Goal: Task Accomplishment & Management: Manage account settings

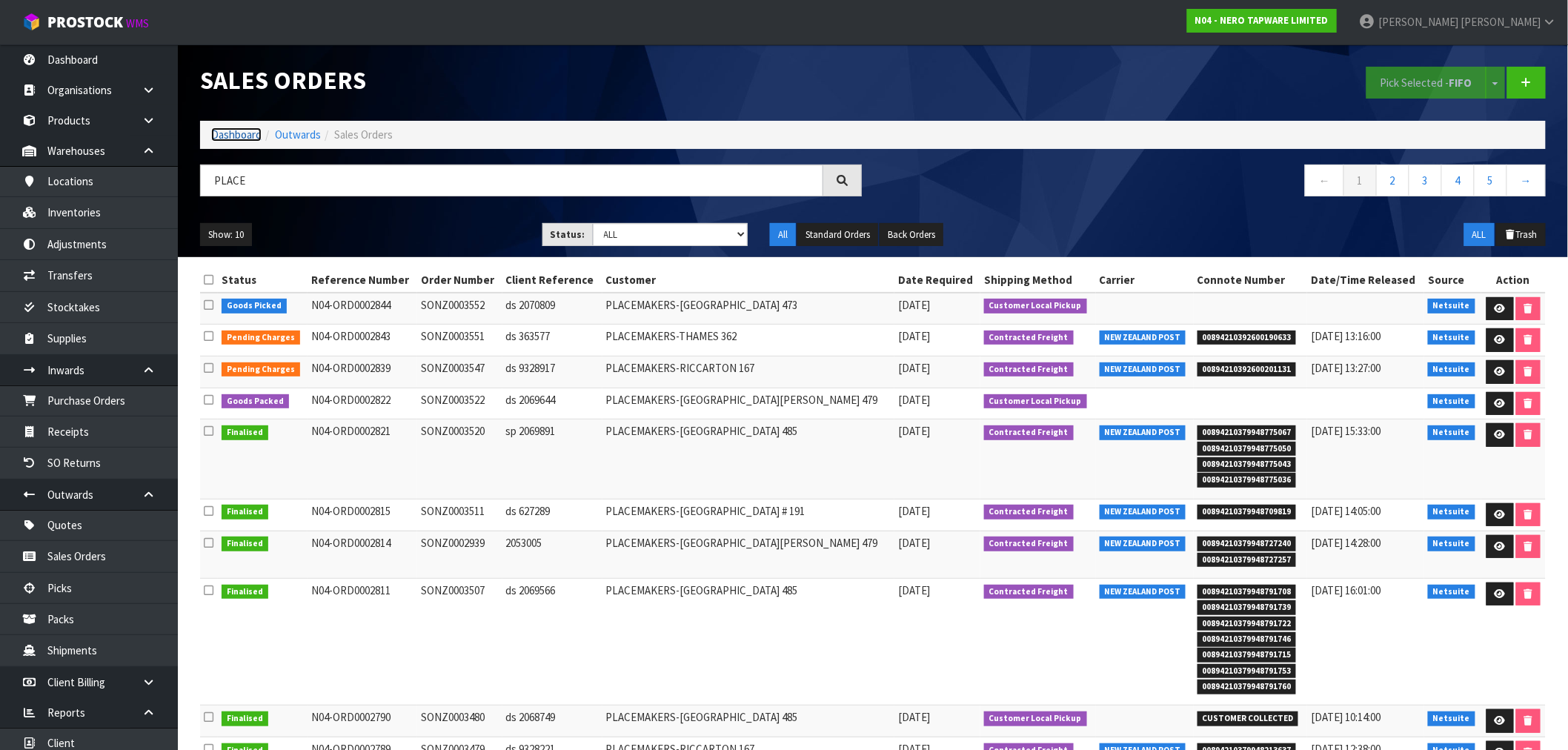
click at [224, 134] on link "Dashboard" at bounding box center [236, 135] width 50 height 14
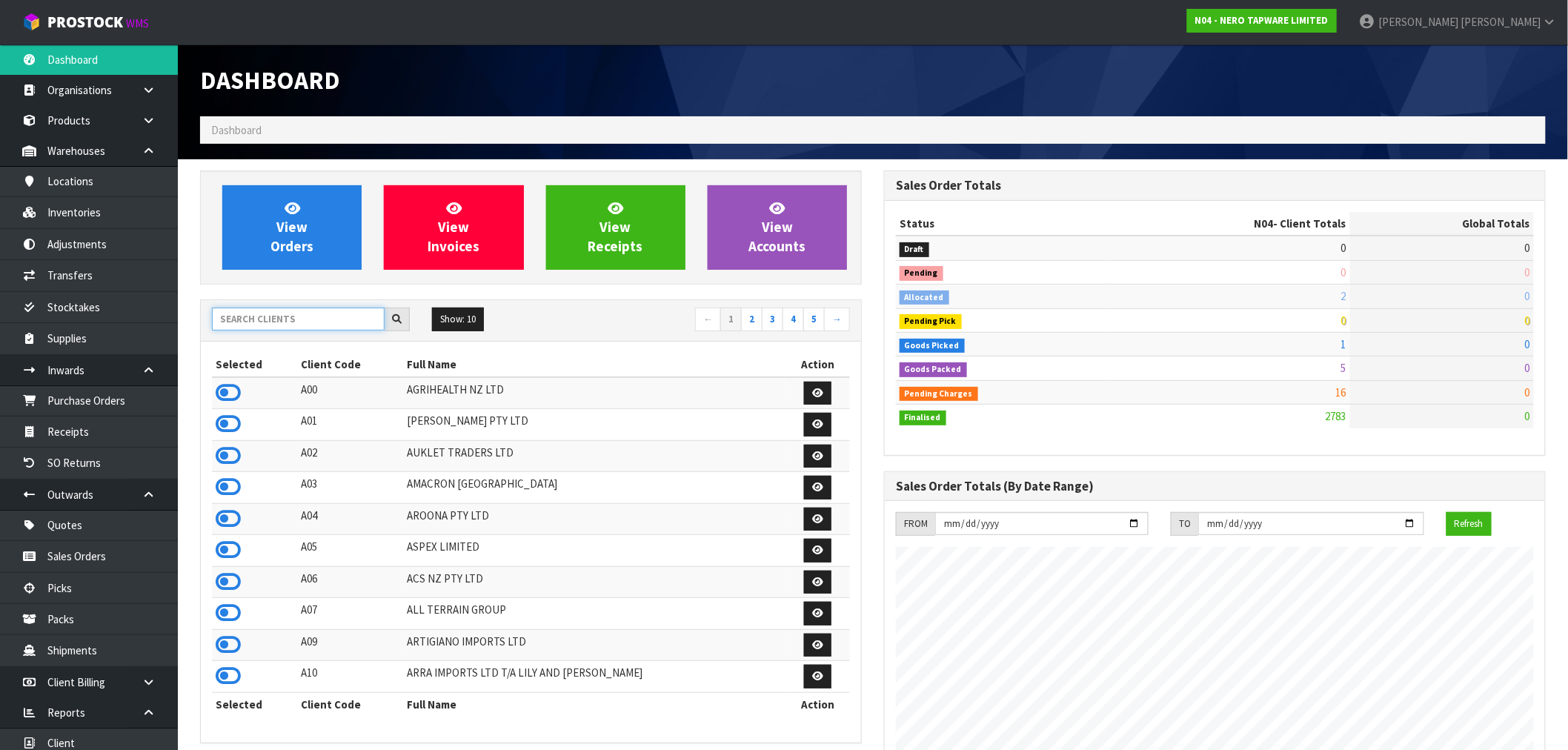
scroll to position [1122, 684]
click at [283, 324] on input "text" at bounding box center [298, 319] width 173 height 23
type input "J02"
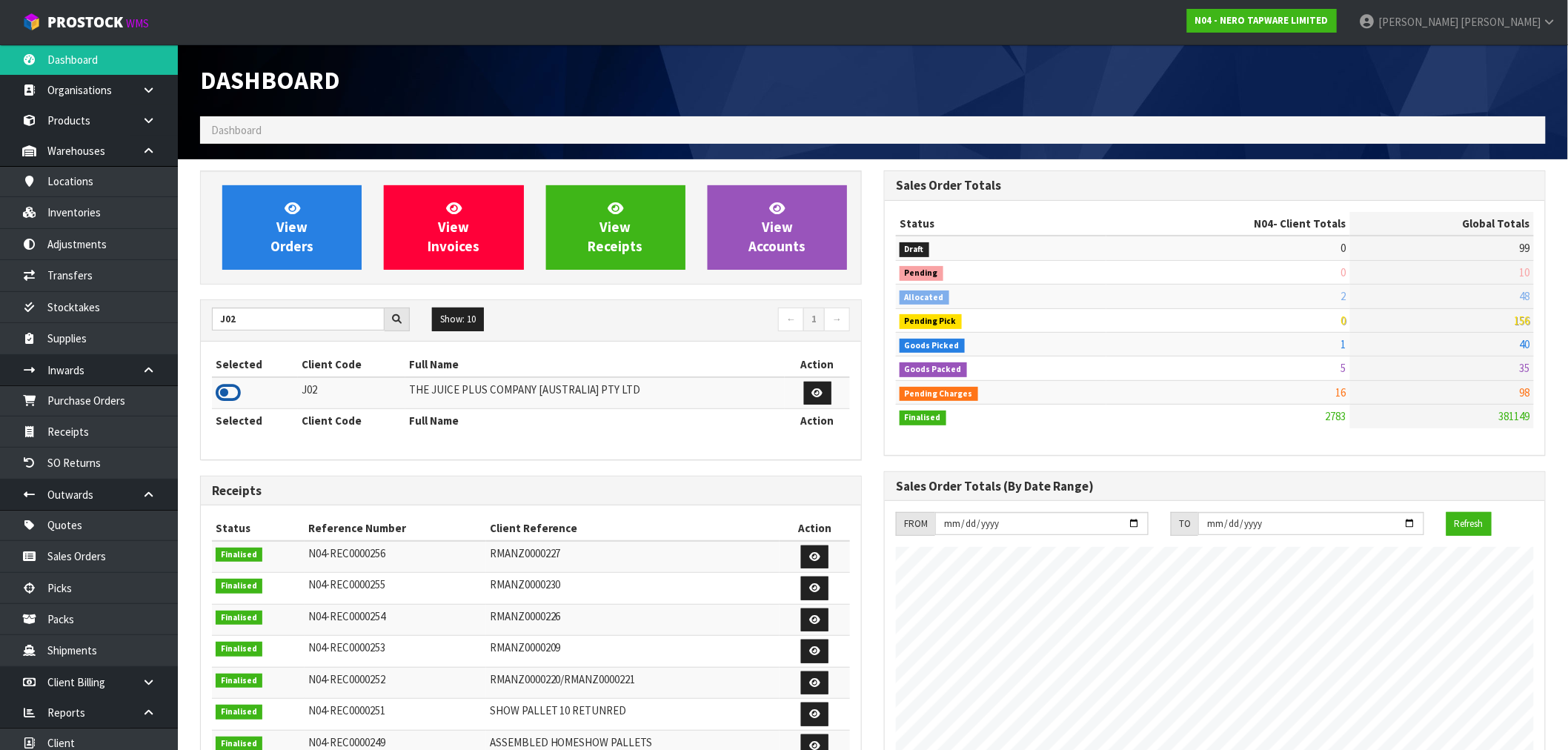
click at [220, 397] on icon at bounding box center [228, 393] width 25 height 23
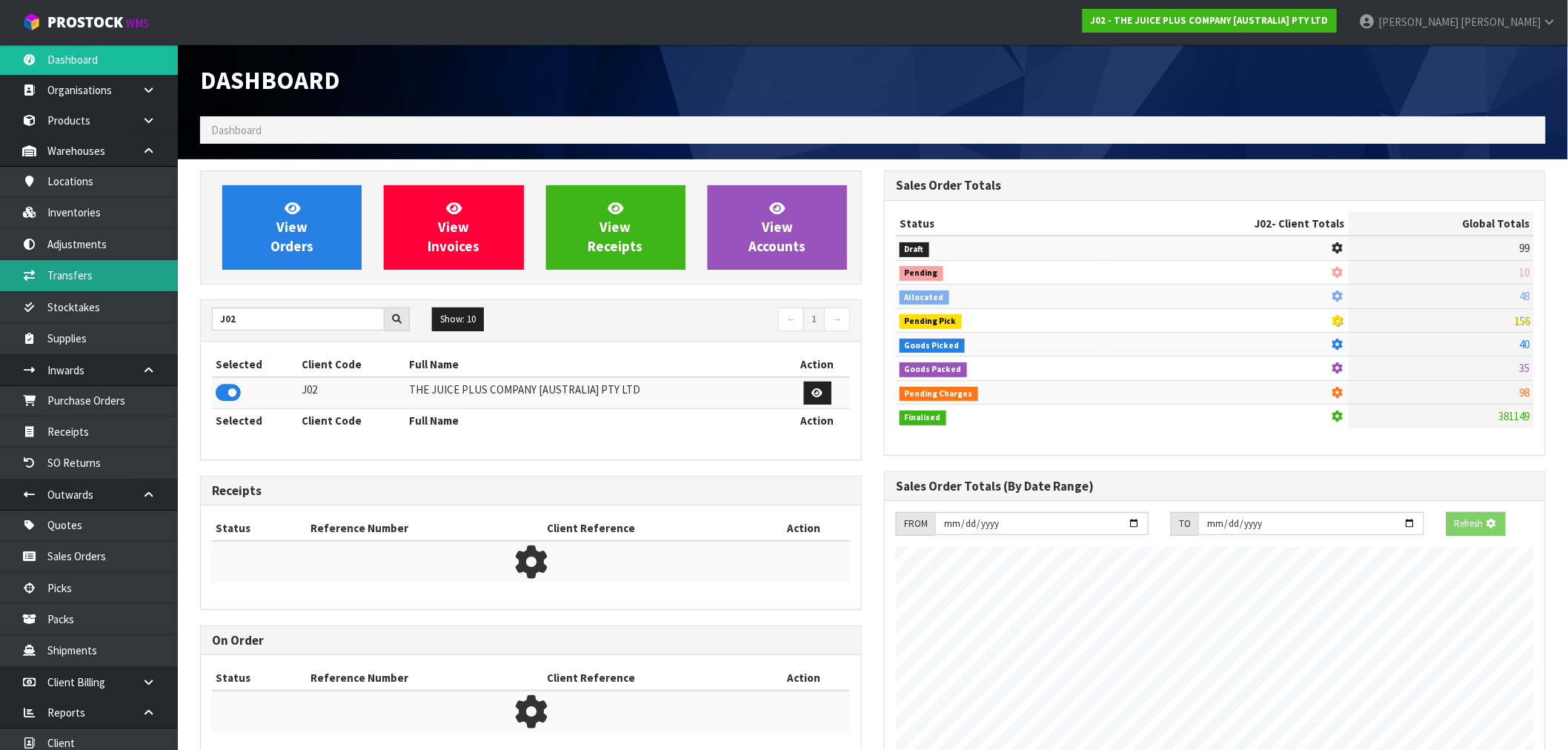
scroll to position [924, 684]
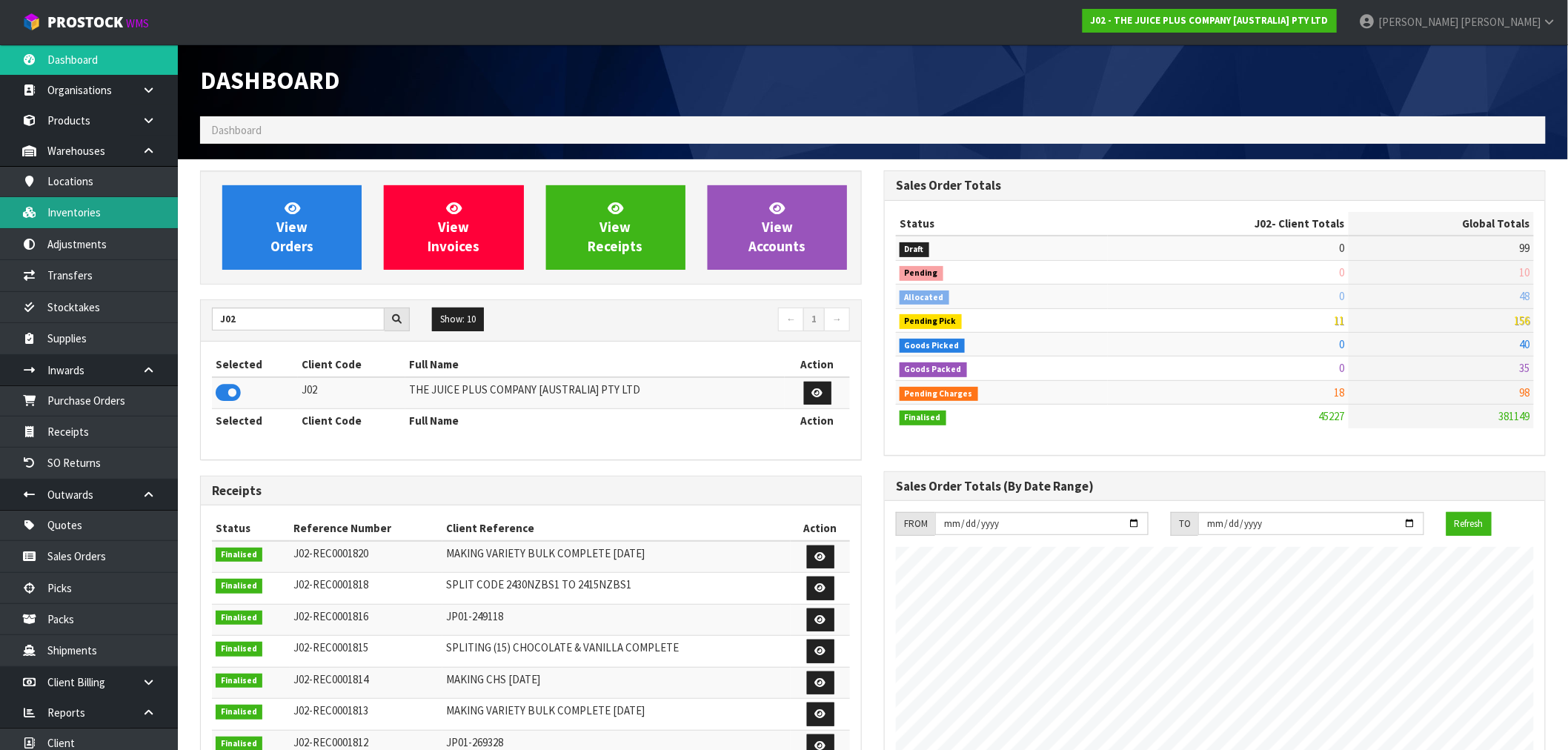
click at [109, 214] on link "Inventories" at bounding box center [89, 212] width 178 height 30
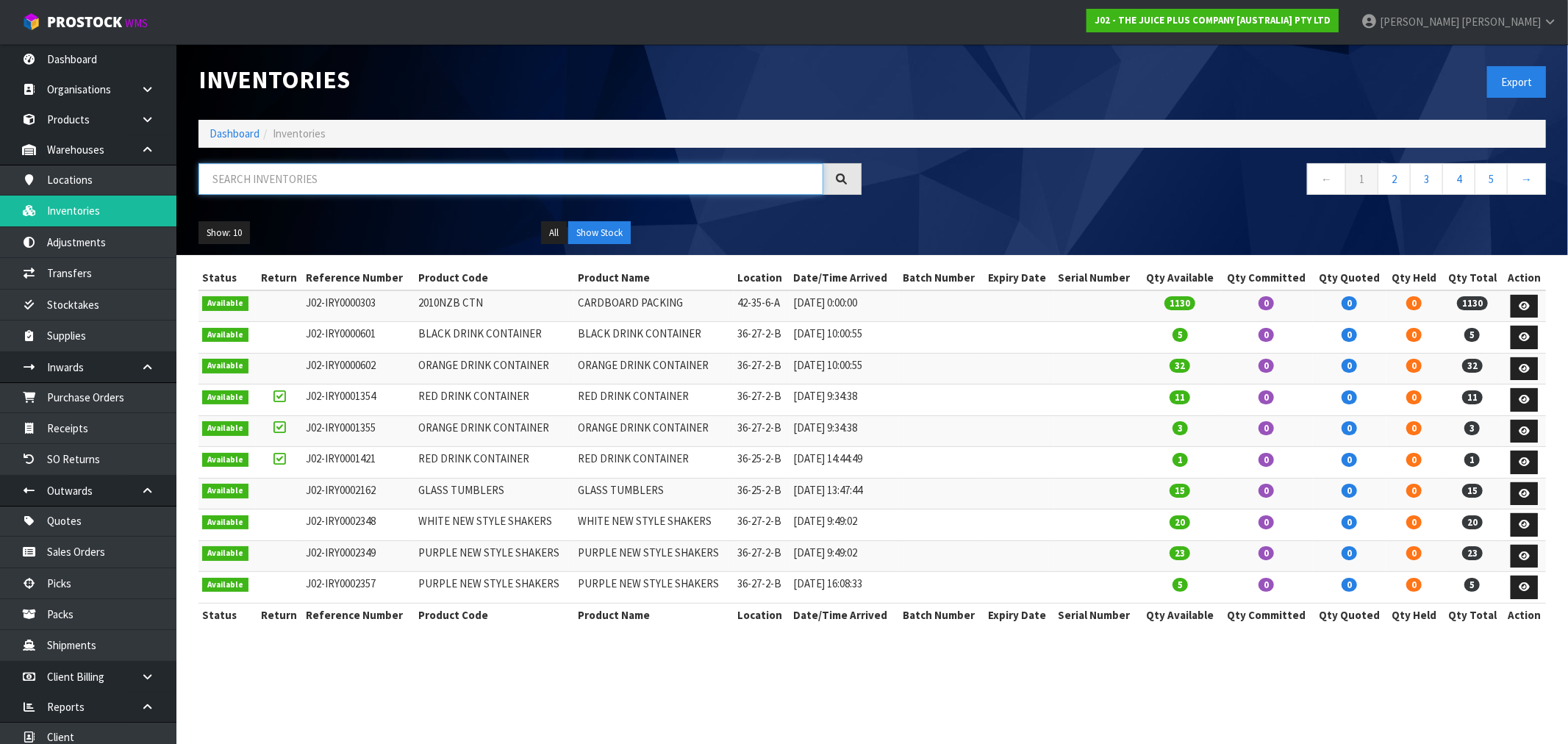
click at [297, 190] on input "text" at bounding box center [511, 178] width 625 height 32
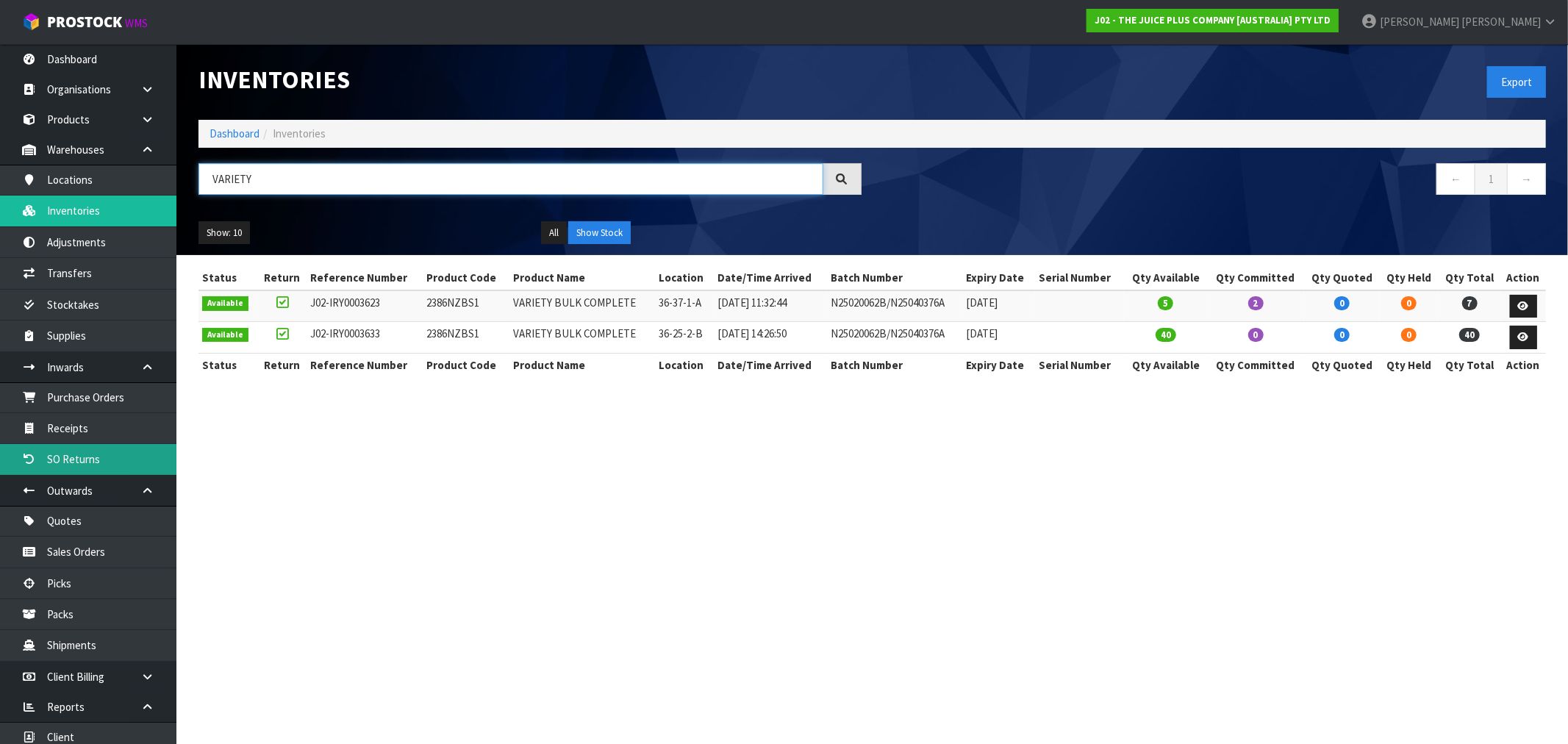
type input "VARIETY"
click at [235, 134] on link "Dashboard" at bounding box center [235, 134] width 50 height 14
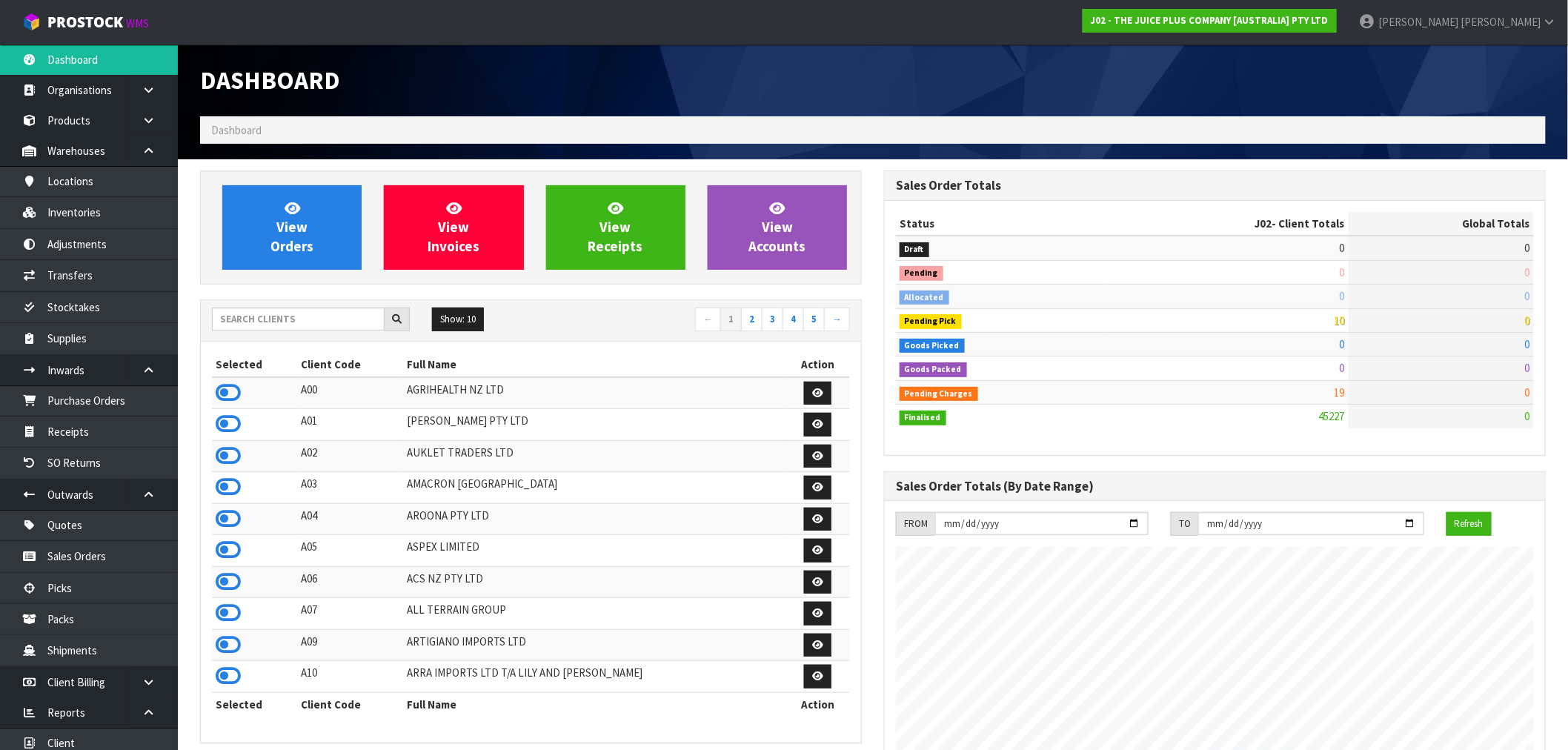
scroll to position [1122, 684]
click at [261, 329] on input "text" at bounding box center [298, 319] width 173 height 23
type input "J01"
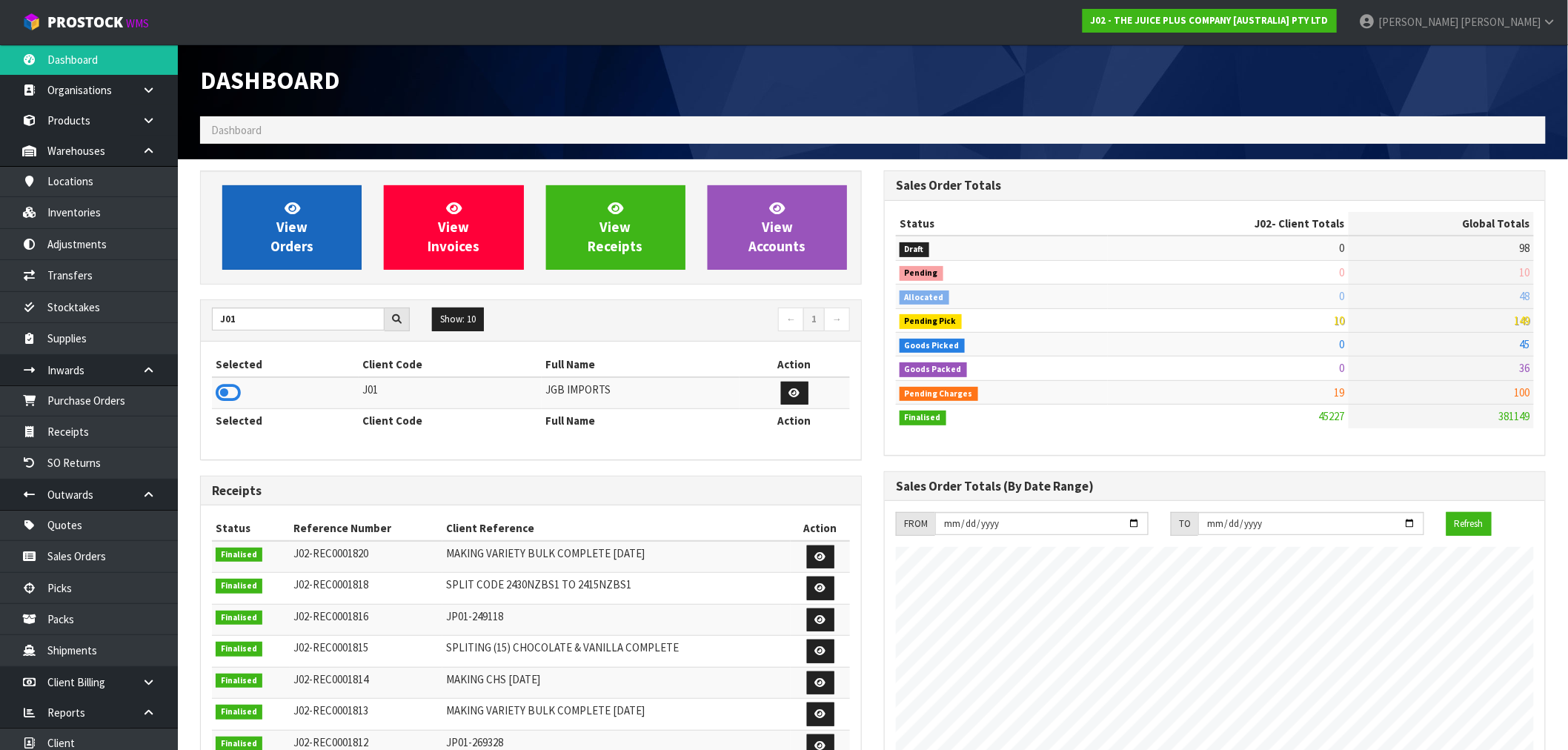
drag, startPoint x: 234, startPoint y: 401, endPoint x: 286, endPoint y: 268, distance: 142.8
click at [234, 394] on icon at bounding box center [228, 393] width 25 height 23
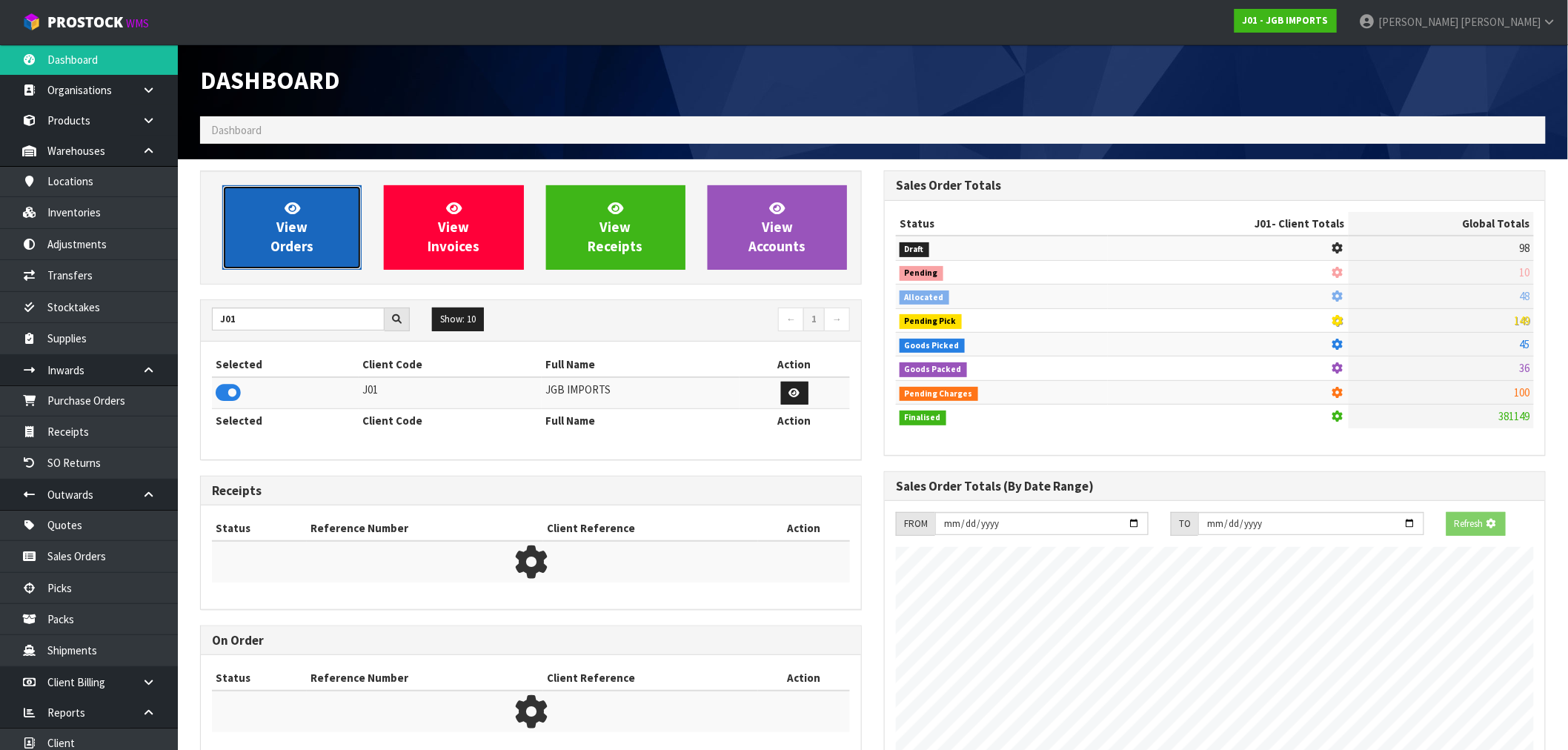
scroll to position [739909, 740249]
click at [286, 268] on link "View Orders" at bounding box center [292, 227] width 139 height 84
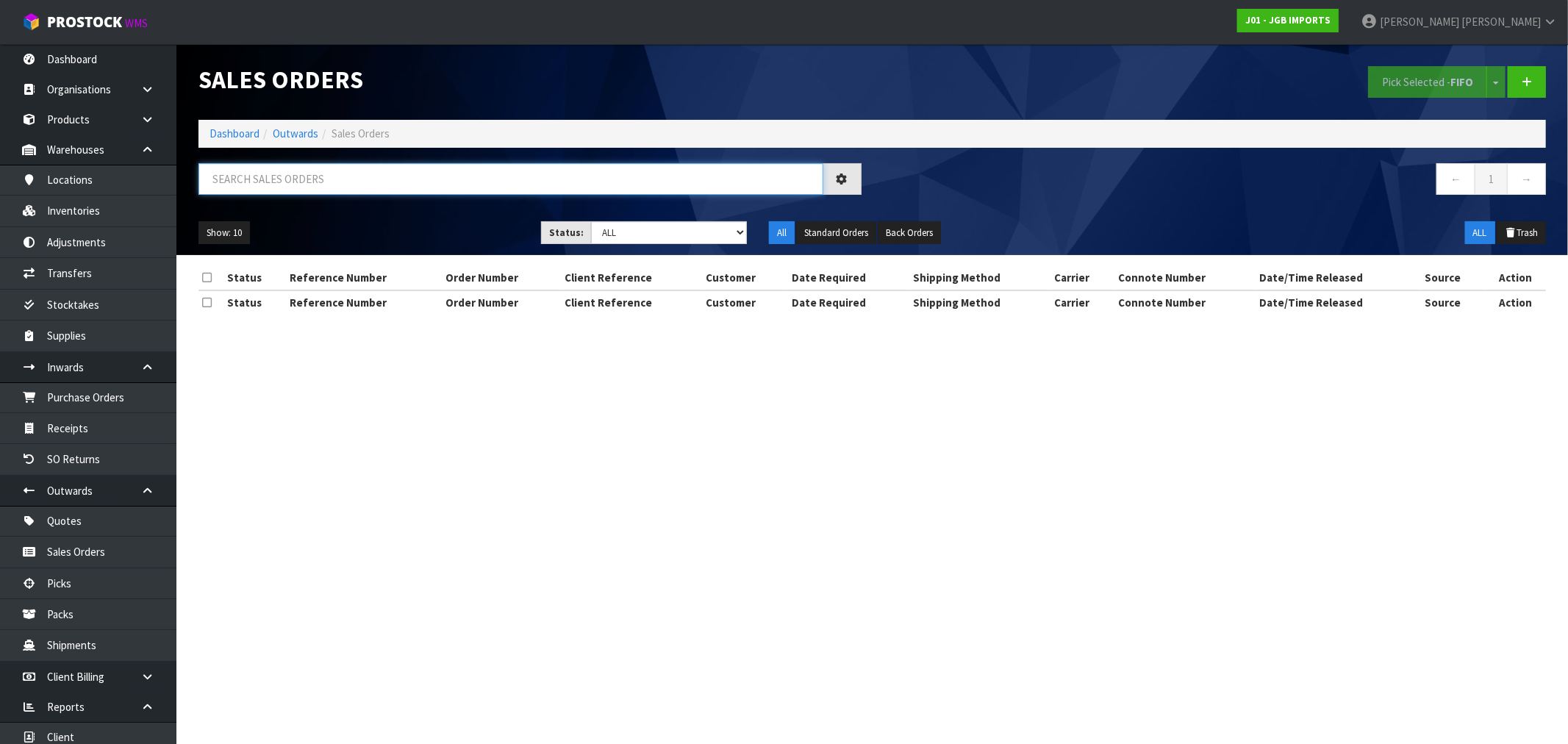
click at [332, 191] on input "text" at bounding box center [511, 178] width 625 height 32
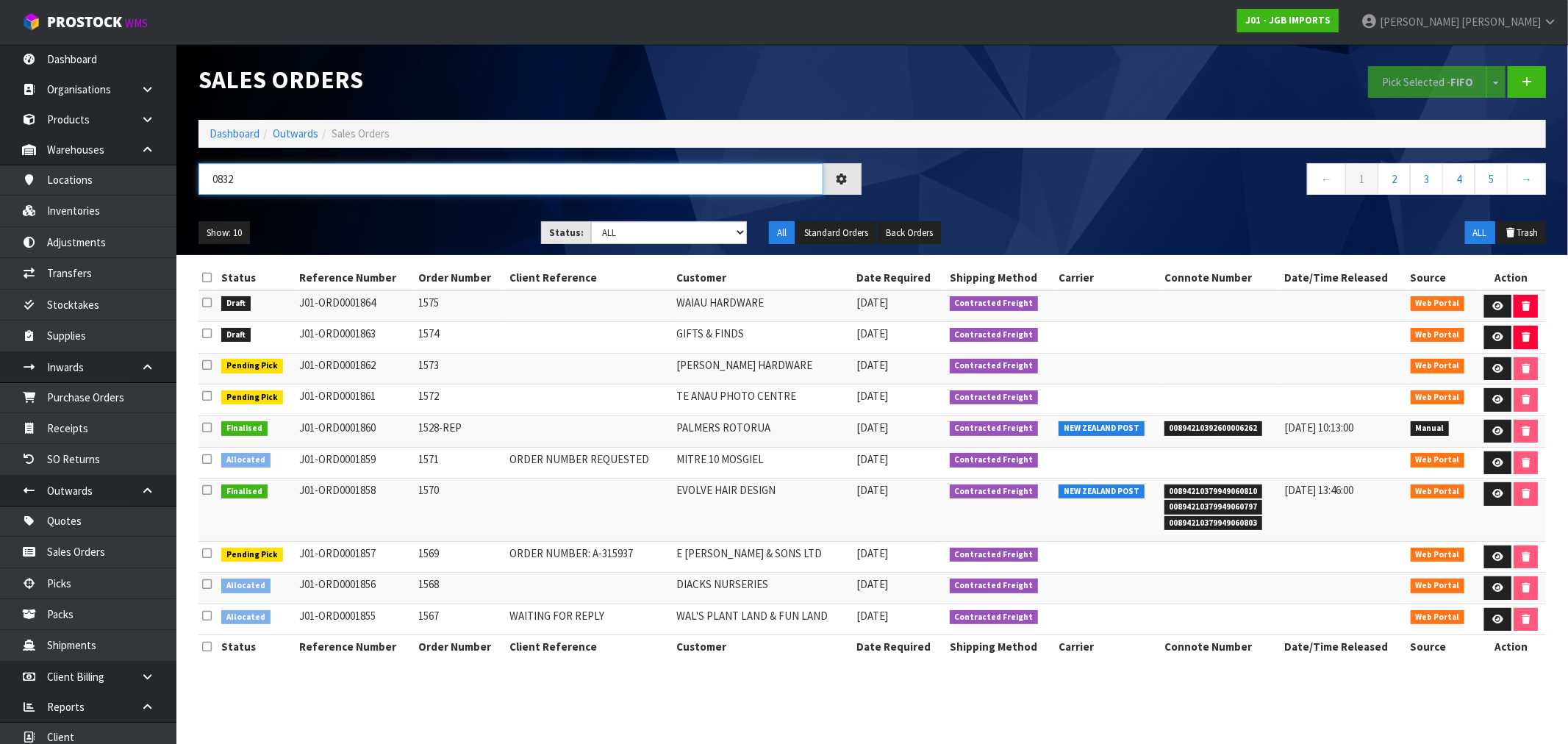
type input "0832"
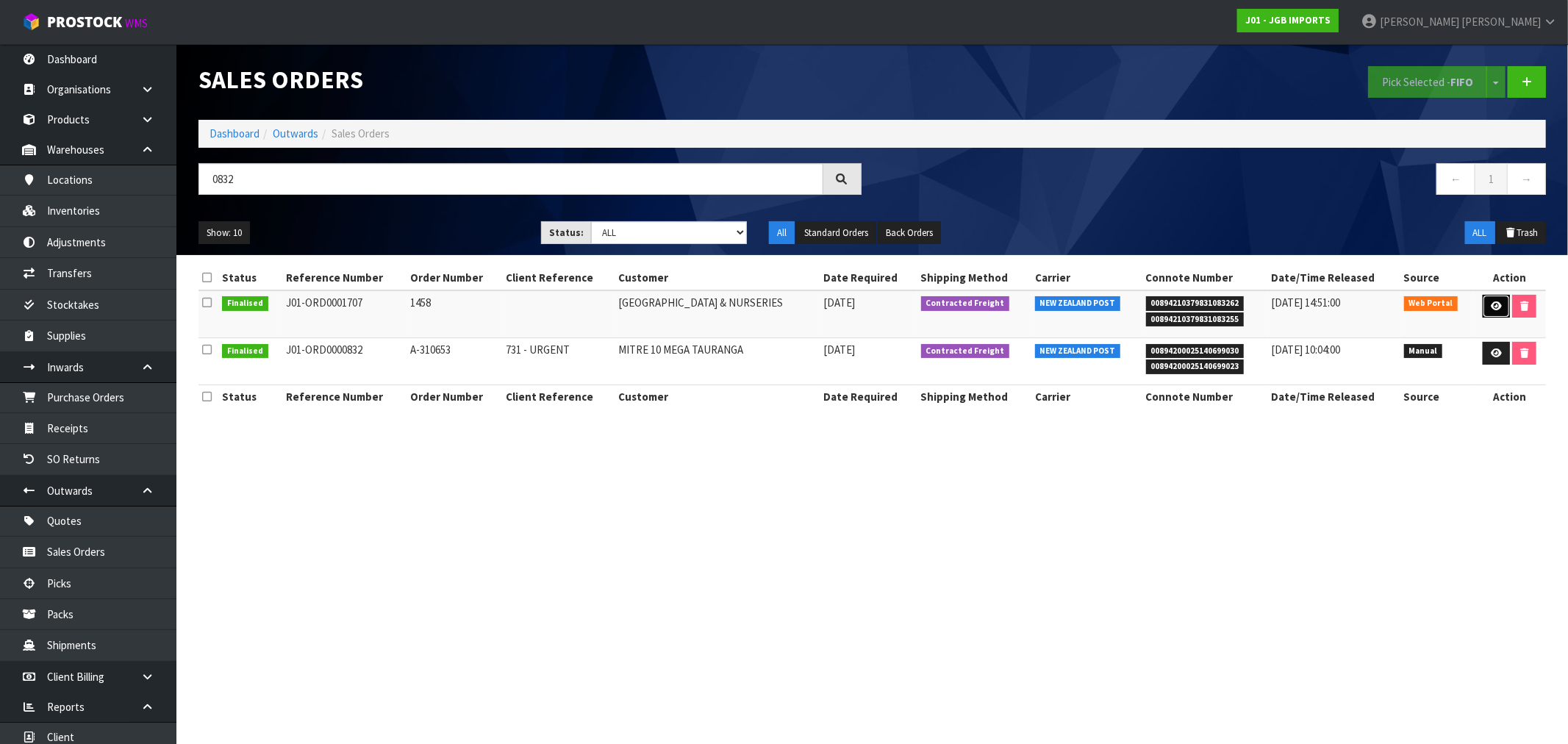
click at [1501, 307] on icon at bounding box center [1496, 306] width 11 height 9
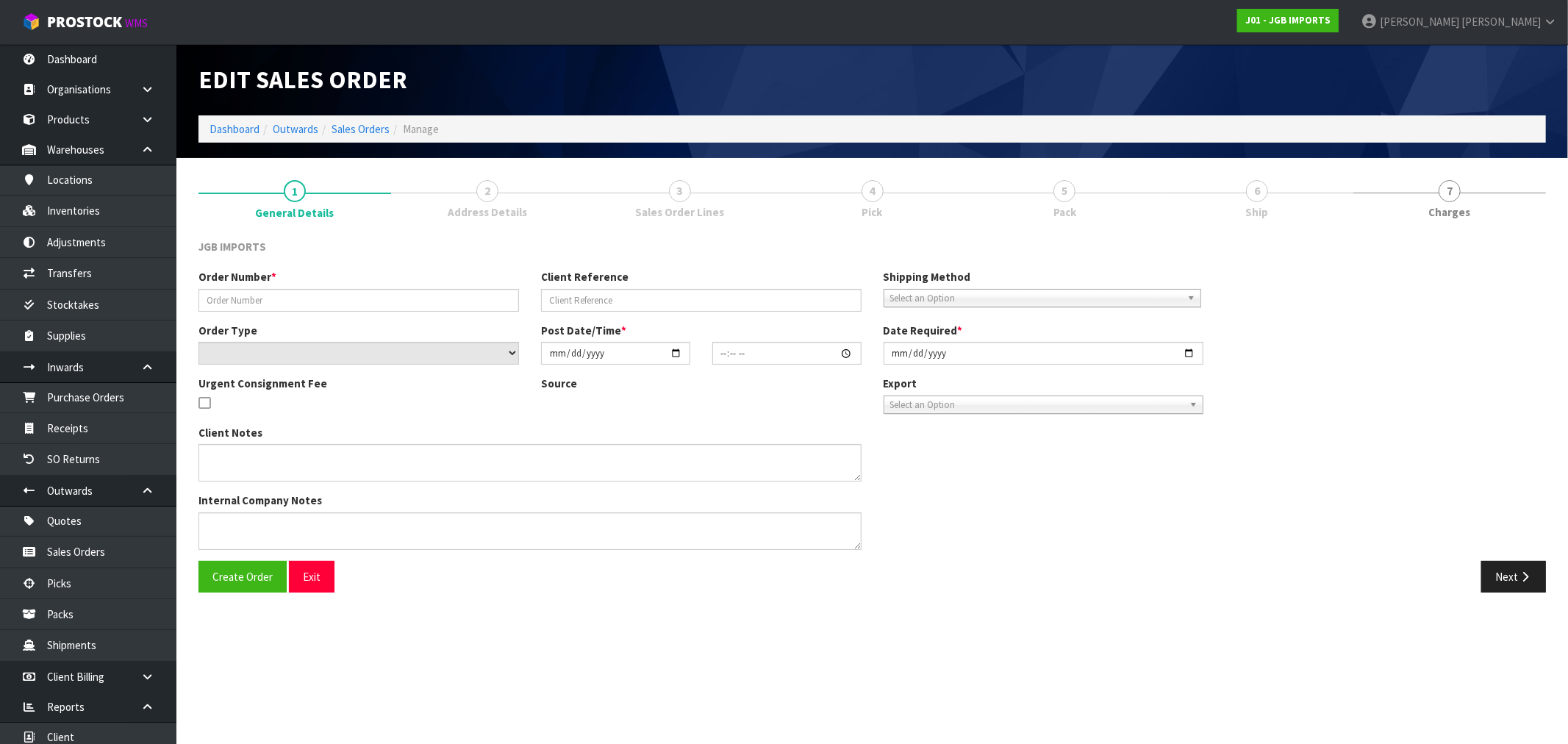
type input "1458"
select select "number:0"
type input "2025-02-18"
type input "18:55:00.000"
type input "2025-02-18"
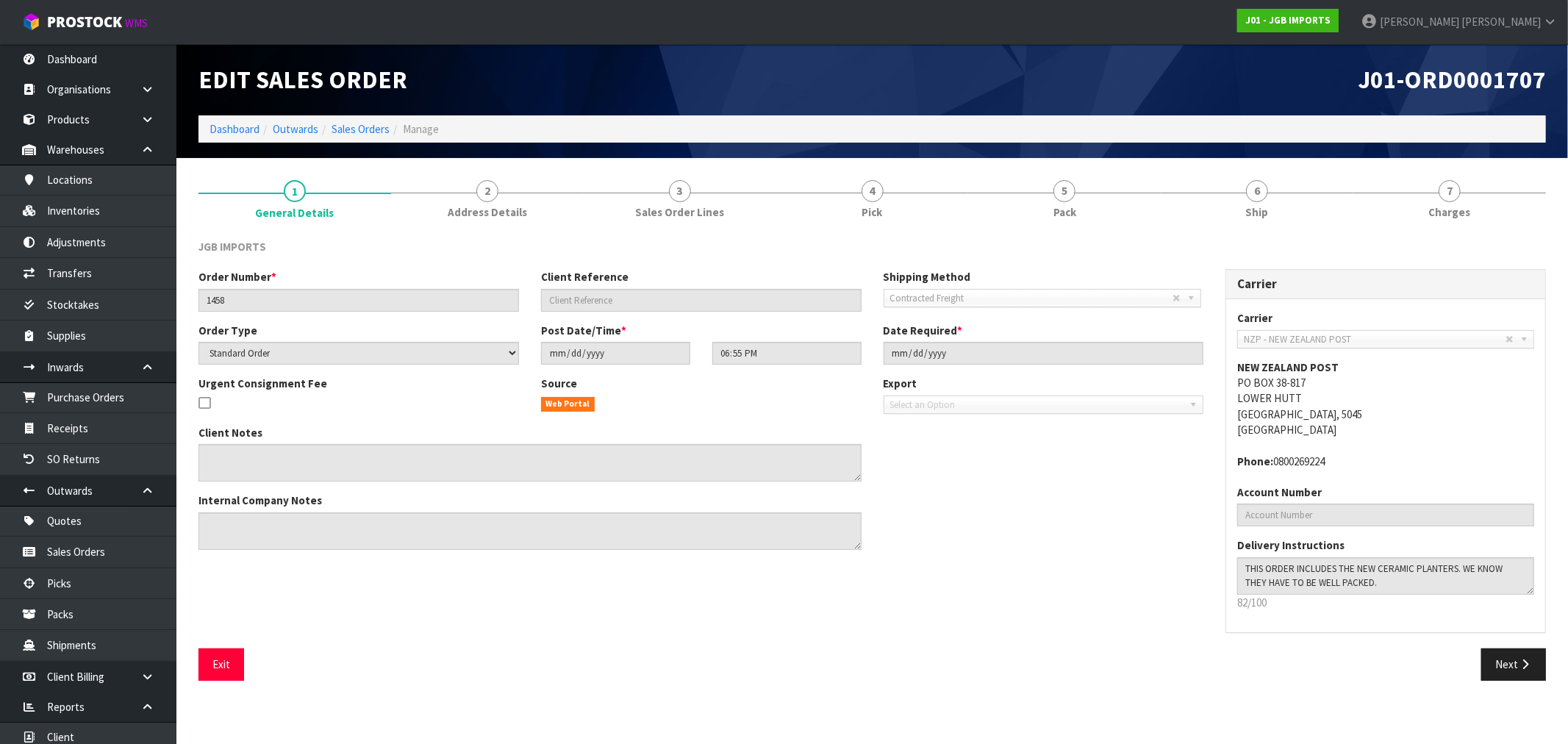
click at [357, 118] on ol "Dashboard Outwards Sales Orders Manage" at bounding box center [872, 129] width 1348 height 28
click at [362, 126] on link "Sales Orders" at bounding box center [360, 129] width 58 height 14
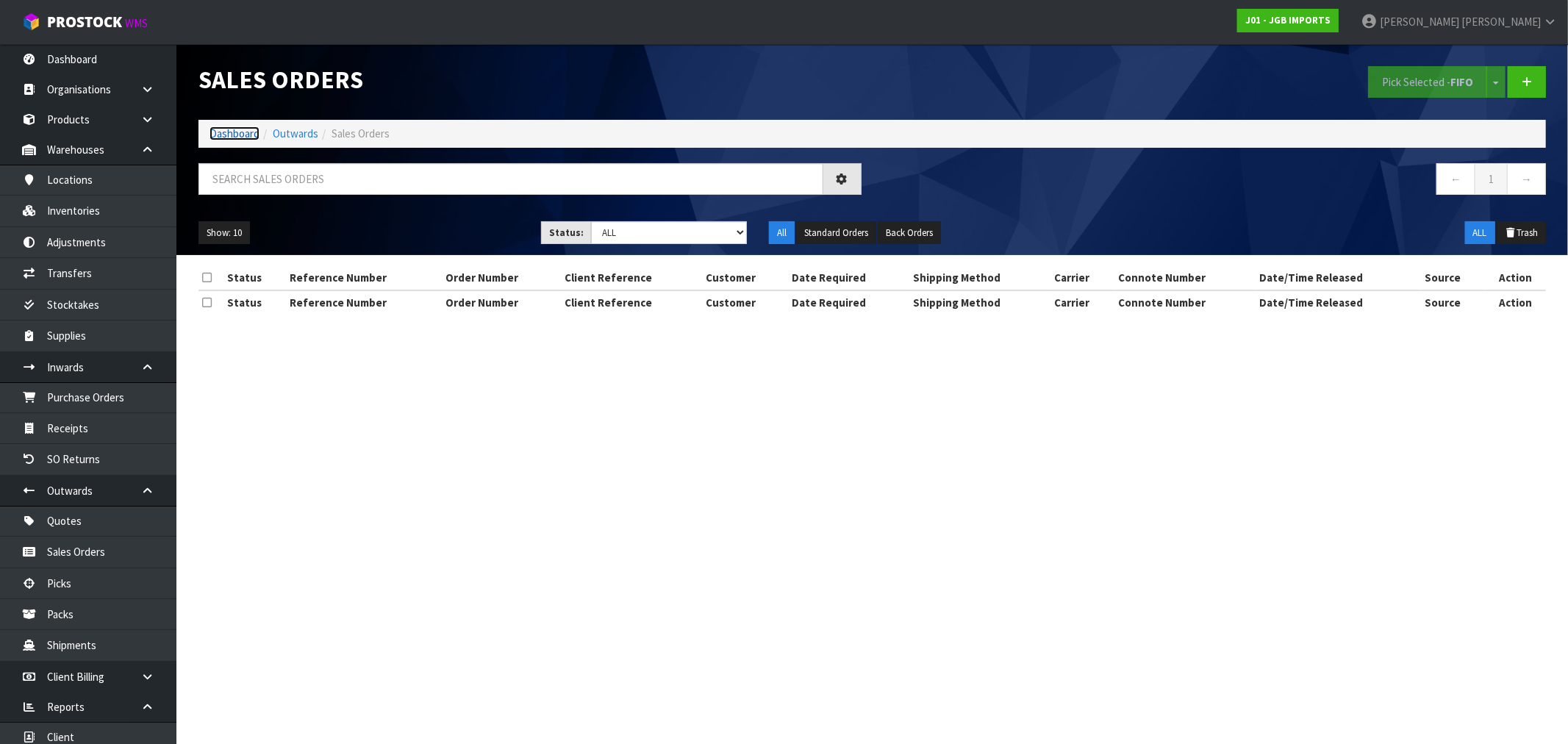
click at [239, 134] on link "Dashboard" at bounding box center [235, 134] width 50 height 14
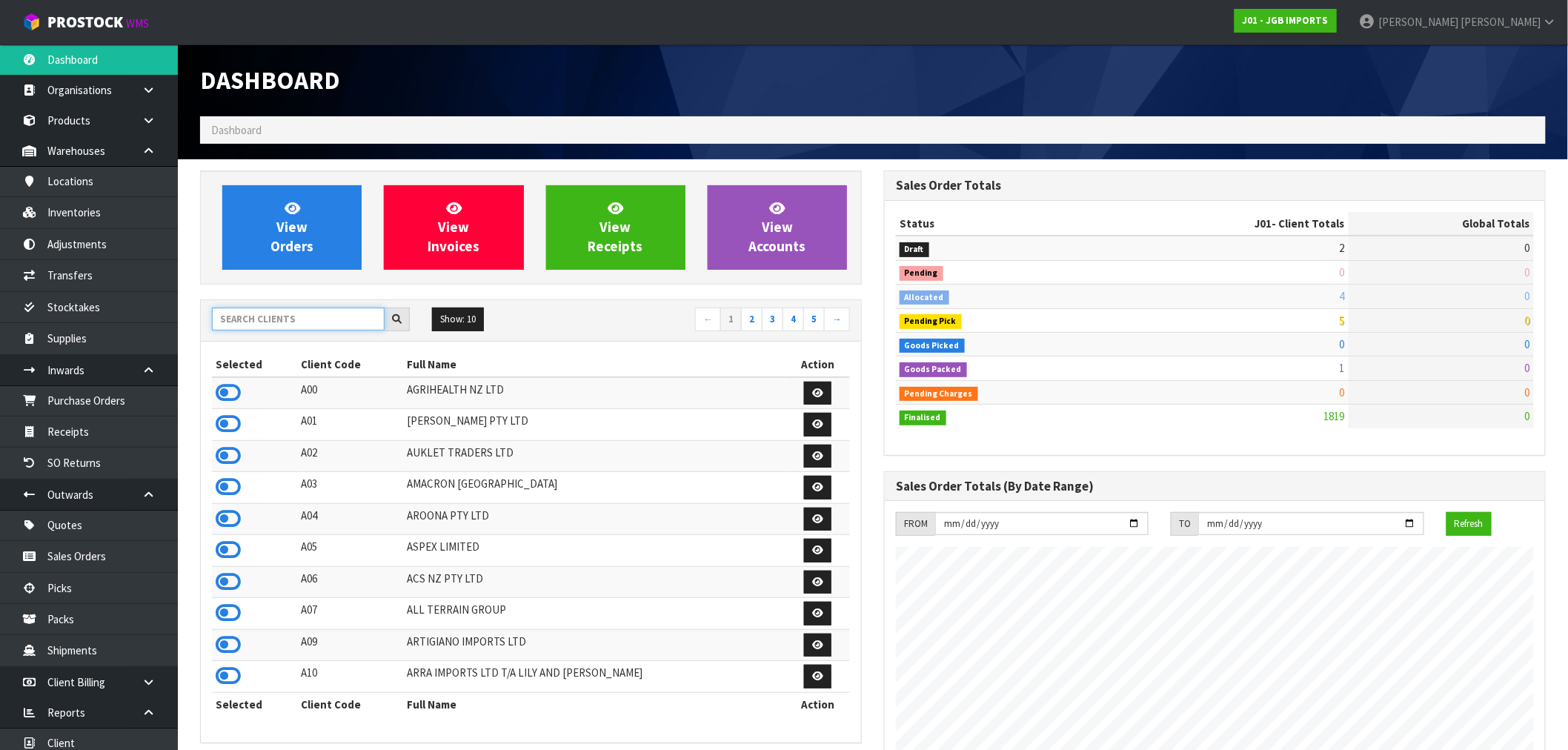
click at [287, 316] on input "text" at bounding box center [298, 319] width 173 height 23
type input "O01"
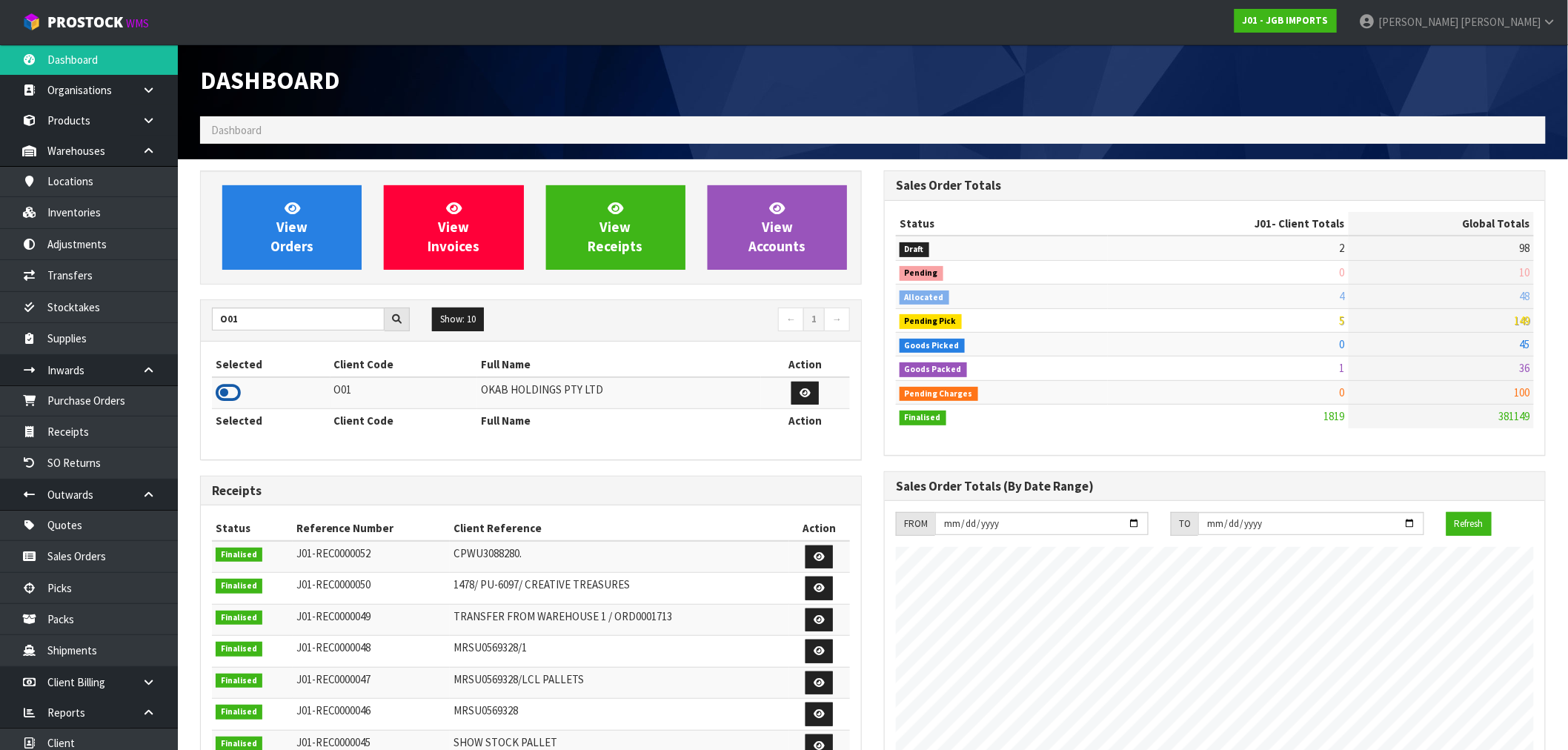
click at [238, 395] on icon at bounding box center [228, 393] width 25 height 23
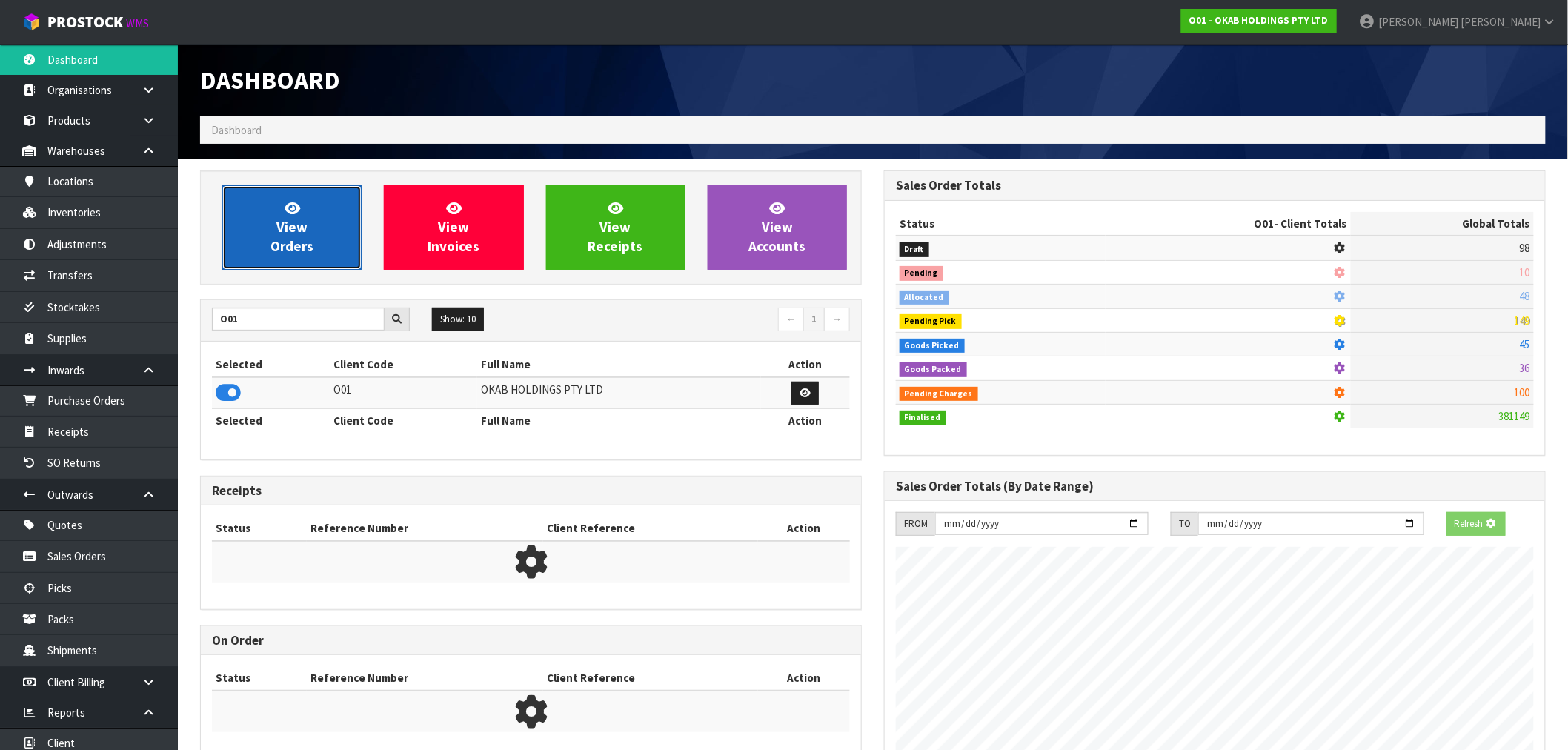
scroll to position [924, 684]
click at [262, 249] on link "View Orders" at bounding box center [292, 227] width 139 height 84
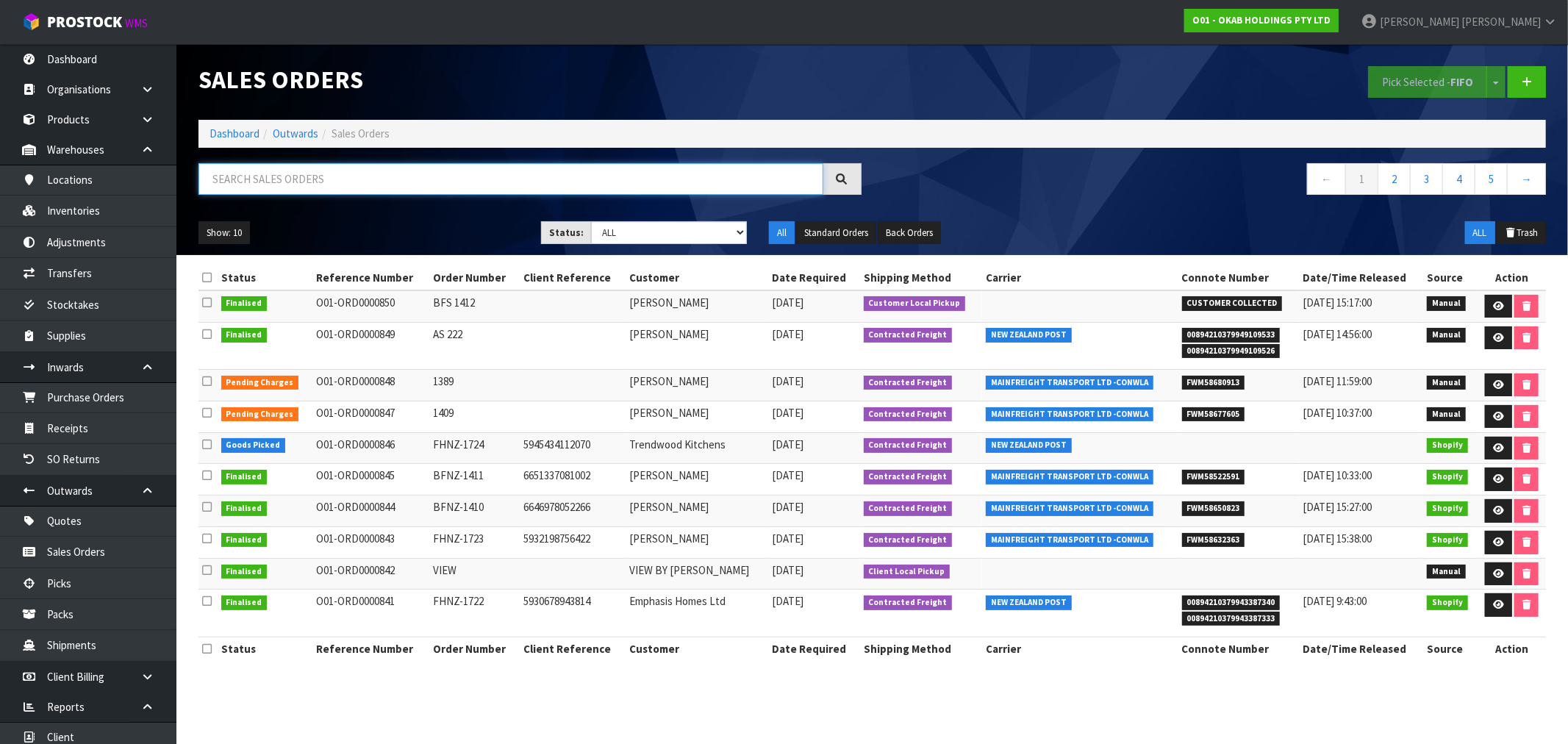
click at [385, 185] on input "text" at bounding box center [511, 178] width 625 height 32
paste input "0226781873"
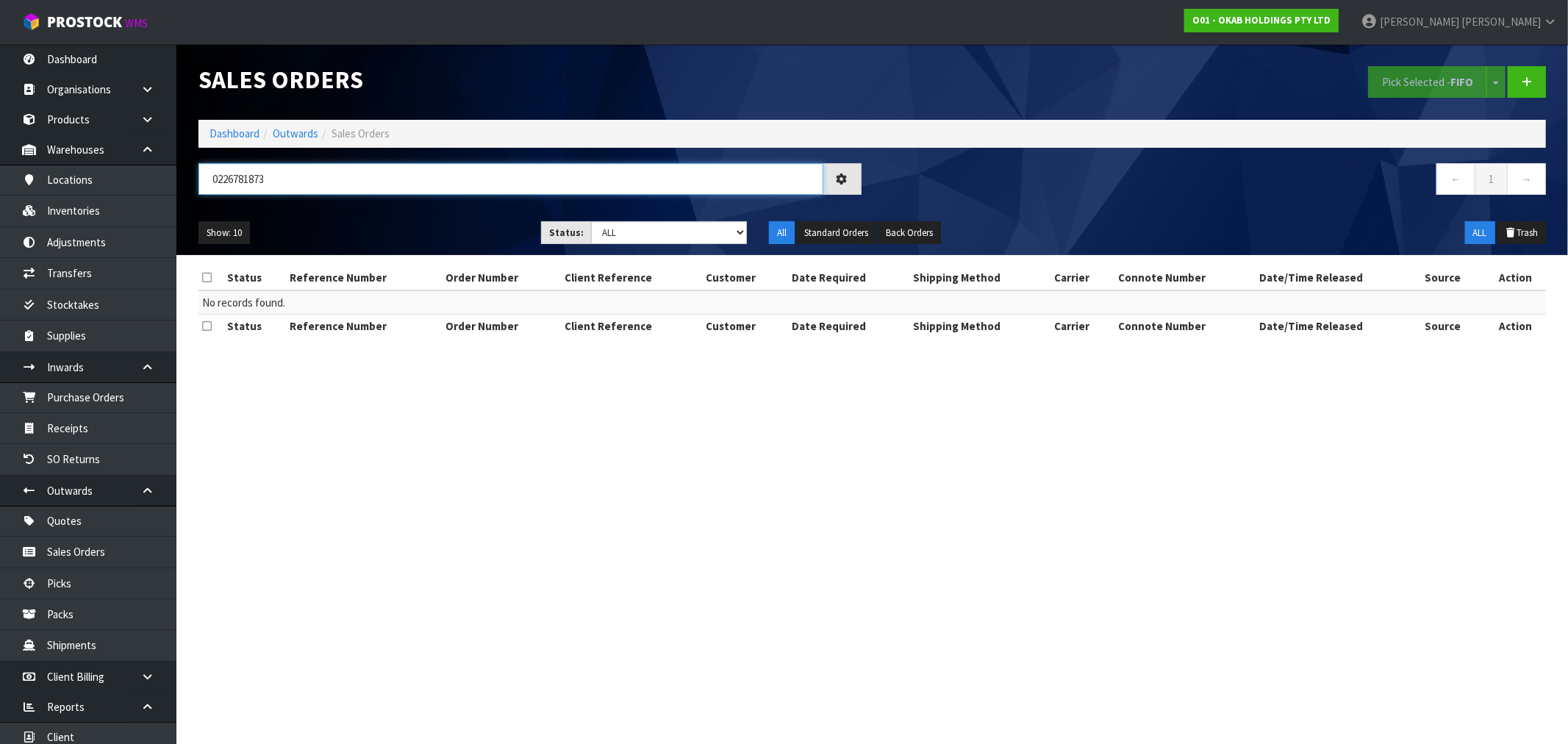
click at [385, 185] on input "0226781873" at bounding box center [511, 178] width 625 height 32
type input "0832"
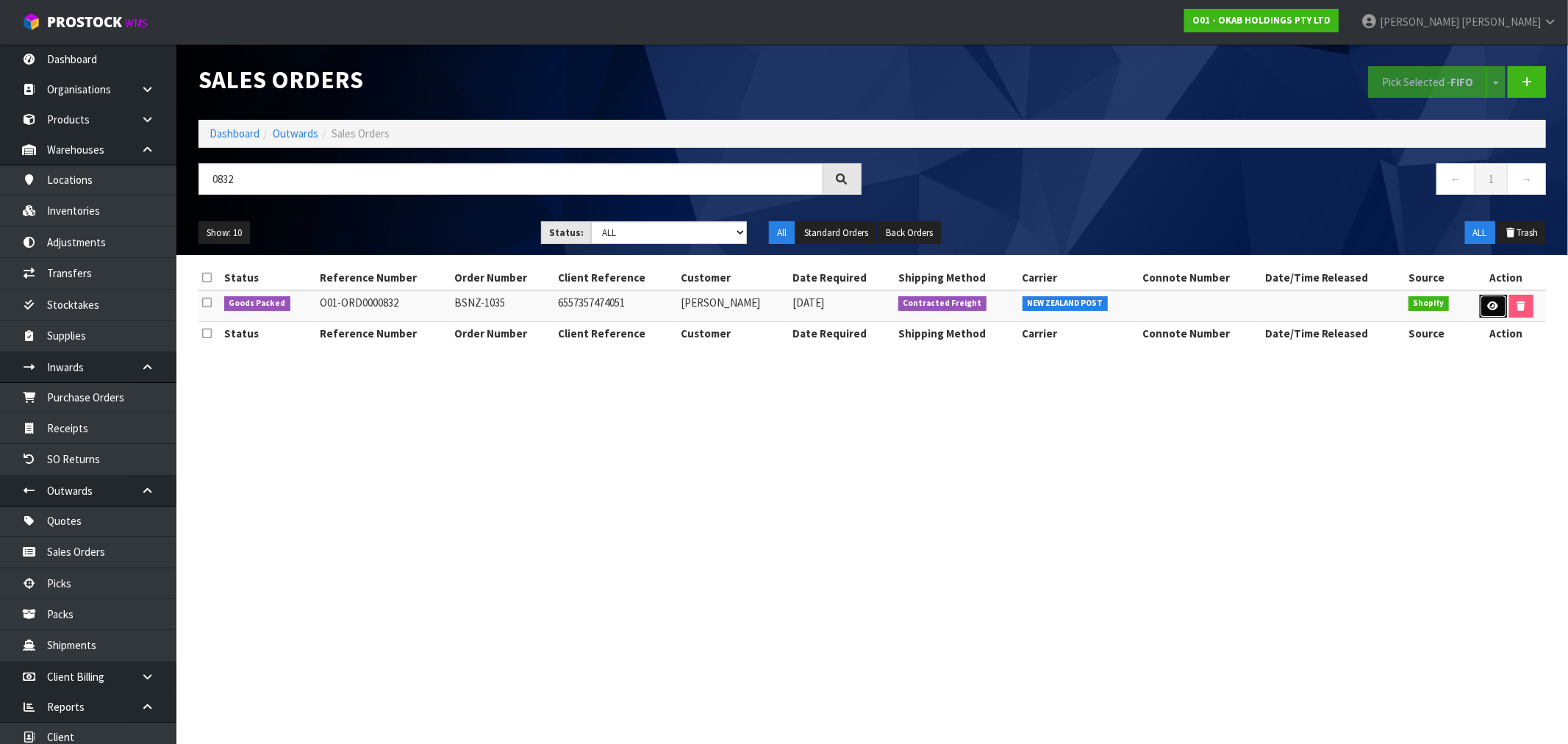
click at [1497, 311] on link at bounding box center [1494, 306] width 28 height 23
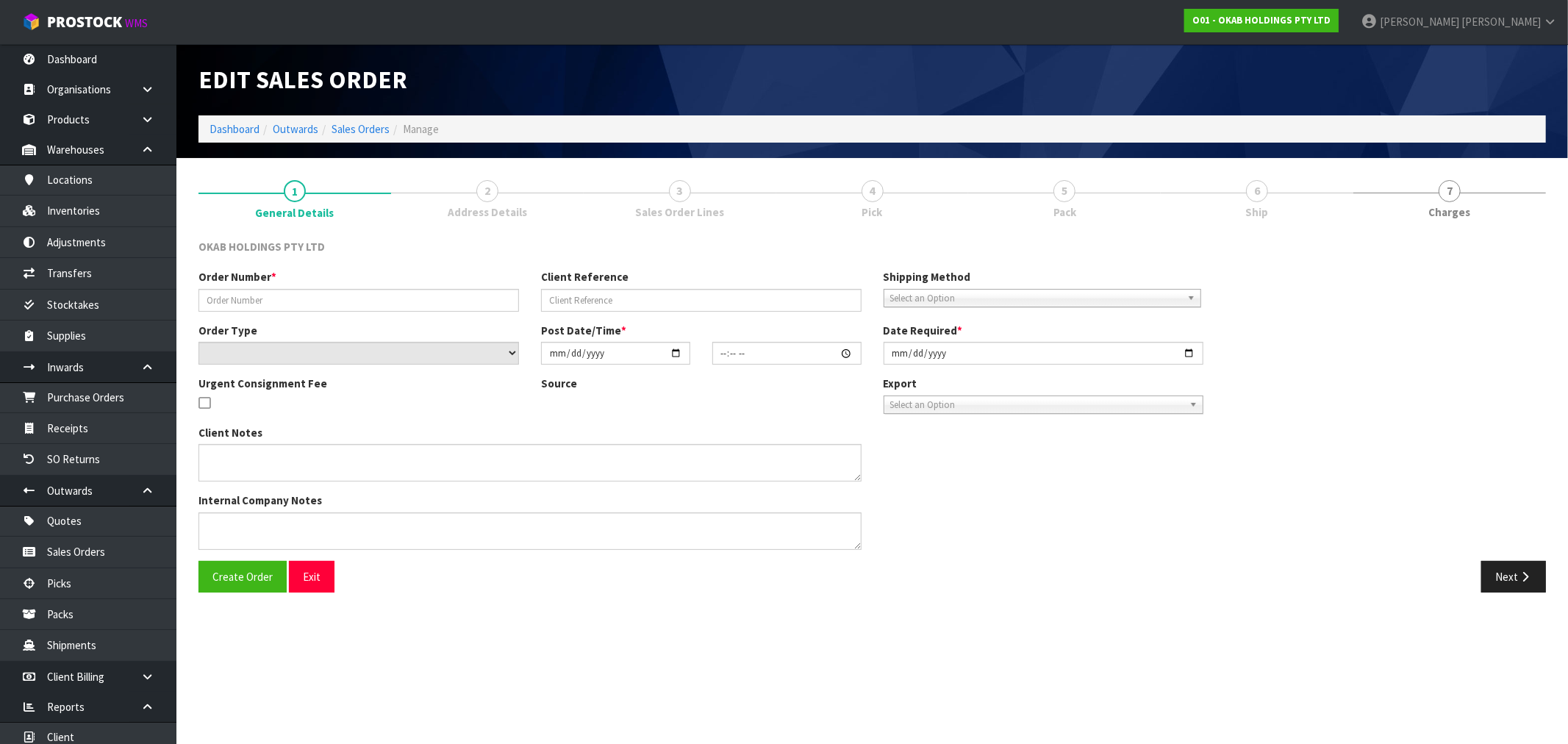
type input "BSNZ-1035"
type input "6557357474051"
select select "number:0"
type input "2025-08-07"
type input "13:41:40.000"
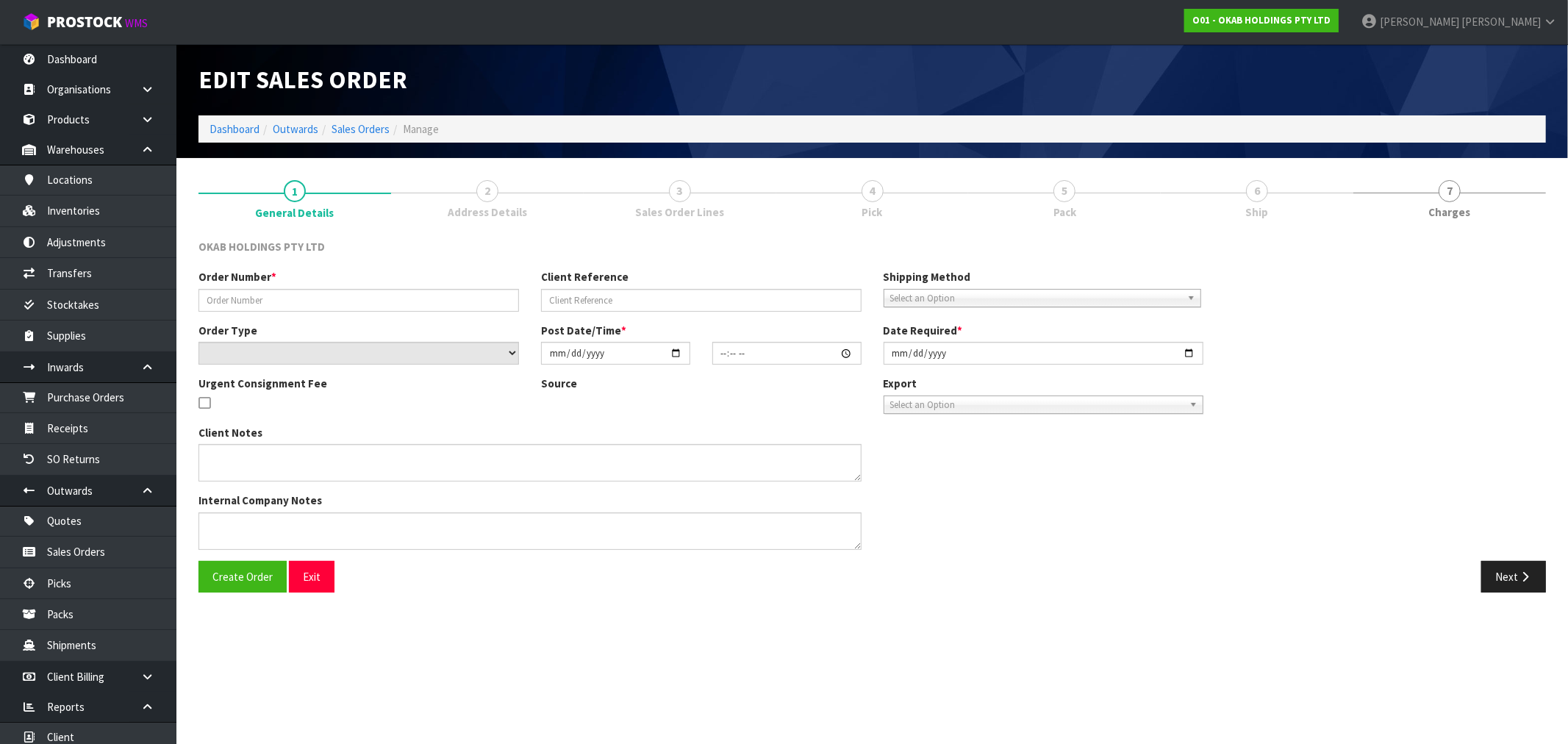
type input "[DATE]"
type textarea "#1035 7 AUG AT 2:41 AM CLEVELAND MCKAY ONLINE STORE $930.00 COMPLETEPAID ATTENT…"
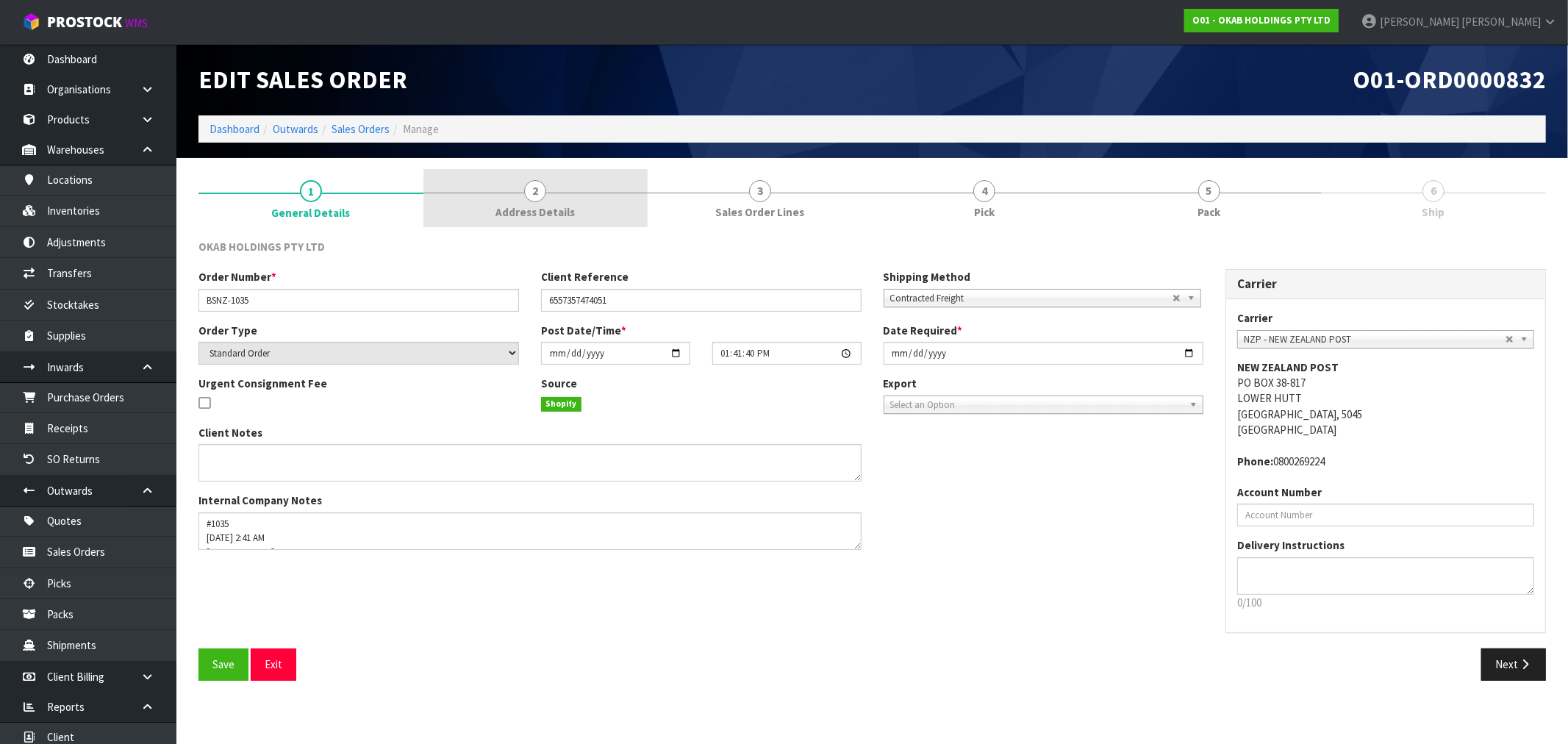
click at [548, 207] on span "Address Details" at bounding box center [536, 212] width 79 height 16
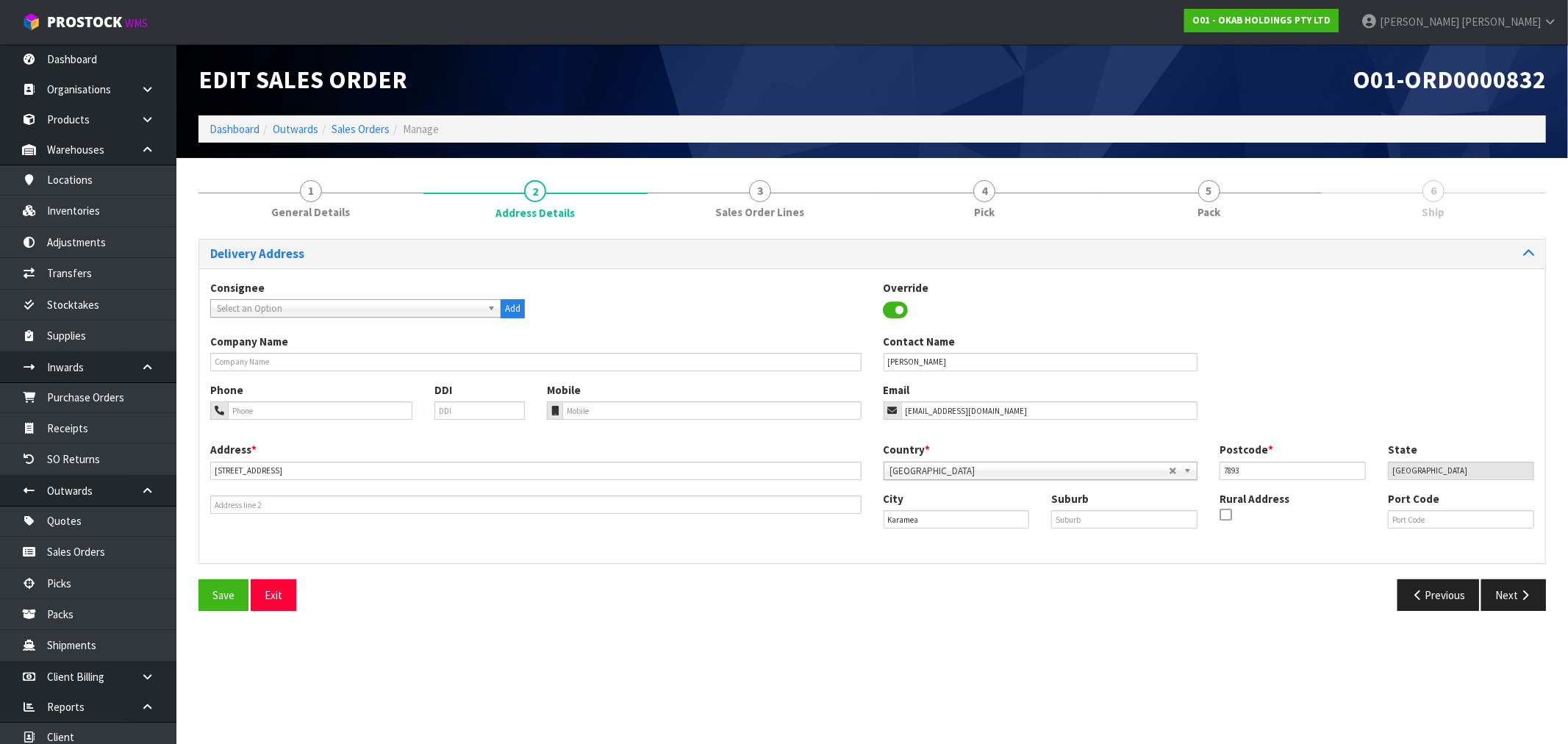
click at [762, 421] on div "Phone DDI Mobile Email shoppingcjm@runbox.com" at bounding box center [872, 411] width 1346 height 59
click at [591, 416] on input "tel" at bounding box center [712, 410] width 299 height 18
paste input "0226781873"
type input "0226781873"
click at [260, 406] on input "tel" at bounding box center [320, 410] width 185 height 18
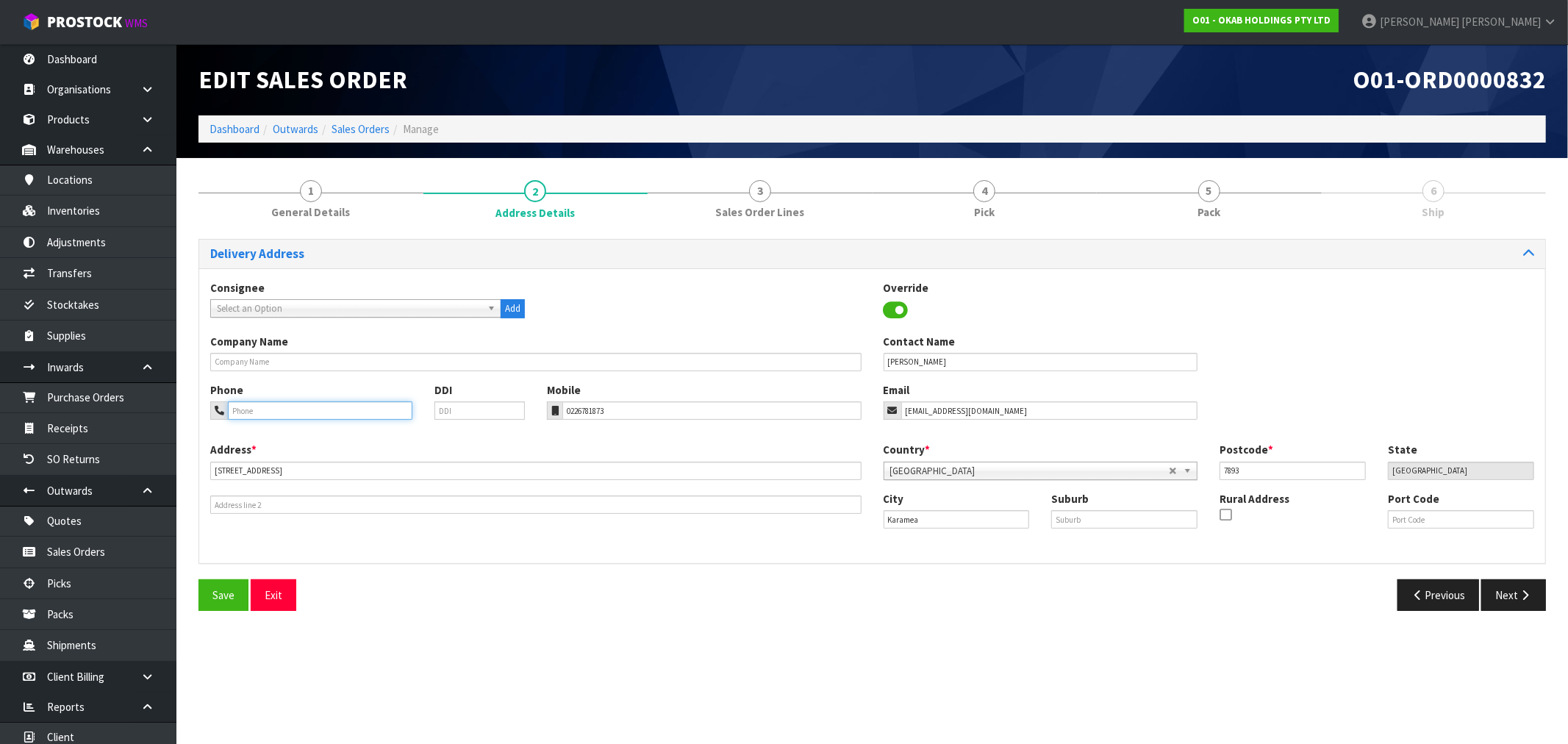
paste input "0226781873"
type input "0226781873"
click at [369, 122] on link "Sales Orders" at bounding box center [360, 129] width 58 height 14
click at [376, 132] on link "Sales Orders" at bounding box center [360, 129] width 58 height 14
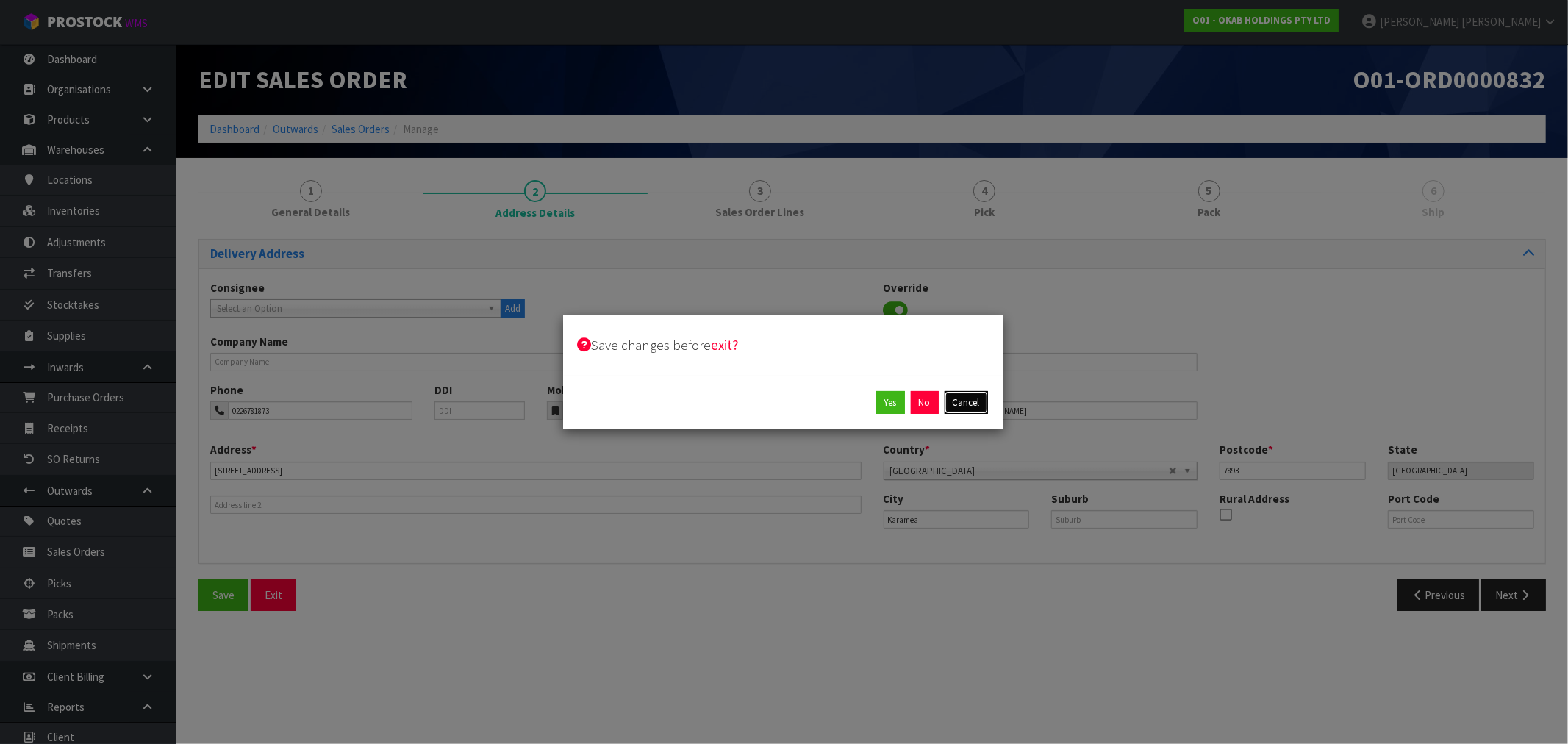
click at [978, 406] on button "Cancel" at bounding box center [966, 403] width 43 height 23
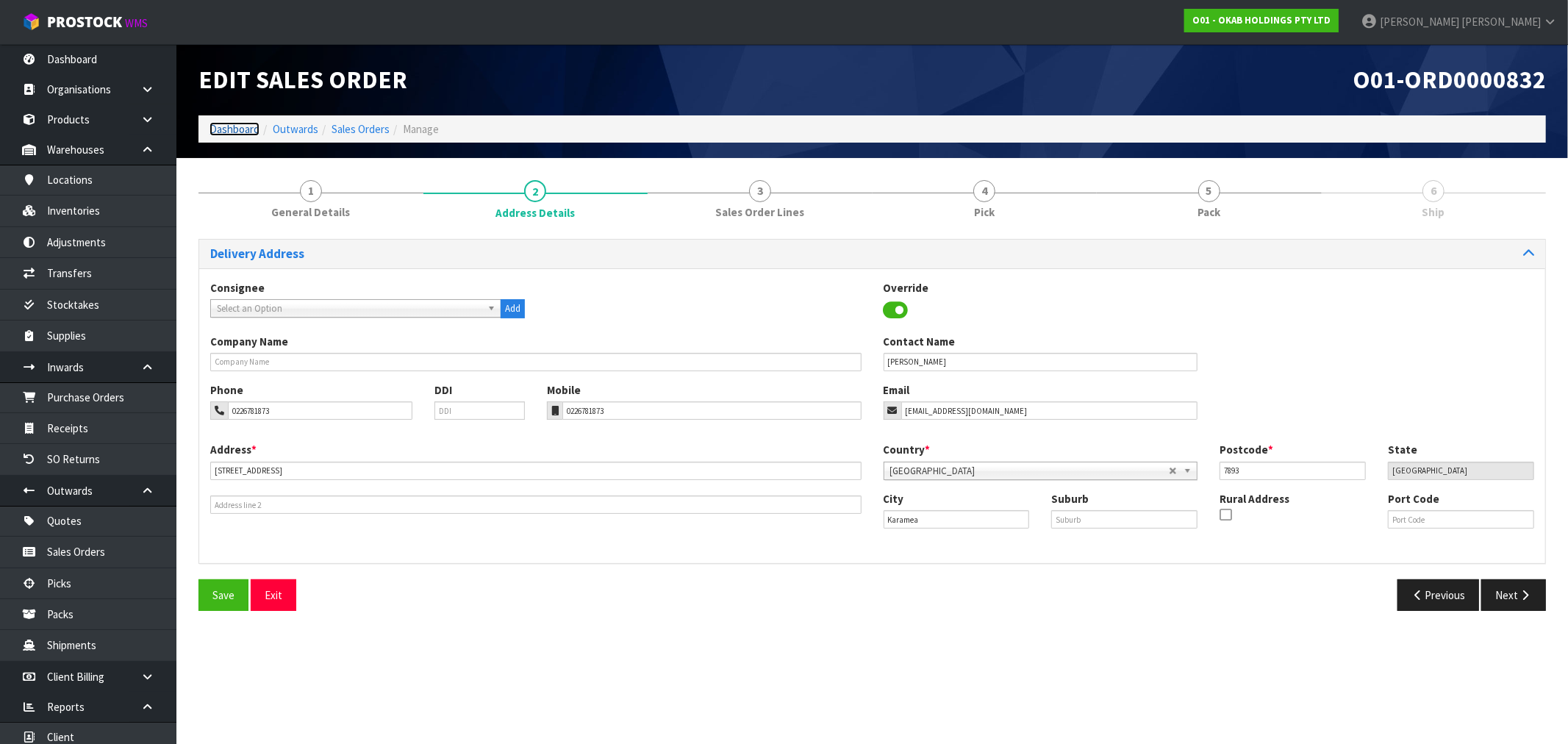
click at [222, 128] on link "Dashboard" at bounding box center [235, 129] width 50 height 14
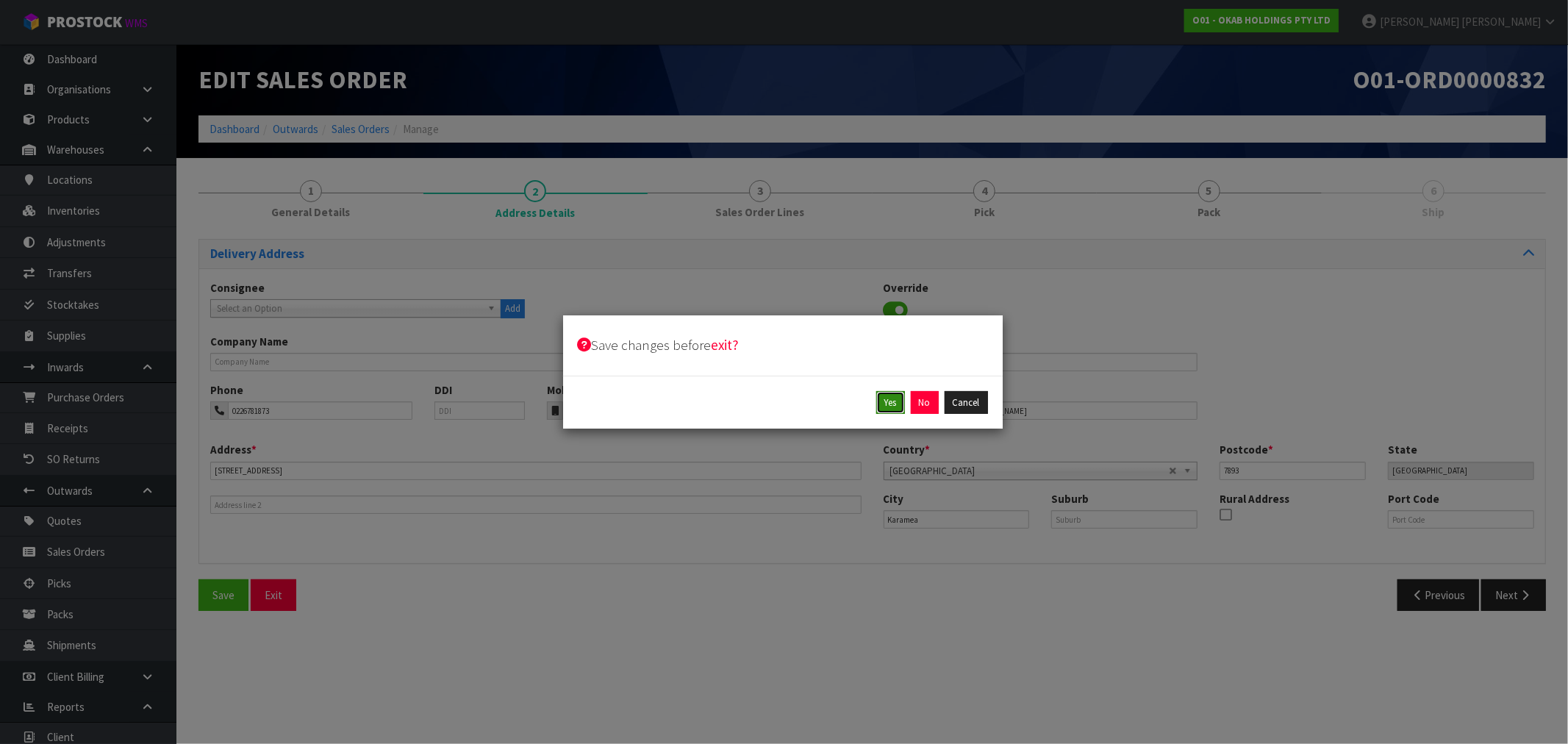
click at [894, 402] on button "Yes" at bounding box center [890, 403] width 28 height 23
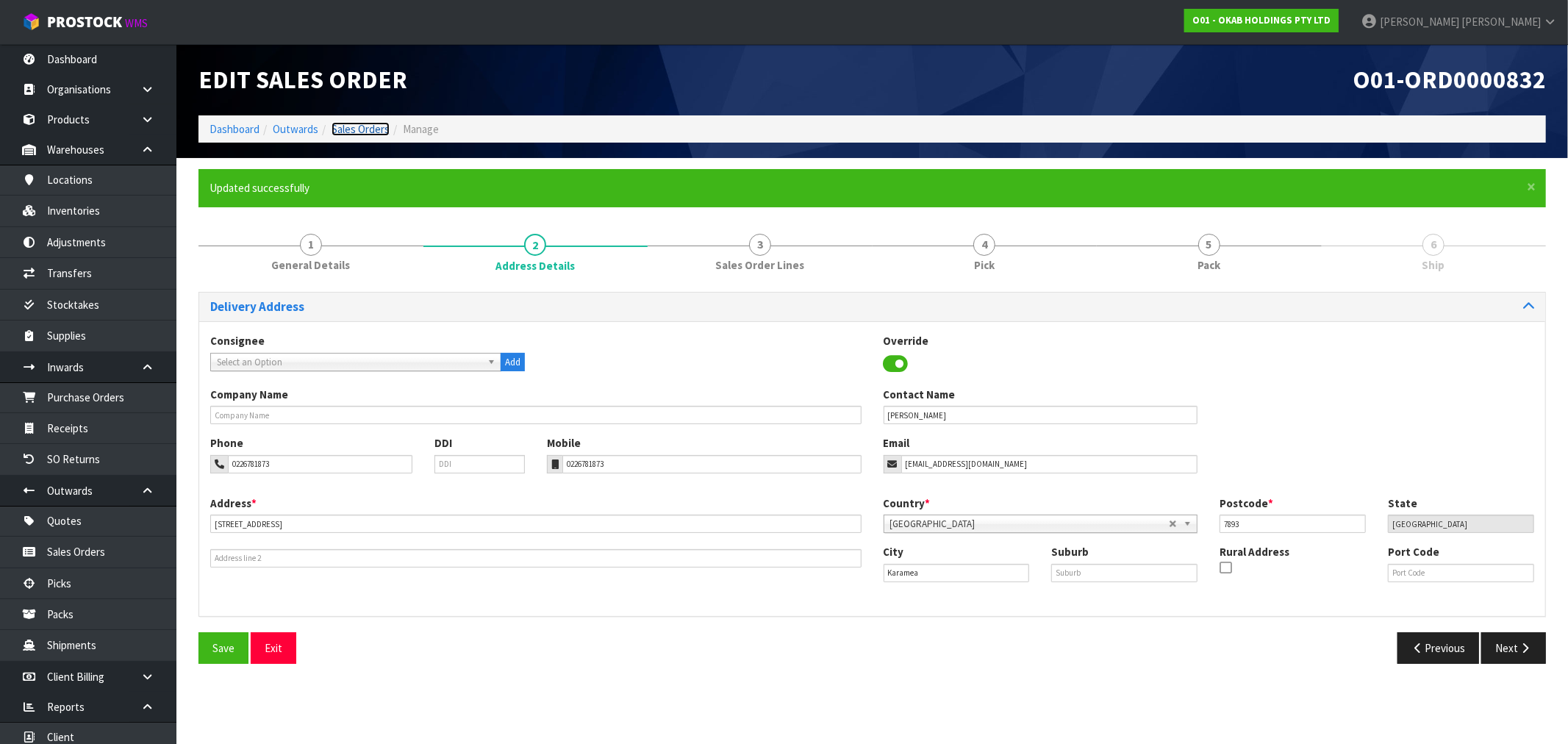
click at [365, 122] on link "Sales Orders" at bounding box center [360, 129] width 58 height 14
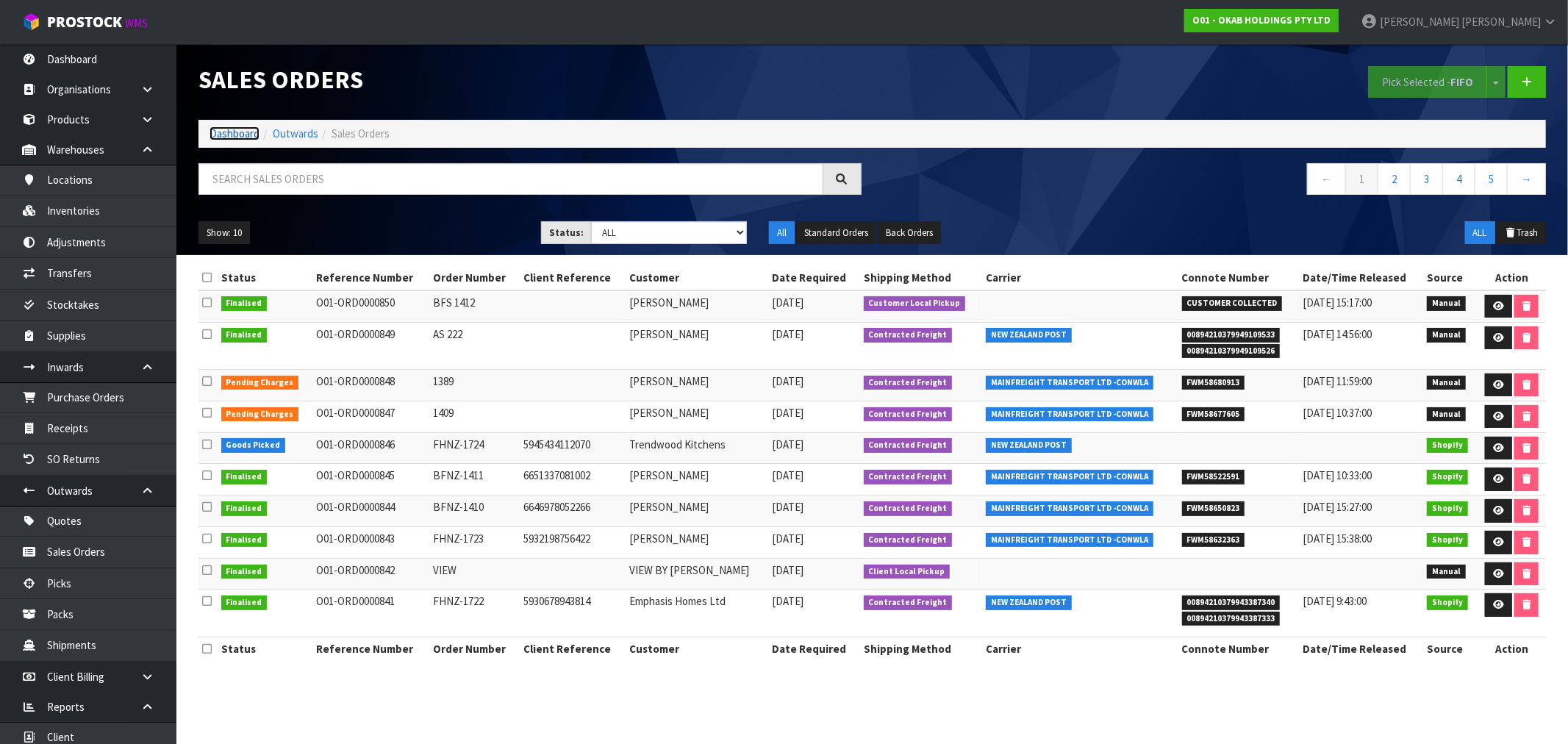
click at [248, 127] on link "Dashboard" at bounding box center [235, 134] width 50 height 14
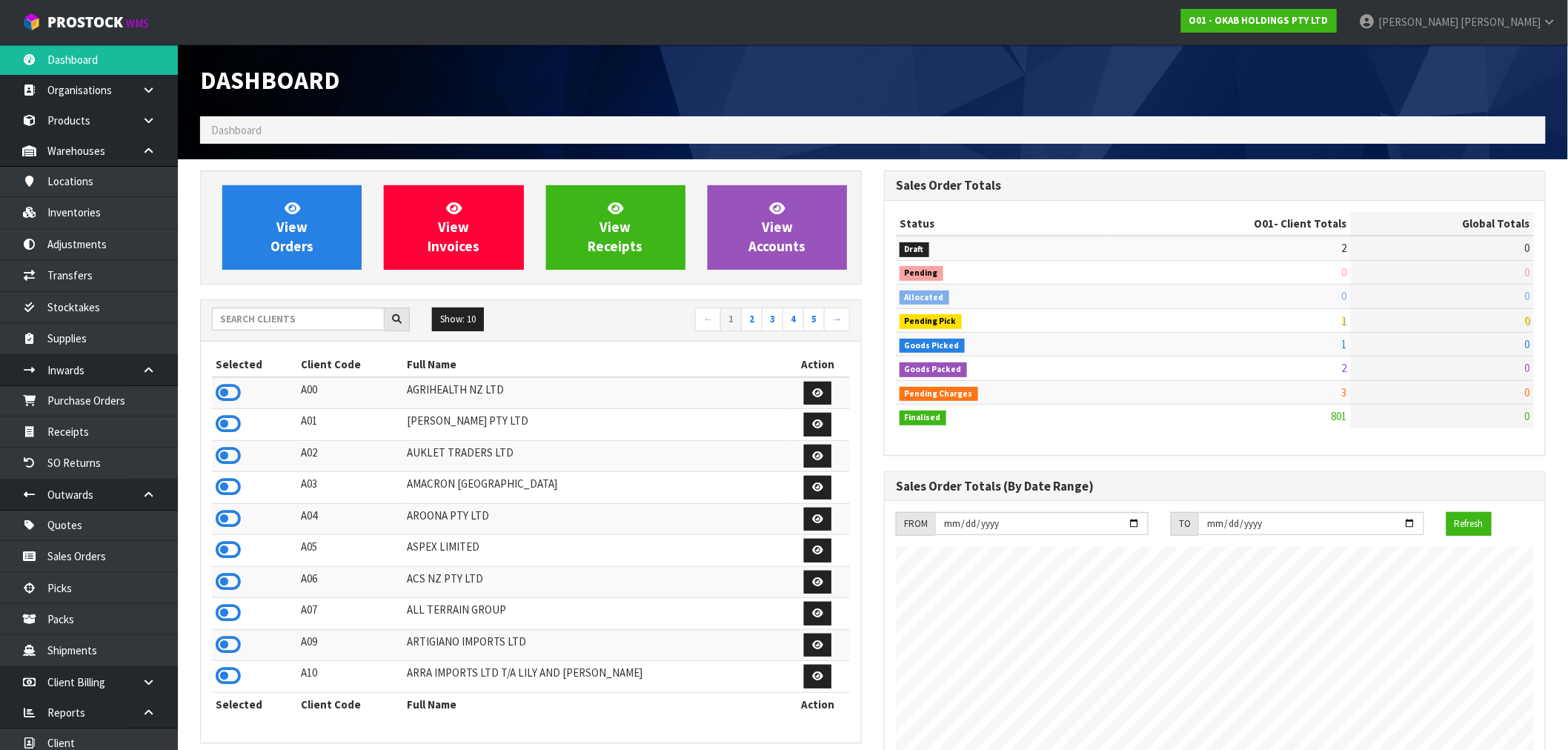
scroll to position [1122, 684]
click at [288, 320] on input "text" at bounding box center [298, 319] width 173 height 23
type input "J01"
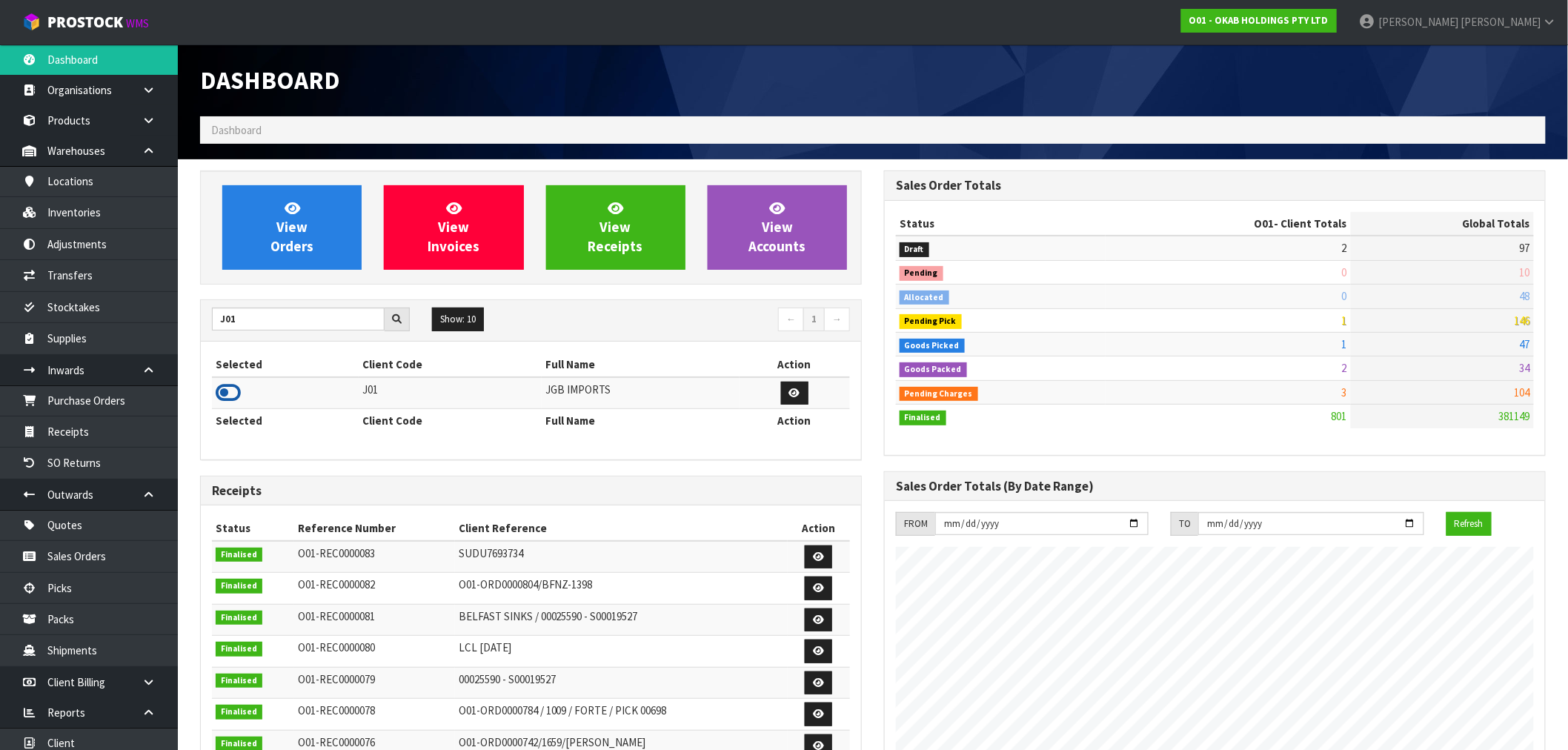
click at [229, 389] on icon at bounding box center [228, 393] width 25 height 23
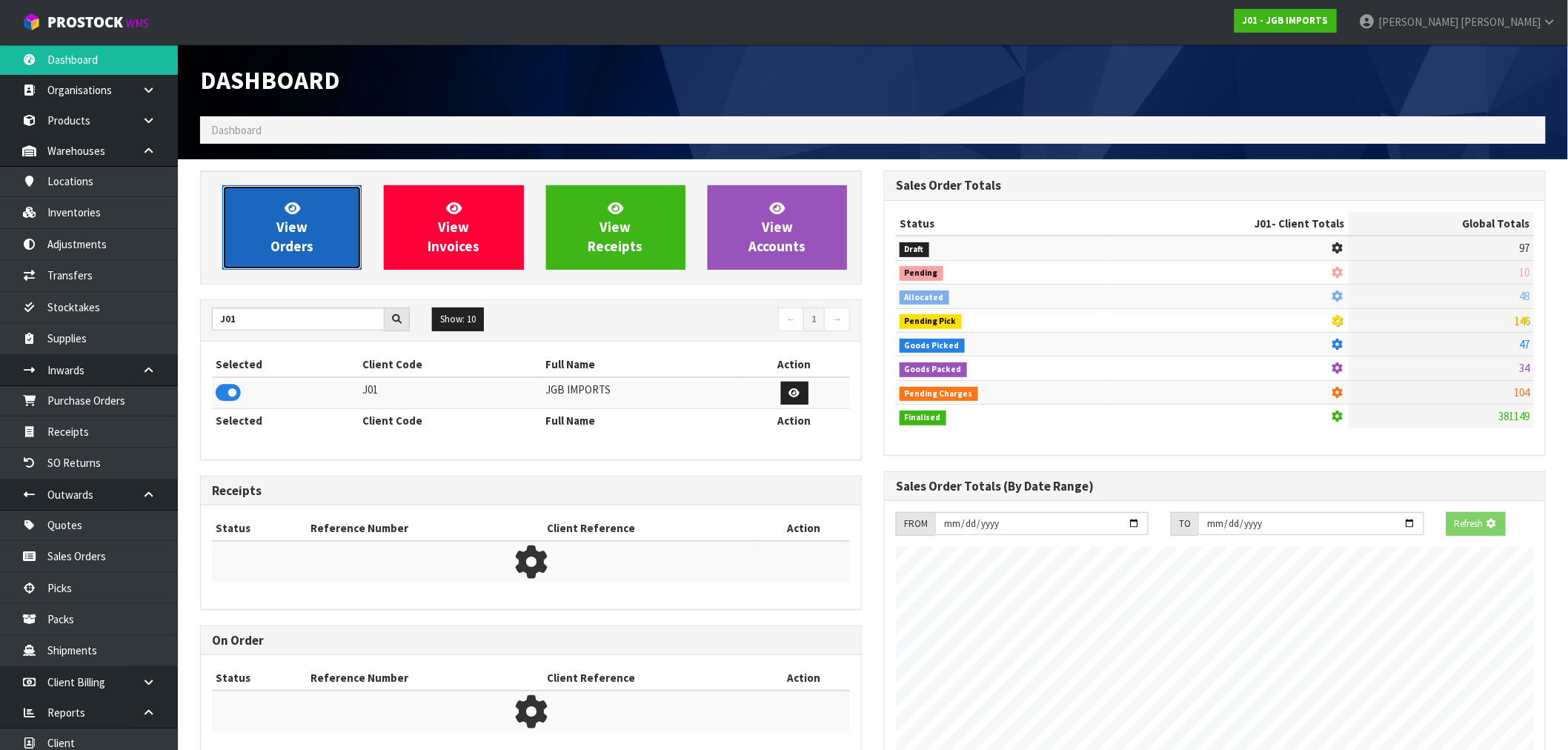
scroll to position [739909, 740249]
click at [302, 235] on span "View Orders" at bounding box center [291, 227] width 43 height 56
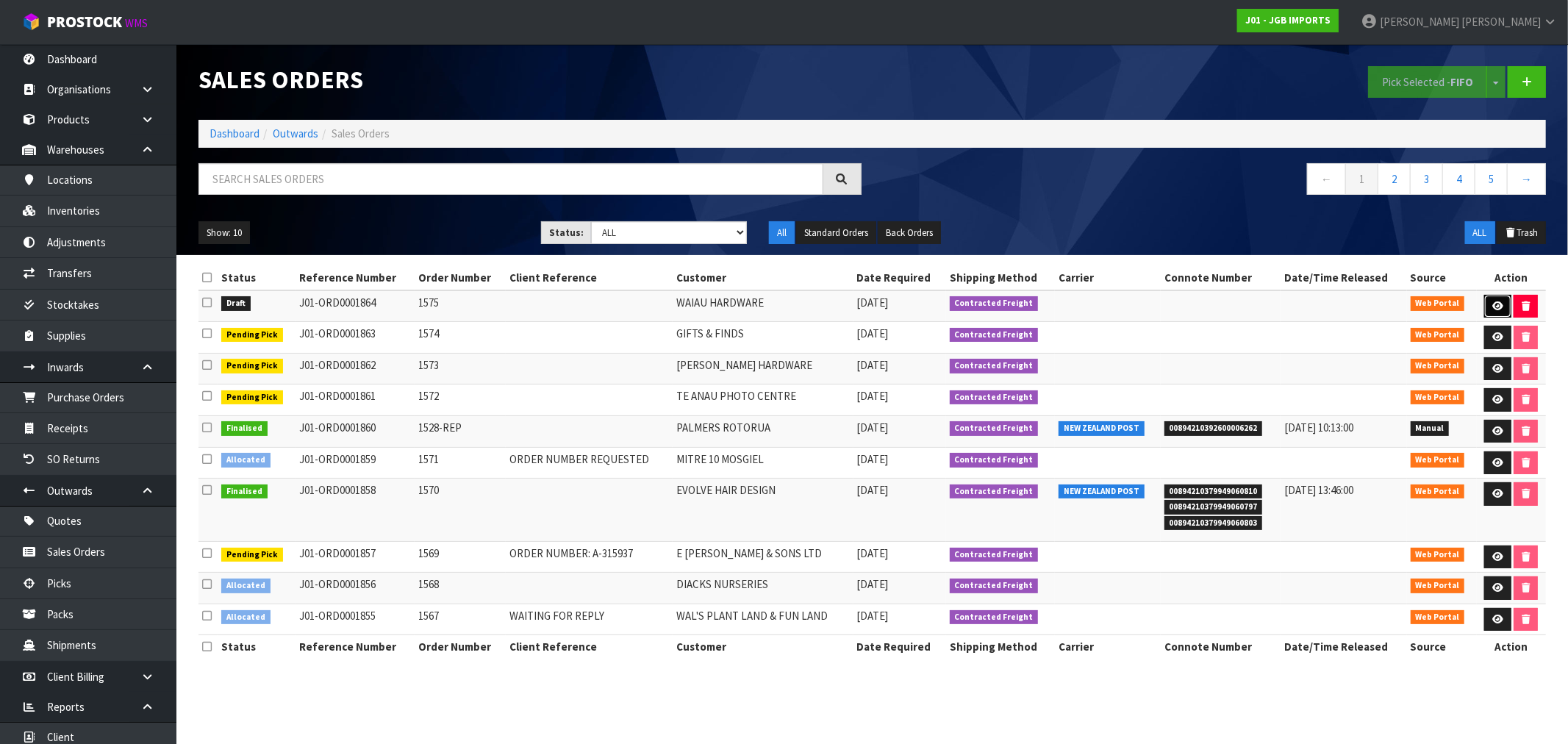
click at [1498, 304] on icon at bounding box center [1497, 306] width 11 height 9
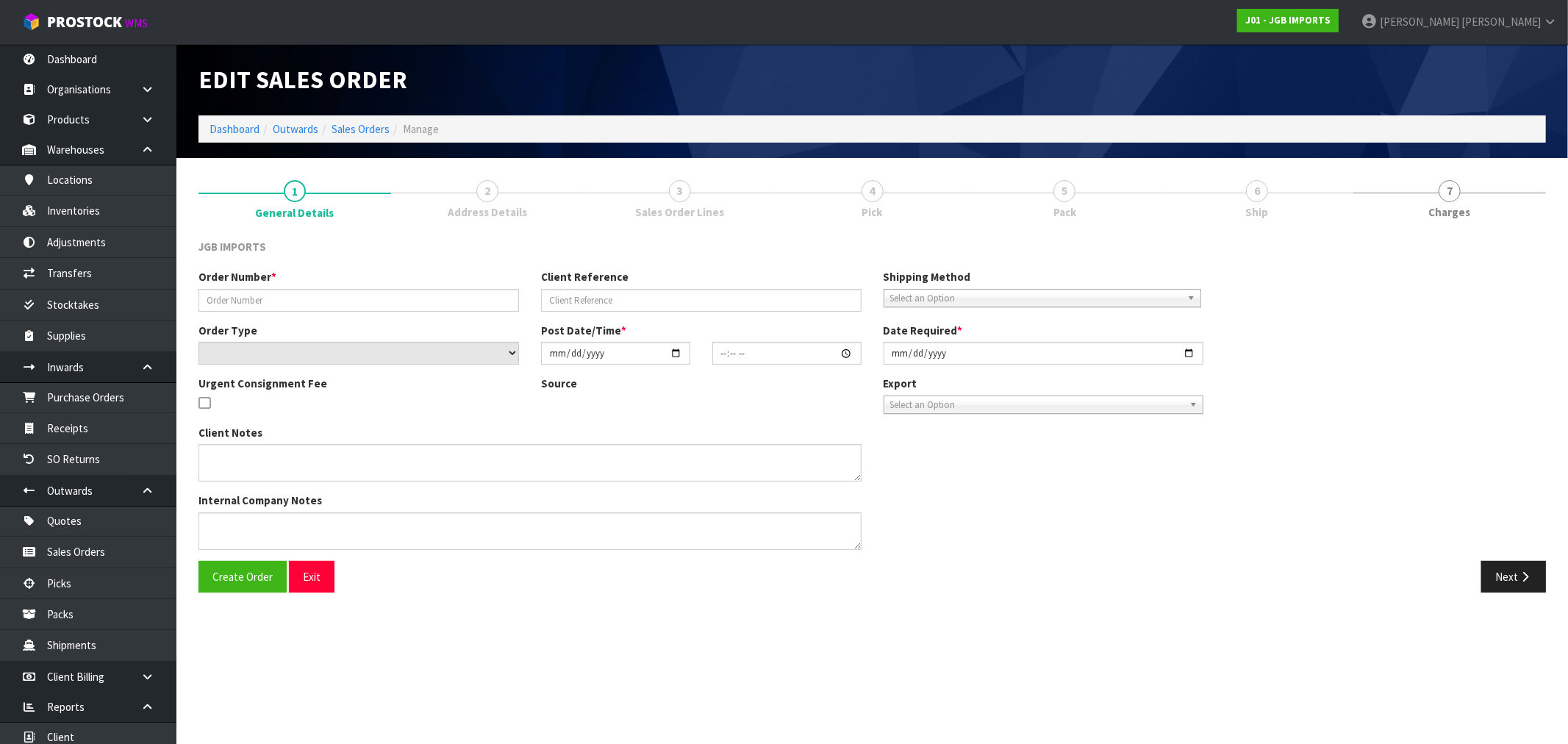
type input "1575"
select select "number:0"
type input "[DATE]"
type input "14:40:00.000"
type input "[DATE]"
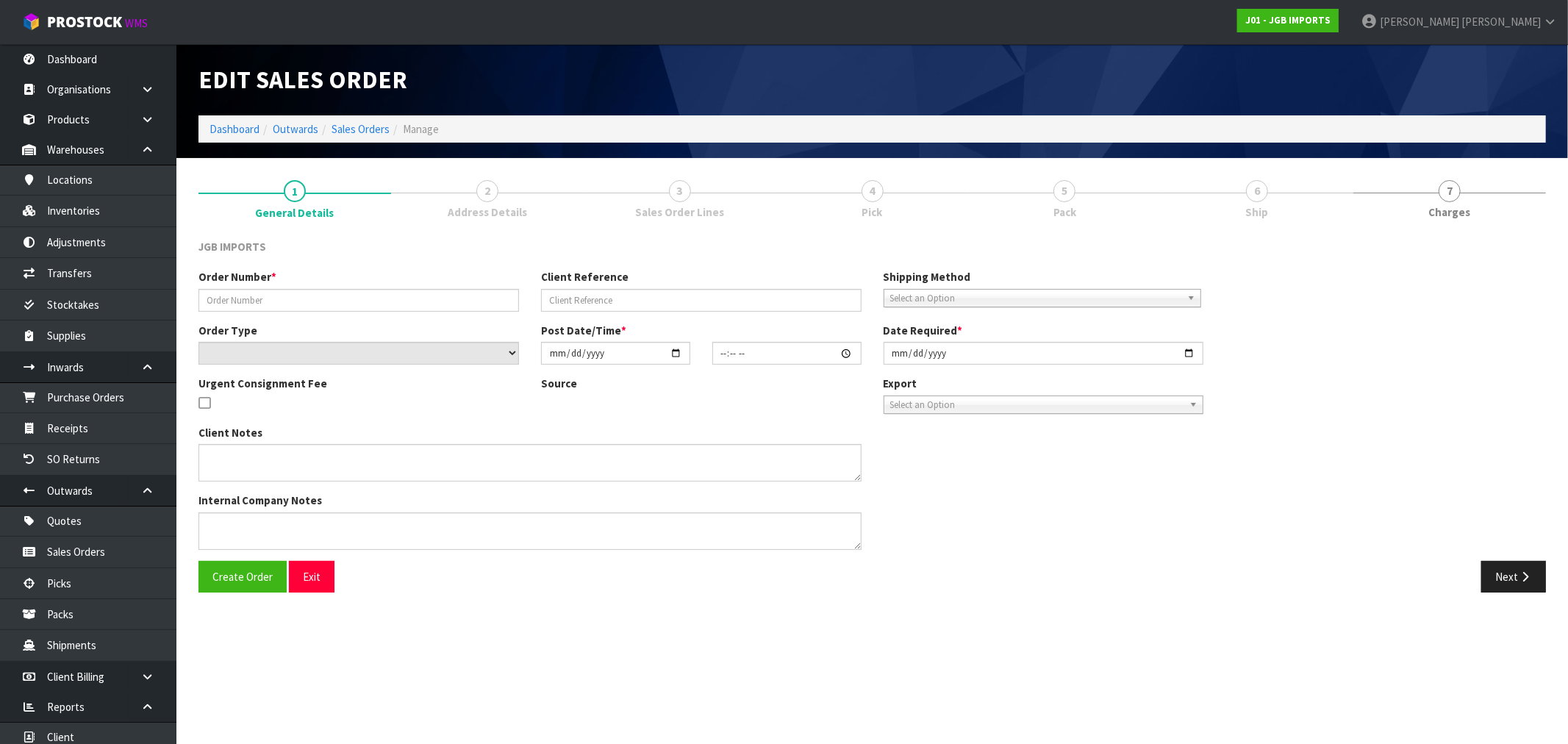
type textarea "FREIGHT FREE…FREIGHT WITH 100% DISCOUNT"
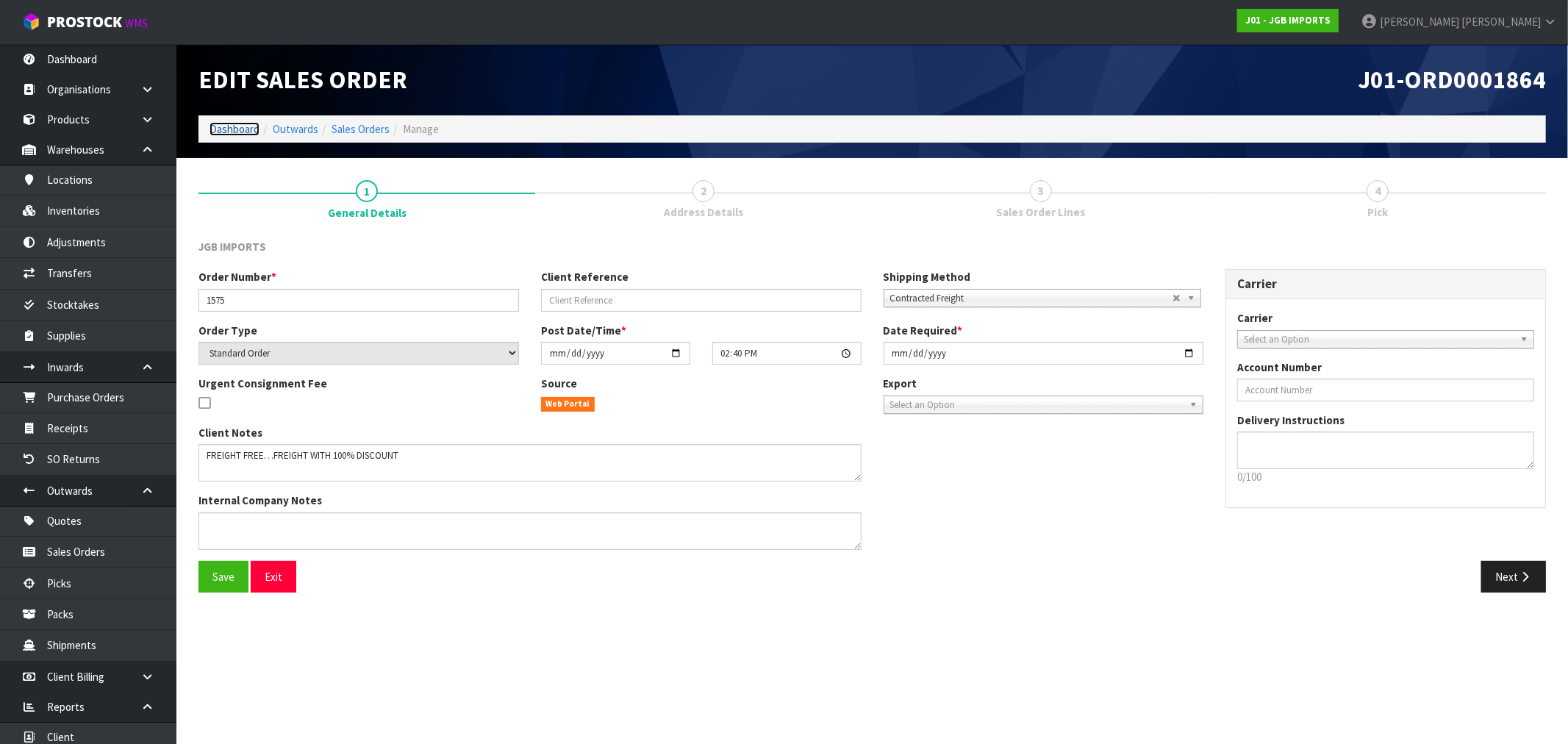
click at [252, 127] on link "Dashboard" at bounding box center [235, 129] width 50 height 14
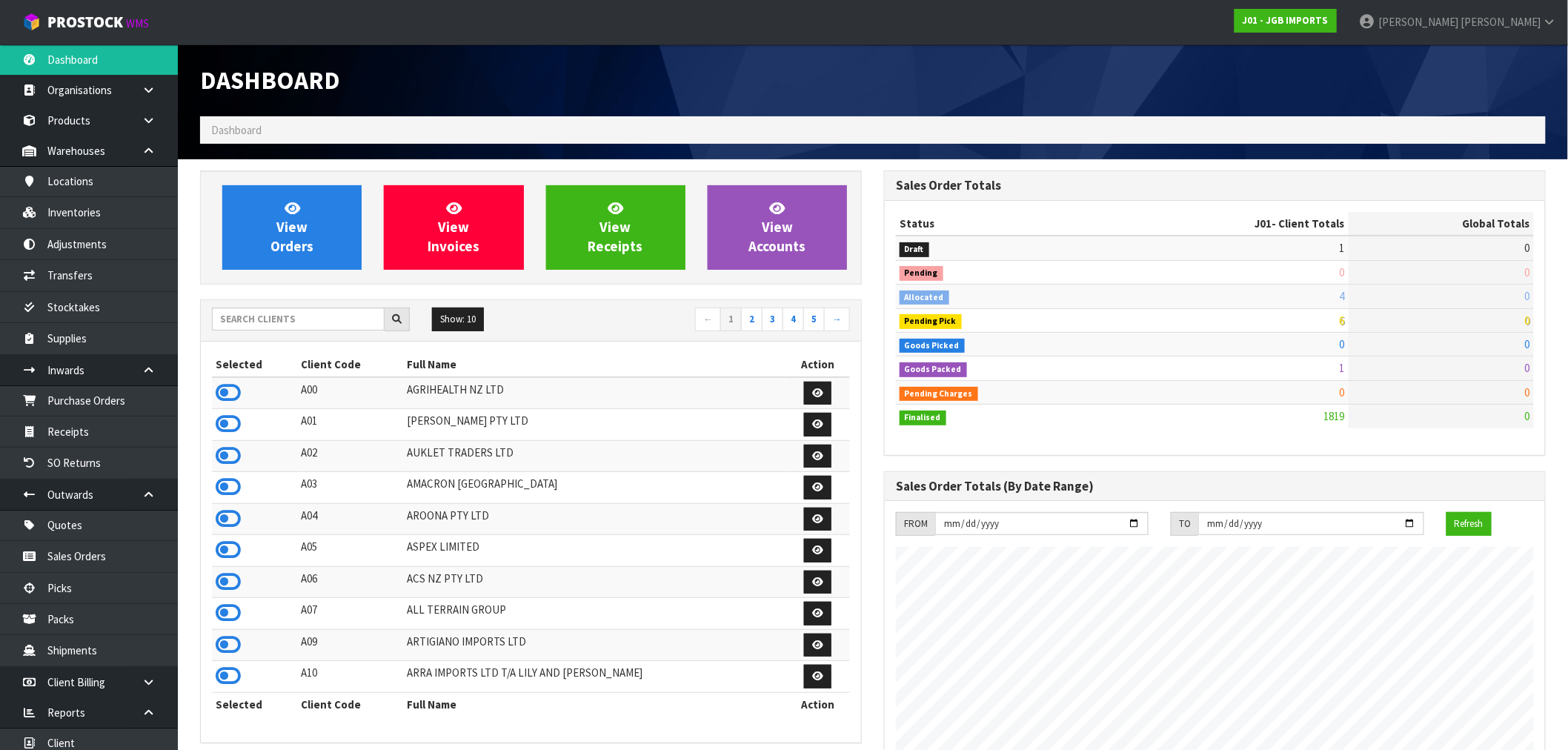
scroll to position [1122, 684]
click at [289, 321] on input "text" at bounding box center [298, 319] width 173 height 23
type input "v"
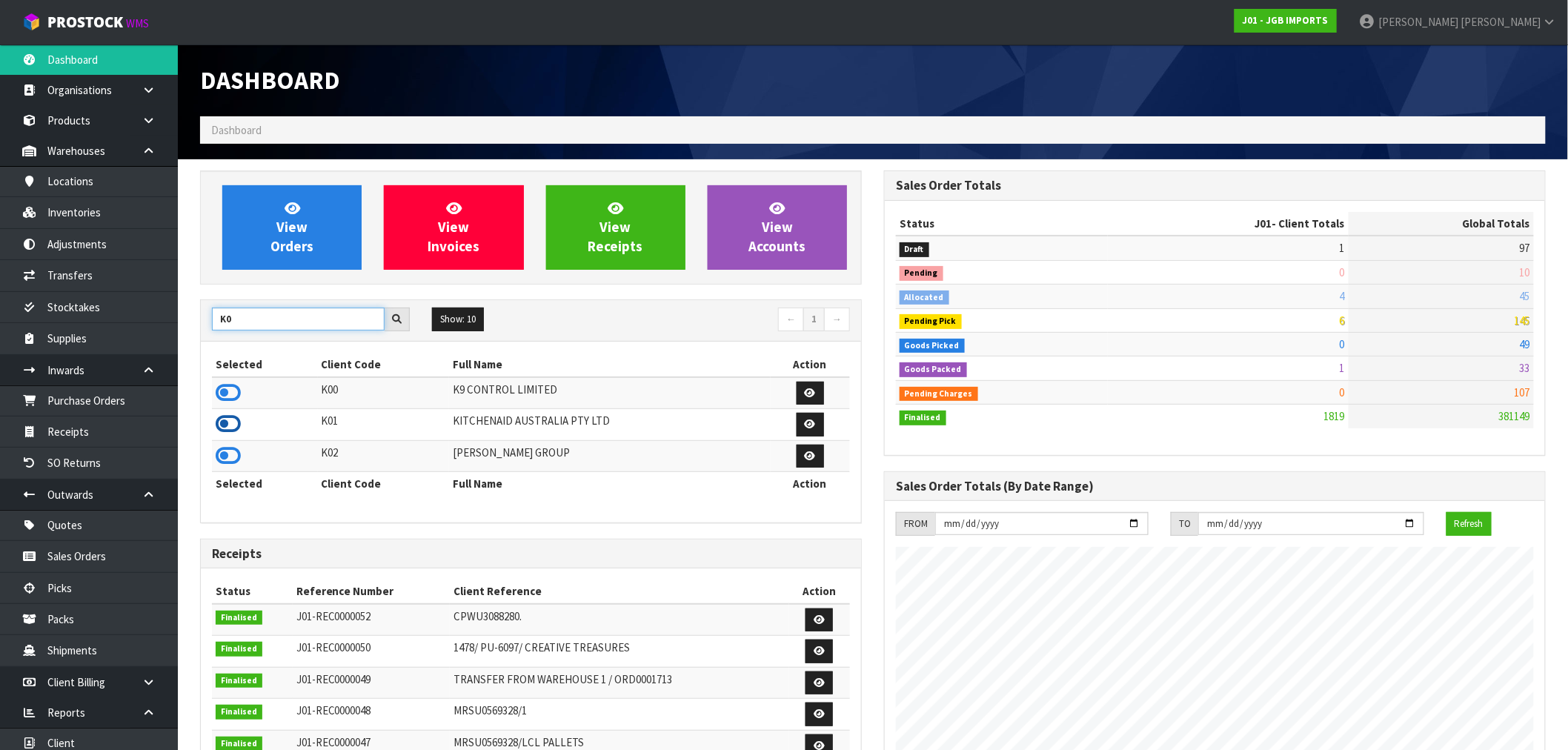
type input "K0"
drag, startPoint x: 235, startPoint y: 428, endPoint x: 228, endPoint y: 424, distance: 8.1
click at [234, 428] on icon at bounding box center [228, 424] width 25 height 23
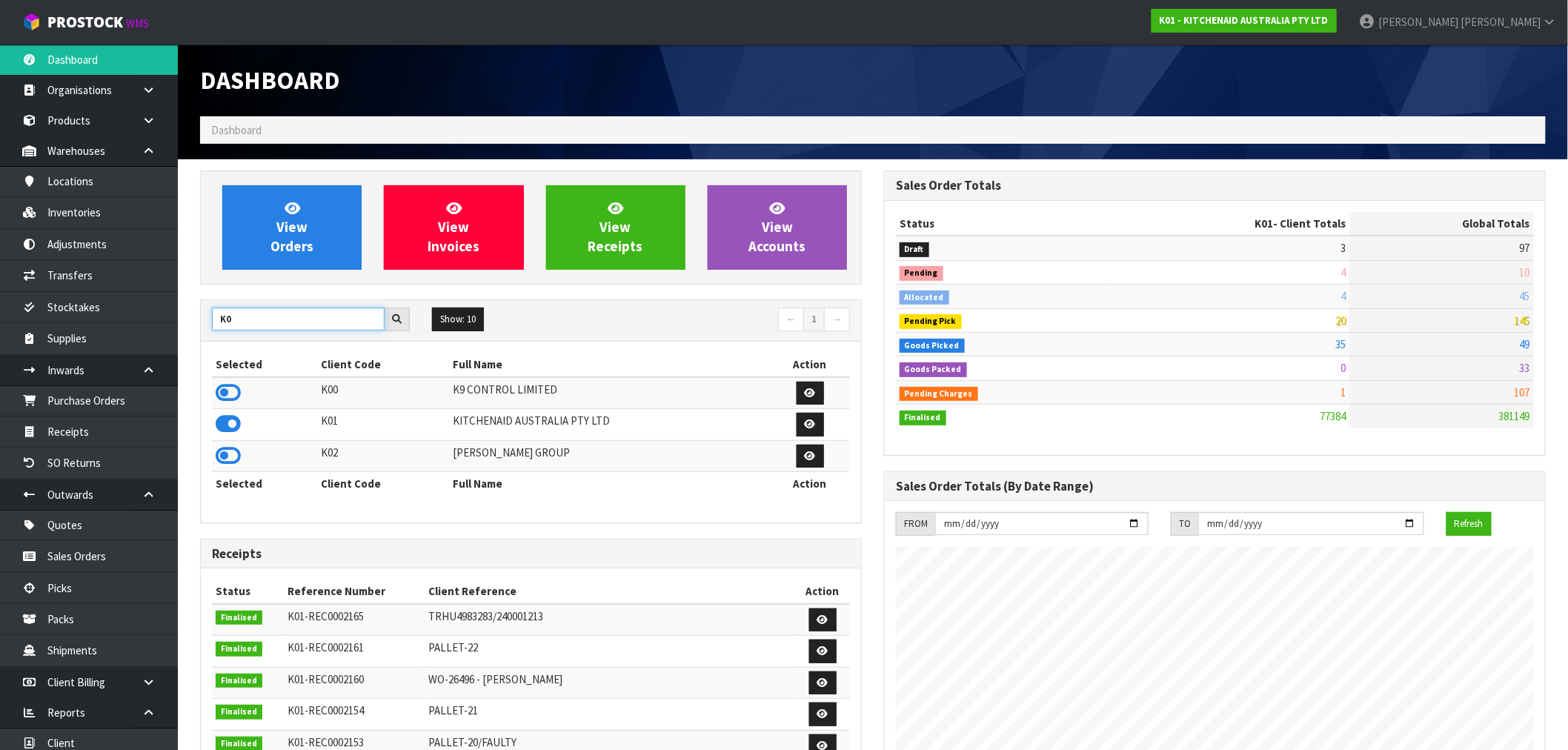
click at [277, 314] on input "K0" at bounding box center [298, 319] width 173 height 23
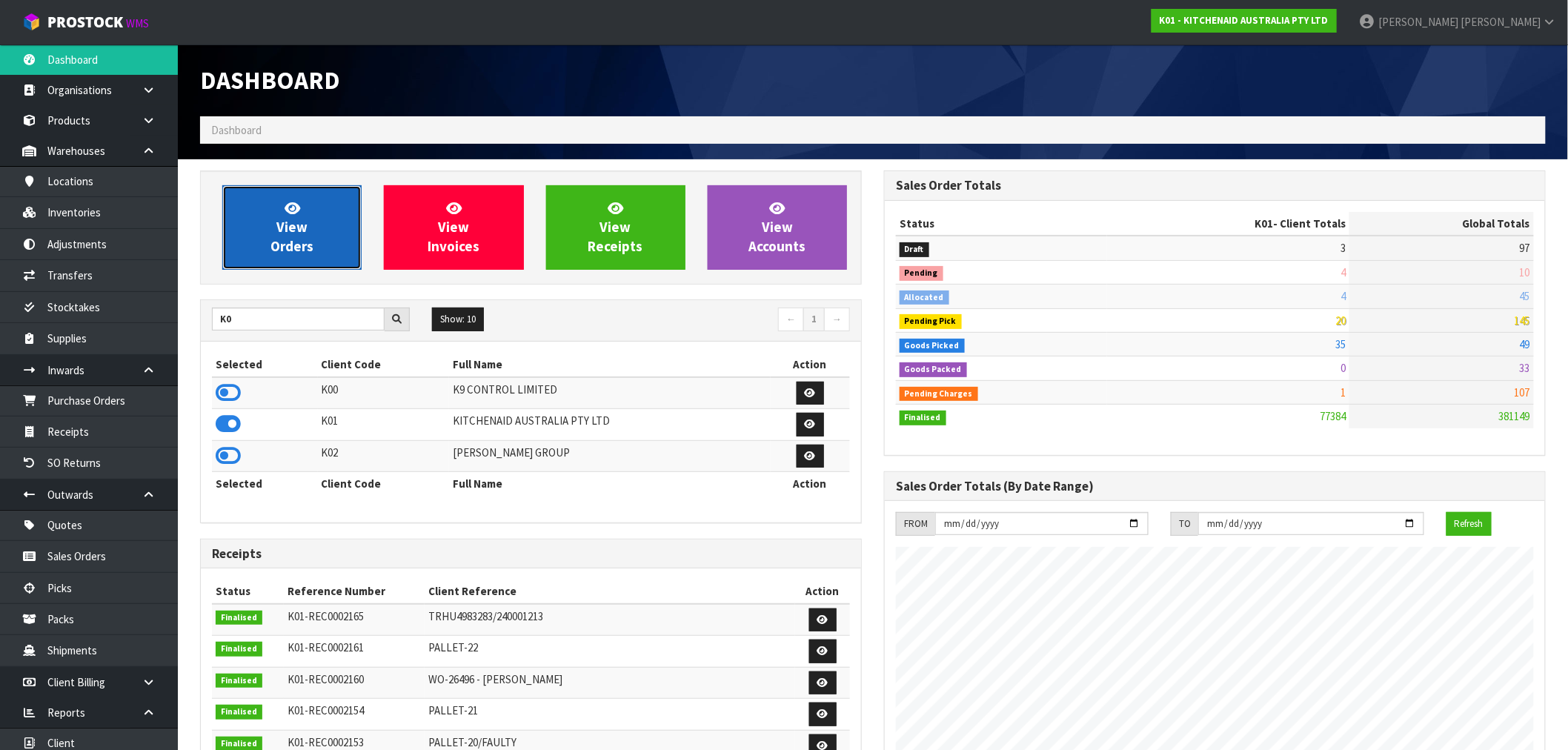
click at [290, 232] on span "View Orders" at bounding box center [291, 227] width 43 height 56
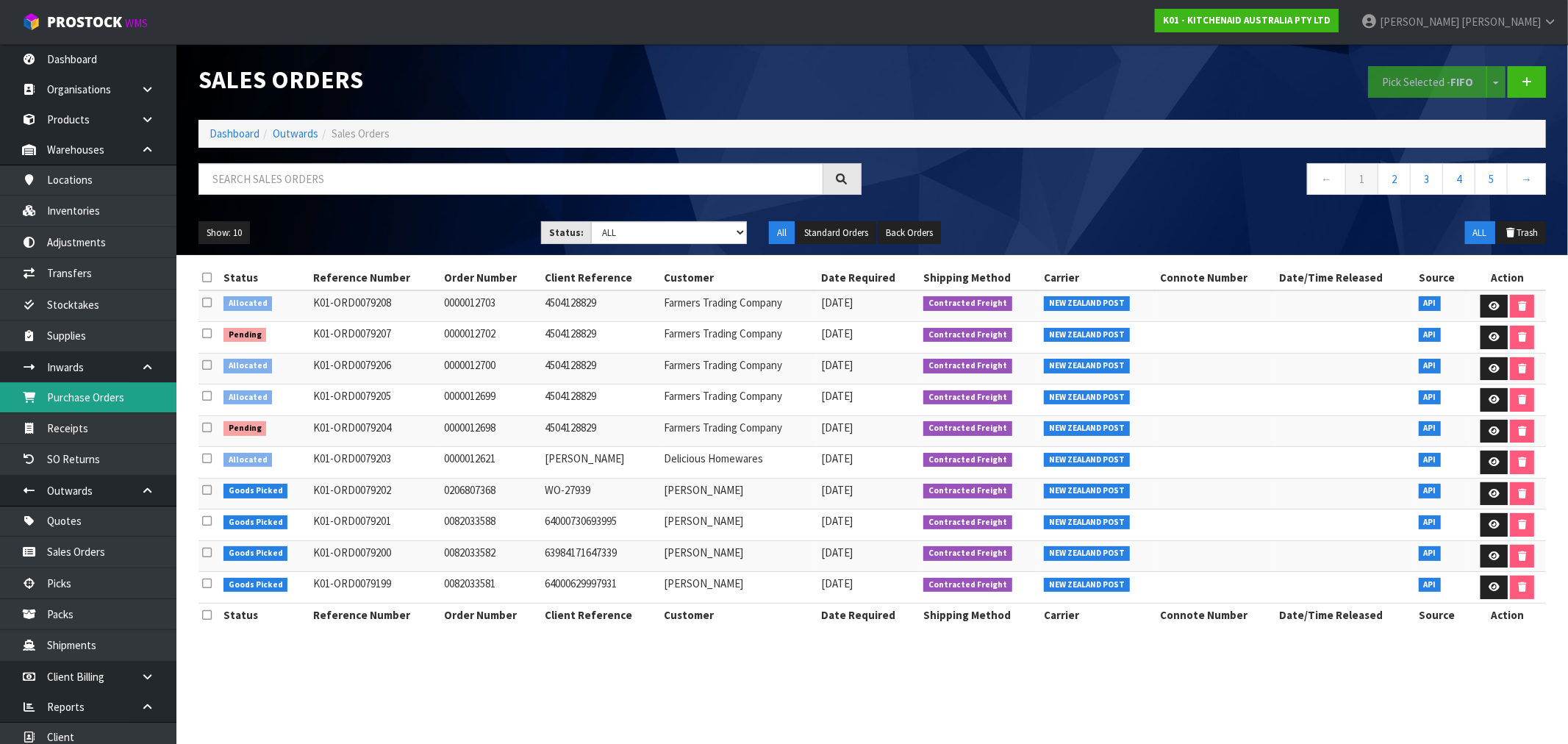
click at [107, 405] on link "Purchase Orders" at bounding box center [88, 397] width 177 height 30
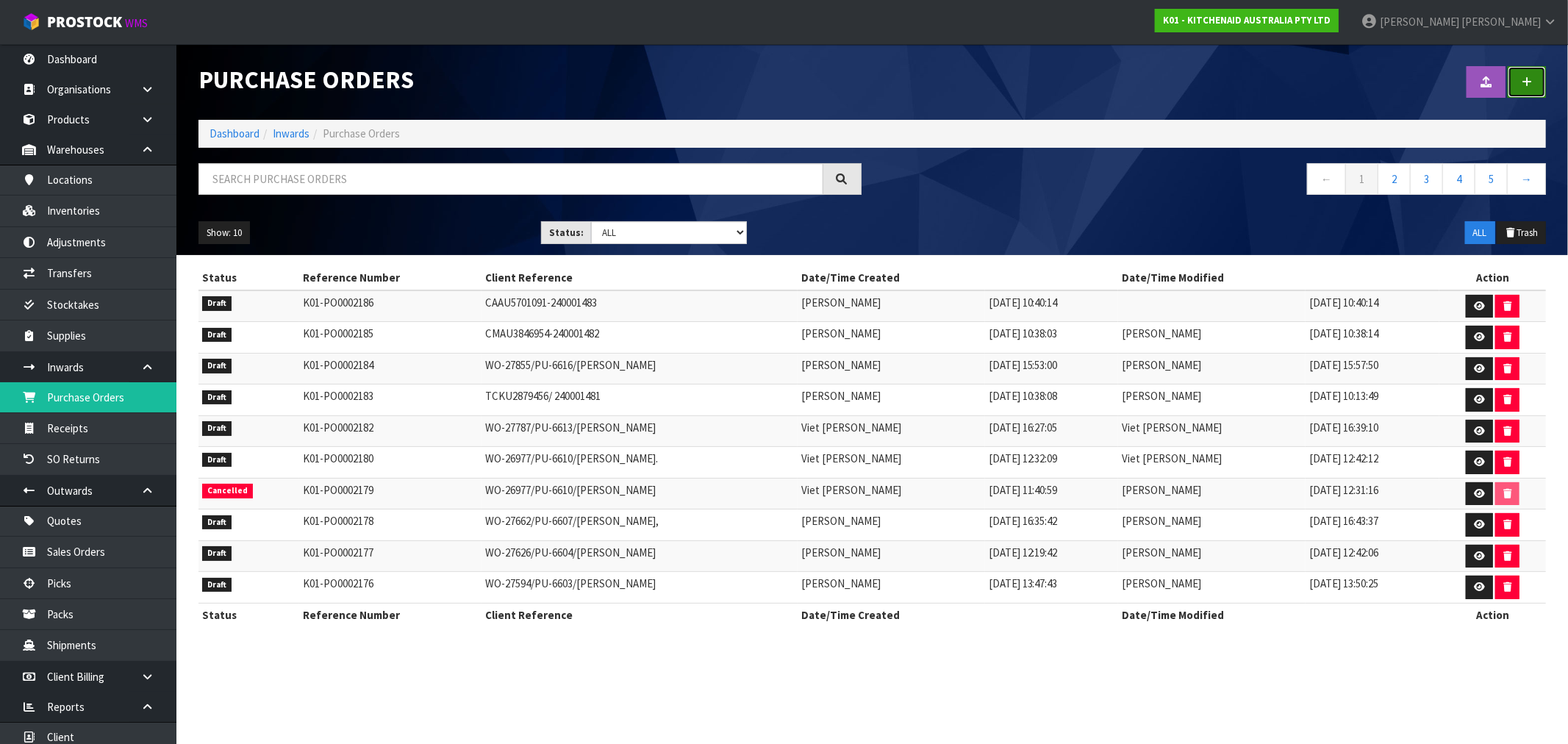
click at [1533, 78] on link at bounding box center [1527, 82] width 38 height 32
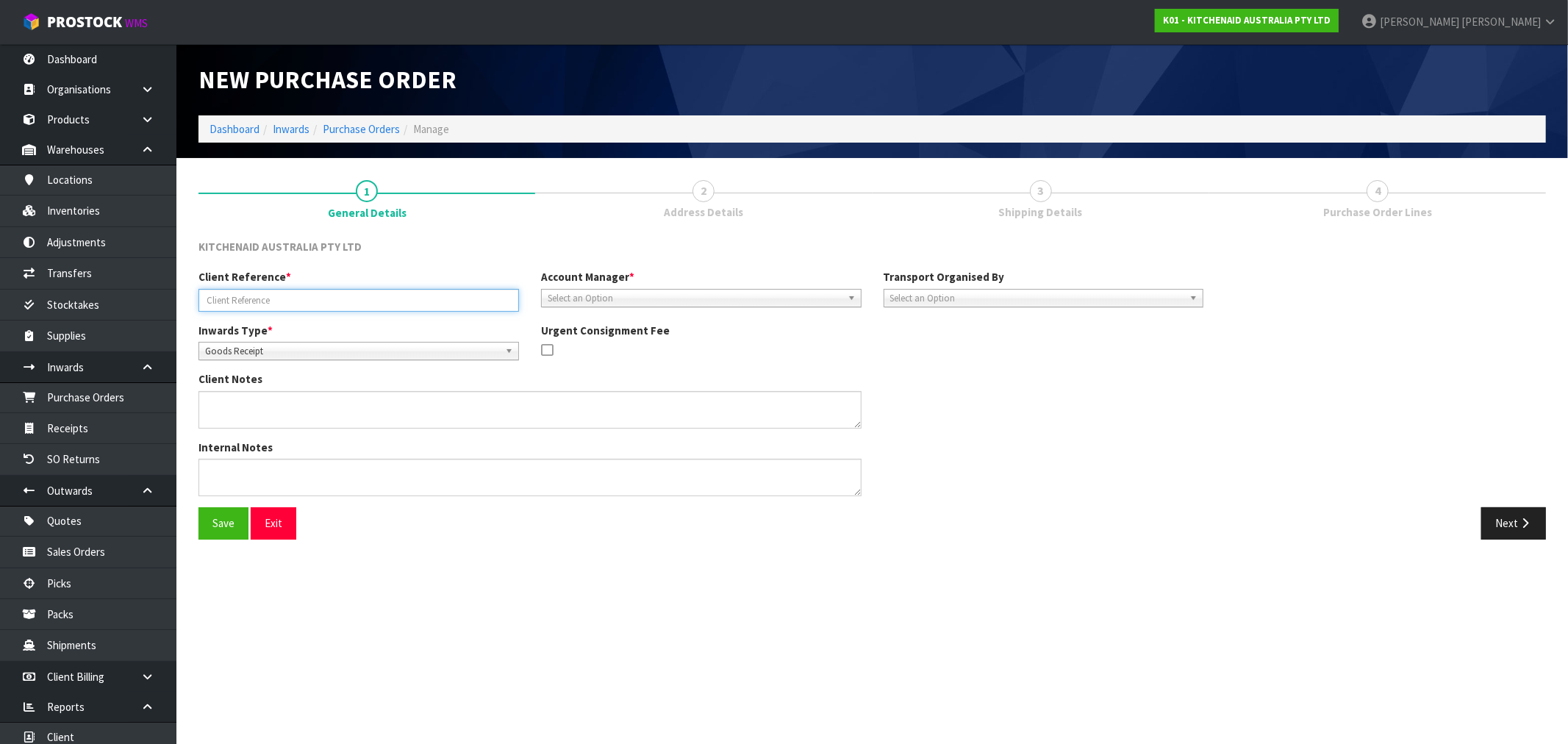
click at [417, 303] on input "text" at bounding box center [359, 300] width 321 height 22
paste input "WO-27936"
paste input "KRISTEN SORRENSON"
click at [362, 299] on input "WO-27936/PU-6620/" at bounding box center [359, 300] width 321 height 22
type input "WO-27936/PU-6620/KRISTEN SORRENSON"
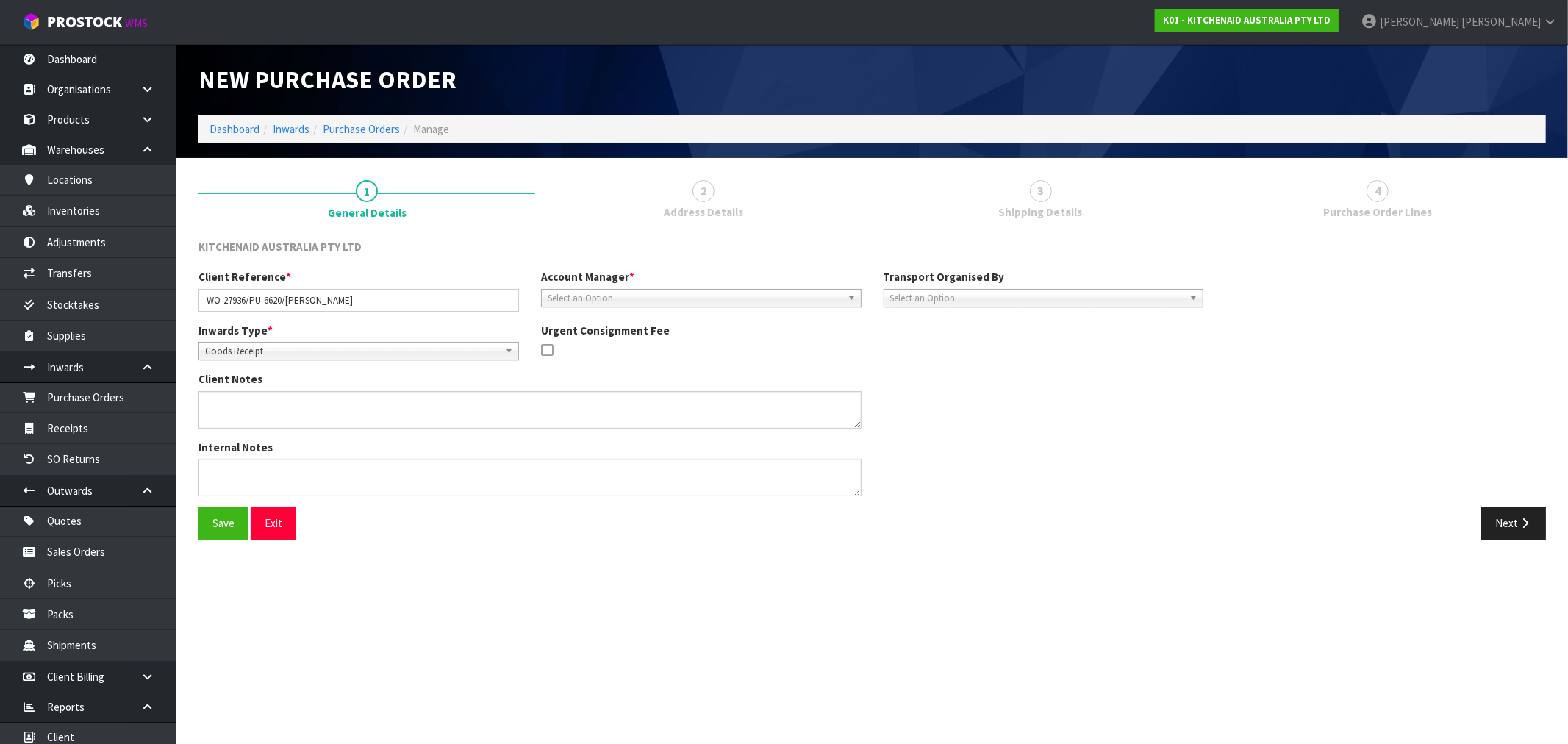
click at [336, 341] on link "Goods Receipt" at bounding box center [359, 350] width 321 height 18
click at [322, 413] on li "Goods Returned" at bounding box center [358, 410] width 313 height 18
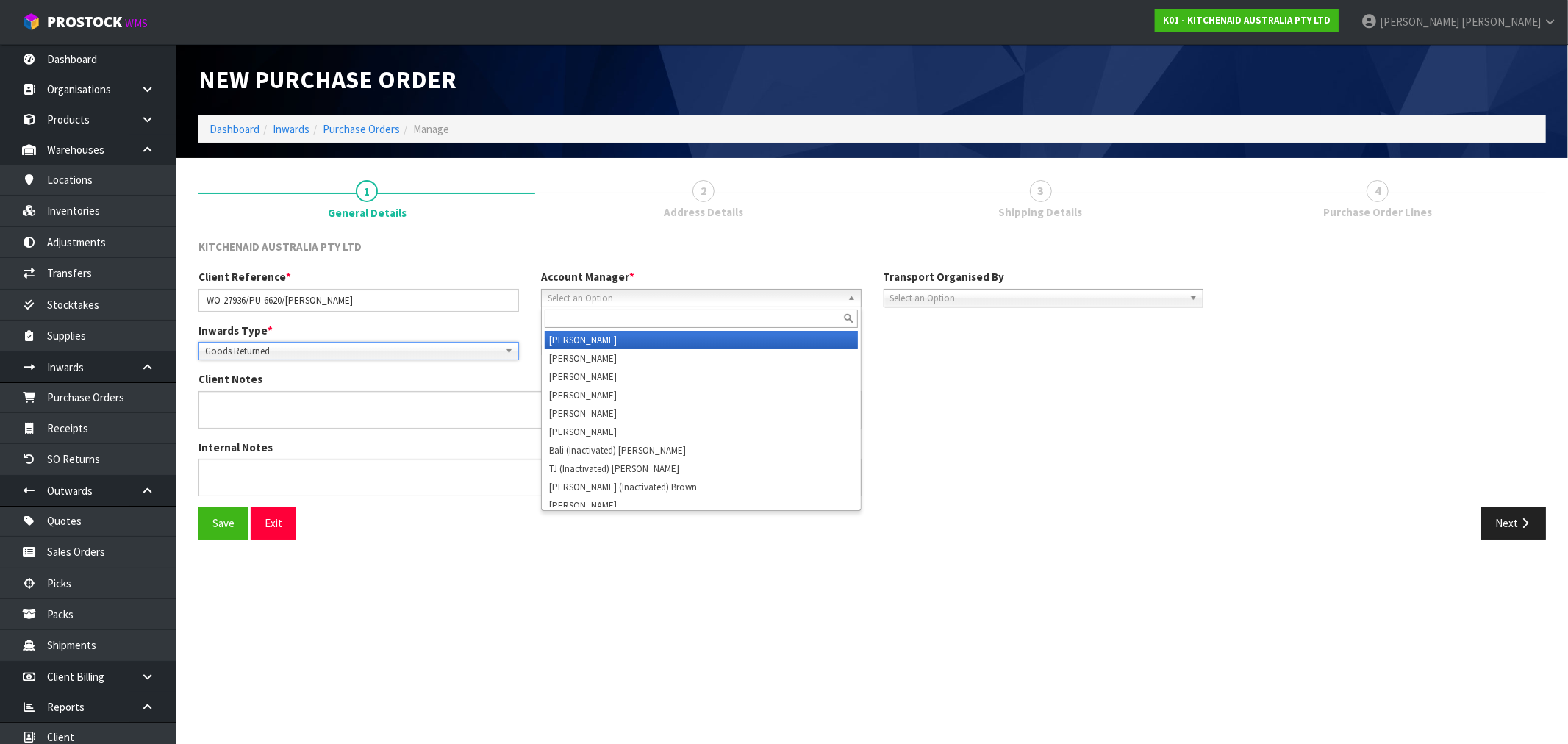
click at [706, 299] on span "Select an Option" at bounding box center [694, 298] width 294 height 17
type input "t"
type input "r"
type input "vine"
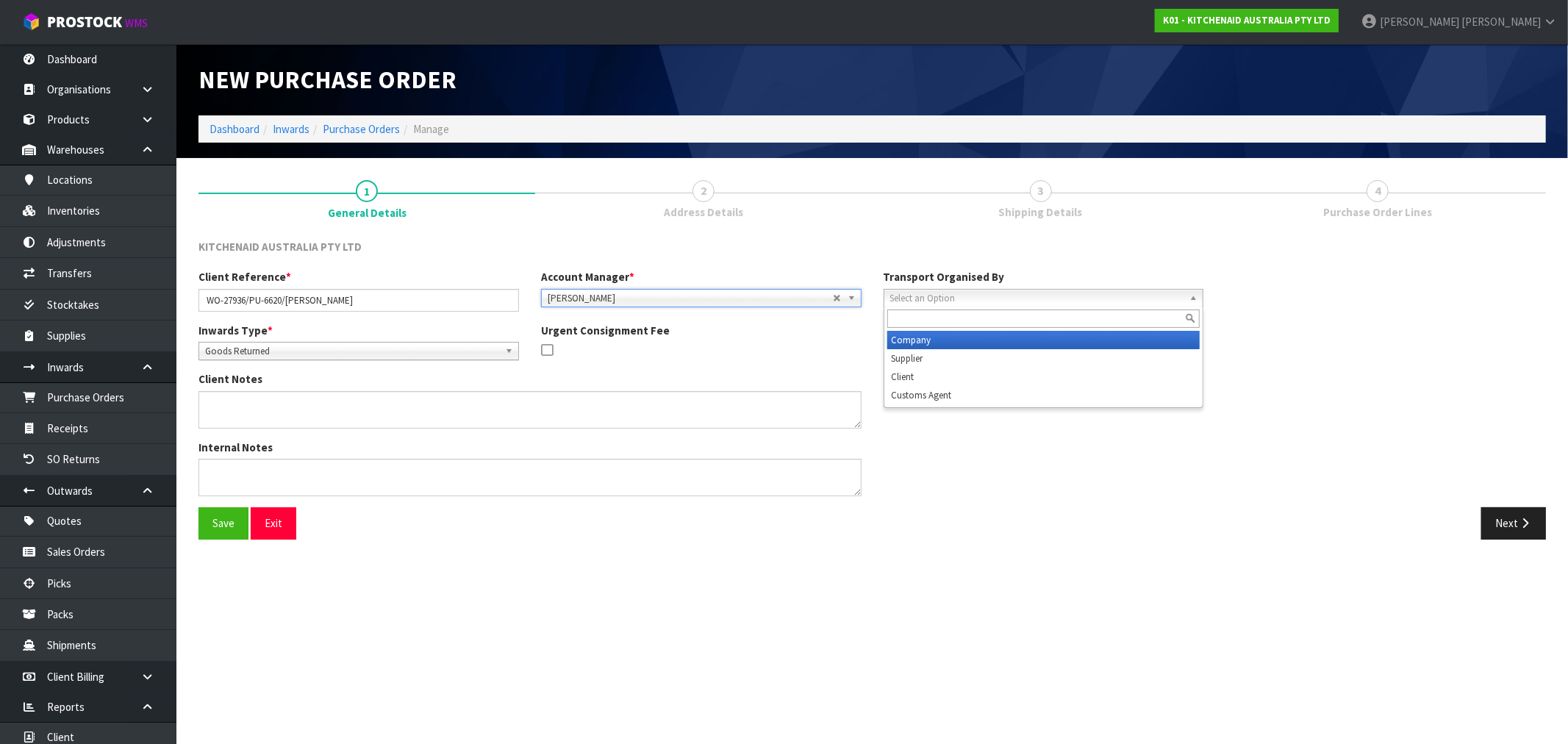
click at [979, 291] on span "Select an Option" at bounding box center [1037, 298] width 294 height 17
click at [966, 335] on li "Company" at bounding box center [1044, 340] width 313 height 18
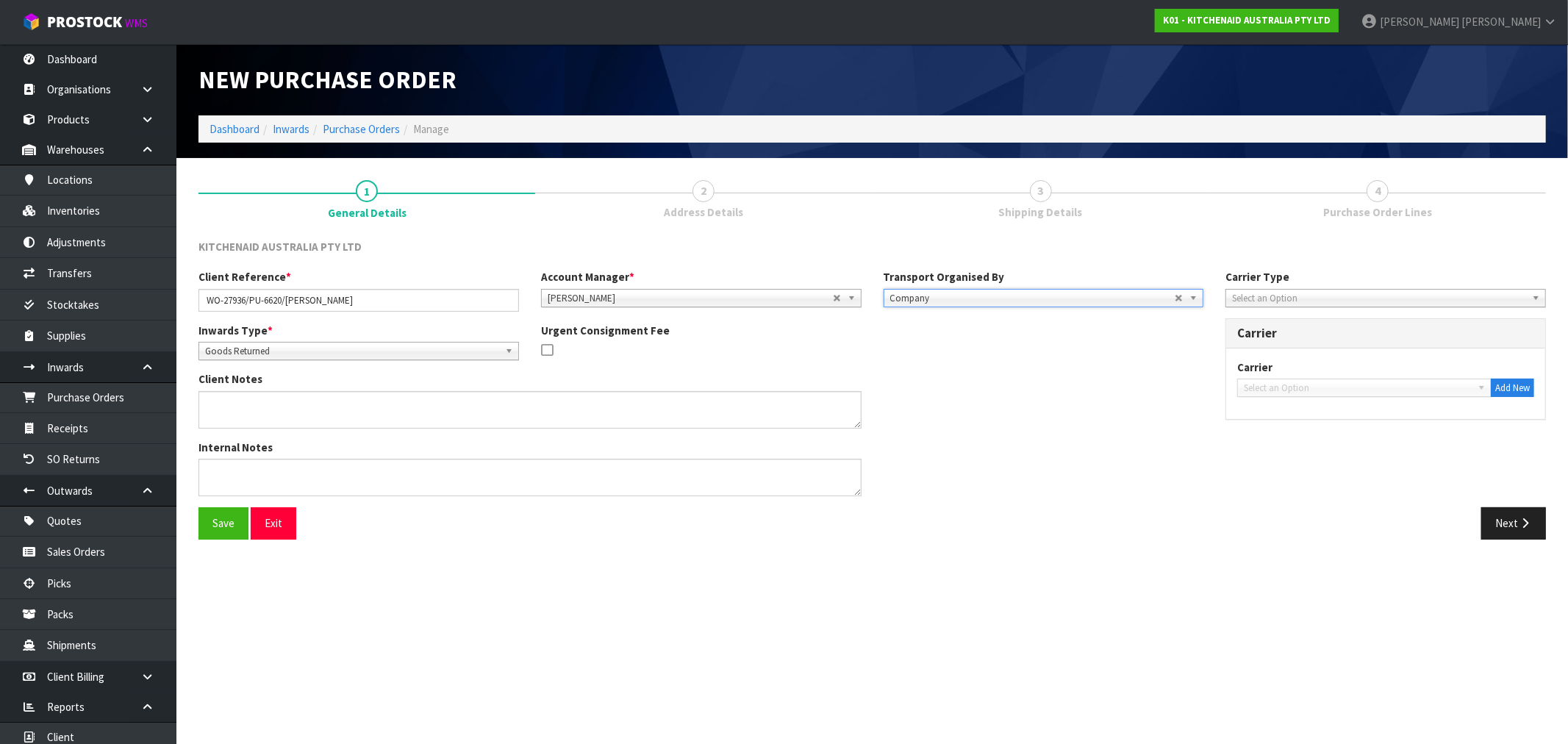
click at [1333, 302] on span "Select an Option" at bounding box center [1379, 298] width 294 height 17
click at [1300, 373] on li "Courier" at bounding box center [1385, 376] width 313 height 18
click at [1309, 390] on span "Select an Option" at bounding box center [1358, 388] width 228 height 17
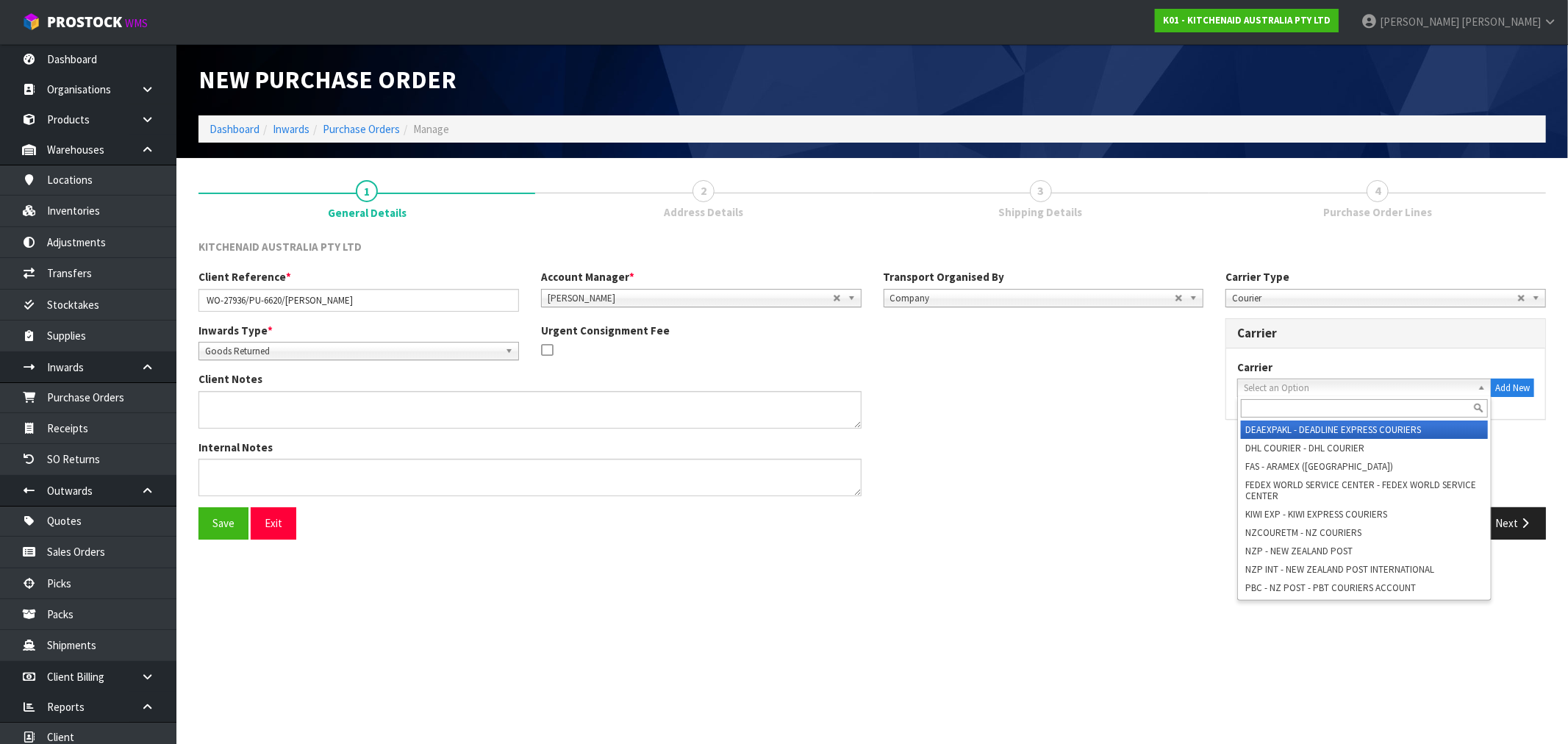
click at [1316, 405] on input "text" at bounding box center [1364, 408] width 247 height 18
type input "d"
type input "v"
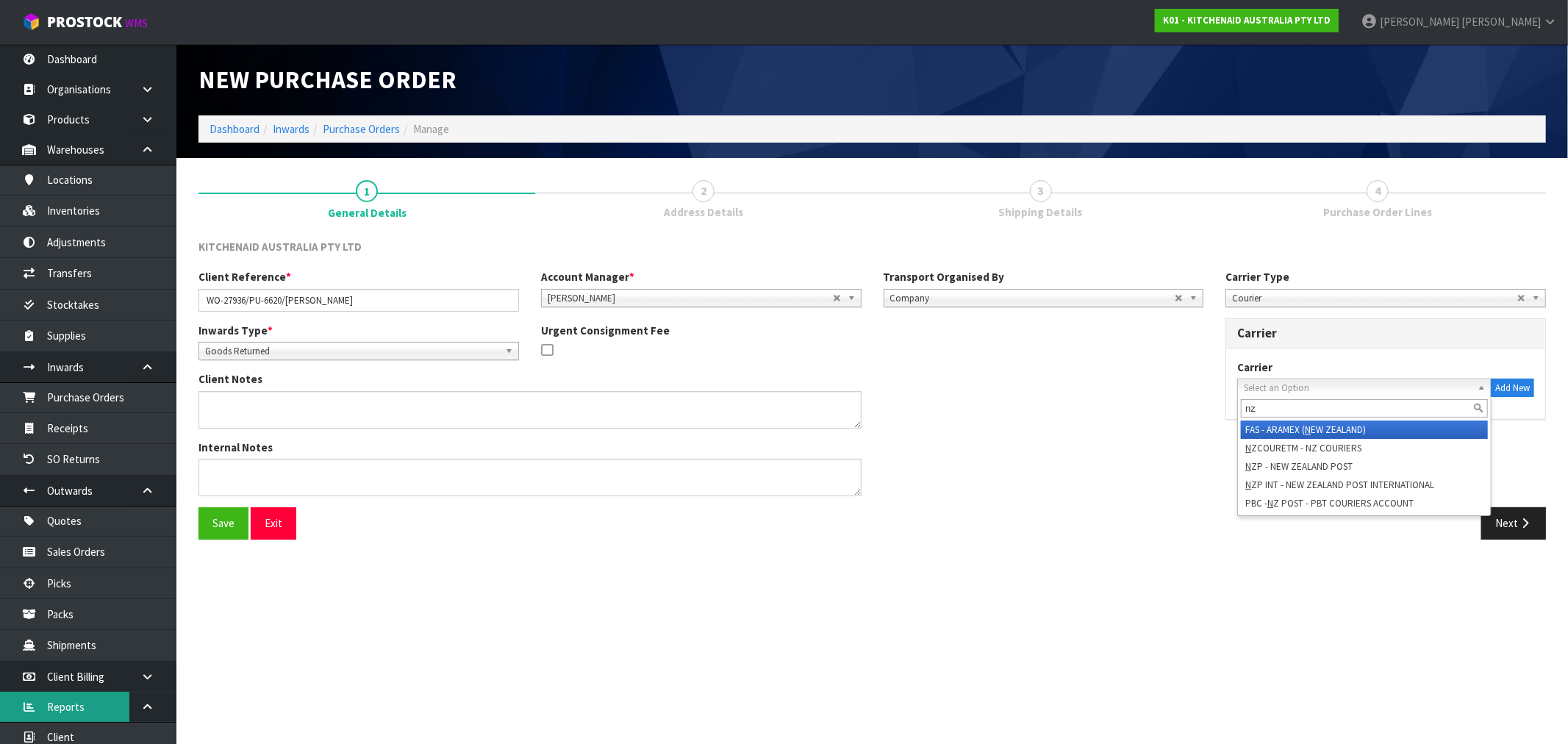
type input "nzp"
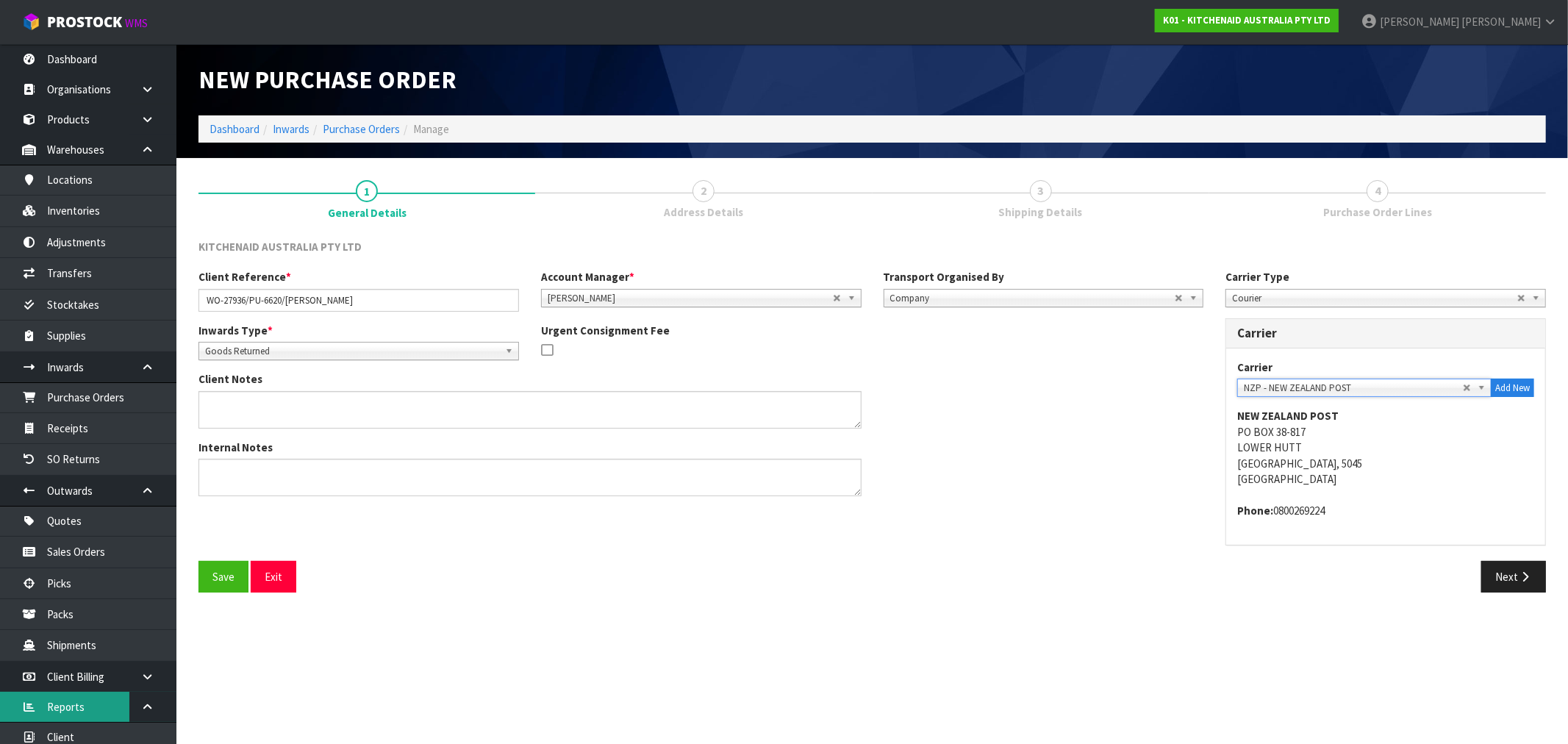
click at [198, 560] on button "Save" at bounding box center [223, 576] width 50 height 32
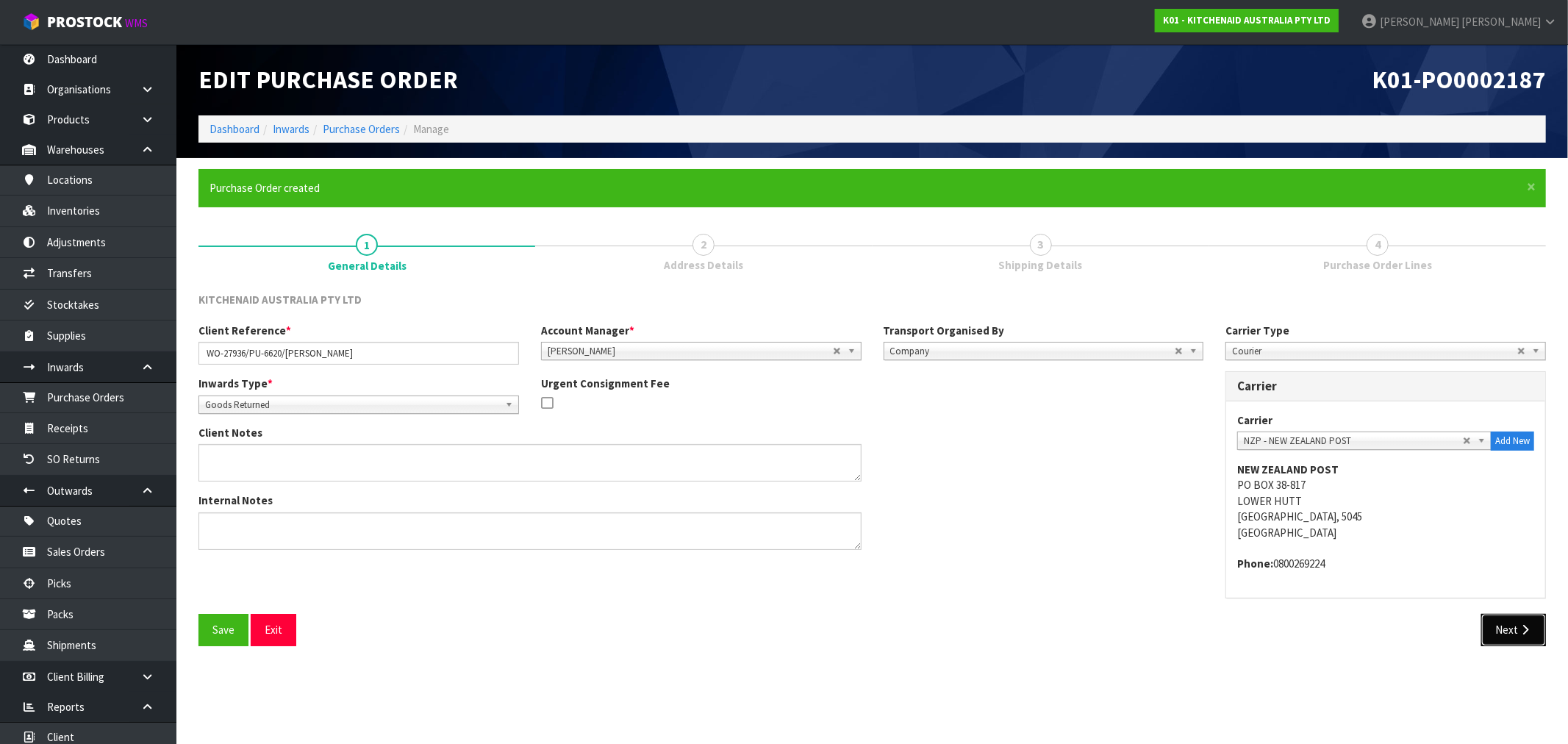
click at [1494, 635] on button "Next" at bounding box center [1514, 629] width 65 height 32
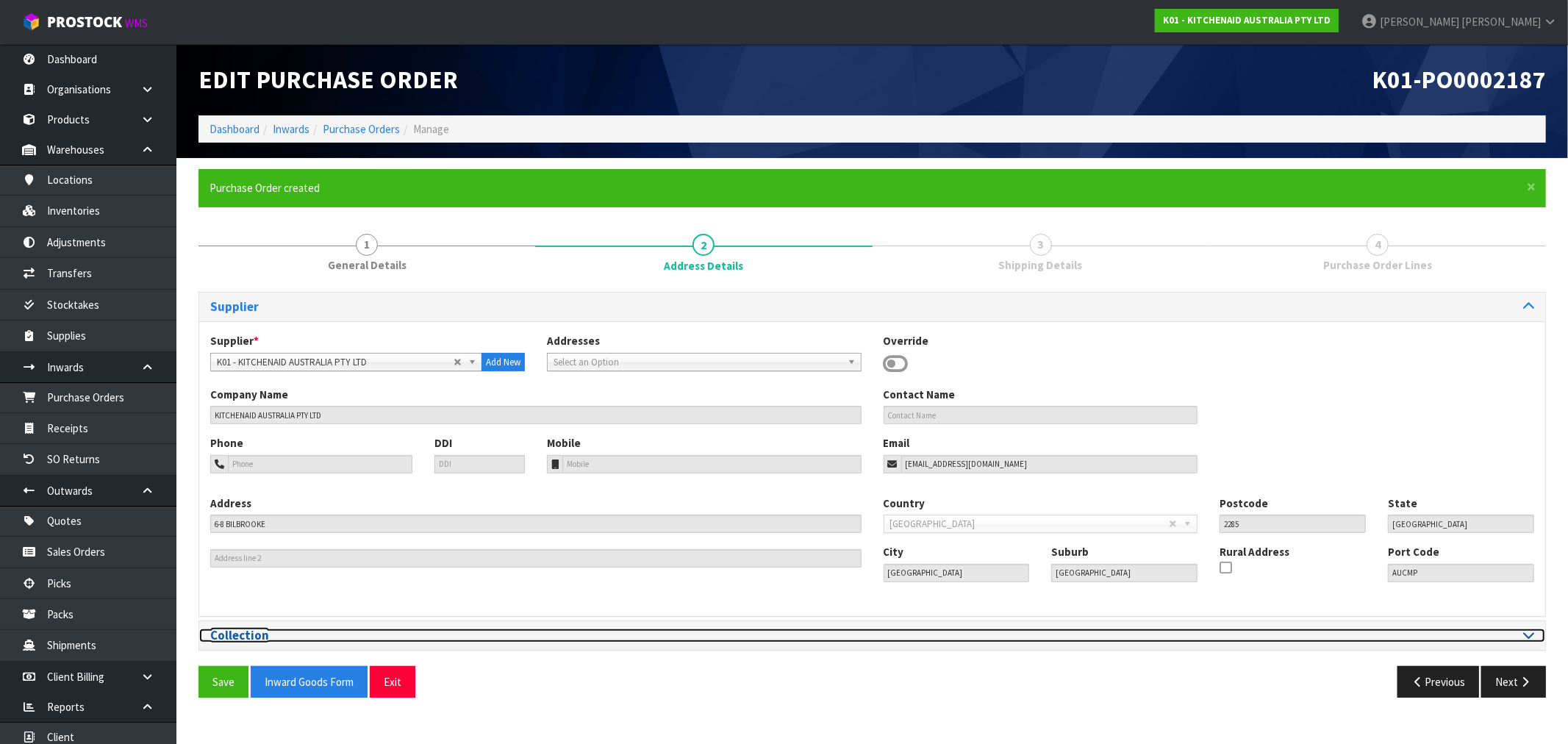
click at [406, 633] on h3 "Collection" at bounding box center [536, 635] width 651 height 14
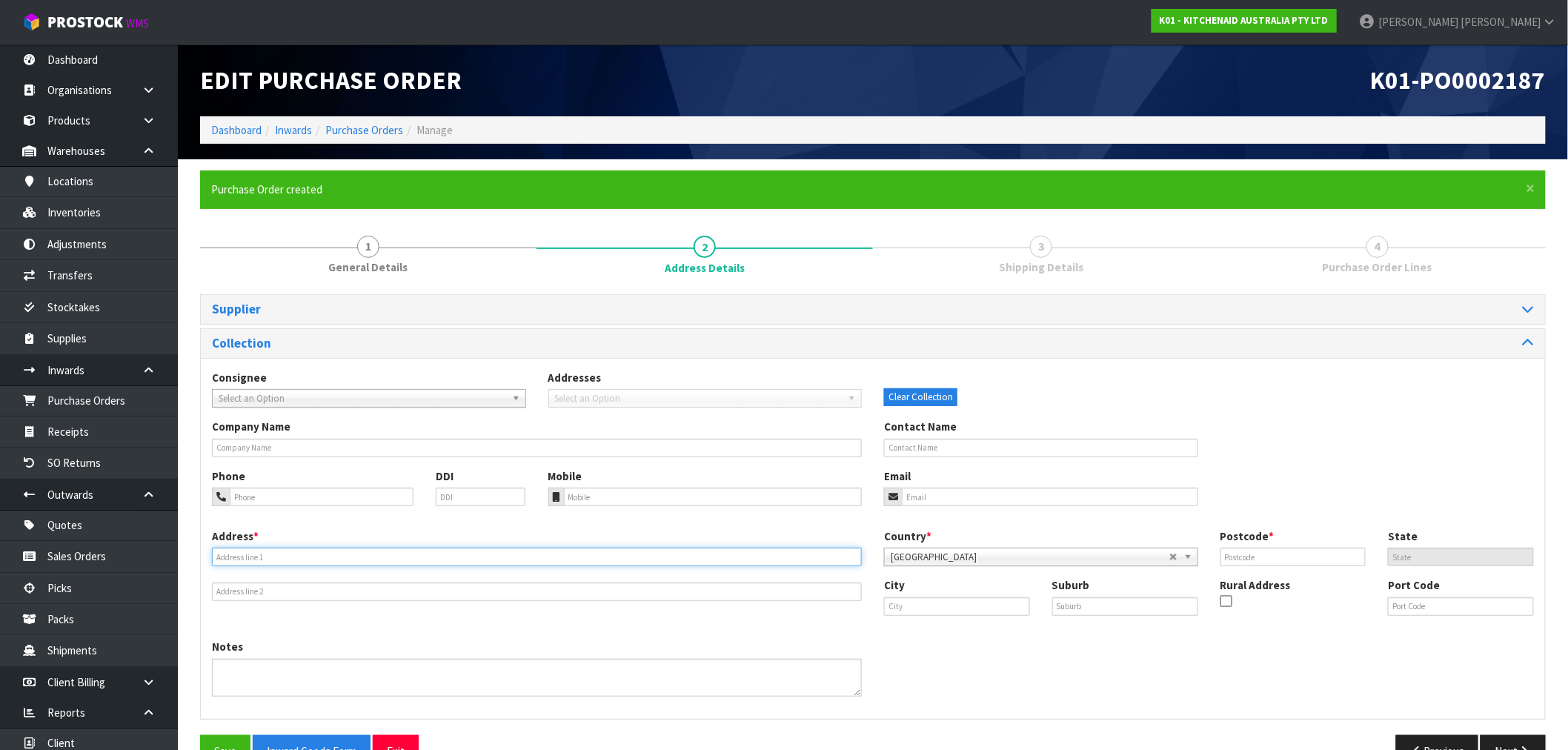
click at [248, 561] on input "text" at bounding box center [537, 556] width 650 height 18
paste input "CONTRACT WAREHOUSING & LOGISTICS,"
type input "CONTRACT WAREHOUSING & LOGISTICS,"
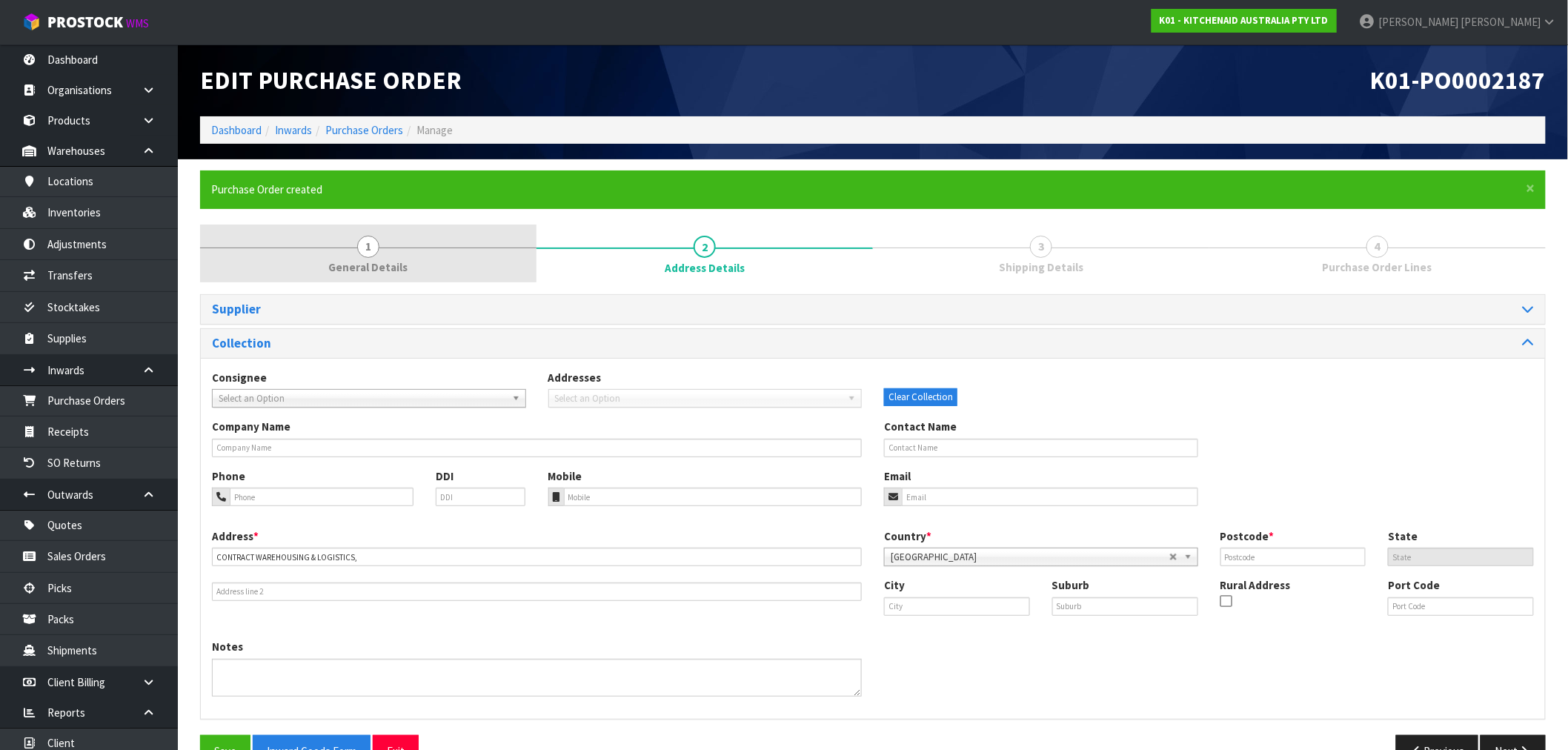
drag, startPoint x: 231, startPoint y: 282, endPoint x: 282, endPoint y: 250, distance: 60.2
click at [232, 279] on link "1 General Details" at bounding box center [368, 253] width 336 height 58
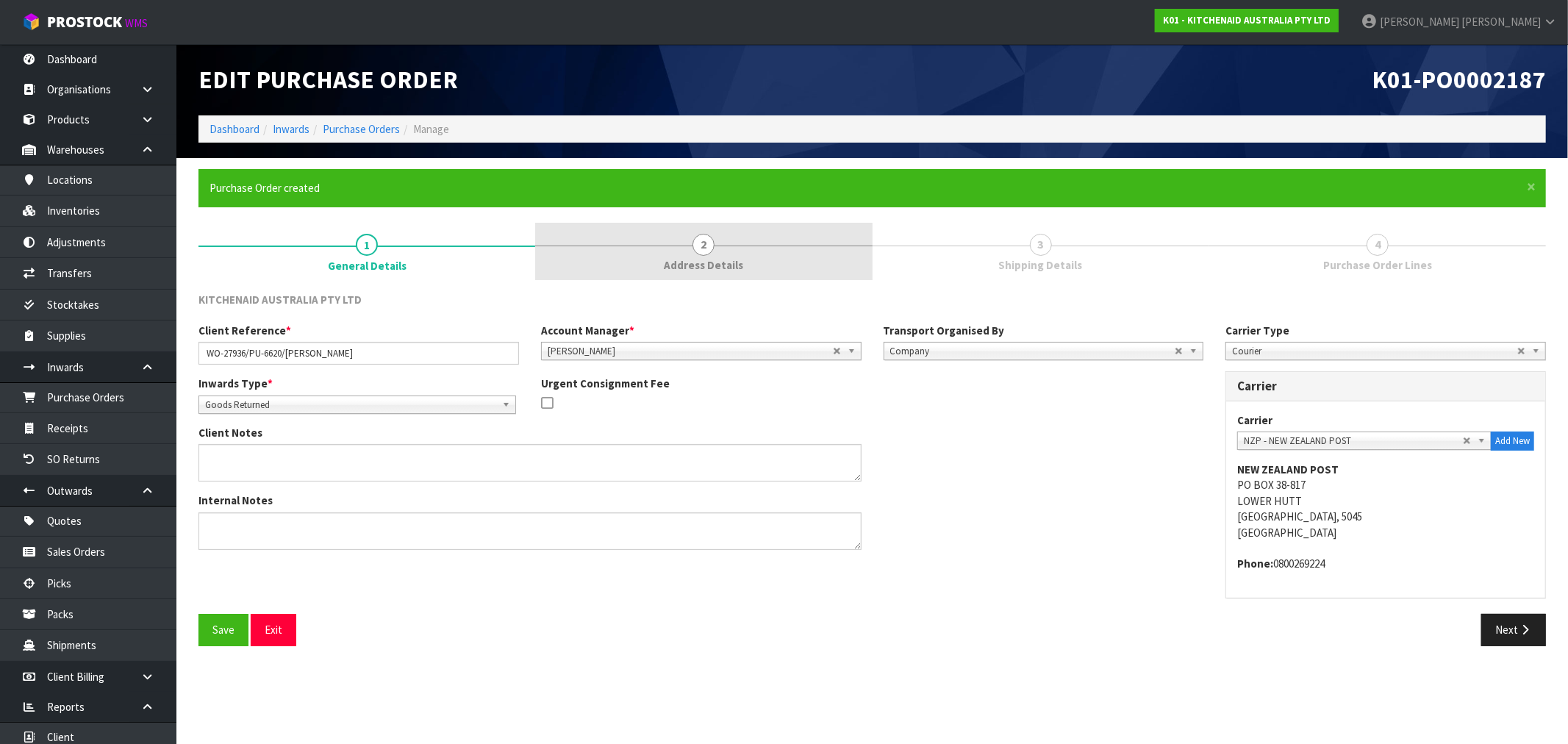
click at [616, 231] on link "2 Address Details" at bounding box center [704, 251] width 336 height 58
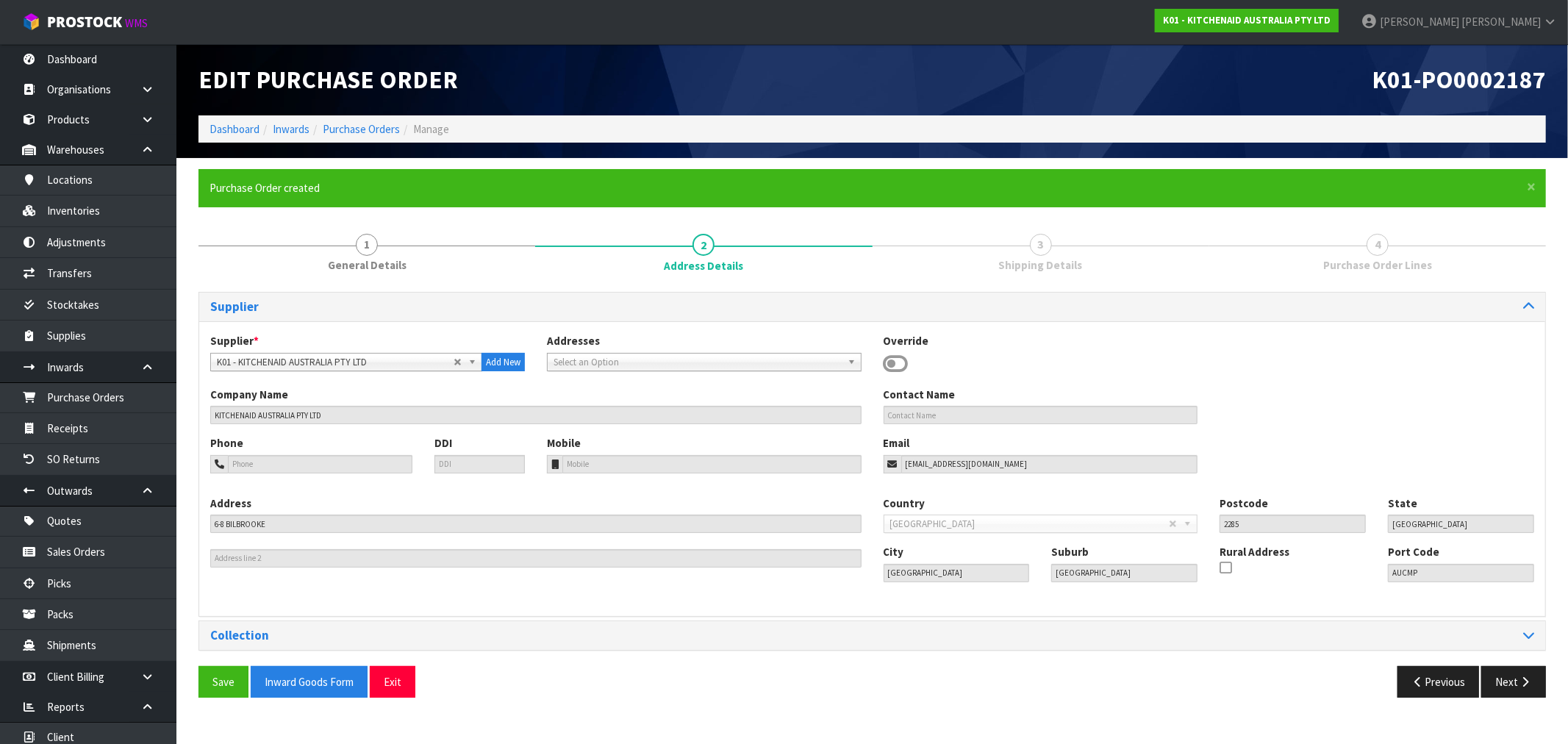
click at [644, 625] on div "Collection" at bounding box center [872, 635] width 1346 height 28
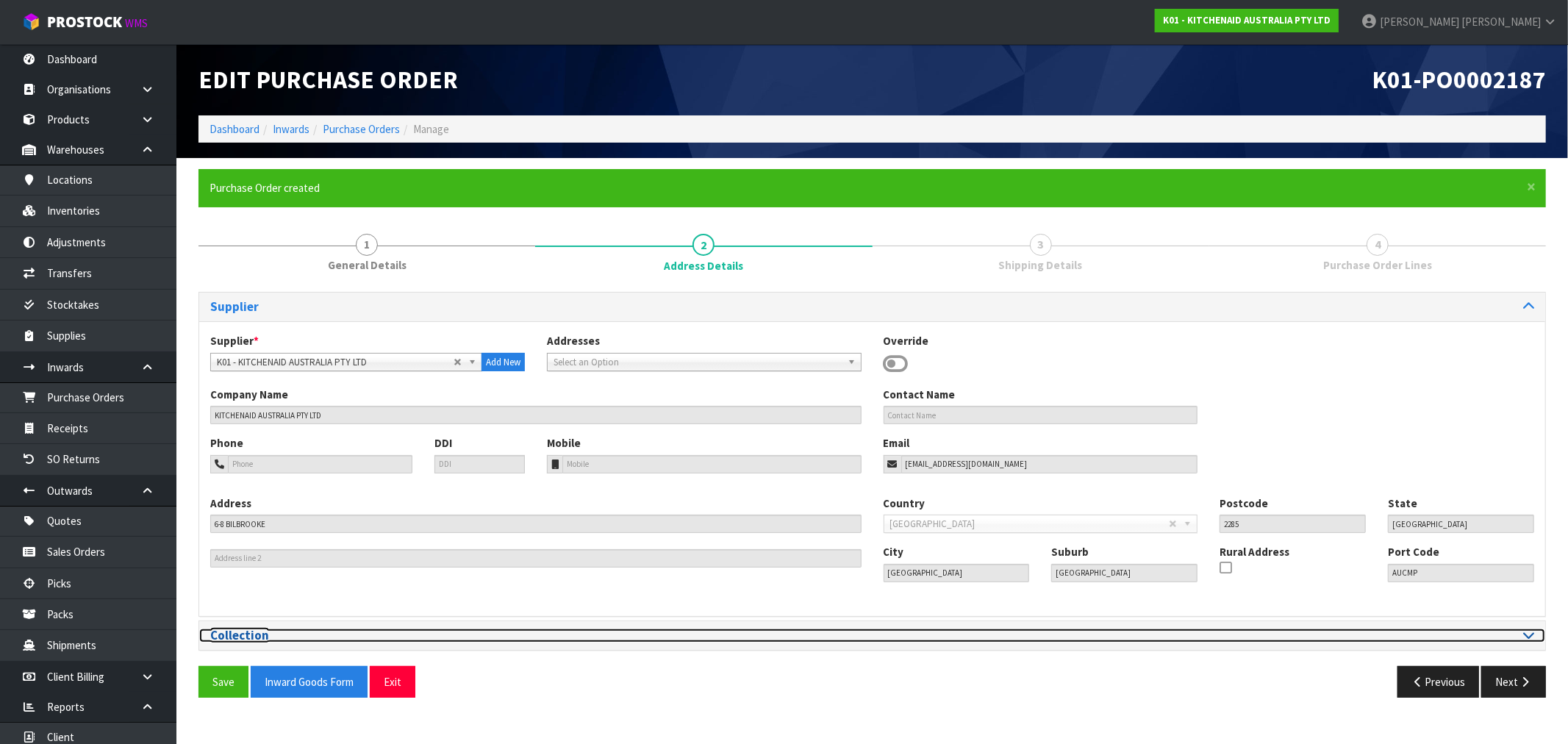
click at [1537, 635] on div at bounding box center [1209, 635] width 674 height 14
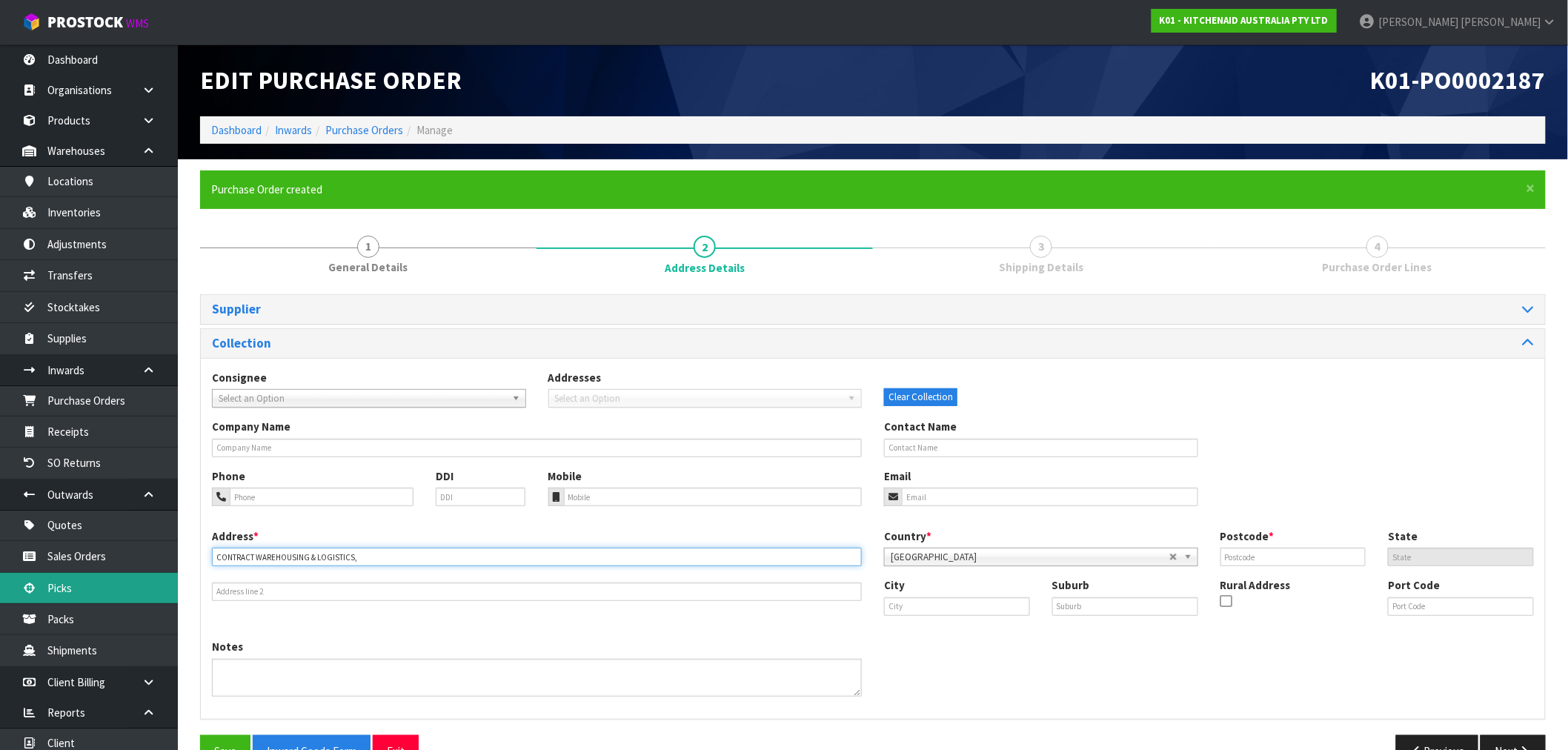
drag, startPoint x: 445, startPoint y: 564, endPoint x: 45, endPoint y: 574, distance: 400.1
click at [55, 573] on body "Toggle navigation ProStock WMS K01 - KITCHENAID AUSTRALIA PTY LTD Rocio Lopez L…" at bounding box center [784, 375] width 1568 height 750
paste input "5 PUTIKI ROAD, WAIHEKE ISLAND, NZ : NORTH ISLAND, 1081"
type input "5 PUTIKI ROAD, WAIHEKE ISLAND, NZ : NORTH ISLAND, 1081"
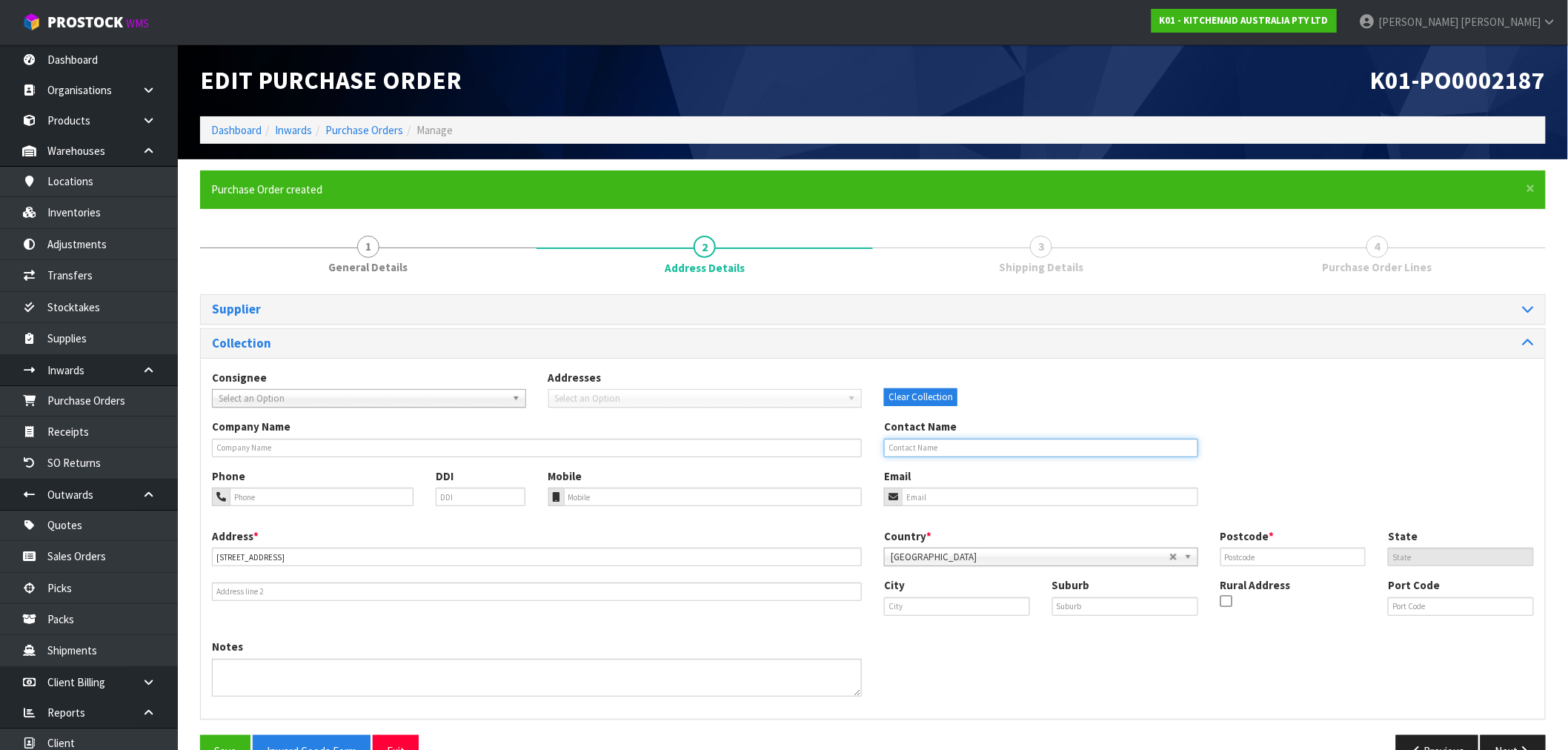
click at [1095, 439] on input "text" at bounding box center [1040, 448] width 314 height 18
paste input "KRISTEN SORRENSON"
type input "KRISTEN SORRENSON"
click at [409, 565] on div "Address * 5 PUTIKI ROAD, WAIHEKE ISLAND, NZ : NORTH ISLAND, 1081" at bounding box center [536, 565] width 672 height 73
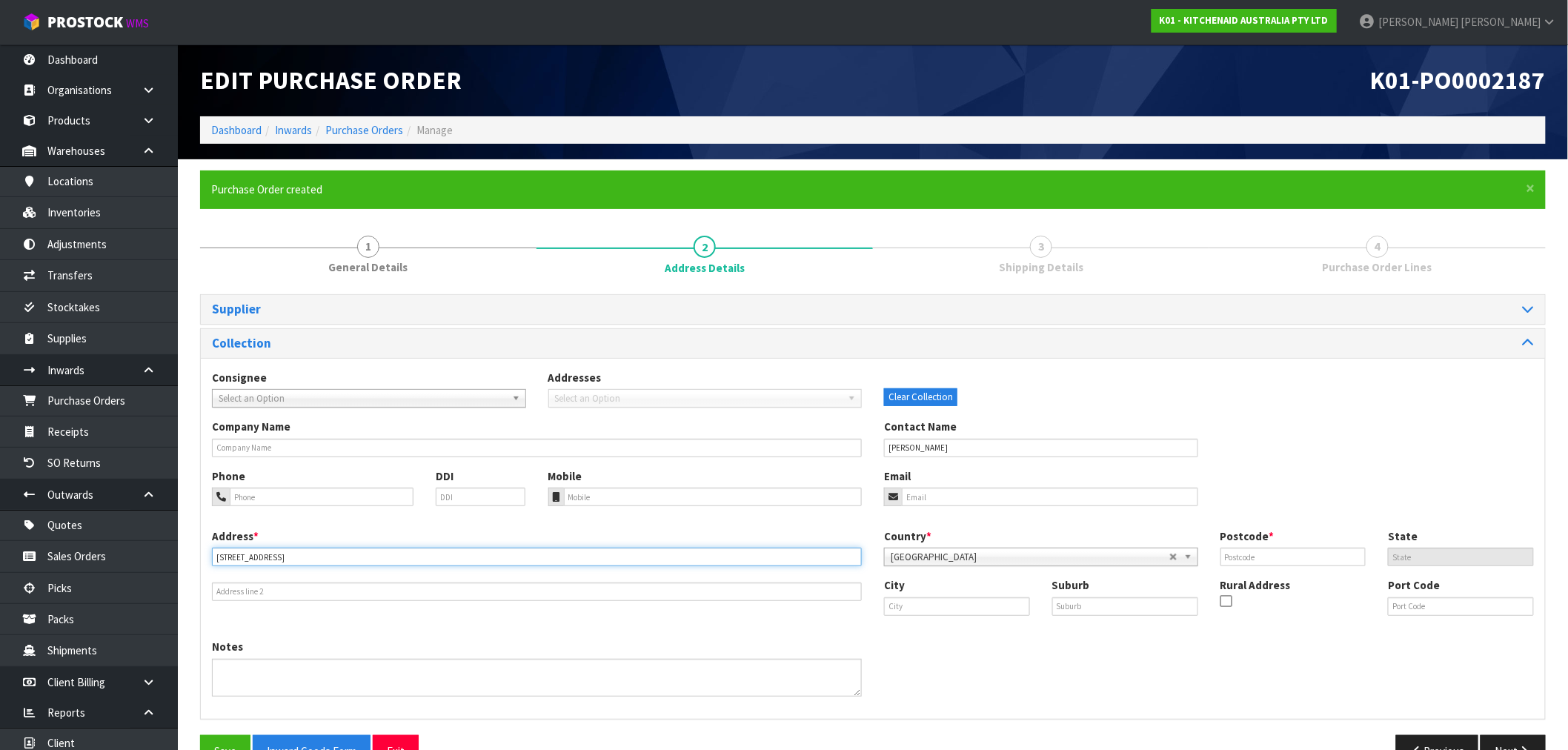
click at [411, 560] on input "5 PUTIKI ROAD, WAIHEKE ISLAND, NZ : NORTH ISLAND, 1081" at bounding box center [537, 556] width 650 height 18
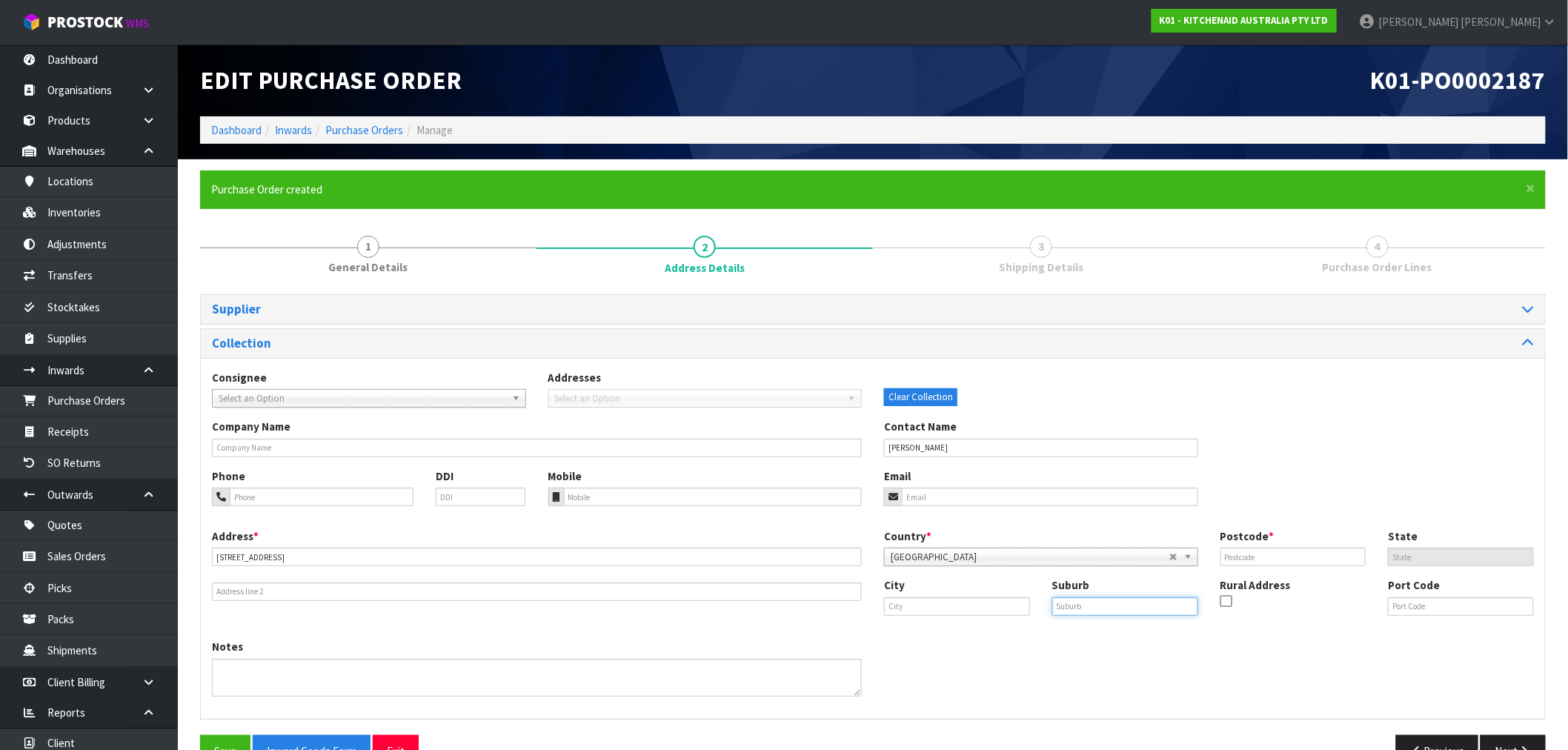
click at [1116, 612] on input "text" at bounding box center [1125, 606] width 146 height 18
paste input "1081"
type input "1081"
click at [1306, 554] on input "text" at bounding box center [1293, 556] width 146 height 18
paste input "1081"
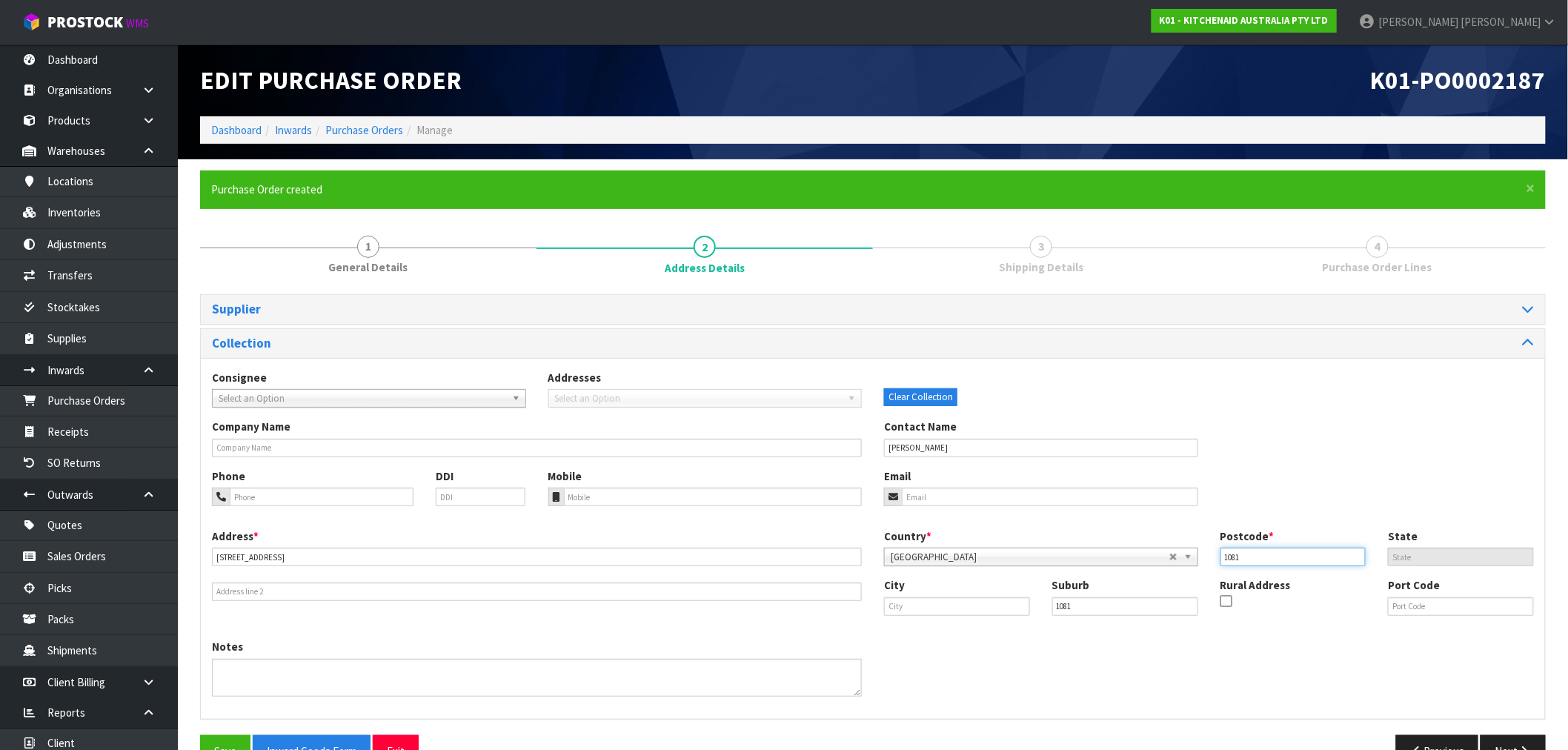
type input "1081"
drag, startPoint x: 1098, startPoint y: 597, endPoint x: 864, endPoint y: 628, distance: 236.0
click at [925, 621] on div "City Suburb Rural Address Port Code" at bounding box center [1208, 602] width 672 height 50
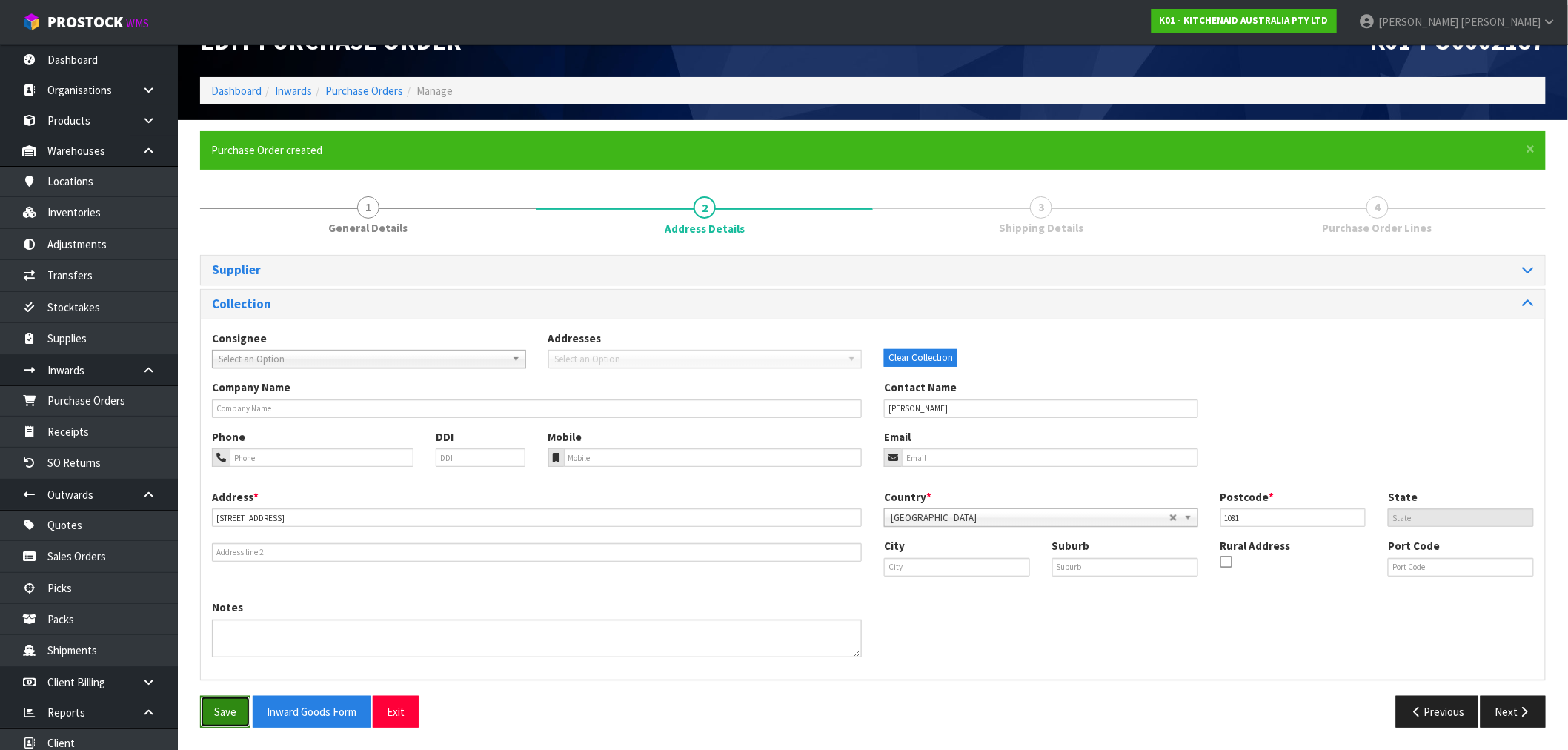
click at [233, 709] on button "Save" at bounding box center [225, 711] width 50 height 32
click at [1495, 698] on button "Next" at bounding box center [1512, 711] width 65 height 32
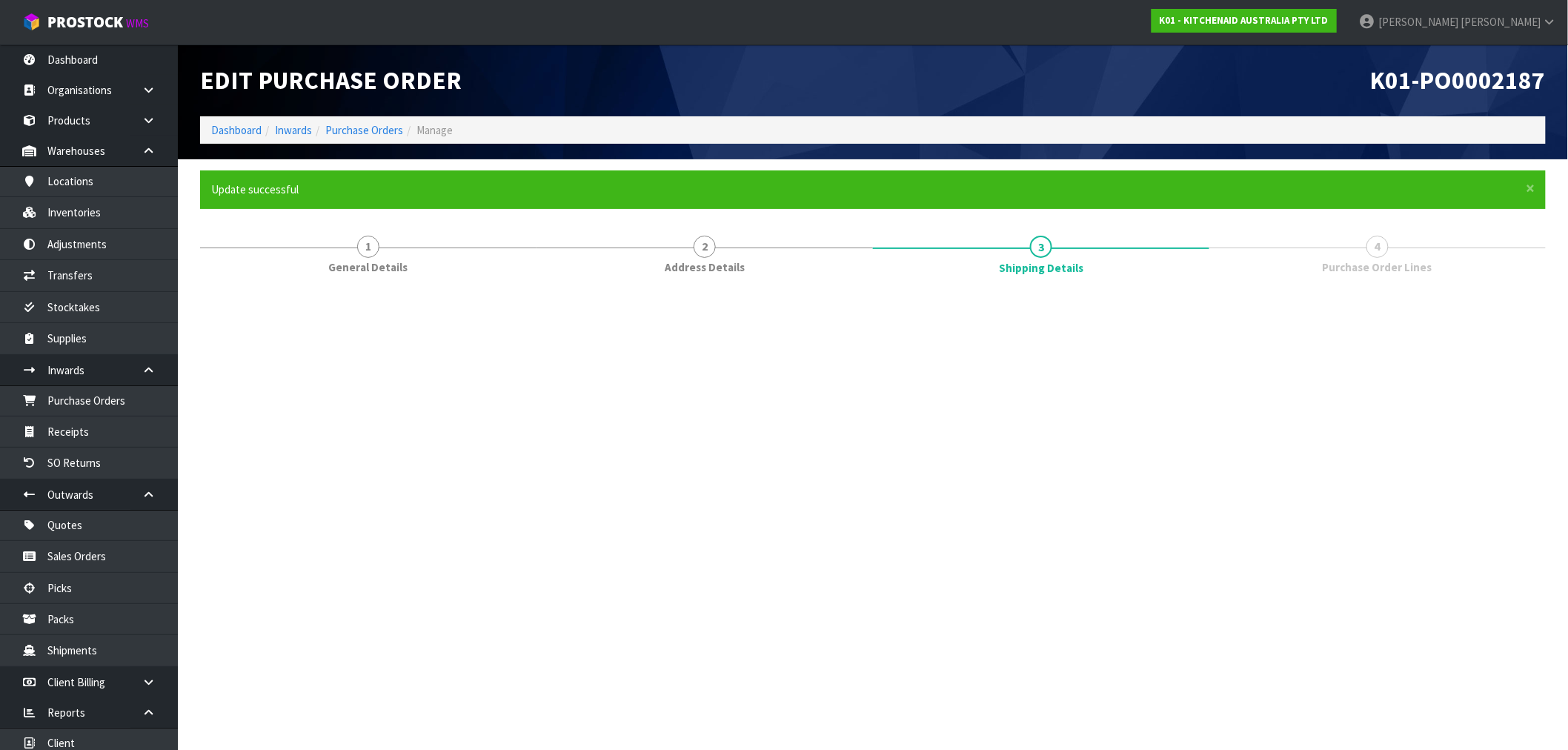
scroll to position [0, 0]
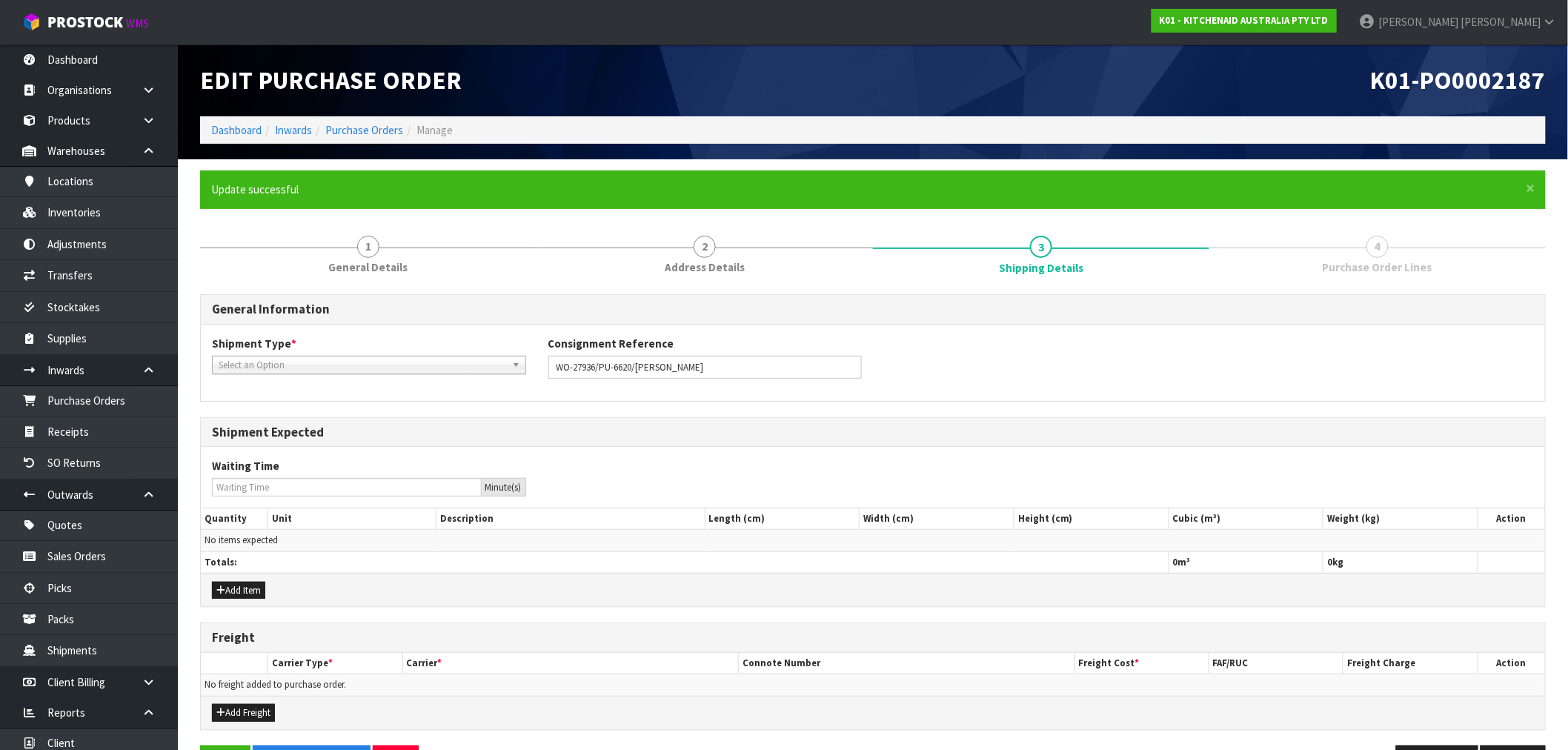
click at [269, 374] on div "Shipment Type * LCL National LCL International FCL-20ft FCL-40ft Select an Opti…" at bounding box center [873, 362] width 1344 height 53
click at [291, 364] on span "Select an Option" at bounding box center [362, 365] width 288 height 17
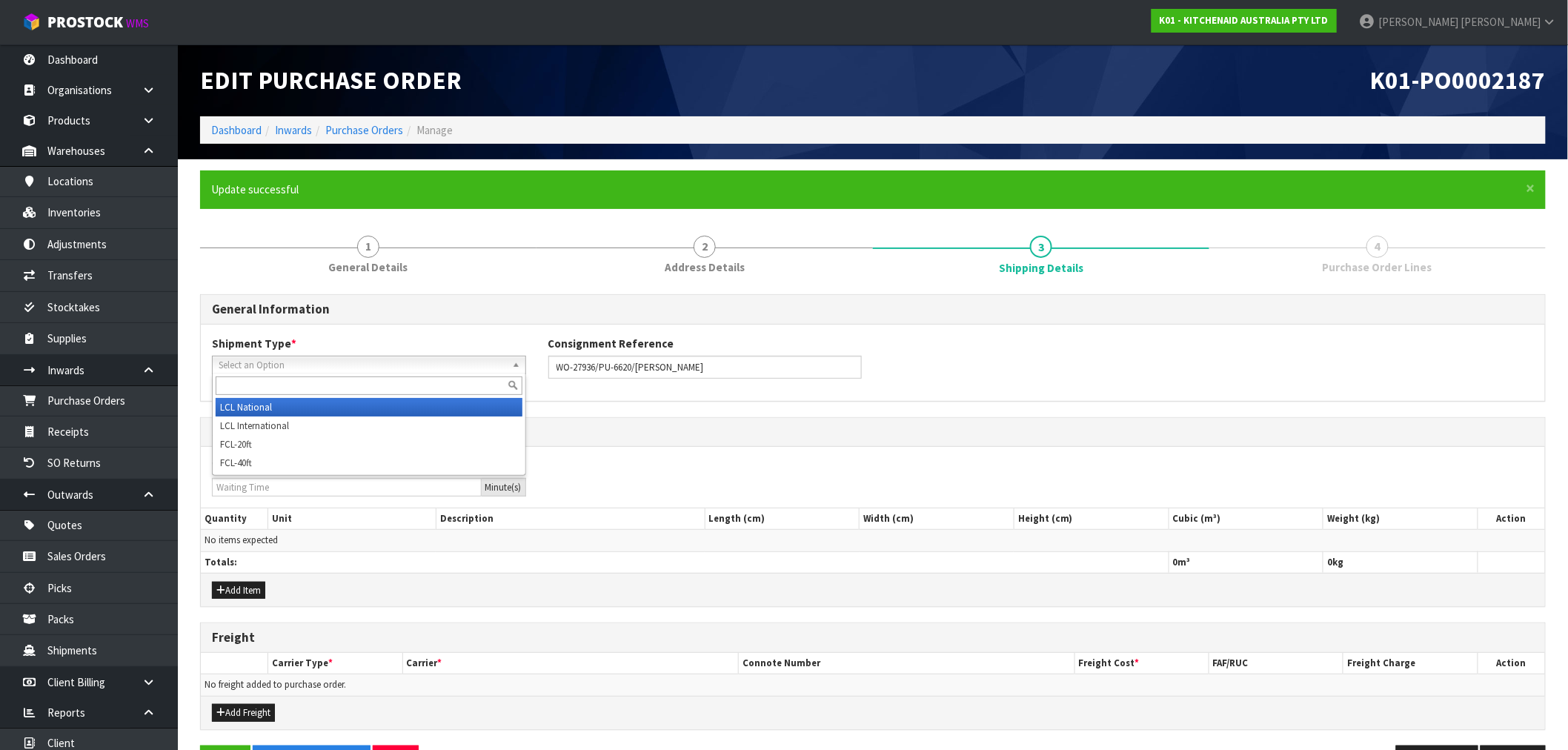
click at [304, 409] on li "LCL National" at bounding box center [369, 407] width 307 height 18
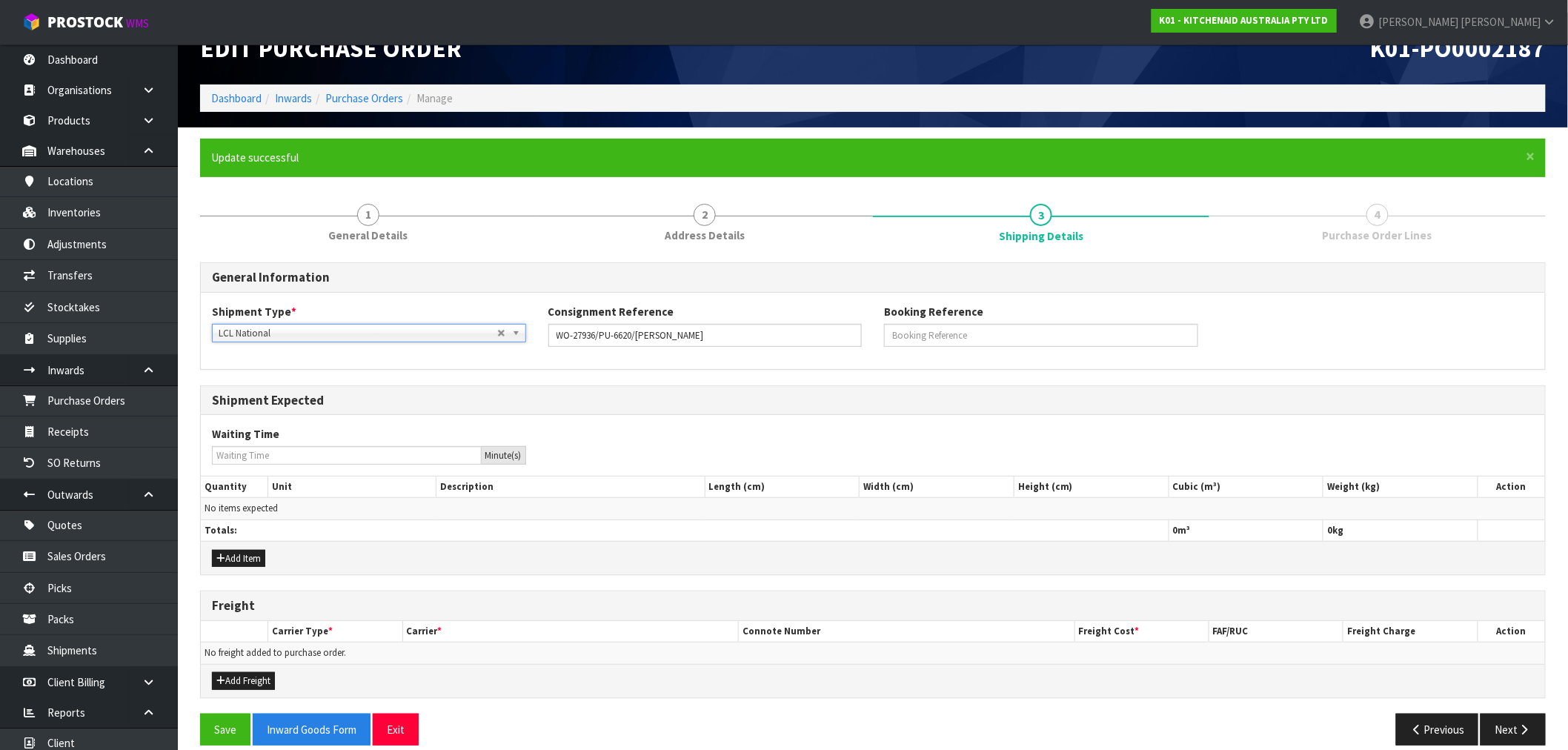
scroll to position [49, 0]
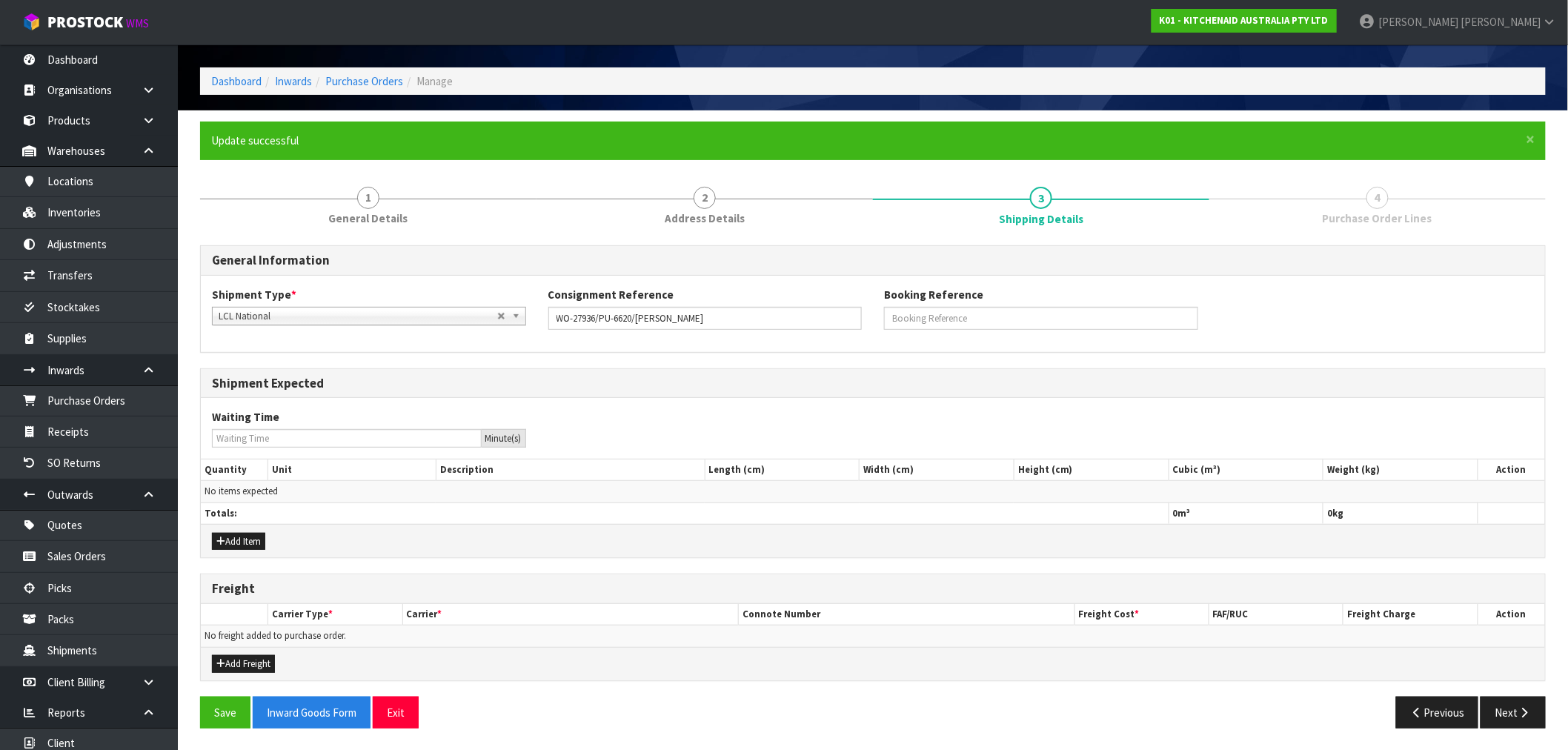
drag, startPoint x: 230, startPoint y: 653, endPoint x: 1067, endPoint y: 685, distance: 837.6
click at [1067, 685] on div "General Information Shipment Type * LCL National LCL International FCL-20ft FCL…" at bounding box center [873, 492] width 1345 height 494
click at [1520, 706] on button "Next" at bounding box center [1512, 712] width 65 height 32
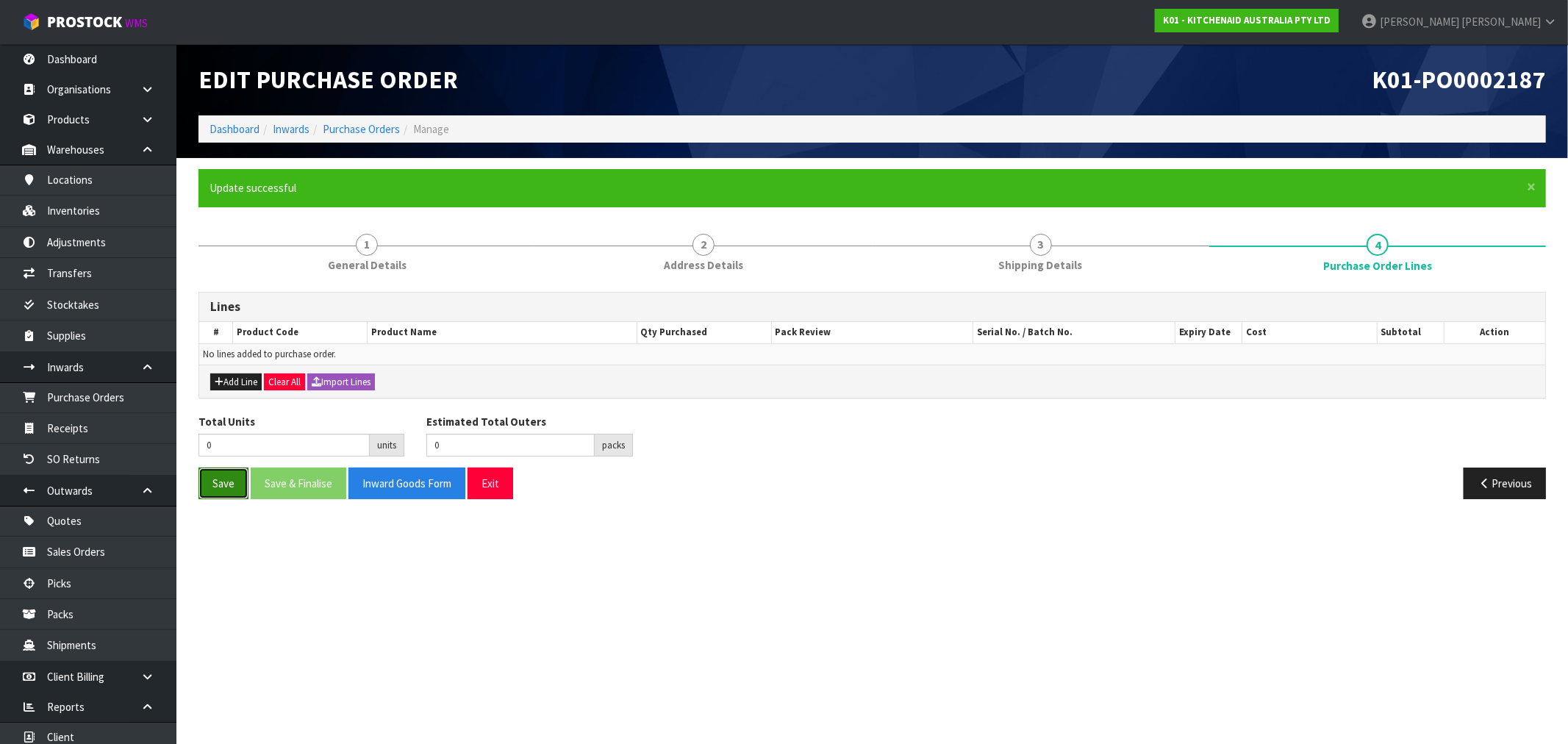
drag, startPoint x: 237, startPoint y: 487, endPoint x: 231, endPoint y: 371, distance: 116.2
click at [236, 486] on button "Save" at bounding box center [223, 483] width 50 height 32
click at [248, 385] on button "Add Line" at bounding box center [236, 382] width 52 height 17
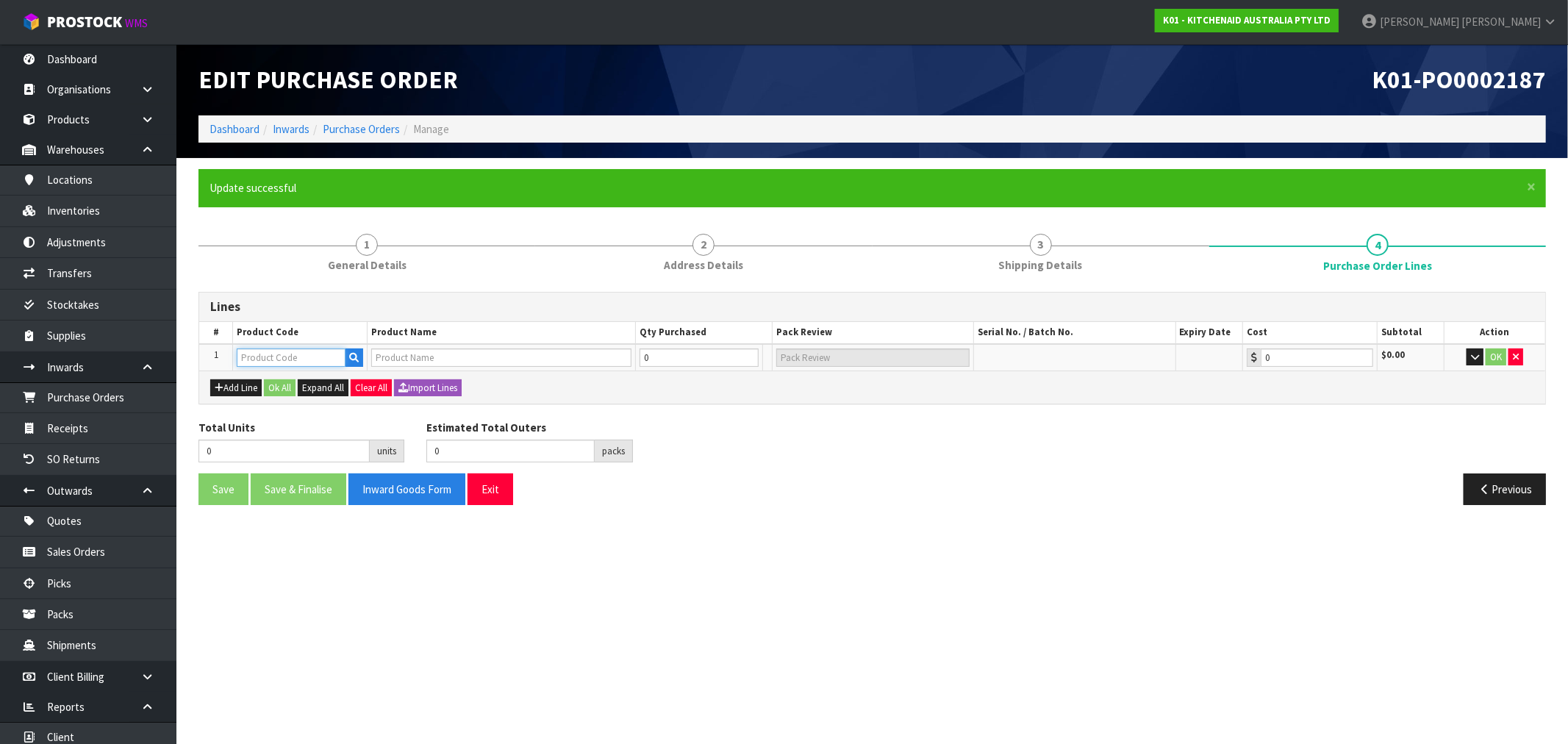
click at [307, 356] on input "text" at bounding box center [291, 357] width 109 height 18
paste input "5KFC0516AER"
type input "5KFC0516AER"
type input "5 Cup Food Chopper Empire Red"
type input "0.00"
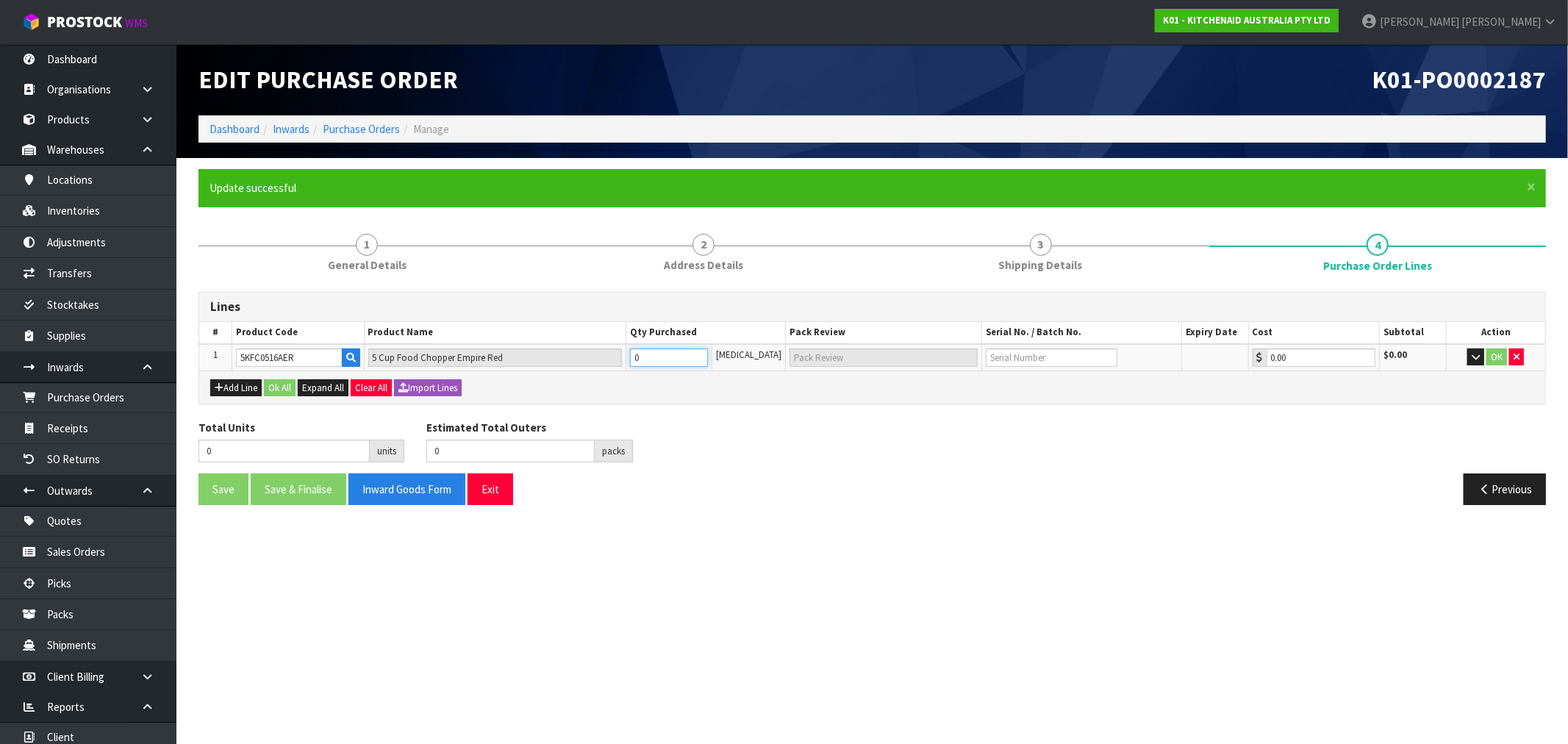
type input "1"
type input "1 PCE"
type input "1"
click at [1014, 354] on input "text" at bounding box center [1051, 357] width 132 height 18
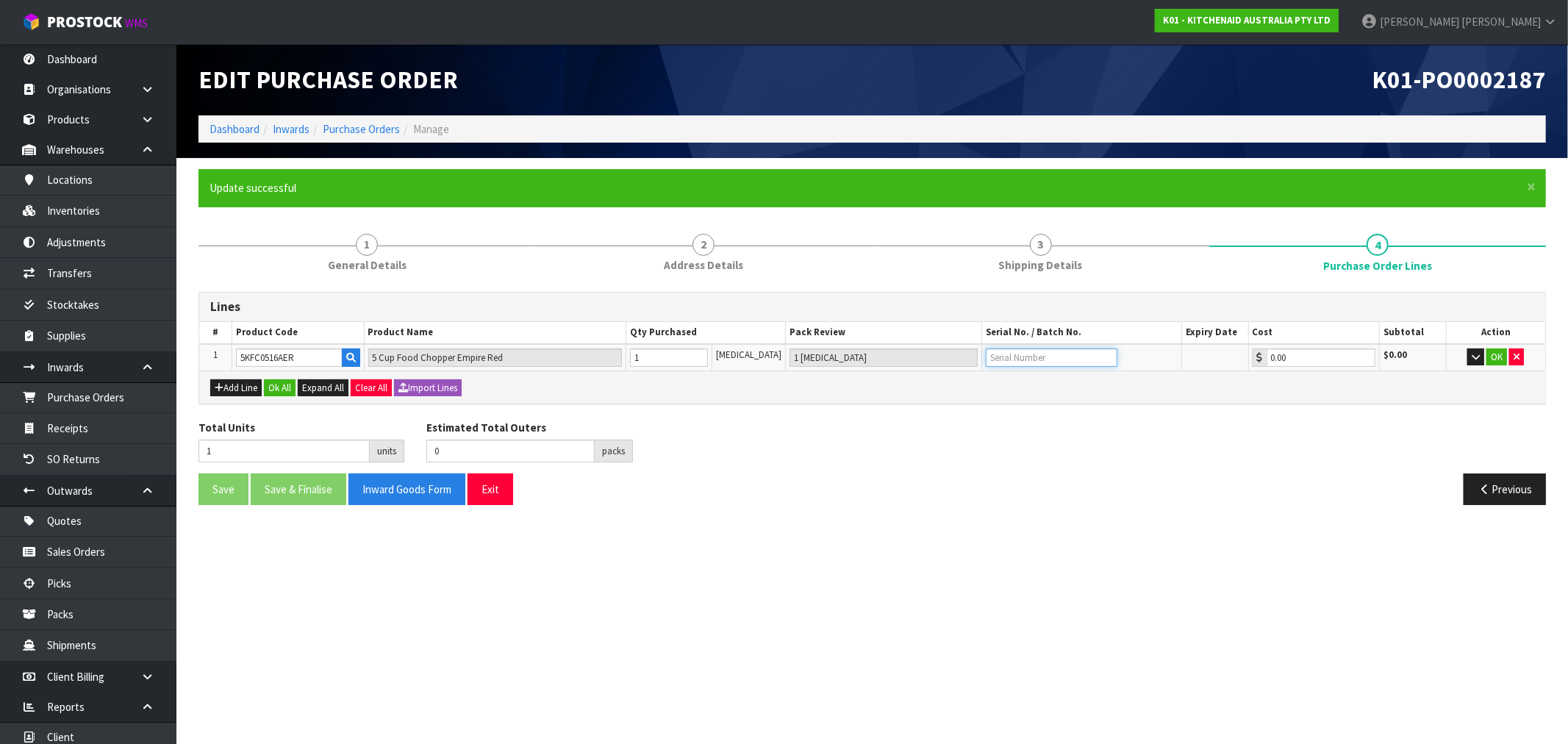
paste input "WHD2244306"
type input "WHD2244306"
click at [1490, 359] on button "OK" at bounding box center [1497, 357] width 21 height 17
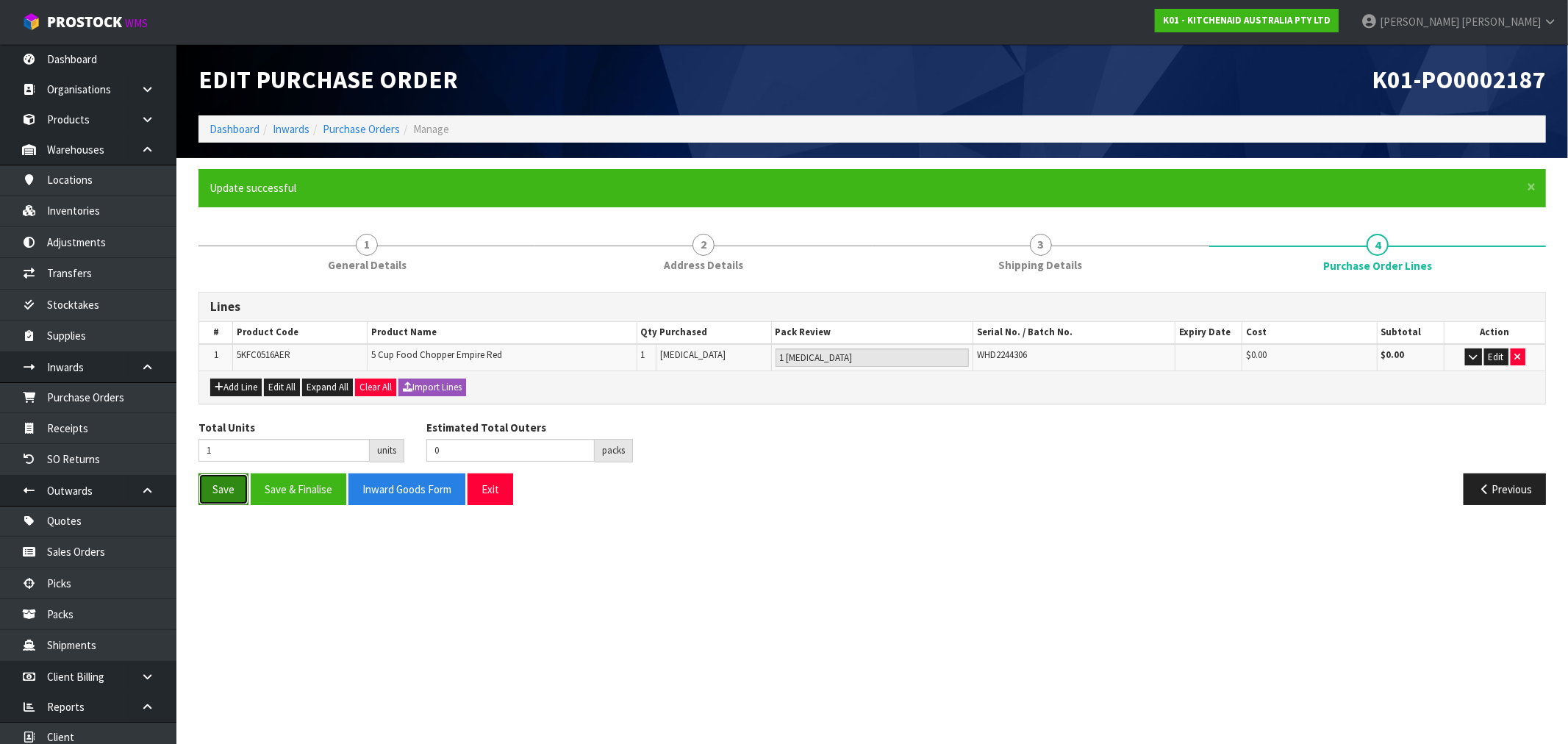
click at [217, 488] on button "Save" at bounding box center [223, 489] width 50 height 32
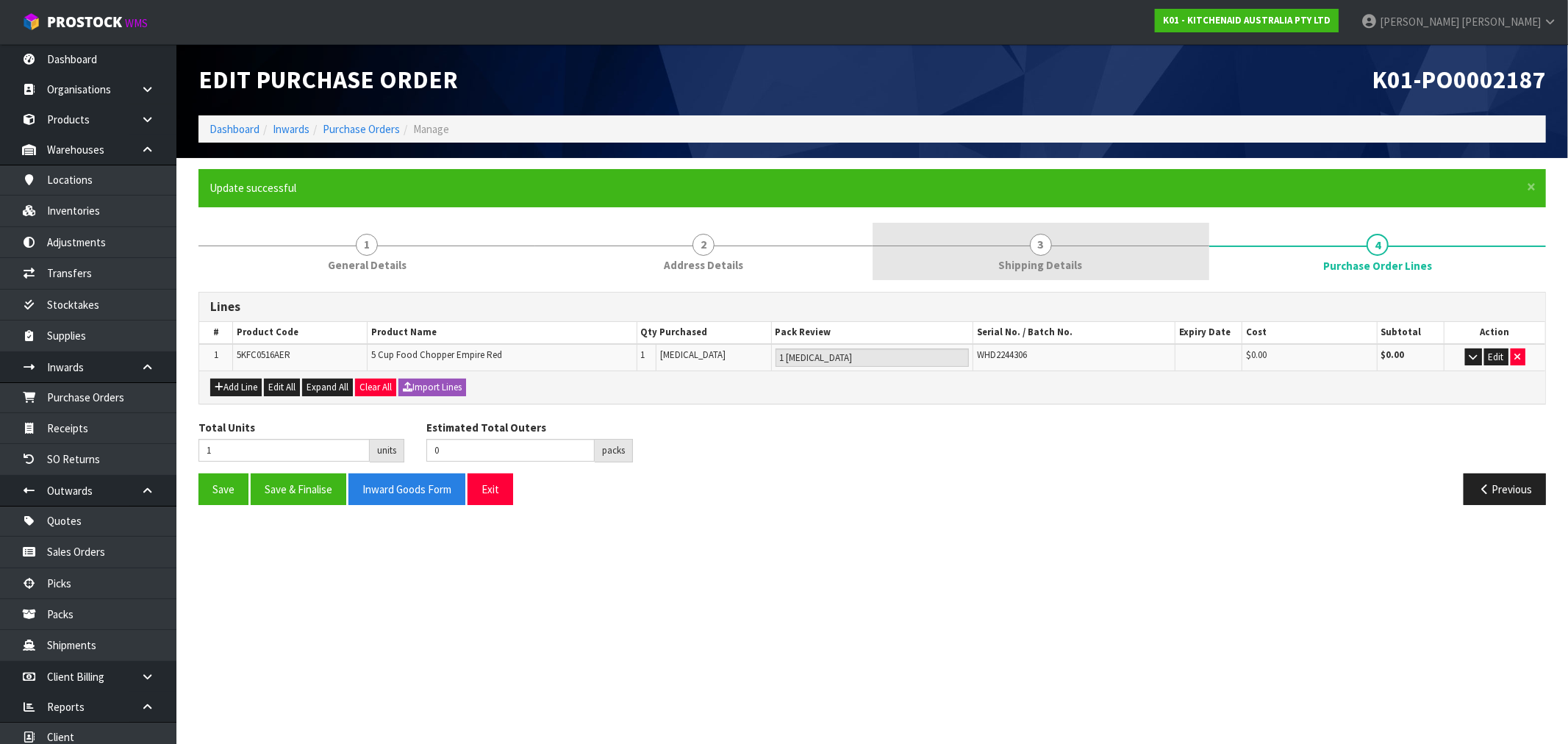
click at [1030, 236] on link "3 Shipping Details" at bounding box center [1041, 251] width 336 height 58
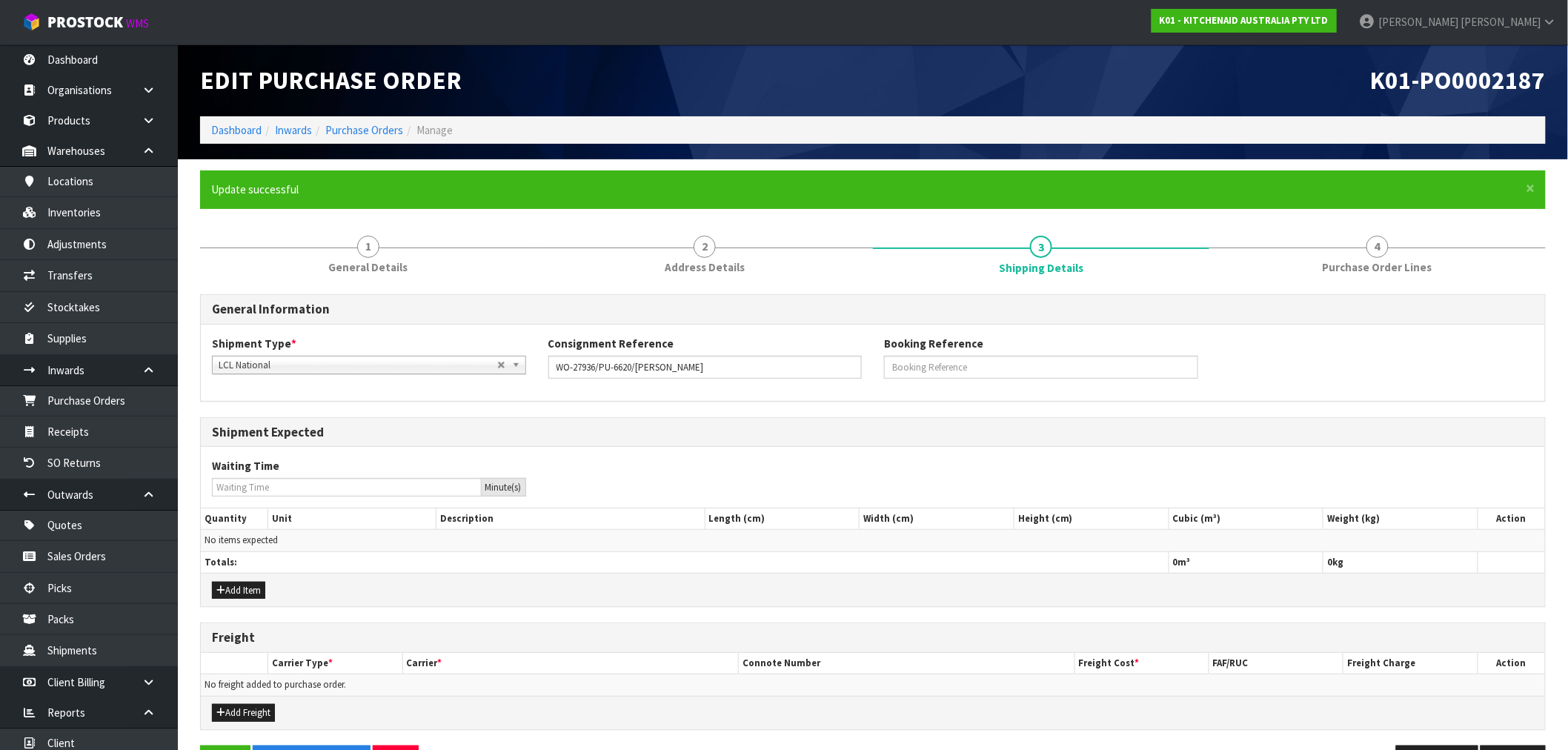
scroll to position [49, 0]
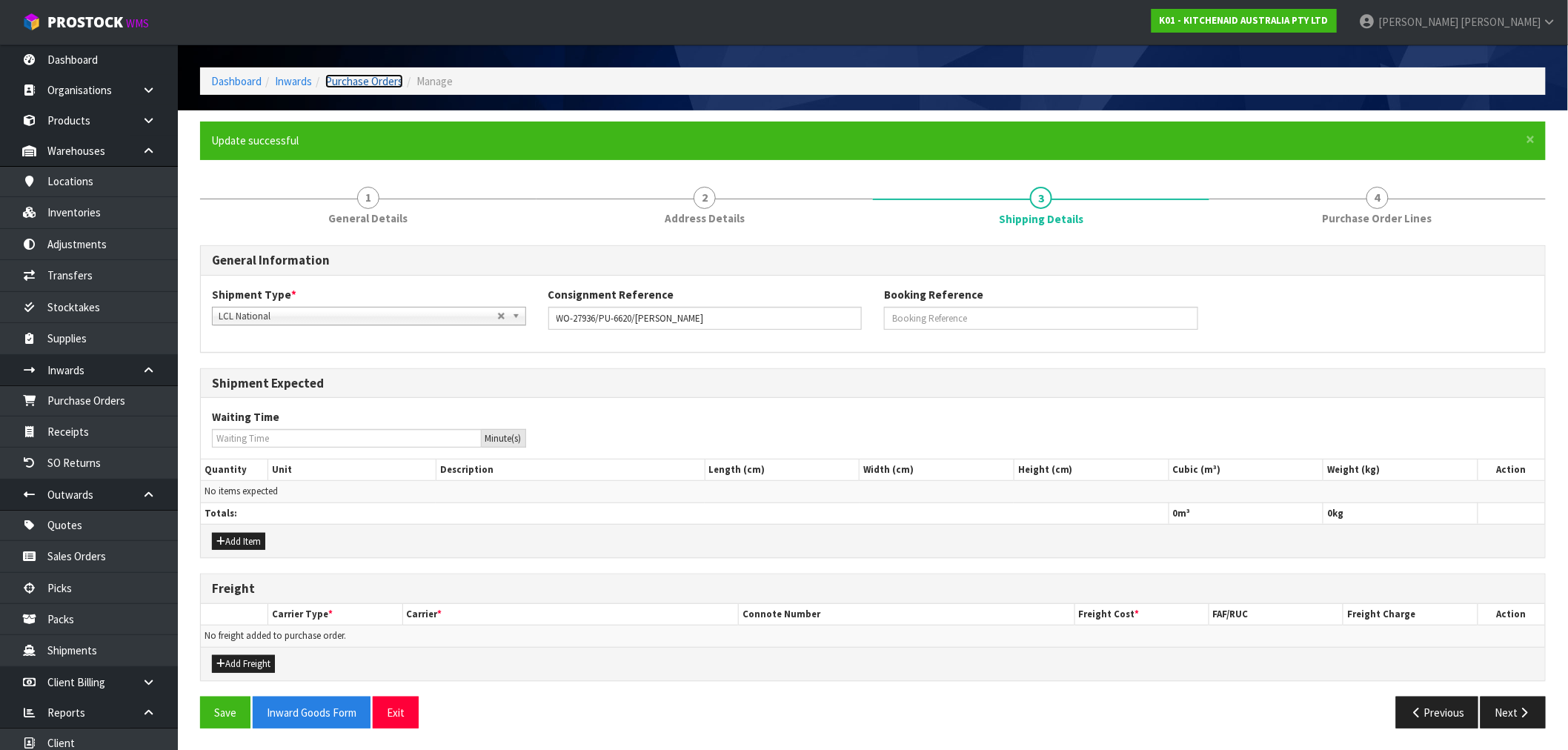
click at [375, 74] on link "Purchase Orders" at bounding box center [364, 81] width 78 height 14
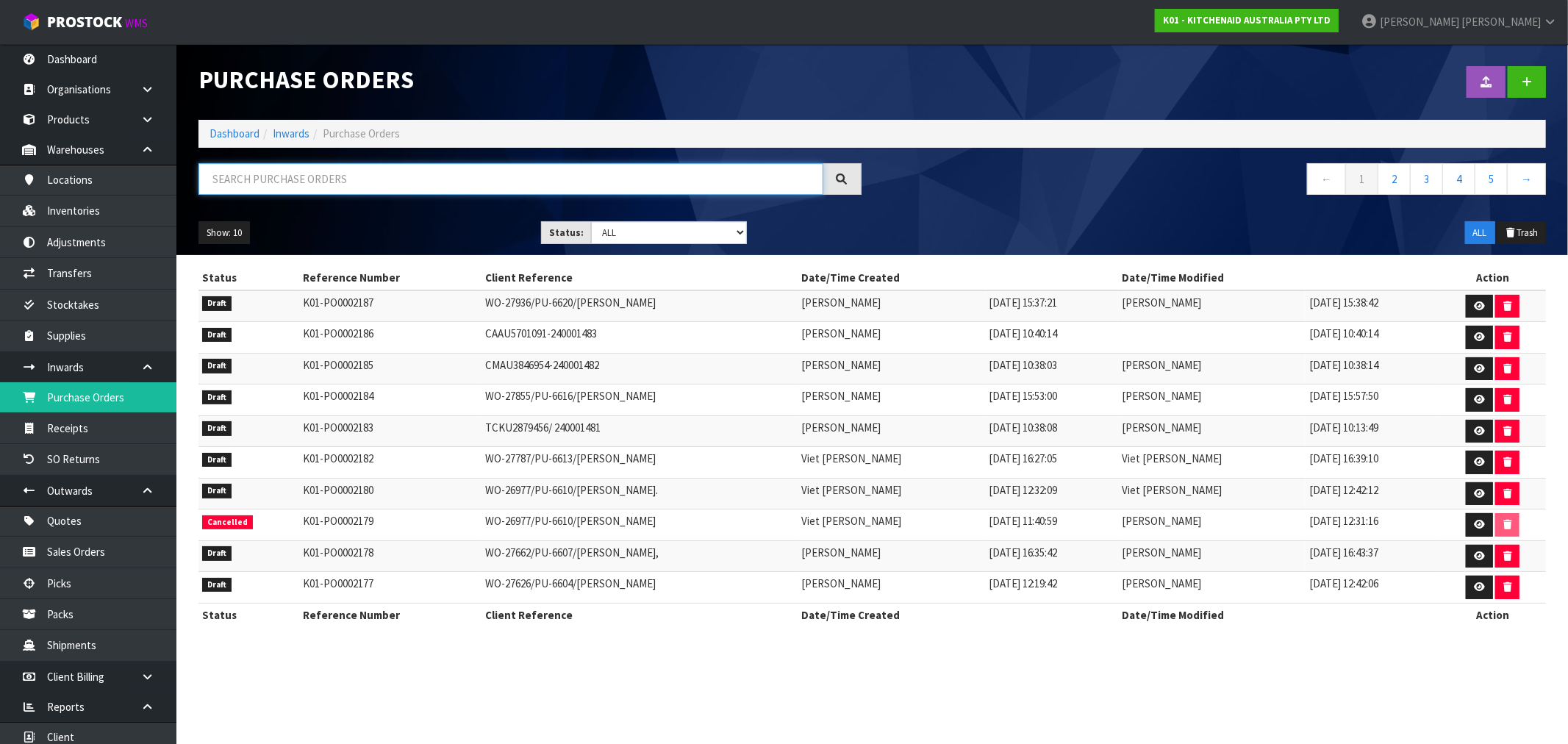
click at [311, 182] on input "text" at bounding box center [511, 178] width 625 height 32
click at [246, 135] on link "Dashboard" at bounding box center [235, 134] width 50 height 14
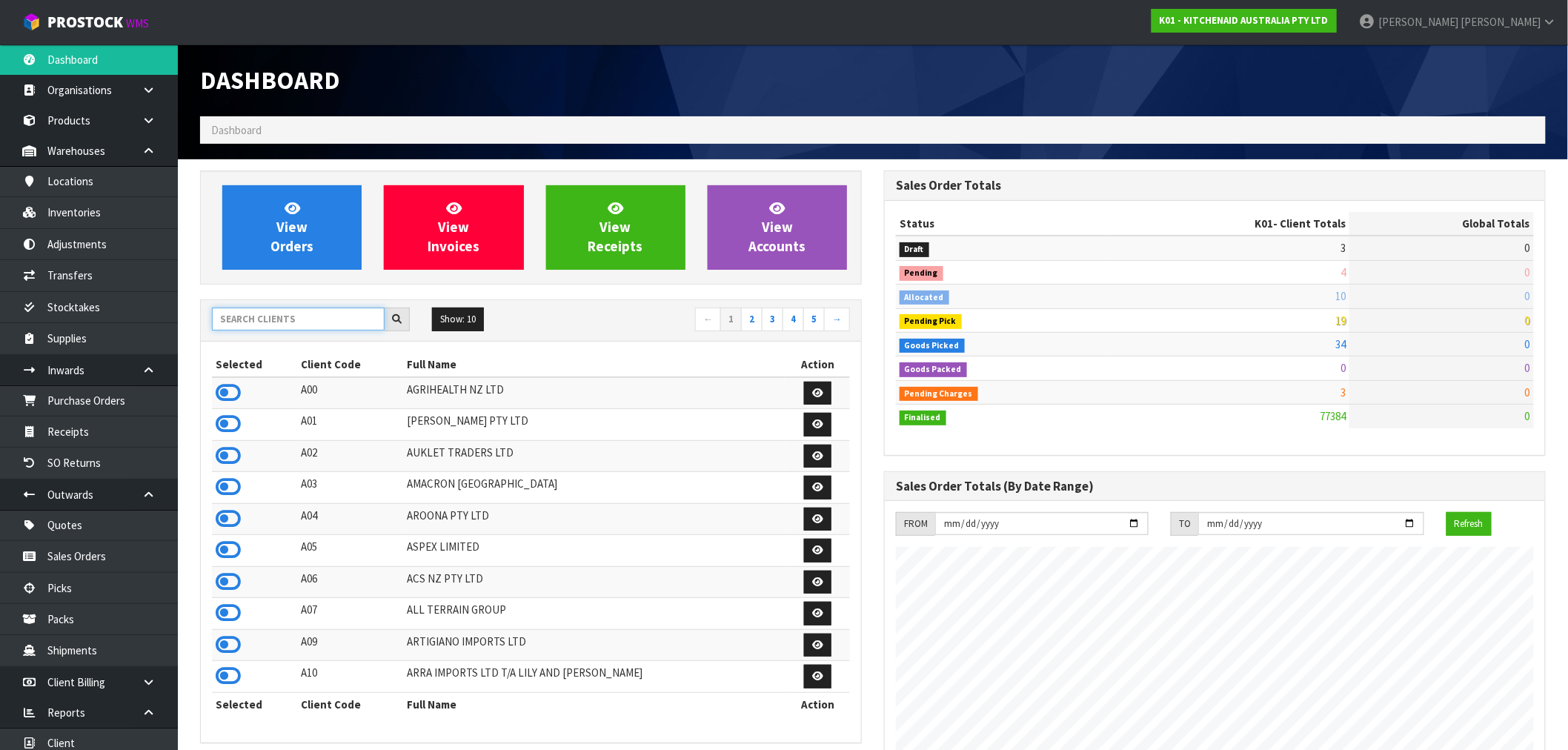
scroll to position [924, 684]
click at [277, 315] on input "text" at bounding box center [298, 319] width 173 height 23
type input "N04"
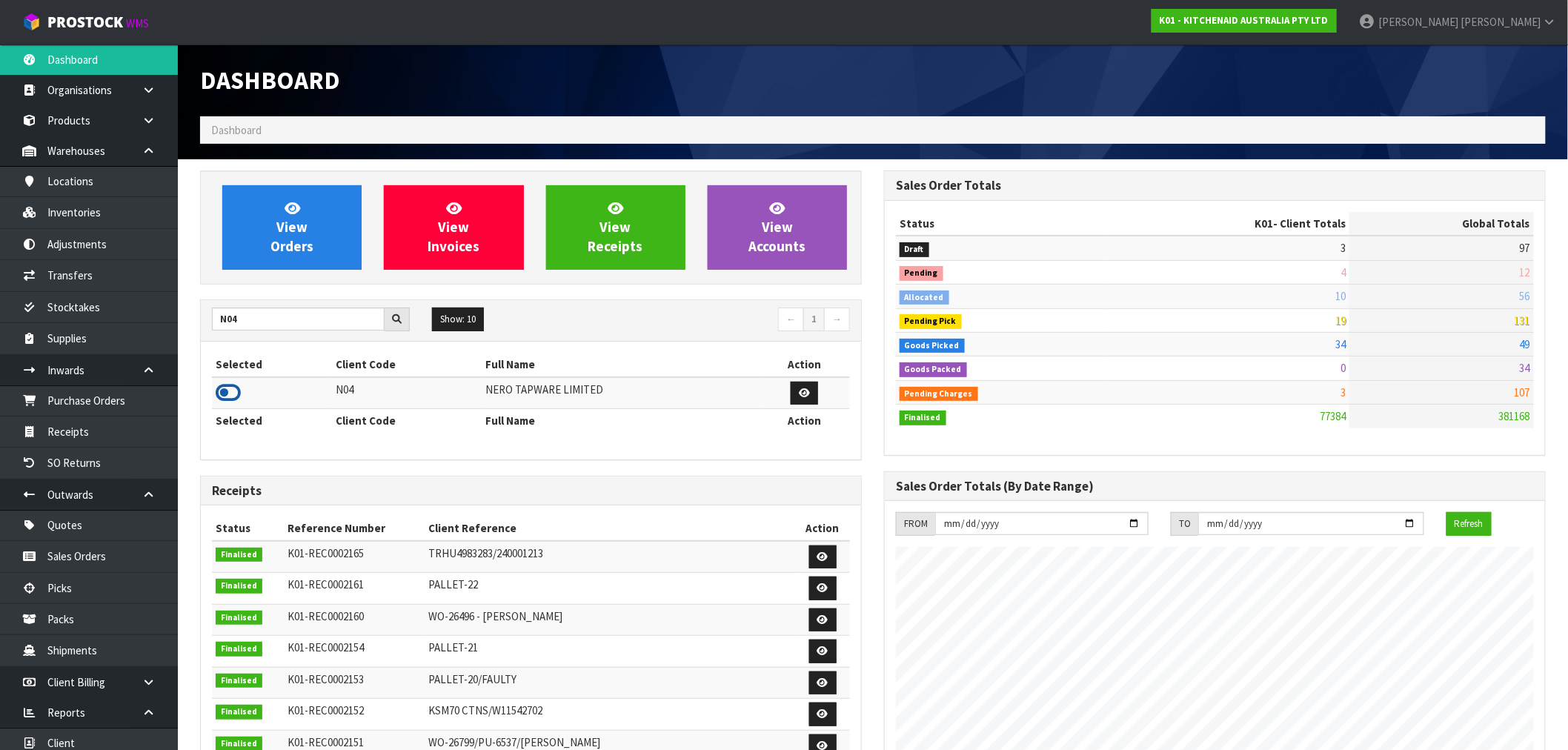
click at [228, 395] on icon at bounding box center [228, 393] width 25 height 23
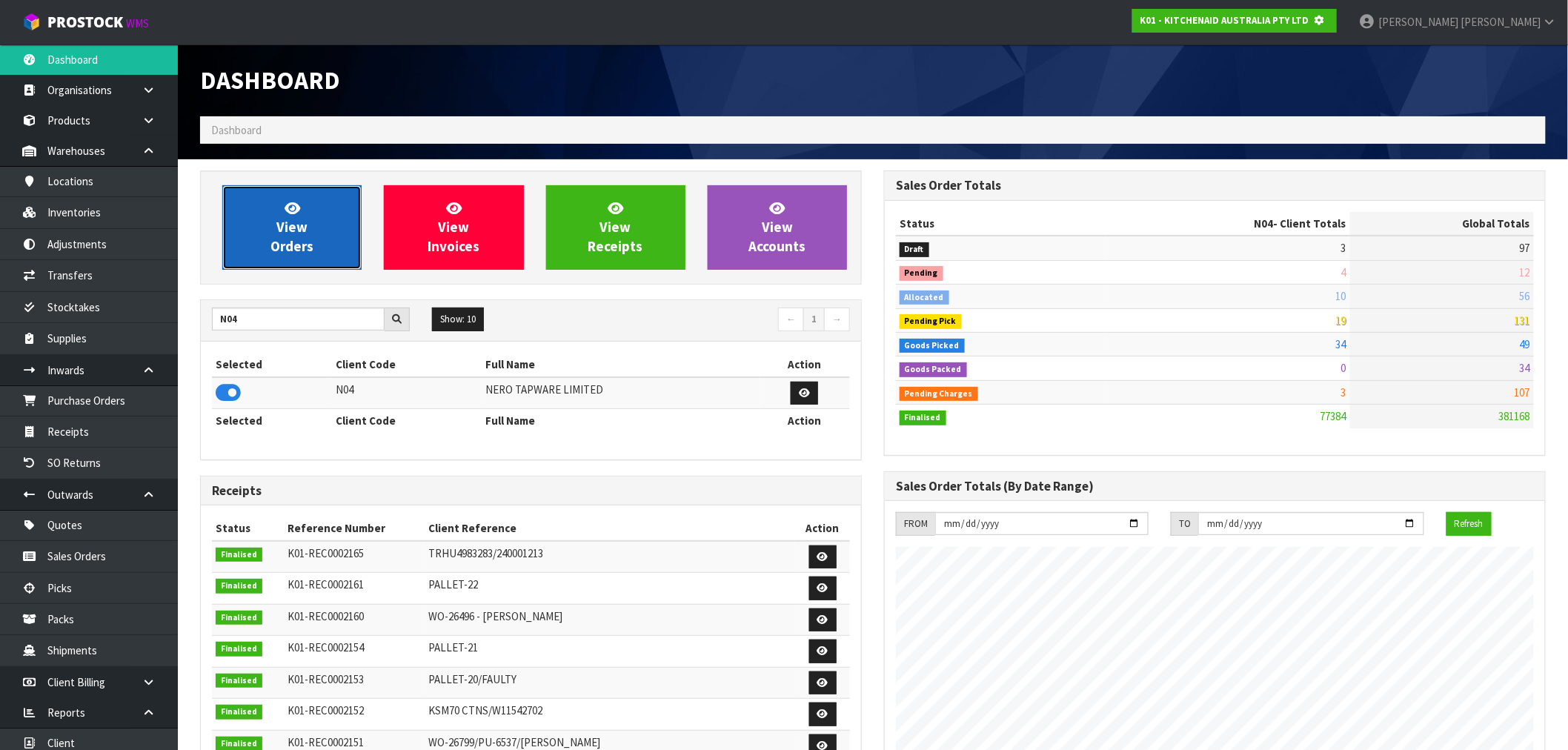
scroll to position [739909, 740249]
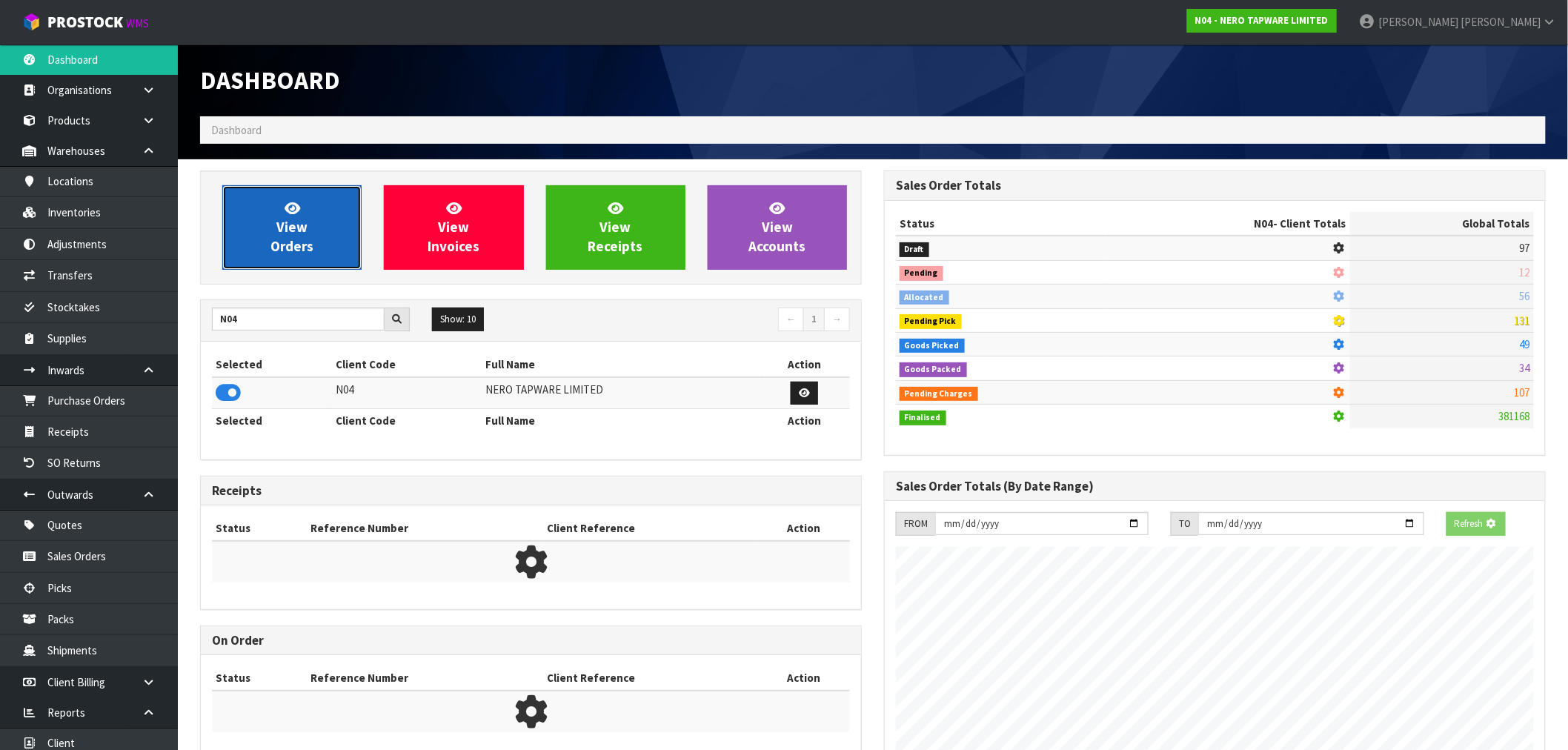
click at [261, 258] on link "View Orders" at bounding box center [292, 227] width 139 height 84
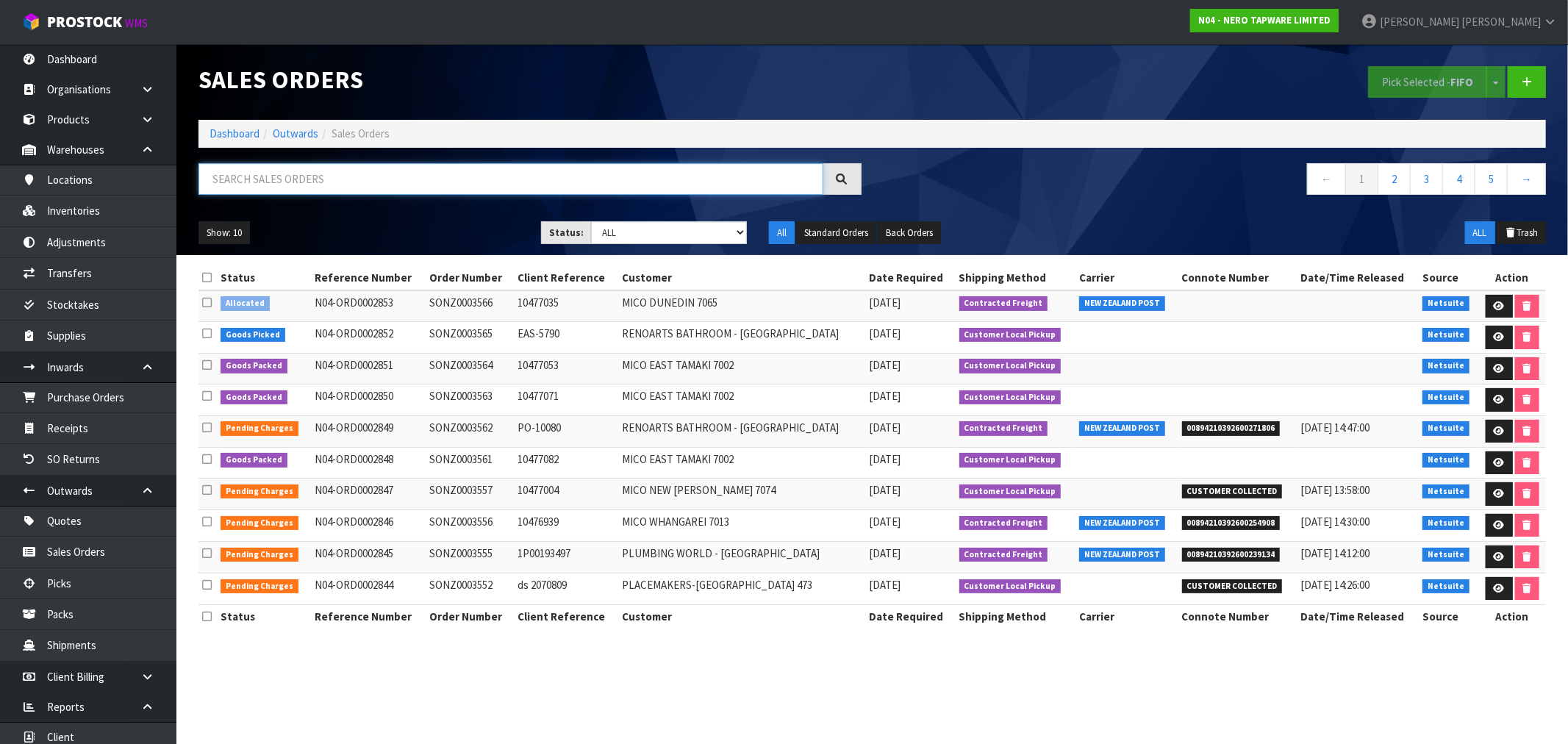
click at [377, 184] on input "text" at bounding box center [511, 178] width 625 height 32
drag, startPoint x: 1082, startPoint y: 394, endPoint x: 241, endPoint y: 365, distance: 841.5
click at [241, 365] on tbody "Allocated N04-ORD0002853 SONZ0003566 10477035 MICO DUNEDIN 7065 15/09/2025 Cont…" at bounding box center [872, 447] width 1348 height 315
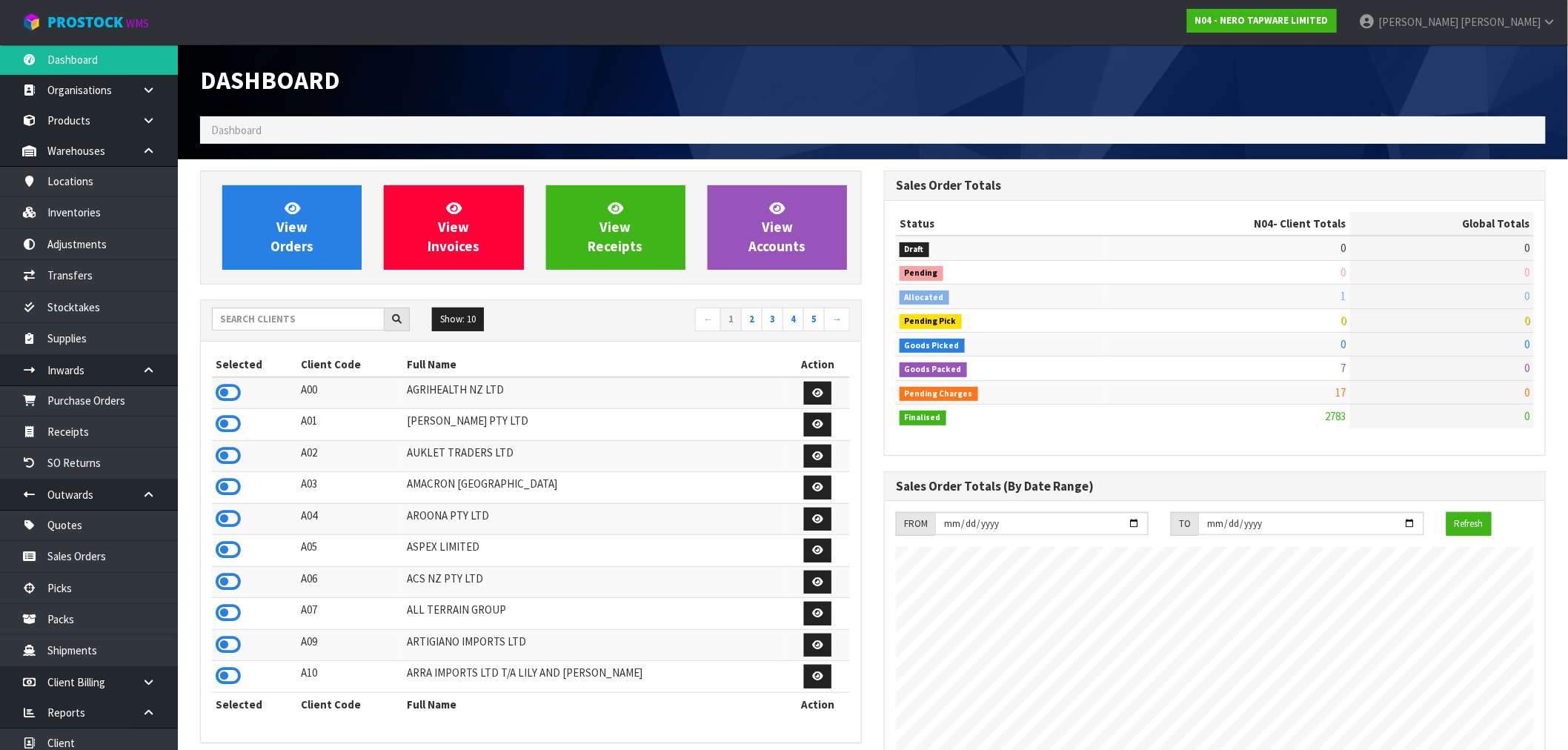
scroll to position [1122, 684]
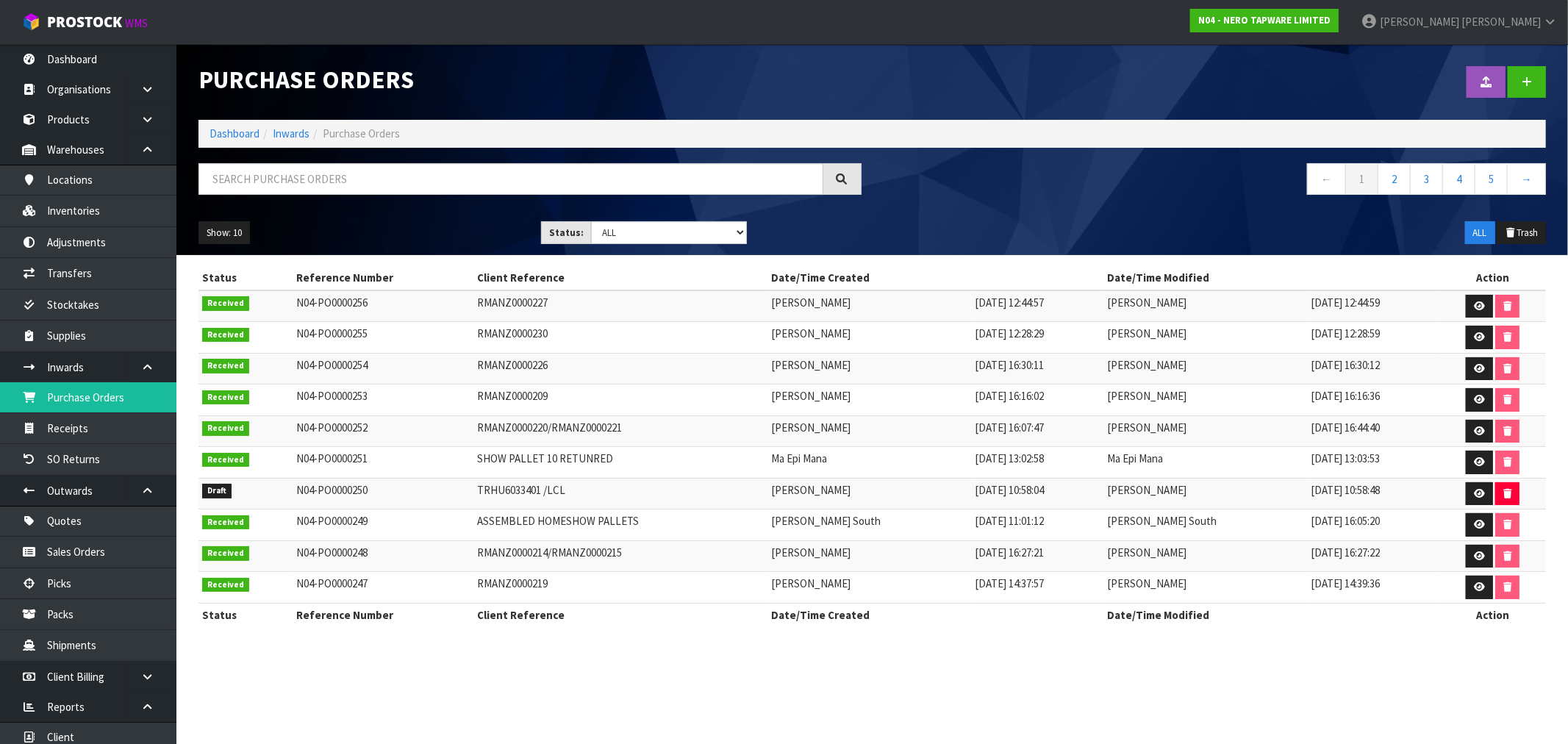
click at [247, 123] on ol "Dashboard Inwards Purchase Orders" at bounding box center [872, 134] width 1348 height 28
click at [243, 137] on link "Dashboard" at bounding box center [235, 134] width 50 height 14
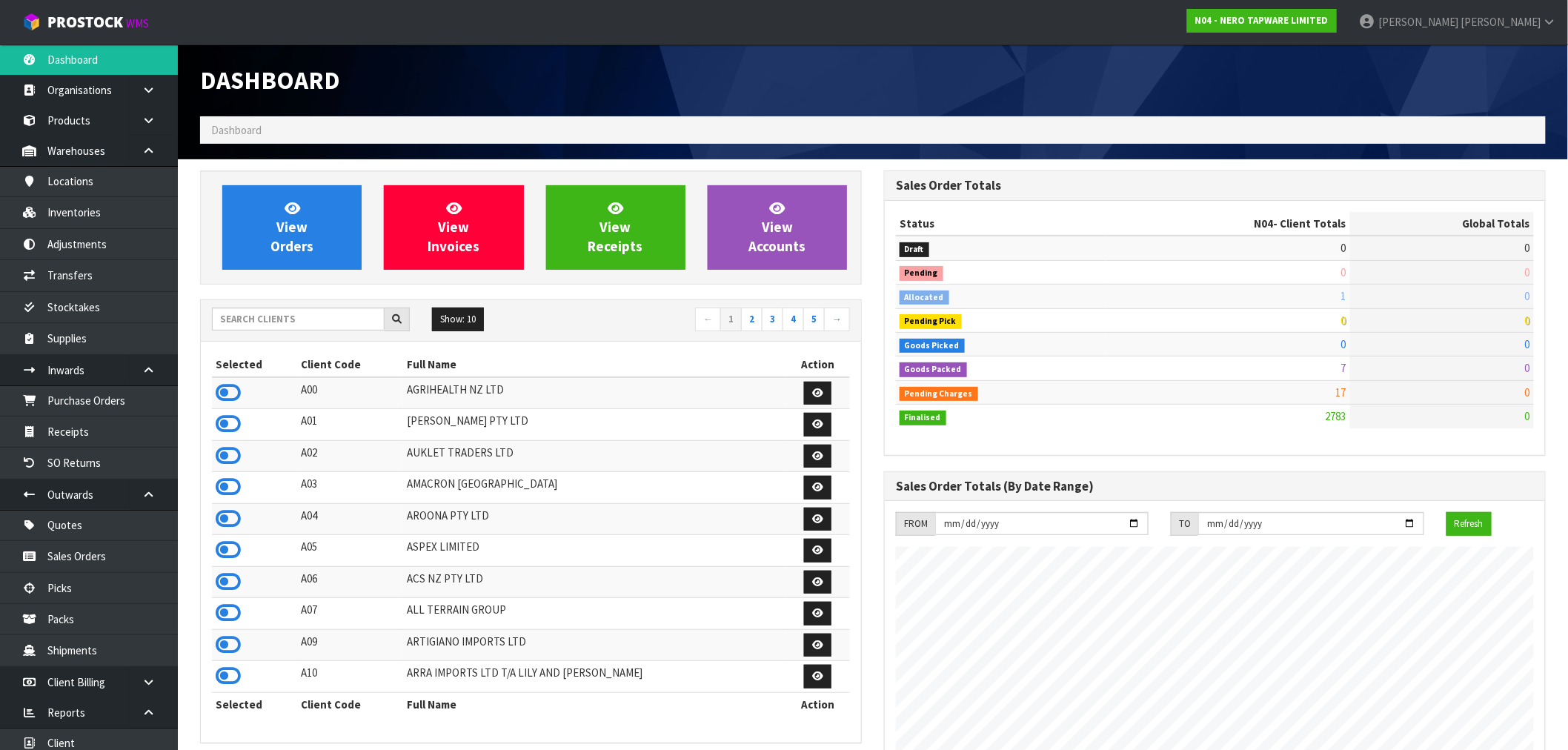
scroll to position [1122, 684]
drag, startPoint x: 313, startPoint y: 320, endPoint x: 321, endPoint y: 322, distance: 8.2
click at [316, 322] on input "text" at bounding box center [298, 319] width 173 height 23
type input "K01"
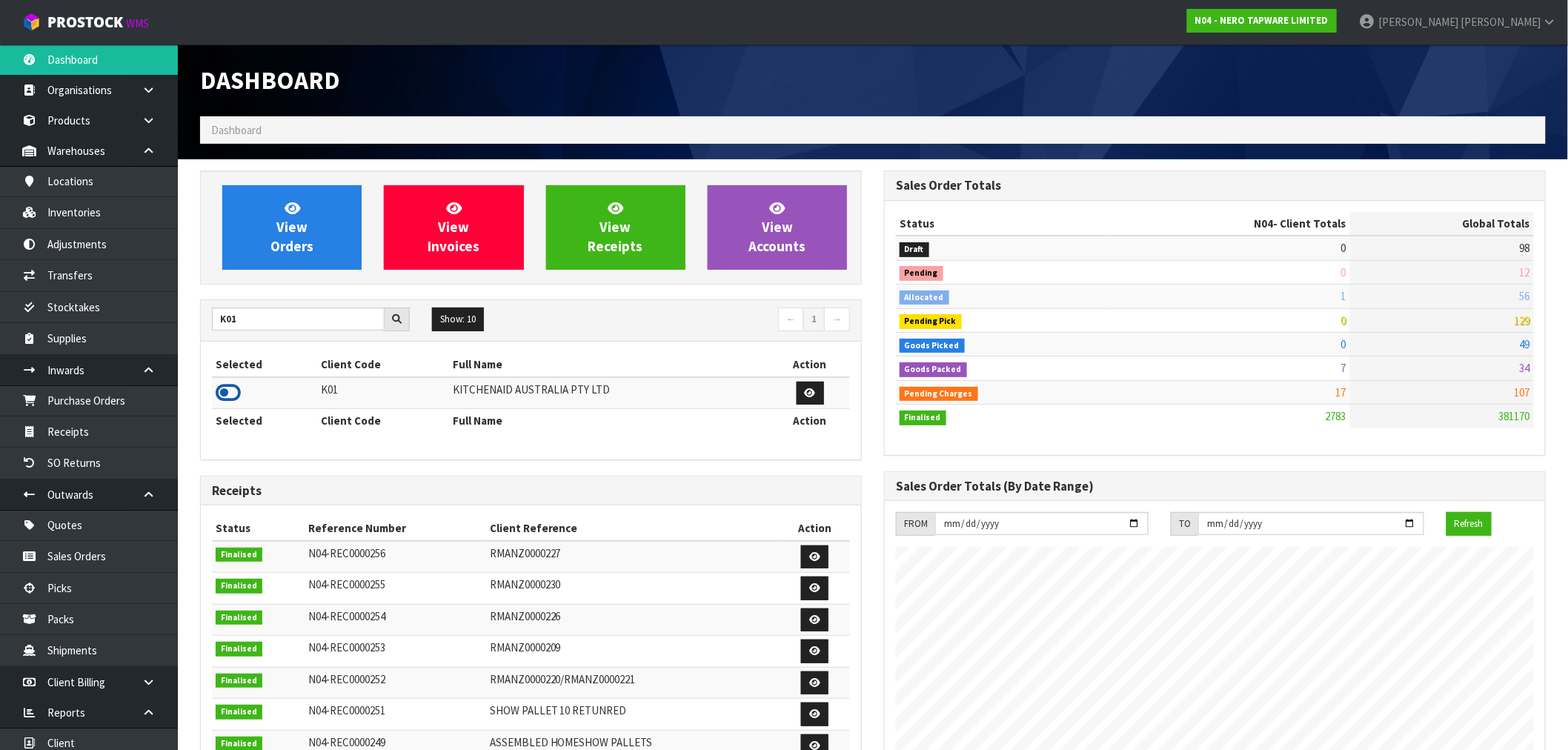
click at [236, 388] on icon at bounding box center [228, 393] width 25 height 23
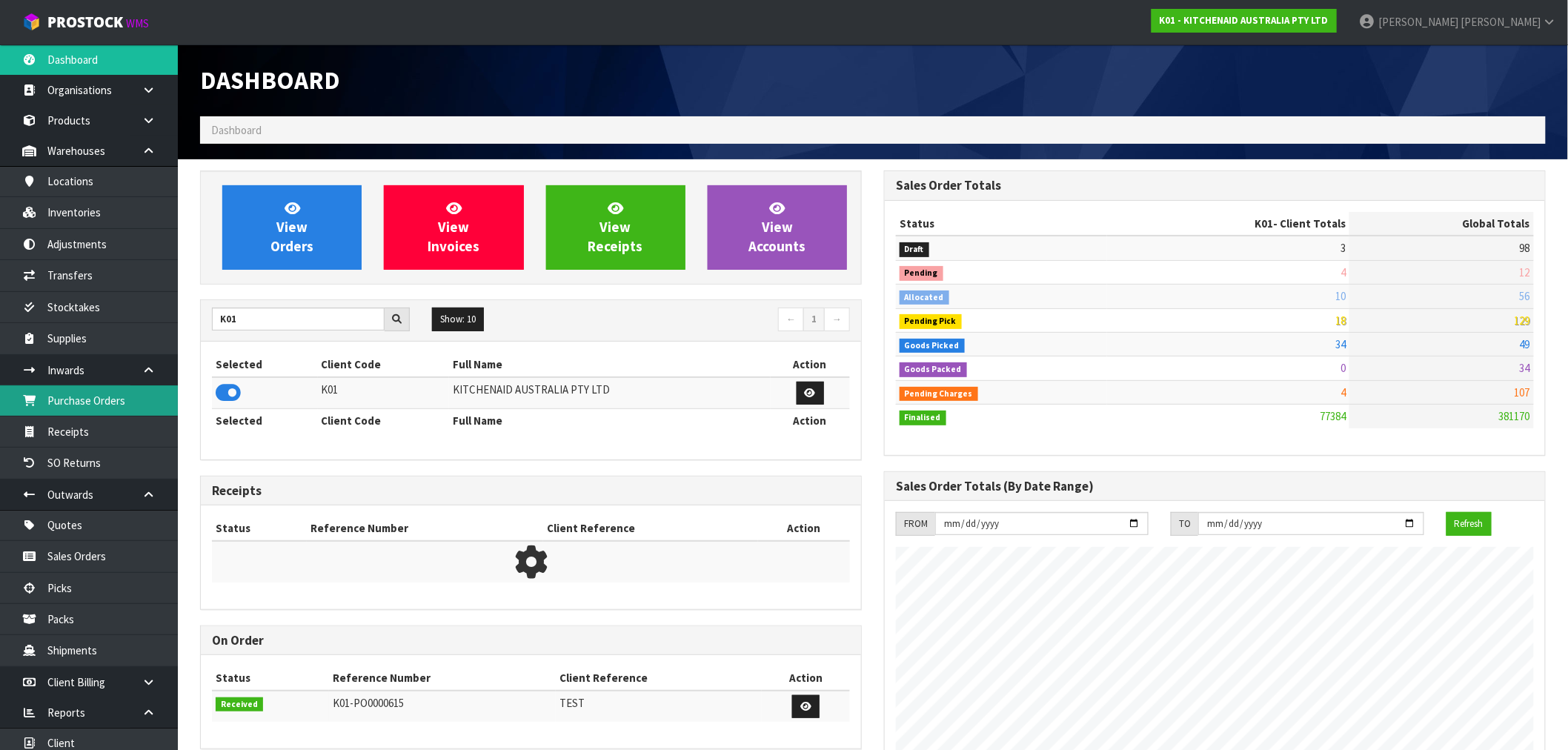
click at [105, 398] on link "Purchase Orders" at bounding box center [89, 400] width 178 height 30
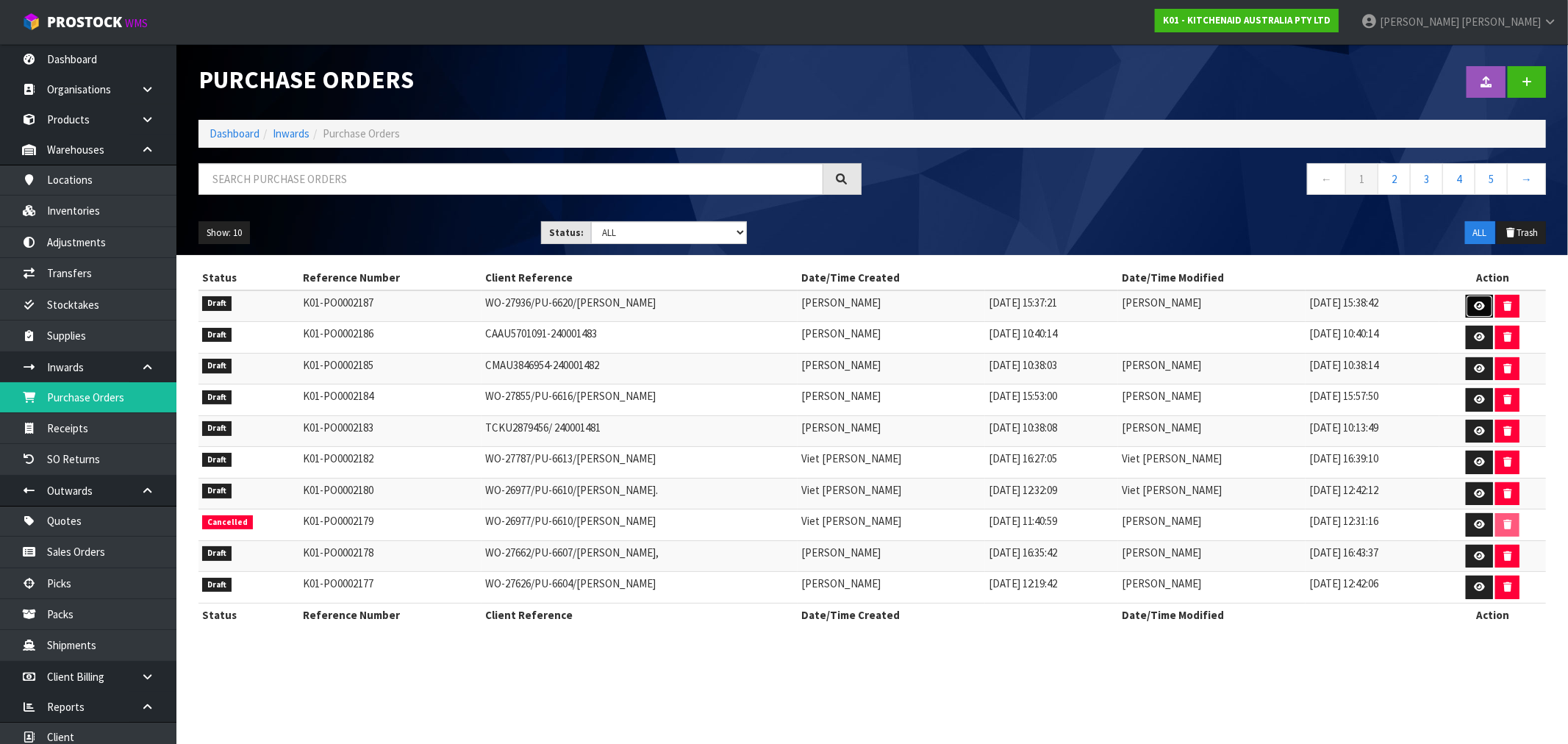
click at [1486, 309] on link at bounding box center [1480, 306] width 28 height 23
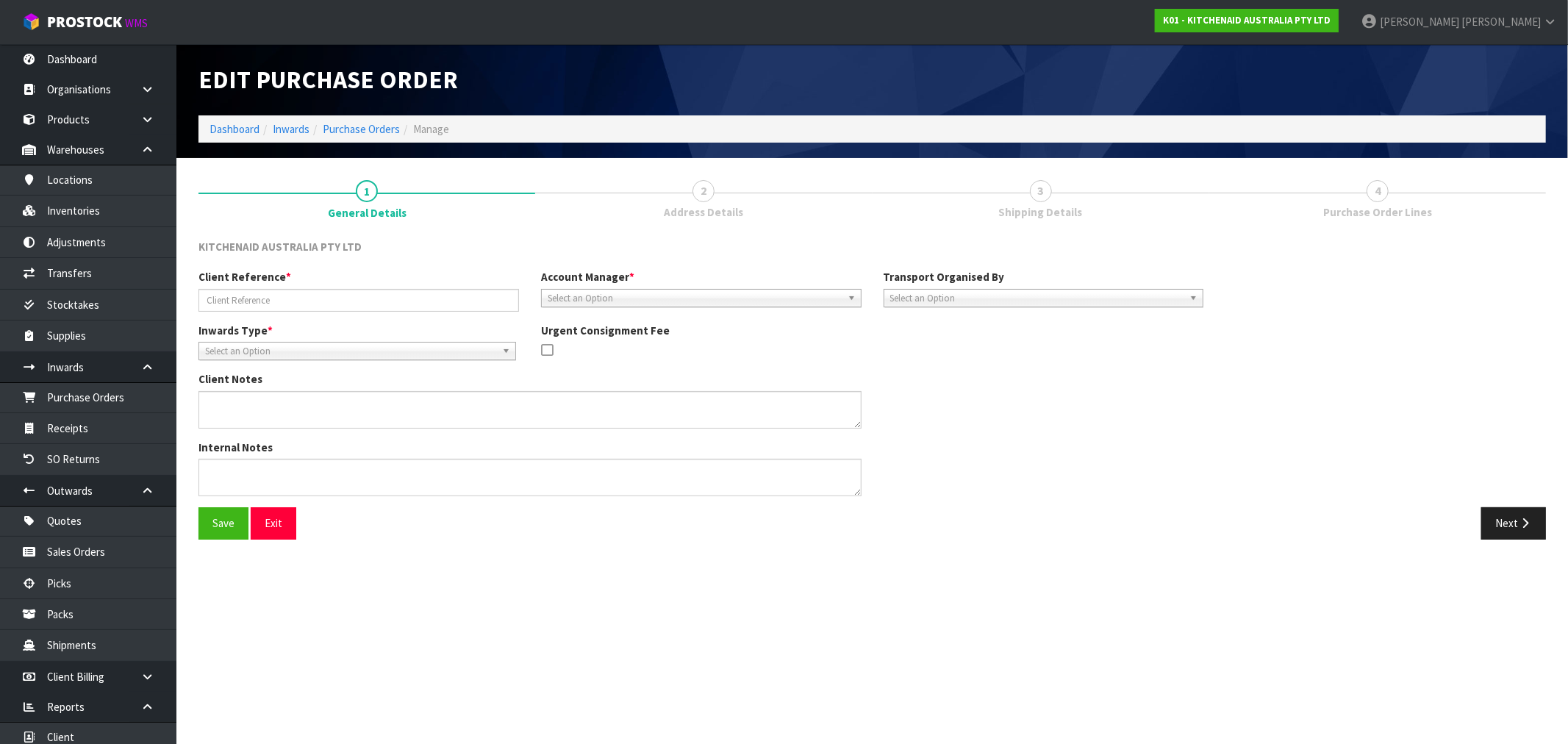
type input "WO-27936/PU-6620/KRISTEN SORRENSON"
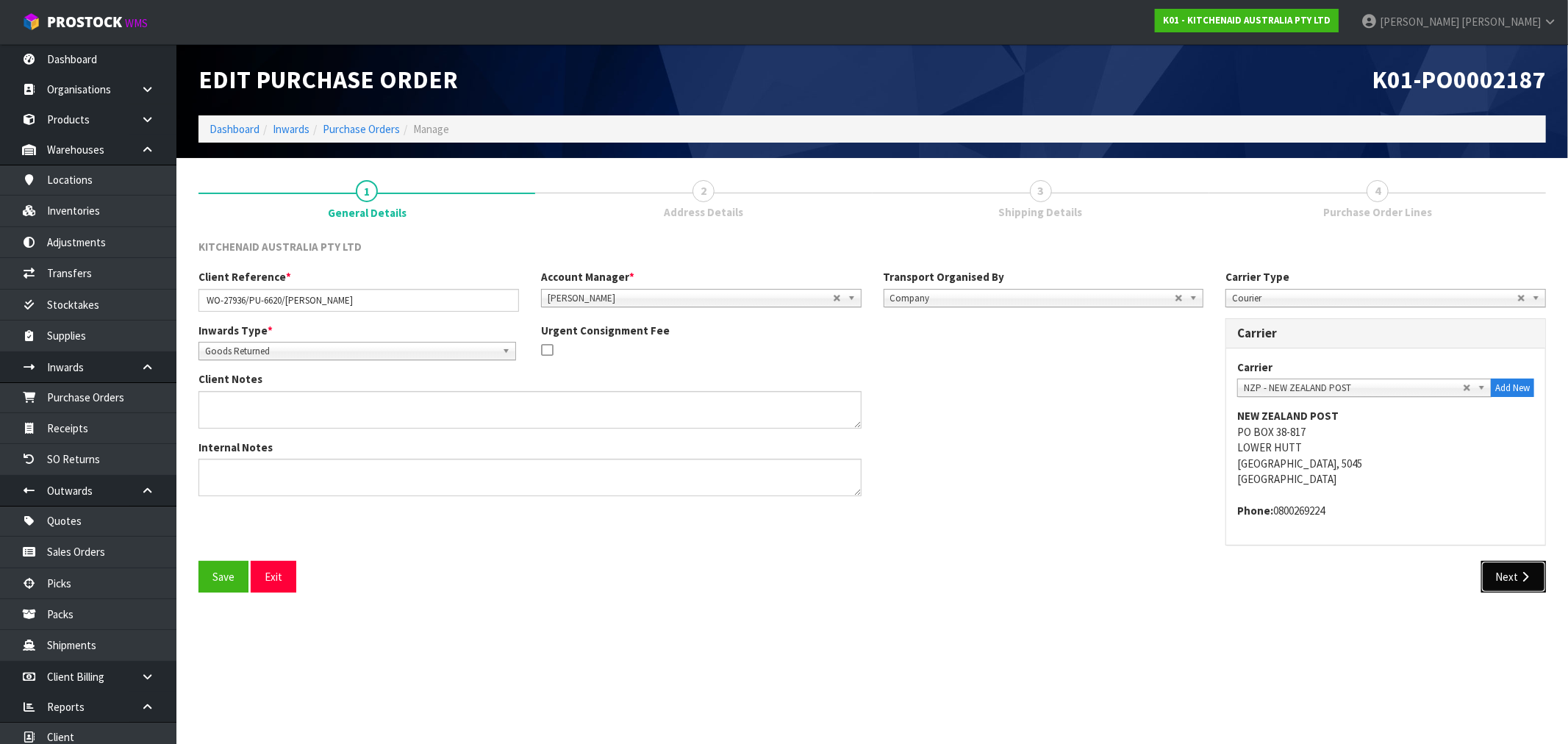
click at [1522, 582] on button "Next" at bounding box center [1514, 576] width 65 height 32
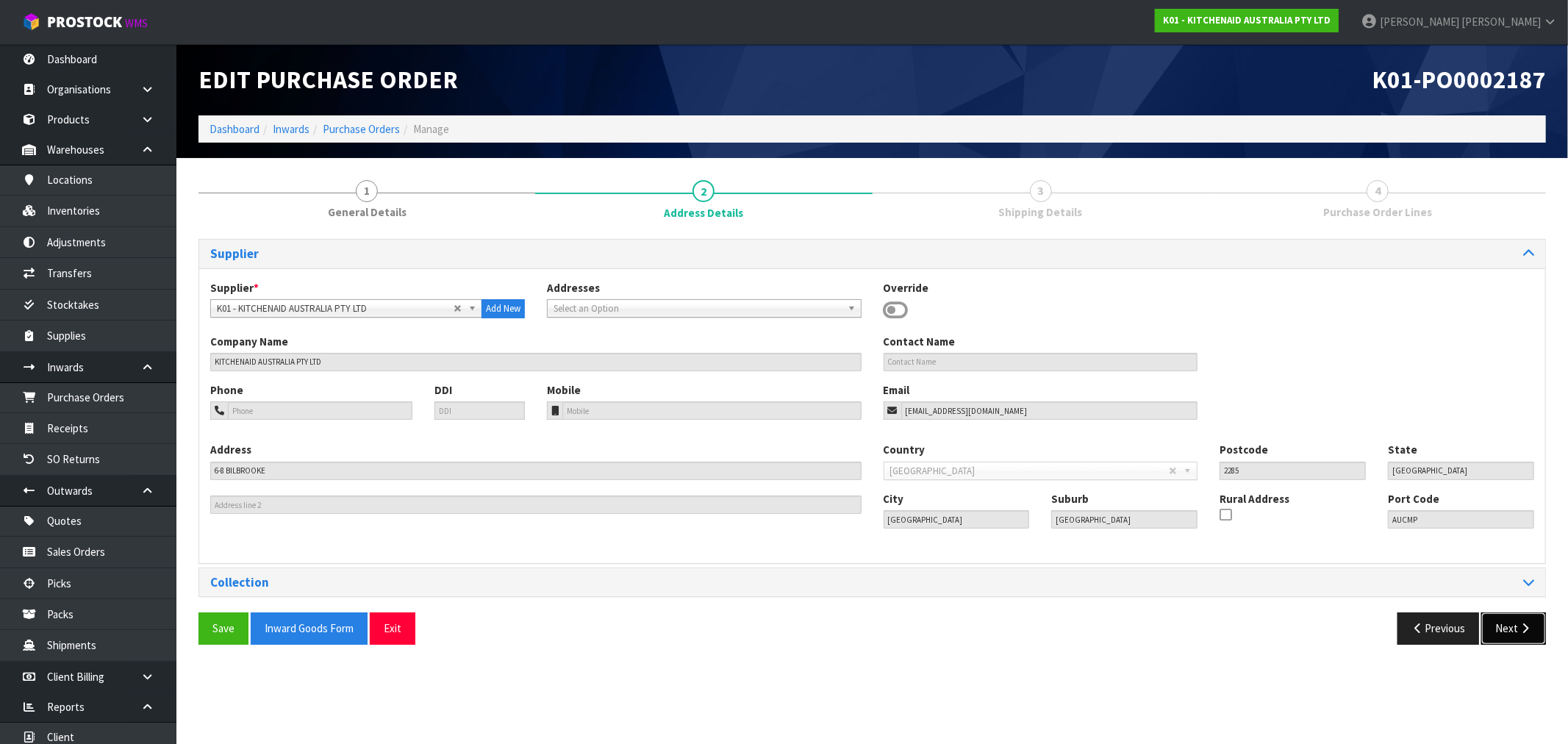
click at [1529, 641] on button "Next" at bounding box center [1514, 628] width 65 height 32
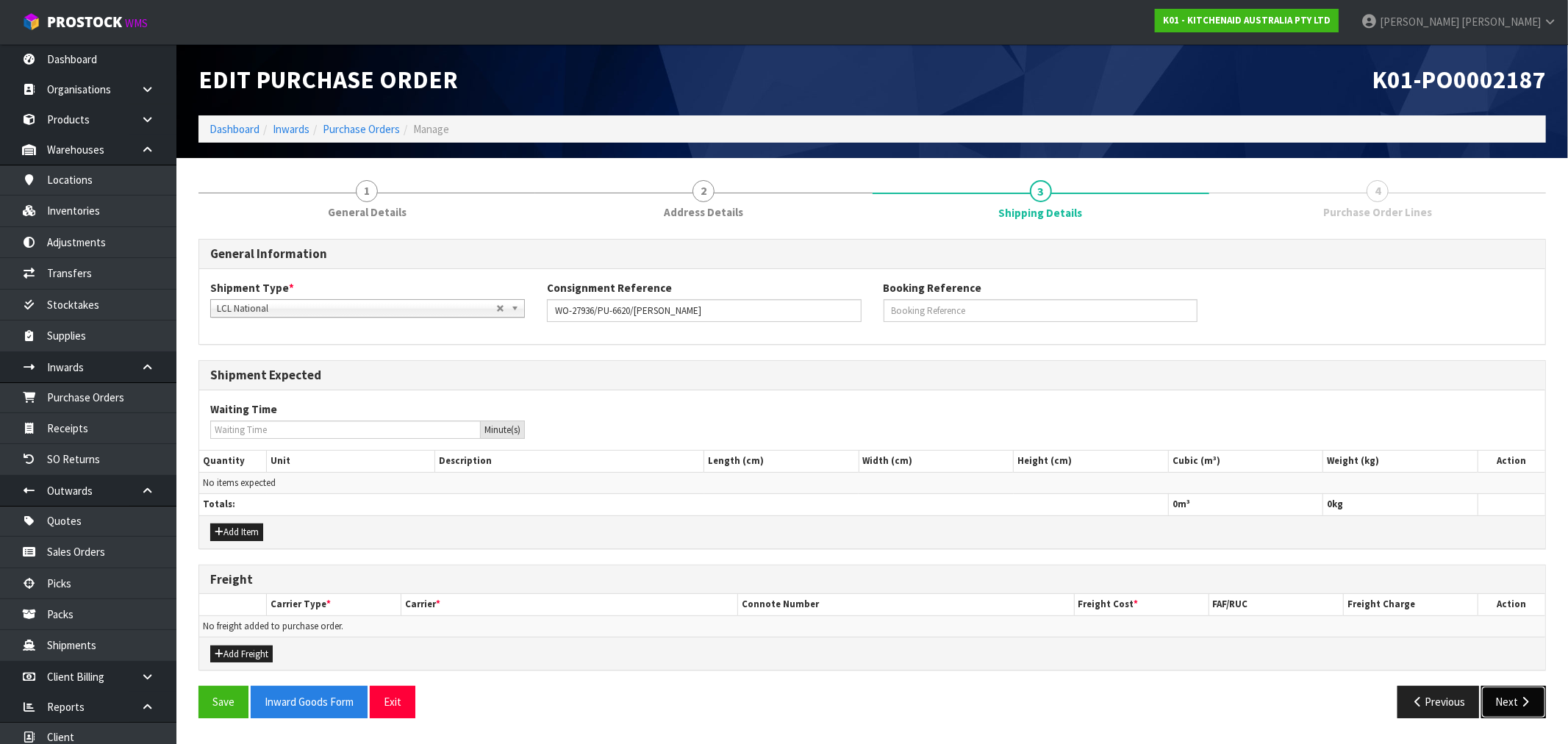
click at [1517, 690] on button "Next" at bounding box center [1514, 701] width 65 height 32
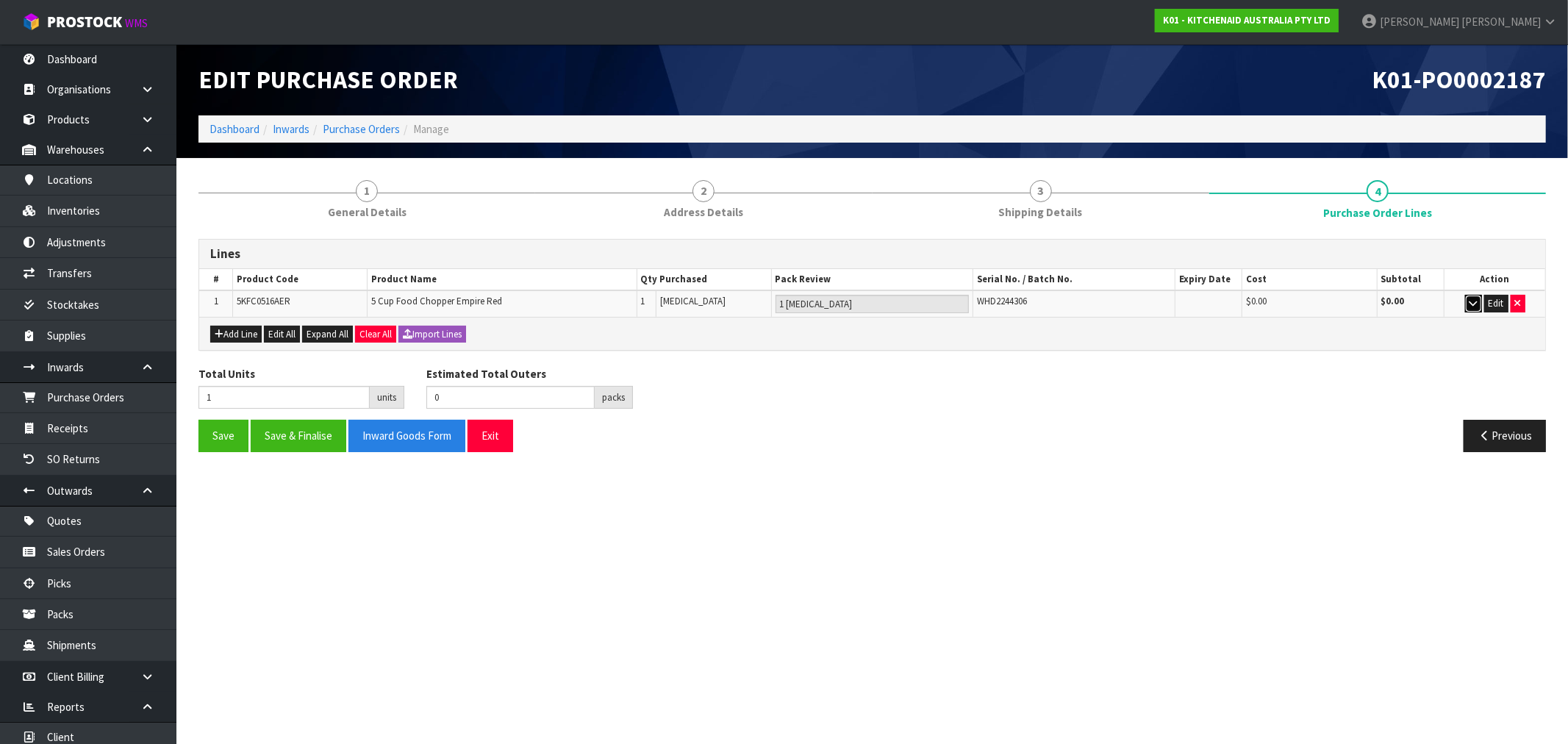
click at [1465, 303] on button "button" at bounding box center [1474, 303] width 17 height 17
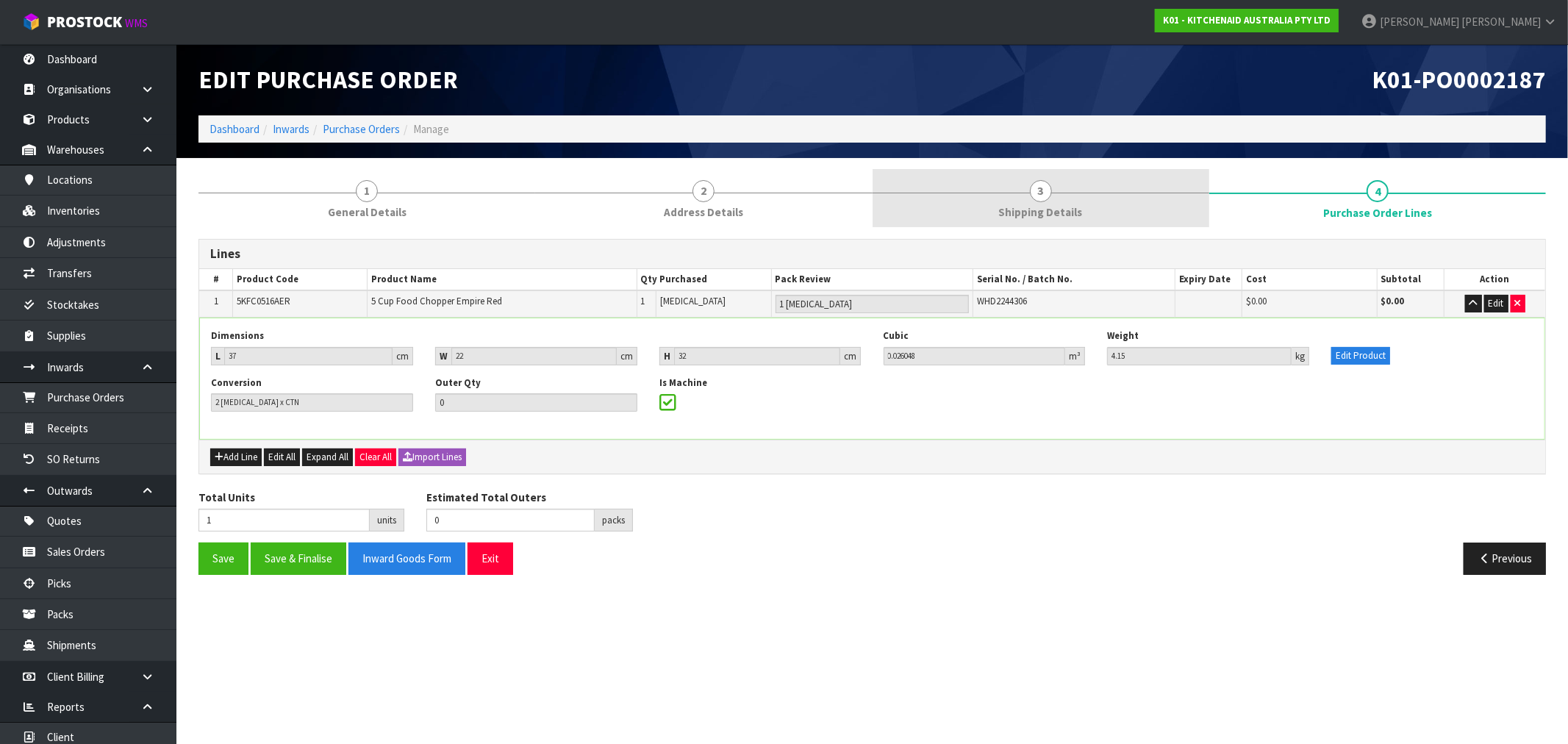
click at [1032, 223] on link "3 Shipping Details" at bounding box center [1041, 197] width 336 height 58
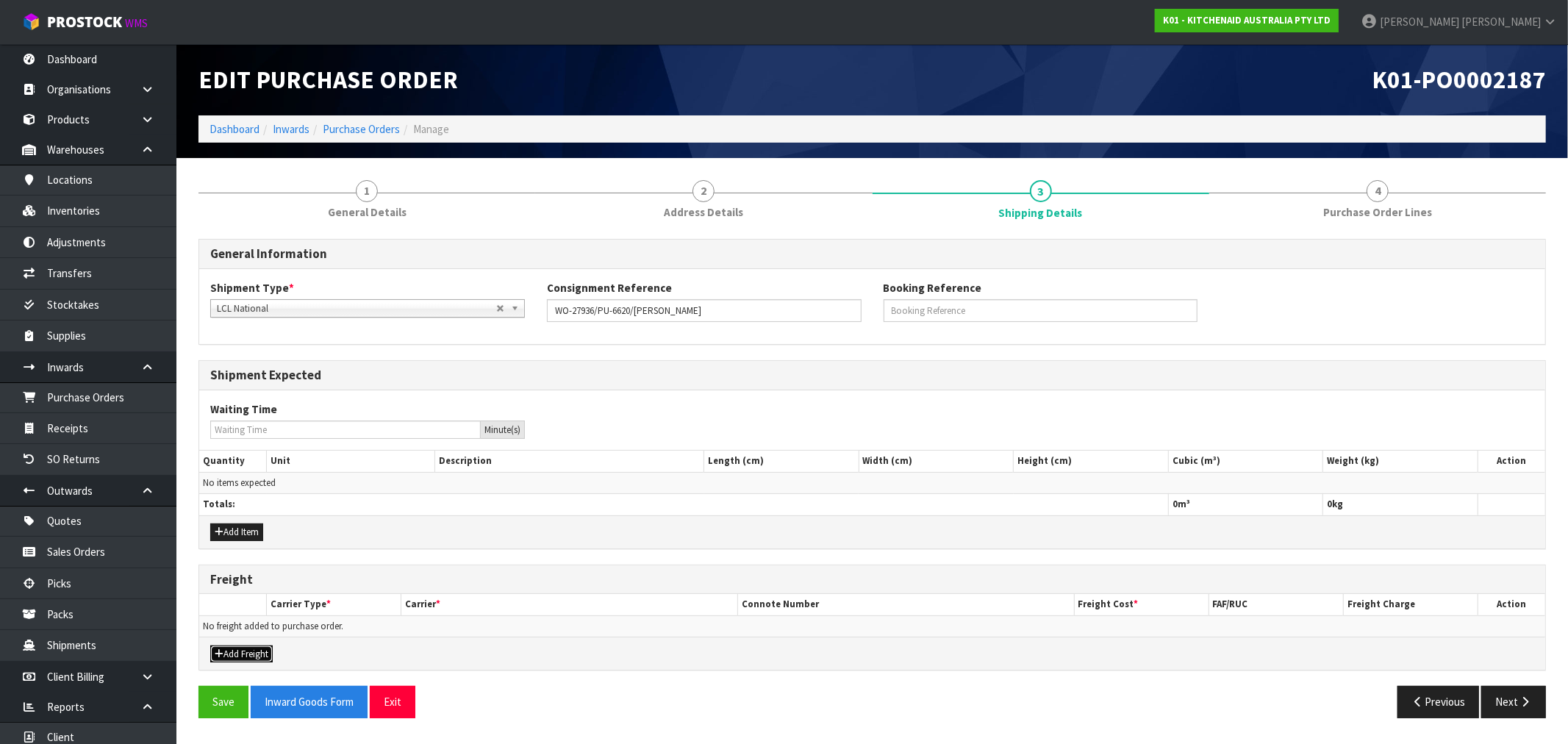
click at [272, 655] on button "Add Freight" at bounding box center [241, 653] width 62 height 17
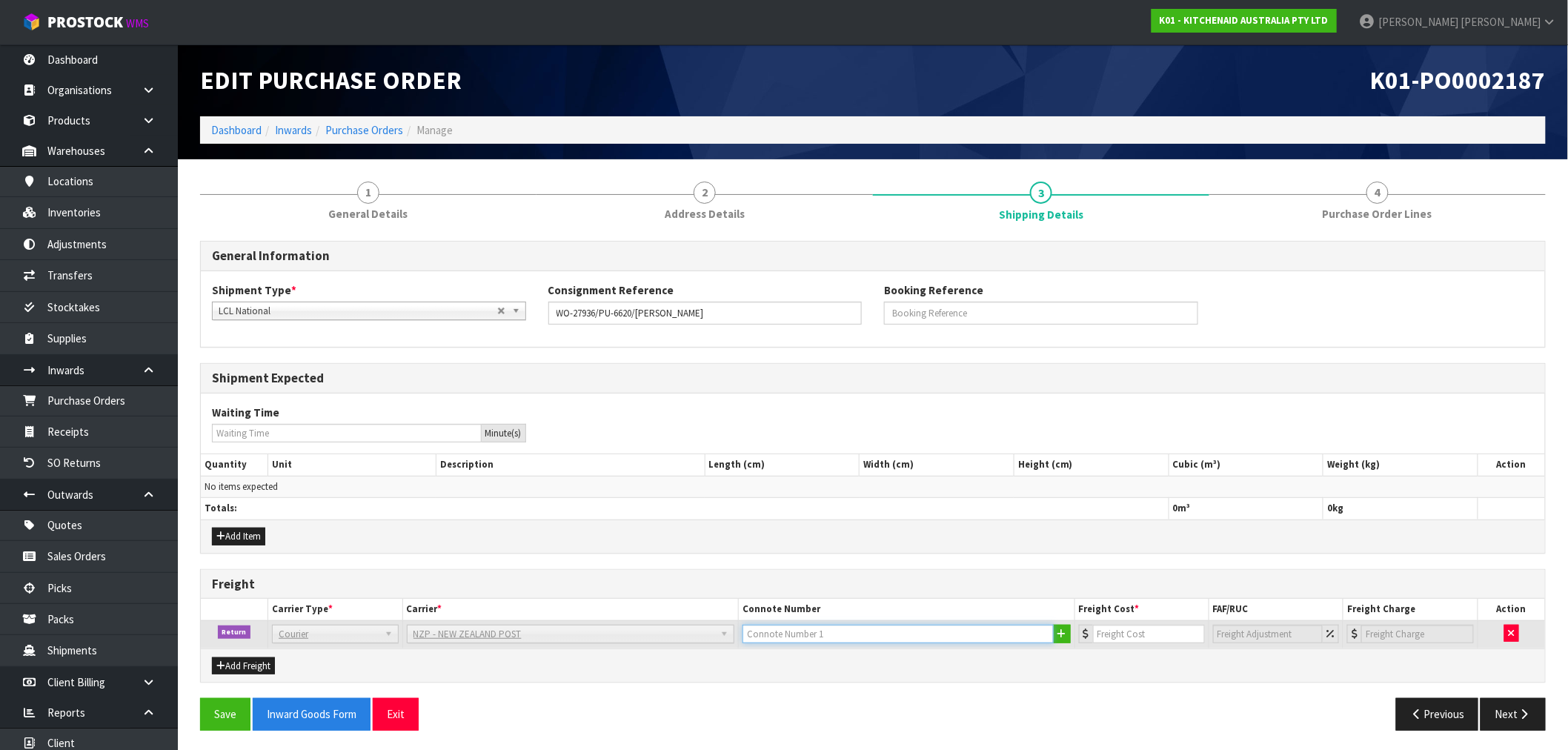
click at [801, 631] on input "text" at bounding box center [898, 634] width 311 height 18
paste input "(00) 89421 03926 00317 542"
type input "(00) 89421 03926 00317 542"
click at [1158, 638] on input "number" at bounding box center [1148, 634] width 112 height 18
type input "7.31"
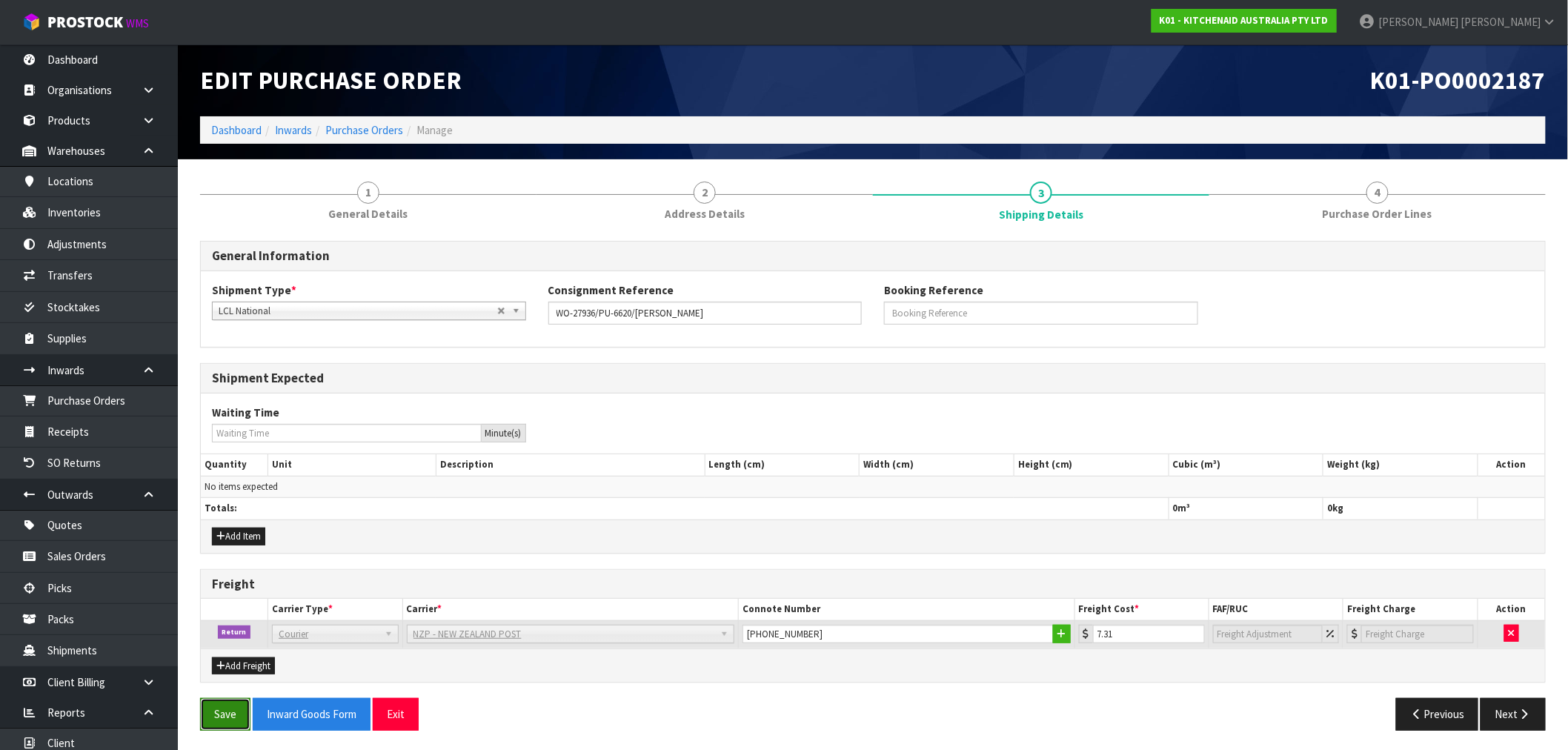
click at [224, 713] on button "Save" at bounding box center [225, 713] width 50 height 32
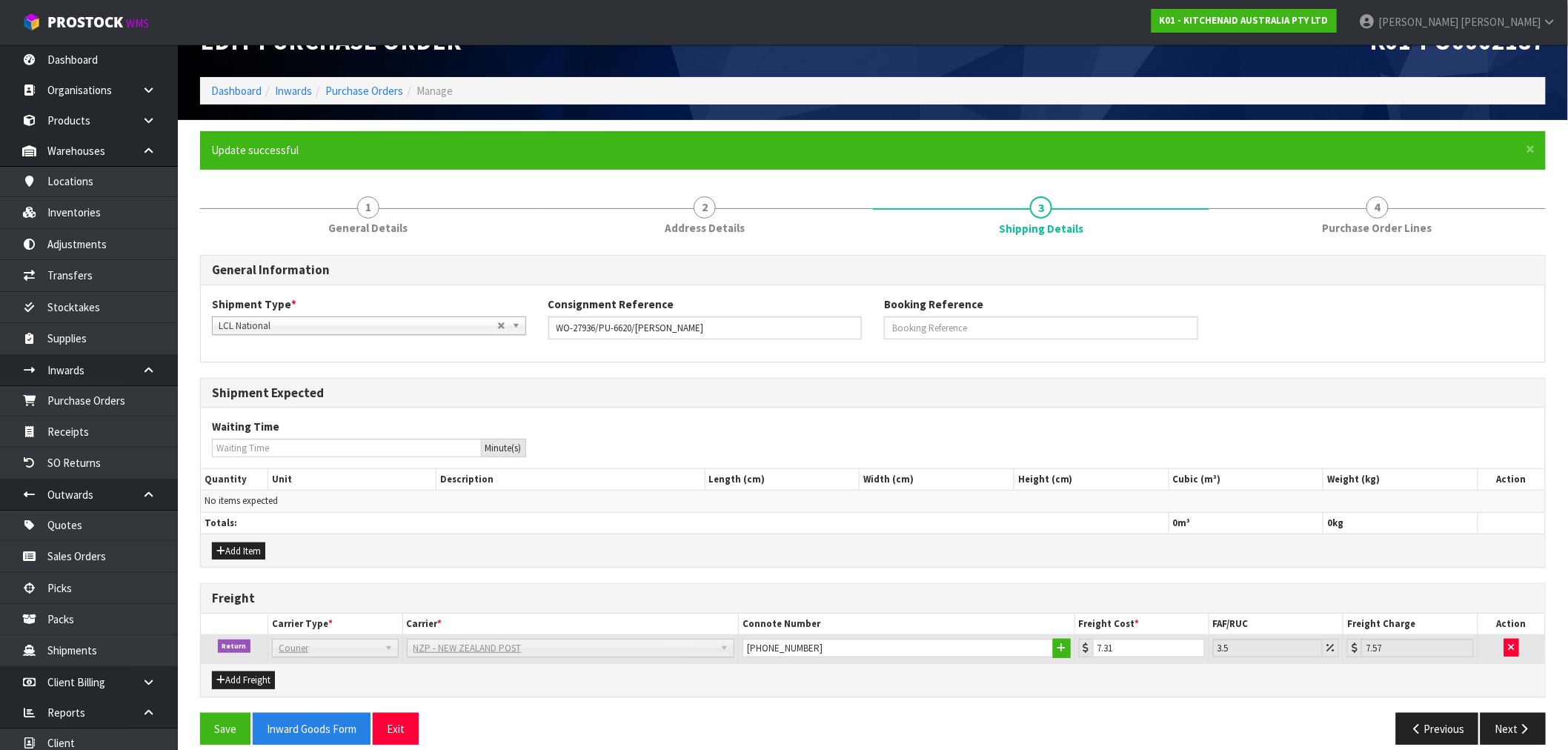
scroll to position [56, 0]
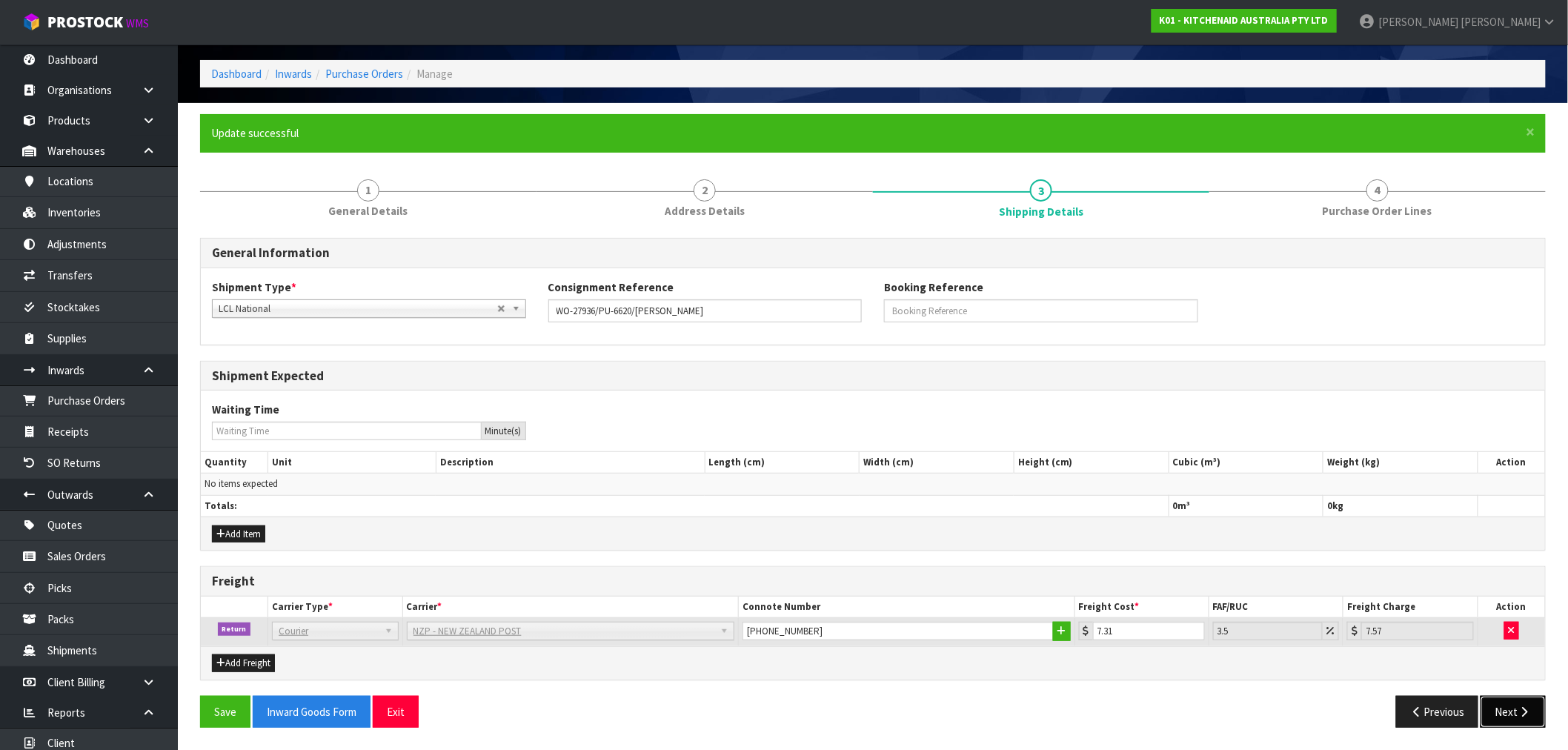
click at [1521, 708] on icon "button" at bounding box center [1525, 711] width 14 height 11
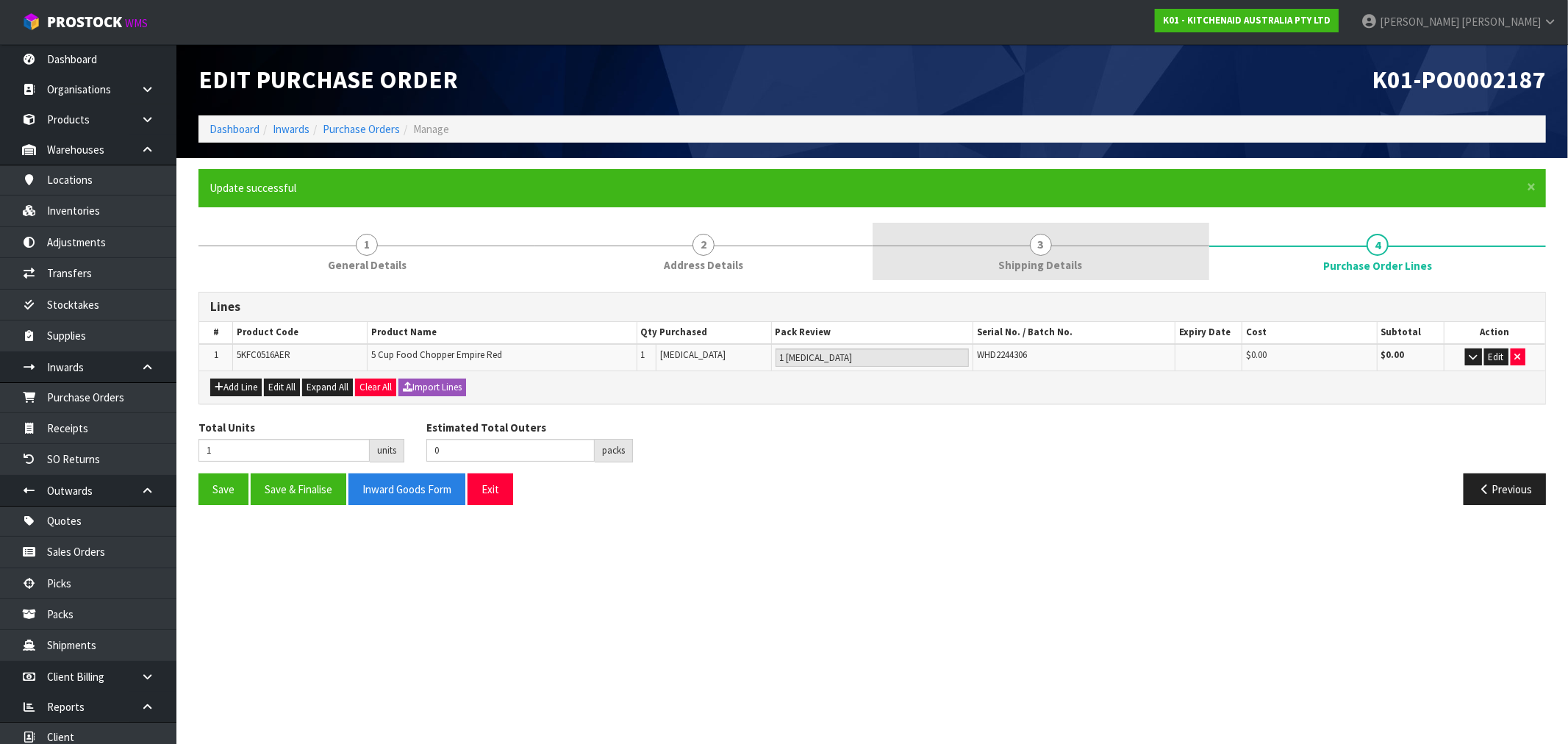
click at [1044, 259] on span "Shipping Details" at bounding box center [1040, 265] width 84 height 16
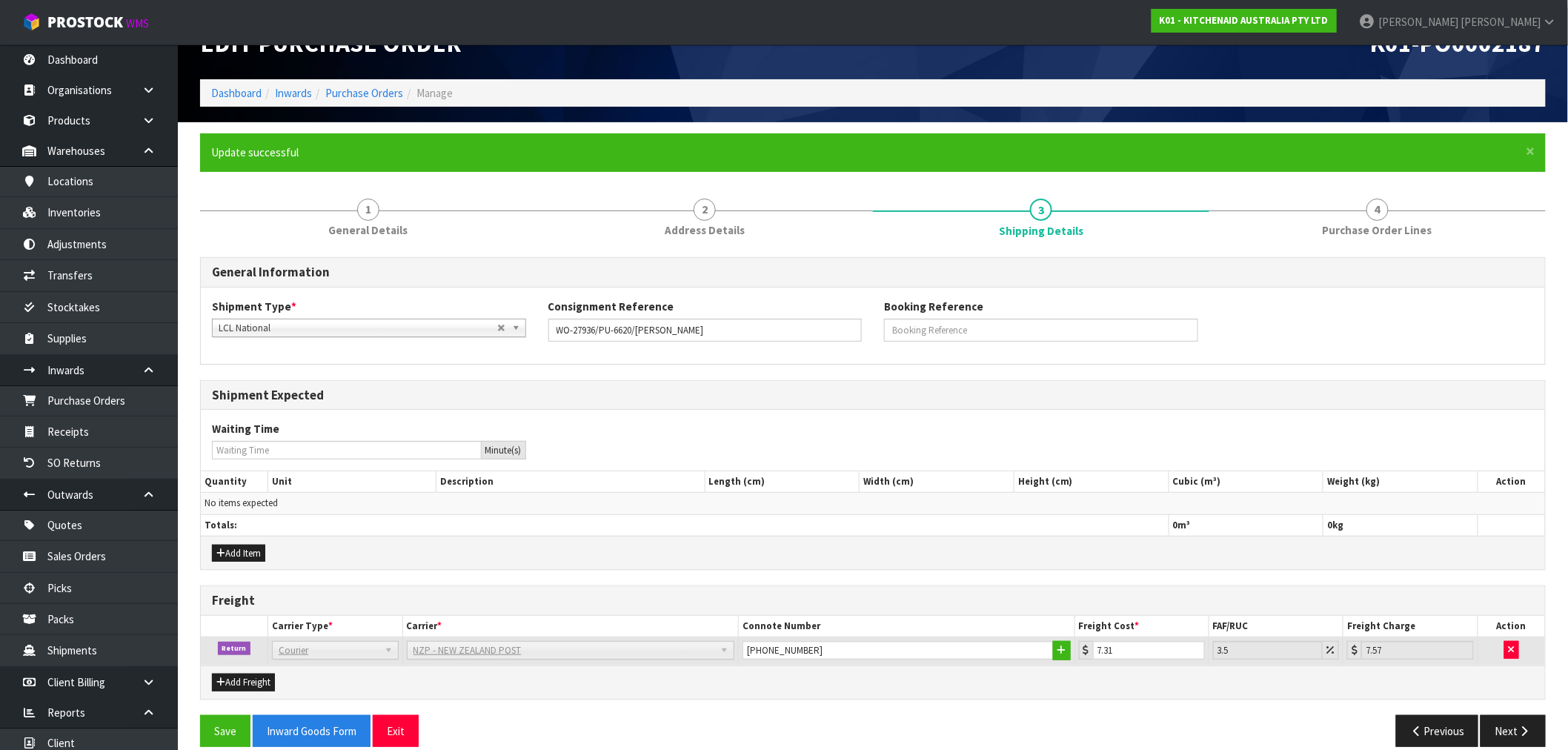
scroll to position [56, 0]
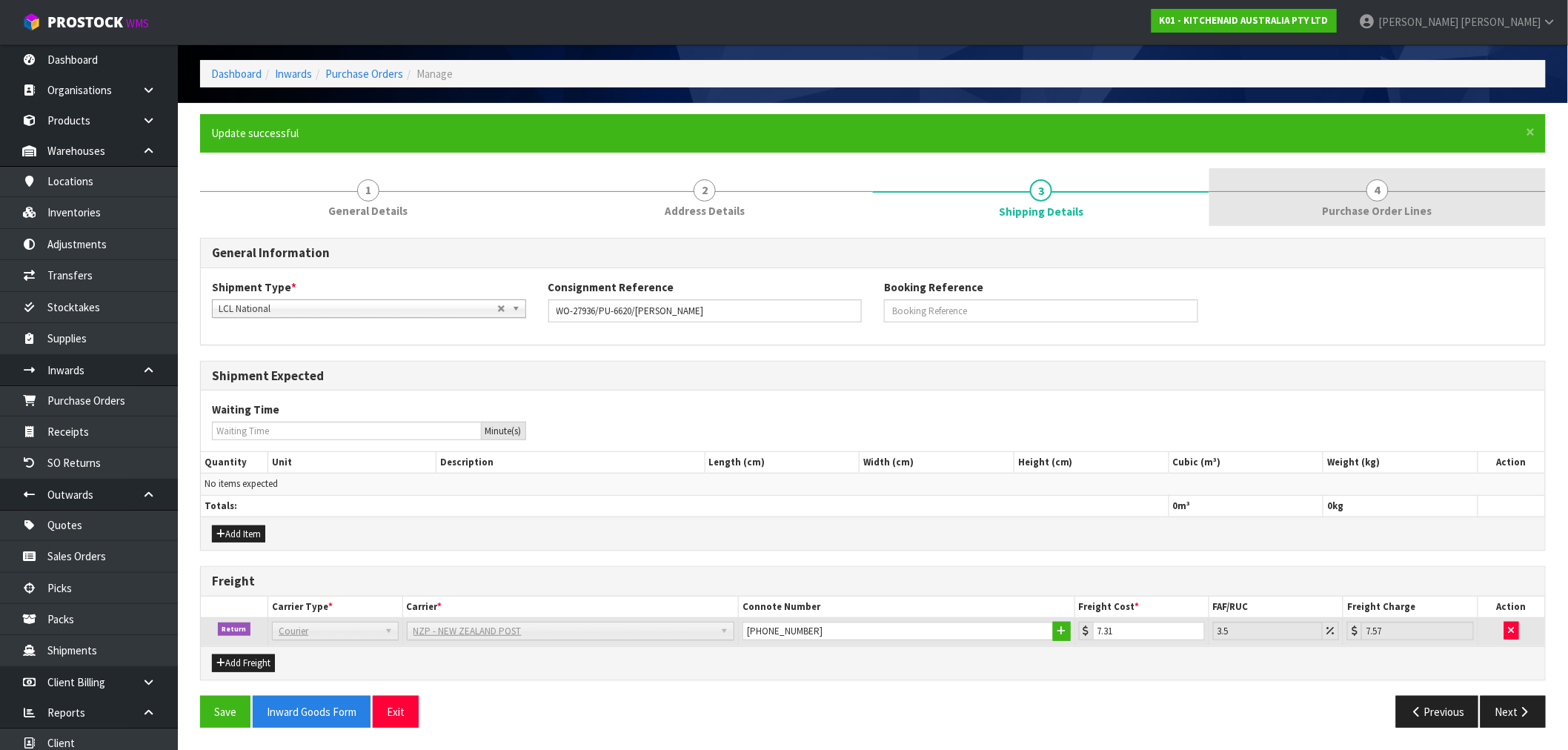
click at [1416, 209] on span "Purchase Order Lines" at bounding box center [1378, 211] width 110 height 16
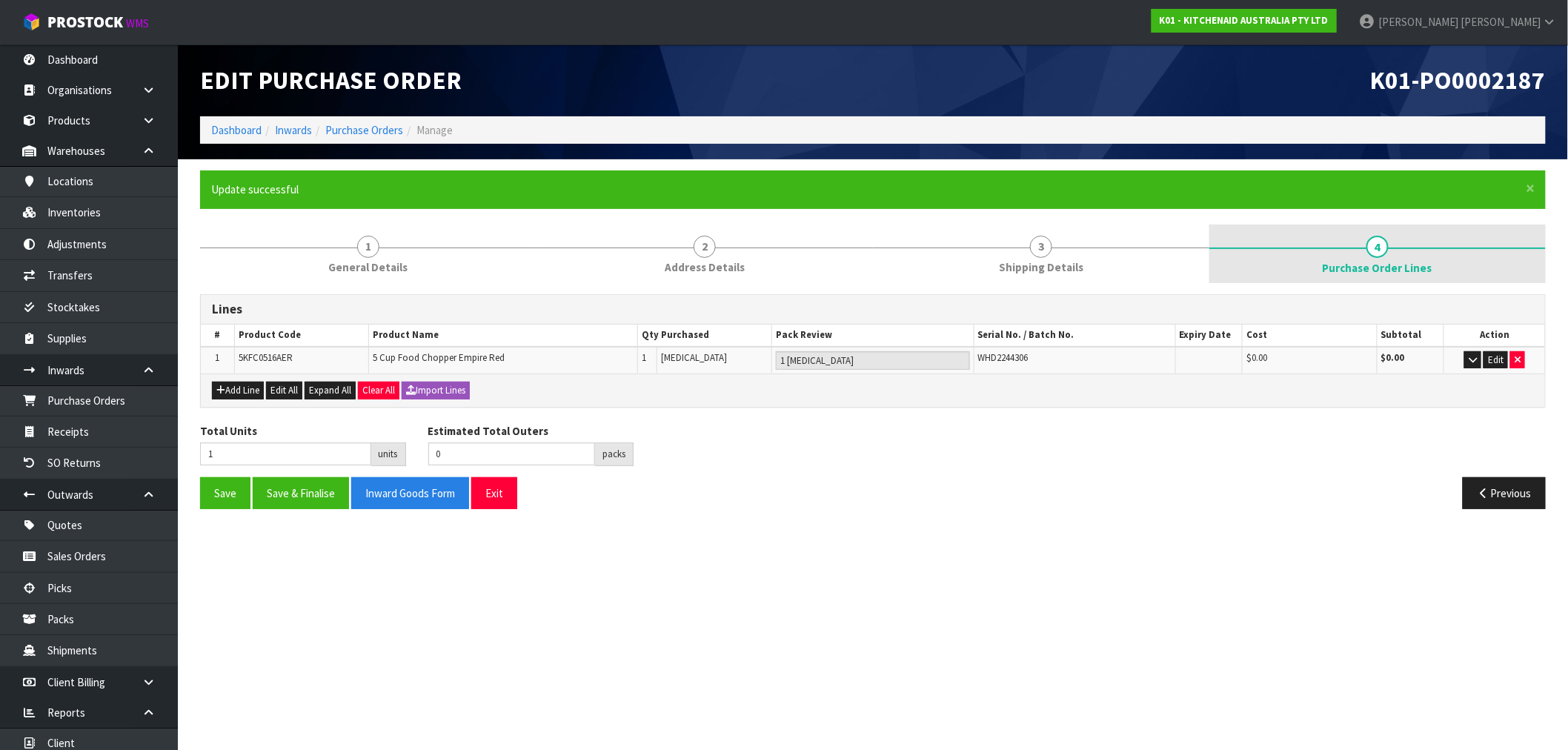
scroll to position [0, 0]
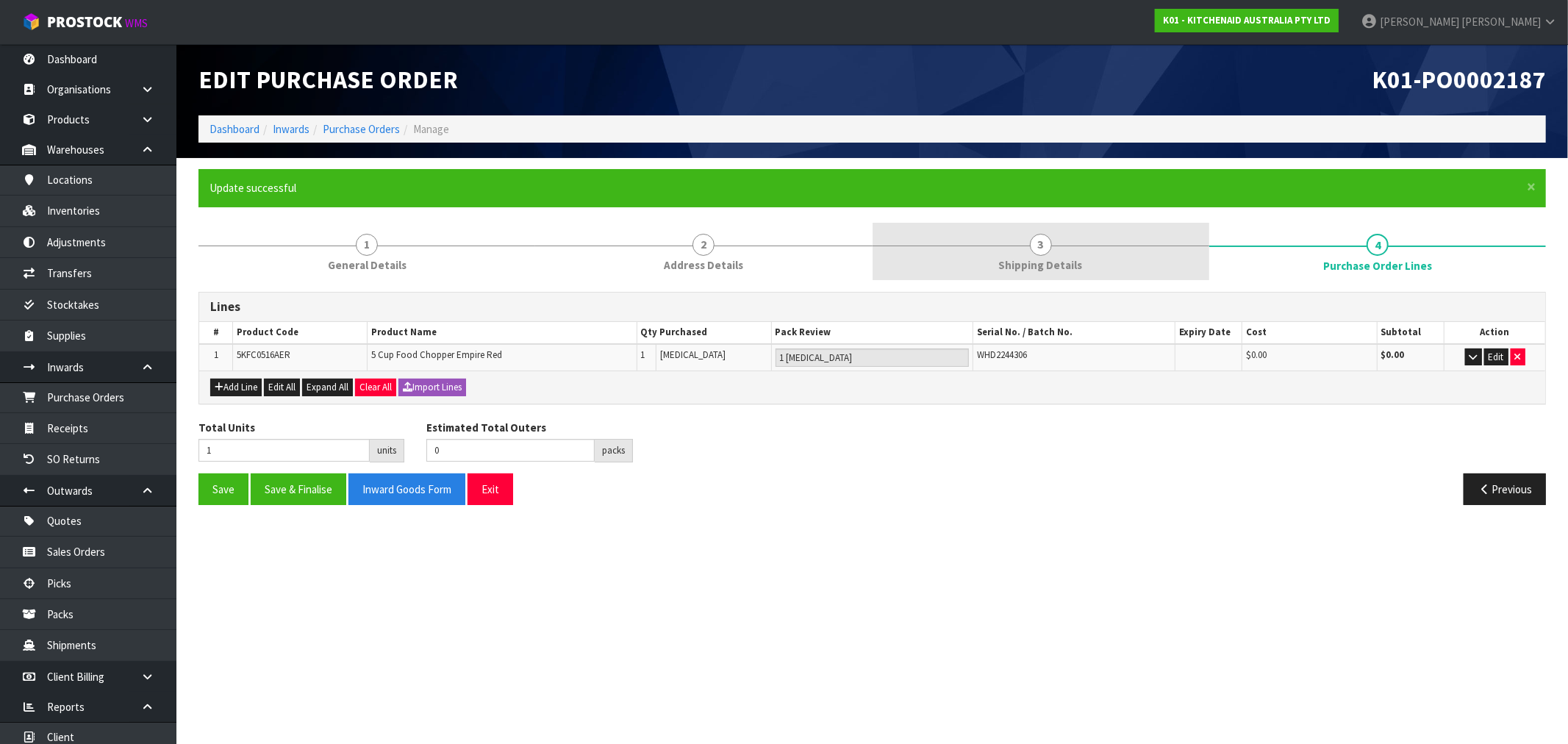
click at [1066, 273] on link "3 Shipping Details" at bounding box center [1041, 251] width 336 height 58
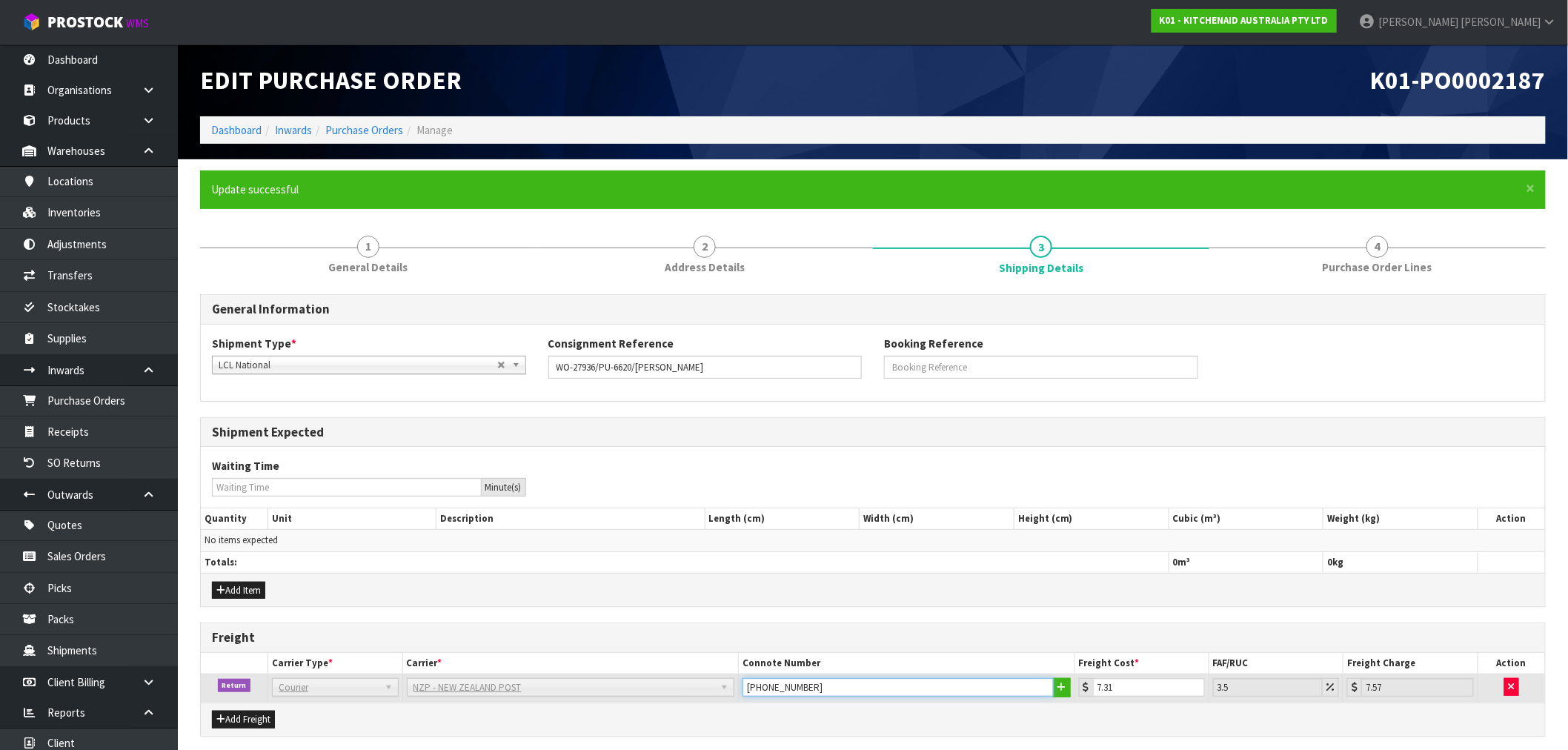
drag, startPoint x: 750, startPoint y: 694, endPoint x: 657, endPoint y: 694, distance: 93.0
click at [664, 694] on tr "Return Company Bulk Courier Courier DEAEXPAKL - DEADLINE EXPRESS COURIERS DHL C…" at bounding box center [873, 688] width 1344 height 28
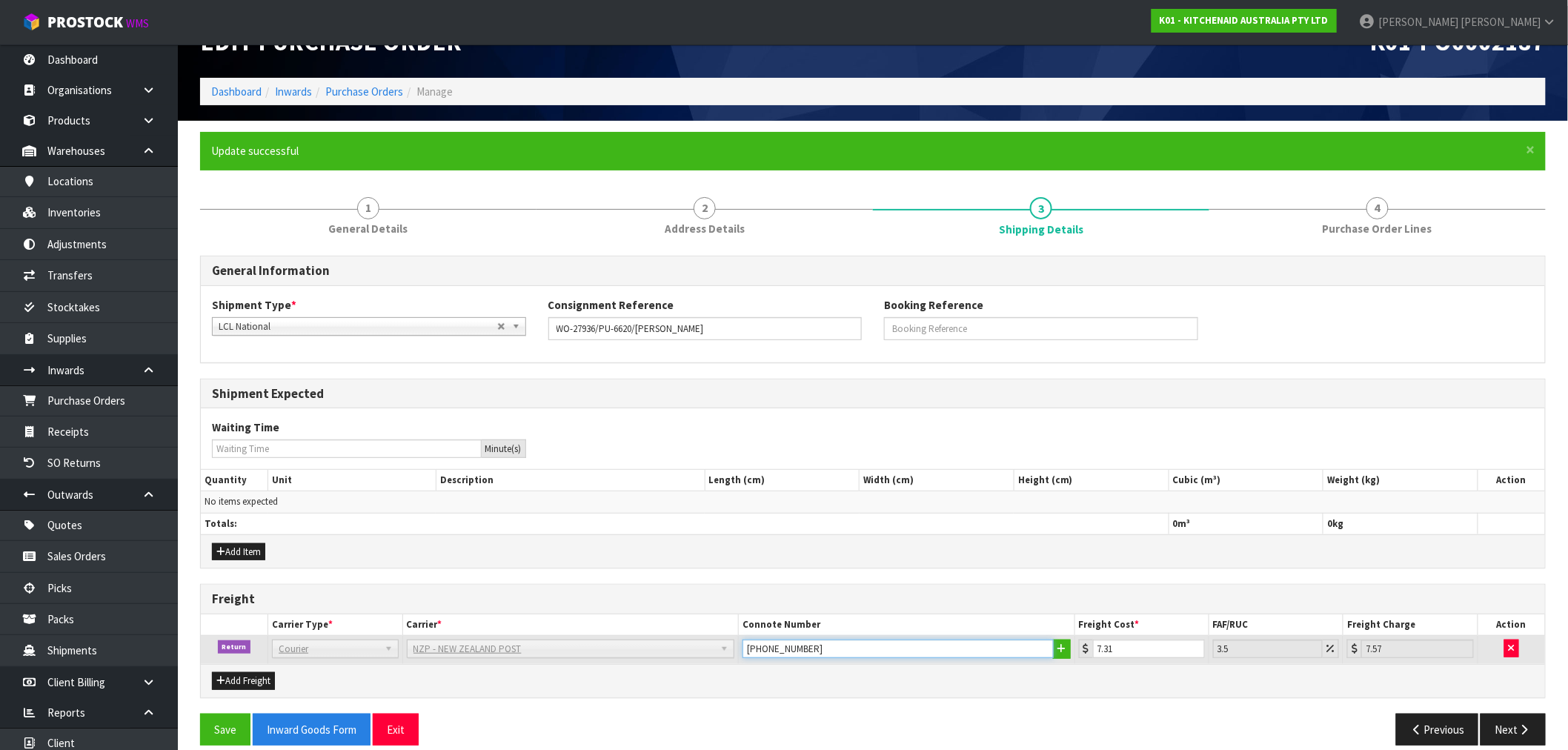
scroll to position [56, 0]
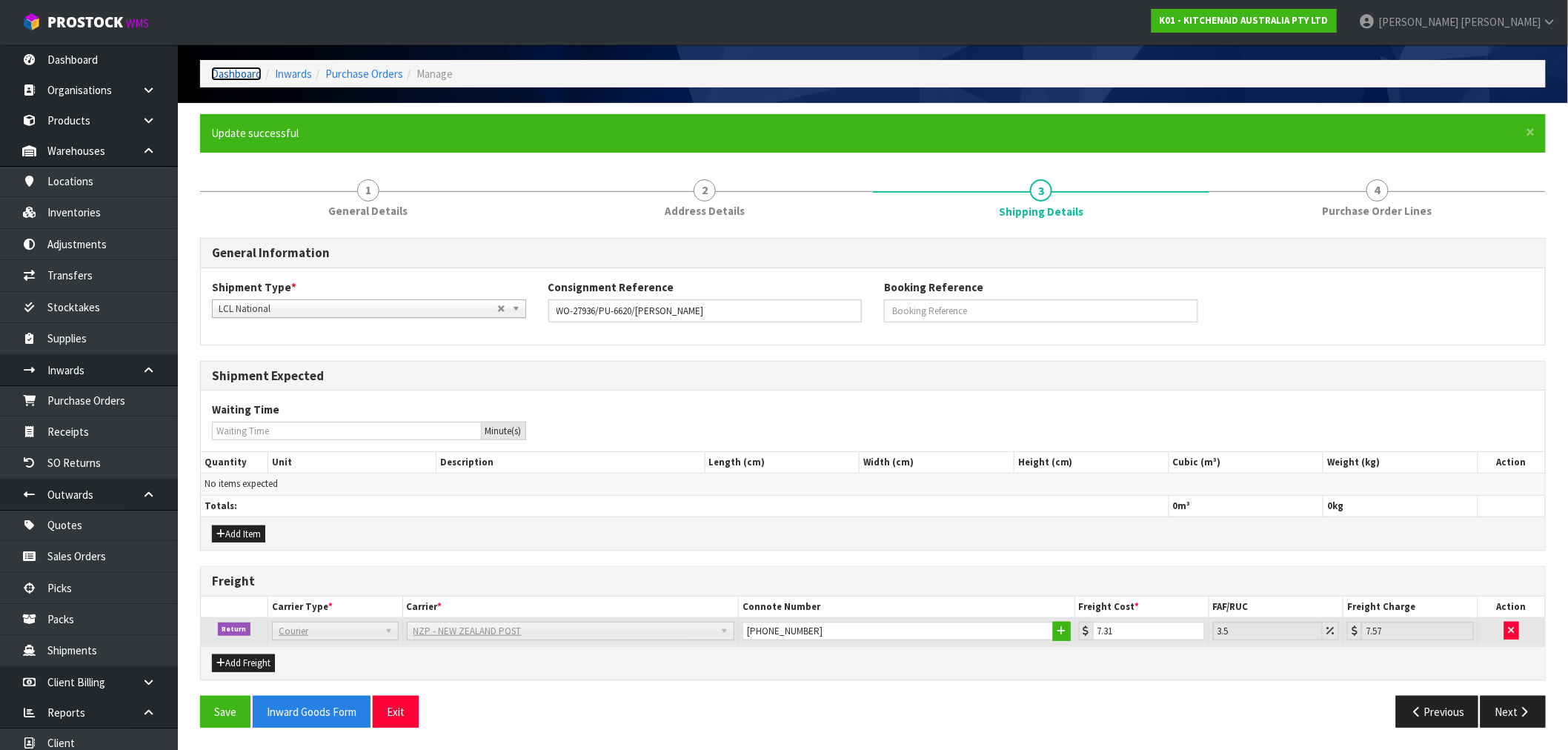
drag, startPoint x: 215, startPoint y: 68, endPoint x: 243, endPoint y: 72, distance: 28.3
click at [216, 68] on link "Dashboard" at bounding box center [236, 74] width 50 height 14
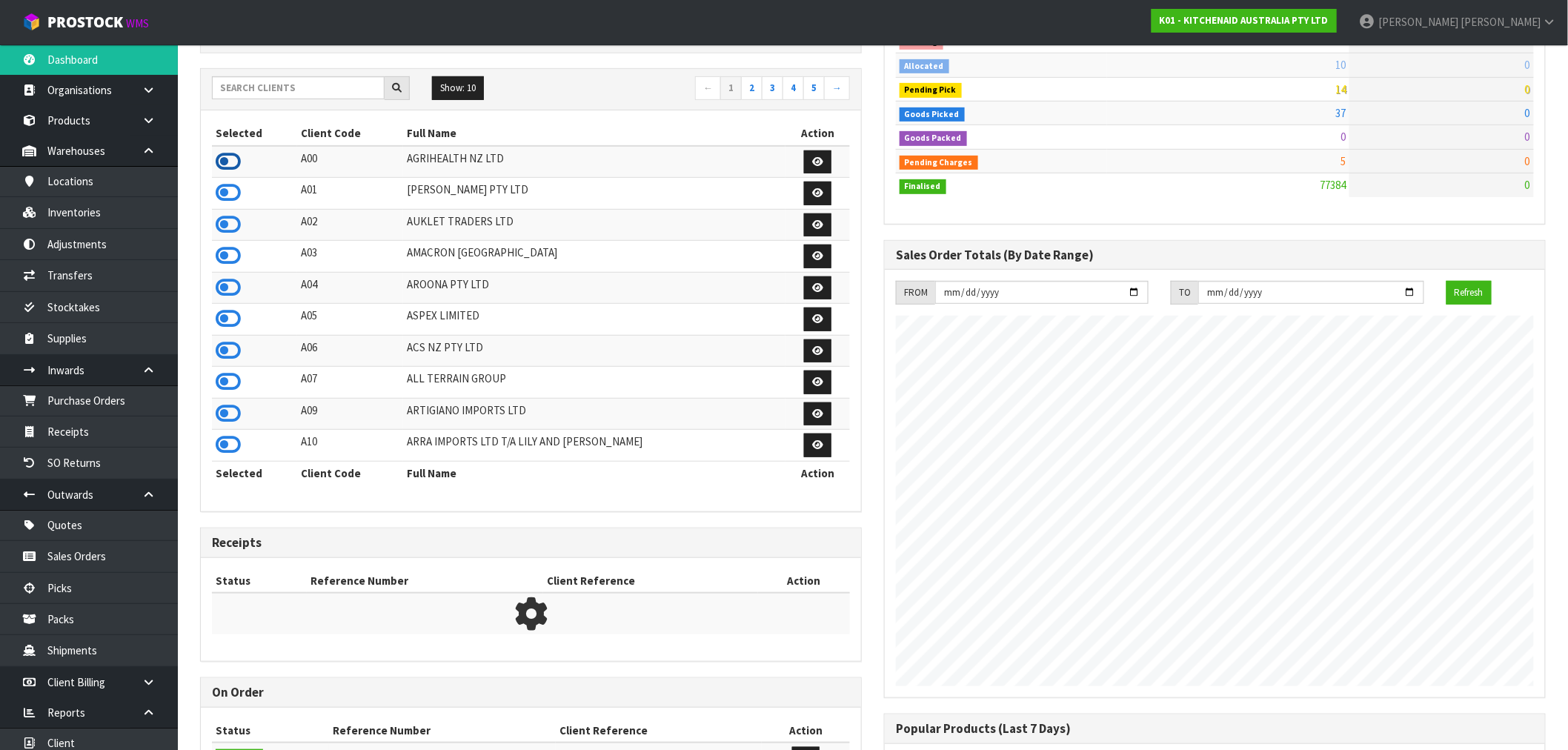
scroll to position [27, 0]
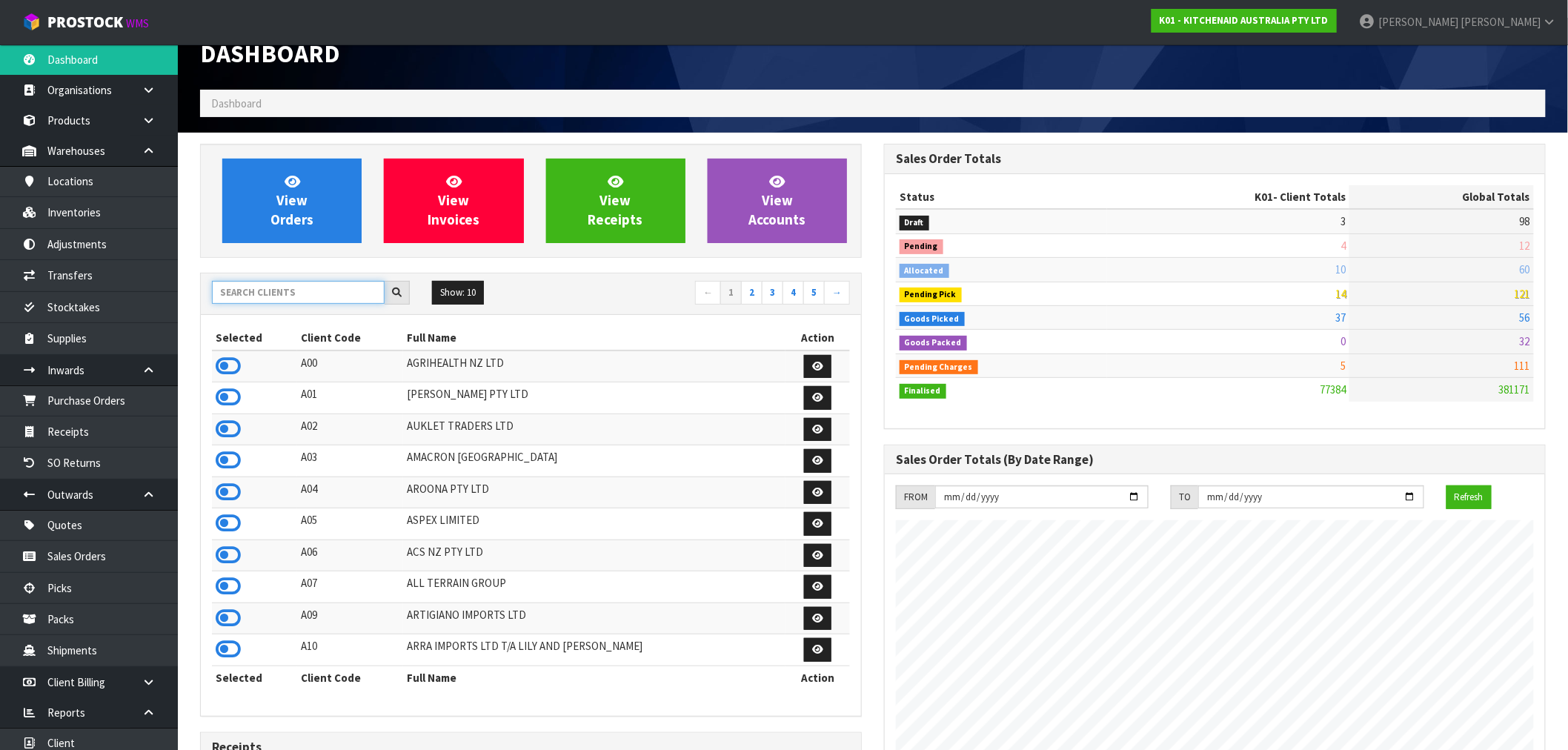
click at [276, 295] on input "text" at bounding box center [298, 292] width 173 height 23
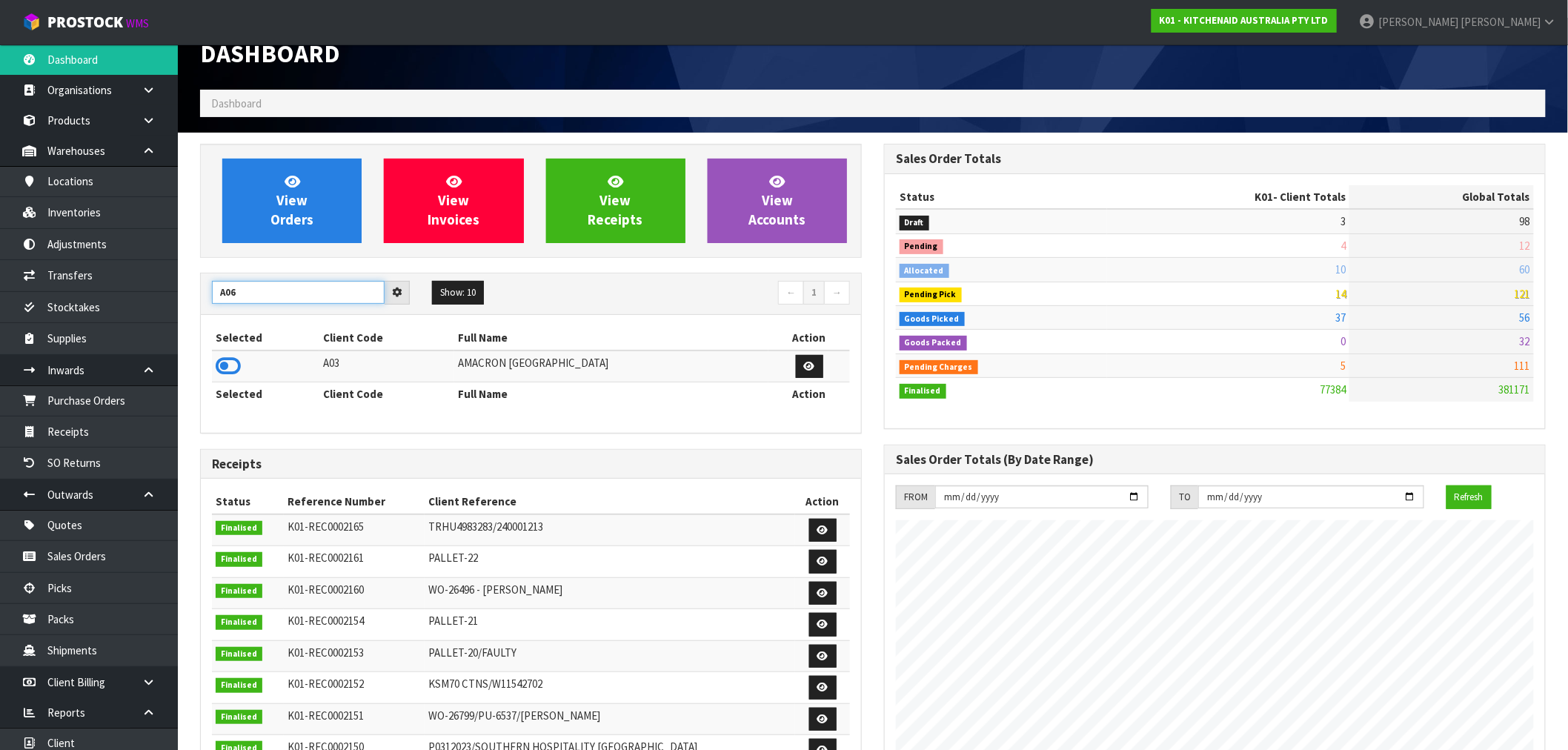
type input "A06"
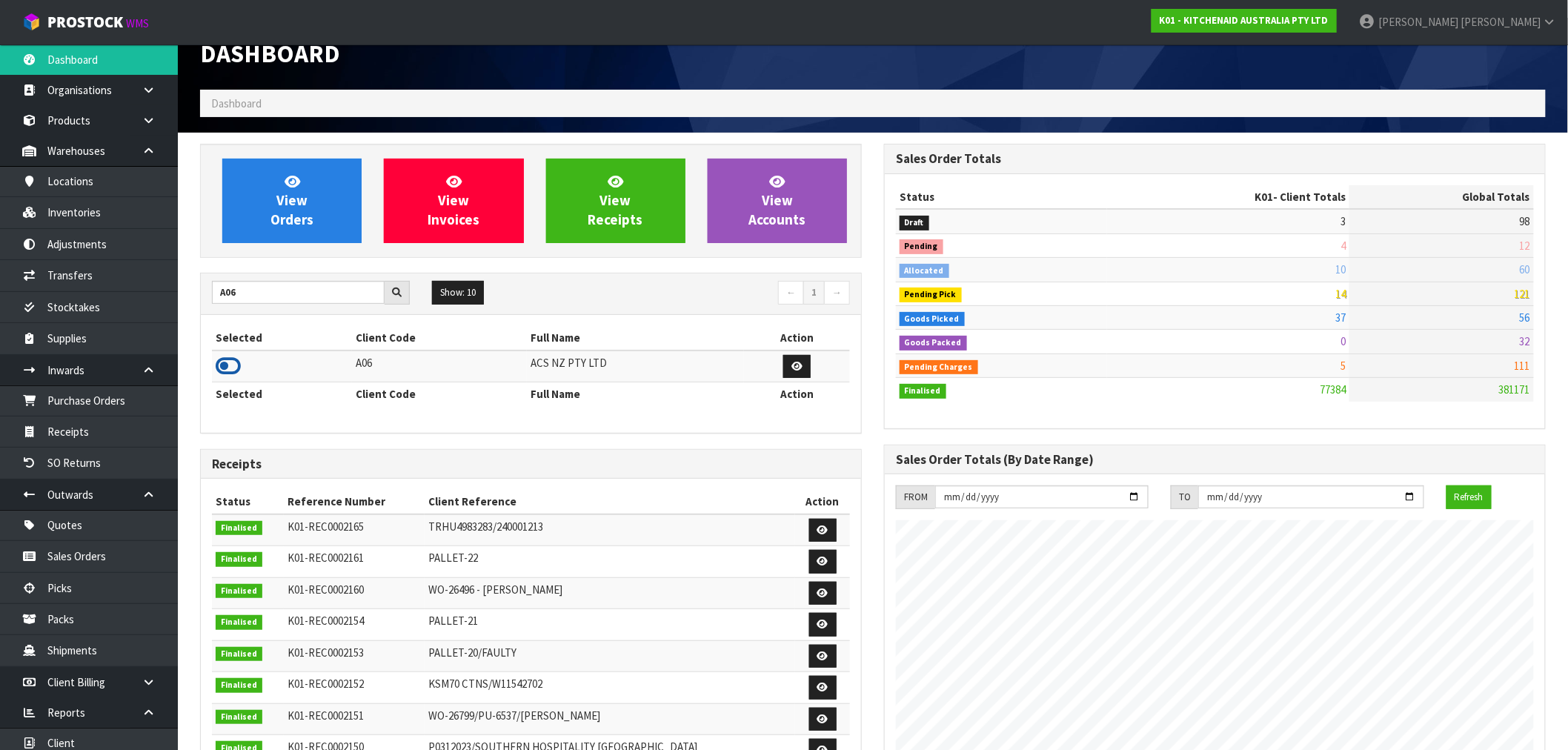
drag, startPoint x: 229, startPoint y: 366, endPoint x: 307, endPoint y: 202, distance: 181.6
click at [229, 366] on icon at bounding box center [228, 366] width 25 height 23
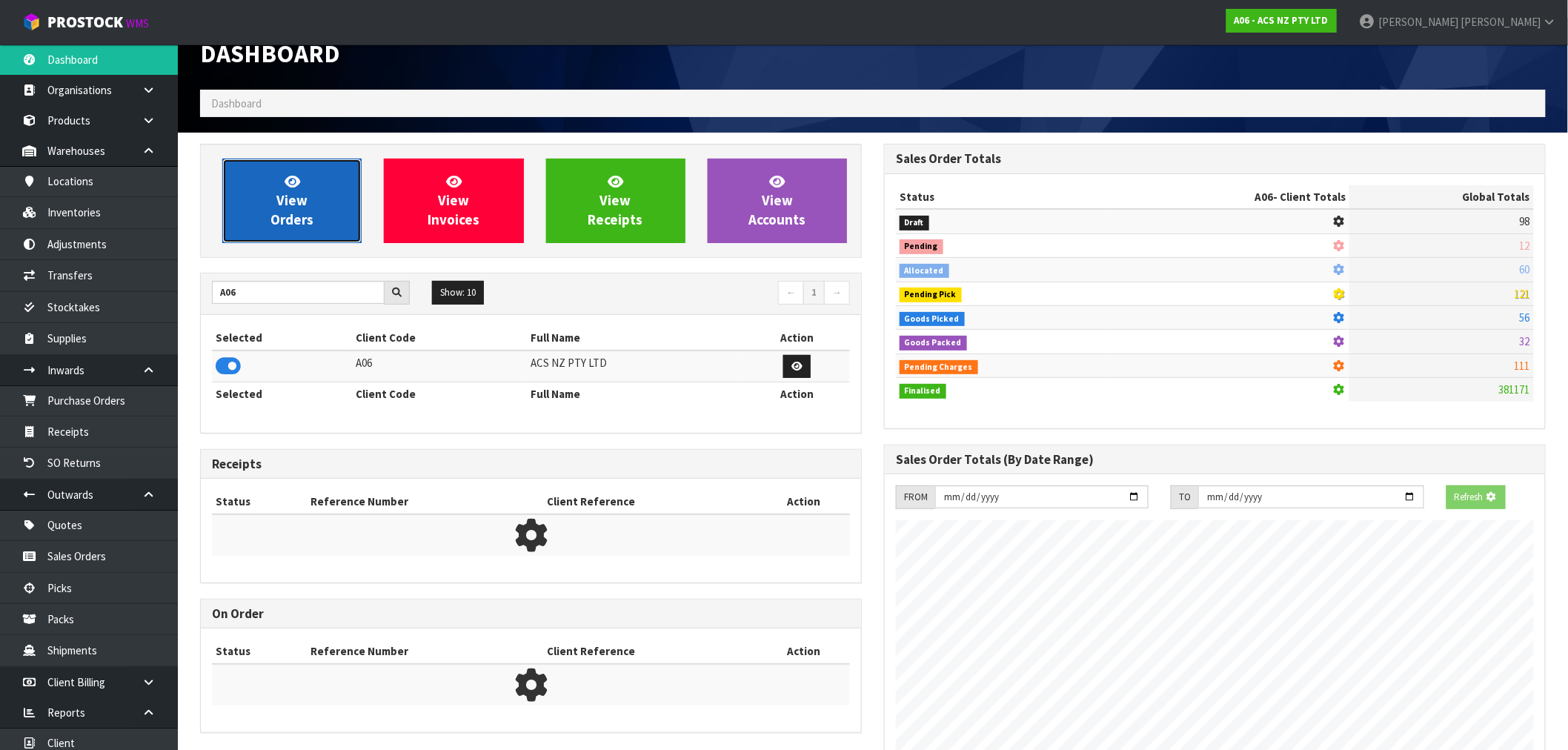
scroll to position [739909, 740249]
click at [312, 189] on link "View Orders" at bounding box center [292, 200] width 139 height 84
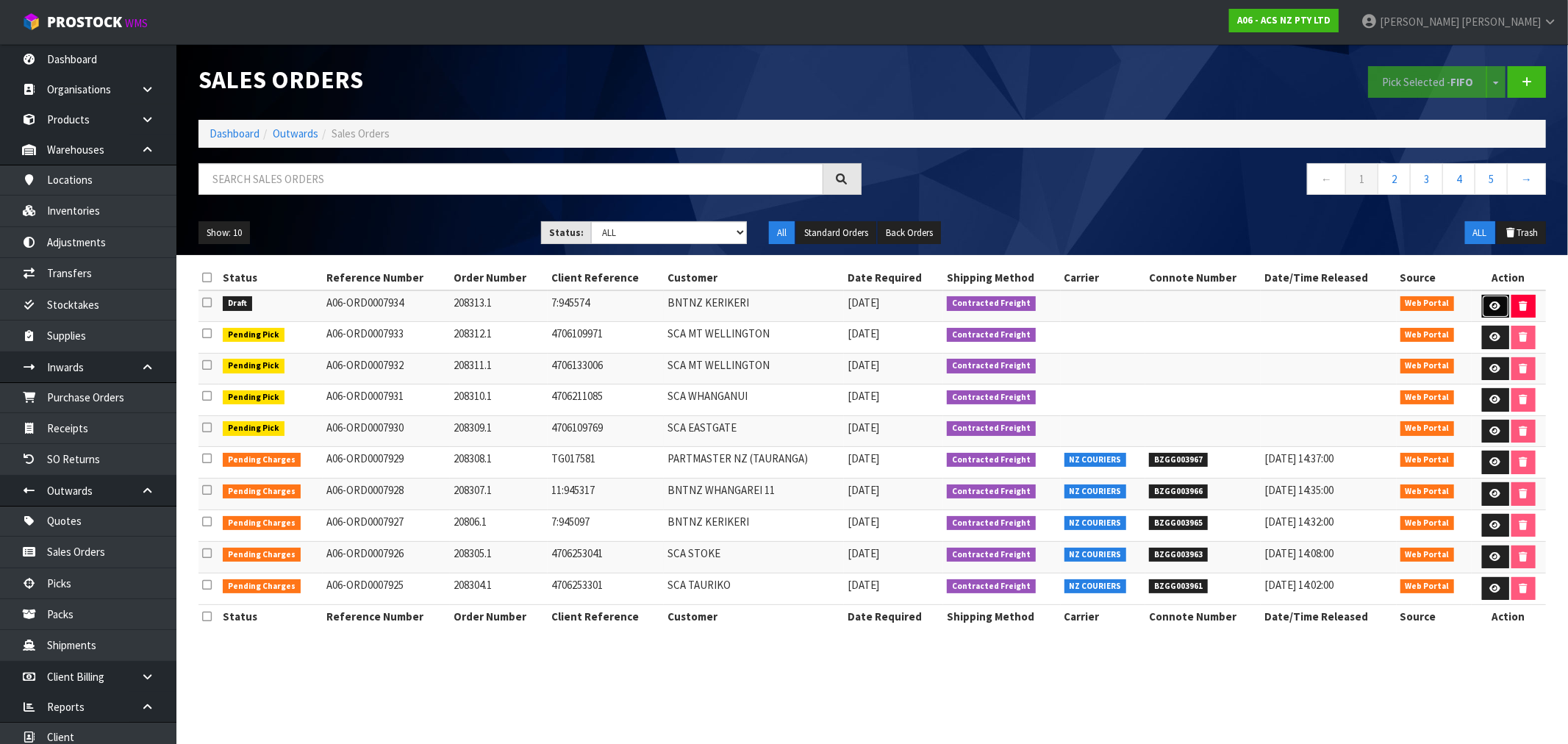
click at [1500, 306] on link at bounding box center [1496, 306] width 28 height 23
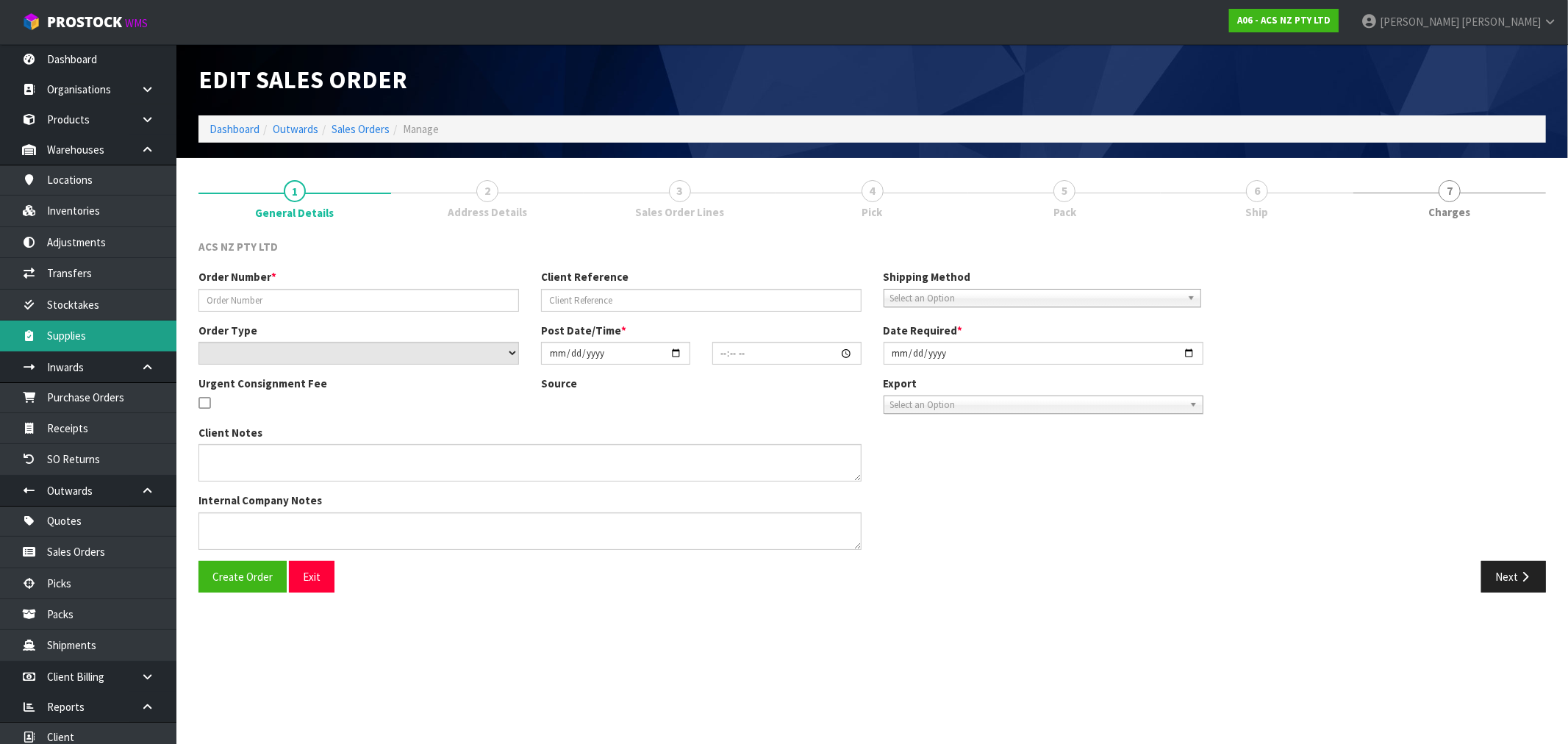
type input "208313.1"
type input "7:945574"
select select "number:0"
type input "[DATE]"
type input "15:42:00.000"
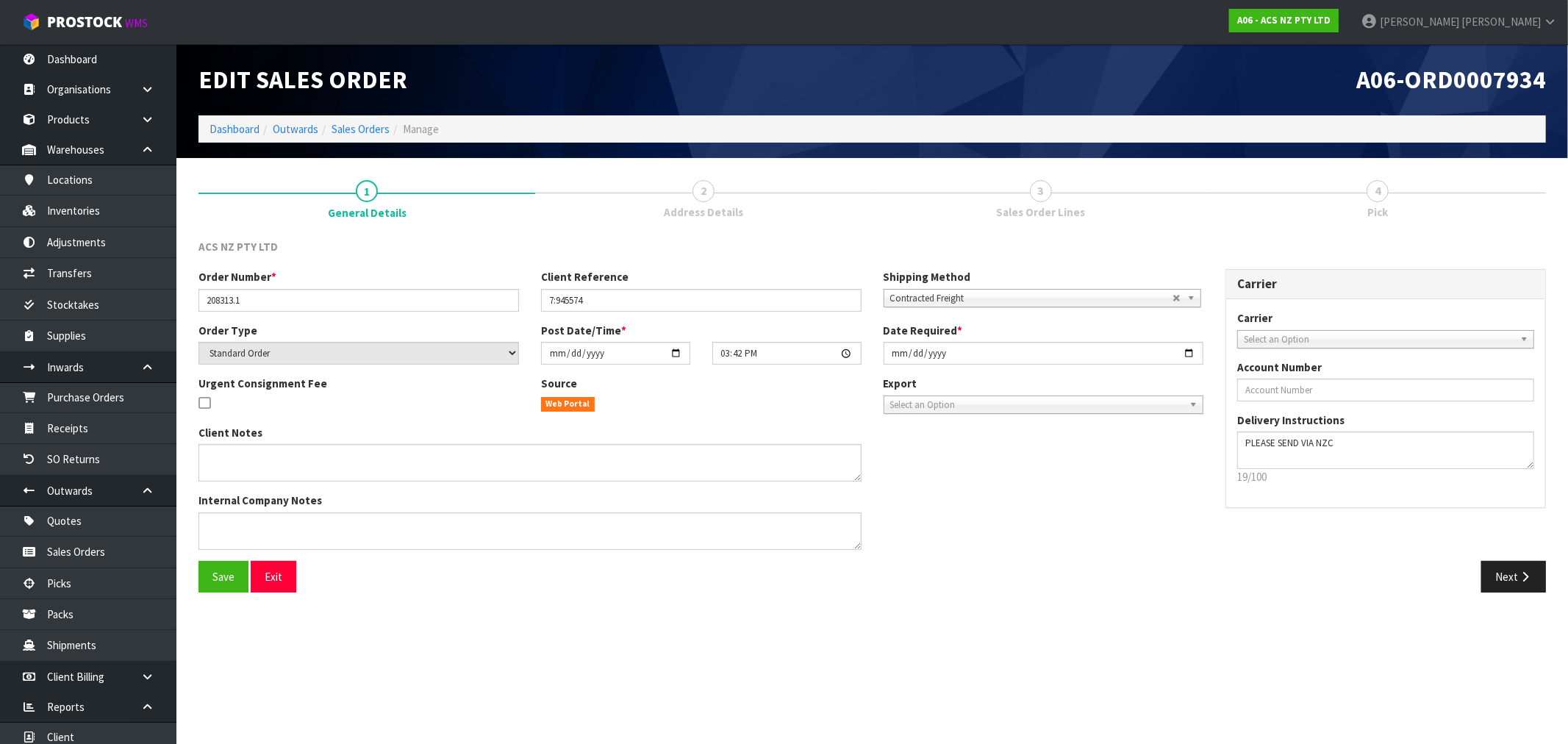
click at [881, 351] on div "Date Required * 2025-09-15" at bounding box center [1044, 343] width 342 height 42
click at [895, 357] on input "[DATE]" at bounding box center [1044, 353] width 321 height 22
type input "[DATE]"
click at [198, 560] on button "Save" at bounding box center [223, 576] width 50 height 32
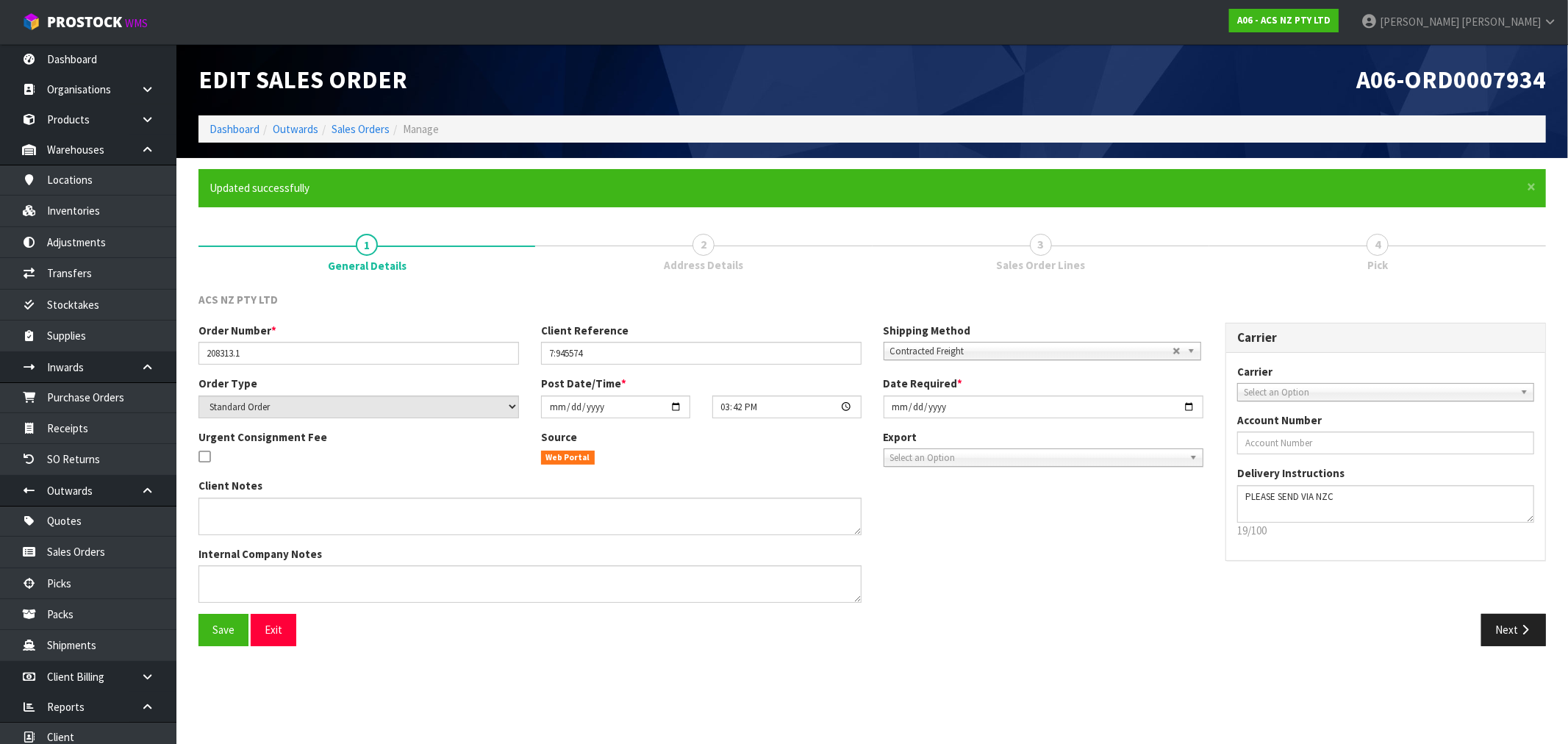
click at [1554, 620] on div "Next" at bounding box center [1215, 629] width 685 height 32
click at [1529, 628] on icon "button" at bounding box center [1525, 629] width 14 height 11
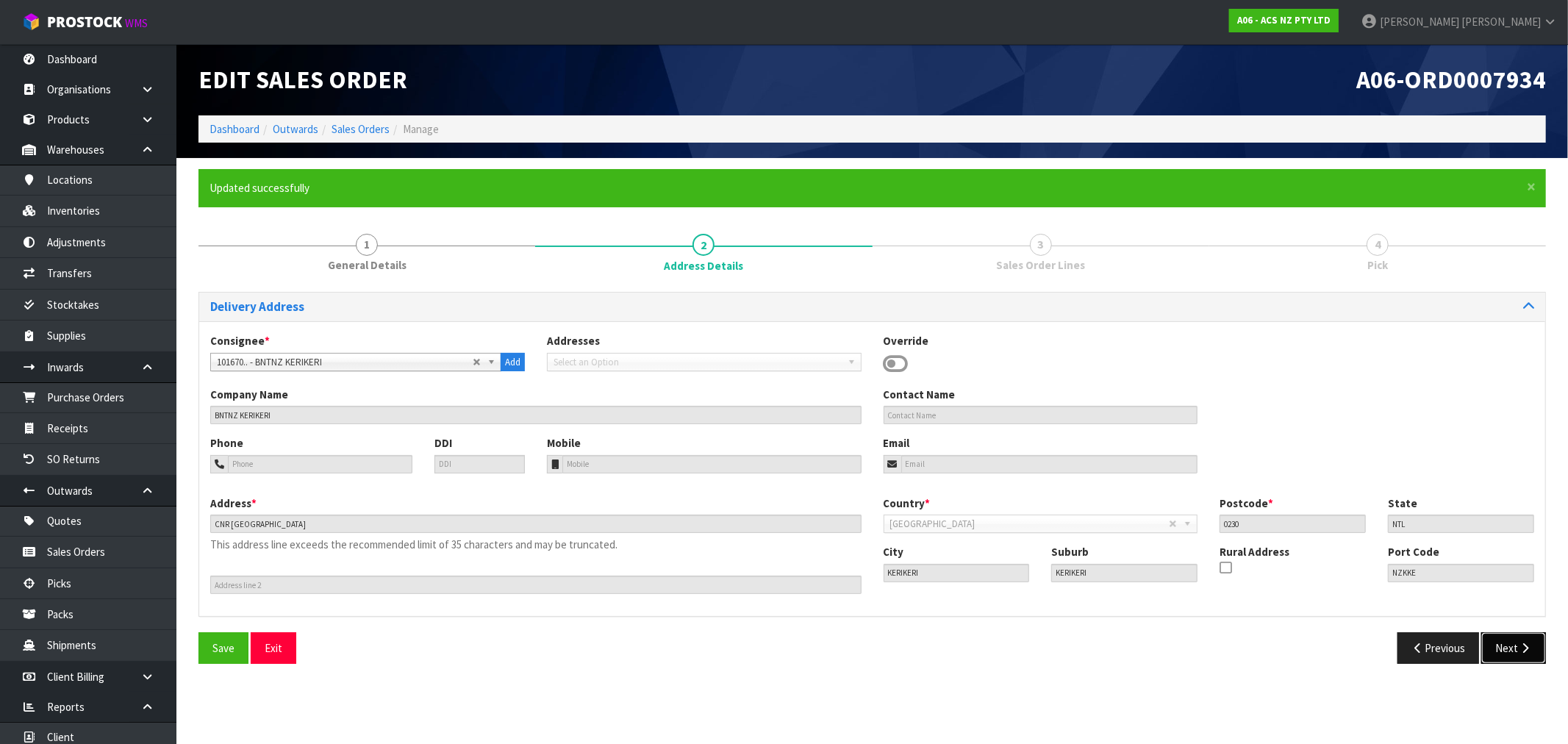
click at [1519, 643] on icon "button" at bounding box center [1525, 647] width 14 height 11
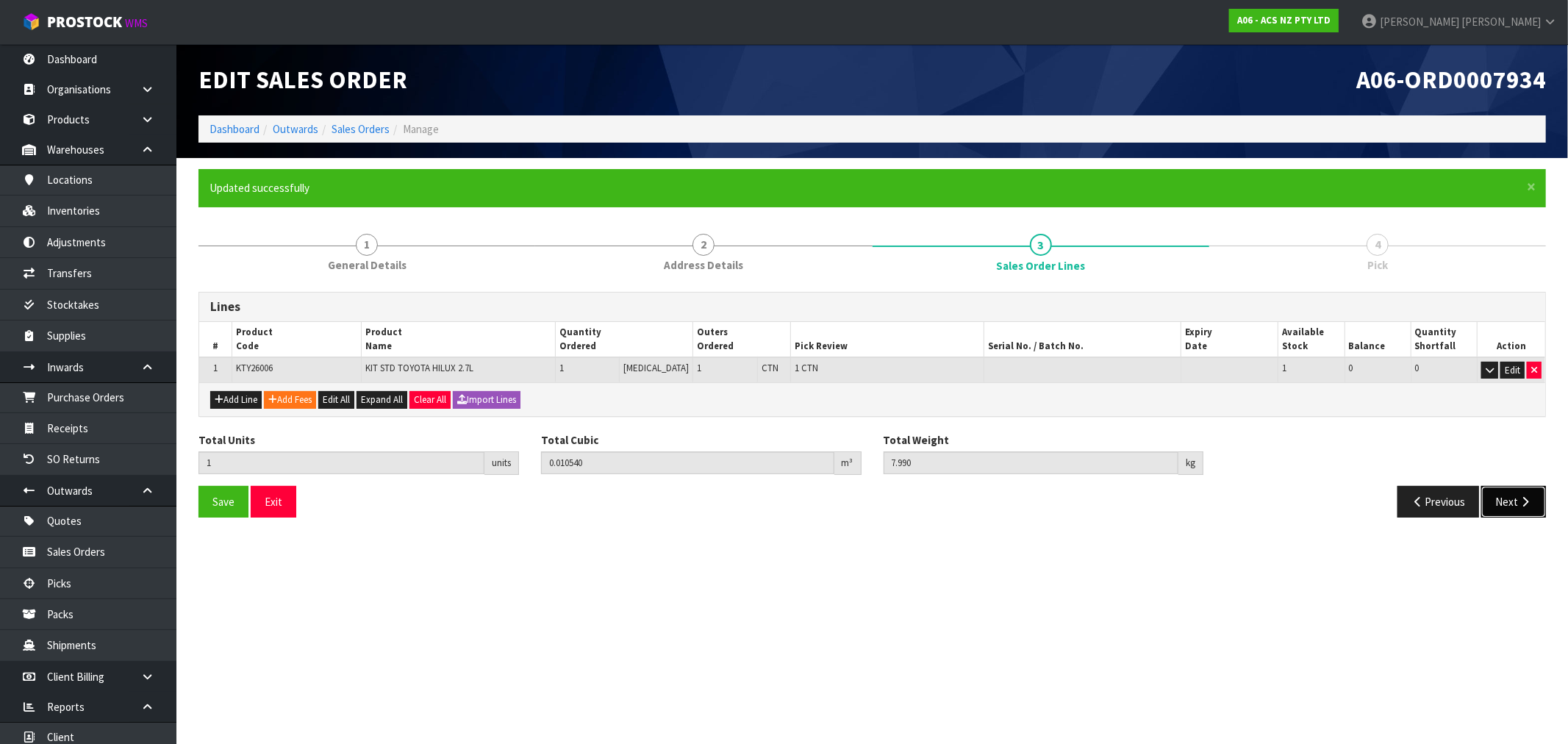
click at [1534, 492] on button "Next" at bounding box center [1514, 501] width 65 height 32
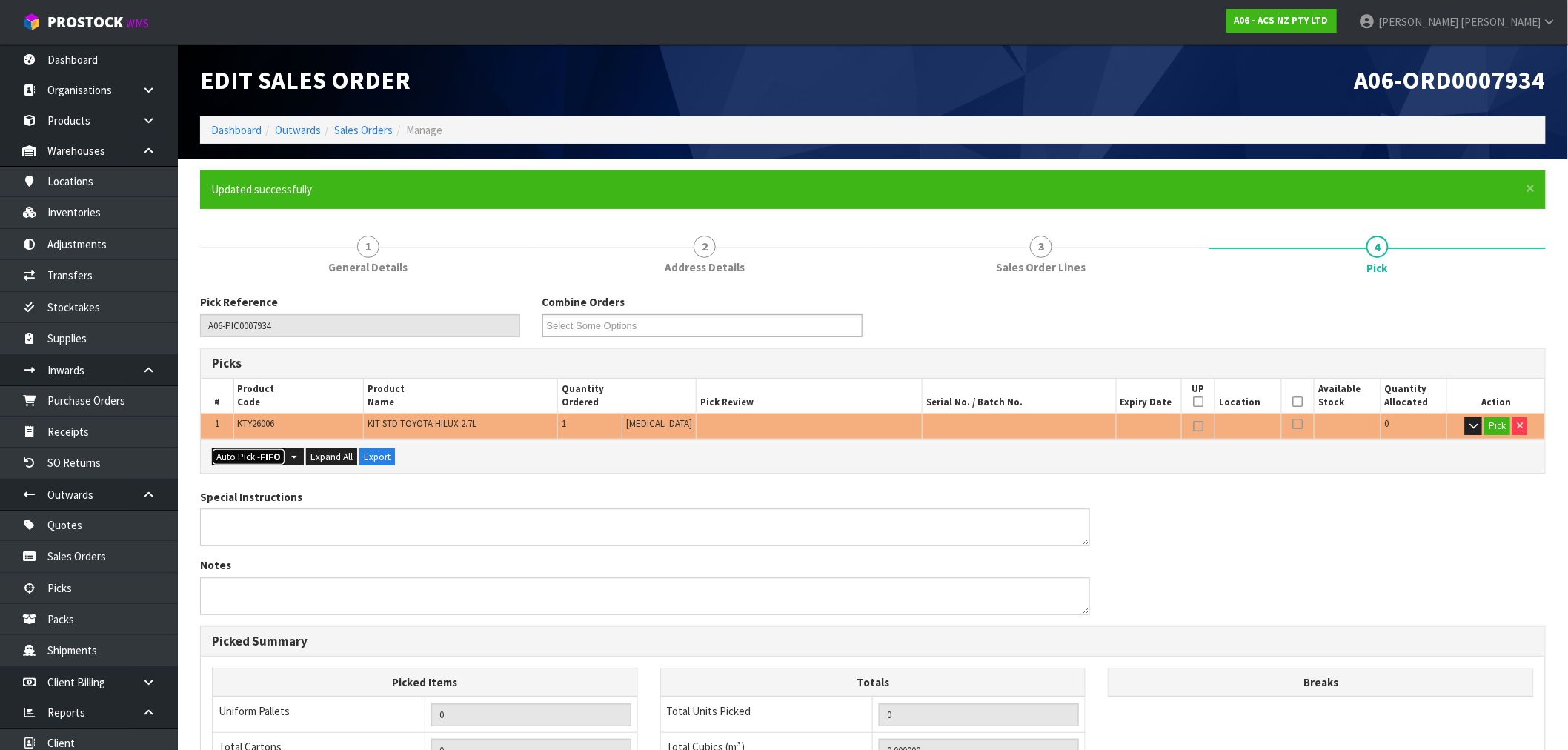
click at [231, 455] on button "Auto Pick - FIFO" at bounding box center [249, 457] width 73 height 17
type input "1"
type input "0.010540"
type input "7.990"
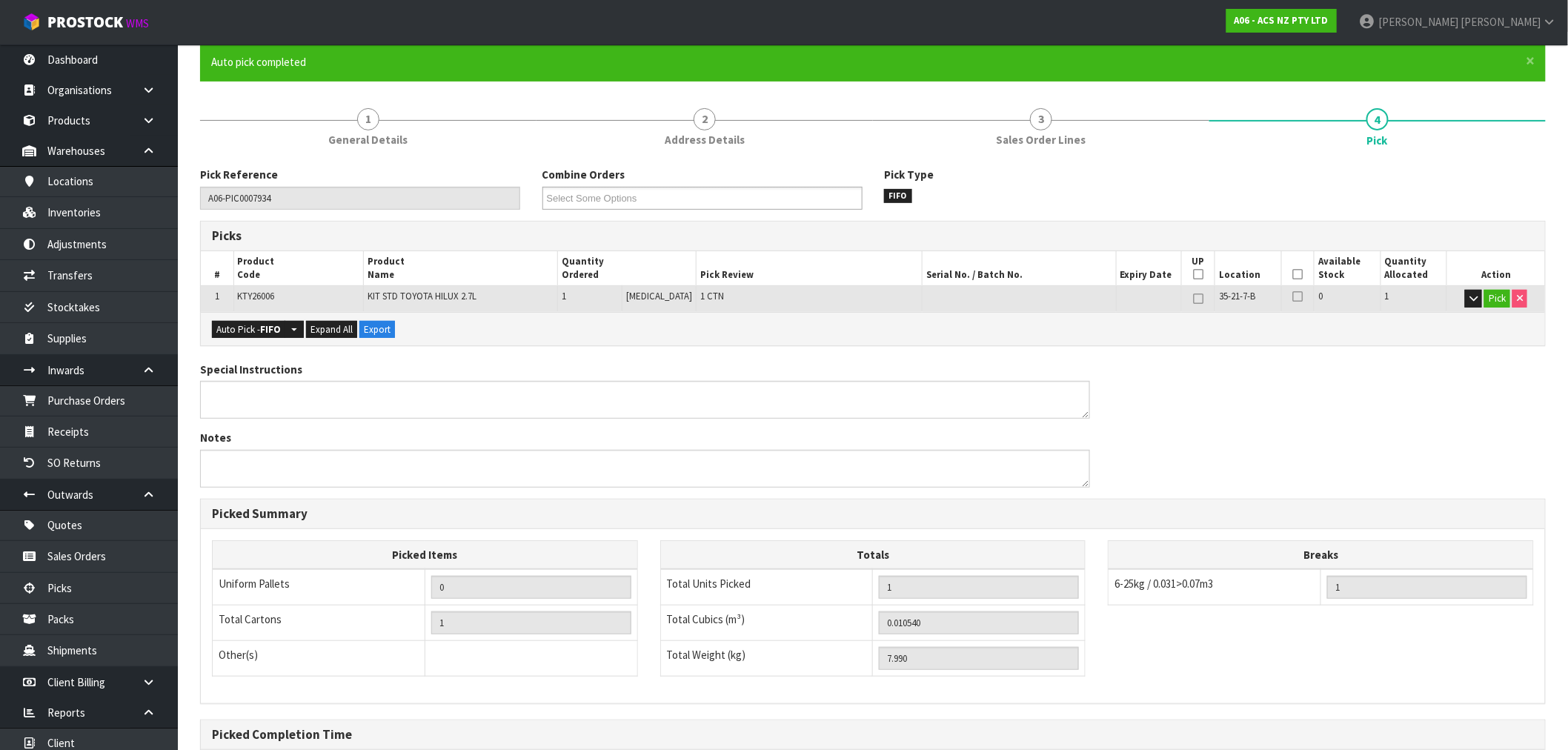
scroll to position [284, 0]
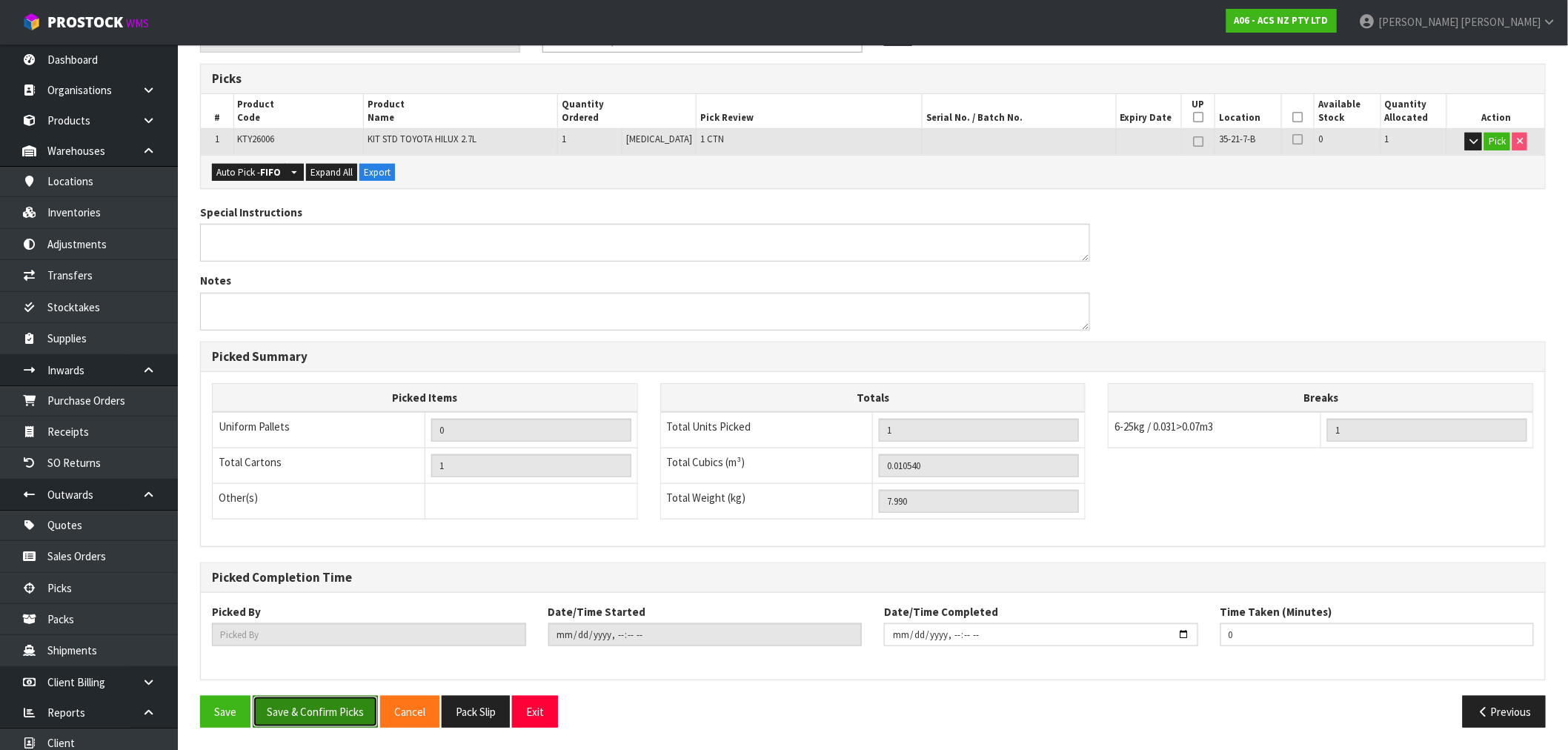
click at [350, 723] on button "Save & Confirm Picks" at bounding box center [316, 711] width 125 height 32
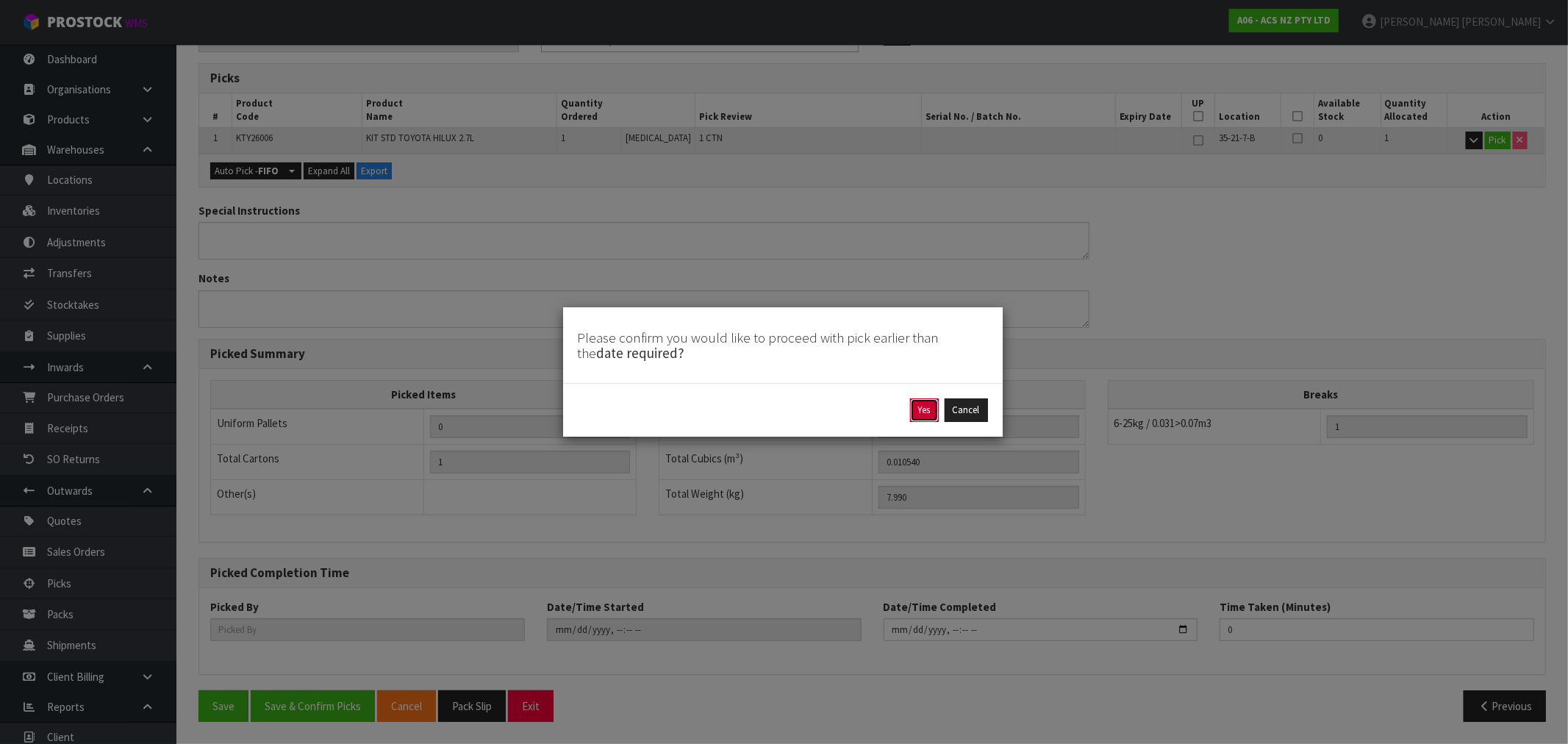
click at [915, 403] on button "Yes" at bounding box center [924, 410] width 28 height 23
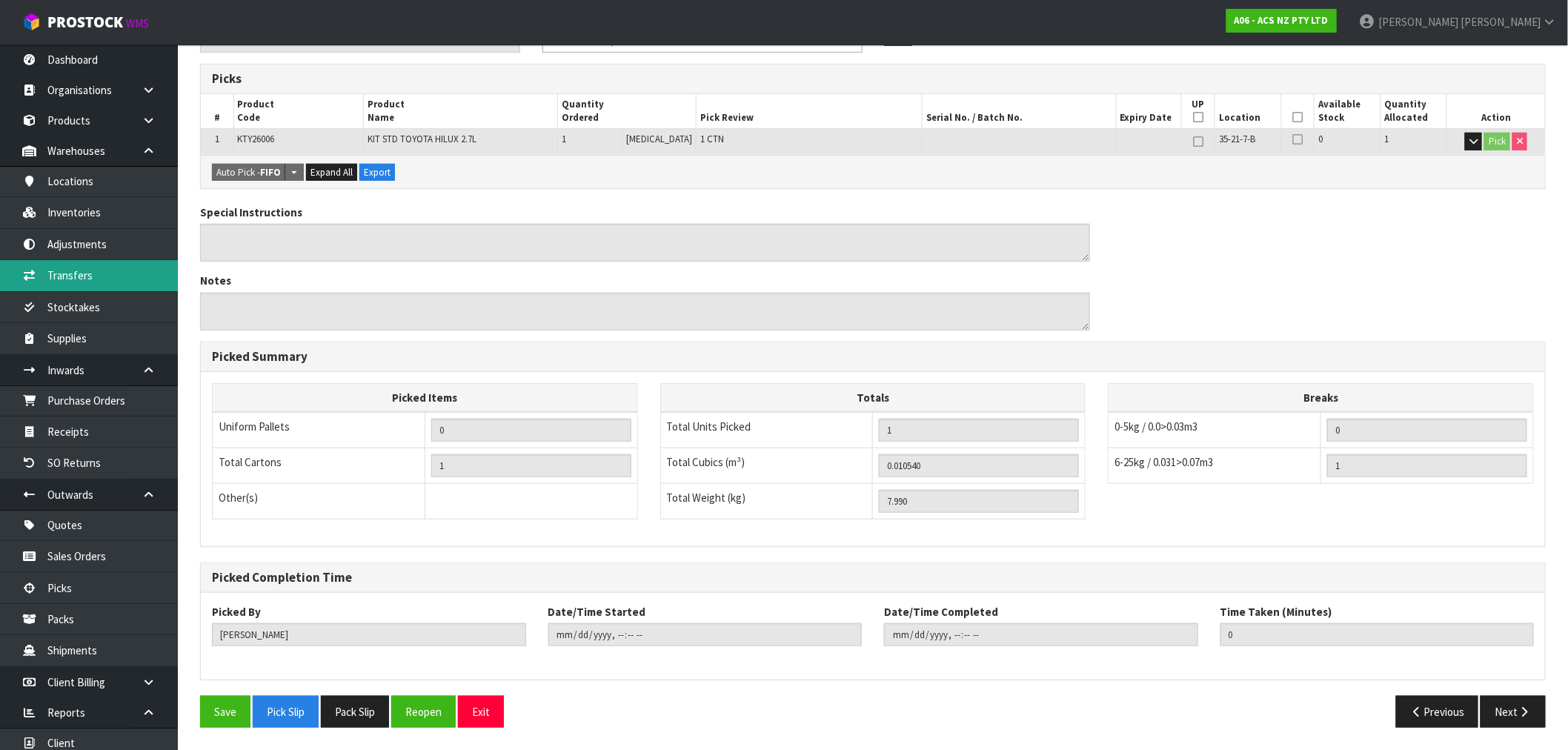
type input "[PERSON_NAME]"
type input "2025-09-15T16:14:24"
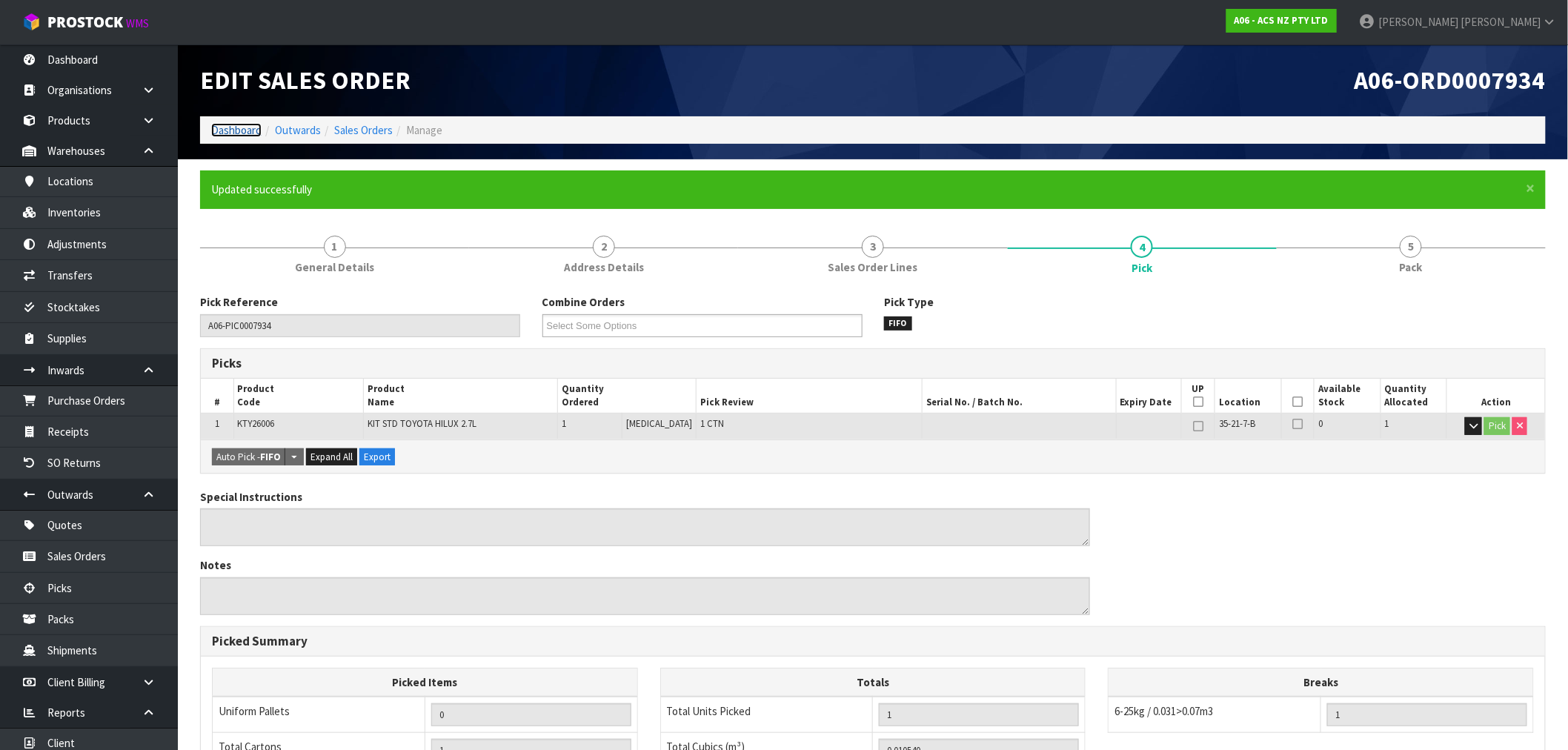
click at [254, 123] on link "Dashboard" at bounding box center [236, 130] width 50 height 14
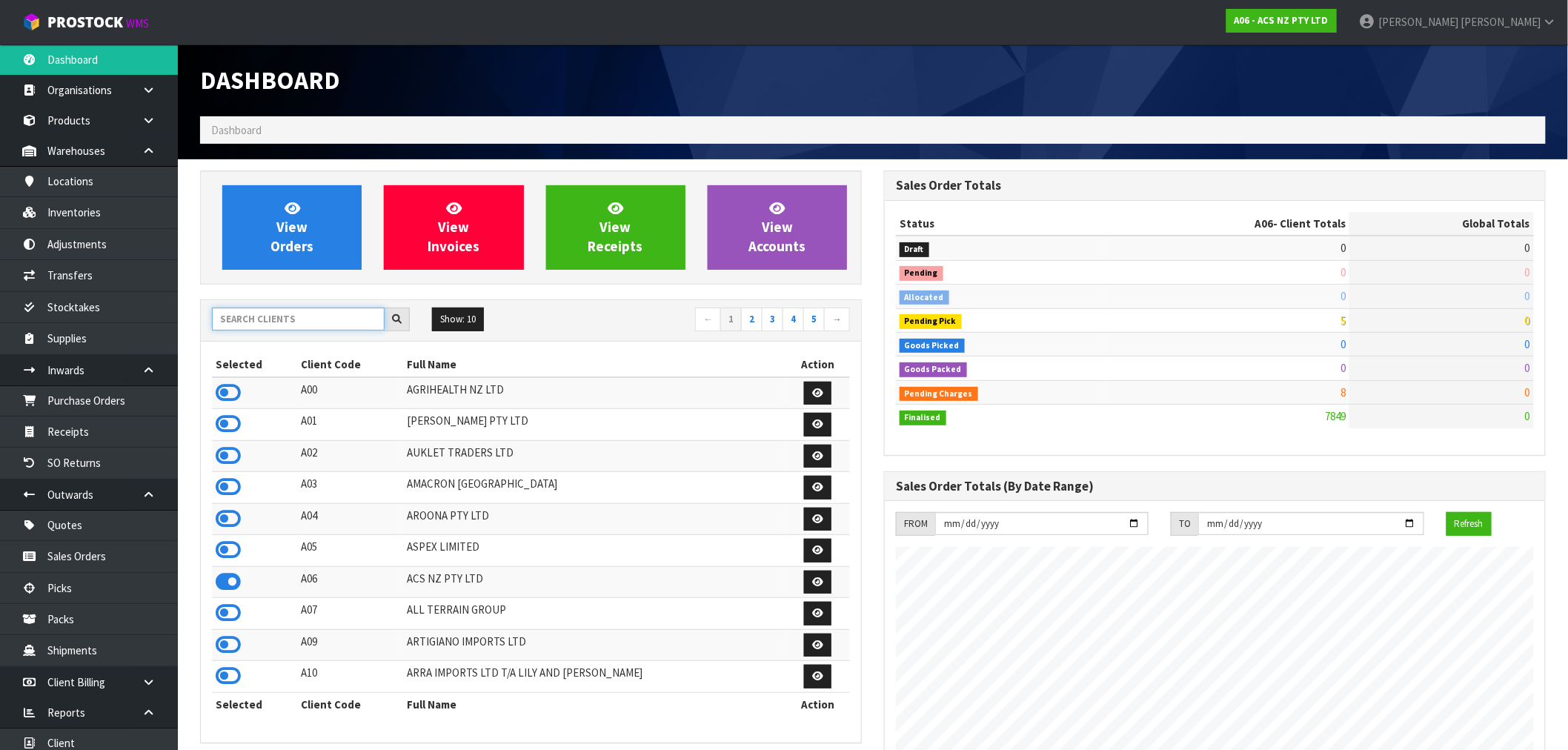
scroll to position [924, 684]
click at [282, 320] on input "text" at bounding box center [298, 319] width 173 height 23
type input "C09"
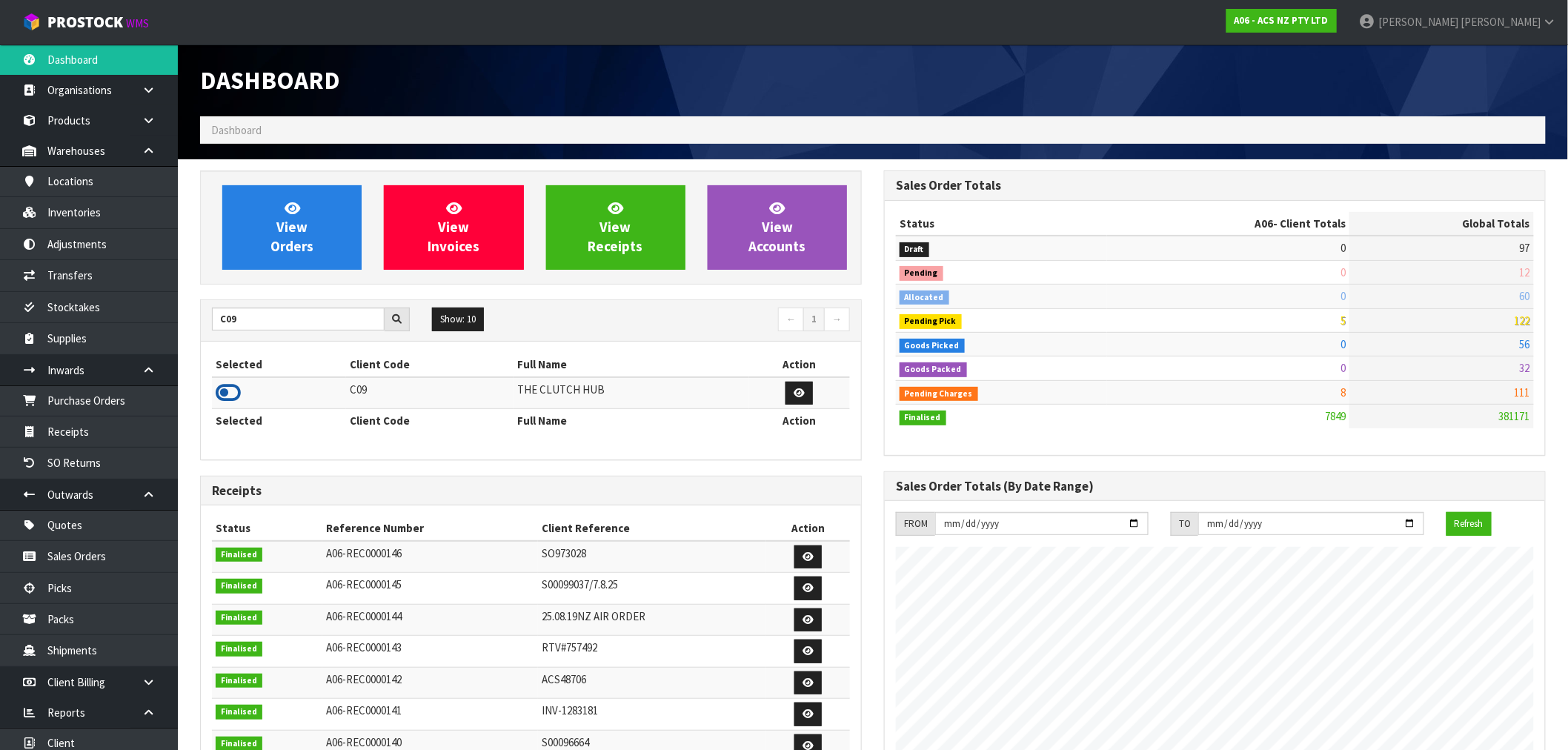
click at [229, 386] on icon at bounding box center [228, 393] width 25 height 23
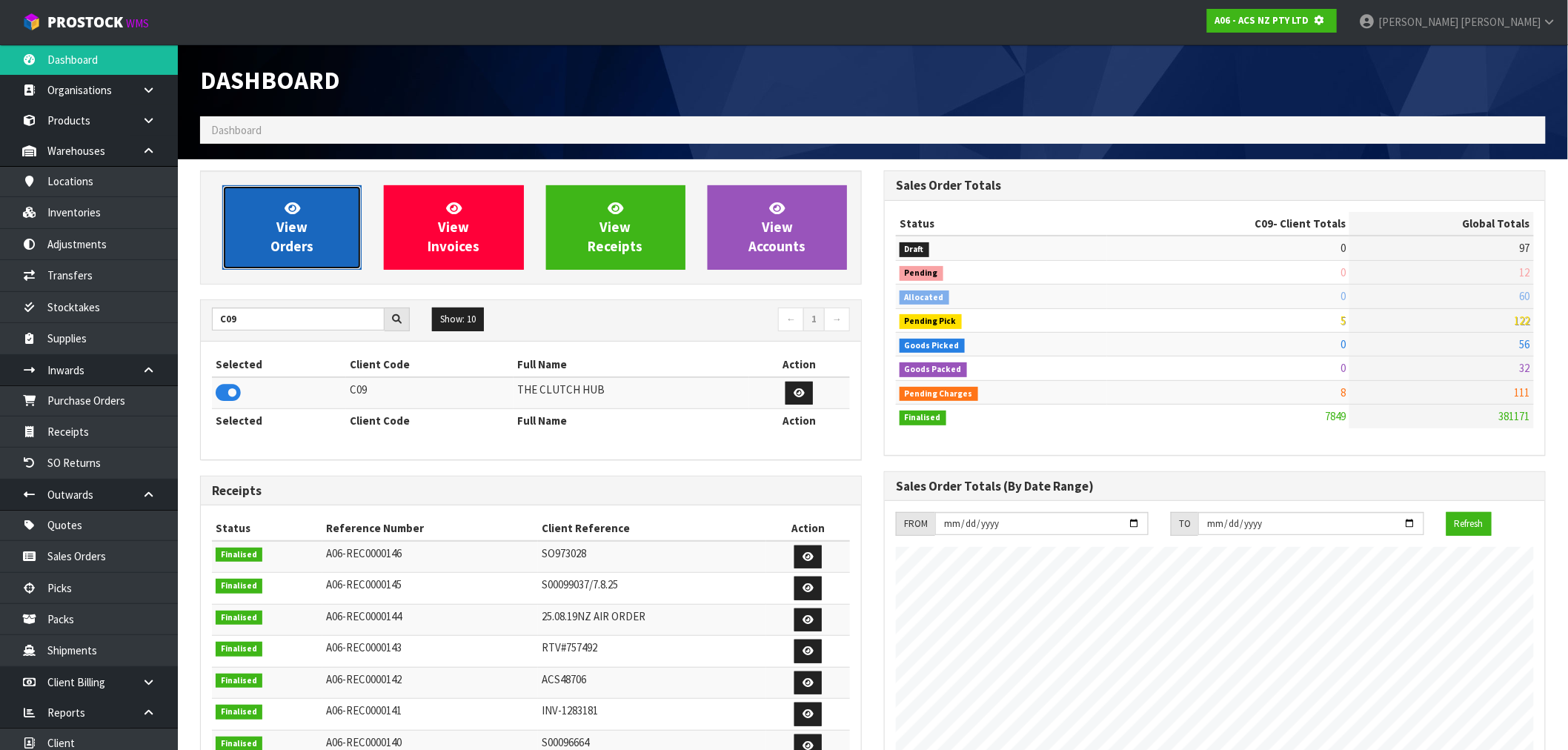
scroll to position [924, 684]
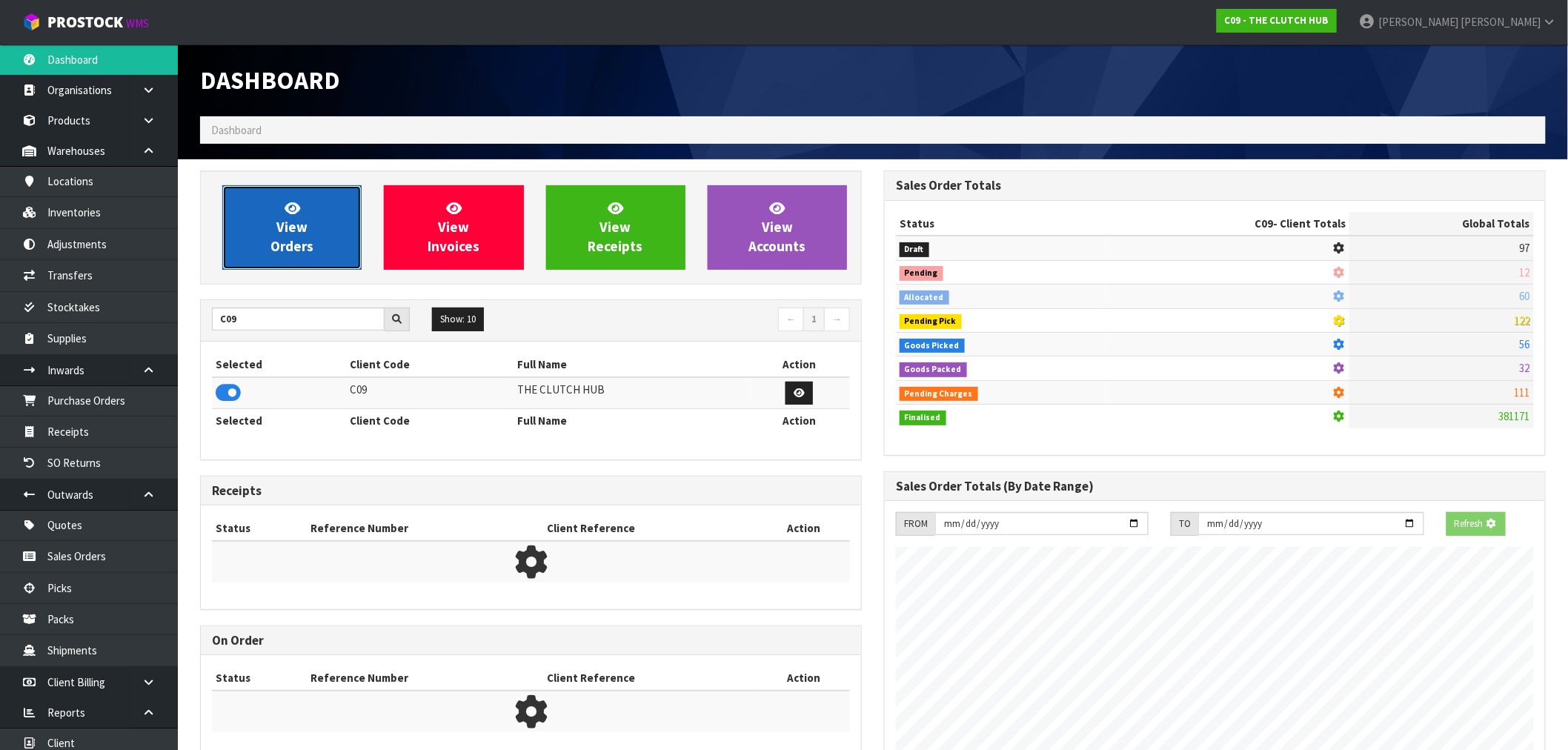
click at [260, 242] on link "View Orders" at bounding box center [292, 227] width 139 height 84
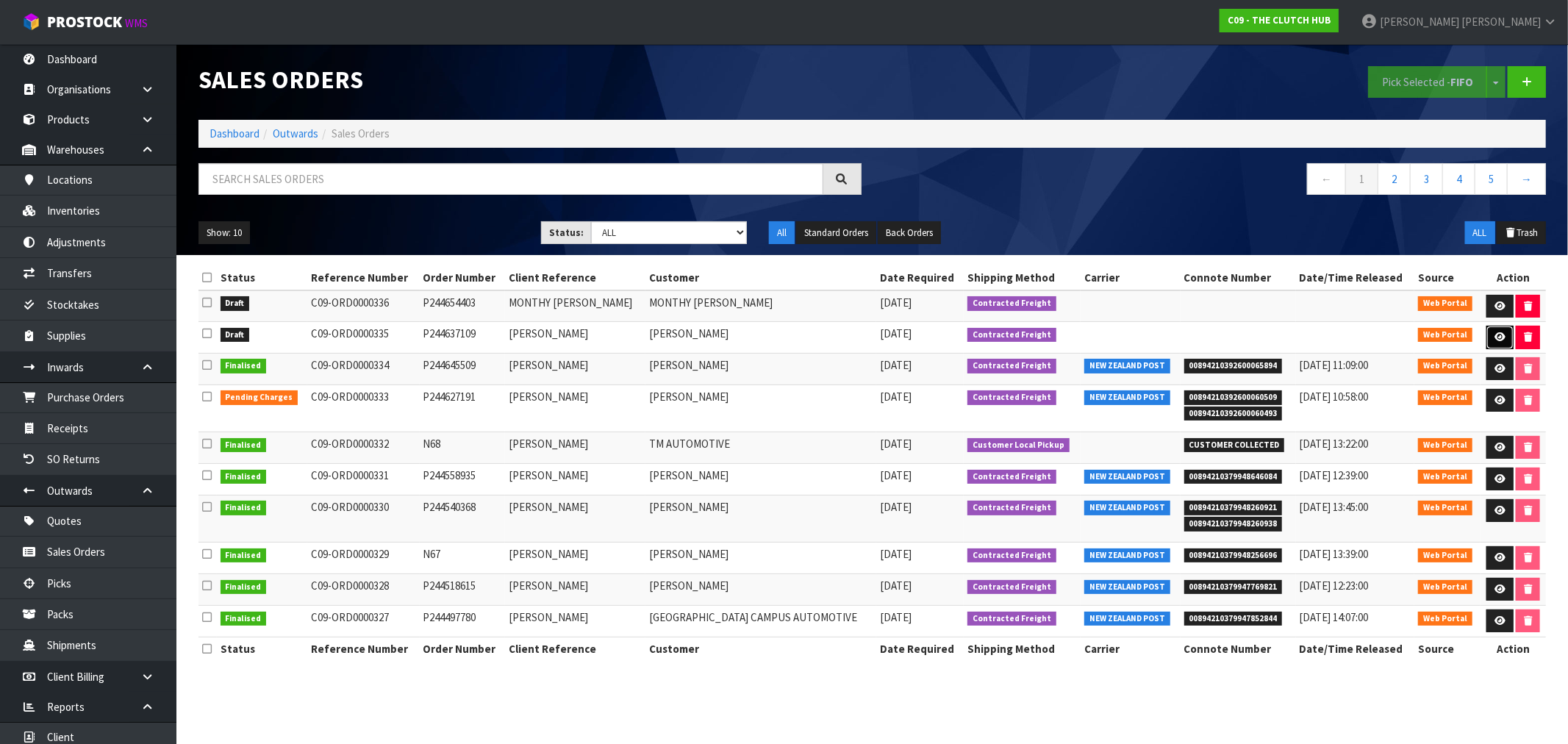
click at [1502, 333] on link at bounding box center [1501, 337] width 28 height 23
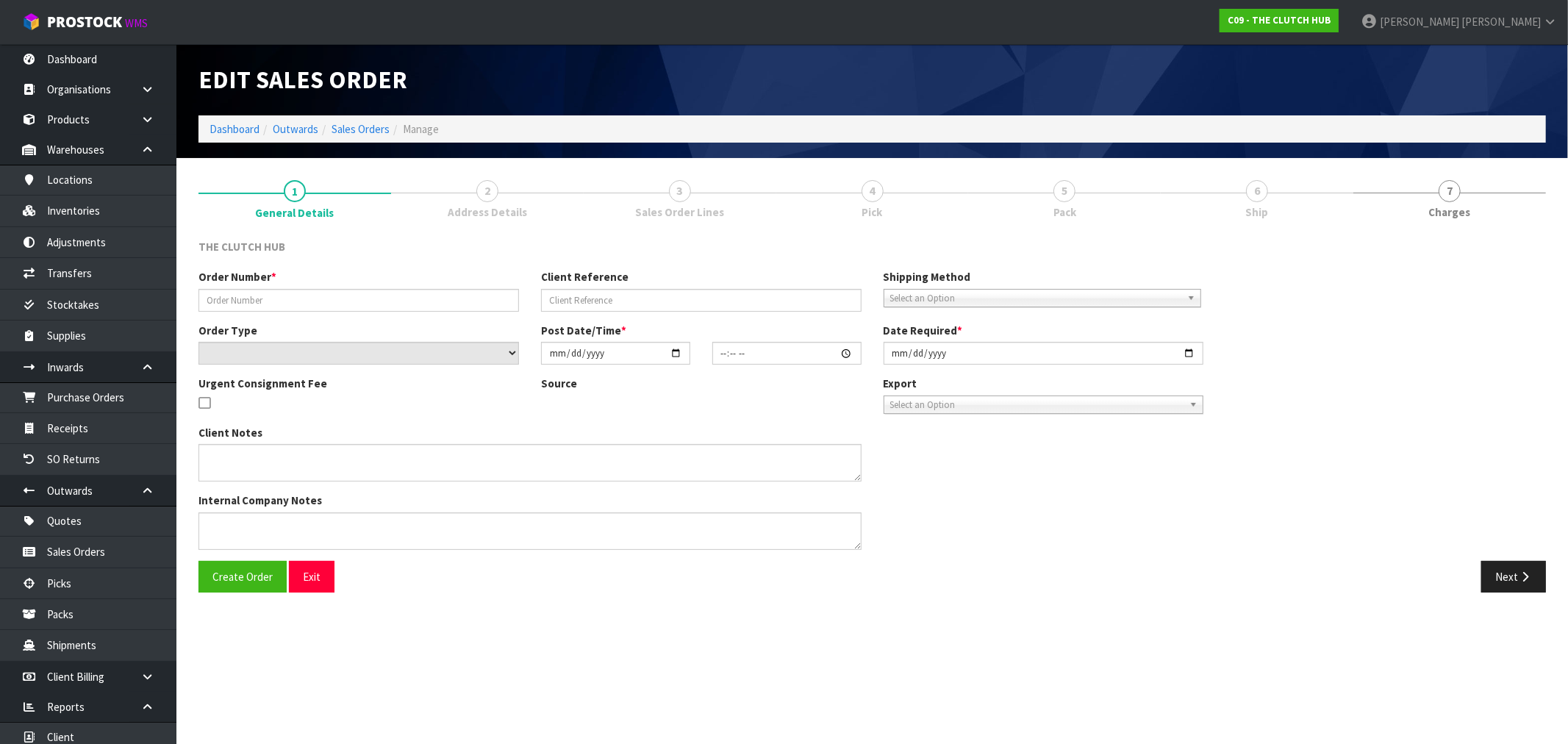
type input "P244637109"
type input "RICHARD BOLLAND"
select select "number:0"
type input "[DATE]"
type input "13:15:00.000"
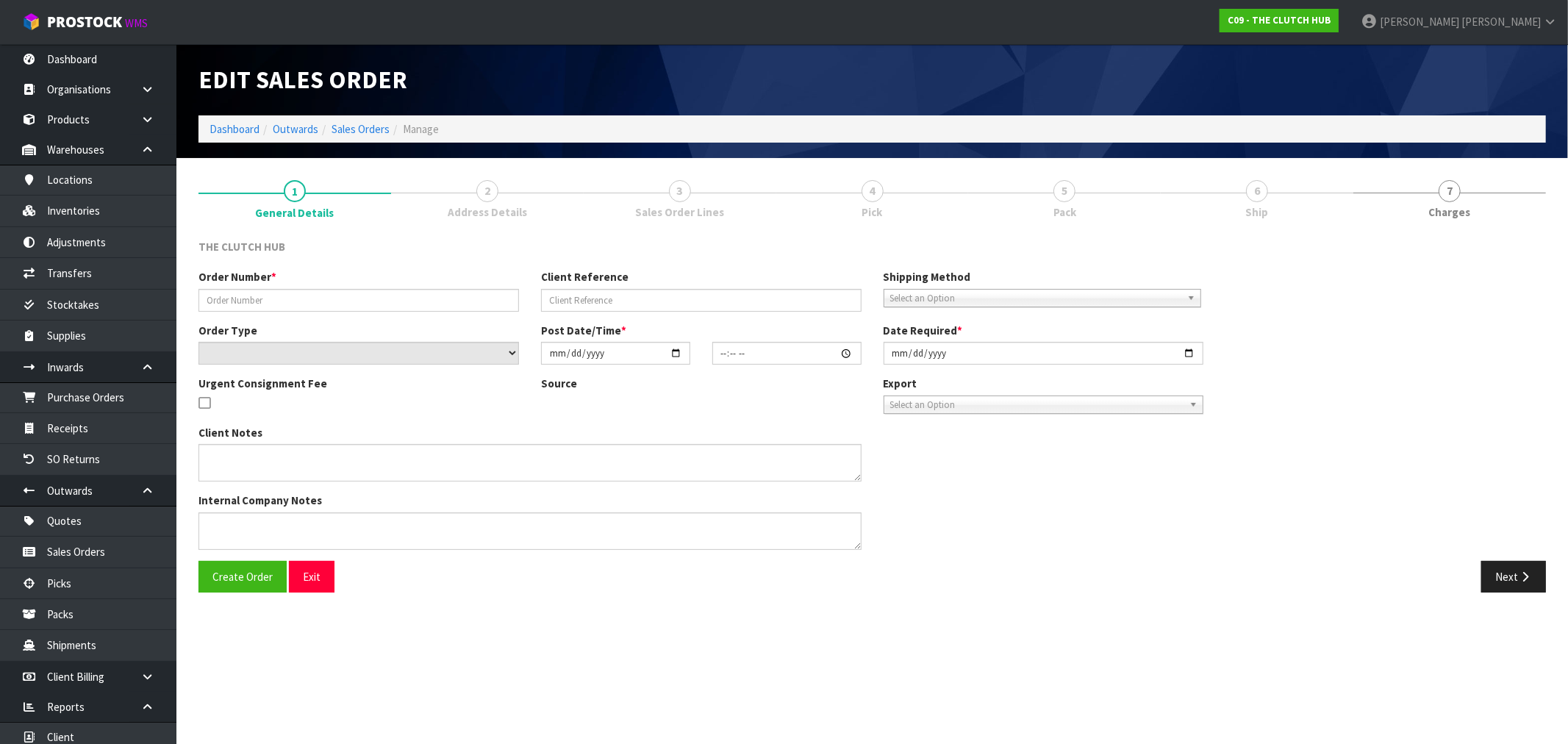
type input "[DATE]"
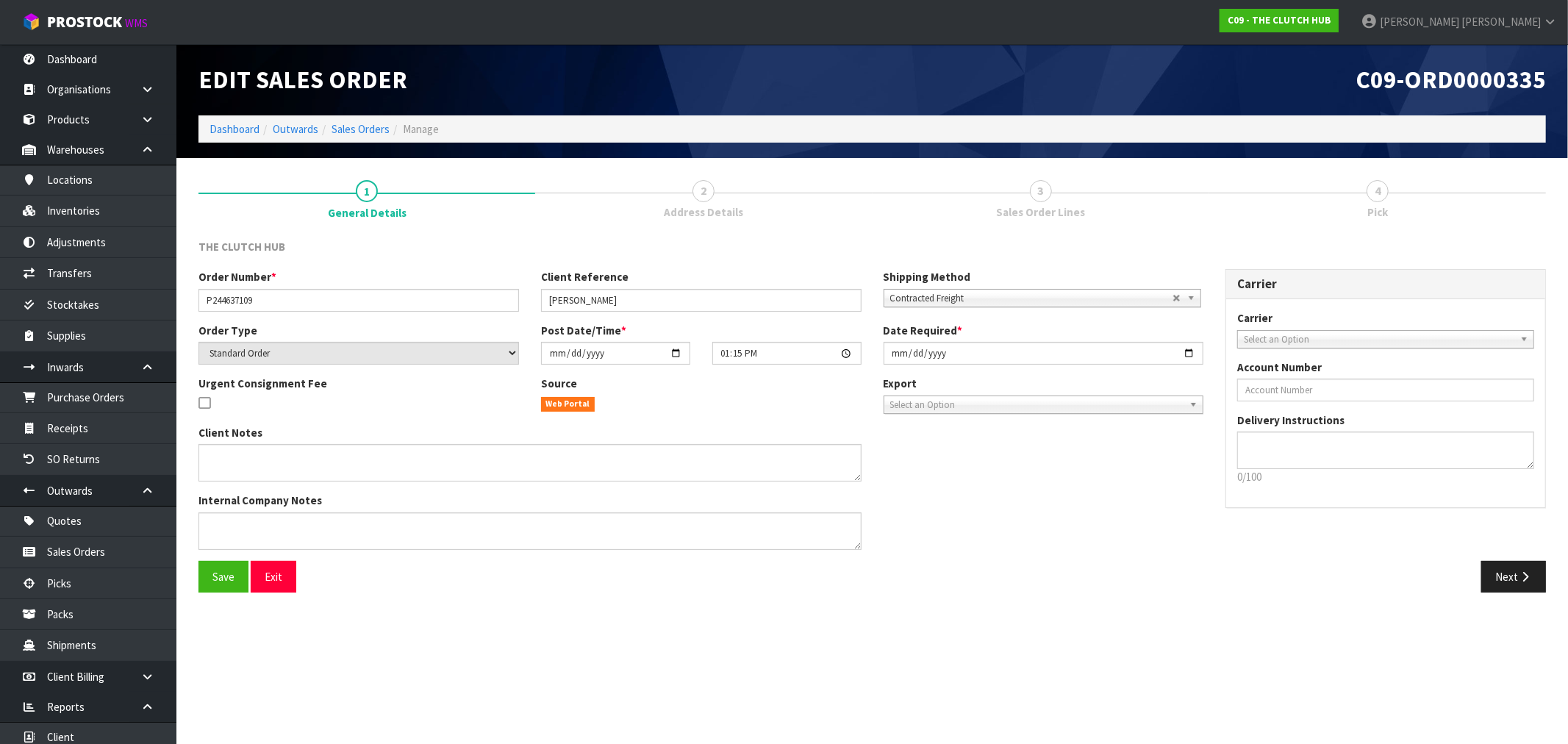
click at [1518, 592] on div "Save Exit Next" at bounding box center [872, 581] width 1370 height 42
click at [1516, 575] on button "Next" at bounding box center [1514, 576] width 65 height 32
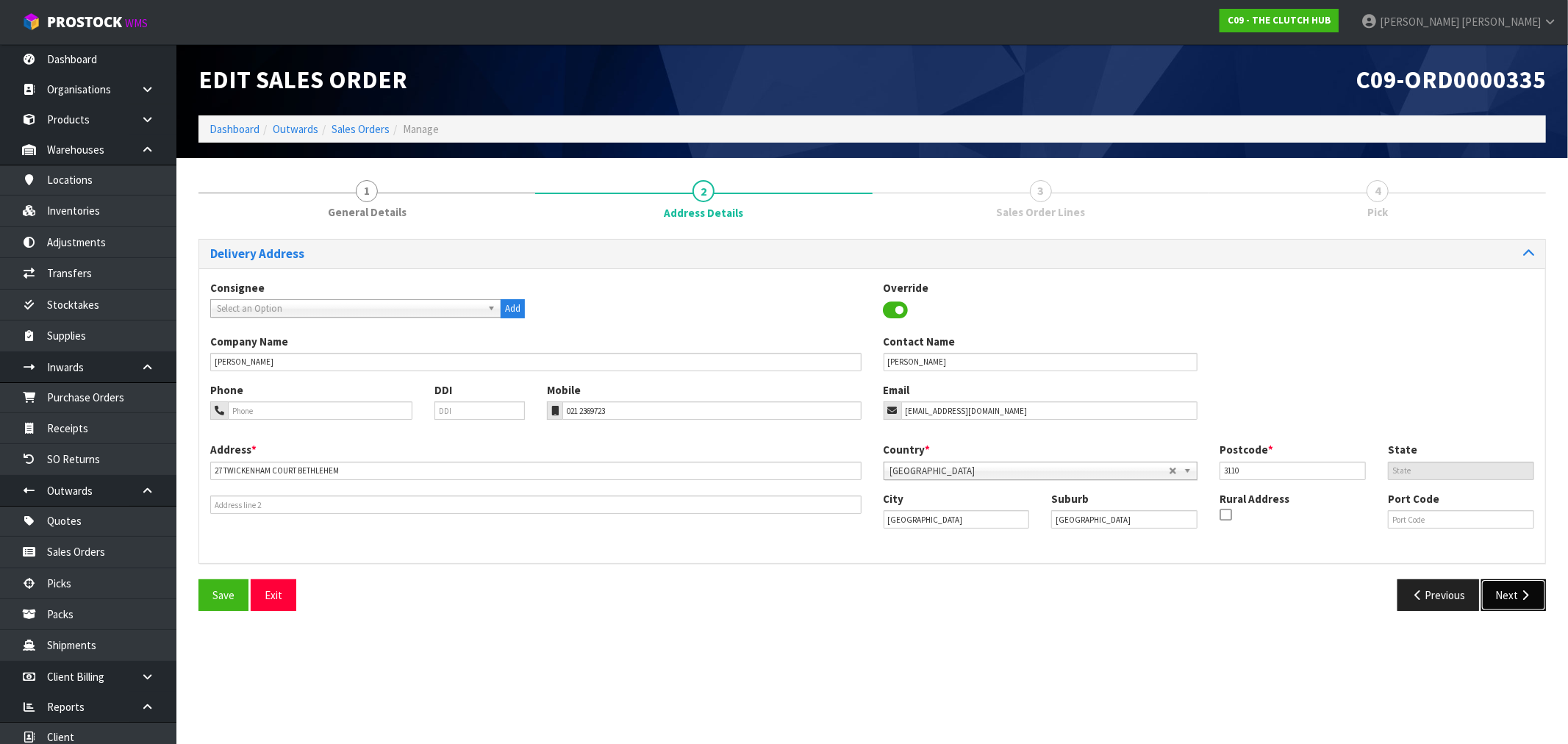
click at [1502, 588] on button "Next" at bounding box center [1514, 595] width 65 height 32
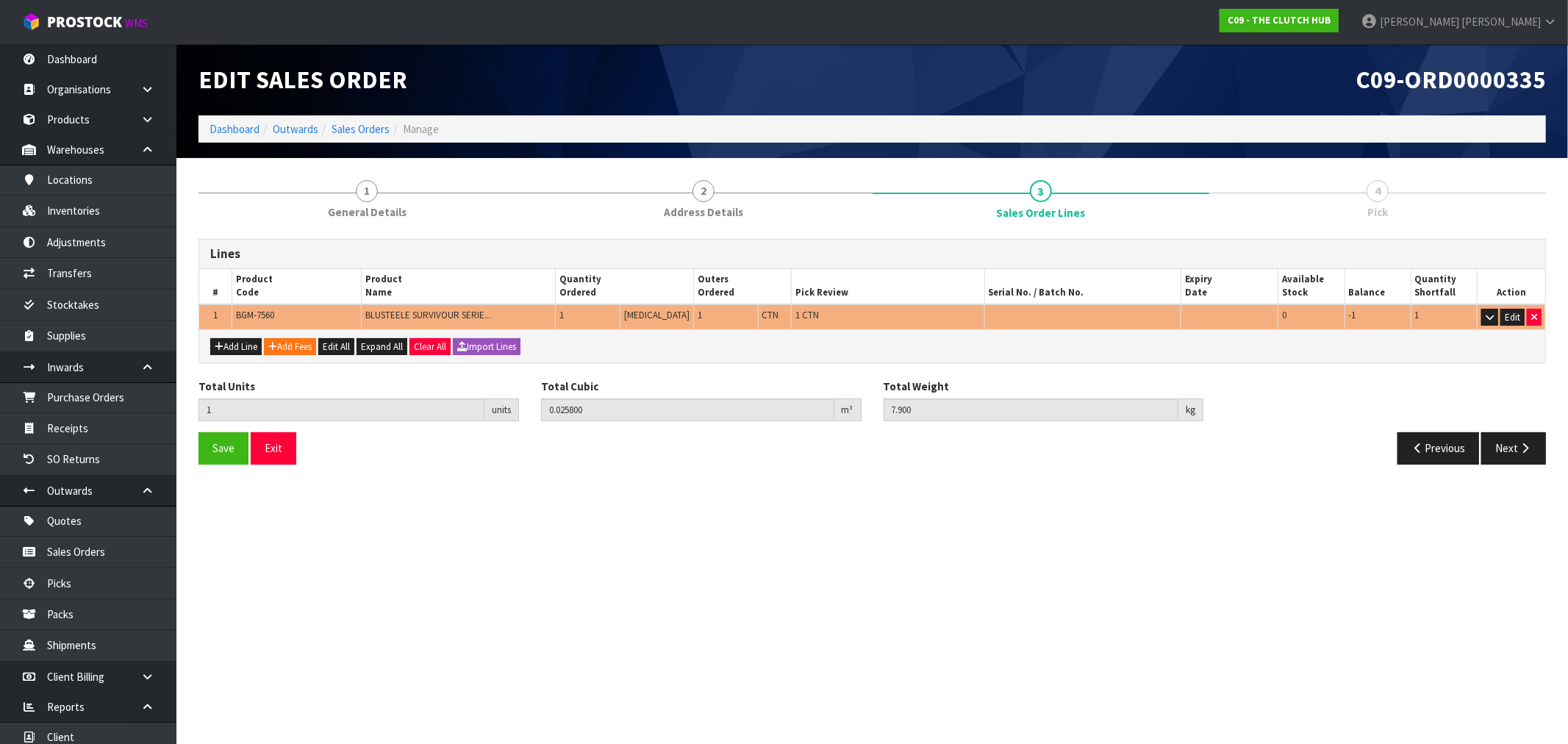
click at [363, 120] on ol "Dashboard Outwards Sales Orders Manage" at bounding box center [872, 129] width 1348 height 28
click at [358, 122] on link "Sales Orders" at bounding box center [360, 129] width 58 height 14
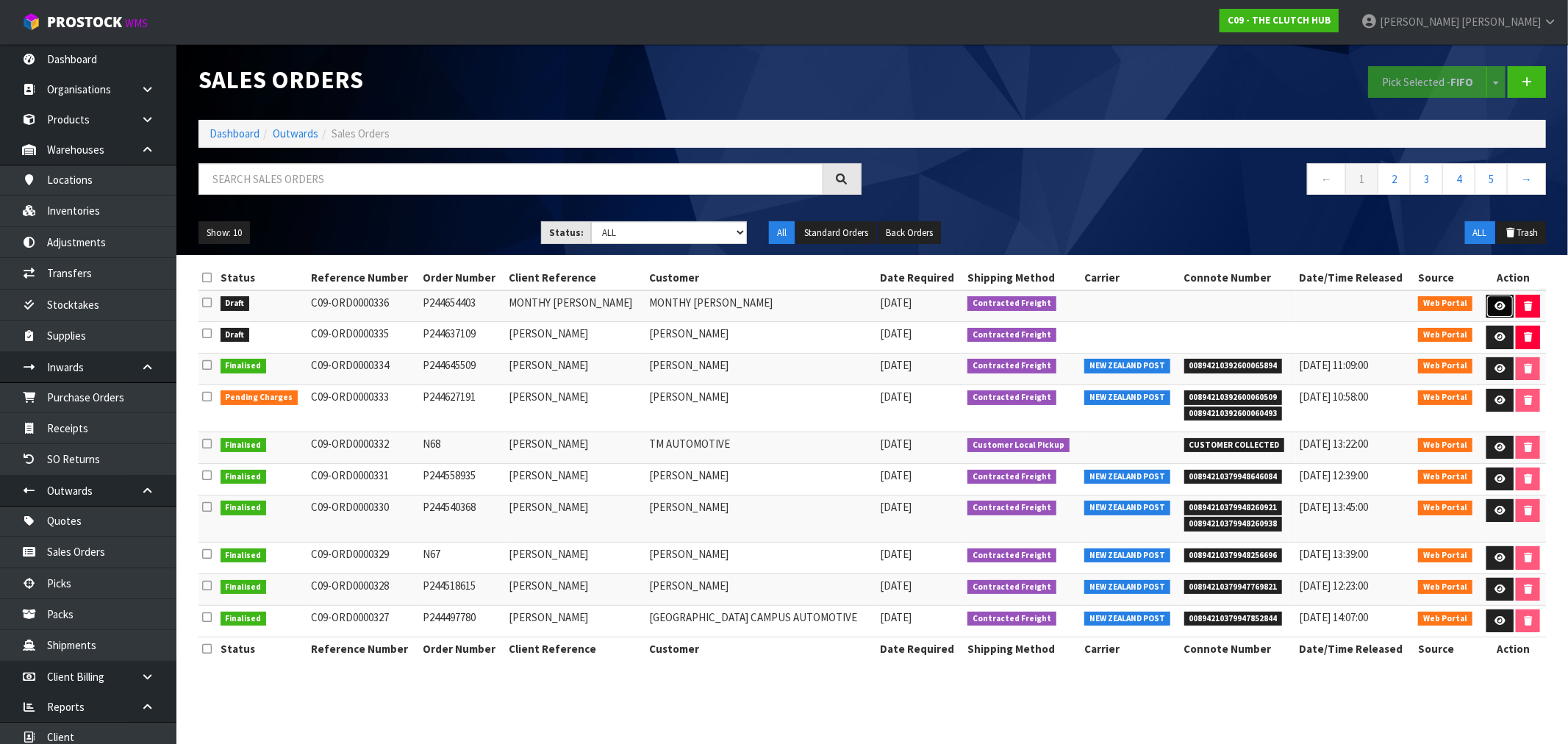
click at [1498, 307] on icon at bounding box center [1500, 306] width 11 height 9
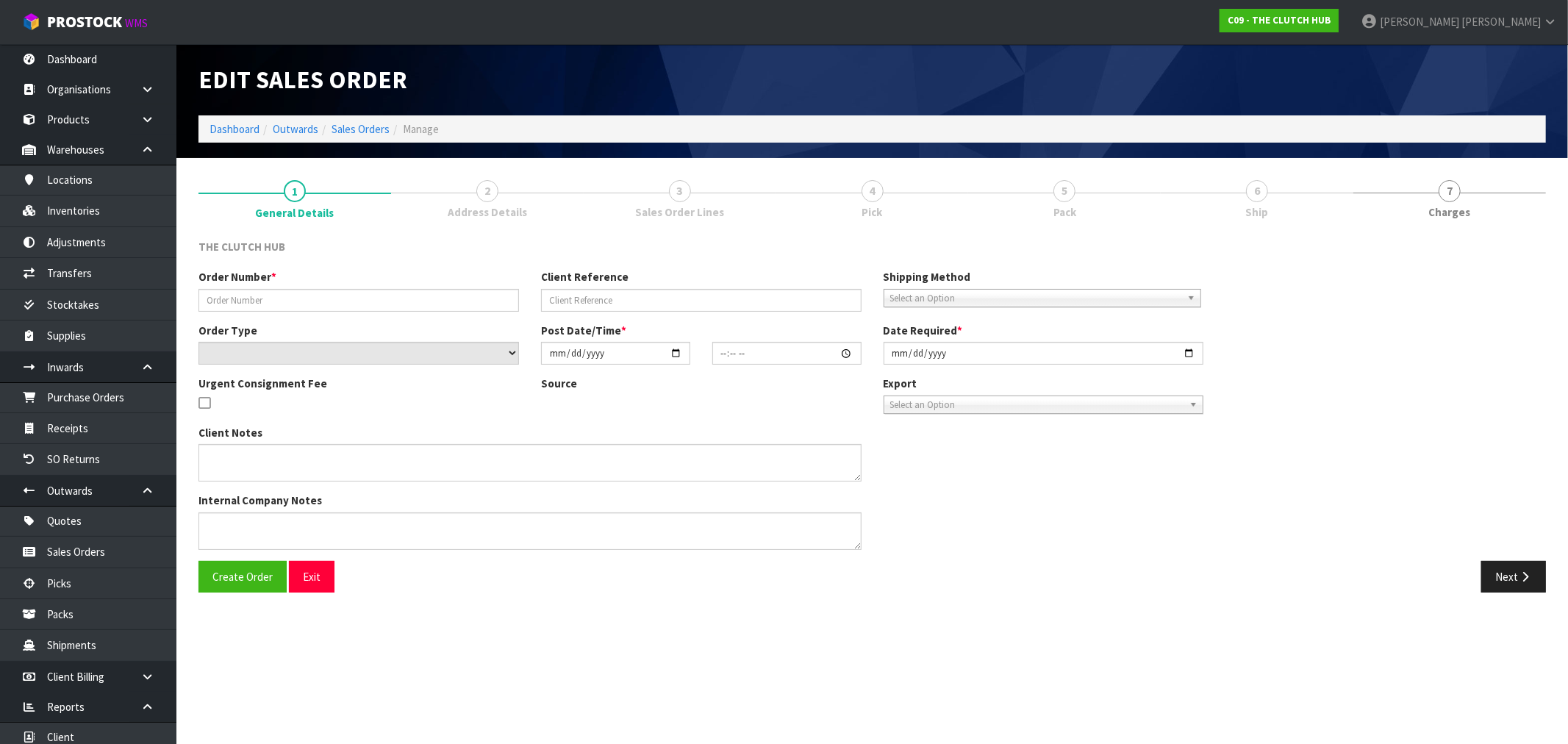
type input "P244654403"
type input "MONTHY NINO MACASPAC"
select select "number:0"
type input "[DATE]"
type input "19:44:00.000"
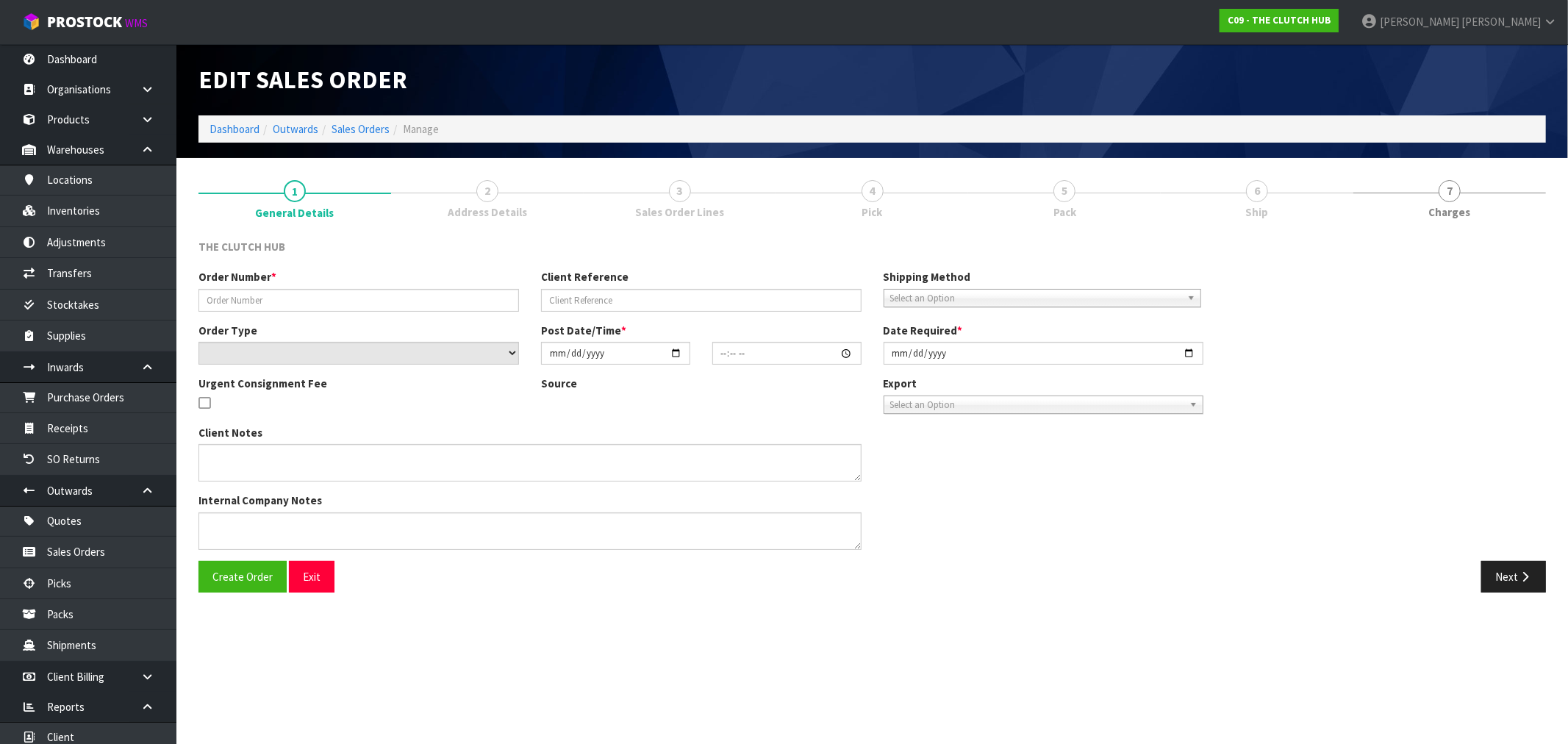
type input "[DATE]"
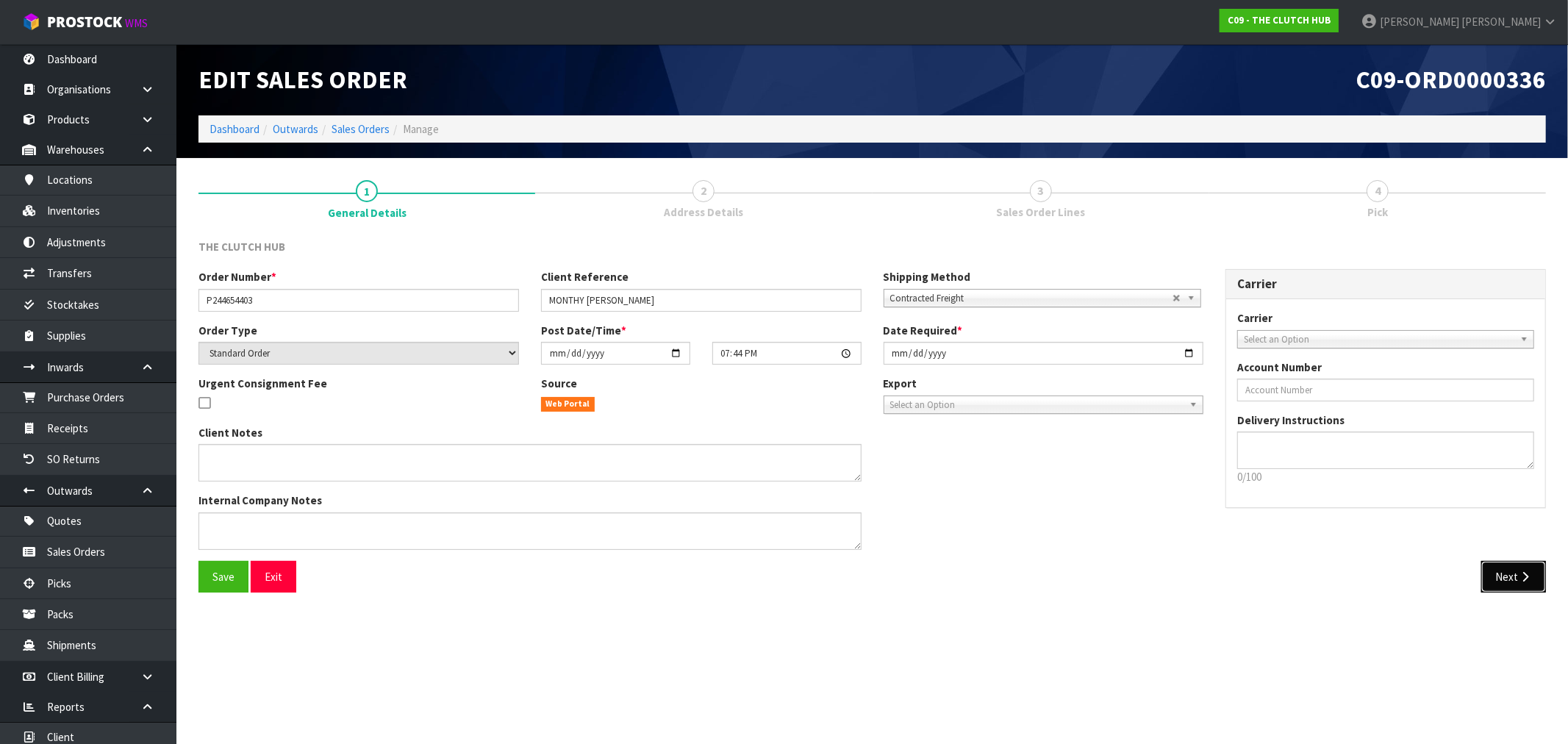
click at [1521, 580] on icon "button" at bounding box center [1525, 576] width 14 height 11
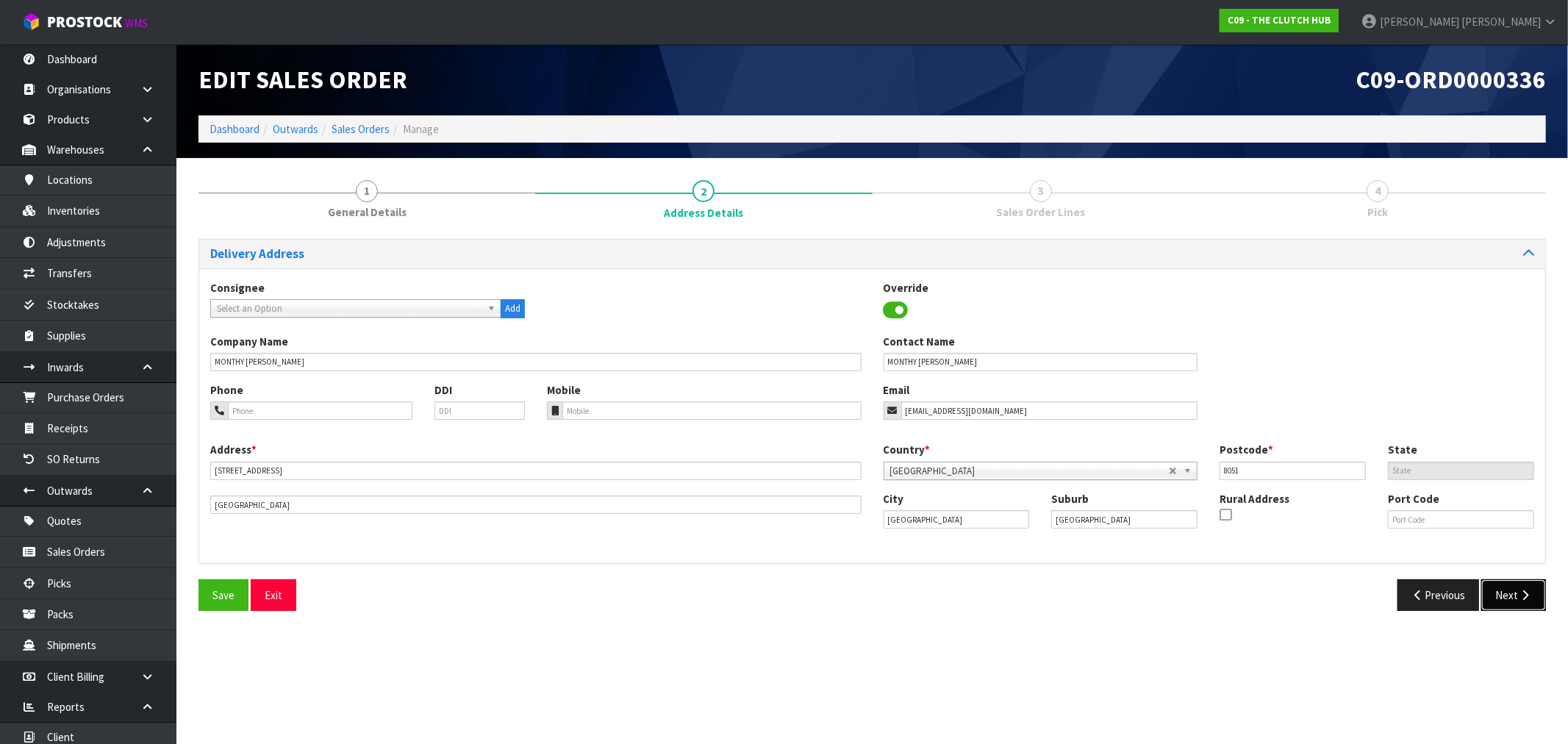
click at [1508, 591] on button "Next" at bounding box center [1514, 595] width 65 height 32
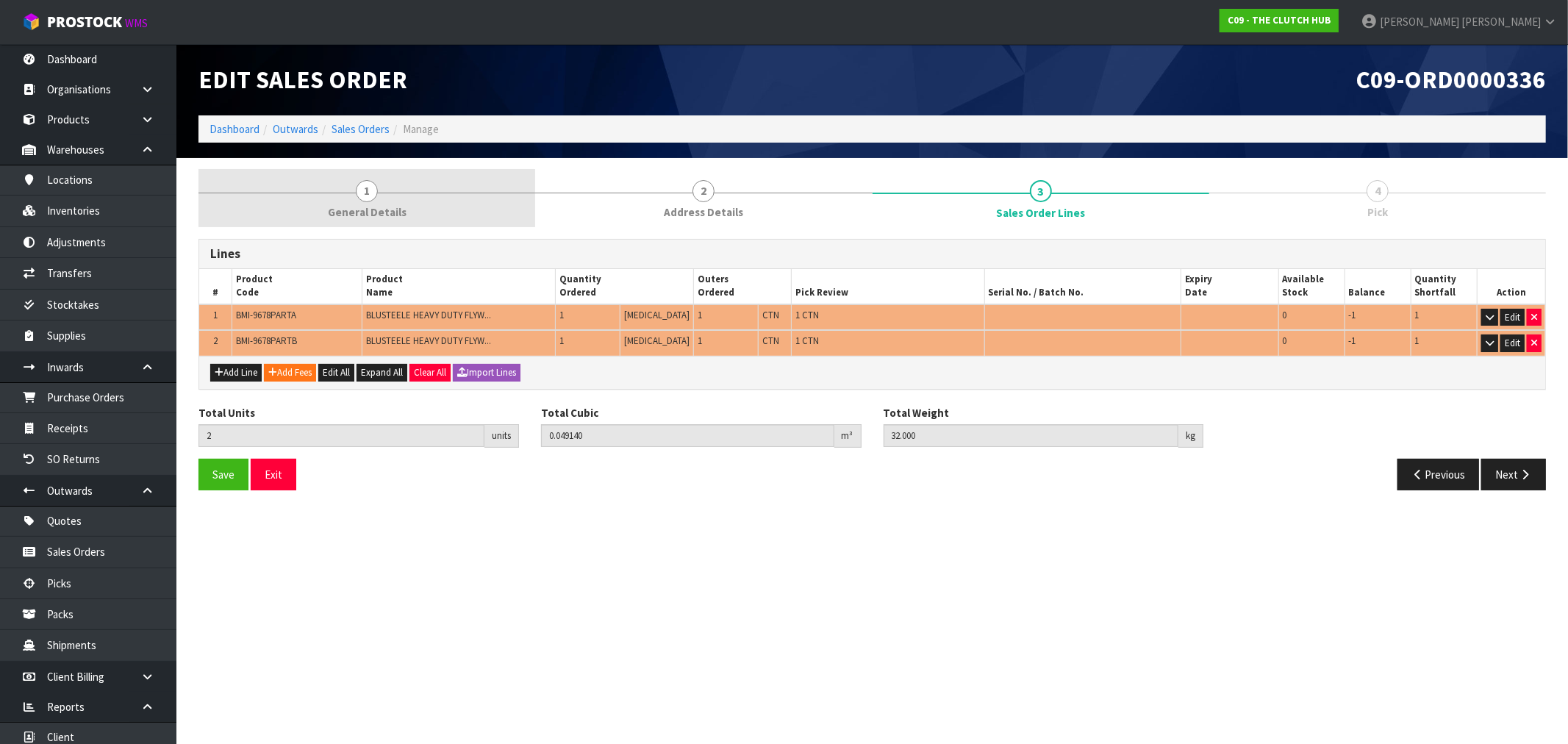
click at [397, 187] on link "1 General Details" at bounding box center [367, 197] width 336 height 58
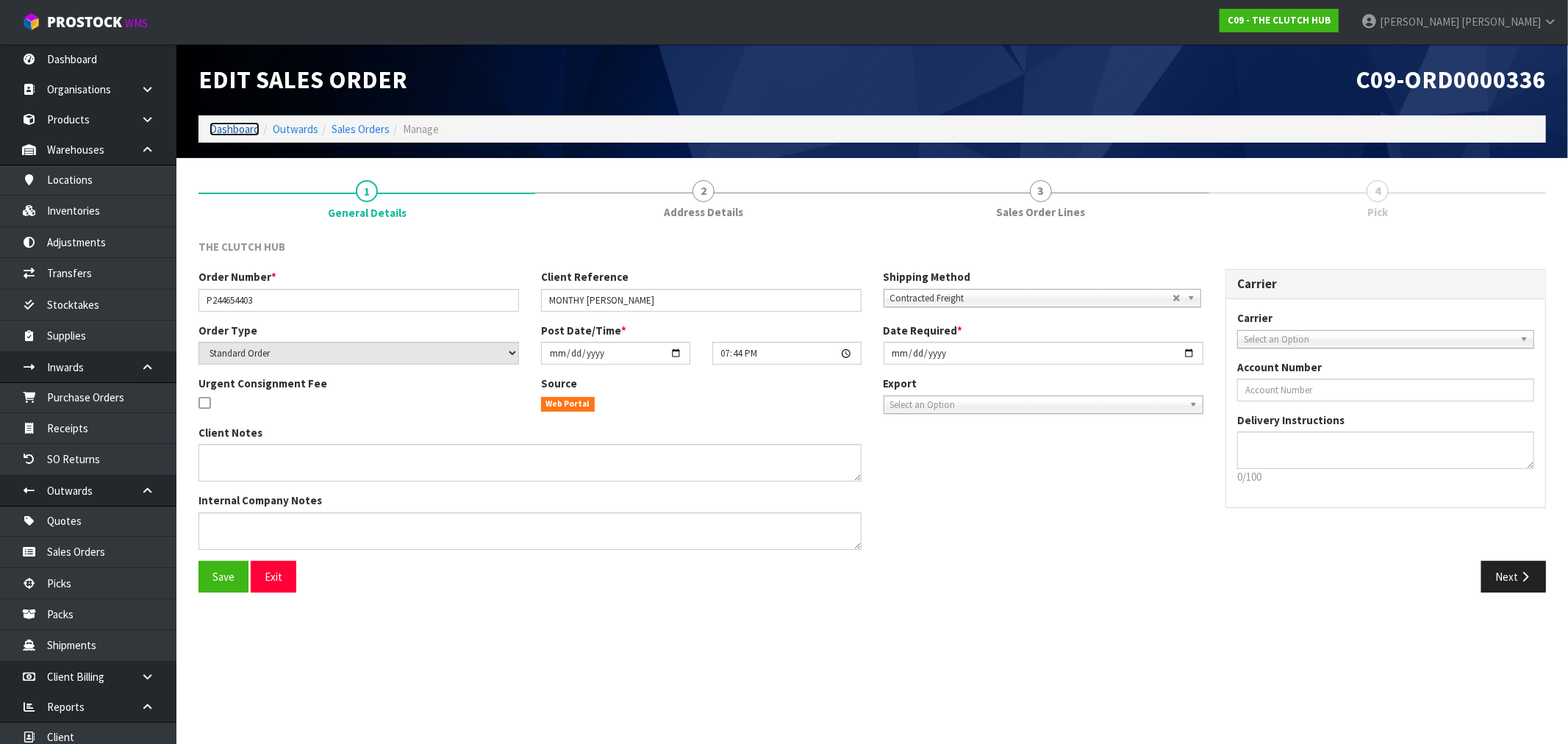
click at [253, 134] on link "Dashboard" at bounding box center [235, 129] width 50 height 14
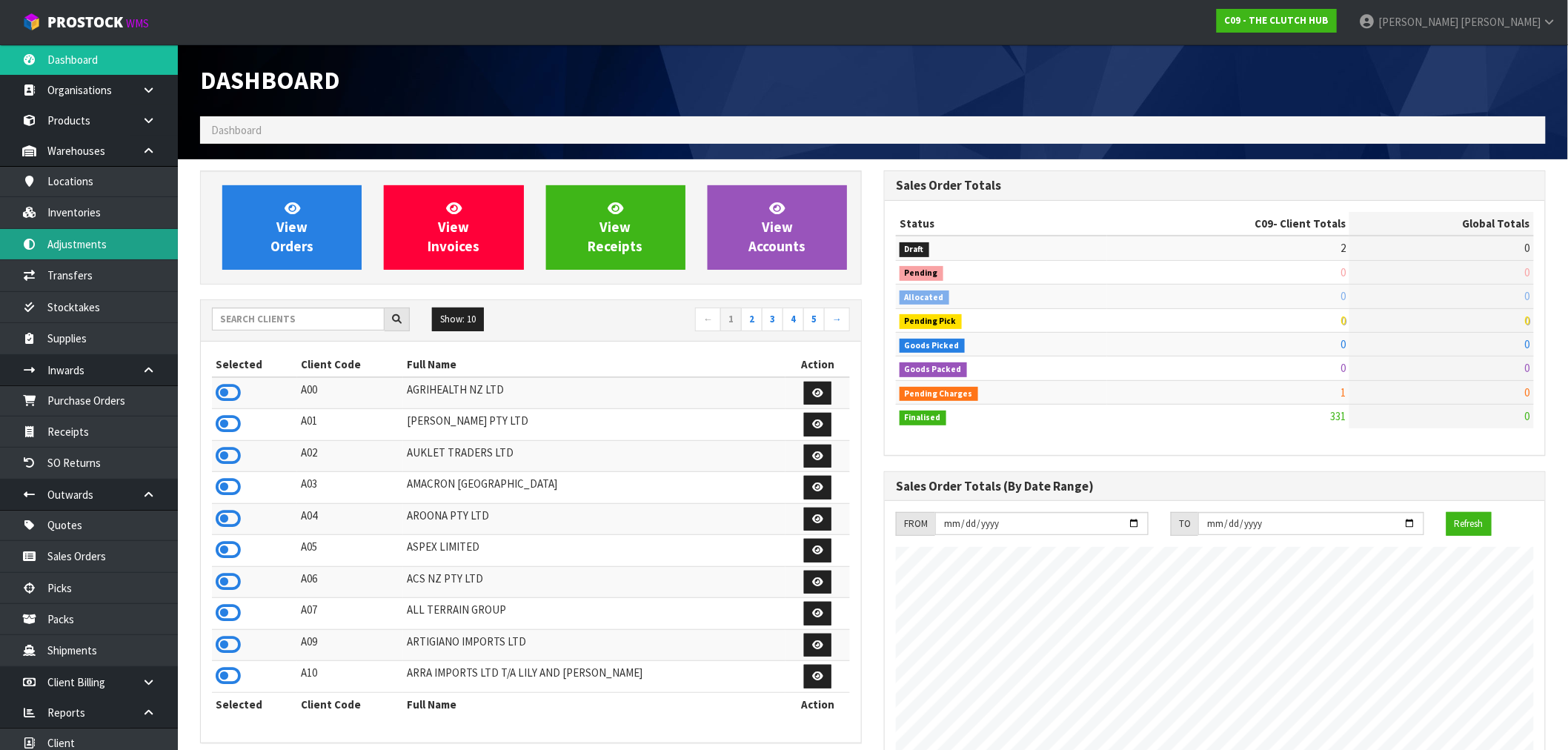
scroll to position [1122, 684]
click at [329, 321] on input "text" at bounding box center [298, 319] width 173 height 23
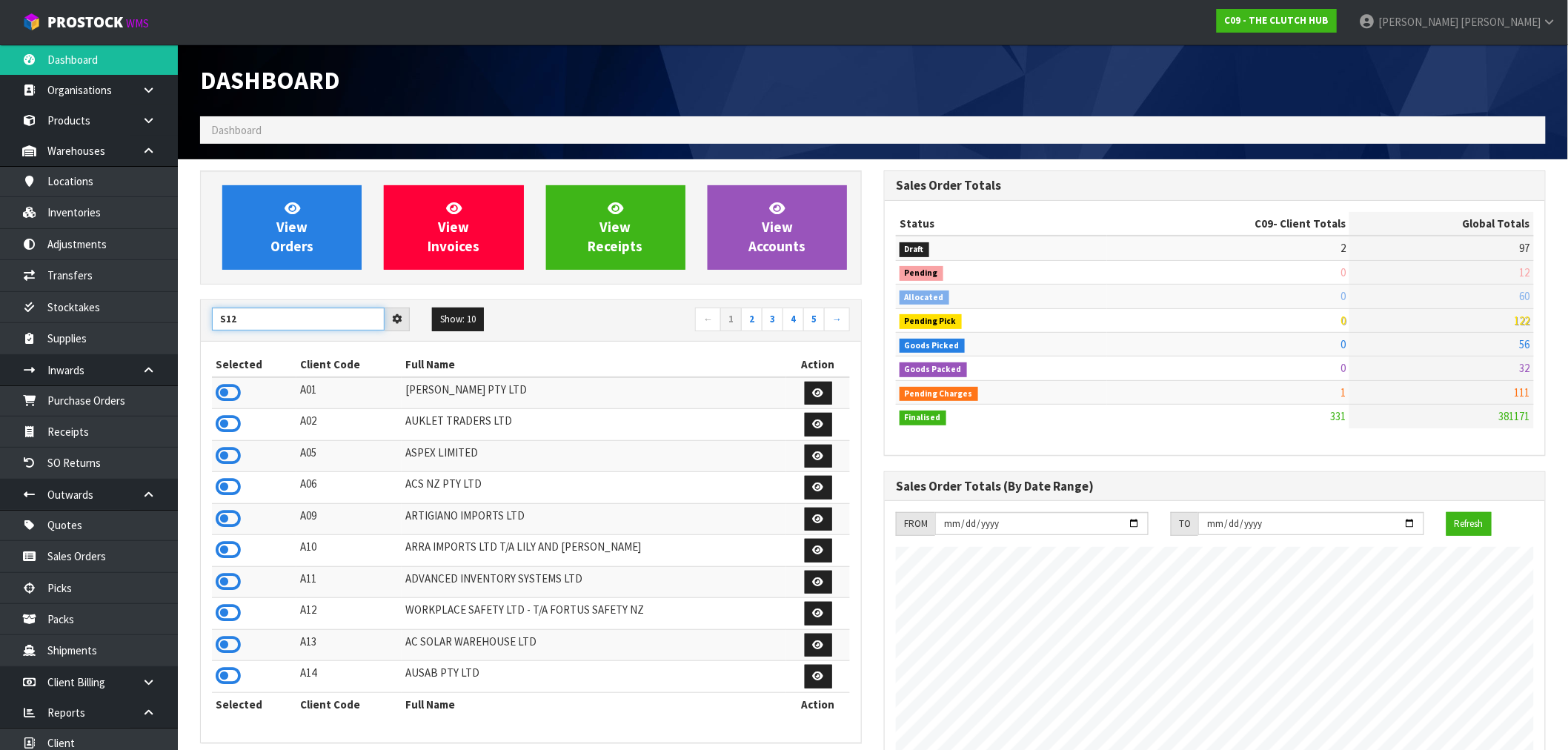
type input "S12"
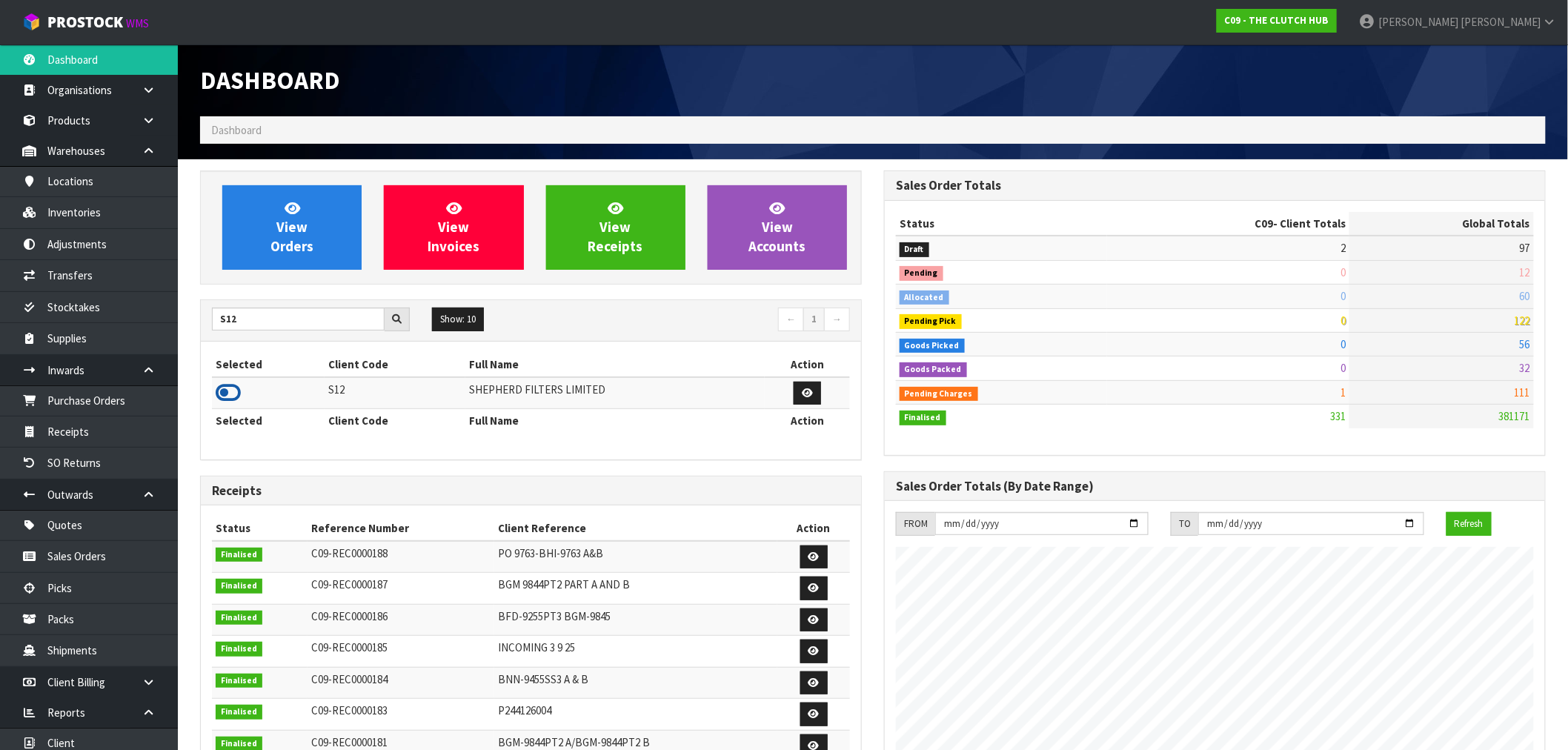
click at [239, 395] on td at bounding box center [269, 393] width 113 height 32
drag, startPoint x: 236, startPoint y: 395, endPoint x: 239, endPoint y: 379, distance: 16.3
click at [235, 395] on icon at bounding box center [228, 393] width 25 height 23
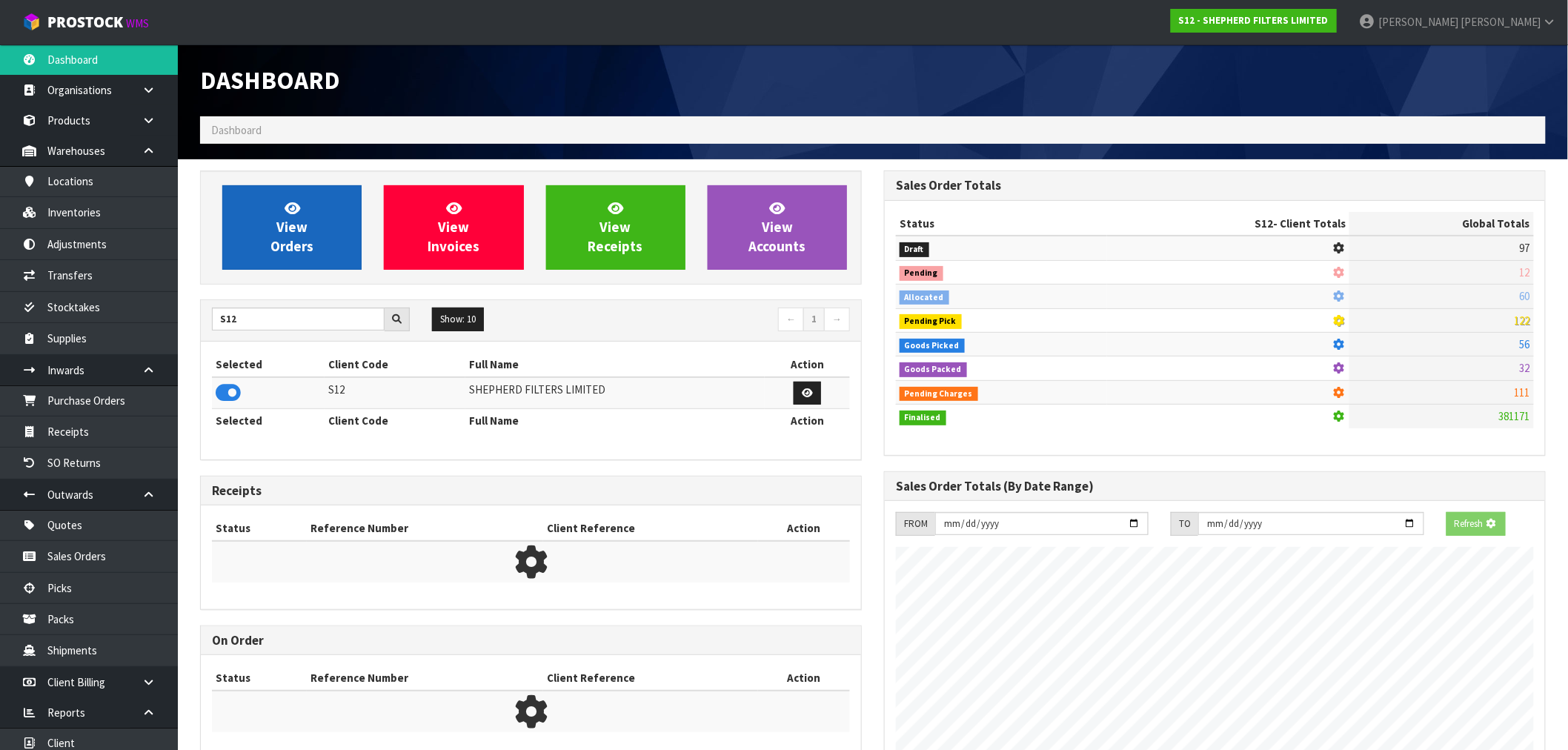
scroll to position [739909, 740249]
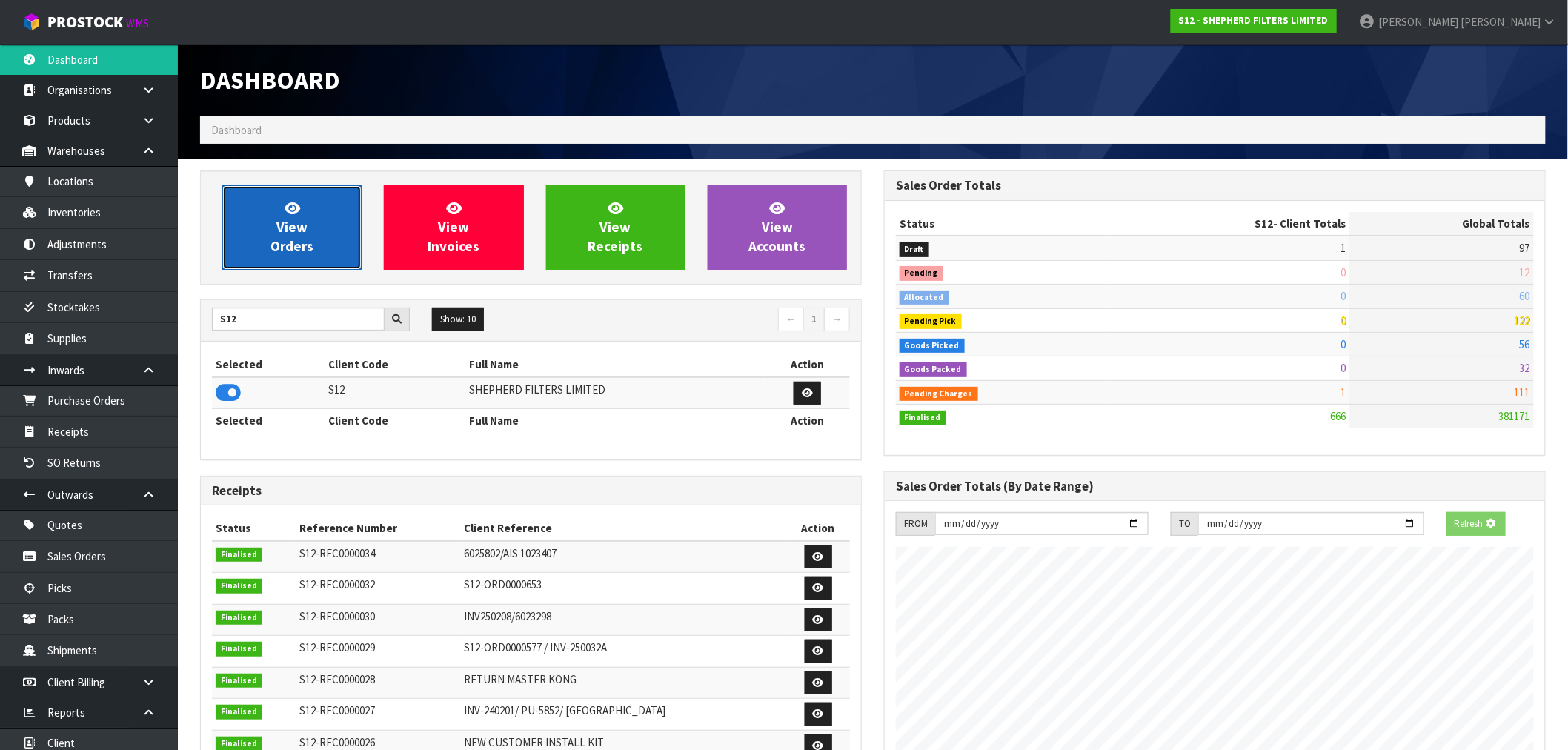
click at [297, 238] on span "View Orders" at bounding box center [291, 227] width 43 height 56
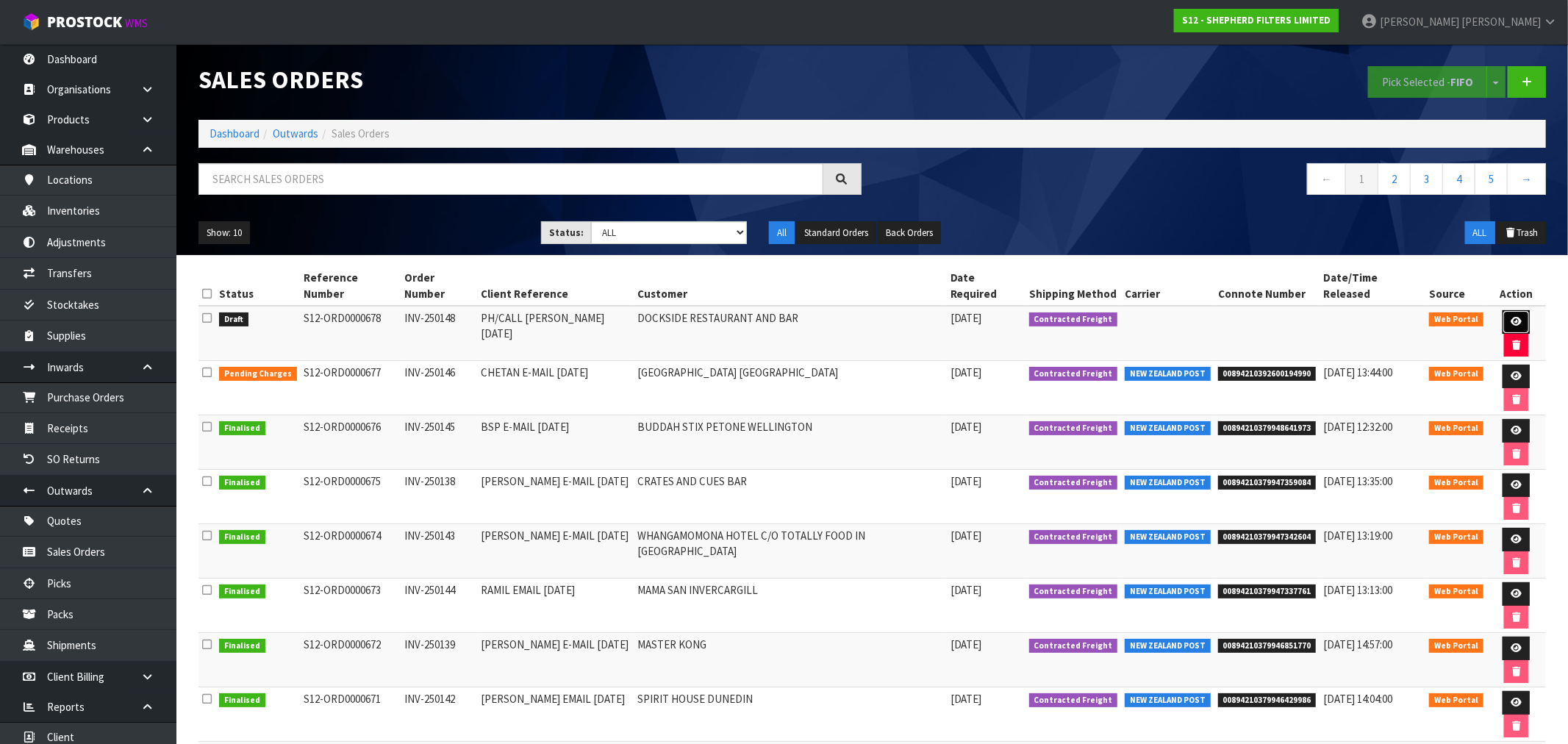
click at [1511, 316] on icon at bounding box center [1516, 321] width 11 height 9
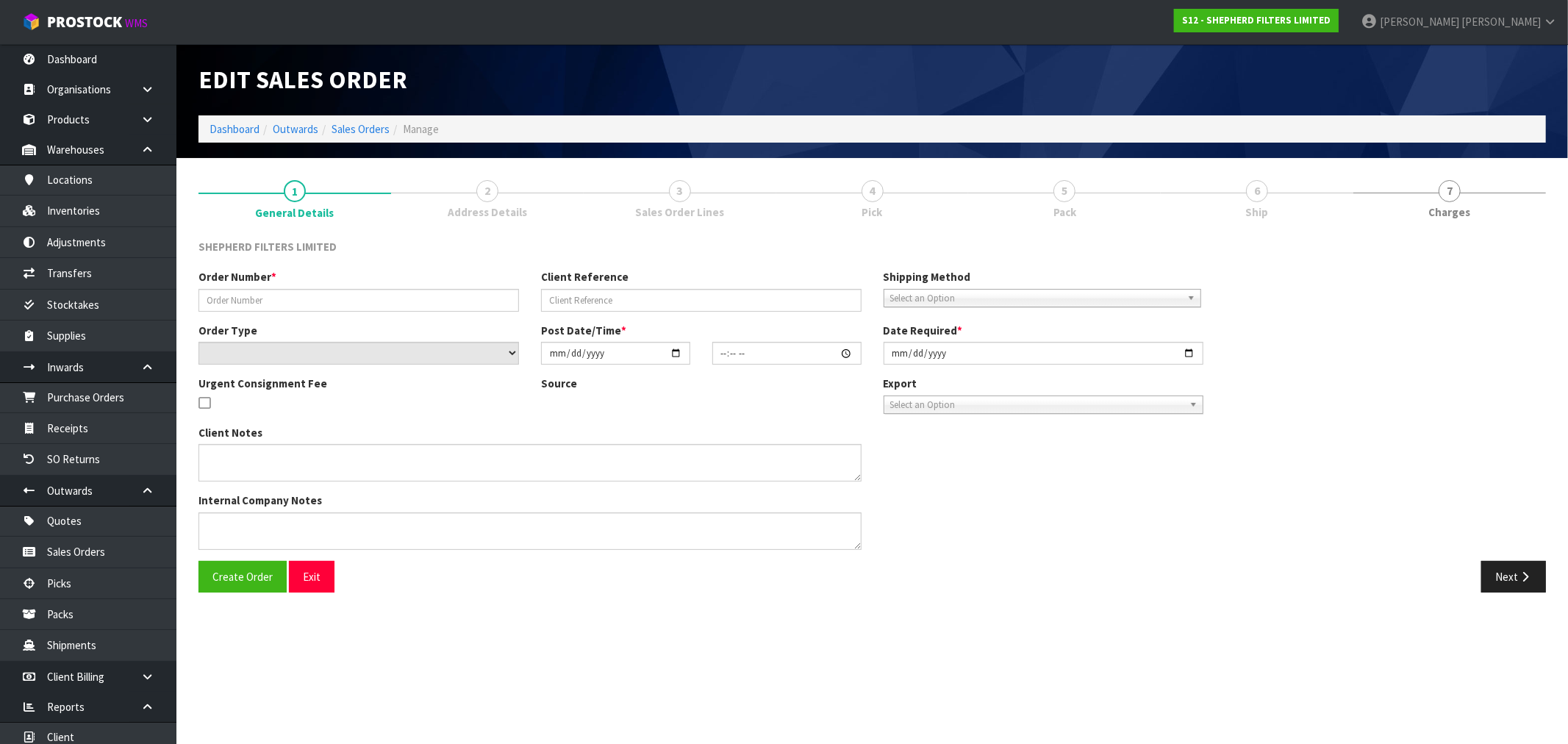
type input "INV-250148"
type input "PH/CALL DOUG 12.09.25"
select select "number:0"
type input "[DATE]"
type input "23:52:00.000"
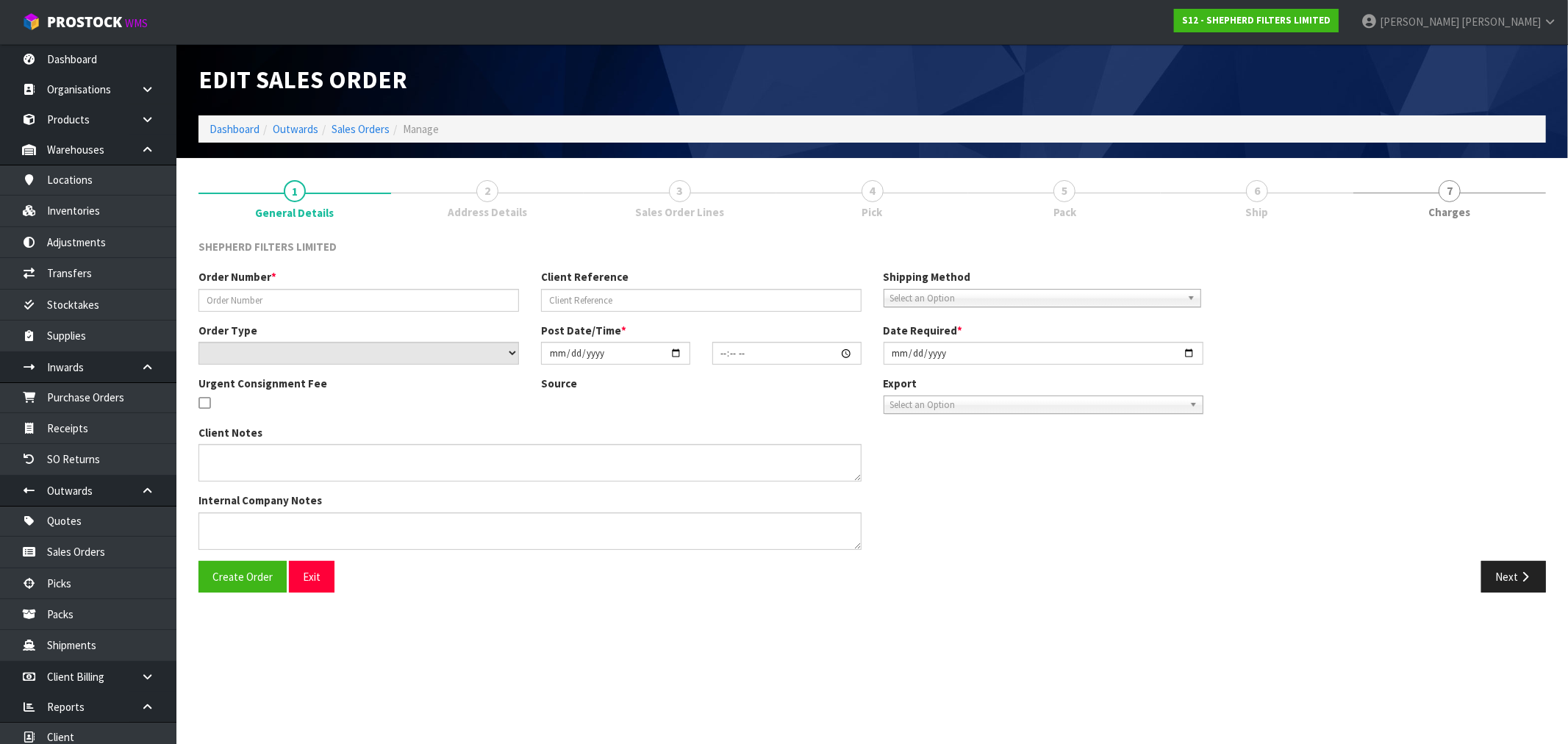
type input "[DATE]"
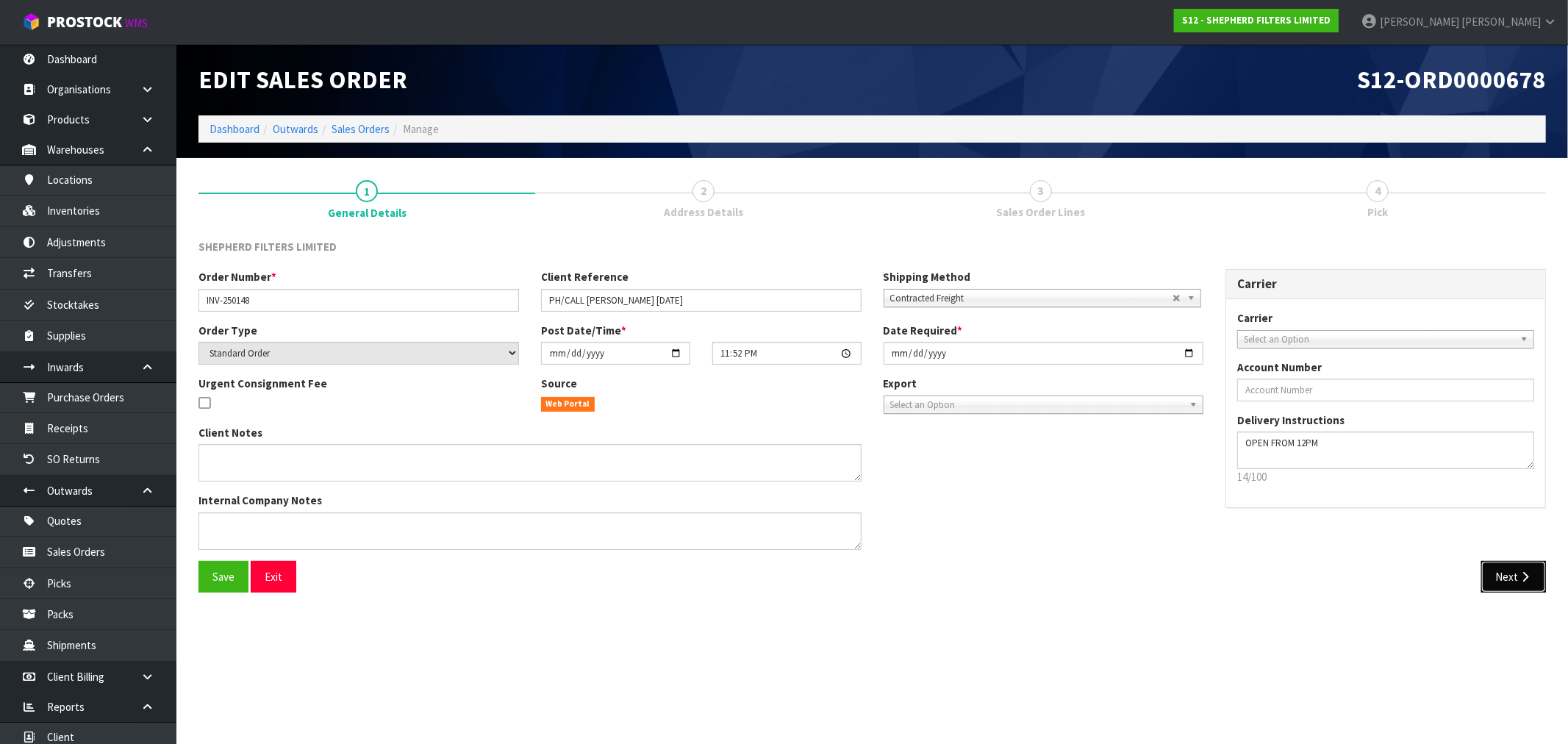
drag, startPoint x: 1502, startPoint y: 580, endPoint x: 1182, endPoint y: 523, distance: 325.0
click at [1502, 580] on button "Next" at bounding box center [1514, 576] width 65 height 32
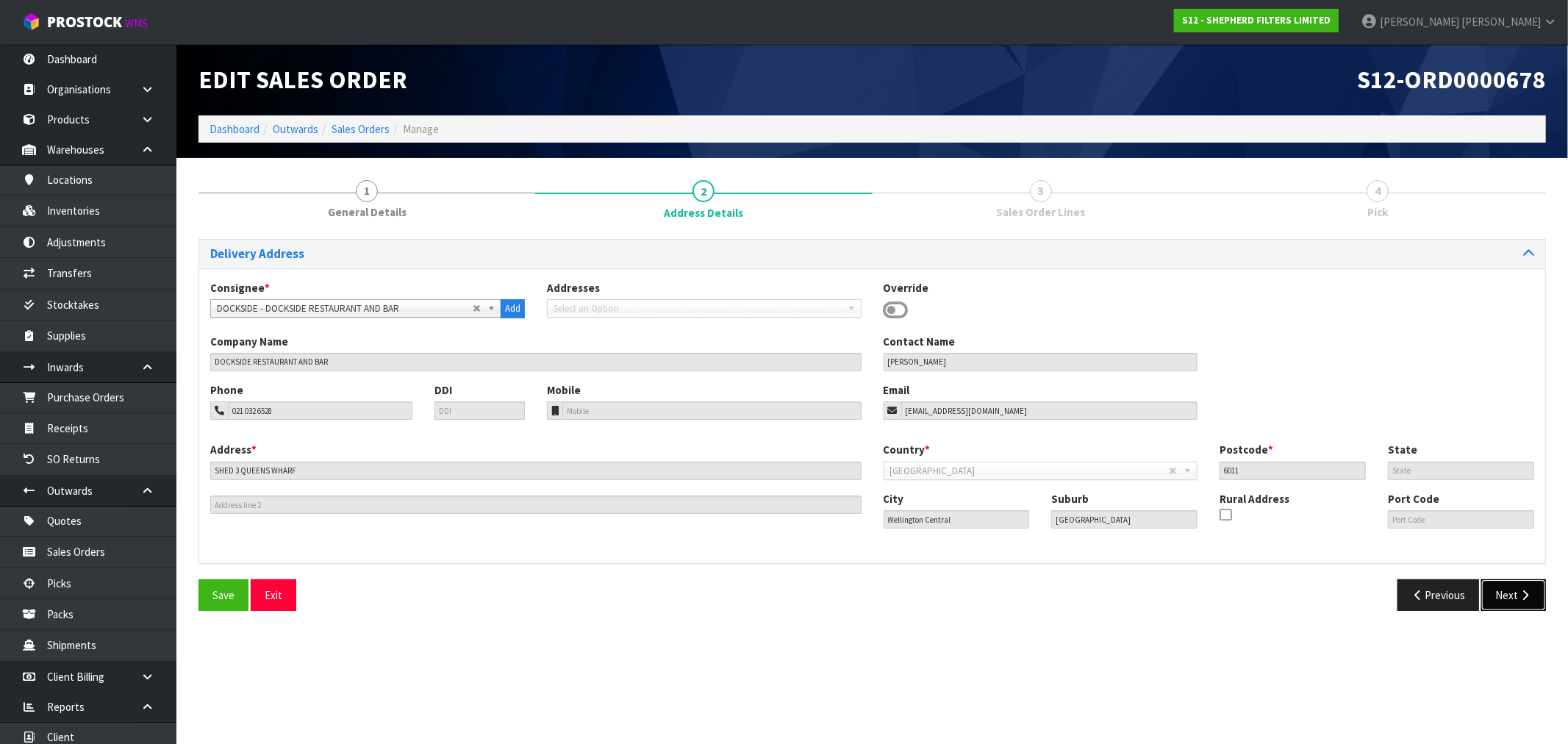
click at [1522, 593] on icon "button" at bounding box center [1525, 595] width 14 height 11
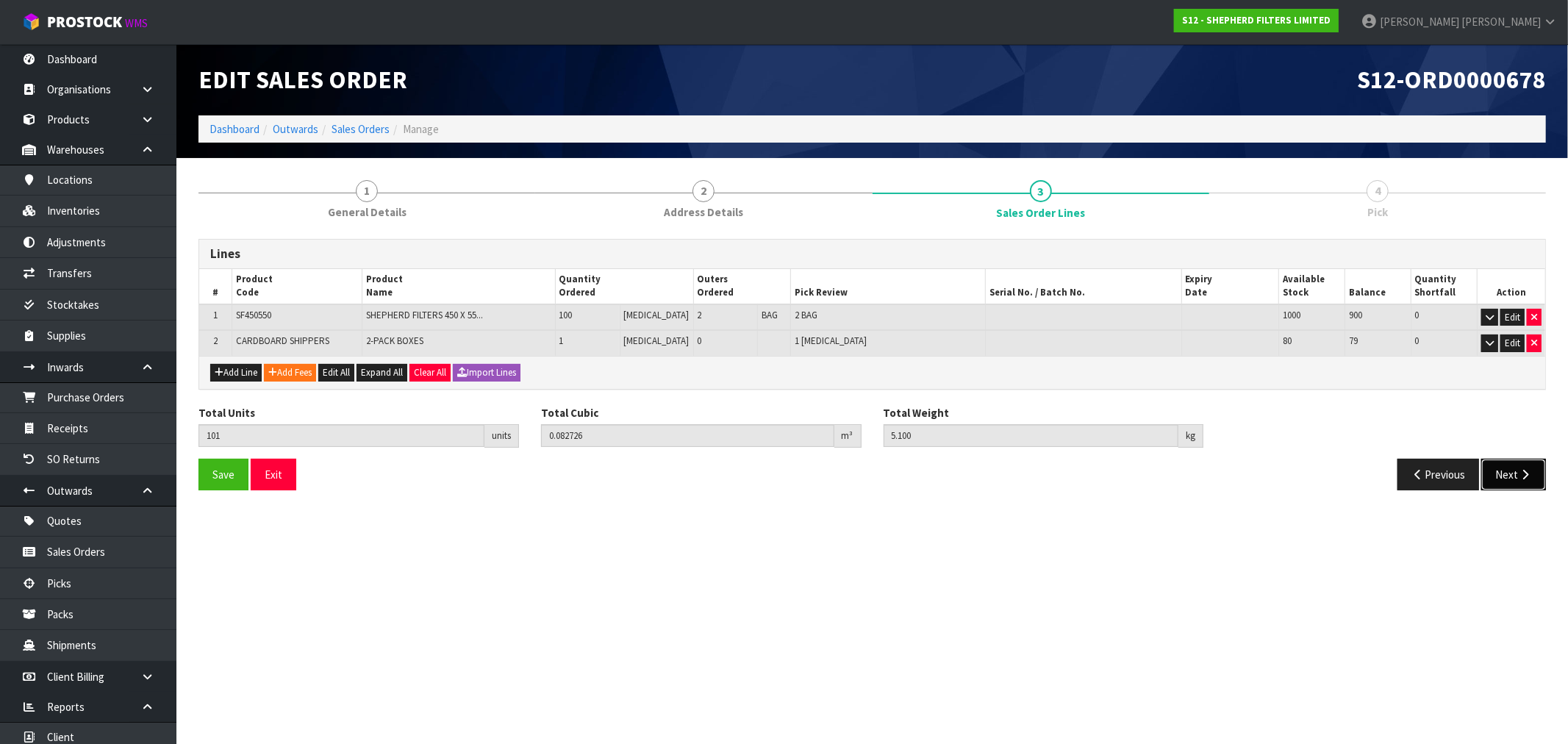
click at [1519, 469] on icon "button" at bounding box center [1525, 474] width 14 height 11
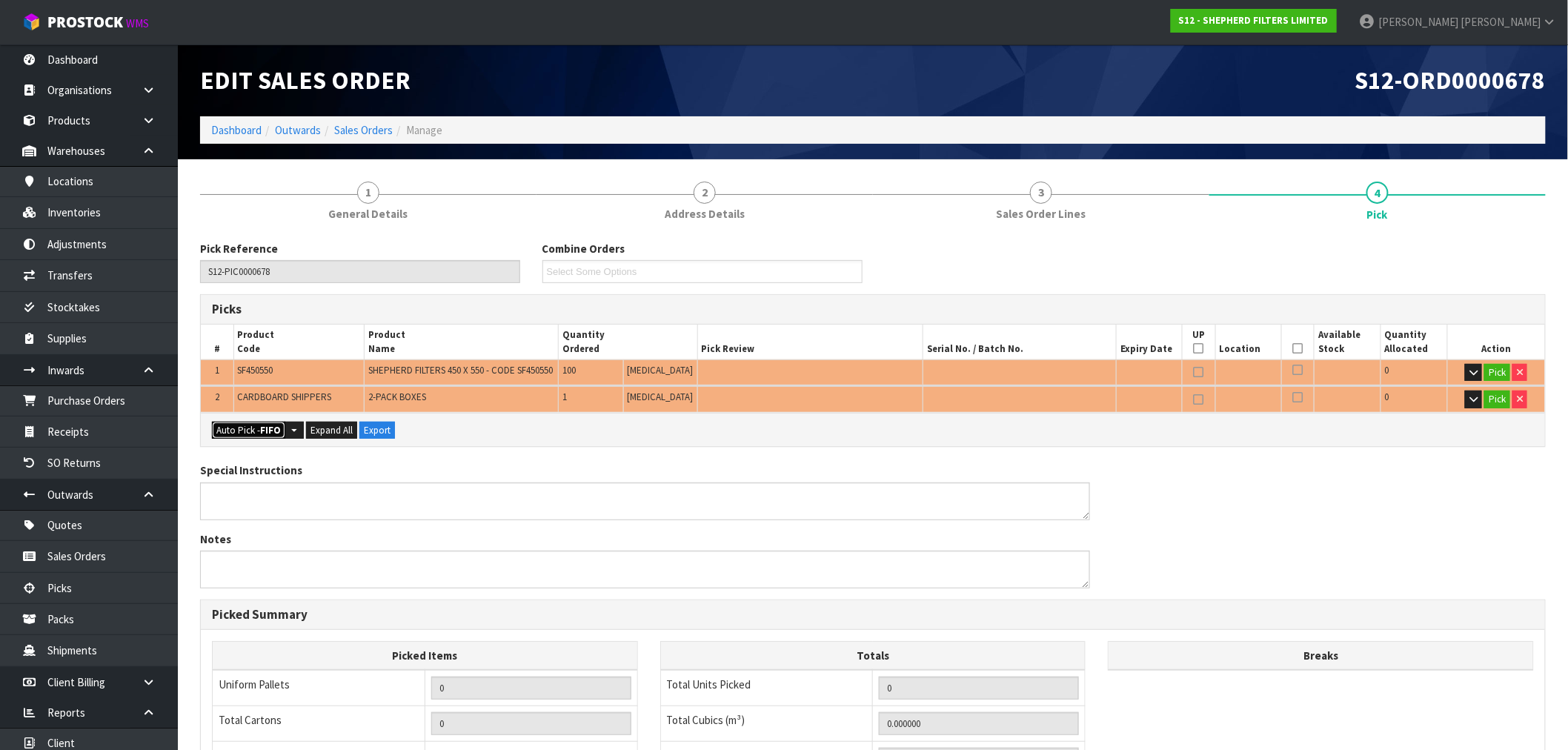
click at [249, 426] on button "Auto Pick - FIFO" at bounding box center [249, 430] width 73 height 17
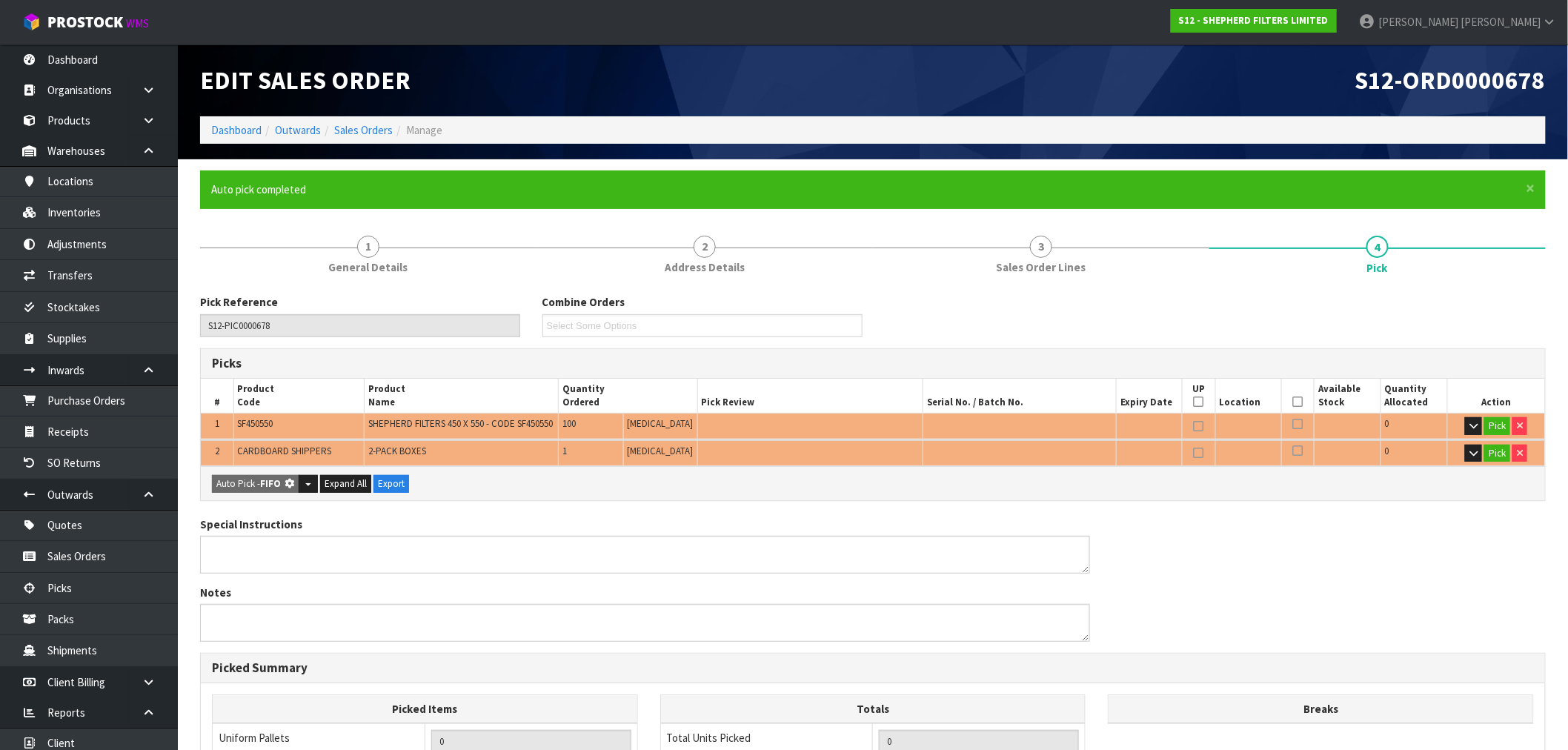
type input "Bag x 2"
type input "Piece x 1"
type input "101"
type input "0.082726"
type input "5.100"
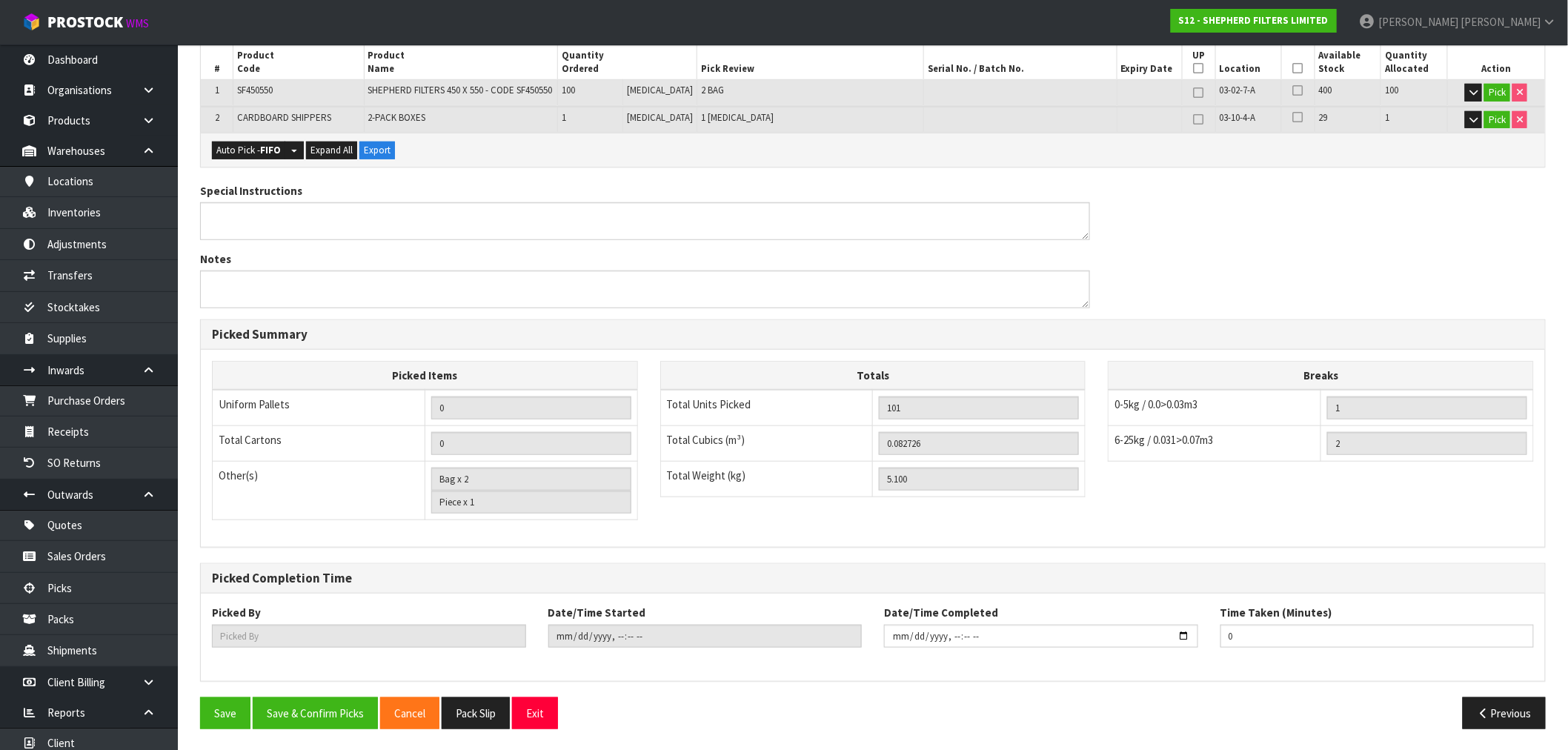
scroll to position [334, 0]
click at [344, 707] on button "Save & Confirm Picks" at bounding box center [316, 712] width 125 height 32
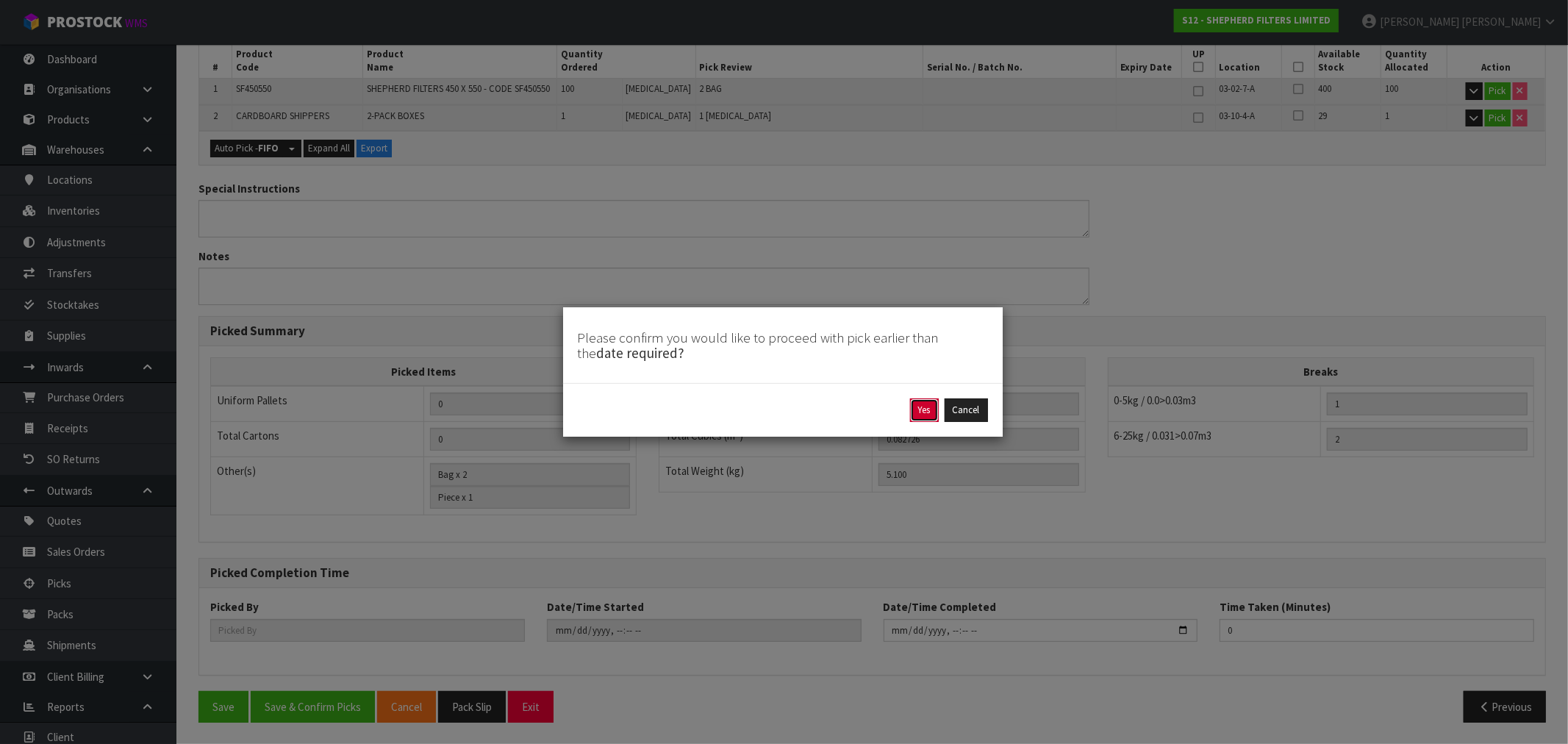
click at [934, 407] on button "Yes" at bounding box center [924, 410] width 28 height 23
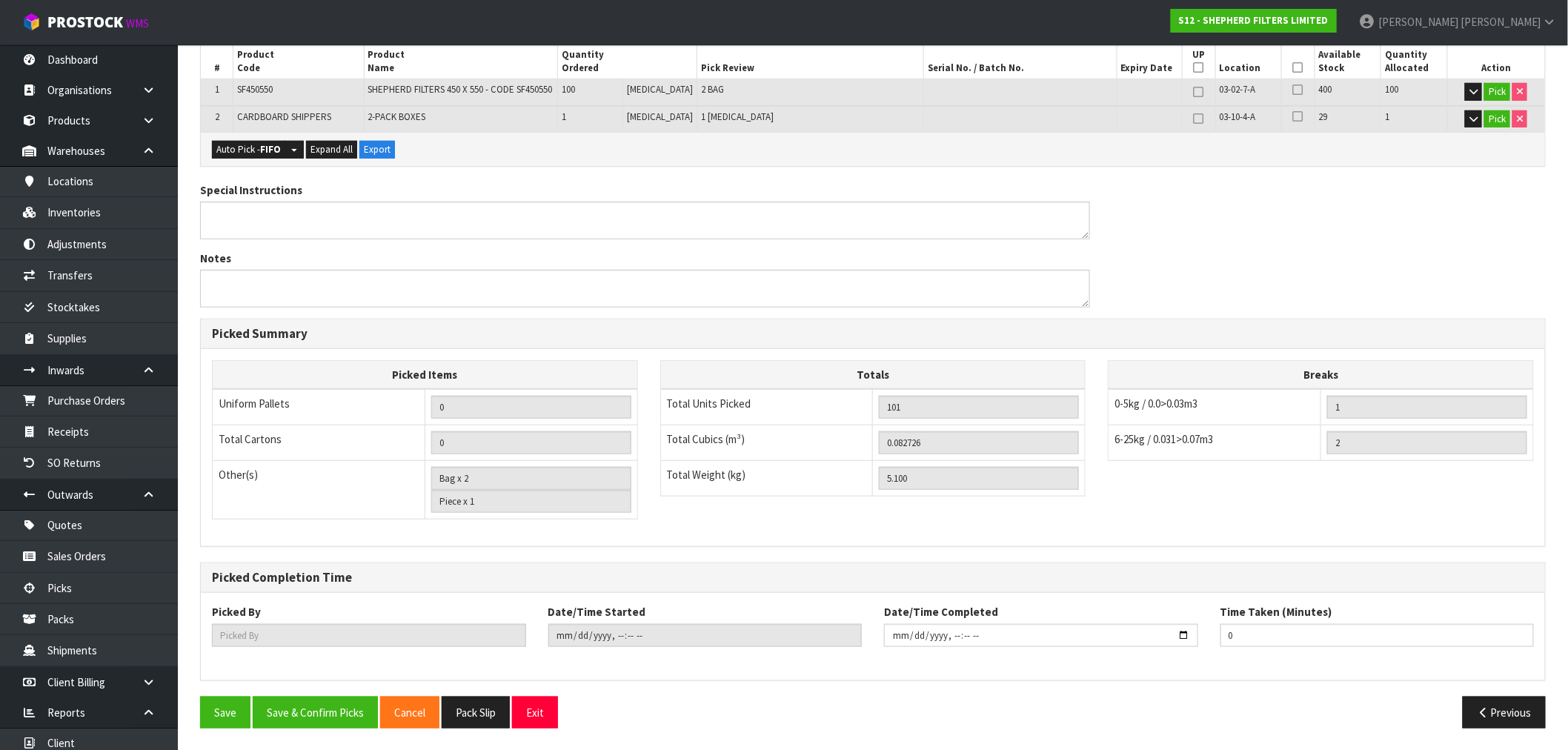
scroll to position [0, 0]
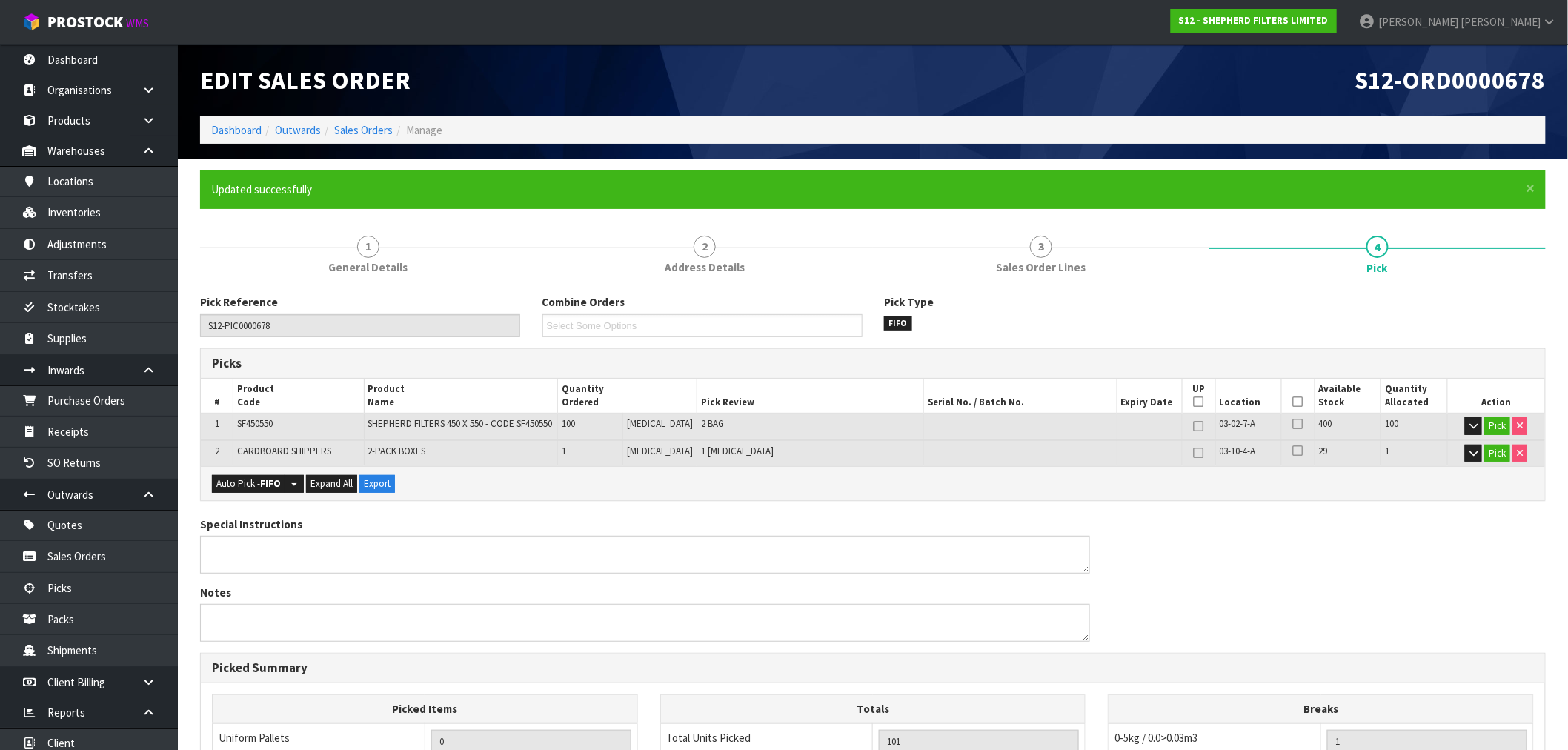
type input "[PERSON_NAME]"
type input "2025-09-15T16:16:56"
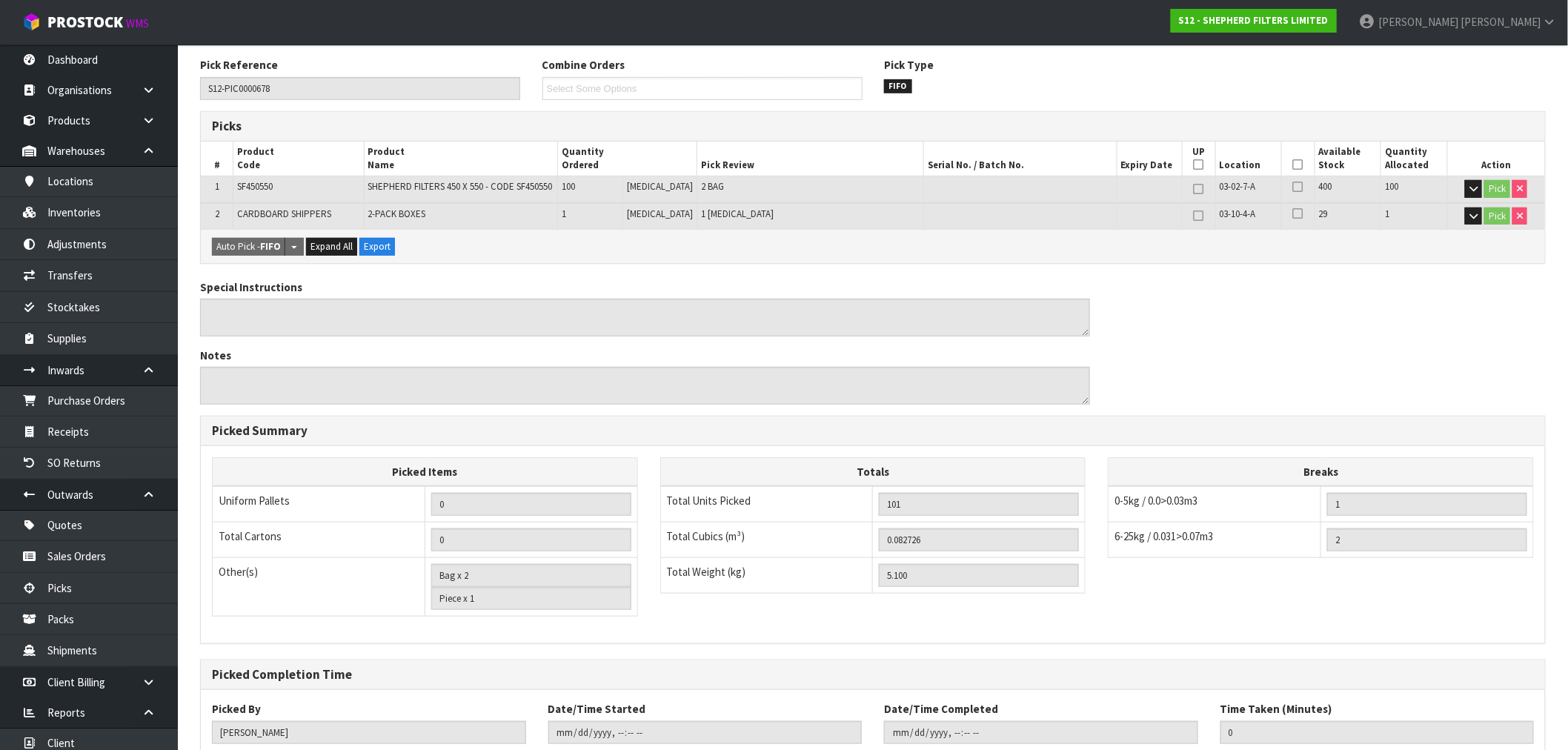
scroll to position [334, 0]
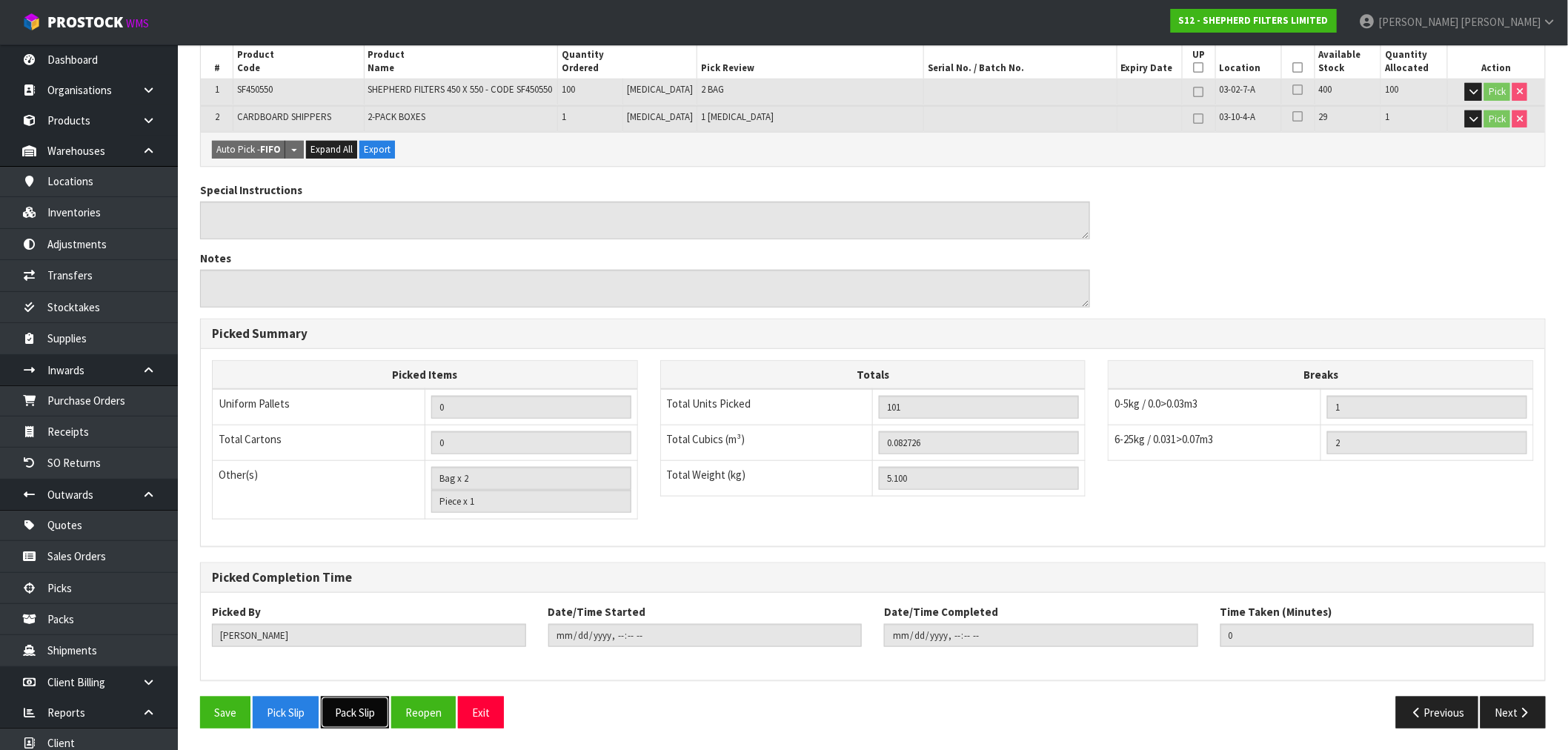
click at [369, 717] on button "Pack Slip" at bounding box center [355, 712] width 68 height 32
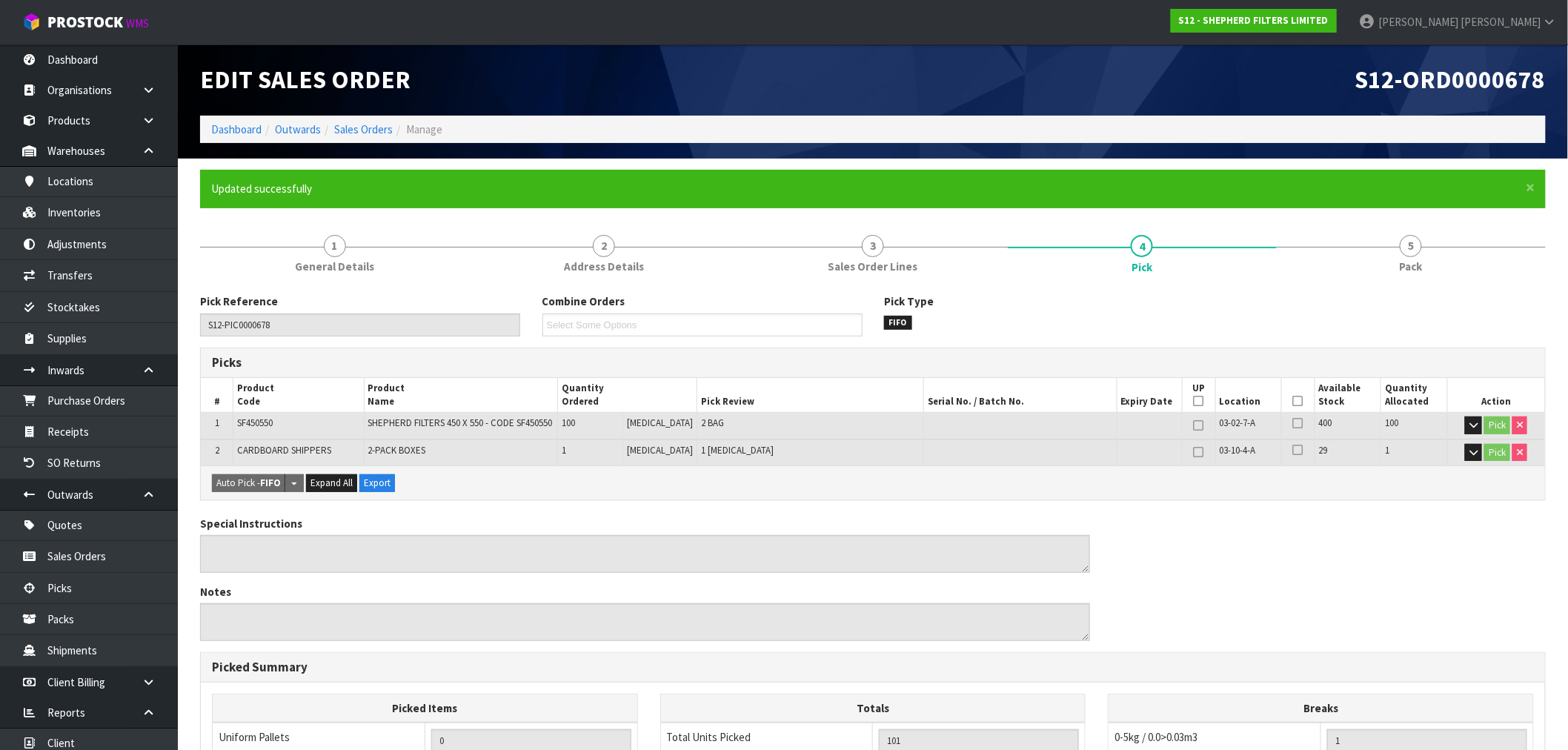
scroll to position [0, 0]
click at [336, 128] on link "Sales Orders" at bounding box center [362, 130] width 58 height 14
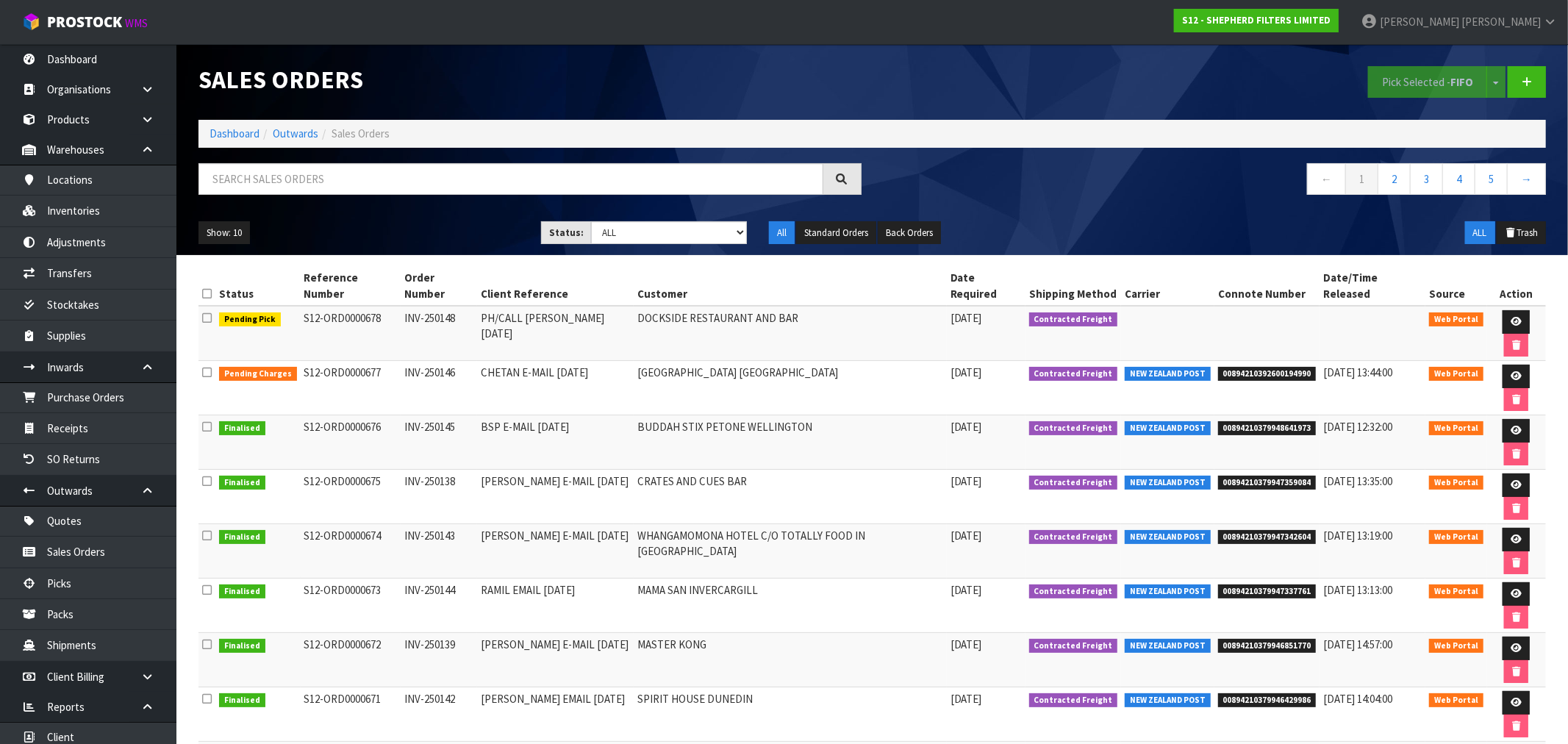
click at [225, 150] on div "Sales Orders Pick Selected - FIFO Split button! FIFO - First In First Out FEFO …" at bounding box center [872, 149] width 1370 height 211
click at [225, 135] on link "Dashboard" at bounding box center [235, 134] width 50 height 14
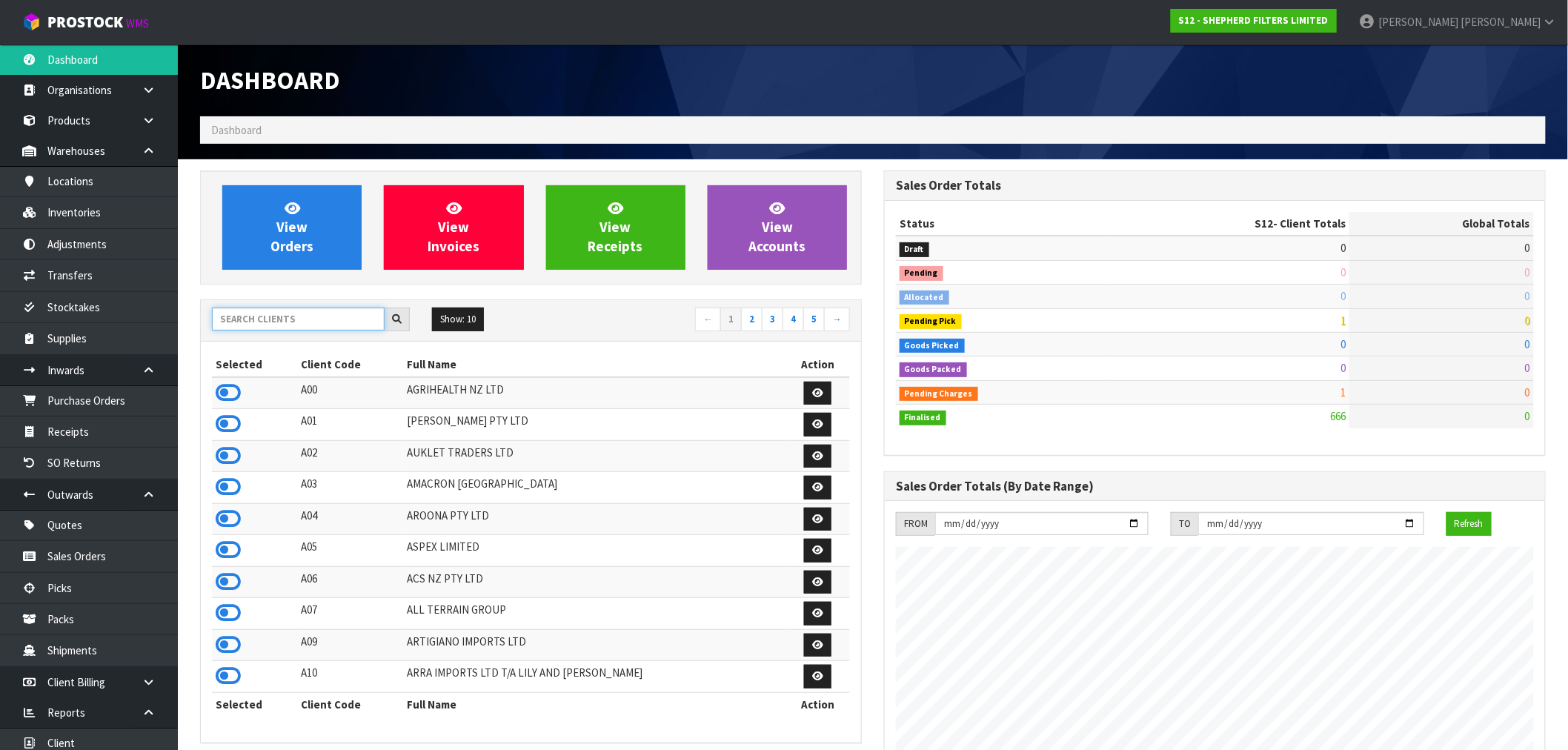
scroll to position [979, 684]
click at [269, 317] on input "text" at bounding box center [298, 319] width 173 height 23
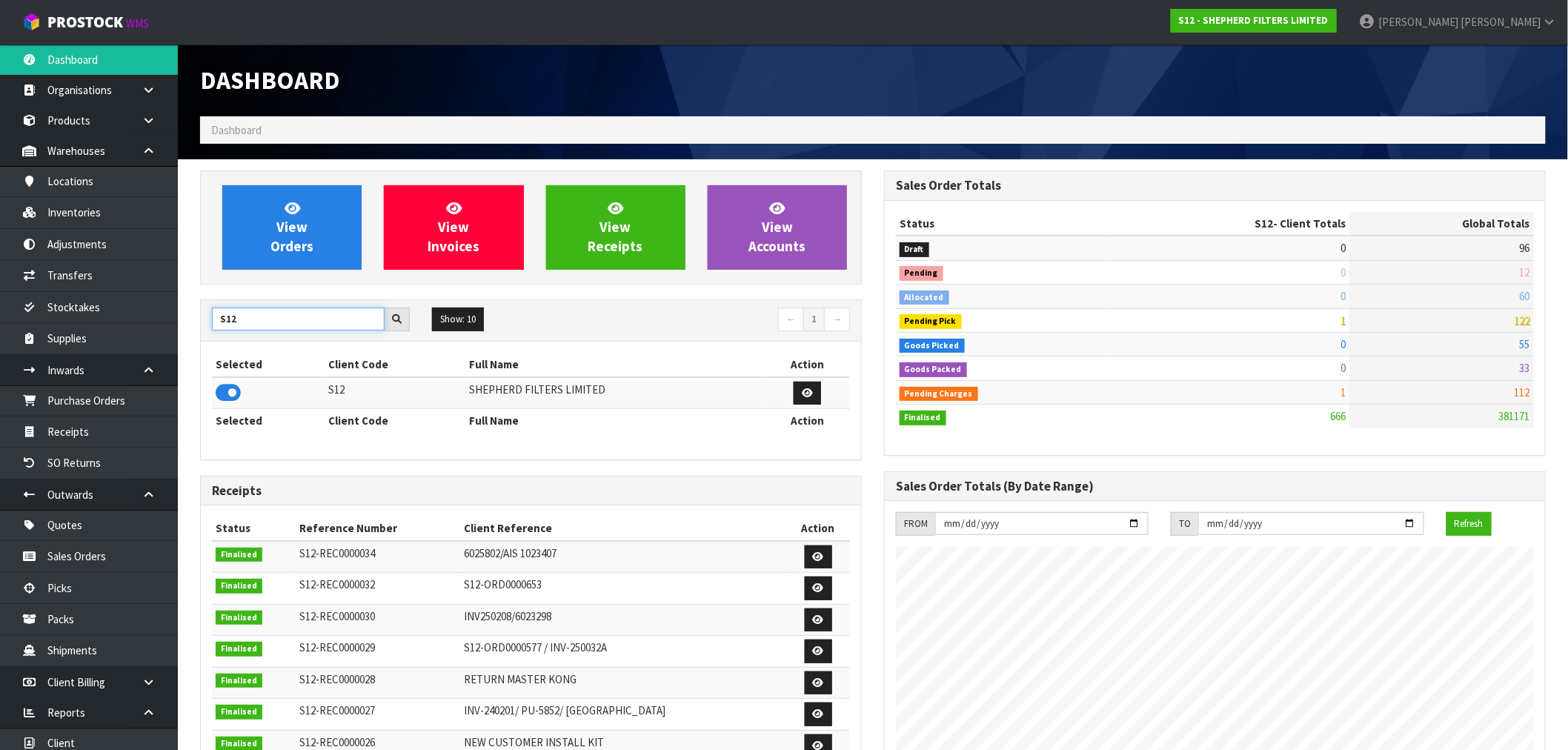
drag, startPoint x: 269, startPoint y: 317, endPoint x: 170, endPoint y: 315, distance: 99.0
click at [170, 315] on body "Toggle navigation ProStock WMS S12 - SHEPHERD FILTERS LIMITED Rocio Lopez Logou…" at bounding box center [784, 375] width 1568 height 750
type input "J01"
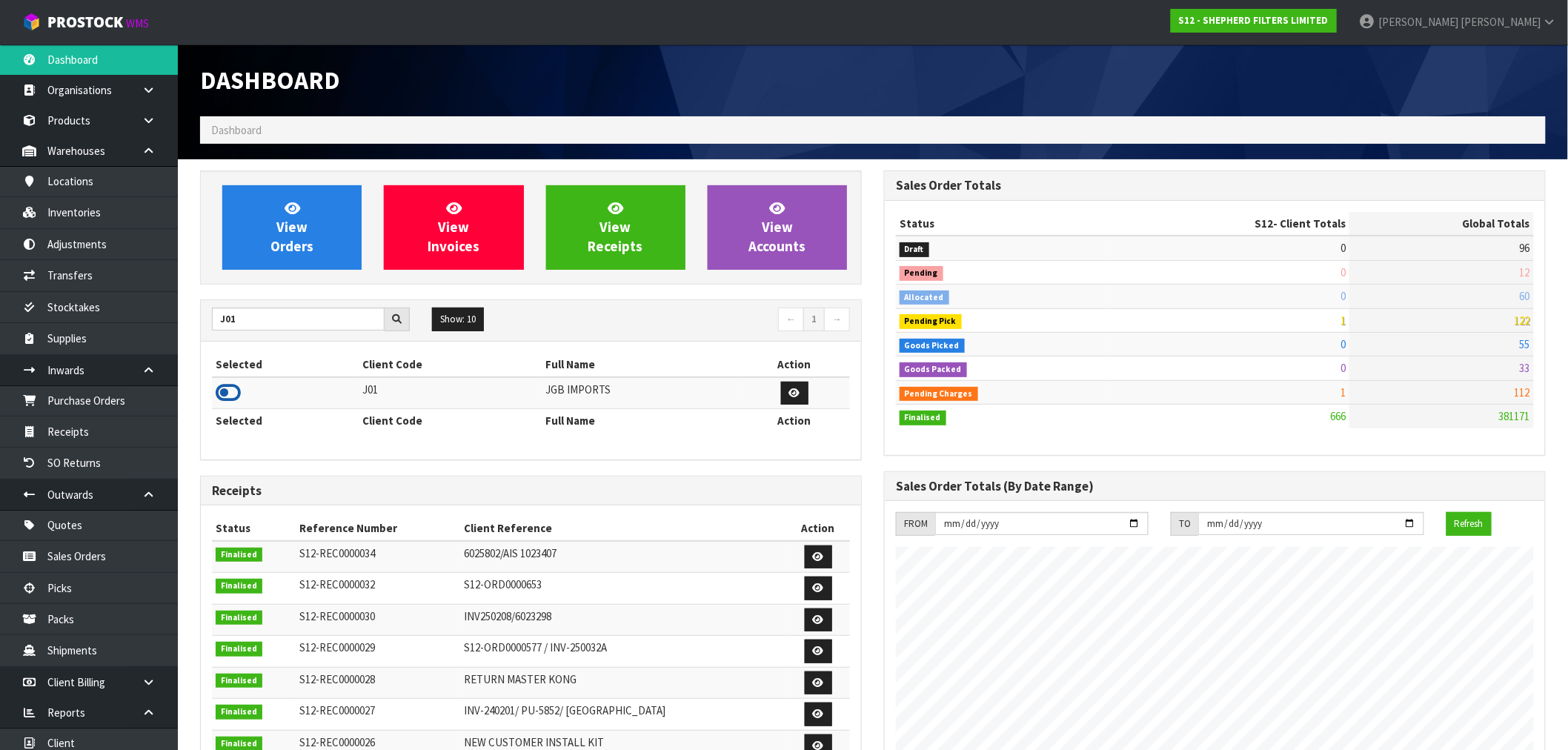
click at [229, 389] on icon at bounding box center [228, 393] width 25 height 23
click at [250, 271] on div "View Orders View Invoices View Receipts View Accounts" at bounding box center [530, 227] width 661 height 114
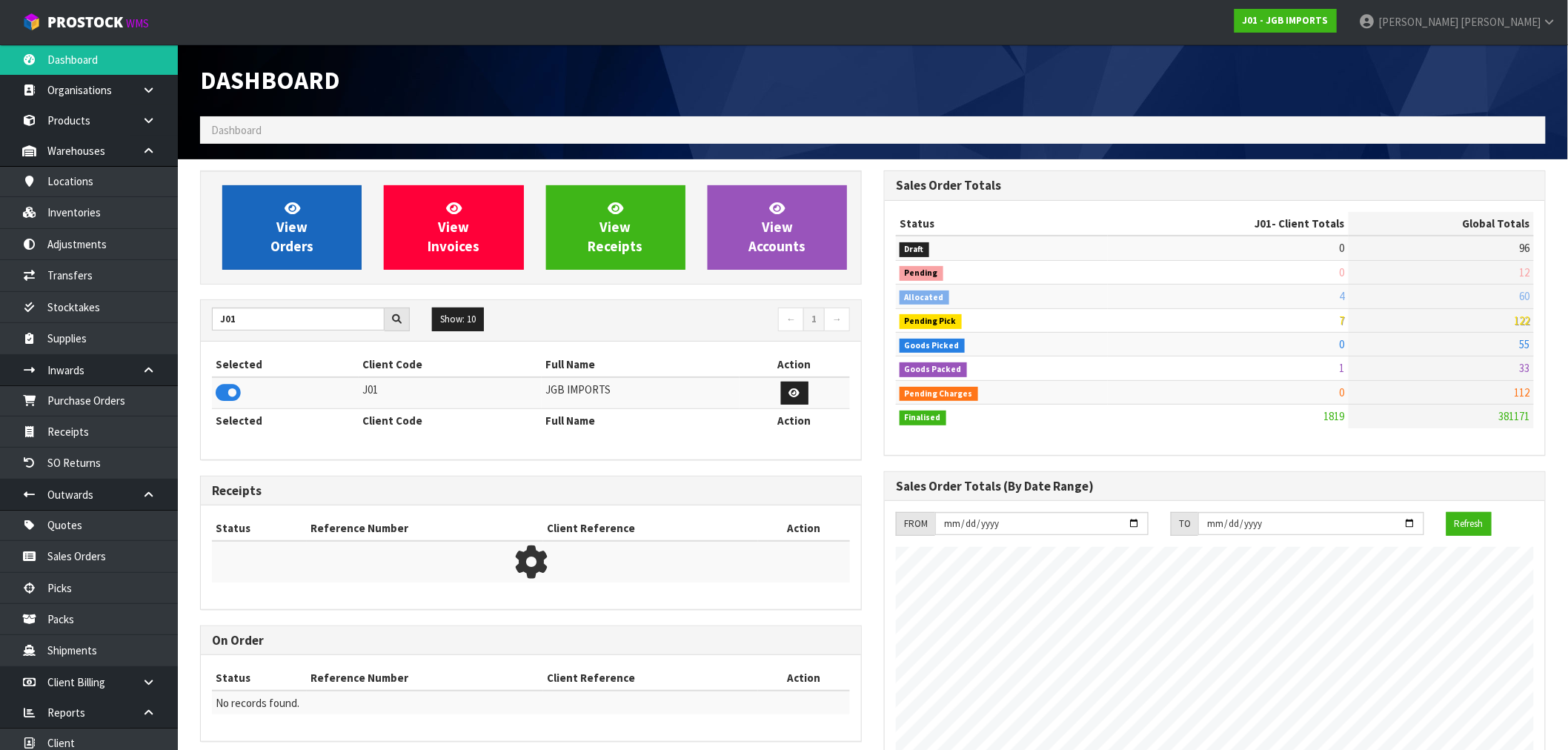
scroll to position [1122, 684]
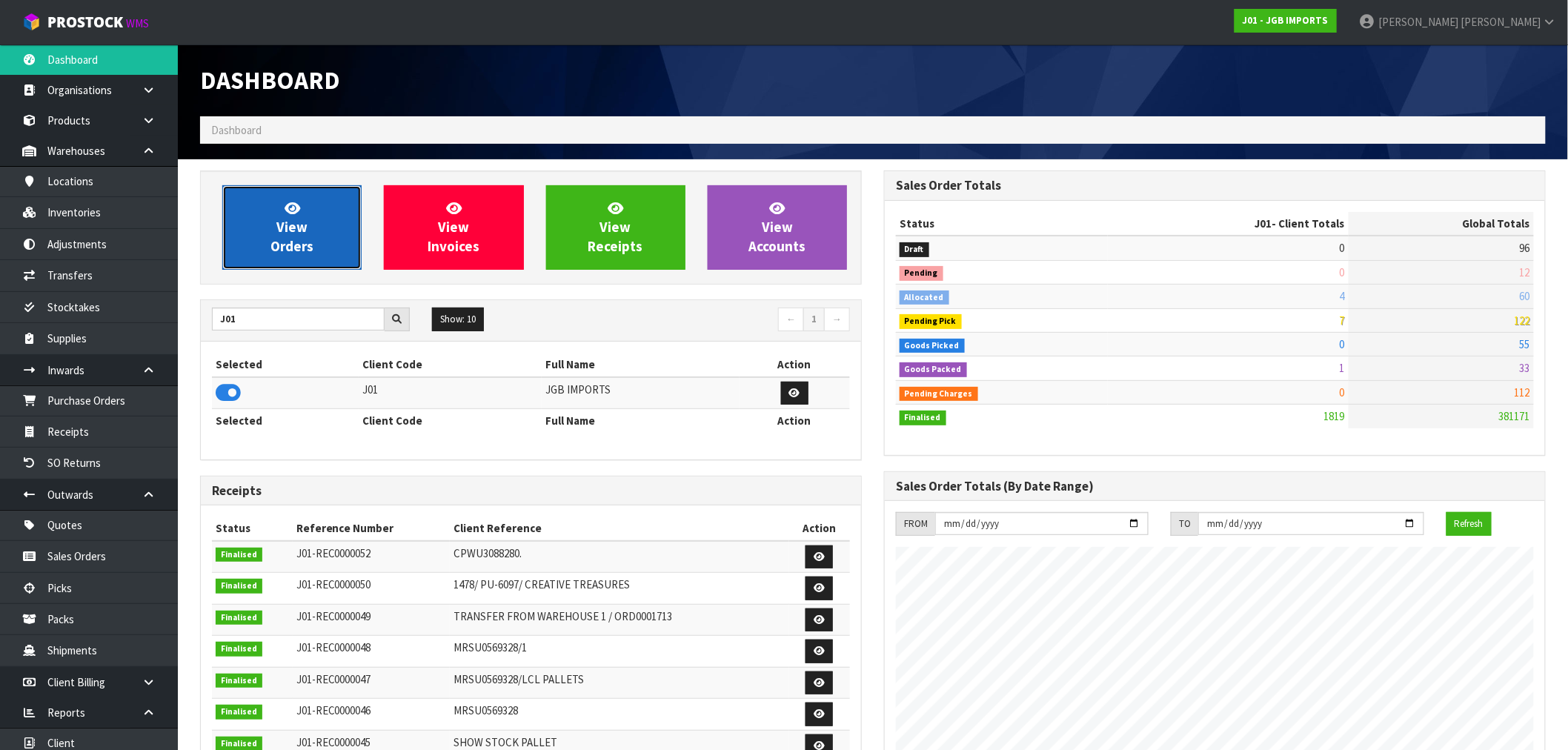
click at [273, 242] on span "View Orders" at bounding box center [291, 227] width 43 height 56
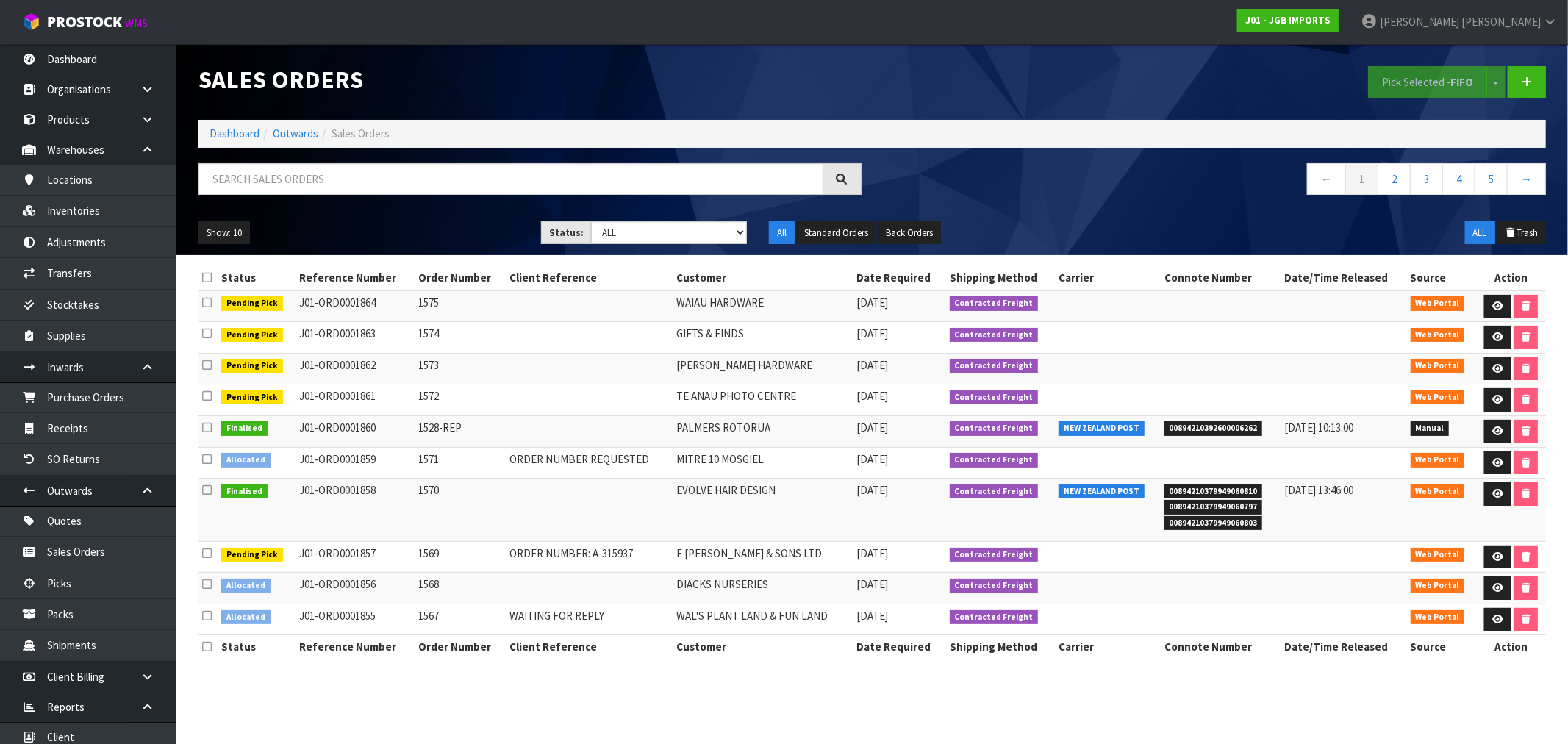
click at [459, 202] on div at bounding box center [530, 184] width 685 height 42
click at [387, 179] on input "text" at bounding box center [511, 178] width 625 height 32
type input "SILKY"
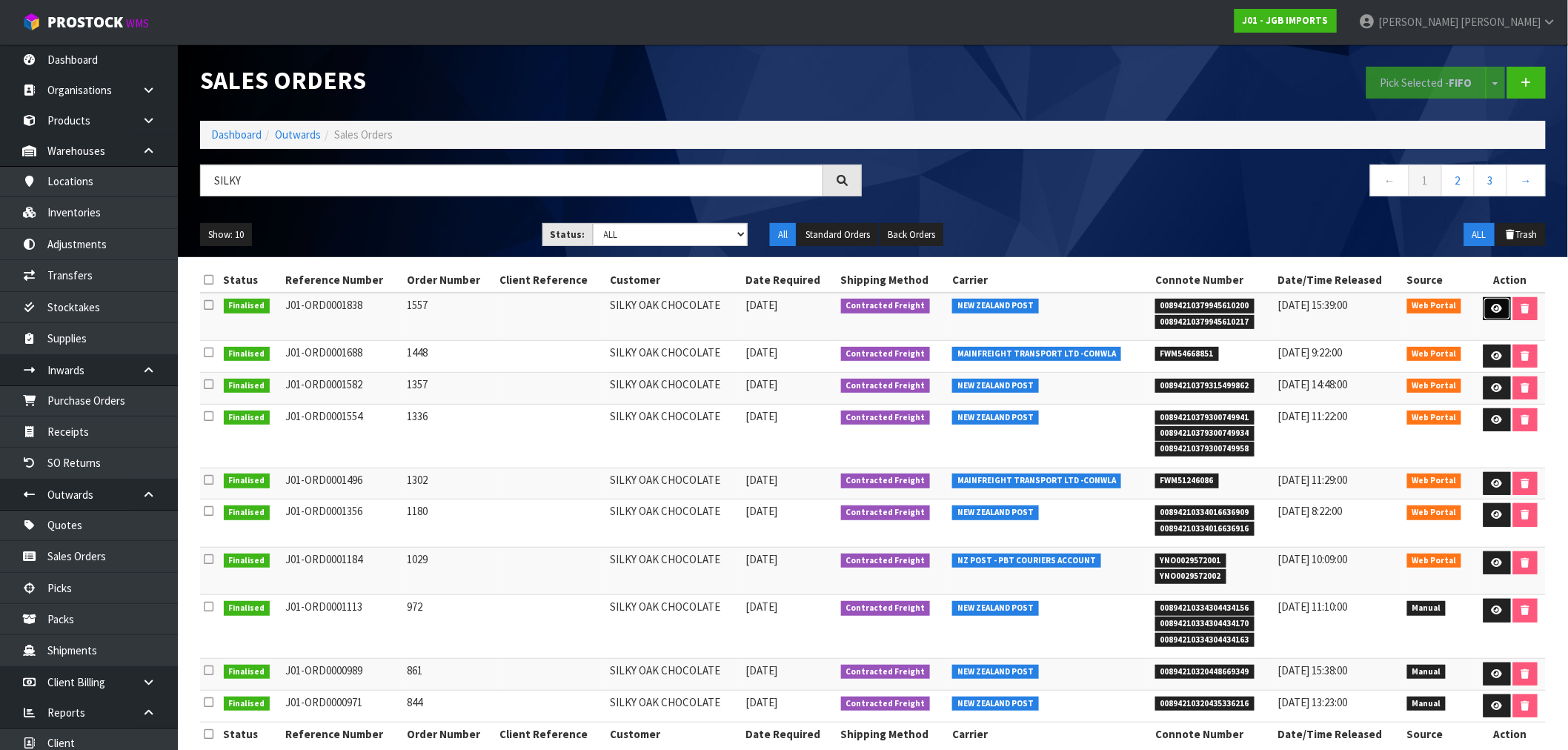
click at [1494, 302] on link at bounding box center [1498, 309] width 28 height 23
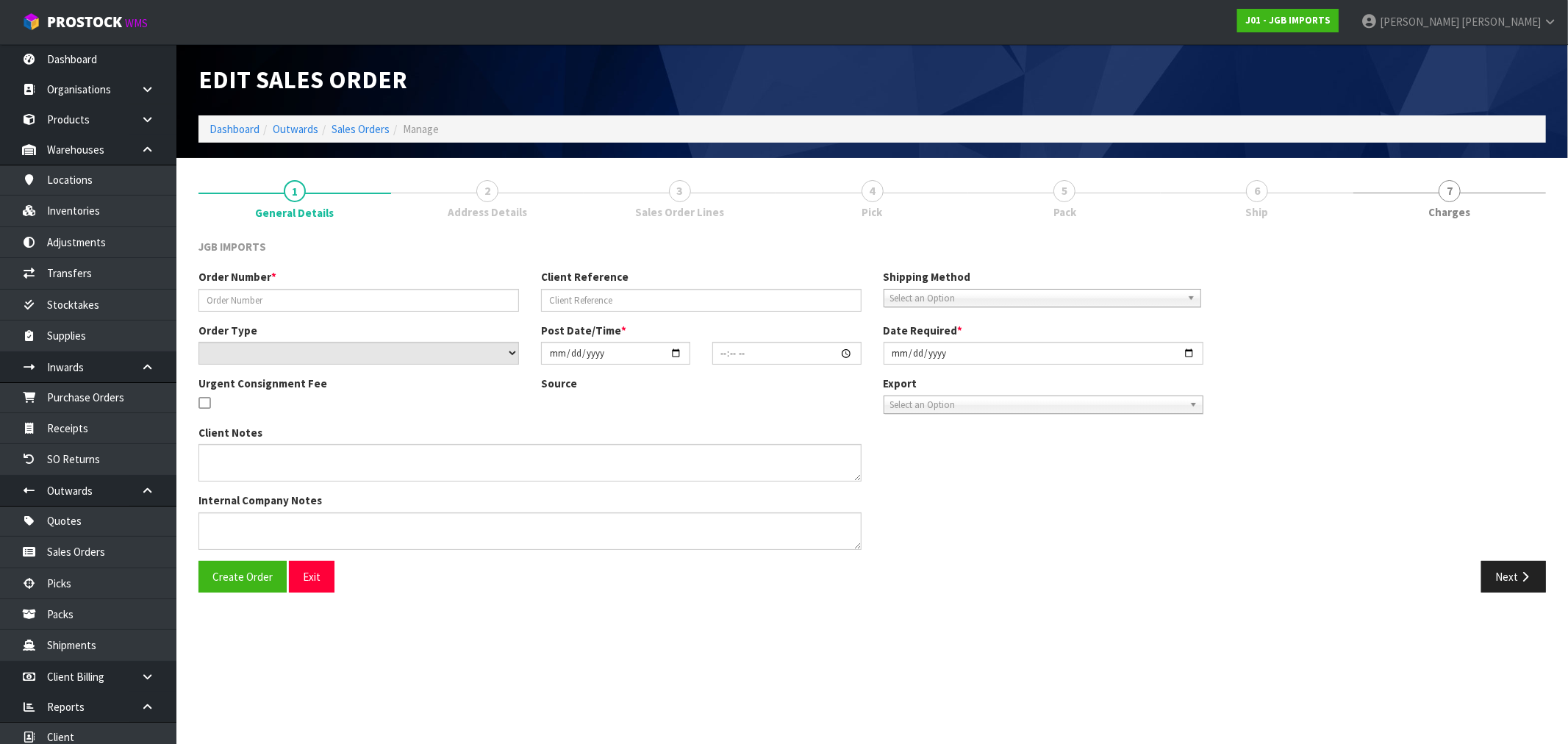
type input "1557"
select select "number:0"
type input "[DATE]"
type input "16:36:00.000"
type input "[DATE]"
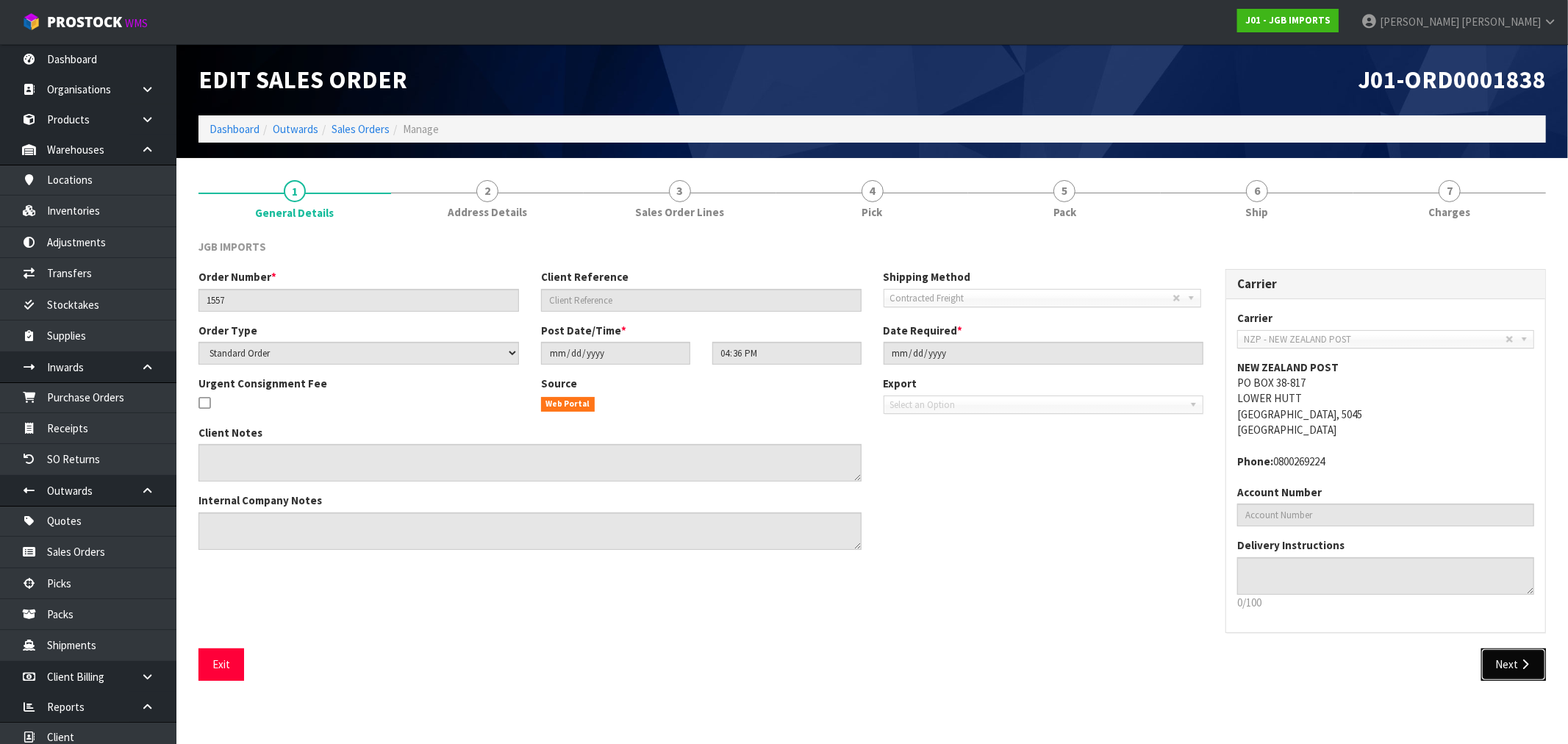
click at [1515, 672] on button "Next" at bounding box center [1514, 664] width 65 height 32
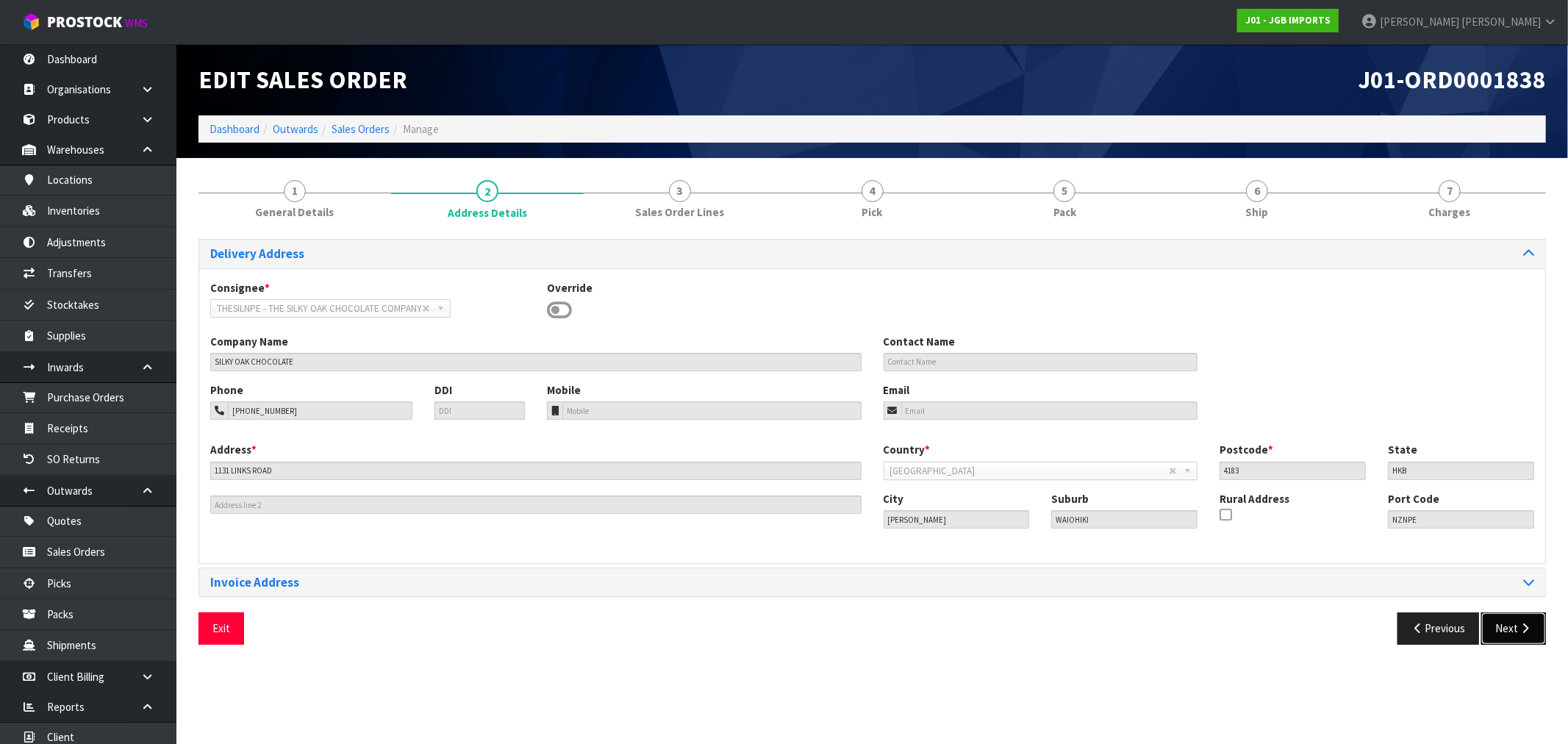
click at [1506, 623] on button "Next" at bounding box center [1514, 628] width 65 height 32
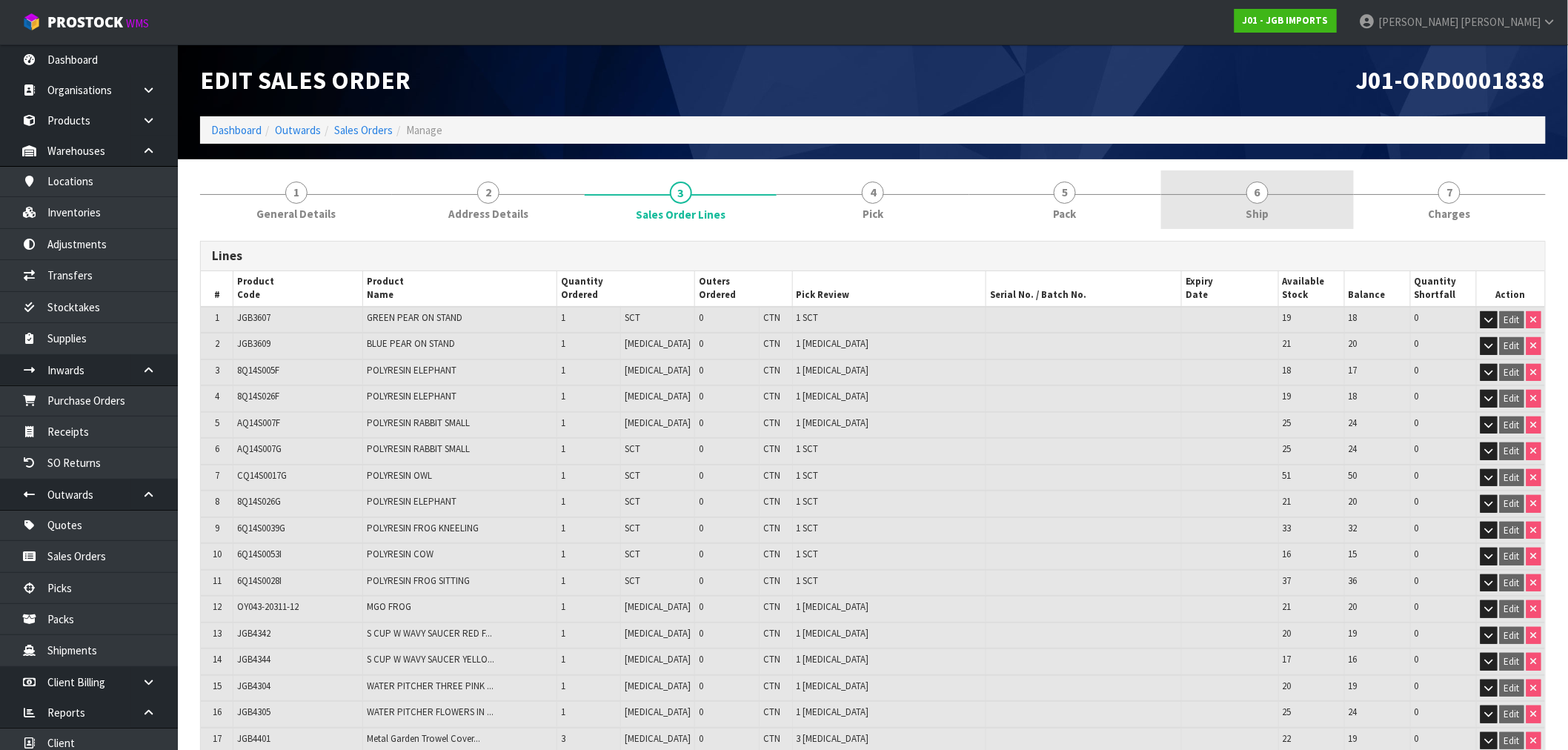
click at [1285, 205] on link "6 Ship" at bounding box center [1257, 199] width 192 height 58
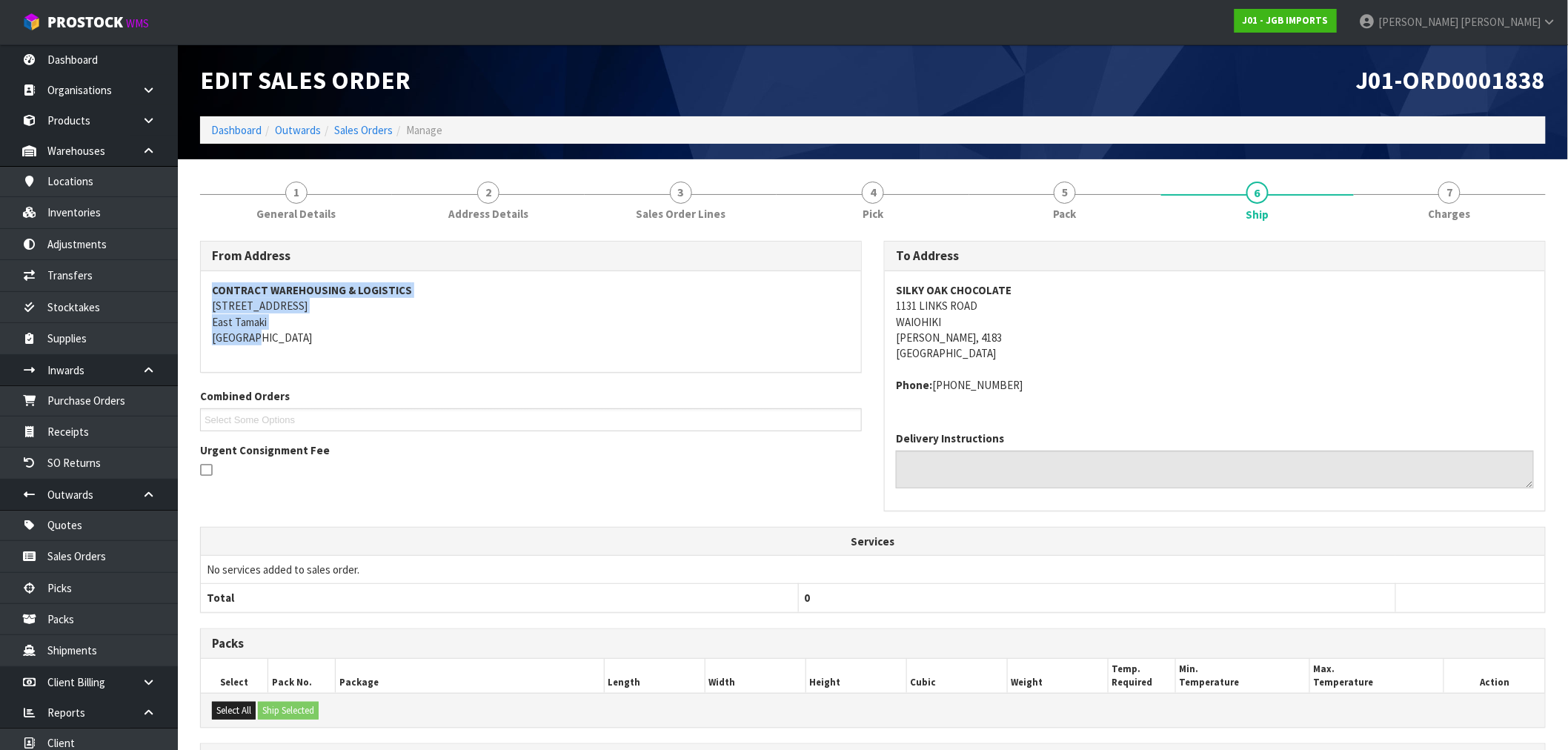
drag, startPoint x: 295, startPoint y: 334, endPoint x: 202, endPoint y: 293, distance: 101.6
click at [202, 293] on div "CONTRACT WAREHOUSING & LOGISTICS 17 Allens Road East Tamaki Auckland" at bounding box center [531, 322] width 661 height 102
copy address "CONTRACT WAREHOUSING & LOGISTICS 17 Allens Road East Tamaki Auckland"
click at [373, 126] on link "Sales Orders" at bounding box center [362, 130] width 58 height 14
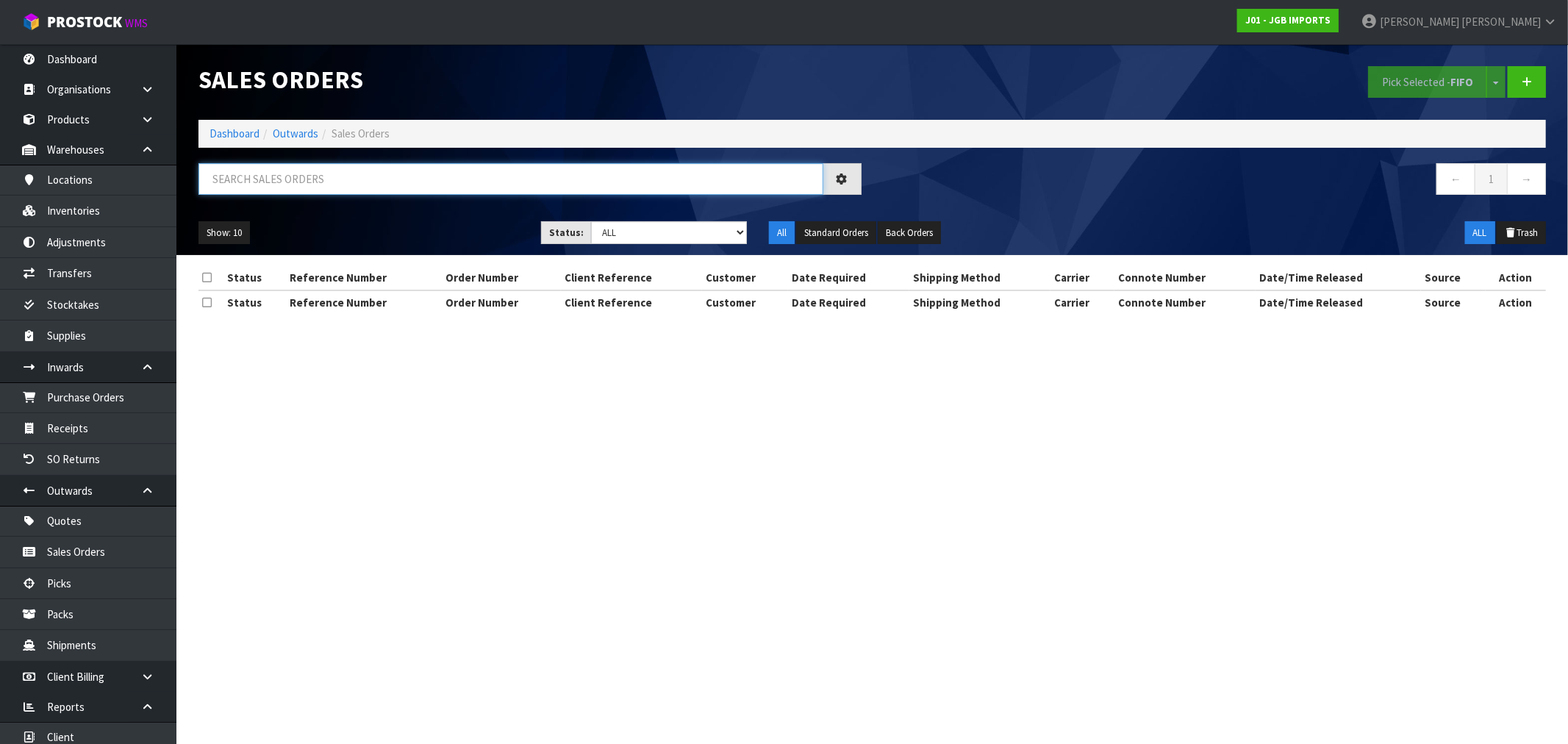
click at [356, 187] on input "text" at bounding box center [511, 178] width 625 height 32
paste input "Studio Sixty"
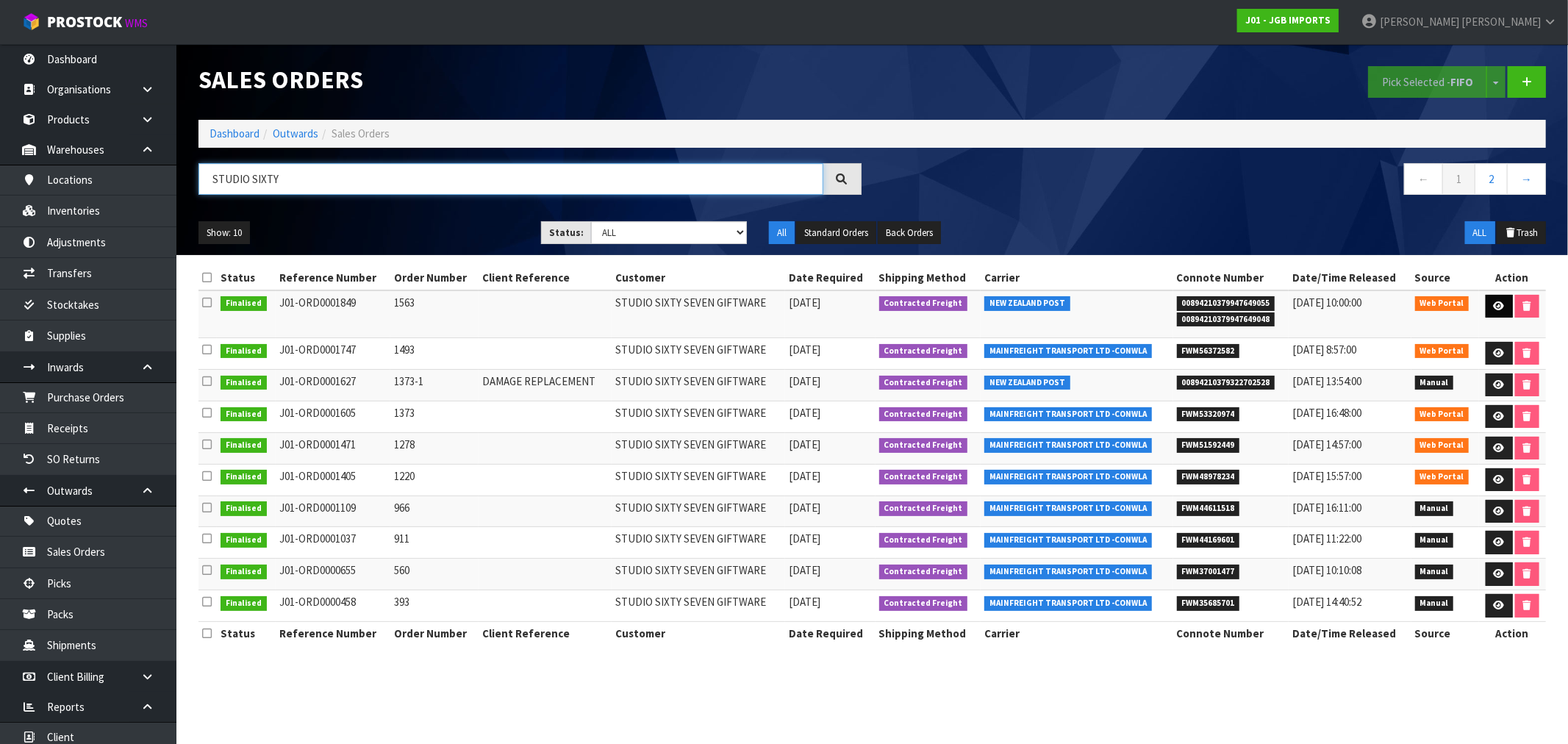
type input "STUDIO SIXTY"
click at [1500, 305] on icon at bounding box center [1499, 306] width 11 height 9
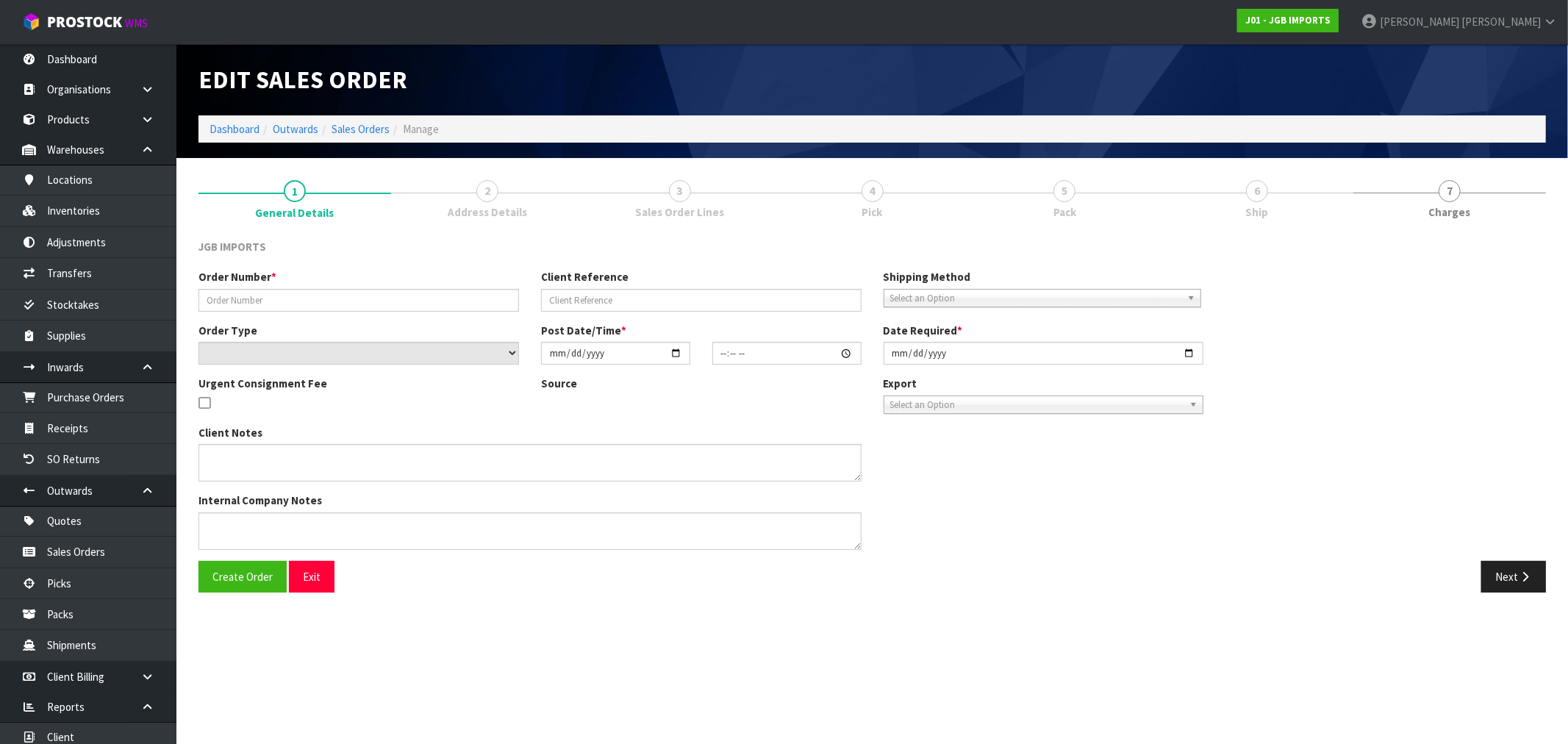
type input "1563"
select select "number:0"
type input "[DATE]"
type input "12:53:00.000"
type input "2025-09-09"
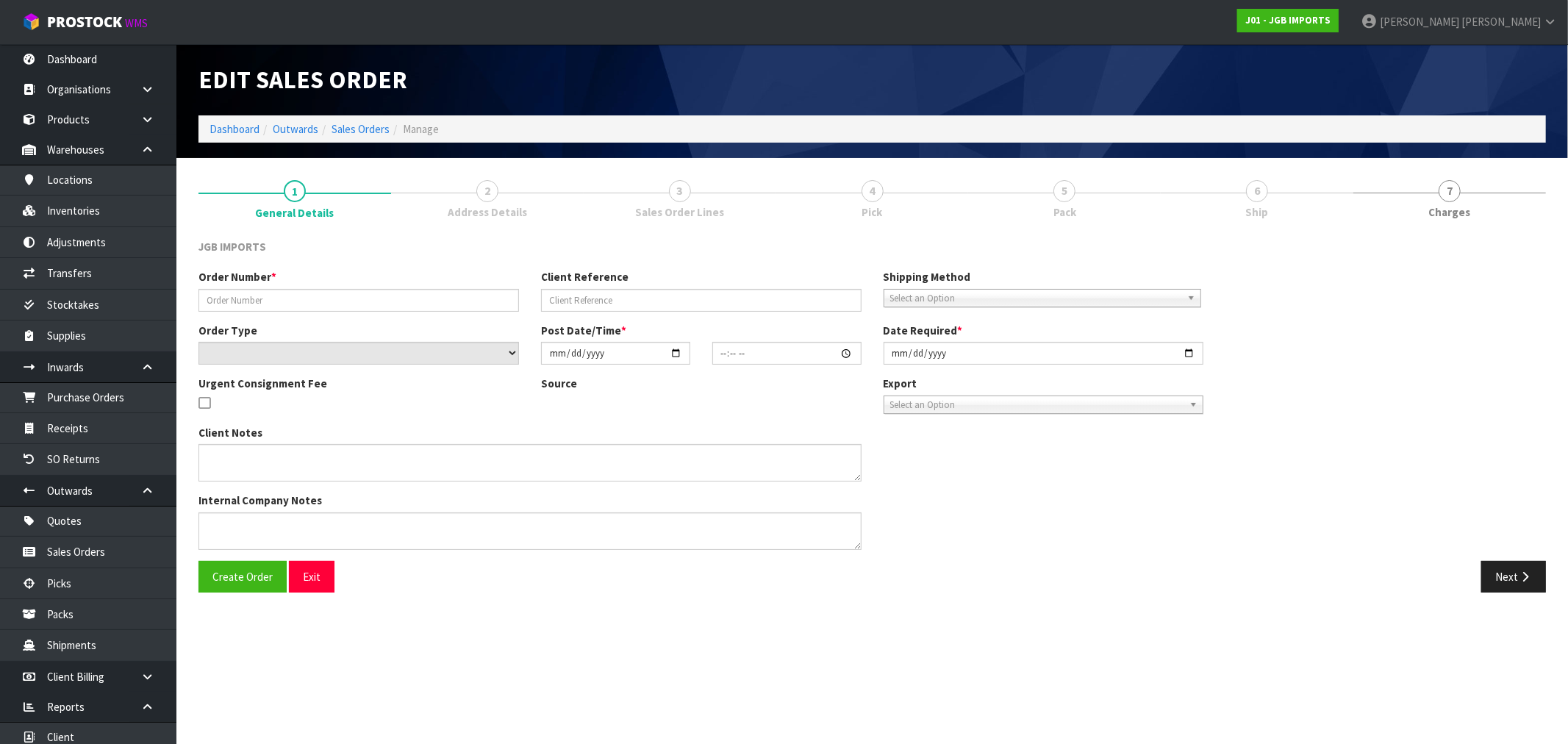
type textarea "FREIGHTFREE….SHOWING FREIGHT DISCOUNTED BY 100%"
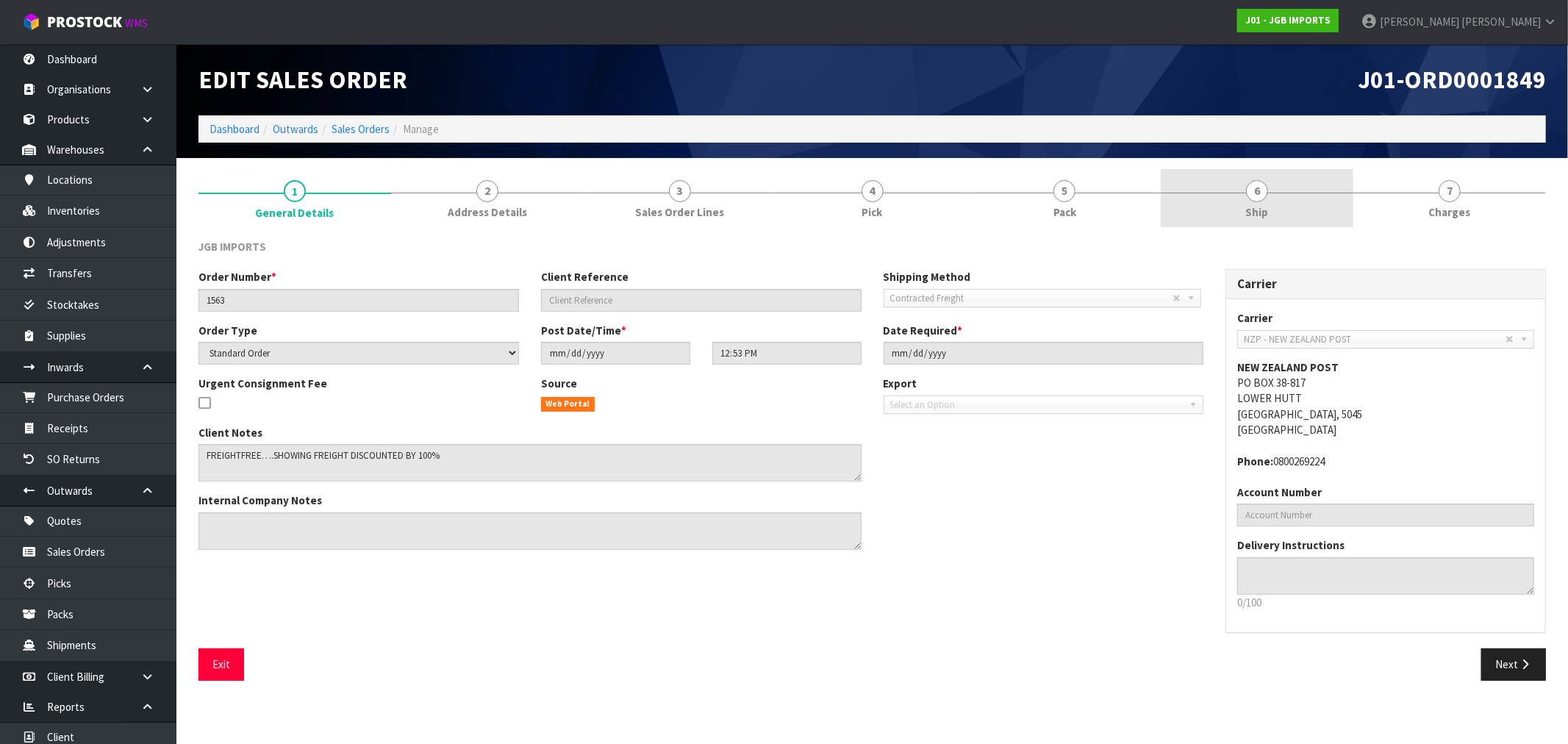
click at [1253, 209] on span "Ship" at bounding box center [1258, 212] width 22 height 16
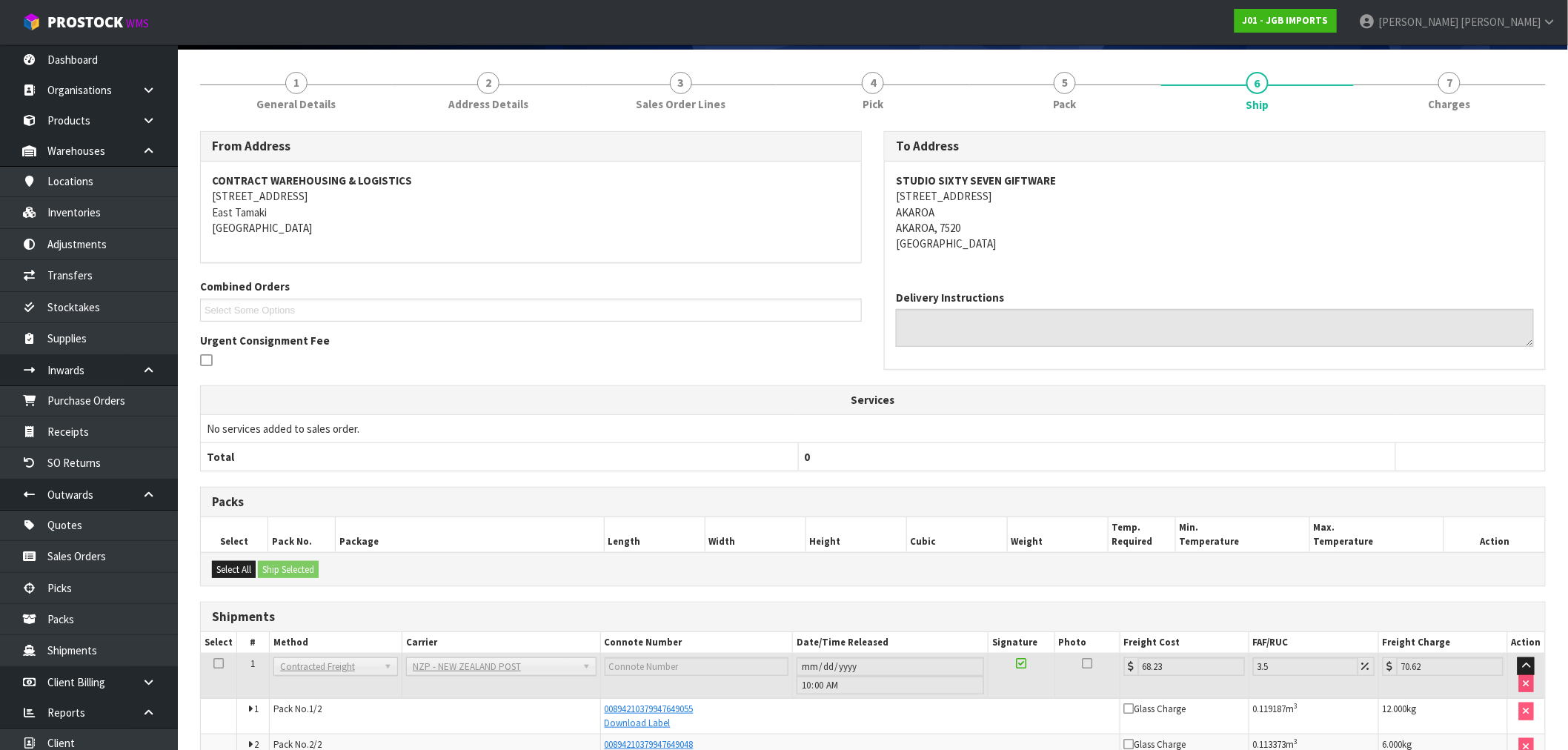
scroll to position [189, 0]
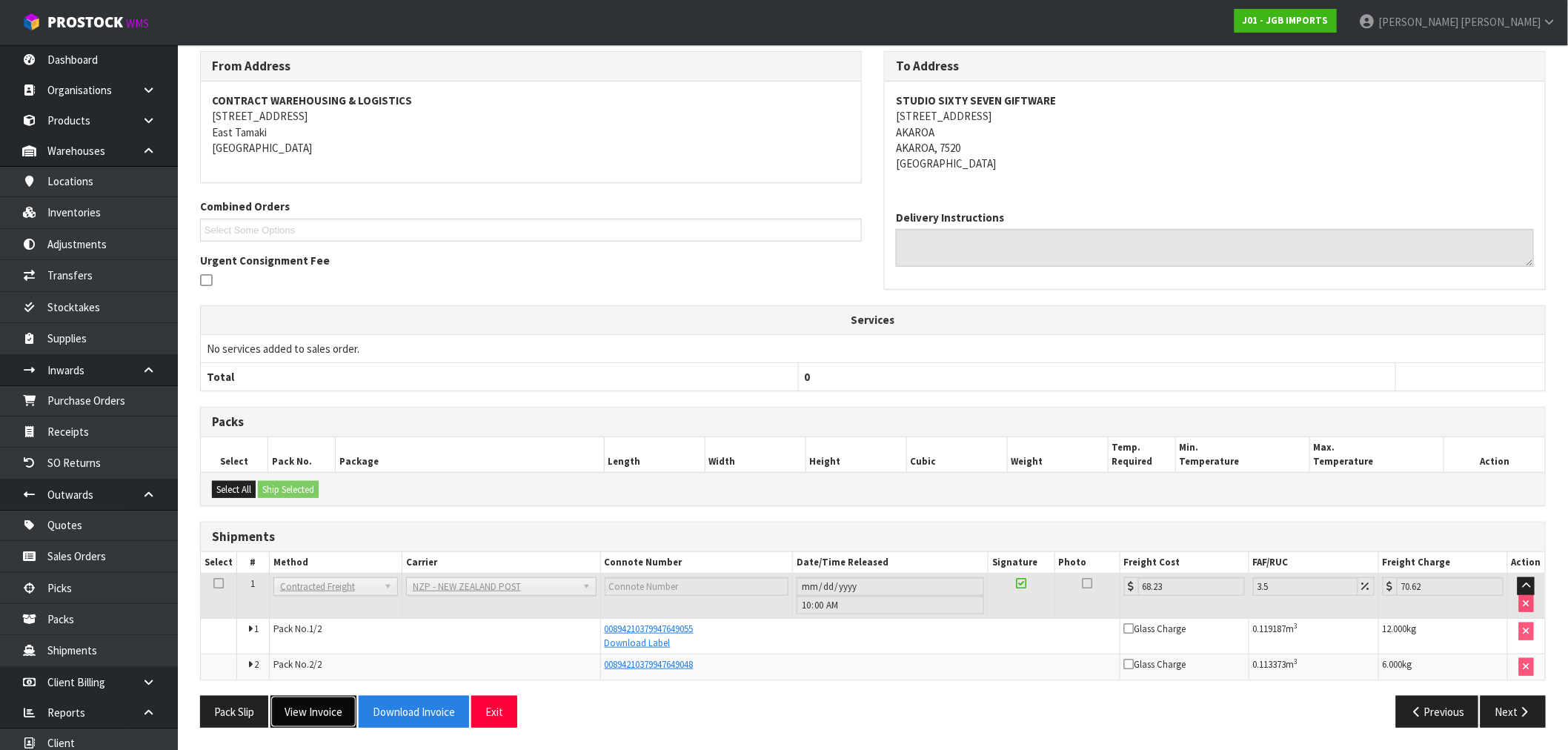
click at [314, 707] on button "View Invoice" at bounding box center [313, 711] width 86 height 32
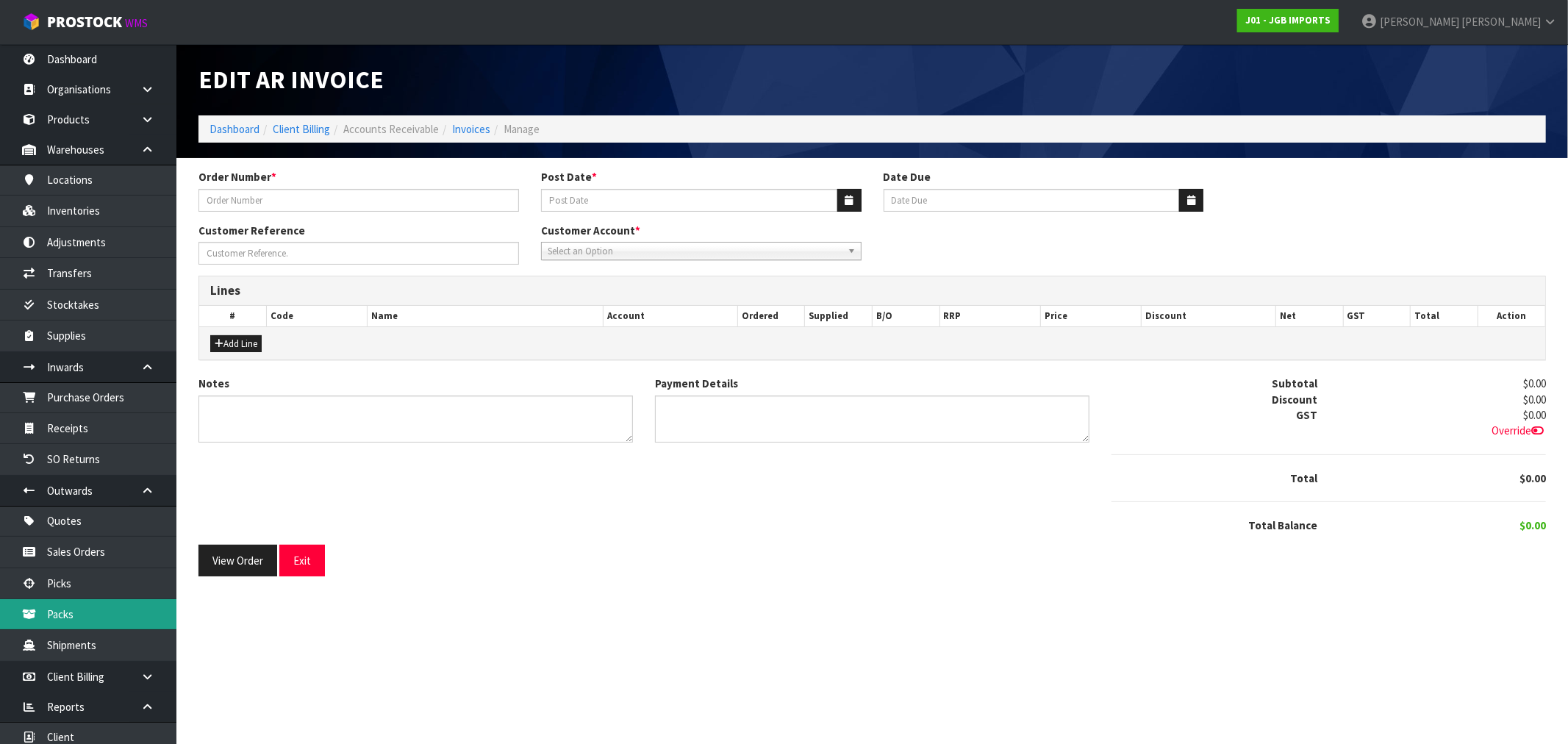
type input "1563"
type input "[DATE]"
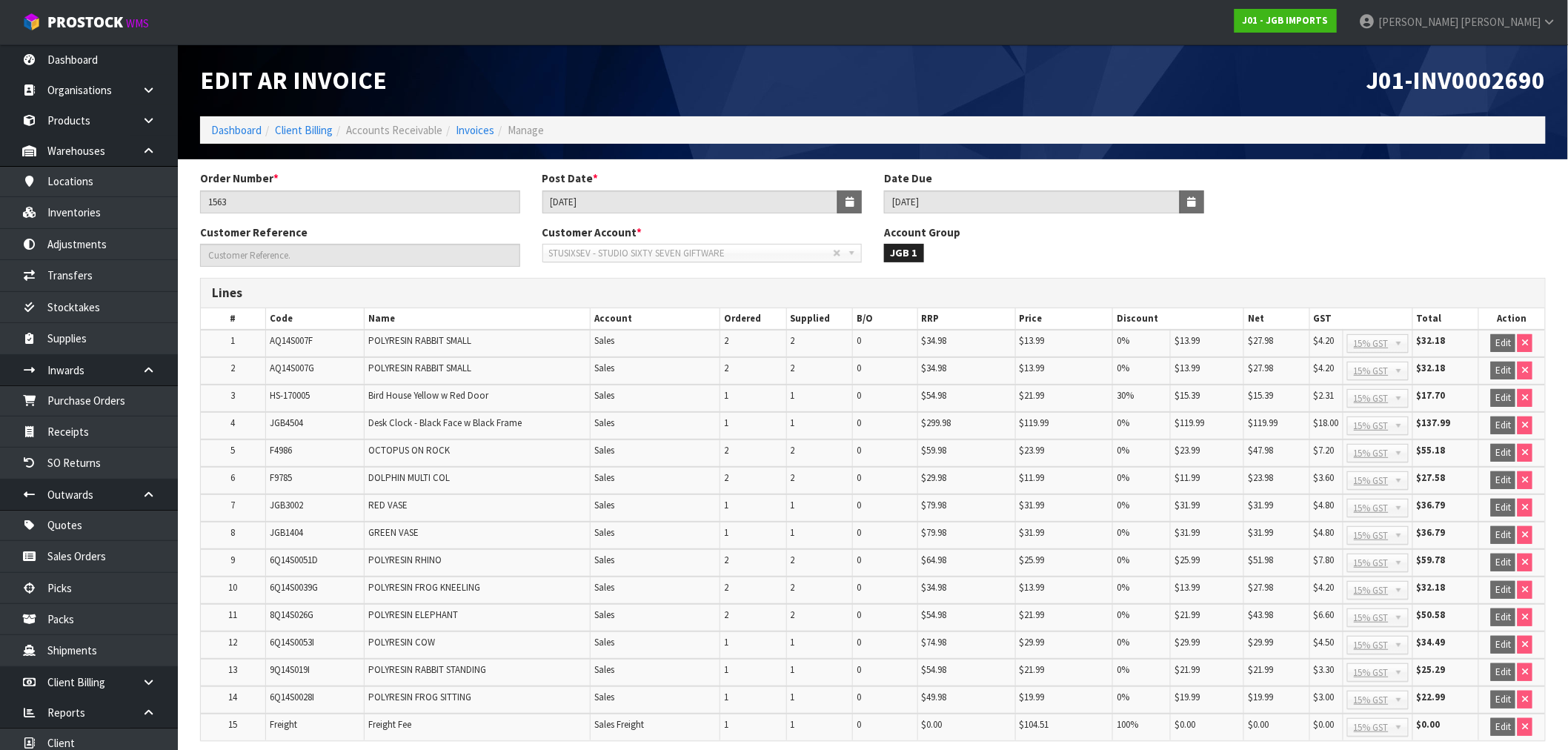
click at [542, 405] on td "Bird House Yellow w Red Door" at bounding box center [477, 398] width 226 height 28
drag, startPoint x: 429, startPoint y: 477, endPoint x: 1225, endPoint y: 462, distance: 796.1
click at [1223, 467] on tr "6 F9785 DOLPHIN MULTI COL Sales 2 2 0 $29.98 $11.99 0% $11.99 $23.98 $3.60 No G…" at bounding box center [873, 481] width 1344 height 28
drag, startPoint x: 1283, startPoint y: 475, endPoint x: 1250, endPoint y: 477, distance: 33.1
click at [1248, 477] on td "$23.98" at bounding box center [1277, 481] width 66 height 28
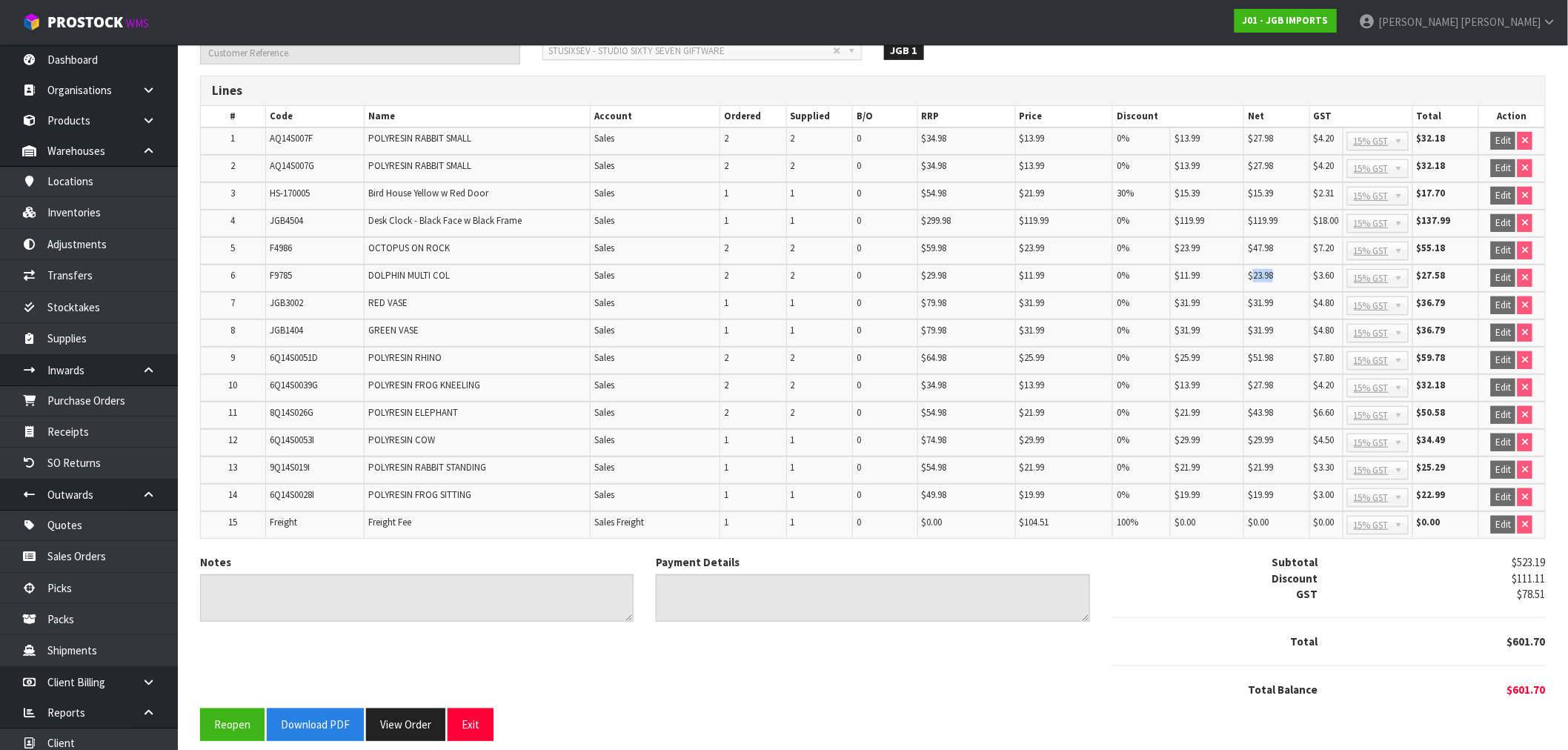
scroll to position [205, 0]
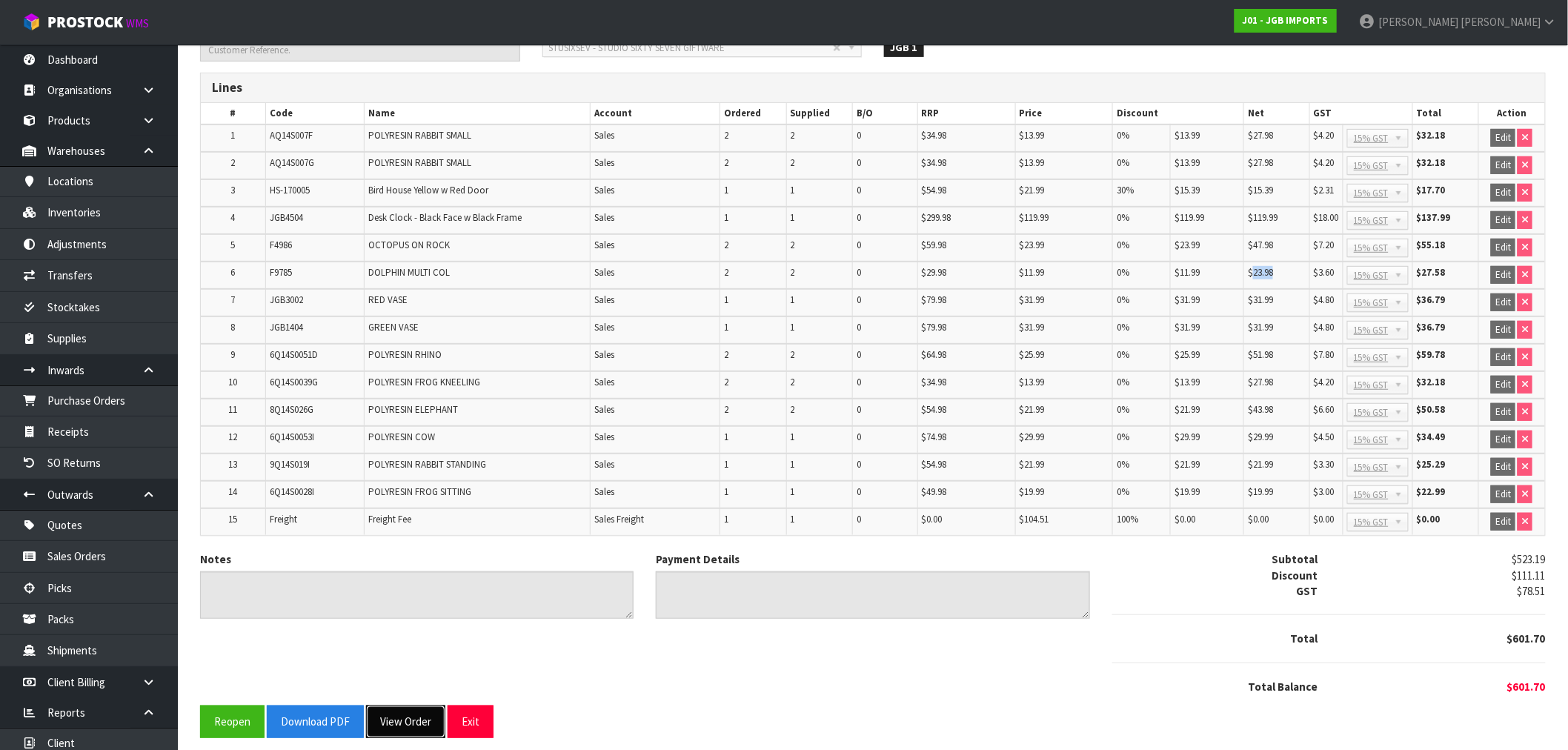
click at [421, 712] on button "View Order" at bounding box center [405, 721] width 79 height 32
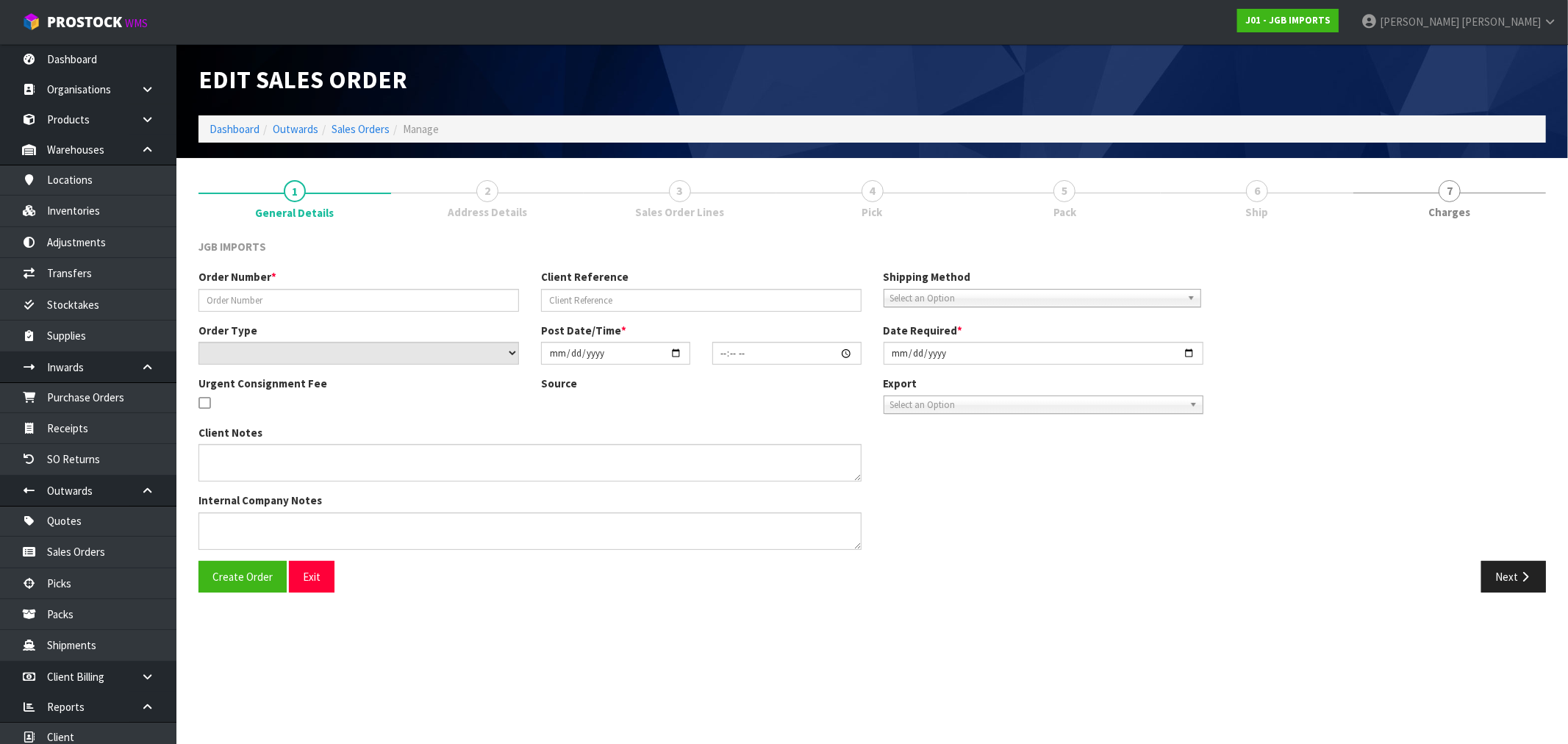
type input "1563"
select select "number:0"
type input "[DATE]"
type input "12:53:00.000"
type input "2025-09-09"
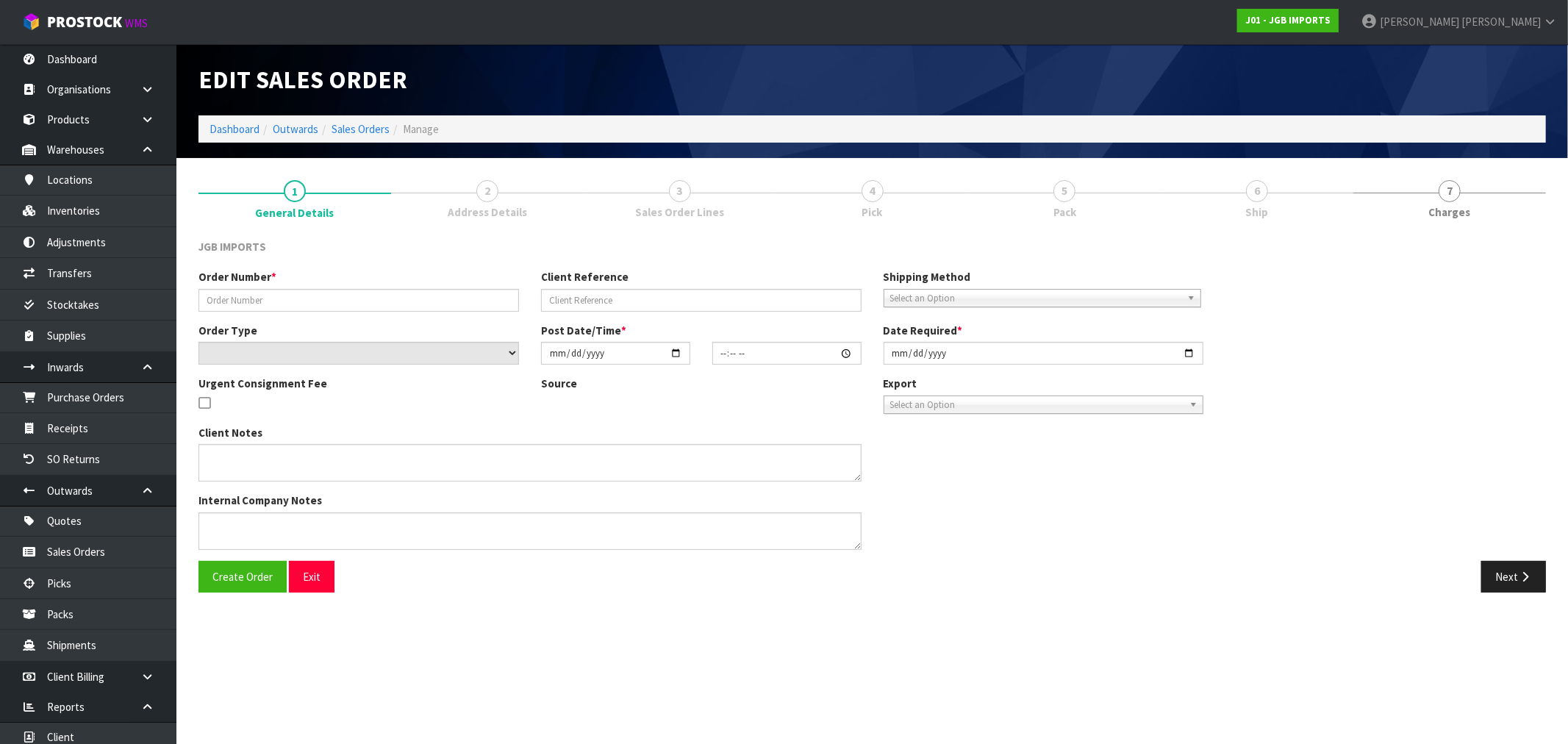
type textarea "FREIGHTFREE….SHOWING FREIGHT DISCOUNTED BY 100%"
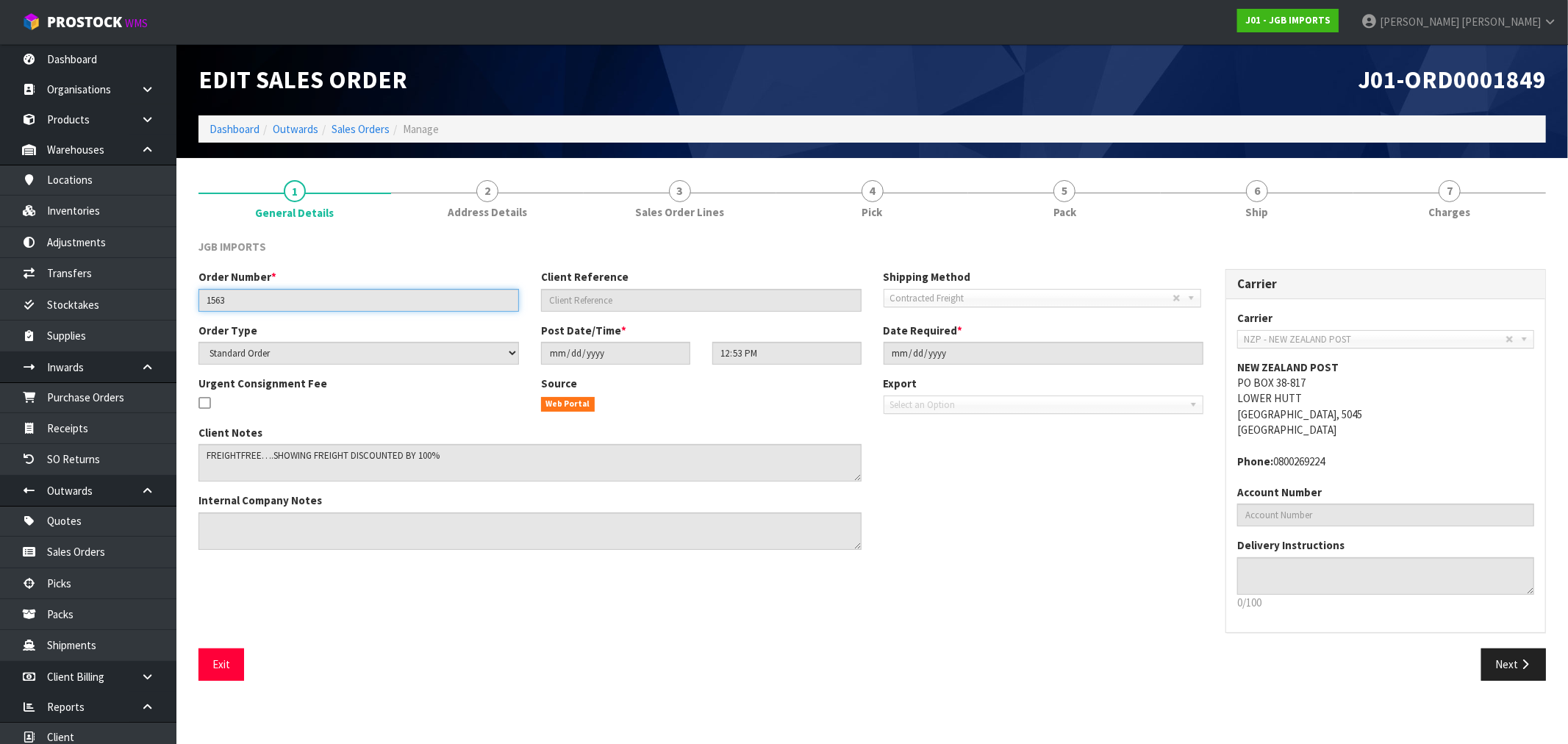
drag, startPoint x: 268, startPoint y: 303, endPoint x: 178, endPoint y: 297, distance: 90.2
click at [179, 299] on section "1 General Details 2 Address Details 3 Sales Order Lines 4 Pick 5 Pack 6 Ship 7 …" at bounding box center [873, 430] width 1392 height 545
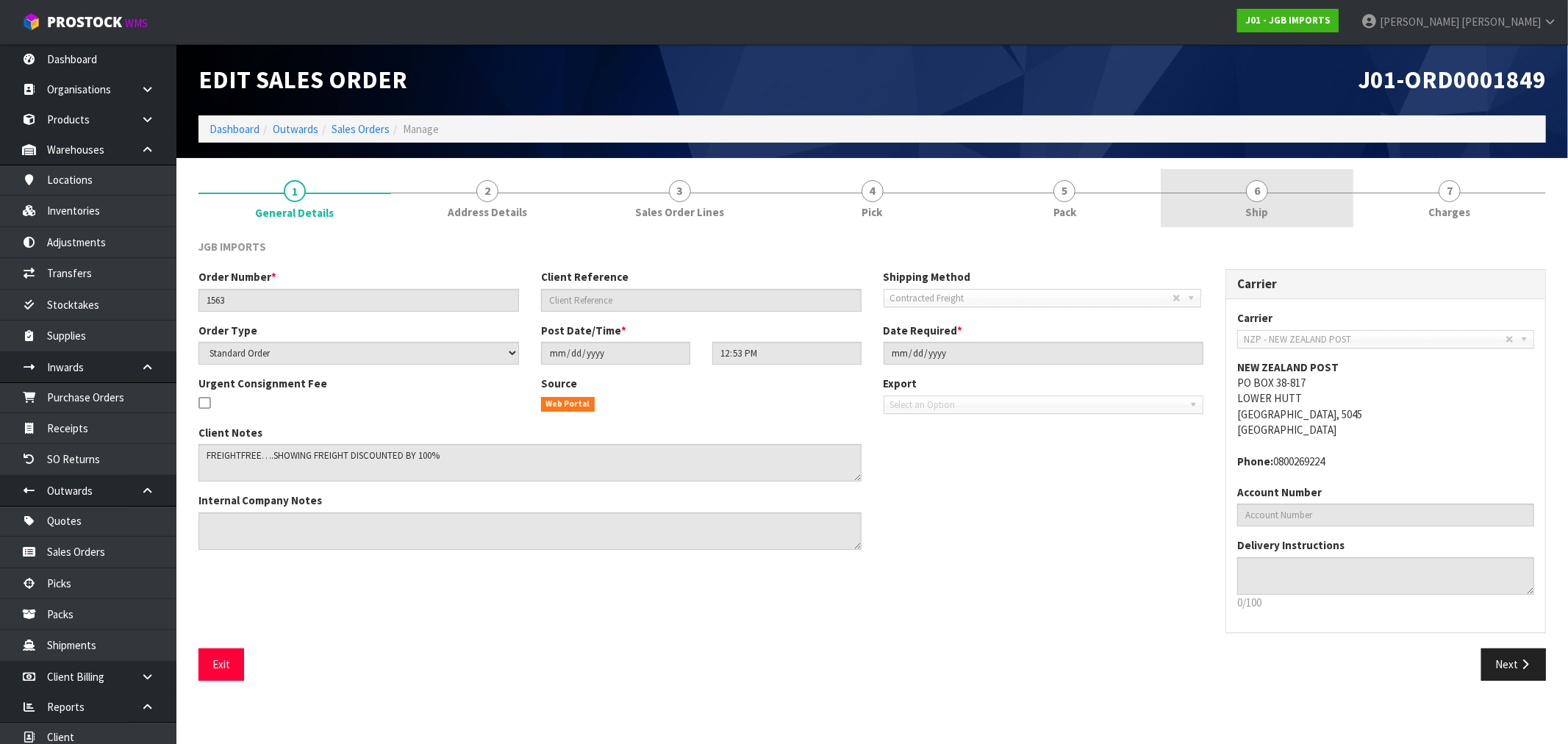
click at [1313, 199] on link "6 Ship" at bounding box center [1257, 197] width 192 height 58
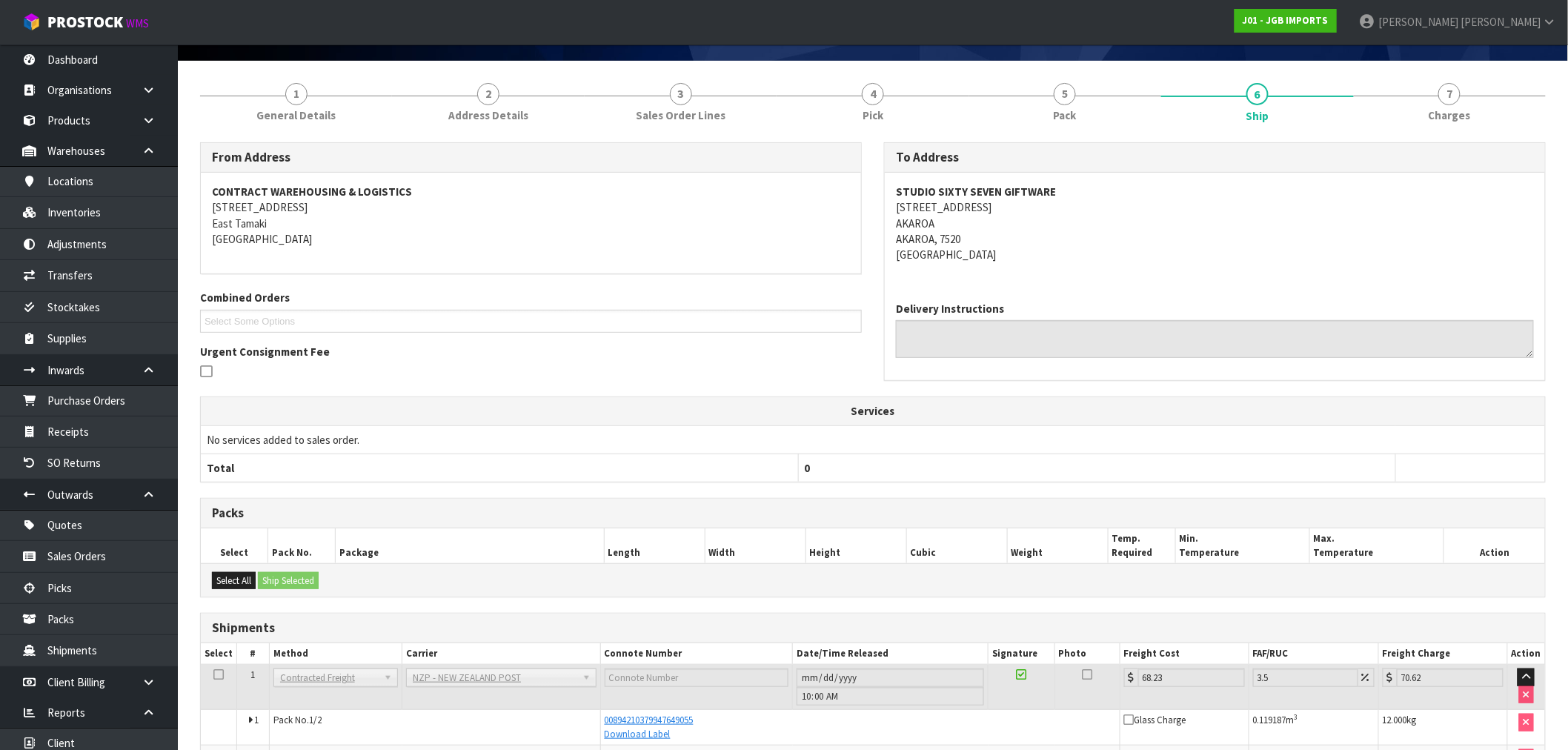
scroll to position [189, 0]
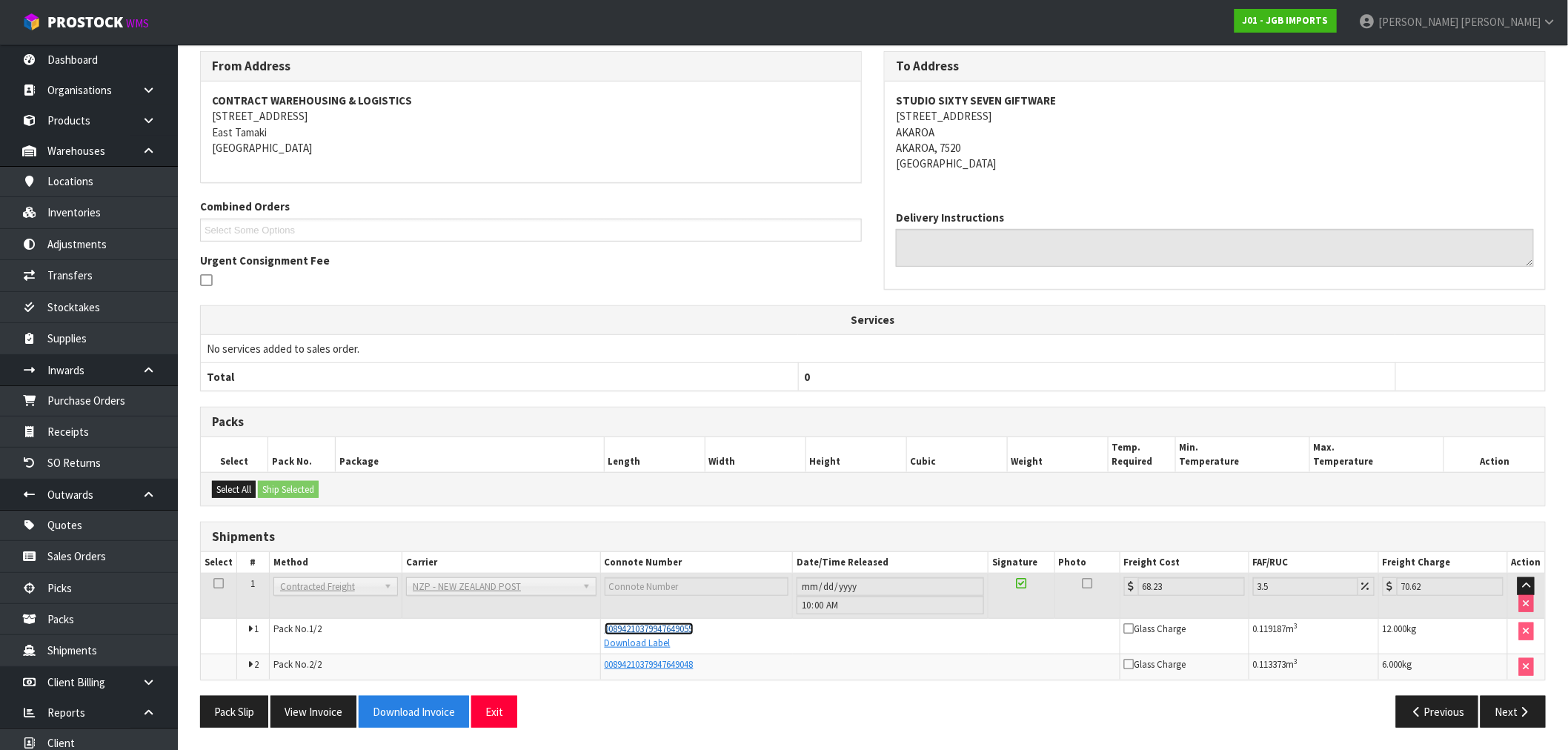
click at [676, 627] on span "00894210379947649055" at bounding box center [649, 628] width 89 height 12
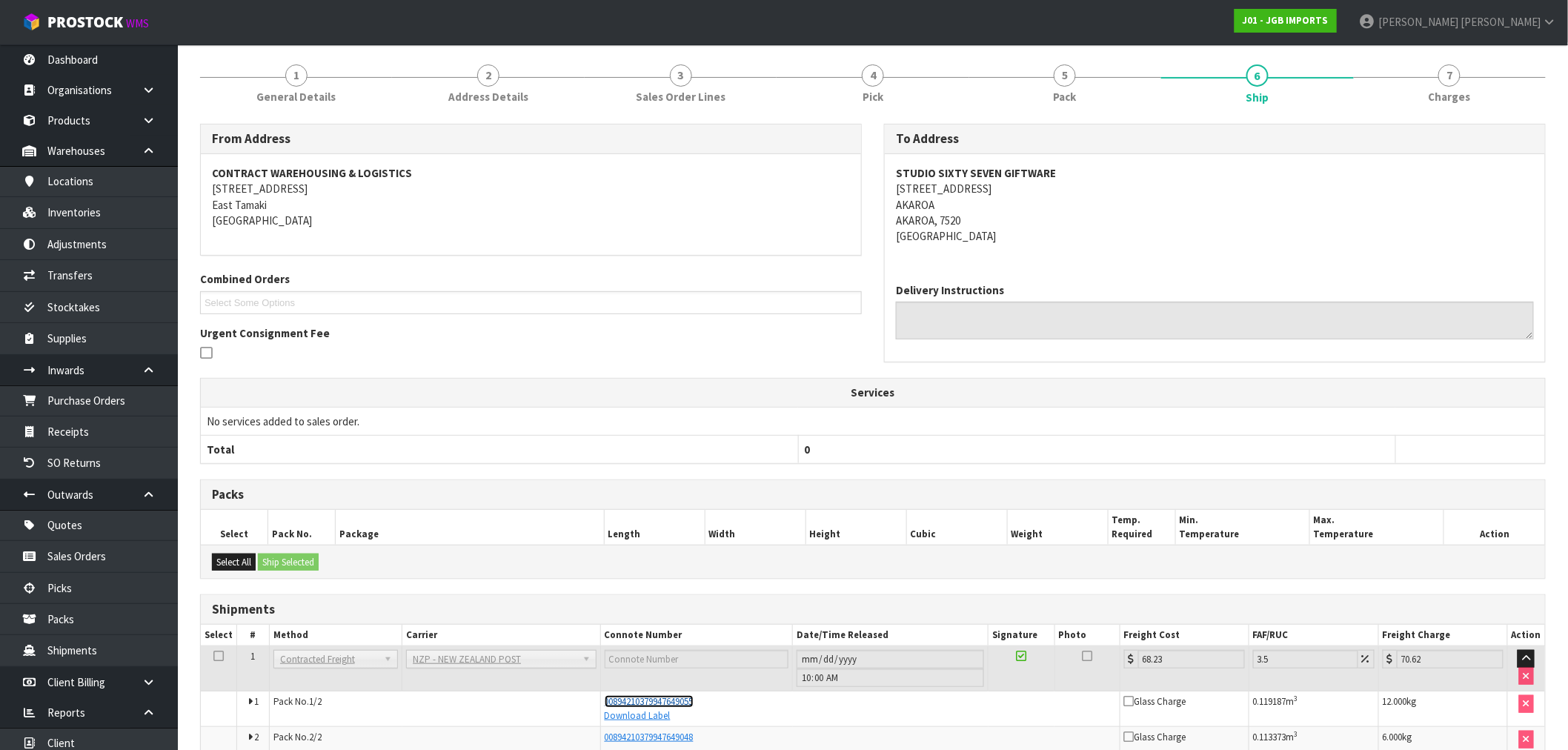
scroll to position [0, 0]
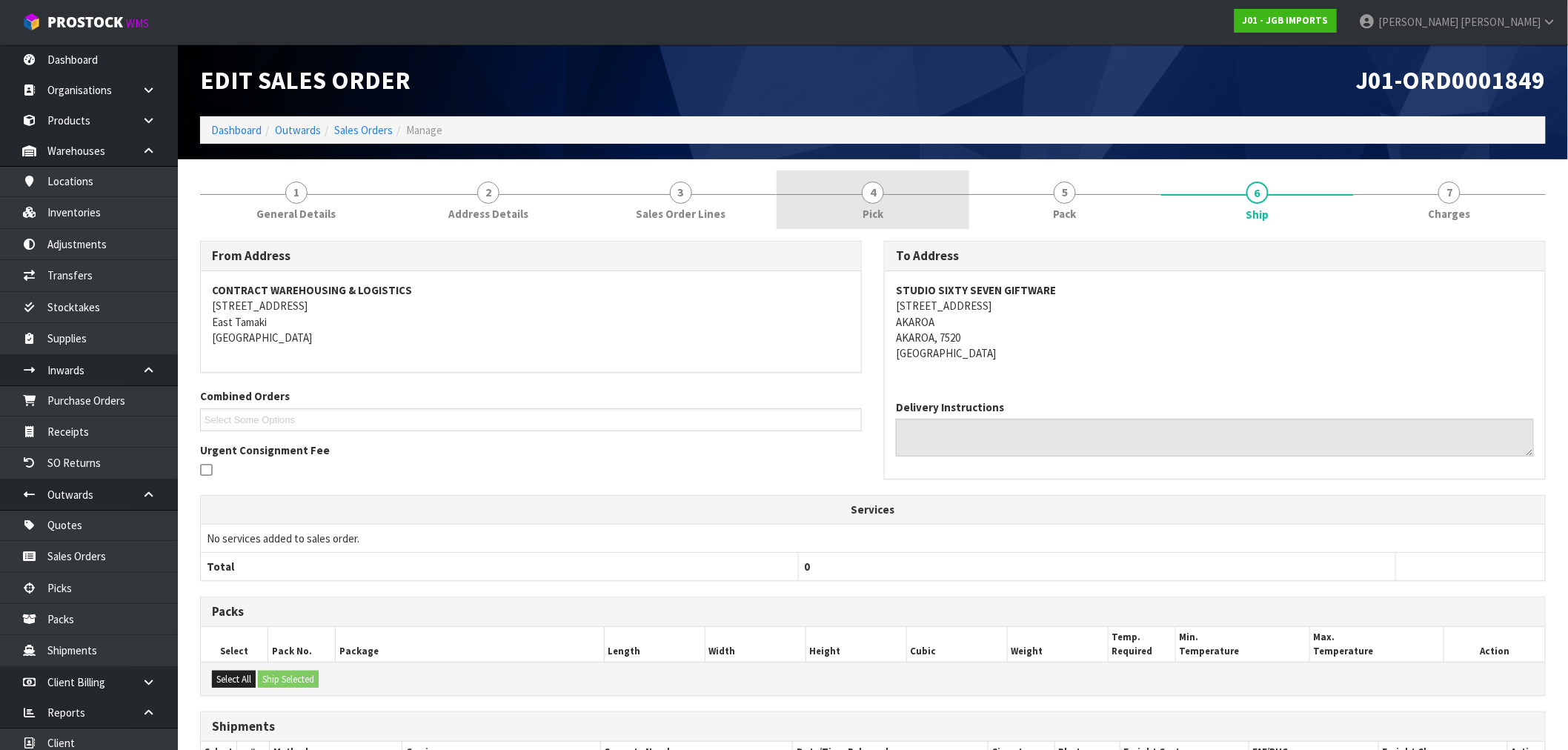
click at [932, 206] on link "4 Pick" at bounding box center [872, 199] width 192 height 58
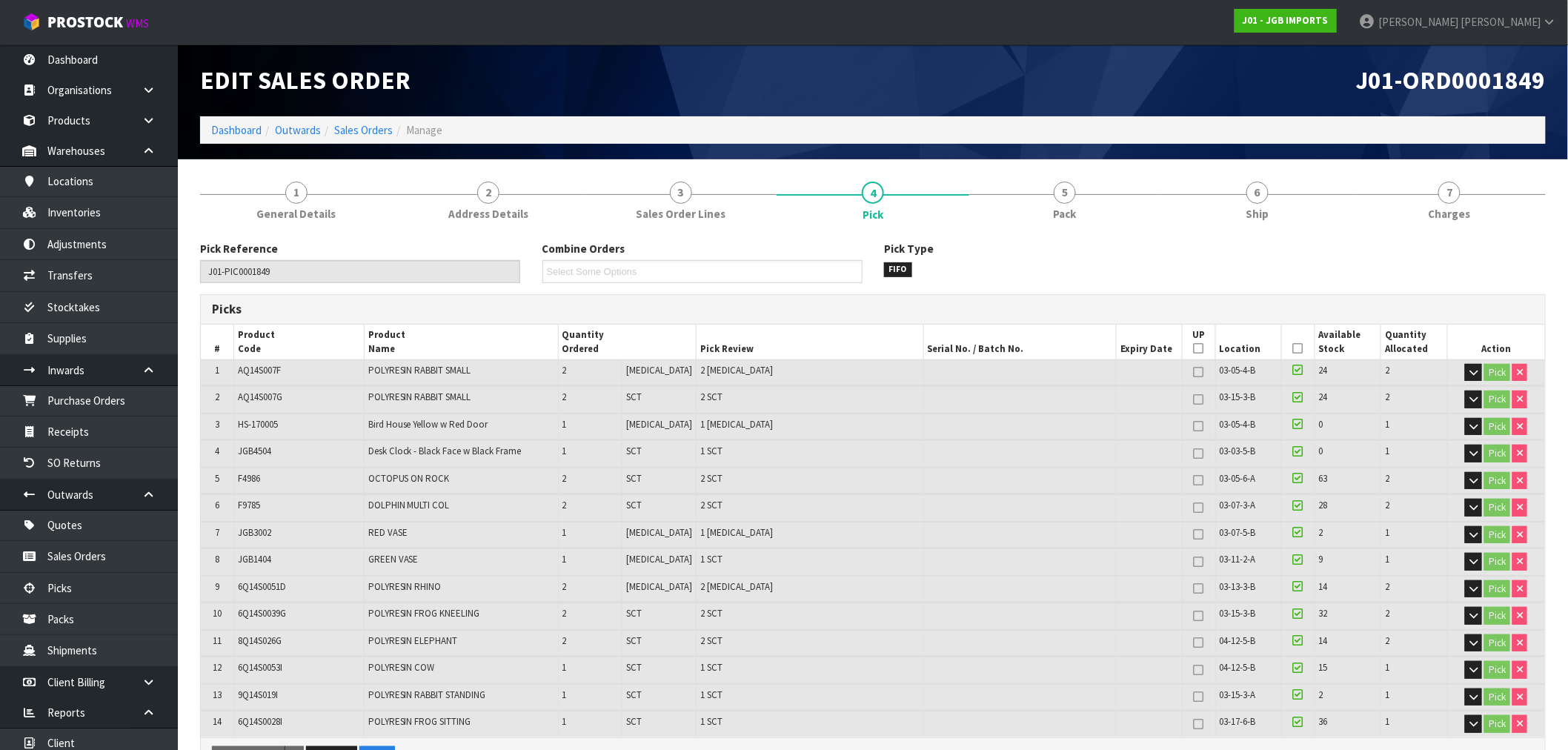
click at [293, 496] on td "F9785" at bounding box center [299, 508] width 130 height 26
copy tr "F9785"
click at [551, 198] on link "2 Address Details" at bounding box center [488, 199] width 192 height 58
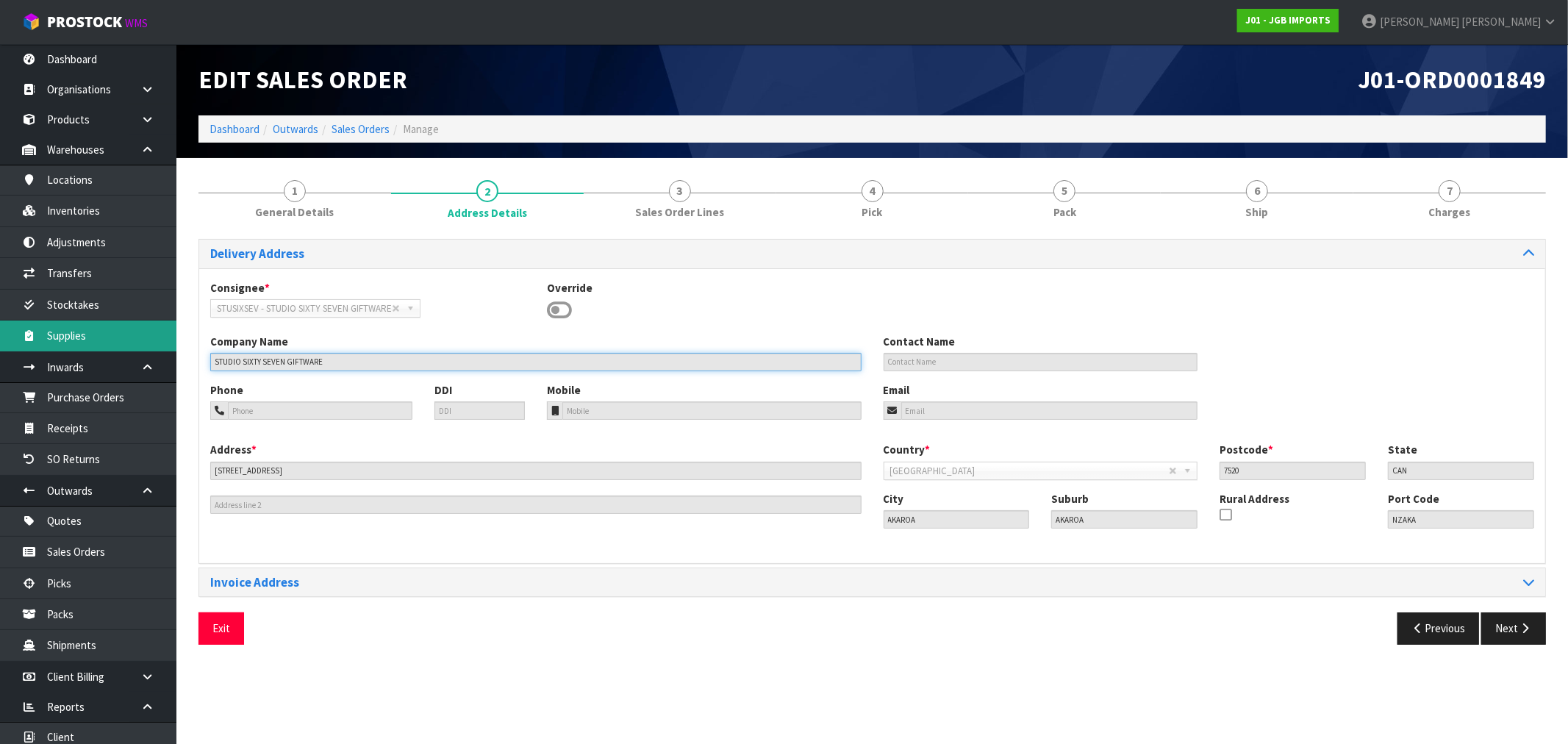
drag, startPoint x: 266, startPoint y: 364, endPoint x: 98, endPoint y: 351, distance: 168.5
click at [130, 361] on body "Toggle navigation ProStock WMS J01 - JGB IMPORTS [PERSON_NAME] Logout Dashboard…" at bounding box center [784, 372] width 1568 height 744
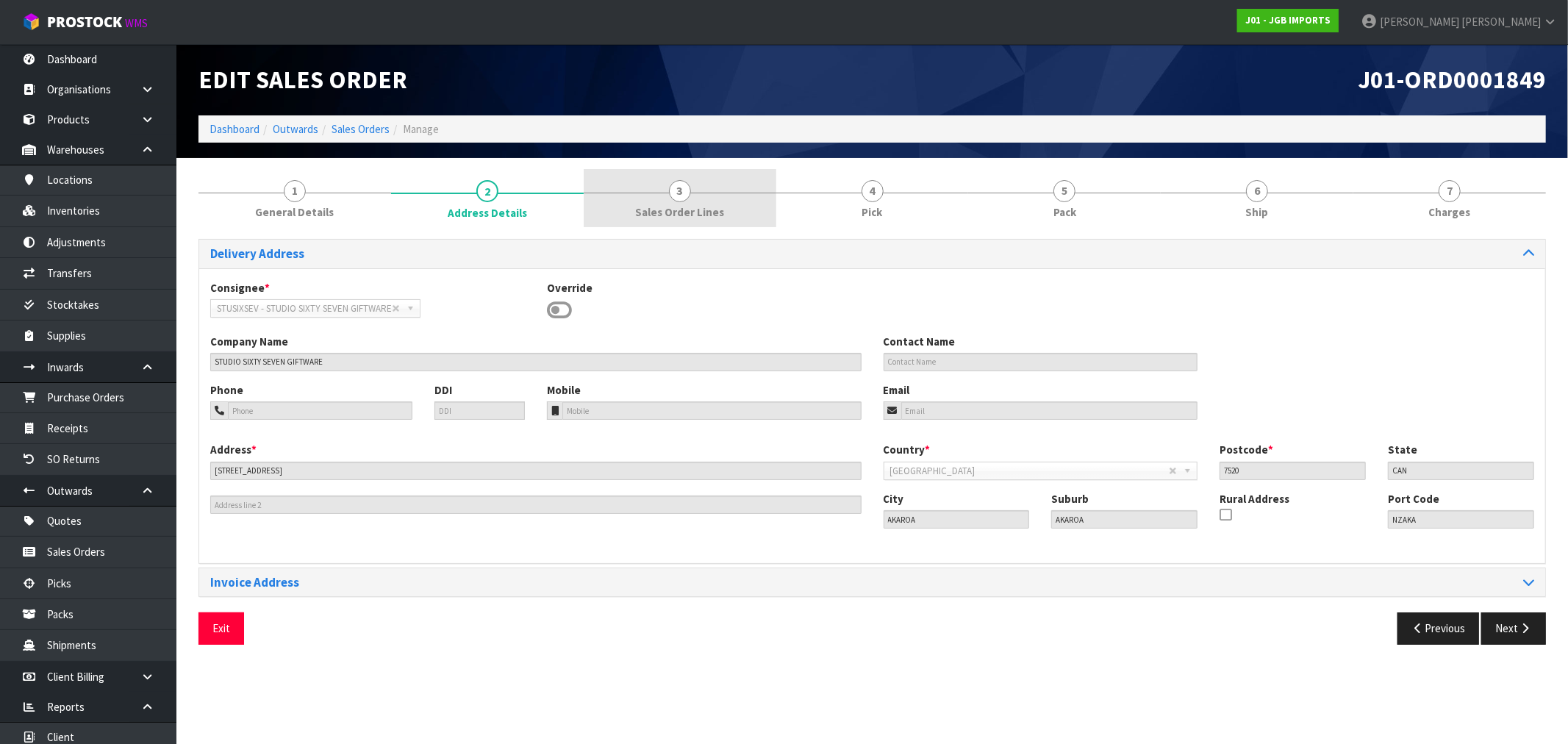
click at [718, 204] on span "Sales Order Lines" at bounding box center [680, 212] width 89 height 16
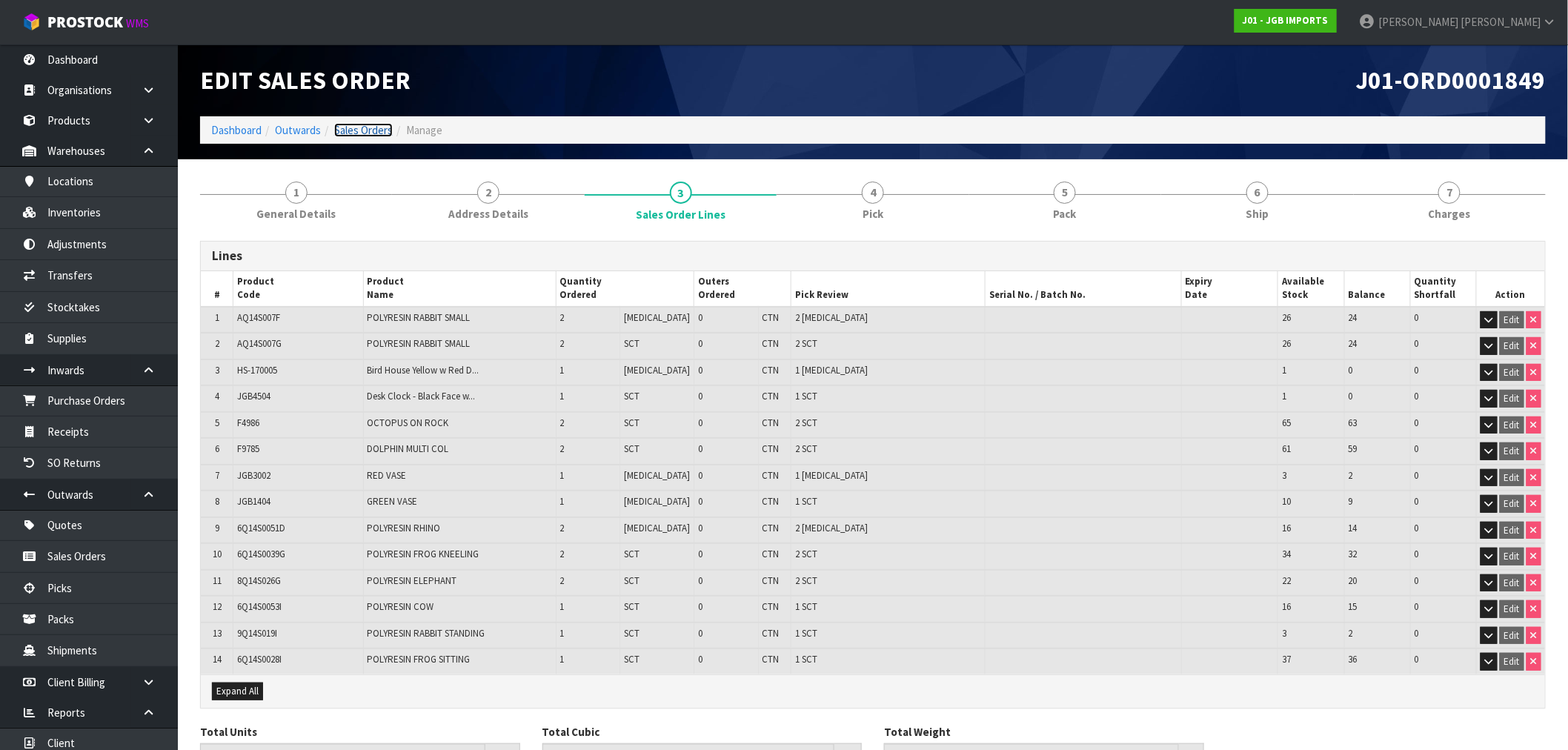
click at [369, 129] on link "Sales Orders" at bounding box center [362, 130] width 58 height 14
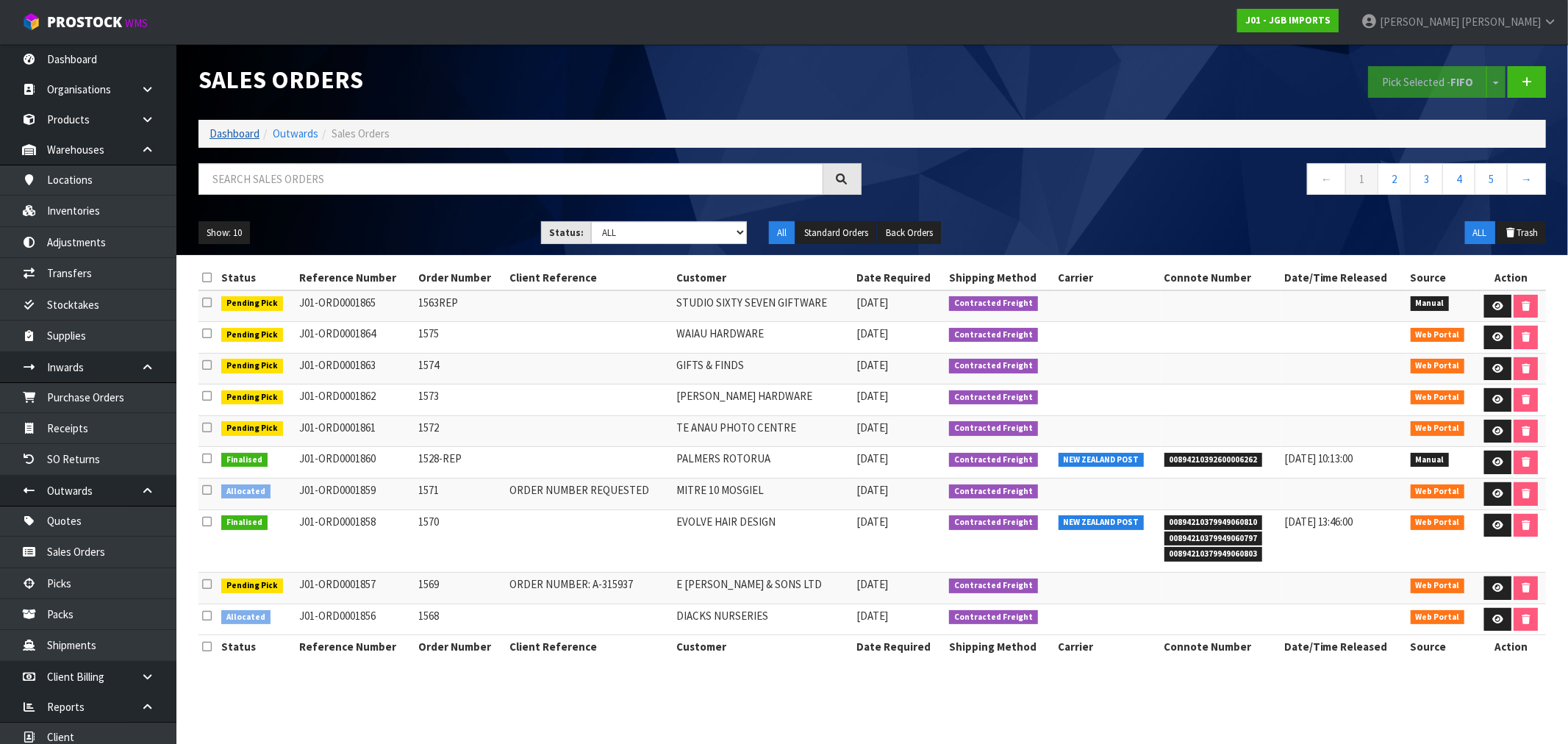
drag, startPoint x: 207, startPoint y: 134, endPoint x: 216, endPoint y: 133, distance: 9.1
click at [207, 134] on ol "Dashboard Outwards Sales Orders" at bounding box center [872, 134] width 1348 height 28
click at [216, 132] on link "Dashboard" at bounding box center [235, 134] width 50 height 14
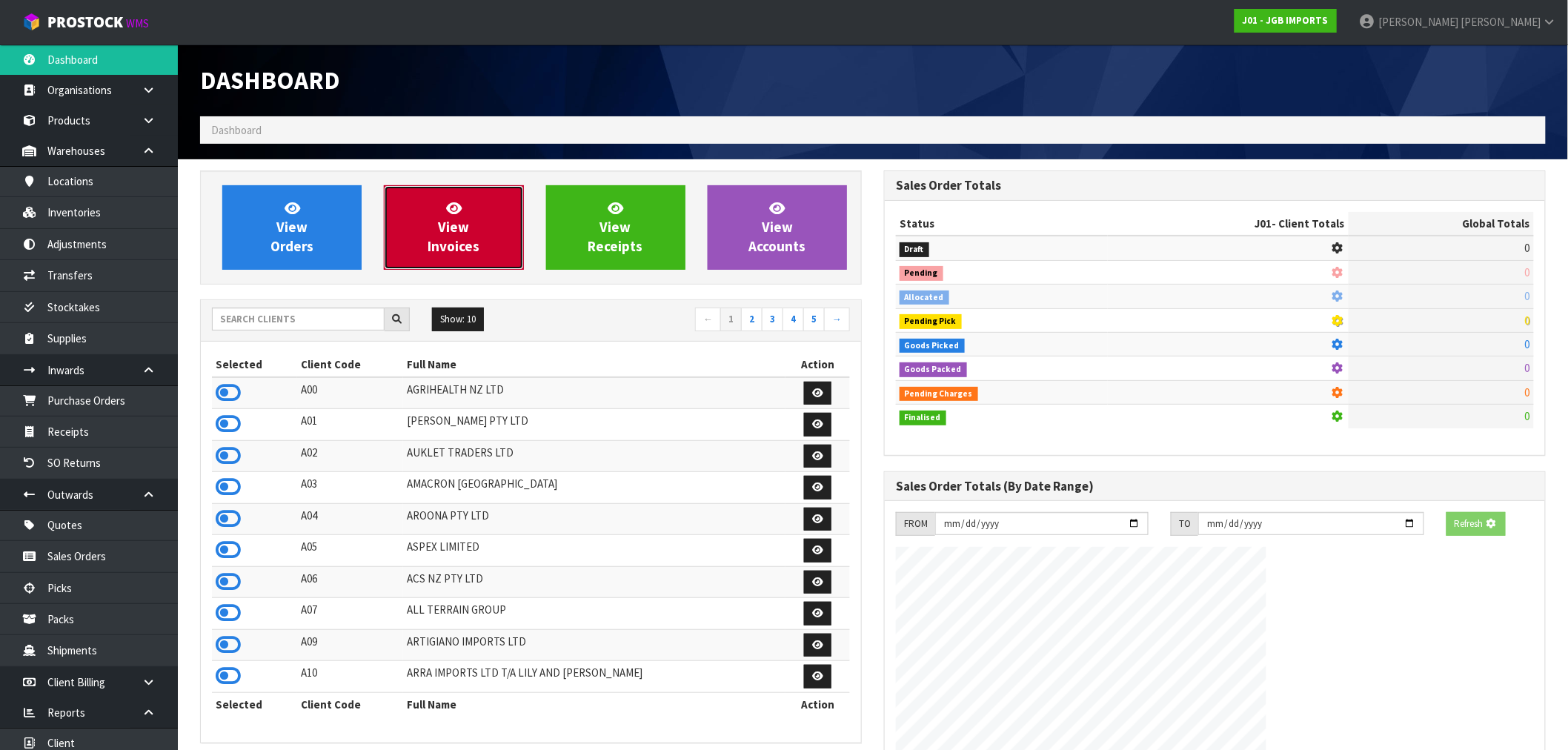
click at [463, 212] on link "View Invoices" at bounding box center [454, 227] width 139 height 84
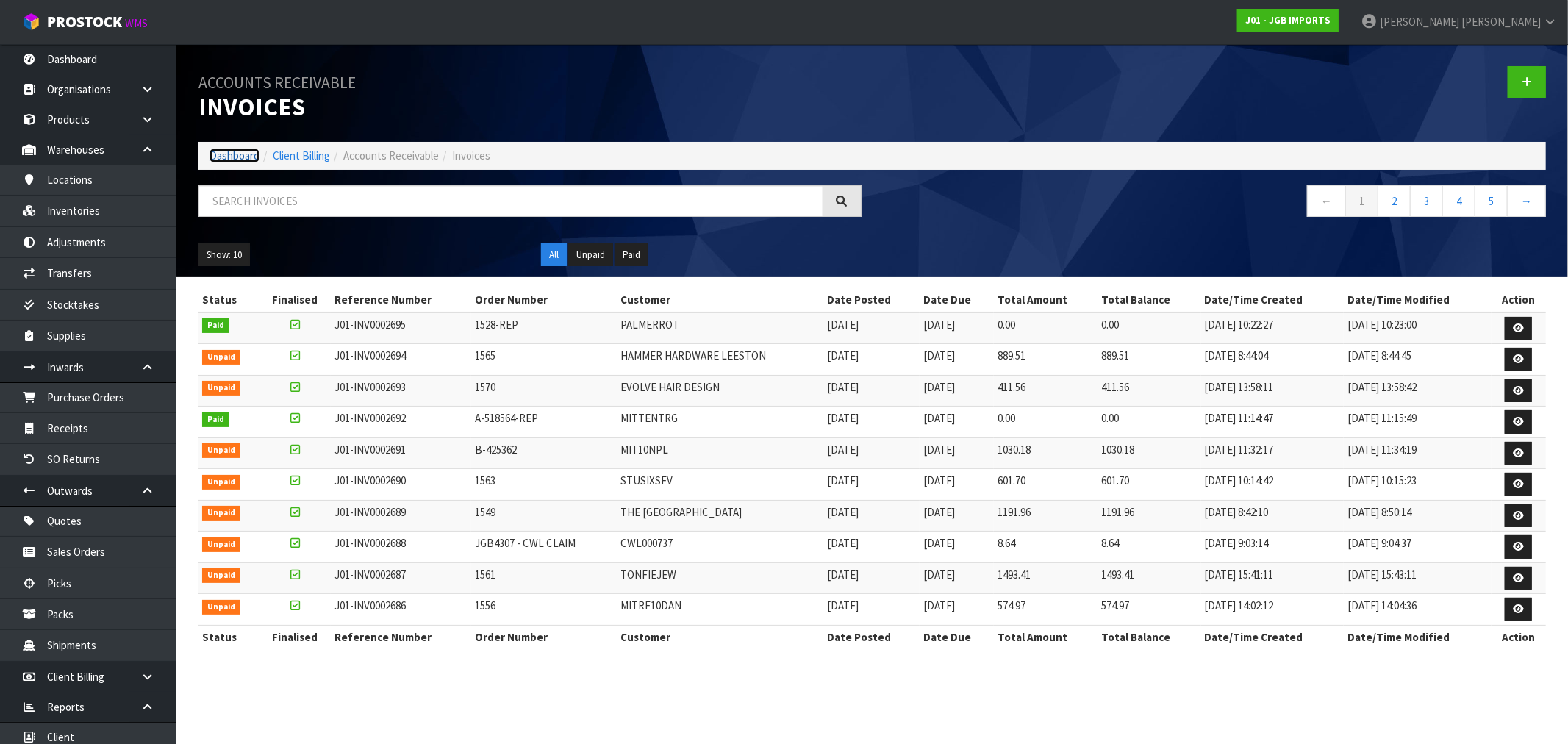
click at [219, 157] on link "Dashboard" at bounding box center [235, 155] width 50 height 14
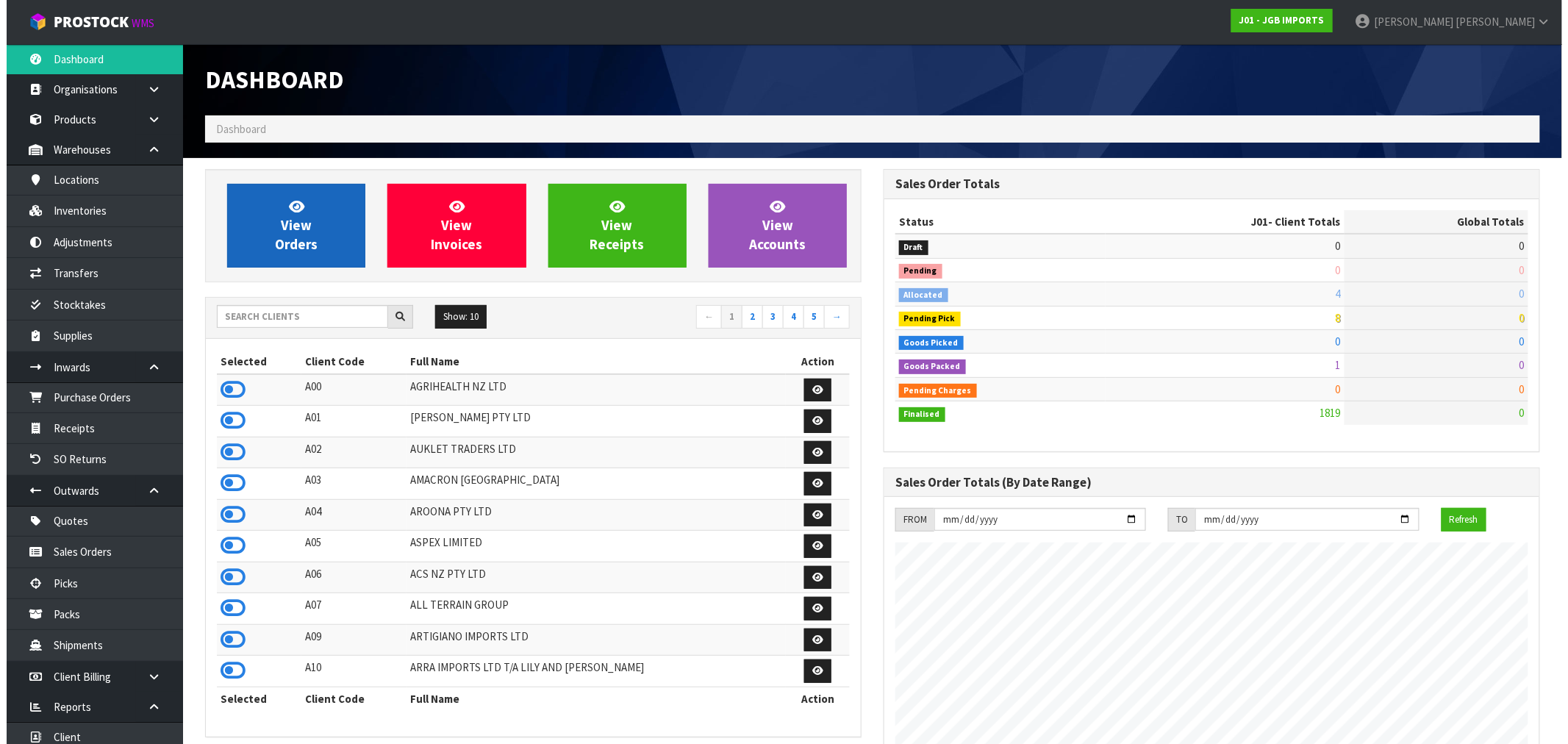
scroll to position [1113, 679]
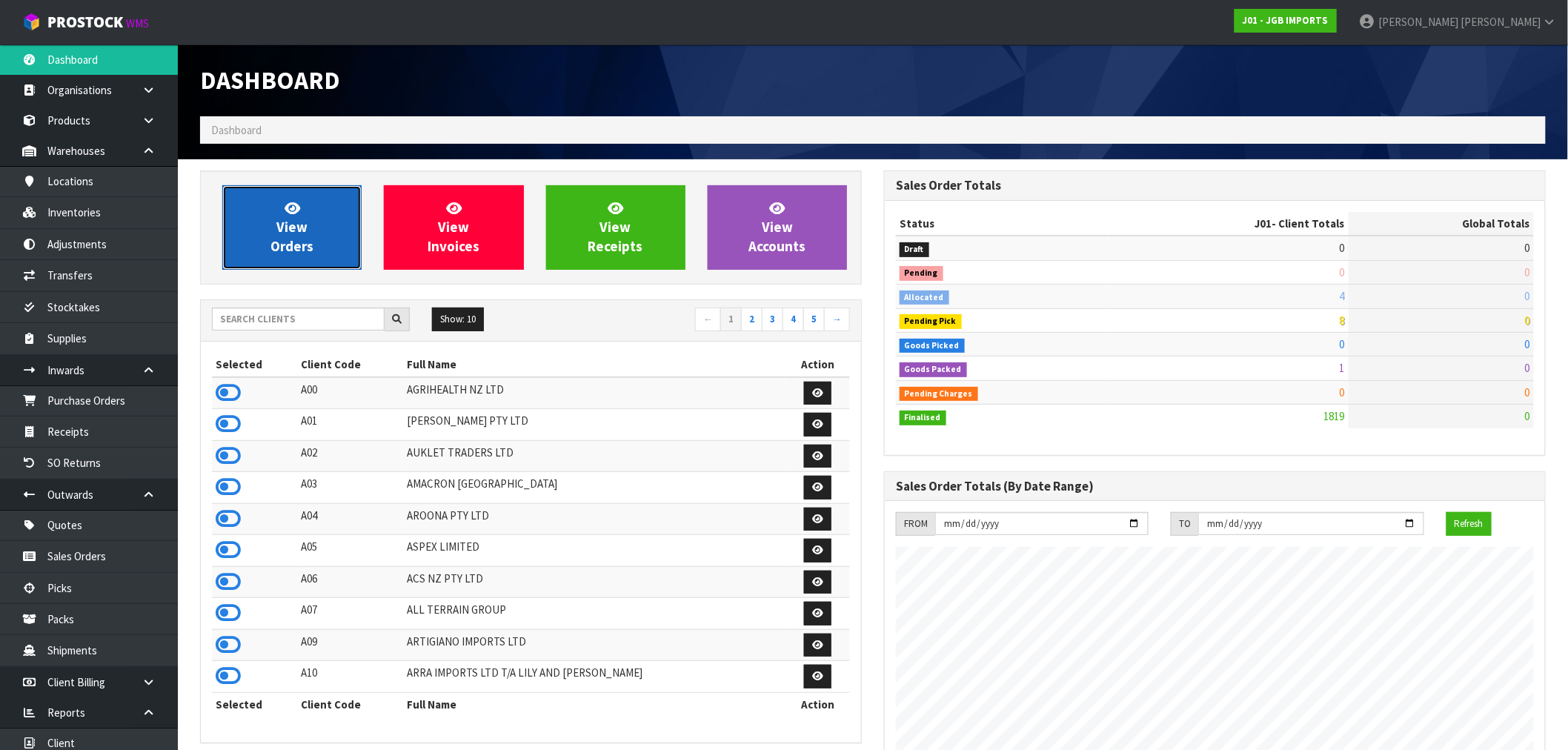
click at [331, 211] on link "View Orders" at bounding box center [292, 227] width 139 height 84
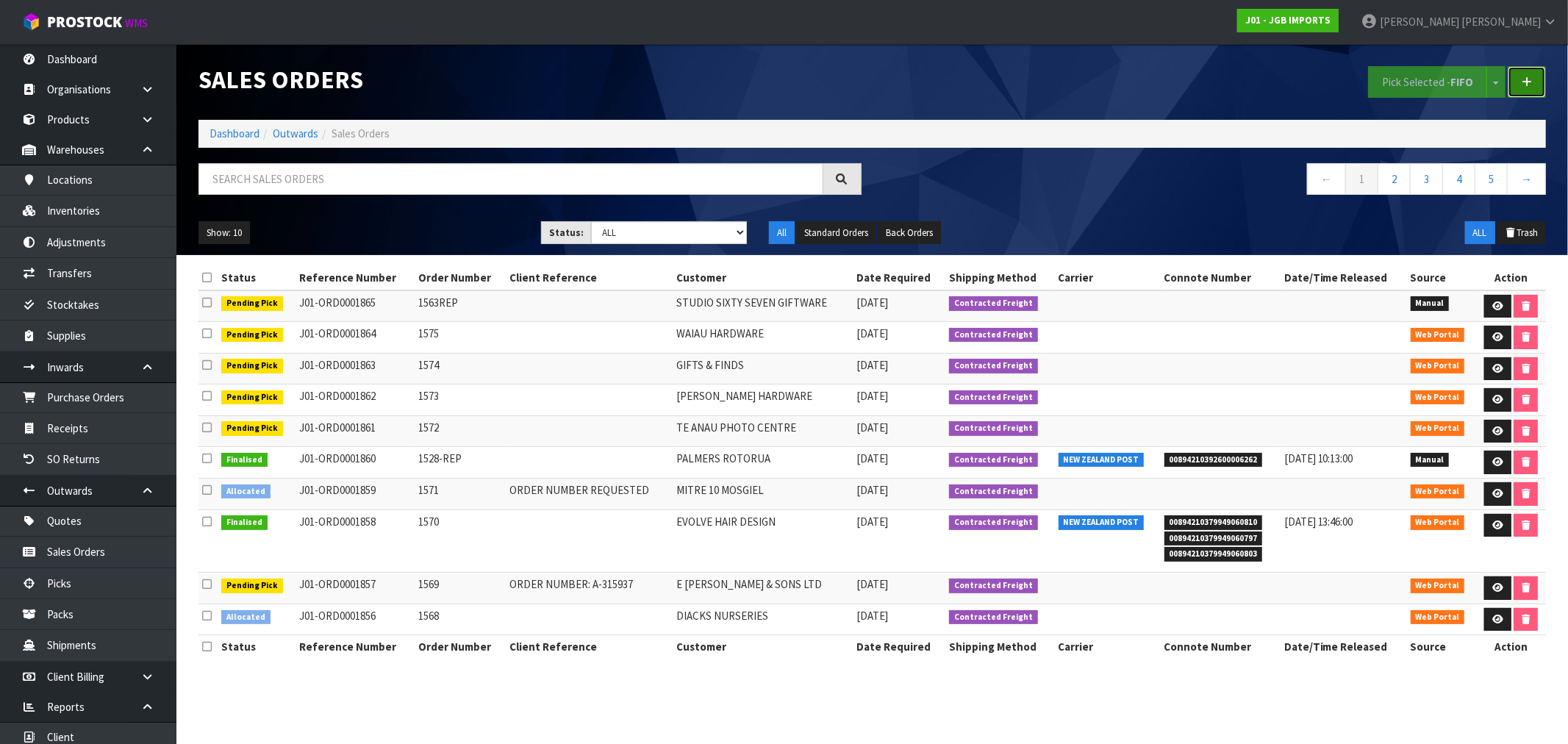
click at [1537, 78] on link at bounding box center [1527, 82] width 38 height 32
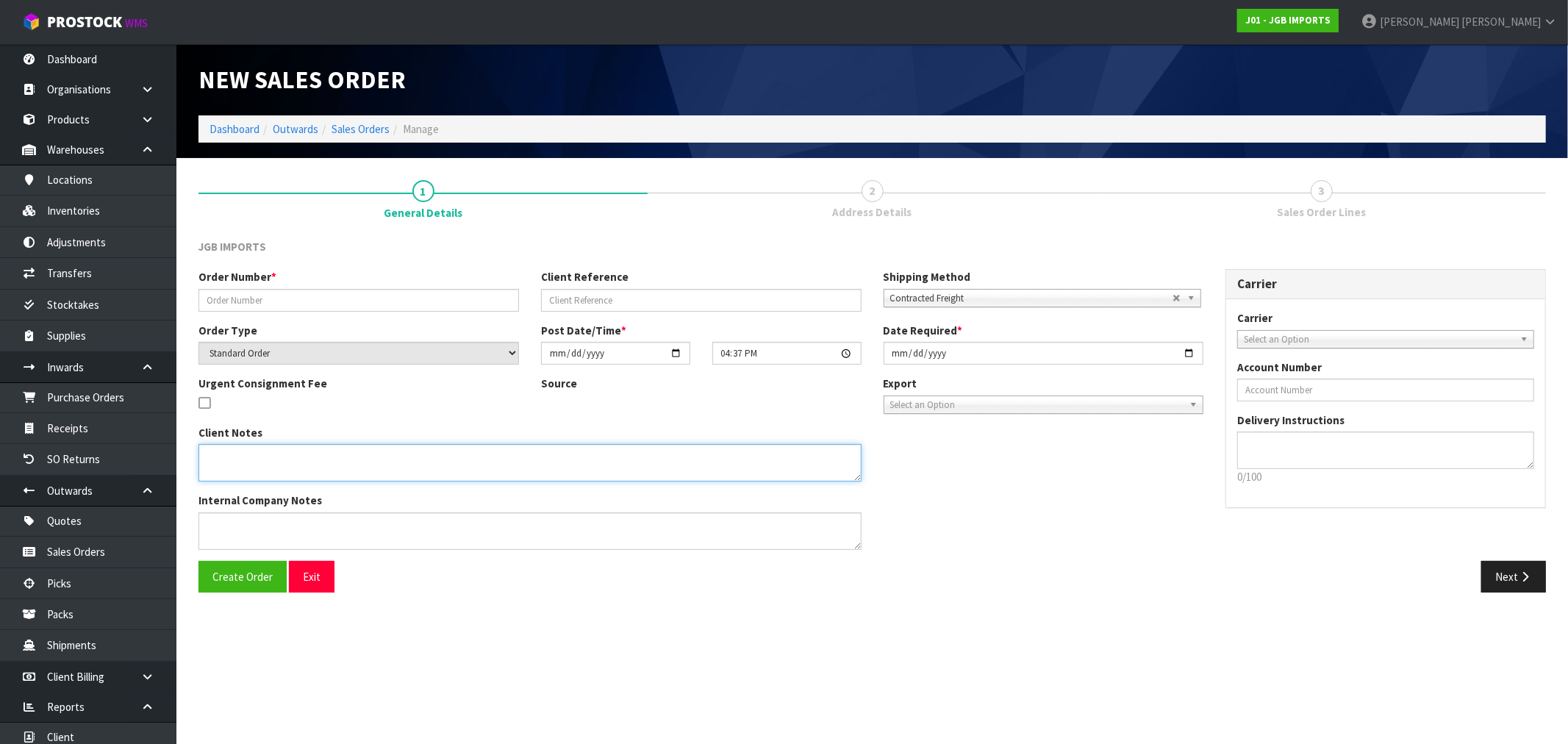
click at [273, 472] on textarea at bounding box center [530, 462] width 663 height 37
paste textarea "PLEASE SEND REPLACEMENTS FREE OF CHARGE…I.E.DON’T CREDIT."
type textarea "PLEASE SEND REPLACEMENTS FREE OF CHARGE…I.E.DON’T CREDIT."
click at [297, 296] on input "text" at bounding box center [359, 300] width 321 height 22
paste input "B-425362"
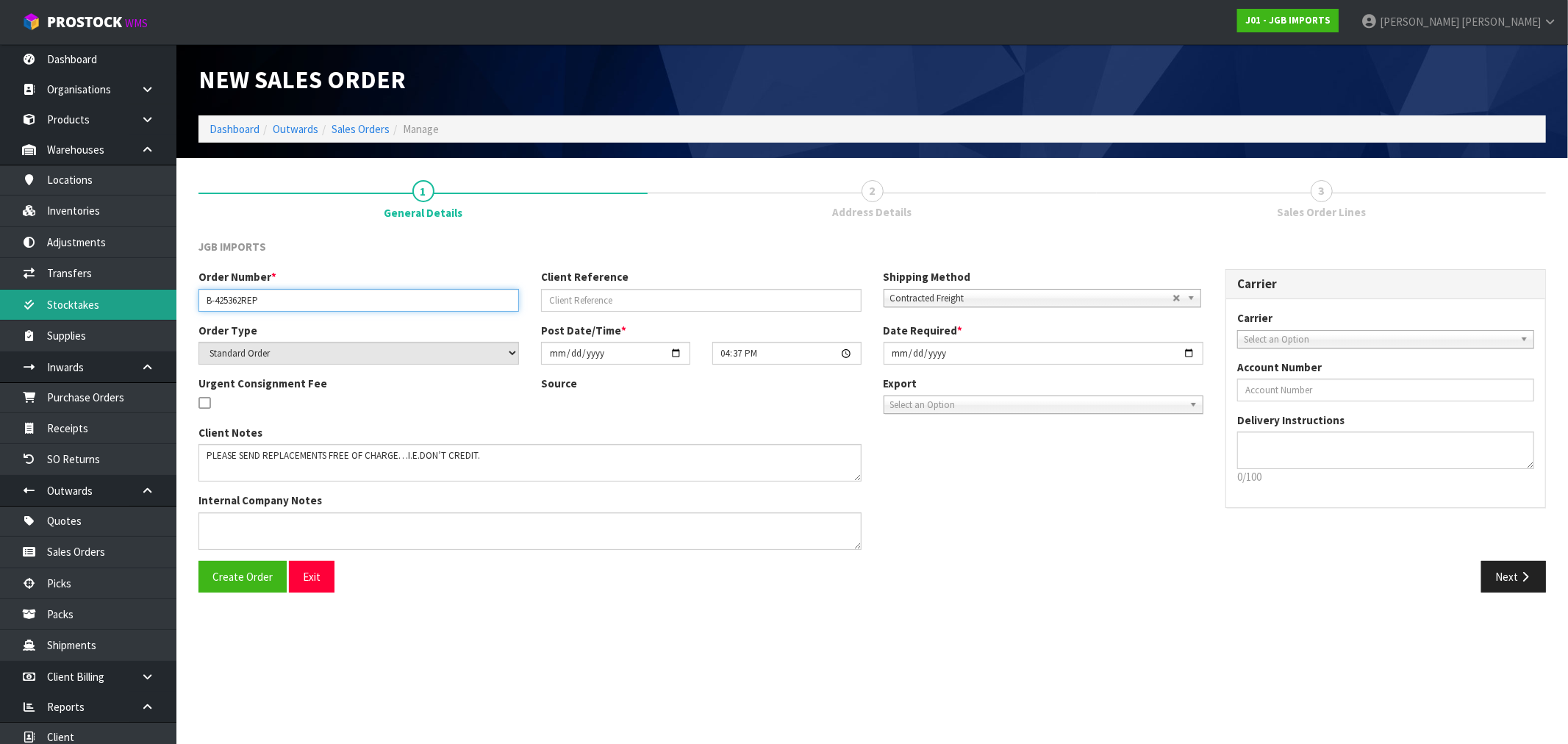
type input "B-425362REP"
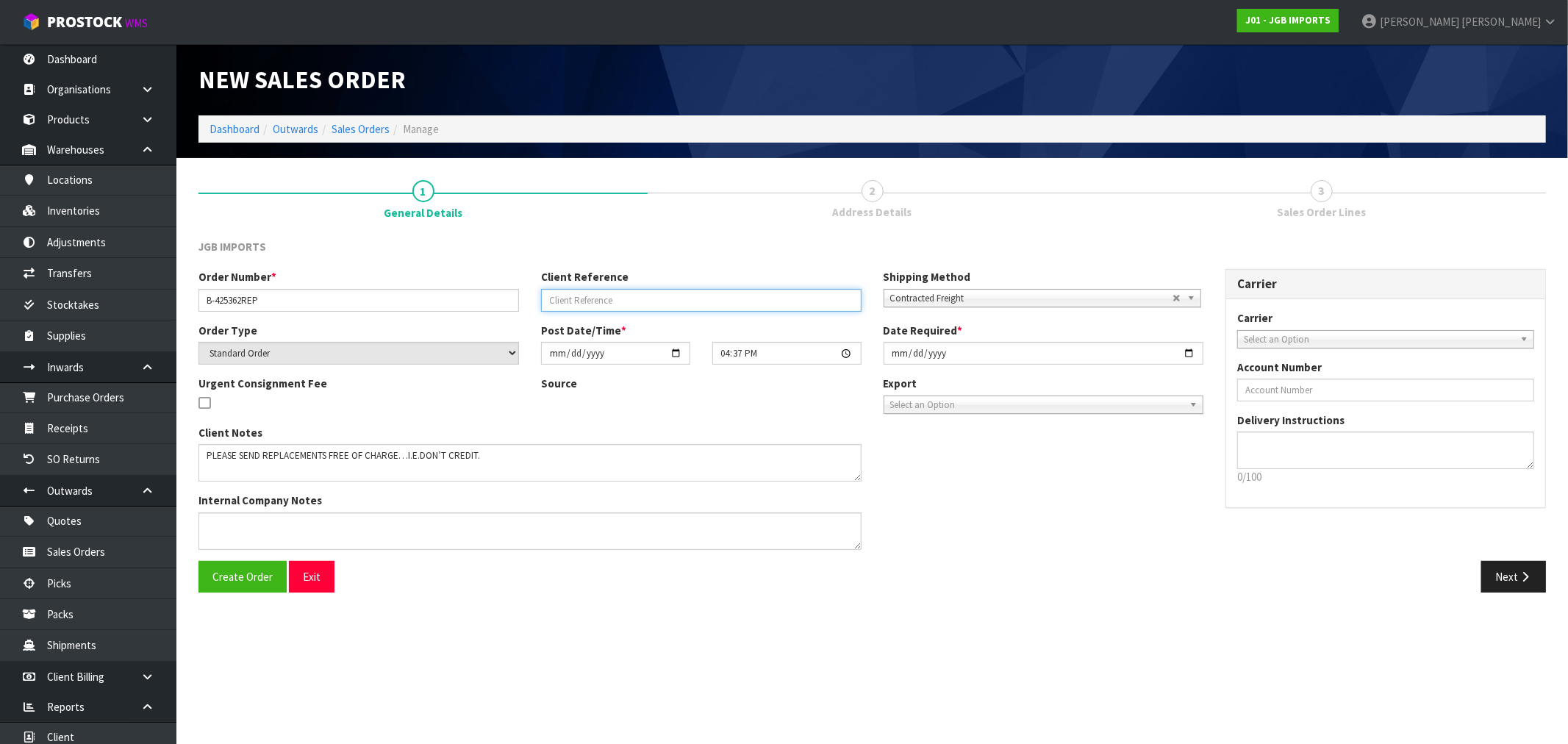
drag, startPoint x: 599, startPoint y: 290, endPoint x: 605, endPoint y: 296, distance: 8.5
click at [605, 292] on input "text" at bounding box center [701, 300] width 321 height 22
paste input "B-45372"
type input "CC. B-45372"
click at [536, 460] on textarea at bounding box center [530, 462] width 663 height 37
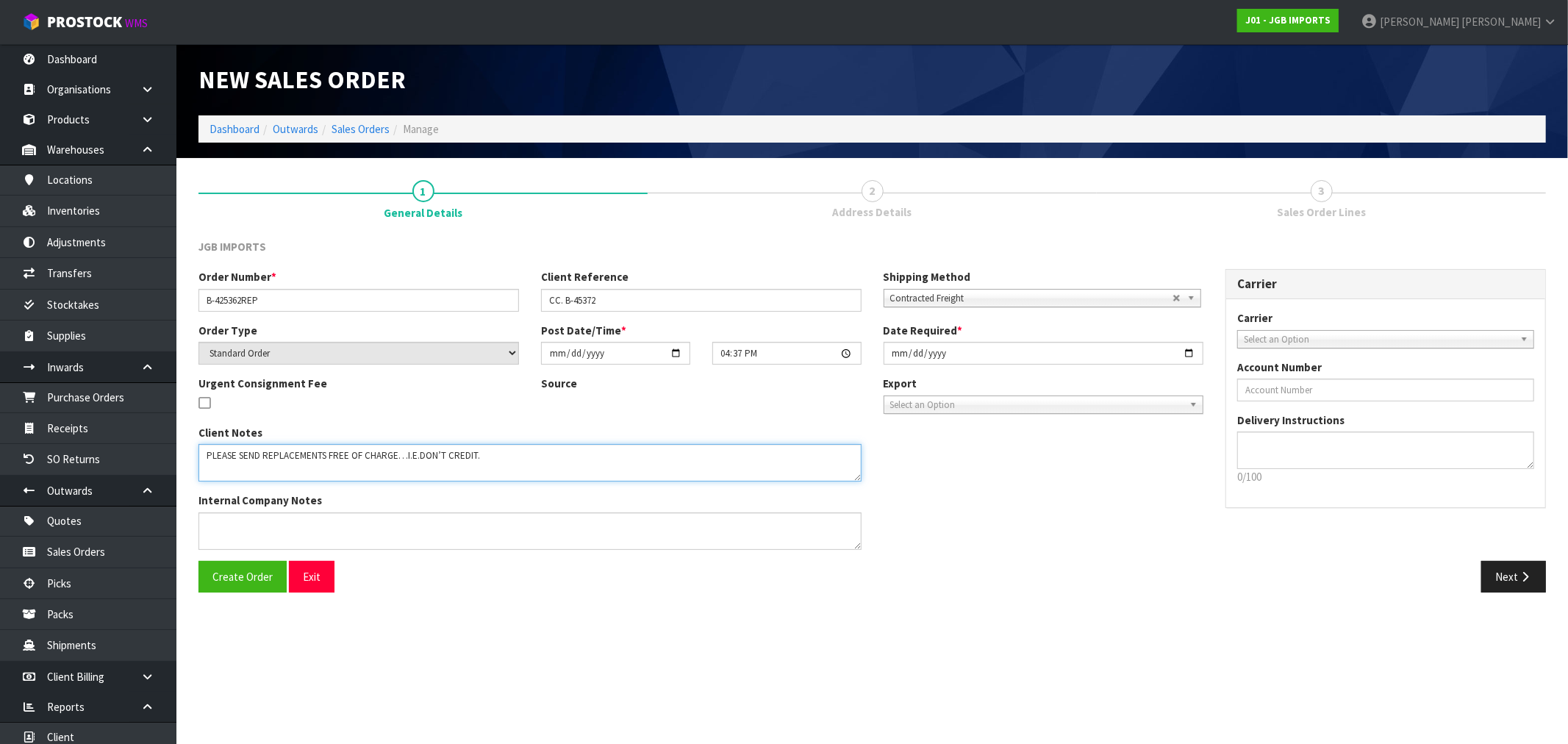
paste textarea "INV0002691"
type textarea "PLEASE SEND REPLACEMENTS FREE OF CHARGE…I.E.DON’T CREDIT. INV0002691"
click at [267, 570] on span "Create Order" at bounding box center [242, 577] width 60 height 14
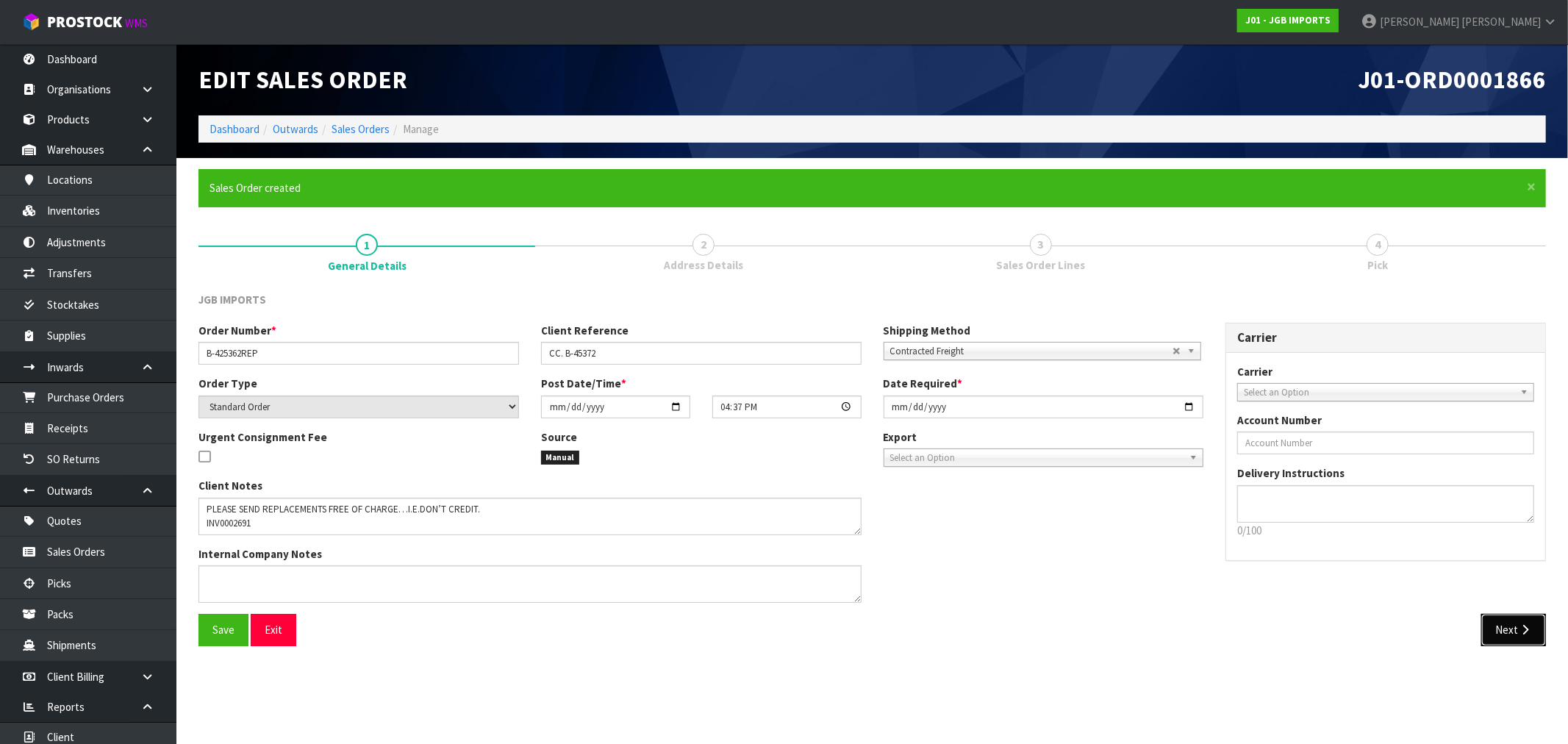
click at [1527, 628] on icon "button" at bounding box center [1525, 629] width 14 height 11
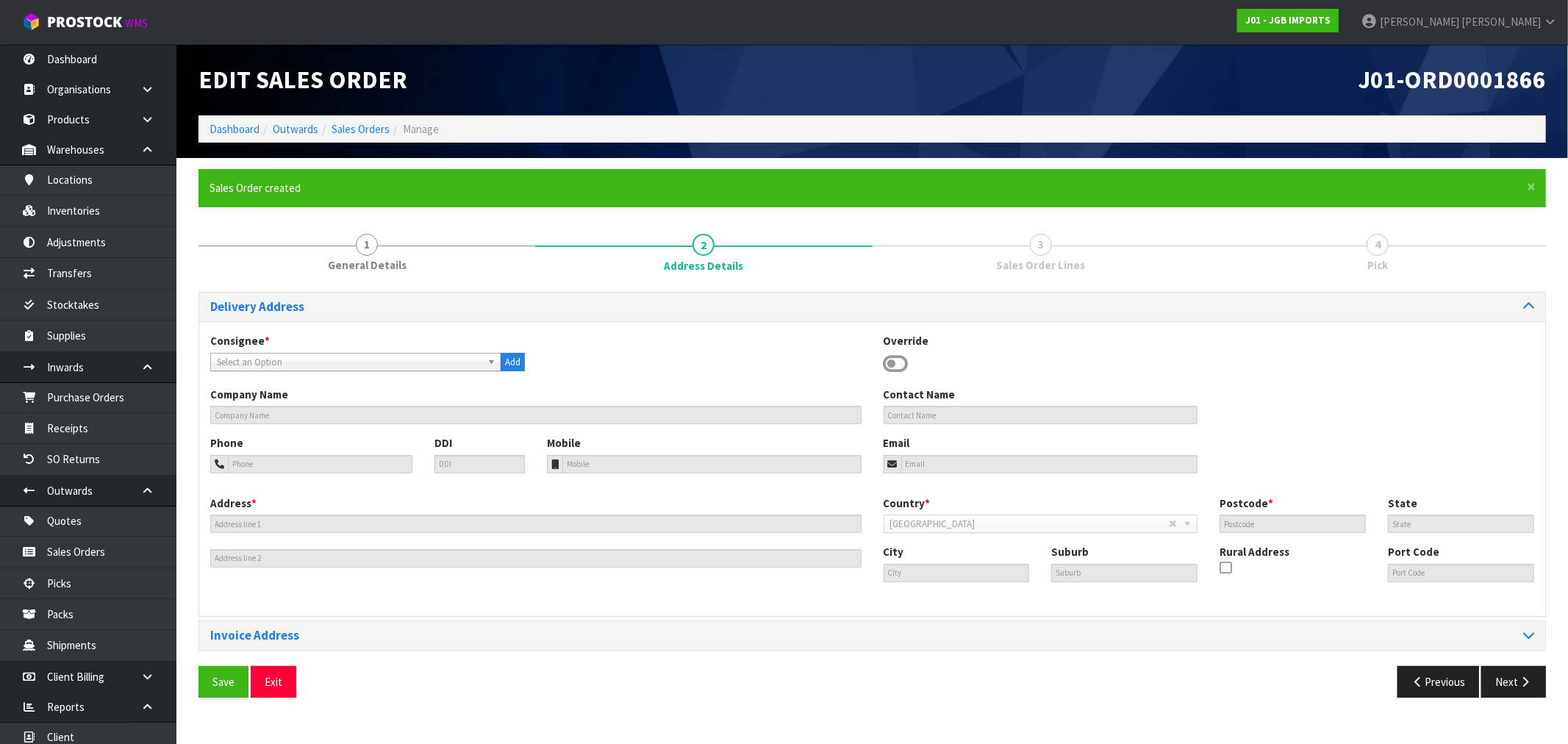
click at [416, 353] on span "Select an Option" at bounding box center [348, 362] width 265 height 17
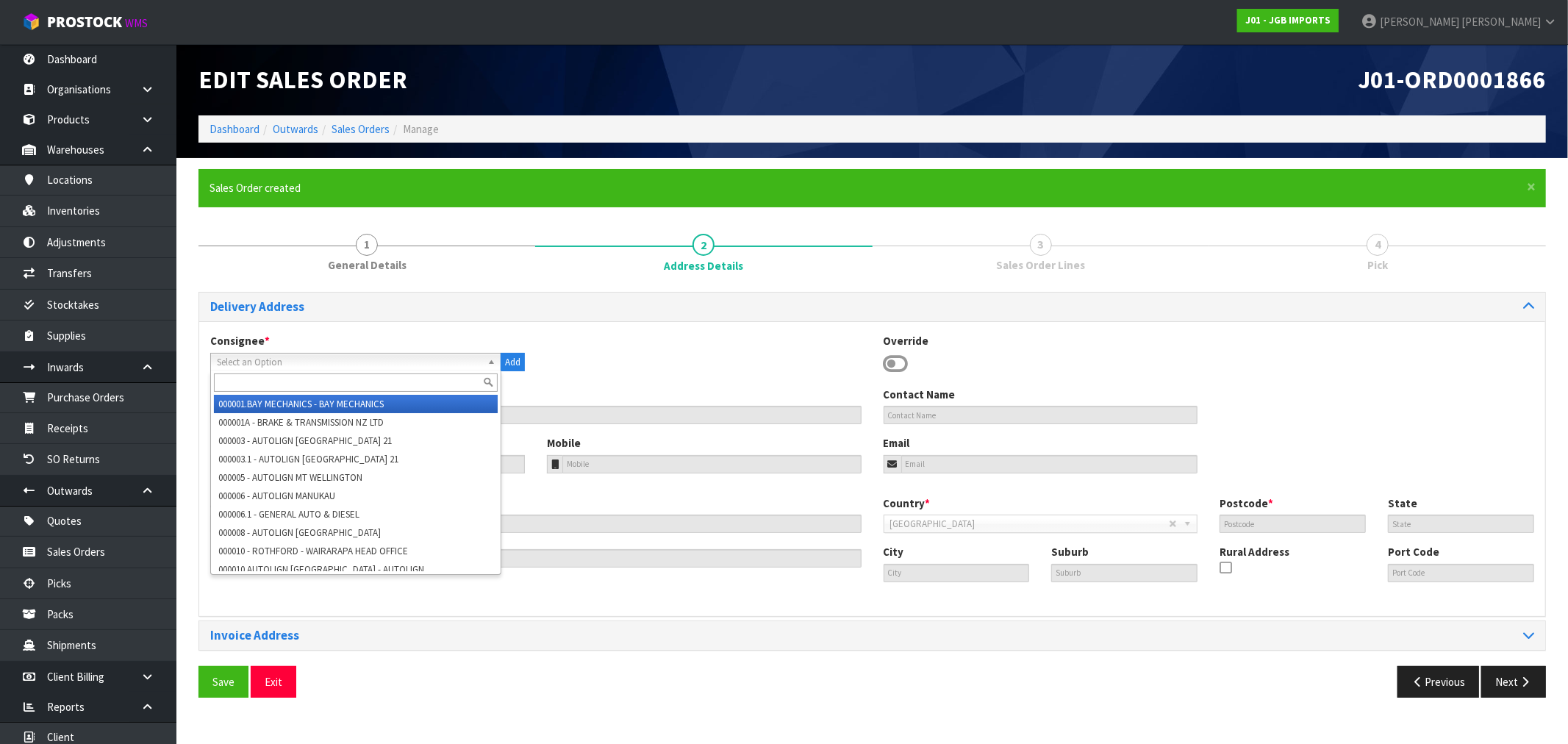
paste input "MITRE 10 NEW PLYMOUTH"
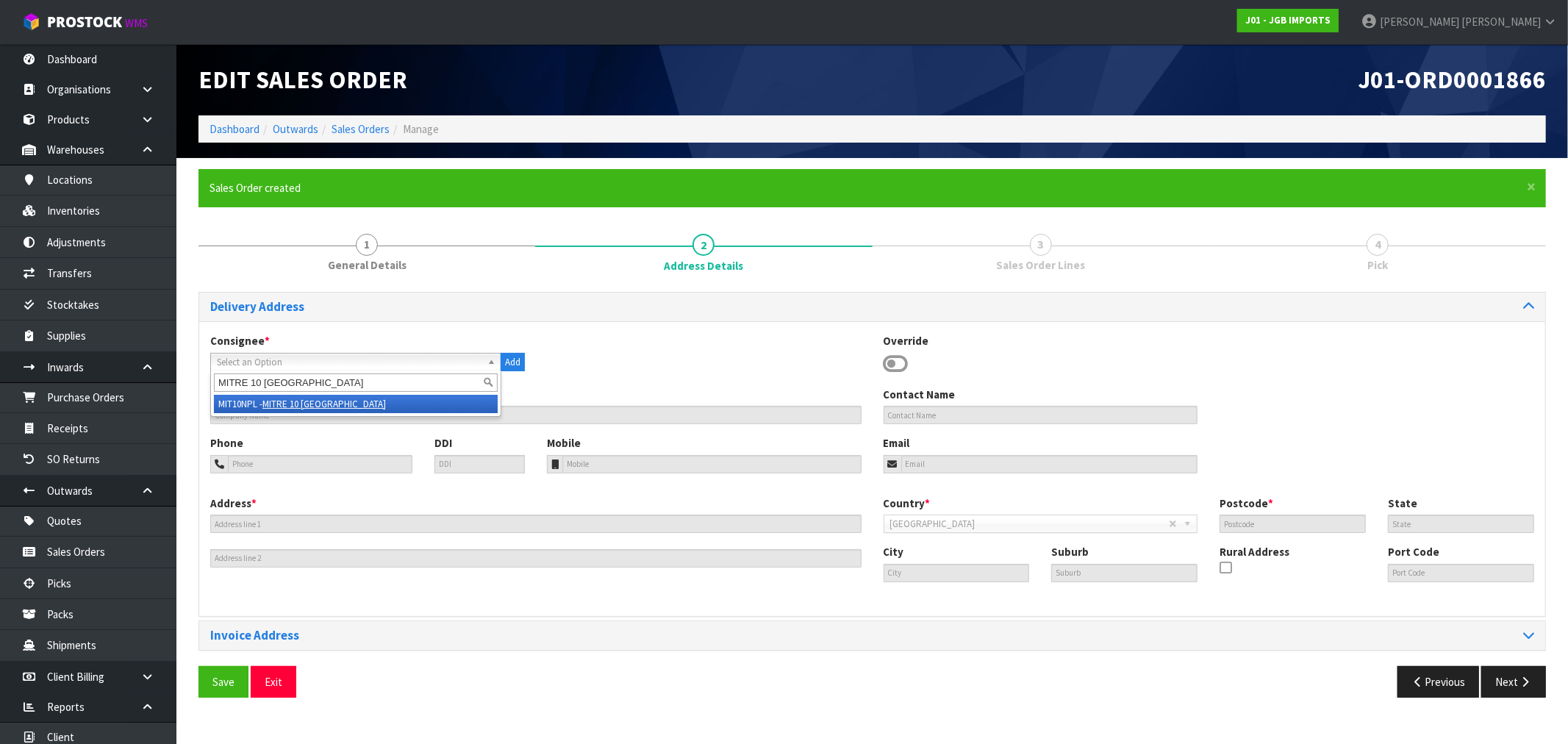
type input "MITRE 10 NEW PLYMOUTH"
click at [416, 398] on li "MIT10NPL - MITRE 10 NEW PLYMOUTH" at bounding box center [355, 403] width 284 height 18
type input "MITRE 10 NEW PLYMOUTH"
type input "305 ST AUBYN ST"
type input "4310"
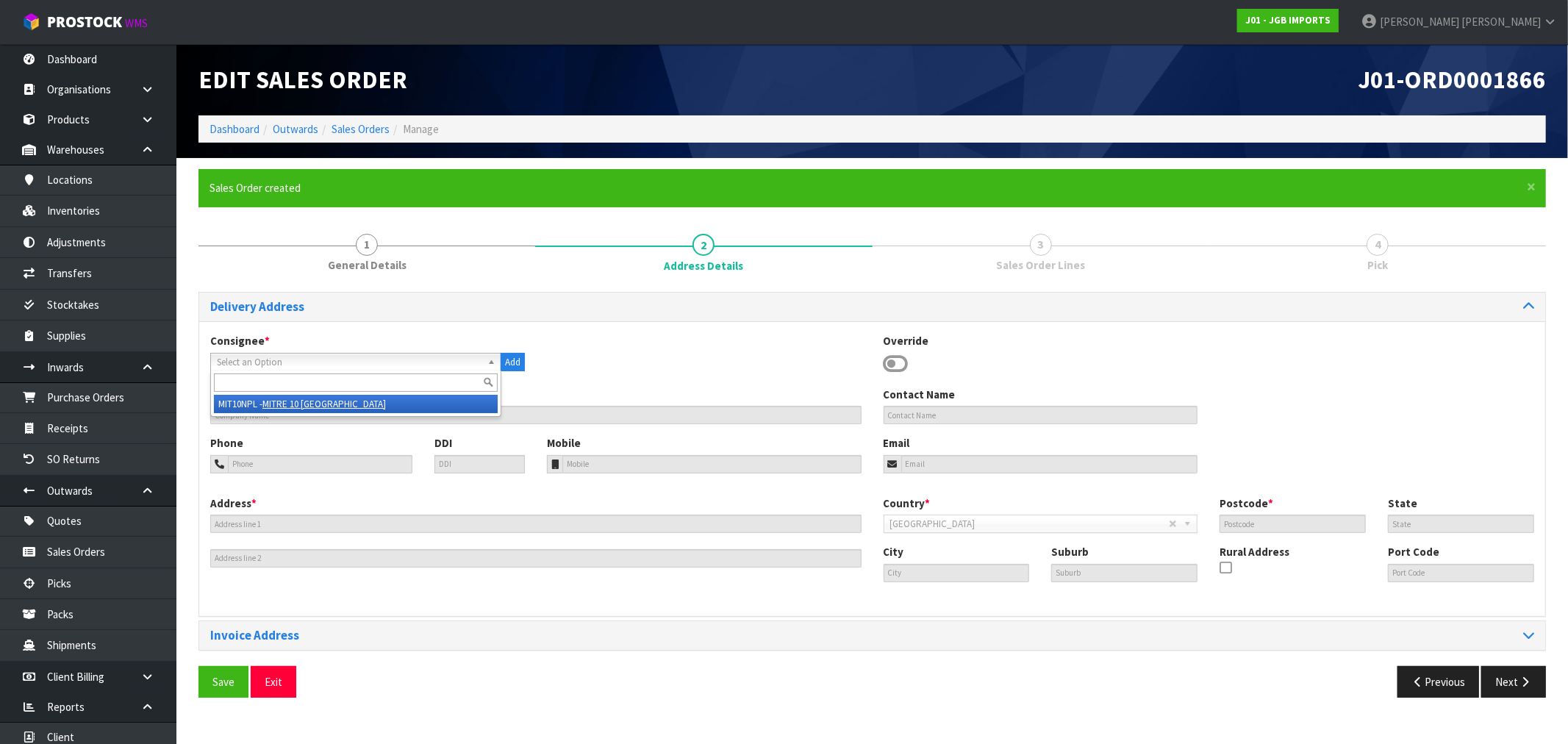
type input "TKI"
type input "NEW PLYMOUTH"
type input "MOTUROA"
type input "NZNPL"
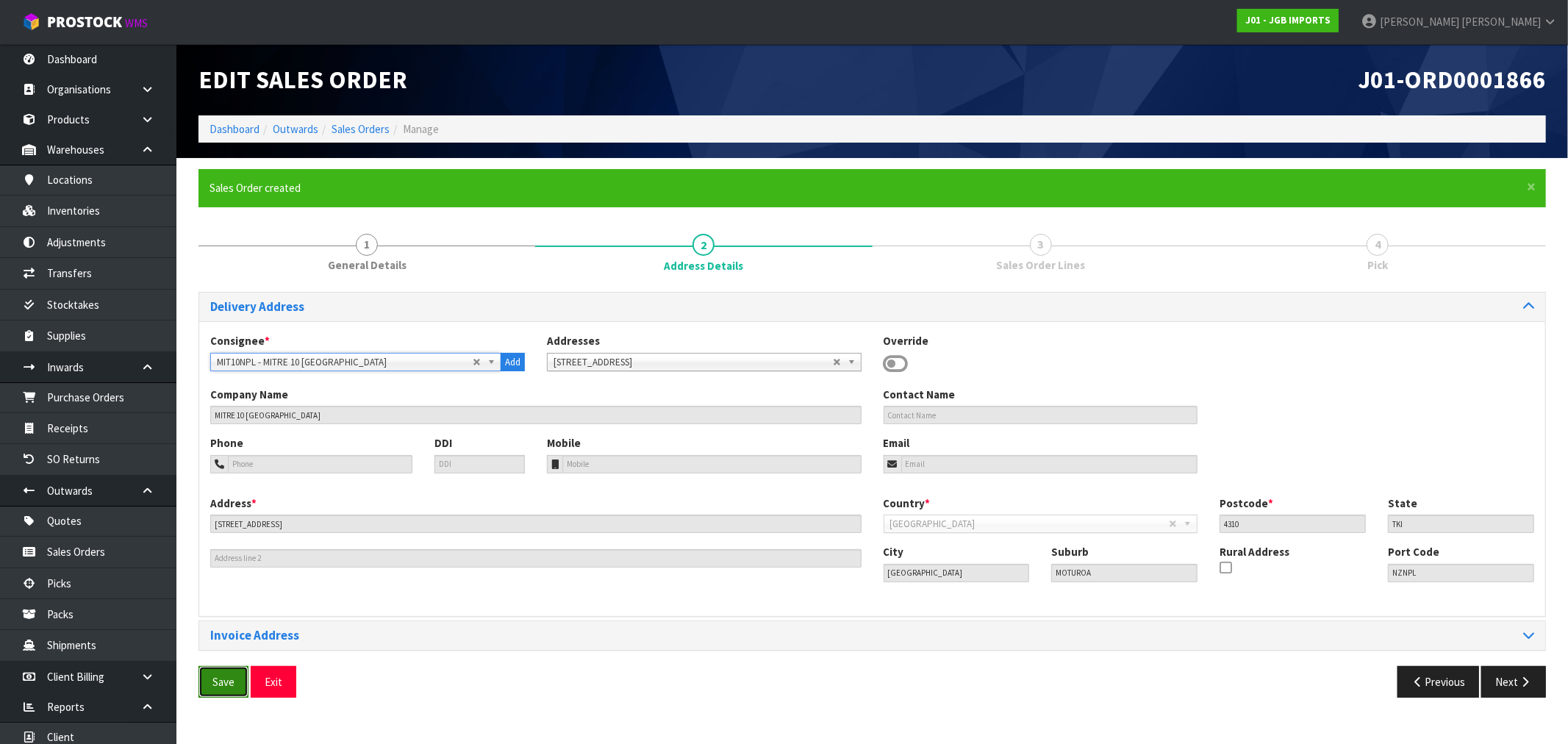
click at [225, 675] on button "Save" at bounding box center [223, 681] width 50 height 32
drag, startPoint x: 1526, startPoint y: 691, endPoint x: 1497, endPoint y: 678, distance: 31.8
click at [1525, 691] on button "Next" at bounding box center [1514, 681] width 65 height 32
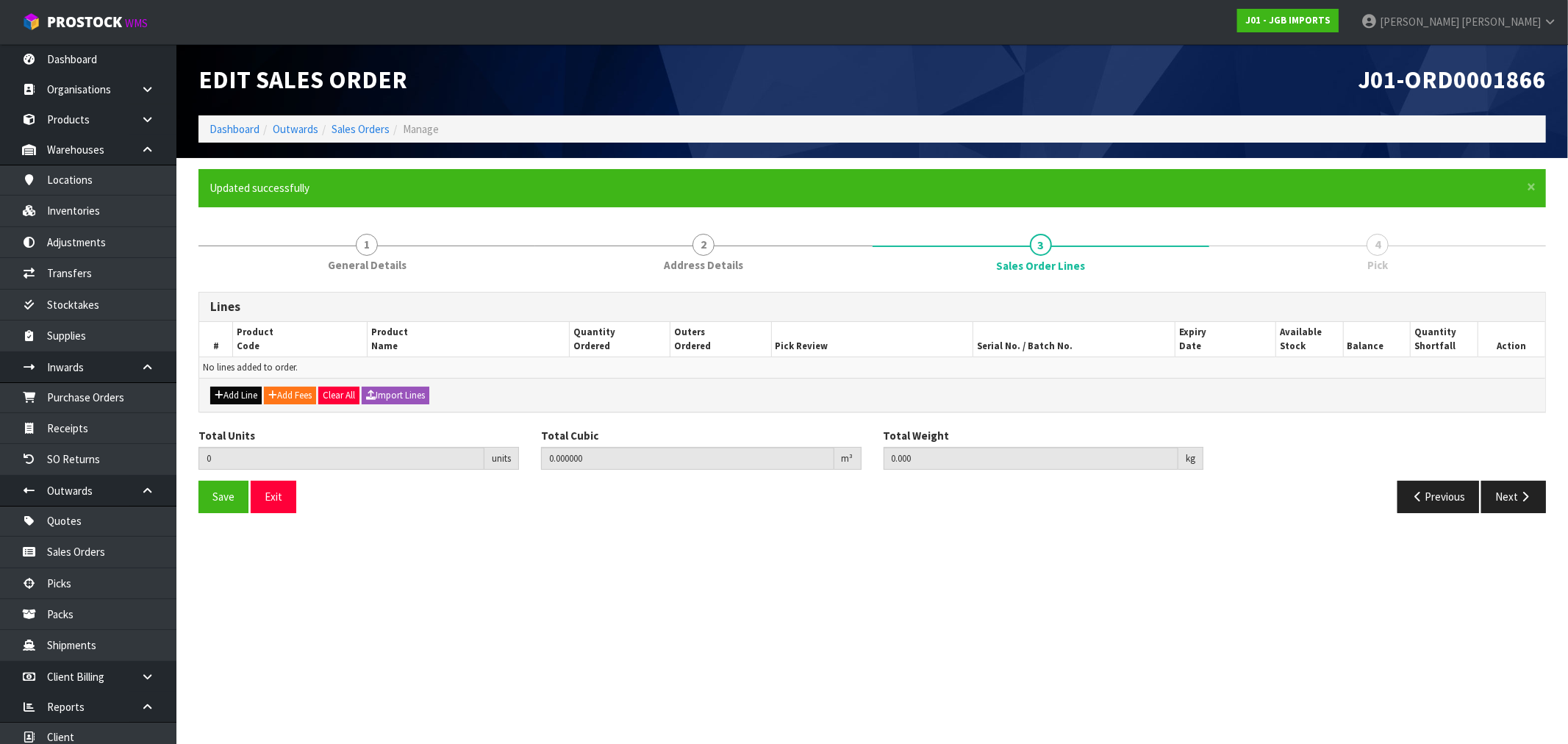
drag, startPoint x: 246, startPoint y: 382, endPoint x: 246, endPoint y: 392, distance: 10.0
click at [246, 383] on div "Add Line Add Fees Clear All Import Lines" at bounding box center [872, 394] width 1346 height 33
click at [247, 394] on button "Add Line" at bounding box center [236, 395] width 52 height 17
type input "0"
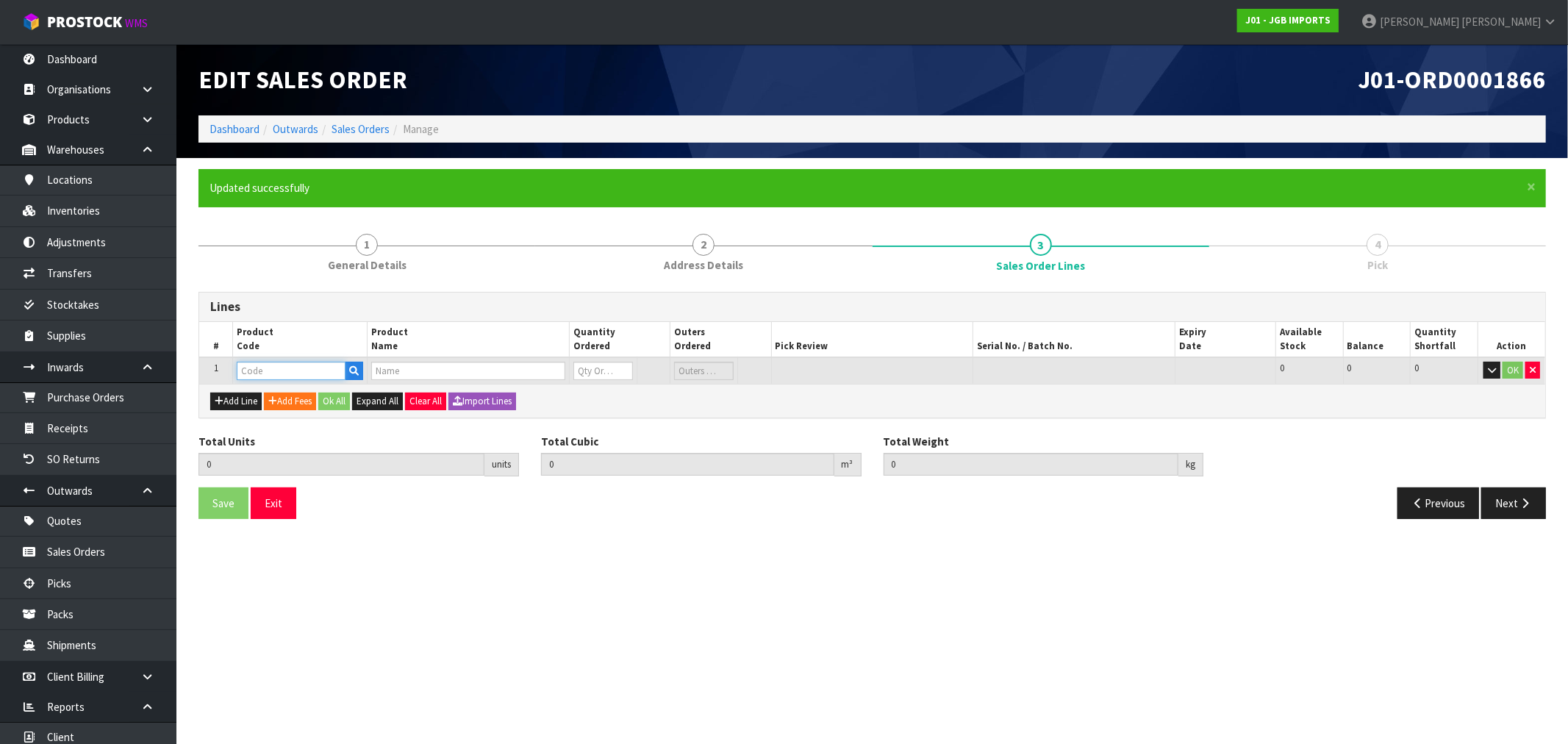
click at [260, 371] on input "text" at bounding box center [291, 370] width 109 height 18
paste input "OY043-20311-12"
type input "OY043-20311-12"
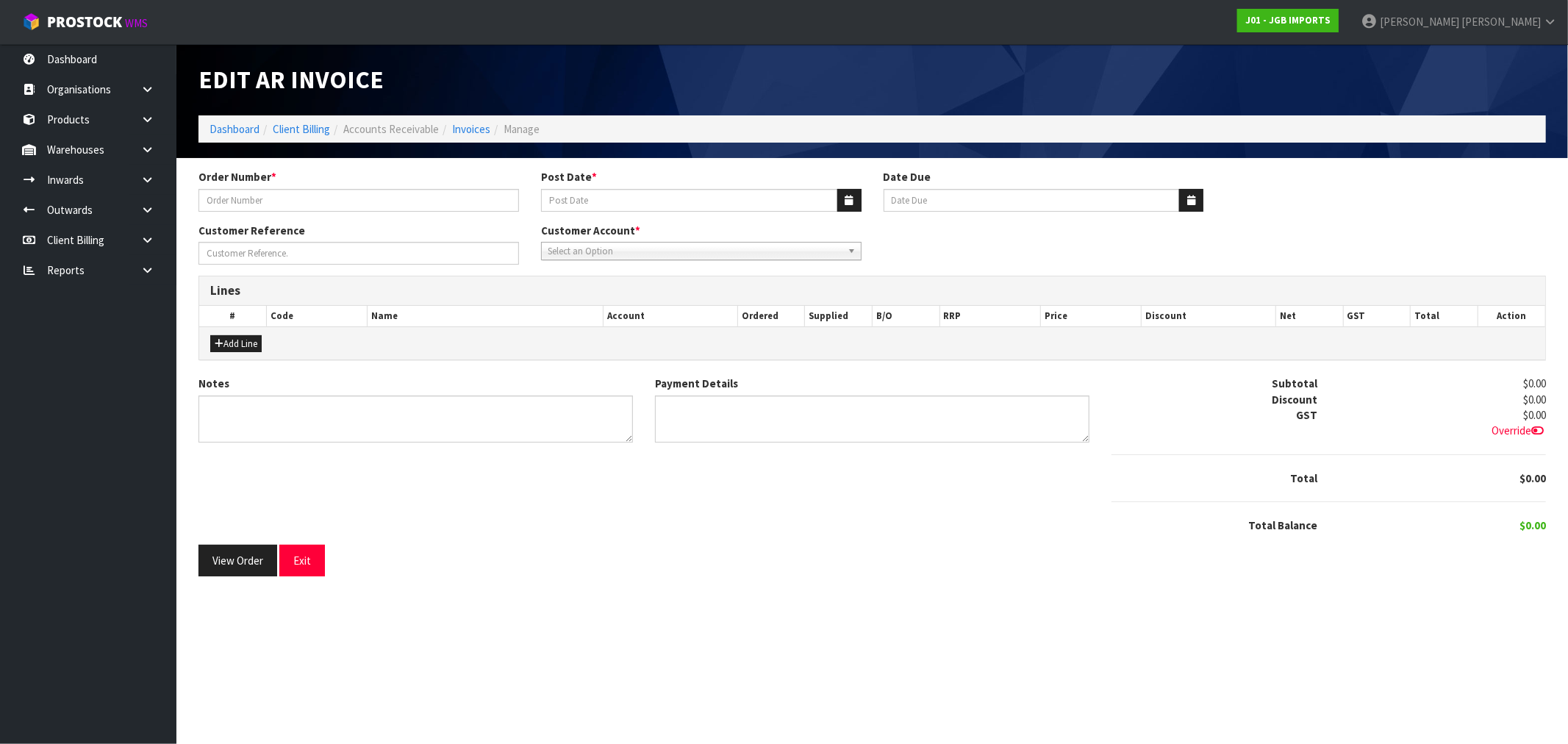
type input "1563"
type input "[DATE]"
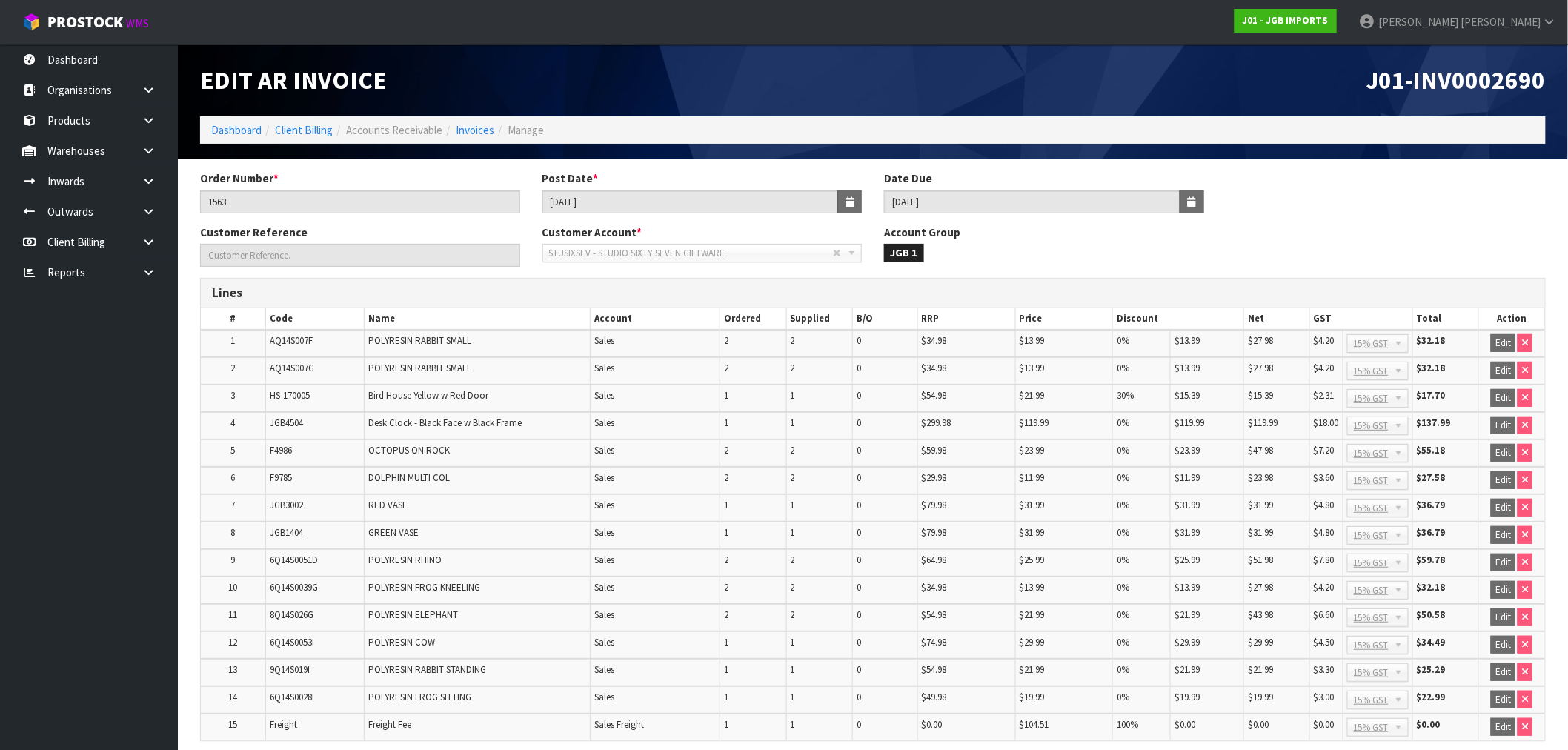
click at [238, 138] on ol "Dashboard Client Billing Accounts Receivable Invoices Manage" at bounding box center [873, 130] width 1345 height 28
click at [236, 133] on link "Dashboard" at bounding box center [236, 130] width 50 height 14
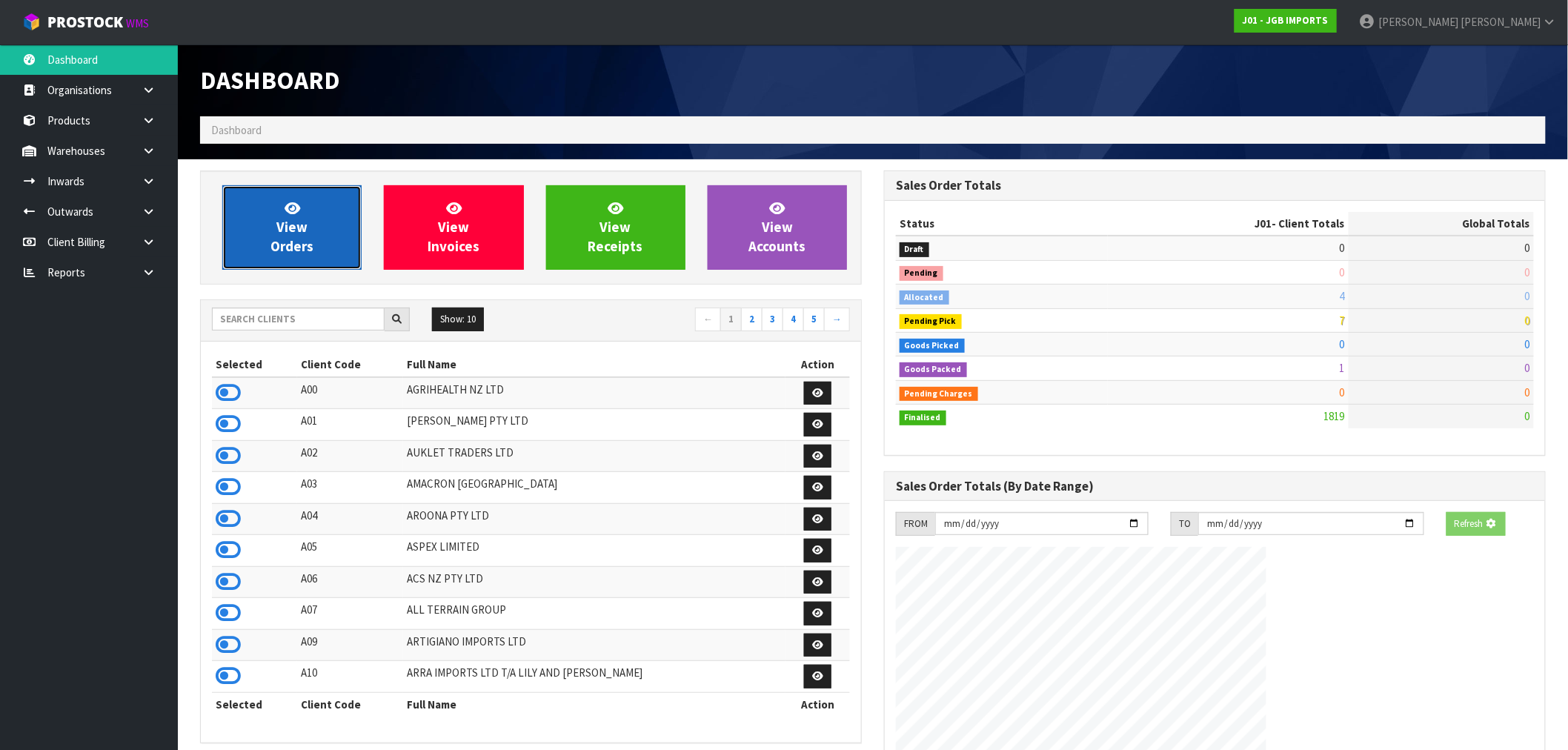
click at [254, 220] on link "View Orders" at bounding box center [292, 227] width 139 height 84
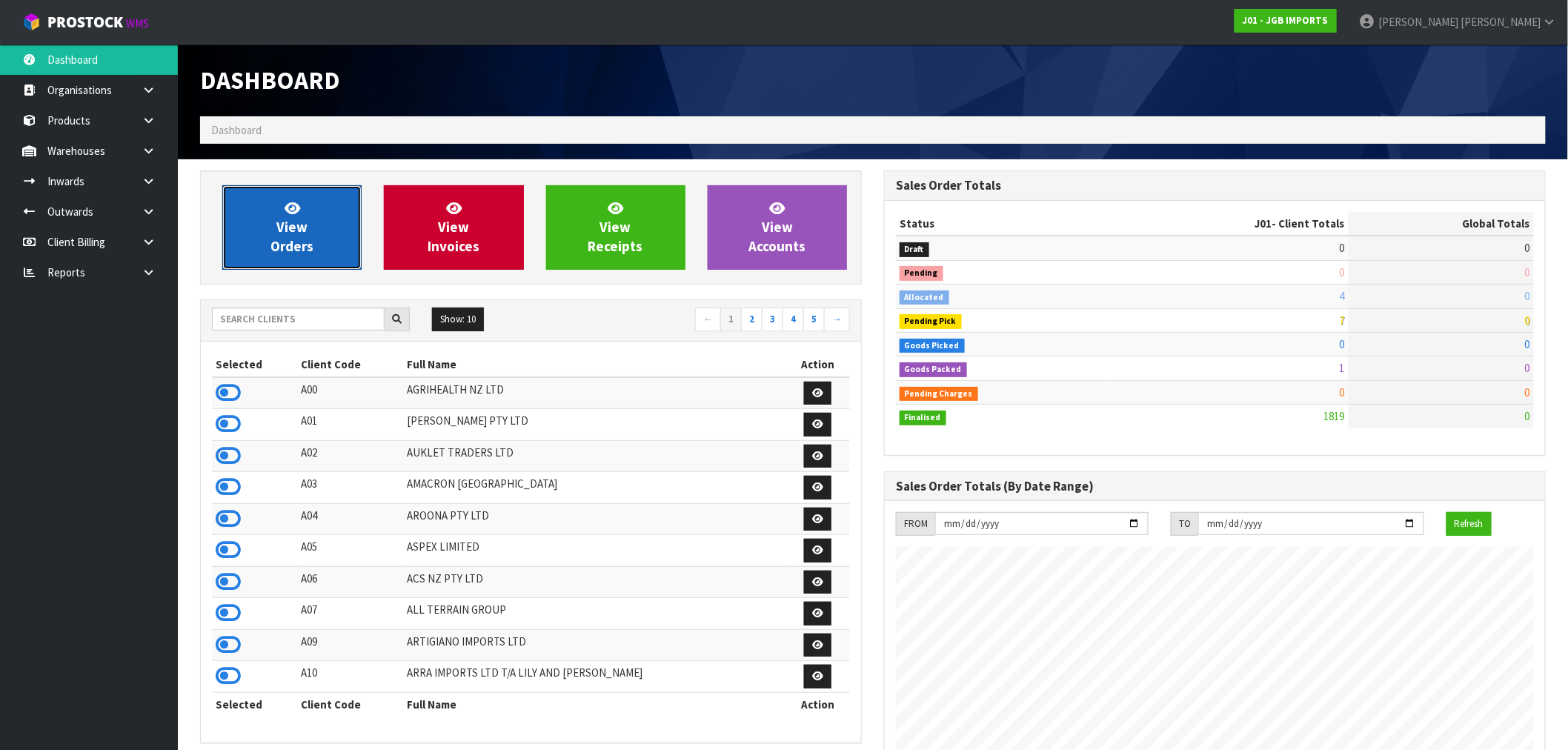
scroll to position [1122, 684]
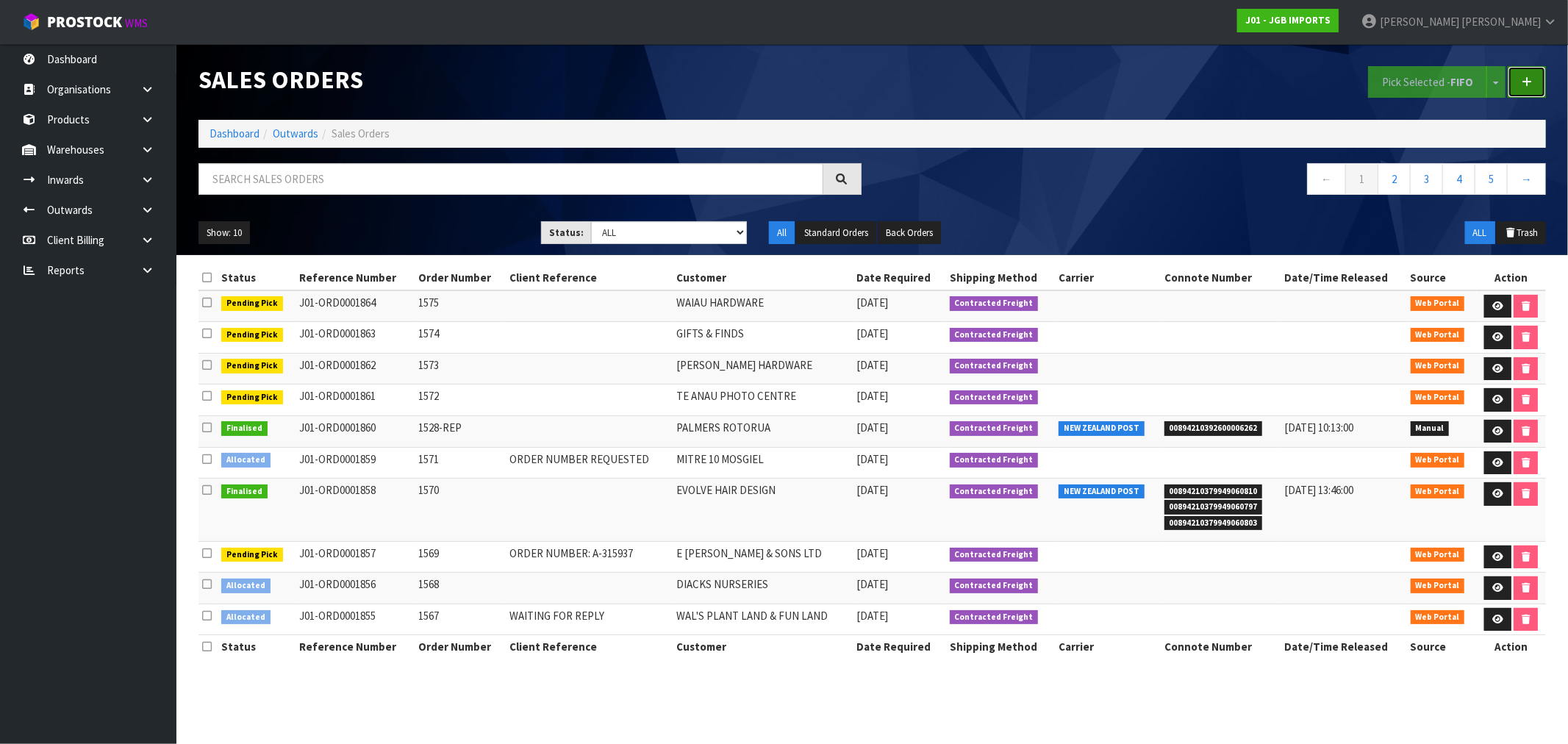
click at [1527, 89] on link at bounding box center [1527, 82] width 38 height 32
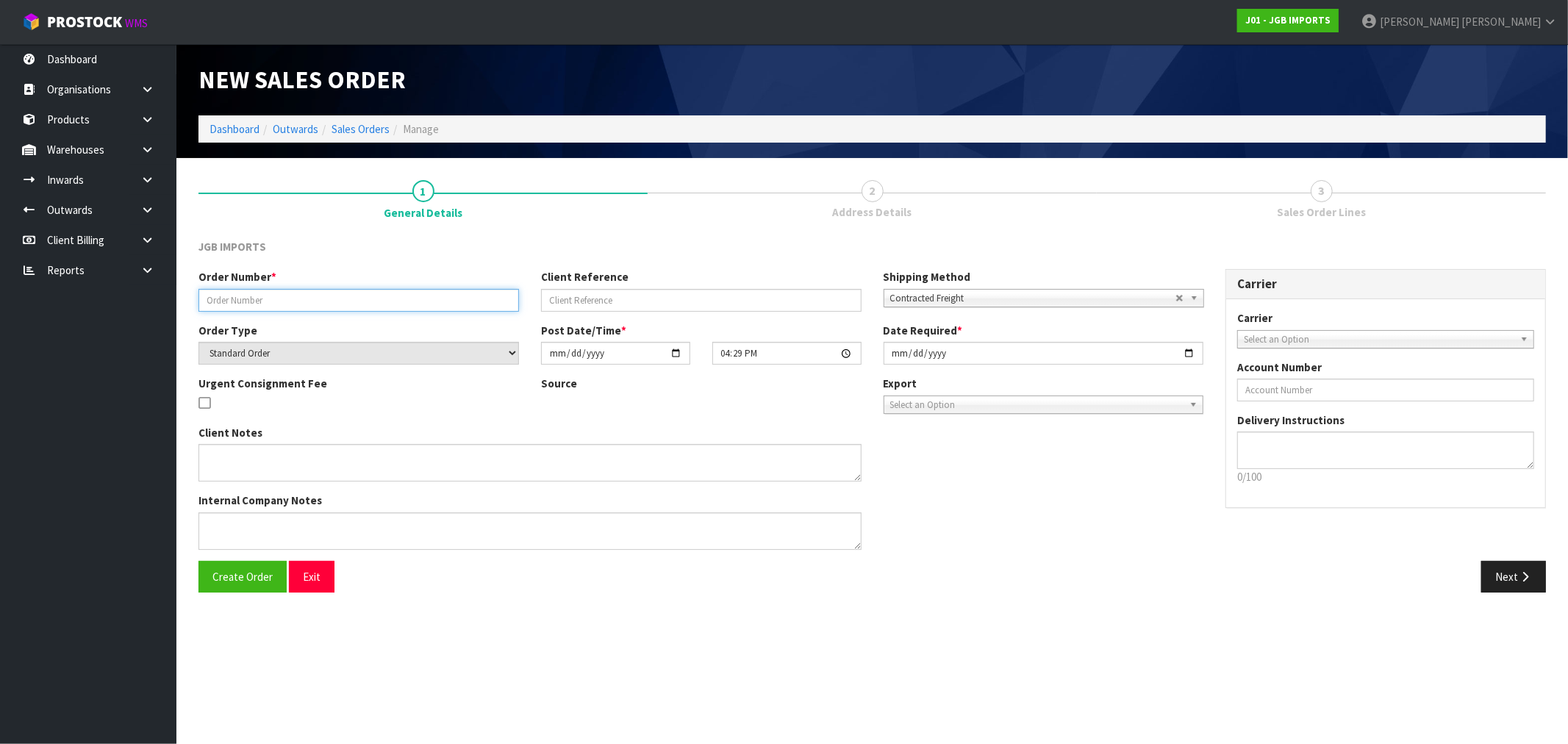
click at [357, 306] on input "text" at bounding box center [359, 300] width 321 height 22
paste input "1563"
type input "1563REP"
click at [237, 575] on span "Create Order" at bounding box center [242, 577] width 60 height 14
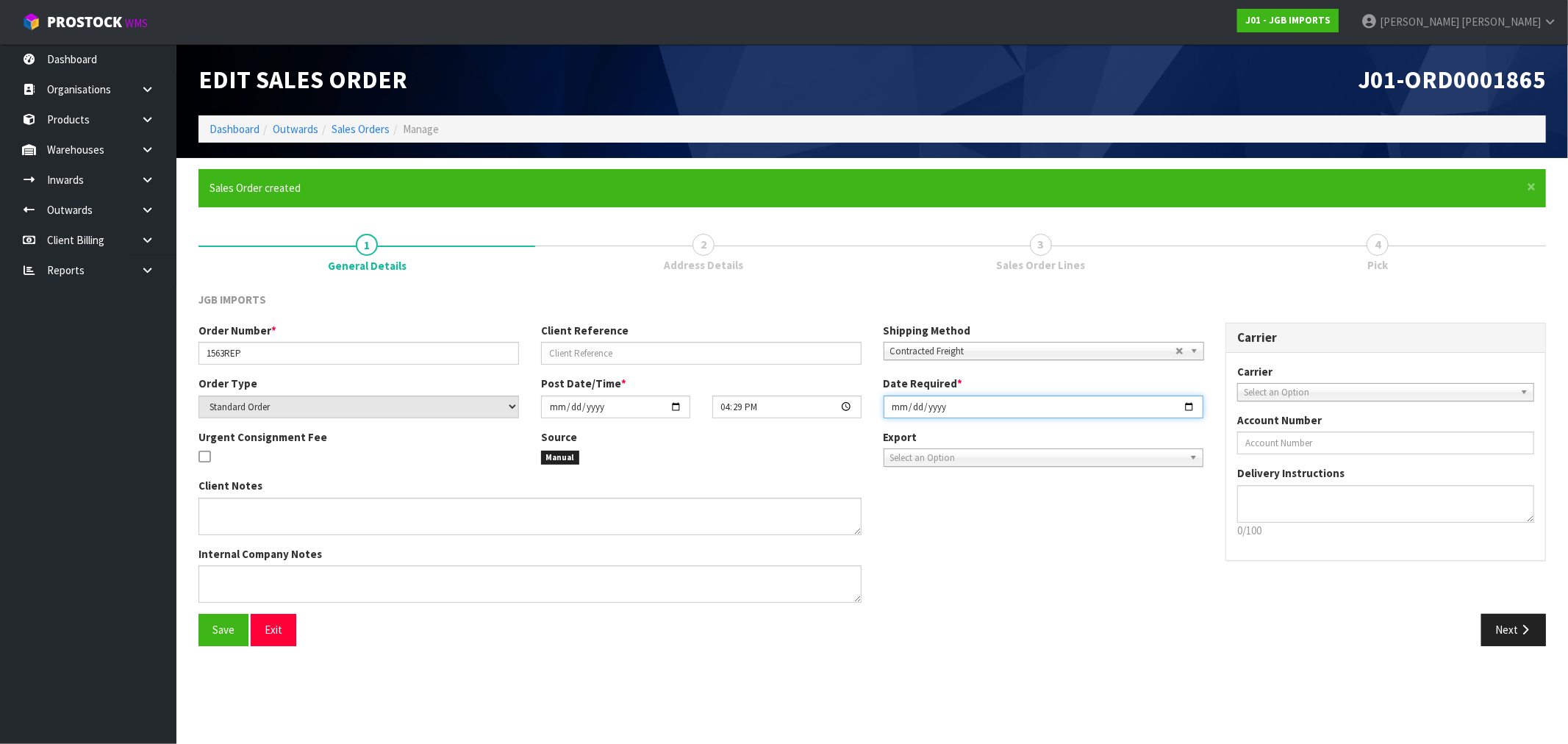
click at [887, 410] on input "[DATE]" at bounding box center [1044, 407] width 321 height 22
type input "[DATE]"
click at [198, 614] on button "Save" at bounding box center [223, 629] width 50 height 32
click at [1508, 630] on button "Next" at bounding box center [1514, 629] width 65 height 32
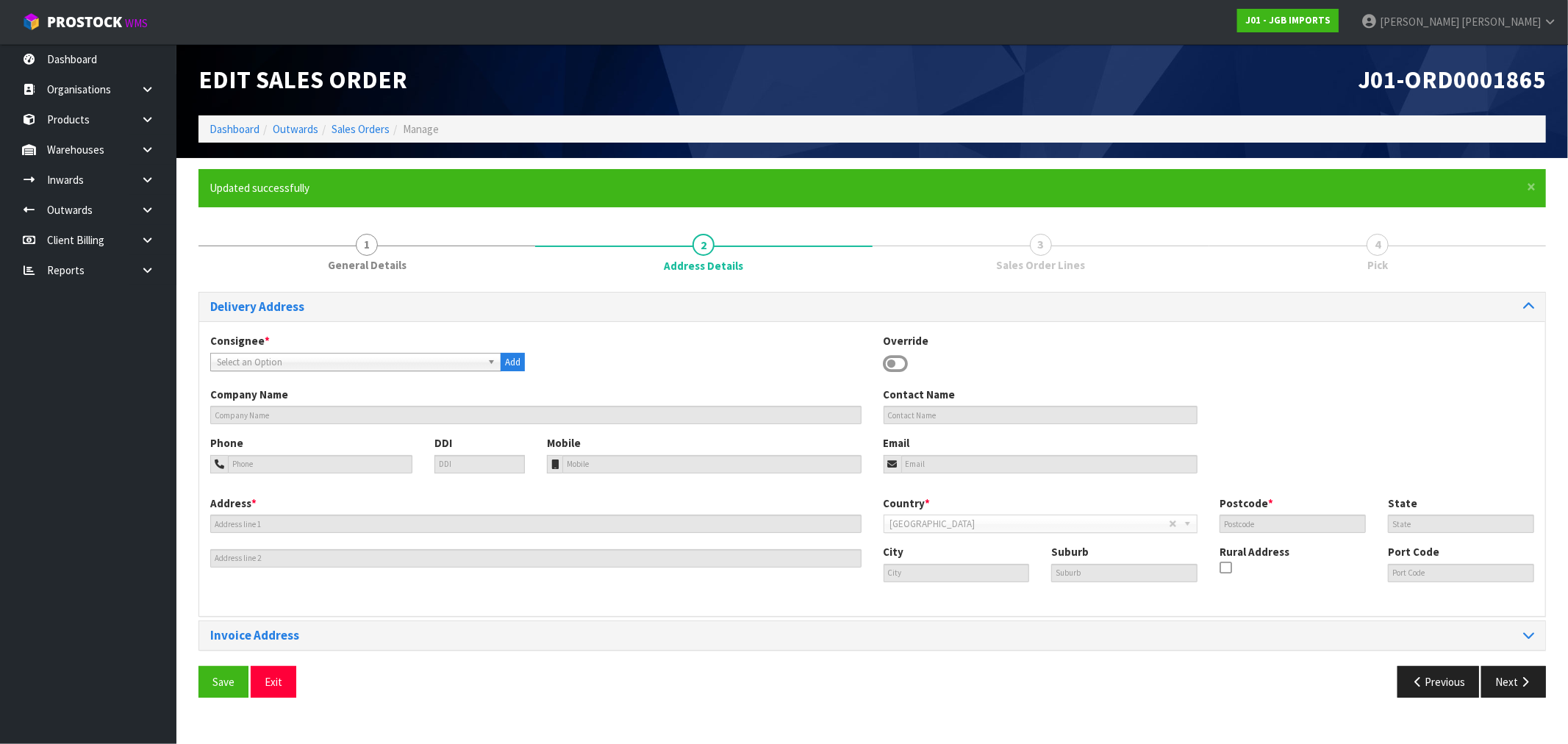
click at [446, 362] on span "Select an Option" at bounding box center [348, 362] width 265 height 17
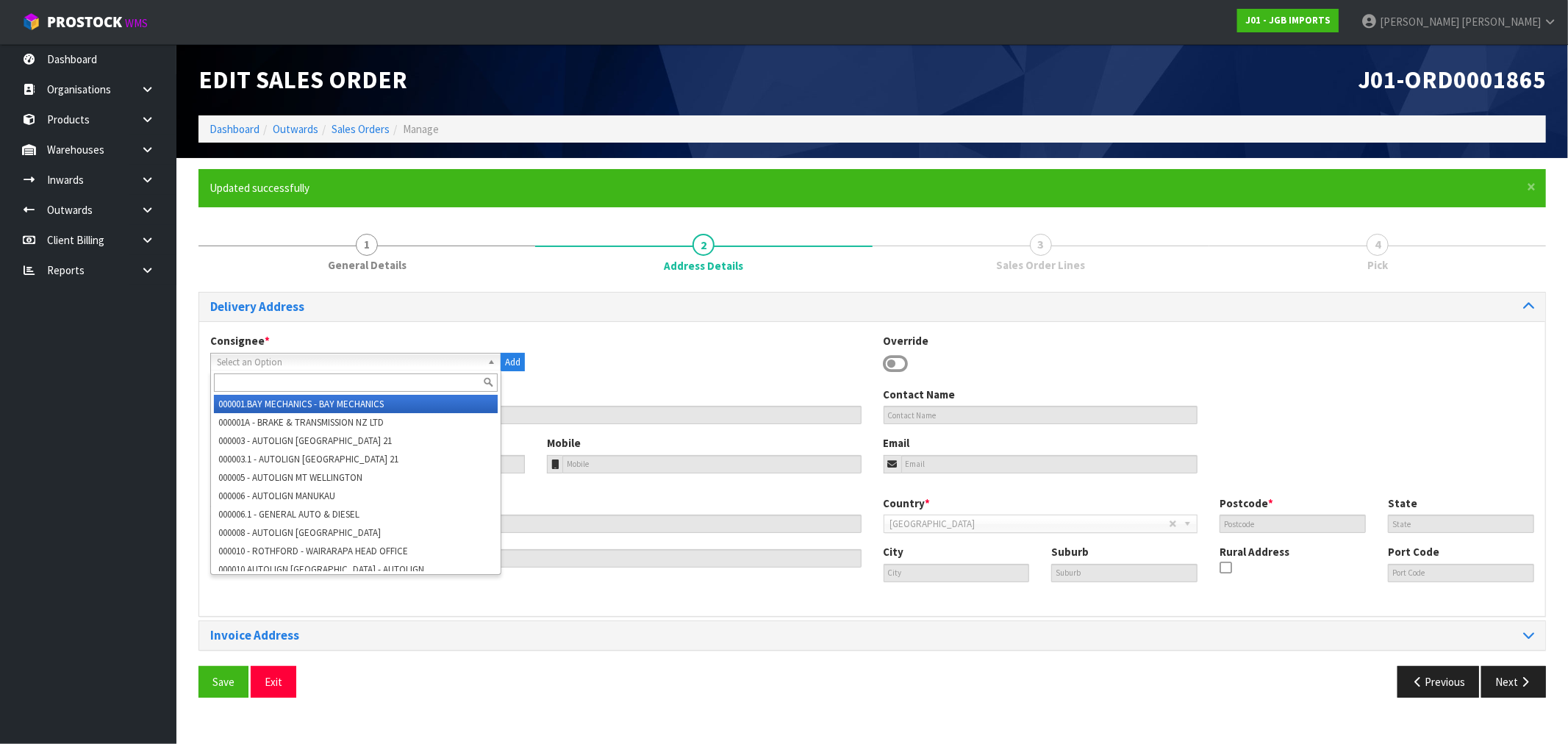
paste input "STUDIO SIXTY SEVEN GIFTWARE"
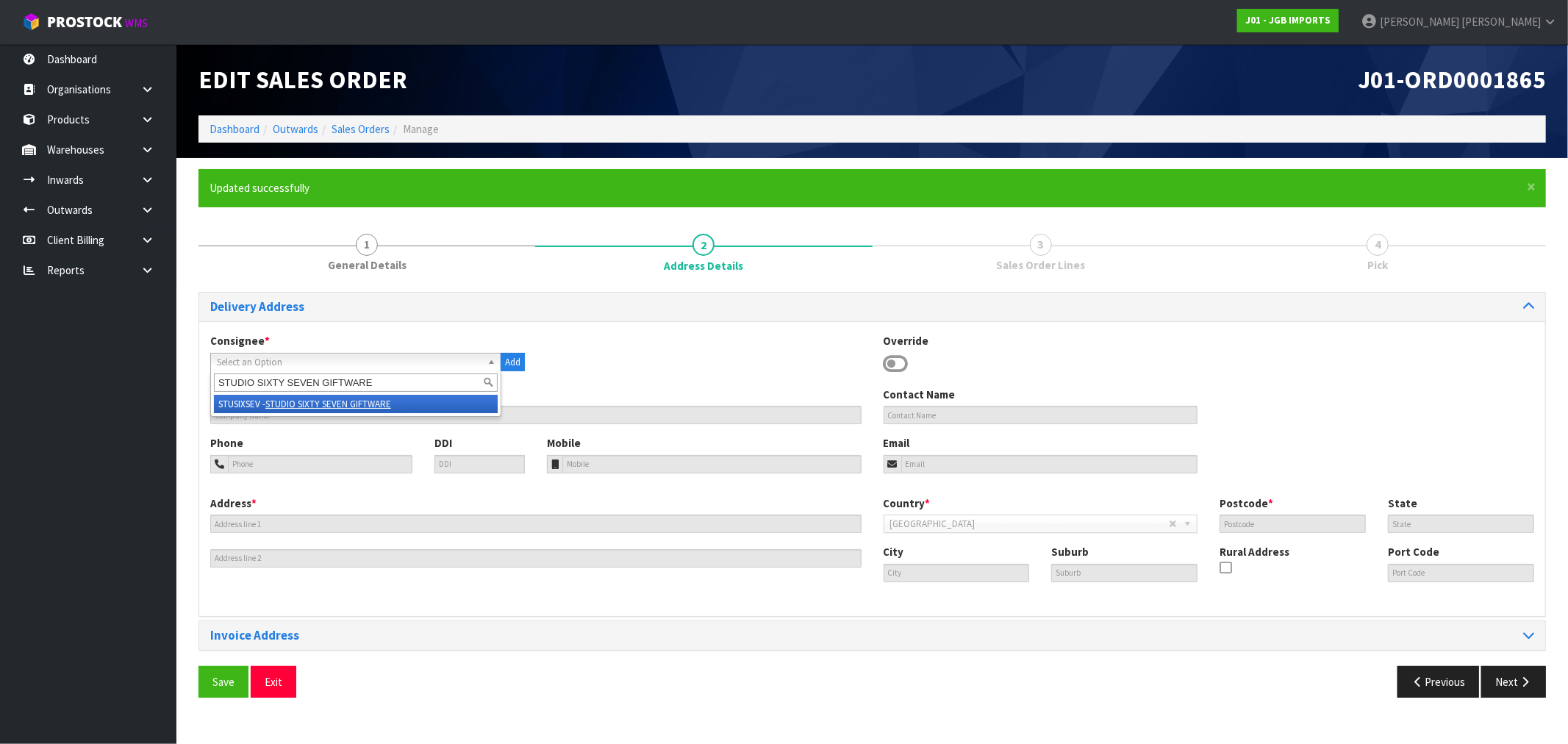
type input "STUDIO SIXTY SEVEN GIFTWARE"
click at [426, 397] on li "STUSIXSEV - STUDIO SIXTY SEVEN GIFTWARE" at bounding box center [355, 403] width 284 height 18
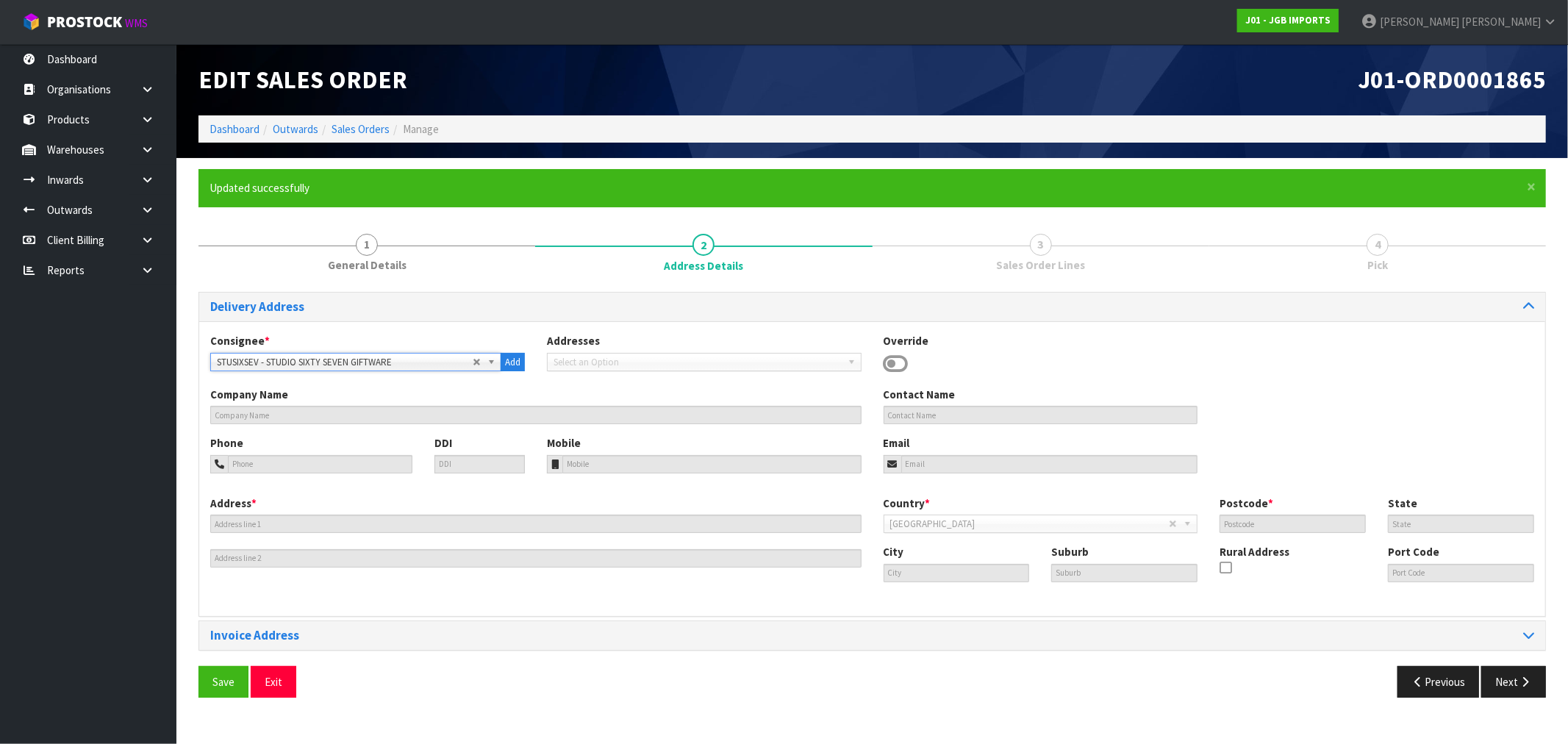
type input "STUDIO SIXTY SEVEN GIFTWARE"
type input "67 BEACH ROAD"
type input "7520"
type input "CAN"
type input "AKAROA"
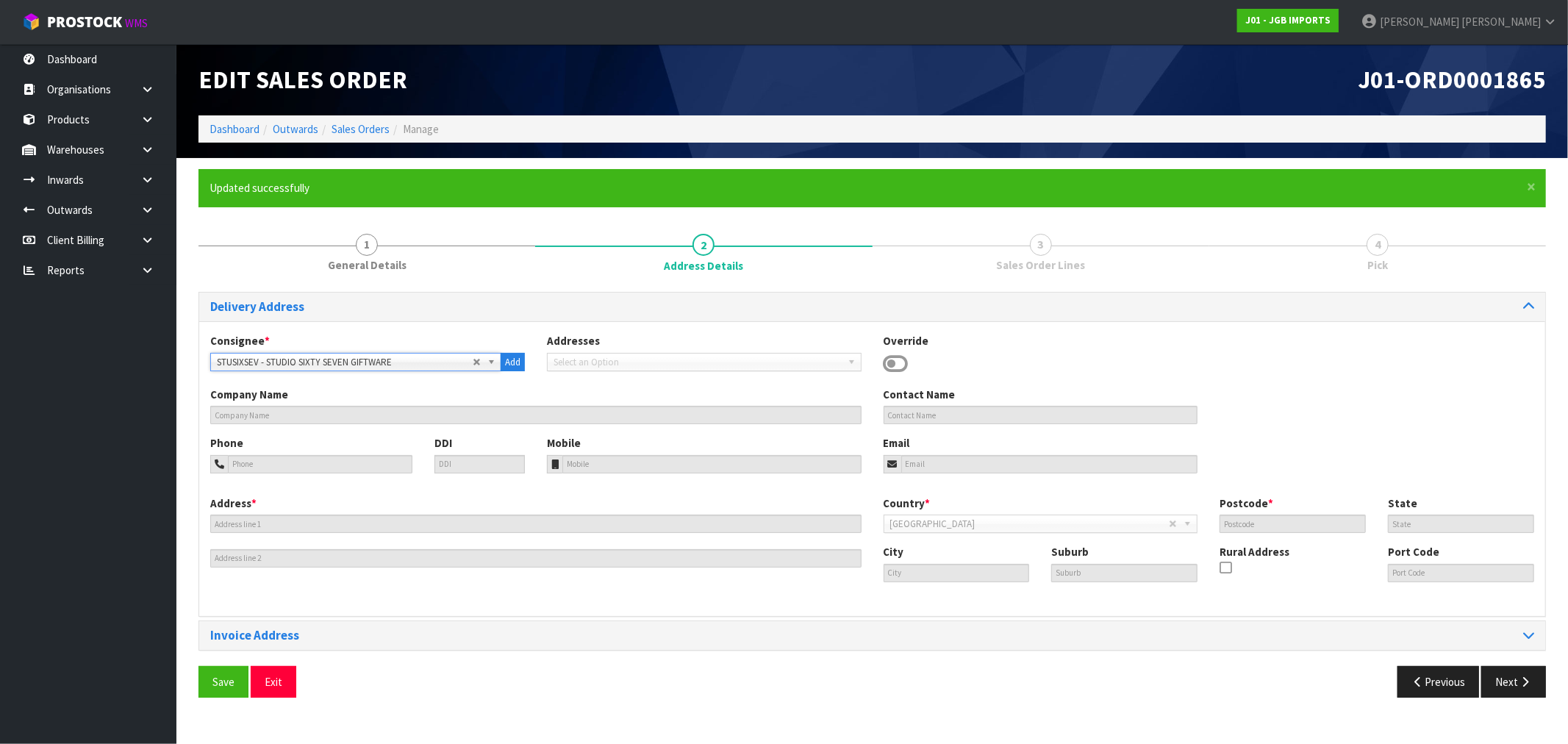
type input "AKAROA"
type input "NZAKA"
click at [221, 685] on span "Save" at bounding box center [223, 682] width 22 height 14
drag, startPoint x: 1466, startPoint y: 679, endPoint x: 1490, endPoint y: 678, distance: 24.0
click at [1480, 678] on div "Previous Next" at bounding box center [1215, 681] width 685 height 32
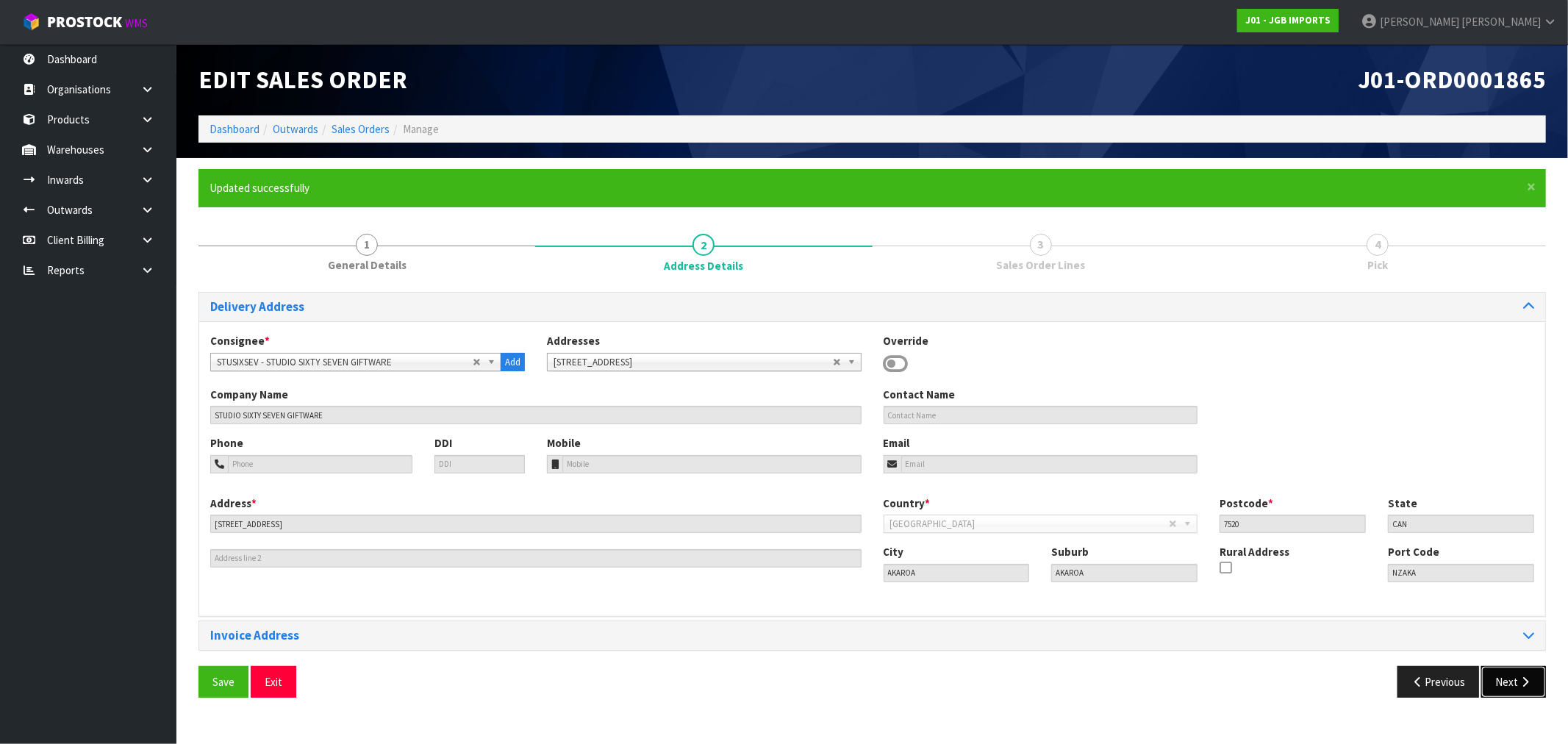
click at [1512, 687] on button "Next" at bounding box center [1514, 681] width 65 height 32
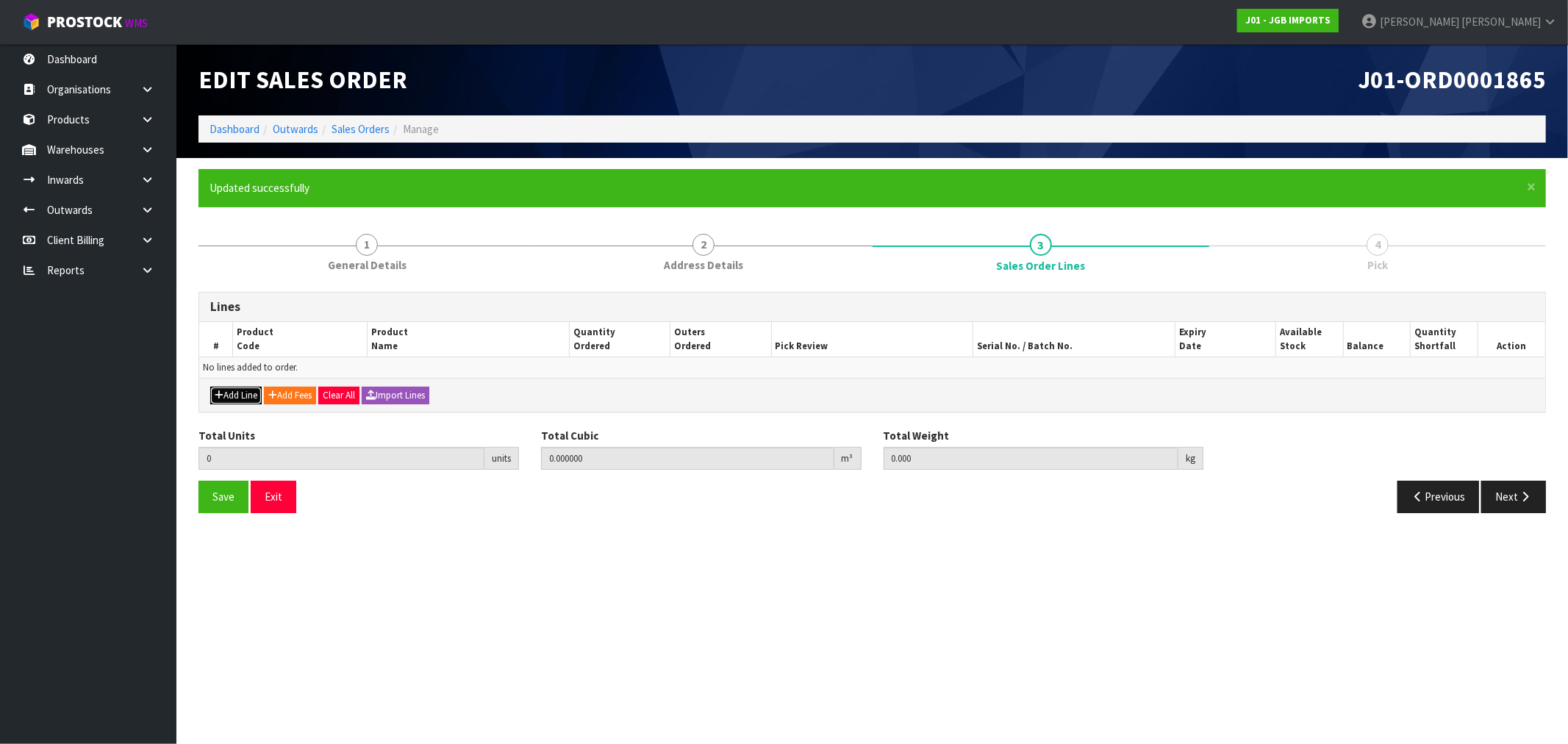
click at [232, 394] on button "Add Line" at bounding box center [236, 395] width 52 height 17
type input "0"
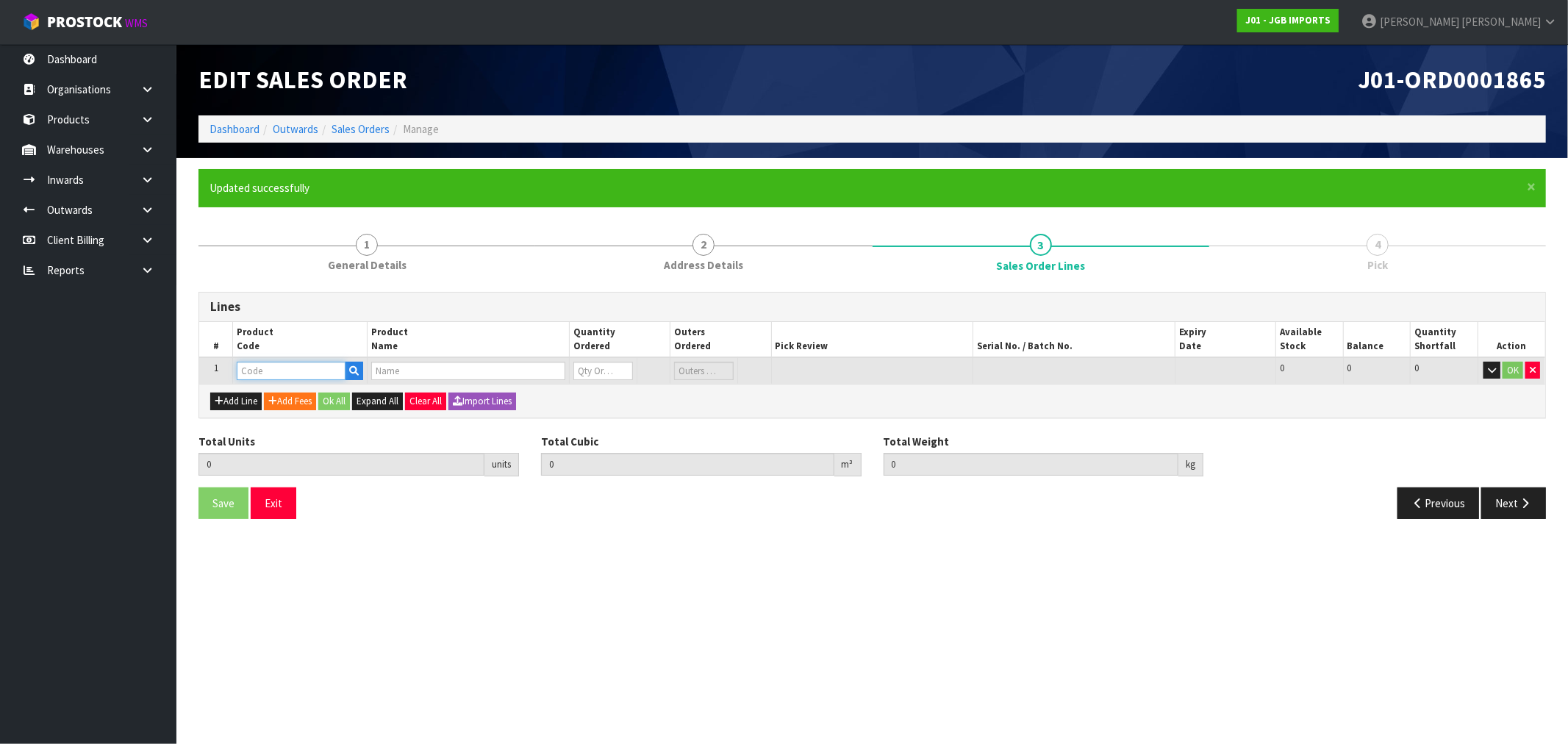
click at [252, 363] on input "text" at bounding box center [291, 370] width 109 height 18
paste input "F9785"
type input "F9785"
type input "0.000000"
type input "0.000"
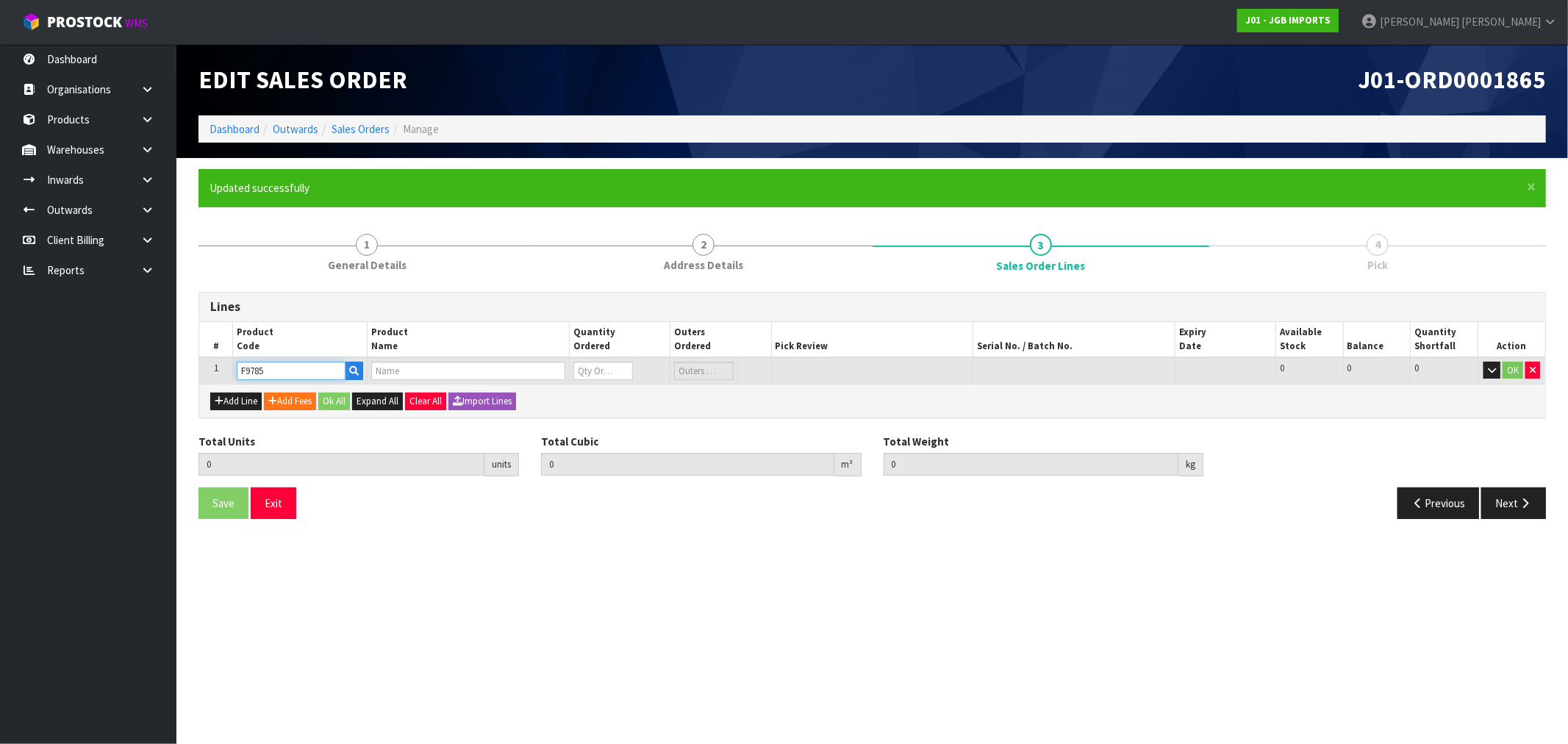
type input "DOLPHIN MULTI COL"
type input "0"
type input "F9785"
type input "1"
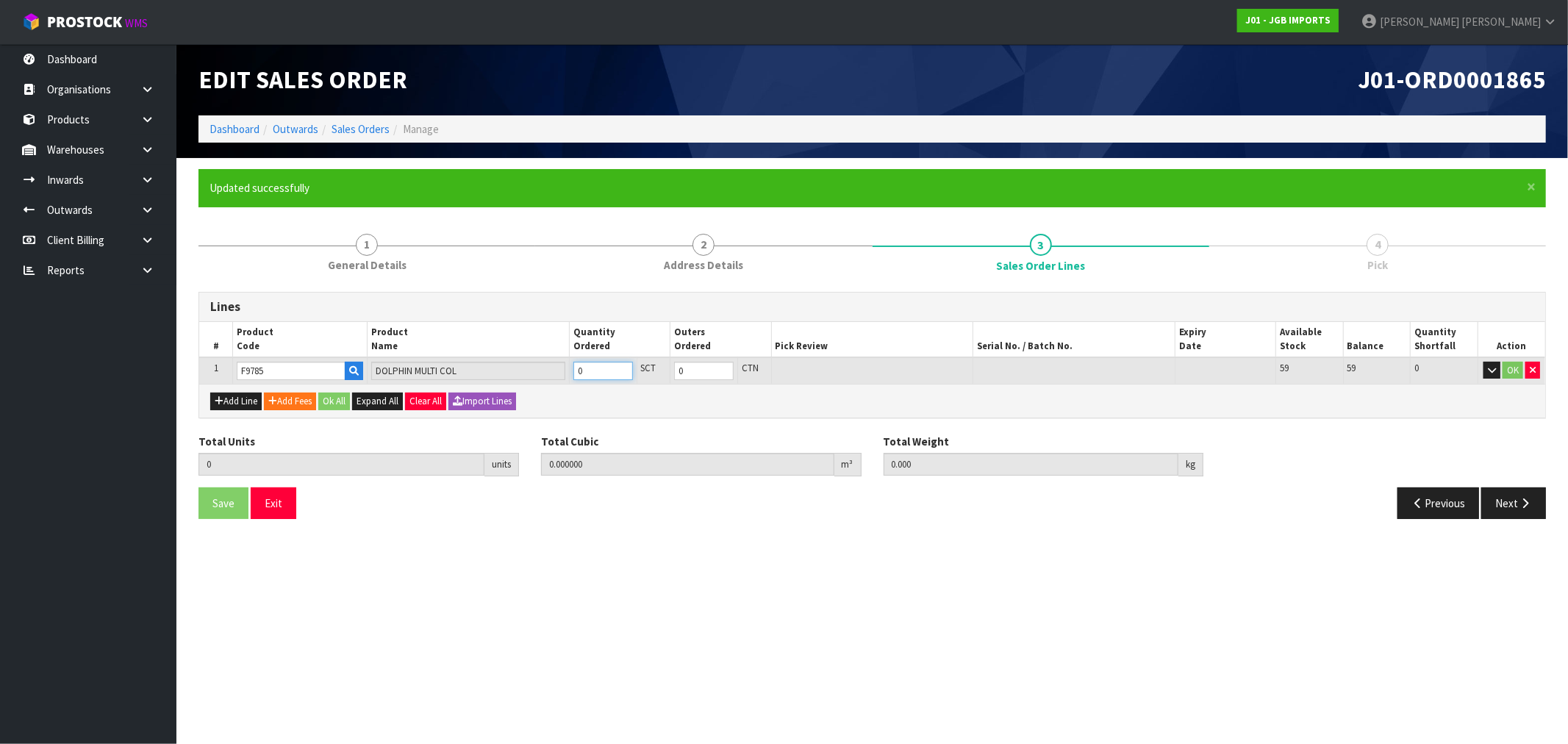
type input "0.00153"
type input "0.4"
type input "1"
click at [336, 398] on button "Ok All" at bounding box center [334, 401] width 32 height 17
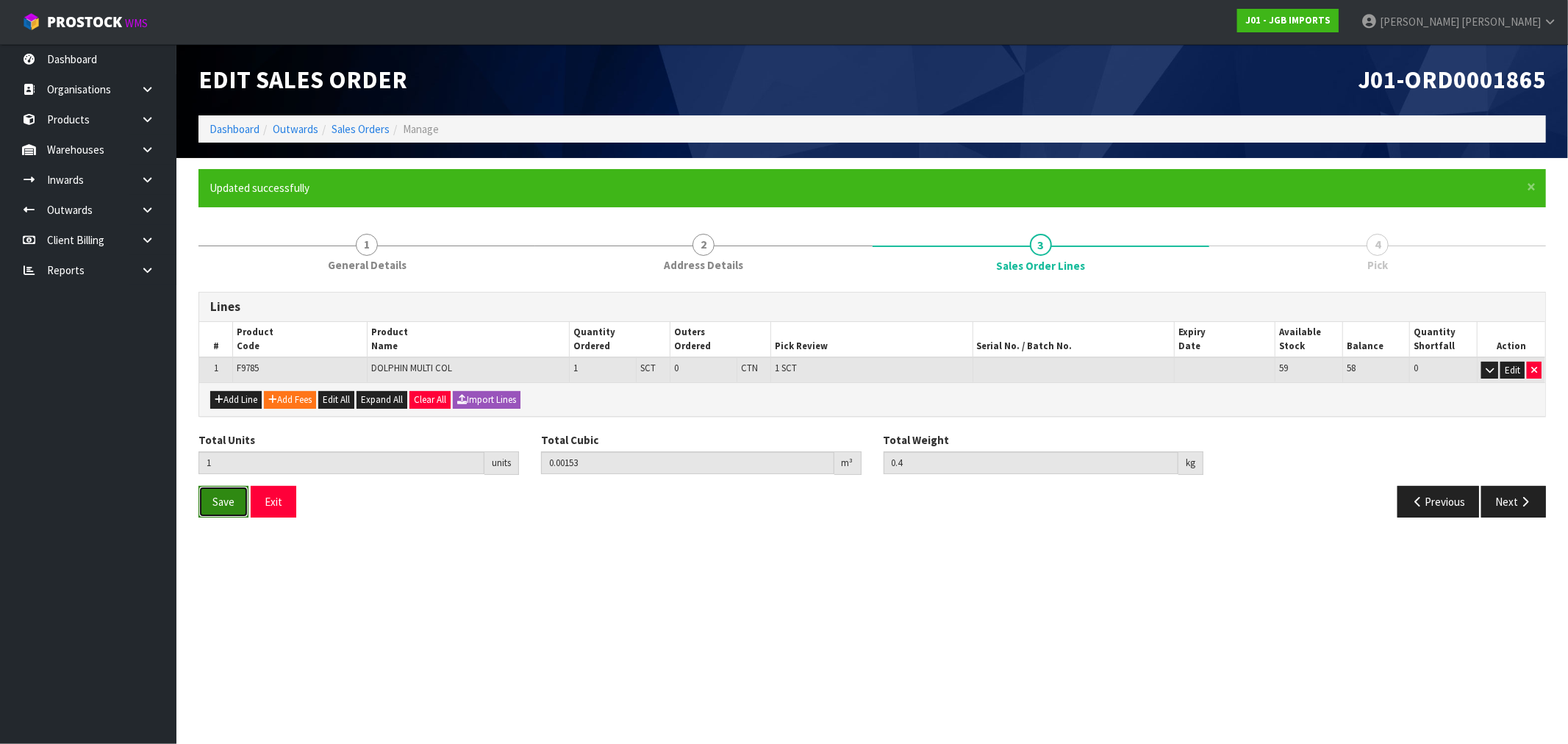
click at [221, 503] on span "Save" at bounding box center [223, 502] width 22 height 14
click at [1531, 496] on icon "button" at bounding box center [1525, 501] width 14 height 11
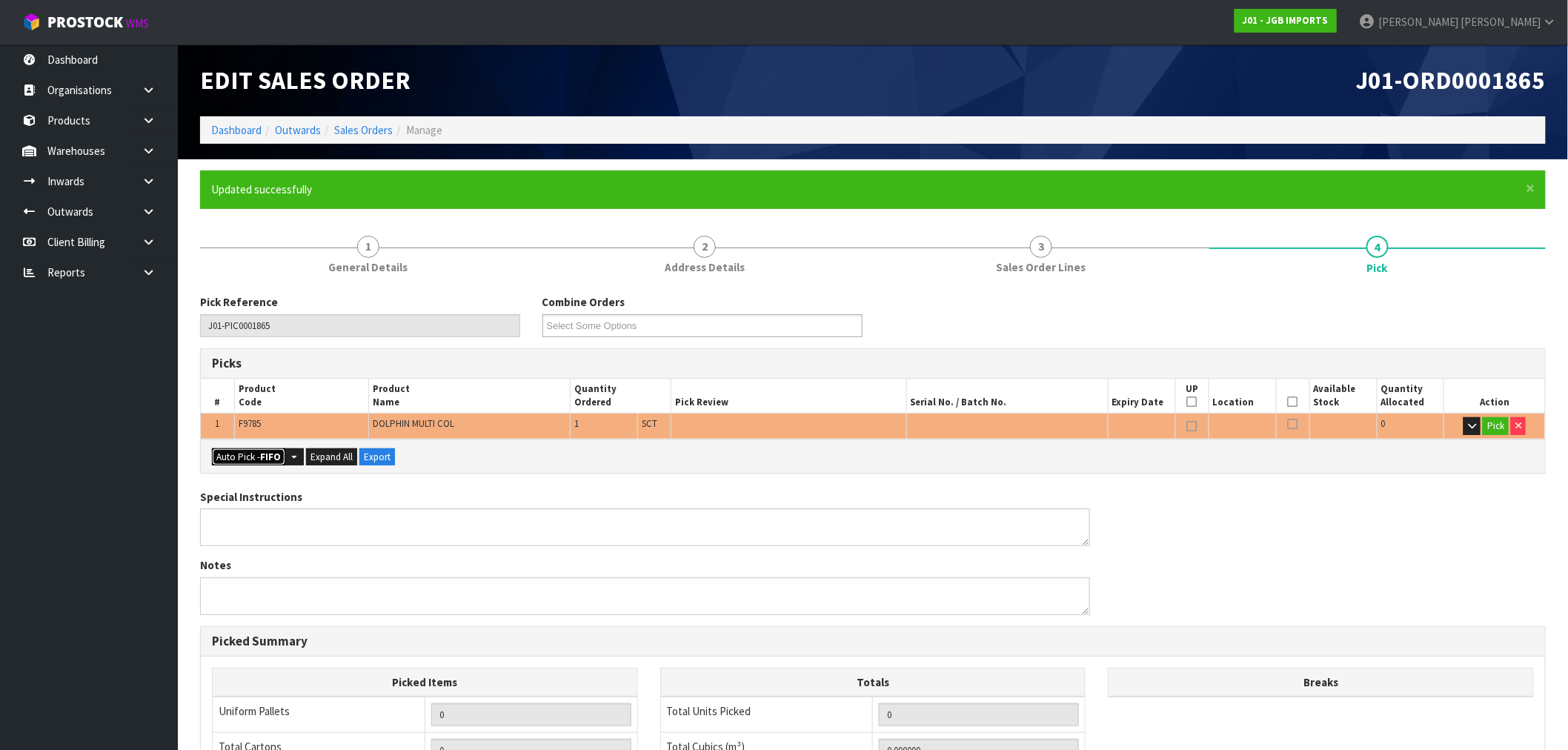
click at [246, 454] on button "Auto Pick - FIFO" at bounding box center [249, 457] width 73 height 17
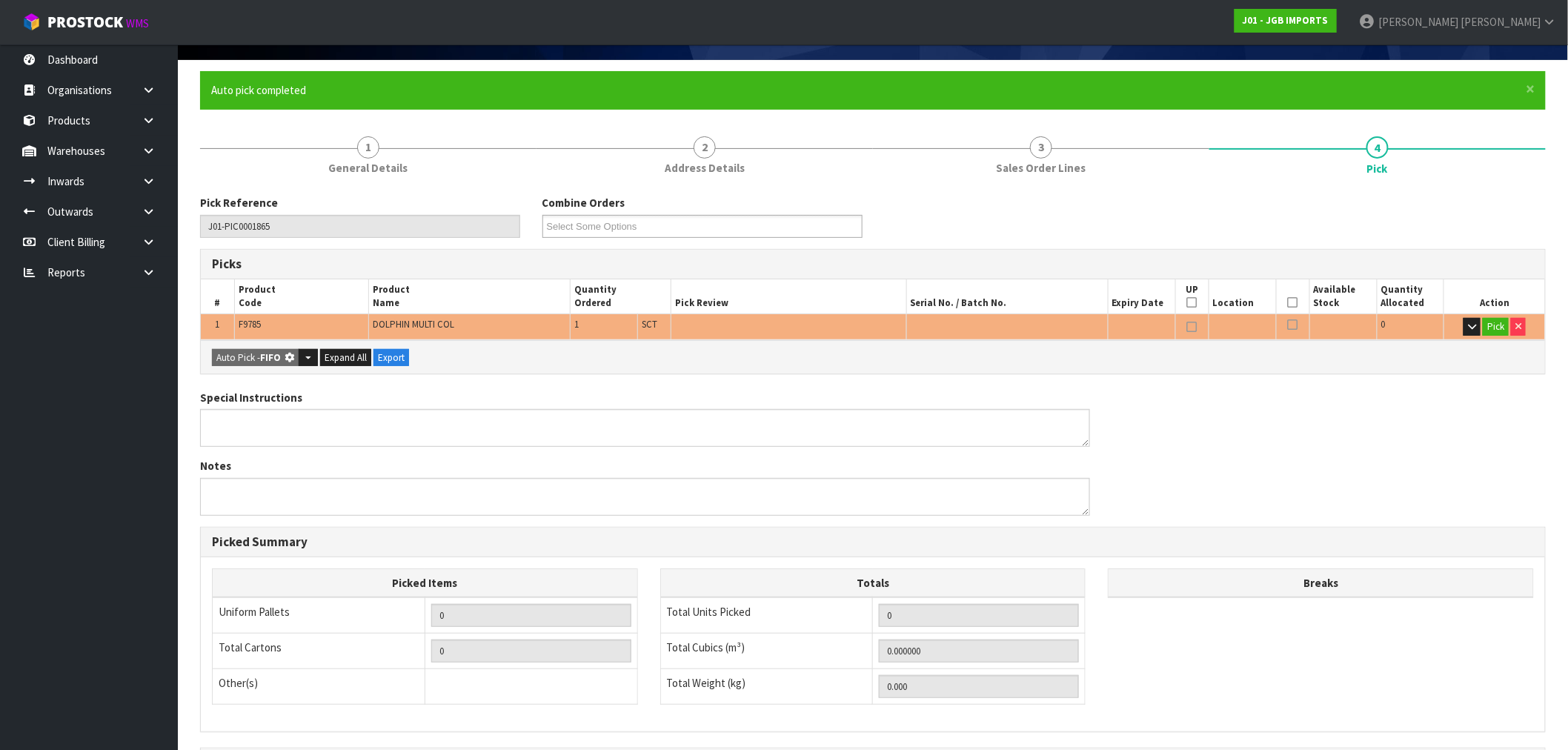
type input "Sub-carton x 1"
type input "1"
type input "0.001530"
type input "0.400"
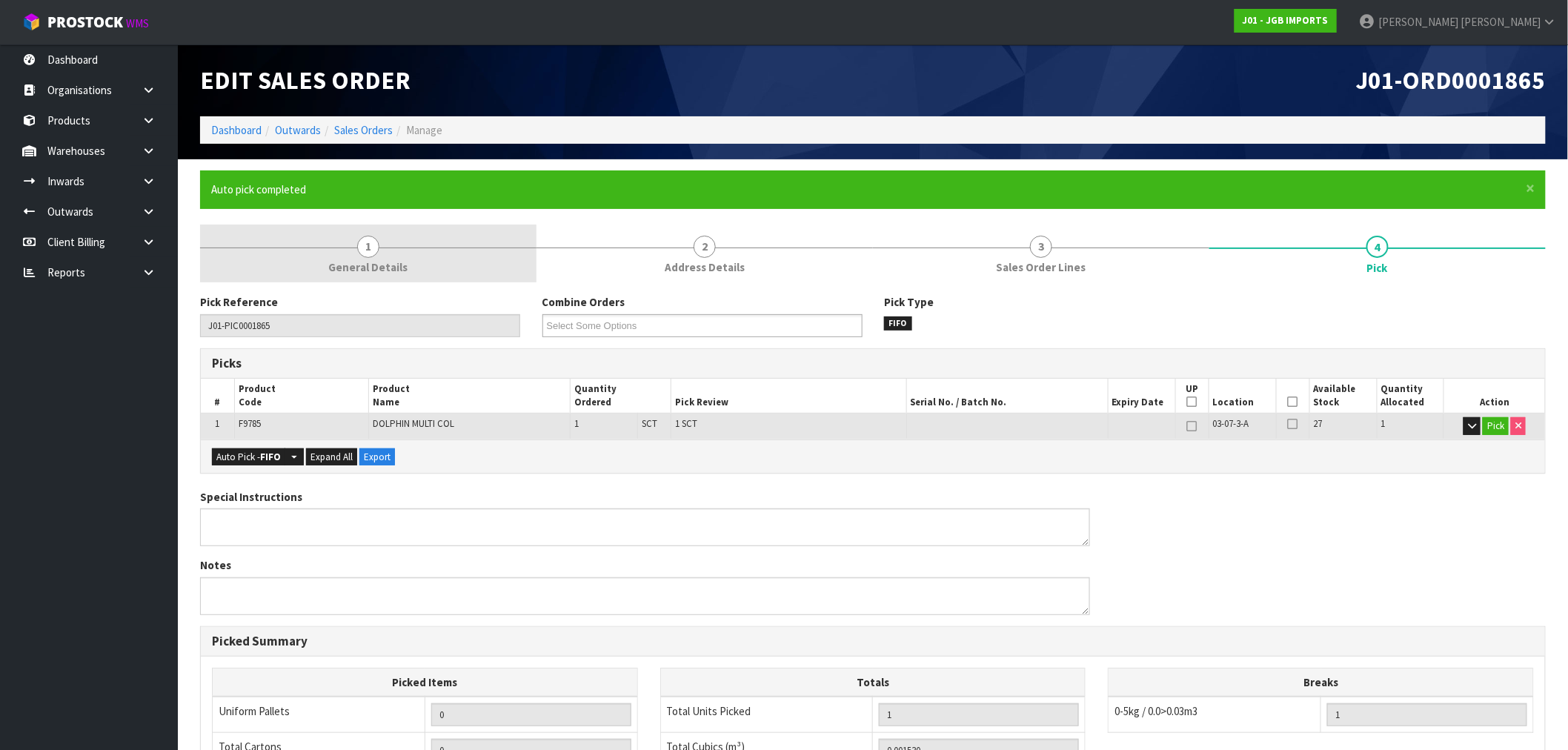
click at [379, 249] on link "1 General Details" at bounding box center [368, 253] width 336 height 58
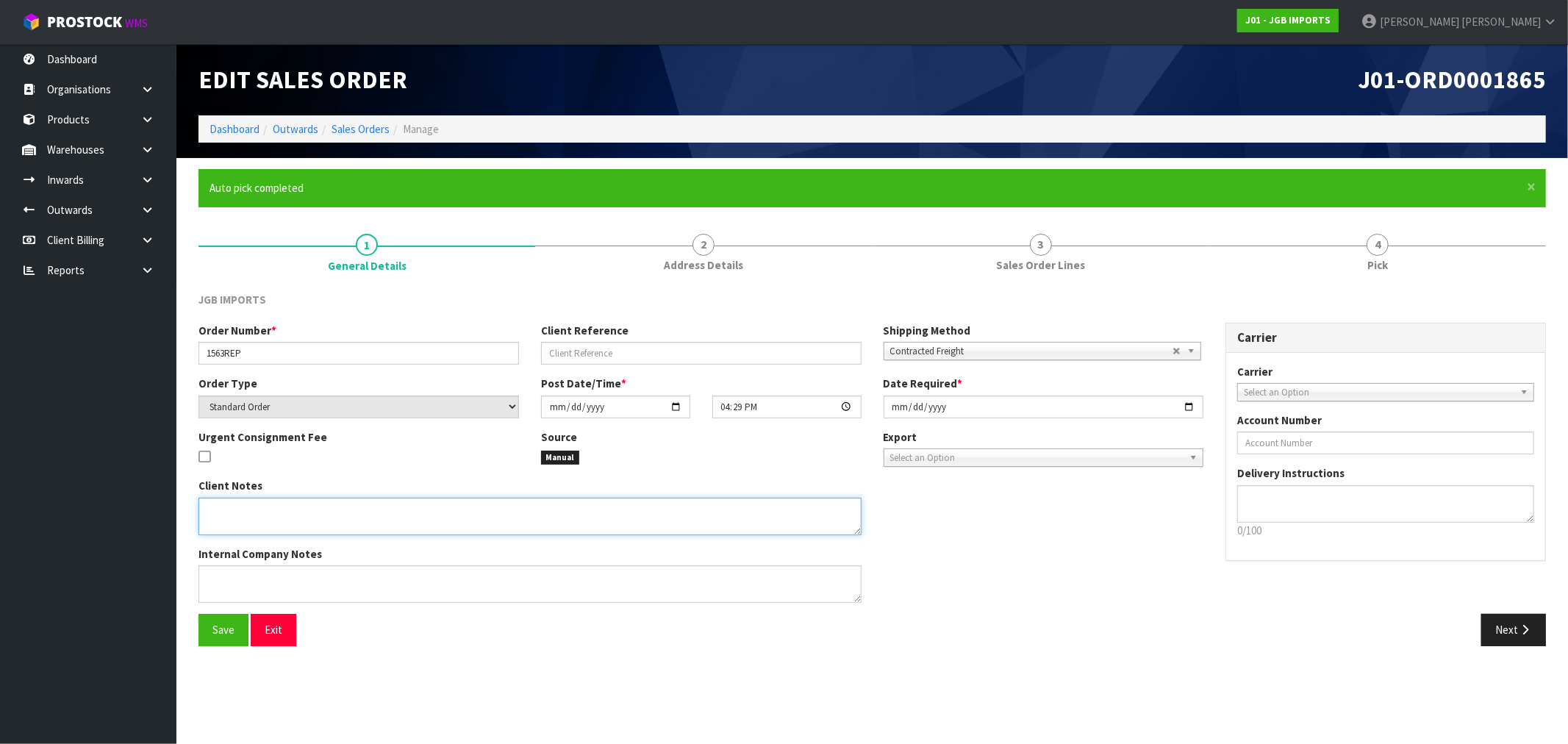
click at [279, 503] on textarea at bounding box center [530, 516] width 663 height 37
type textarea "REPLACEMENT AT NO CHARGE"
click at [228, 640] on button "Save" at bounding box center [223, 629] width 50 height 32
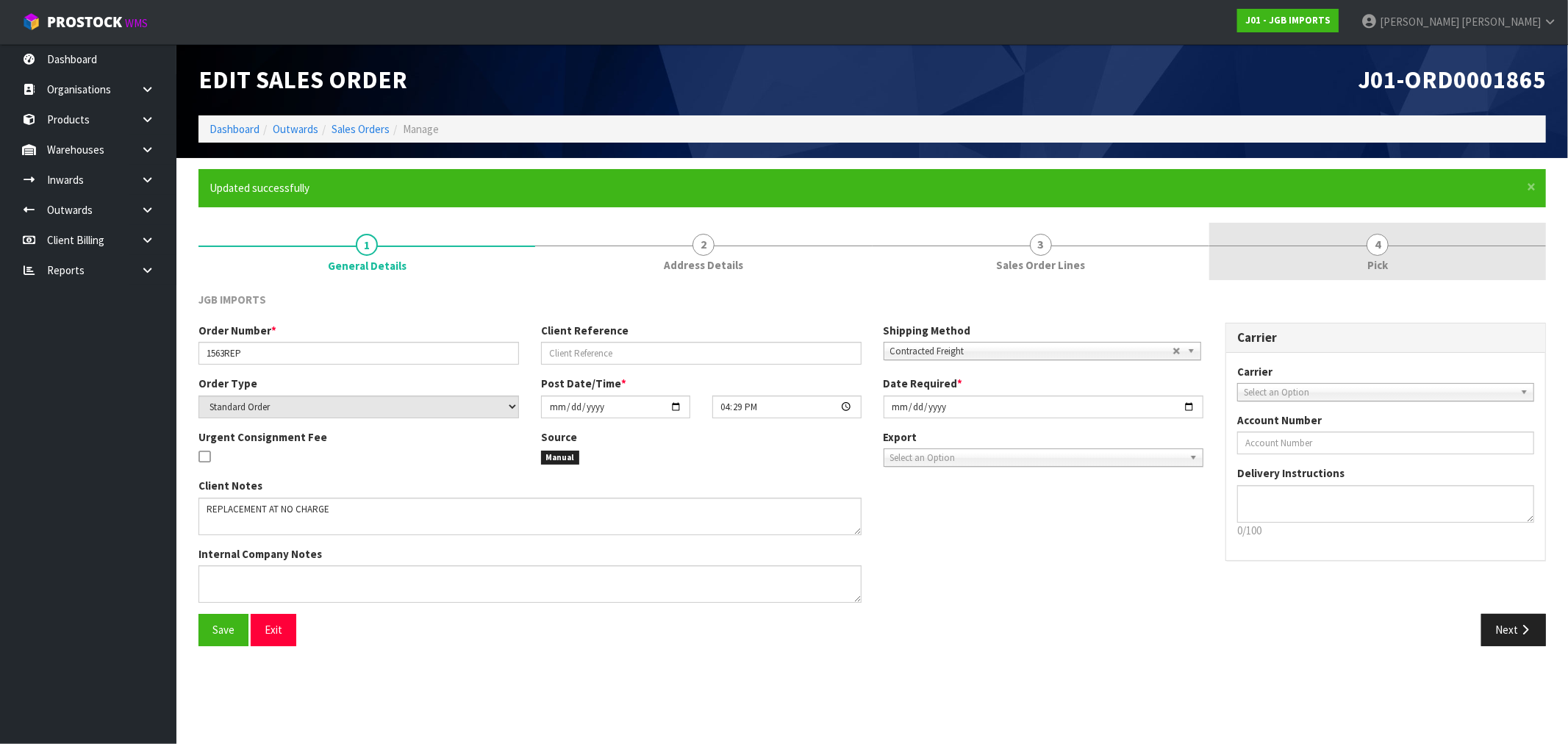
click at [1343, 266] on link "4 Pick" at bounding box center [1377, 251] width 336 height 58
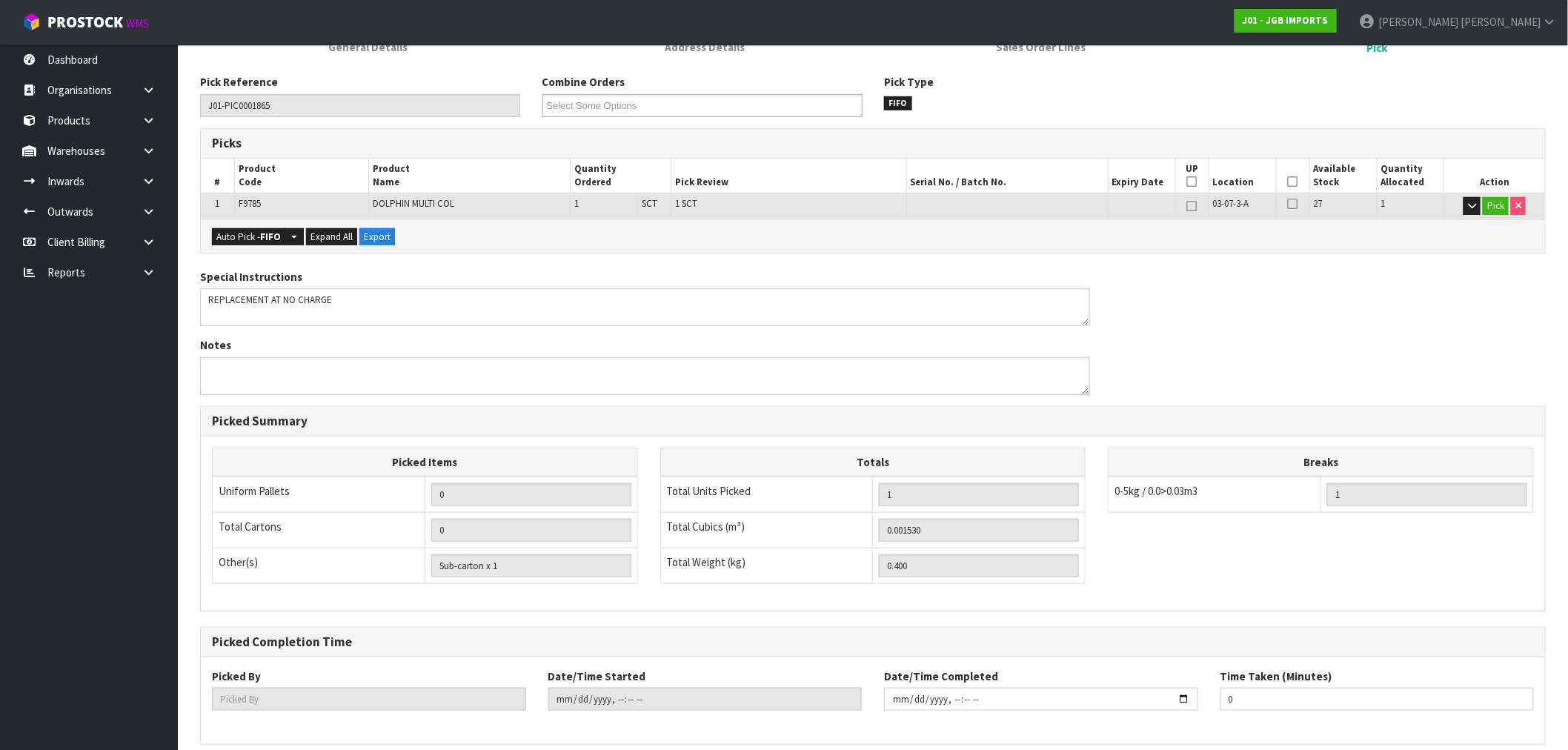
scroll to position [284, 0]
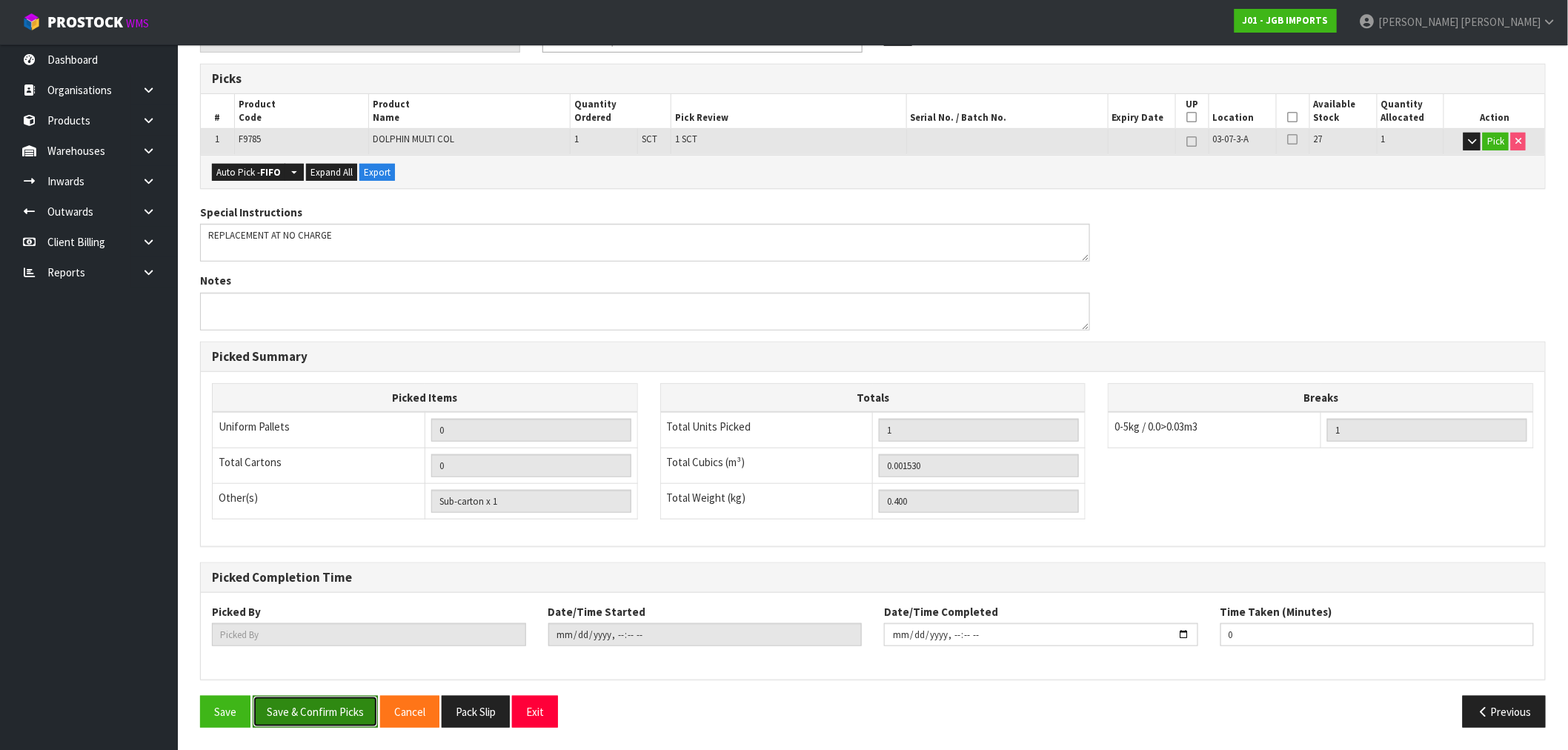
click at [322, 706] on button "Save & Confirm Picks" at bounding box center [316, 711] width 125 height 32
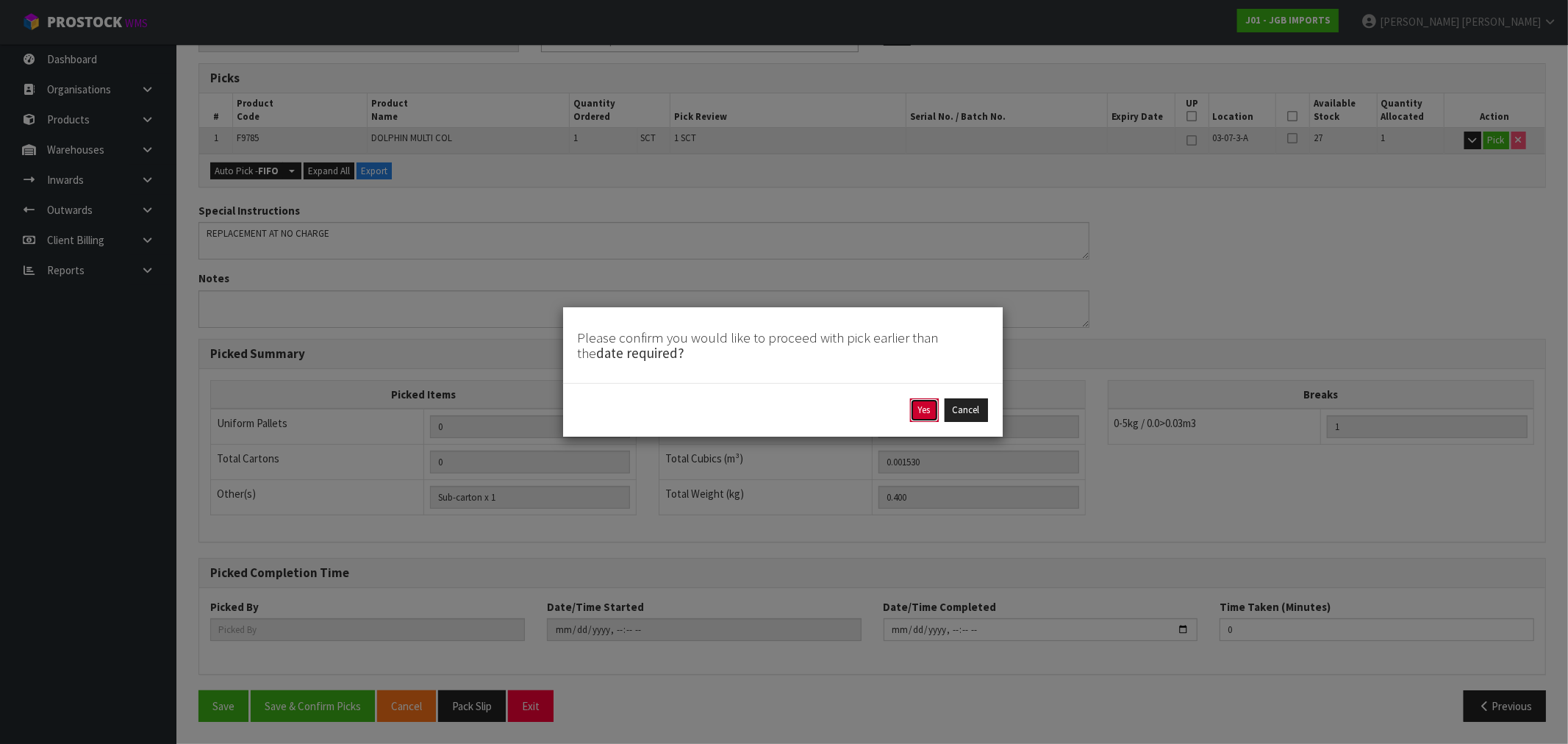
click at [914, 410] on button "Yes" at bounding box center [924, 410] width 28 height 23
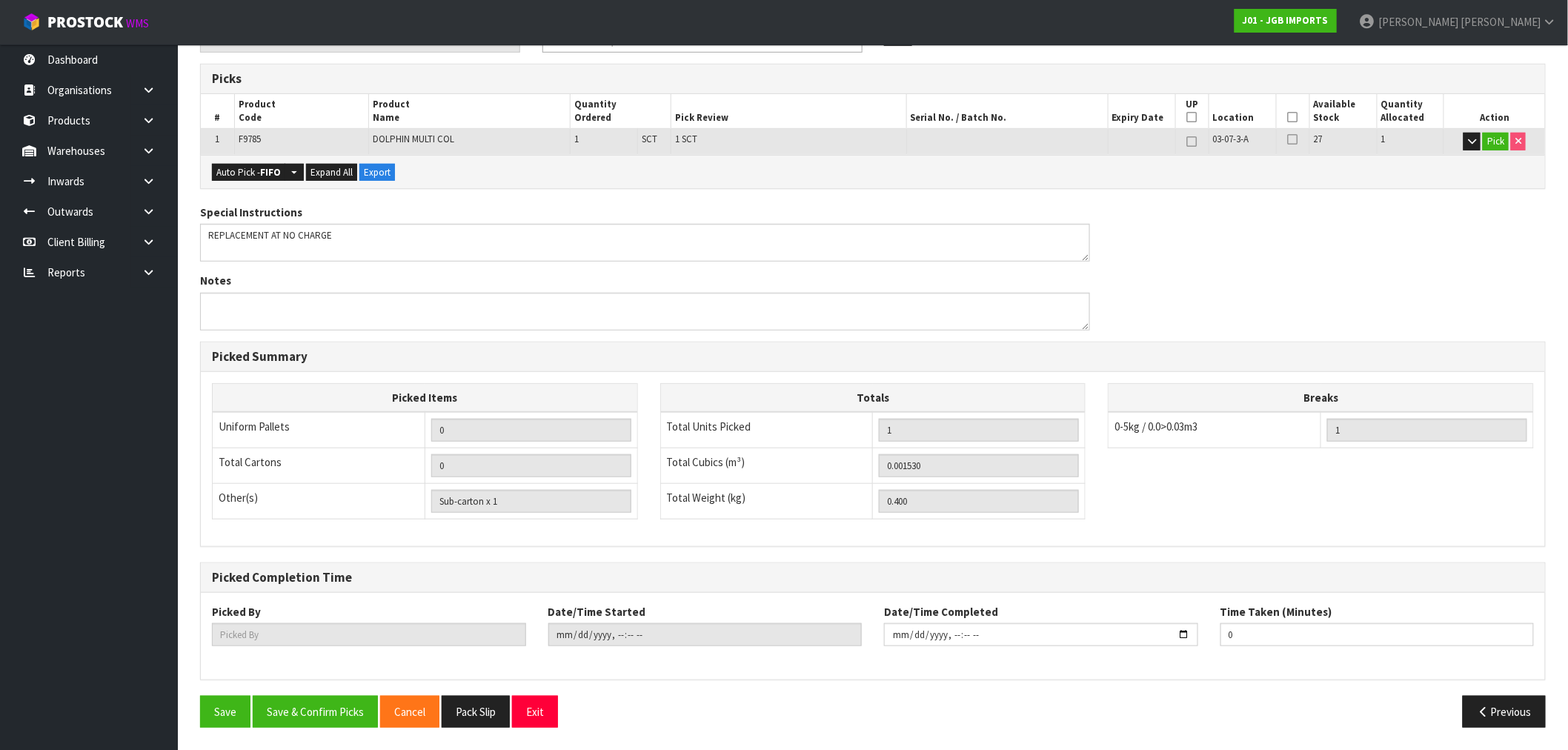
scroll to position [0, 0]
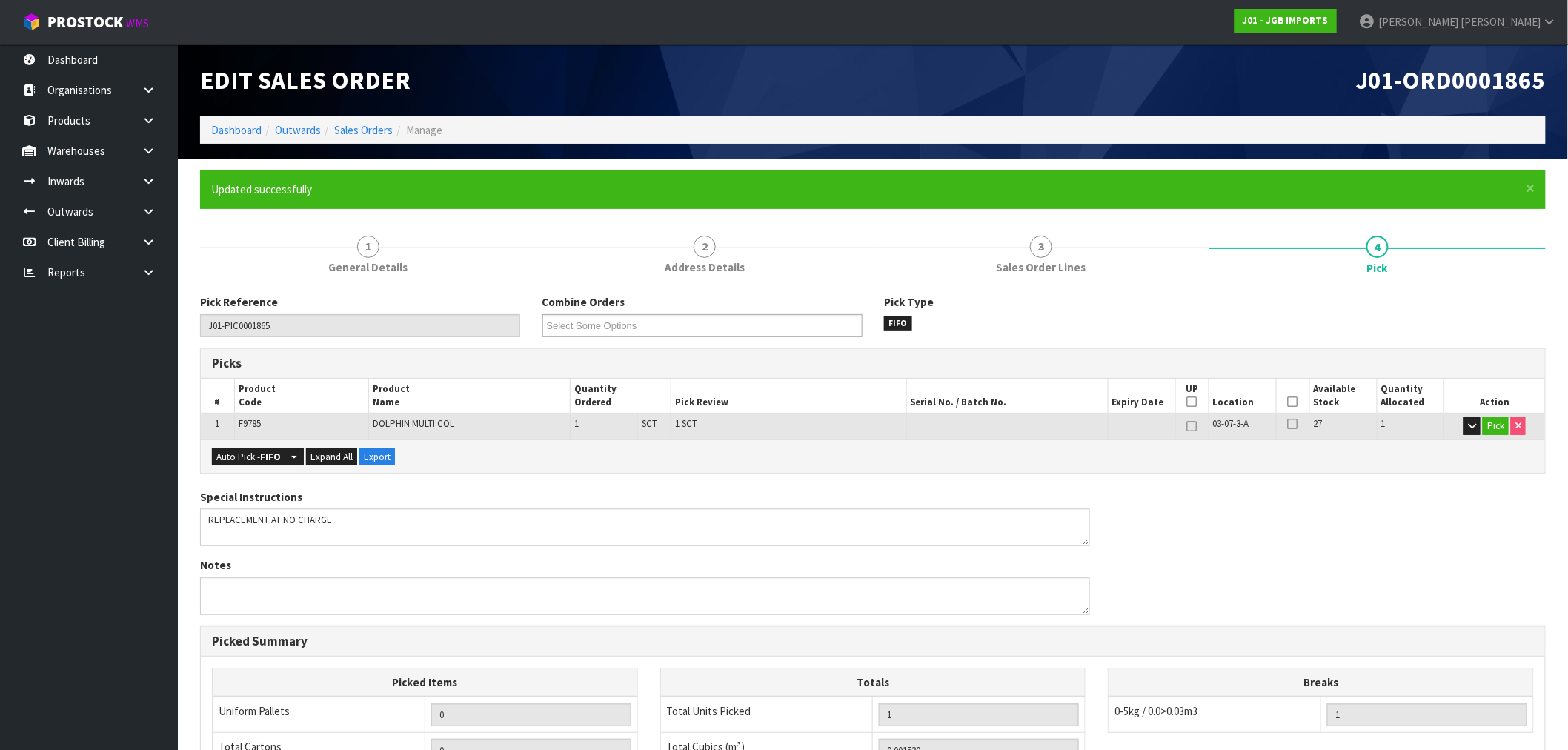
type input "[PERSON_NAME]"
type input "2025-09-15T16:31:24"
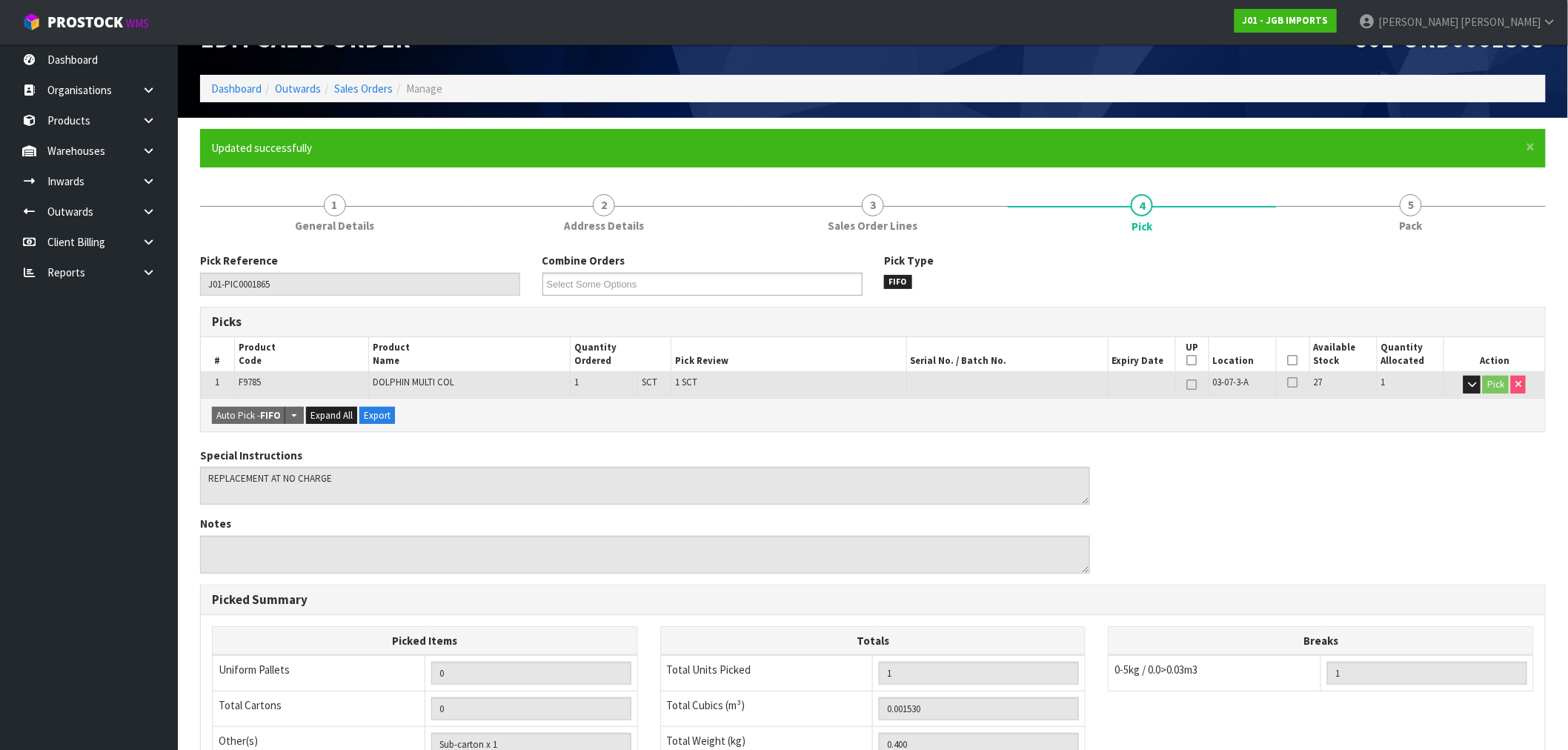
scroll to position [83, 0]
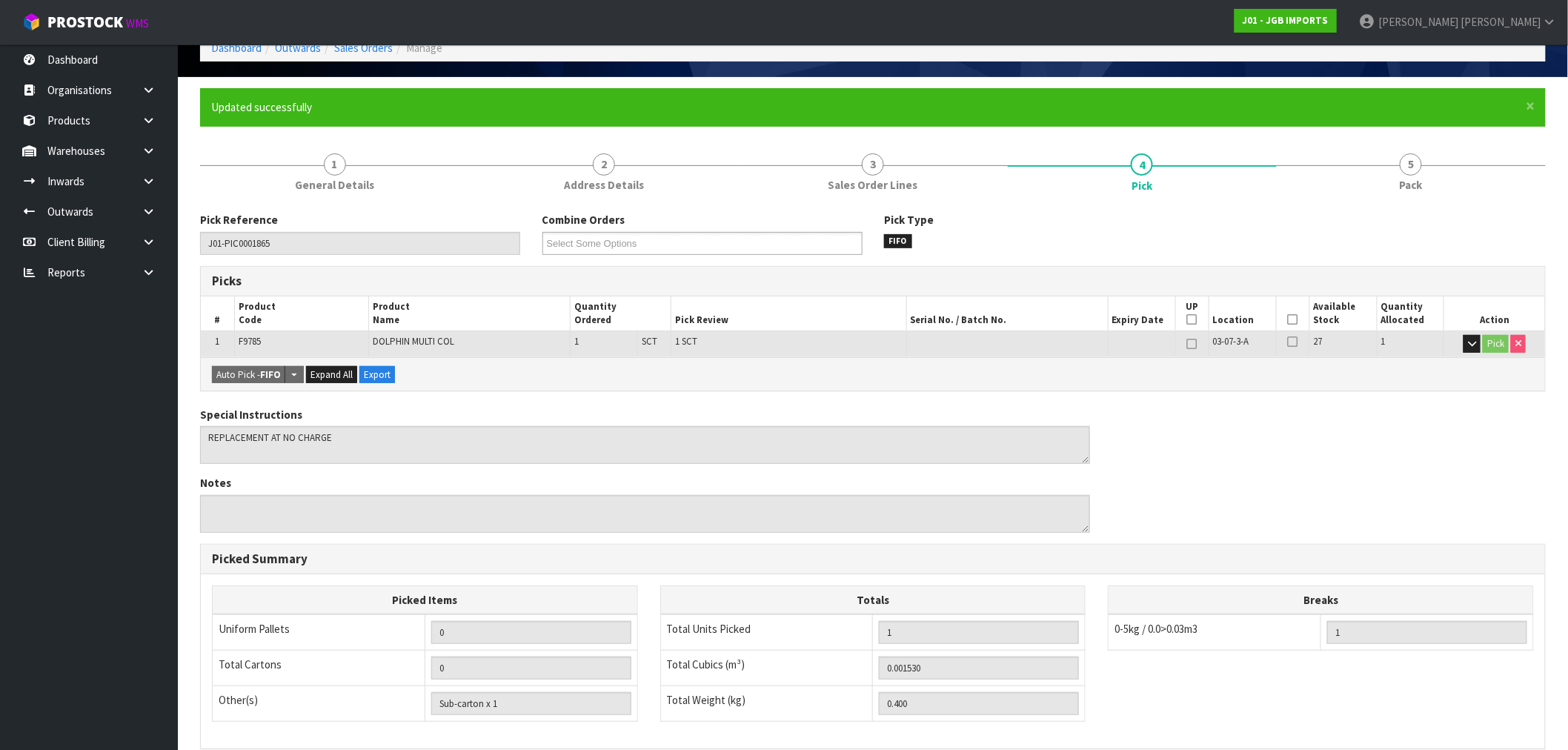
click at [374, 188] on link "1 General Details" at bounding box center [334, 171] width 269 height 58
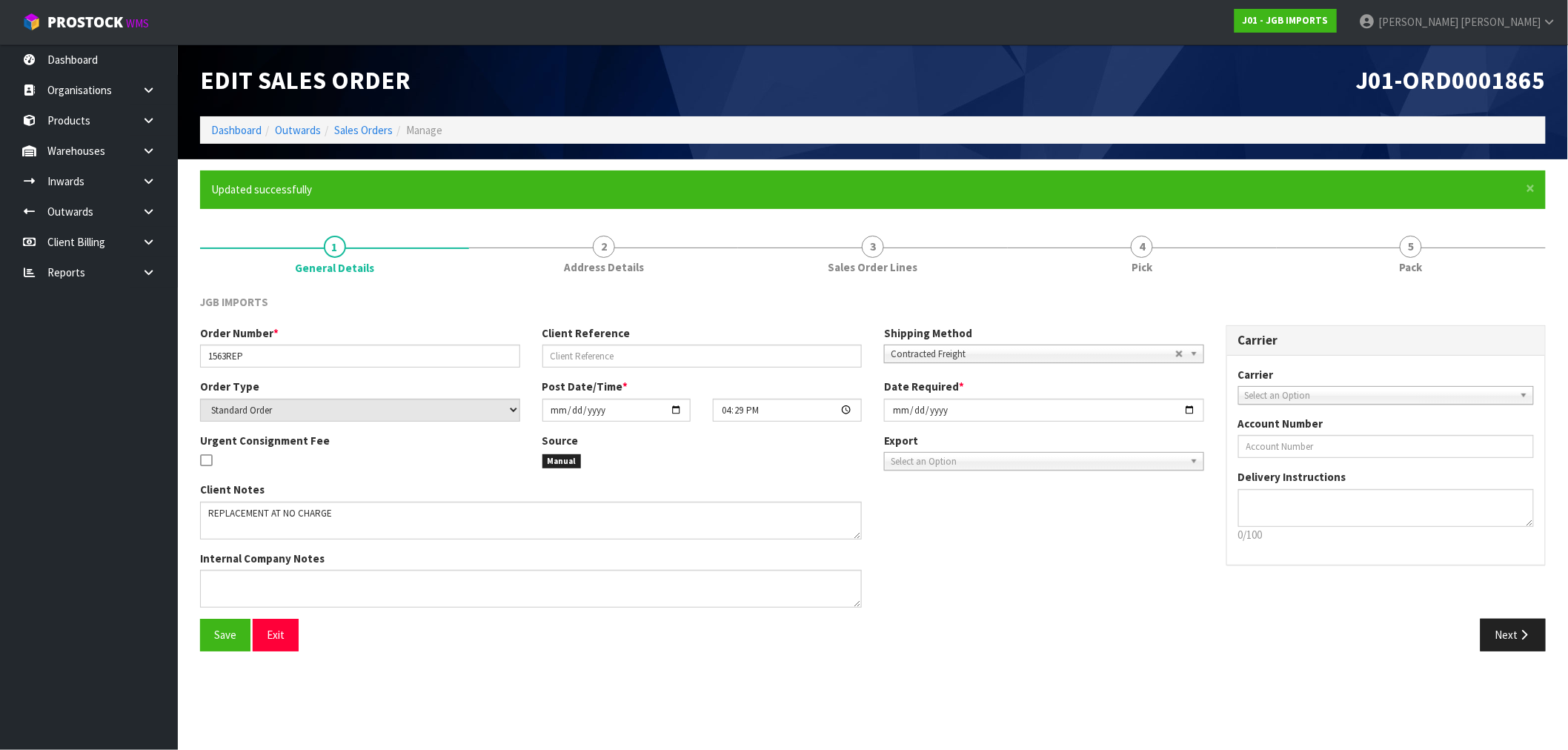
scroll to position [0, 0]
drag, startPoint x: 225, startPoint y: 354, endPoint x: 201, endPoint y: 357, distance: 24.2
click at [201, 357] on input "1563REP" at bounding box center [362, 355] width 323 height 23
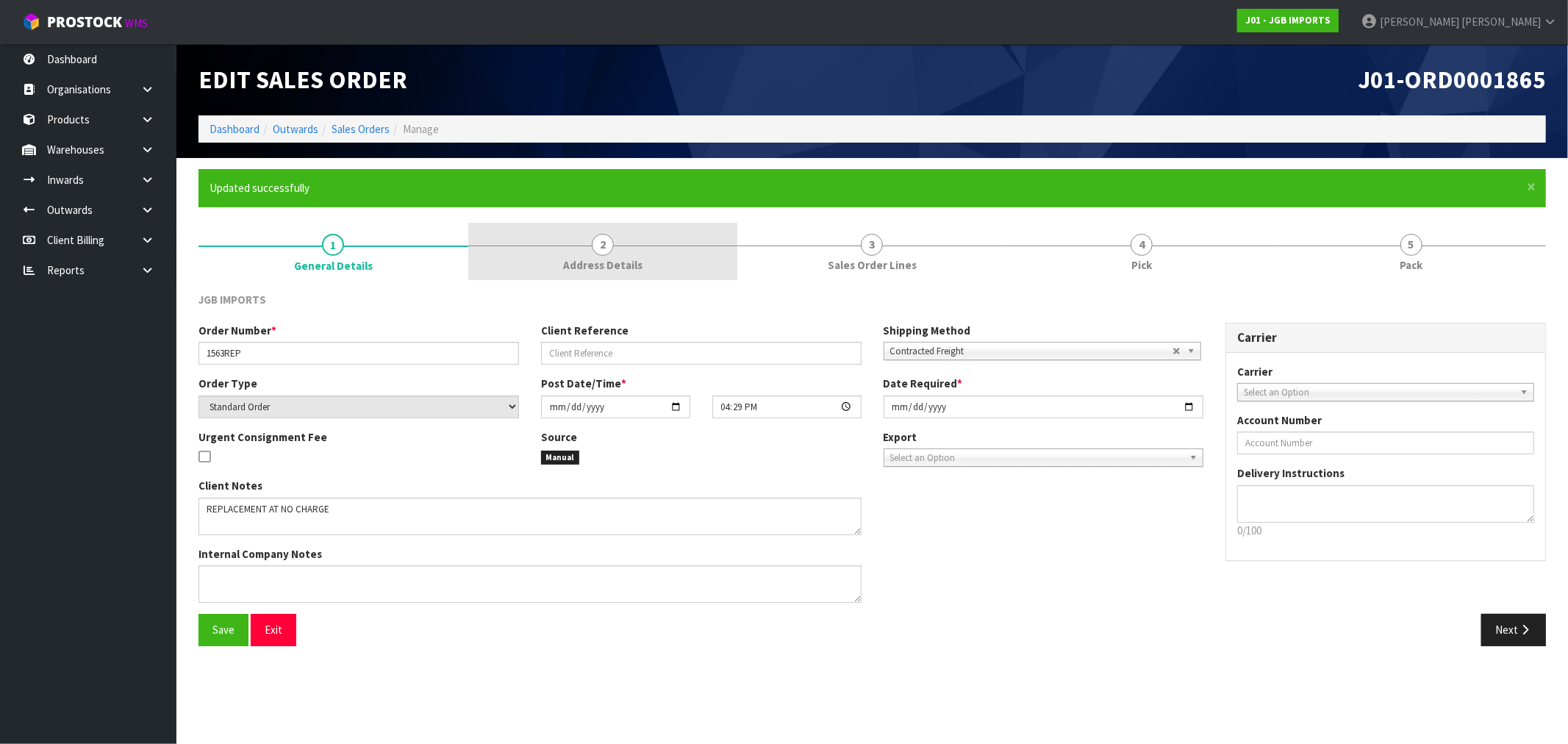
drag, startPoint x: 712, startPoint y: 258, endPoint x: 659, endPoint y: 258, distance: 53.0
click at [710, 258] on link "2 Address Details" at bounding box center [603, 251] width 270 height 58
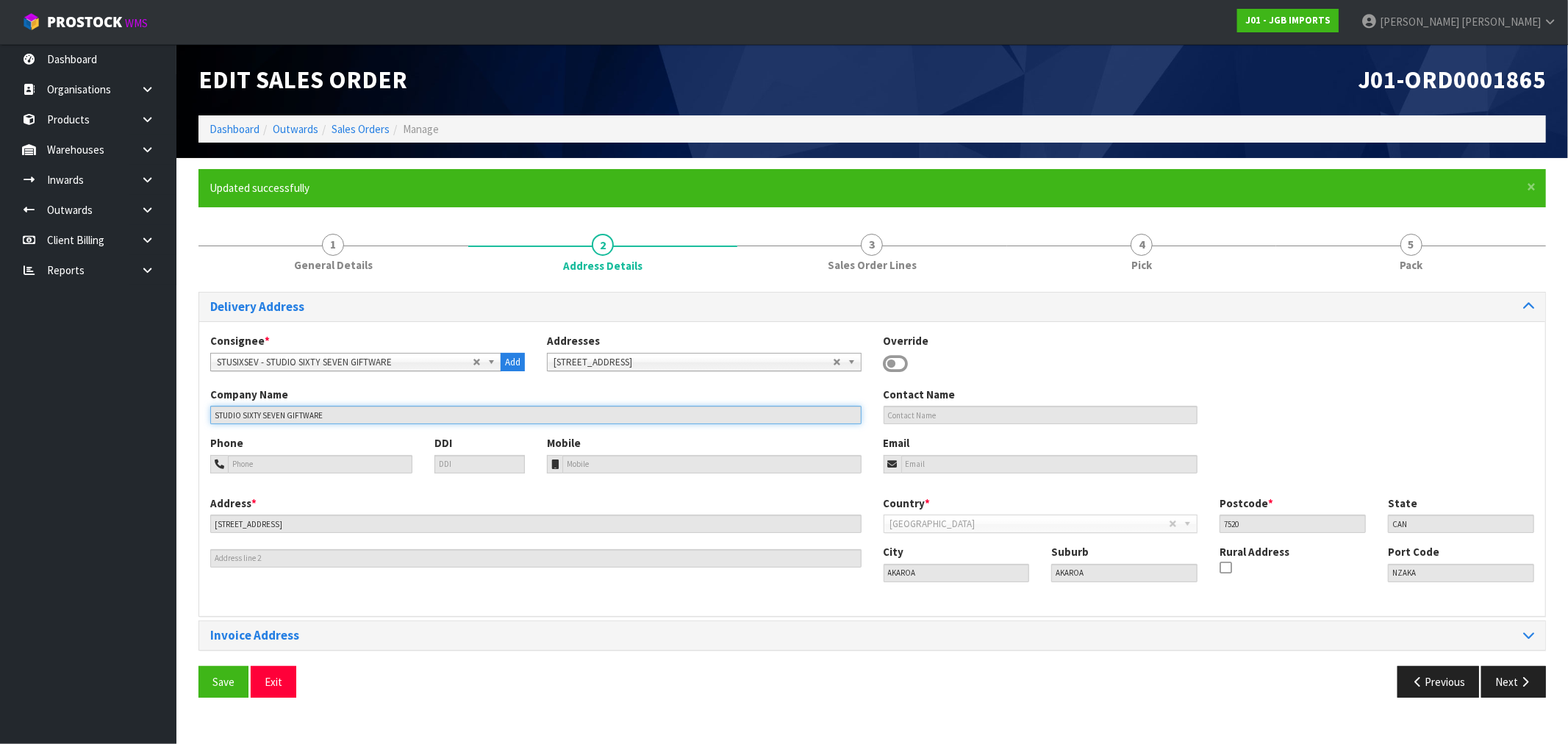
drag, startPoint x: 231, startPoint y: 410, endPoint x: 157, endPoint y: 410, distance: 74.0
click at [180, 410] on section "× Close Updated successfully 1 General Details 2 Address Details 3 Sales Order …" at bounding box center [873, 438] width 1392 height 561
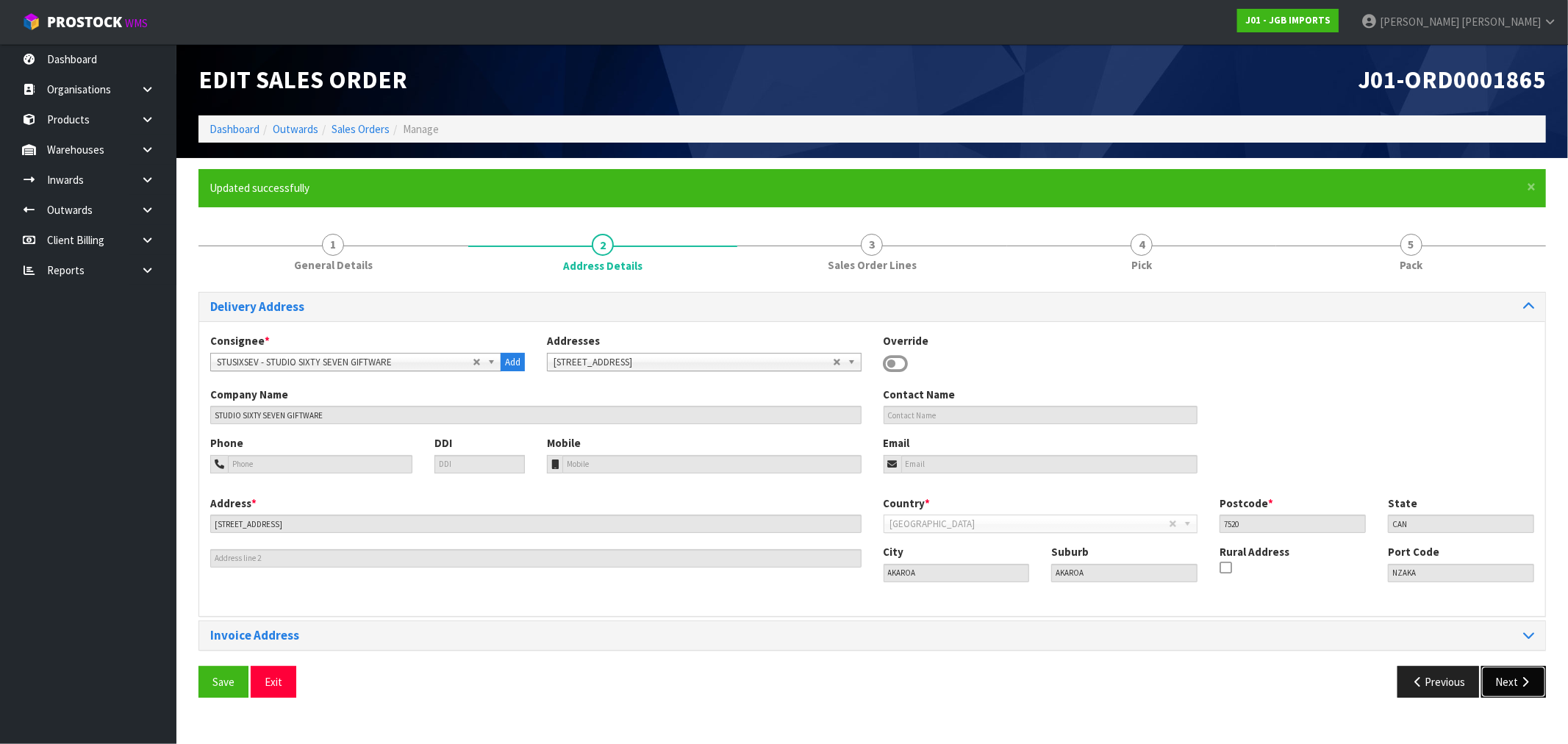
click at [1545, 685] on button "Next" at bounding box center [1514, 681] width 65 height 32
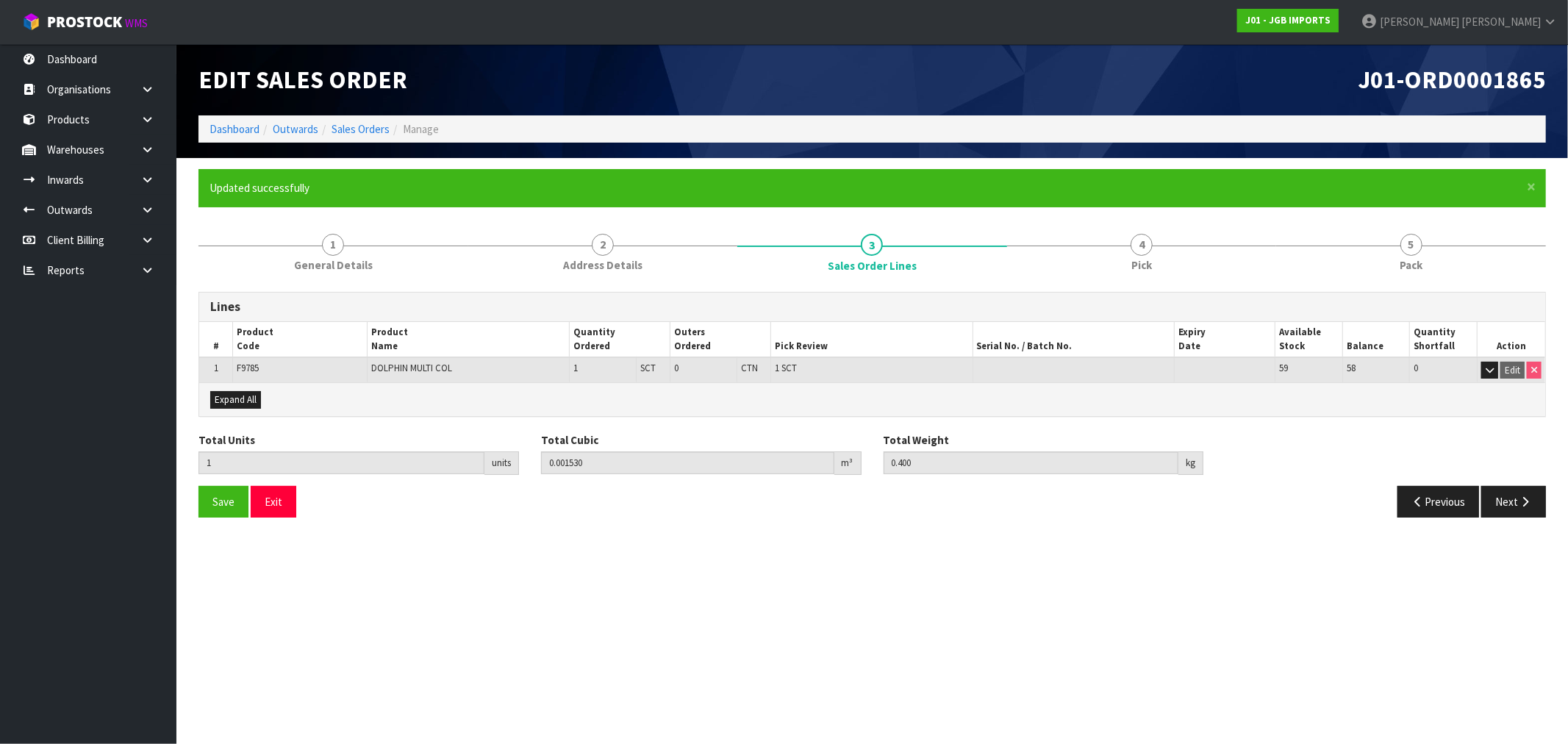
drag, startPoint x: 323, startPoint y: 581, endPoint x: 403, endPoint y: 307, distance: 285.4
click at [323, 579] on section "Edit Sales Order J01-ORD0001865 Dashboard Outwards Sales Orders Manage × Close …" at bounding box center [784, 372] width 1568 height 744
drag, startPoint x: 379, startPoint y: 130, endPoint x: 361, endPoint y: 126, distance: 18.4
click at [379, 130] on link "Sales Orders" at bounding box center [360, 129] width 58 height 14
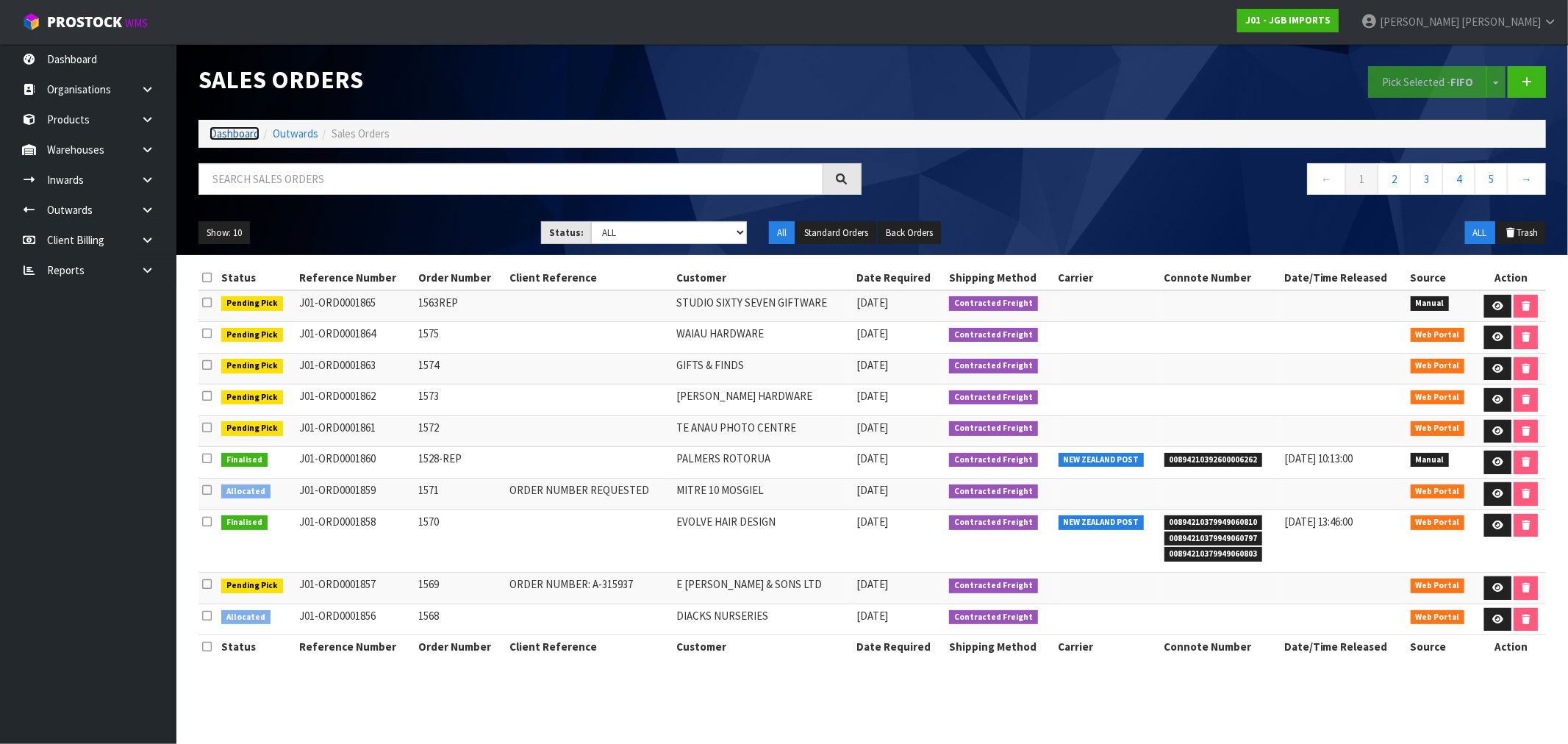
click at [227, 136] on link "Dashboard" at bounding box center [235, 134] width 50 height 14
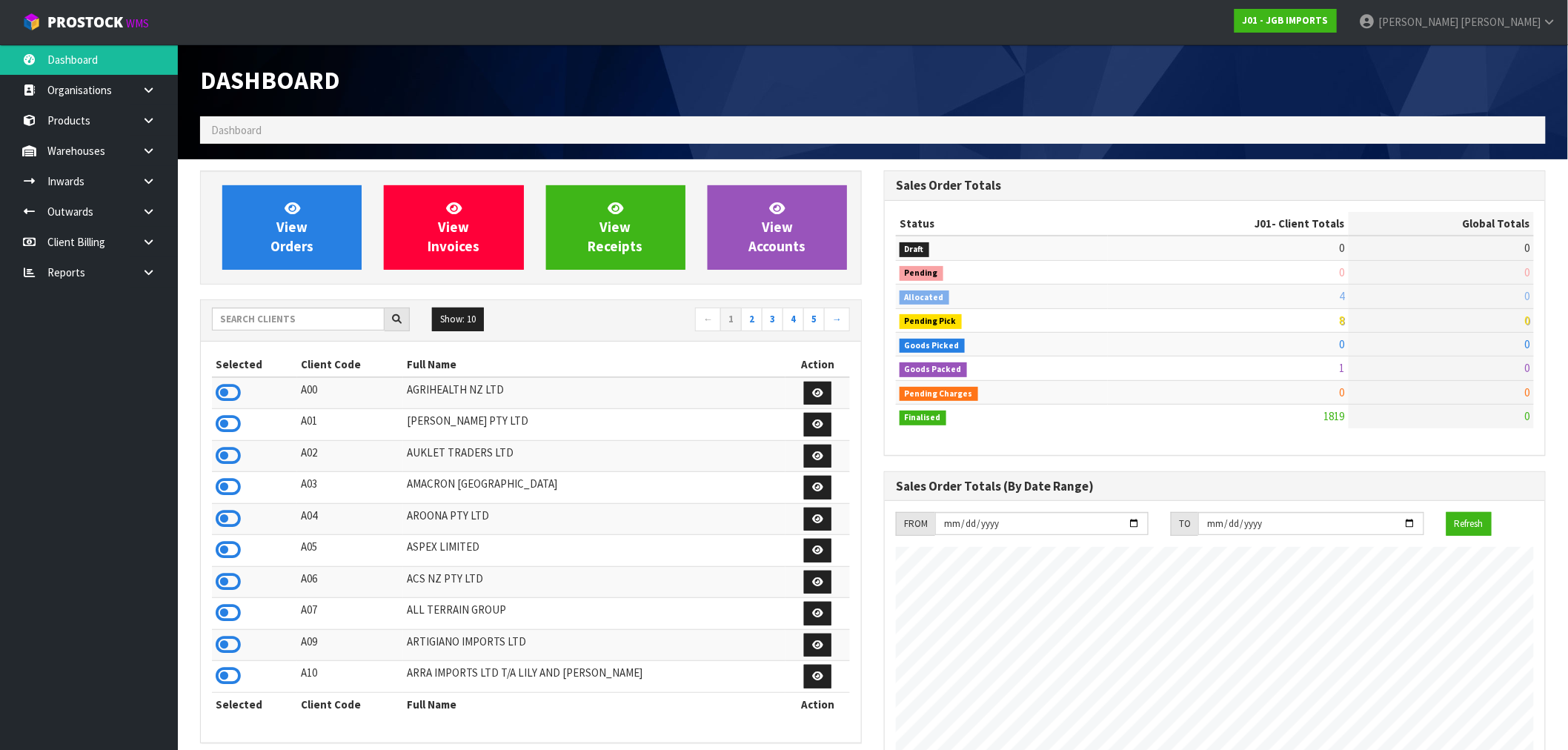
scroll to position [1122, 684]
click at [449, 238] on span "View Invoices" at bounding box center [454, 227] width 52 height 56
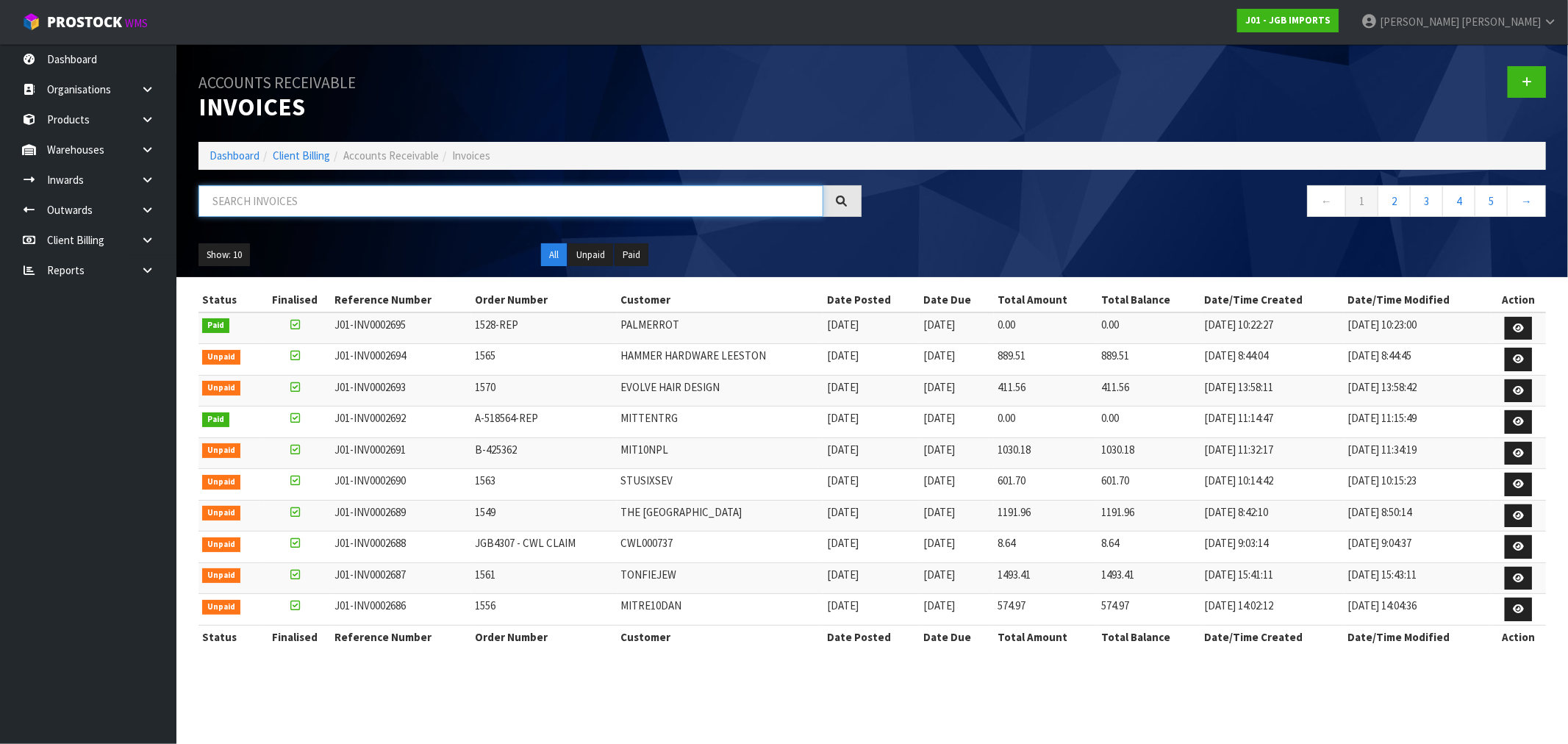
click at [324, 198] on input "text" at bounding box center [511, 201] width 625 height 32
paste input "INV0002691"
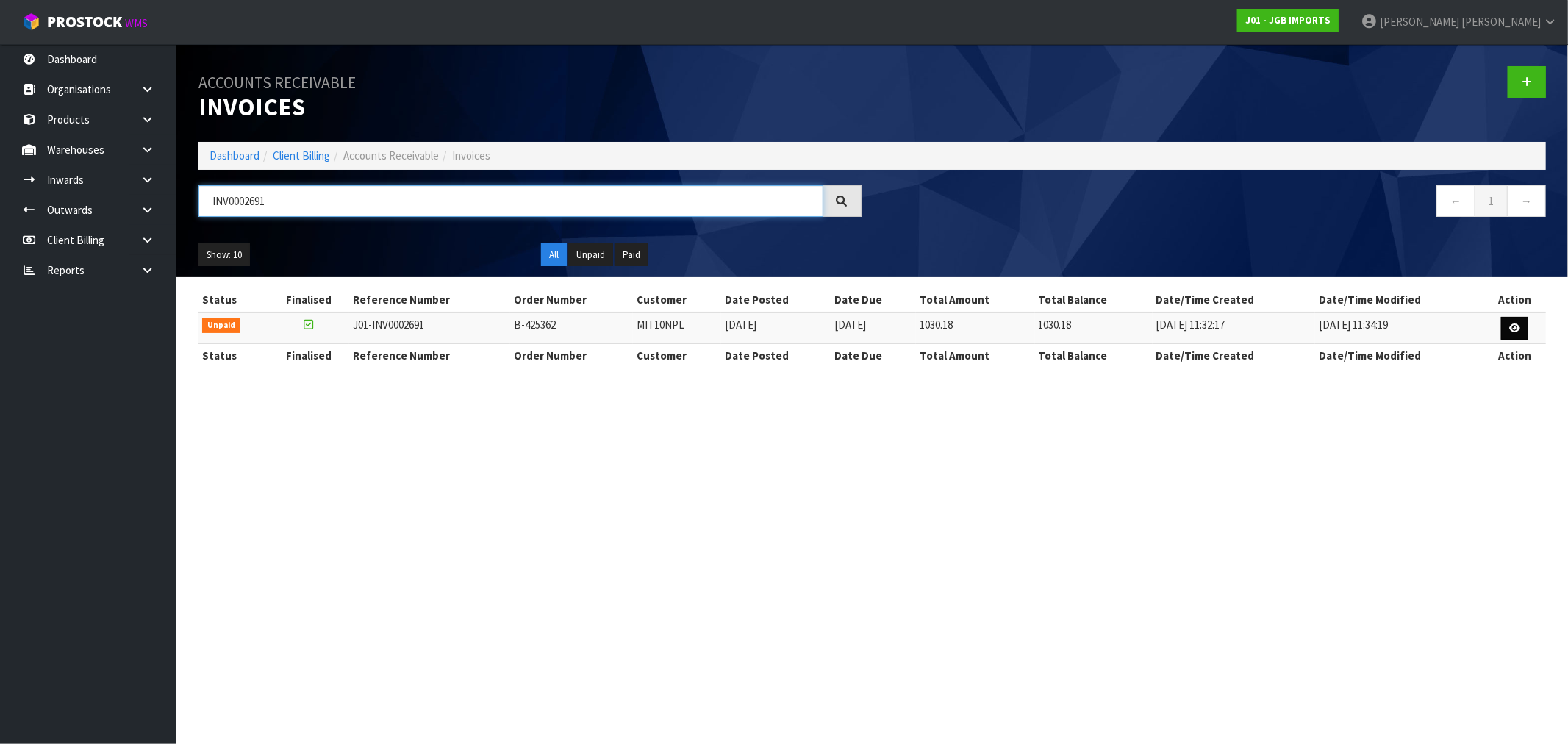
type input "INV0002691"
click at [1512, 334] on link at bounding box center [1515, 328] width 28 height 23
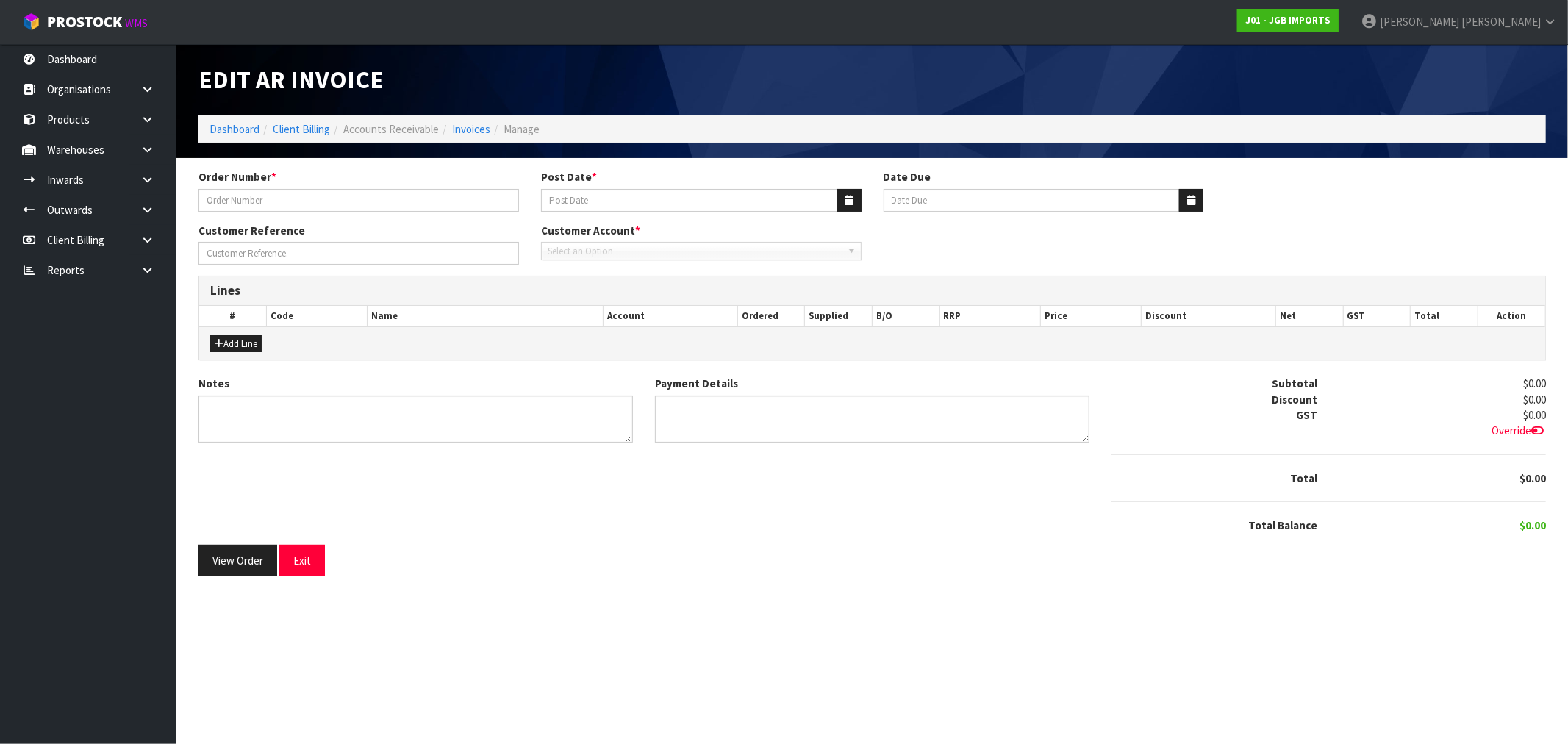
type input "B-425362"
type input "[DATE]"
type input "1545"
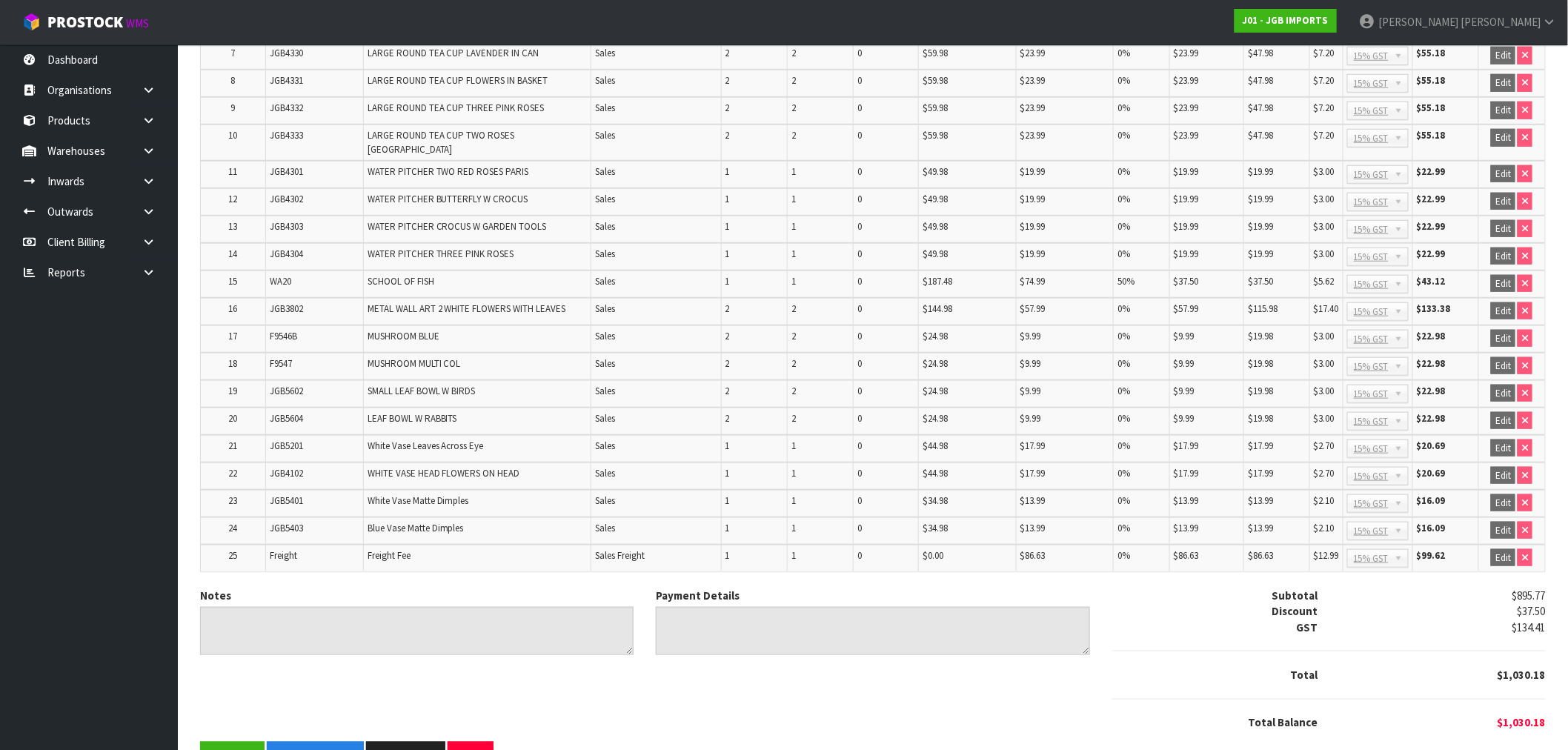
scroll to position [473, 0]
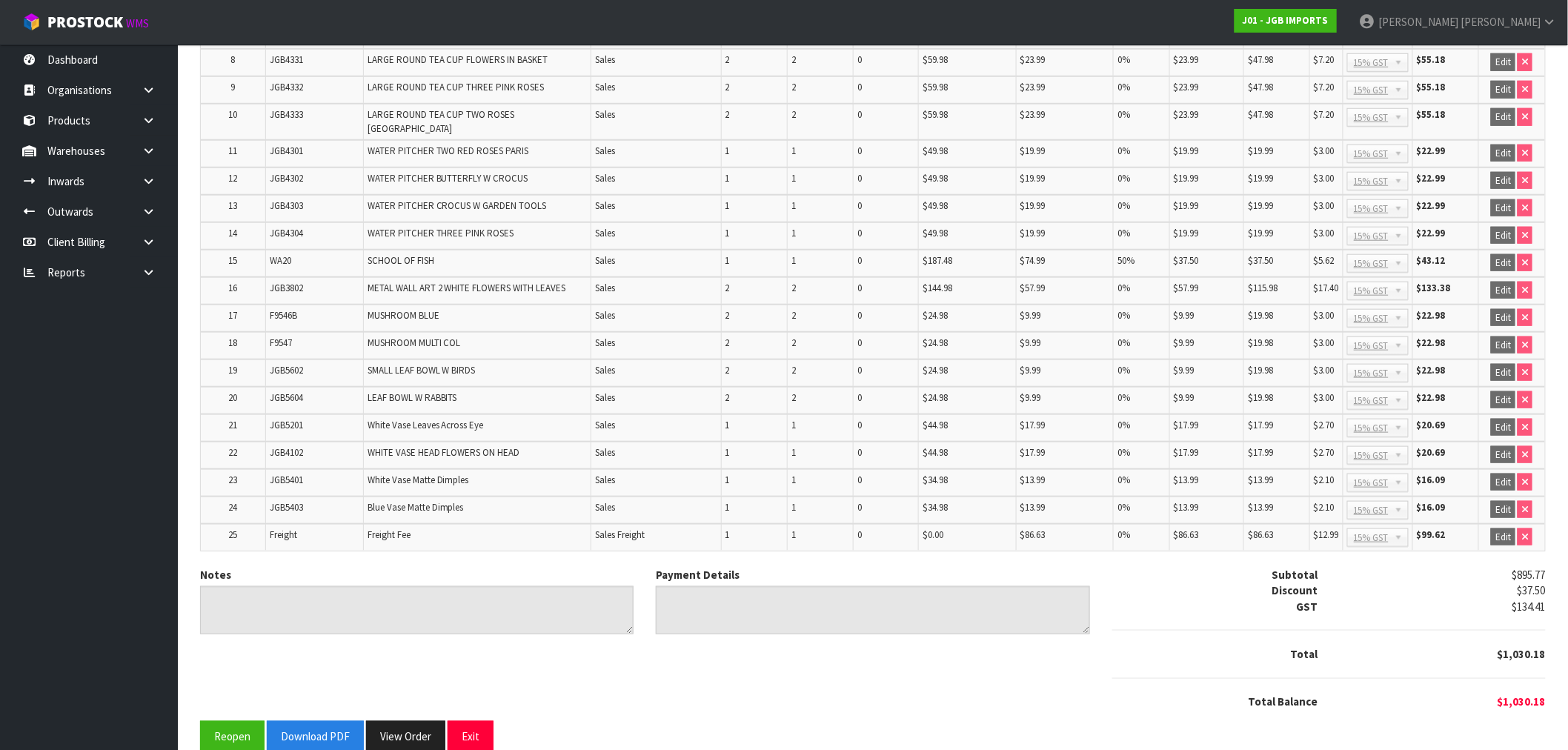
click at [877, 277] on td "0" at bounding box center [886, 291] width 65 height 28
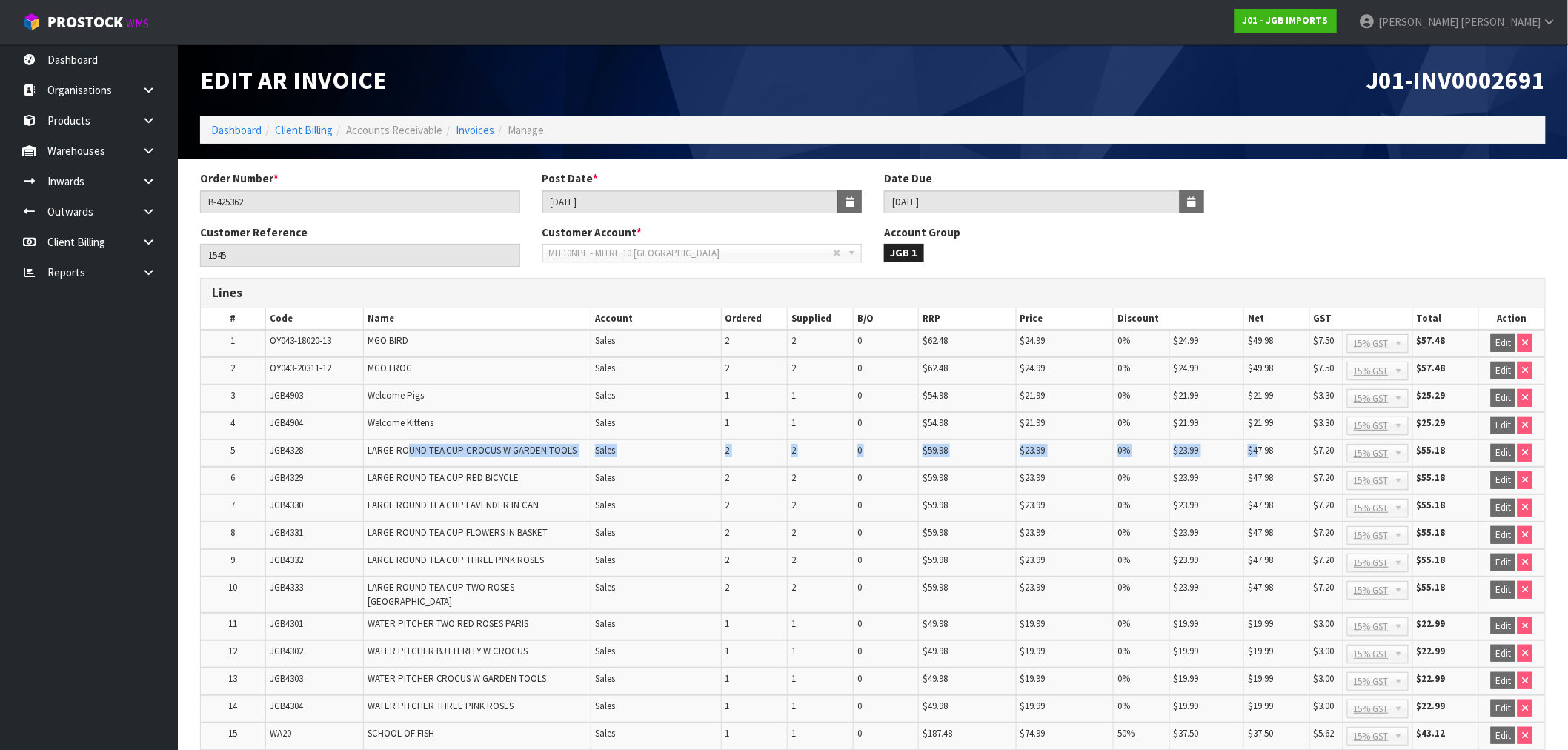
drag, startPoint x: 435, startPoint y: 449, endPoint x: 1248, endPoint y: 442, distance: 813.0
click at [1257, 447] on tr "5 JGB4328 LARGE ROUND TEA CUP CROCUS W GARDEN TOOLS Sales 2 2 0 $59.98 $23.99 0…" at bounding box center [873, 454] width 1344 height 28
drag, startPoint x: 290, startPoint y: 200, endPoint x: 183, endPoint y: 209, distance: 107.4
click at [183, 209] on section "Order Number * B-425362 Post Date * 09/09/2025 Date Due 20/10/2025 Customer Ref…" at bounding box center [873, 703] width 1390 height 1088
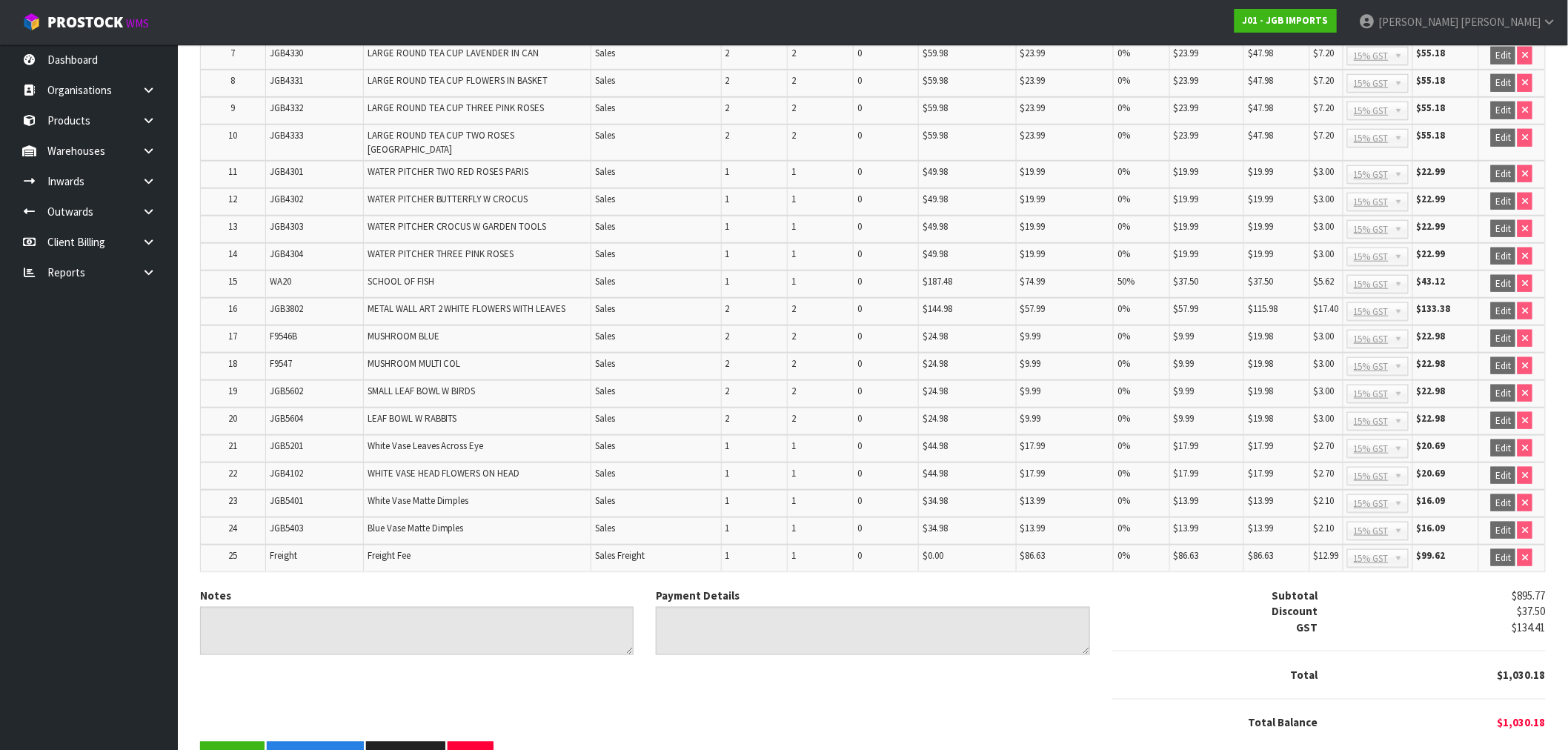
scroll to position [473, 0]
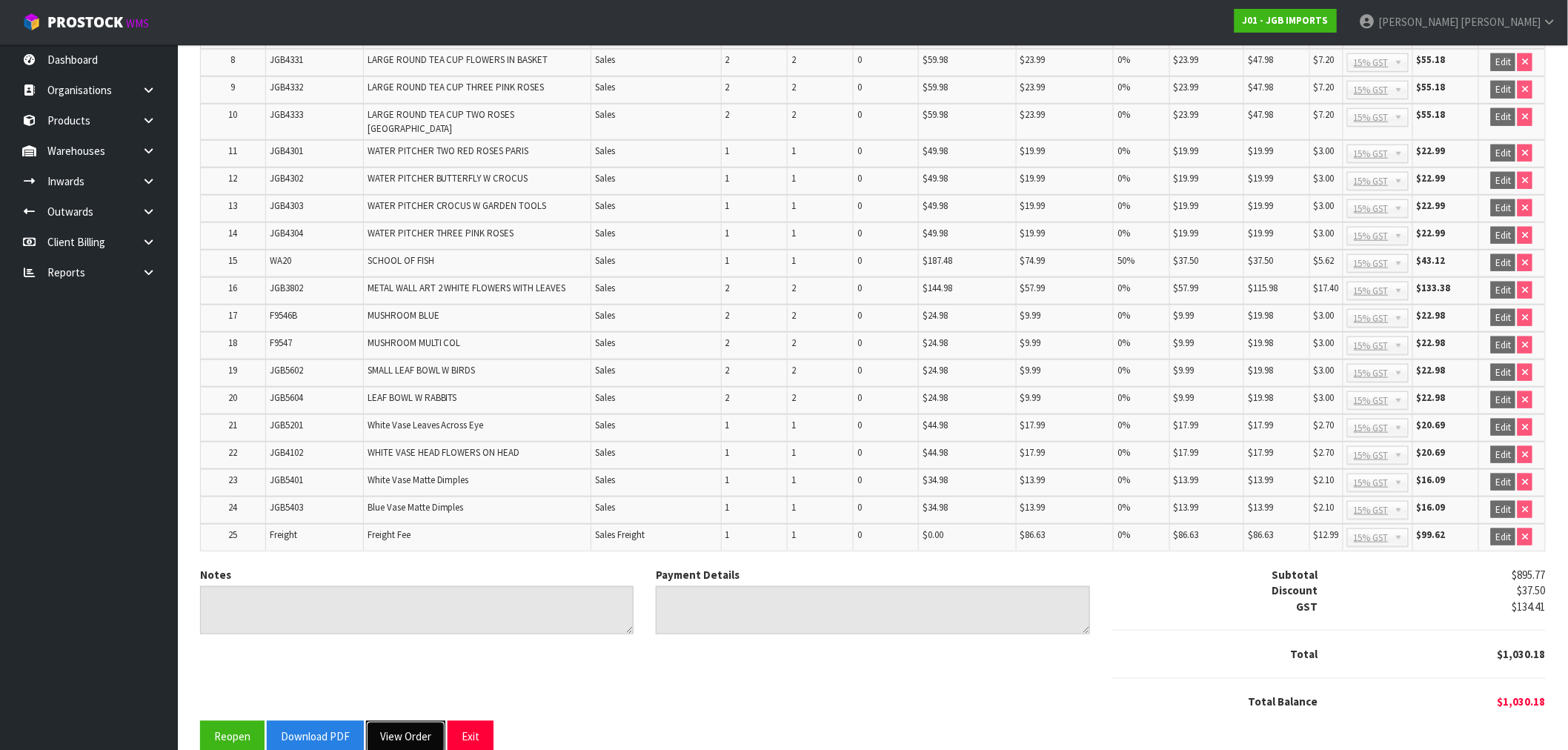
click at [410, 720] on button "View Order" at bounding box center [405, 736] width 79 height 32
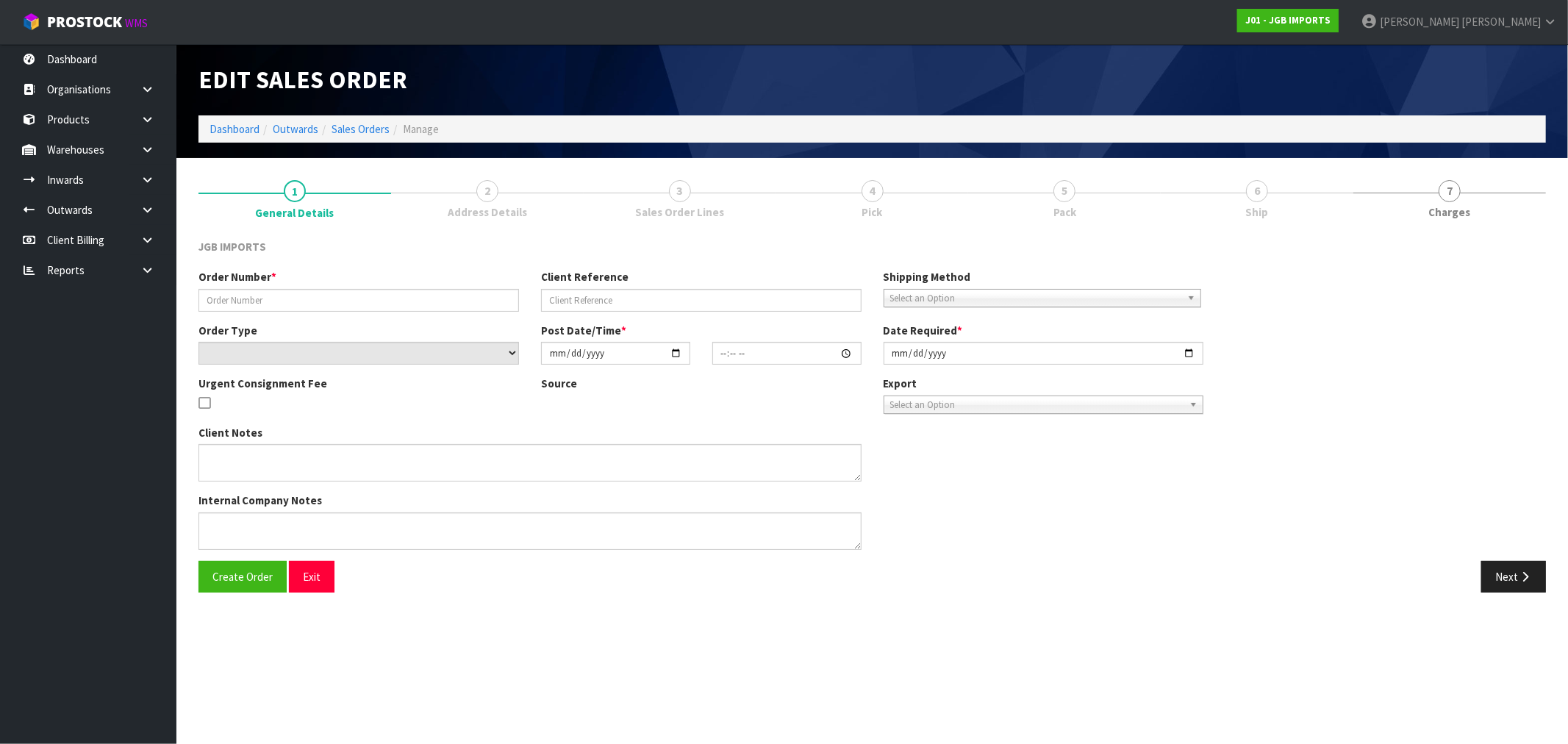
type input "B-425362"
type input "1545"
select select "number:0"
type input "2025-08-27"
type input "16:33:00.000"
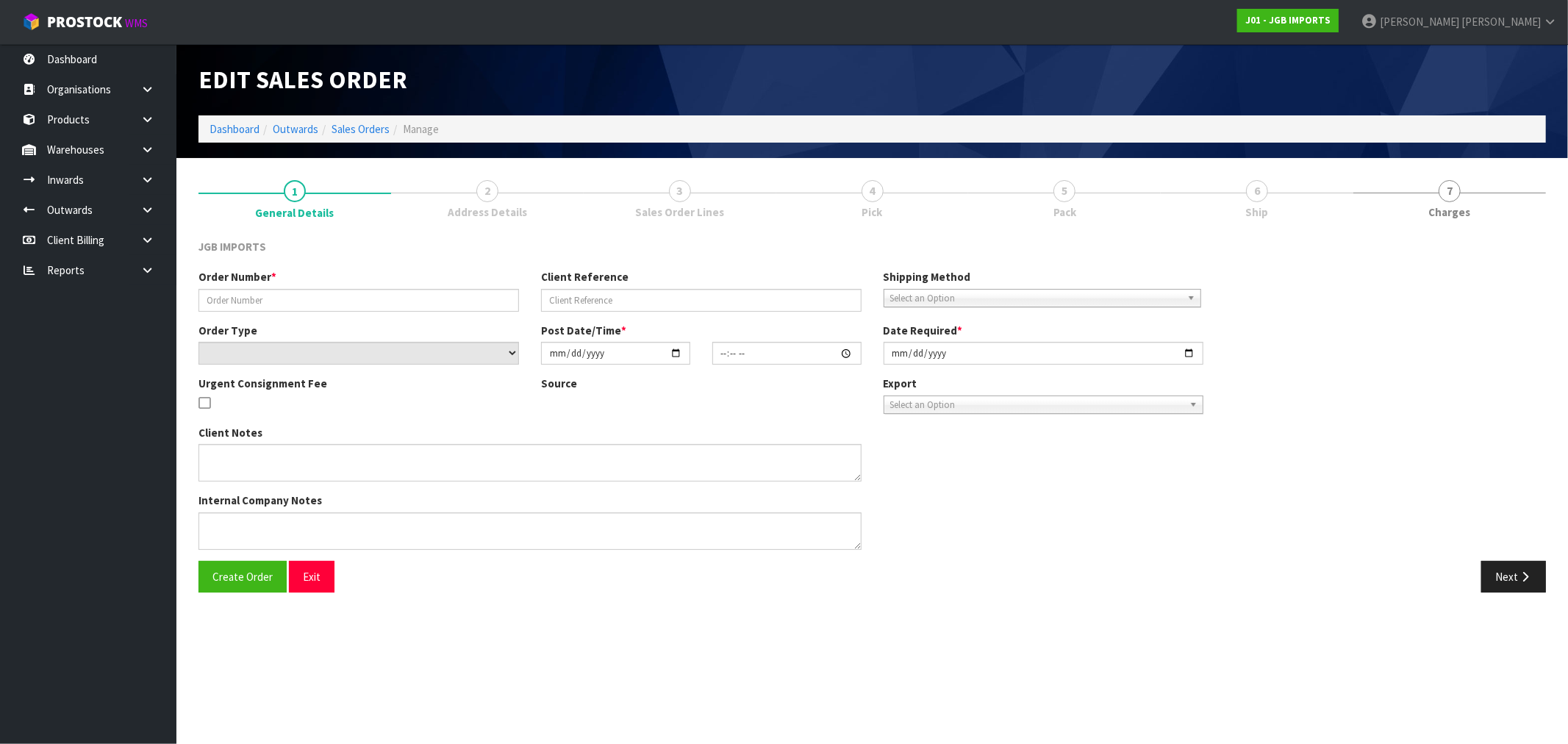
type input "[DATE]"
type textarea "PLEASE REQUEST ORDER NUMBER BY SENDING PRO-FORMA TO: KEVIN.HERLIHY@MITRE10.CO.NZ"
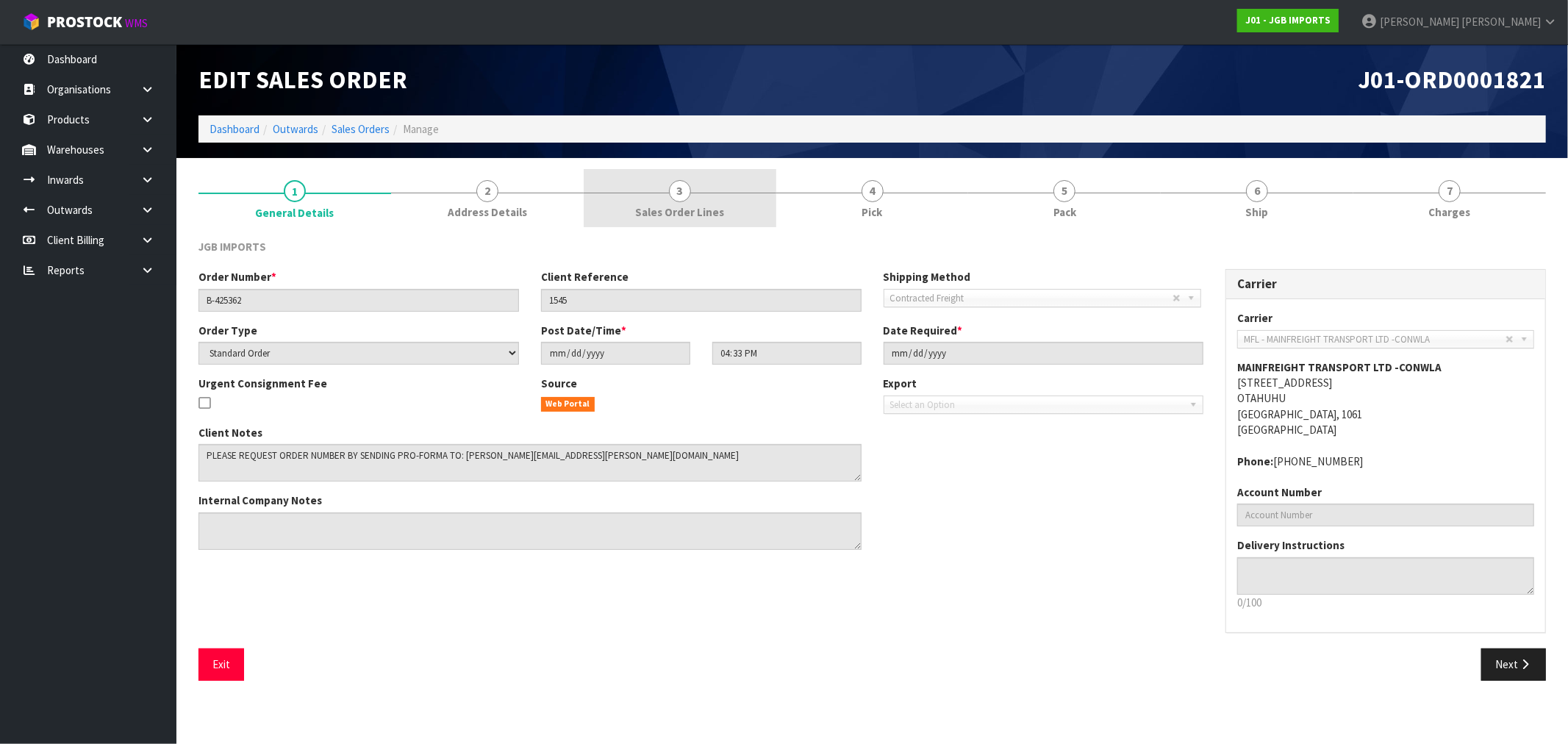
click at [665, 204] on span "Sales Order Lines" at bounding box center [680, 212] width 89 height 16
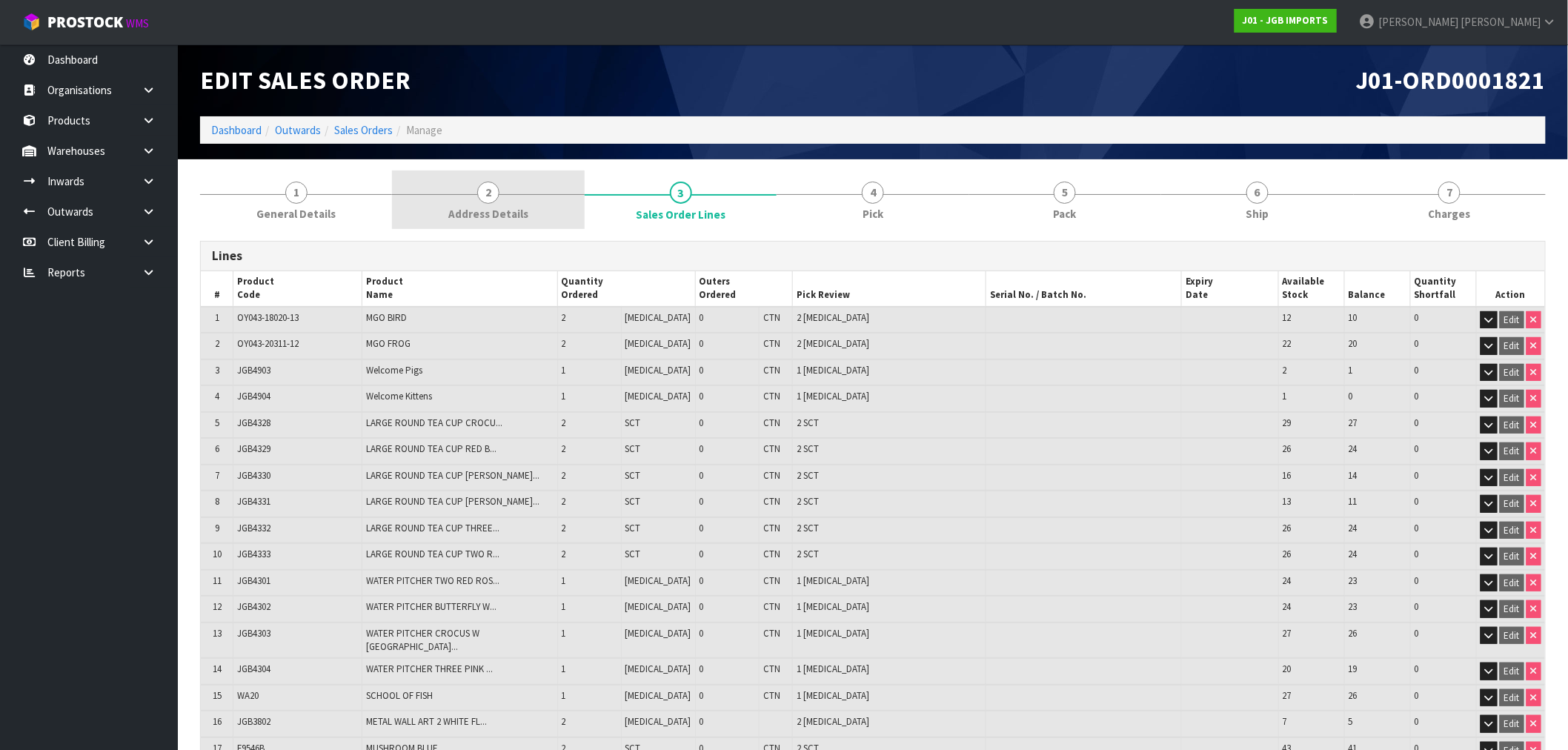
click at [508, 217] on span "Address Details" at bounding box center [488, 214] width 80 height 16
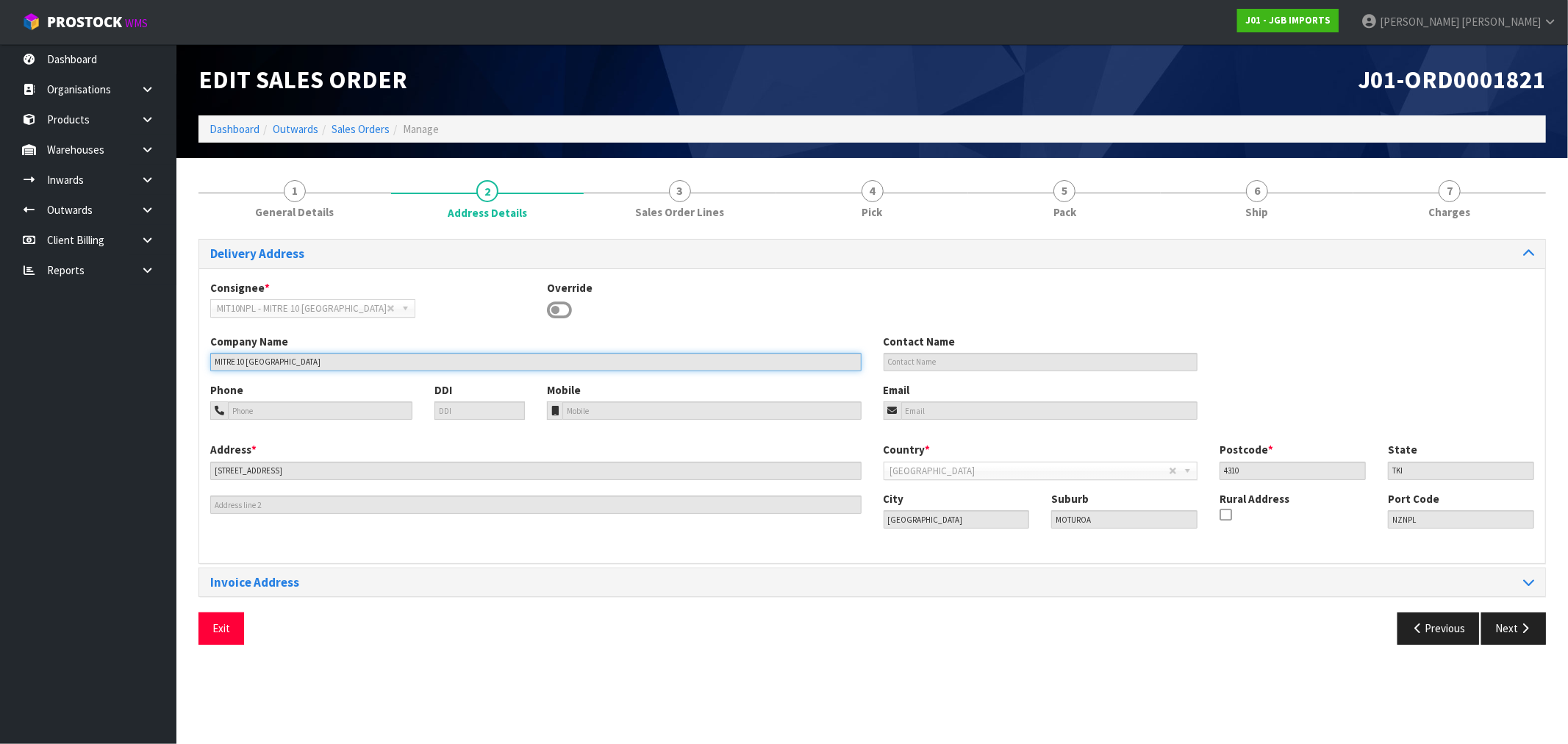
drag, startPoint x: 317, startPoint y: 363, endPoint x: 209, endPoint y: 357, distance: 108.2
click at [209, 357] on div "Company Name MITRE 10 NEW PLYMOUTH" at bounding box center [536, 352] width 674 height 37
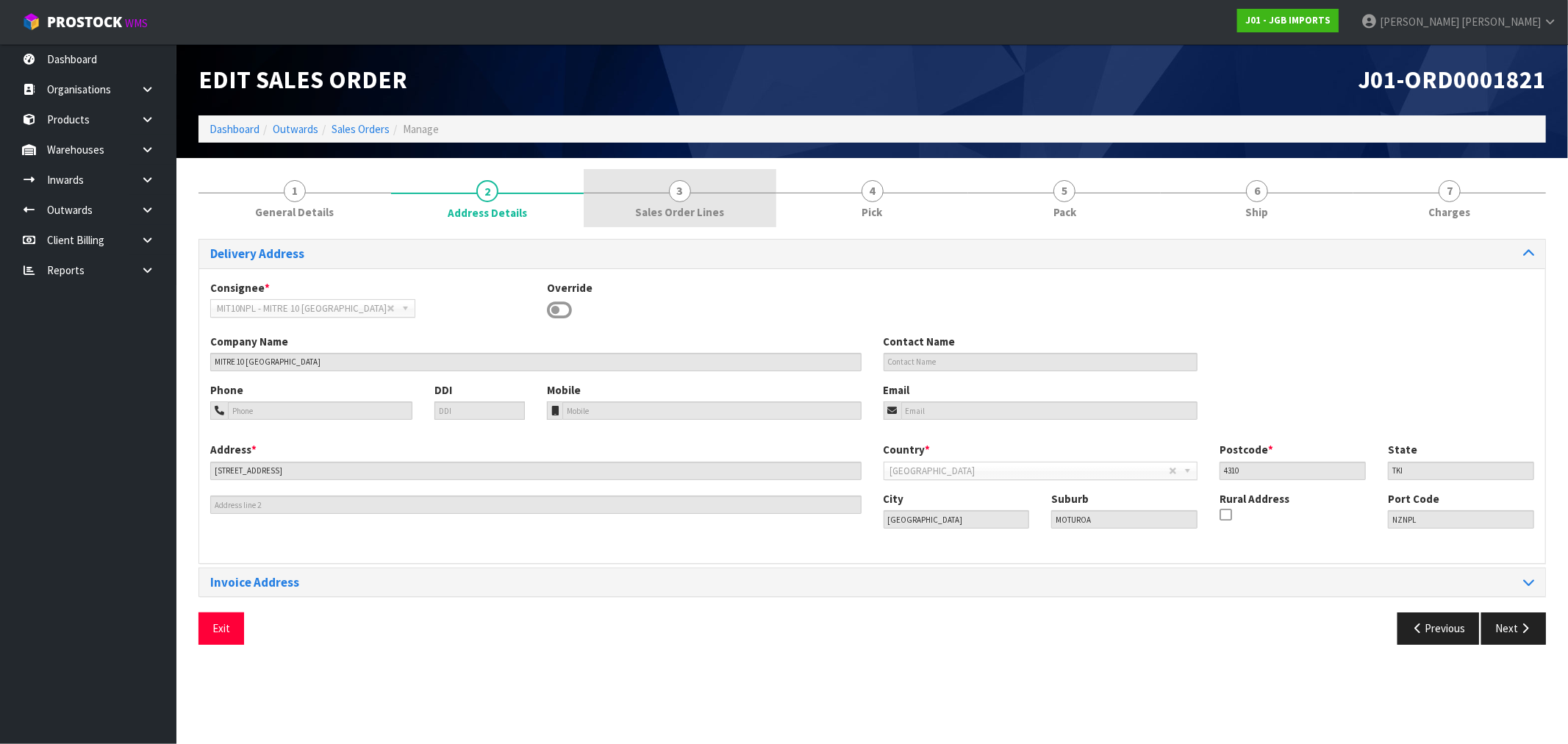
drag, startPoint x: 591, startPoint y: 191, endPoint x: 614, endPoint y: 187, distance: 23.3
click at [591, 192] on div at bounding box center [680, 192] width 192 height 1
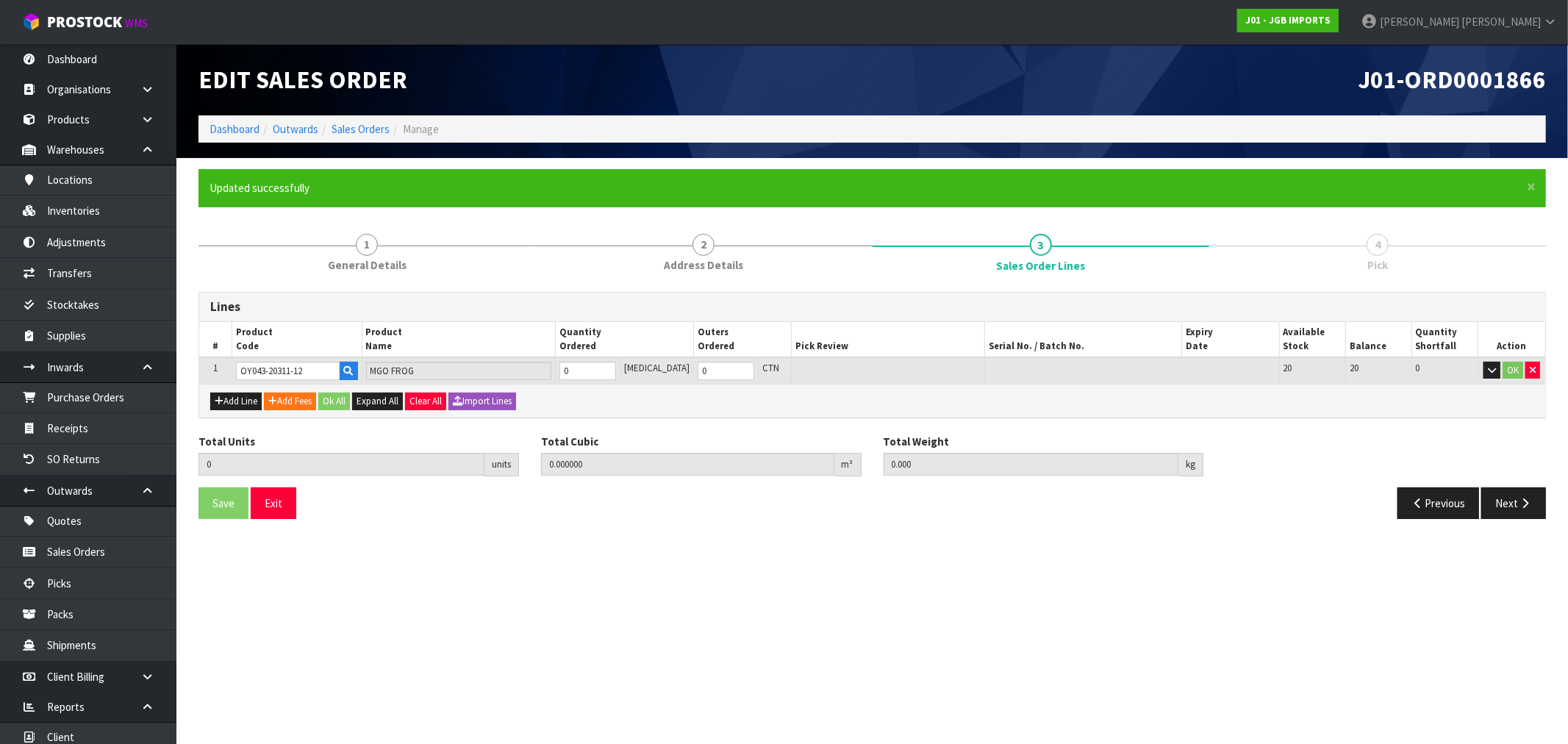
type input "OY043-20311-12"
type input "1"
type input "0.0105"
type input "2.7"
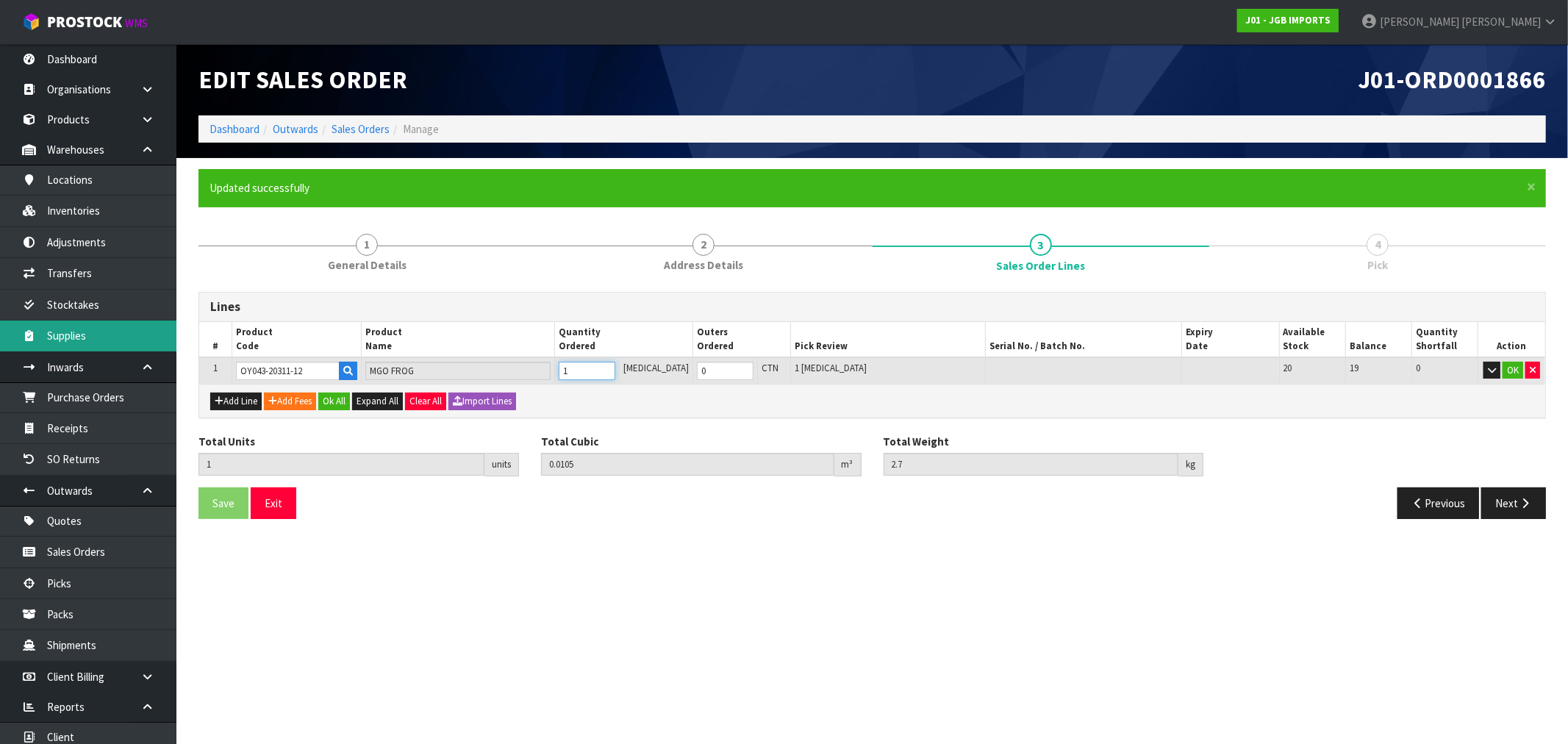
type input "1"
click at [233, 403] on button "Add Line" at bounding box center [236, 401] width 52 height 17
type input "0"
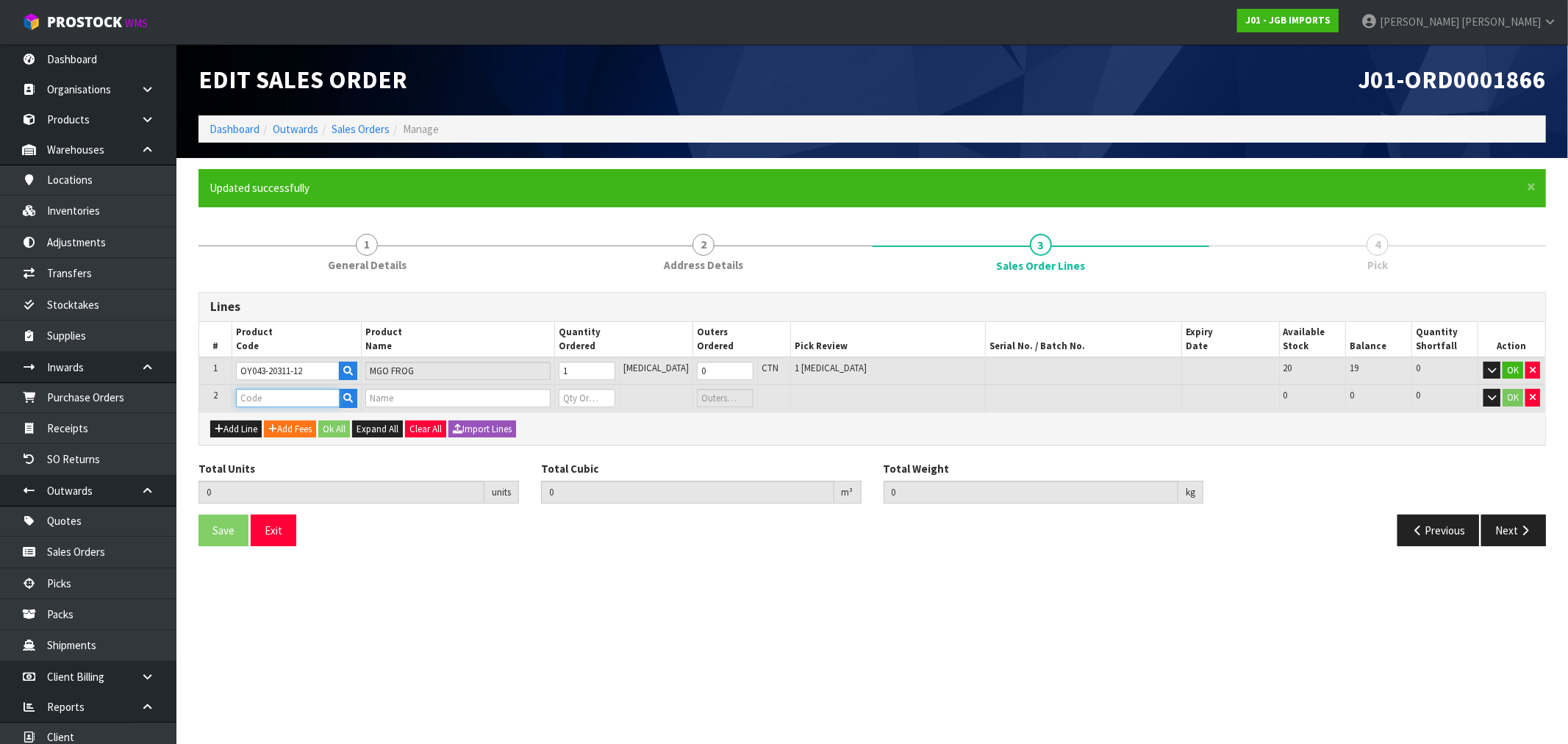
click at [281, 401] on input "text" at bounding box center [288, 397] width 103 height 18
paste input "JGB4328"
type input "JGB4328"
type input "1"
type input "0.0105"
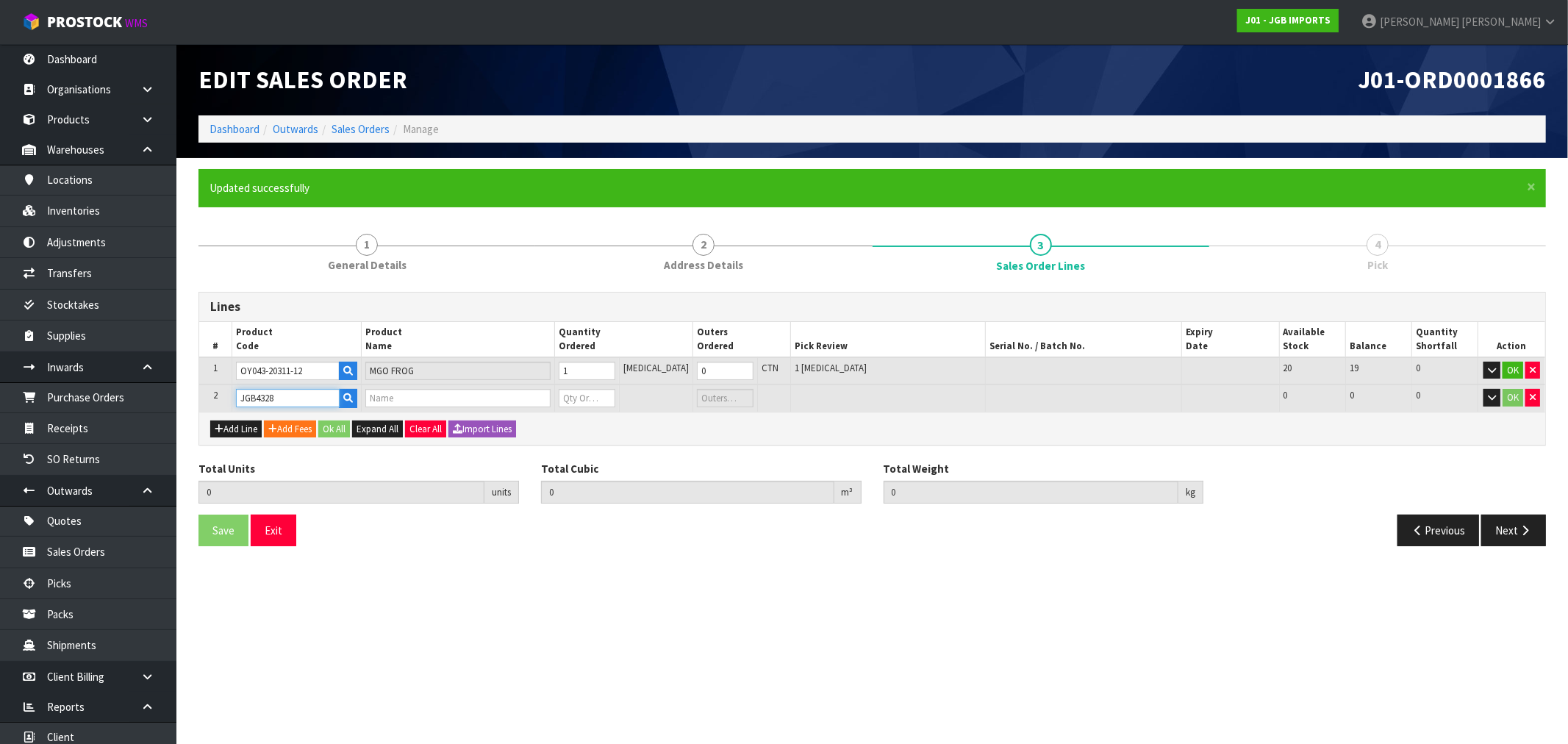
type input "2.7"
type input "LARGE ROUND TEA CUP CROCUS W GARDEN TOOLS"
type input "0"
type input "JGB4328"
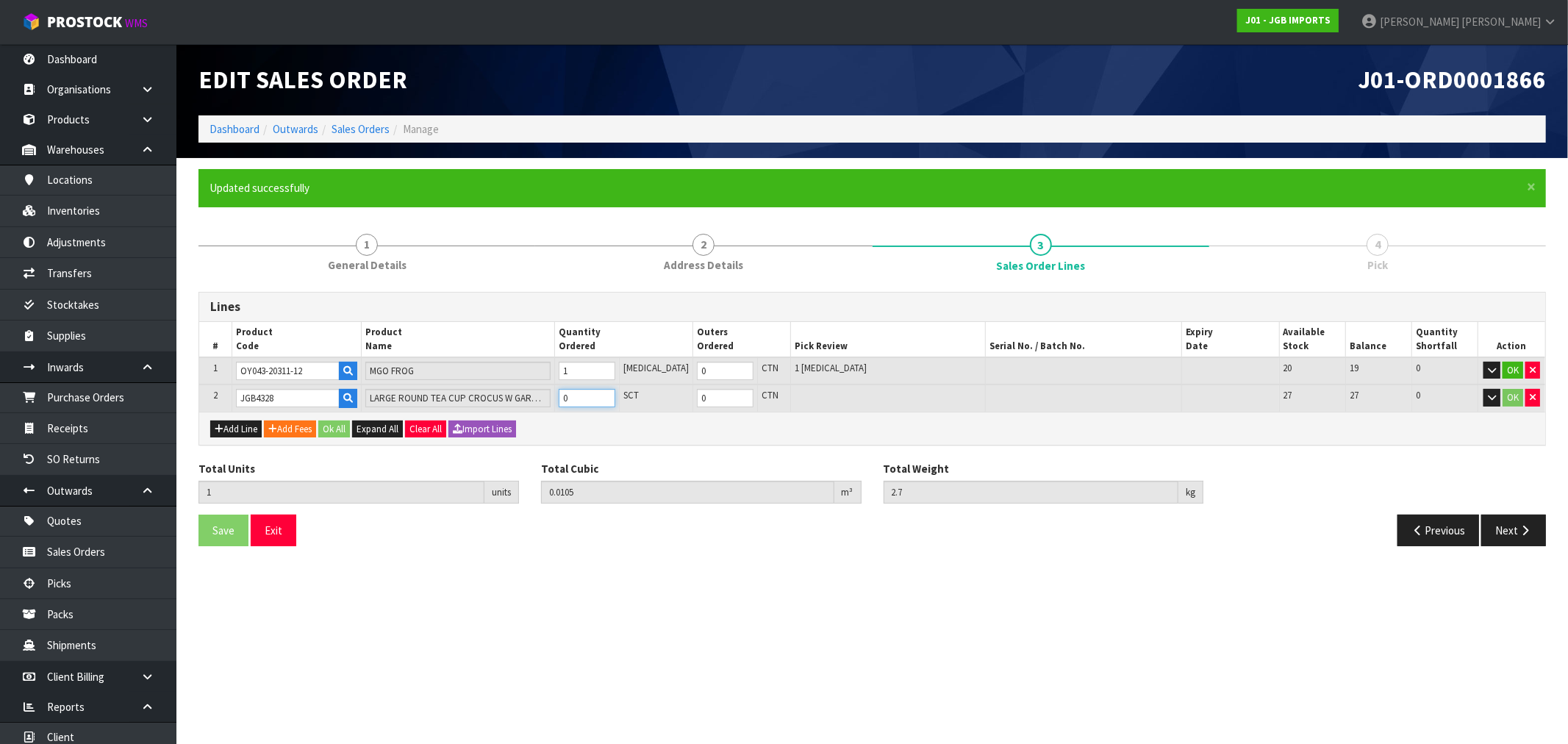
type input "2"
type input "0.02155"
type input "4.7"
type input "1"
click at [348, 428] on button "Ok All" at bounding box center [334, 429] width 32 height 17
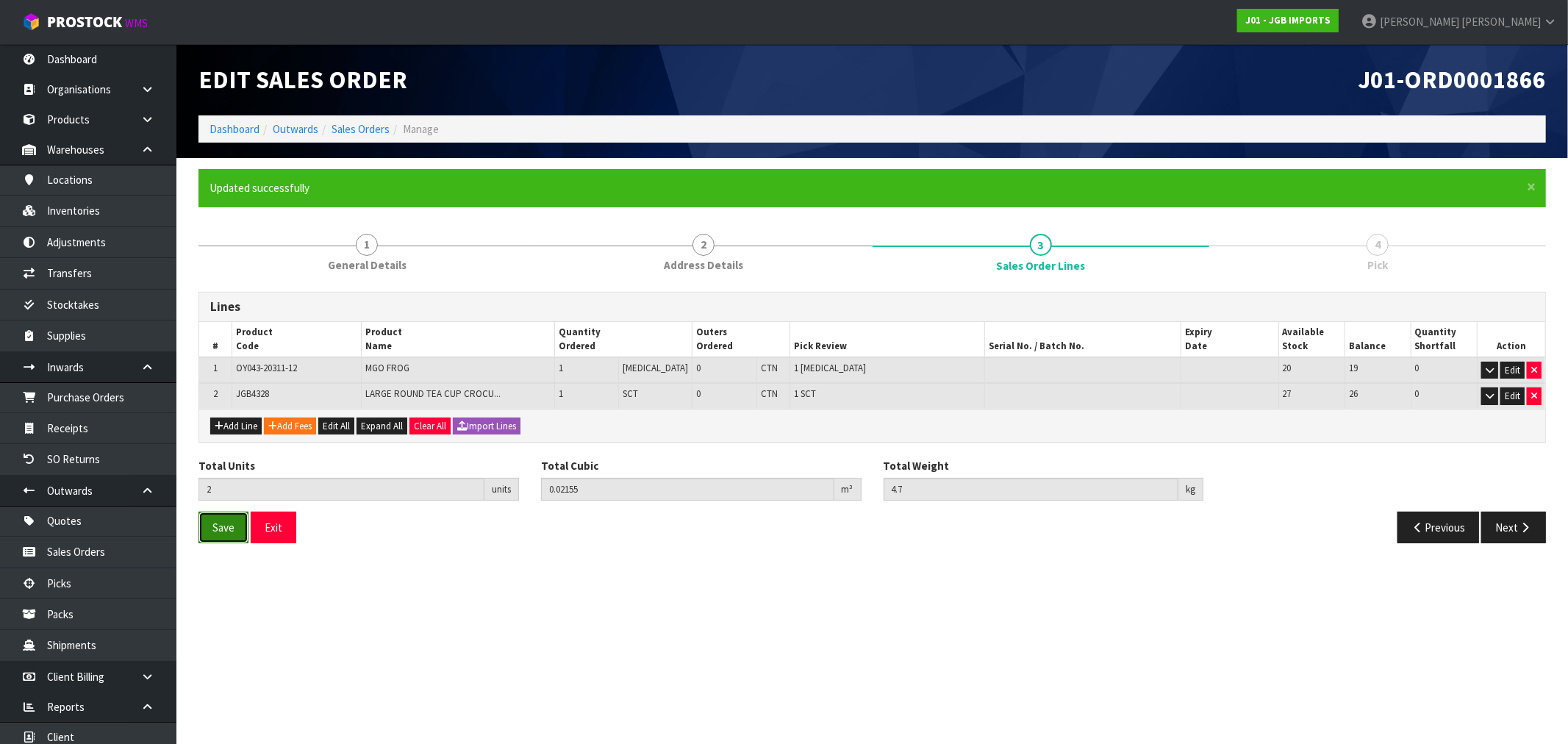
click at [234, 530] on button "Save" at bounding box center [223, 527] width 50 height 32
drag, startPoint x: 1518, startPoint y: 526, endPoint x: 1469, endPoint y: 530, distance: 49.2
click at [1515, 526] on button "Next" at bounding box center [1514, 527] width 65 height 32
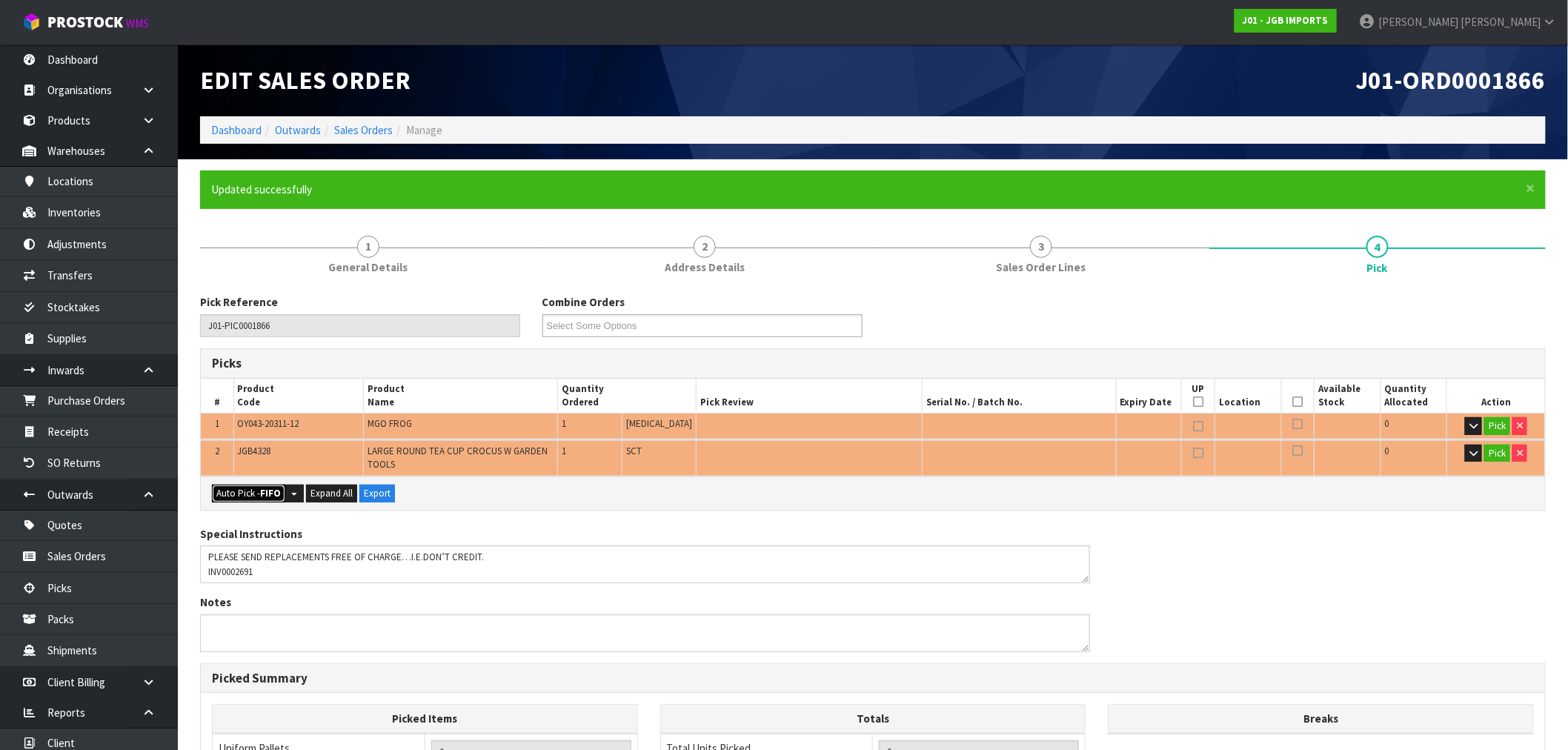
click at [269, 499] on button "Auto Pick - FIFO" at bounding box center [249, 494] width 73 height 17
type input "Piece x 1"
type input "Sub-carton x 1"
type input "2"
type input "0.021550"
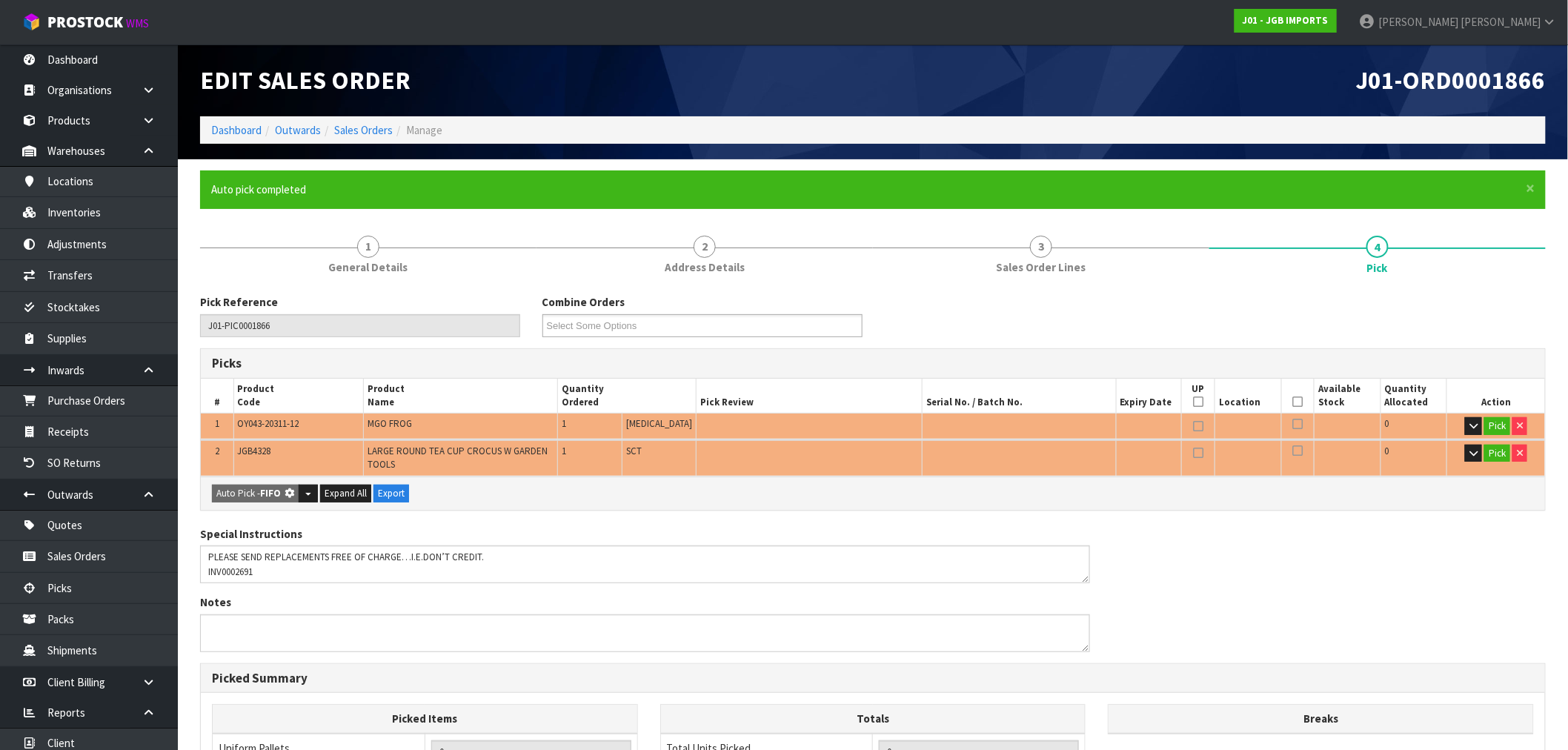
type input "4.700"
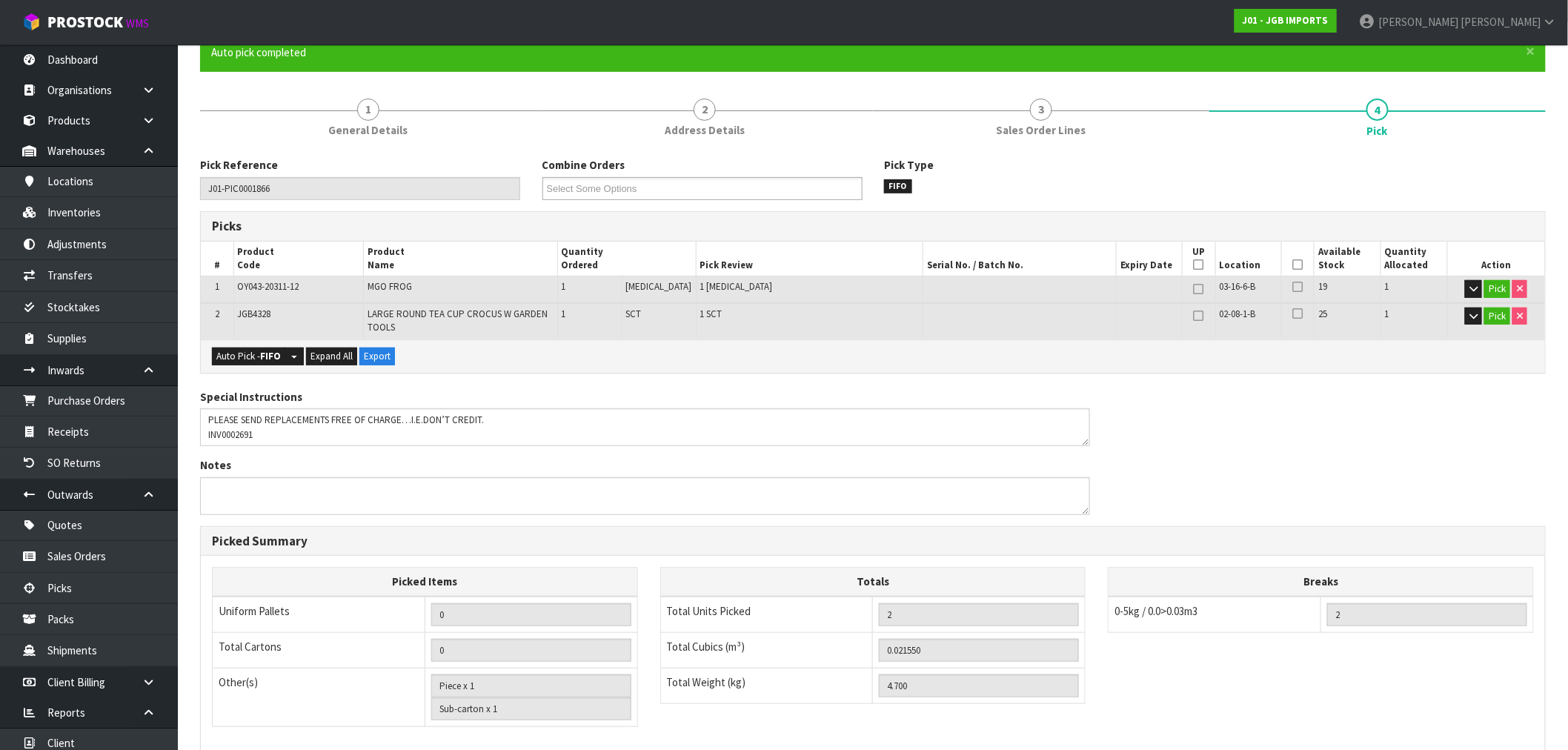
scroll to position [344, 0]
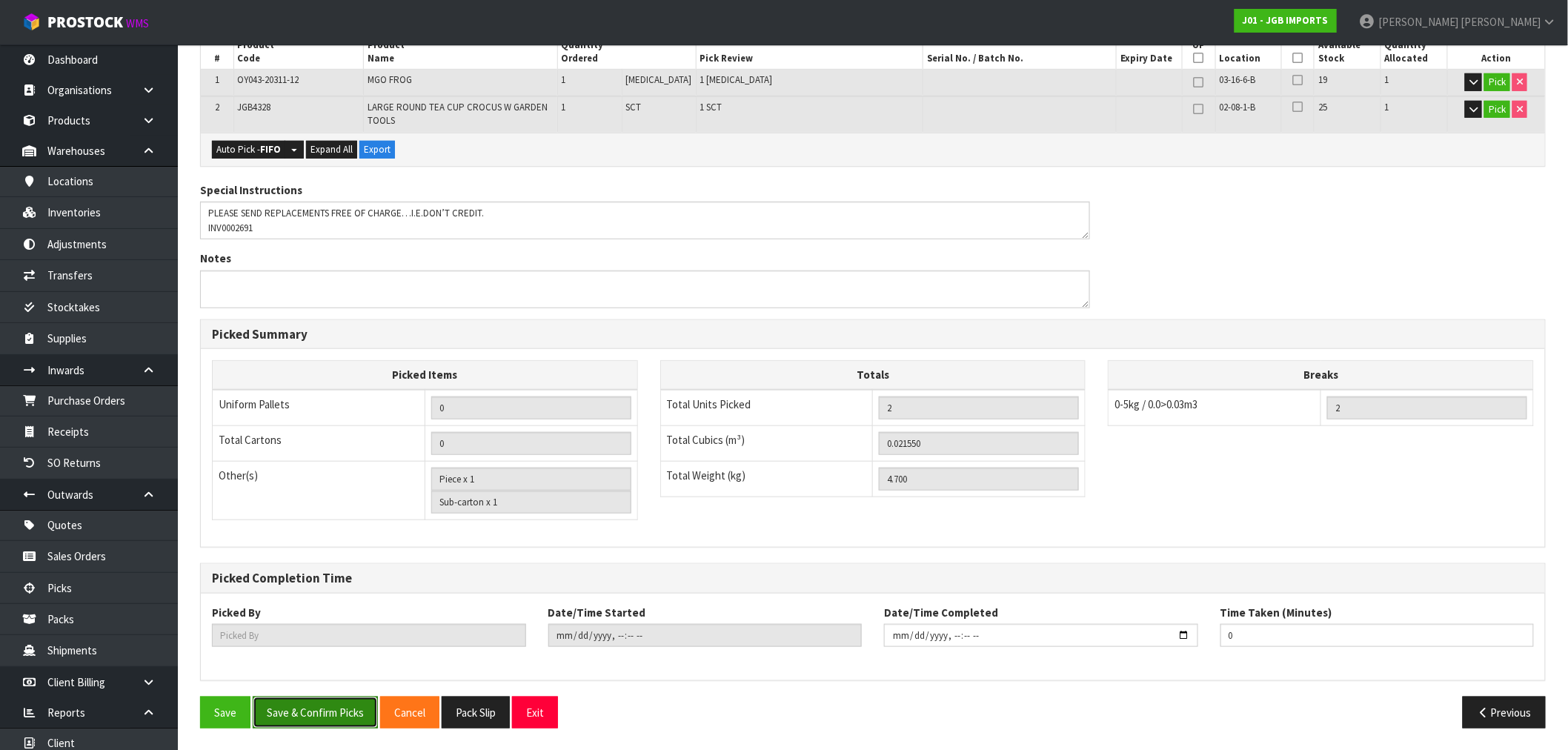
click at [314, 716] on button "Save & Confirm Picks" at bounding box center [316, 712] width 125 height 32
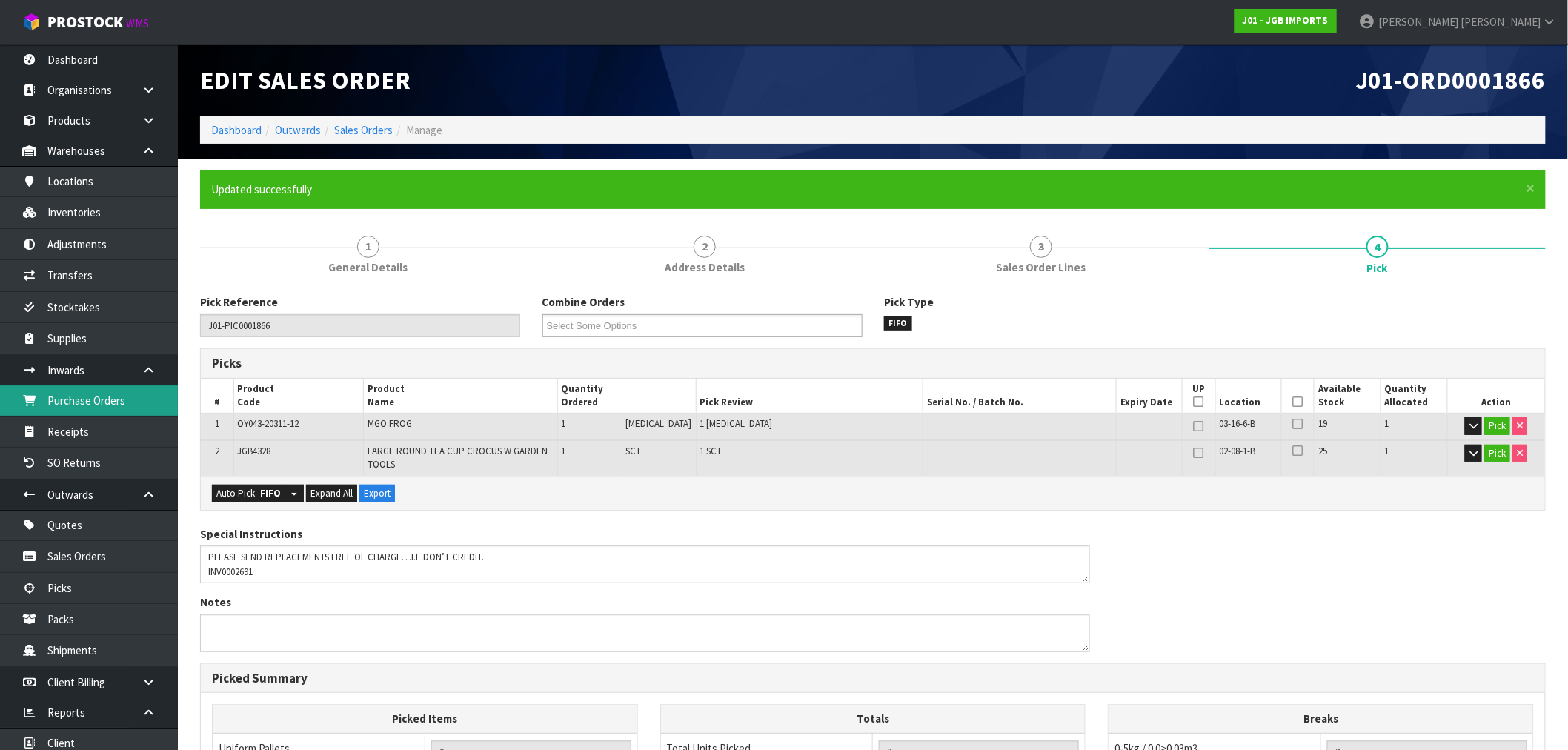
type input "[PERSON_NAME]"
type input "2025-09-15T16:39:39"
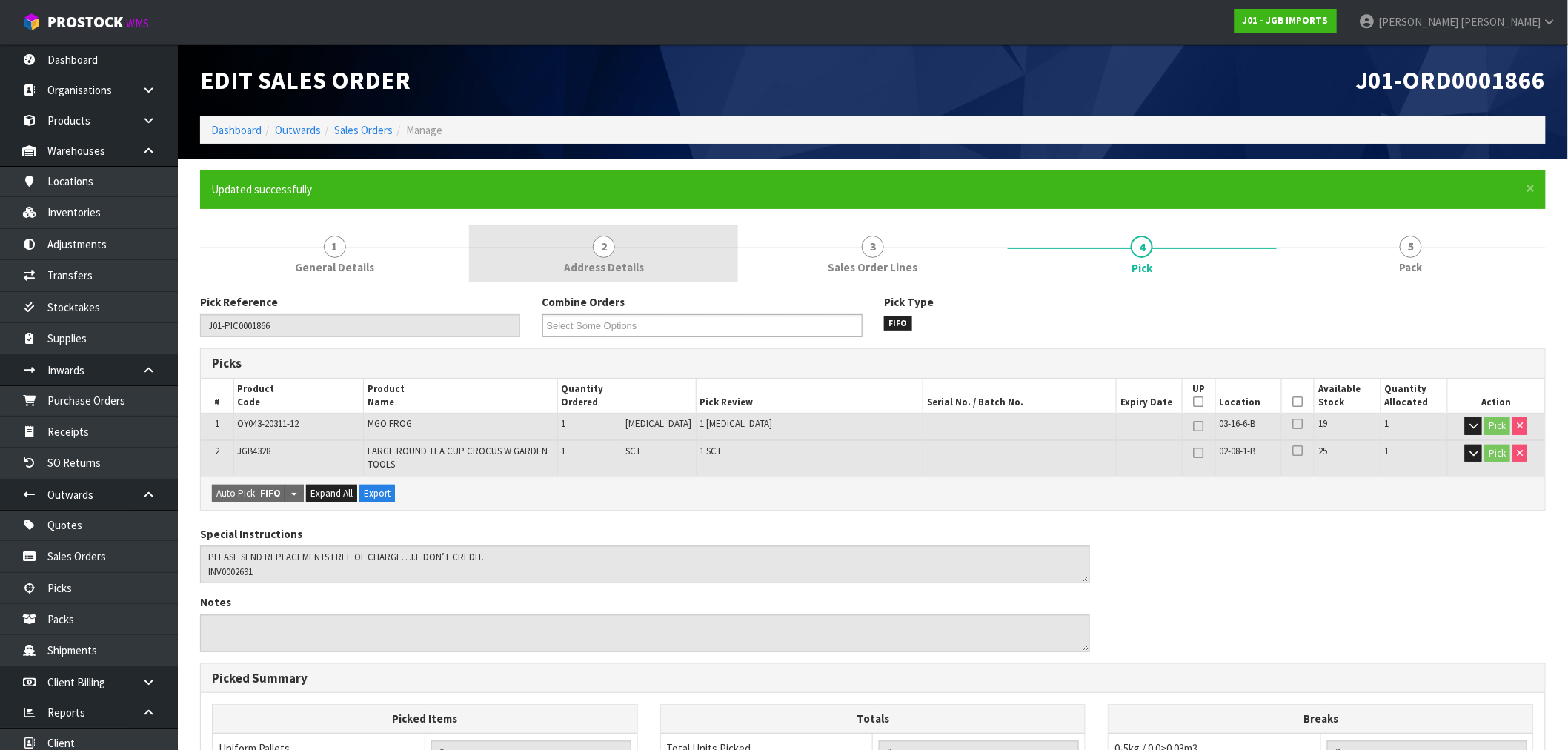
drag, startPoint x: 445, startPoint y: 233, endPoint x: 480, endPoint y: 238, distance: 35.4
click at [447, 234] on link "1 General Details" at bounding box center [334, 253] width 269 height 58
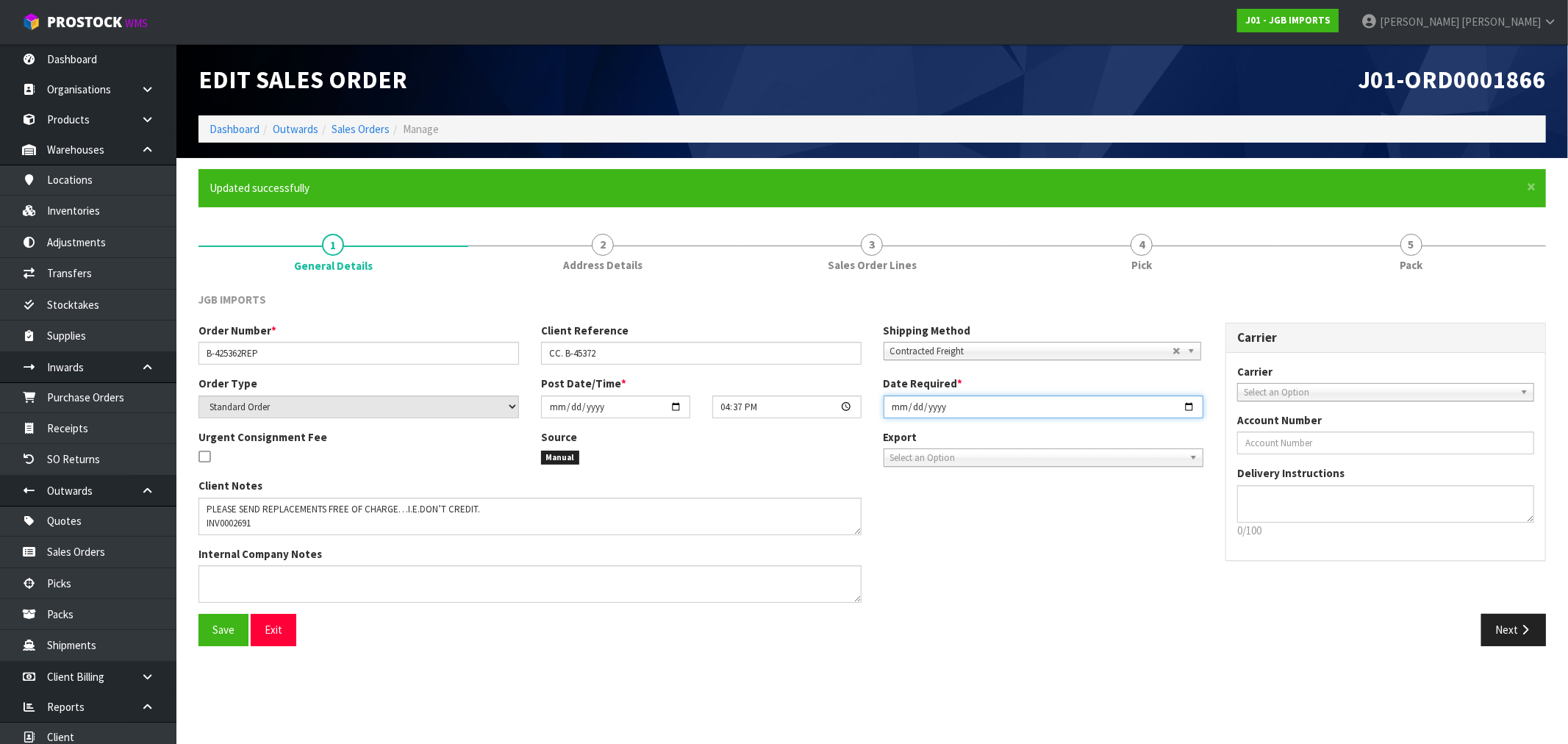
click at [898, 407] on input "[DATE]" at bounding box center [1044, 407] width 321 height 22
type input "[DATE]"
click at [198, 614] on button "Save" at bounding box center [223, 629] width 50 height 32
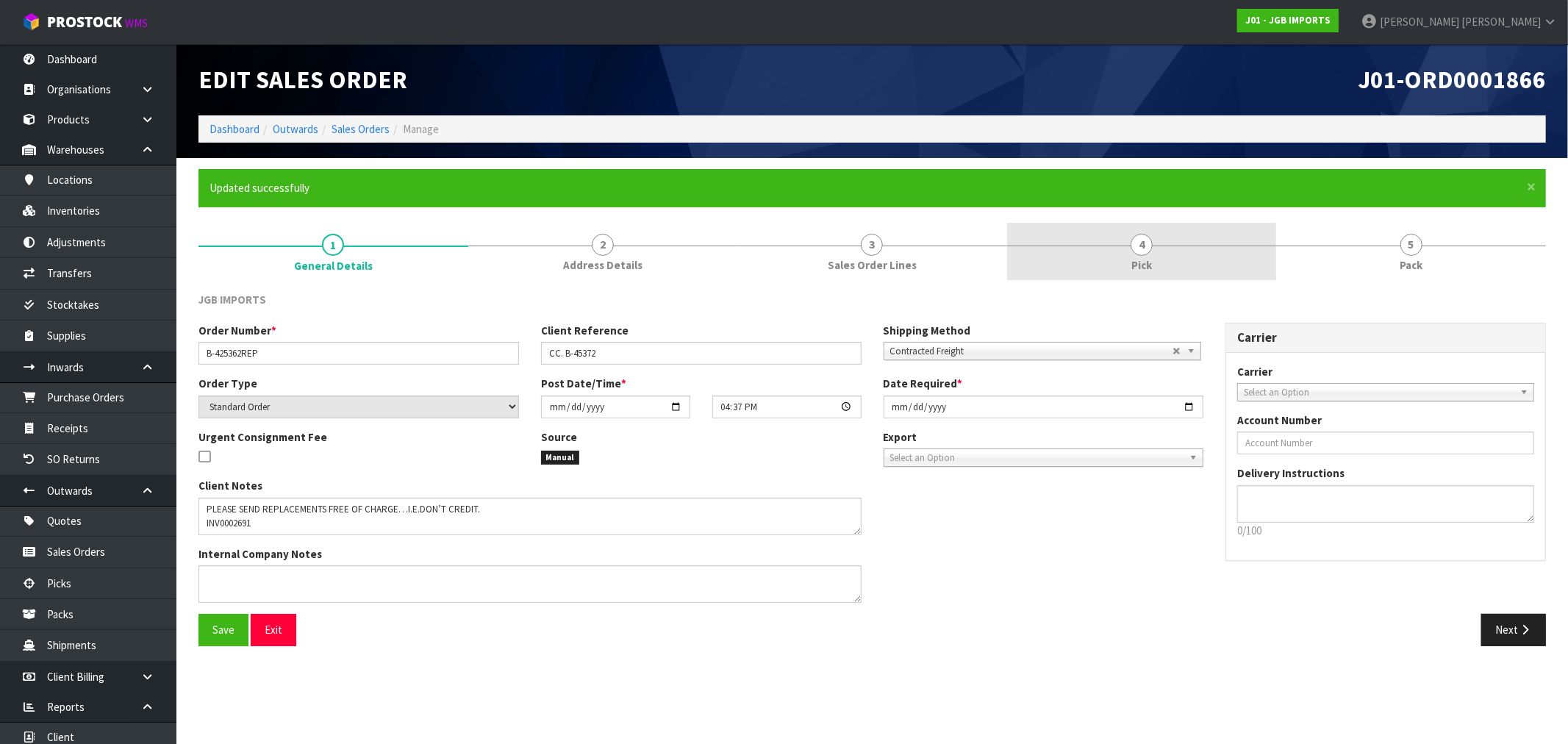
click at [1091, 266] on link "4 Pick" at bounding box center [1142, 251] width 270 height 58
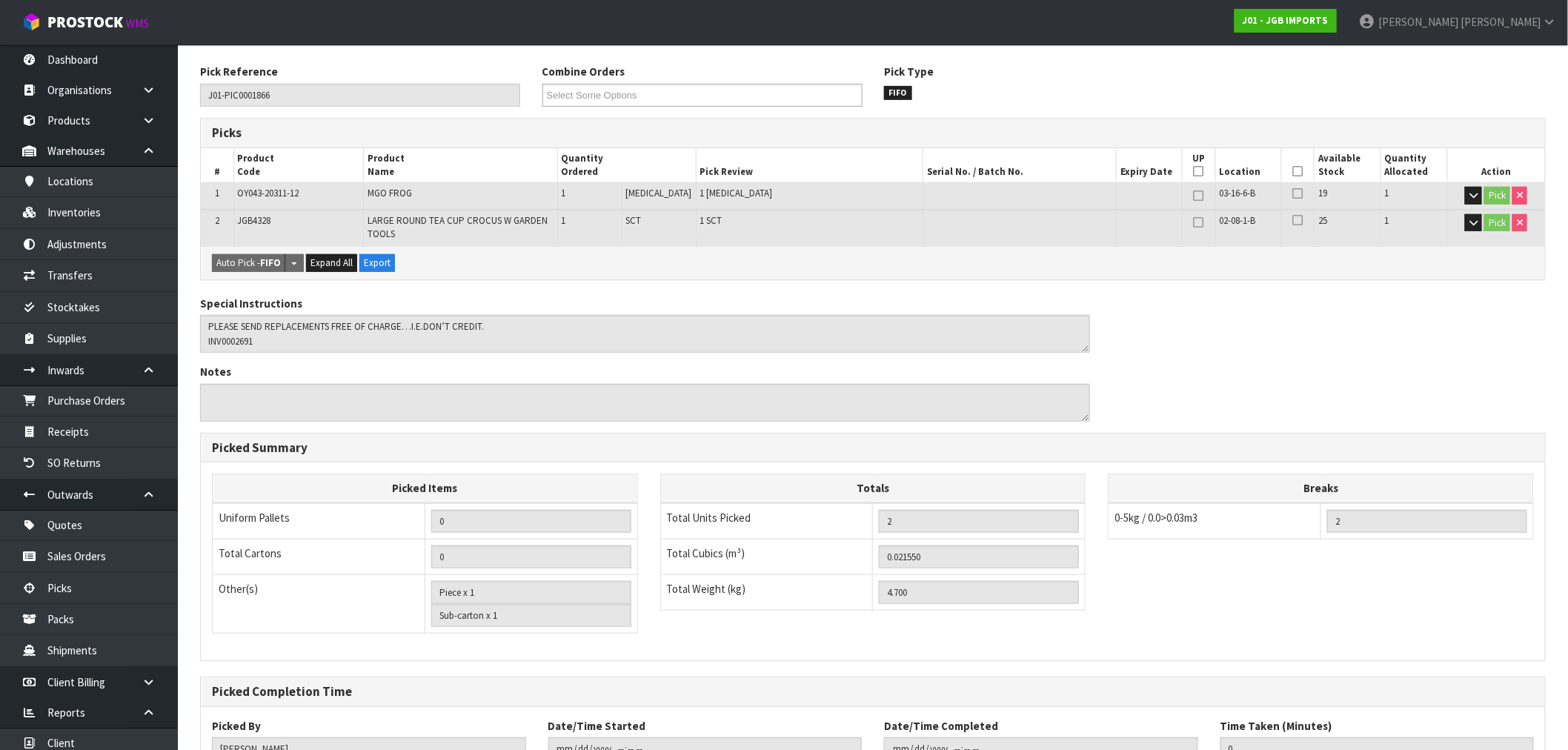
scroll to position [344, 0]
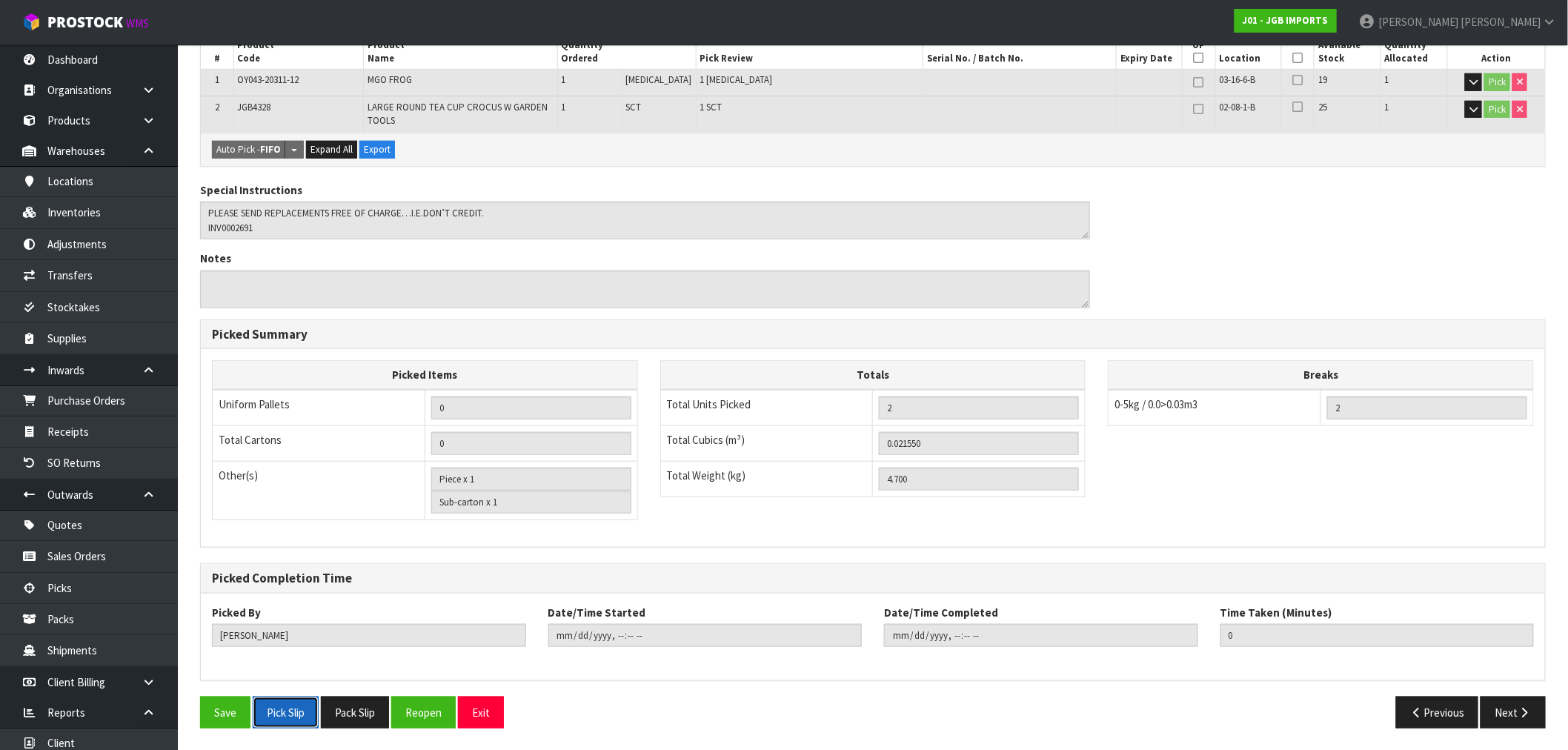
click at [305, 715] on button "Pick Slip" at bounding box center [286, 712] width 66 height 32
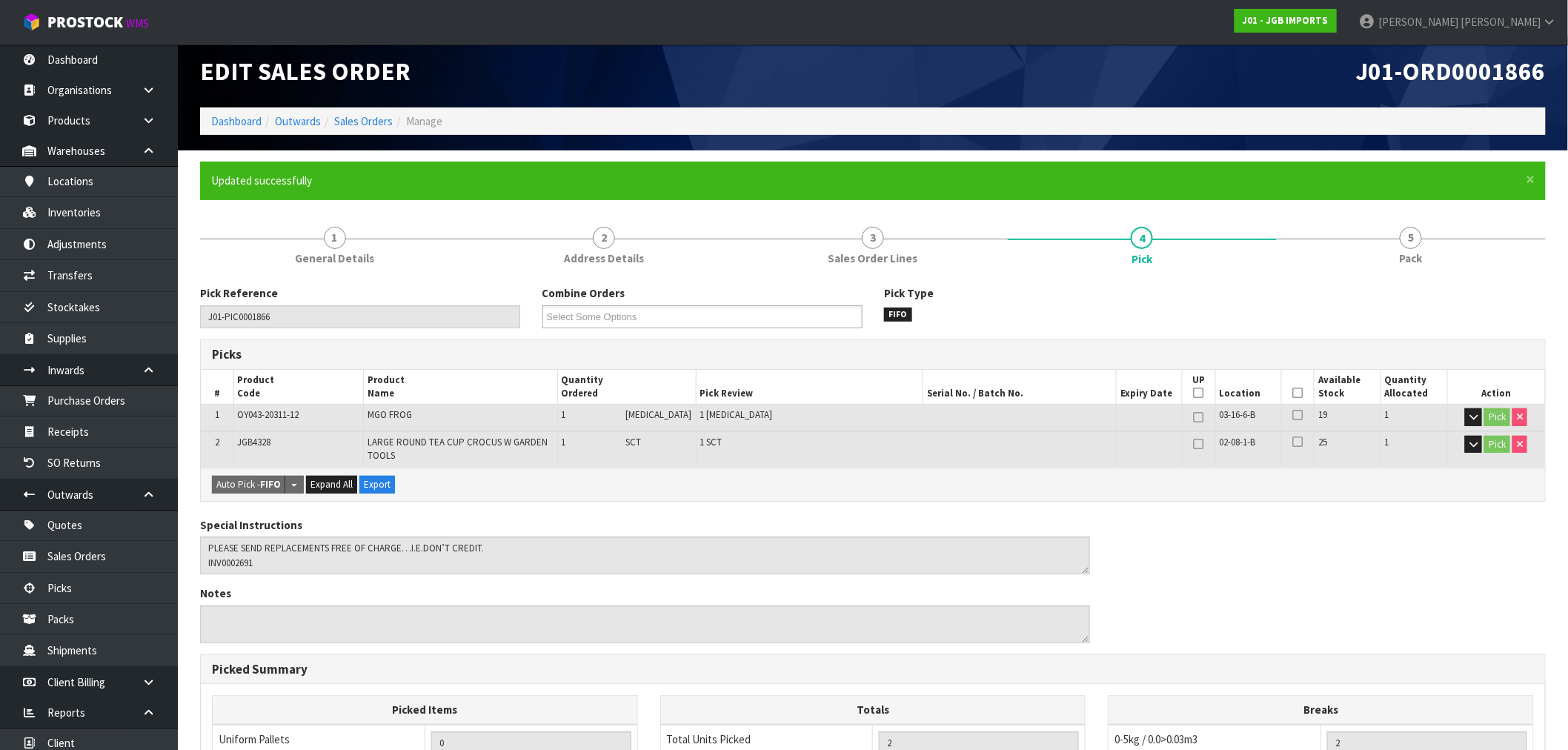
scroll to position [0, 0]
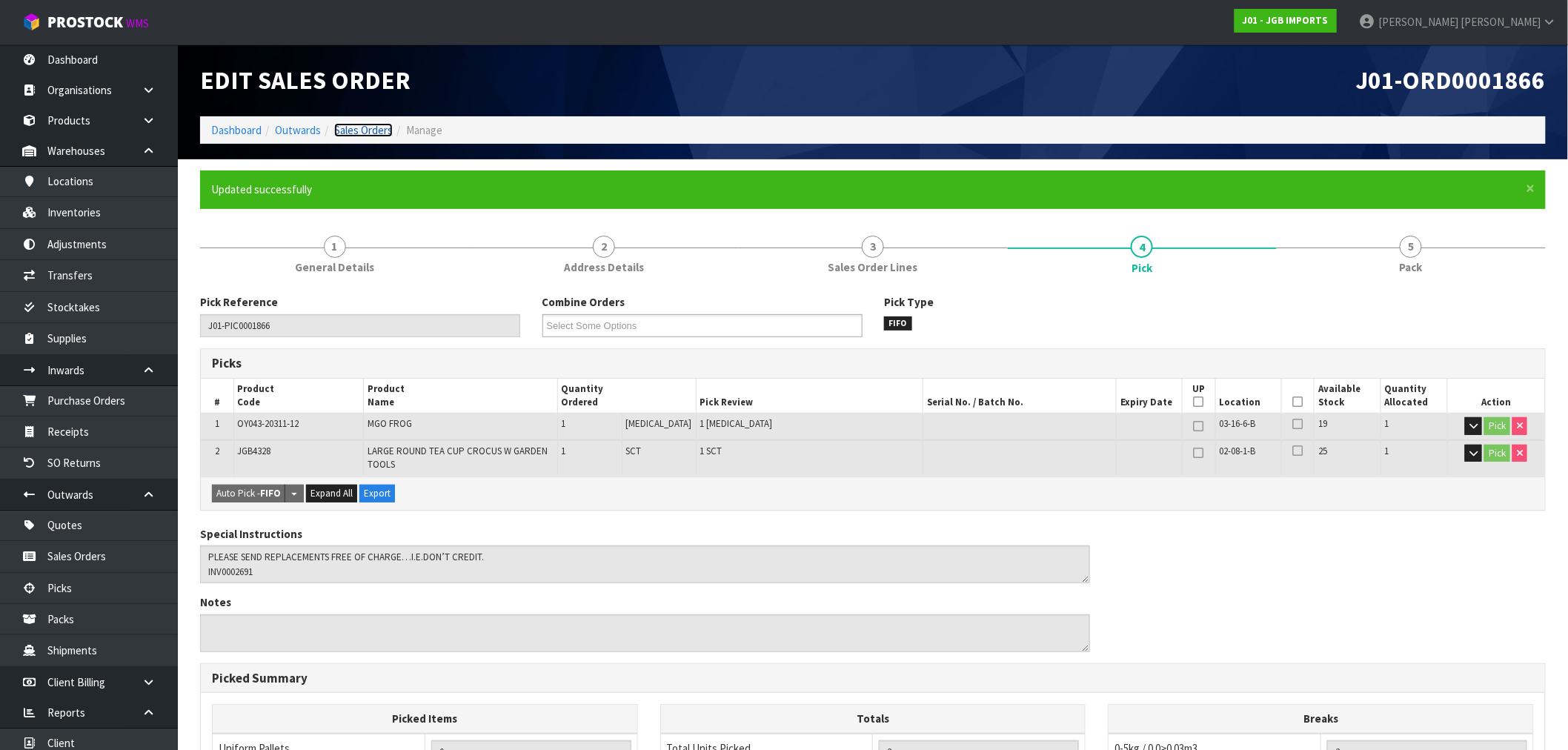
click at [345, 129] on link "Sales Orders" at bounding box center [362, 130] width 58 height 14
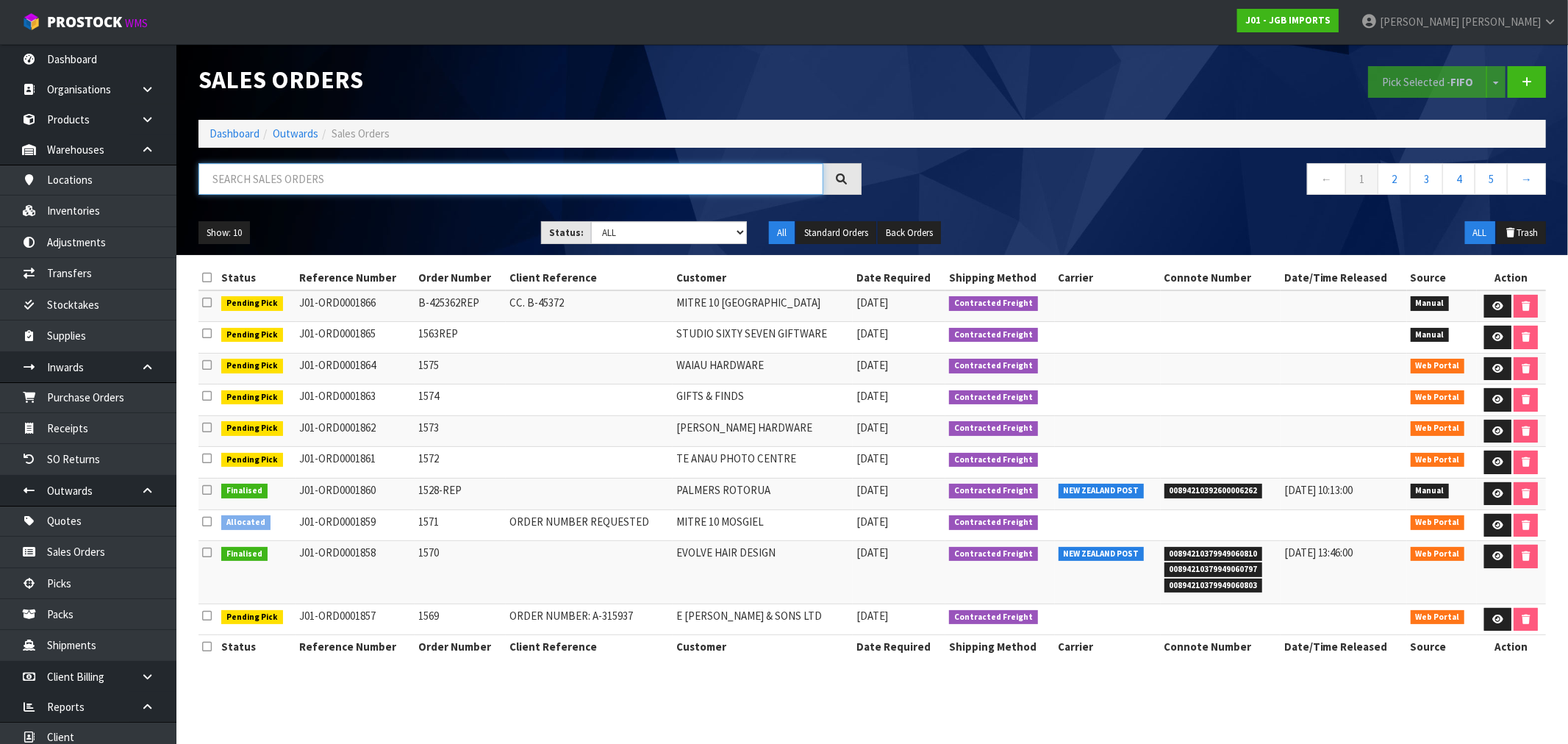
click at [369, 185] on input "text" at bounding box center [511, 178] width 625 height 32
click at [238, 140] on link "Dashboard" at bounding box center [235, 134] width 50 height 14
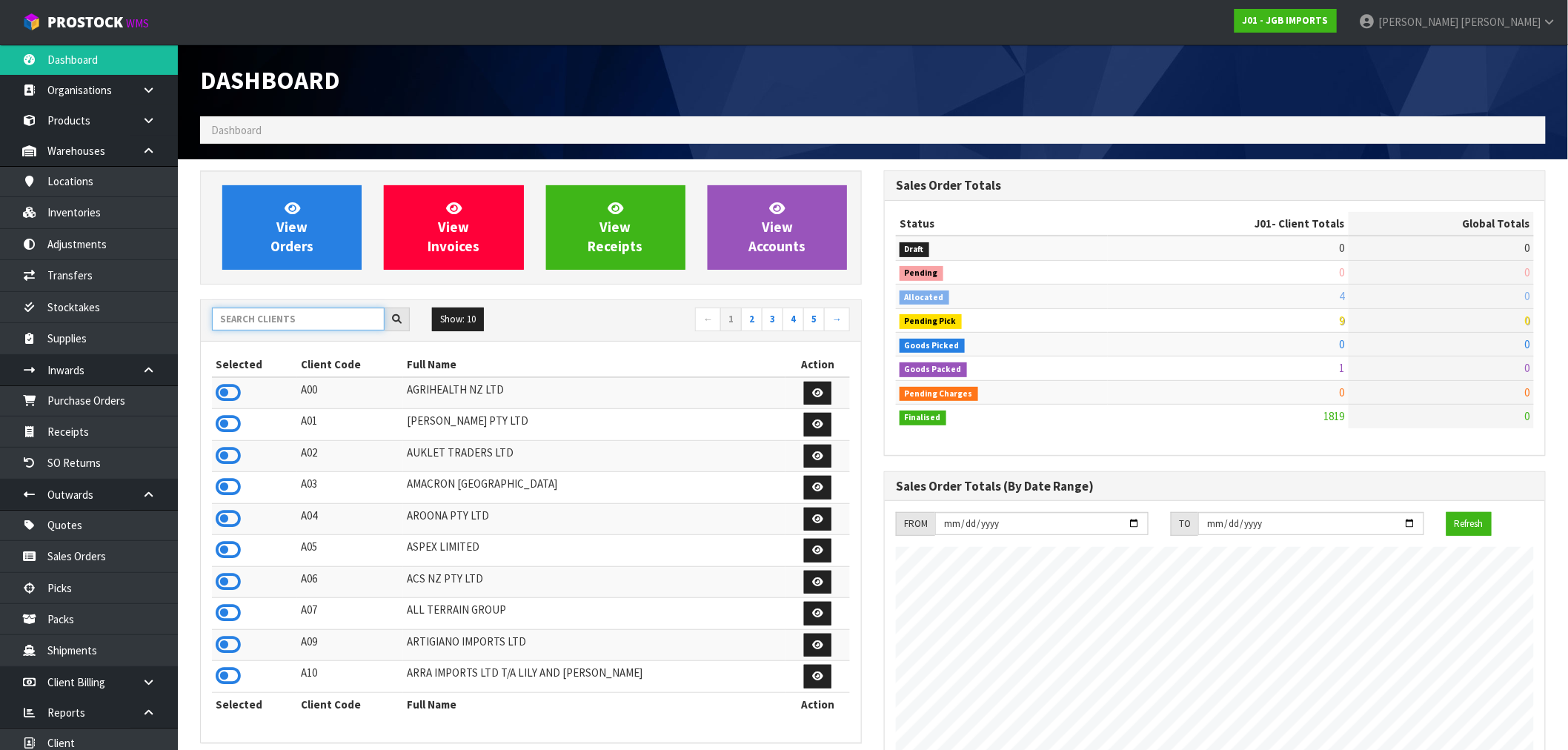
click at [307, 317] on input "text" at bounding box center [298, 319] width 173 height 23
type input "A06"
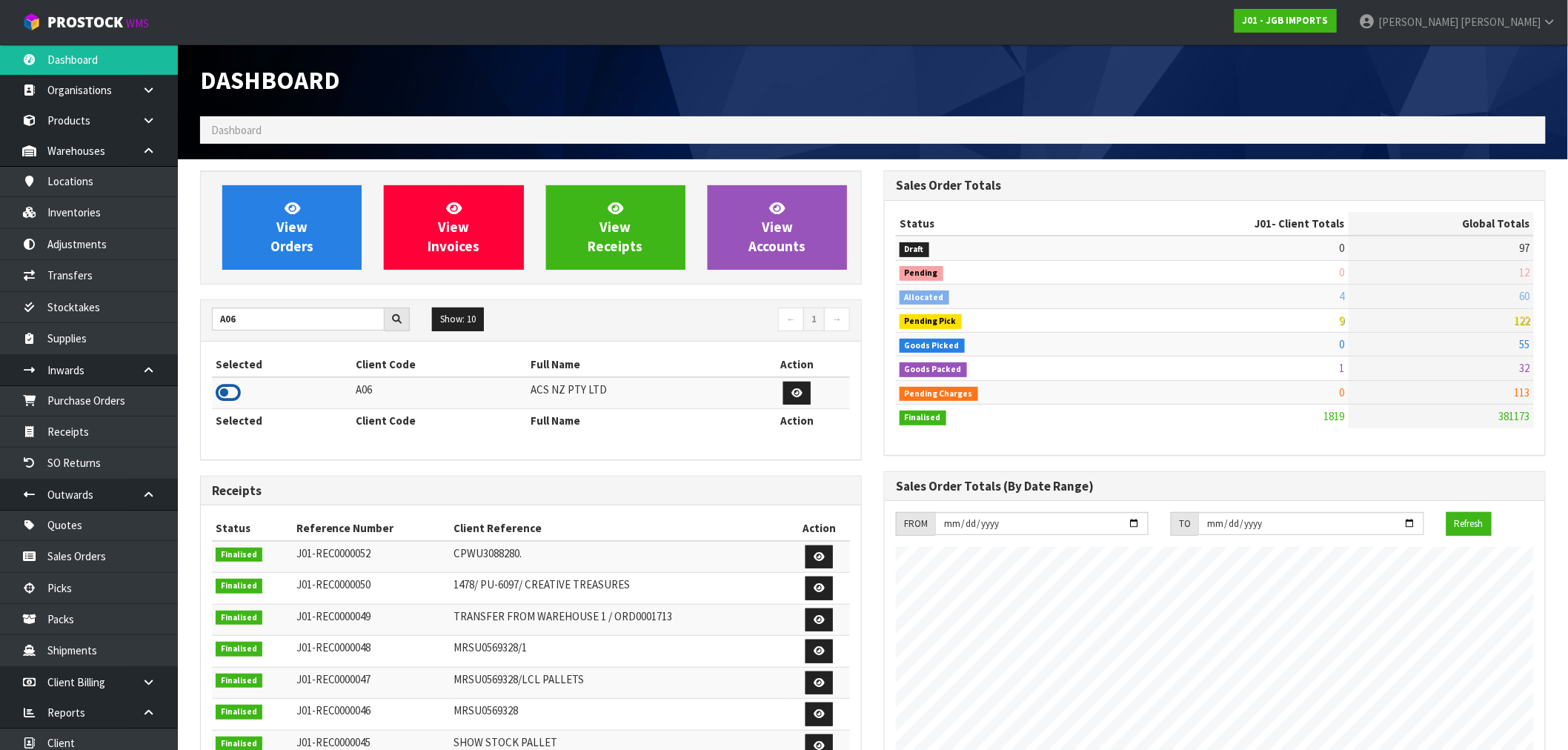
drag, startPoint x: 228, startPoint y: 390, endPoint x: 334, endPoint y: 259, distance: 168.5
click at [229, 390] on icon at bounding box center [228, 393] width 25 height 23
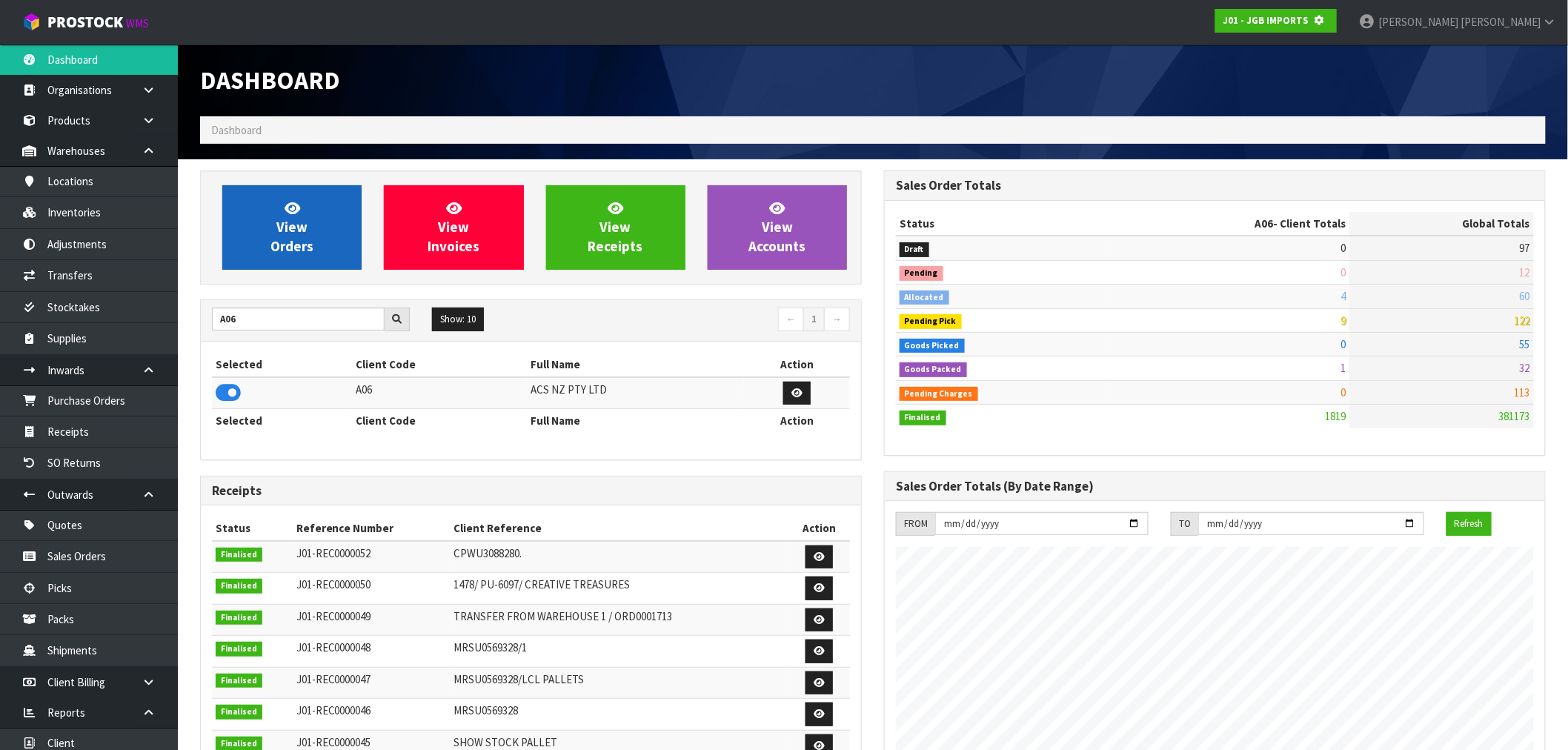
scroll to position [739909, 740249]
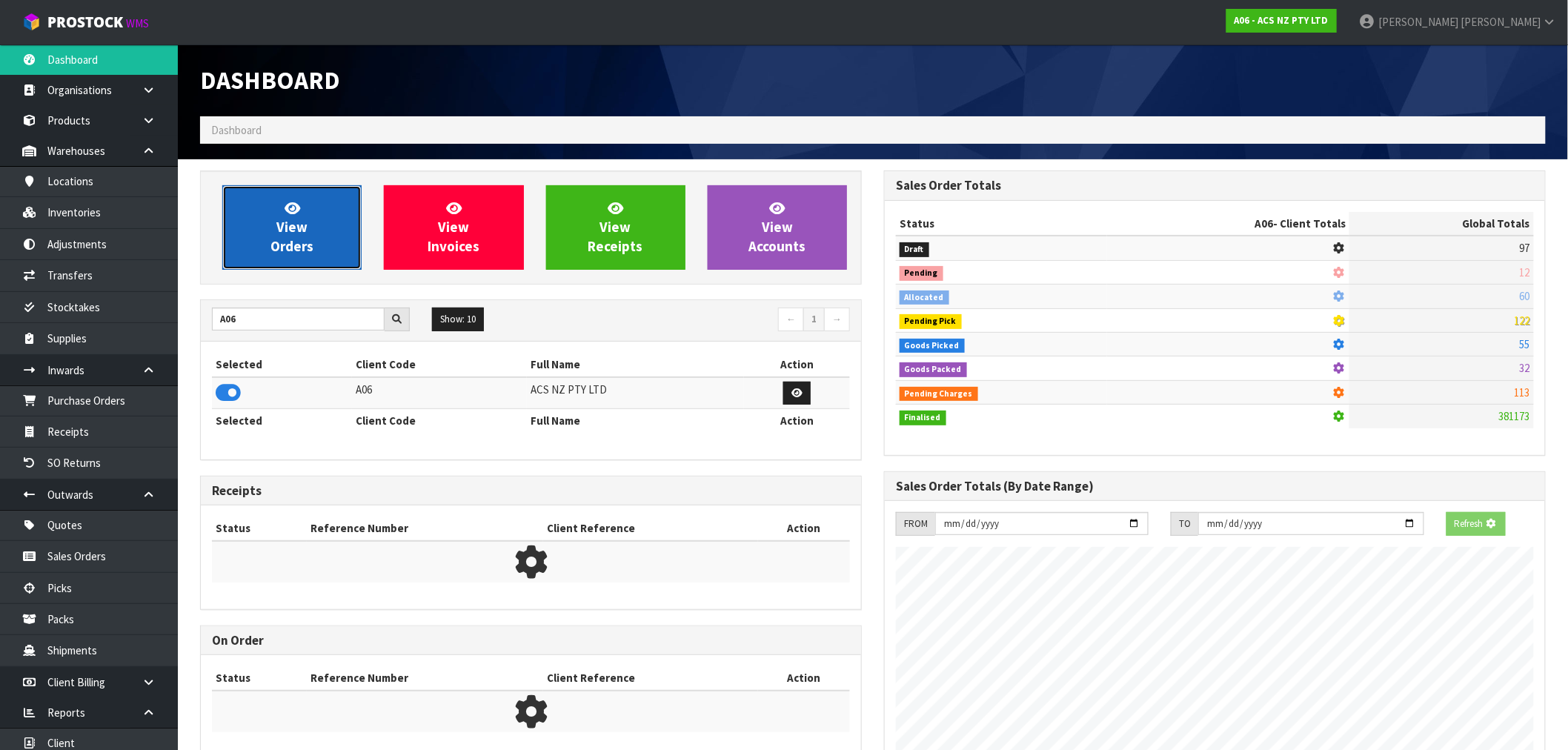
click at [322, 238] on link "View Orders" at bounding box center [292, 227] width 139 height 84
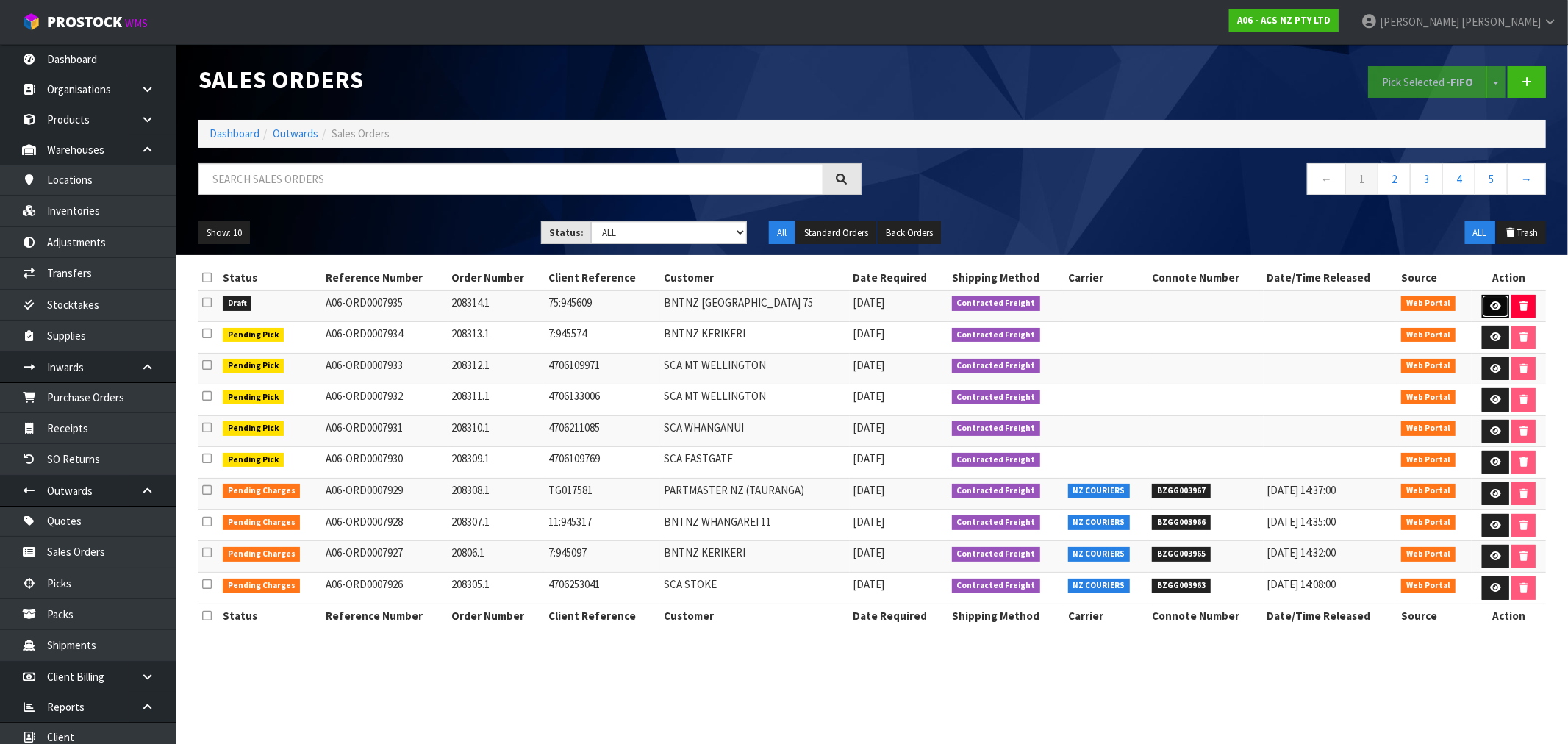
click at [1501, 305] on link at bounding box center [1496, 306] width 28 height 23
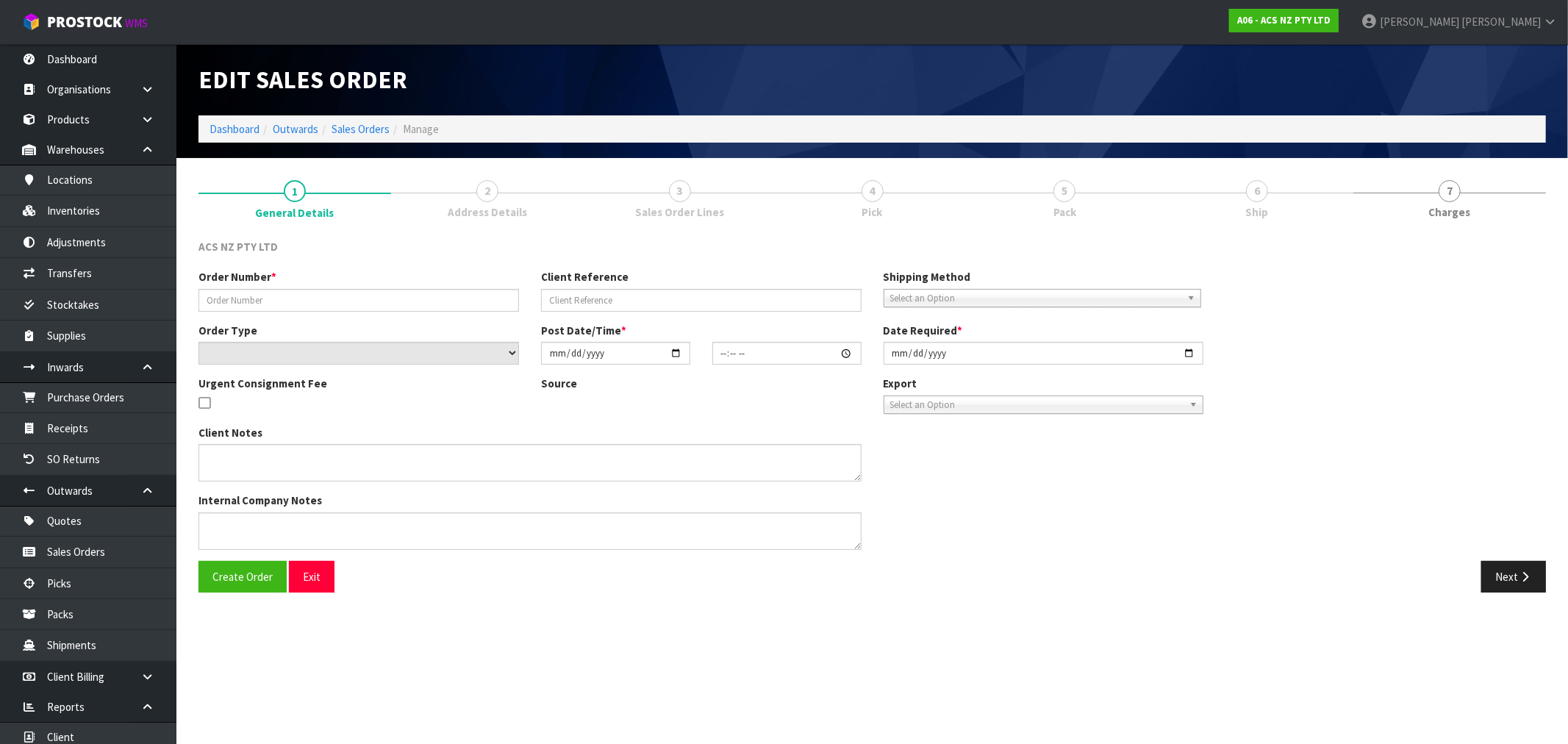
type input "208314.1"
type input "75:945609"
select select "number:0"
type input "[DATE]"
type input "16:29:00.000"
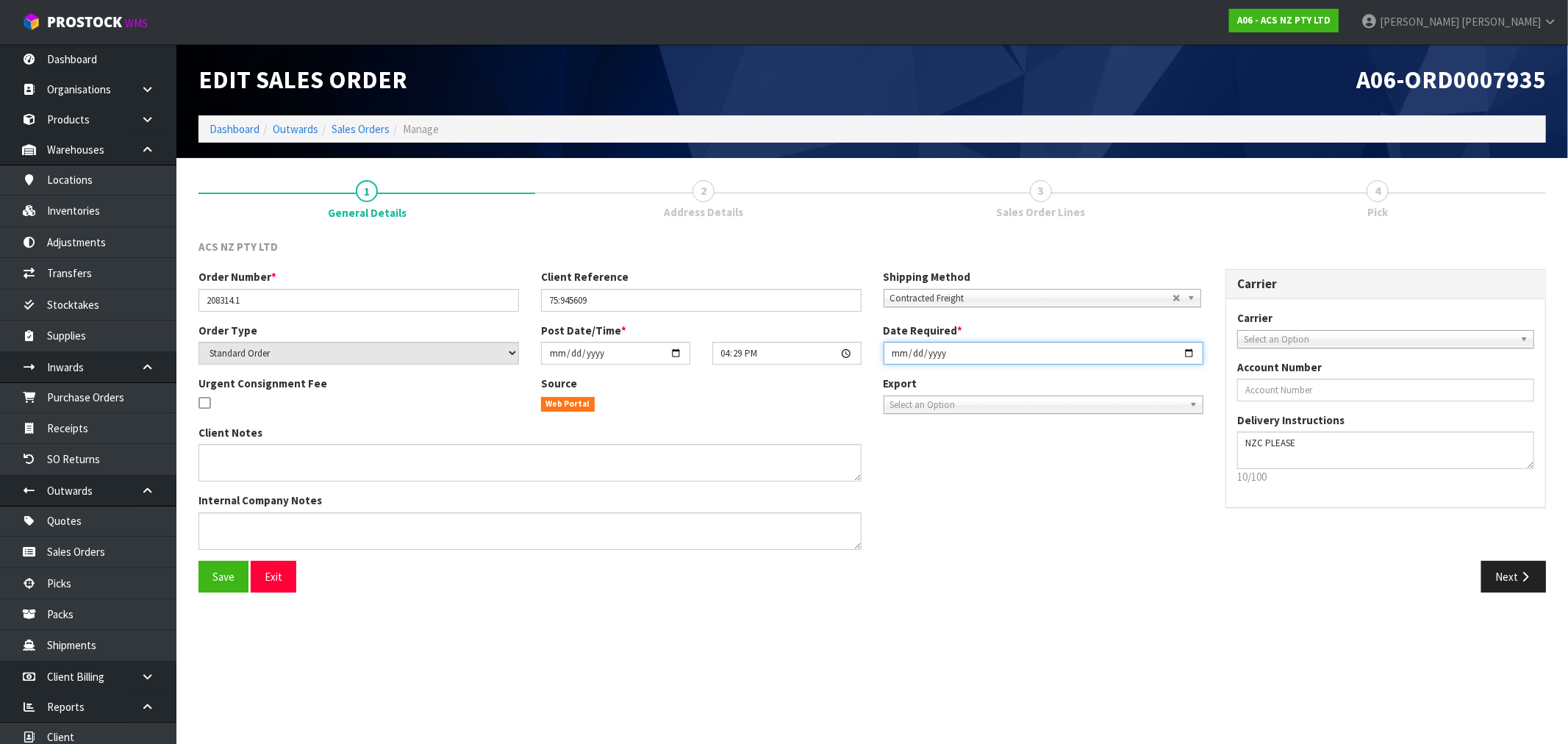
click at [894, 358] on input "[DATE]" at bounding box center [1044, 353] width 321 height 22
type input "[DATE]"
click at [198, 560] on button "Save" at bounding box center [223, 576] width 50 height 32
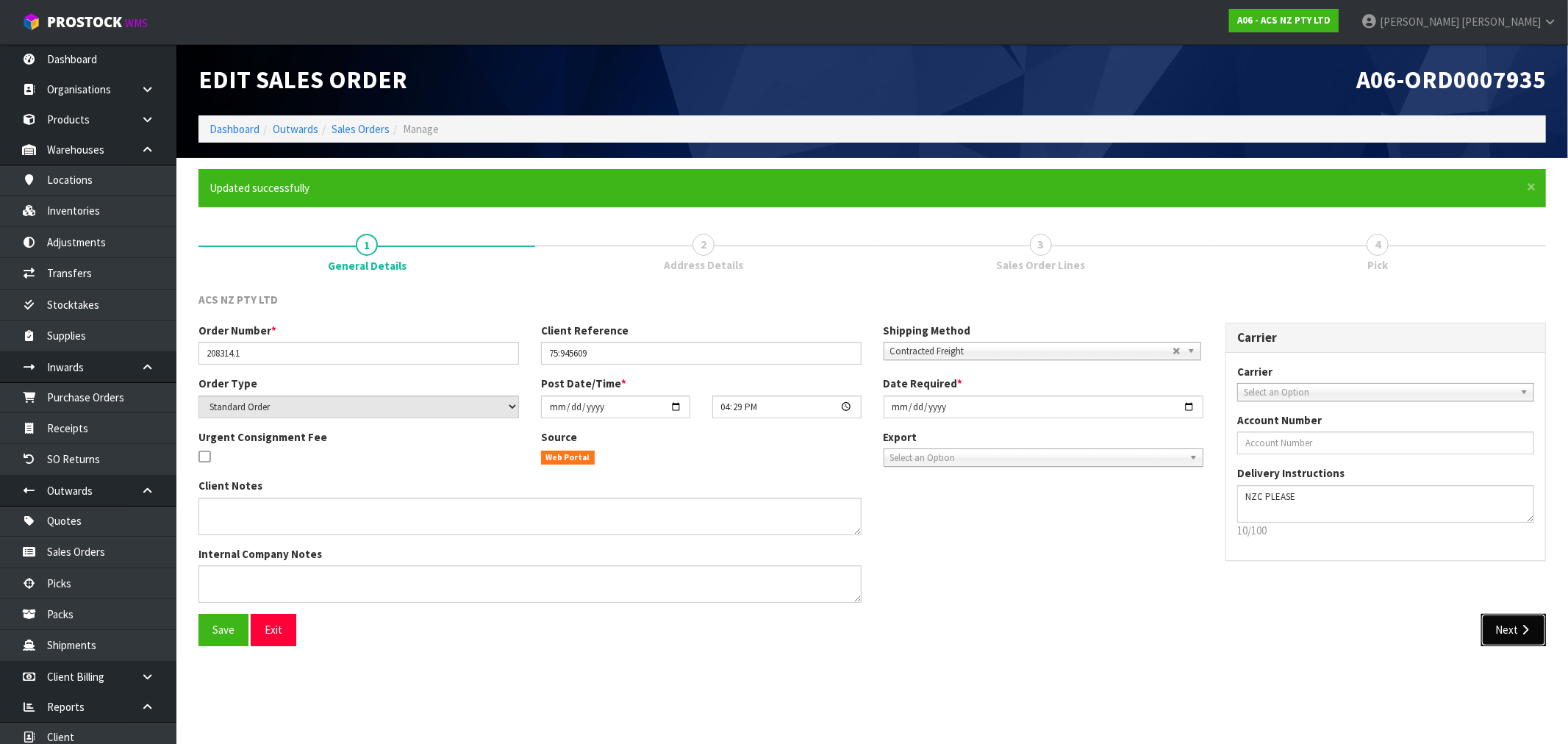
click at [1512, 628] on button "Next" at bounding box center [1514, 629] width 65 height 32
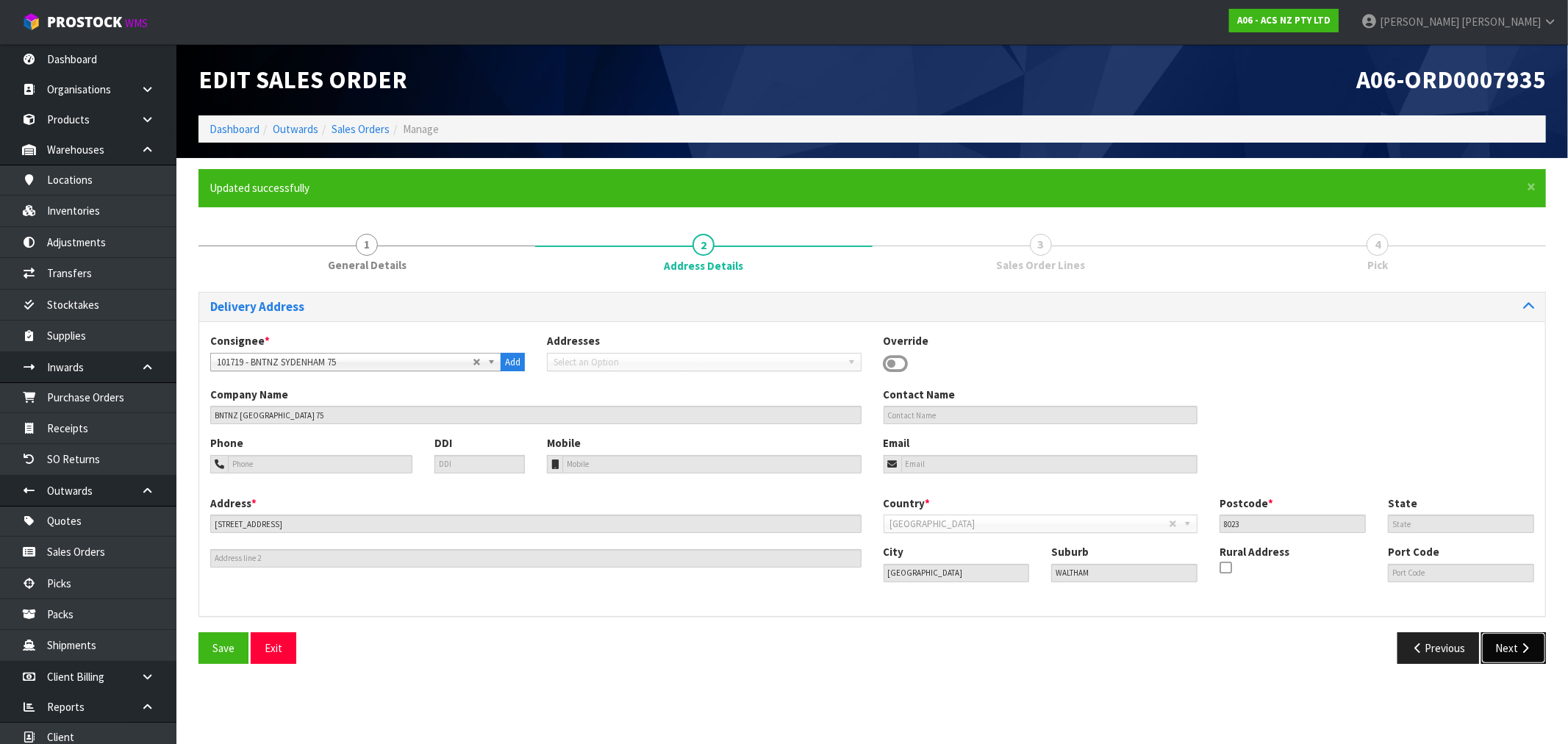
click at [1527, 656] on button "Next" at bounding box center [1514, 647] width 65 height 32
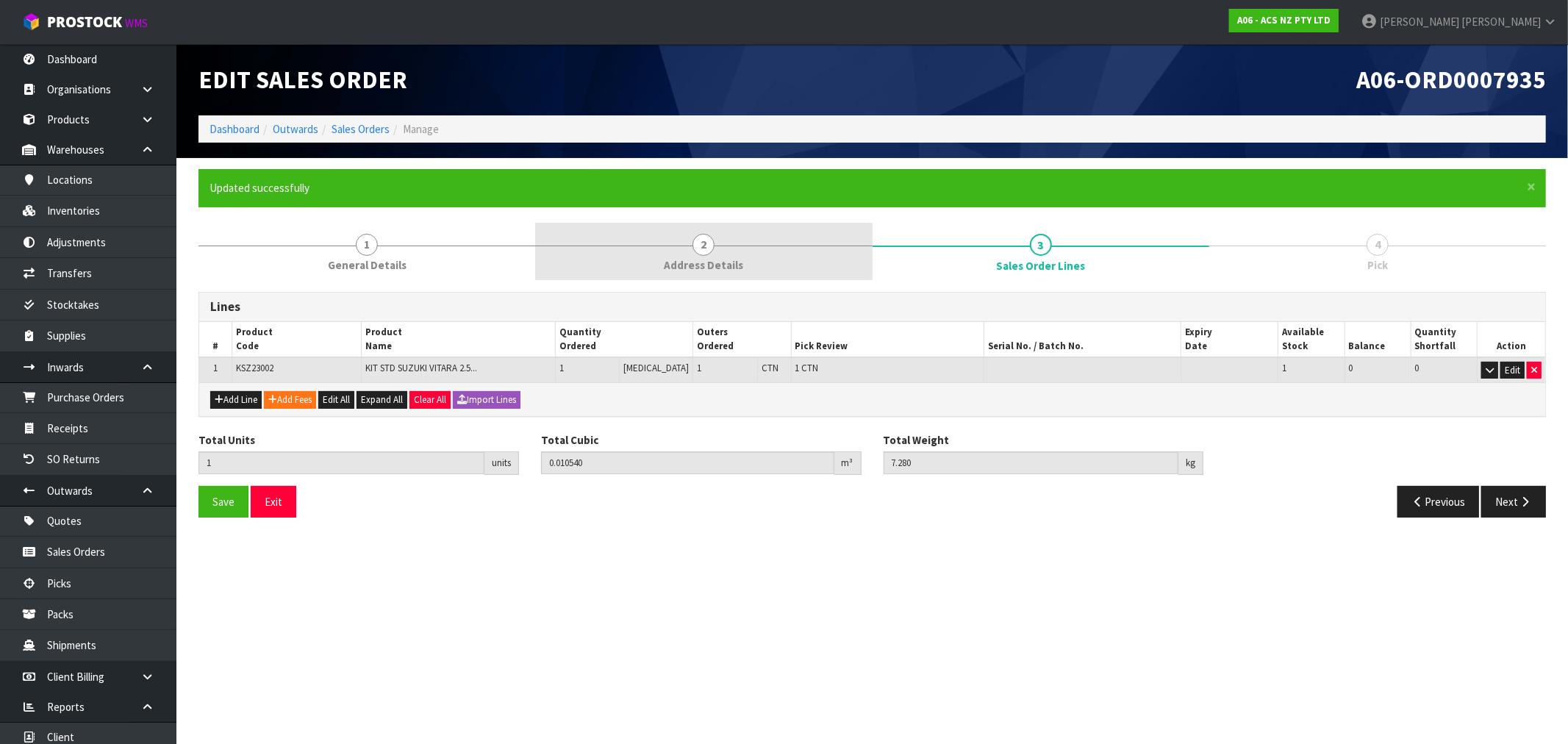
click at [772, 238] on link "2 Address Details" at bounding box center [704, 251] width 336 height 58
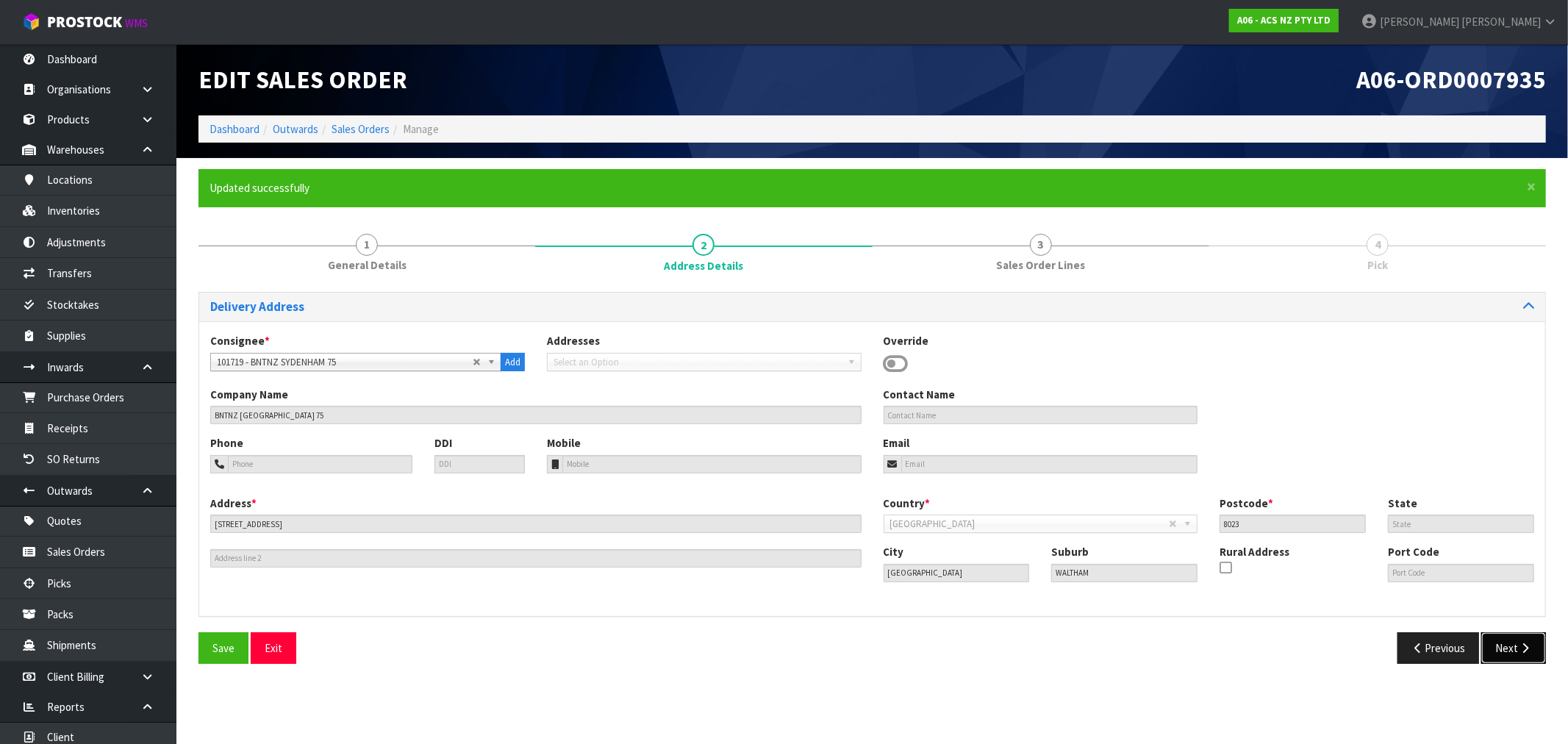
click at [1502, 642] on button "Next" at bounding box center [1514, 647] width 65 height 32
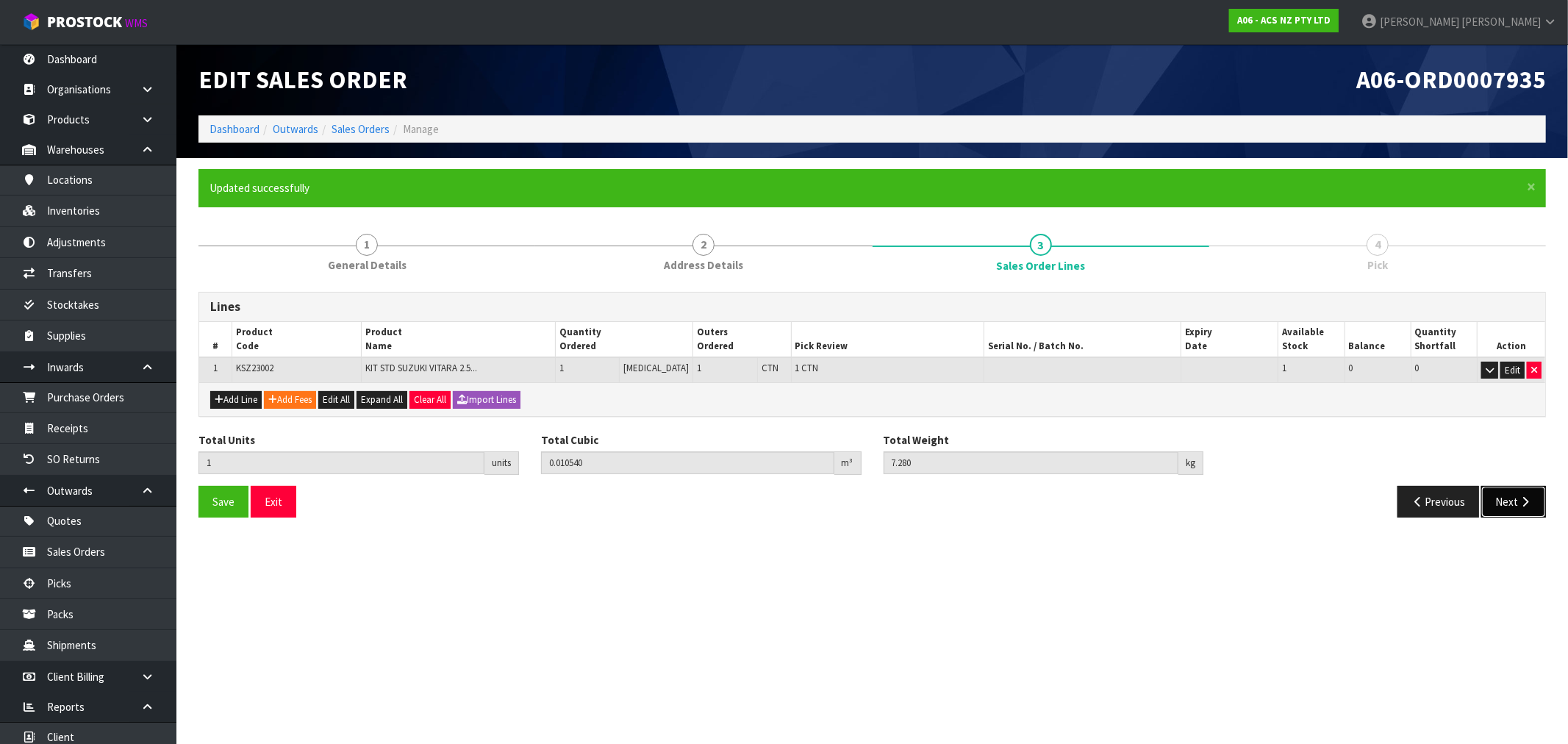
click at [1509, 495] on button "Next" at bounding box center [1514, 501] width 65 height 32
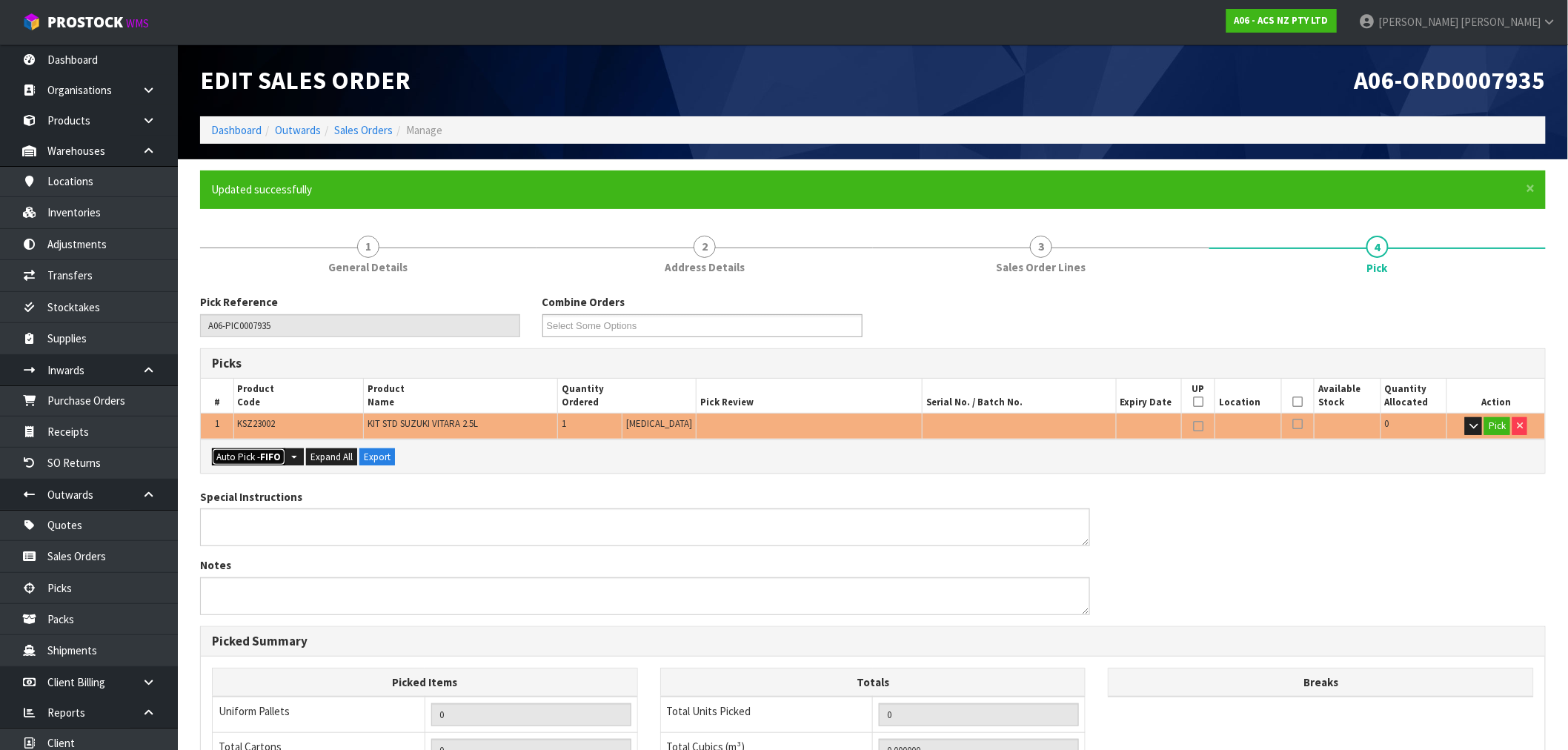
click at [229, 449] on button "Auto Pick - FIFO" at bounding box center [249, 457] width 73 height 17
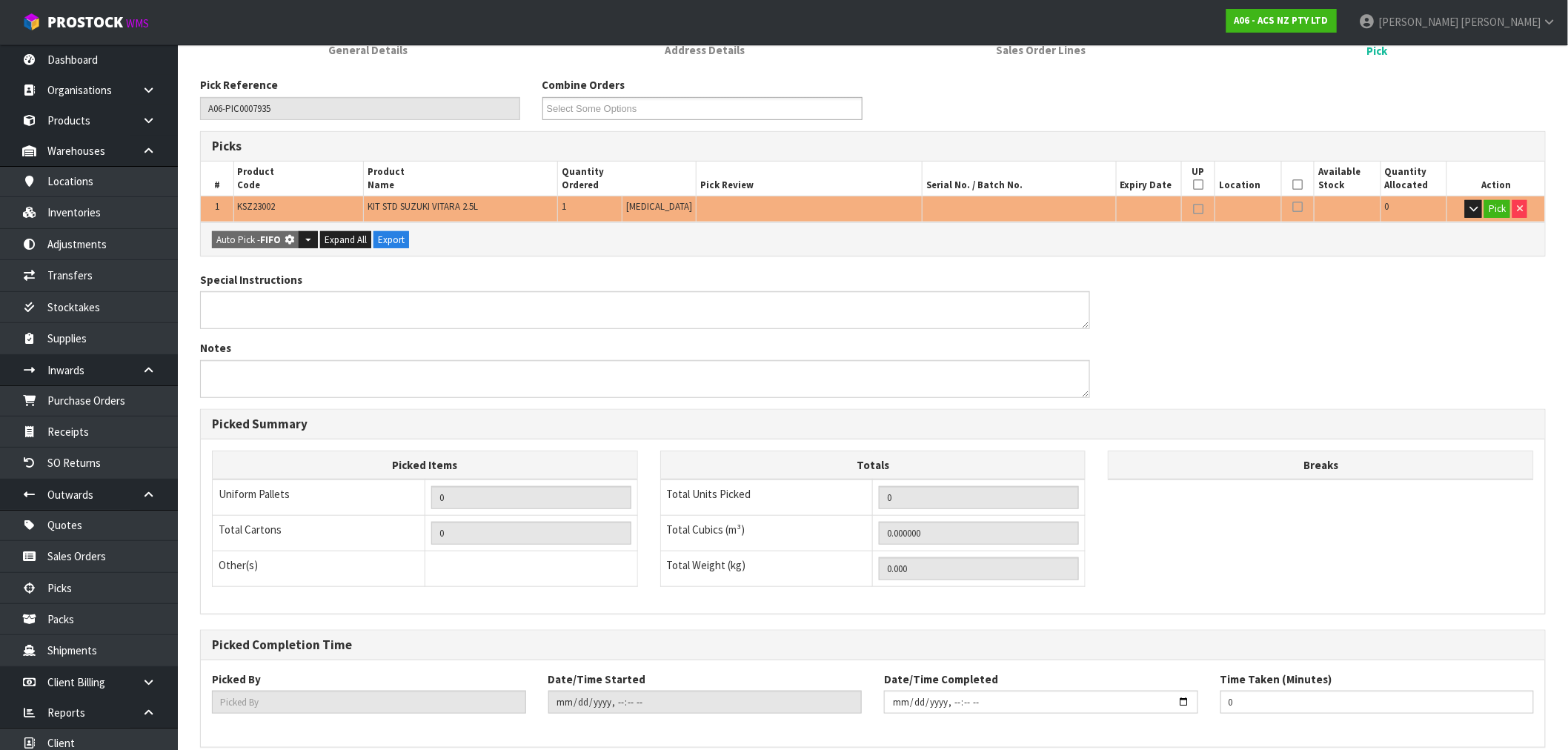
scroll to position [284, 0]
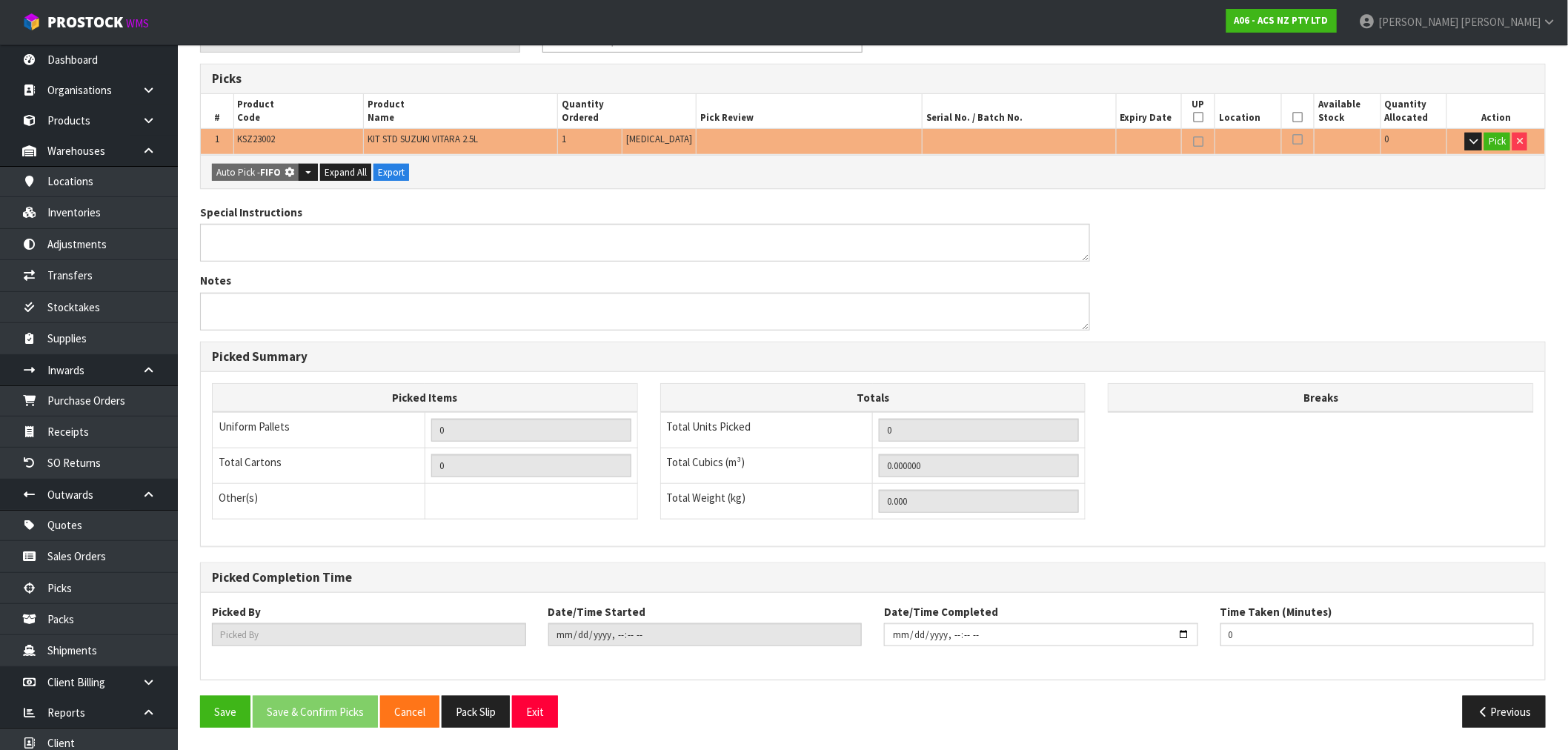
type input "1"
type input "0.010540"
type input "7.280"
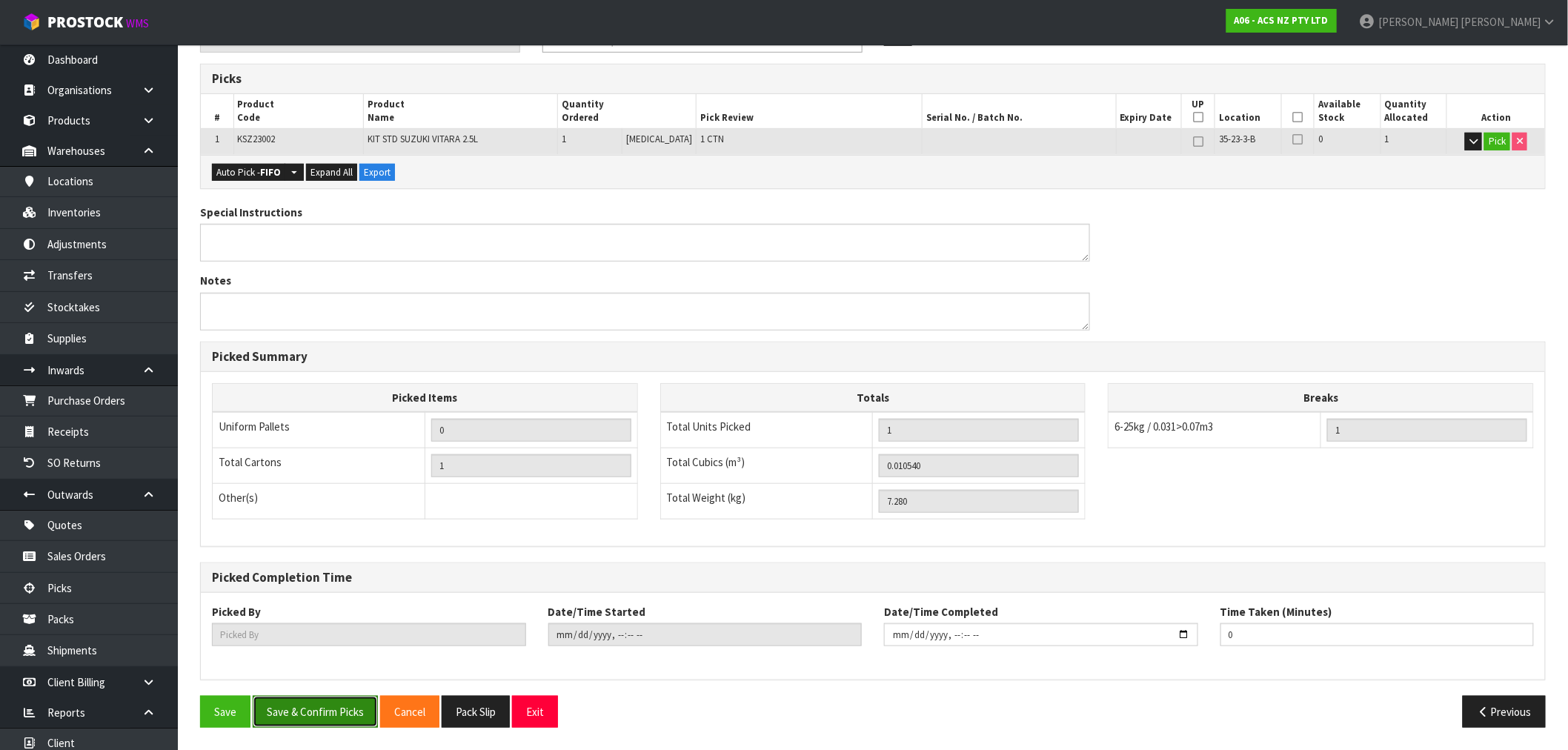
click at [312, 719] on button "Save & Confirm Picks" at bounding box center [316, 711] width 125 height 32
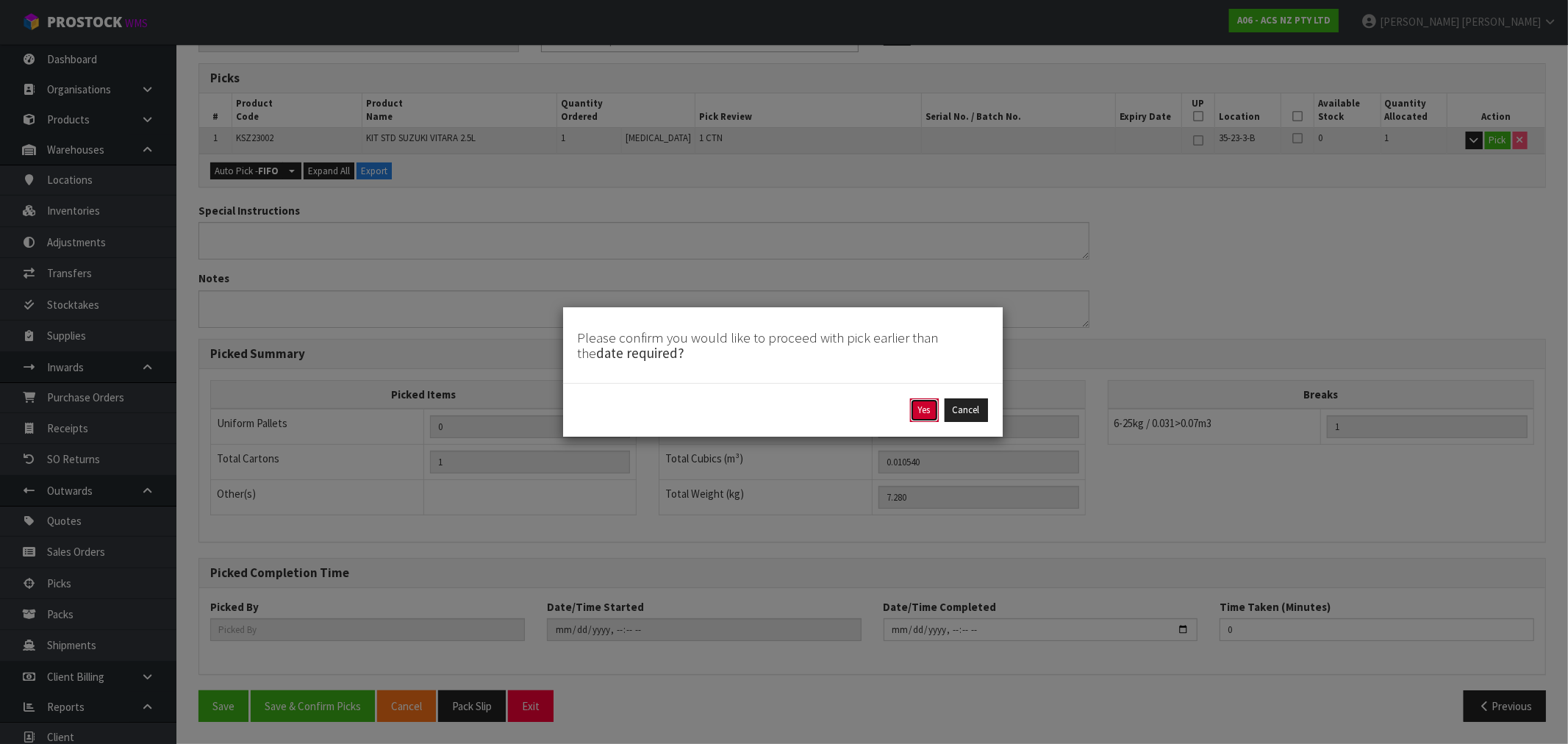
click at [916, 407] on button "Yes" at bounding box center [924, 410] width 28 height 23
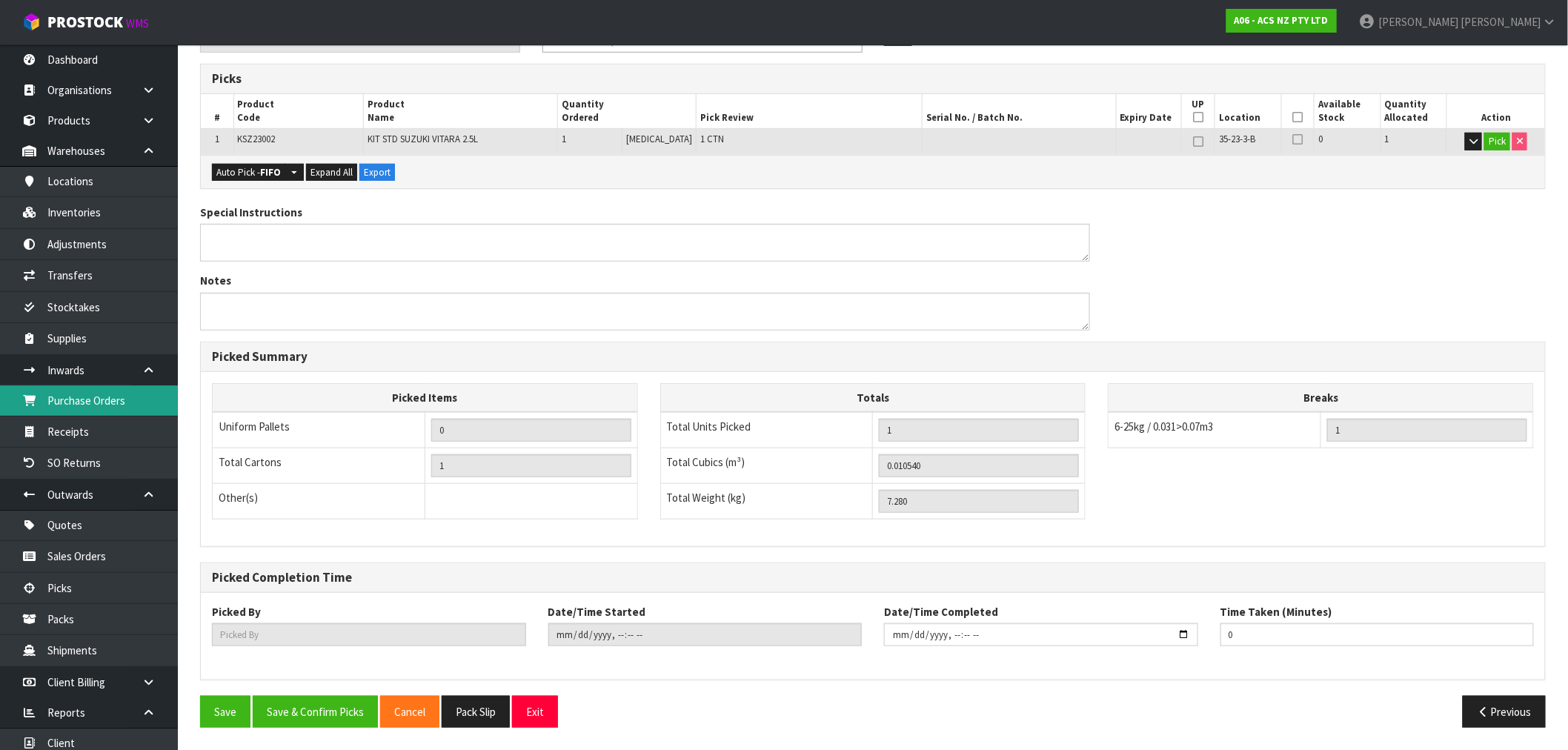
scroll to position [0, 0]
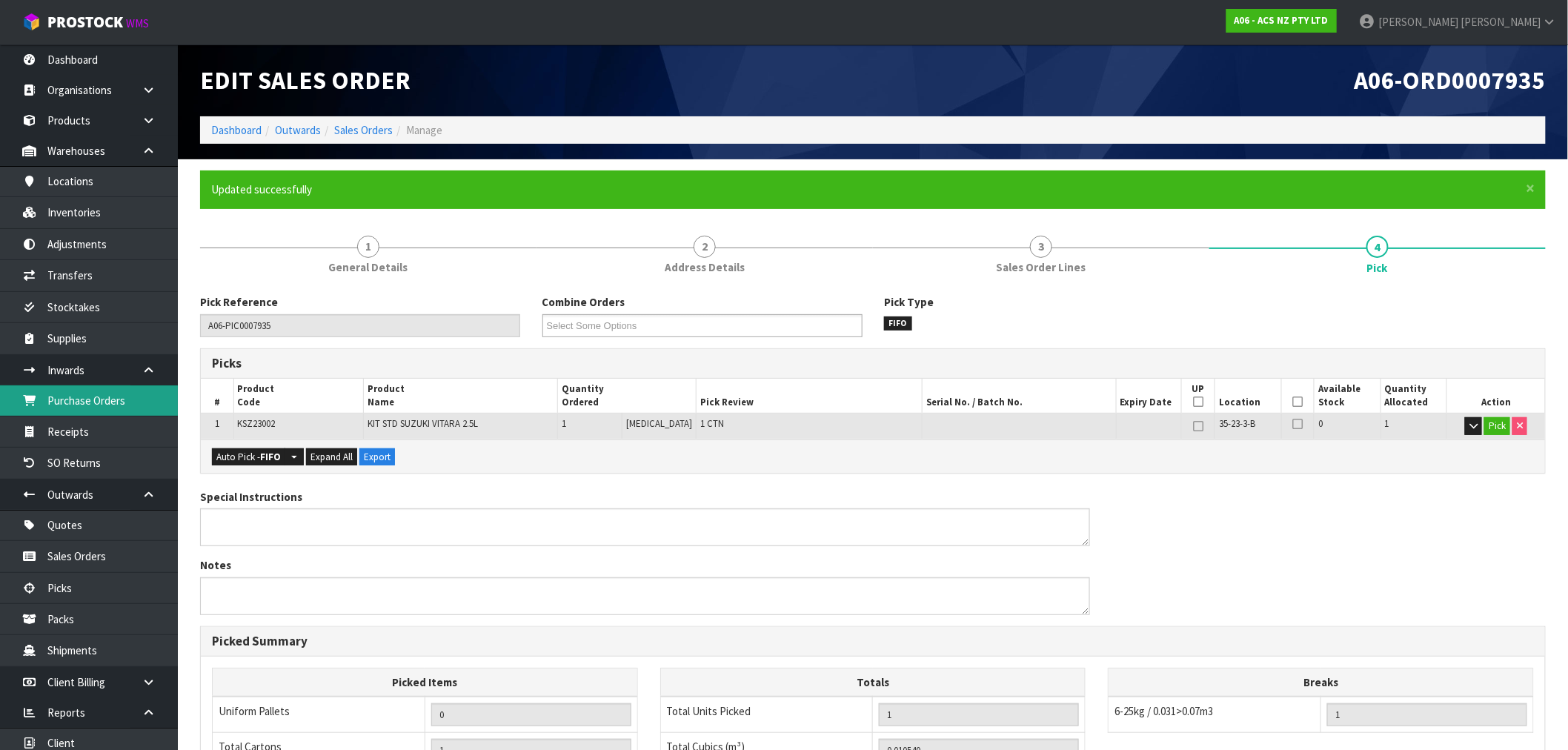
type input "[PERSON_NAME]"
type input "2025-09-15T16:42:54"
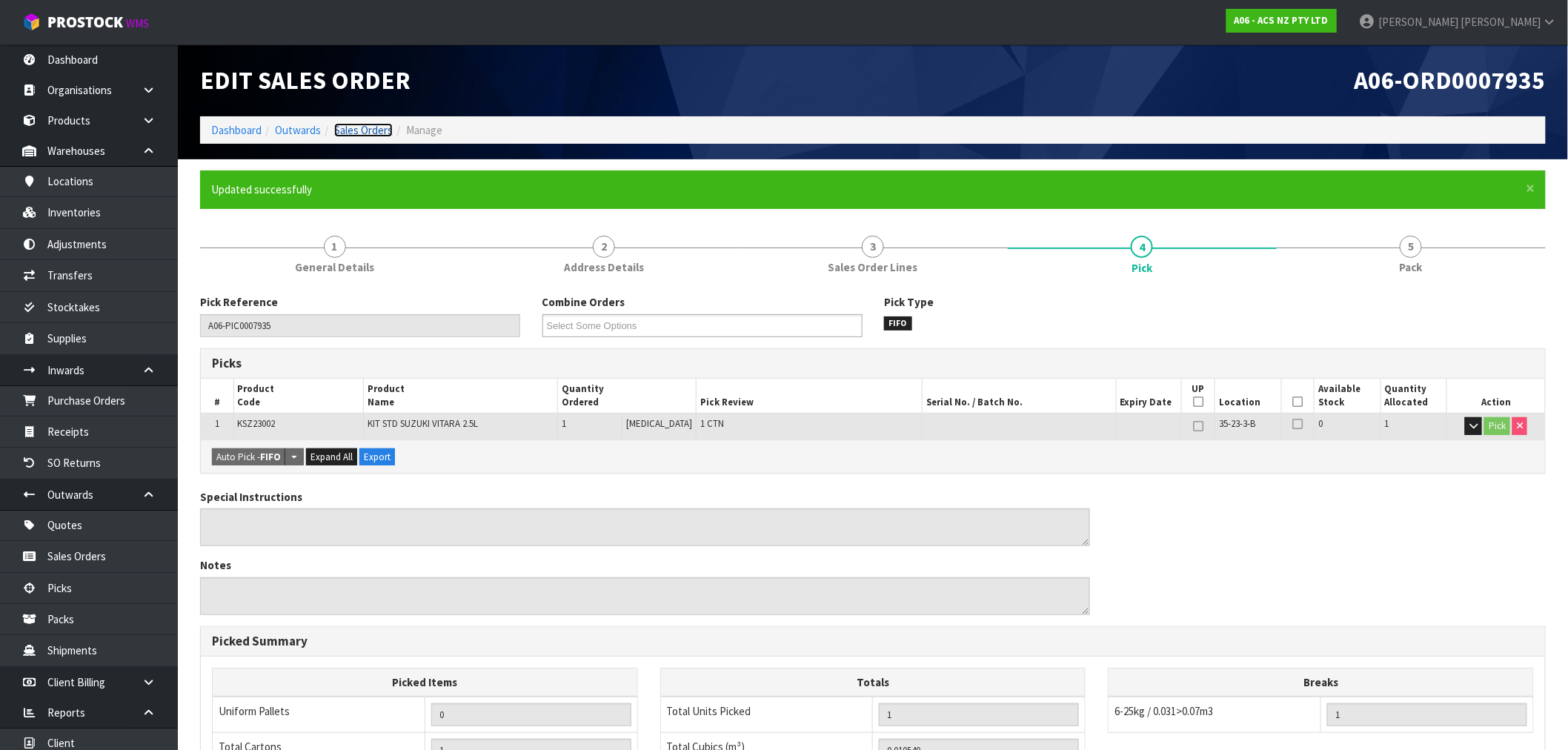
click at [371, 123] on link "Sales Orders" at bounding box center [362, 130] width 58 height 14
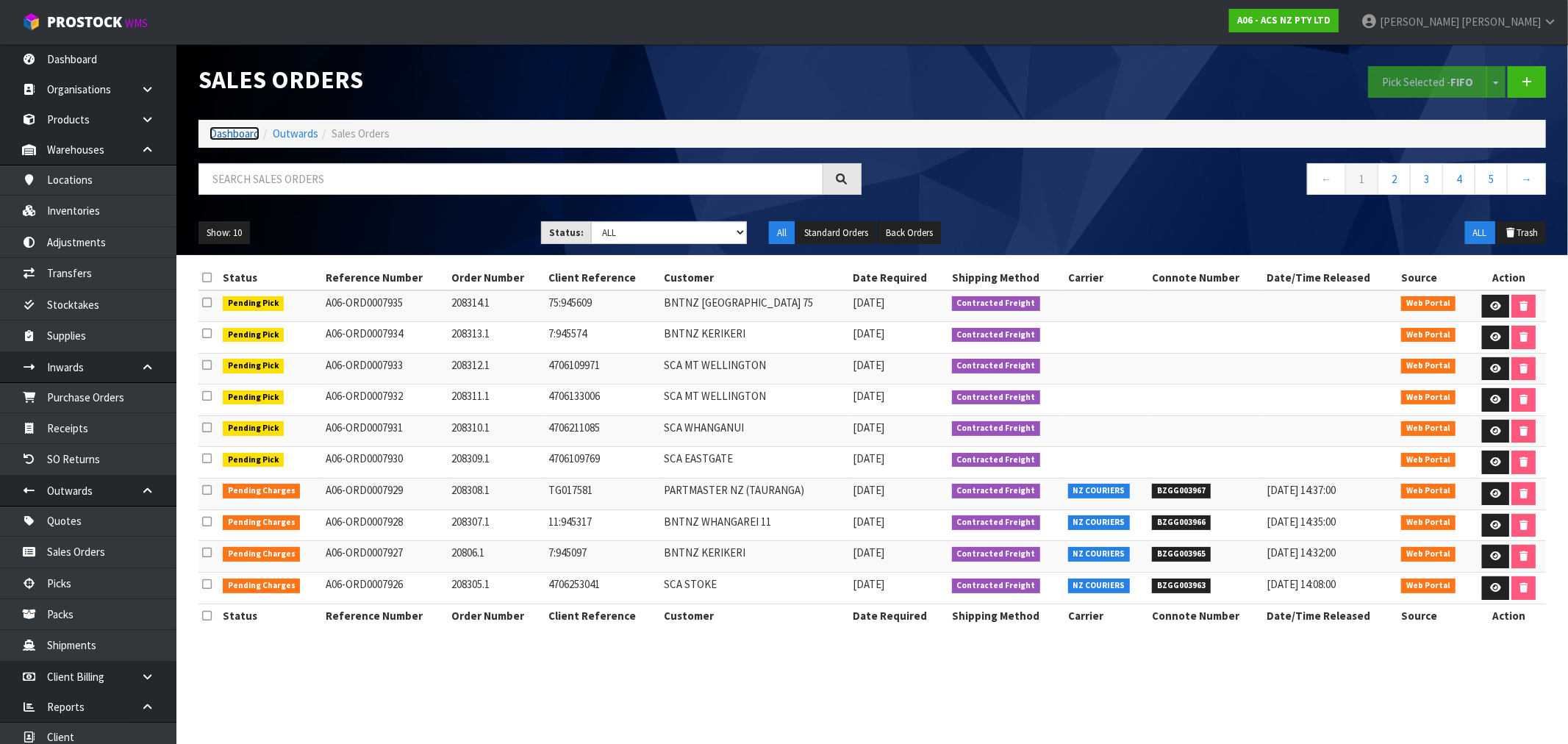
click at [228, 134] on link "Dashboard" at bounding box center [235, 134] width 50 height 14
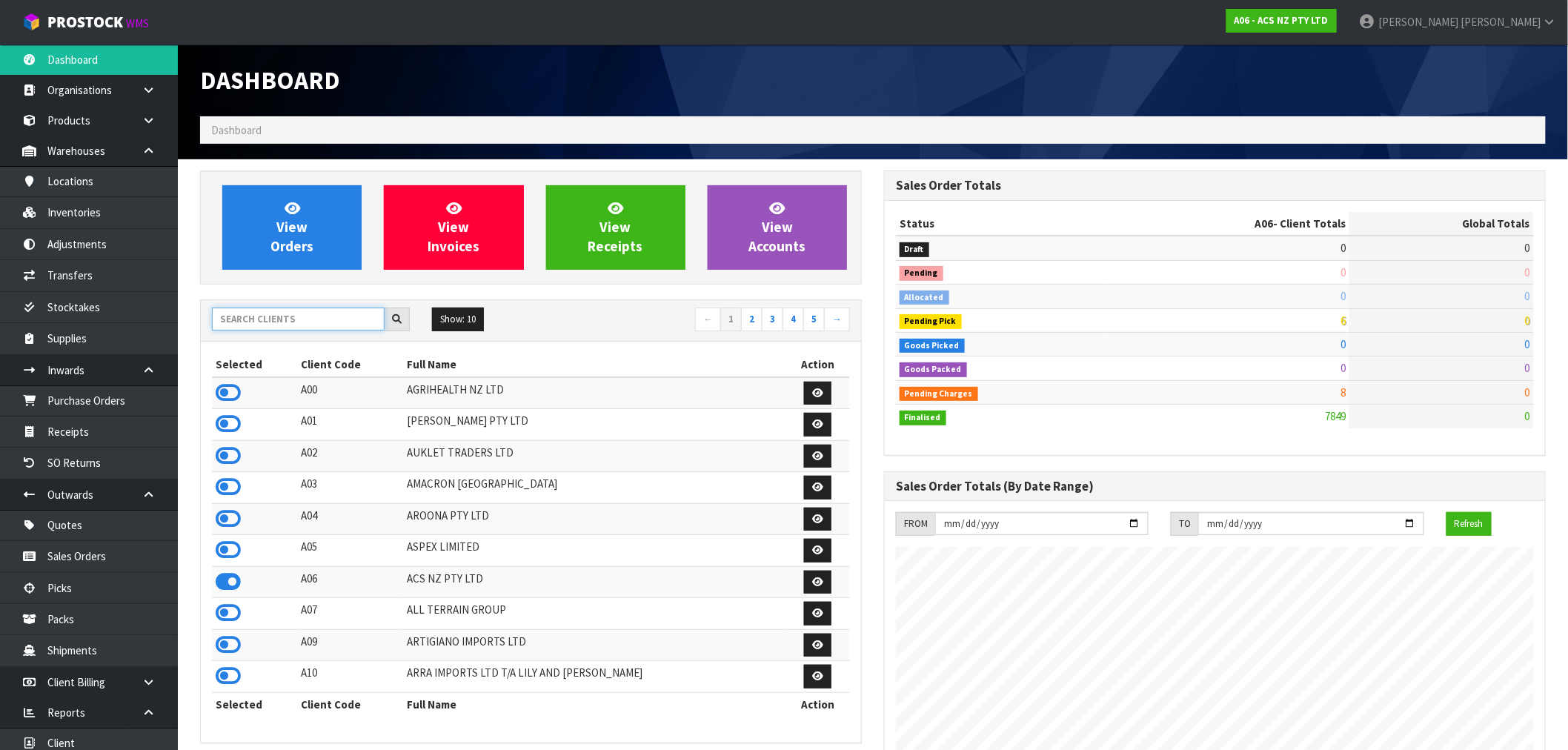
scroll to position [1122, 684]
click at [302, 321] on input "text" at bounding box center [298, 319] width 173 height 23
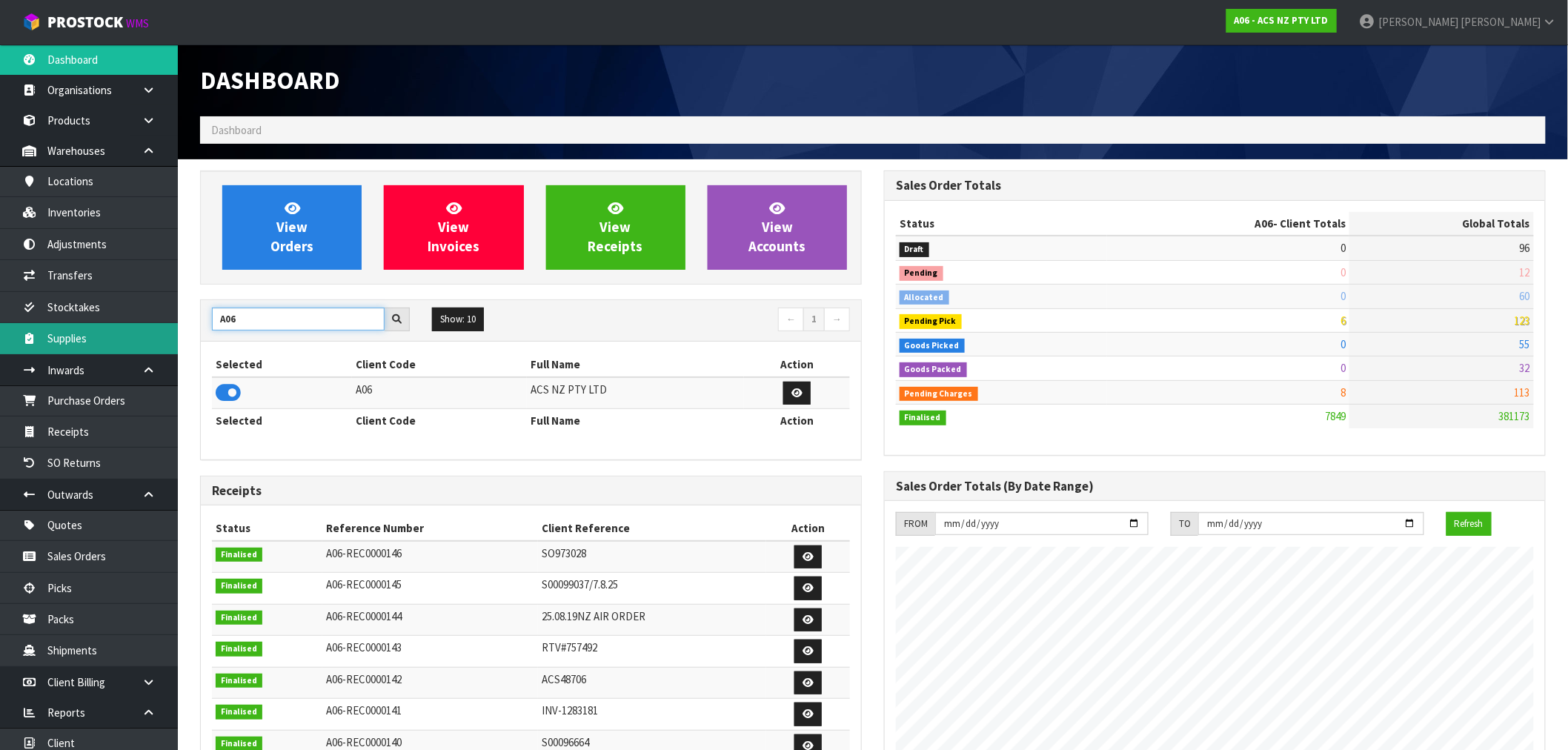
drag, startPoint x: 176, startPoint y: 329, endPoint x: 157, endPoint y: 330, distance: 19.0
click at [158, 330] on body "Toggle navigation ProStock WMS A06 - ACS NZ PTY LTD Rocio Lopez Logout Dashboar…" at bounding box center [784, 375] width 1568 height 750
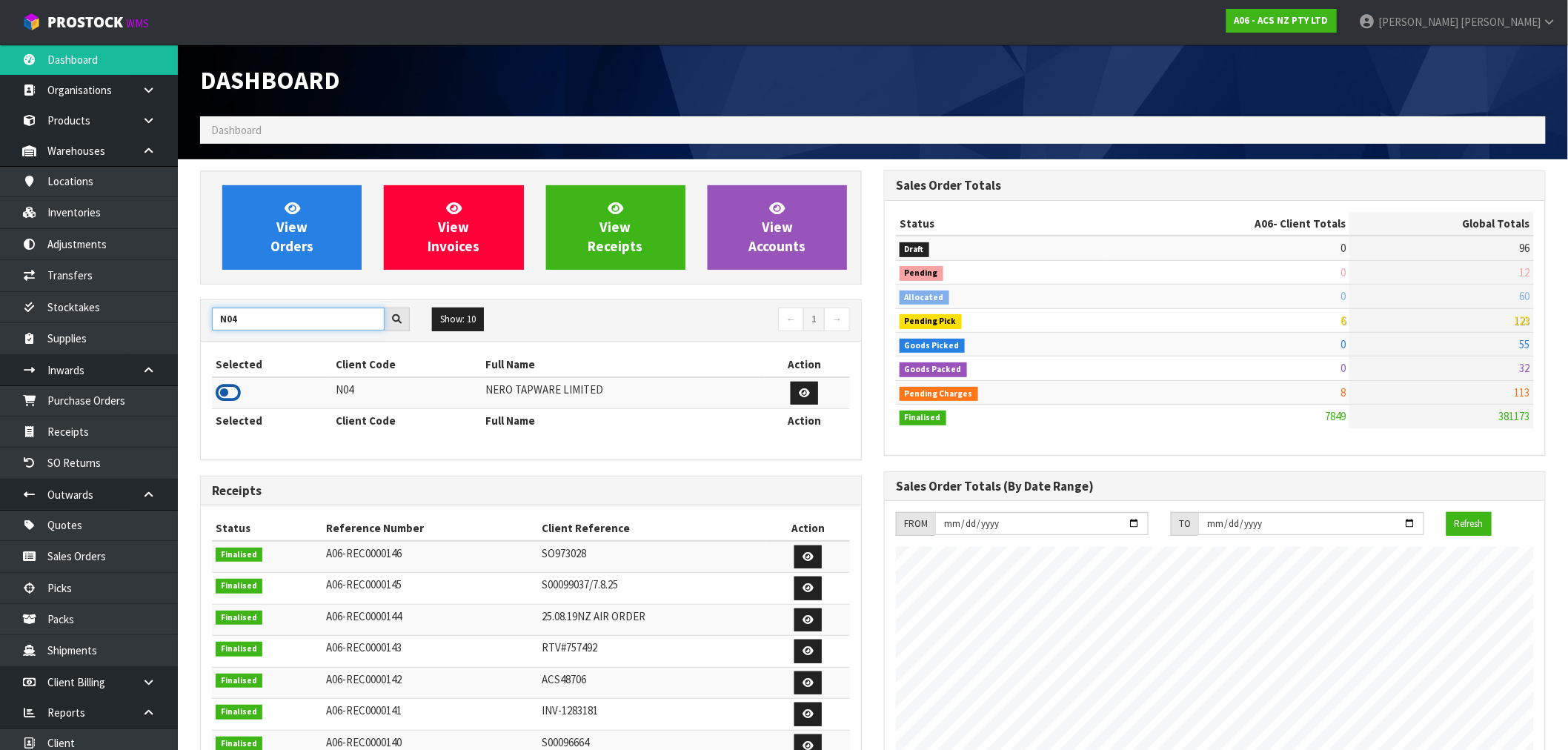
type input "N04"
click at [230, 394] on icon at bounding box center [228, 393] width 25 height 23
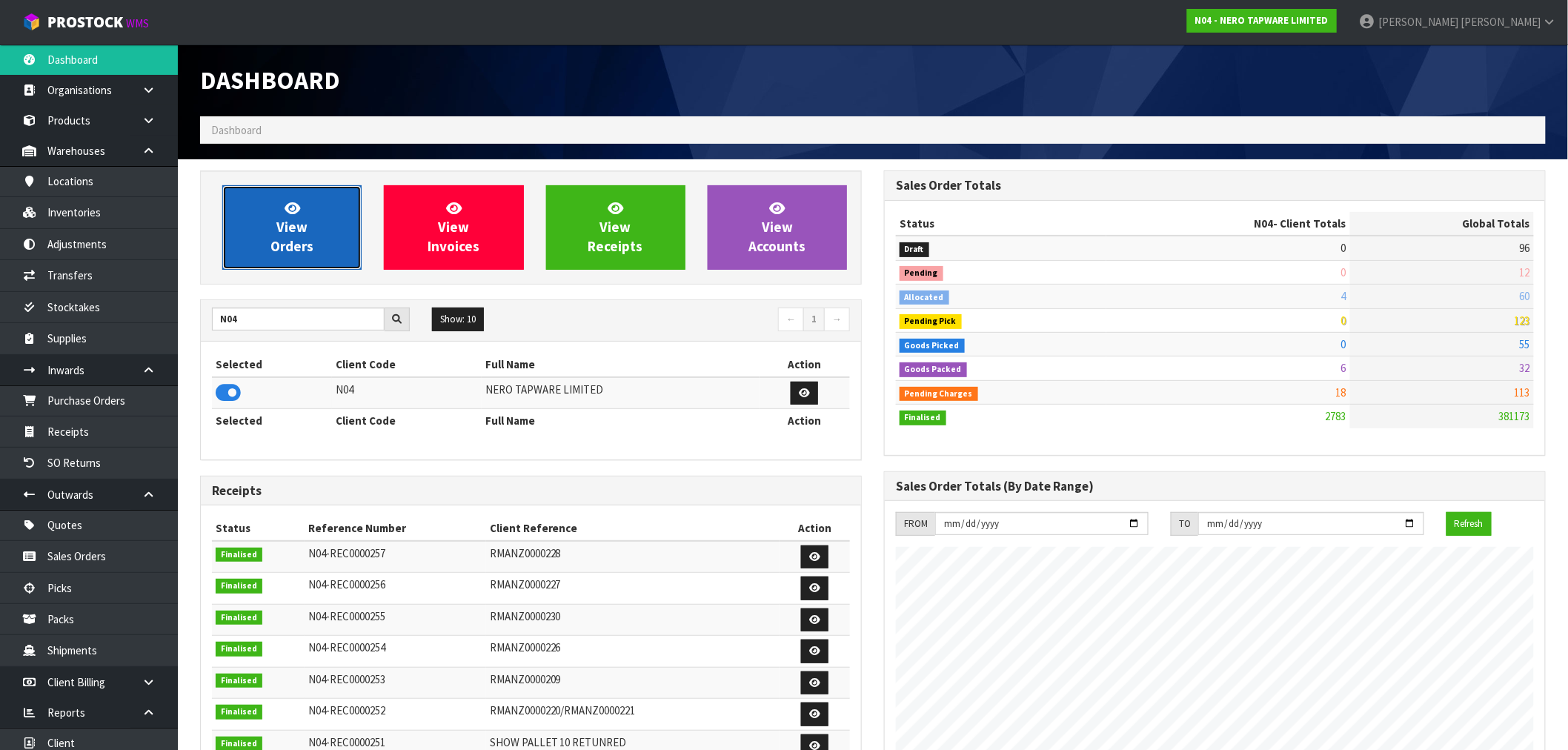
drag, startPoint x: 291, startPoint y: 244, endPoint x: 299, endPoint y: 240, distance: 8.9
click at [292, 243] on span "View Orders" at bounding box center [291, 227] width 43 height 56
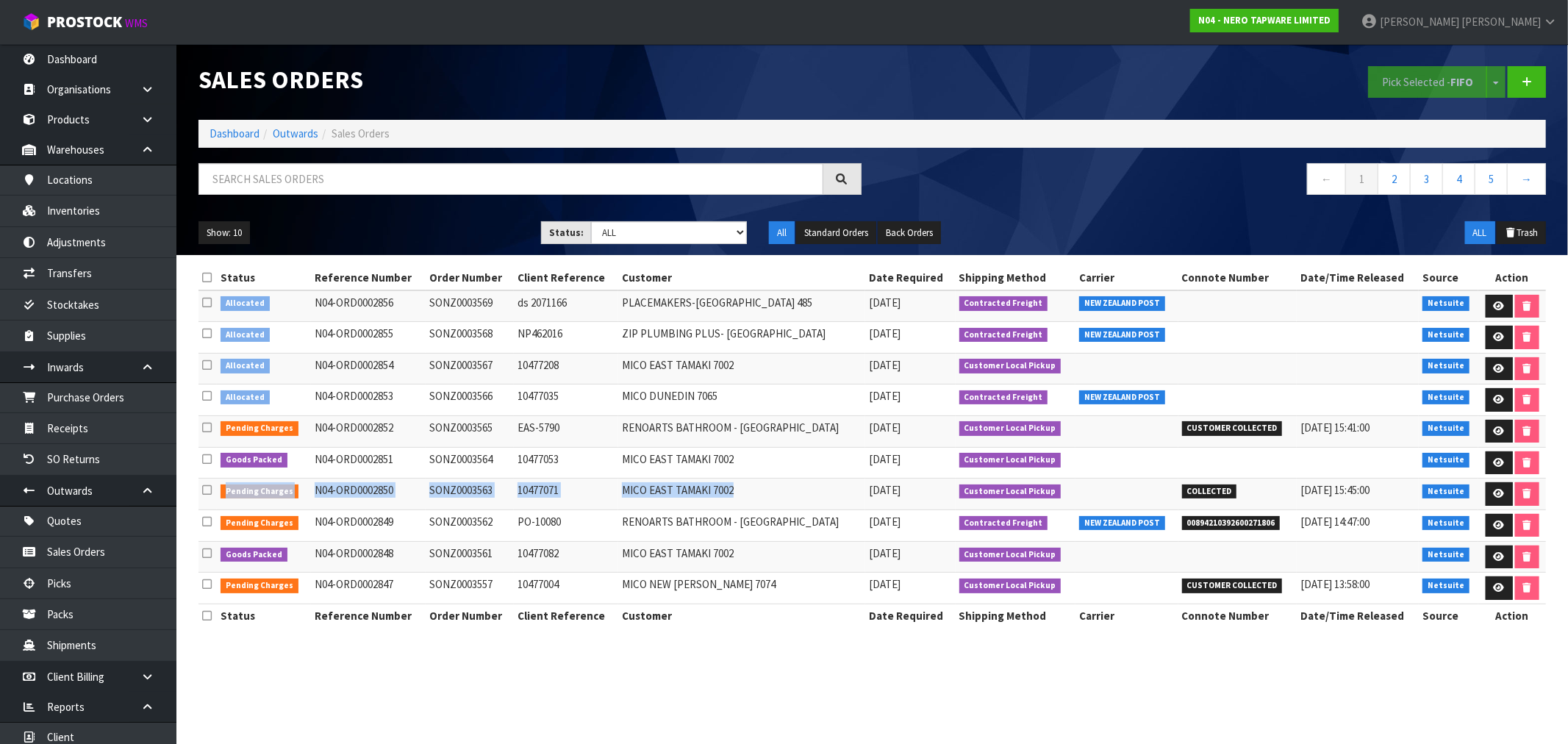
drag, startPoint x: 754, startPoint y: 488, endPoint x: 210, endPoint y: 485, distance: 544.0
click at [210, 485] on tr "Pending Charges N04-ORD0002850 SONZ0003563 10477071 MICO EAST TAMAKI 7002 15/09…" at bounding box center [872, 494] width 1348 height 32
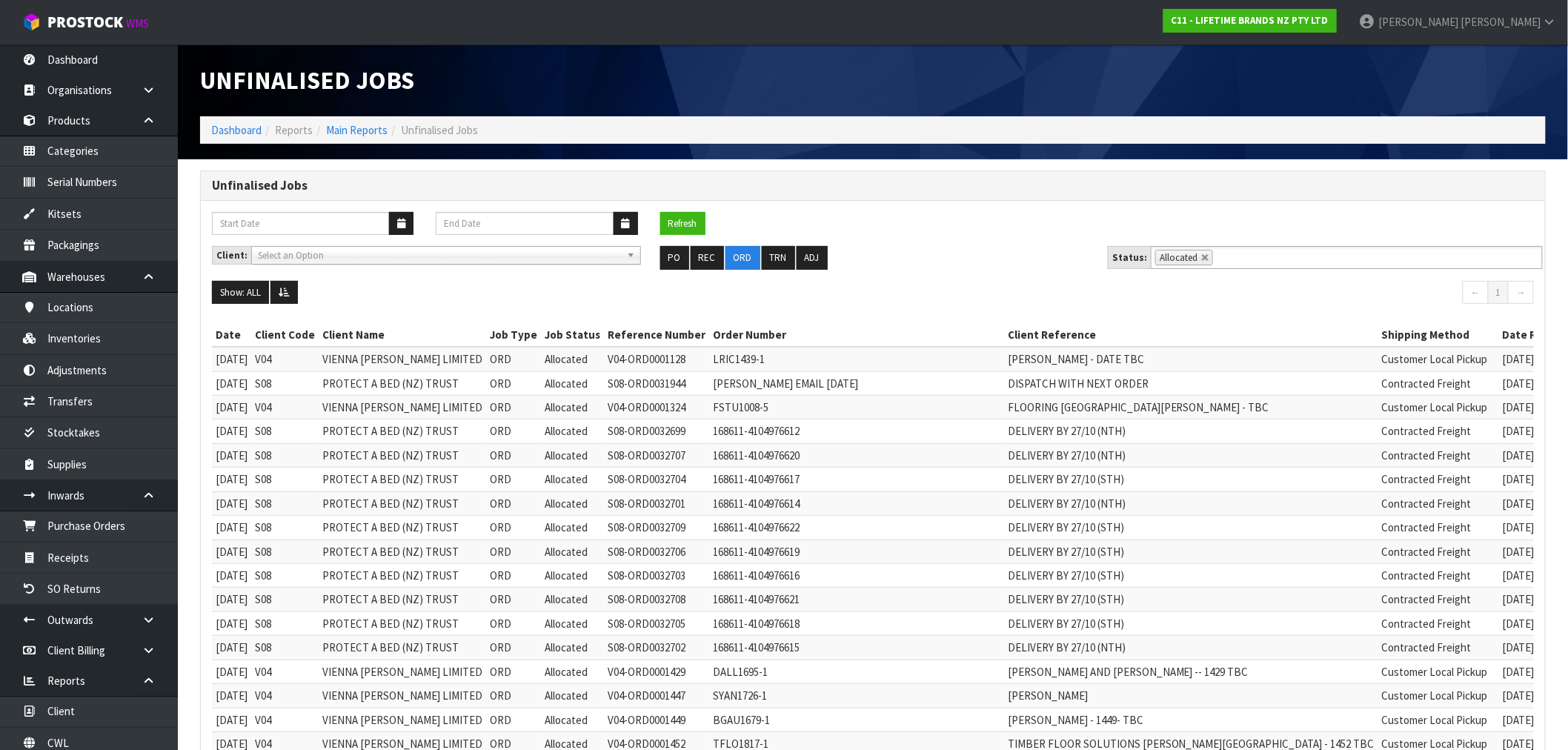
scroll to position [39, 0]
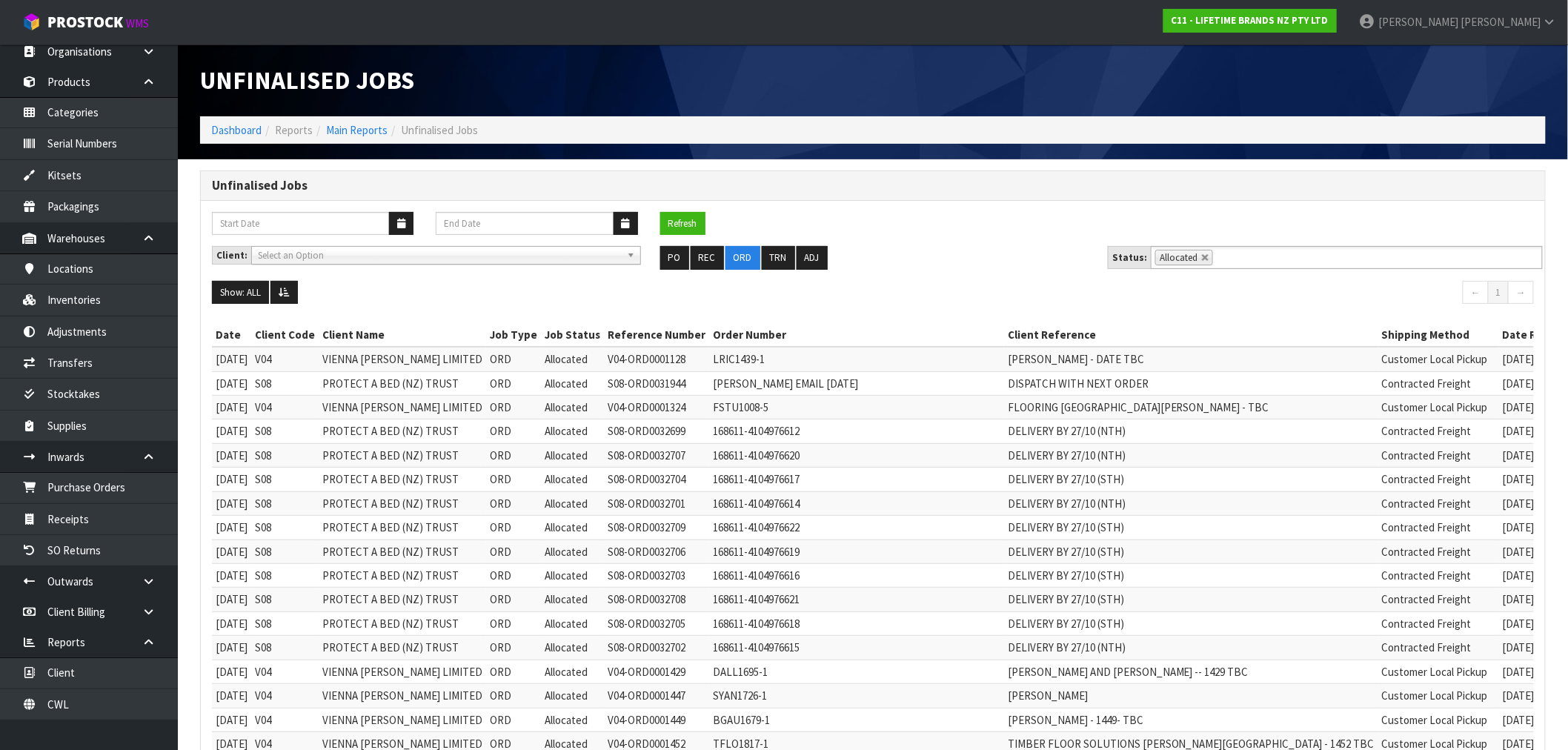
click at [241, 138] on ol "Dashboard Reports Main Reports Unfinalised Jobs" at bounding box center [873, 130] width 1345 height 28
click at [238, 131] on link "Dashboard" at bounding box center [236, 130] width 50 height 14
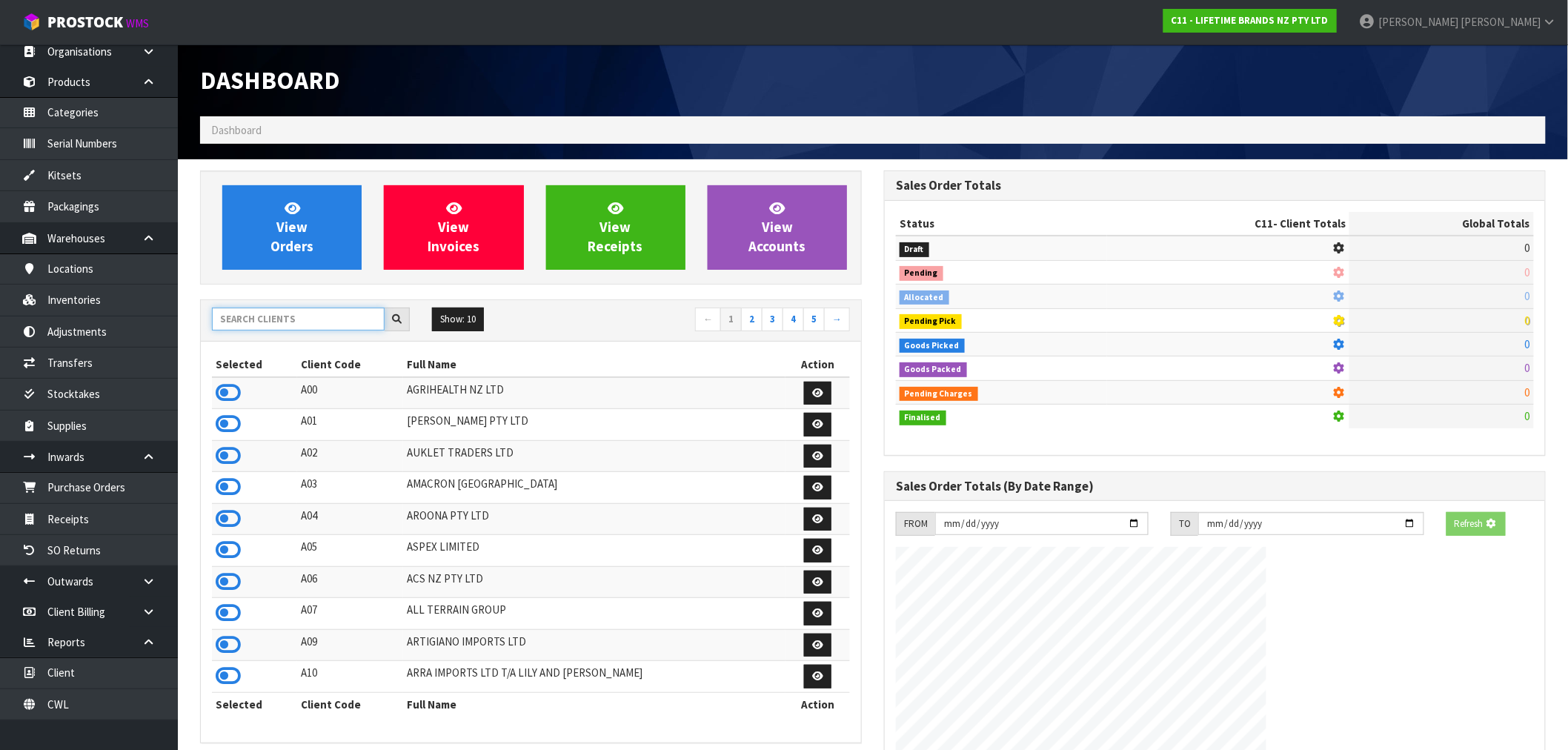
click at [297, 321] on input "text" at bounding box center [298, 319] width 173 height 23
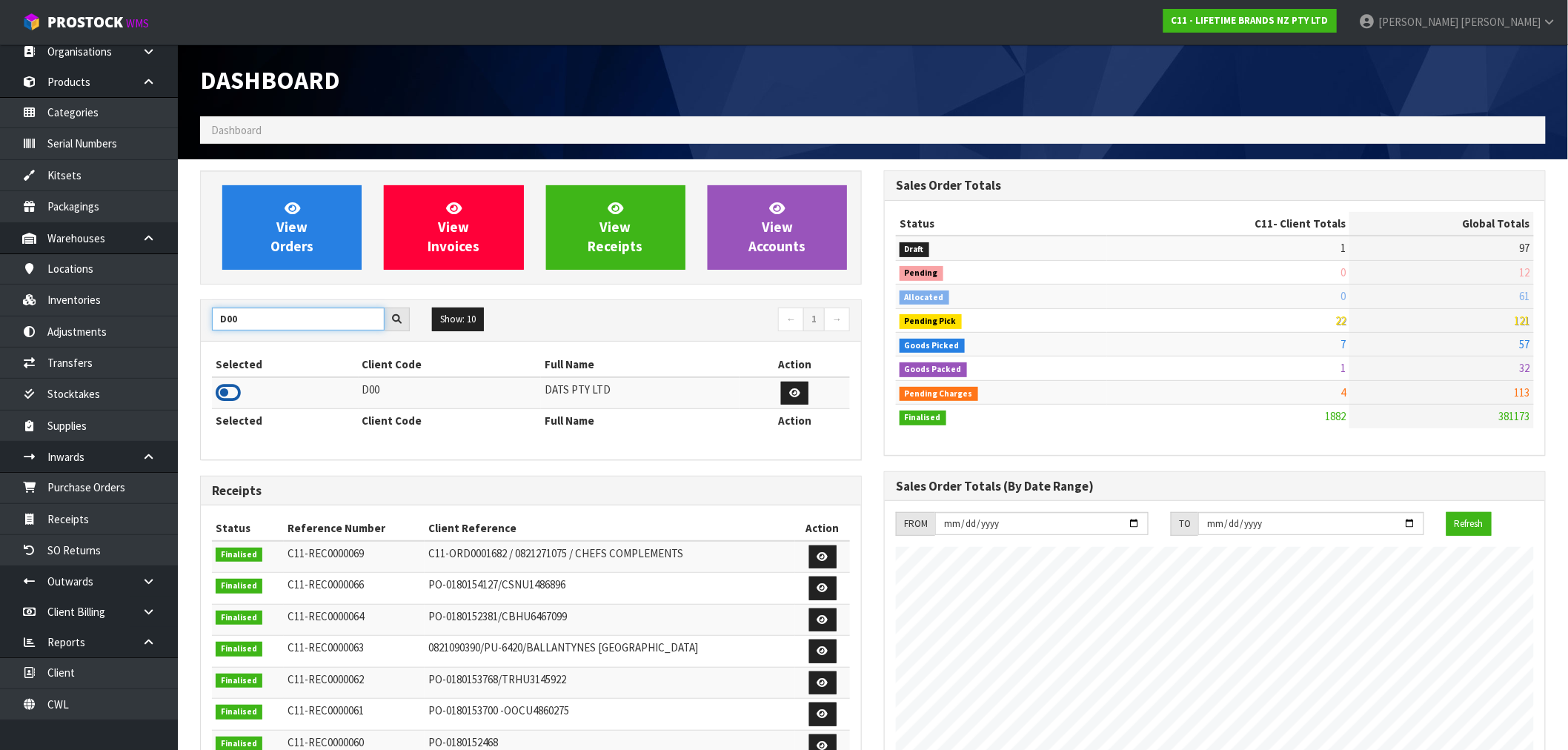
type input "D00"
click at [234, 386] on icon at bounding box center [228, 393] width 25 height 23
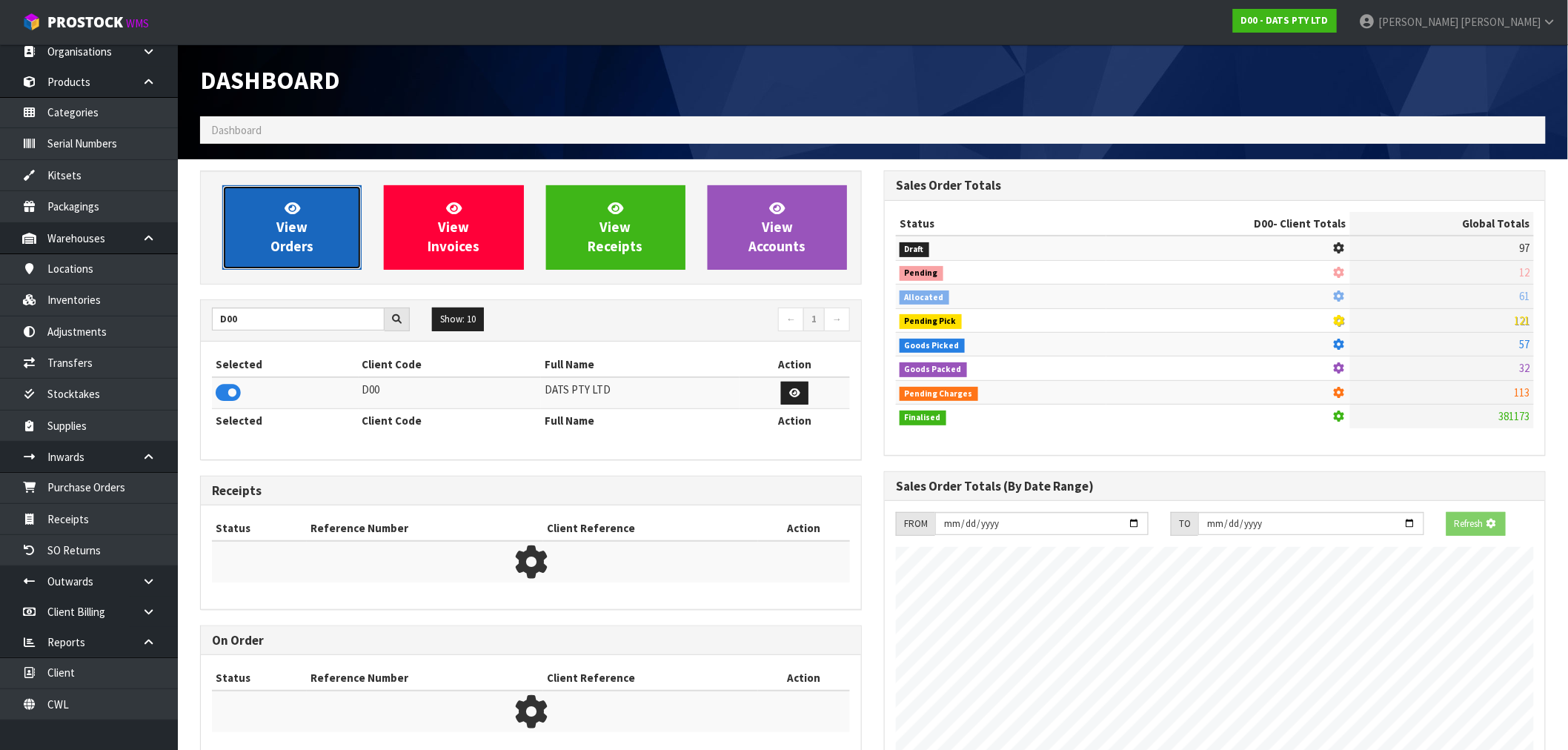
click at [302, 234] on span "View Orders" at bounding box center [291, 227] width 43 height 56
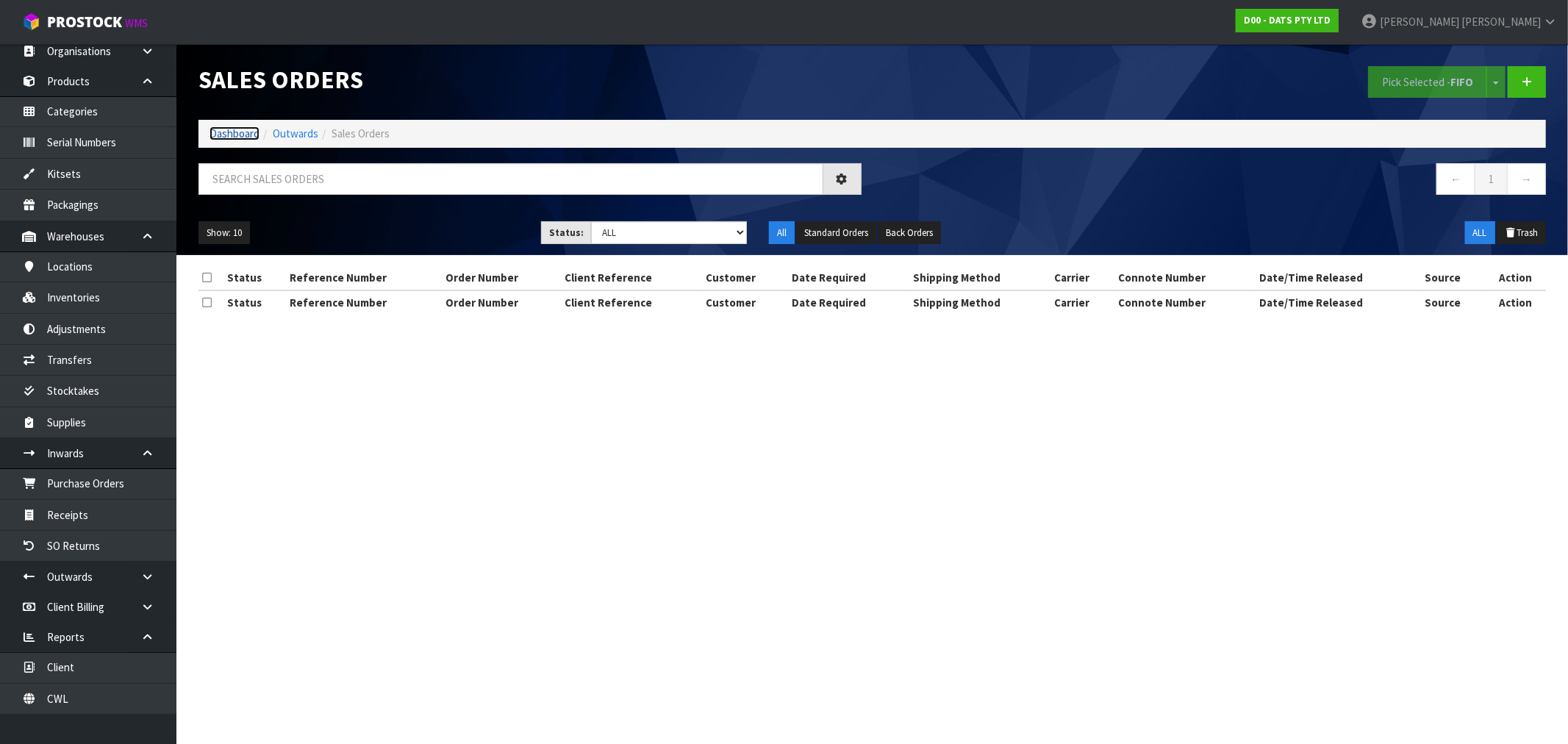
click at [235, 128] on link "Dashboard" at bounding box center [235, 134] width 50 height 14
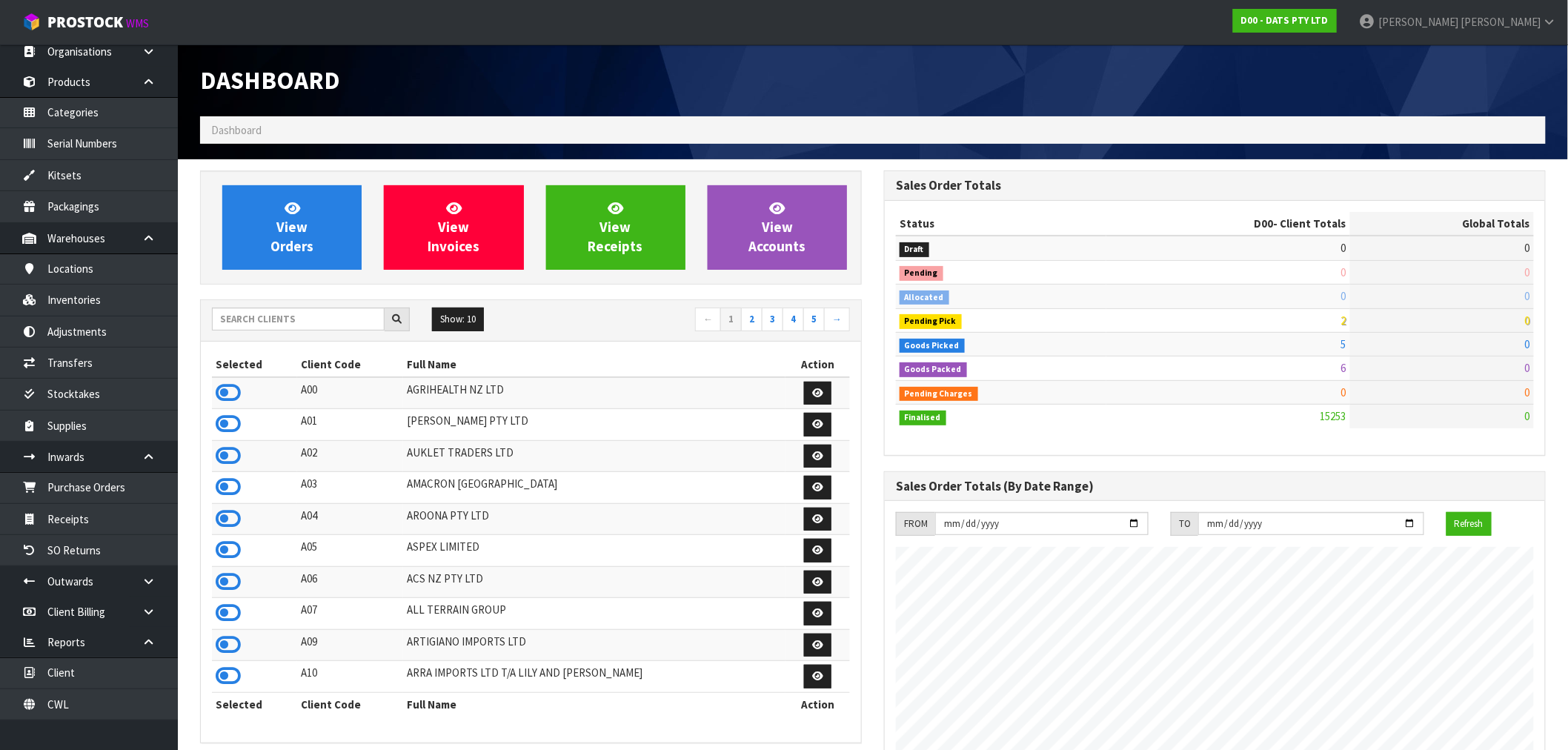
scroll to position [1122, 684]
click at [291, 324] on input "text" at bounding box center [298, 319] width 173 height 23
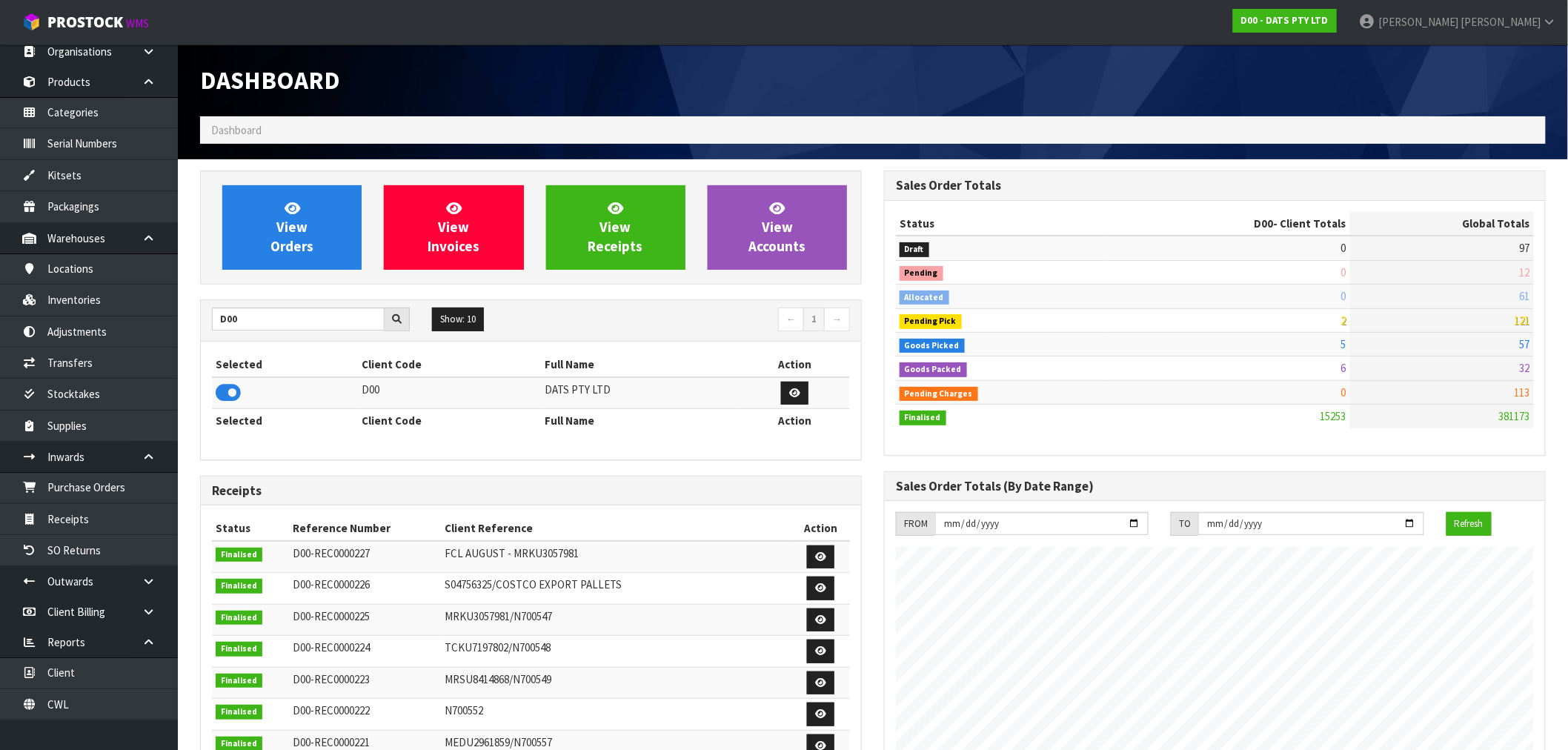
drag, startPoint x: 262, startPoint y: 307, endPoint x: 205, endPoint y: 309, distance: 57.0
click at [205, 309] on div "D00 Show: 10 5 10 25 50 ← 1 →" at bounding box center [531, 321] width 661 height 42
click at [234, 321] on input "D00" at bounding box center [298, 319] width 173 height 23
type input "Y01"
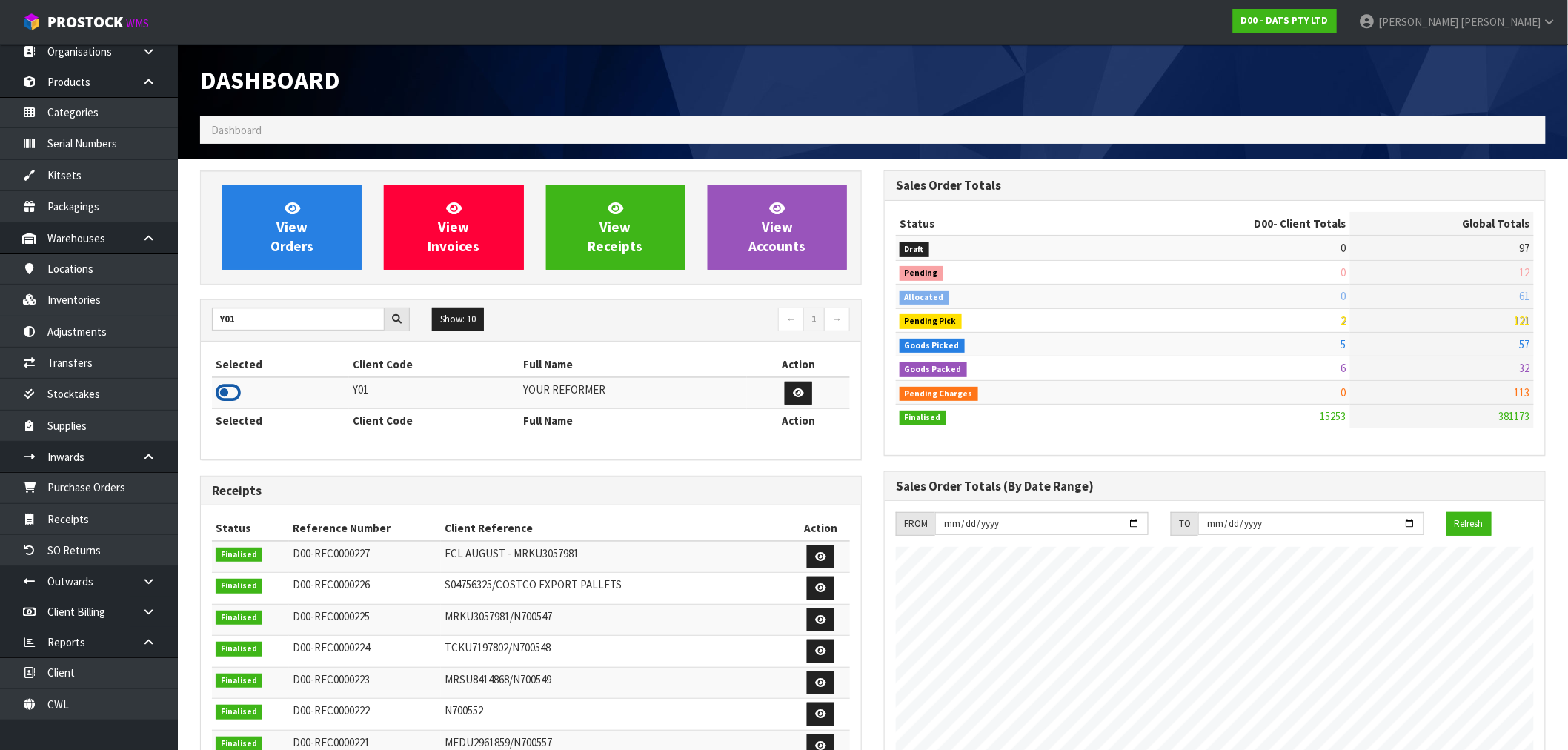
click at [228, 393] on icon at bounding box center [228, 393] width 25 height 23
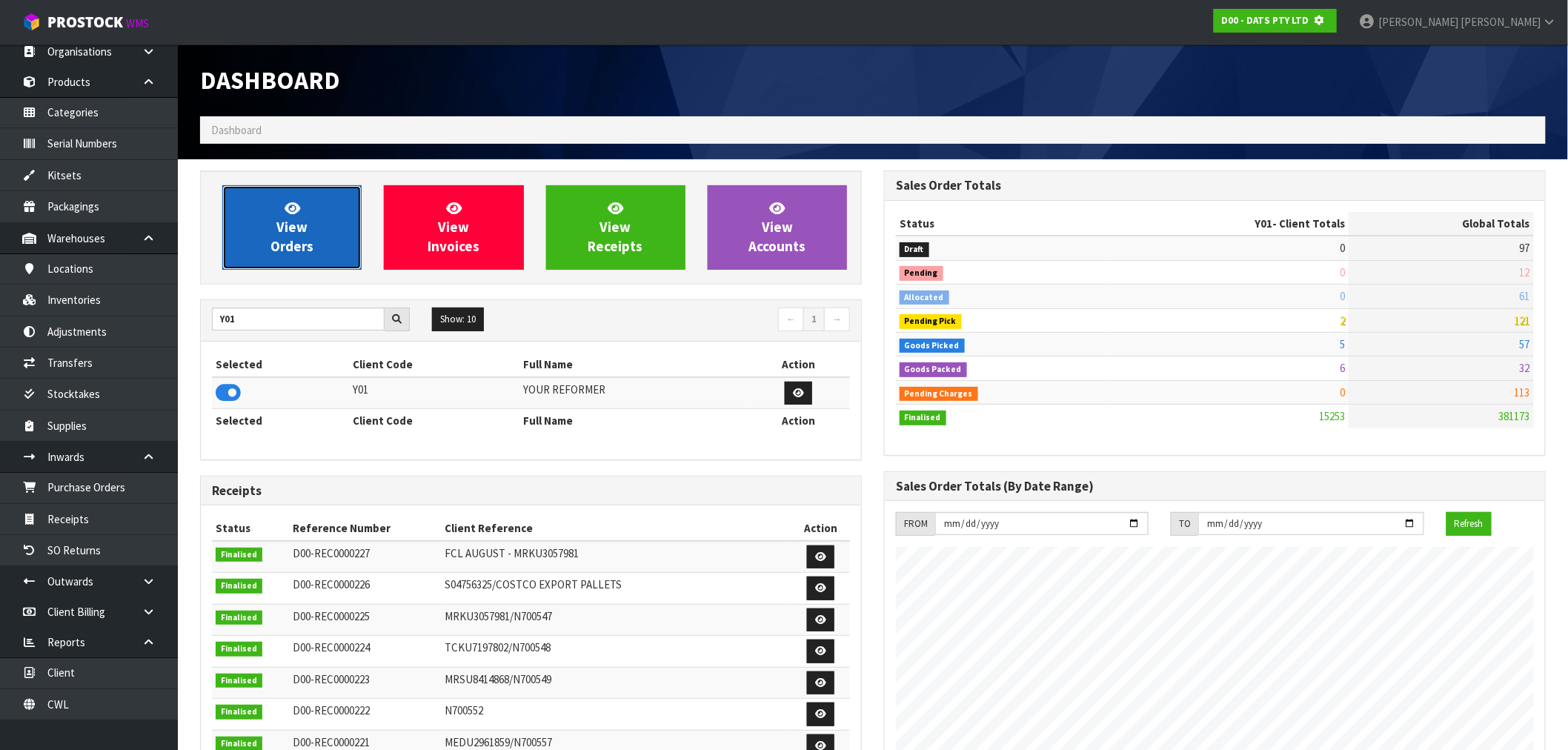
scroll to position [739909, 740249]
click at [292, 218] on span "View Orders" at bounding box center [291, 227] width 43 height 56
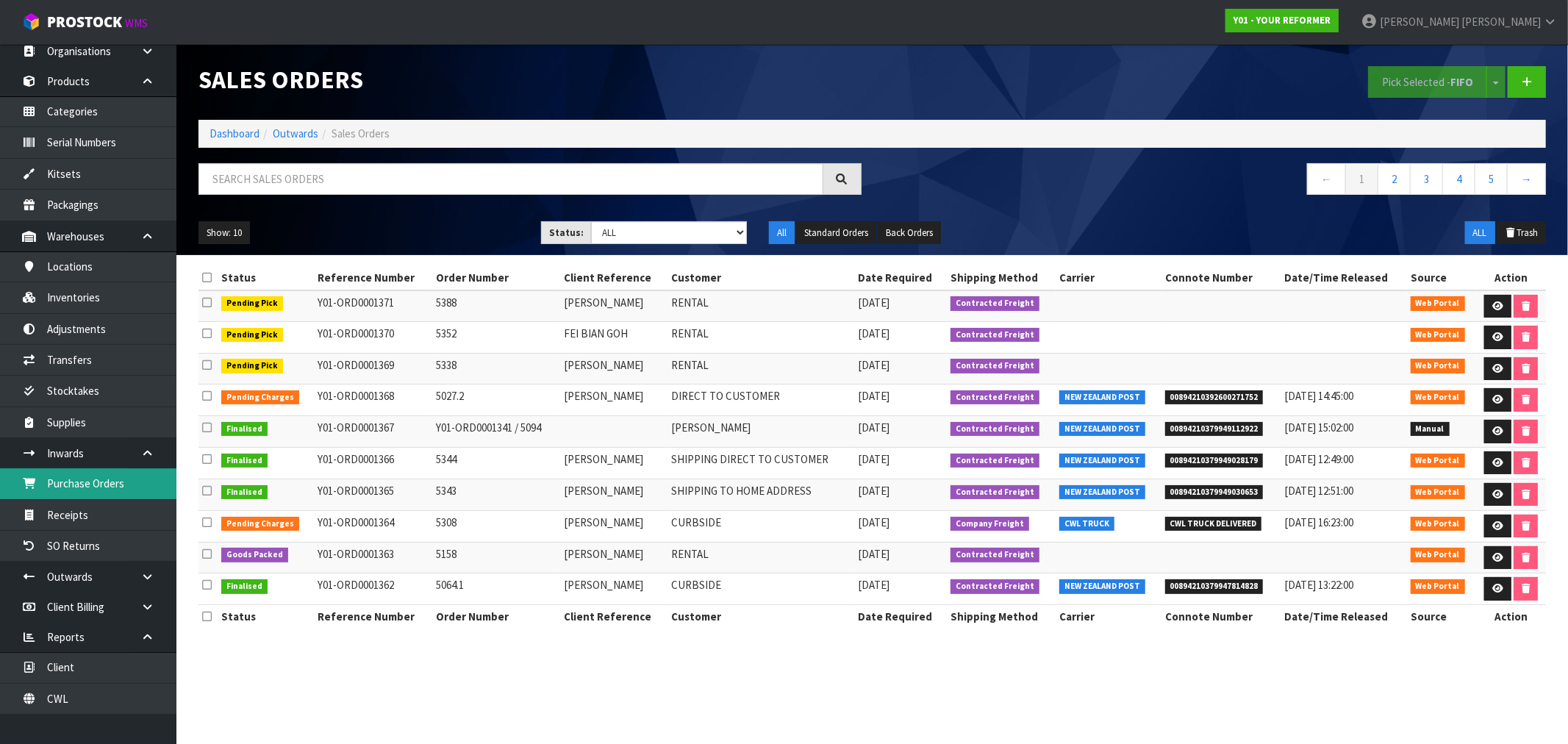
click at [82, 489] on link "Purchase Orders" at bounding box center [88, 483] width 177 height 30
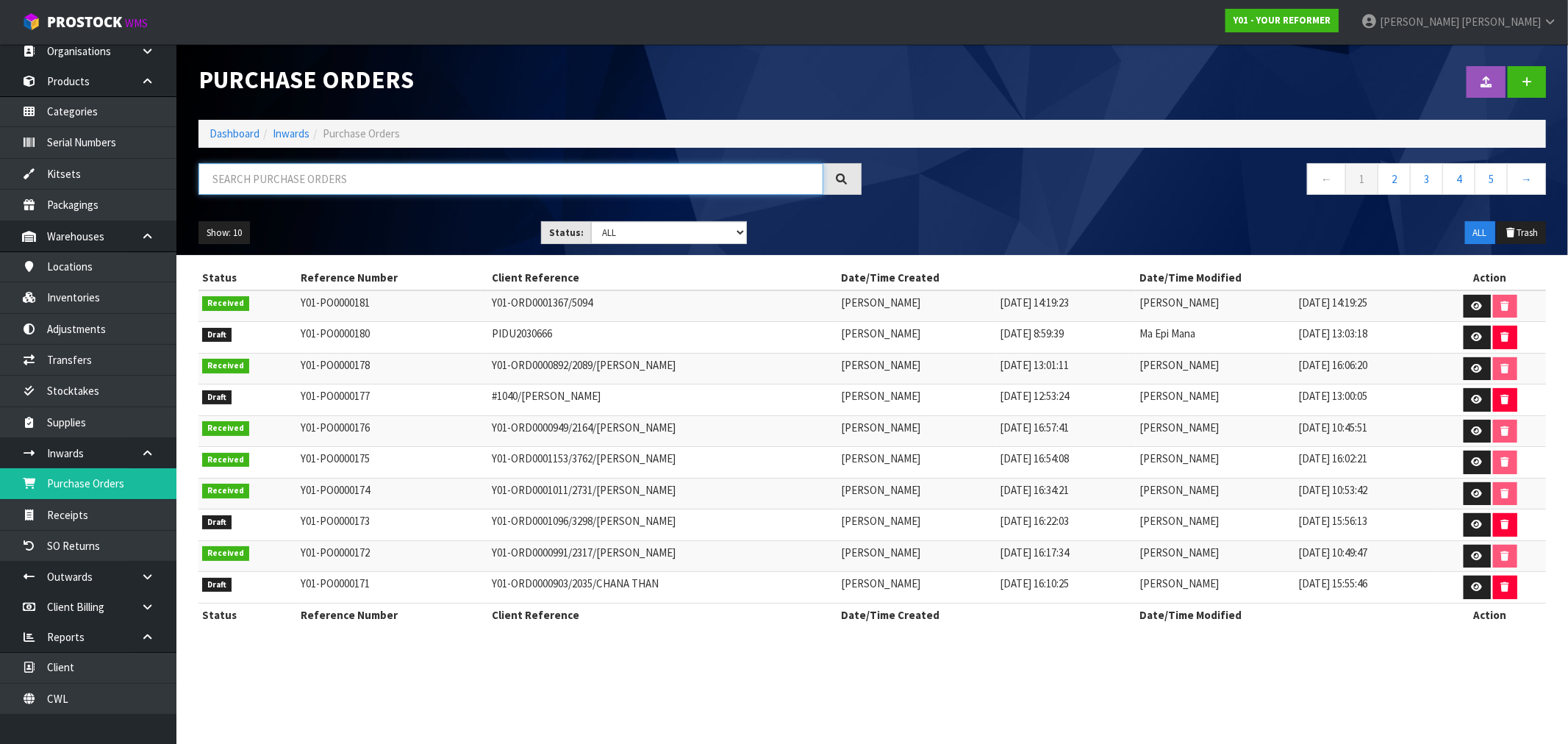
click at [326, 184] on input "text" at bounding box center [511, 178] width 625 height 32
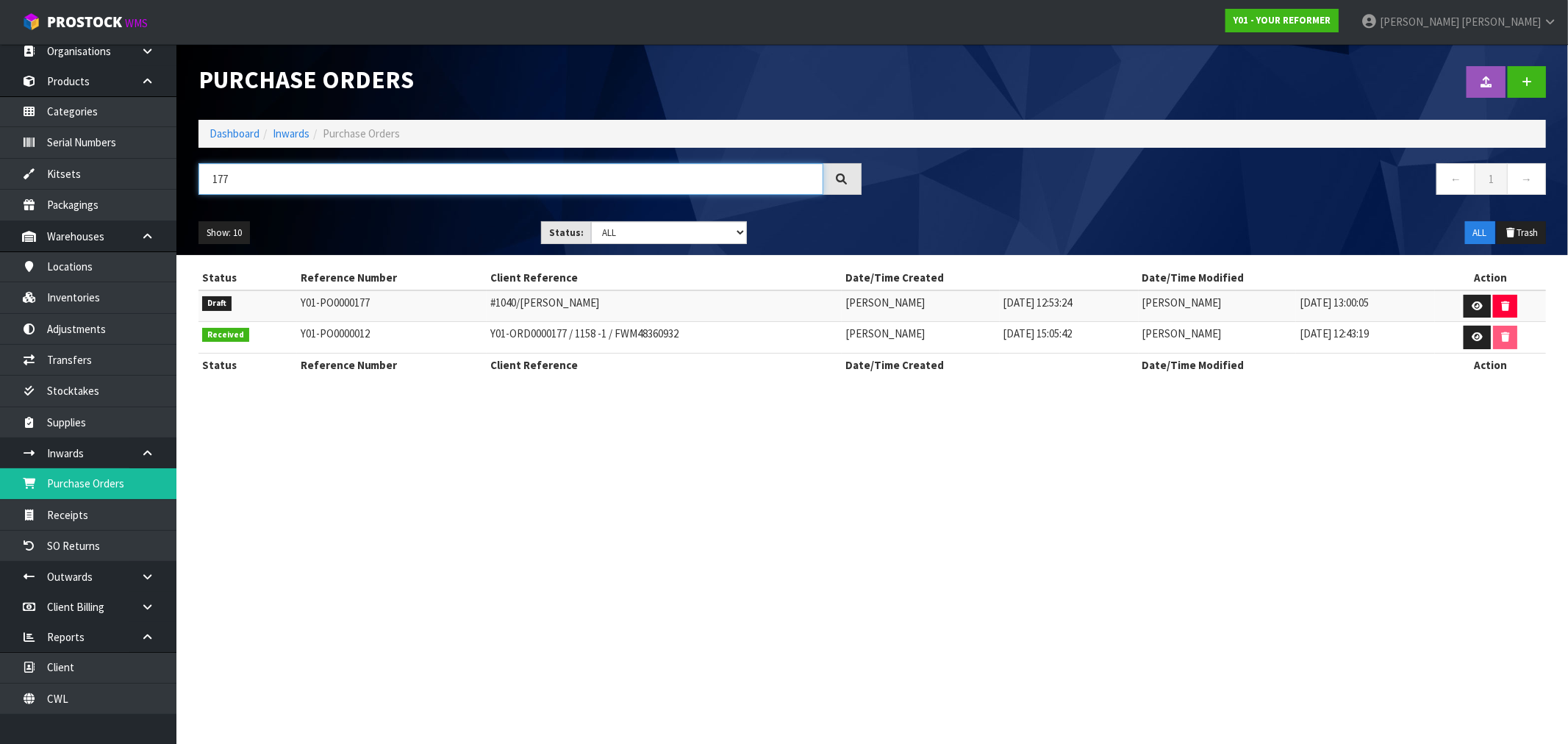
type input "177"
drag, startPoint x: 711, startPoint y: 340, endPoint x: 446, endPoint y: 331, distance: 265.2
click at [446, 331] on tr "Received Y01-PO0000012 Y01-ORD0000177 / 1158 -1 / FWM48360932 [PERSON_NAME] [DA…" at bounding box center [872, 337] width 1348 height 32
click at [241, 130] on link "Dashboard" at bounding box center [235, 134] width 50 height 14
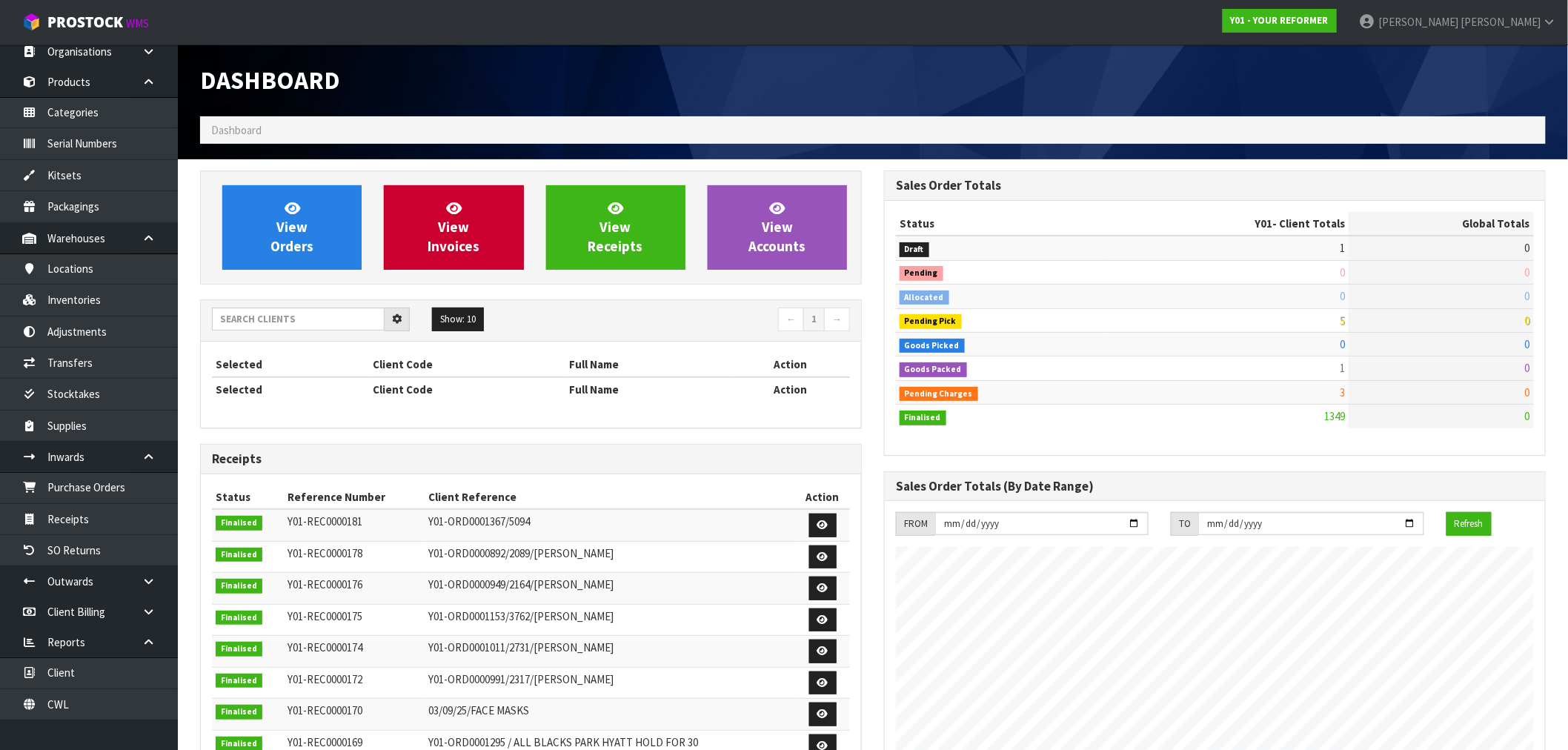
scroll to position [1075, 684]
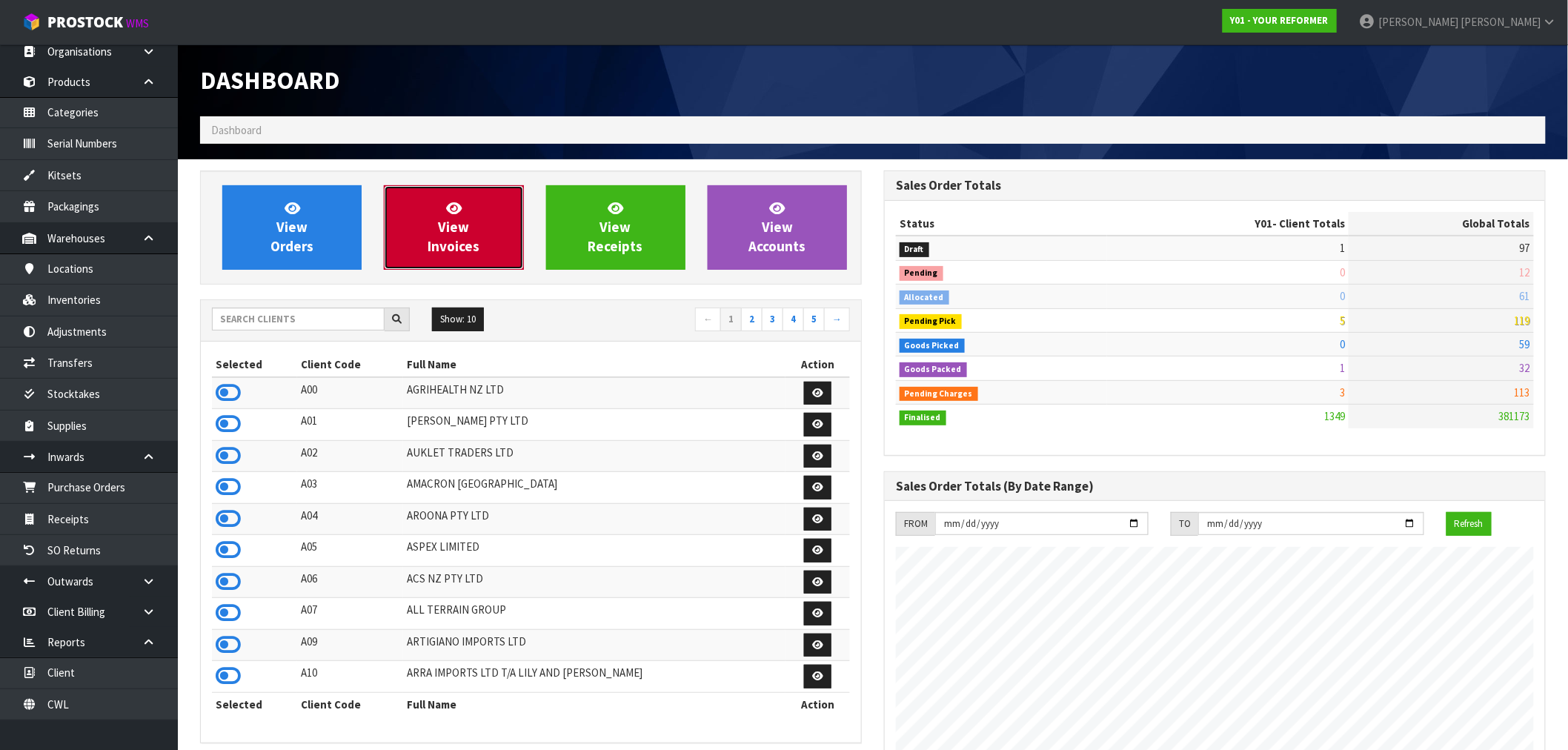
click at [462, 242] on span "View Invoices" at bounding box center [454, 227] width 52 height 56
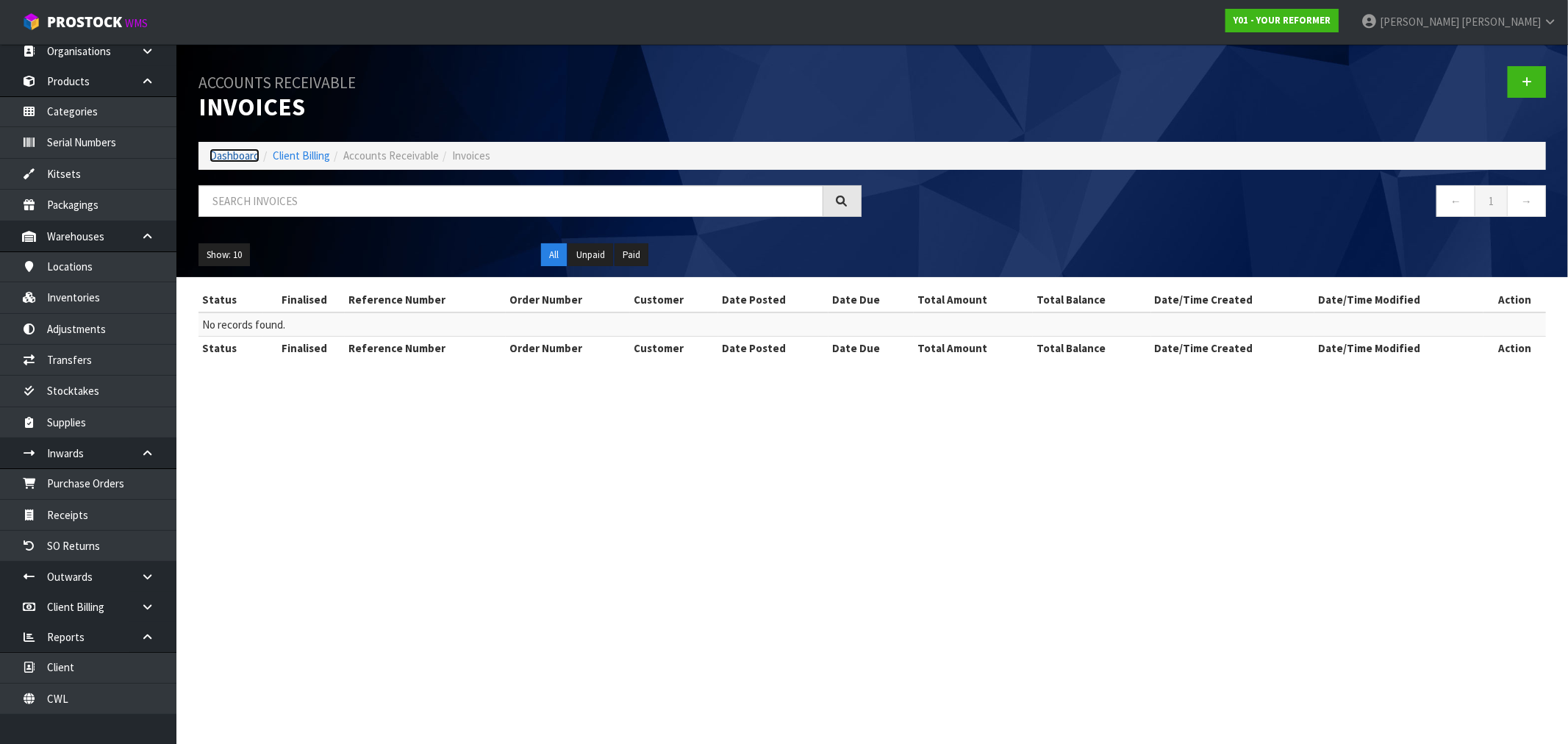
click at [243, 157] on link "Dashboard" at bounding box center [235, 155] width 50 height 14
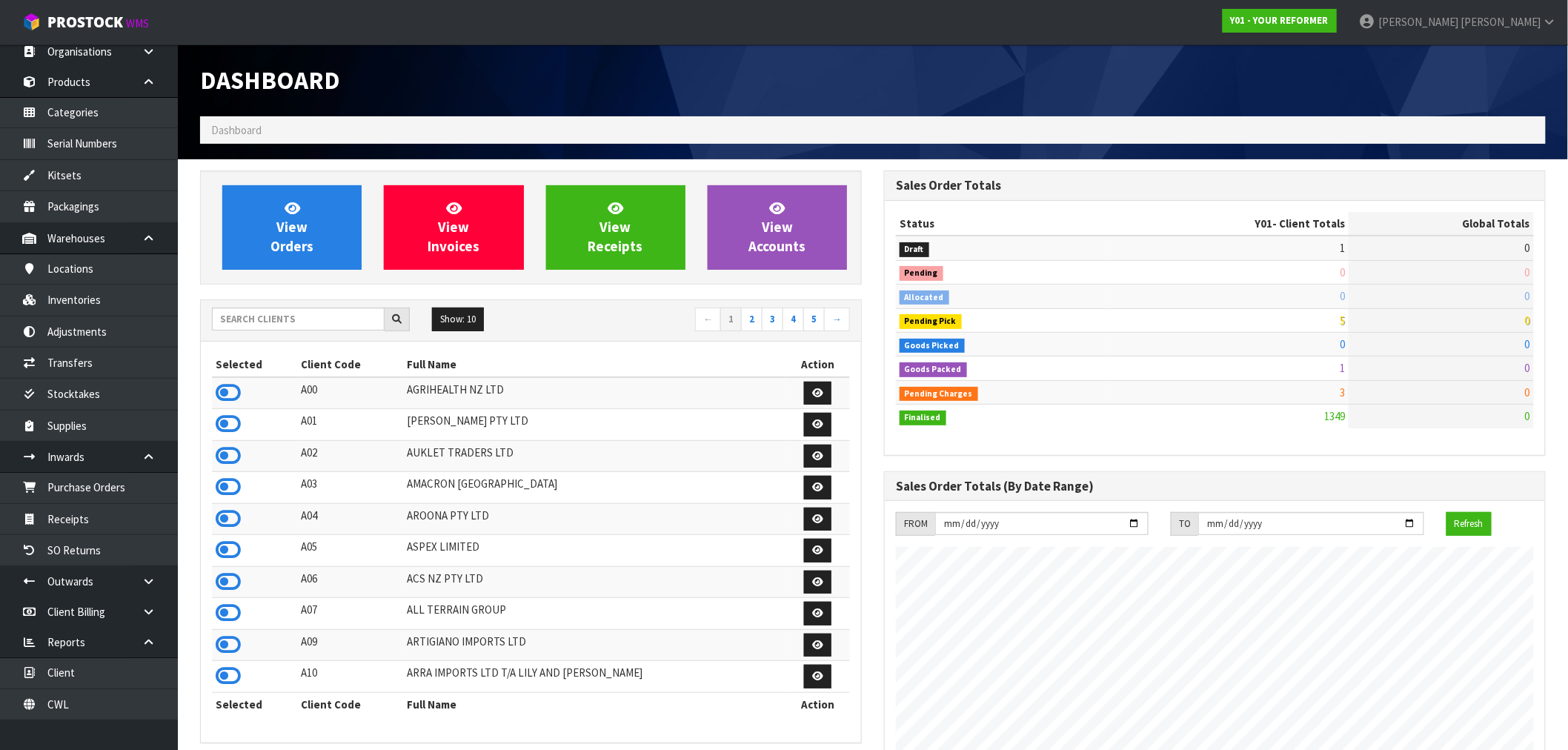
scroll to position [1075, 684]
click at [239, 320] on input "text" at bounding box center [298, 319] width 173 height 23
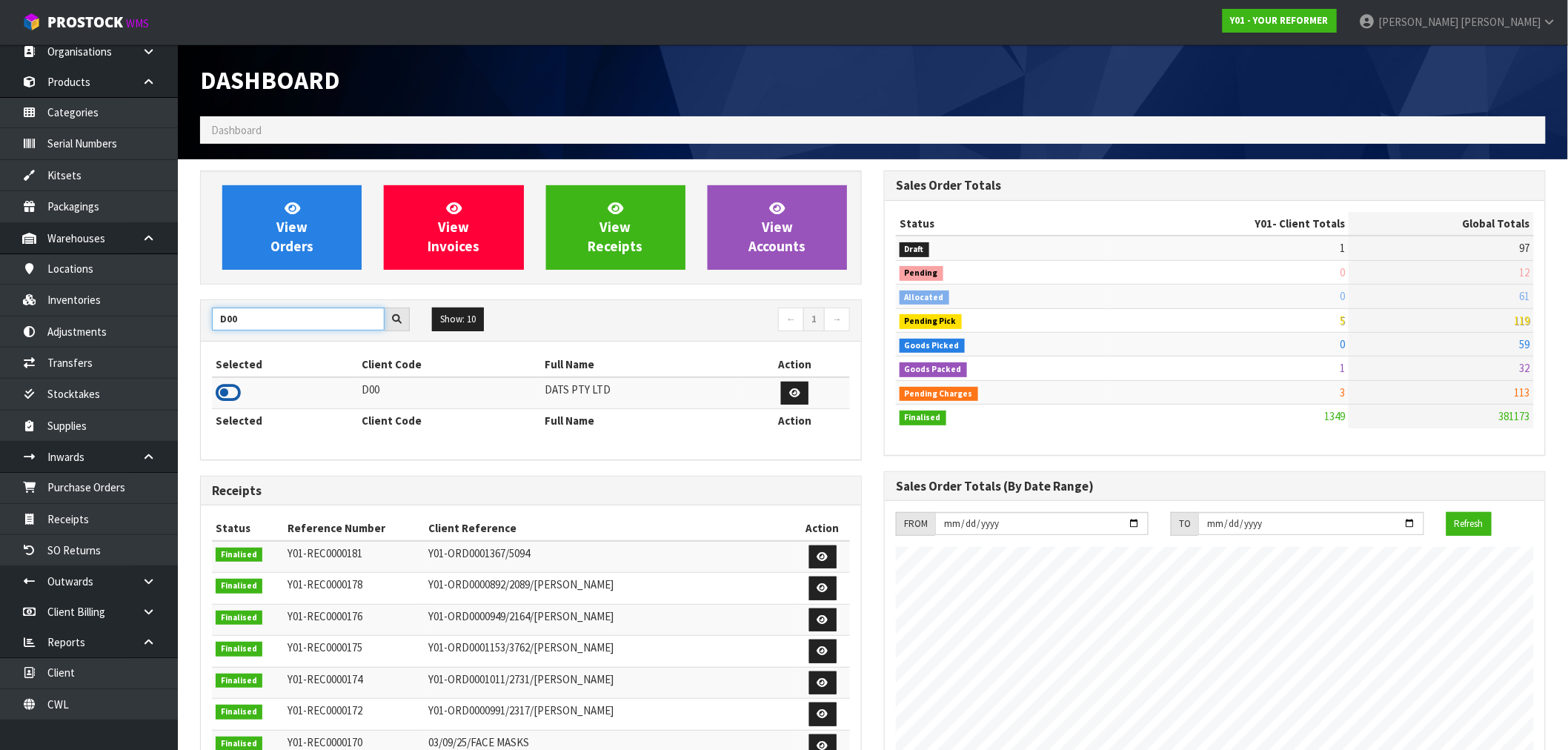
type input "D00"
click at [220, 394] on icon at bounding box center [228, 393] width 25 height 23
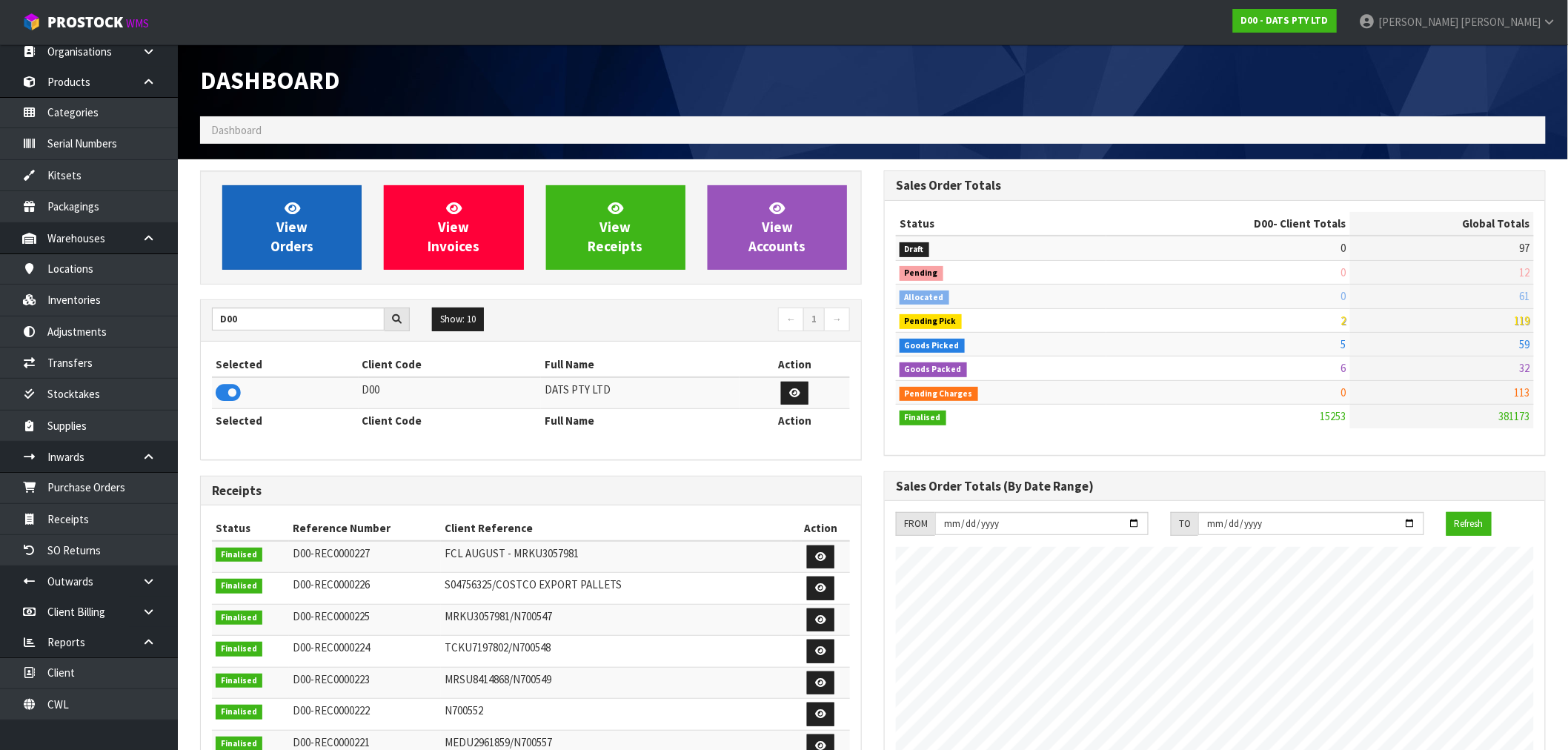
scroll to position [1122, 684]
click at [316, 225] on link "View Orders" at bounding box center [292, 227] width 139 height 84
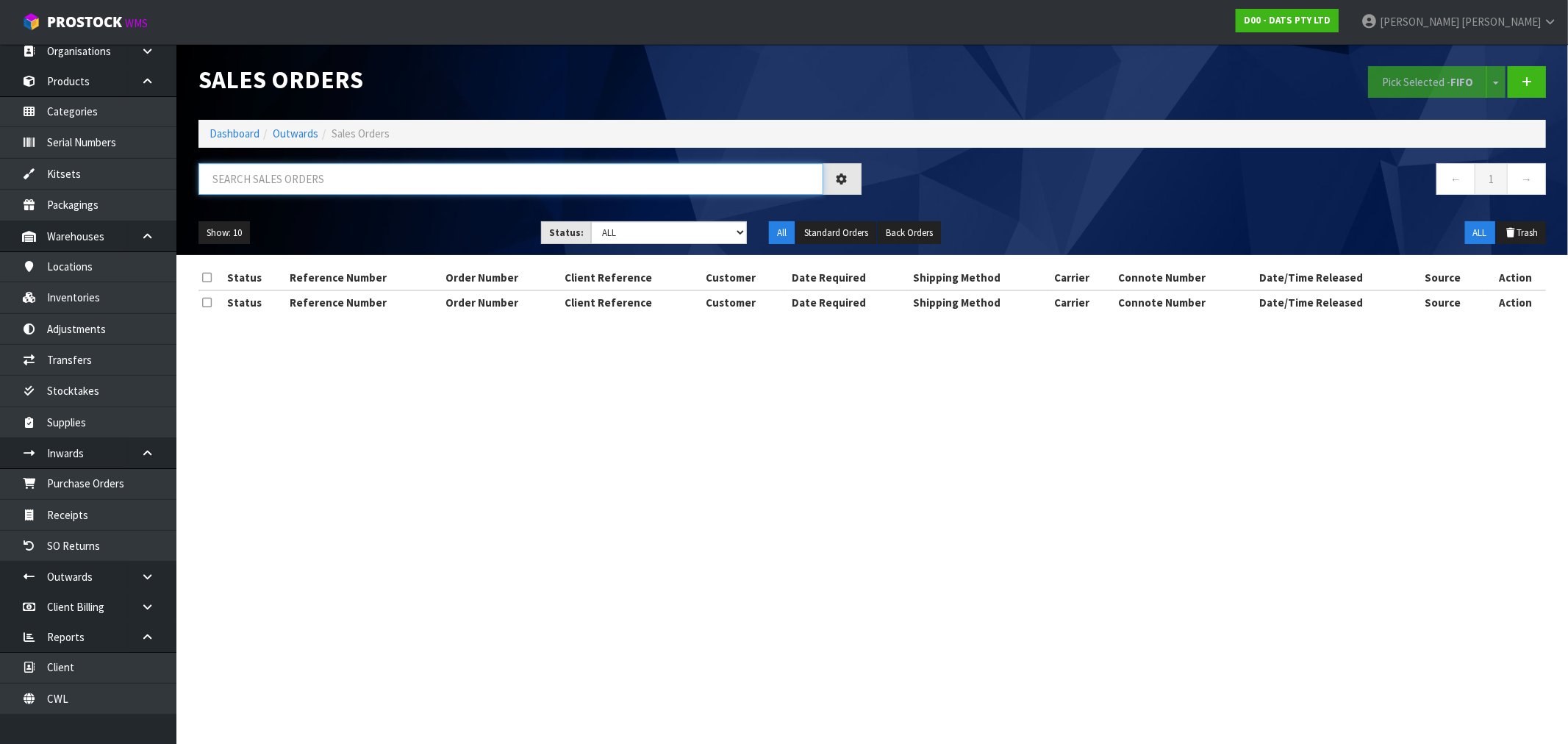
click at [342, 178] on input "text" at bounding box center [511, 178] width 625 height 32
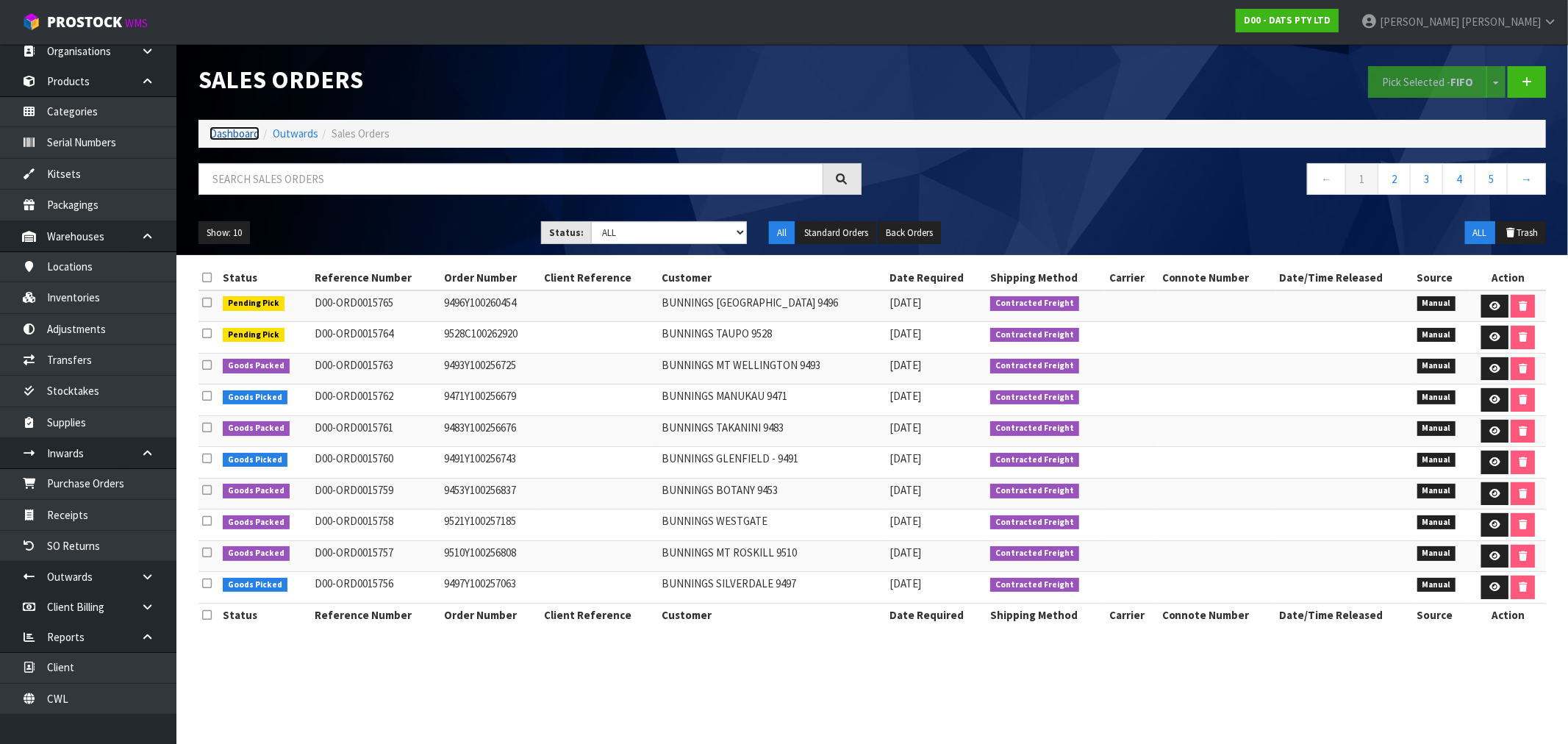
click at [230, 138] on link "Dashboard" at bounding box center [235, 134] width 50 height 14
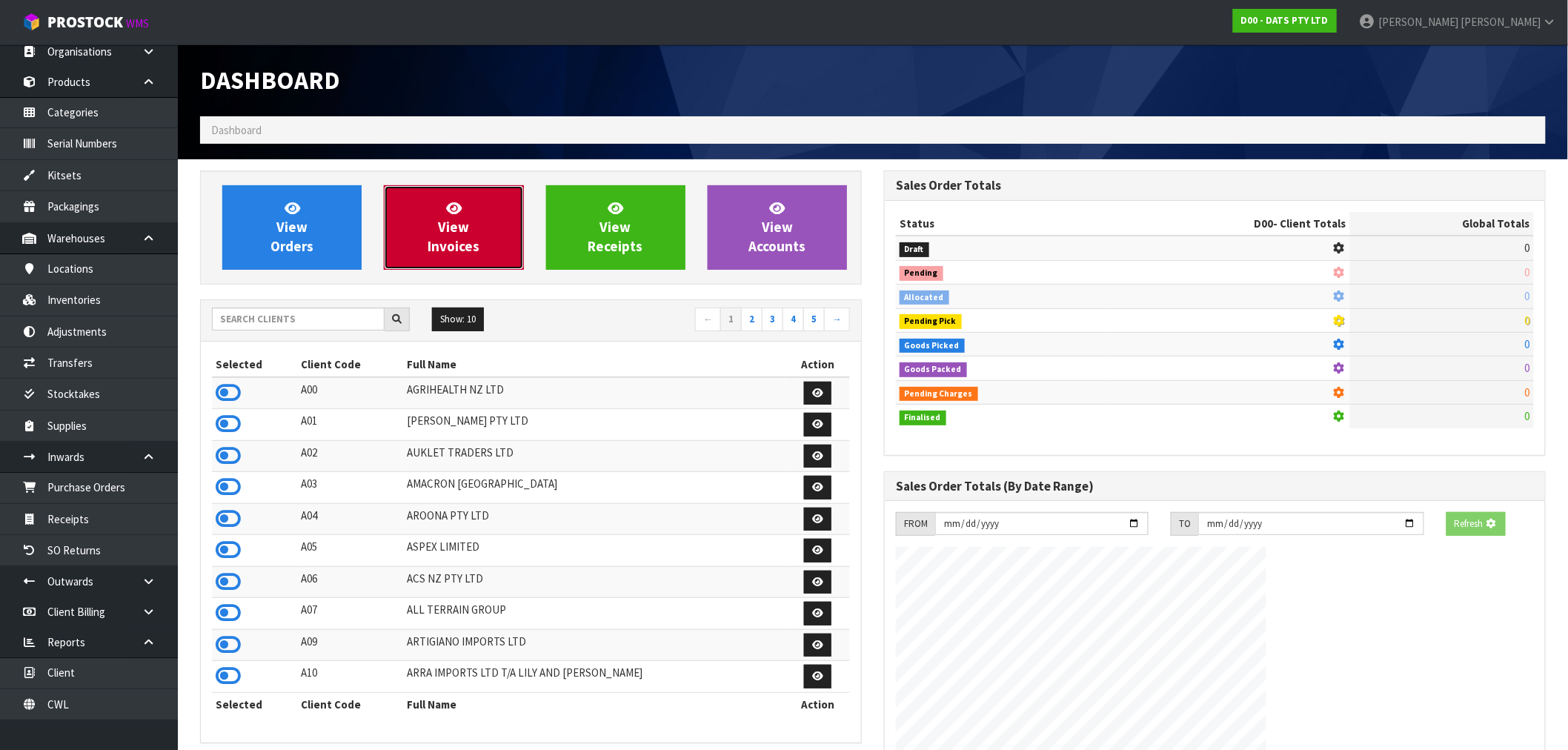
click at [471, 222] on link "View Invoices" at bounding box center [454, 227] width 139 height 84
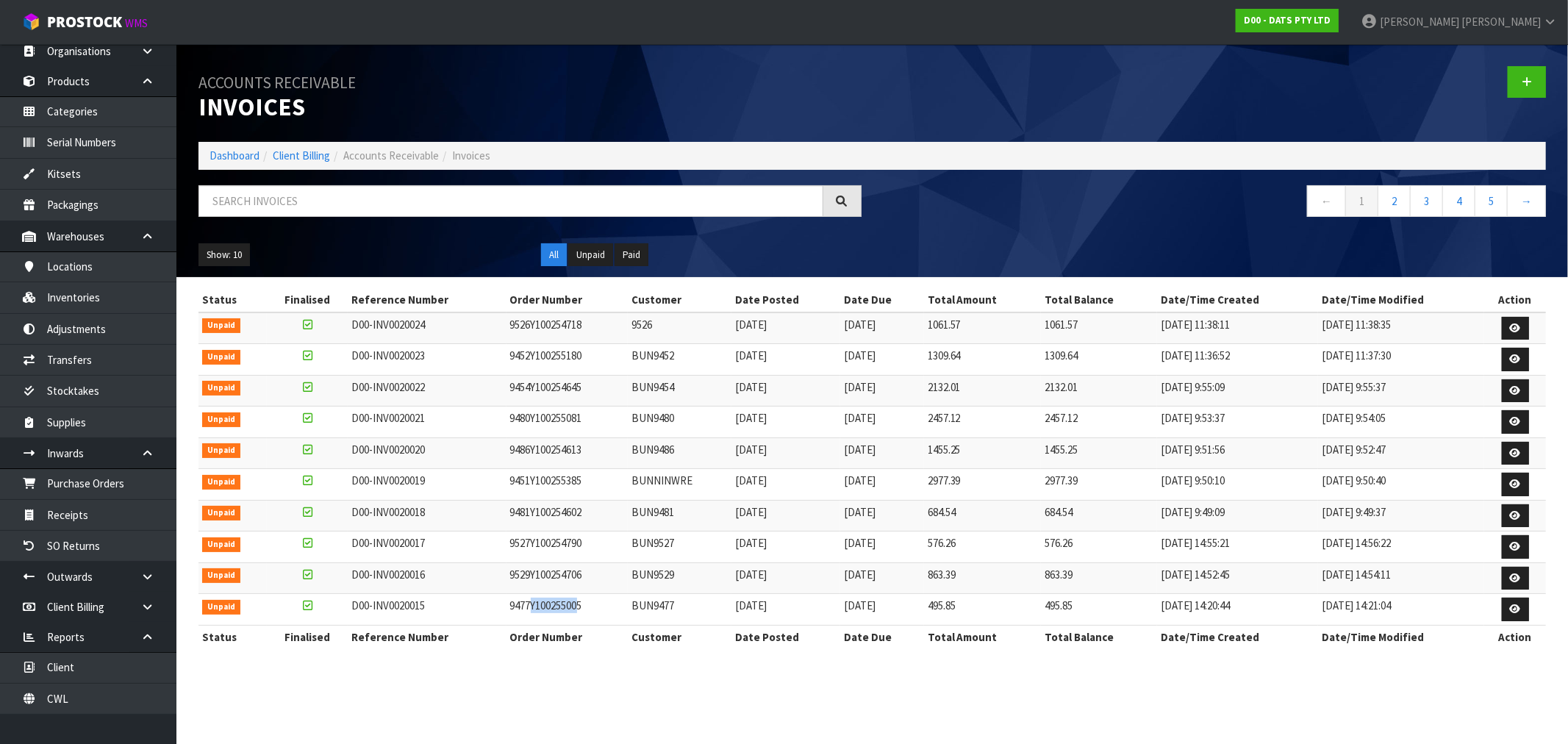
drag, startPoint x: 576, startPoint y: 613, endPoint x: 530, endPoint y: 613, distance: 46.0
click at [530, 613] on td "9477Y100255005" at bounding box center [568, 610] width 122 height 32
click at [1517, 613] on icon at bounding box center [1515, 609] width 11 height 9
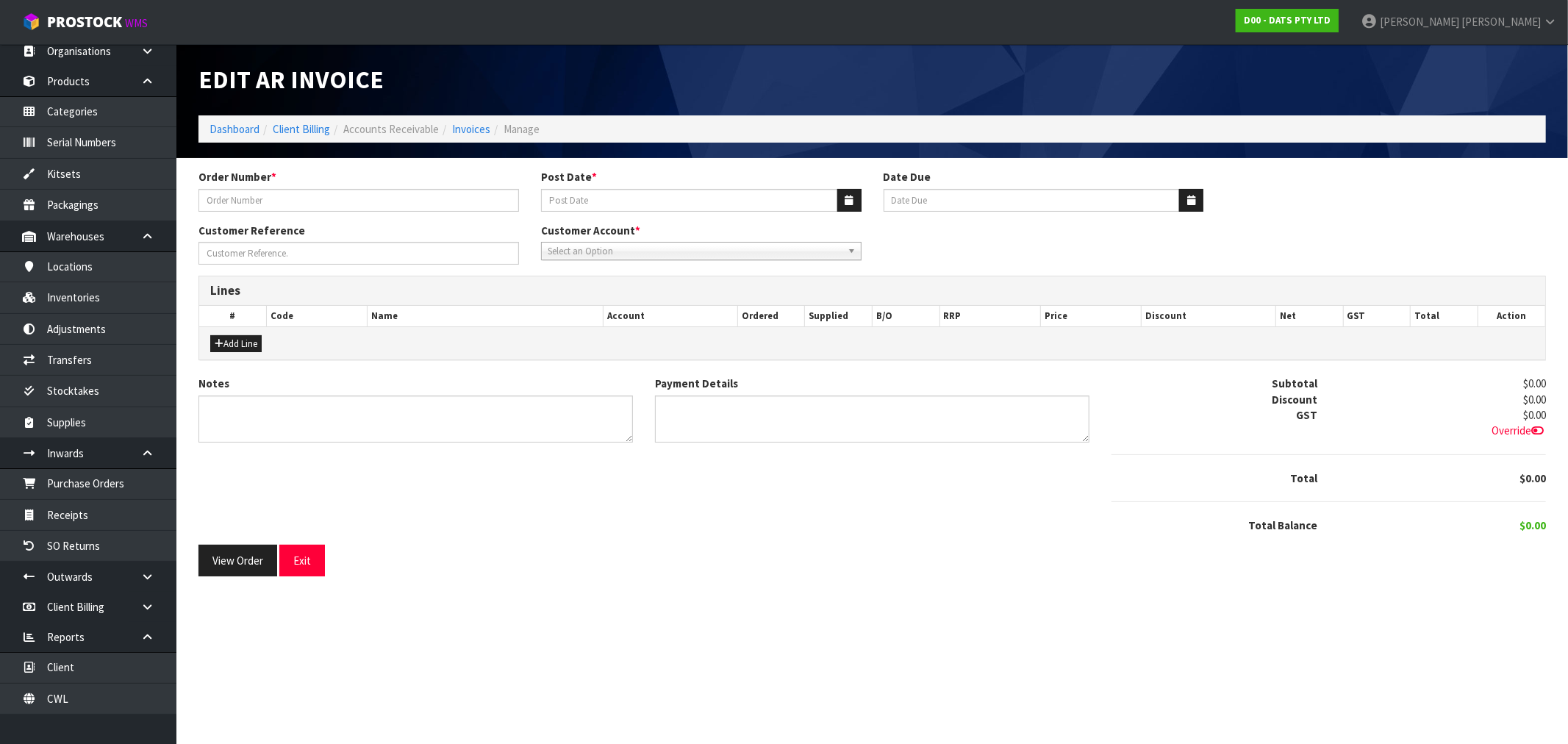
type input "9477Y100255005"
type input "[DATE]"
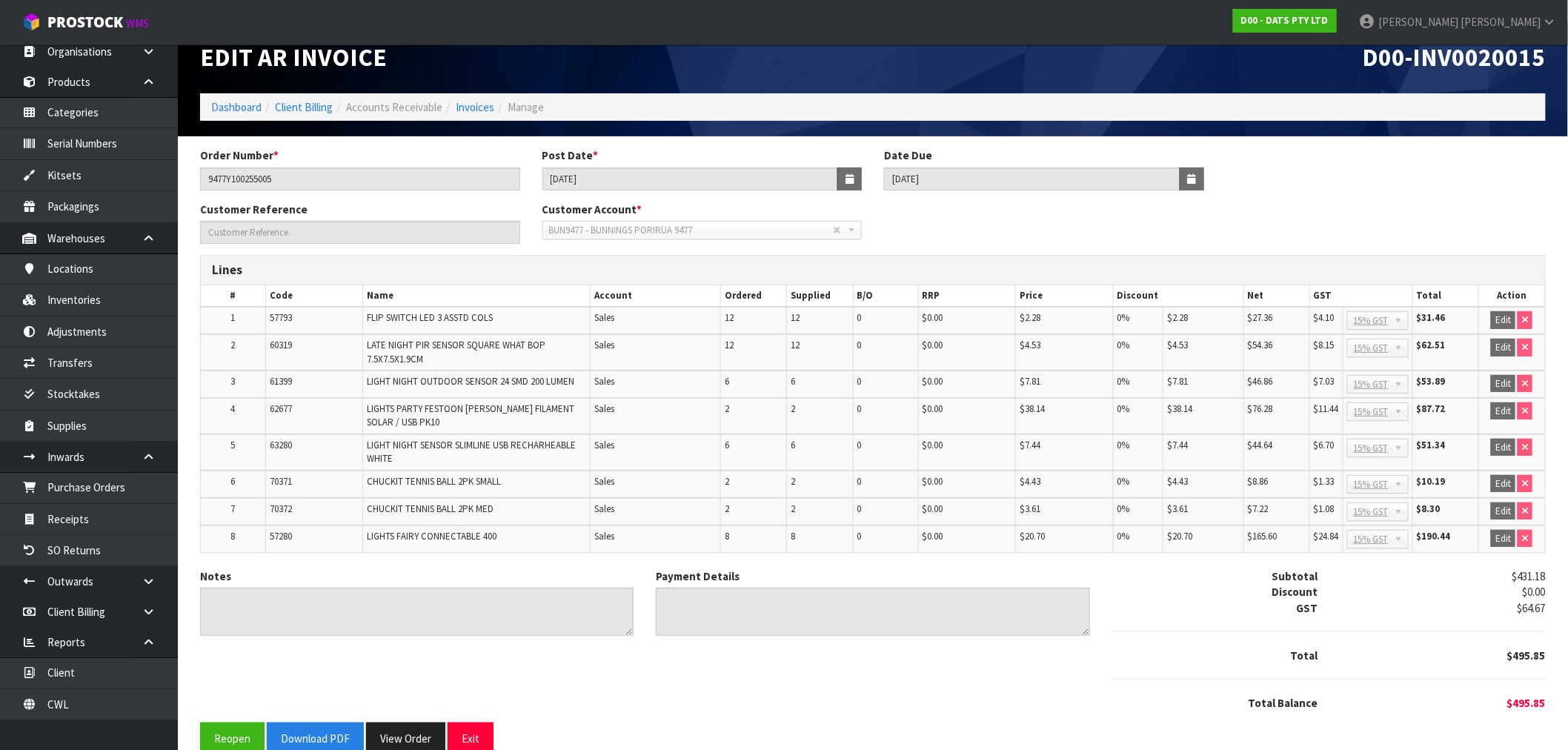
scroll to position [44, 0]
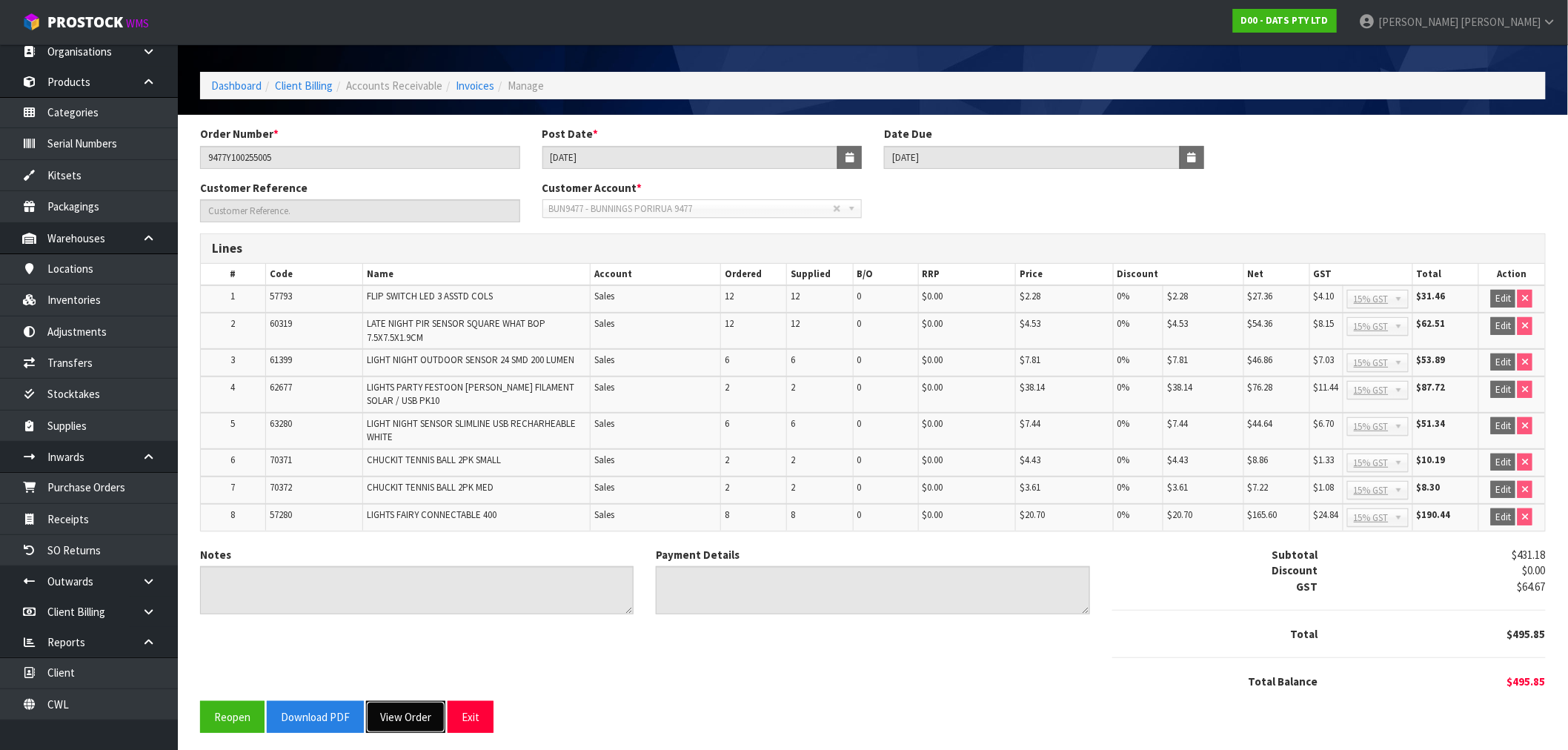
click at [402, 719] on button "View Order" at bounding box center [405, 716] width 79 height 32
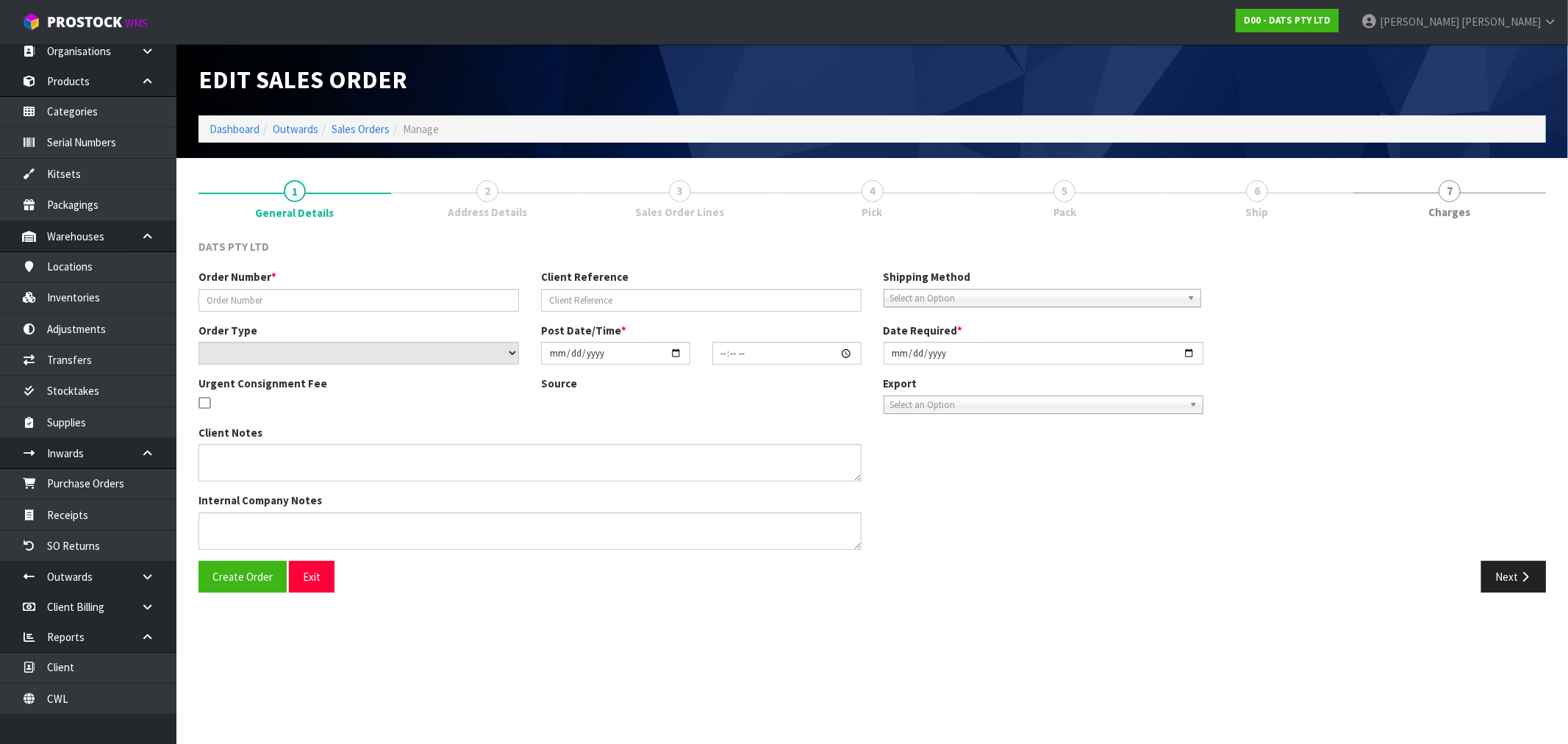
type input "9477Y100255005"
select select "number:0"
type input "[DATE]"
type input "11:03:00.000"
type input "[DATE]"
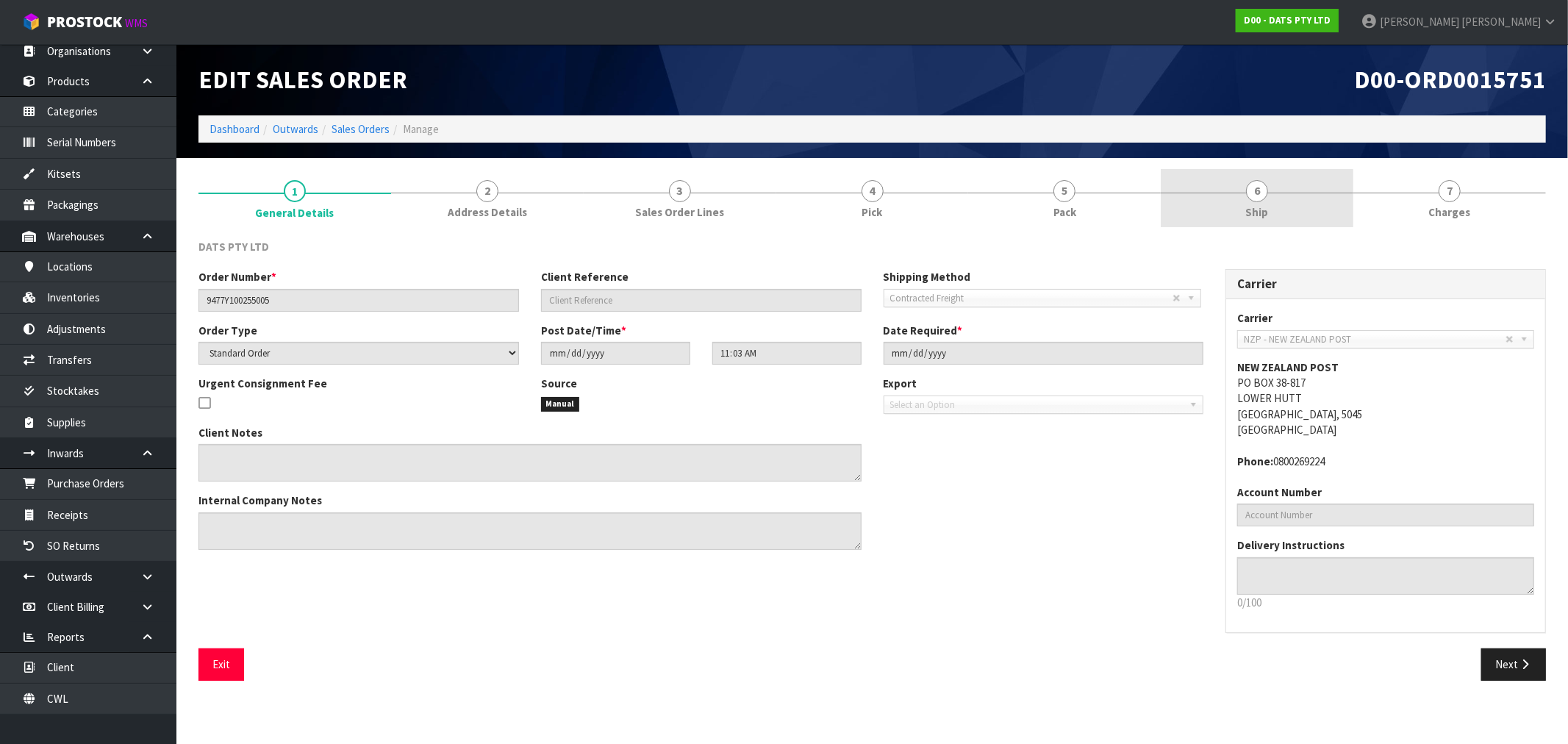
click at [1278, 192] on link "6 Ship" at bounding box center [1257, 197] width 192 height 58
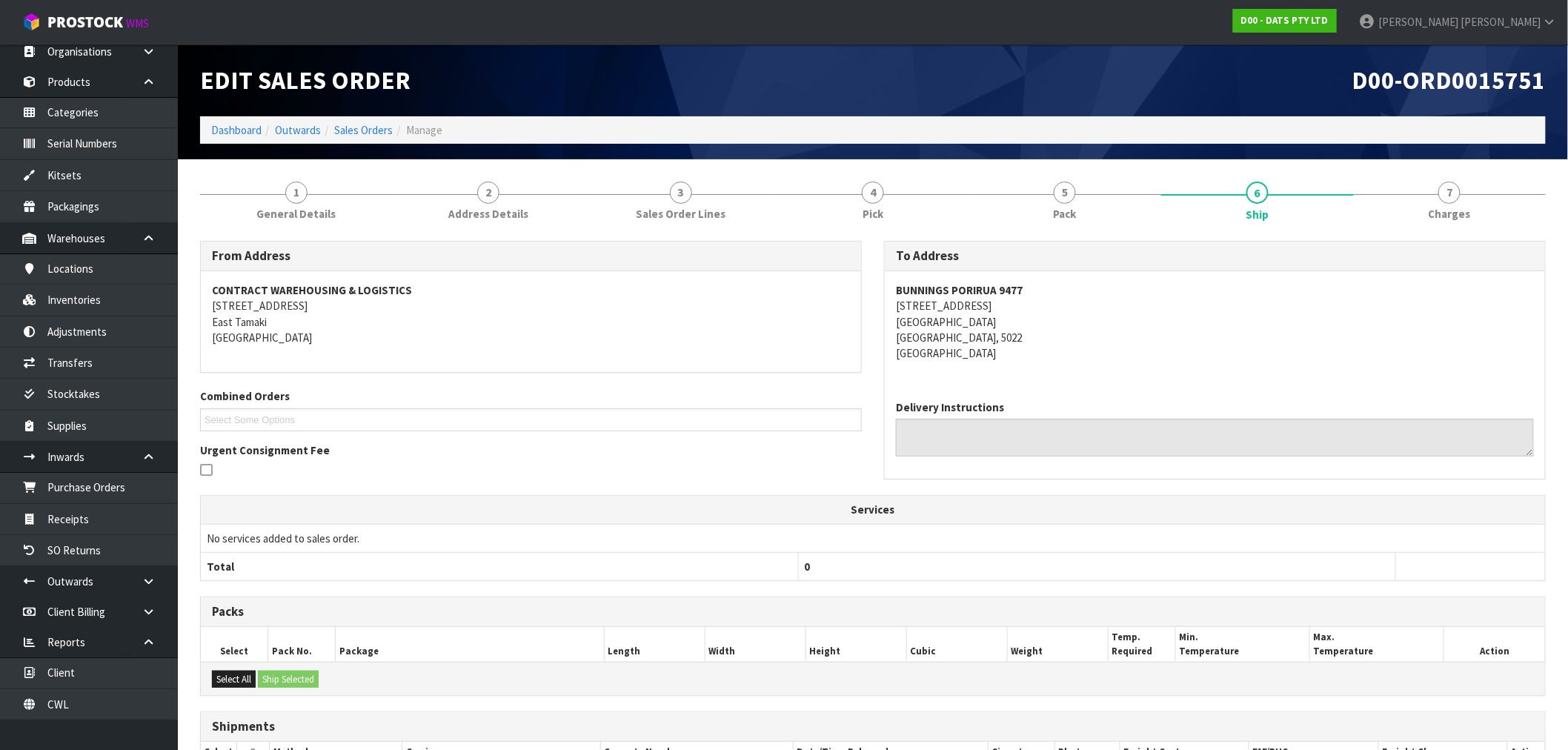
scroll to position [242, 0]
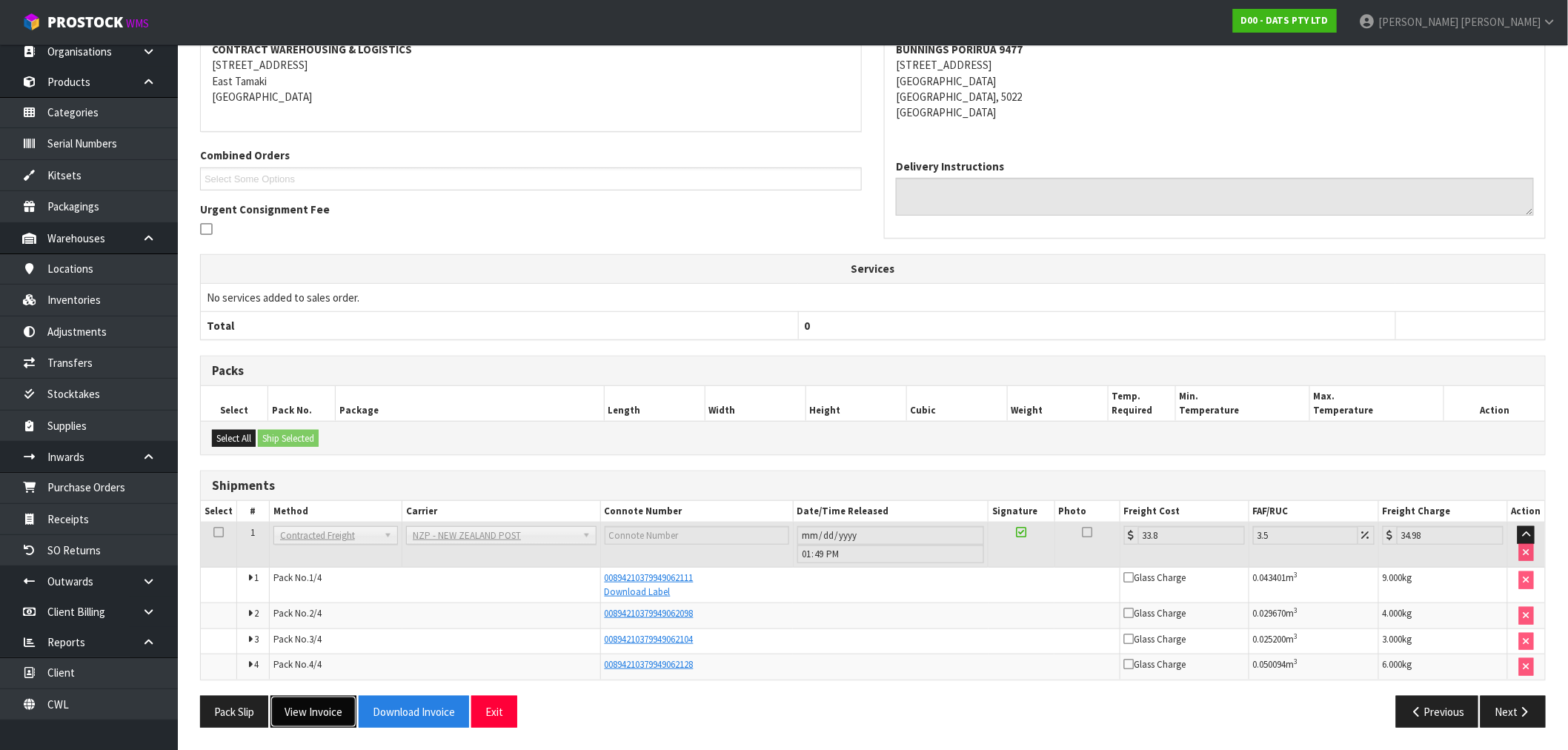
click at [349, 702] on button "View Invoice" at bounding box center [313, 711] width 86 height 32
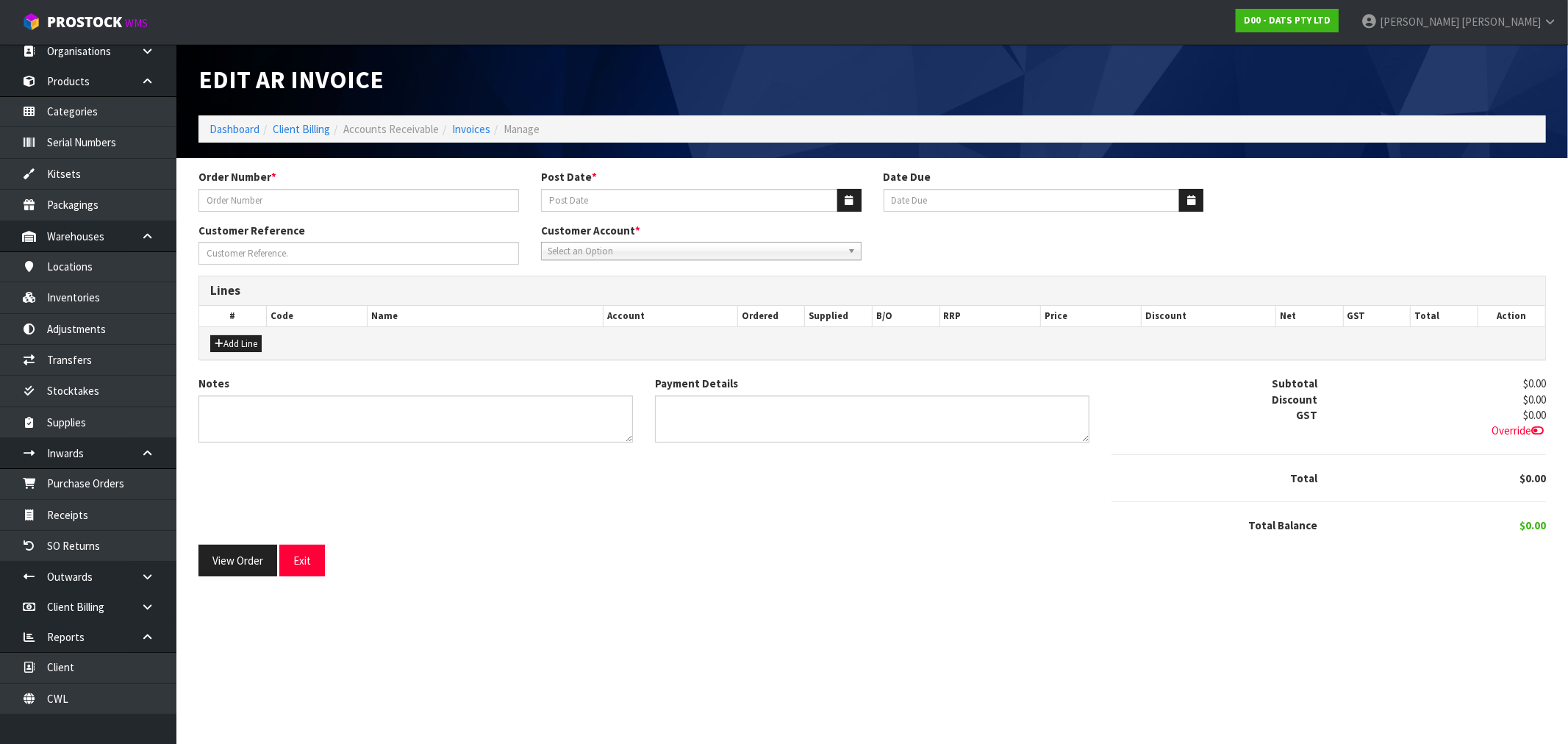
type input "9477Y100255005"
type input "[DATE]"
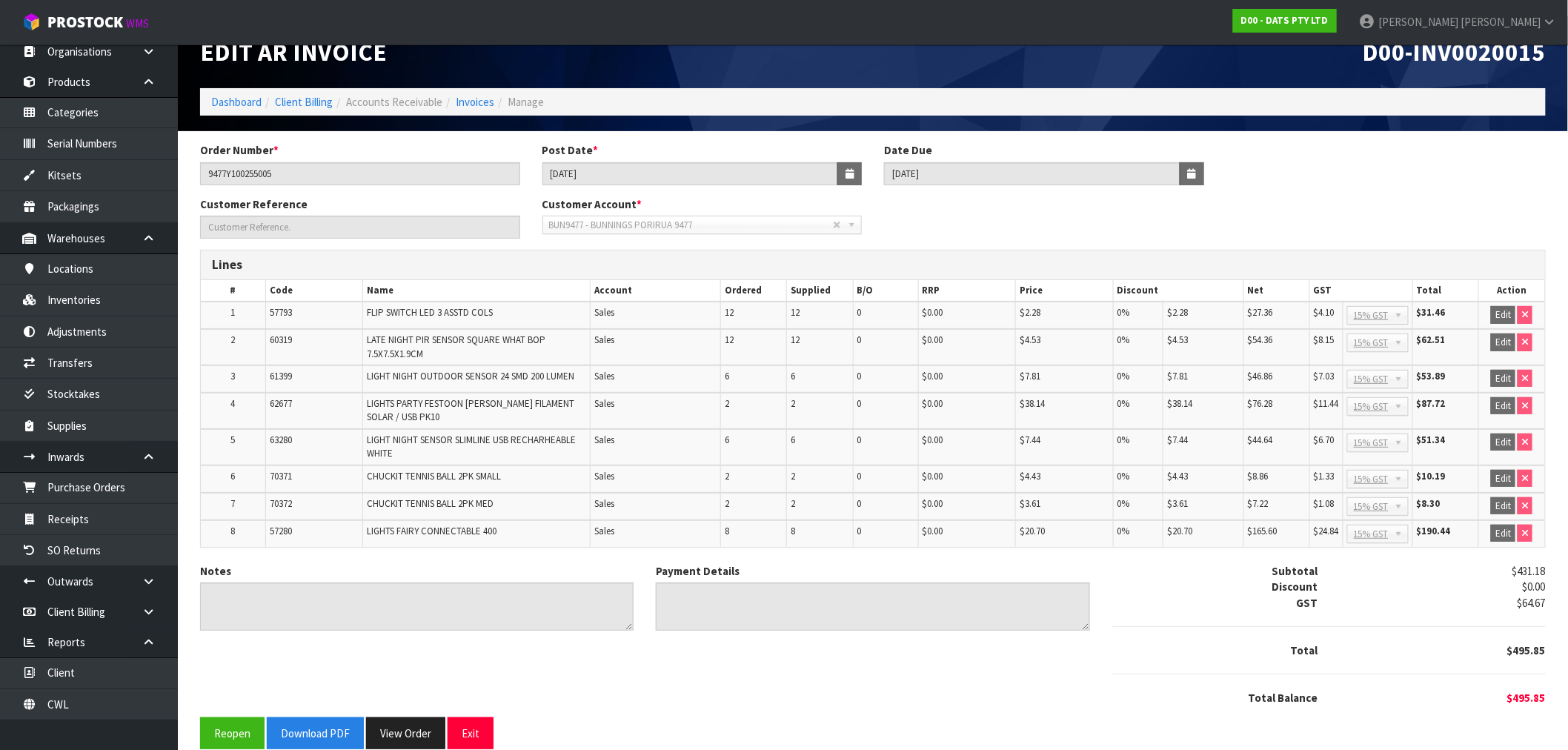
scroll to position [44, 0]
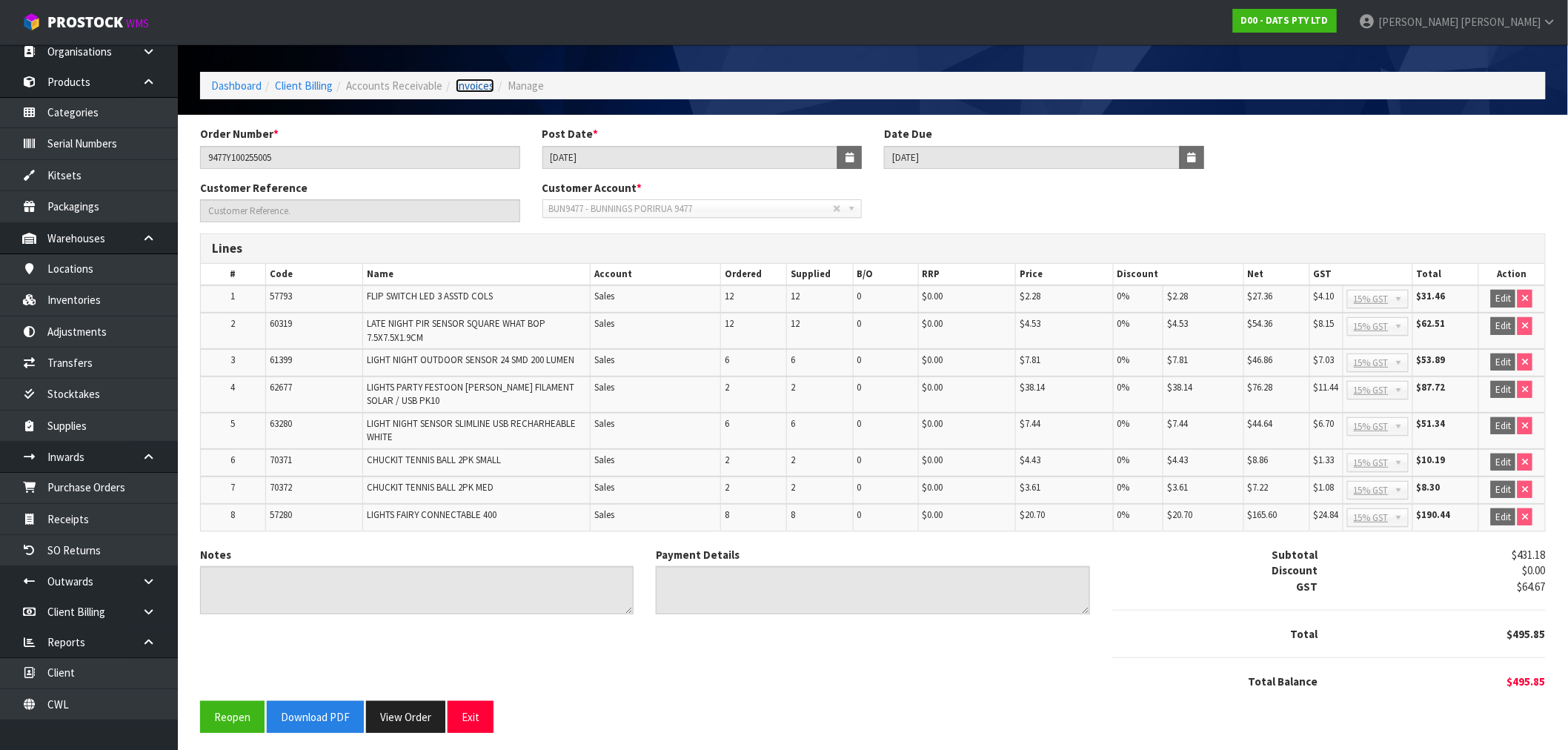
click at [482, 88] on link "Invoices" at bounding box center [475, 85] width 38 height 14
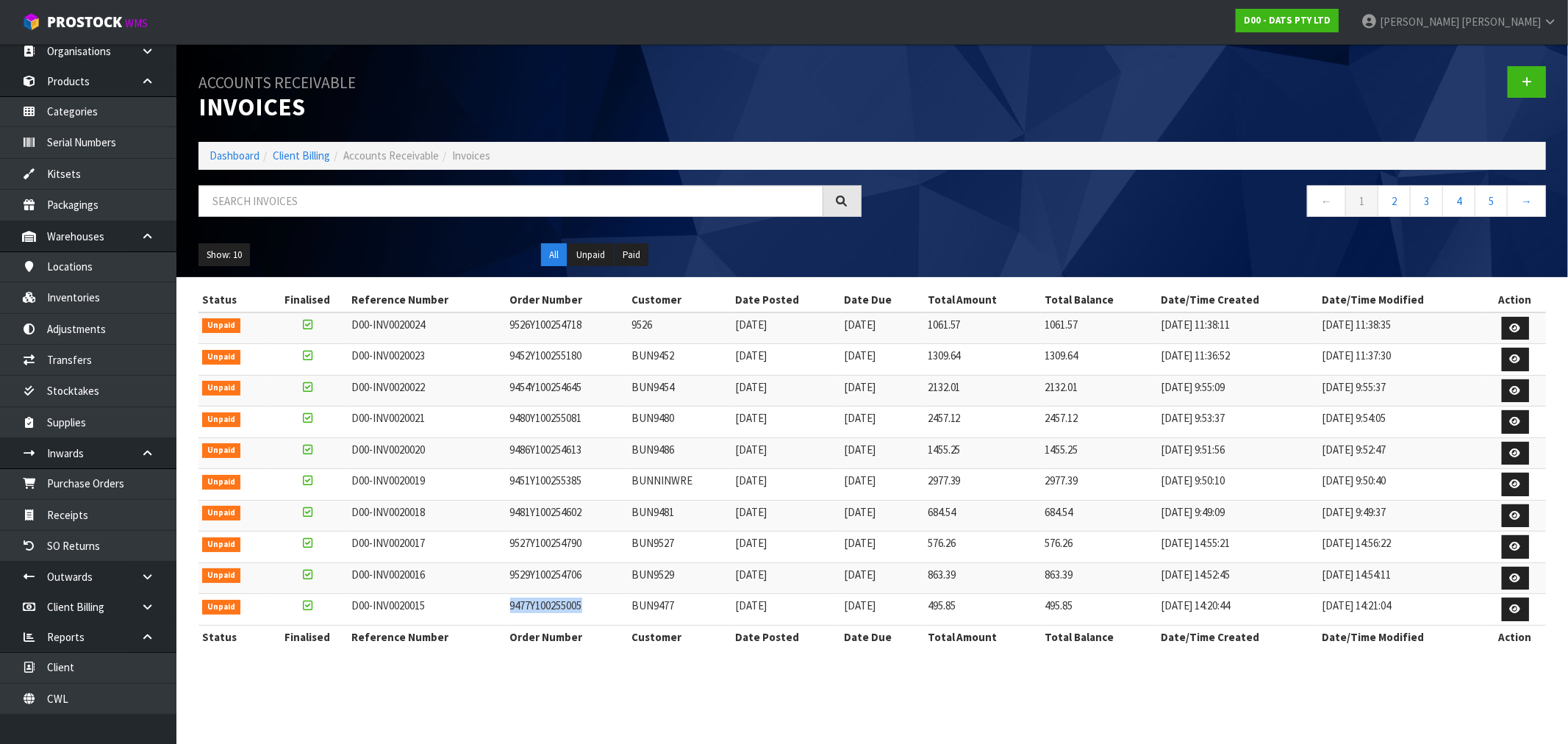
drag, startPoint x: 584, startPoint y: 610, endPoint x: 480, endPoint y: 614, distance: 104.1
click at [480, 614] on tr "Unpaid D00-INV0020015 9477Y100255005 BUN9477 [DATE] [DATE] 495.85 495.85 [DATE]…" at bounding box center [872, 610] width 1348 height 32
drag, startPoint x: 590, startPoint y: 546, endPoint x: 486, endPoint y: 547, distance: 104.0
click at [493, 551] on tr "Unpaid D00-INV0020017 9527Y100254790 BUN9527 [DATE] [DATE] 576.26 576.26 [DATE]…" at bounding box center [872, 547] width 1348 height 32
click at [238, 154] on link "Dashboard" at bounding box center [235, 155] width 50 height 14
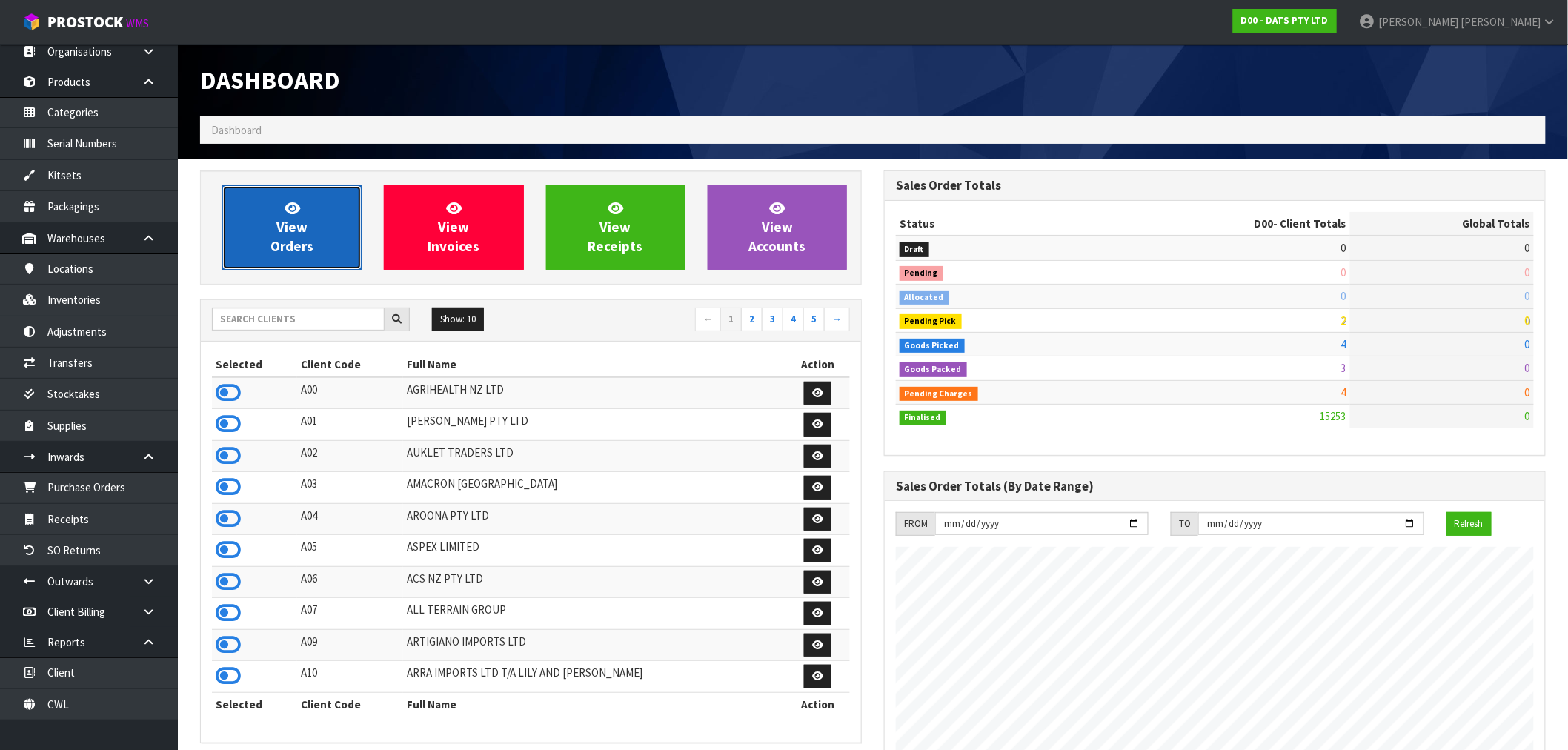
click at [286, 238] on span "View Orders" at bounding box center [291, 227] width 43 height 56
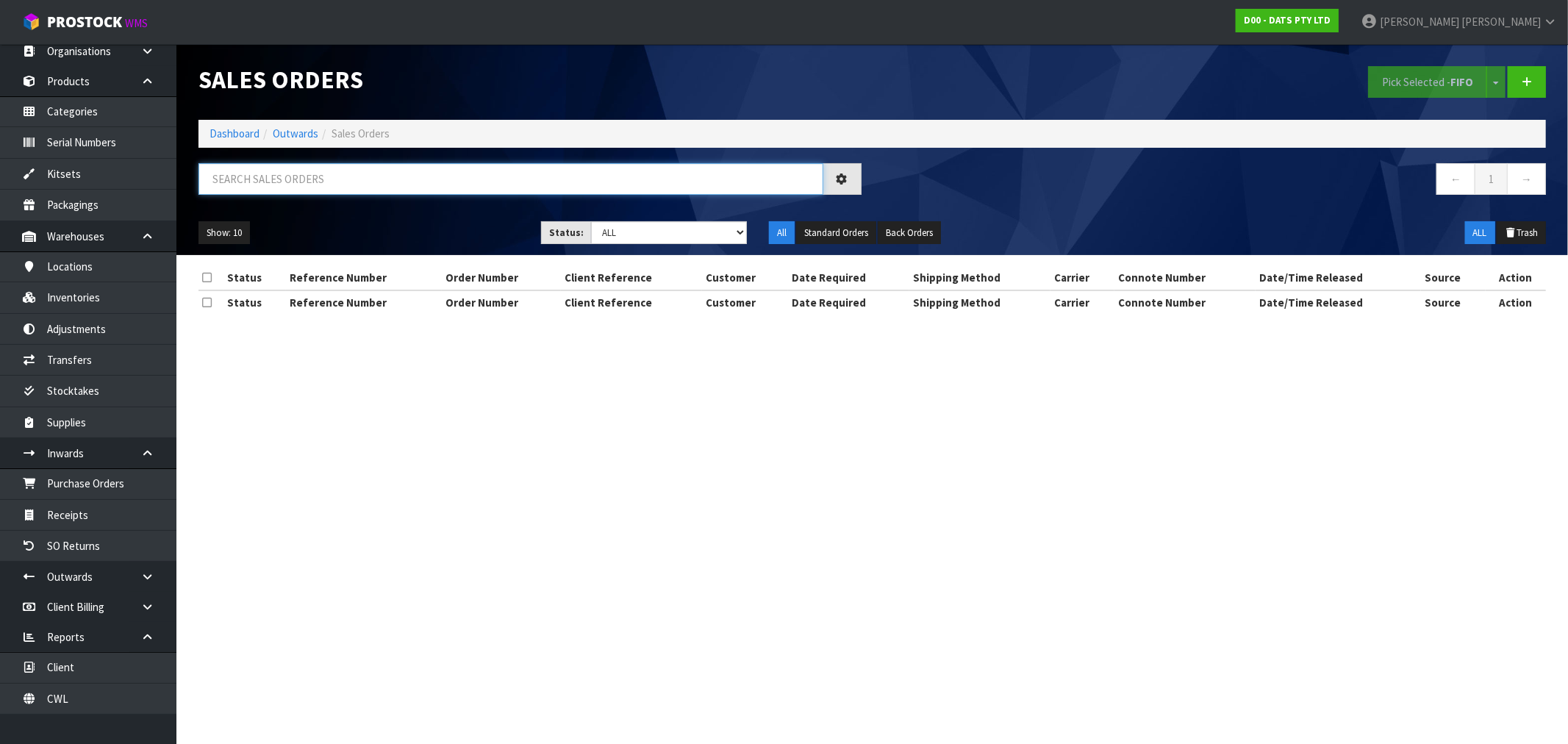
click at [317, 180] on input "text" at bounding box center [511, 178] width 625 height 32
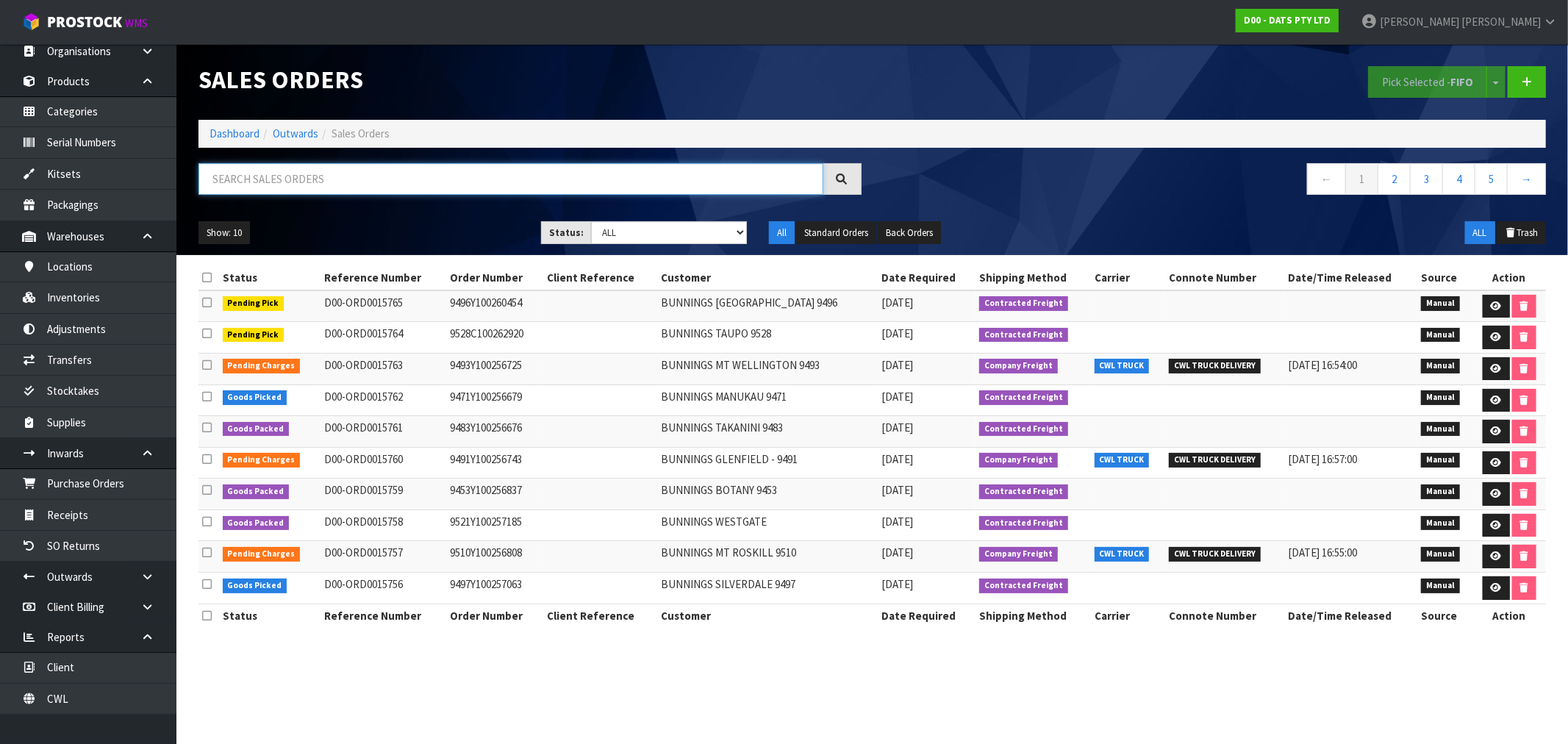
click at [643, 186] on input "text" at bounding box center [511, 178] width 625 height 32
type input "15763"
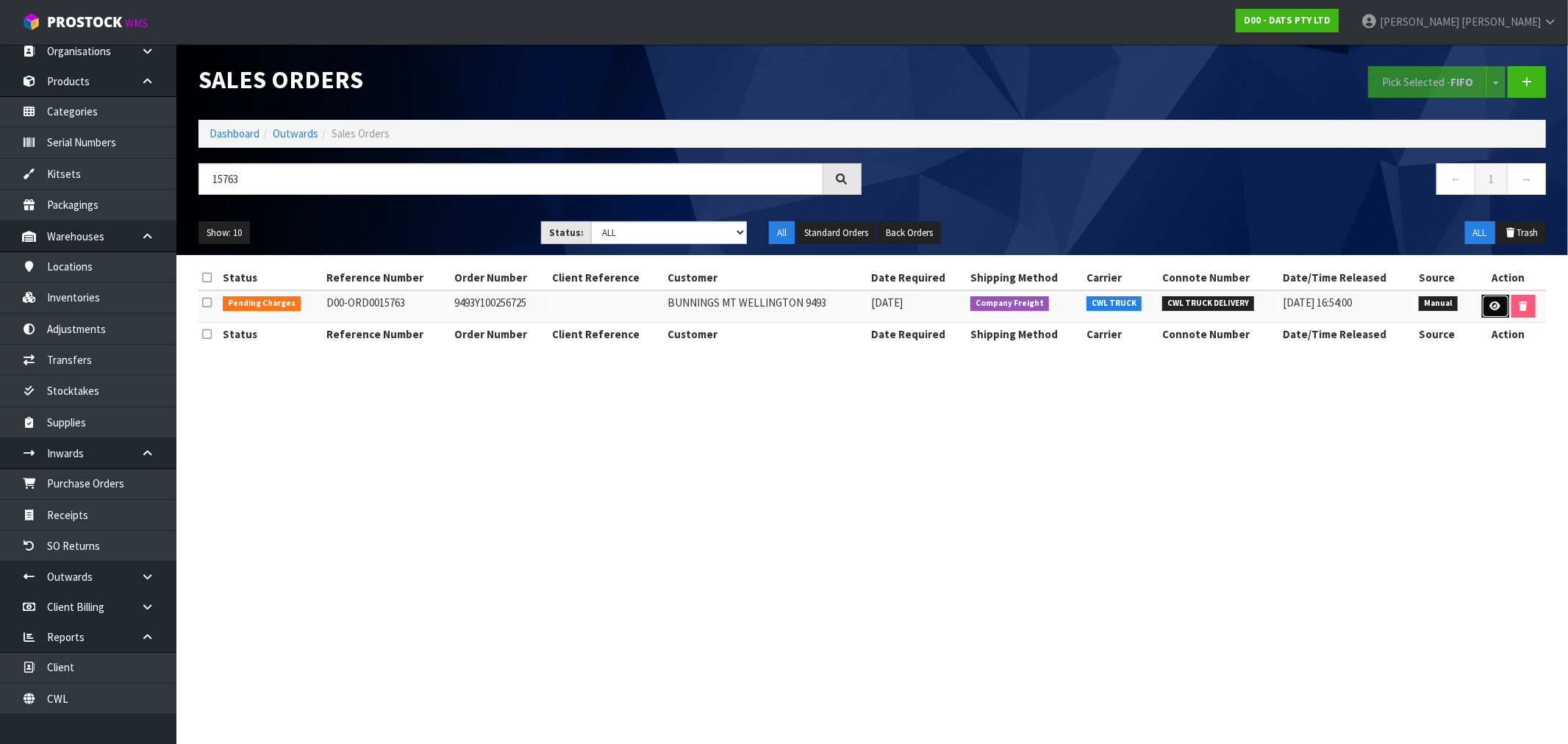
click at [1494, 306] on icon at bounding box center [1496, 306] width 11 height 9
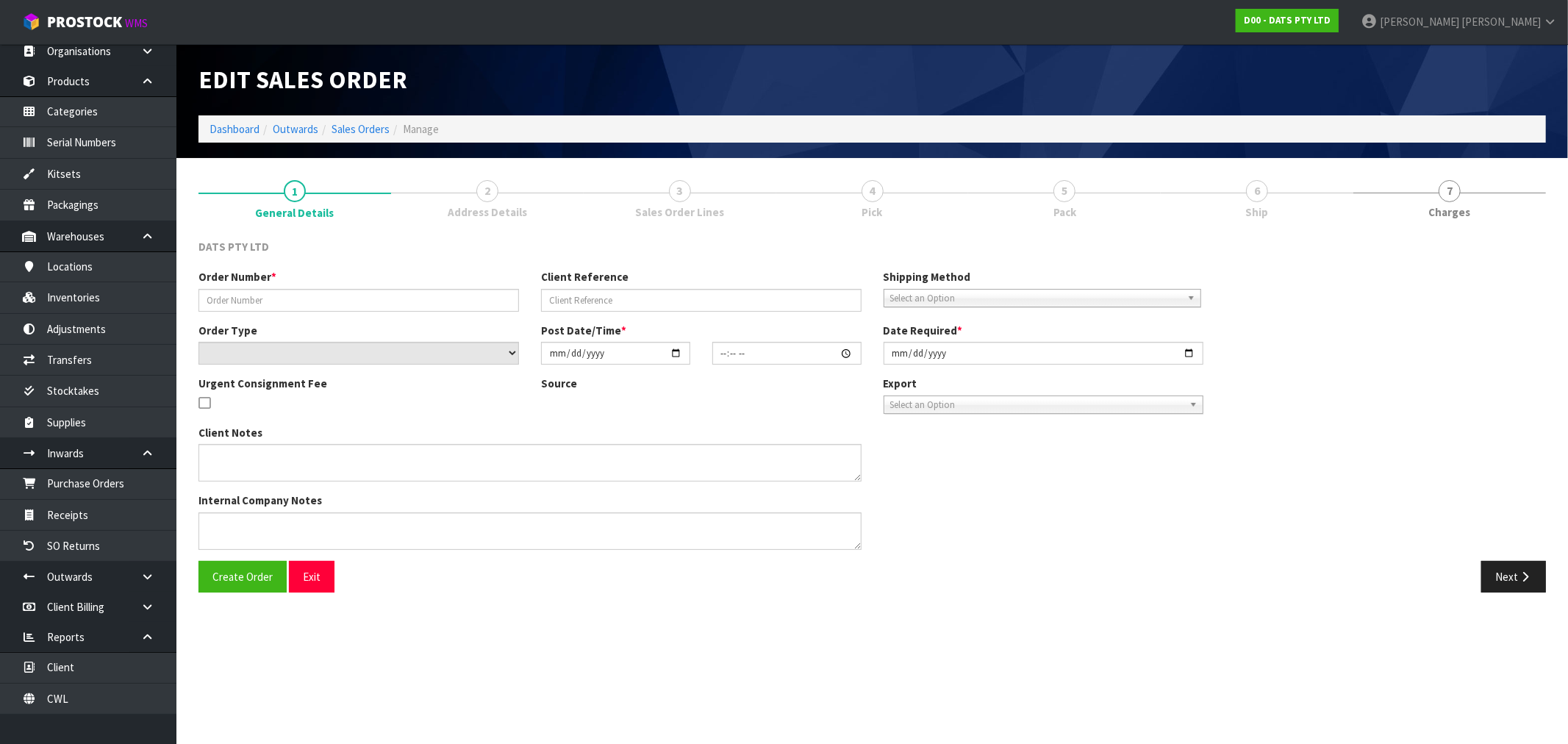
type input "9493Y100256725"
select select "number:0"
type input "[DATE]"
type input "09:10:00.000"
type input "[DATE]"
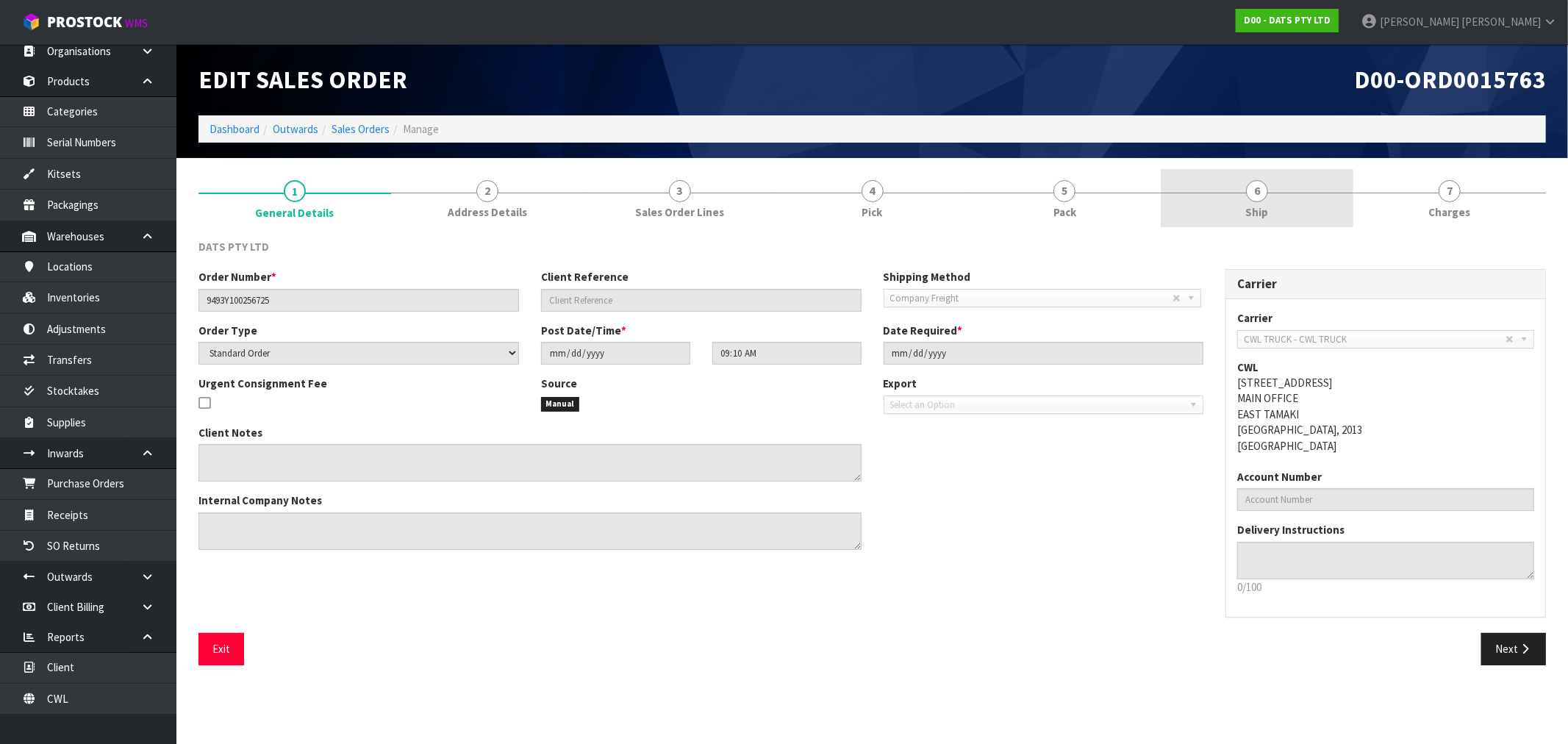
click at [1251, 189] on span "6" at bounding box center [1258, 191] width 22 height 22
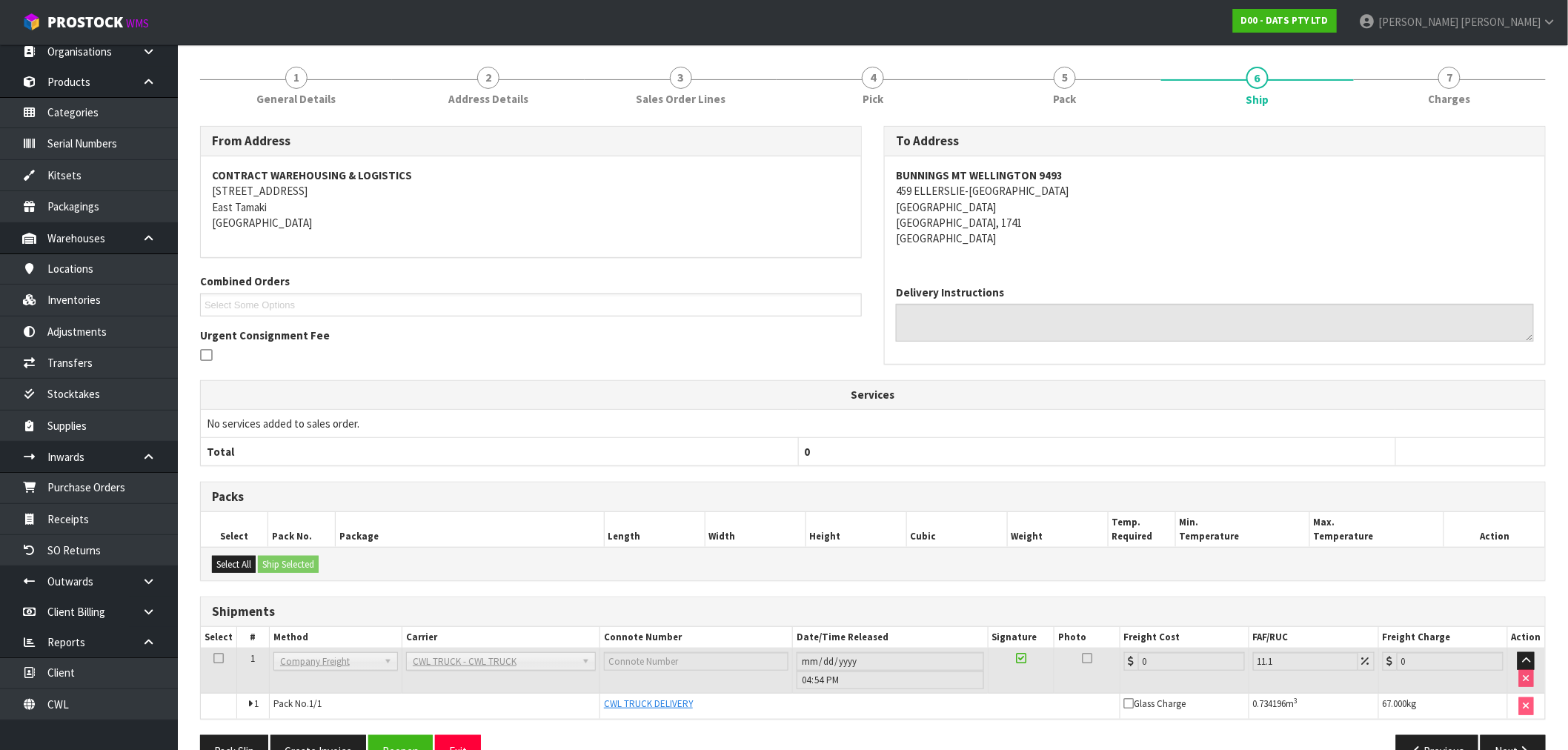
scroll to position [154, 0]
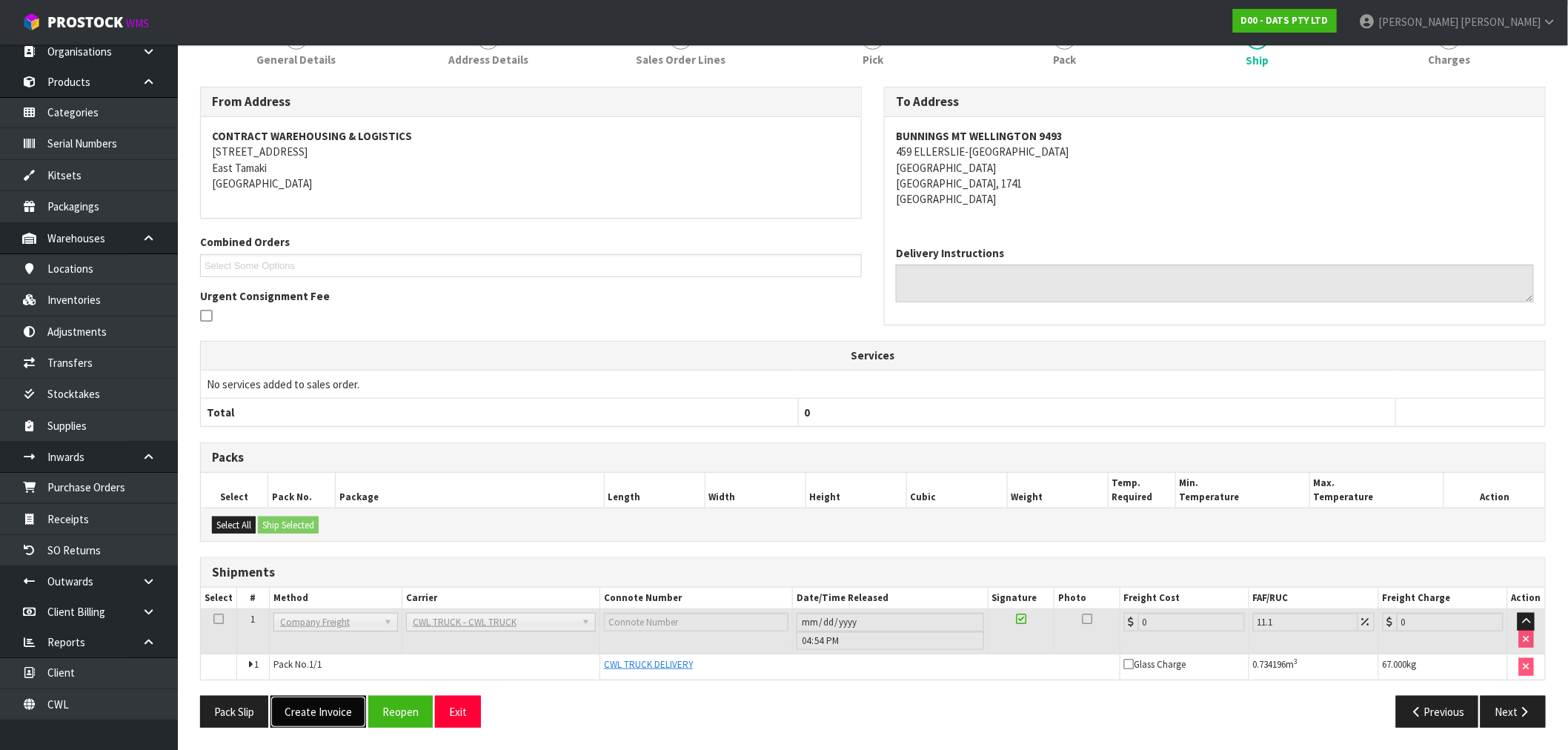
click at [285, 720] on button "Create Invoice" at bounding box center [318, 711] width 96 height 32
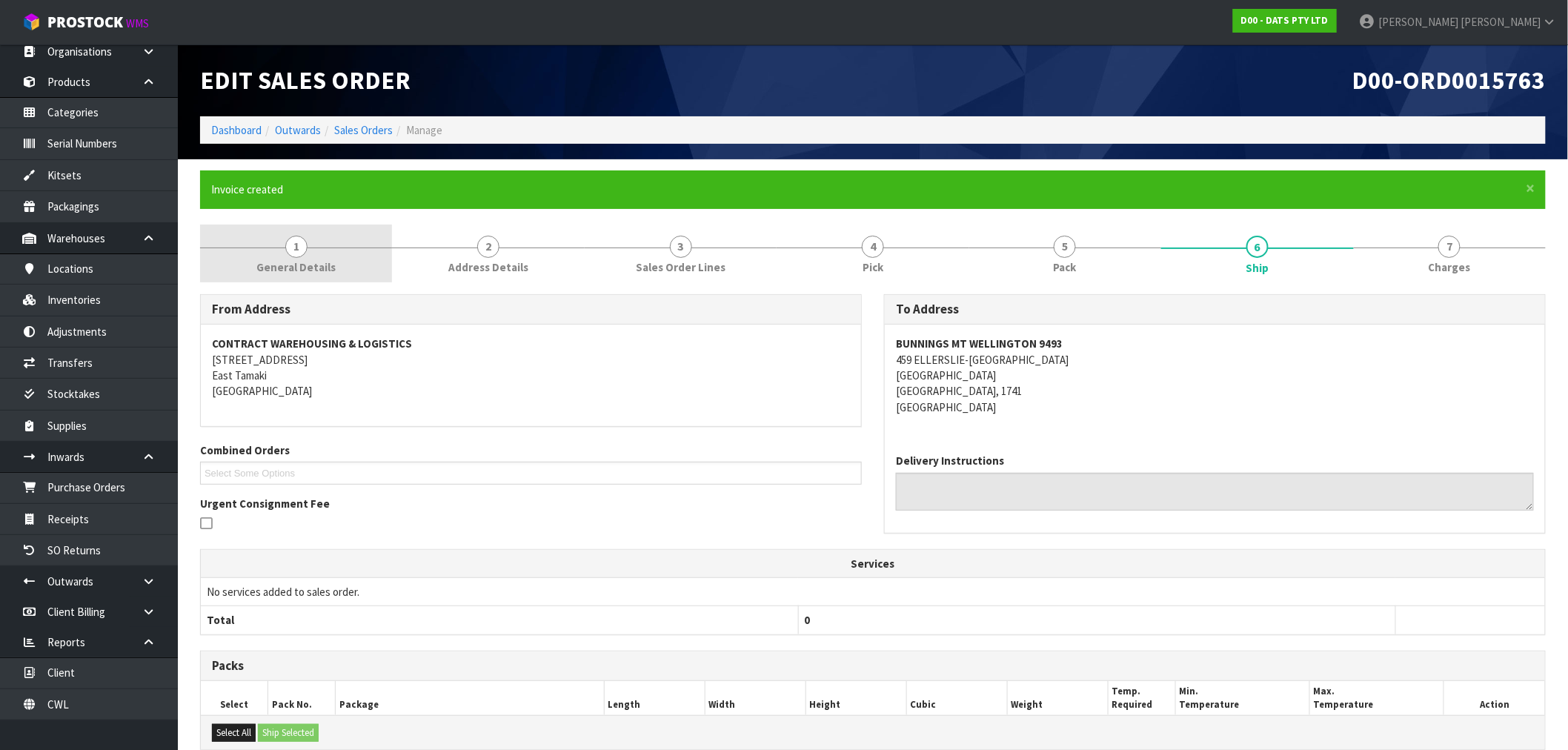
click at [297, 261] on span "General Details" at bounding box center [296, 267] width 79 height 16
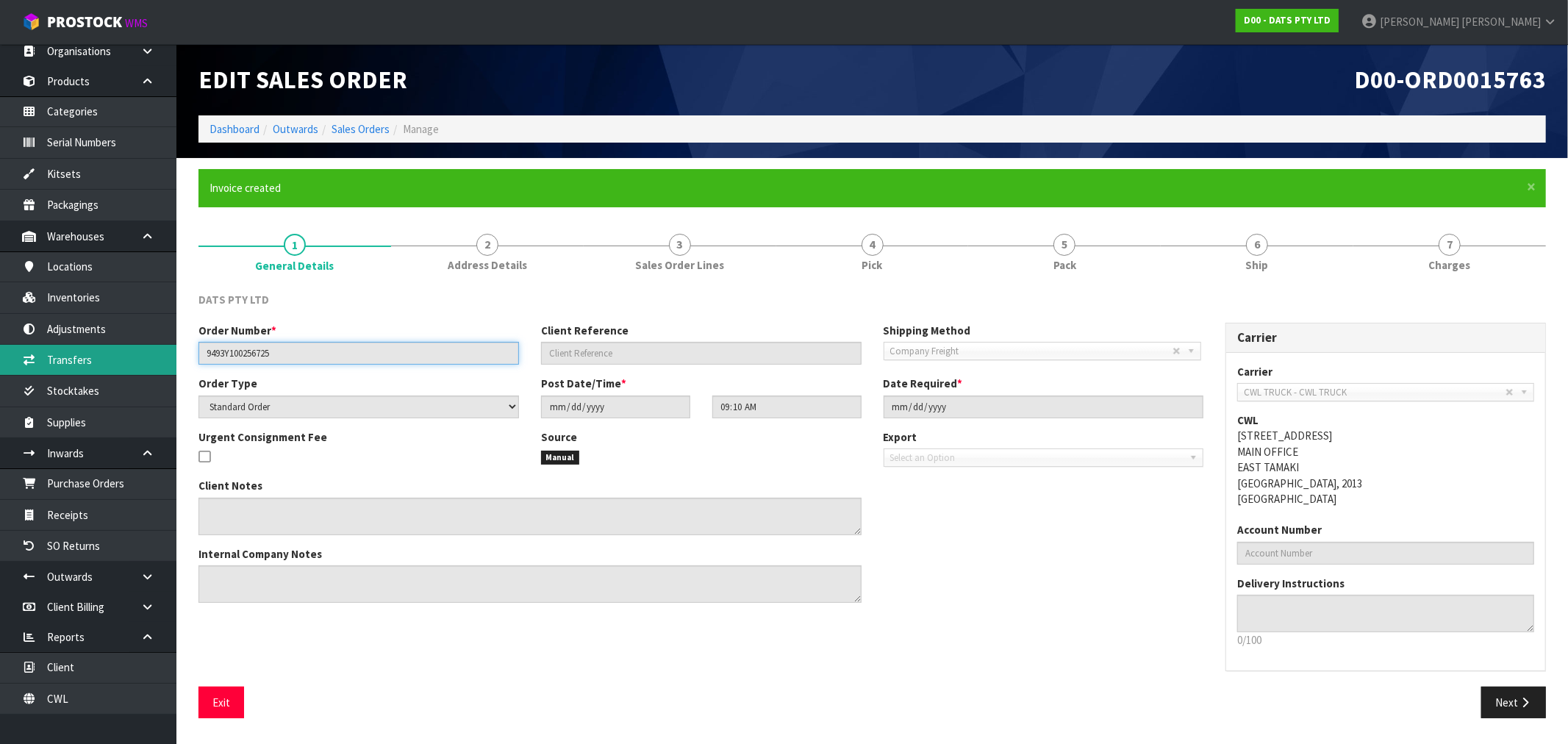
drag, startPoint x: 306, startPoint y: 347, endPoint x: 129, endPoint y: 358, distance: 177.3
click at [152, 355] on body "Toggle navigation ProStock WMS D00 - DATS PTY LTD [PERSON_NAME] Logout Dashboar…" at bounding box center [784, 372] width 1568 height 744
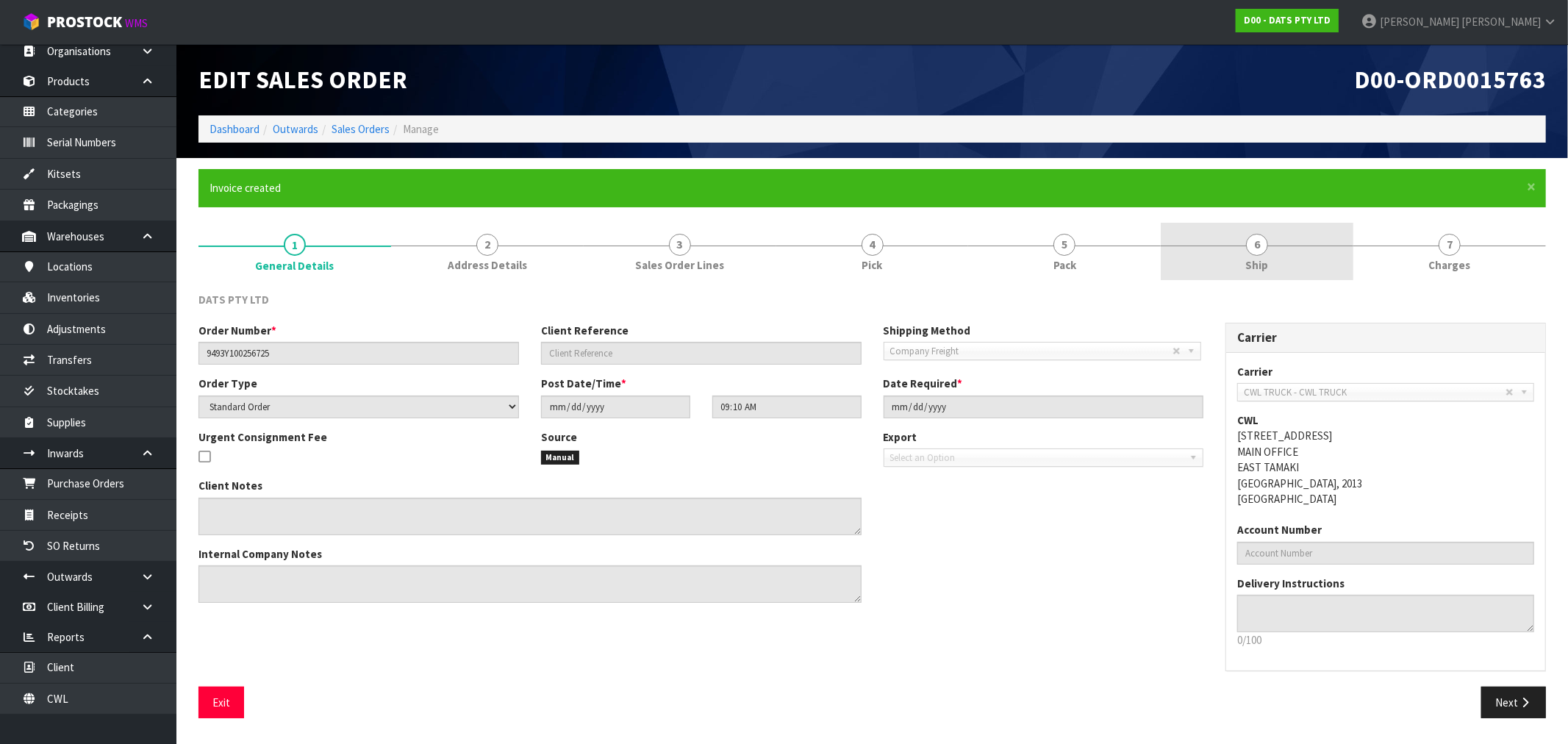
click at [1295, 263] on link "6 Ship" at bounding box center [1257, 251] width 192 height 58
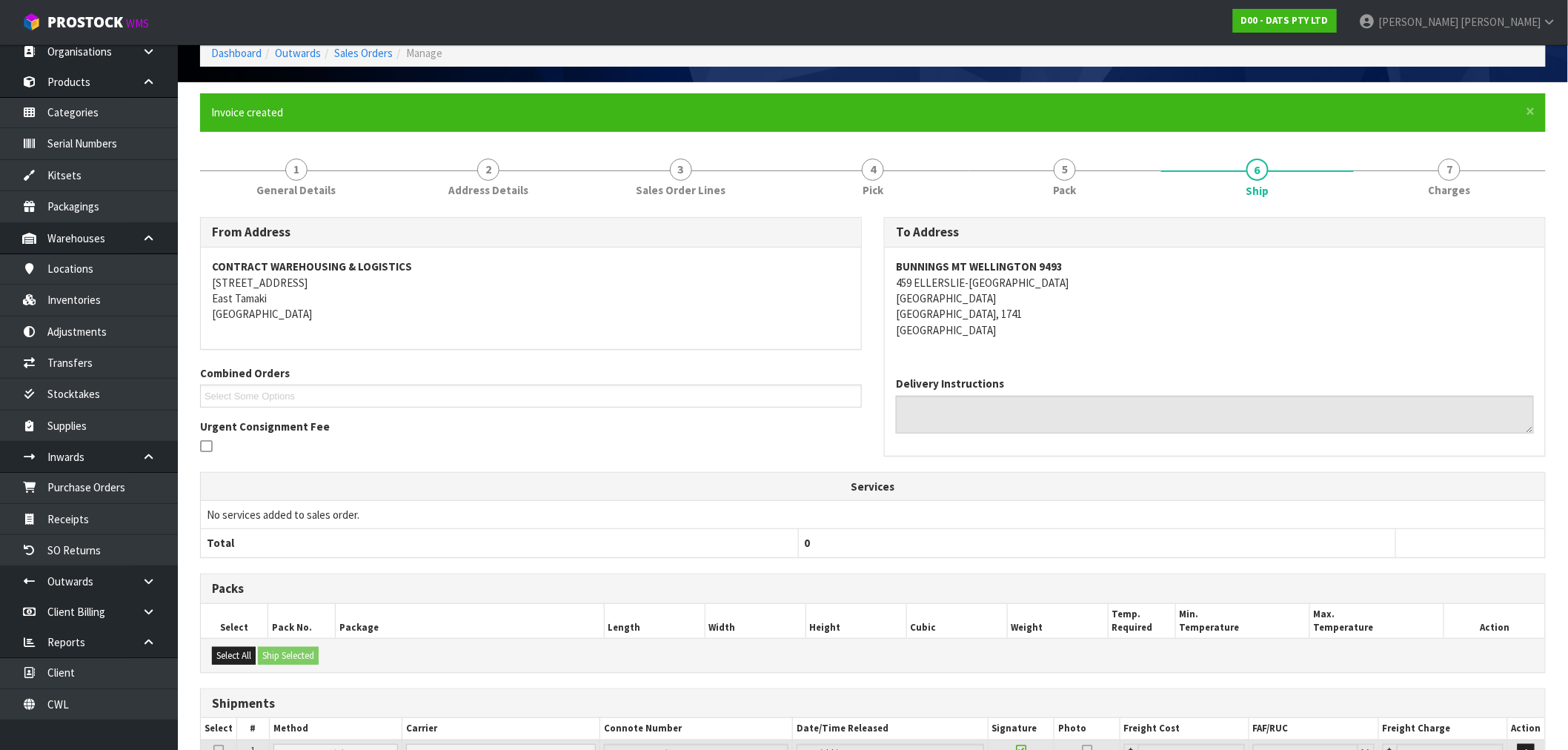
scroll to position [209, 0]
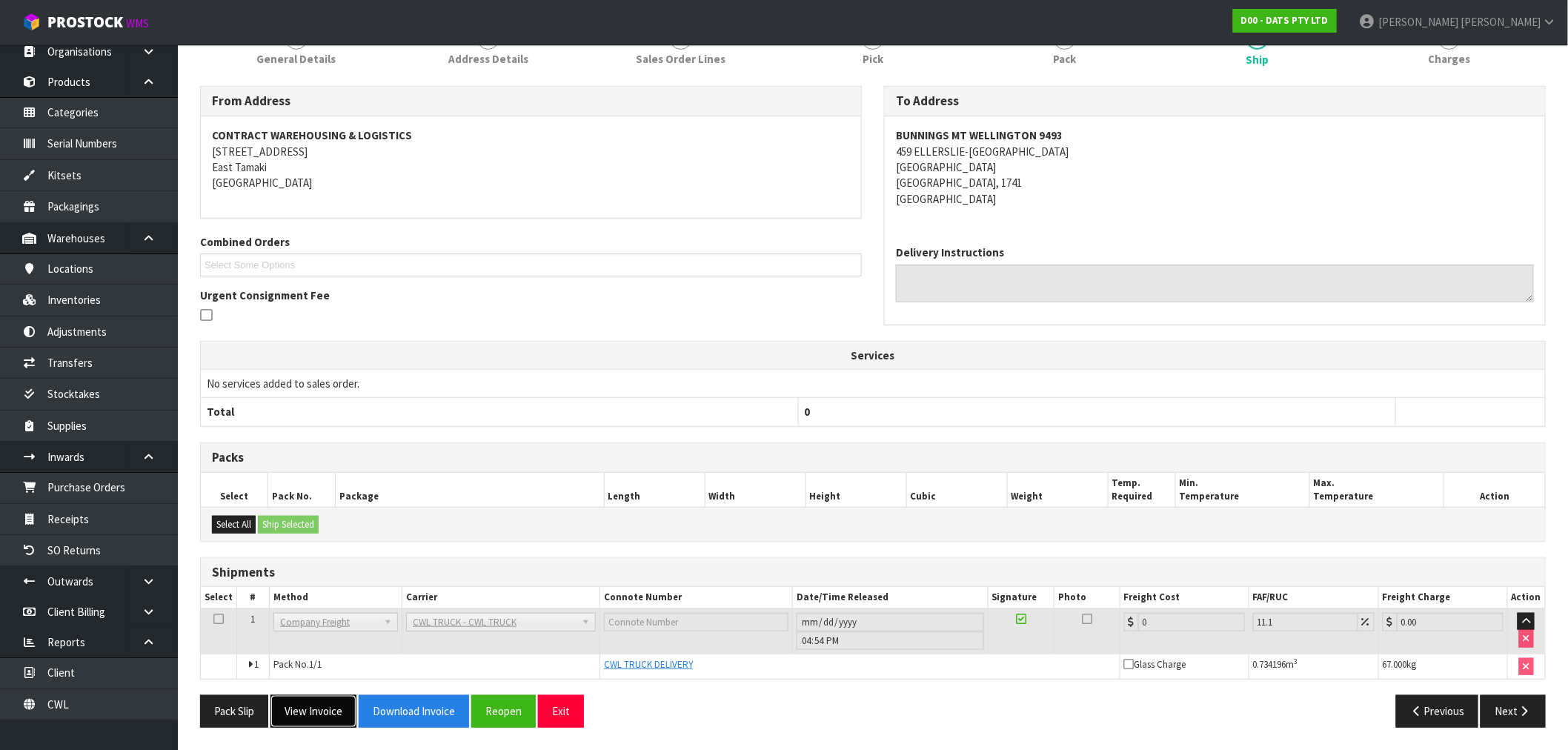
click at [347, 699] on button "View Invoice" at bounding box center [313, 711] width 86 height 32
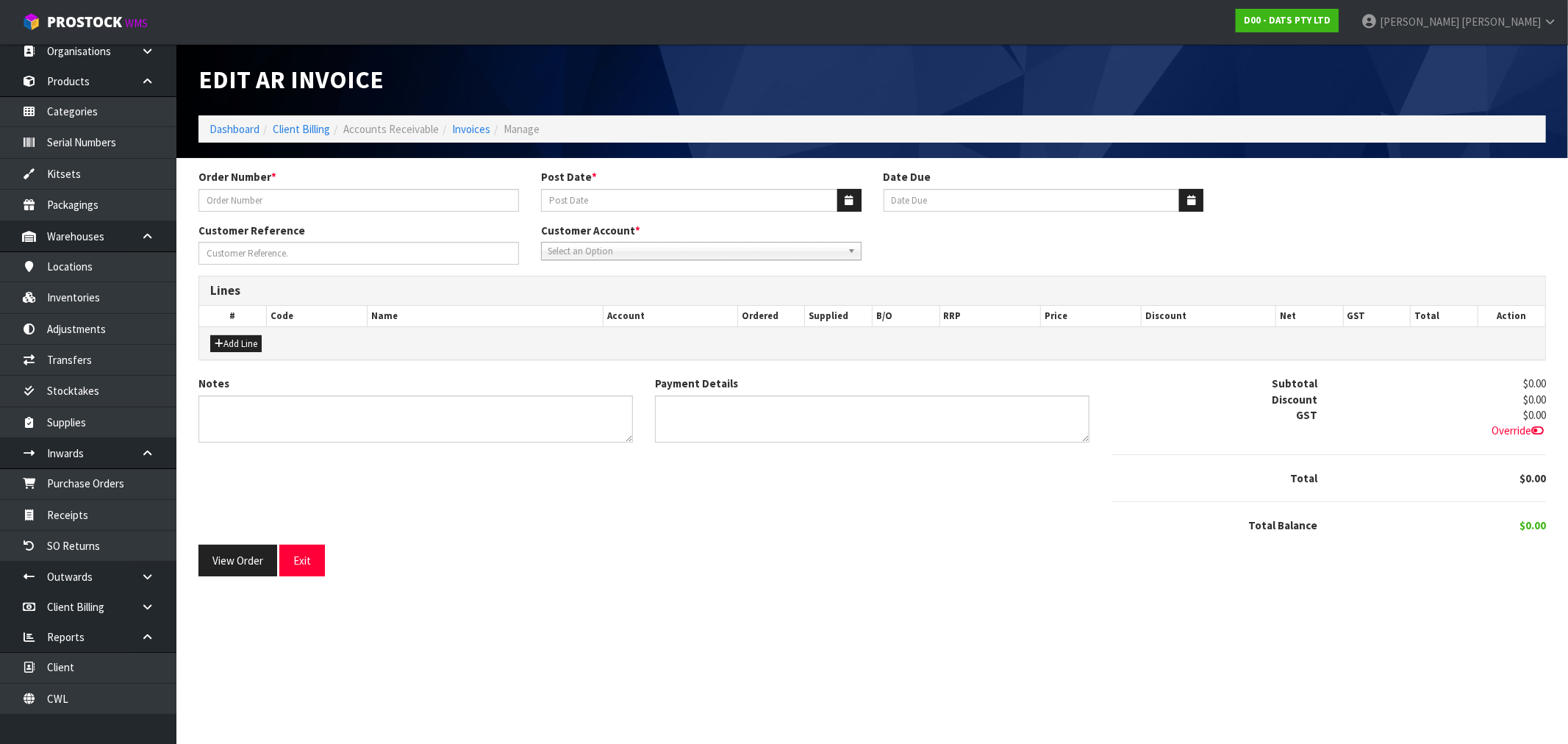
type input "9493Y100256725"
type input "[DATE]"
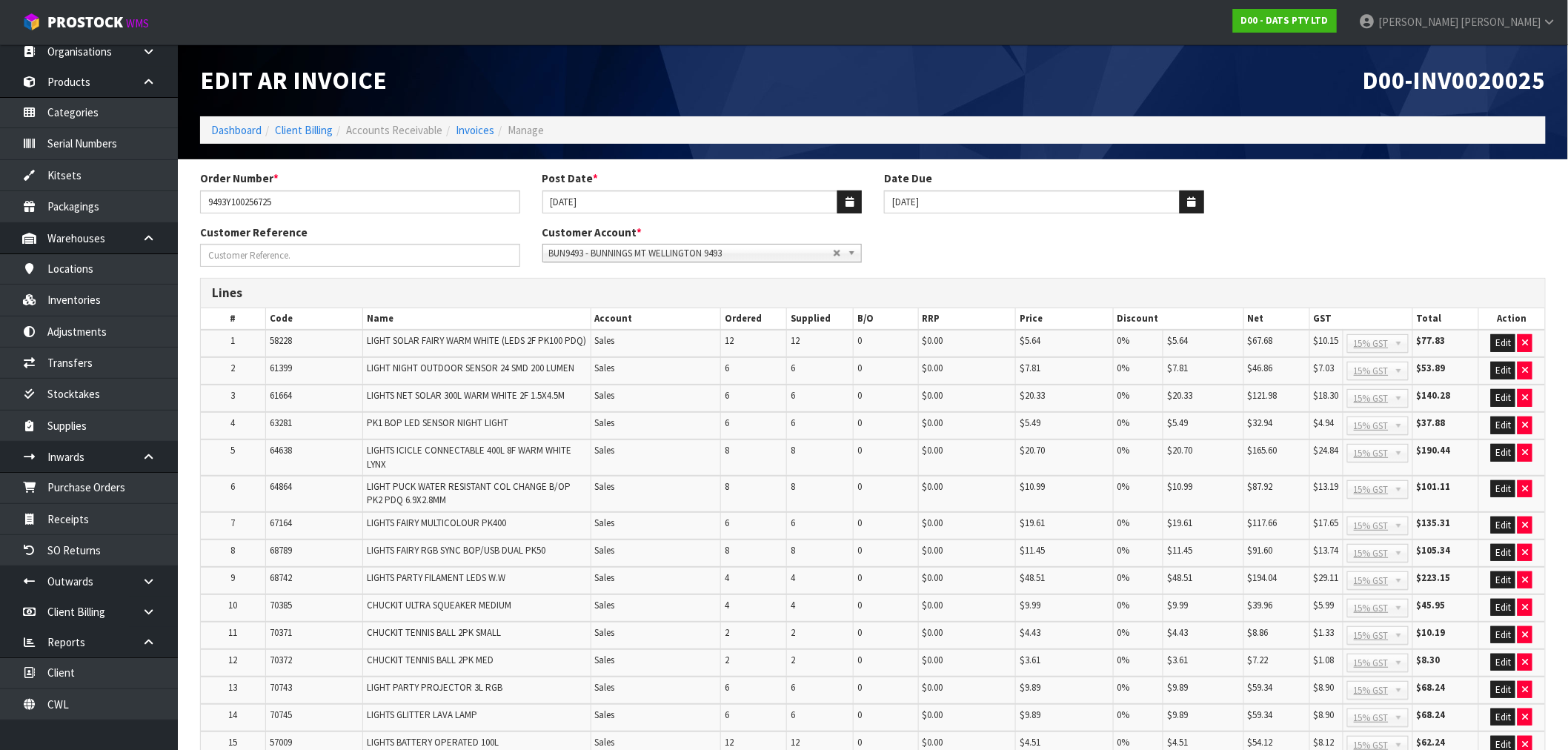
click at [1478, 76] on span "D00-INV0020025" at bounding box center [1454, 80] width 183 height 31
drag, startPoint x: 1478, startPoint y: 76, endPoint x: 1236, endPoint y: 130, distance: 248.0
click at [1478, 76] on span "D00-INV0020025" at bounding box center [1454, 80] width 183 height 31
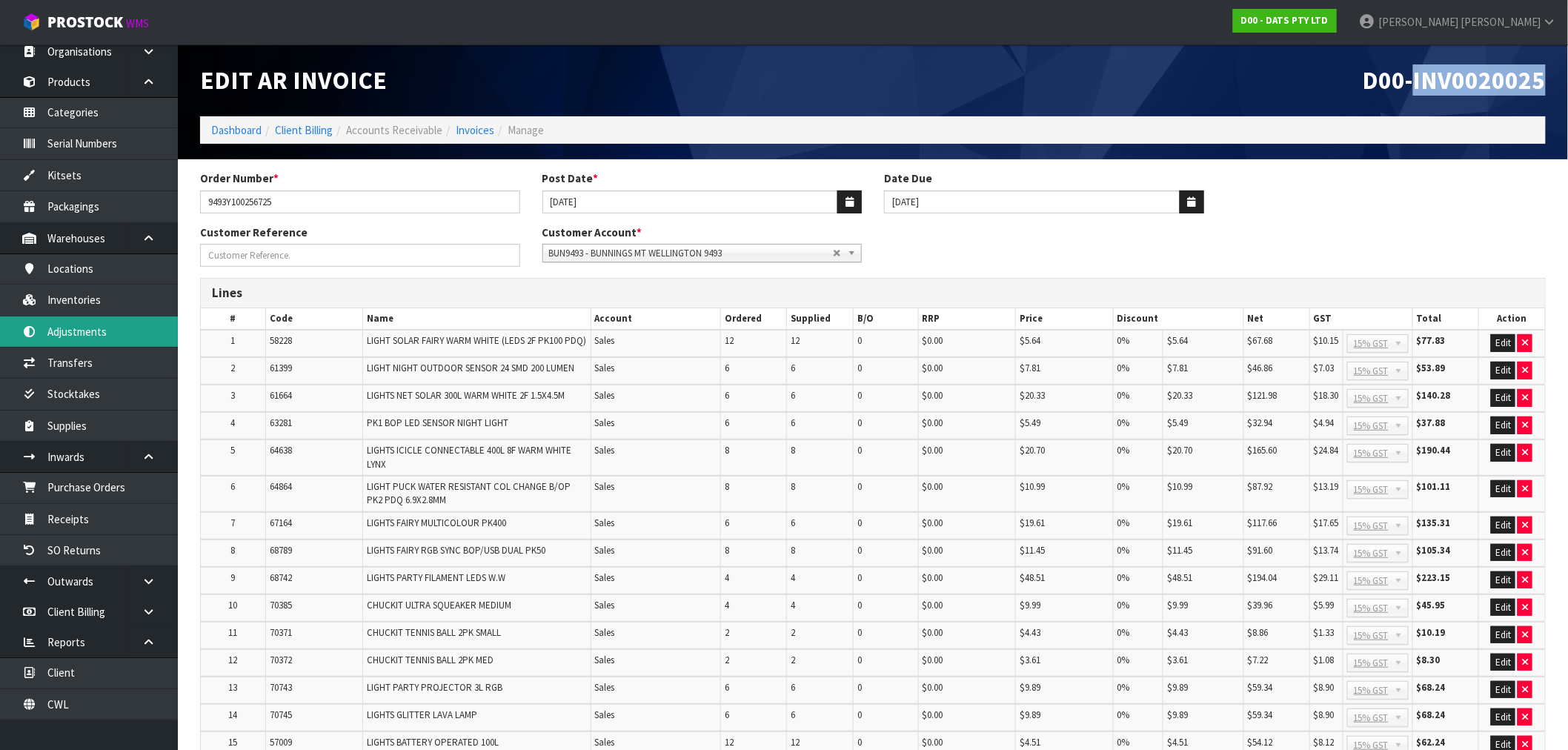
copy span "INV0020025"
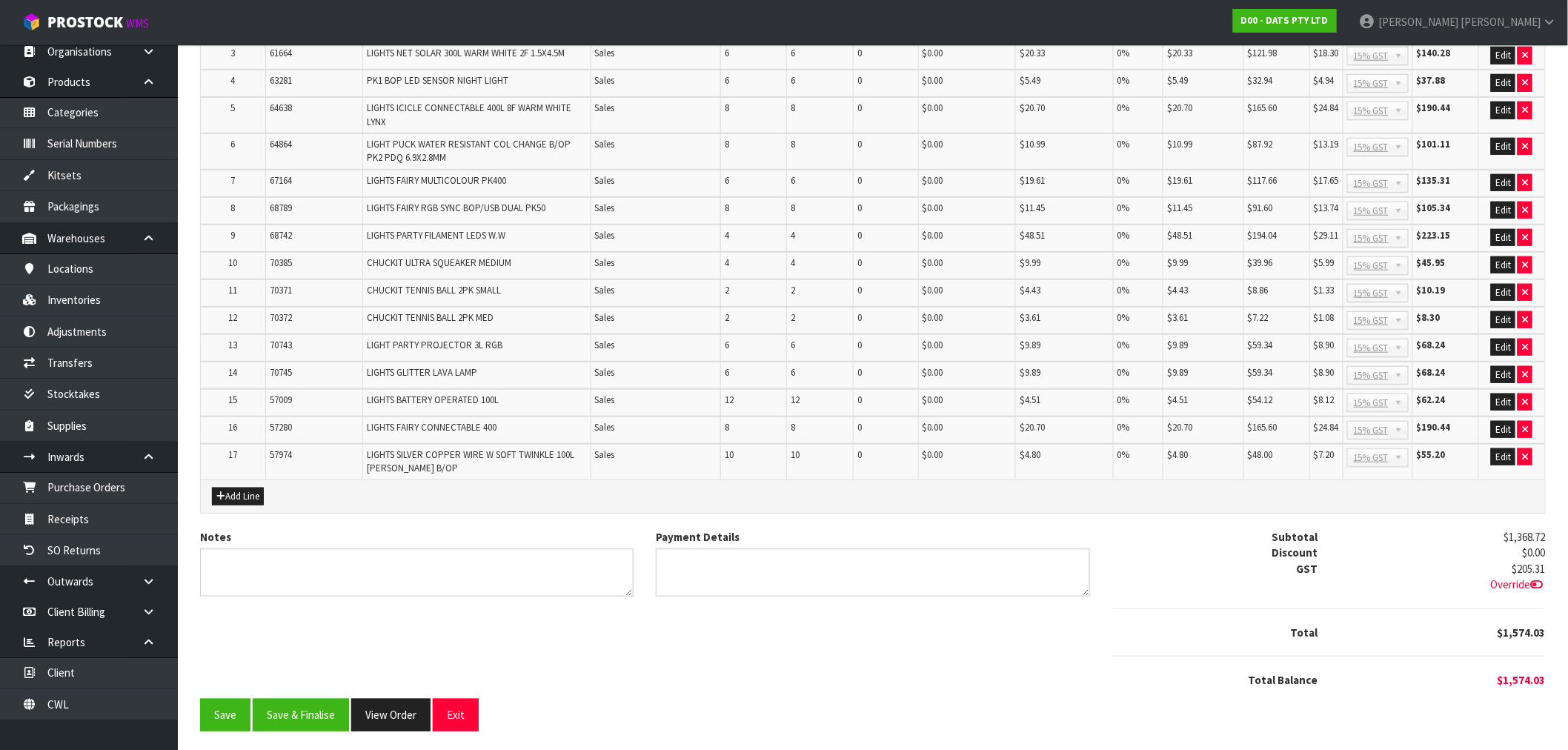
scroll to position [343, 0]
click at [298, 715] on button "Save & Finalise" at bounding box center [301, 713] width 96 height 32
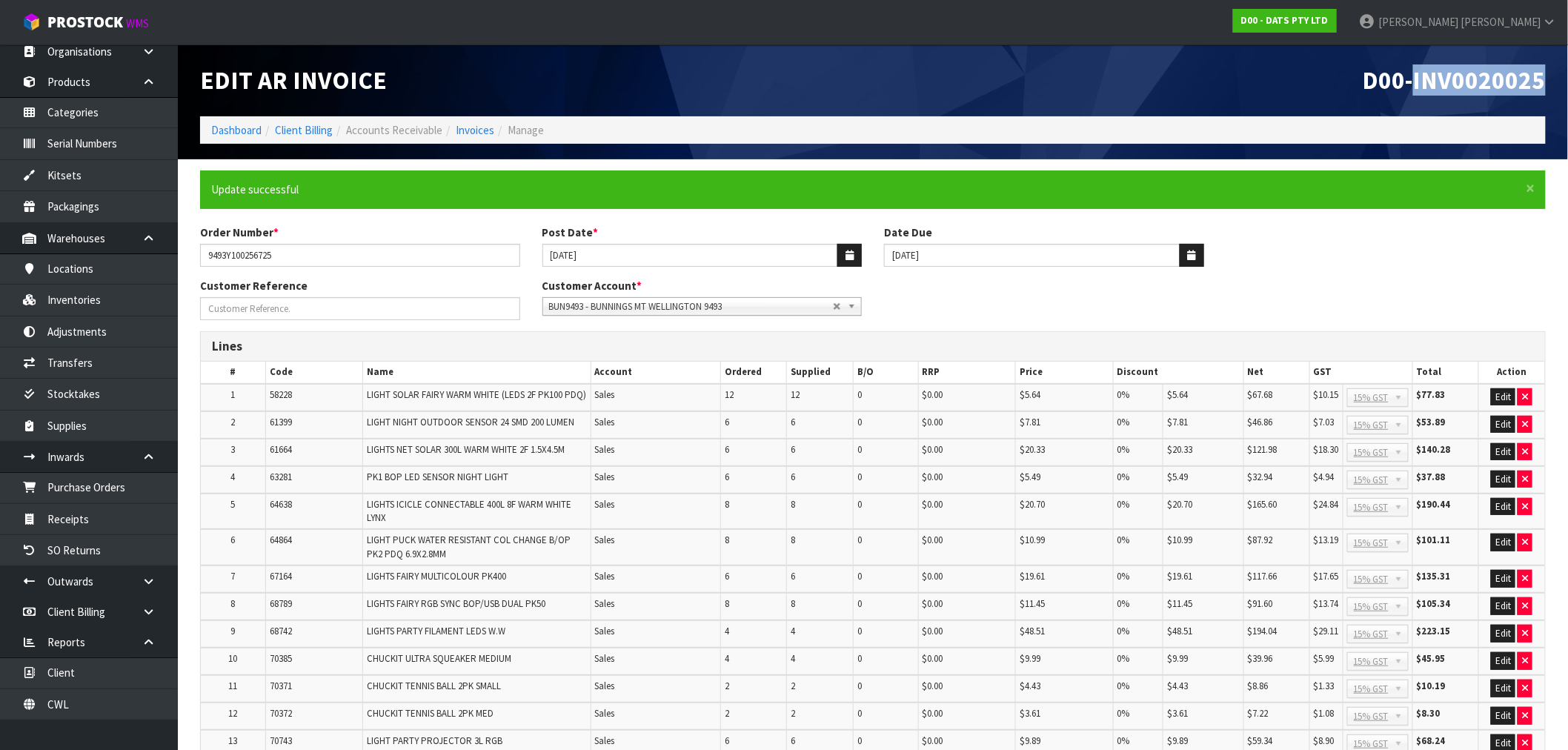
scroll to position [348, 0]
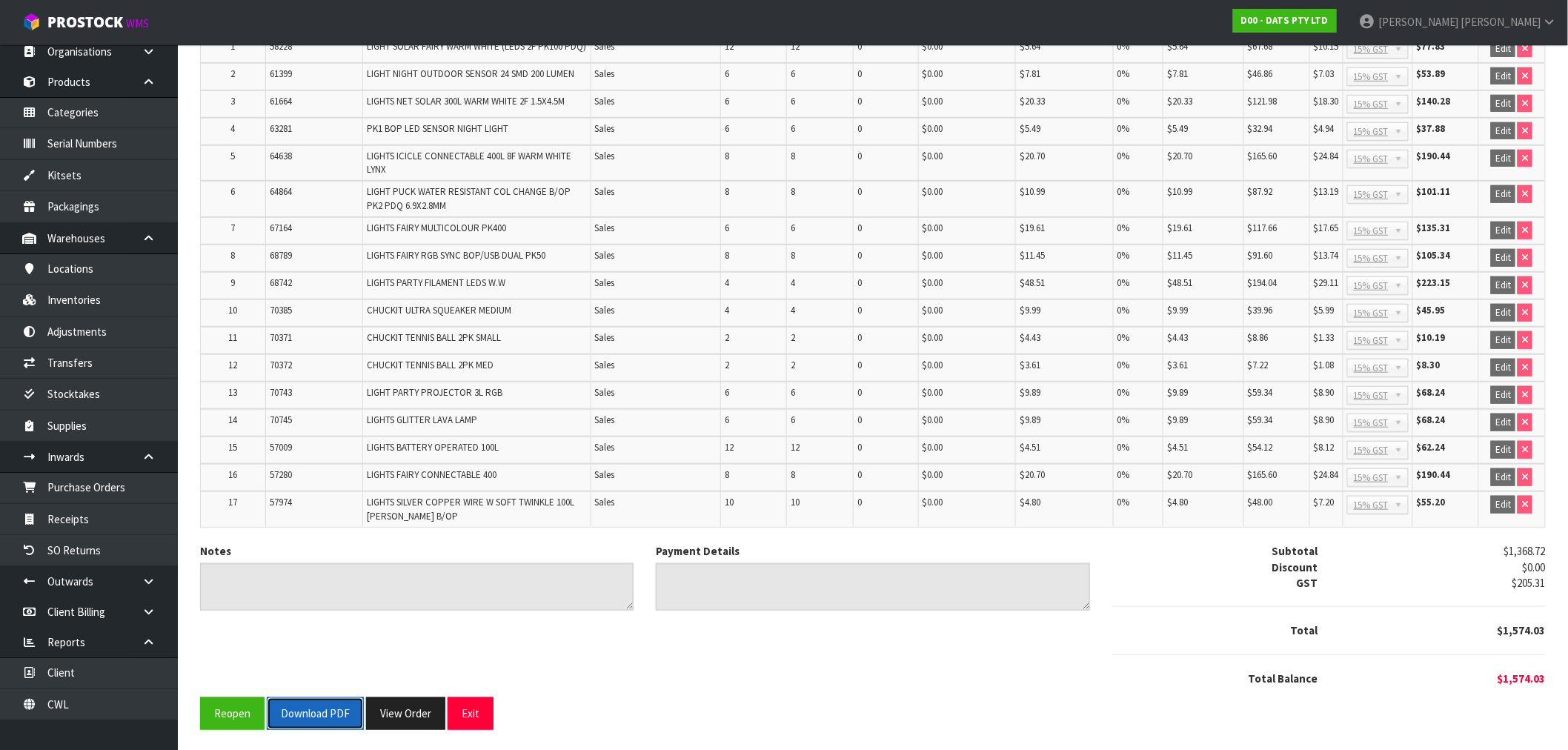
click at [341, 705] on button "Download PDF" at bounding box center [316, 713] width 97 height 32
click at [415, 720] on button "View Order" at bounding box center [405, 713] width 79 height 32
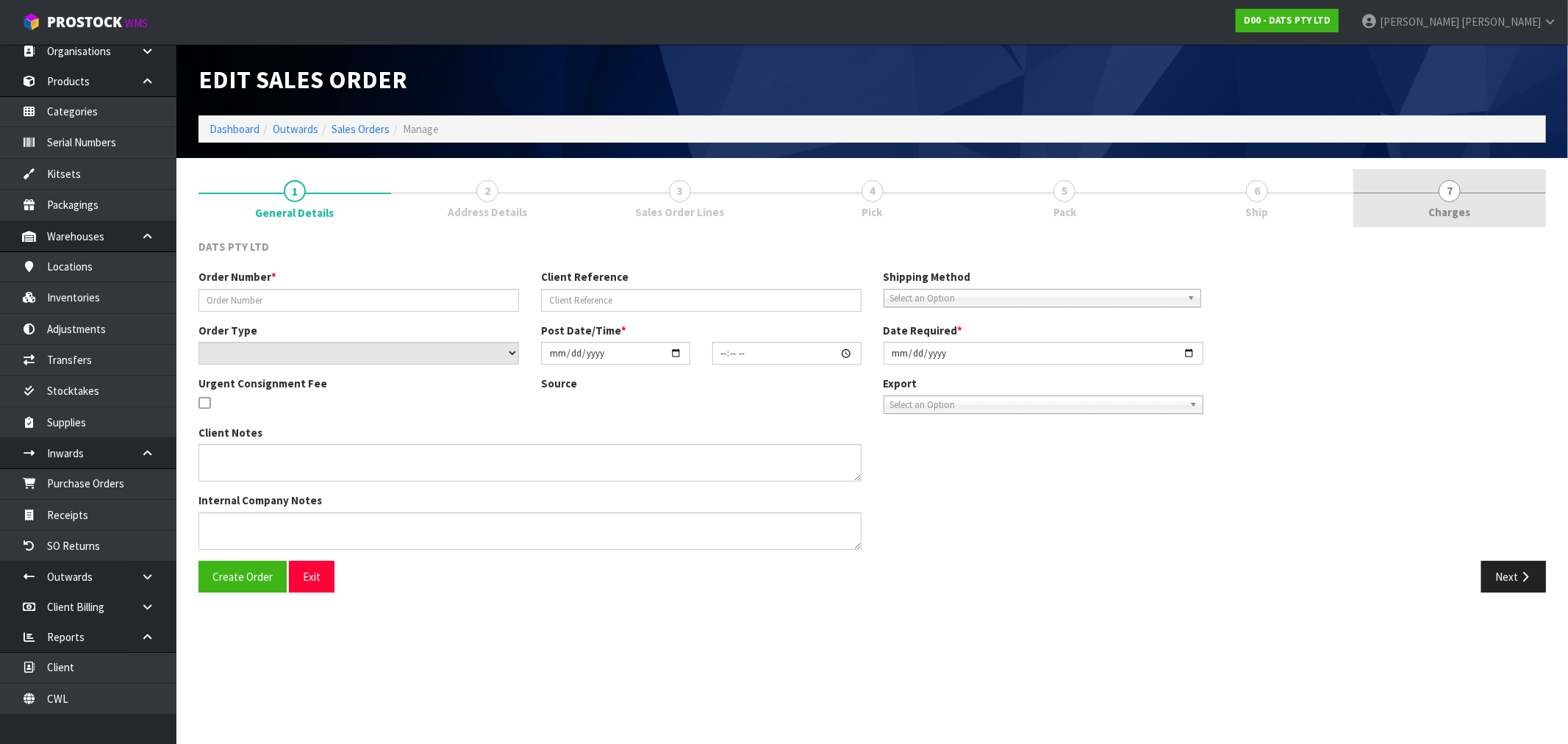
type input "9493Y100256725"
select select "number:0"
type input "[DATE]"
type input "09:10:00.000"
type input "[DATE]"
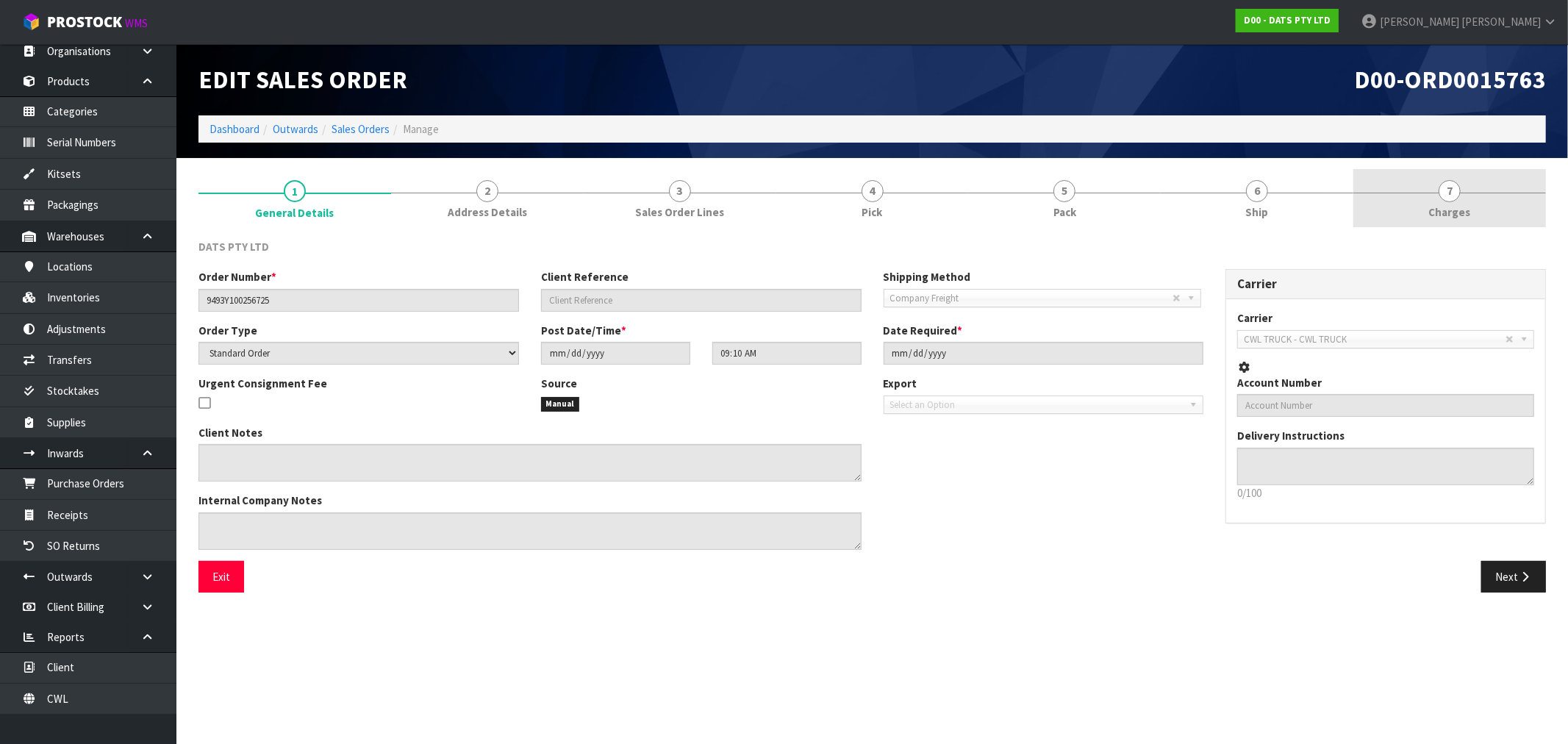
click at [1483, 198] on link "7 [GEOGRAPHIC_DATA]" at bounding box center [1449, 197] width 192 height 58
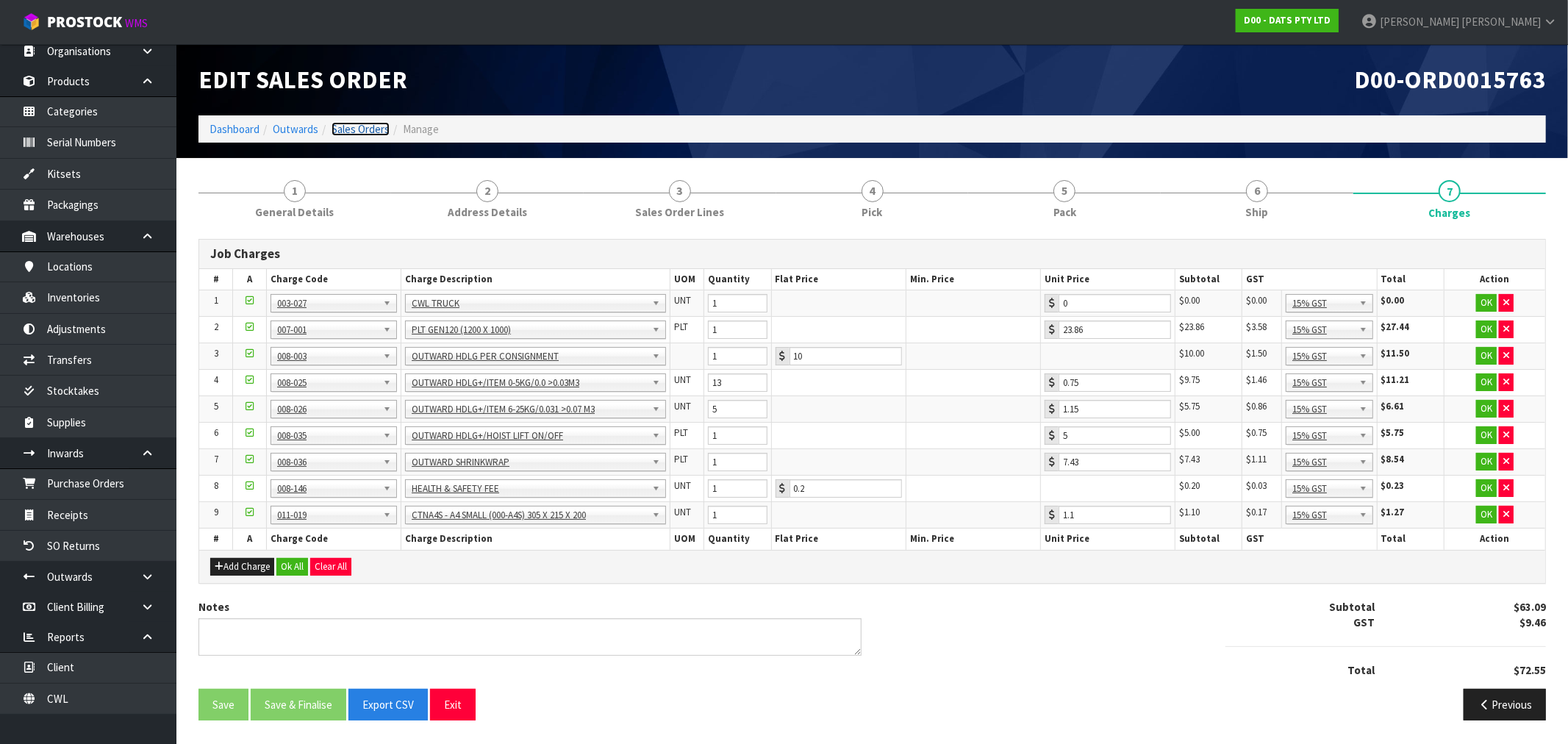
click at [378, 132] on link "Sales Orders" at bounding box center [360, 129] width 58 height 14
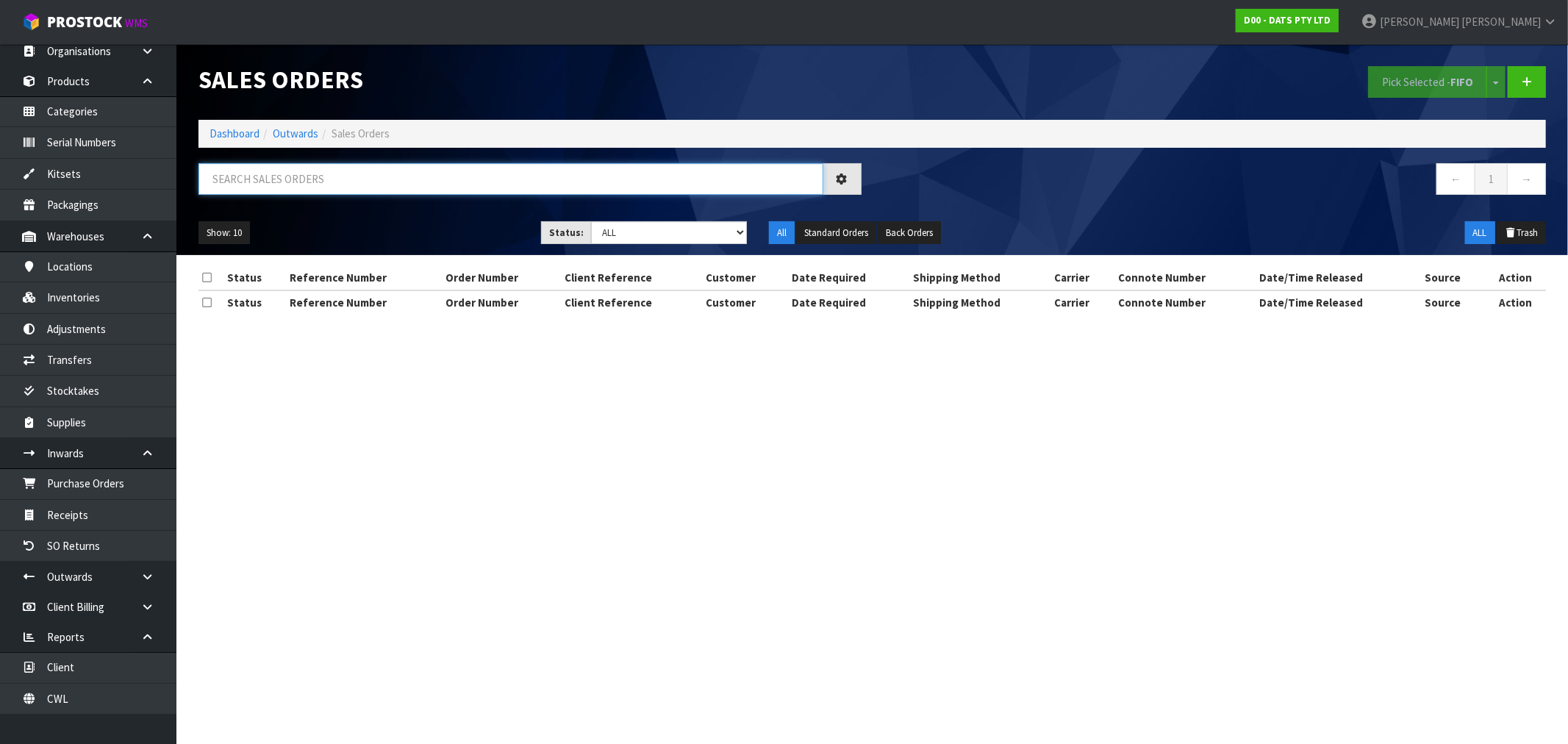
click at [415, 179] on input "text" at bounding box center [511, 178] width 625 height 32
type input "15760"
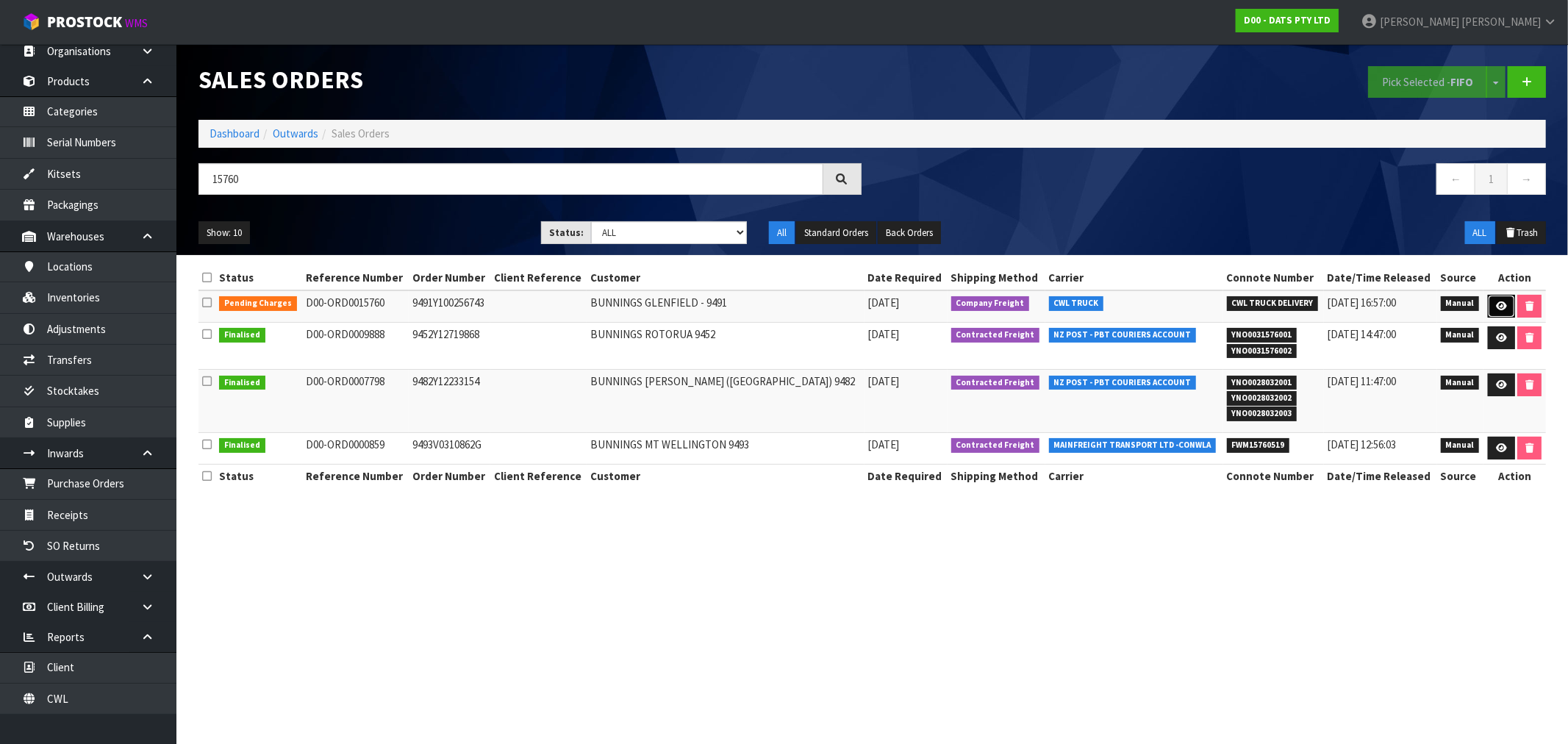
drag, startPoint x: 1490, startPoint y: 302, endPoint x: 1427, endPoint y: 295, distance: 63.4
click at [1490, 302] on link at bounding box center [1502, 306] width 28 height 23
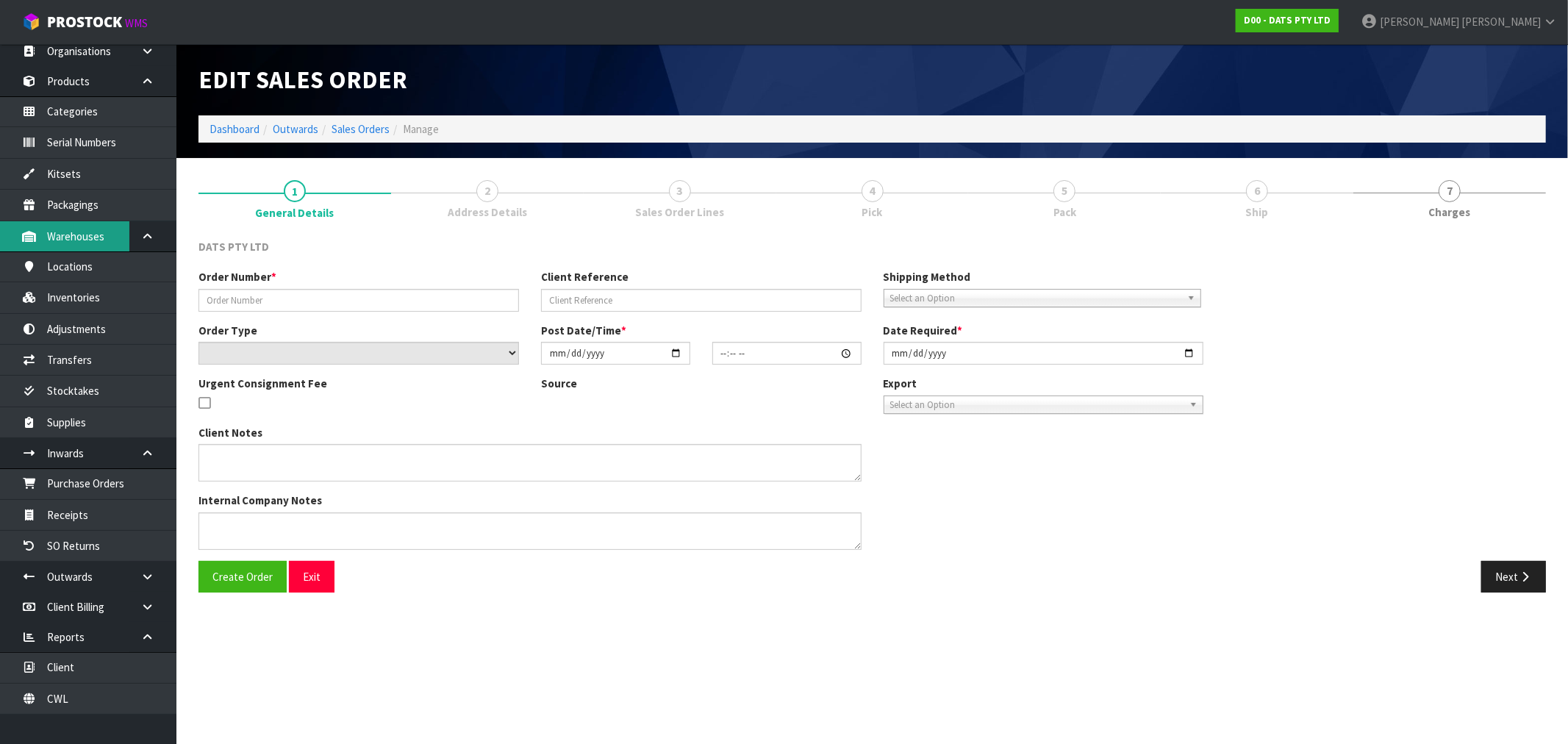
type input "9491Y100256743"
select select "number:0"
type input "[DATE]"
type input "09:05:00.000"
type input "[DATE]"
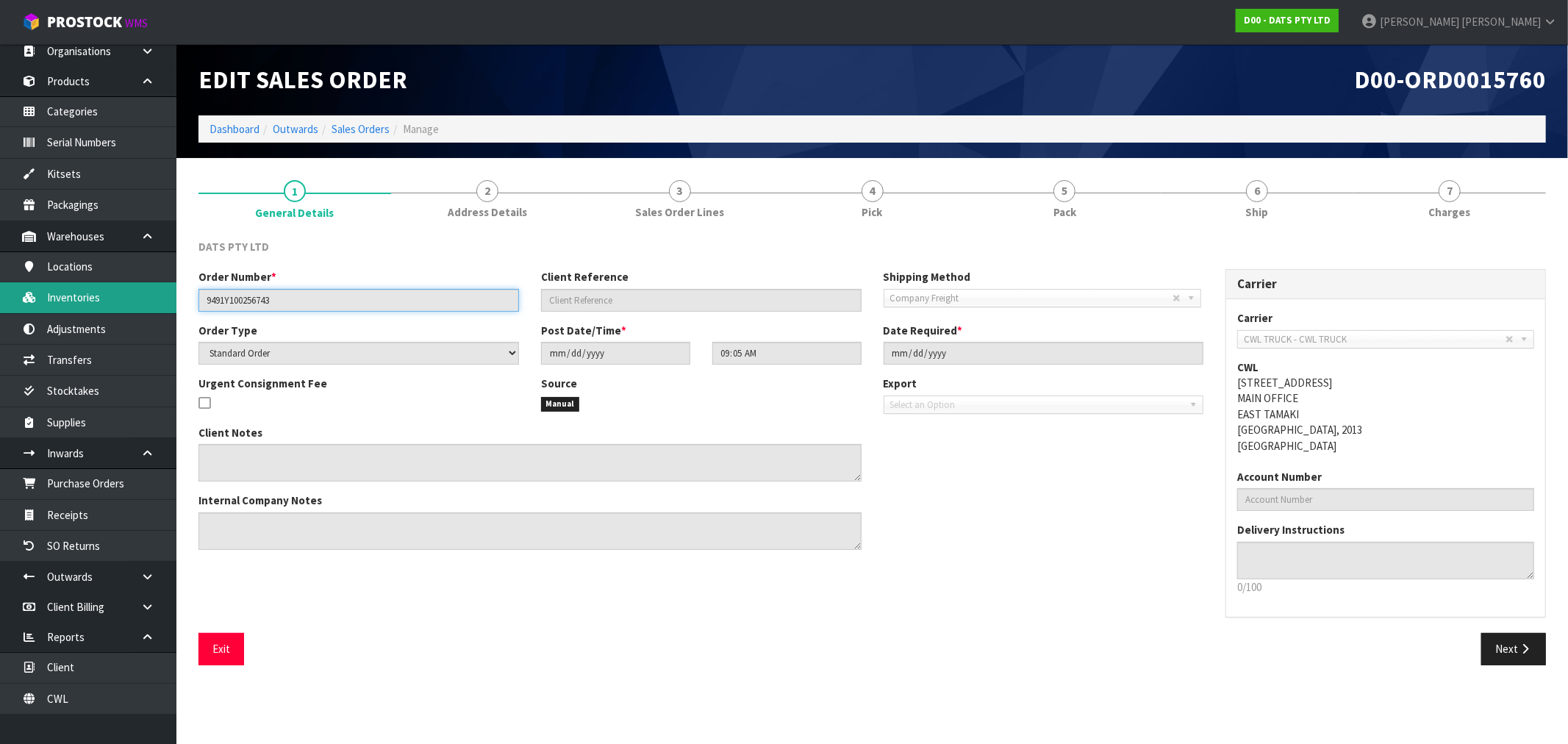
drag, startPoint x: 277, startPoint y: 302, endPoint x: 67, endPoint y: 296, distance: 210.1
click at [78, 295] on body "Toggle navigation ProStock WMS D00 - DATS PTY LTD [PERSON_NAME] Logout Dashboar…" at bounding box center [784, 372] width 1568 height 744
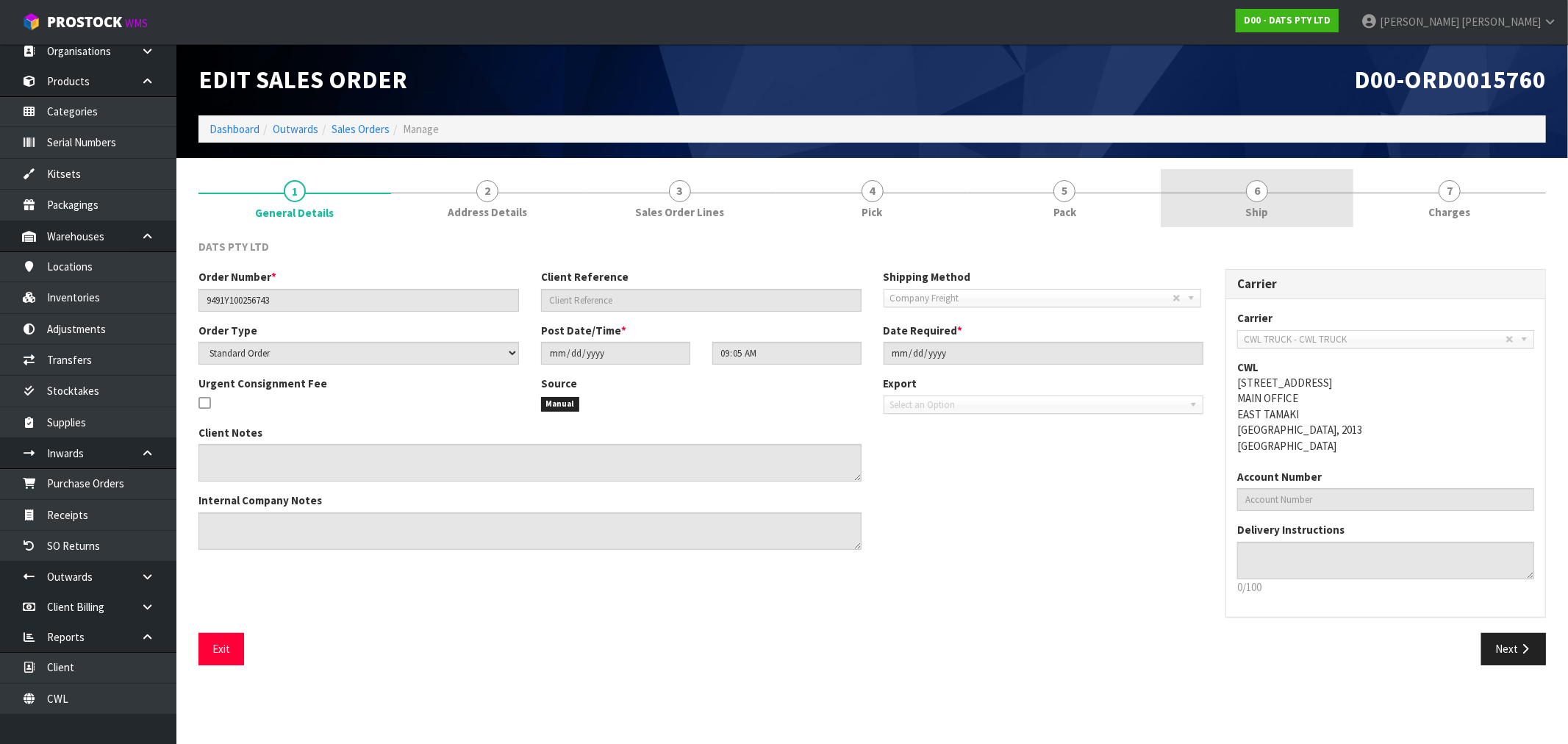
click at [1288, 184] on link "6 Ship" at bounding box center [1257, 197] width 192 height 58
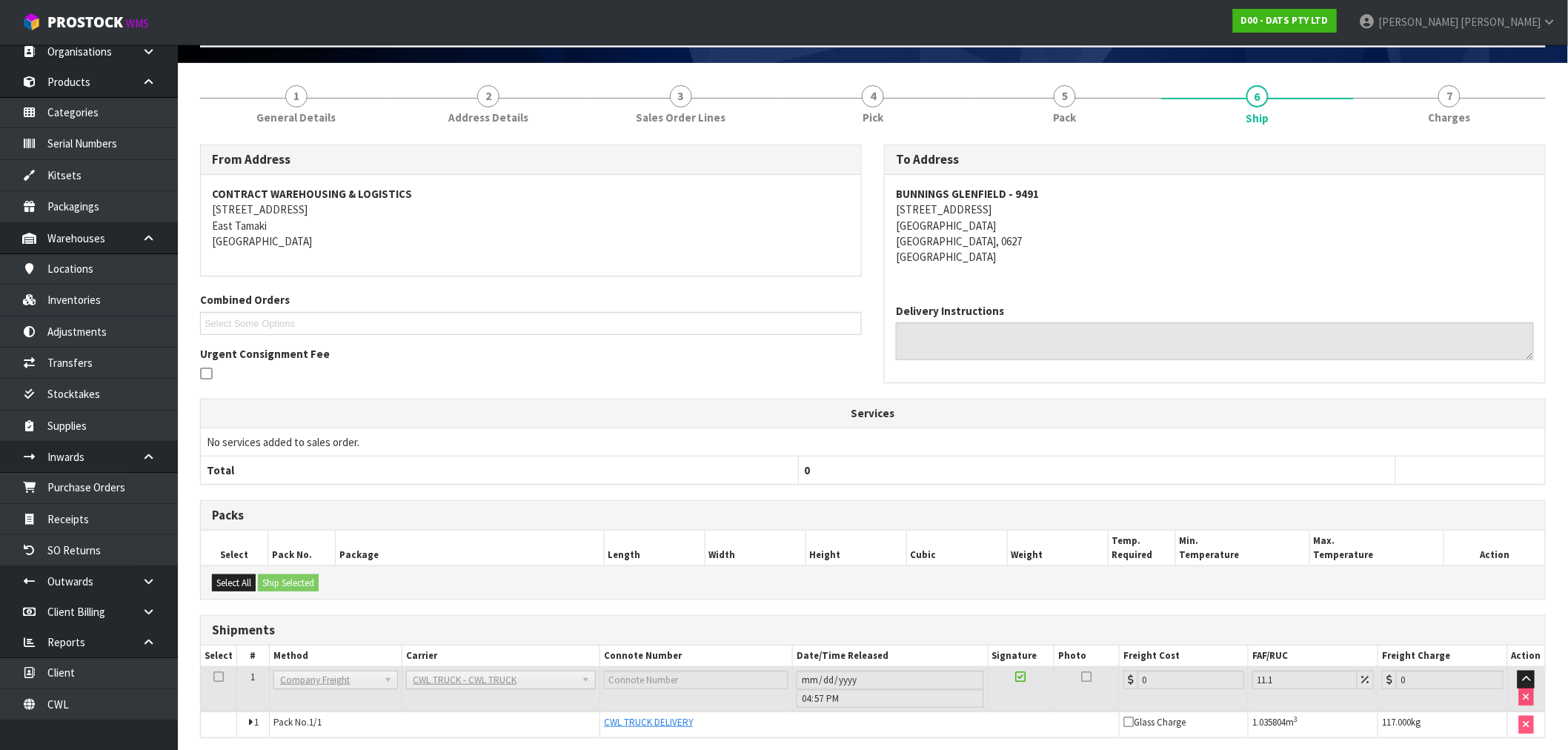
scroll to position [154, 0]
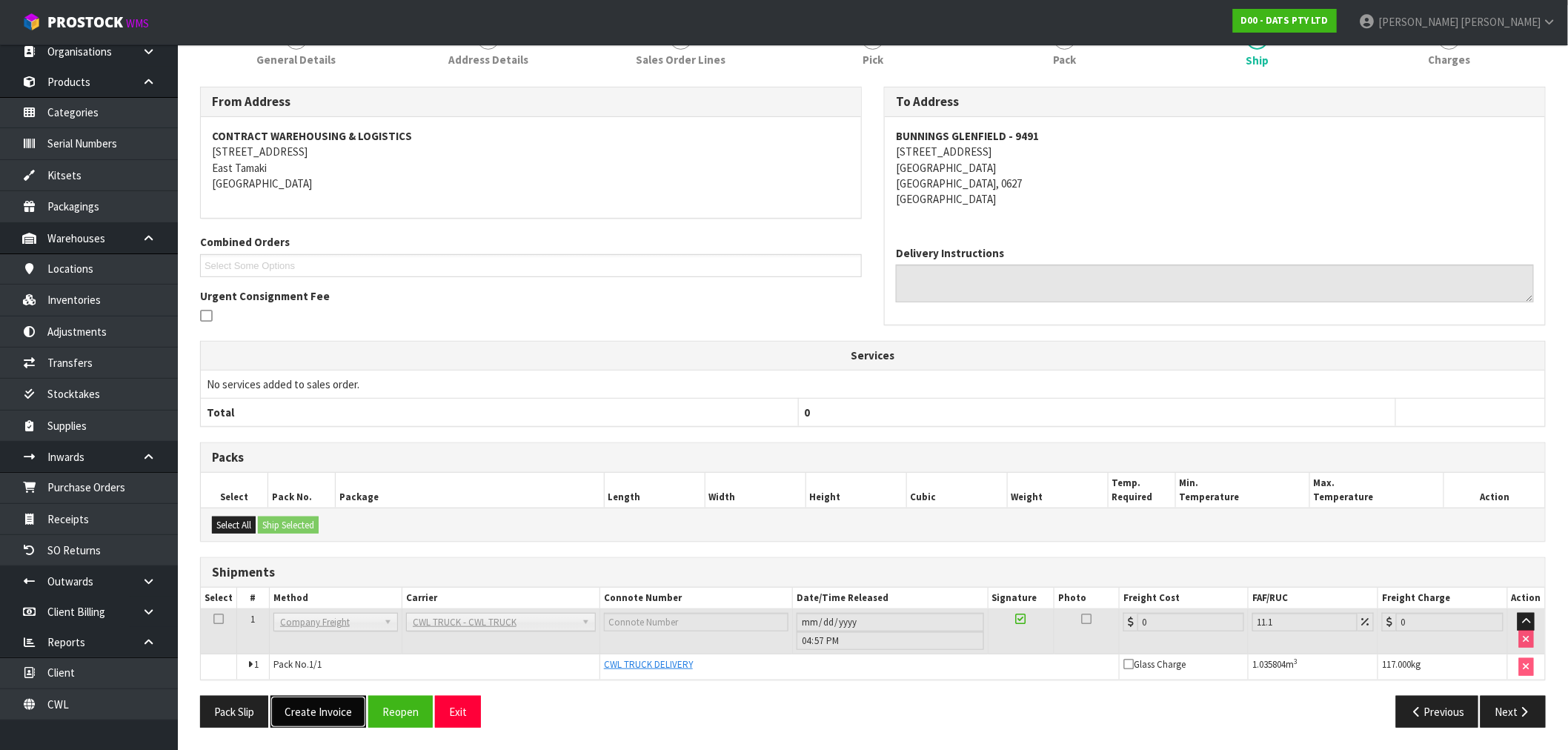
click at [326, 705] on button "Create Invoice" at bounding box center [318, 711] width 96 height 32
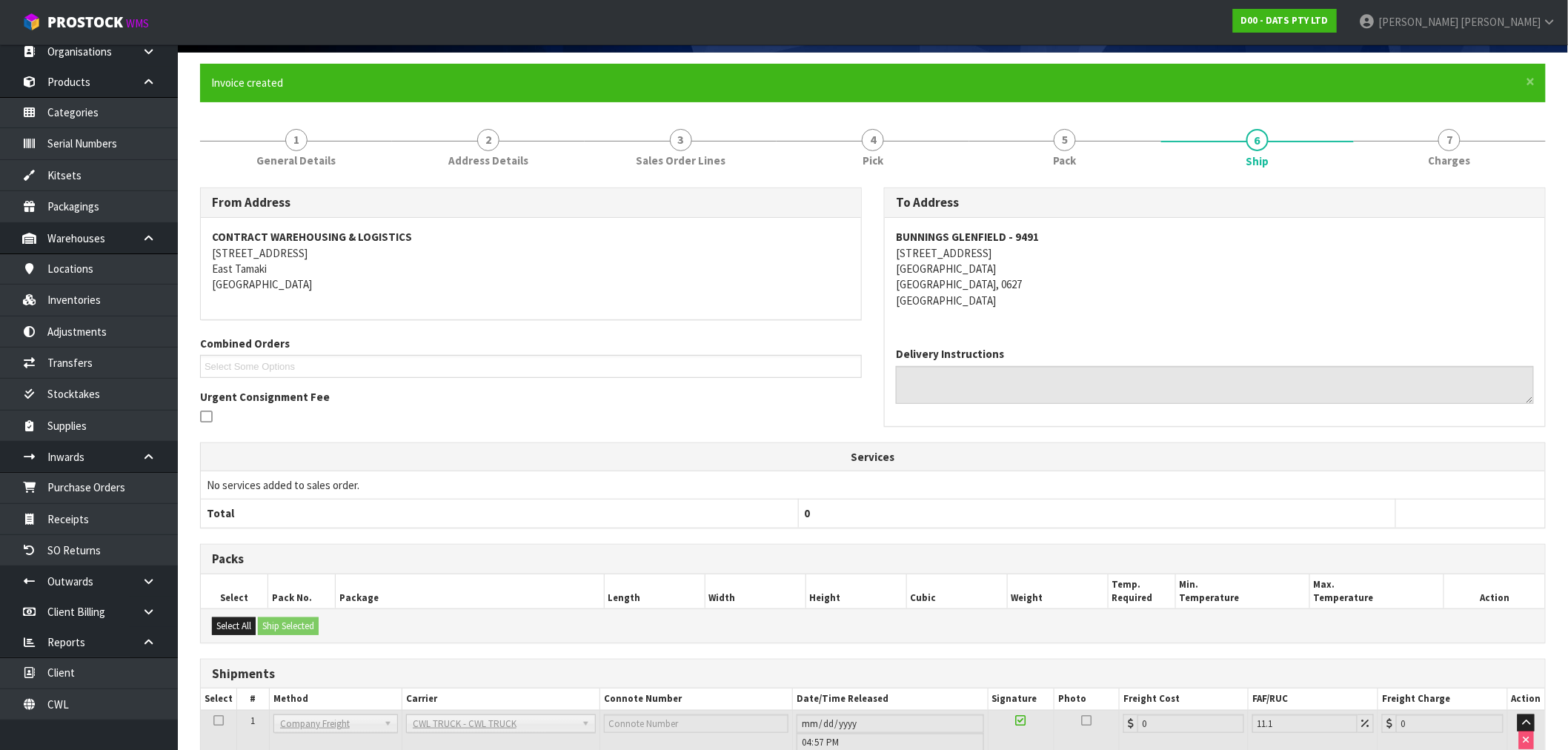
scroll to position [209, 0]
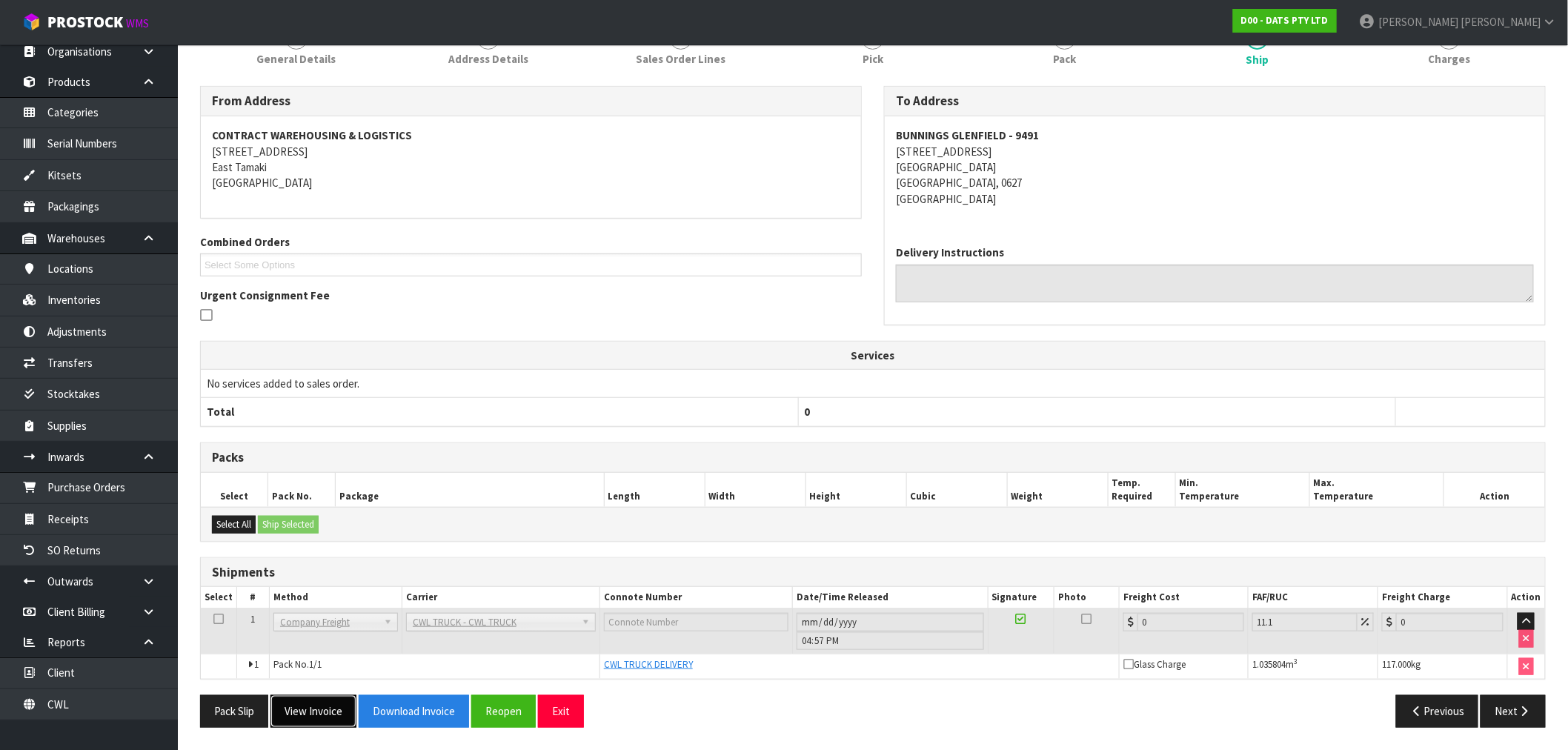
drag, startPoint x: 308, startPoint y: 705, endPoint x: 652, endPoint y: 523, distance: 389.2
click at [307, 705] on button "View Invoice" at bounding box center [313, 711] width 86 height 32
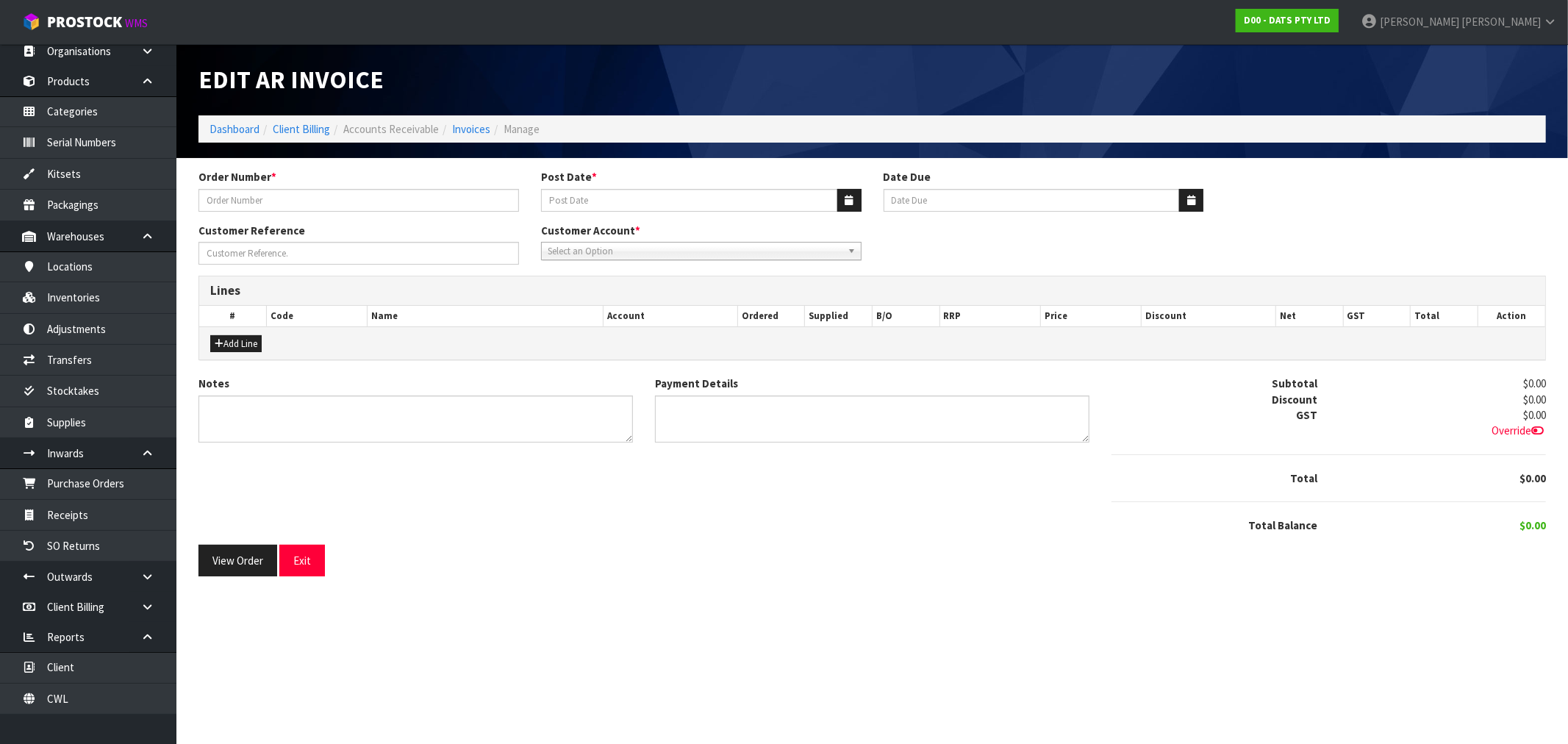
type input "9491Y100256743"
type input "[DATE]"
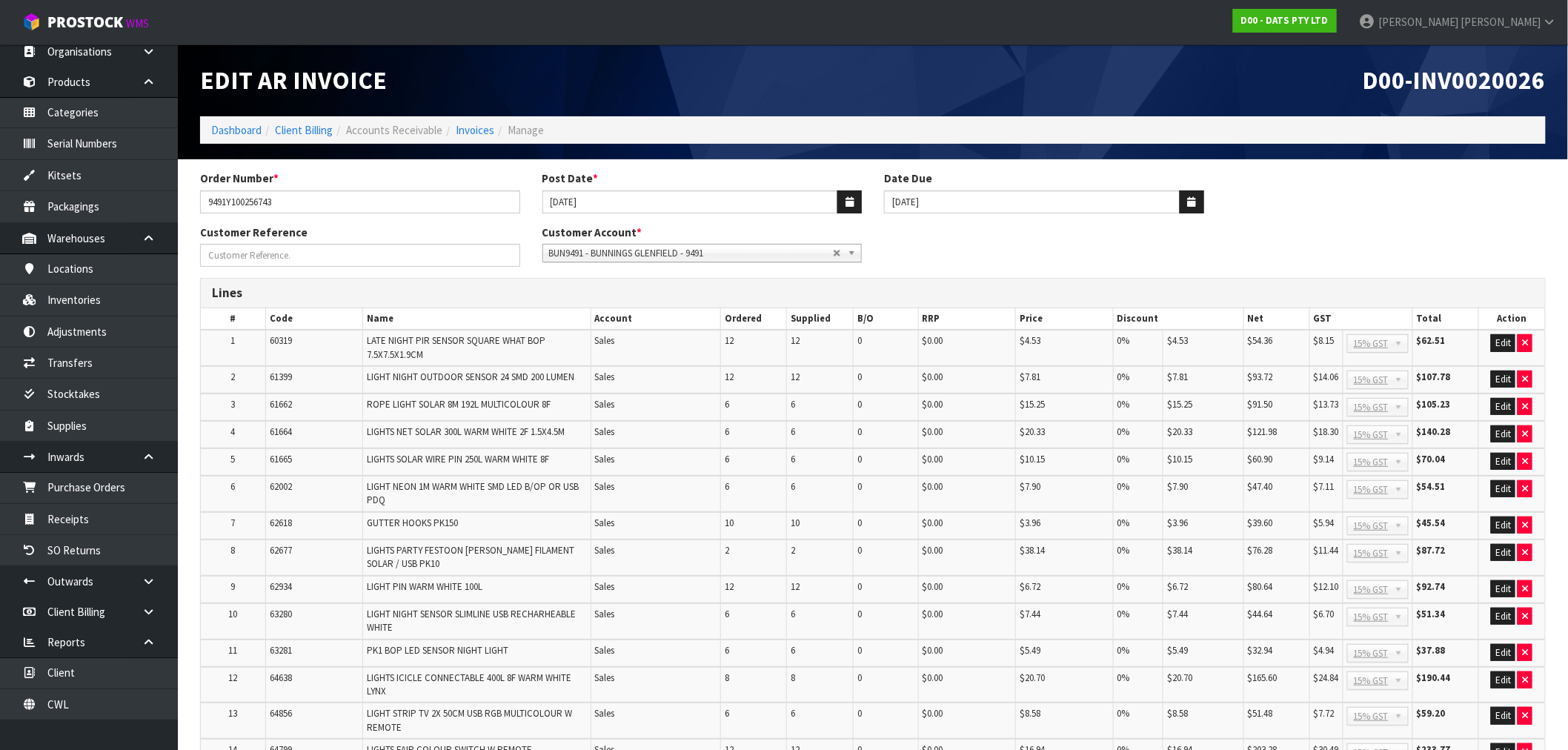
click at [1460, 84] on span "D00-INV0020026" at bounding box center [1454, 80] width 183 height 31
copy span "INV0020026"
drag, startPoint x: 328, startPoint y: 194, endPoint x: 132, endPoint y: 218, distance: 197.5
click at [166, 209] on body "Toggle navigation ProStock WMS D00 - DATS PTY LTD [PERSON_NAME] Logout Dashboar…" at bounding box center [784, 375] width 1568 height 750
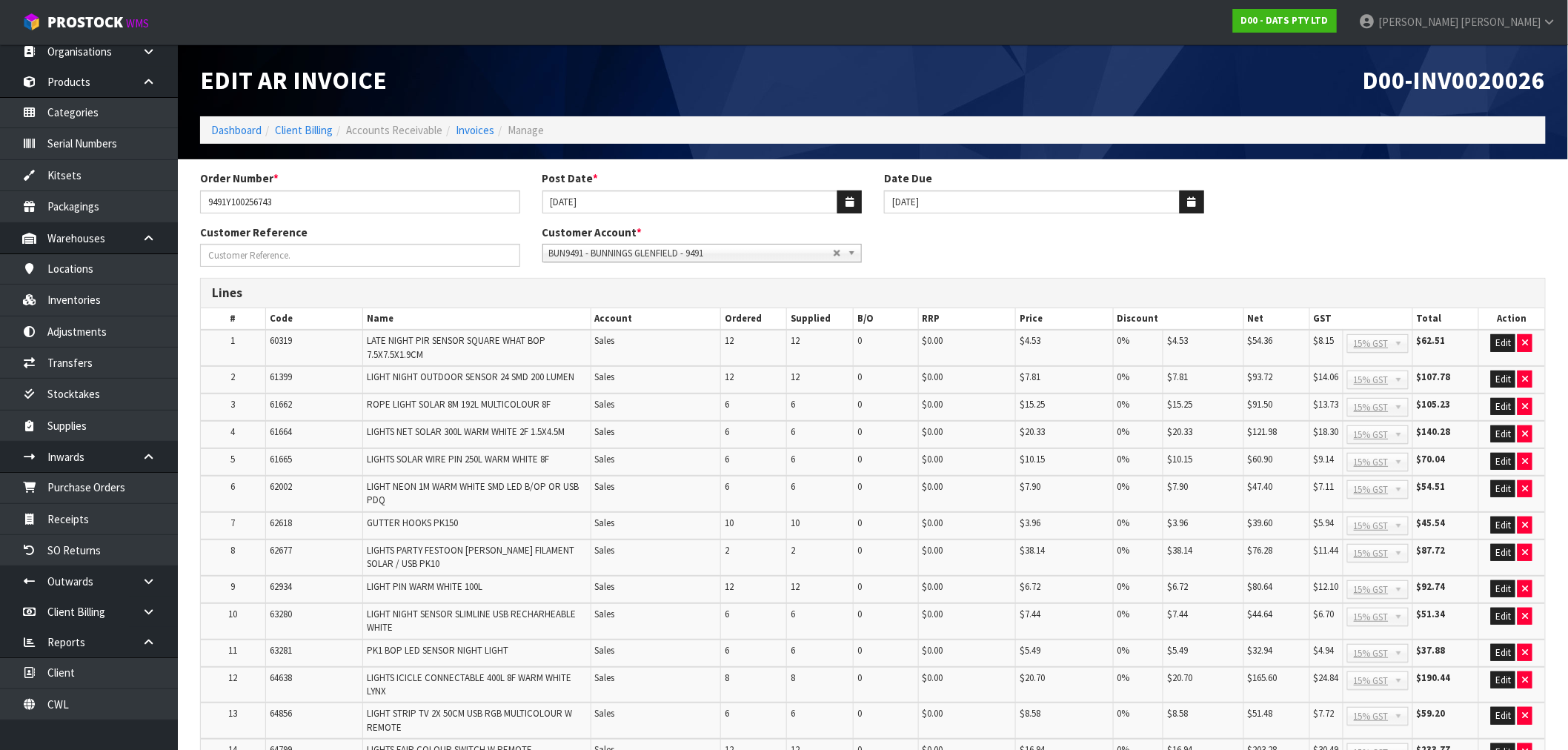
click at [1500, 83] on span "D00-INV0020026" at bounding box center [1454, 80] width 183 height 31
copy span "INV0020026"
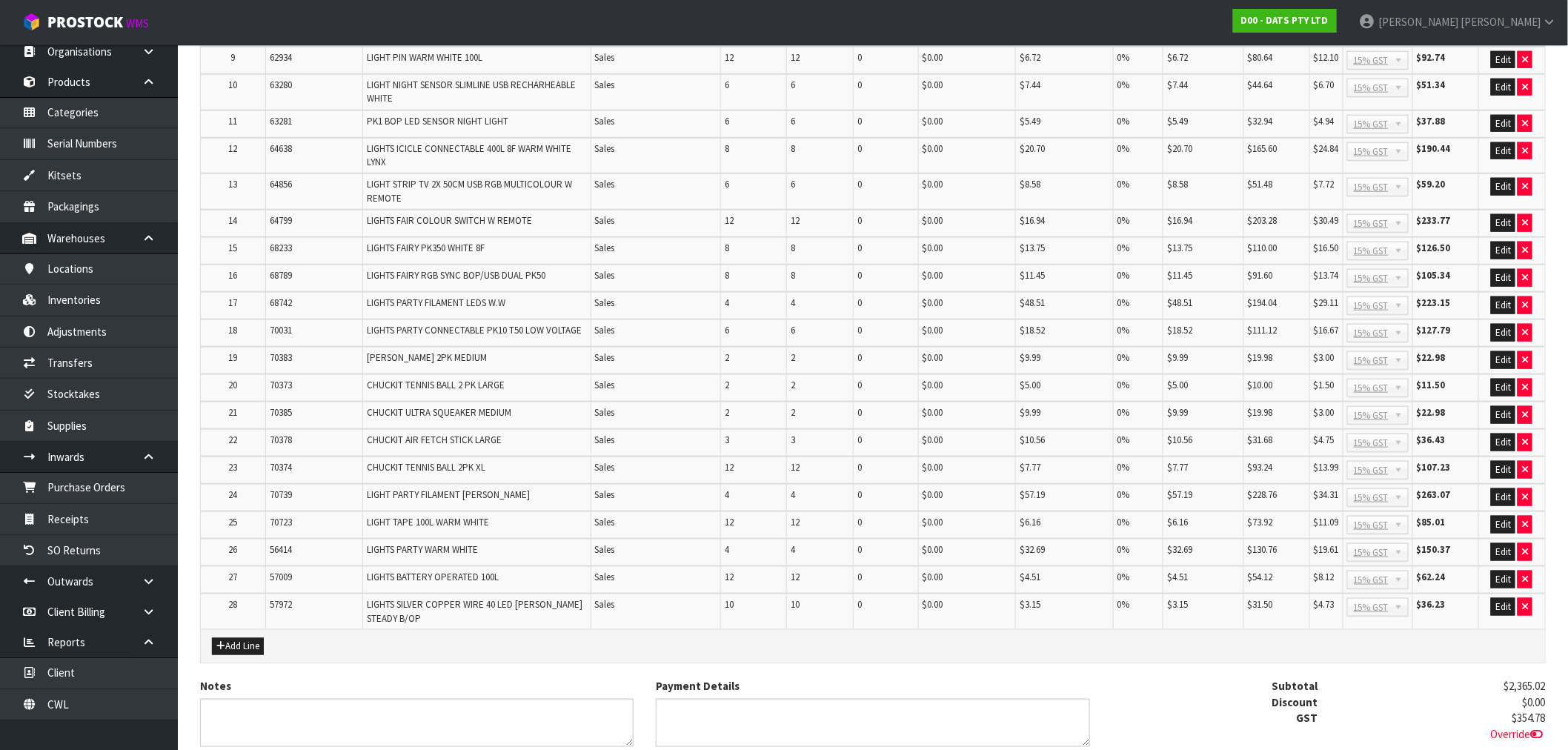
scroll to position [664, 0]
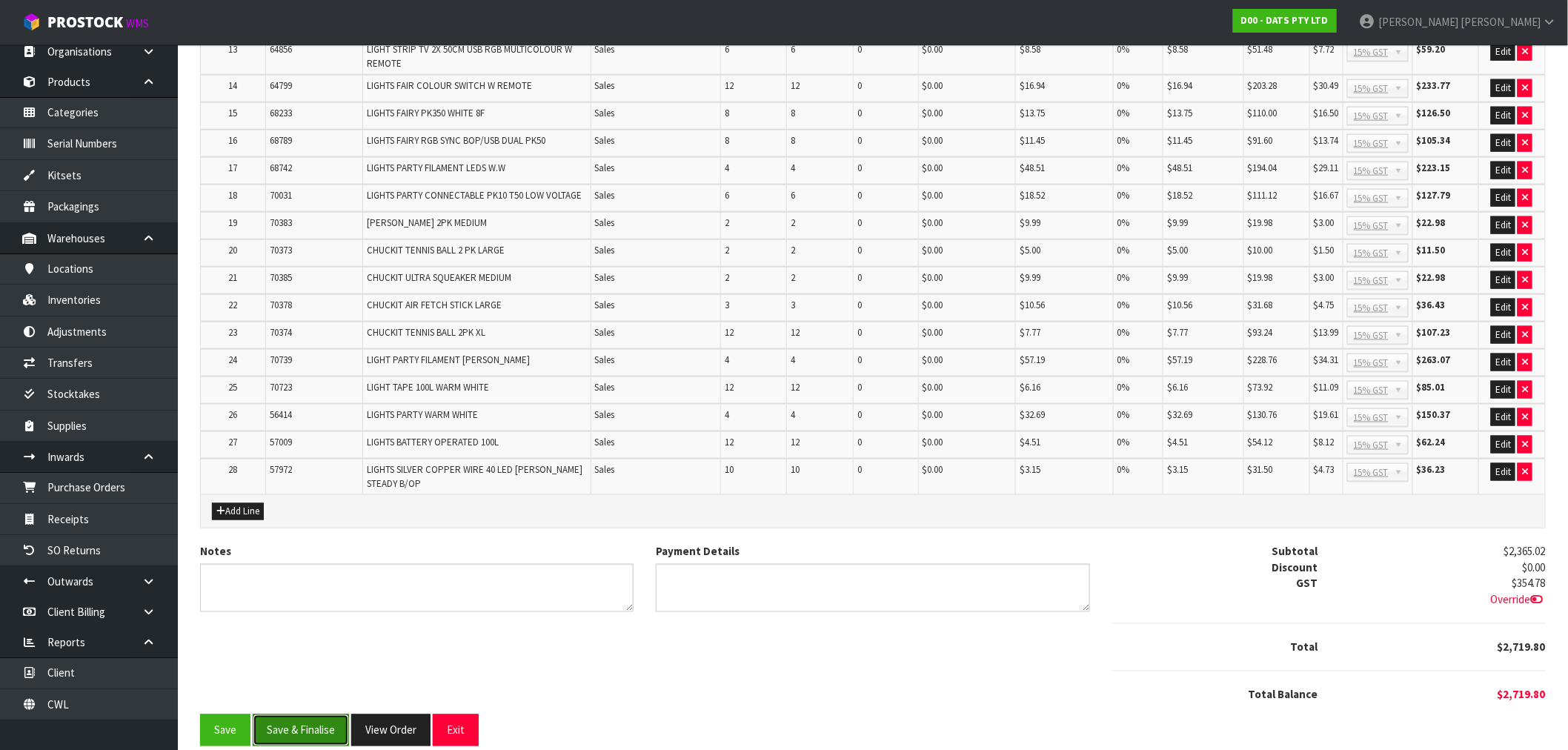
click at [345, 714] on button "Save & Finalise" at bounding box center [301, 730] width 96 height 32
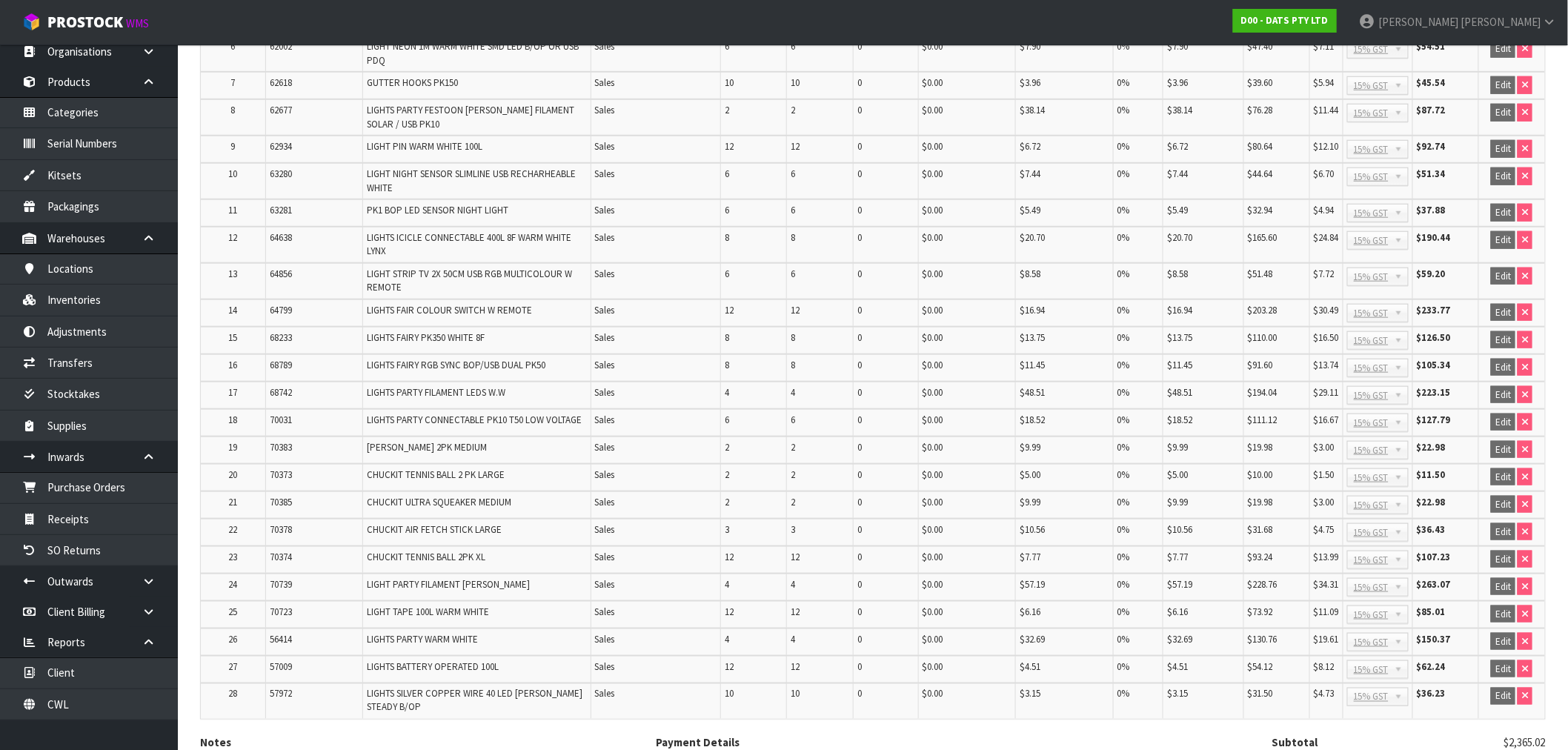
scroll to position [668, 0]
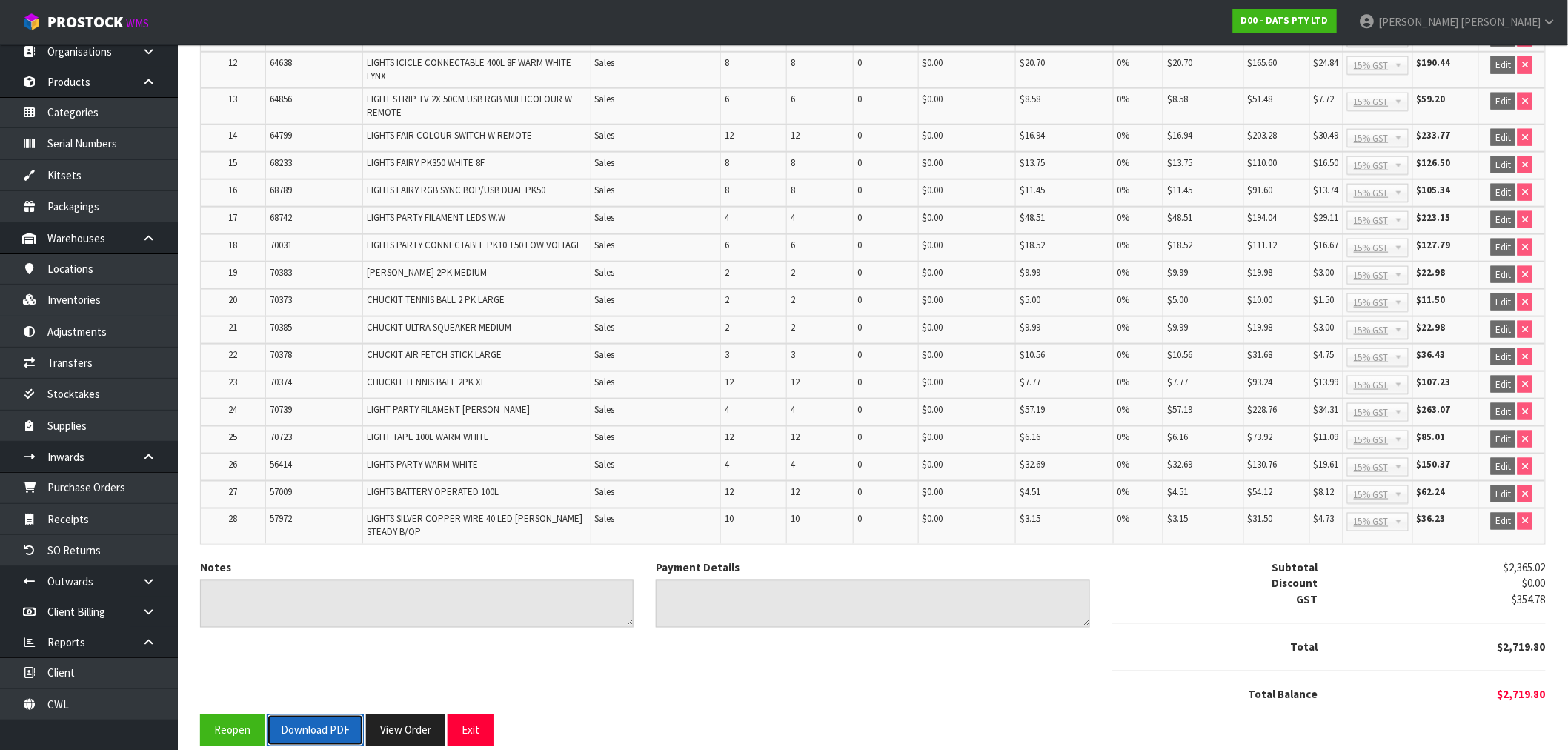
click at [309, 719] on button "Download PDF" at bounding box center [316, 730] width 97 height 32
click at [398, 714] on button "View Order" at bounding box center [405, 730] width 79 height 32
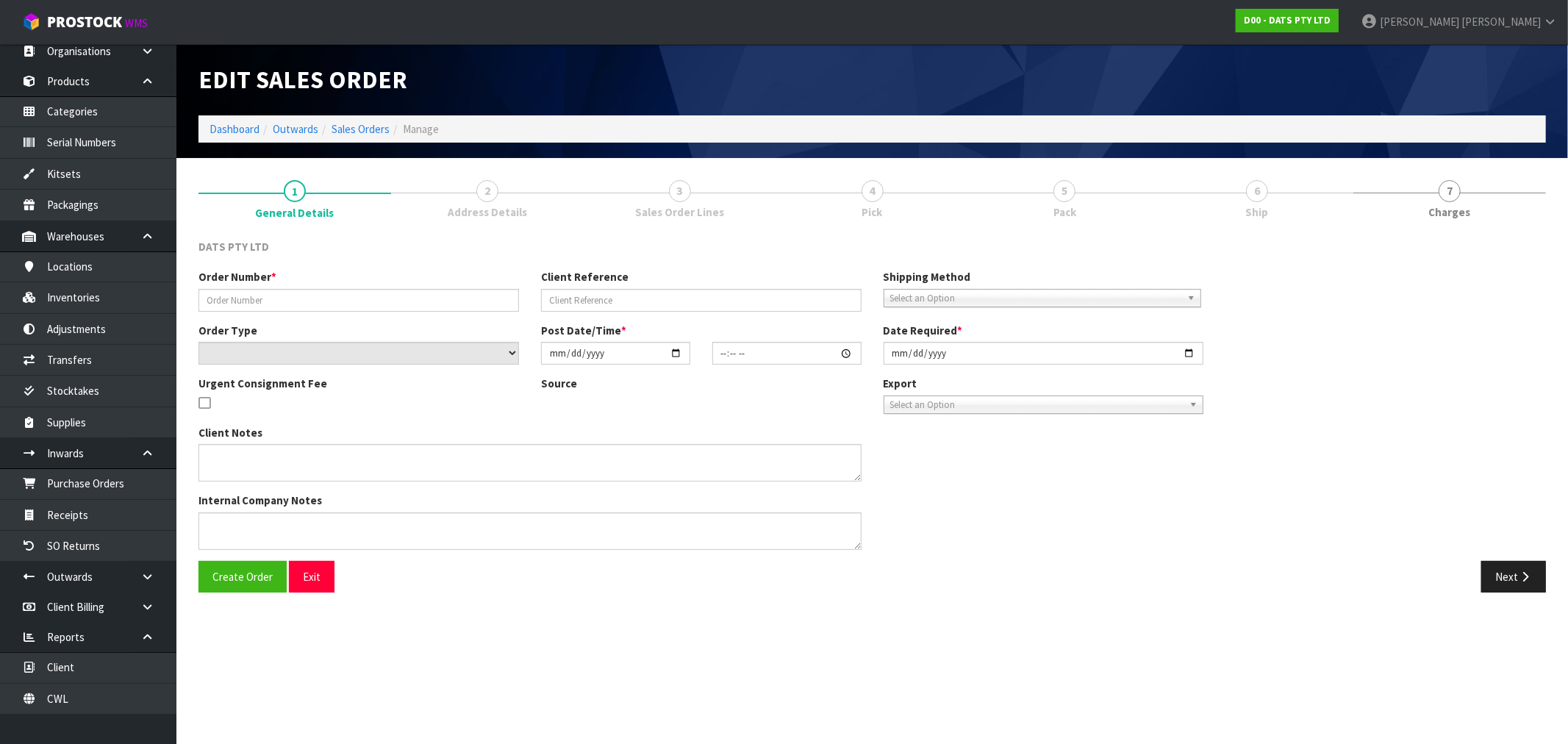
type input "9491Y100256743"
select select "number:0"
type input "[DATE]"
type input "09:05:00.000"
type input "[DATE]"
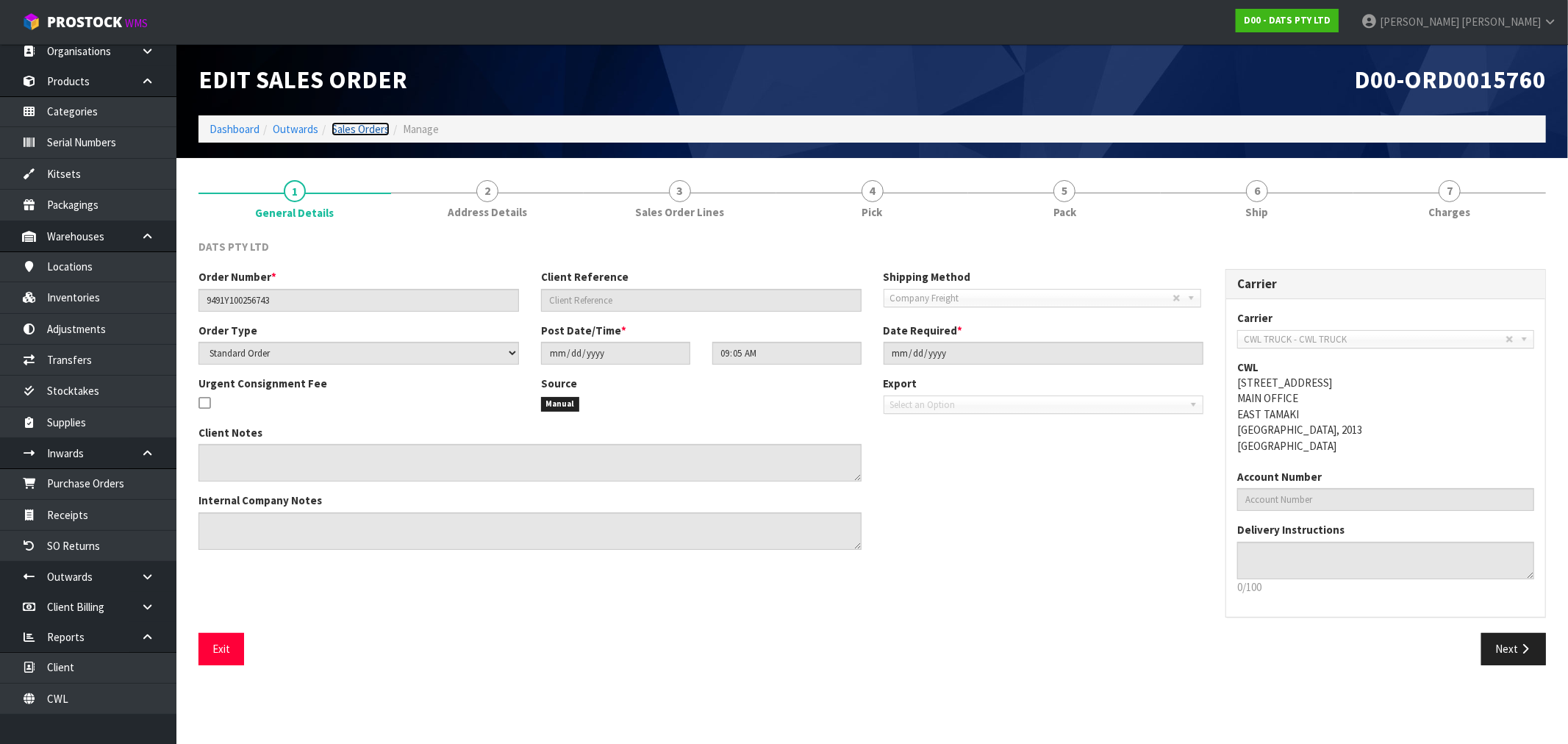
click at [375, 122] on link "Sales Orders" at bounding box center [360, 129] width 58 height 14
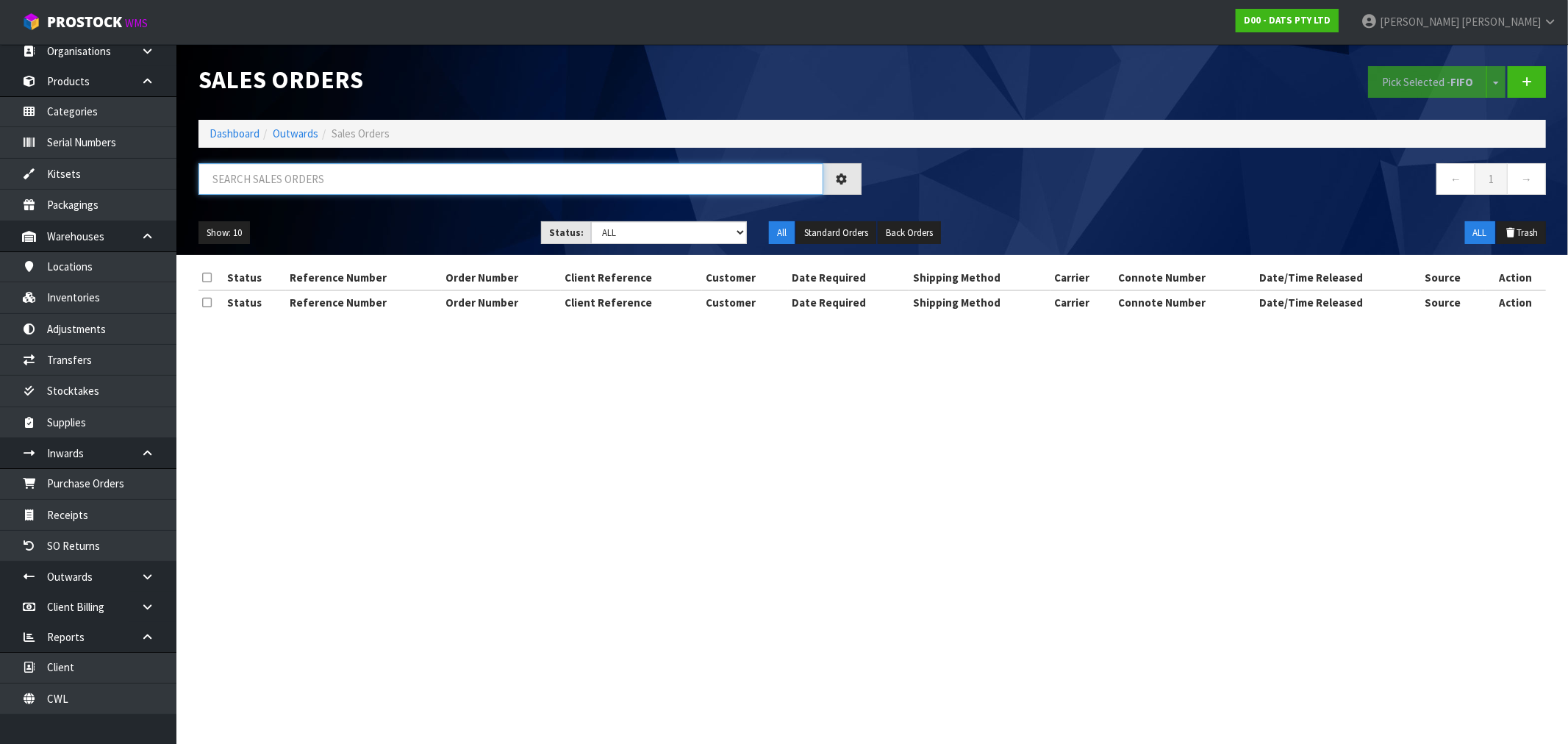
click at [525, 170] on input "text" at bounding box center [511, 178] width 625 height 32
type input "15757"
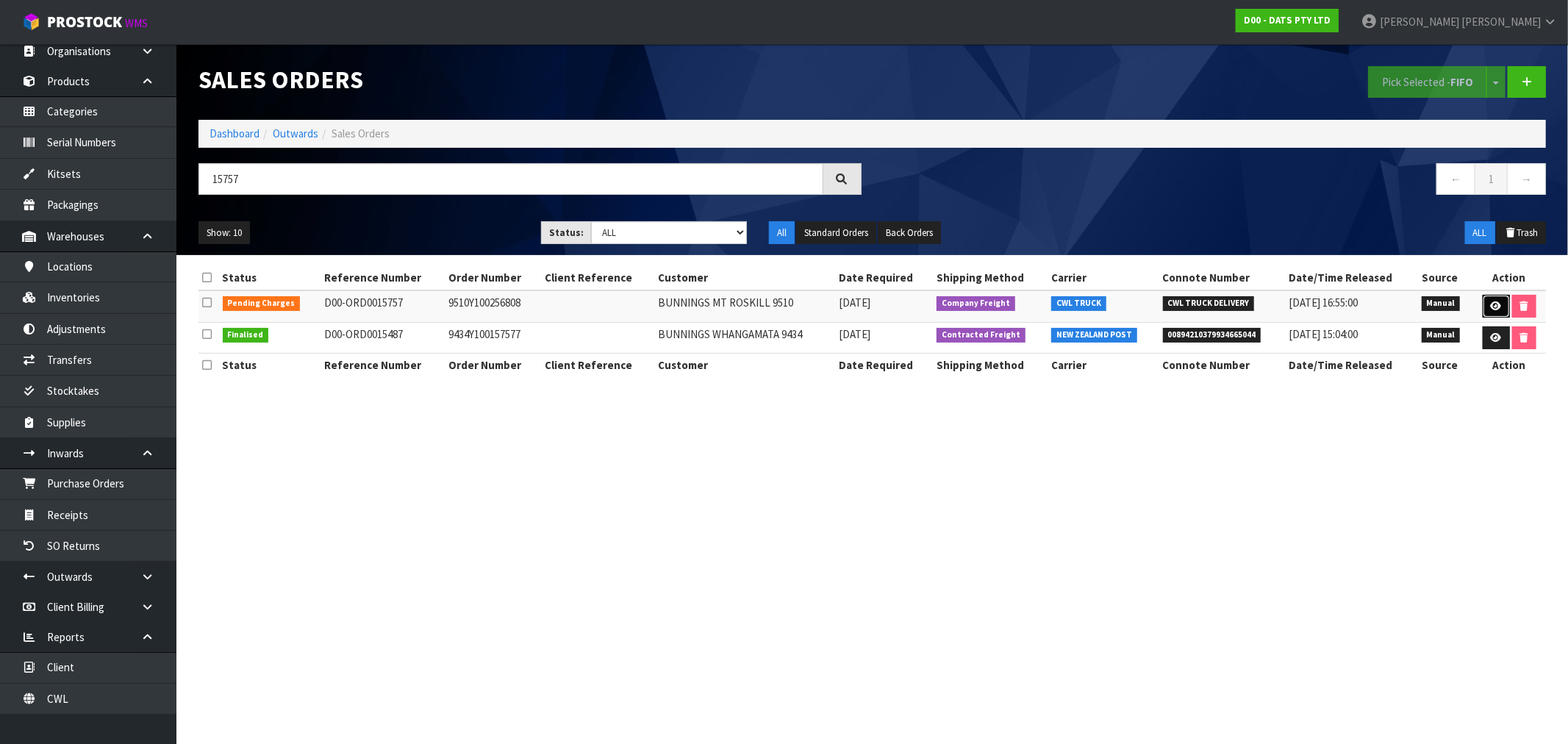
click at [1495, 307] on icon at bounding box center [1496, 306] width 11 height 9
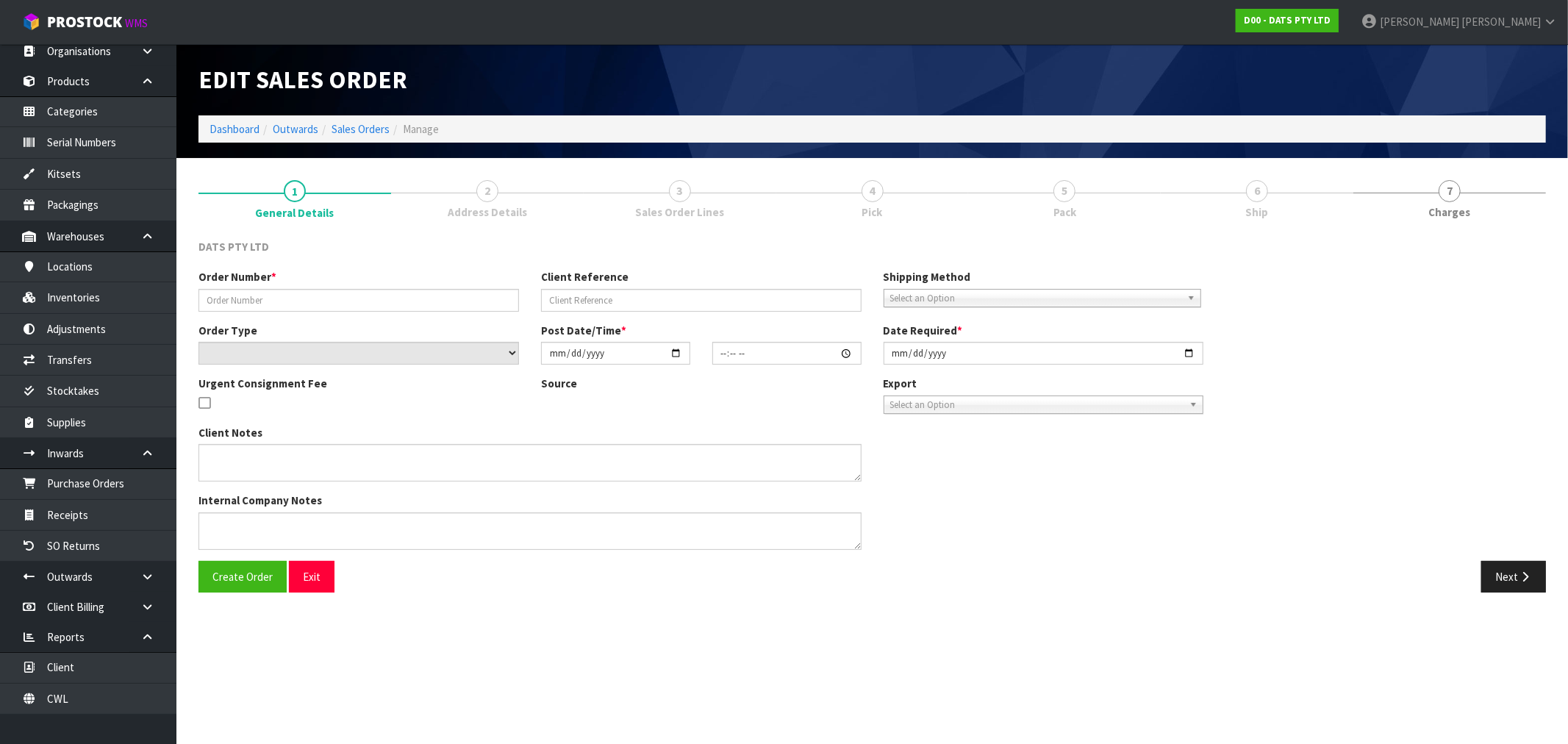
type input "9510Y100256808"
select select "number:0"
type input "[DATE]"
type input "08:56:00.000"
type input "[DATE]"
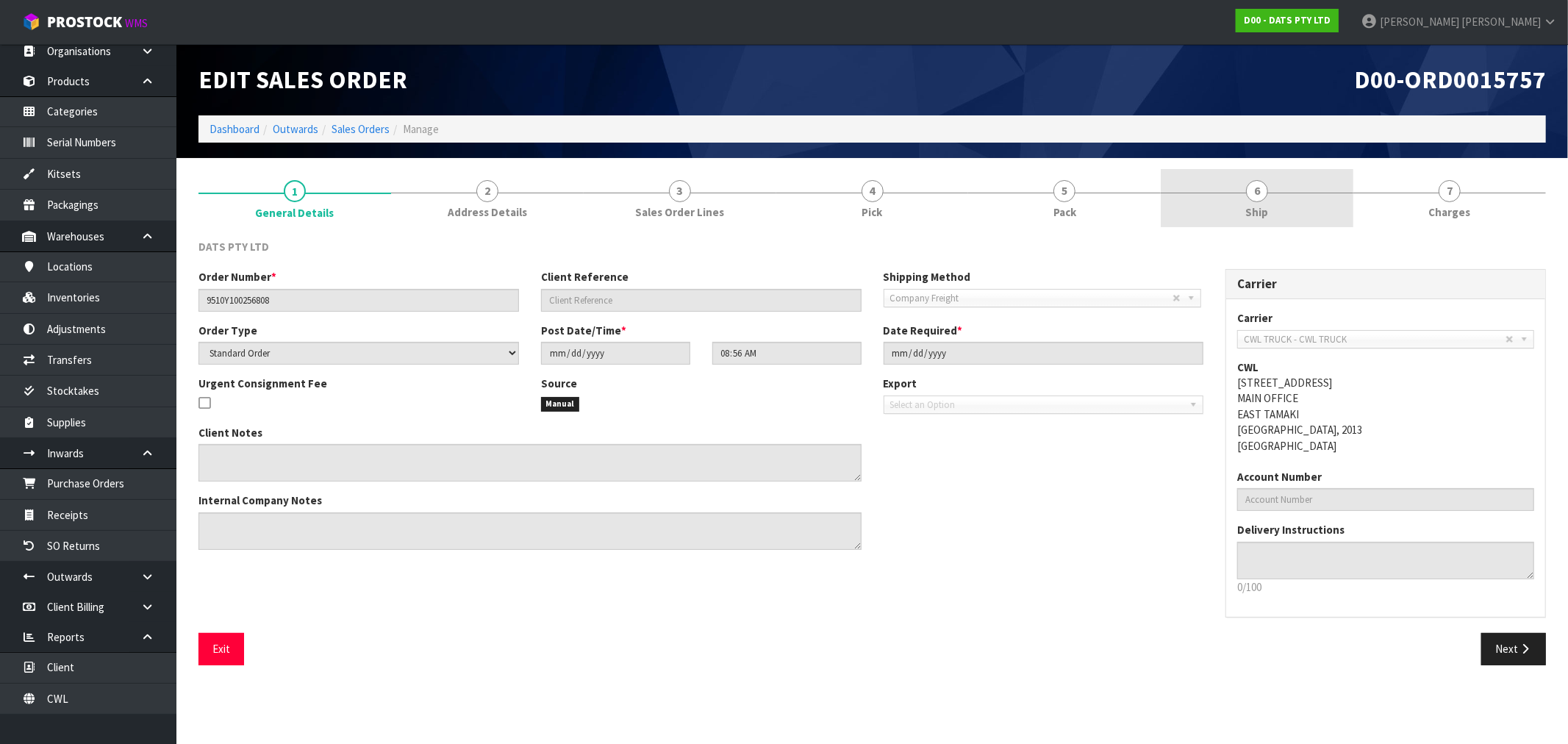
click at [1243, 192] on link "6 Ship" at bounding box center [1257, 197] width 192 height 58
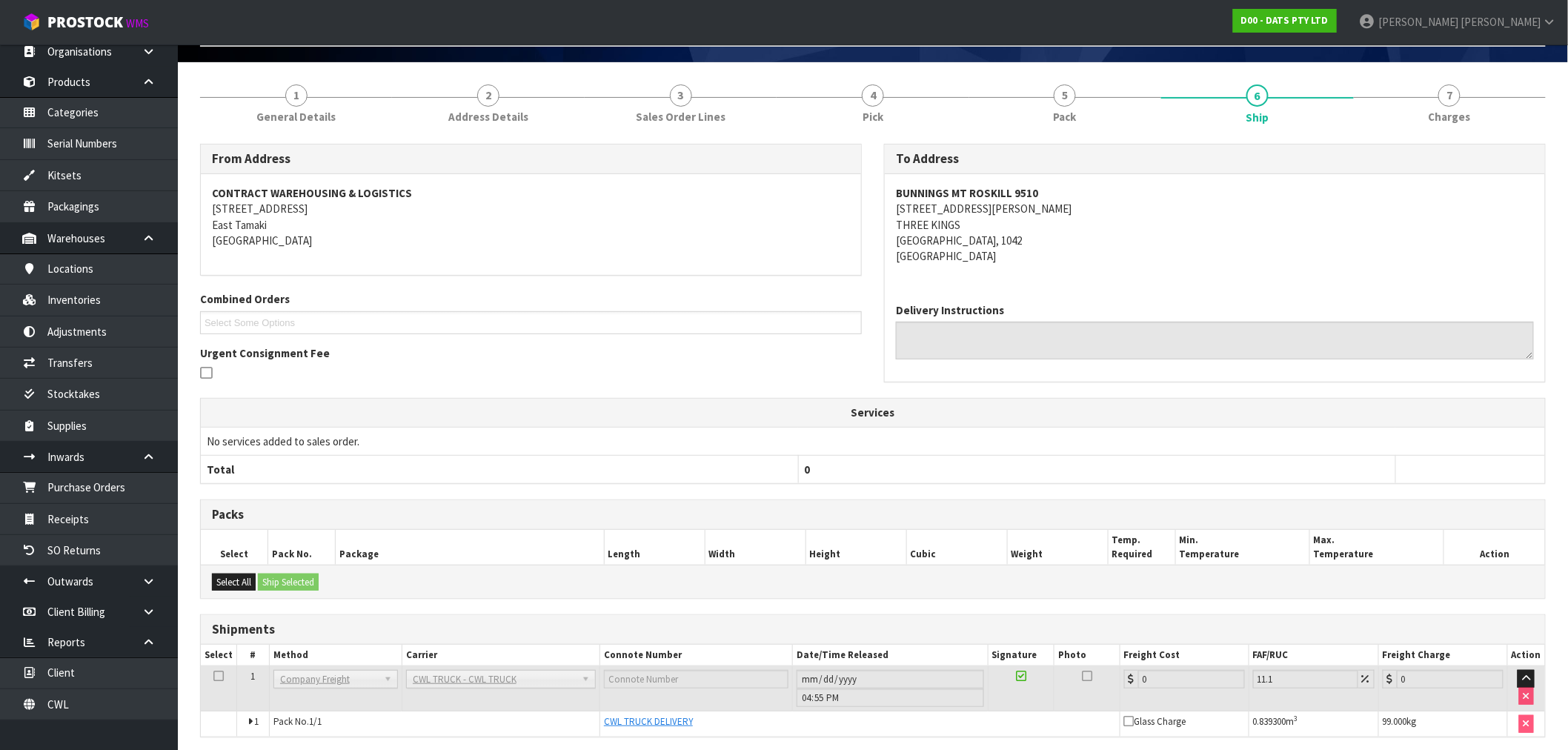
scroll to position [154, 0]
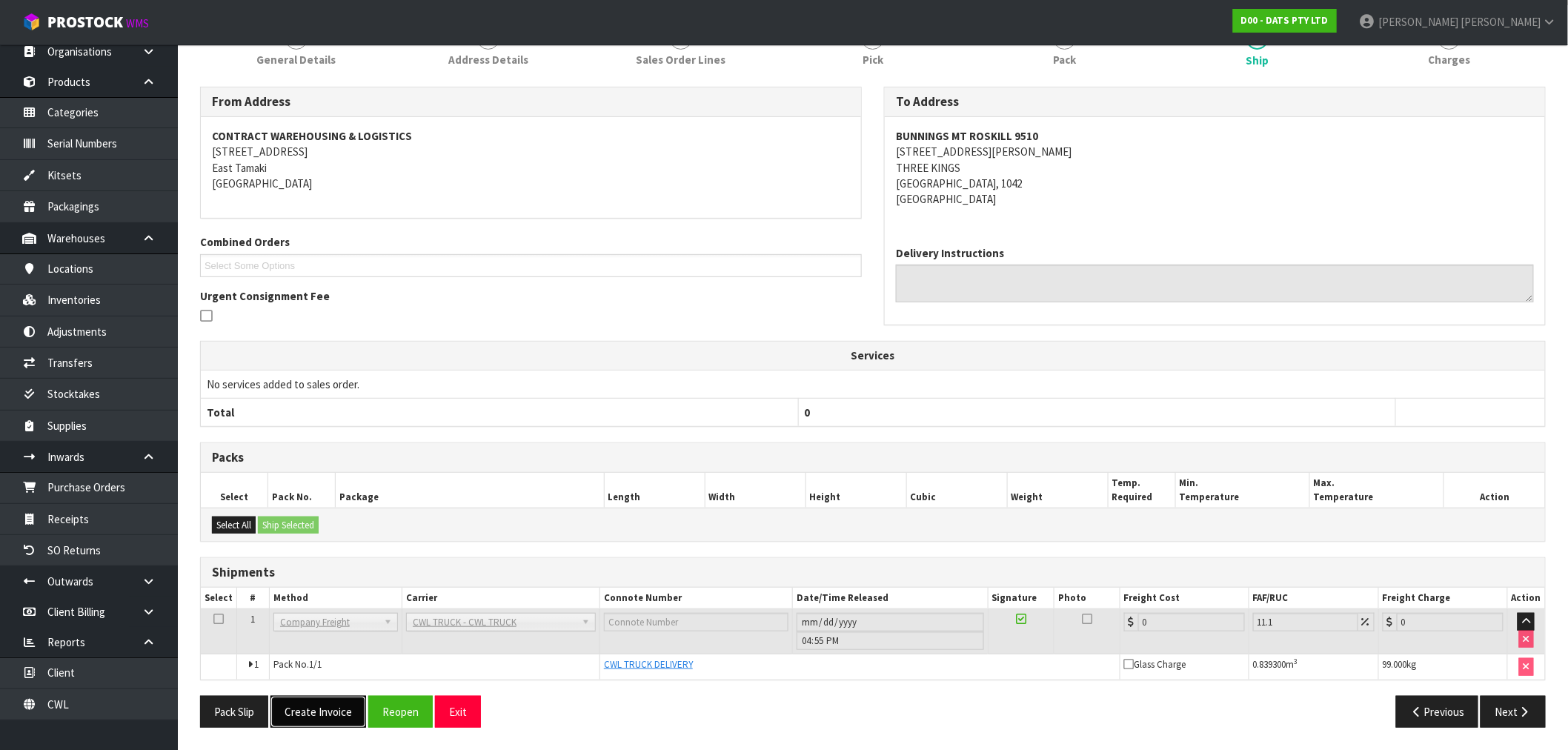
click at [332, 720] on button "Create Invoice" at bounding box center [318, 711] width 96 height 32
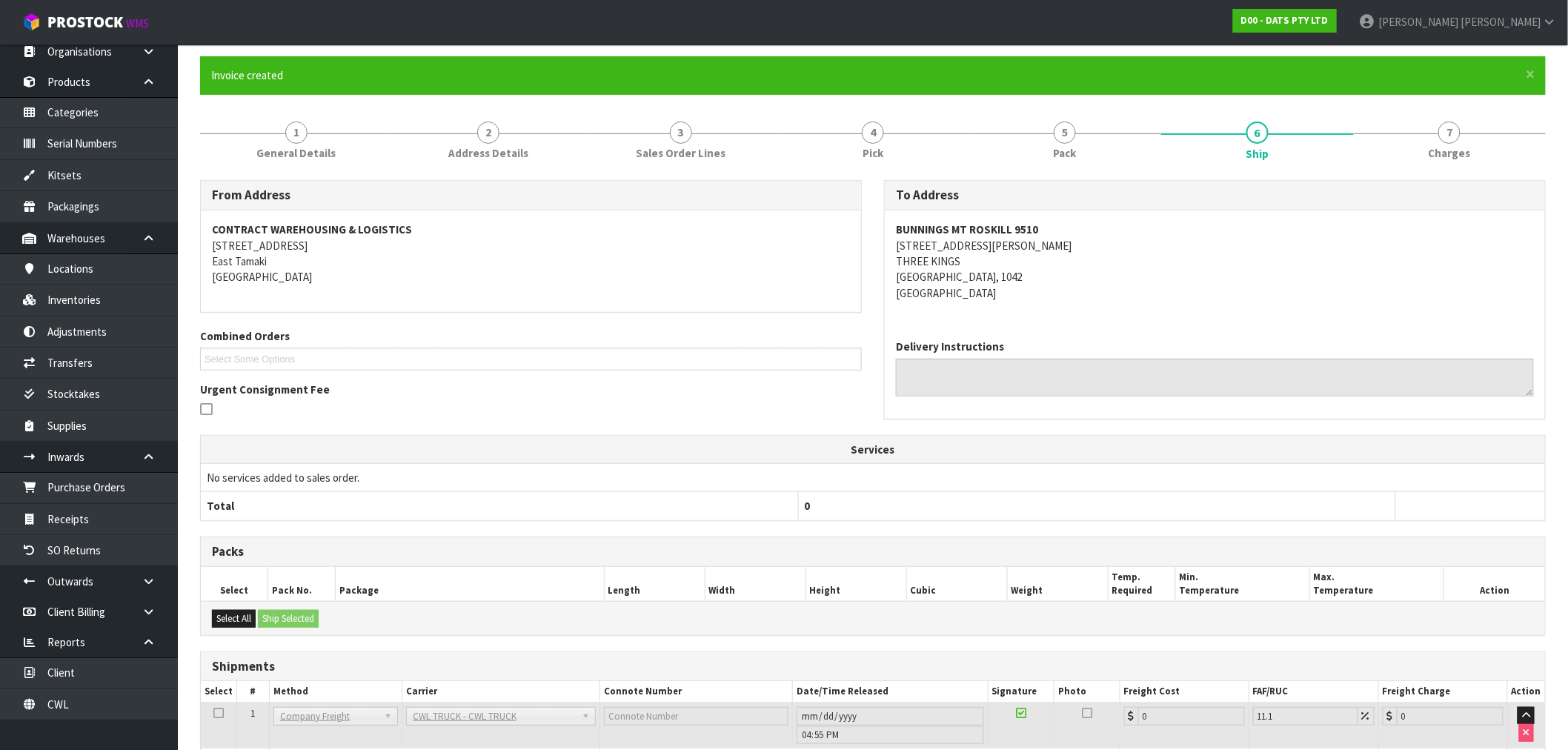
scroll to position [209, 0]
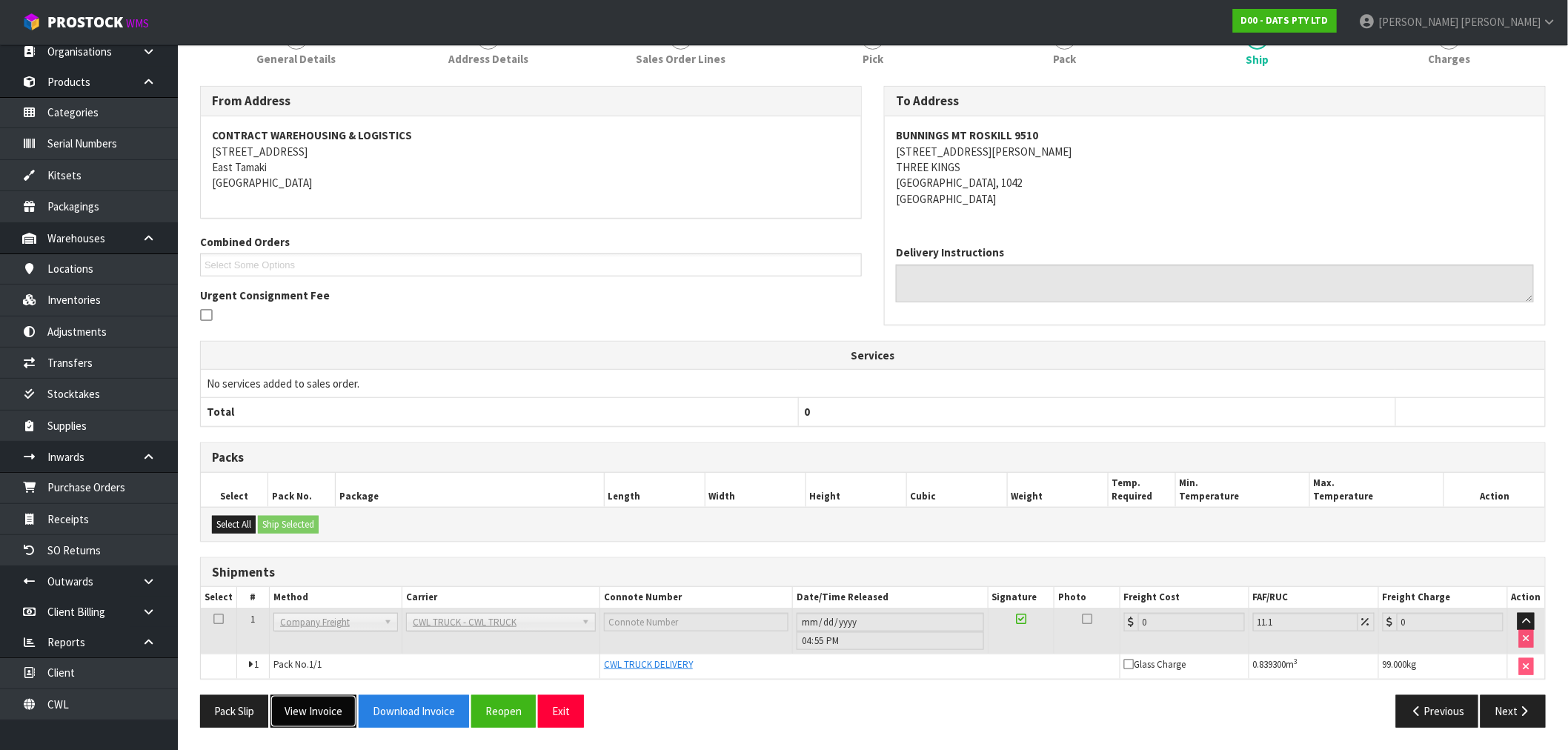
click at [331, 707] on button "View Invoice" at bounding box center [313, 711] width 86 height 32
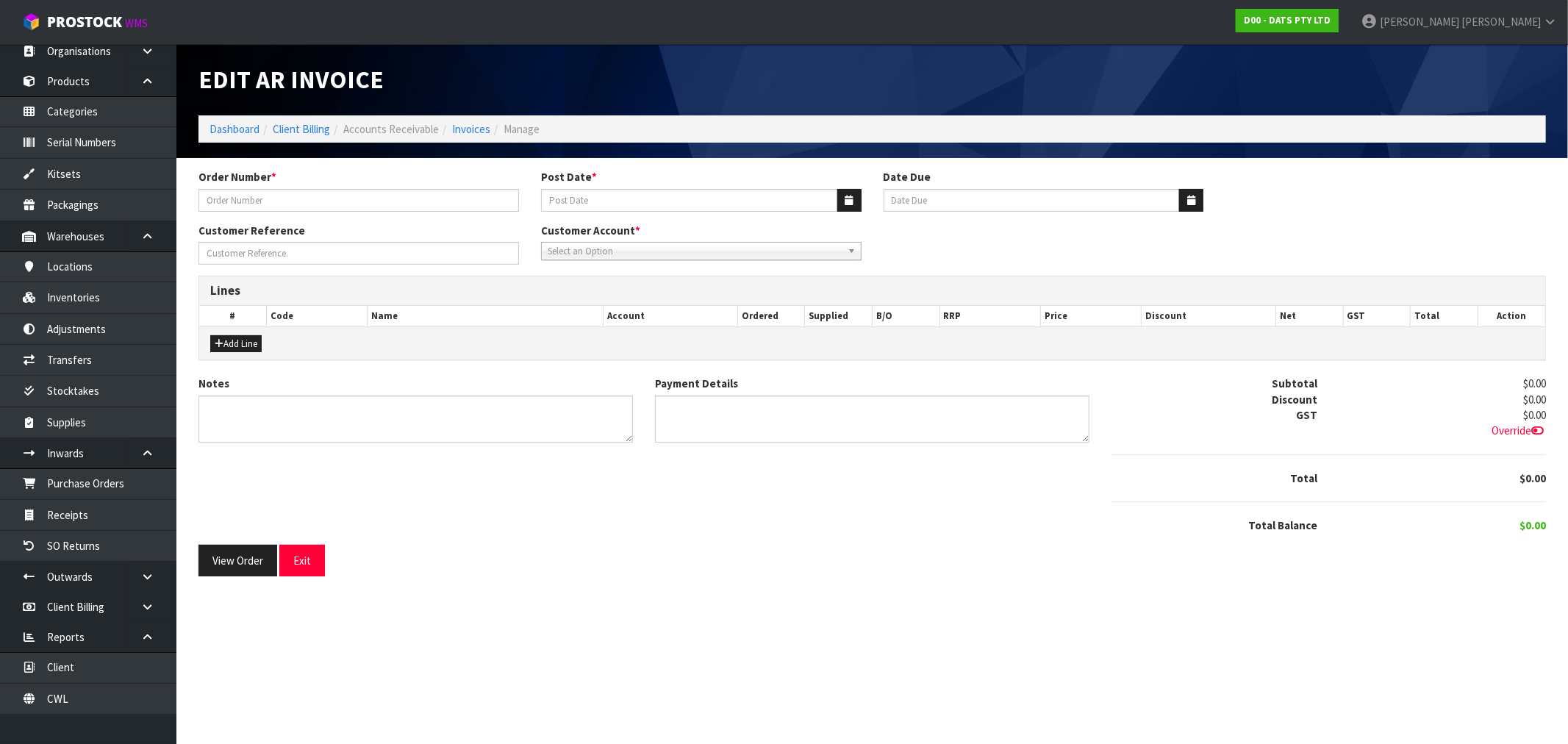
type input "9510Y100256808"
type input "[DATE]"
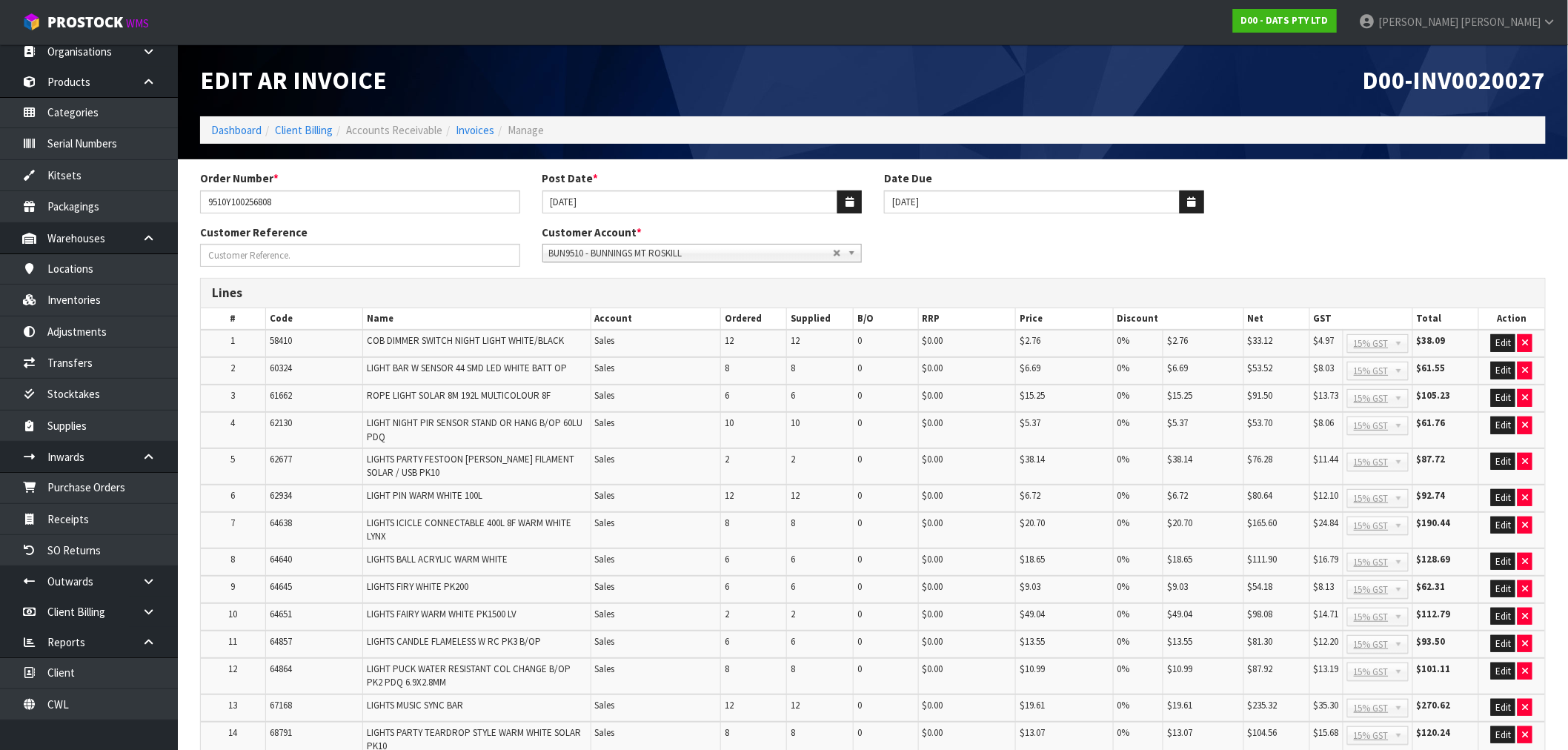
click at [1445, 89] on span "D00-INV0020027" at bounding box center [1454, 80] width 183 height 31
drag, startPoint x: 345, startPoint y: 209, endPoint x: 76, endPoint y: 238, distance: 270.6
click at [168, 222] on body "Toggle navigation ProStock WMS D00 - DATS PTY LTD [PERSON_NAME] Logout Dashboar…" at bounding box center [784, 375] width 1568 height 750
click at [1455, 72] on span "D00-INV0020027" at bounding box center [1454, 80] width 183 height 31
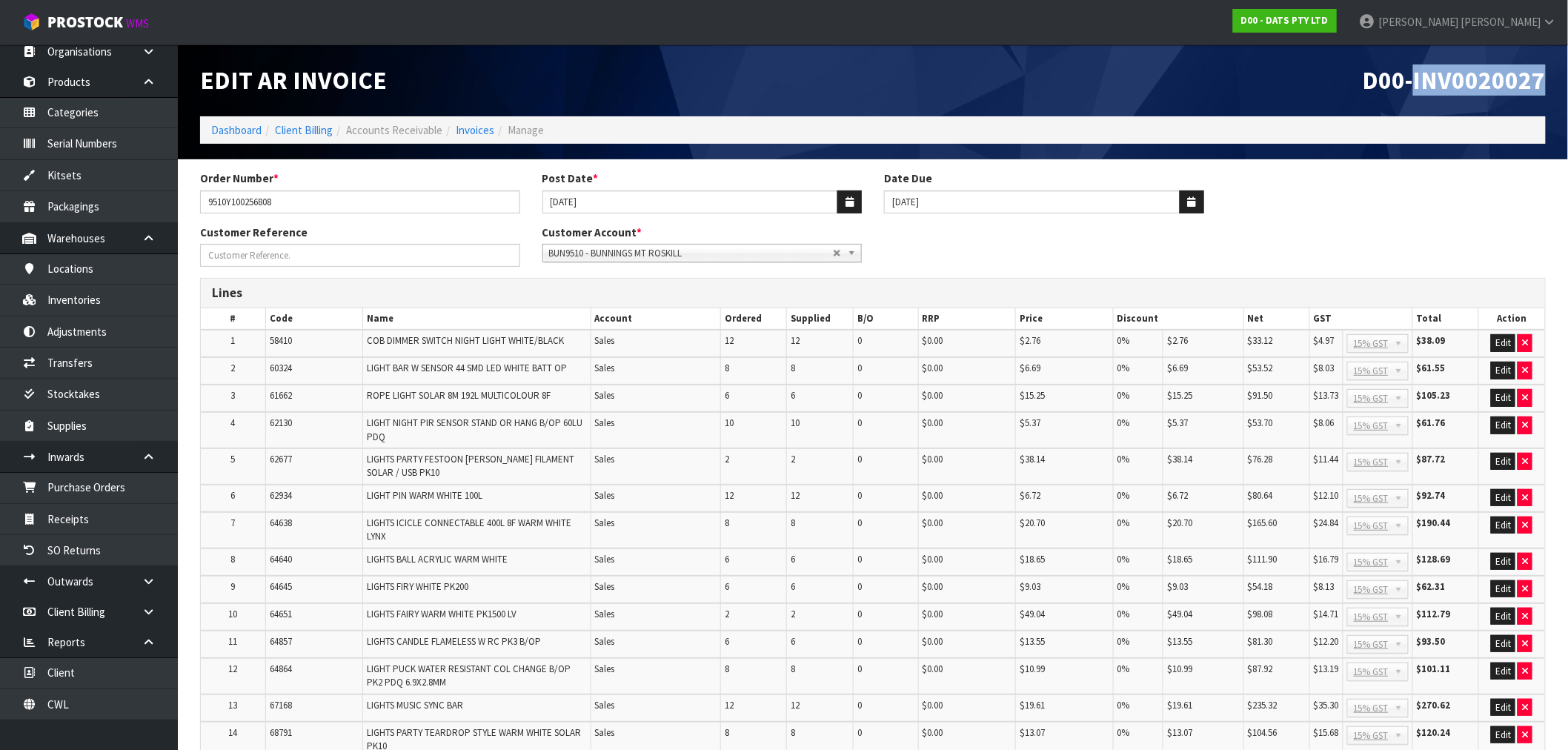
click at [1532, 75] on span "D00-INV0020027" at bounding box center [1454, 80] width 183 height 31
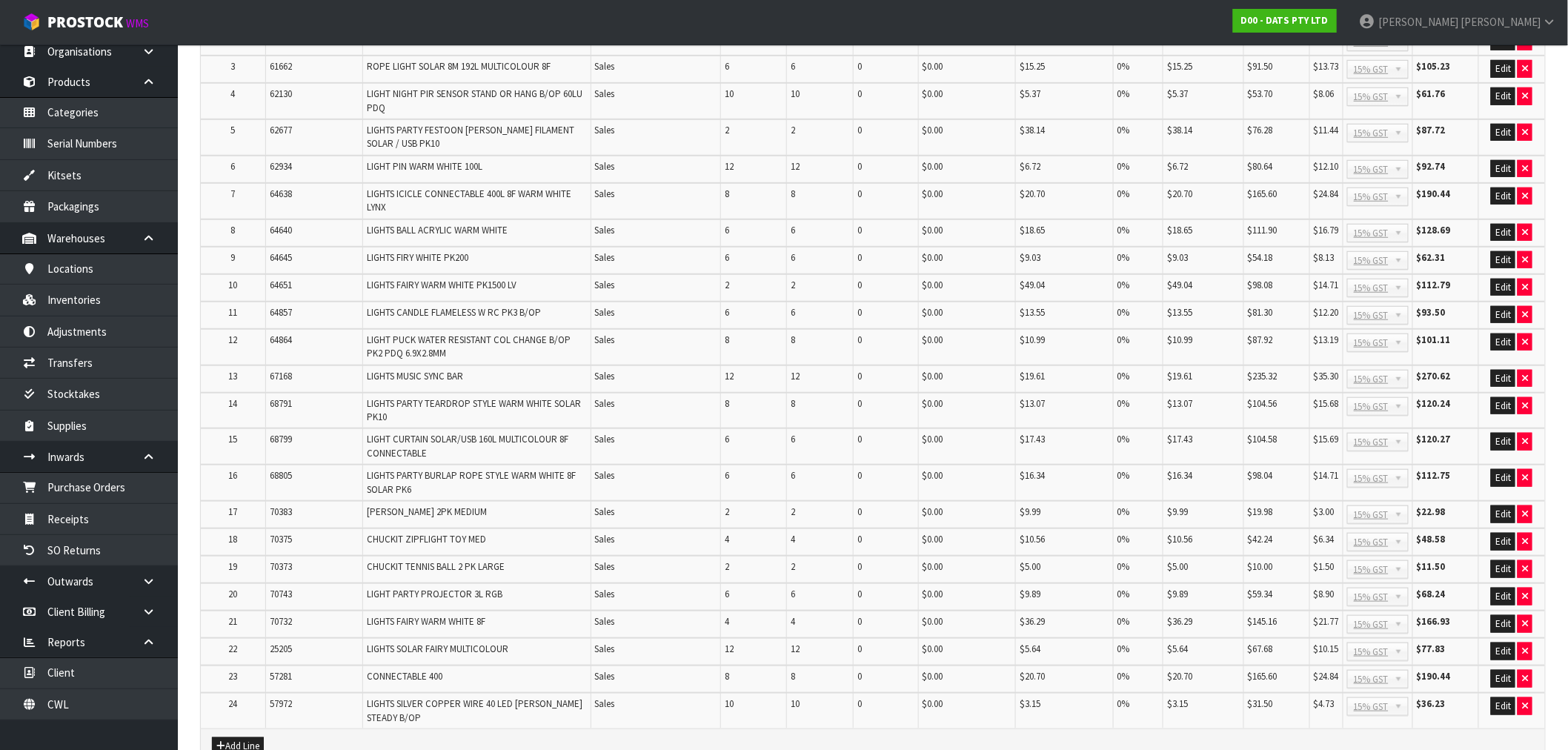
scroll to position [565, 0]
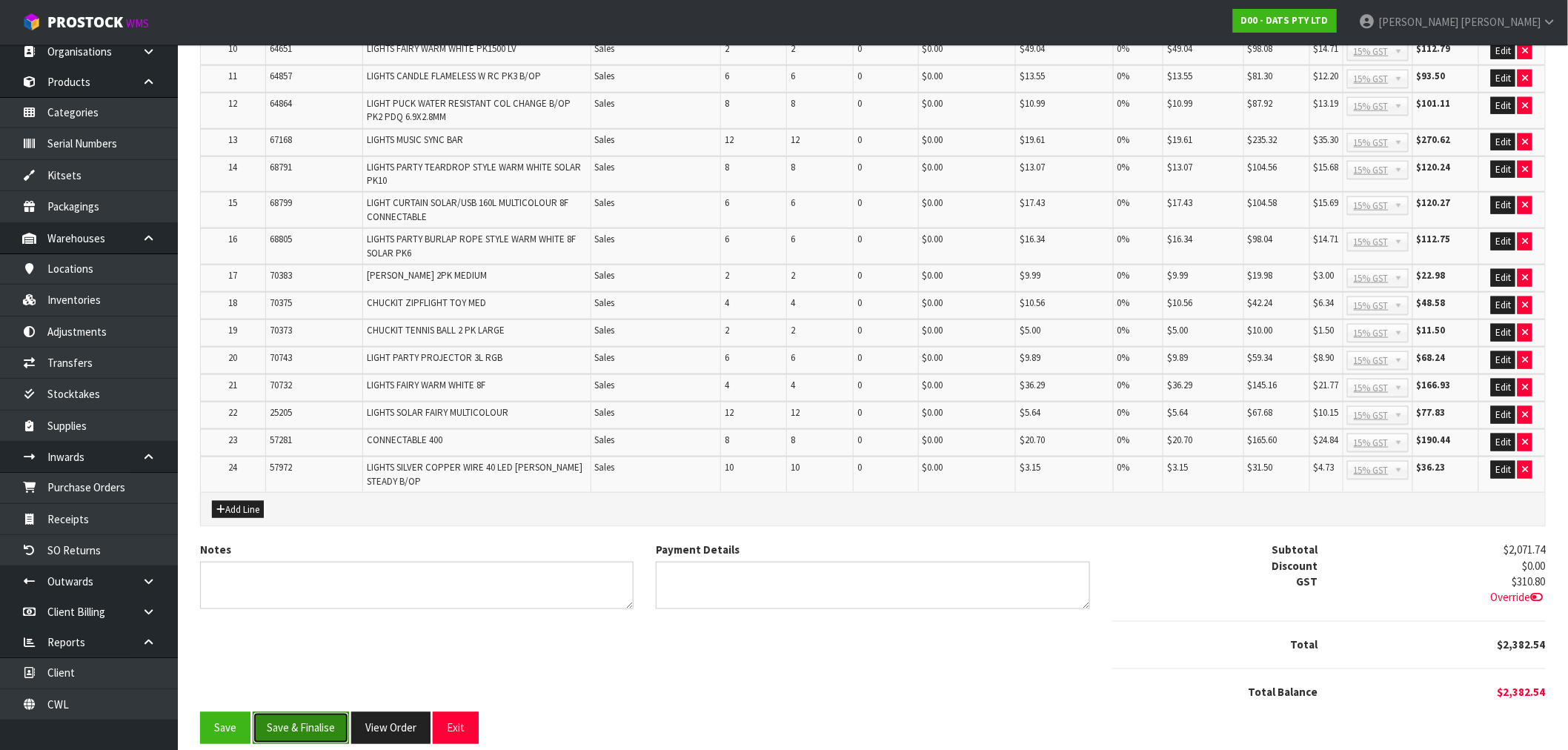
click at [304, 720] on button "Save & Finalise" at bounding box center [301, 727] width 96 height 32
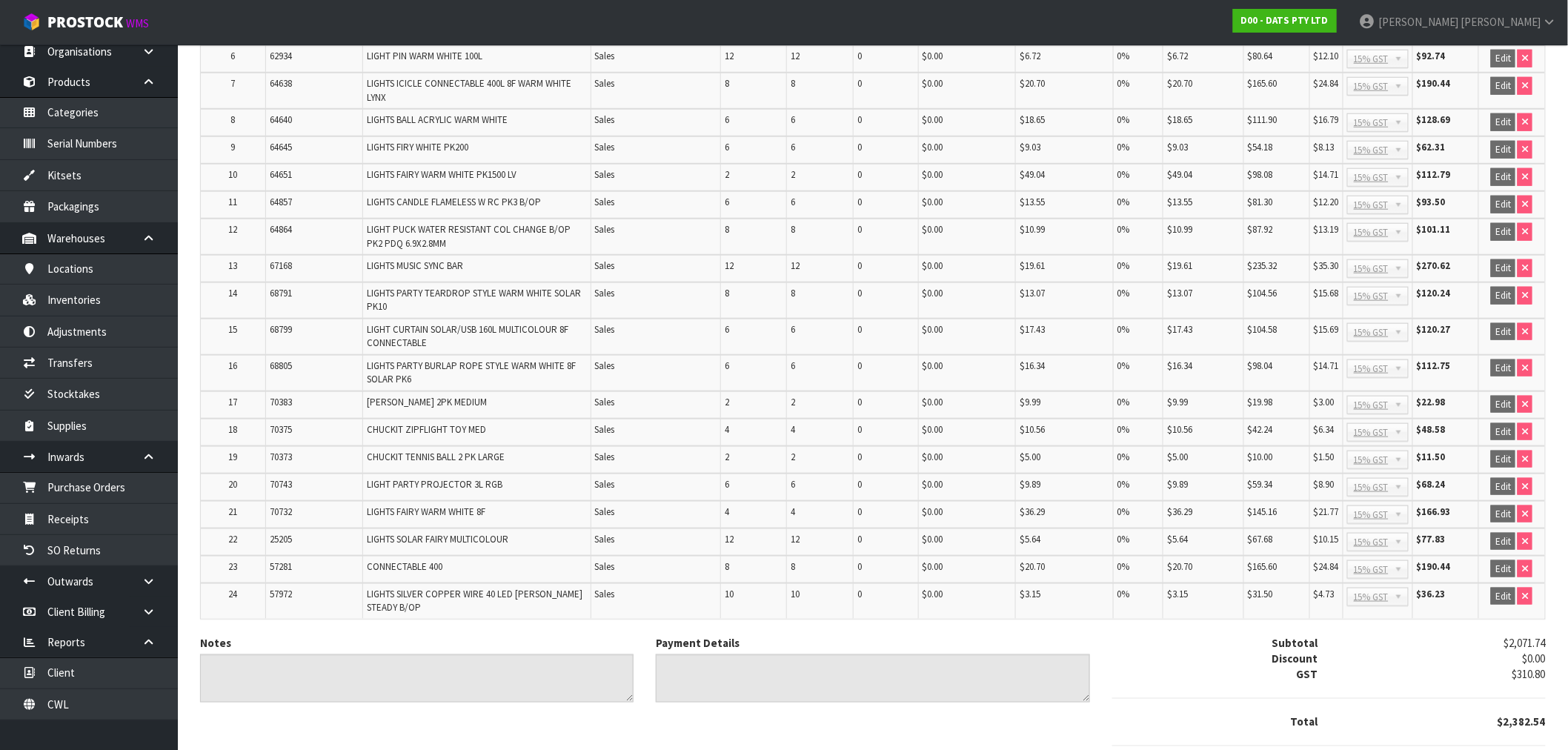
scroll to position [570, 0]
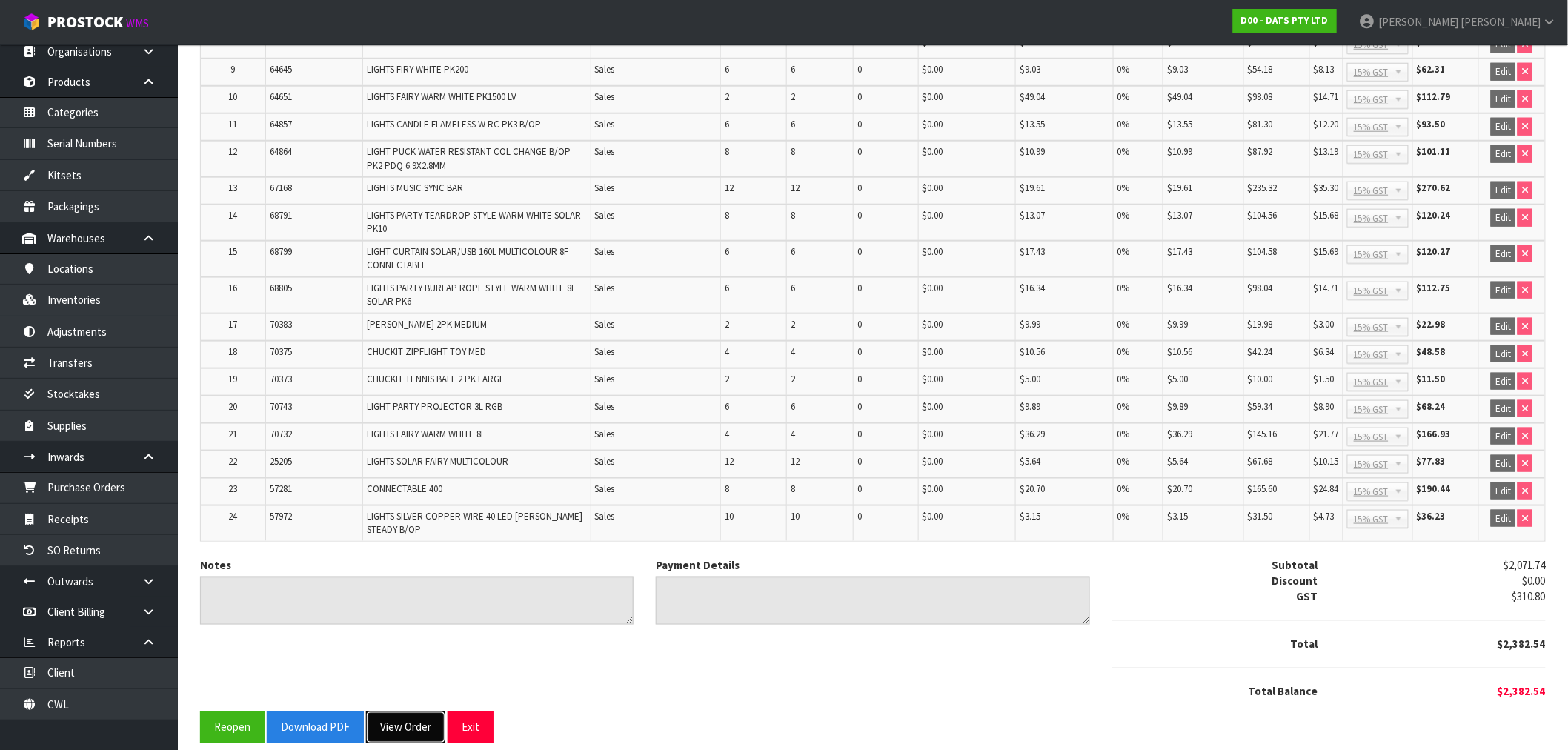
drag, startPoint x: 404, startPoint y: 708, endPoint x: 414, endPoint y: 707, distance: 10.0
click at [404, 711] on button "View Order" at bounding box center [405, 727] width 79 height 32
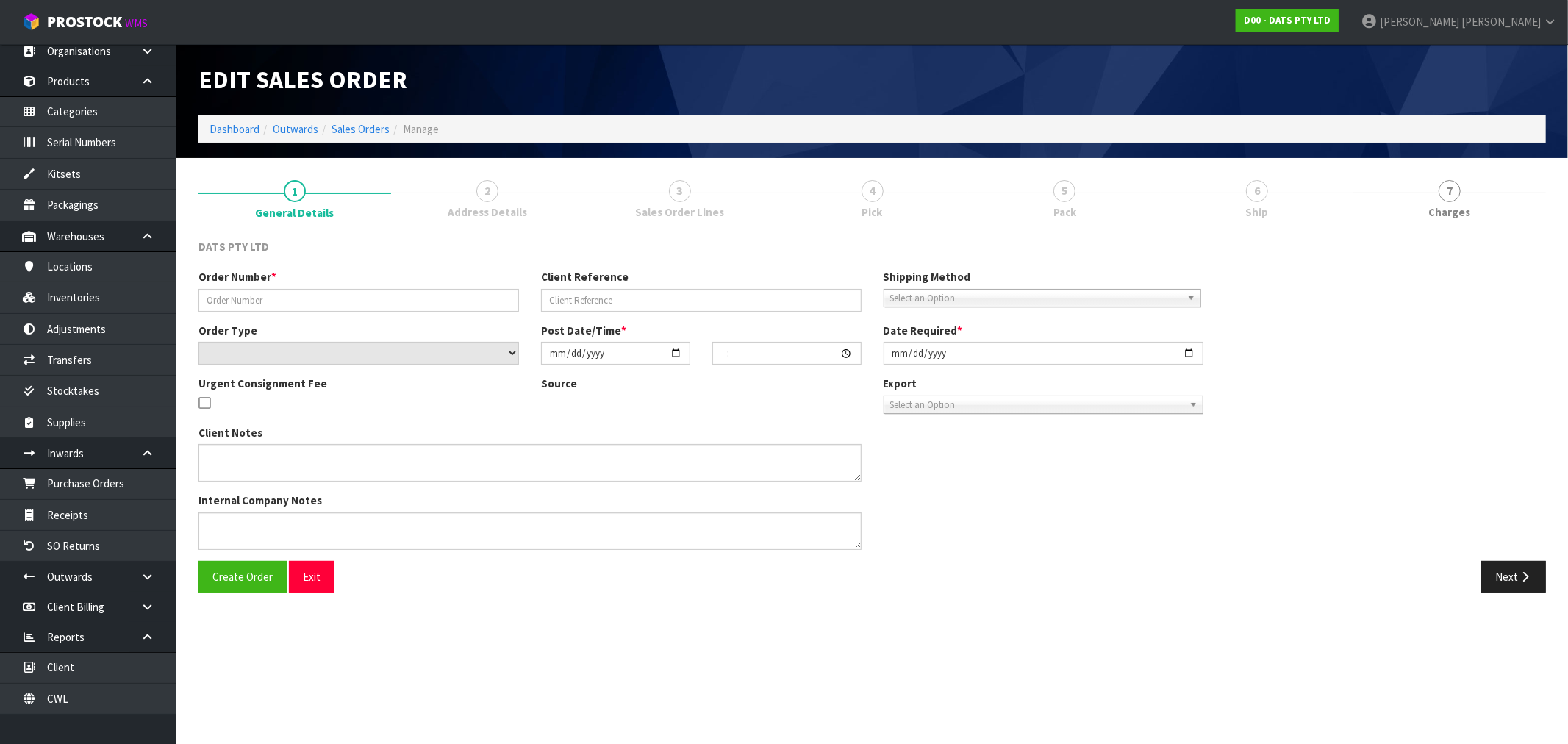
type input "9510Y100256808"
select select "number:0"
type input "[DATE]"
type input "08:56:00.000"
type input "[DATE]"
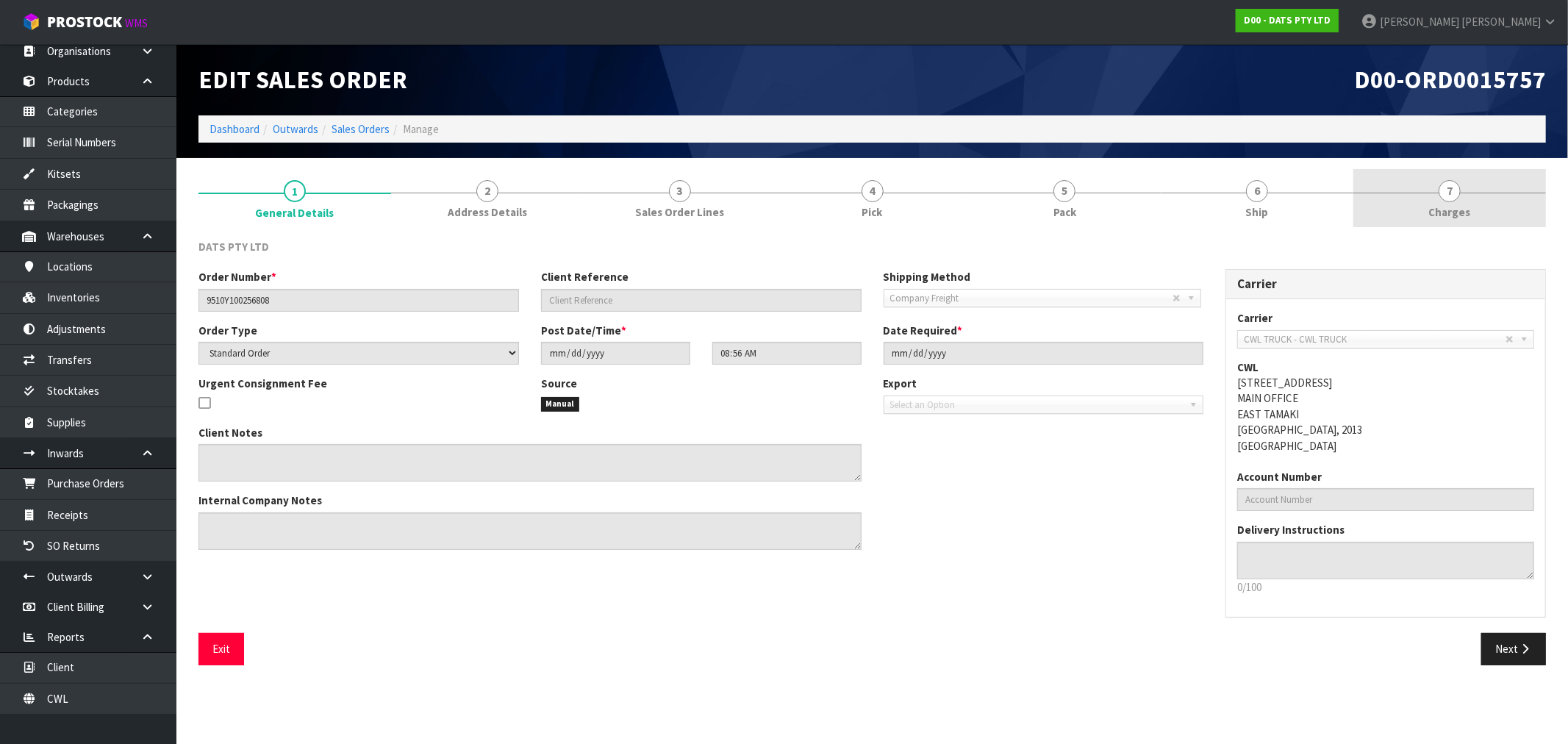
click at [1467, 204] on span "Charges" at bounding box center [1450, 212] width 42 height 16
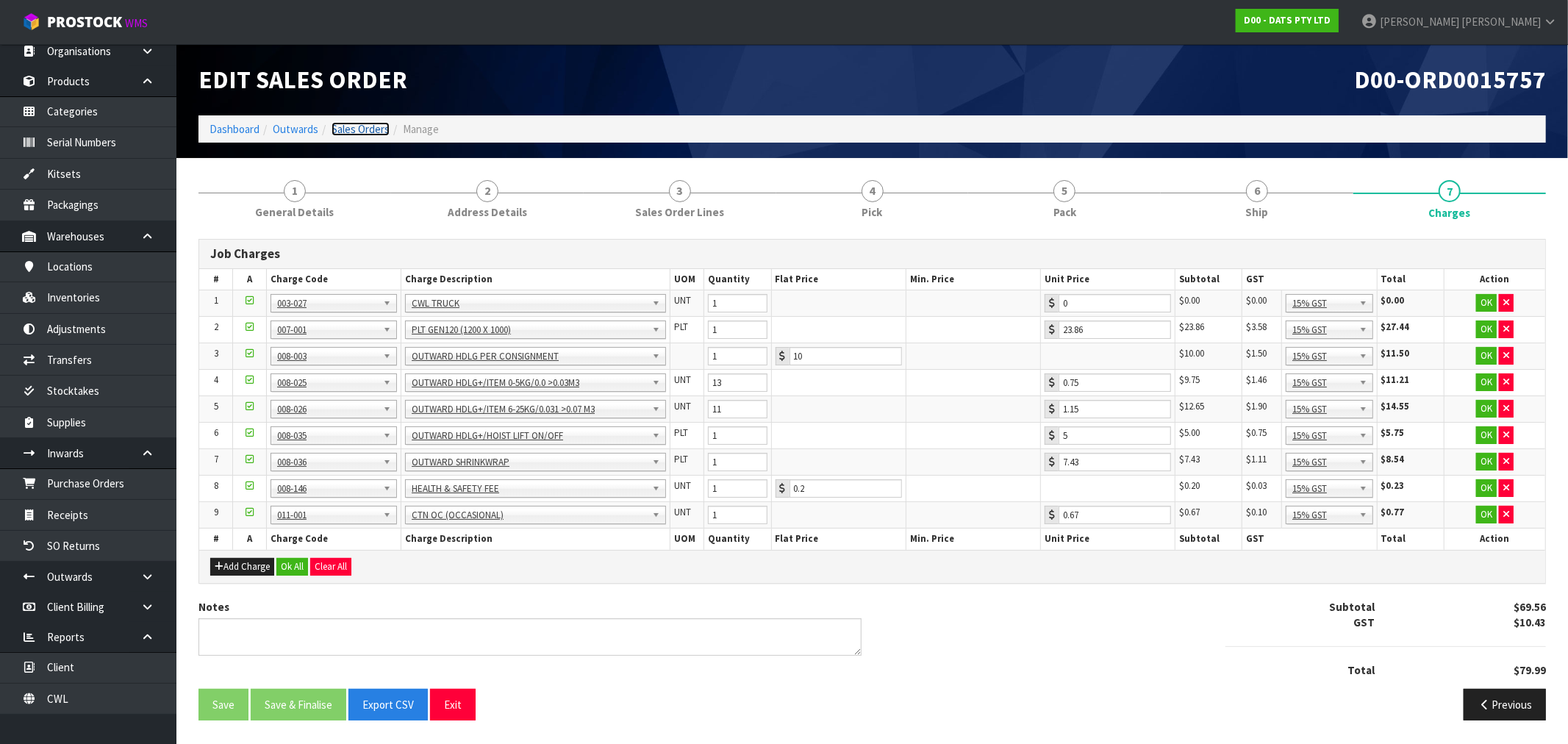
drag, startPoint x: 362, startPoint y: 130, endPoint x: 392, endPoint y: 134, distance: 30.3
click at [362, 130] on link "Sales Orders" at bounding box center [360, 129] width 58 height 14
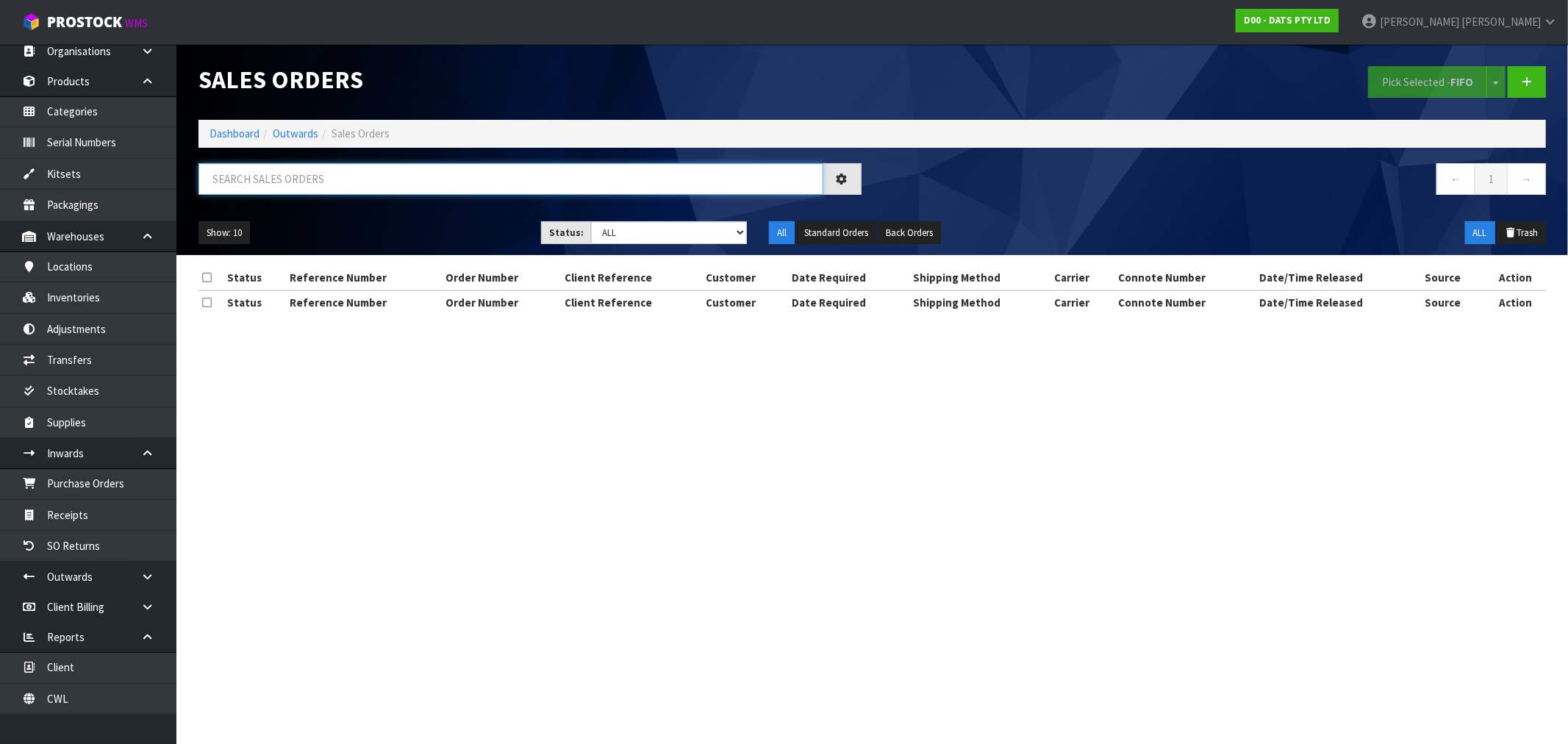
click at [417, 191] on input "text" at bounding box center [511, 178] width 625 height 32
type input "15754"
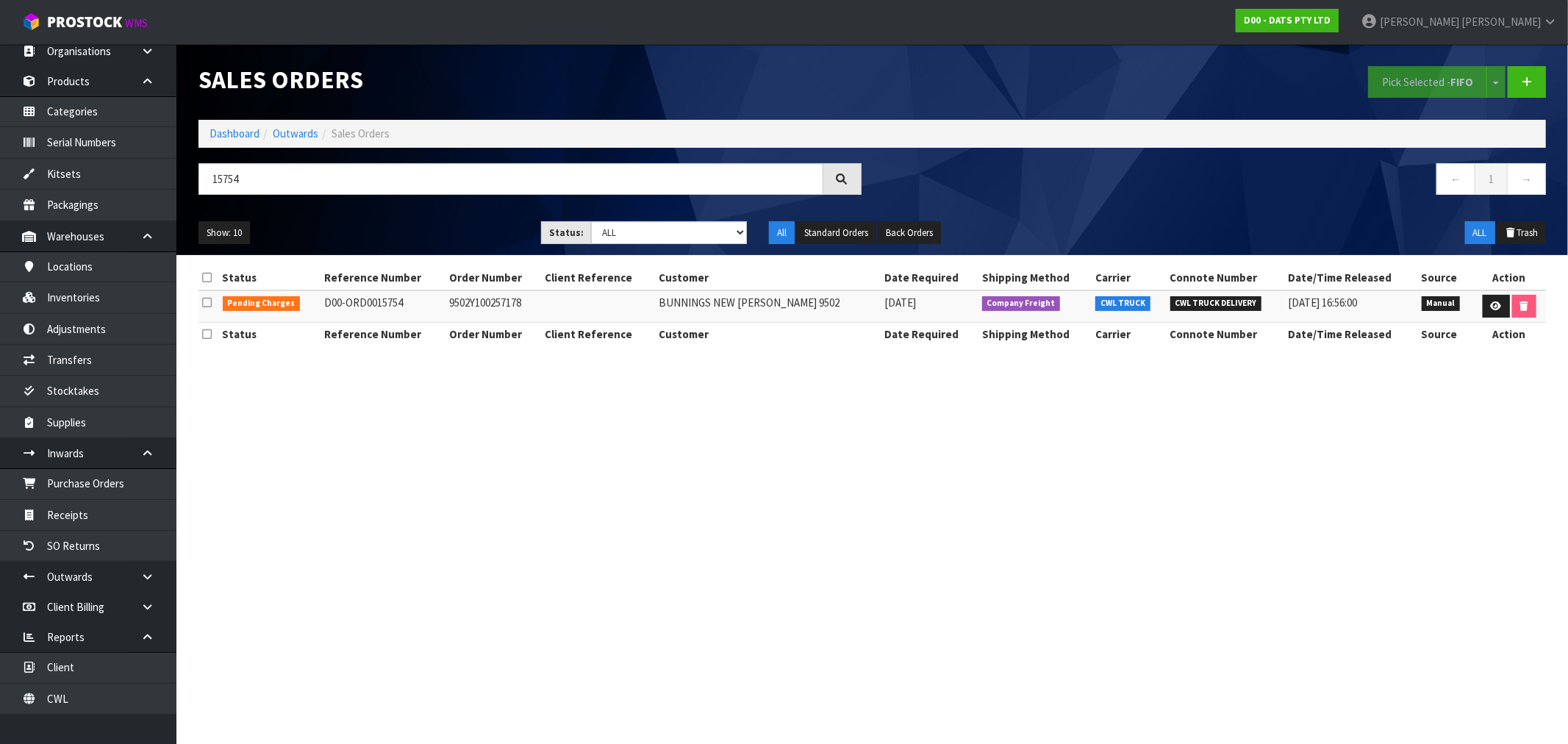
click at [461, 303] on td "9502Y100257178" at bounding box center [494, 306] width 97 height 32
copy td "9502Y100257178"
click at [1502, 302] on link at bounding box center [1496, 306] width 28 height 23
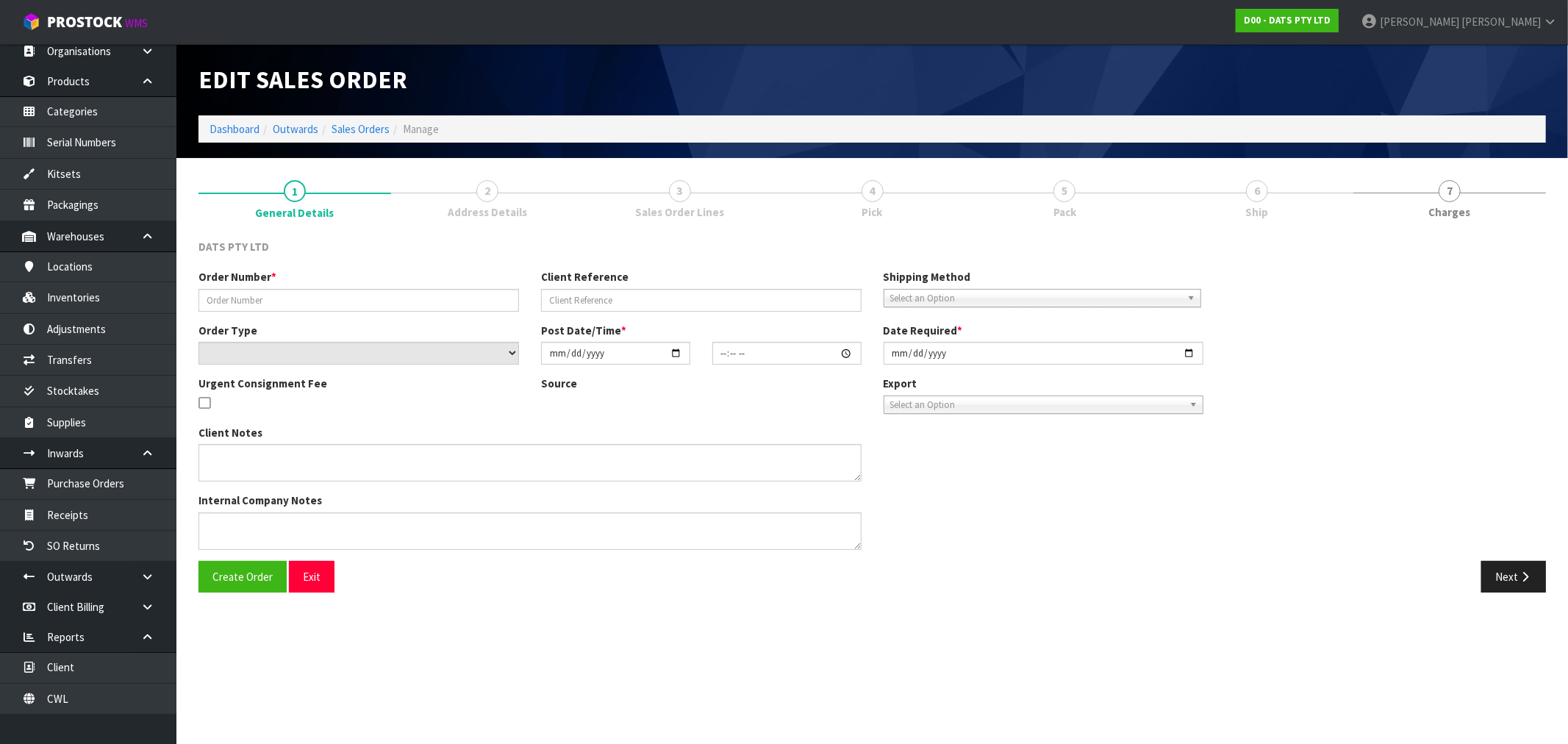
type input "9502Y100257178"
select select "number:0"
type input "[DATE]"
type input "08:51:00.000"
type input "[DATE]"
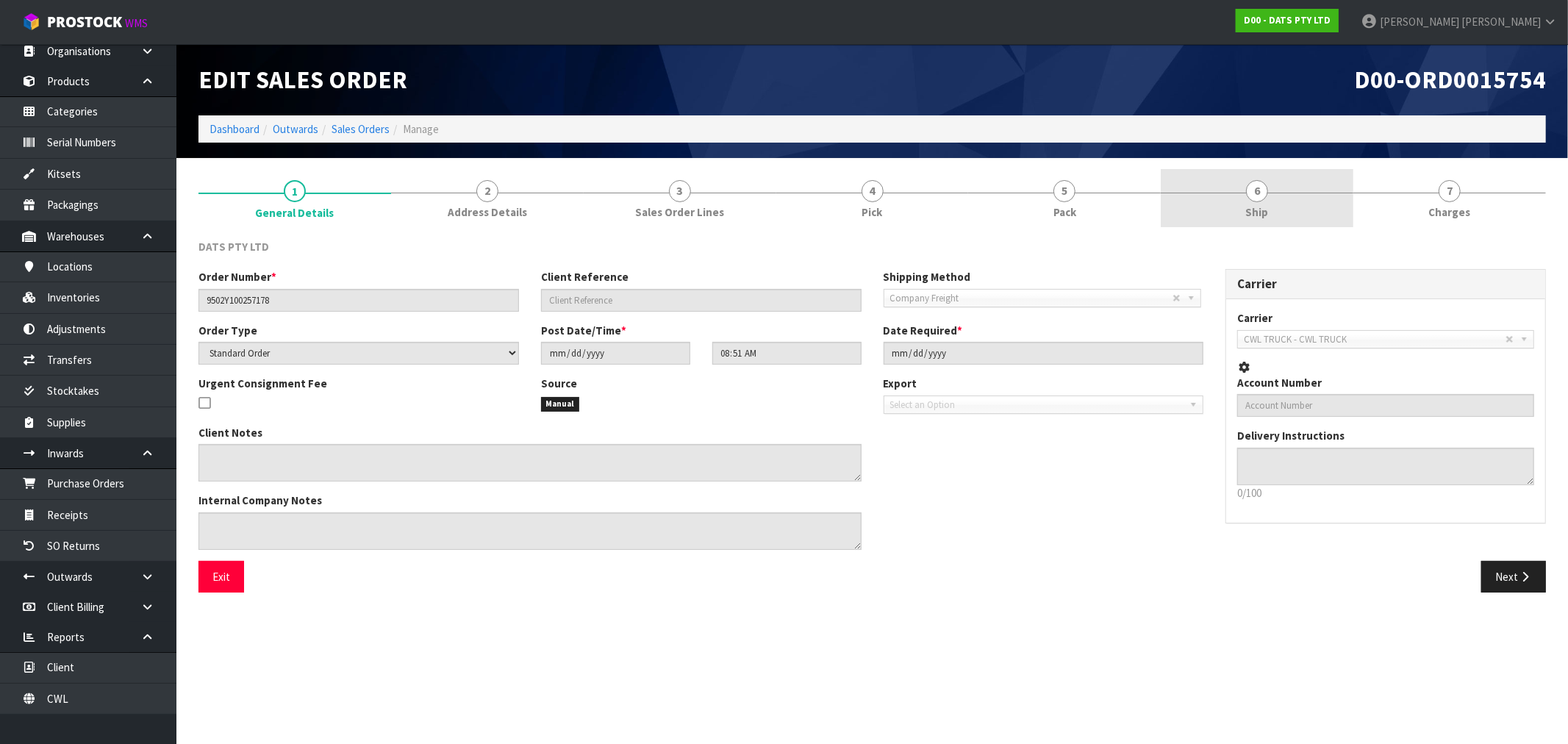
click at [1262, 199] on span "6" at bounding box center [1258, 191] width 22 height 22
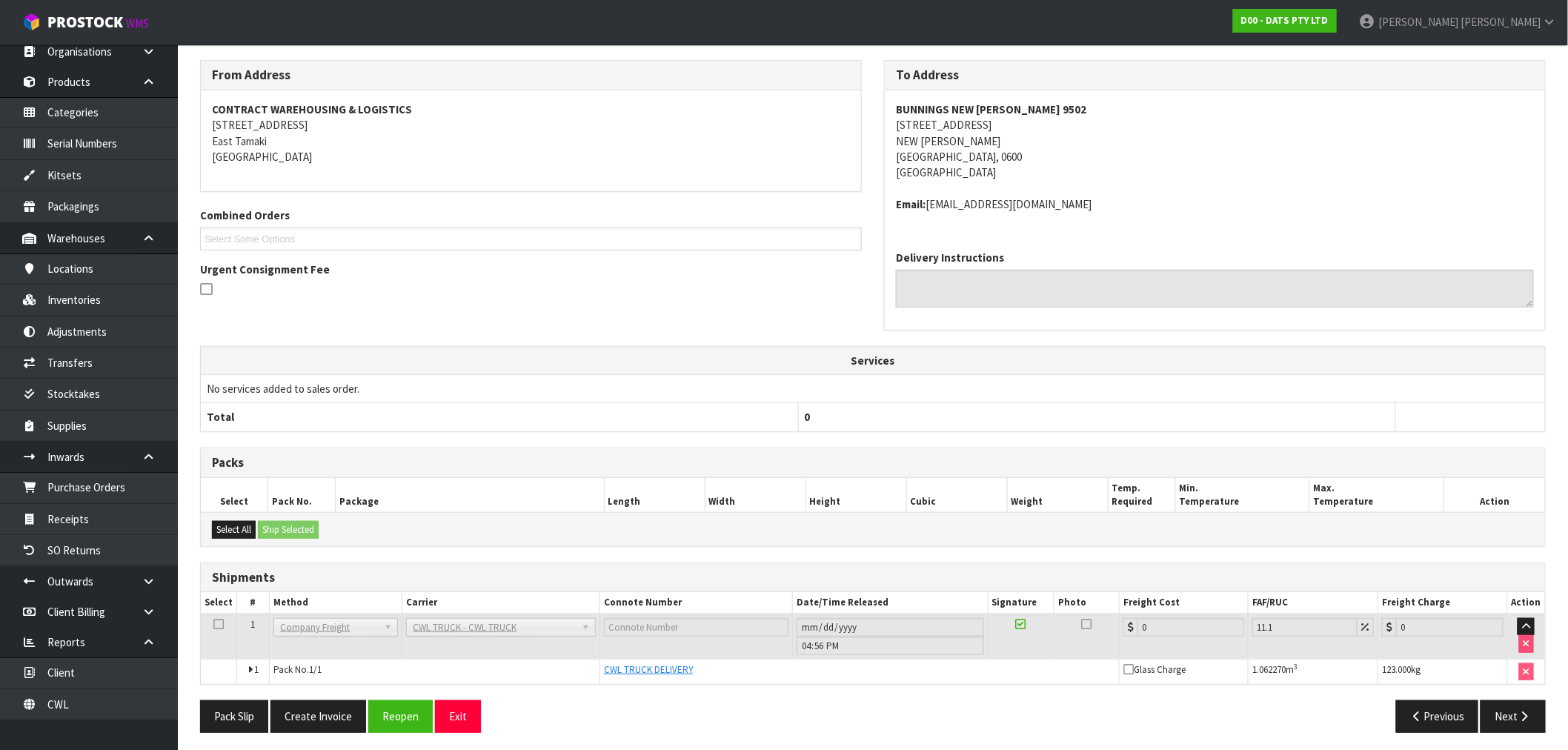
scroll to position [186, 0]
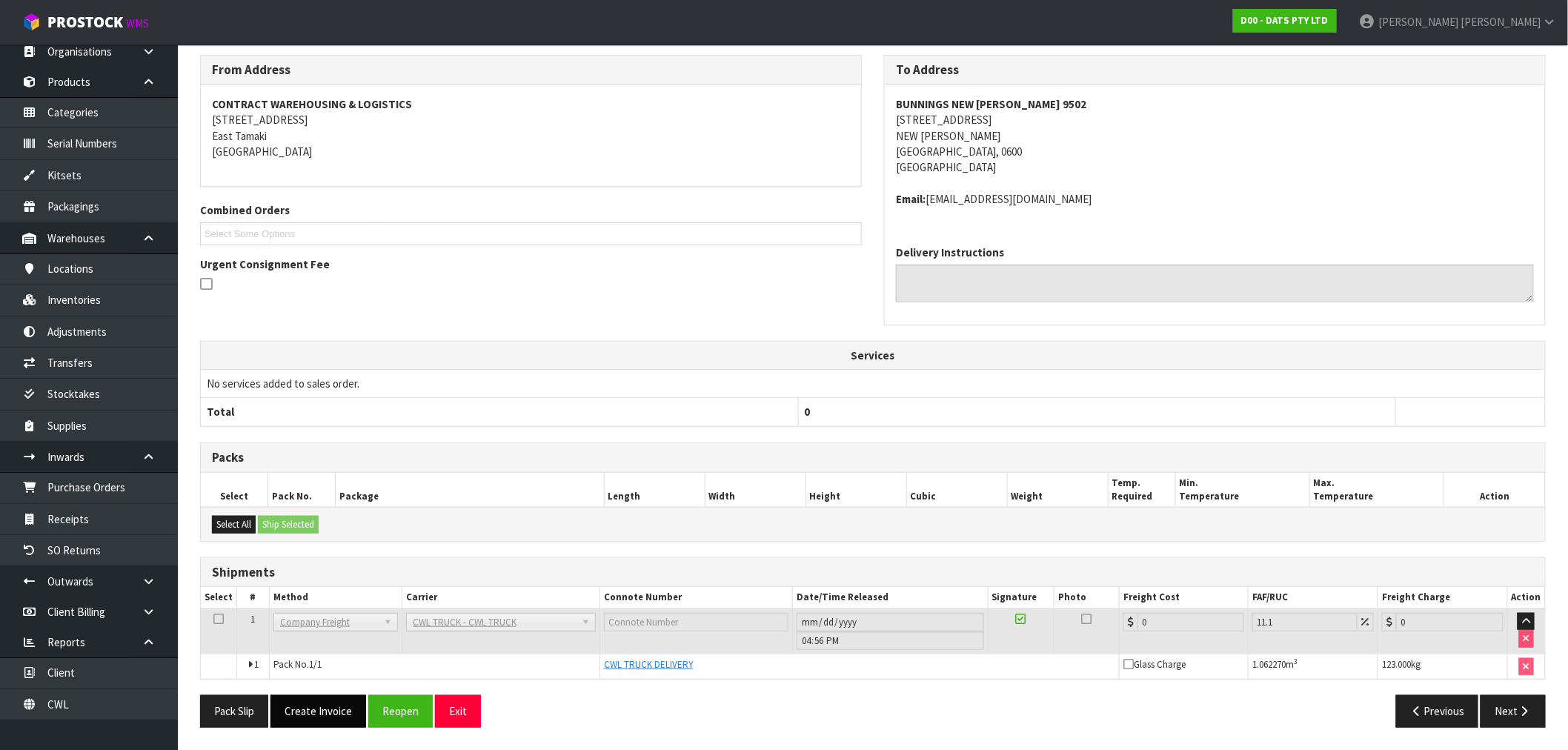
click at [338, 737] on section "1 General Details 2 Address Details 3 Sales Order Lines 4 Pick 5 Pack 6 Ship 7 …" at bounding box center [873, 361] width 1390 height 776
drag, startPoint x: 338, startPoint y: 725, endPoint x: 336, endPoint y: 714, distance: 11.2
click at [338, 724] on button "Create Invoice" at bounding box center [318, 711] width 96 height 32
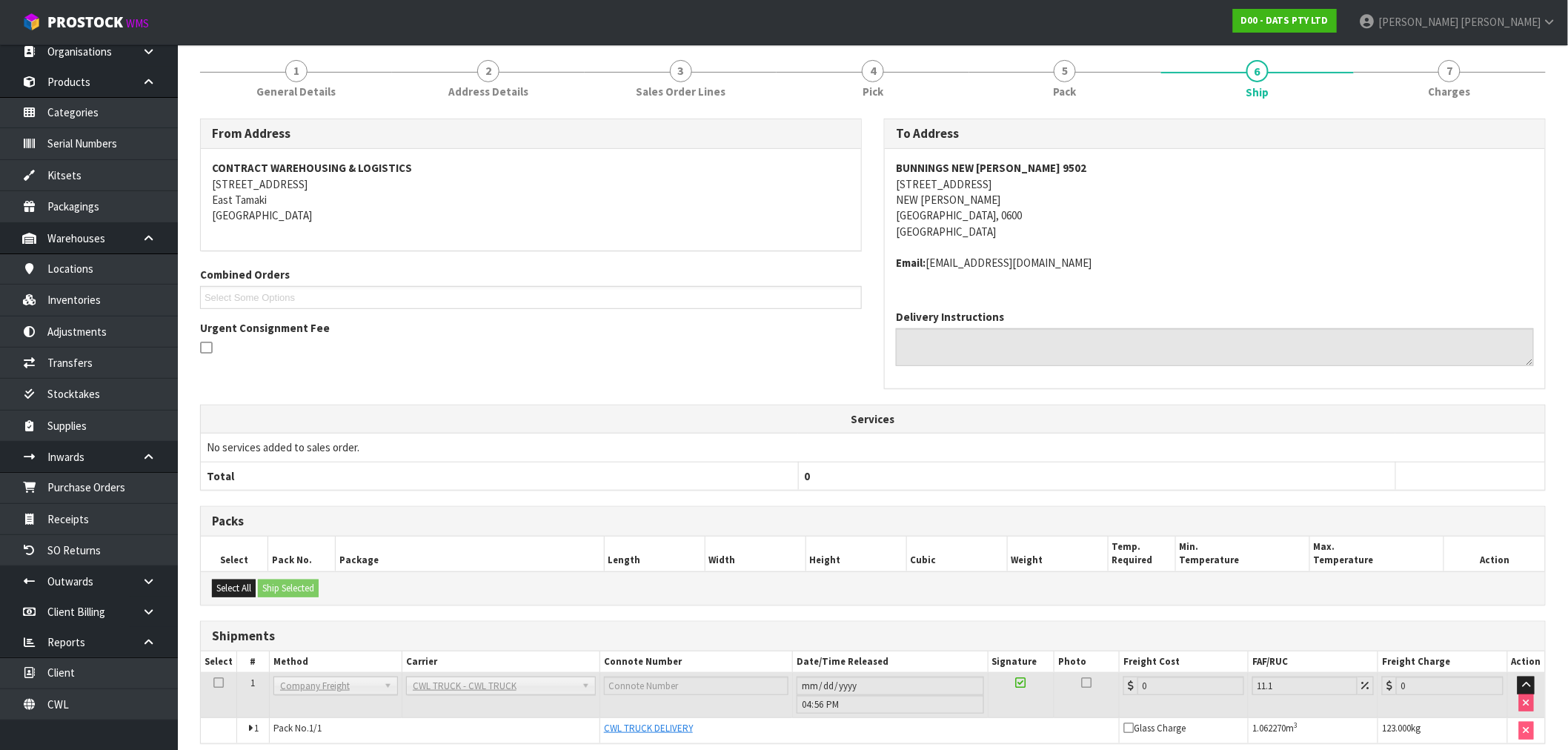
scroll to position [239, 0]
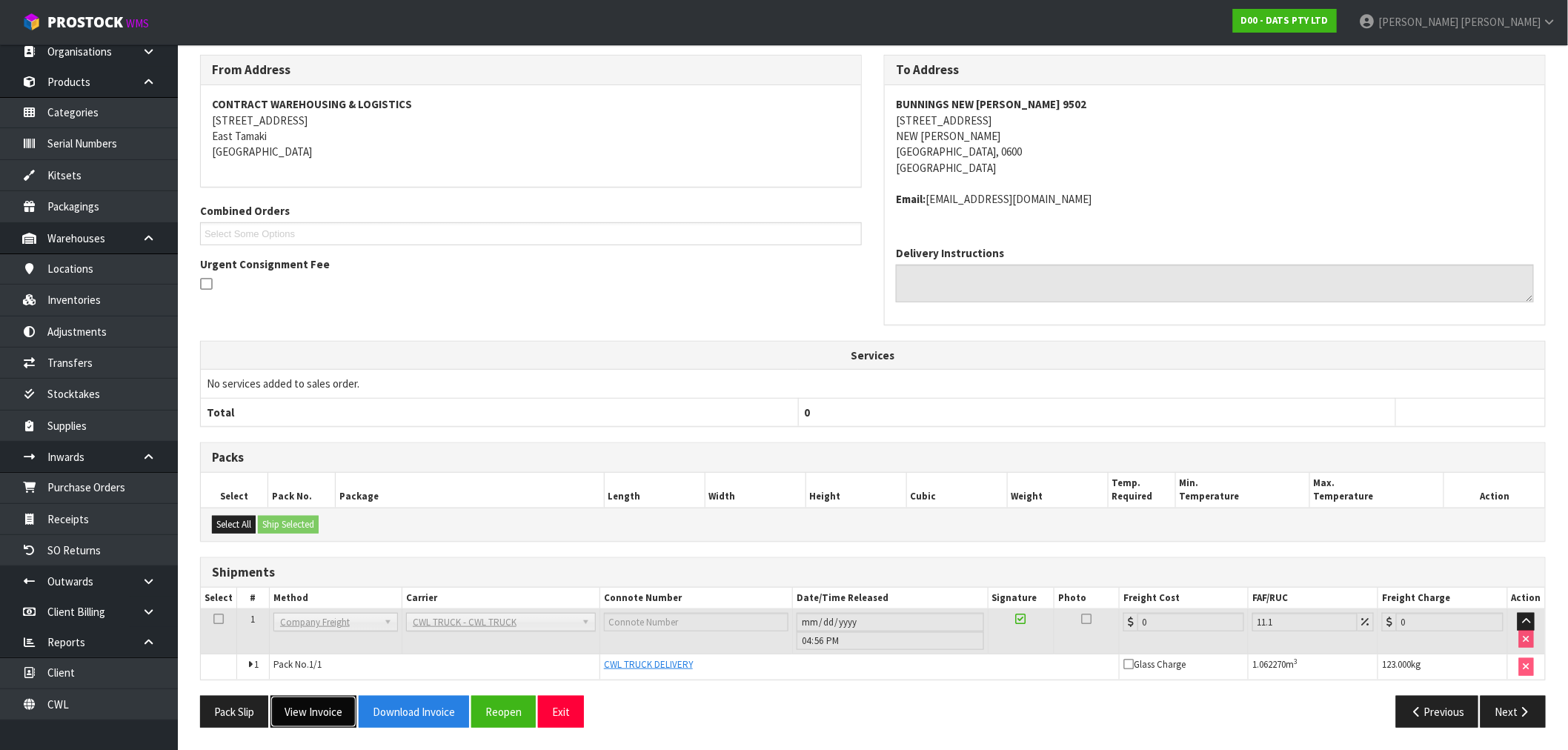
click at [294, 724] on button "View Invoice" at bounding box center [313, 711] width 86 height 32
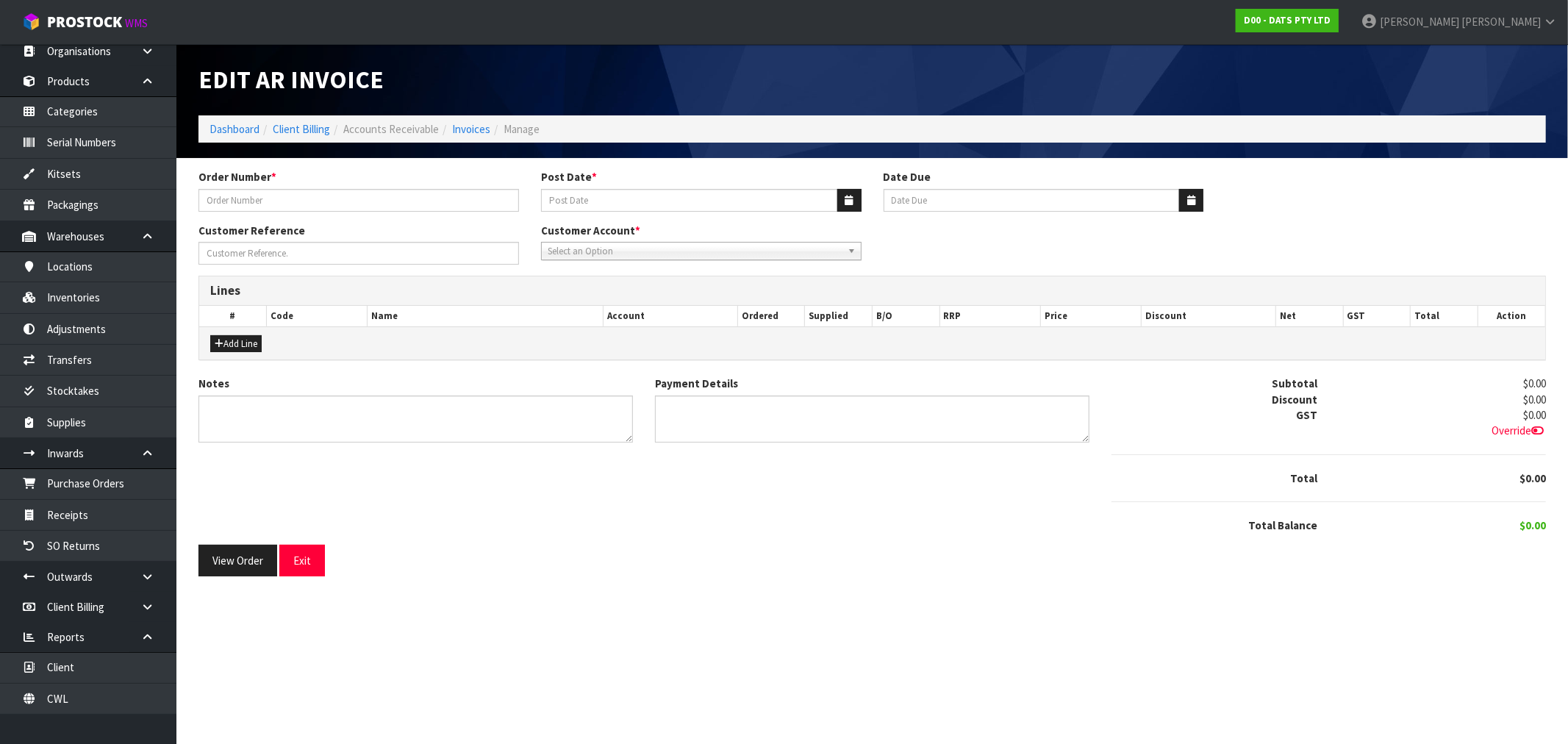
type input "9502Y100257178"
type input "[DATE]"
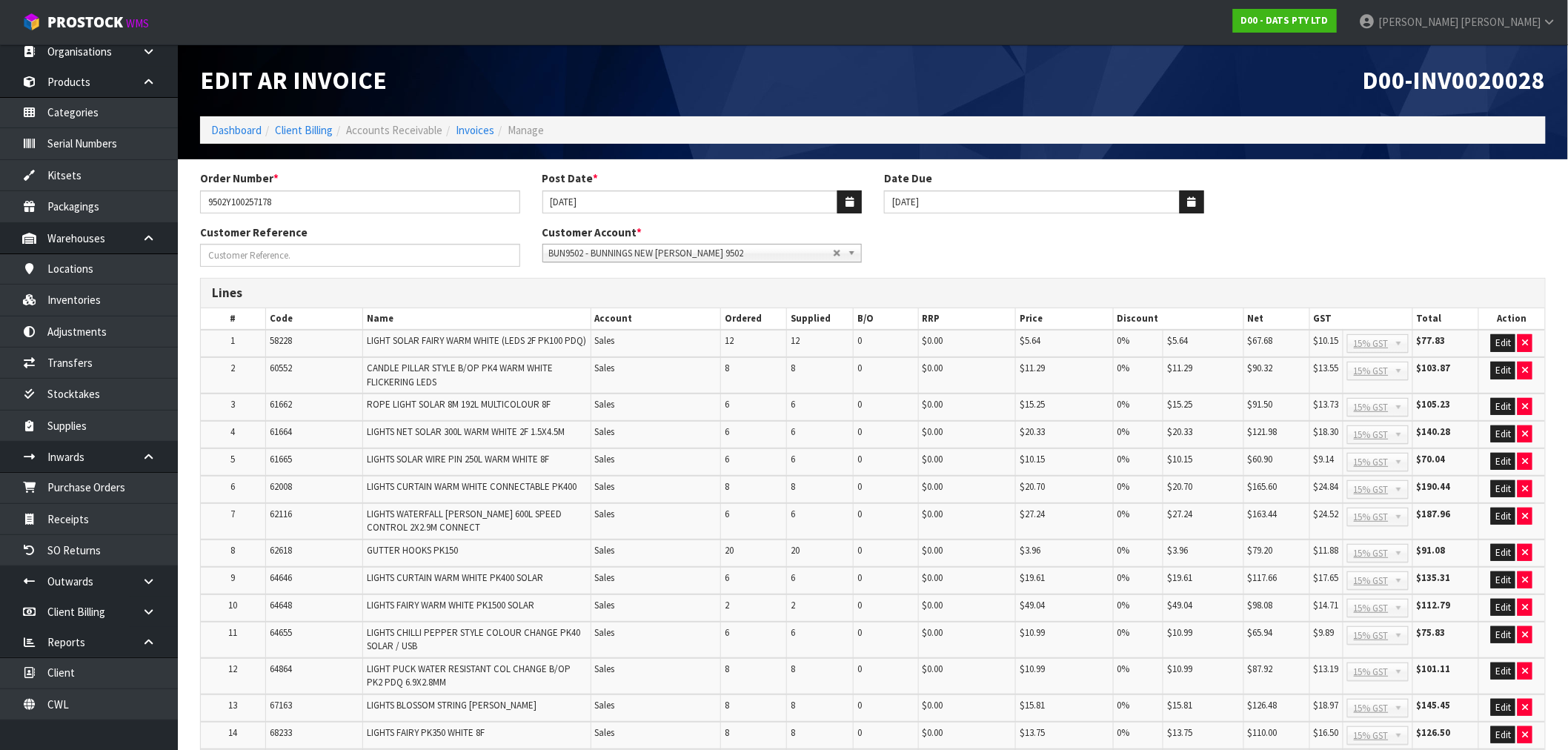
click at [1502, 78] on span "D00-INV0020028" at bounding box center [1454, 80] width 183 height 31
drag, startPoint x: 1502, startPoint y: 78, endPoint x: 1364, endPoint y: 103, distance: 140.2
click at [1501, 78] on span "D00-INV0020028" at bounding box center [1454, 80] width 183 height 31
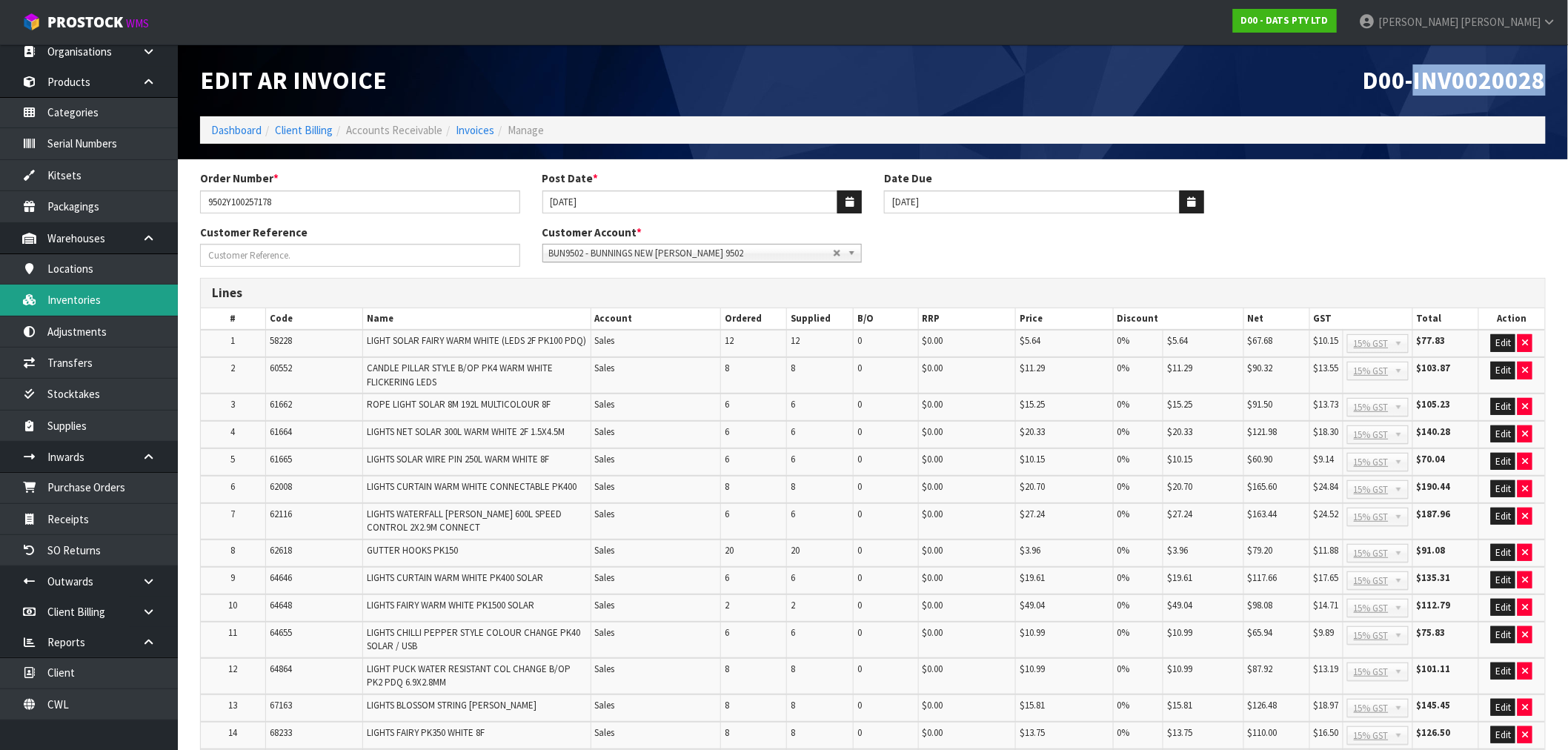
copy span "INV0020028"
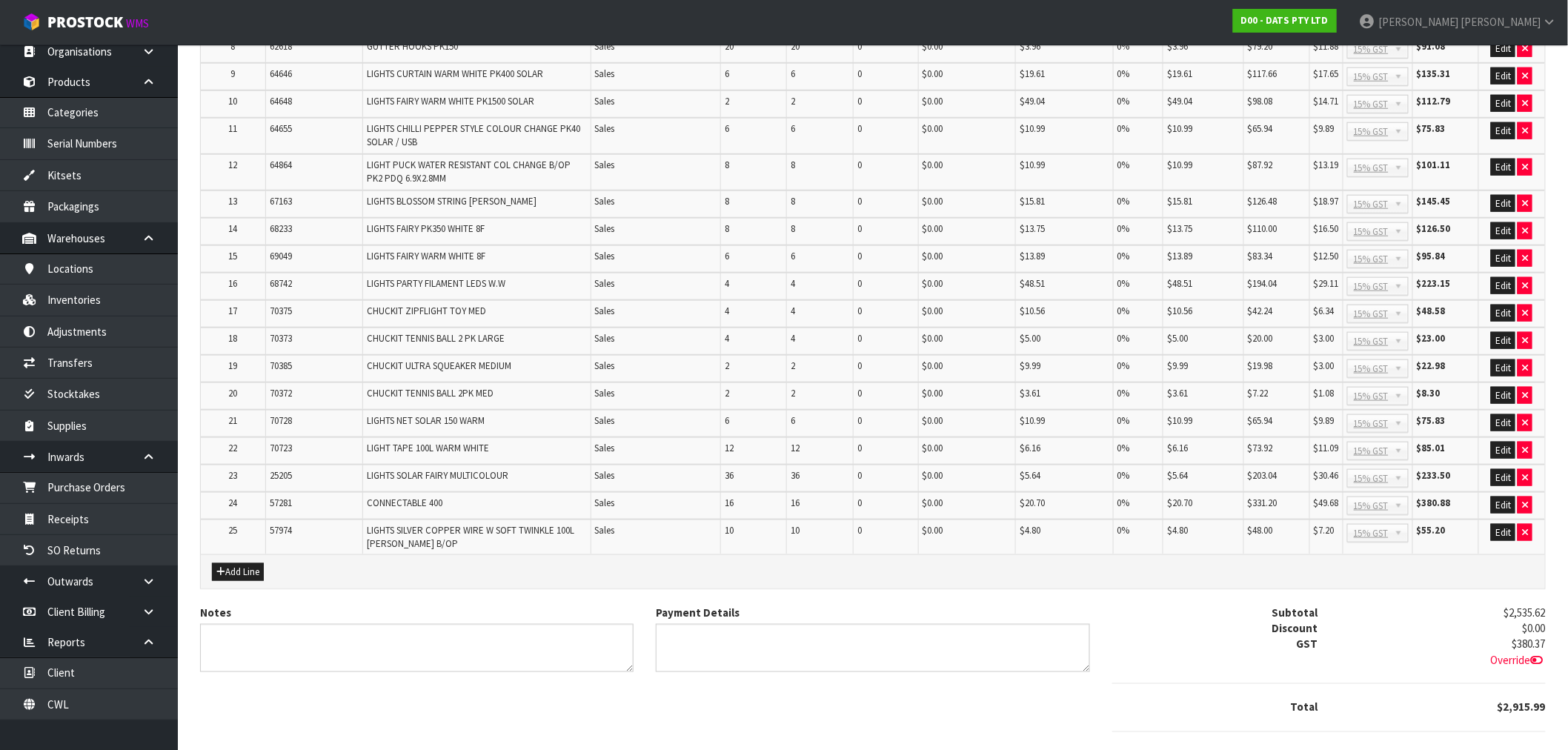
scroll to position [575, 0]
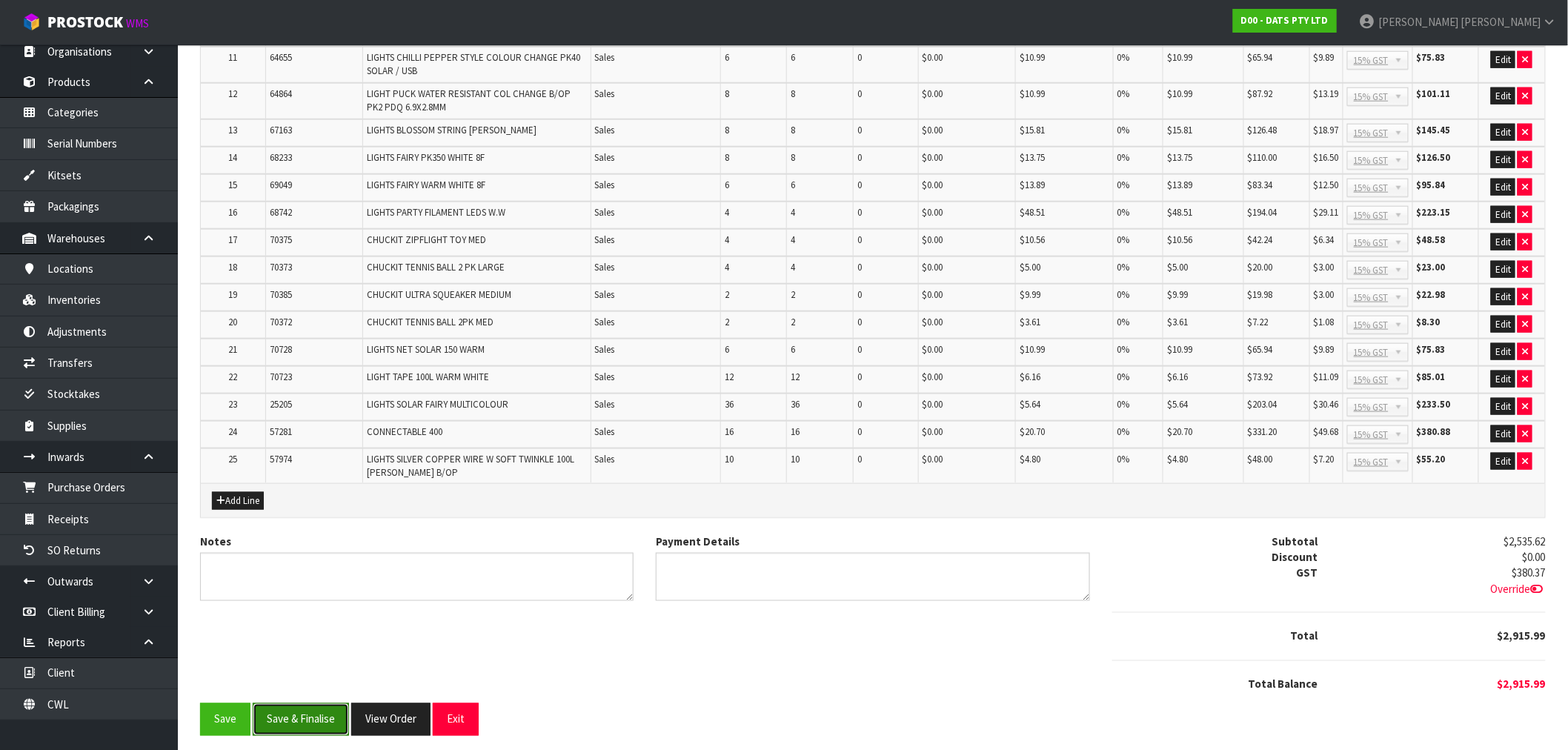
click at [288, 712] on button "Save & Finalise" at bounding box center [301, 719] width 96 height 32
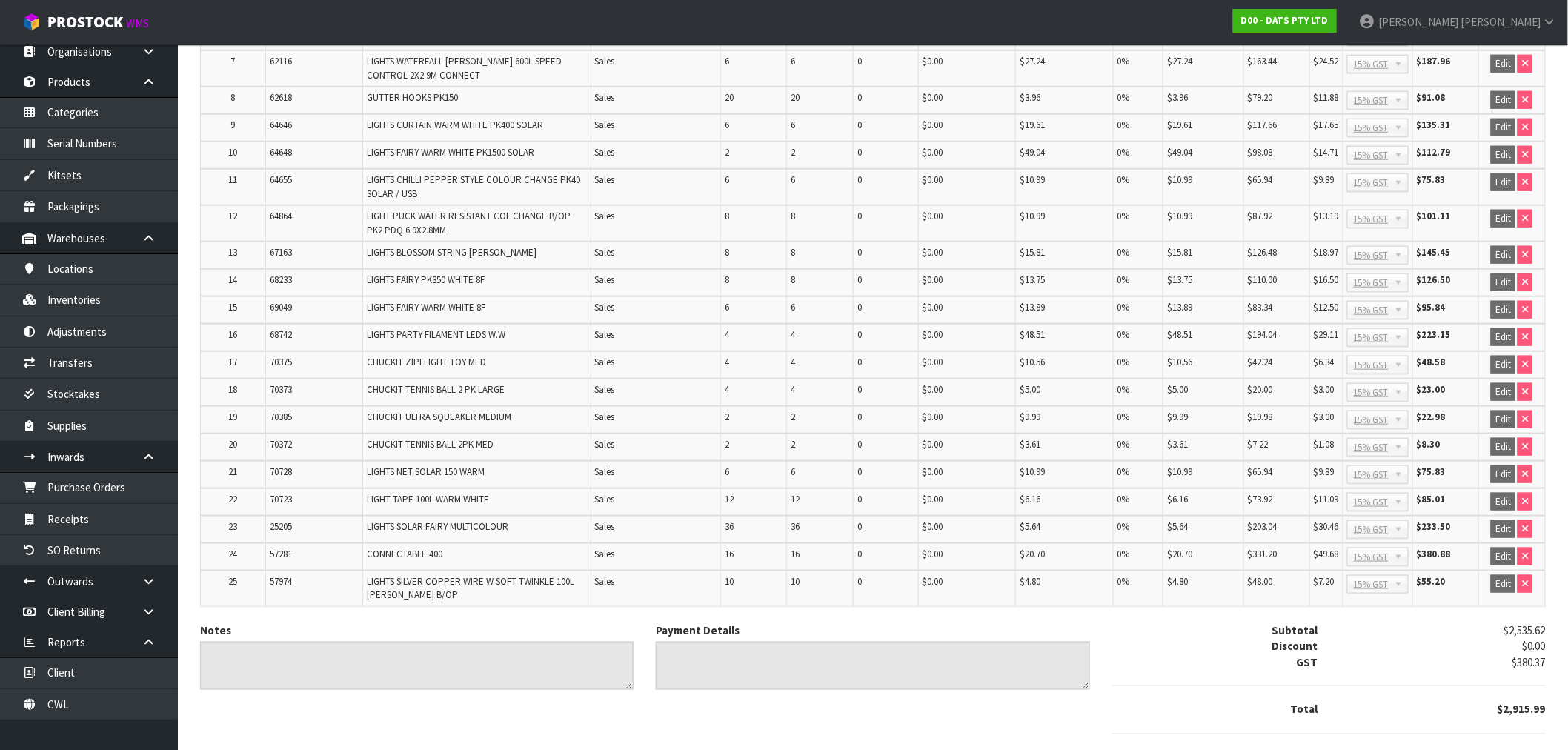
scroll to position [580, 0]
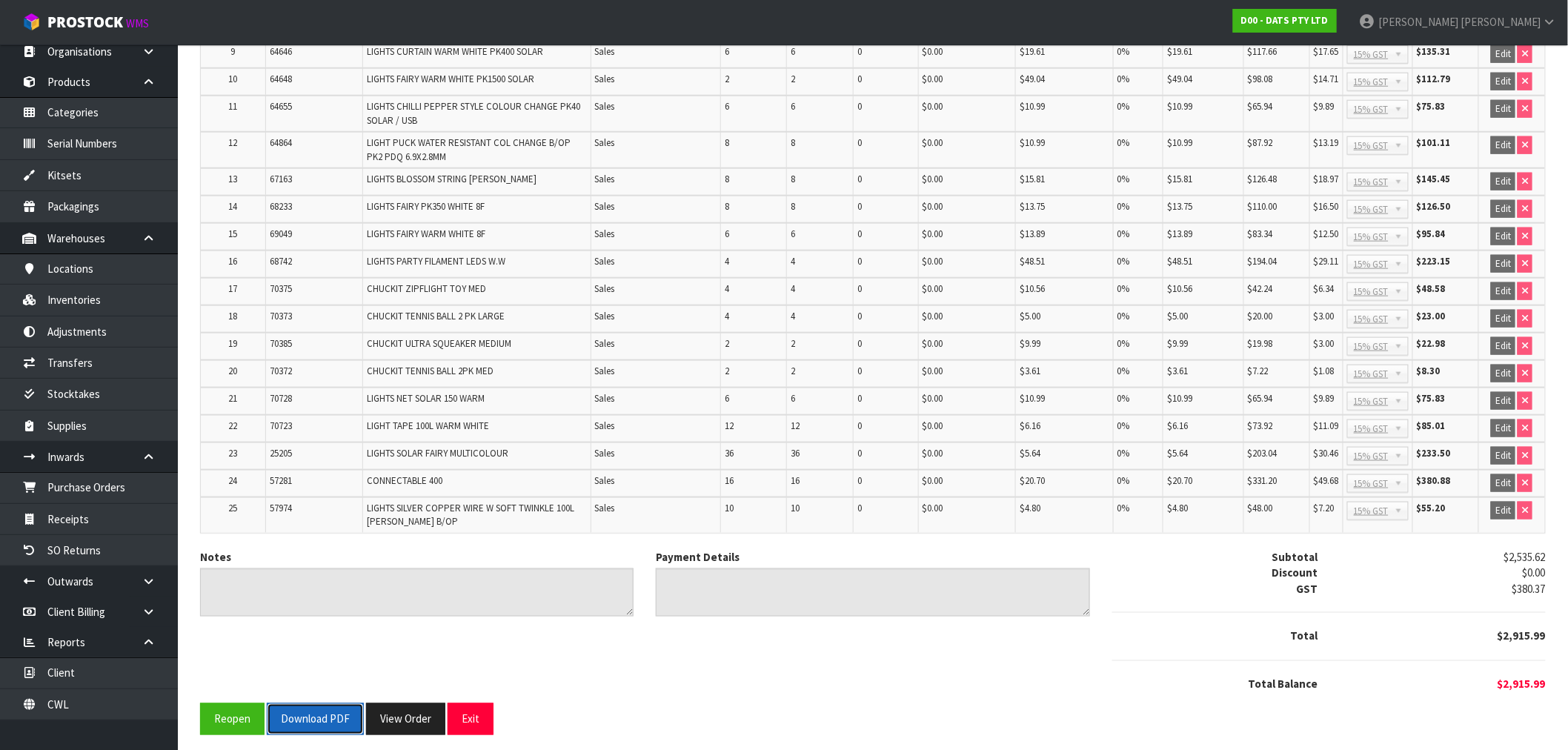
click at [309, 706] on button "Download PDF" at bounding box center [316, 719] width 97 height 32
drag, startPoint x: 408, startPoint y: 708, endPoint x: 448, endPoint y: 697, distance: 41.5
click at [408, 708] on button "View Order" at bounding box center [405, 719] width 79 height 32
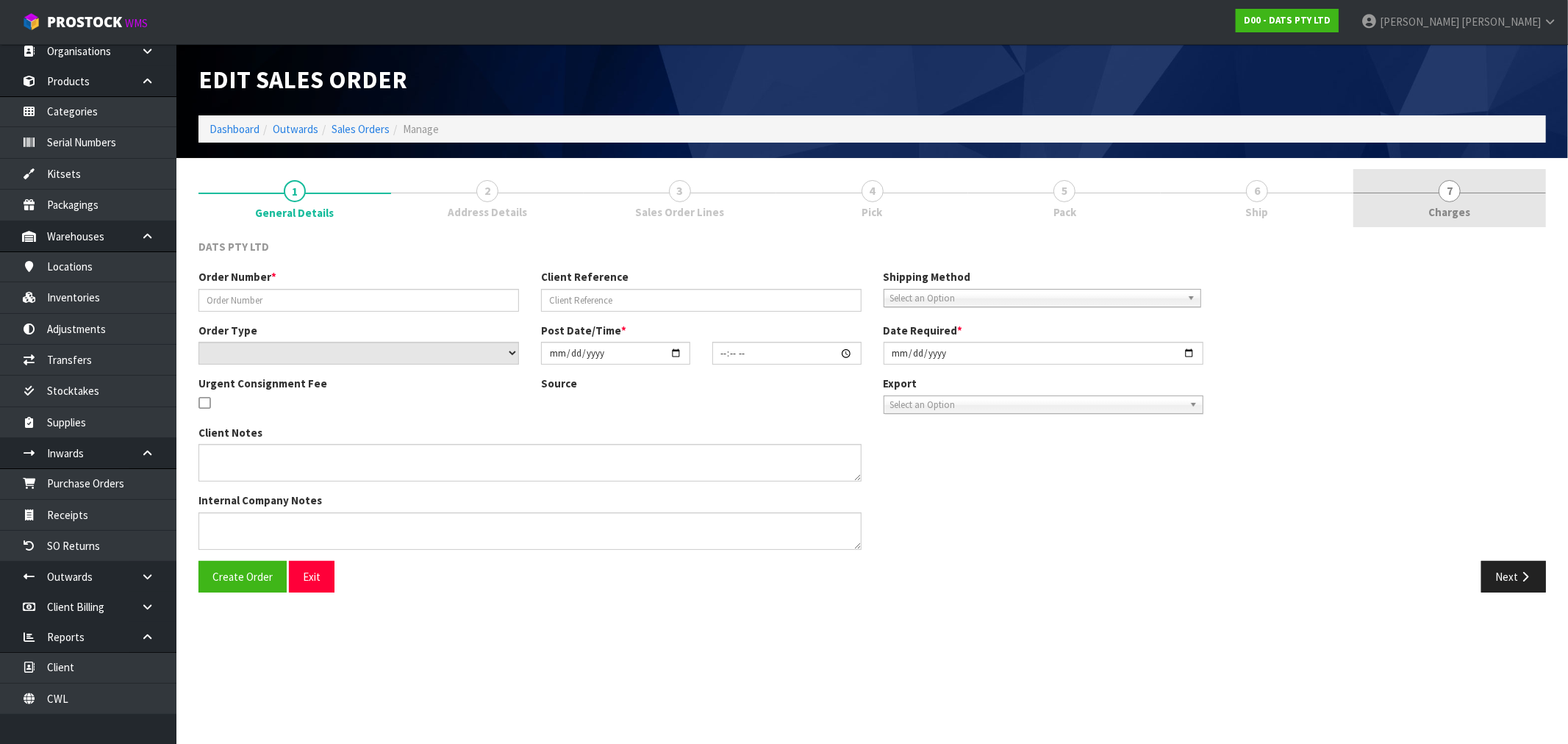
type input "9502Y100257178"
select select "number:0"
type input "[DATE]"
type input "08:51:00.000"
type input "[DATE]"
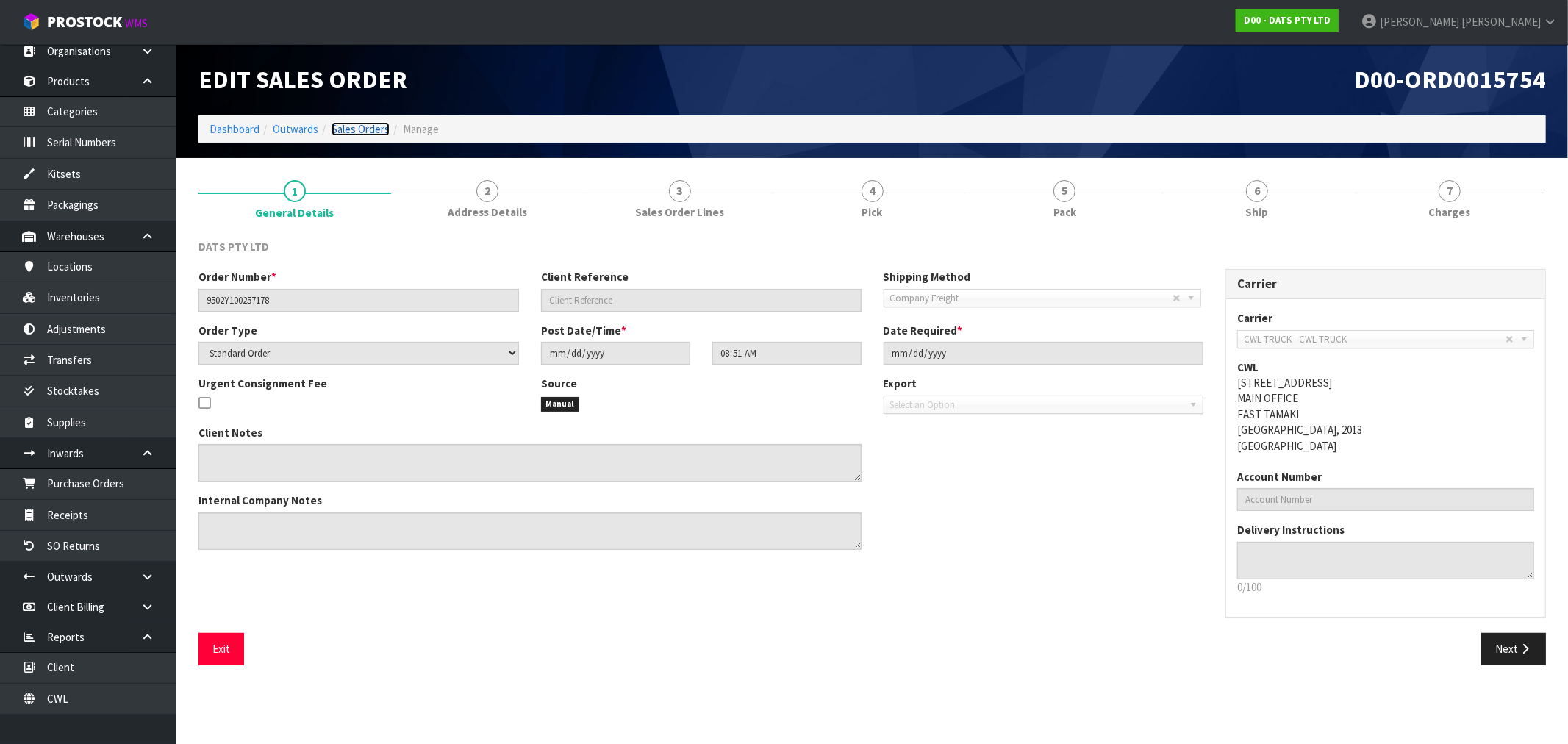
click at [358, 122] on link "Sales Orders" at bounding box center [360, 129] width 58 height 14
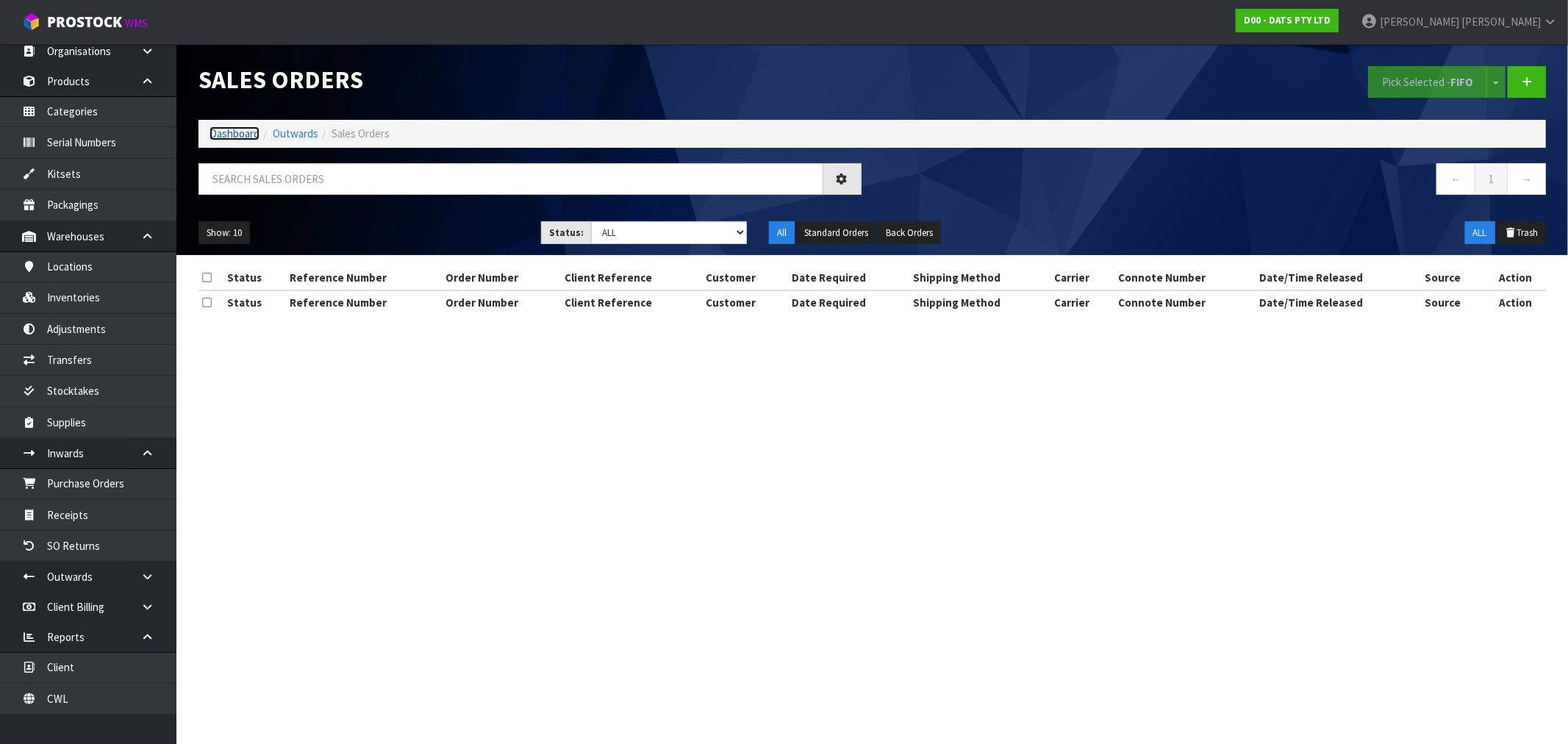
click at [253, 136] on link "Dashboard" at bounding box center [235, 134] width 50 height 14
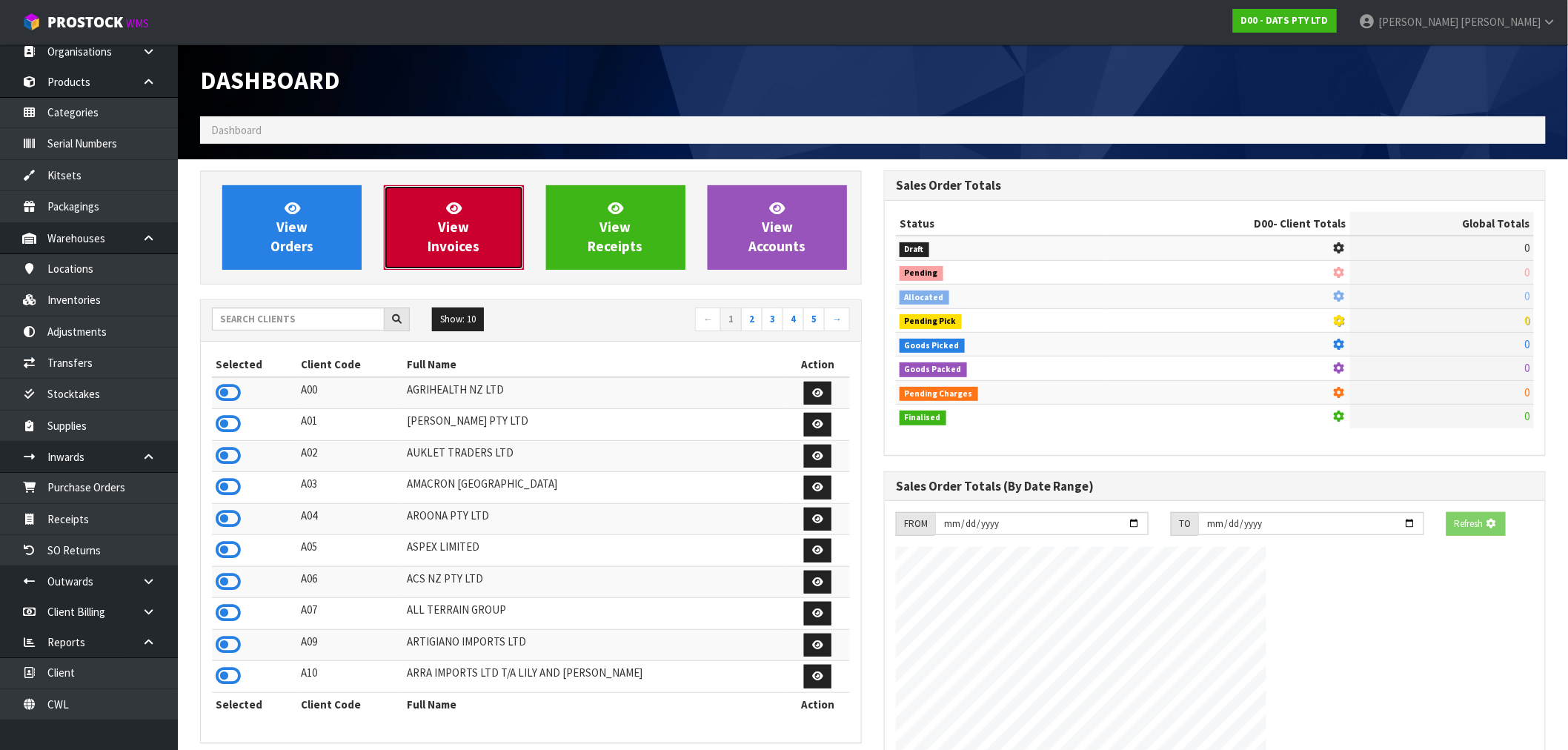
click at [467, 217] on link "View Invoices" at bounding box center [454, 227] width 139 height 84
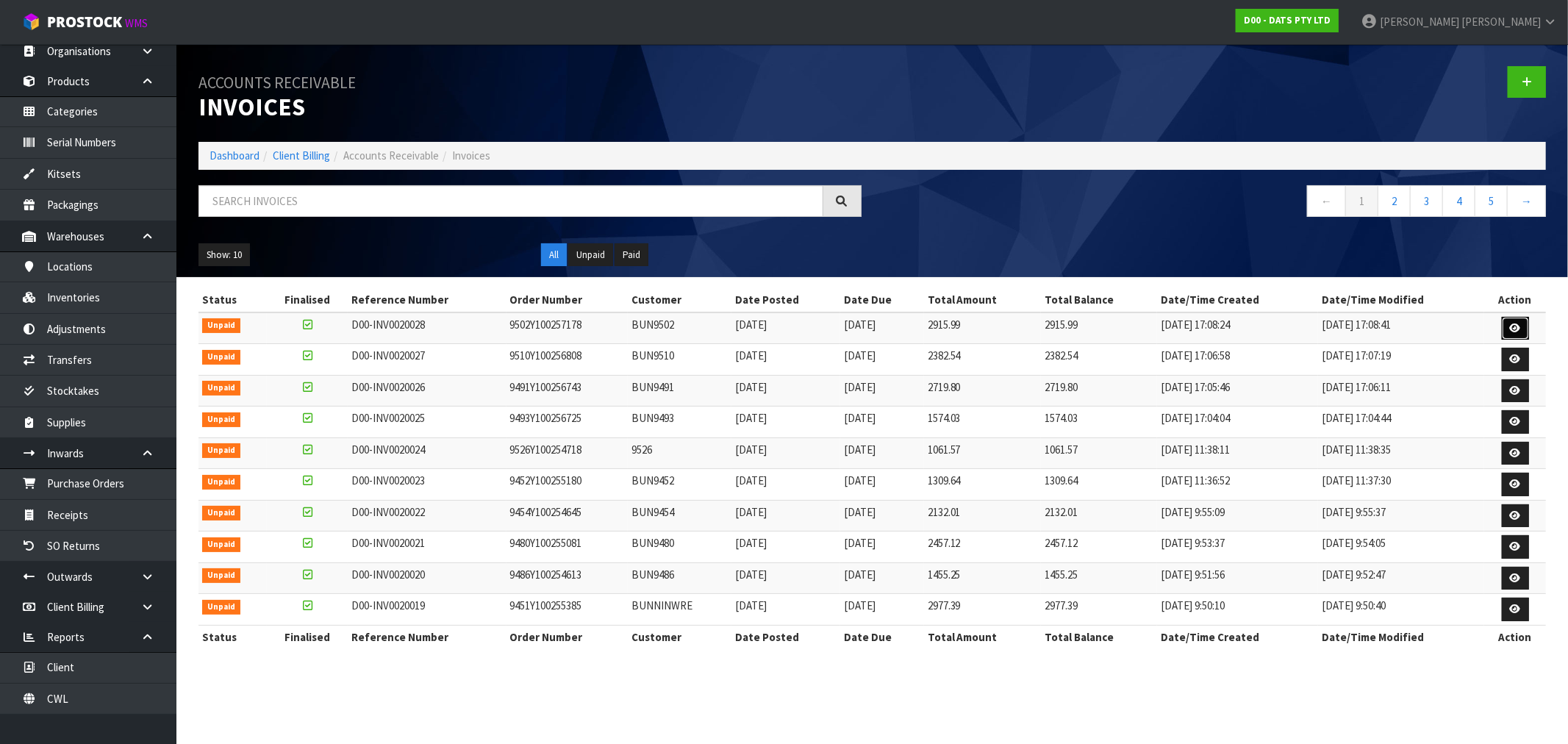
click at [1521, 325] on icon at bounding box center [1515, 328] width 11 height 9
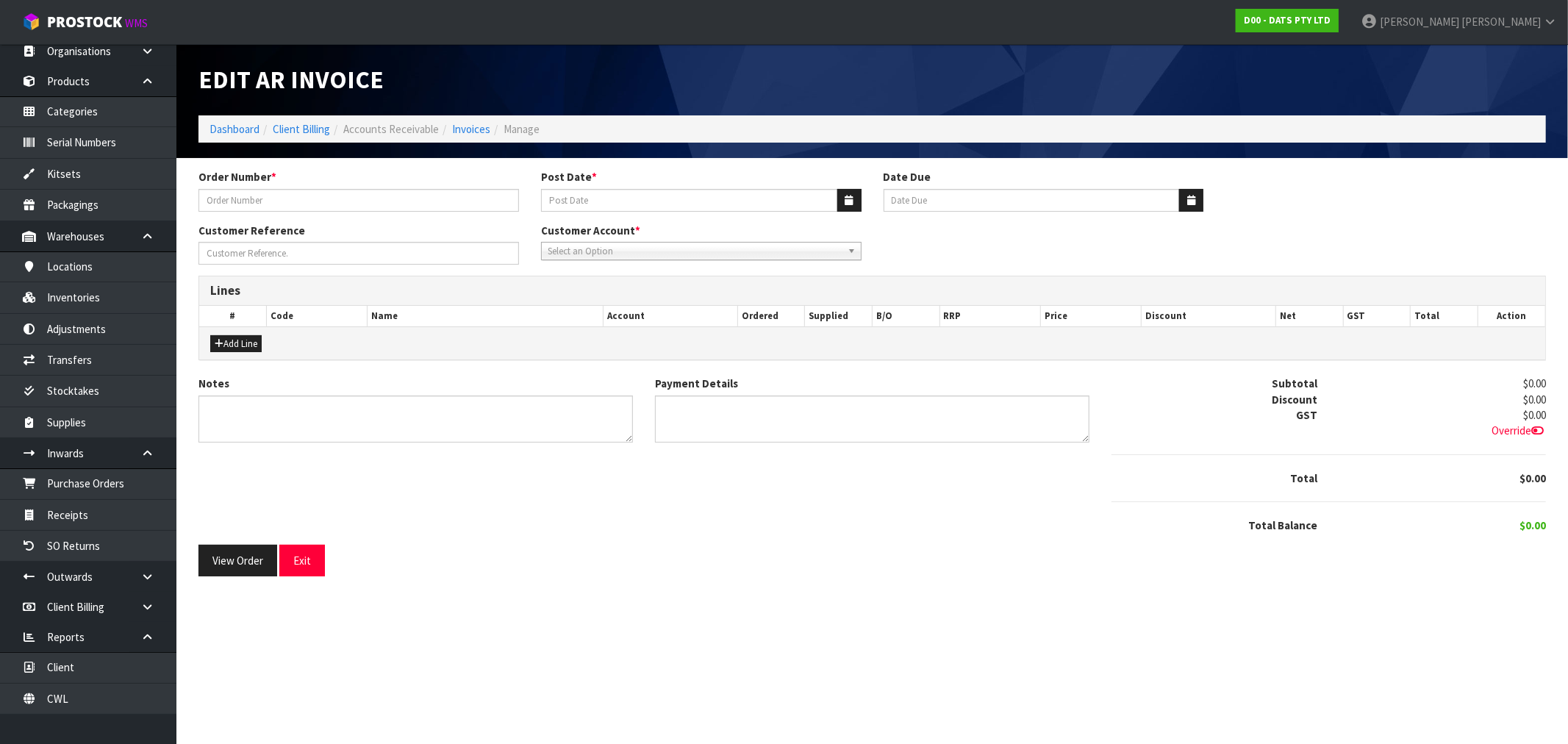
type input "9502Y100257178"
type input "[DATE]"
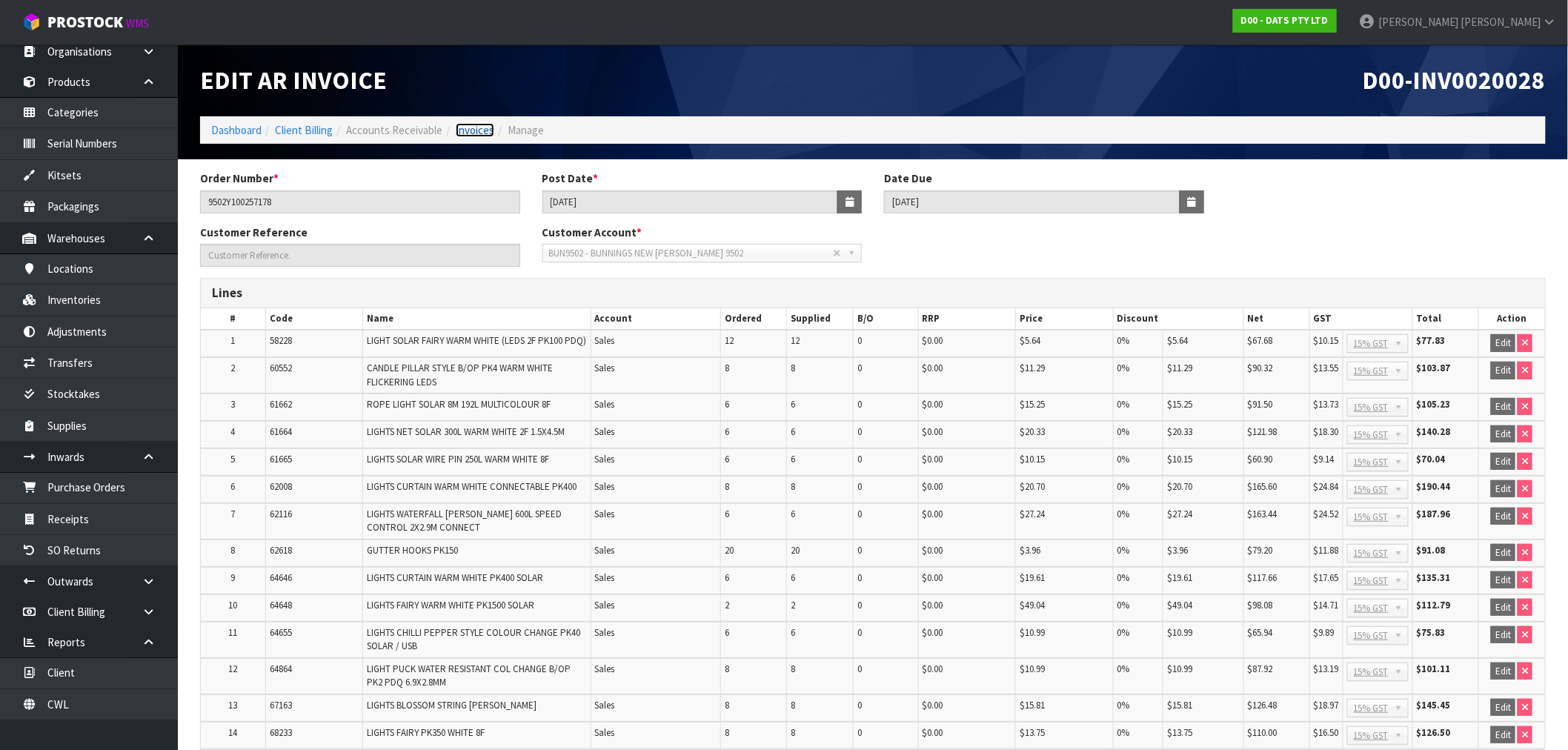
click at [484, 136] on link "Invoices" at bounding box center [475, 130] width 38 height 14
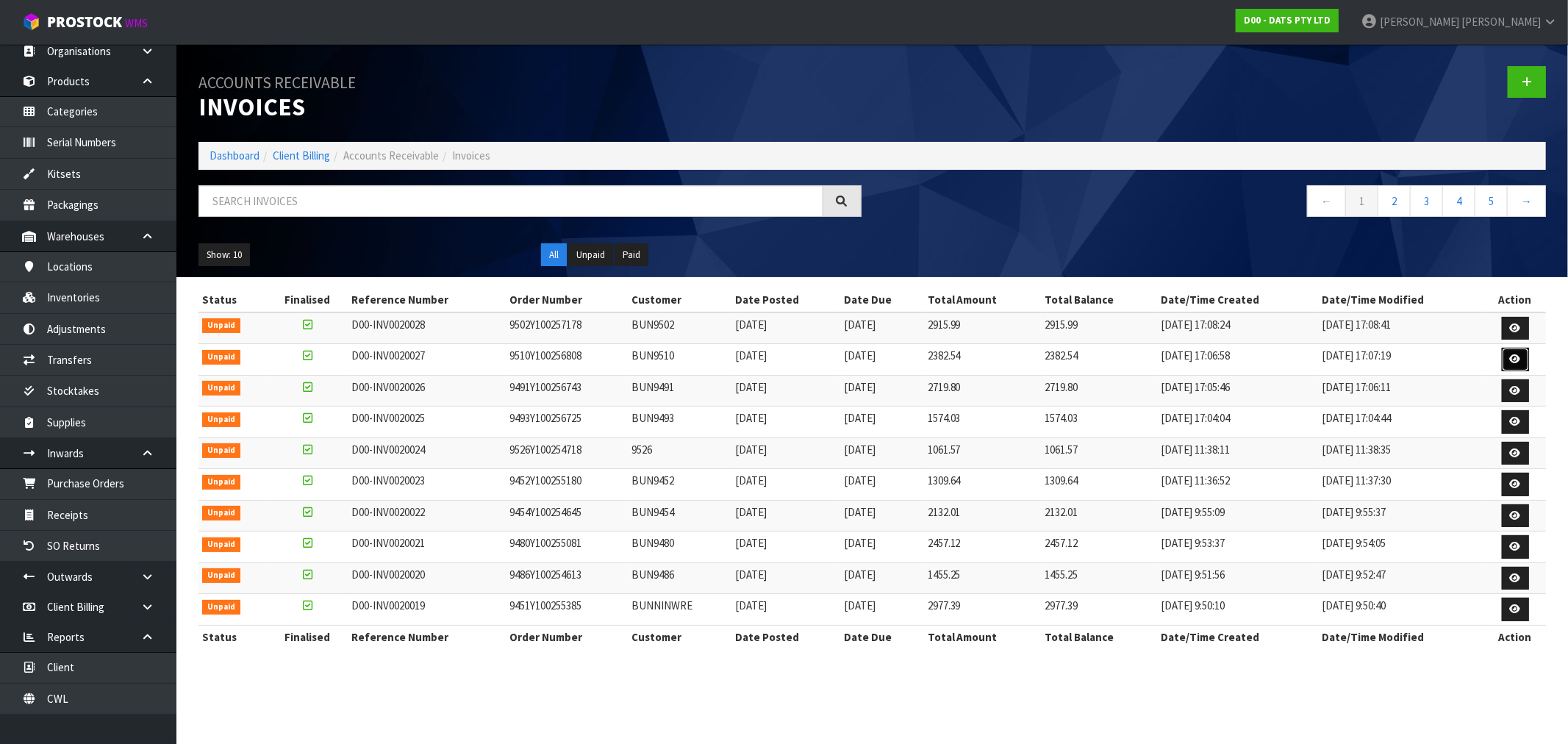
click at [1516, 355] on icon at bounding box center [1515, 359] width 11 height 9
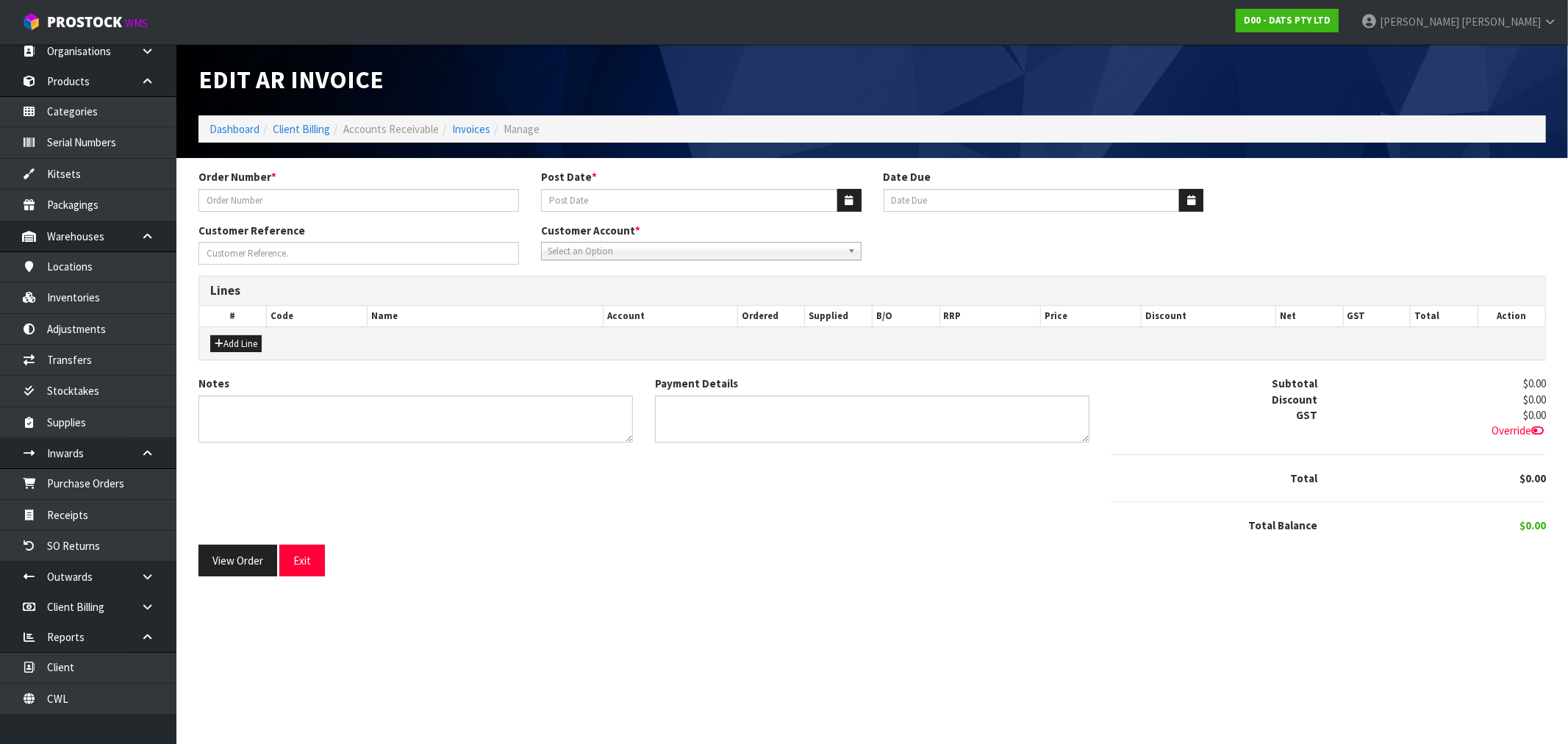
type input "9510Y100256808"
type input "[DATE]"
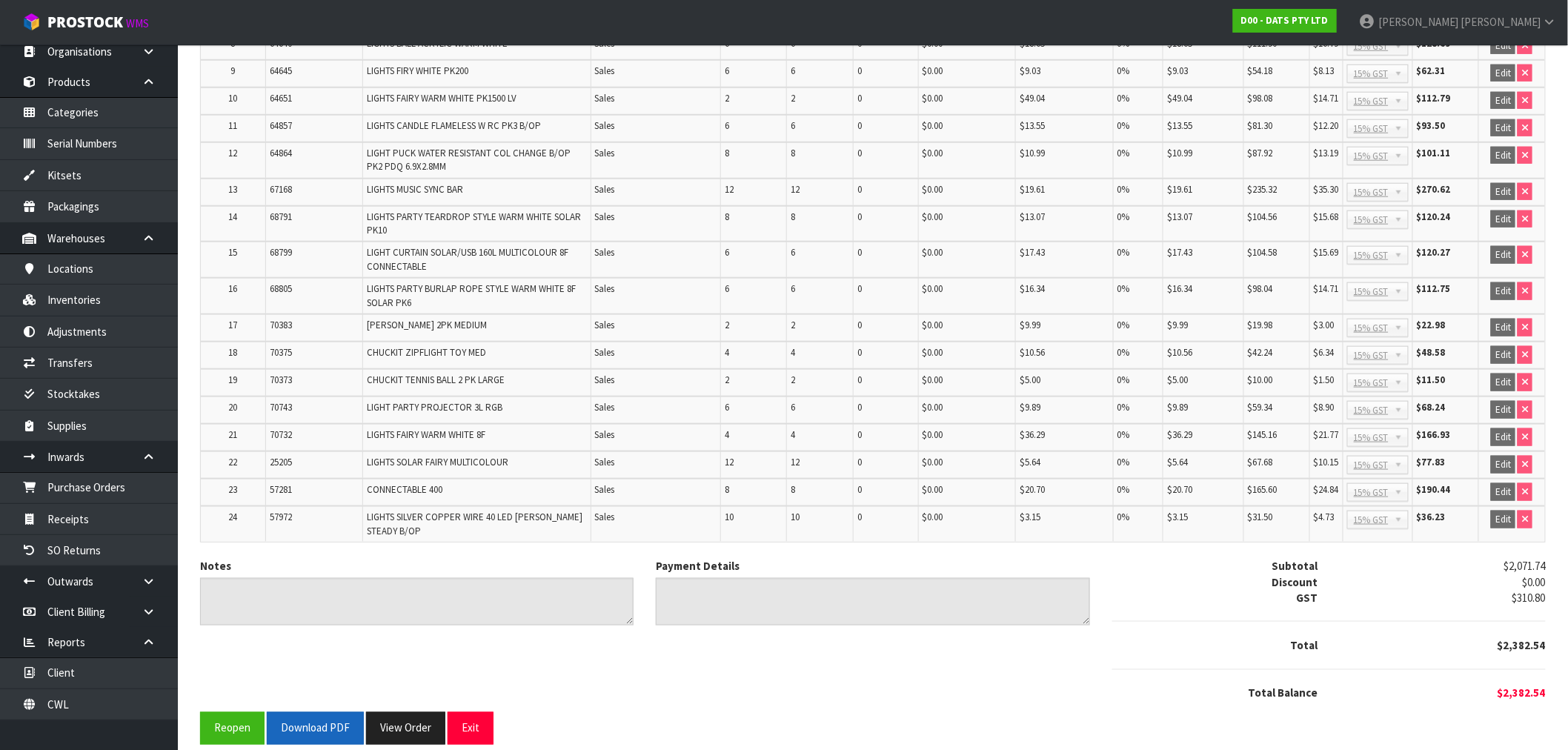
scroll to position [516, 0]
click at [309, 711] on button "Download PDF" at bounding box center [316, 727] width 97 height 32
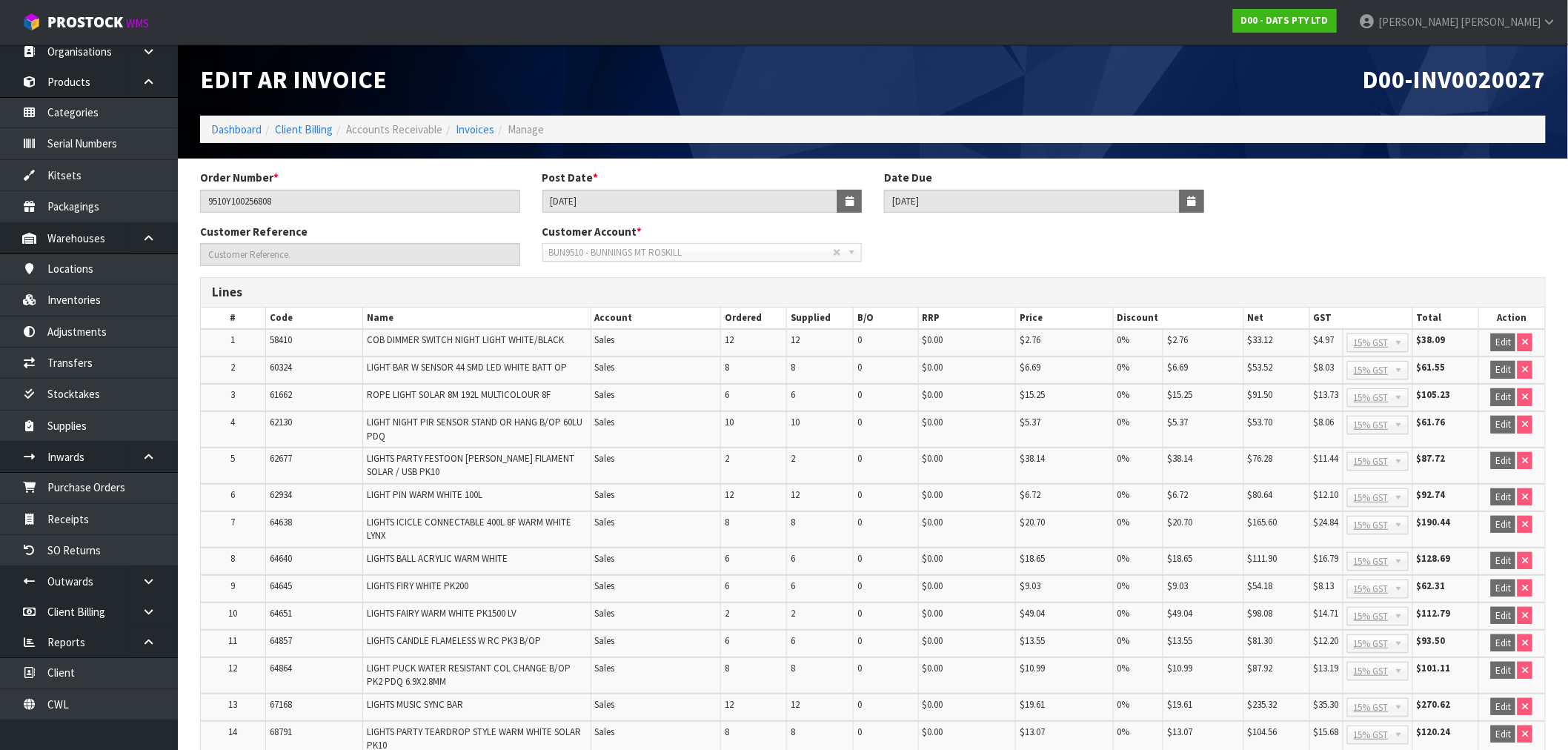
scroll to position [0, 0]
click at [483, 126] on link "Invoices" at bounding box center [475, 130] width 38 height 14
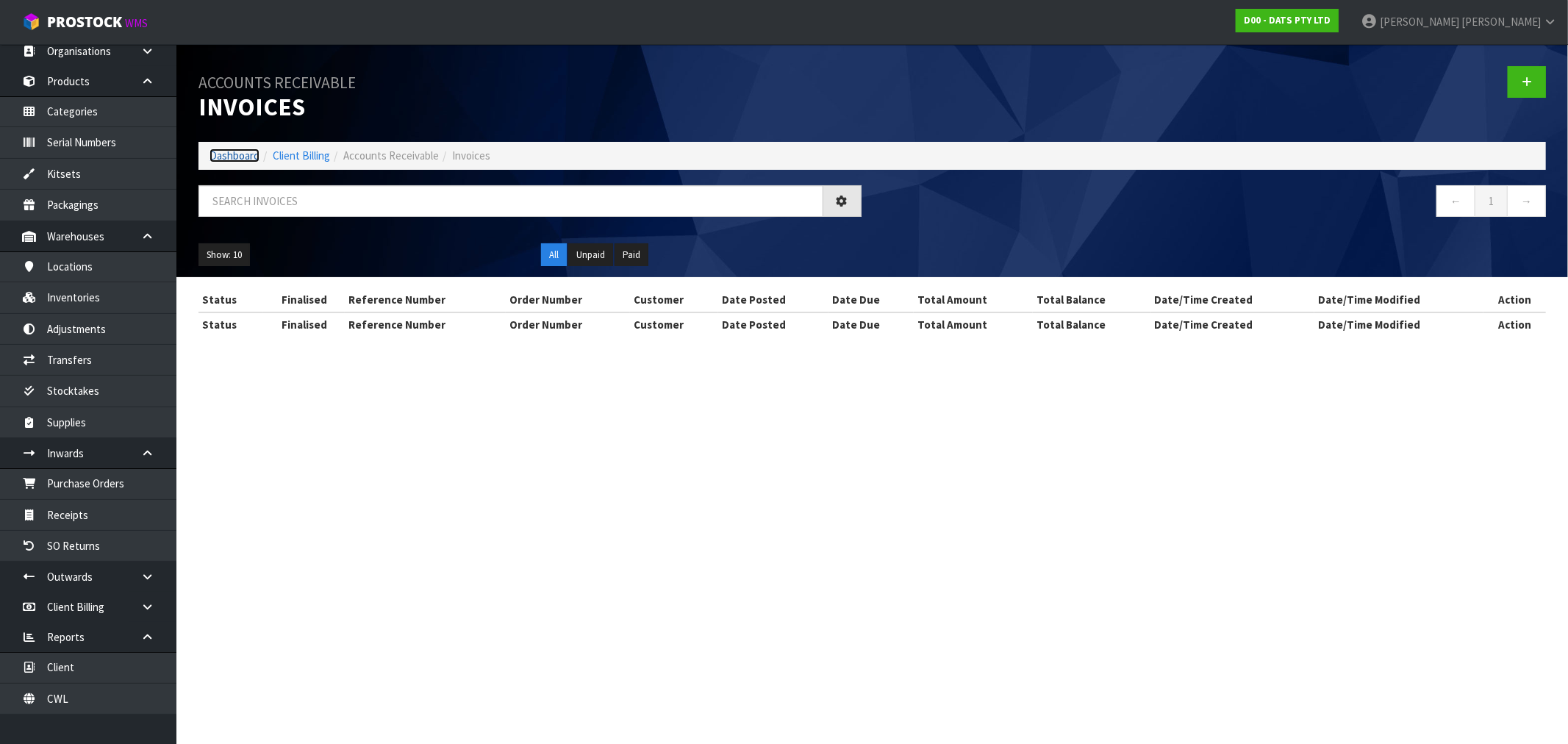
click at [242, 158] on link "Dashboard" at bounding box center [235, 155] width 50 height 14
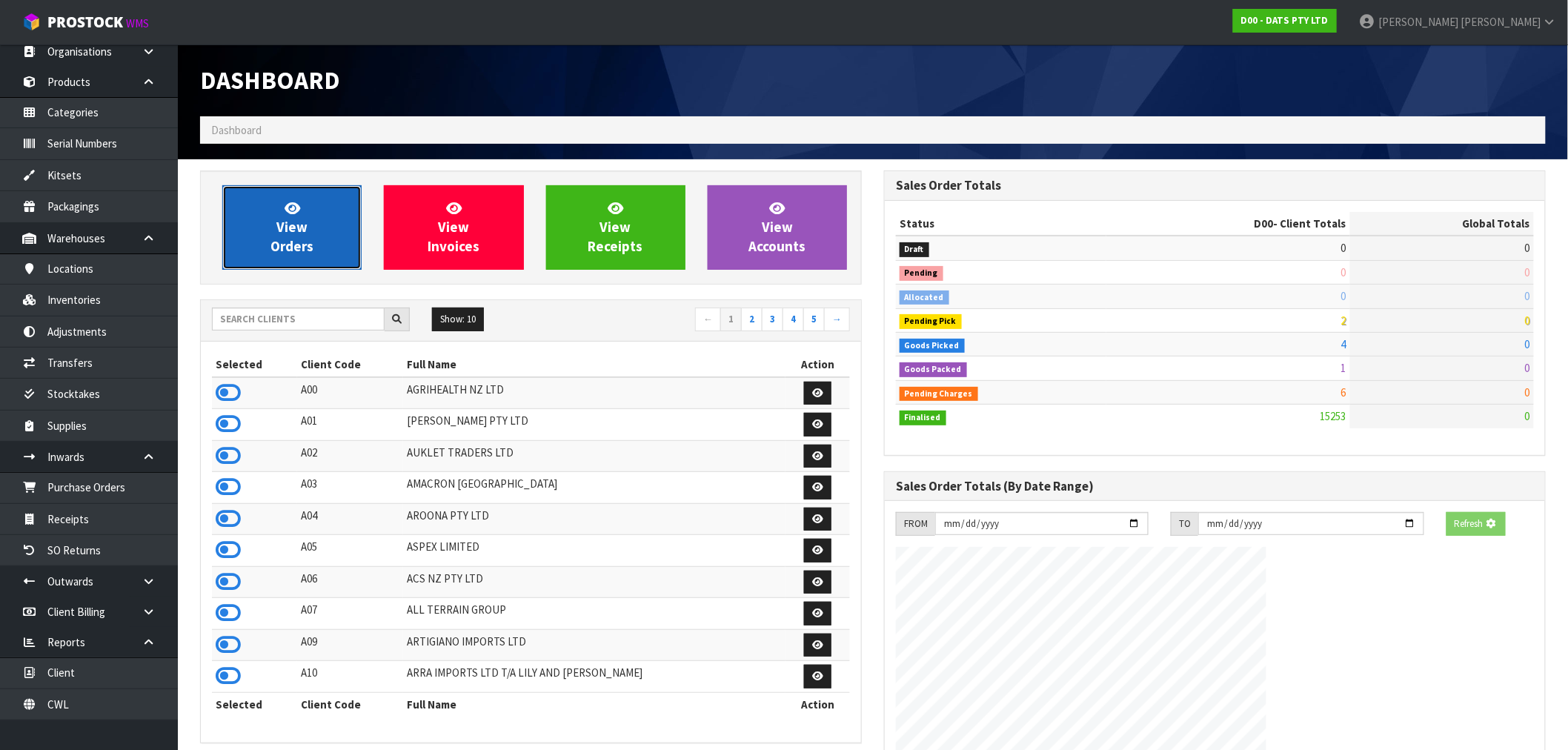
click at [302, 214] on link "View Orders" at bounding box center [292, 227] width 139 height 84
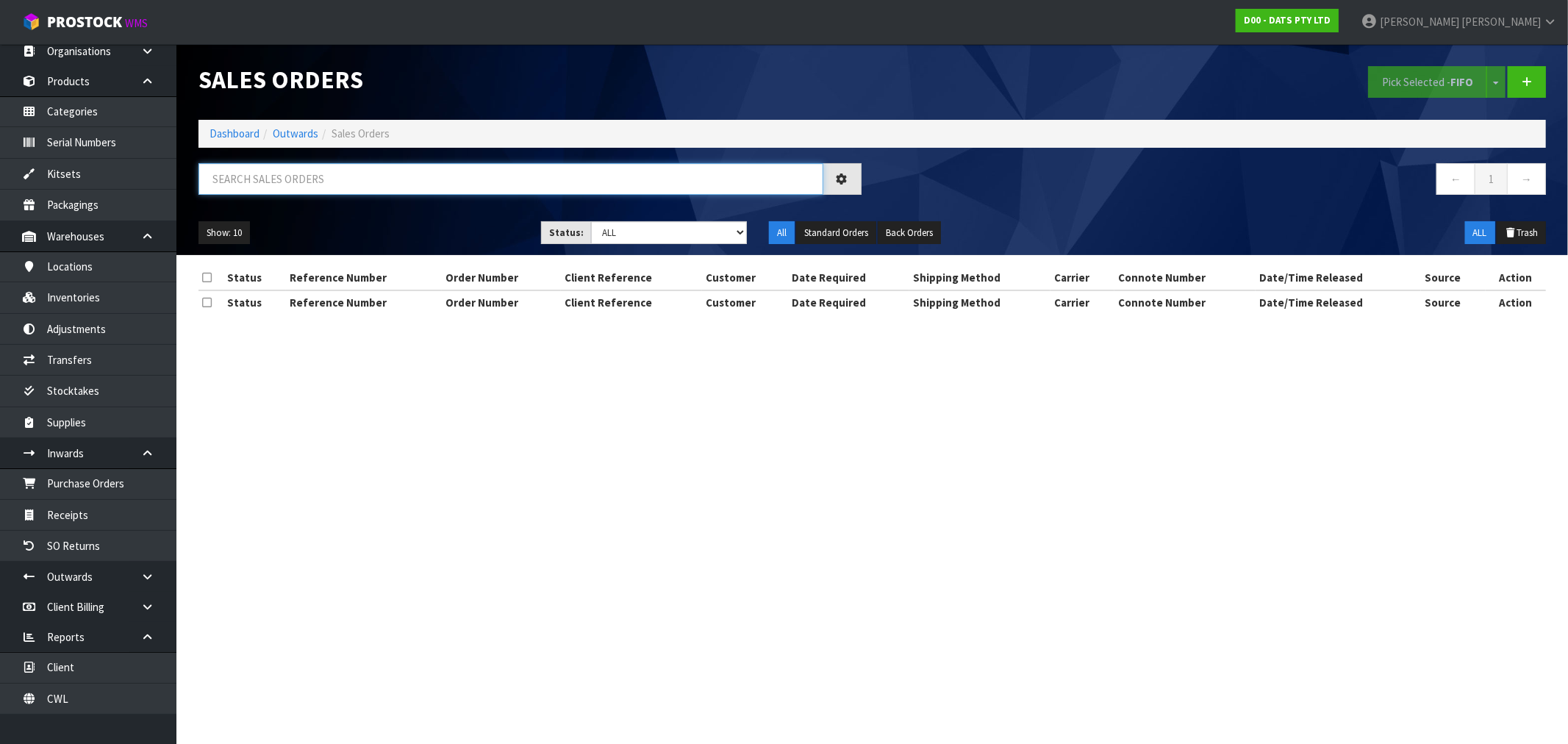
click at [486, 186] on input "text" at bounding box center [511, 178] width 625 height 32
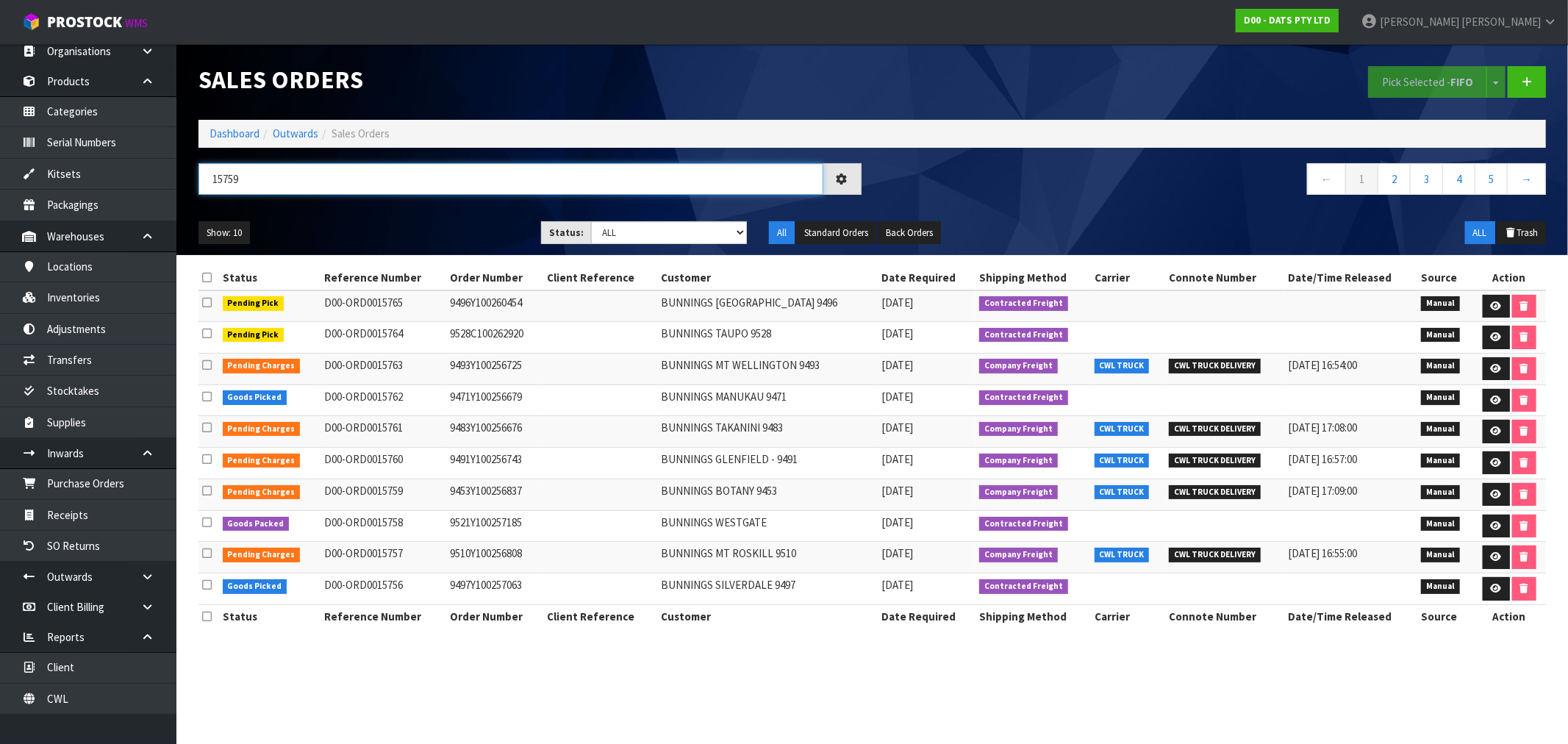
type input "15759"
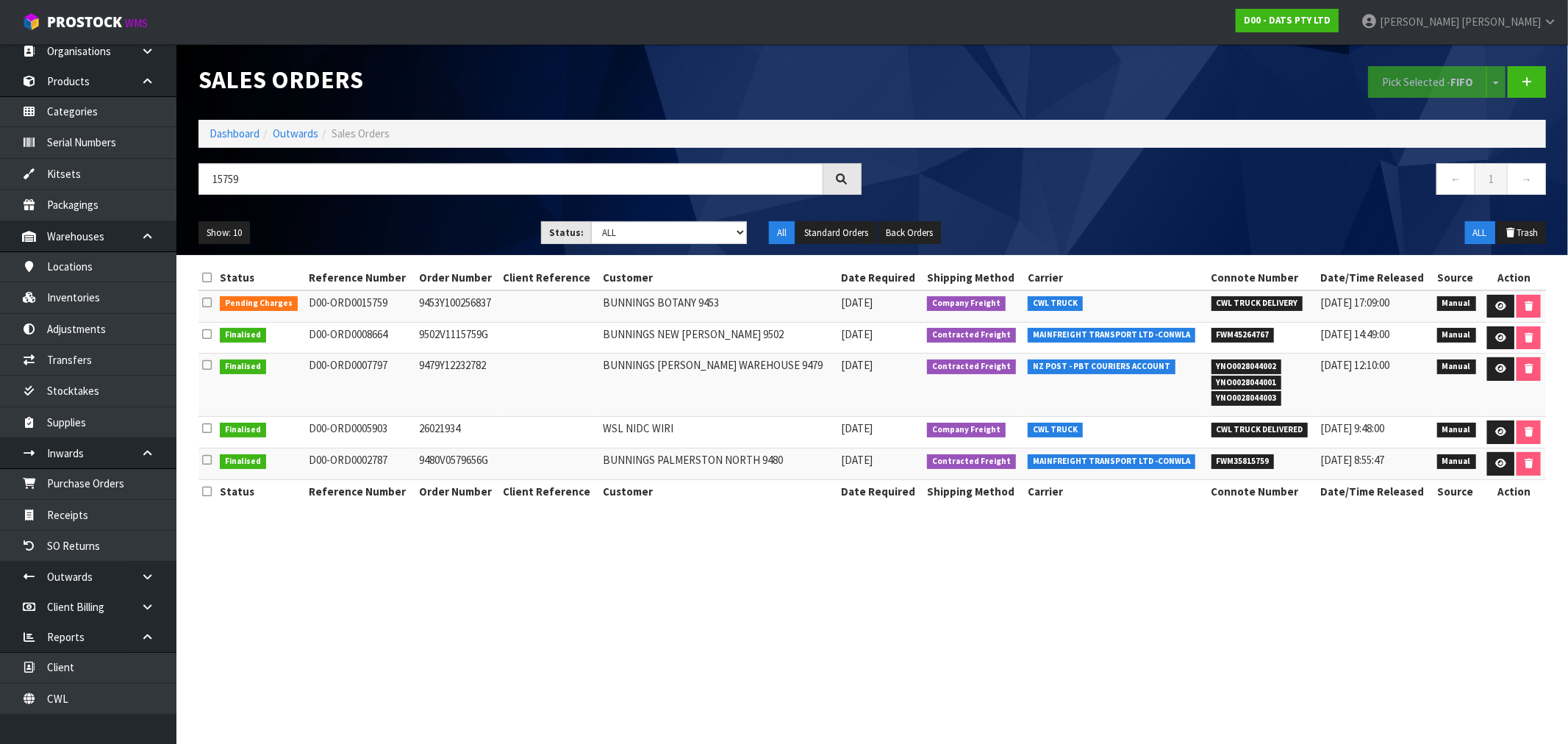
click at [463, 312] on td "9453Y100256837" at bounding box center [458, 306] width 85 height 32
click at [461, 305] on td "9453Y100256837" at bounding box center [458, 306] width 85 height 32
copy td "9453Y100256837"
click at [1512, 304] on td at bounding box center [1515, 306] width 64 height 32
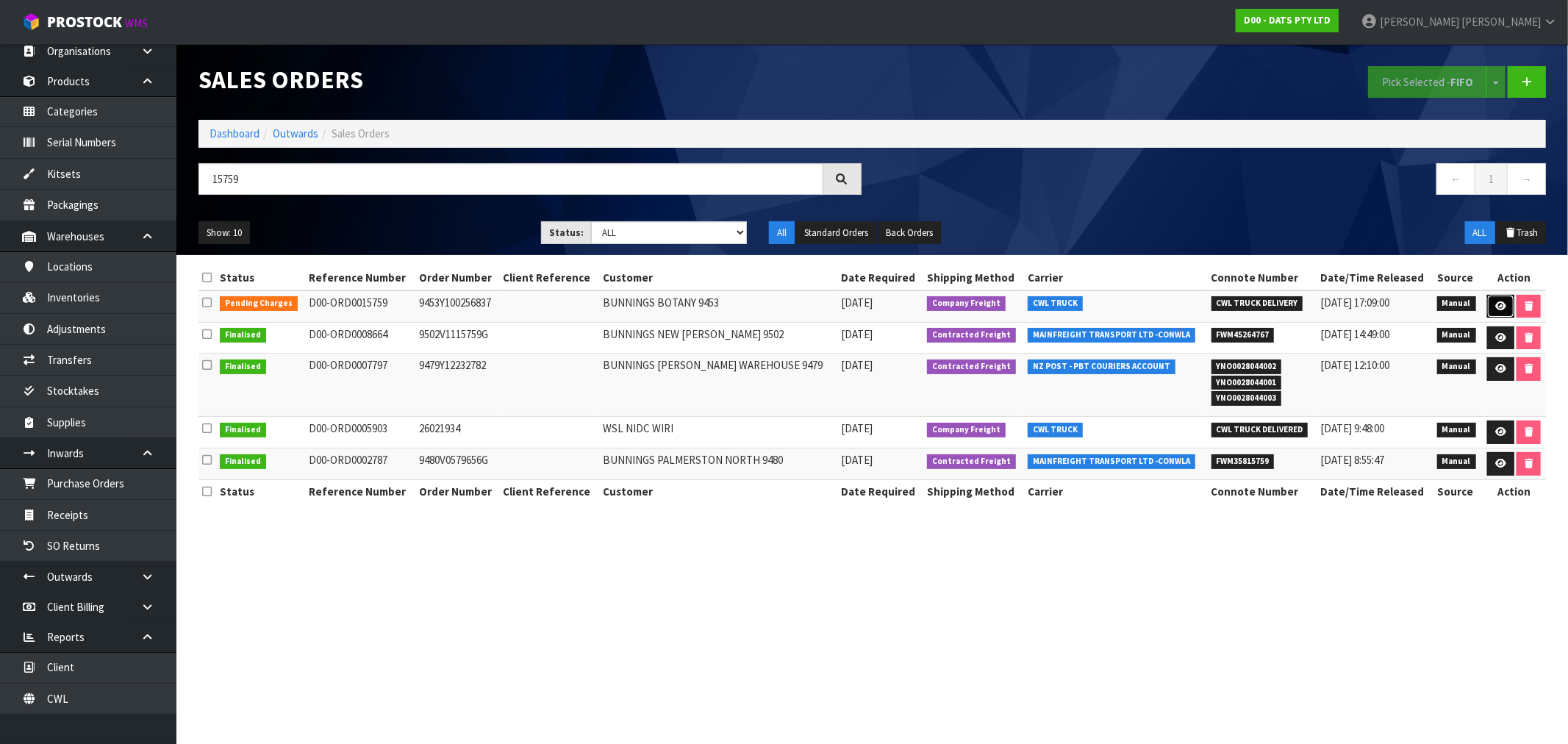
click at [1502, 307] on icon at bounding box center [1501, 306] width 11 height 9
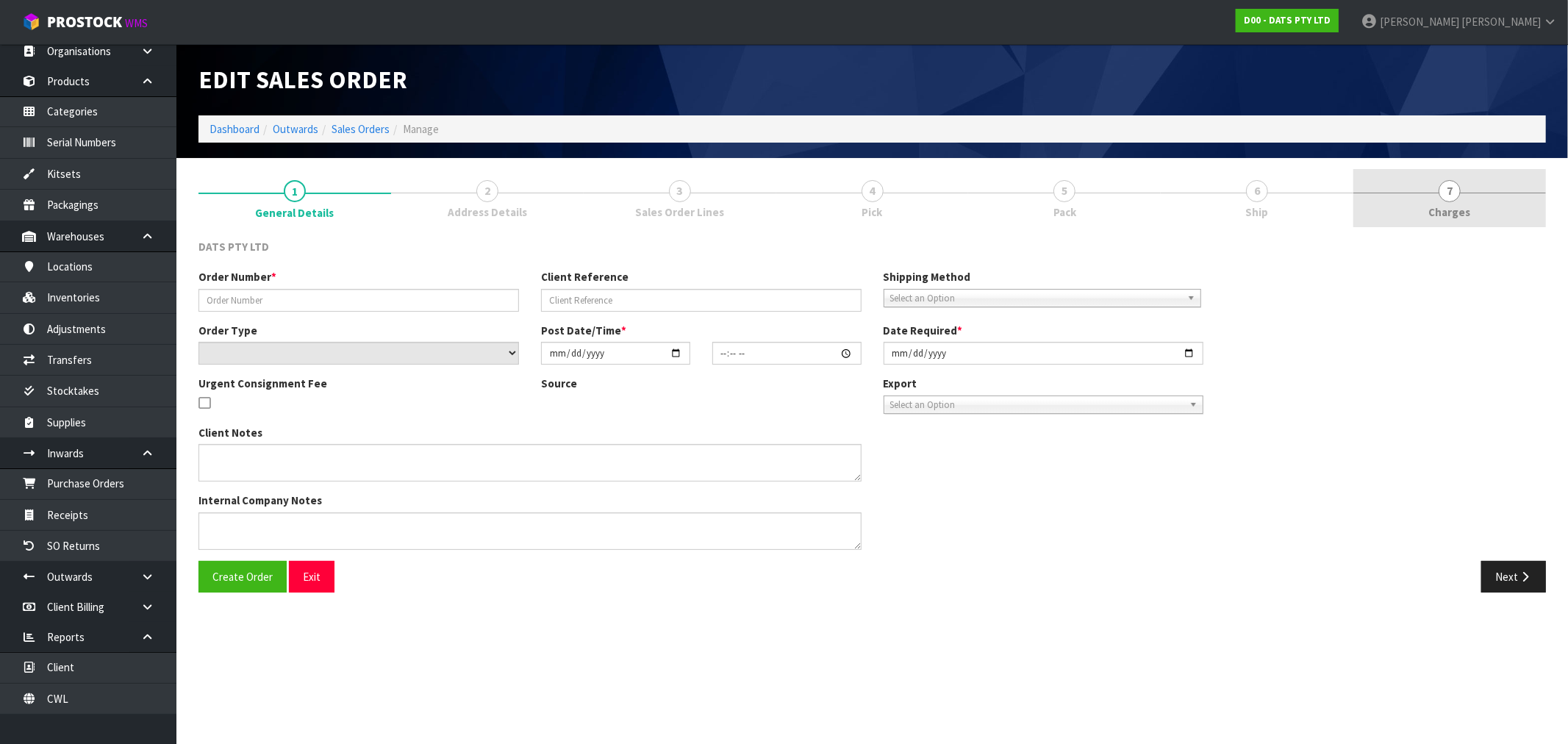
type input "9453Y100256837"
select select "number:0"
type input "[DATE]"
type input "09:02:00.000"
type input "[DATE]"
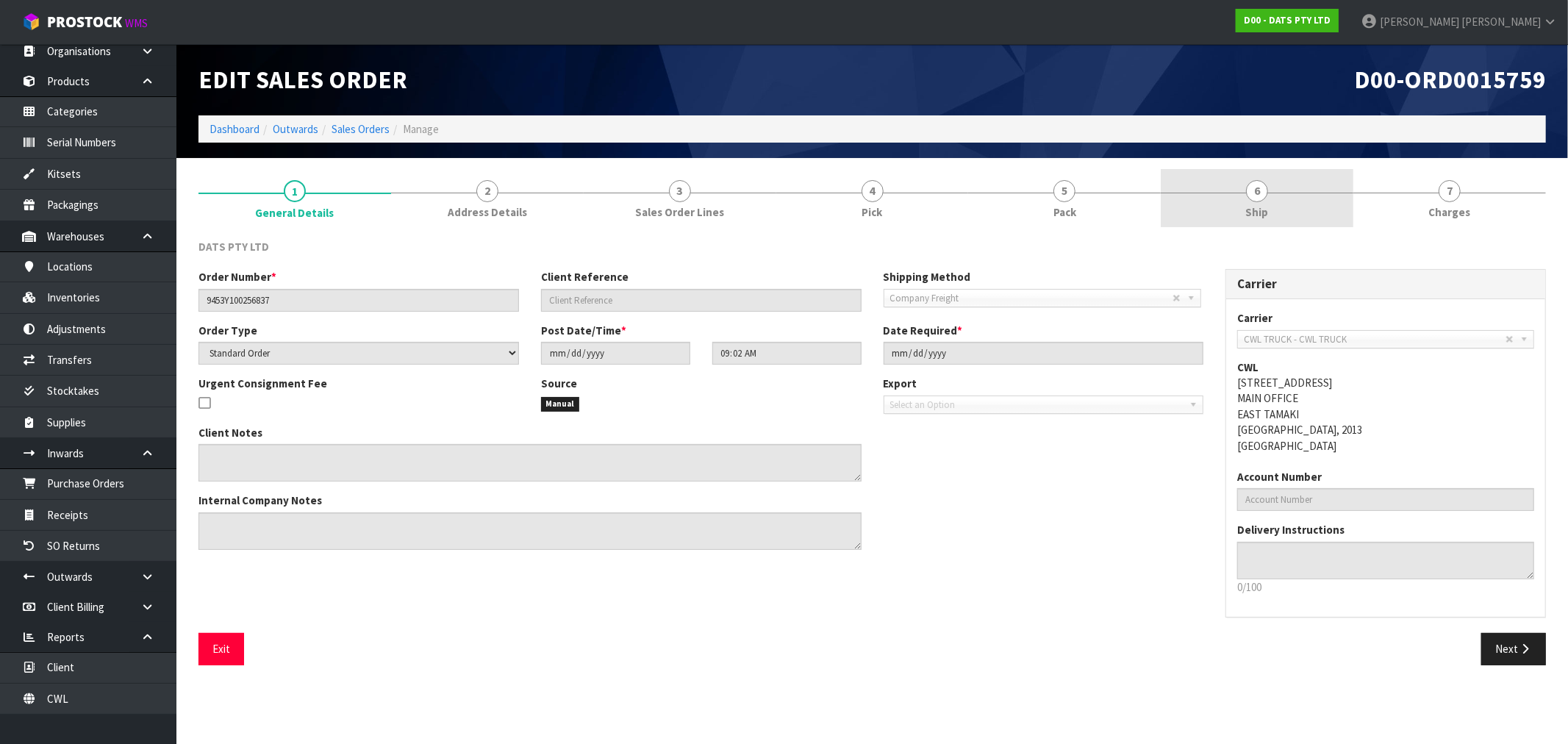
click at [1298, 209] on link "6 Ship" at bounding box center [1257, 197] width 192 height 58
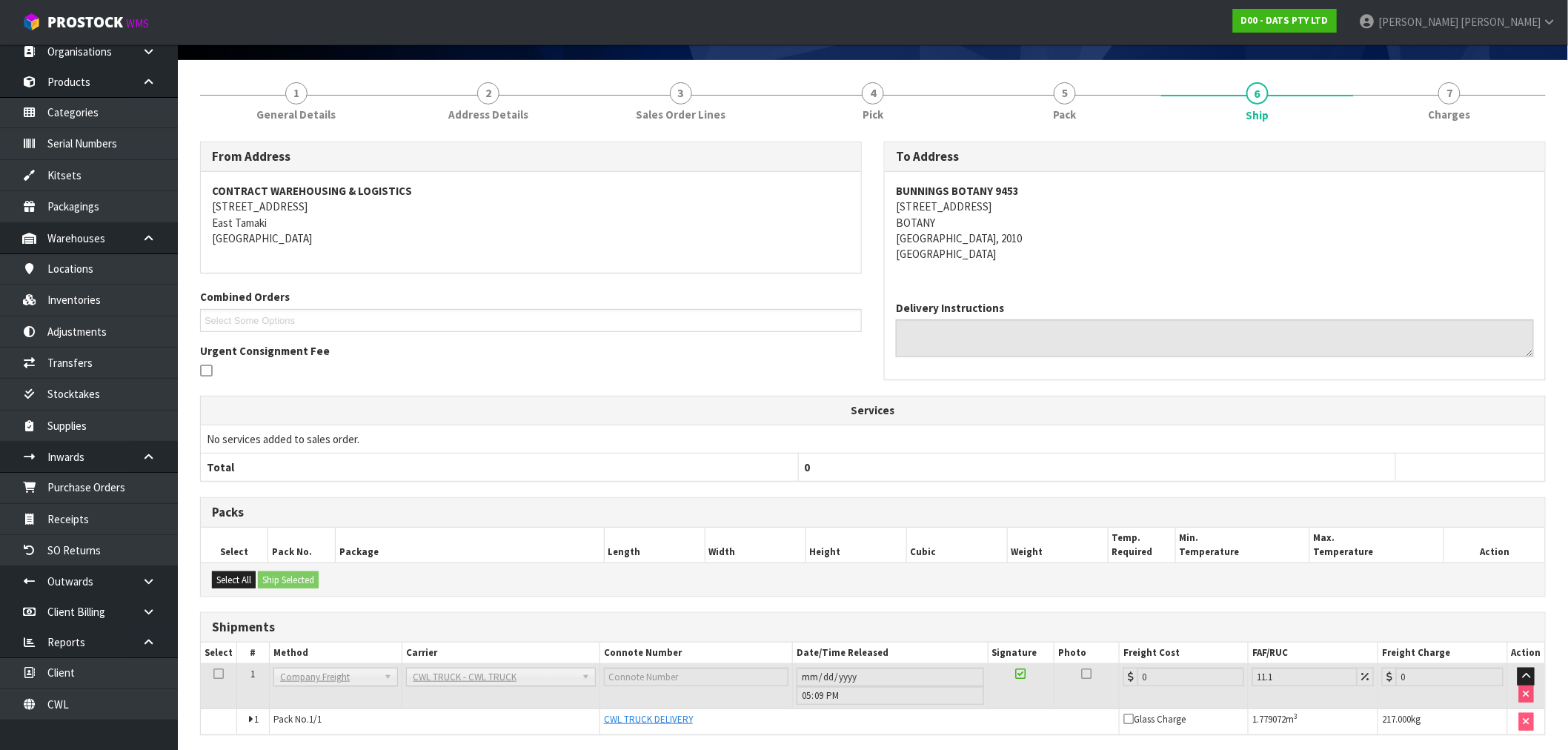
scroll to position [154, 0]
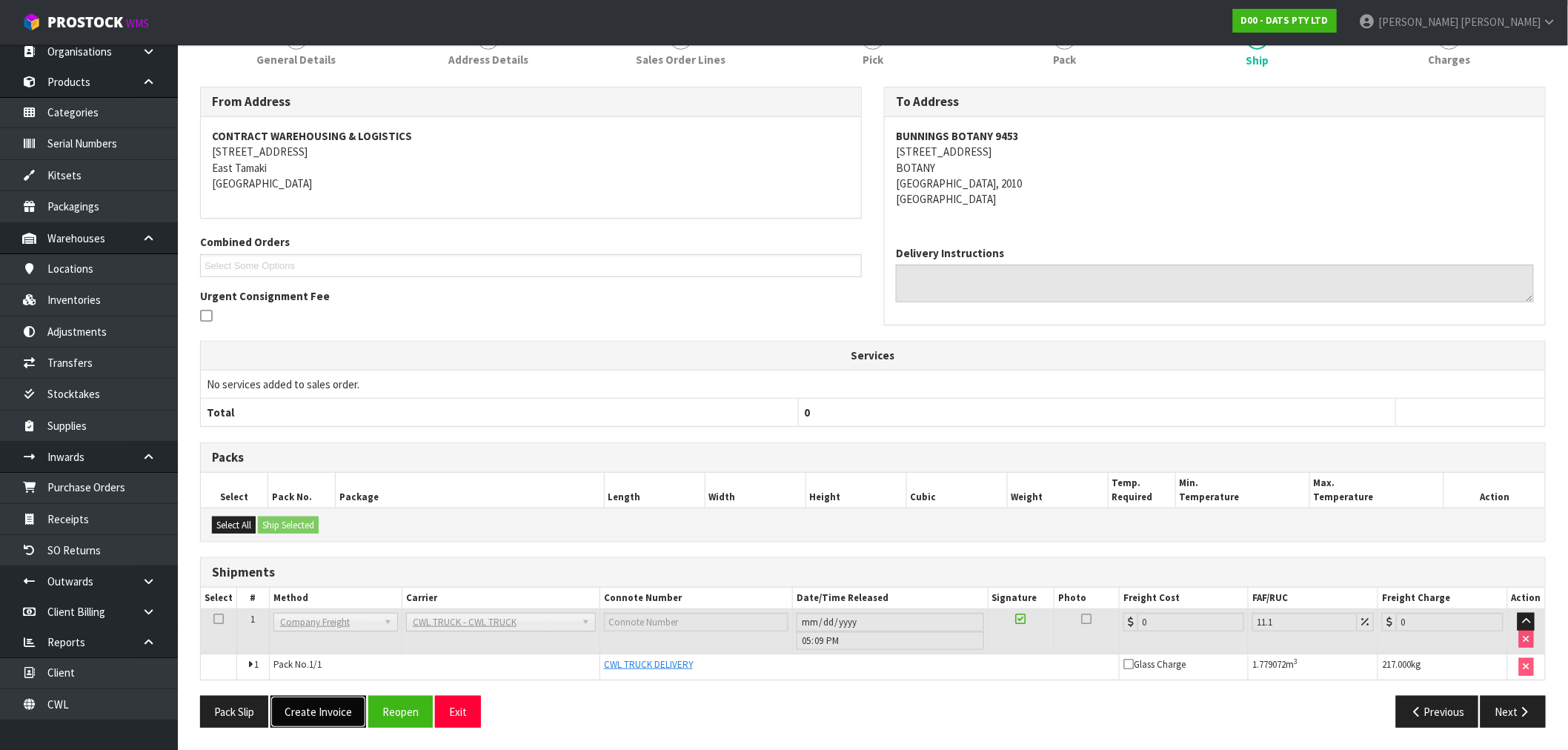
click at [339, 709] on button "Create Invoice" at bounding box center [318, 711] width 96 height 32
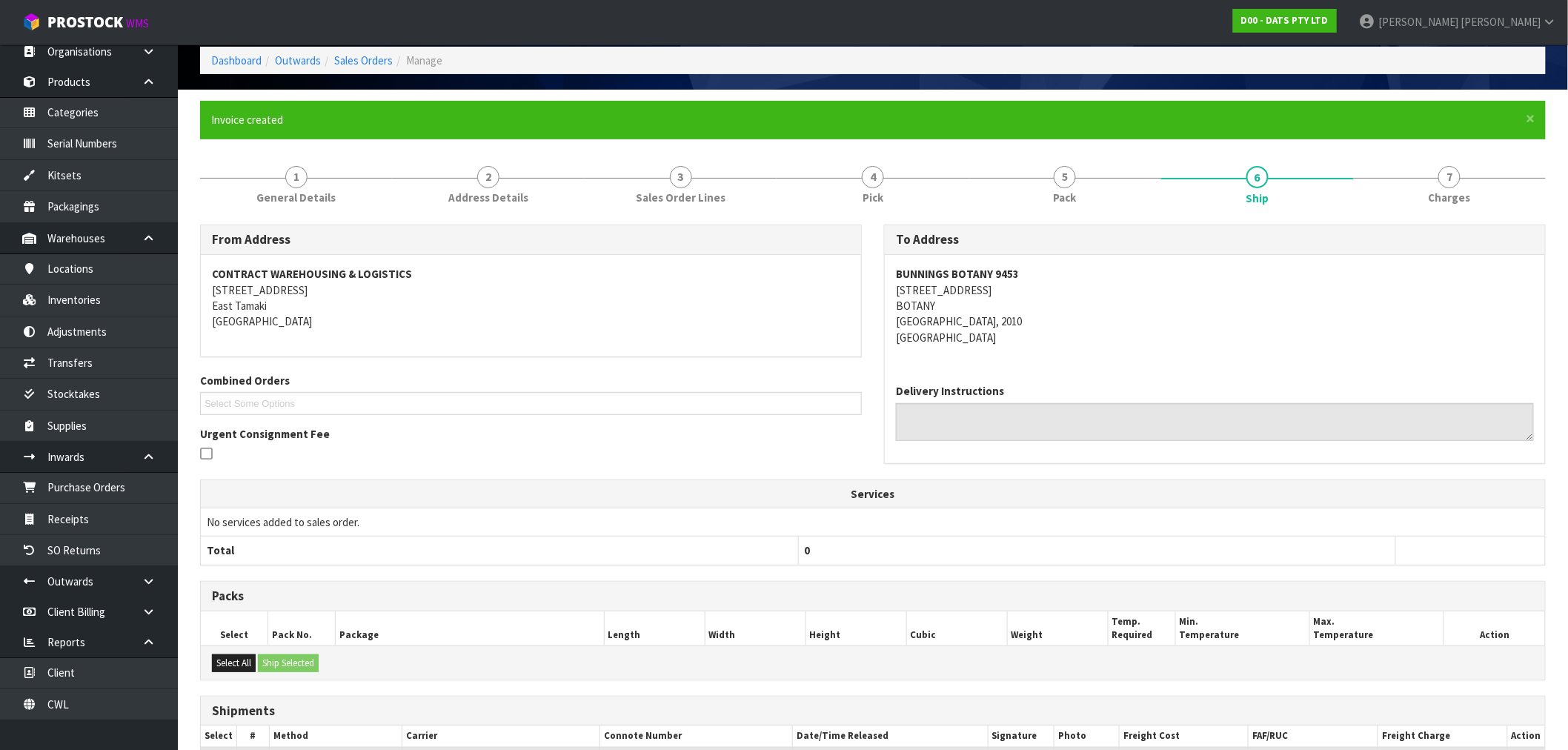
scroll to position [209, 0]
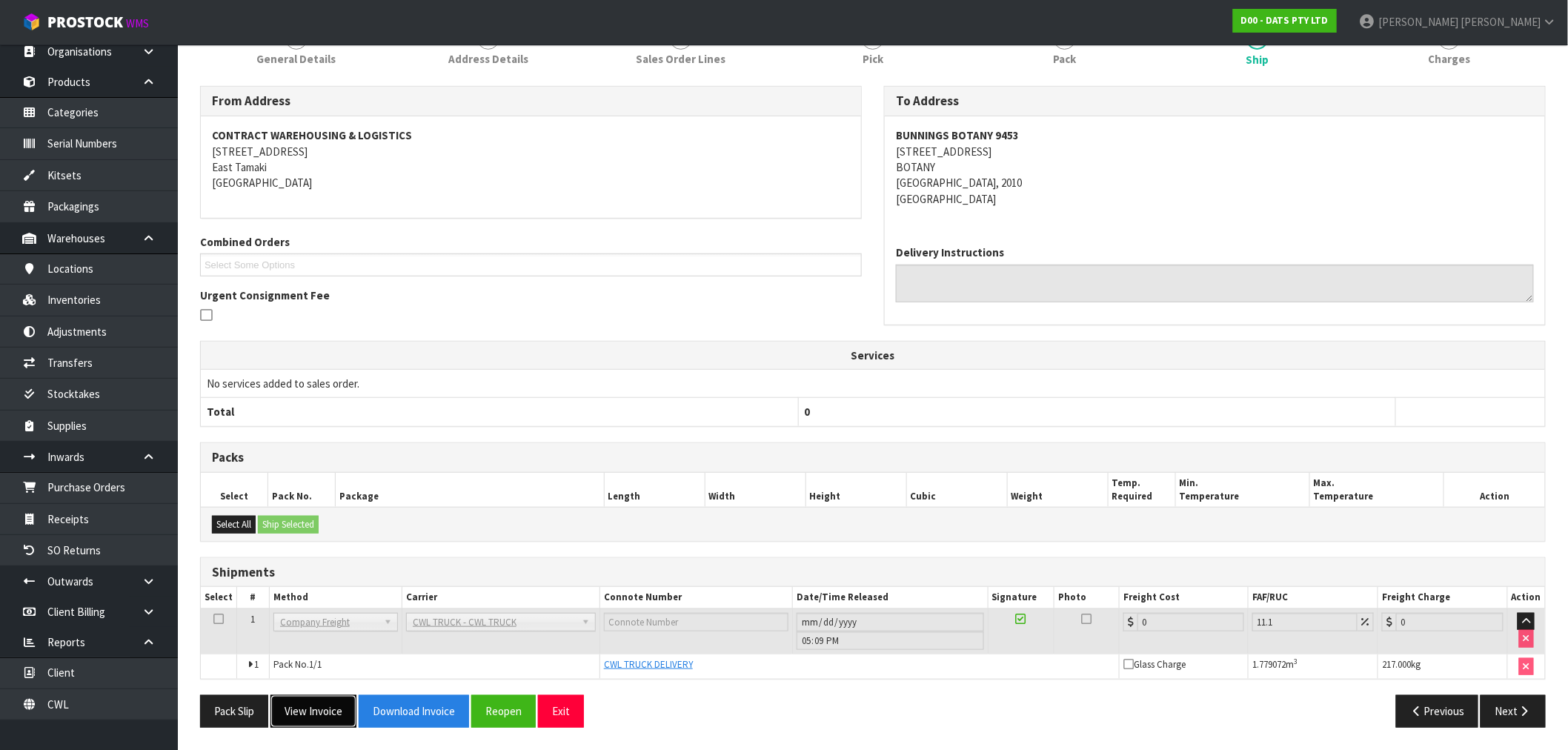
click at [338, 720] on button "View Invoice" at bounding box center [313, 711] width 86 height 32
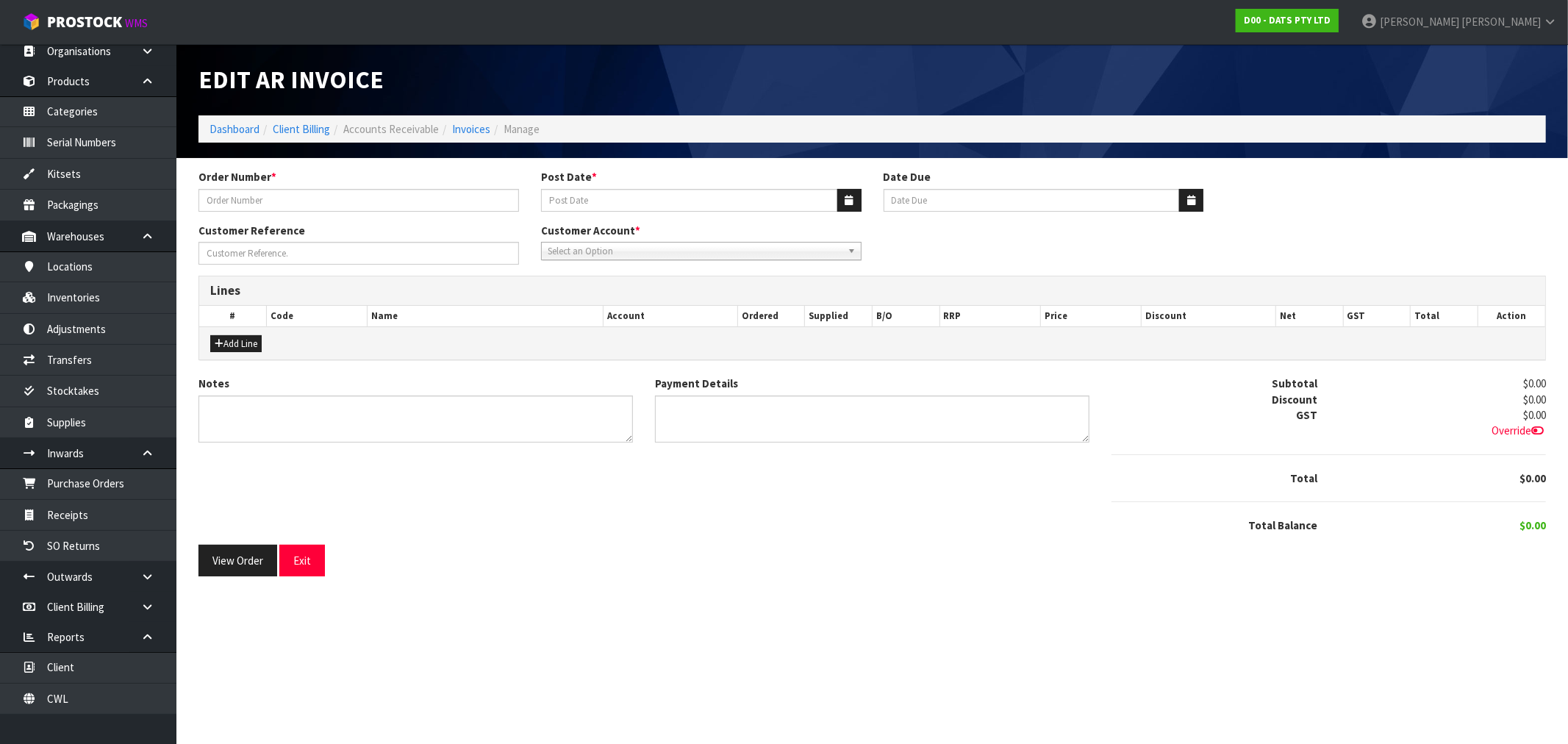
type input "9453Y100256837"
type input "[DATE]"
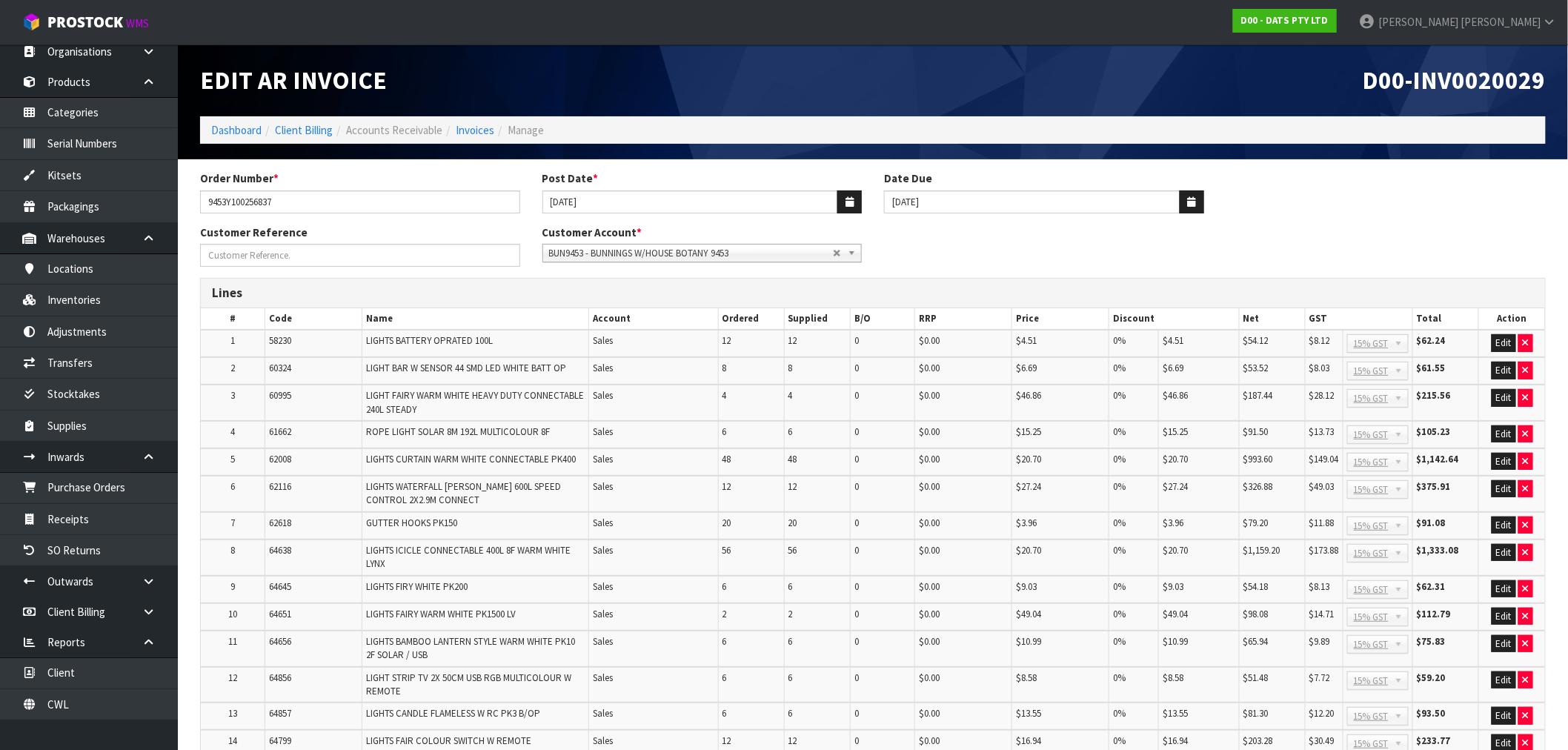
click at [1478, 83] on span "D00-INV0020029" at bounding box center [1454, 80] width 183 height 31
copy span "INV0020029"
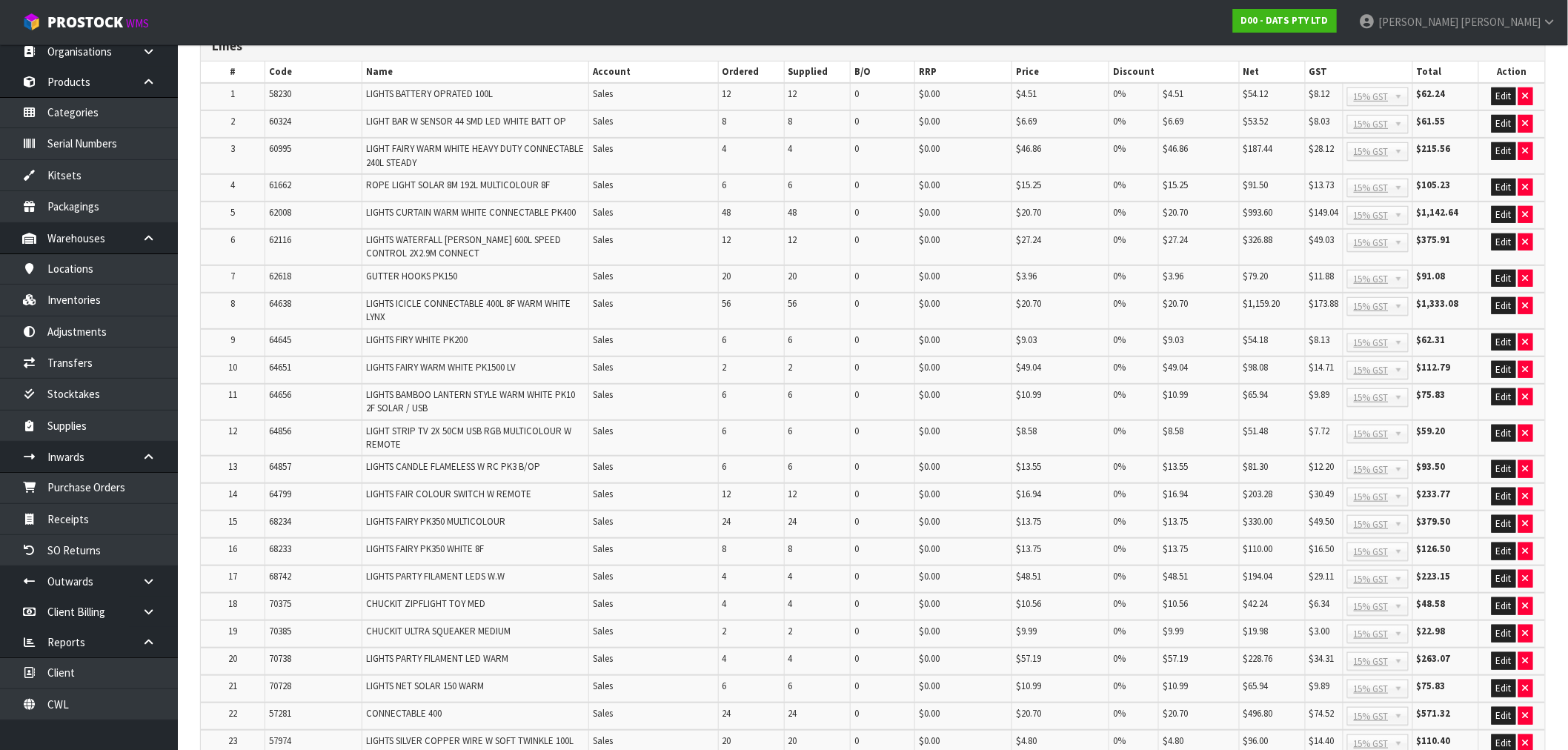
scroll to position [521, 0]
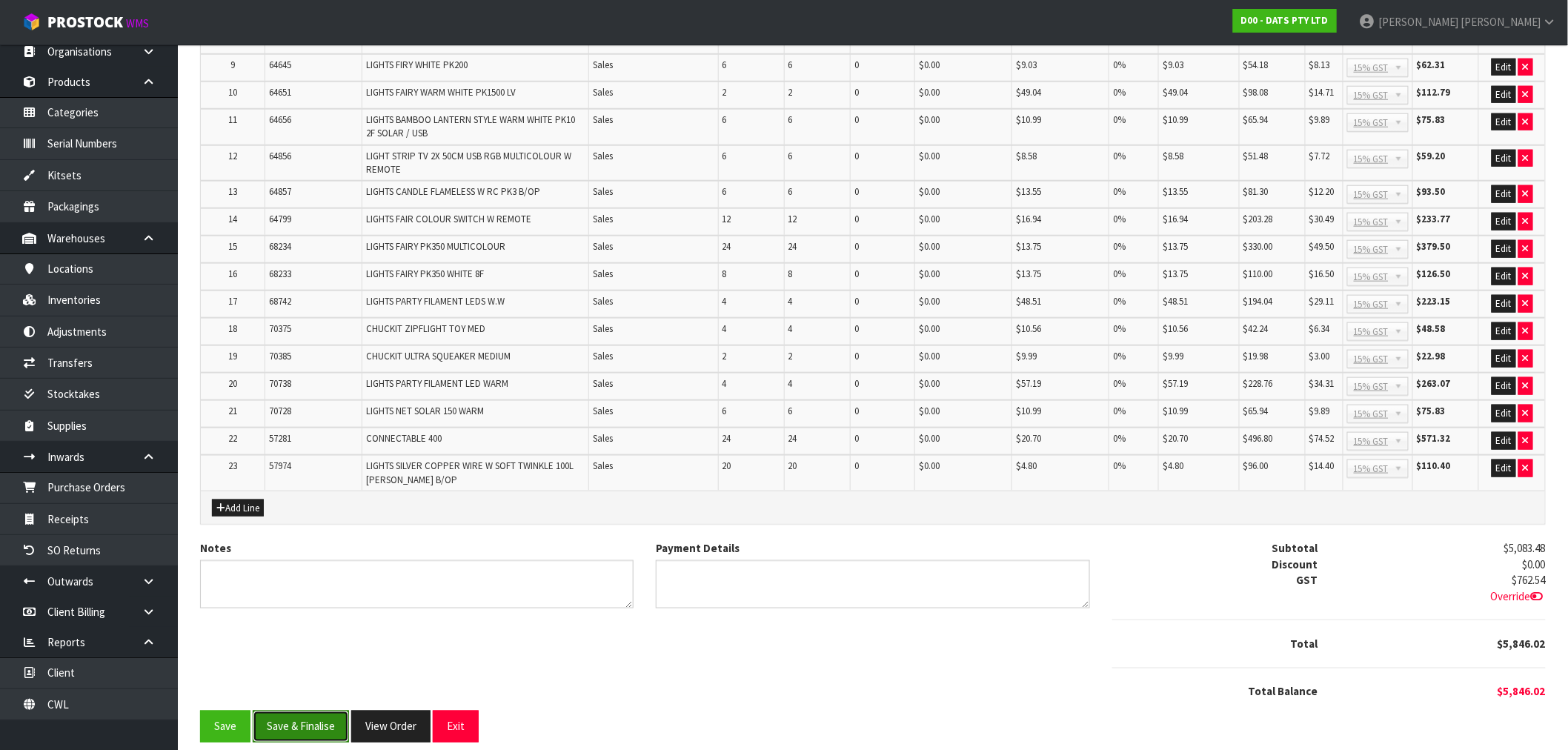
click at [319, 713] on button "Save & Finalise" at bounding box center [301, 727] width 96 height 32
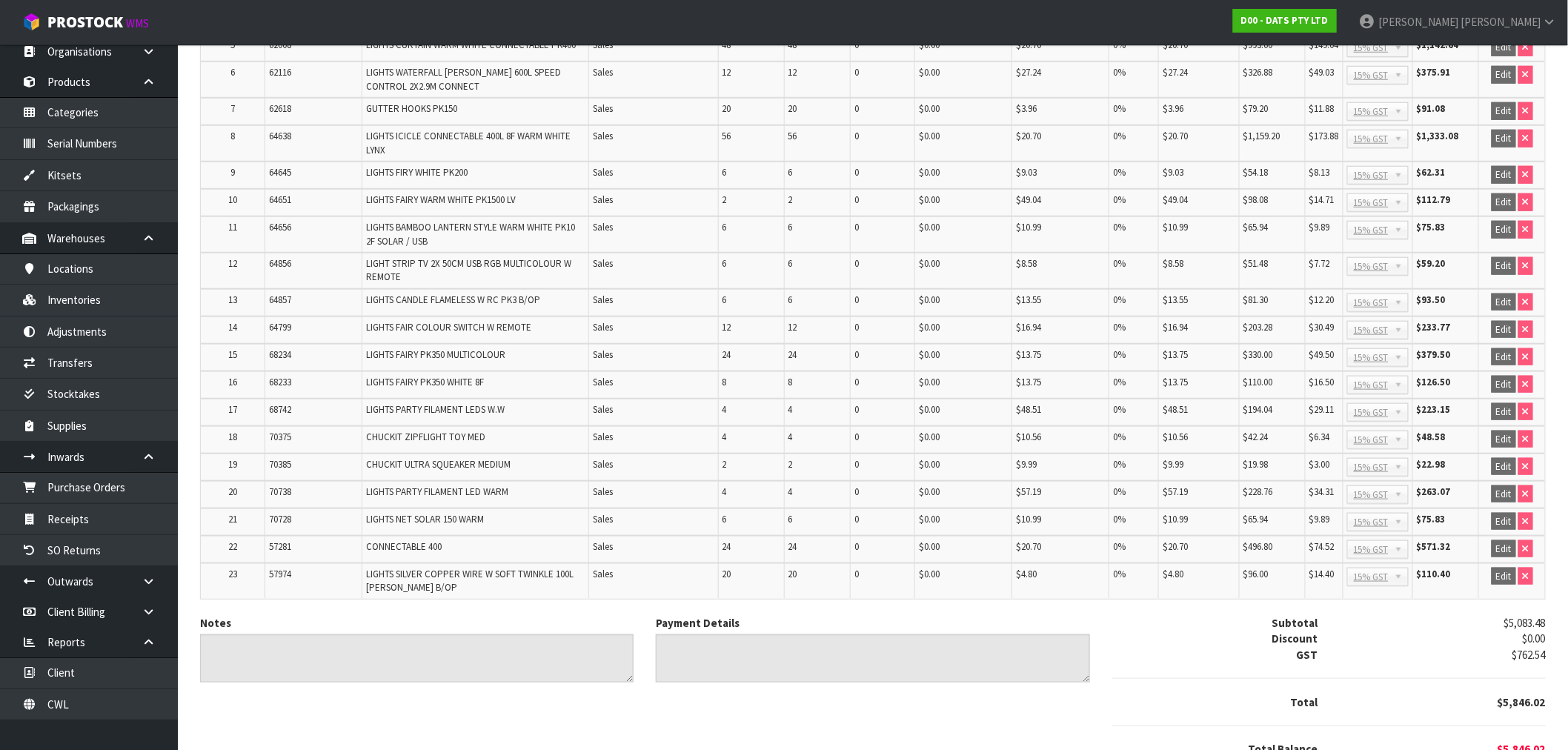
scroll to position [526, 0]
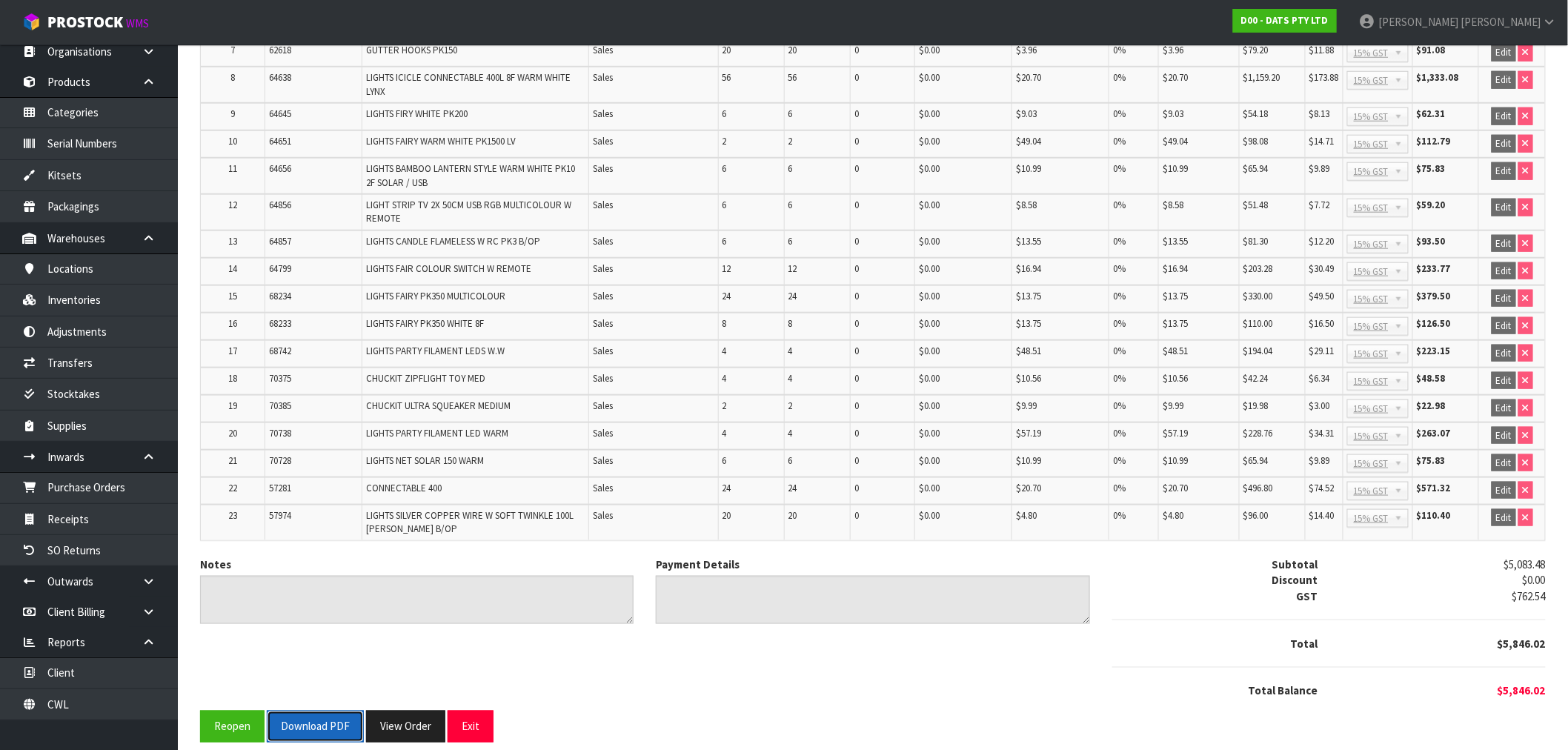
click at [327, 719] on button "Download PDF" at bounding box center [316, 727] width 97 height 32
click at [443, 711] on button "View Order" at bounding box center [422, 727] width 79 height 32
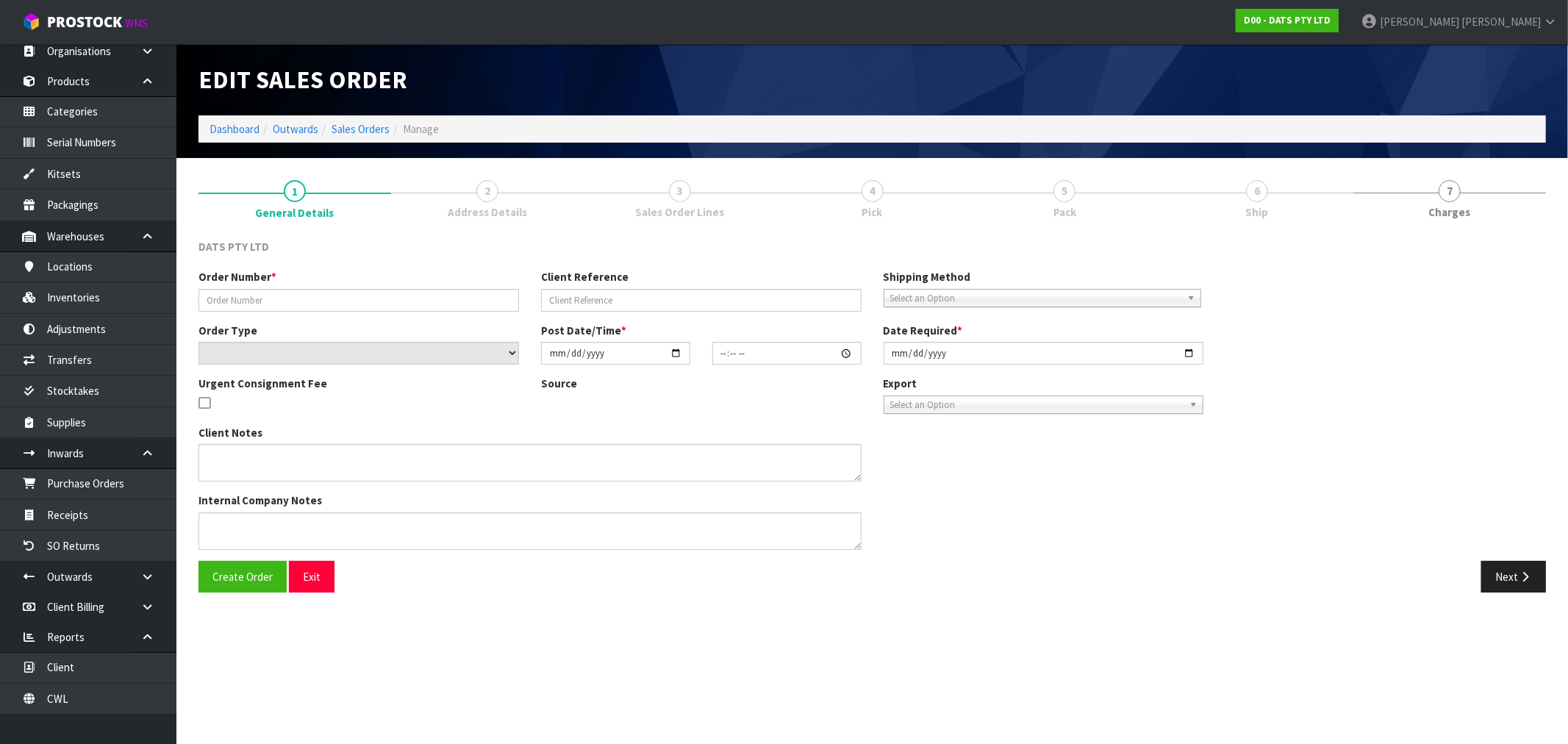
type input "9453Y100256837"
select select "number:0"
type input "[DATE]"
type input "09:02:00.000"
type input "[DATE]"
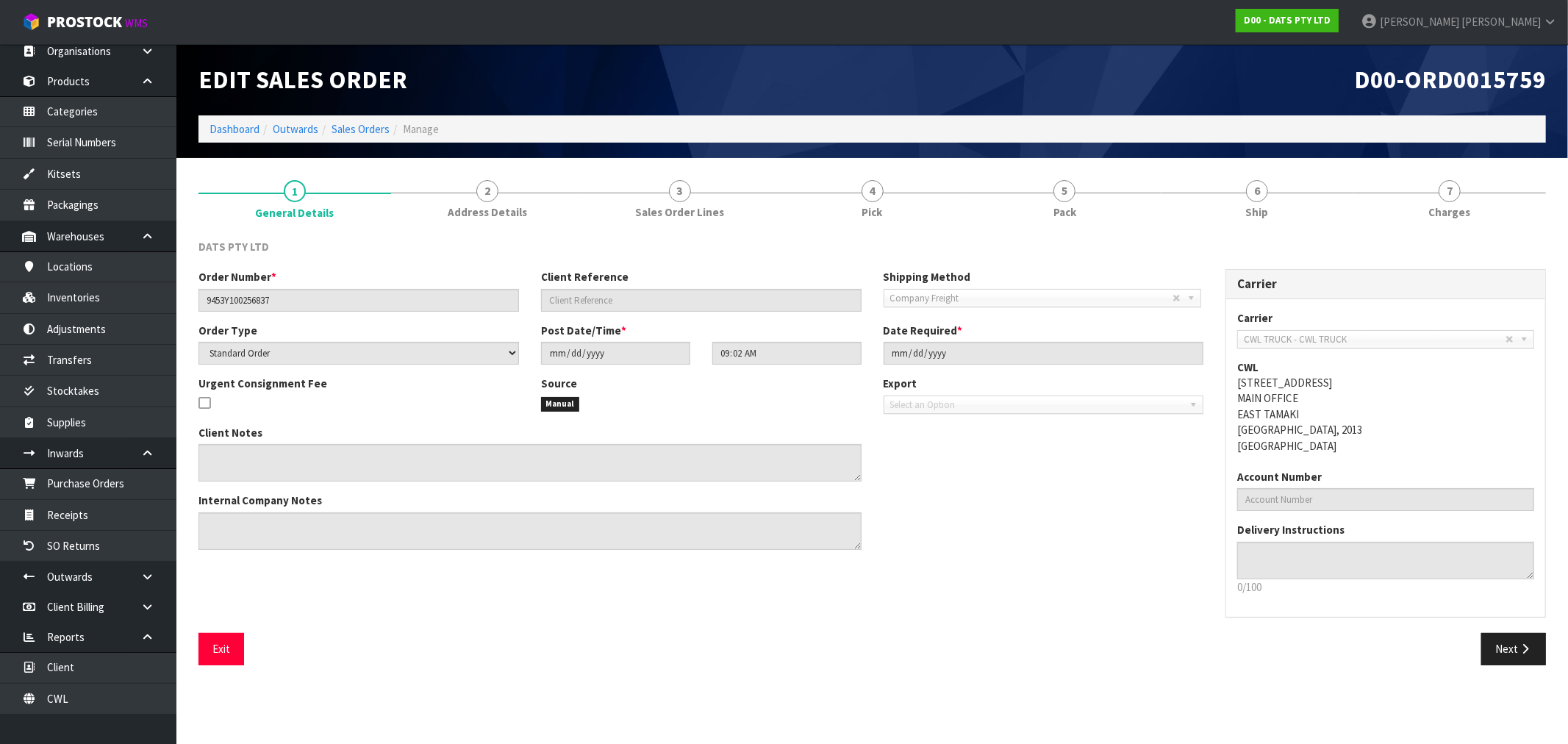
drag, startPoint x: 728, startPoint y: 709, endPoint x: 741, endPoint y: 695, distance: 19.1
click at [728, 709] on section "Edit Sales Order D00-ORD0015759 Dashboard Outwards Sales Orders Manage 1 Genera…" at bounding box center [784, 372] width 1568 height 744
click at [1458, 188] on span "7" at bounding box center [1450, 191] width 22 height 22
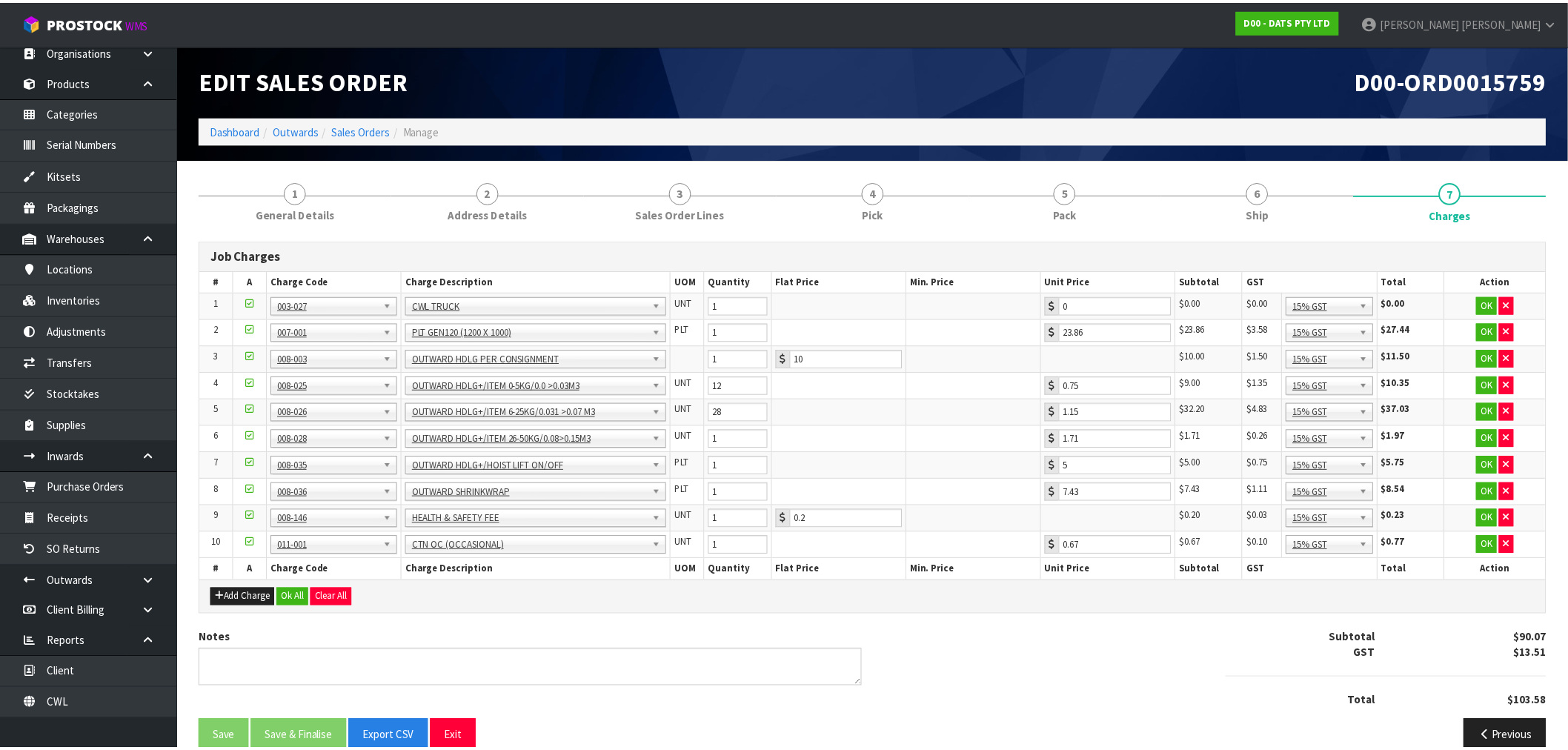
scroll to position [25, 0]
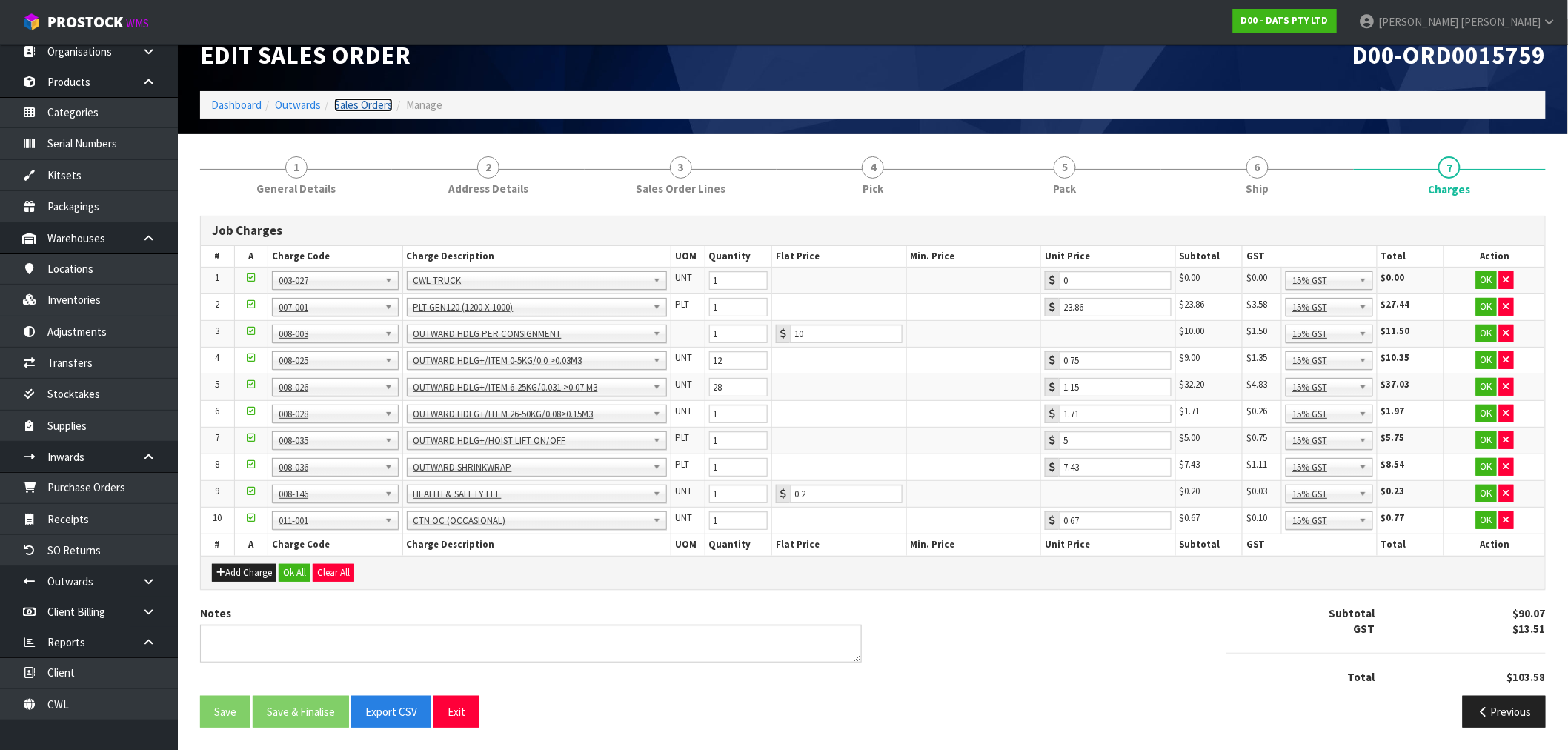
click at [369, 108] on link "Sales Orders" at bounding box center [362, 105] width 58 height 14
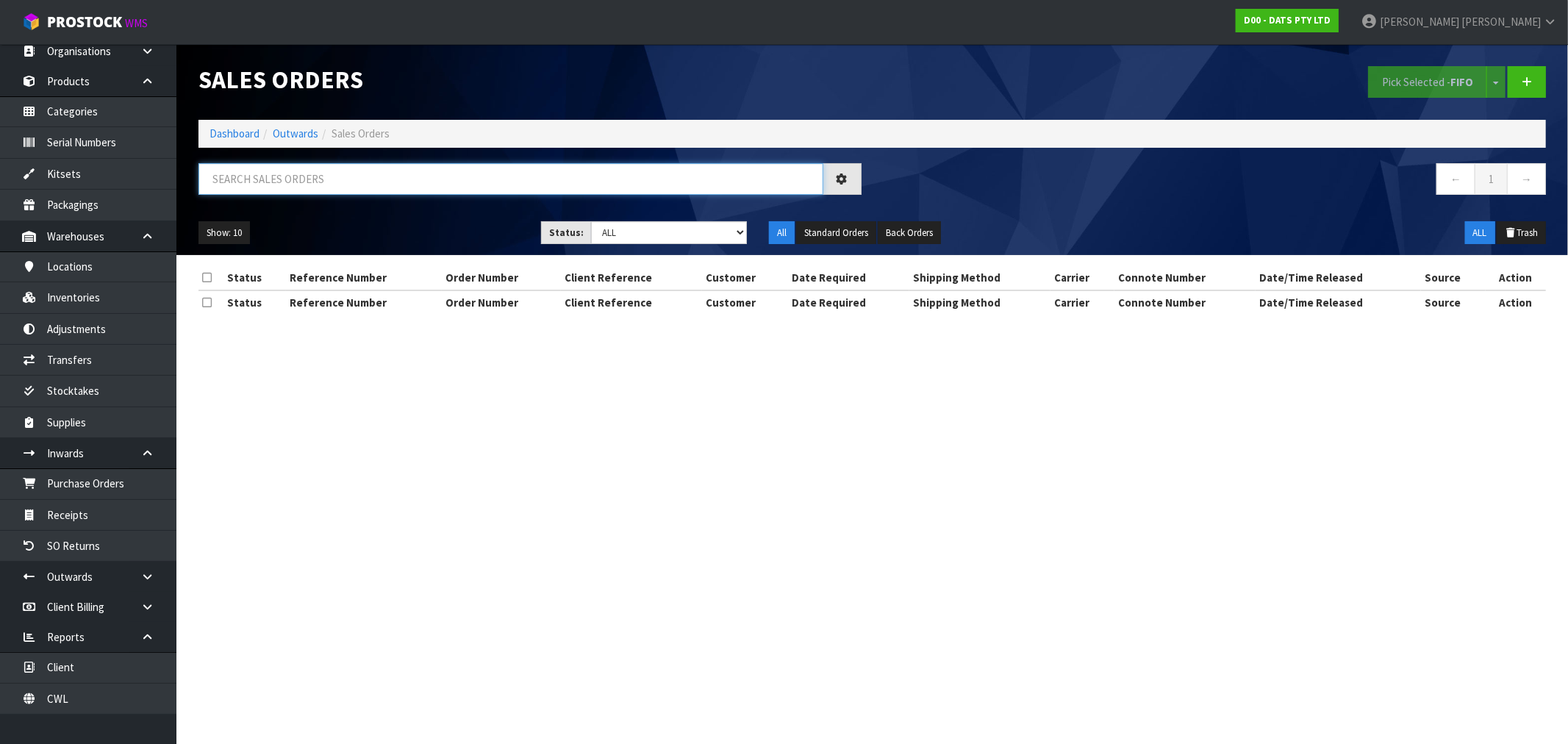
click at [436, 184] on input "text" at bounding box center [511, 178] width 625 height 32
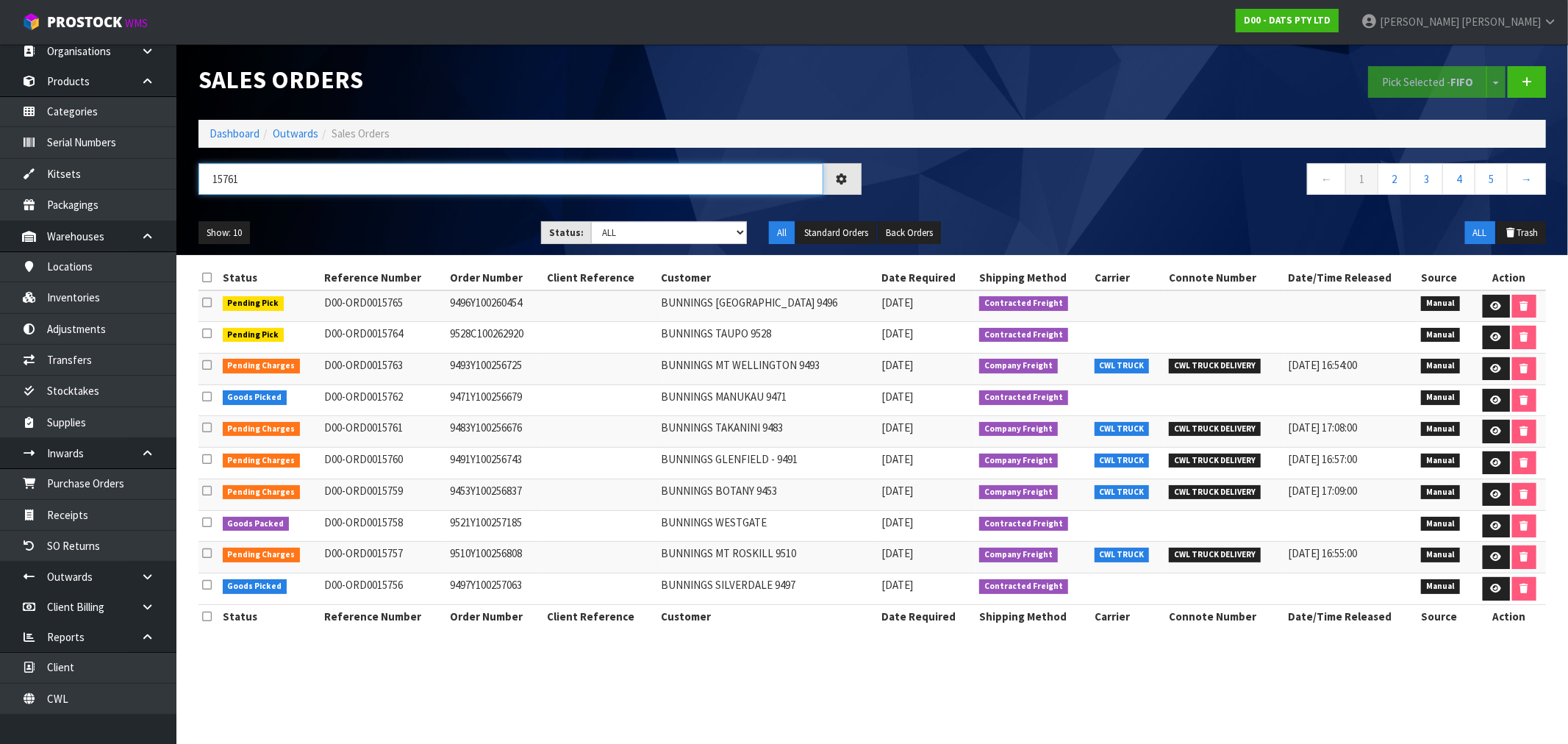
type input "15761"
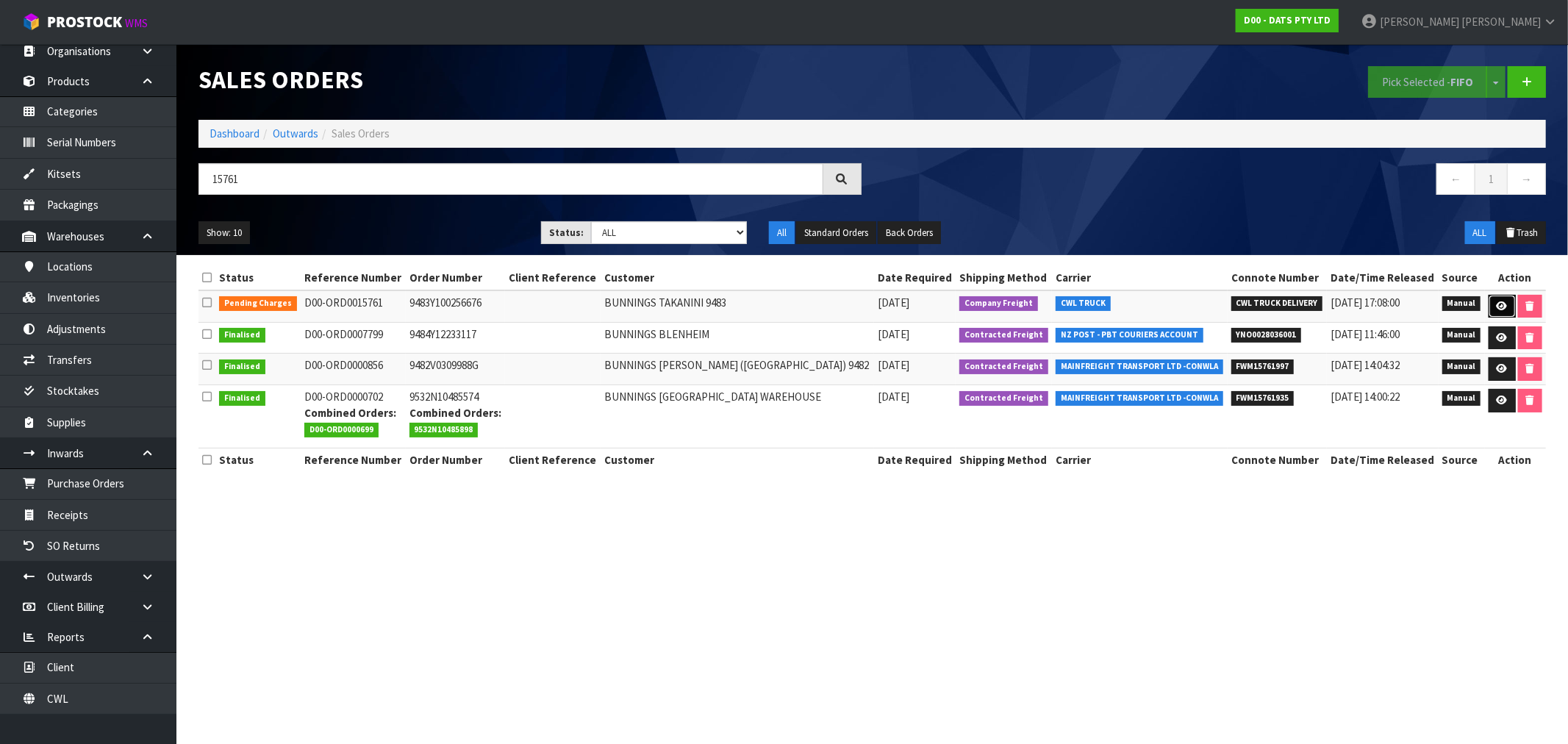
click at [1502, 305] on icon at bounding box center [1502, 306] width 11 height 9
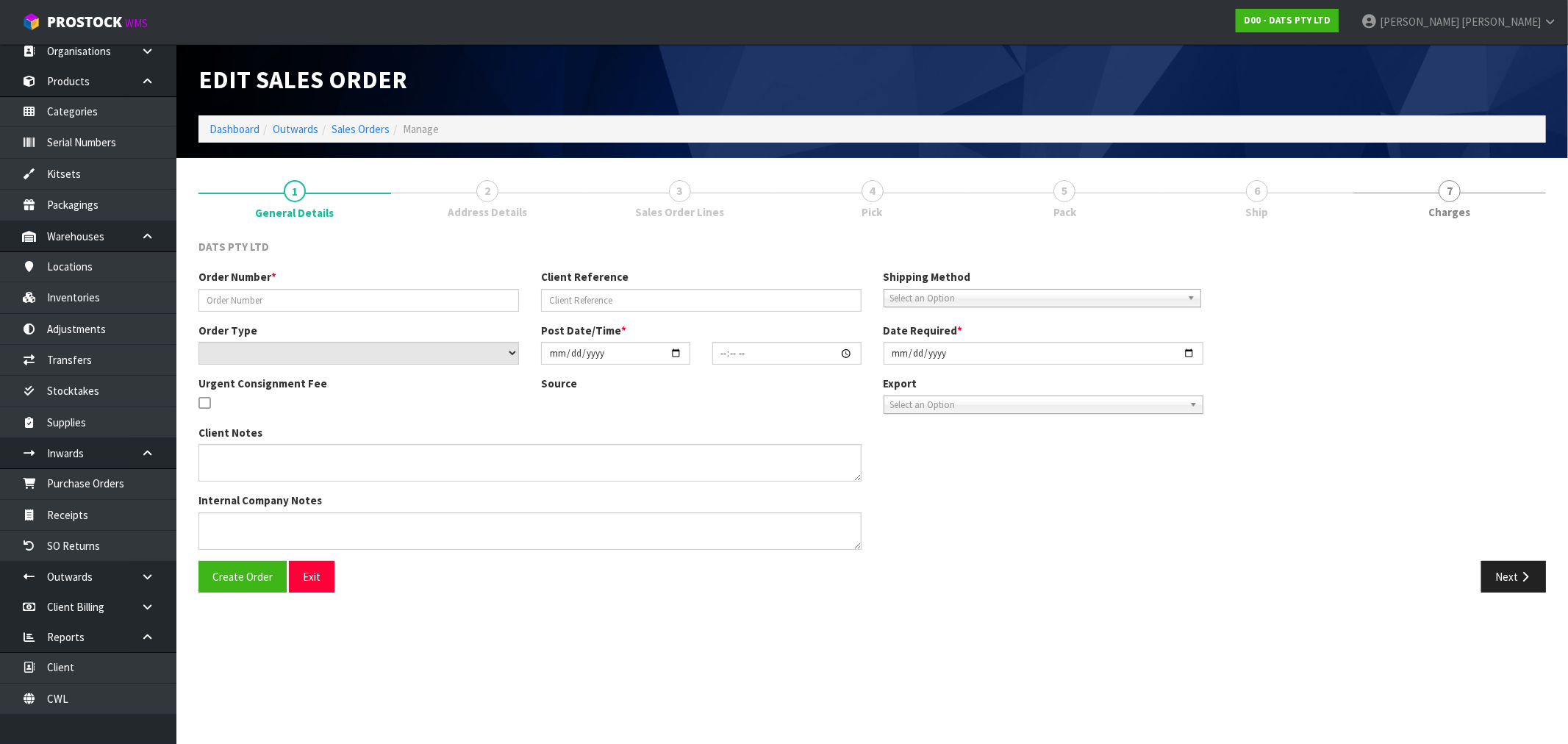
type input "9483Y100256676"
select select "number:0"
type input "[DATE]"
type input "09:06:00.000"
type input "[DATE]"
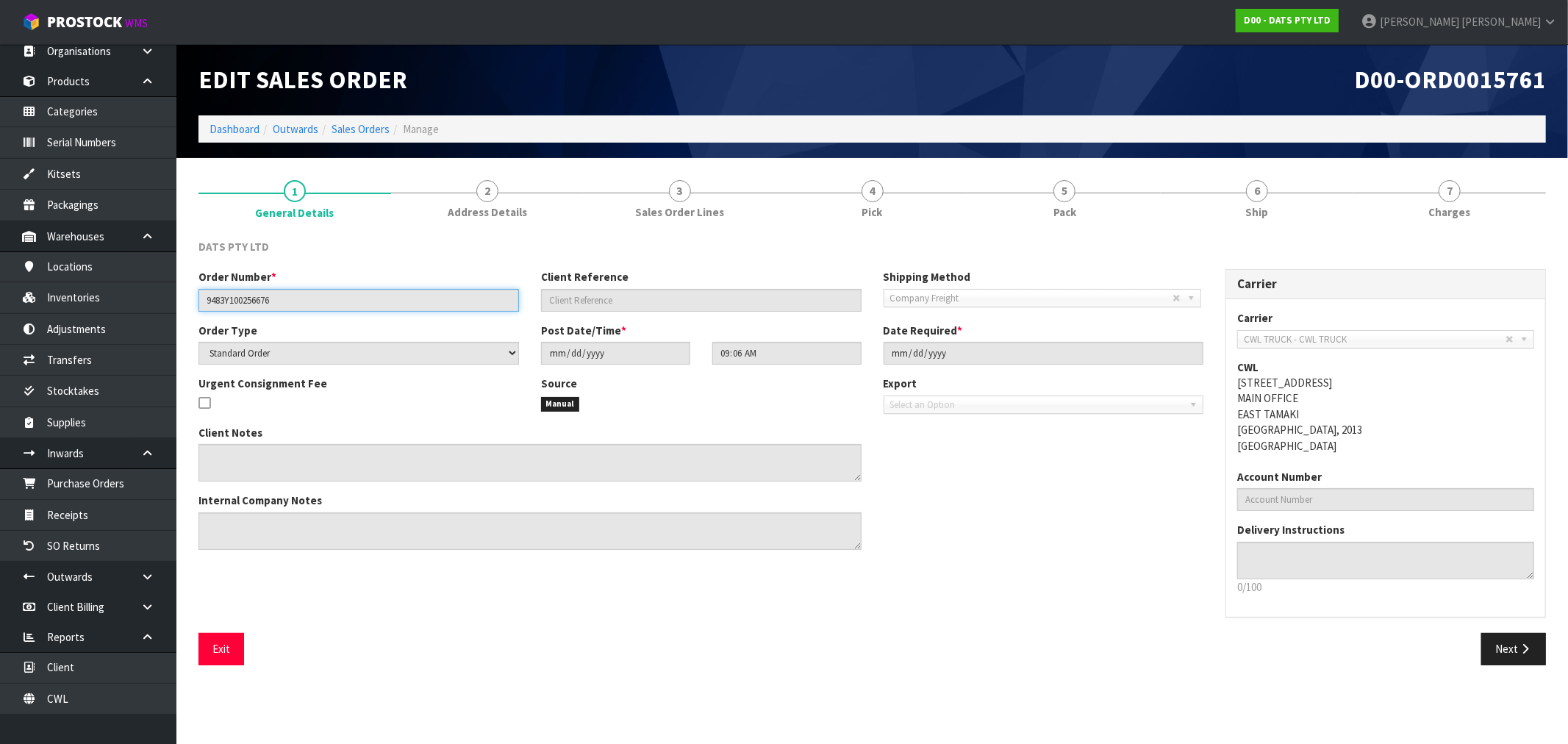
drag, startPoint x: 297, startPoint y: 303, endPoint x: -16, endPoint y: 299, distance: 313.0
click at [0, 299] on html "Toggle navigation ProStock WMS D00 - DATS PTY LTD [PERSON_NAME] Logout Dashboar…" at bounding box center [784, 372] width 1568 height 744
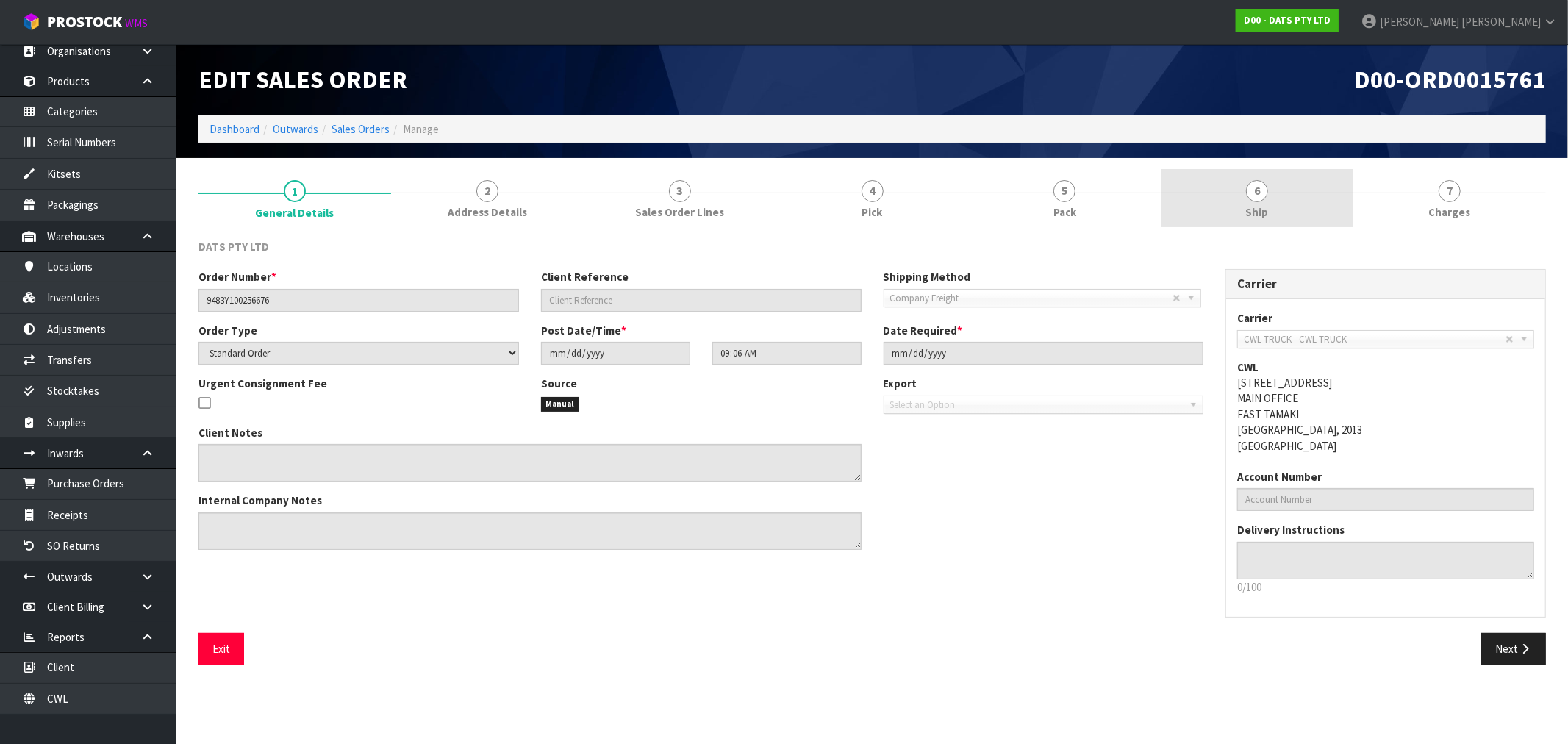
drag, startPoint x: 1231, startPoint y: 207, endPoint x: 1208, endPoint y: 216, distance: 24.7
click at [1231, 207] on link "6 Ship" at bounding box center [1257, 197] width 192 height 58
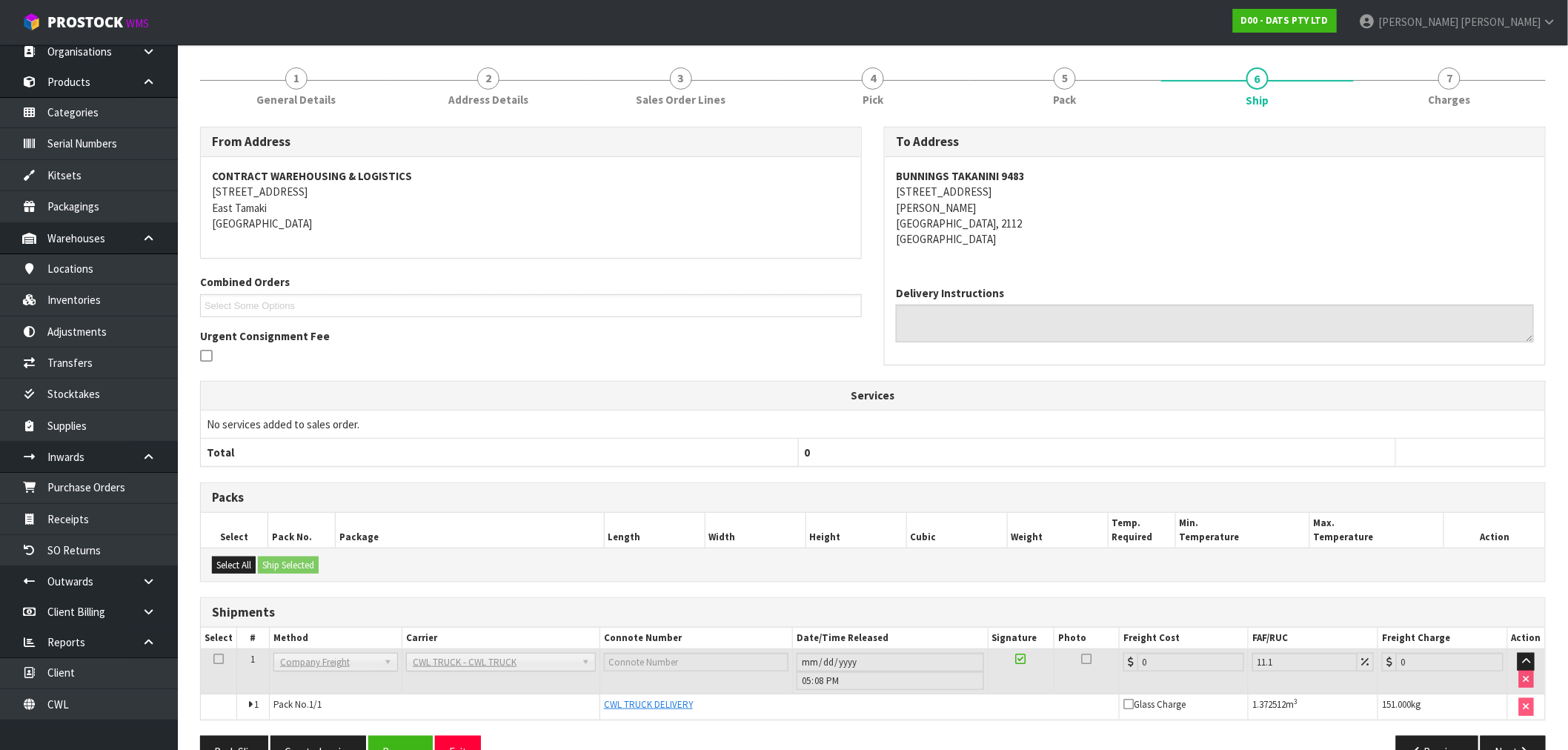
scroll to position [154, 0]
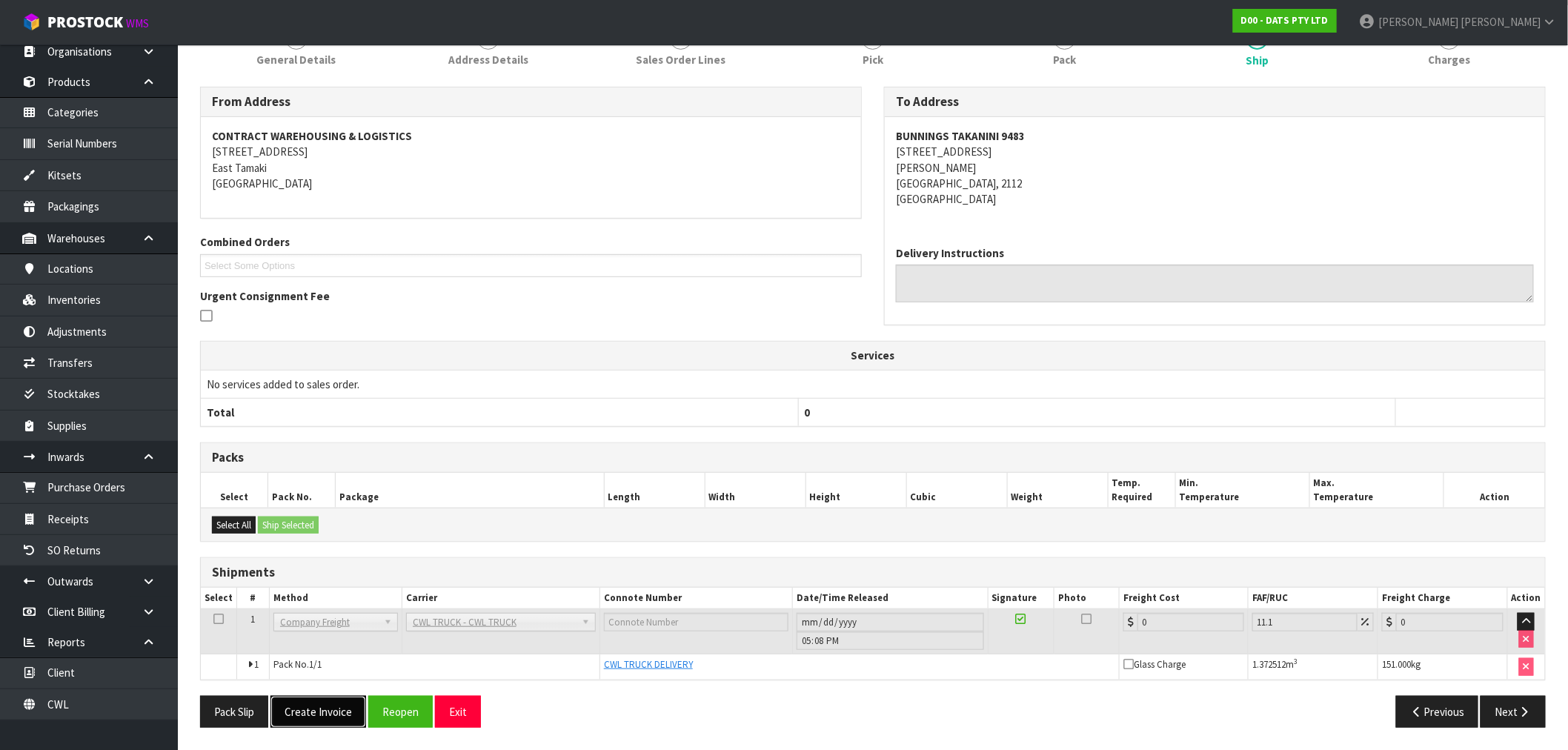
drag, startPoint x: 331, startPoint y: 710, endPoint x: 299, endPoint y: 698, distance: 34.2
click at [329, 710] on button "Create Invoice" at bounding box center [318, 711] width 96 height 32
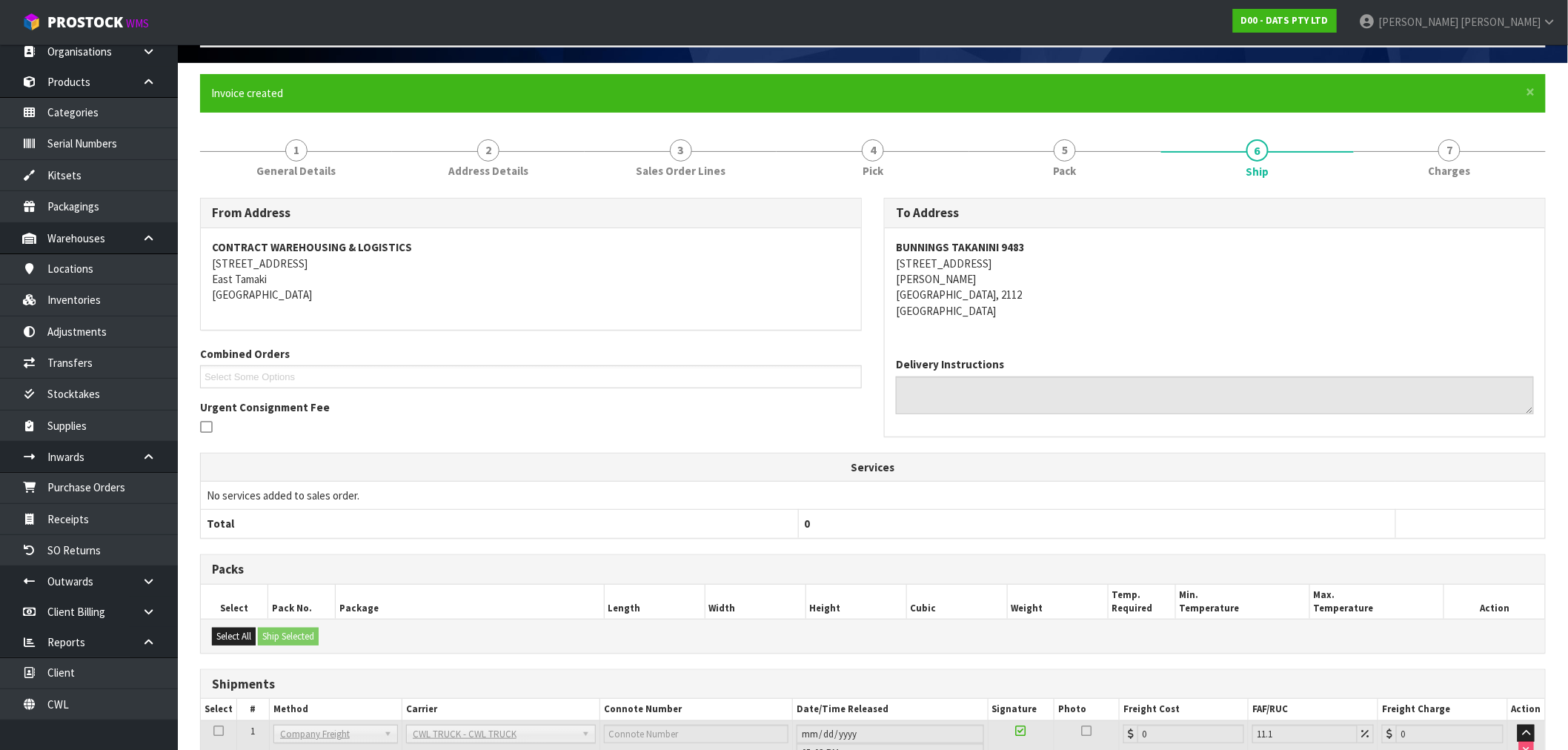
scroll to position [209, 0]
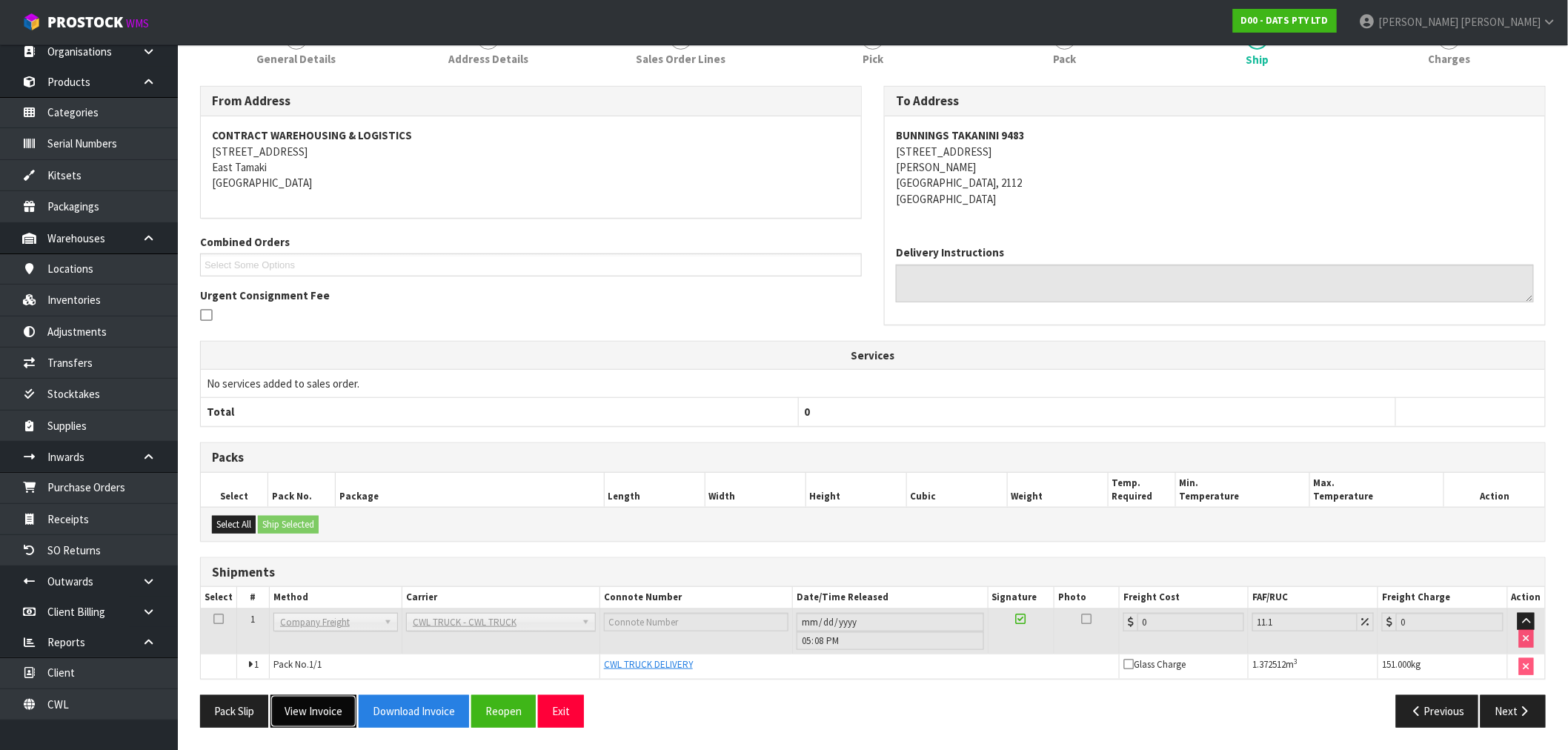
drag, startPoint x: 305, startPoint y: 713, endPoint x: 404, endPoint y: 661, distance: 111.8
click at [305, 713] on button "View Invoice" at bounding box center [313, 711] width 86 height 32
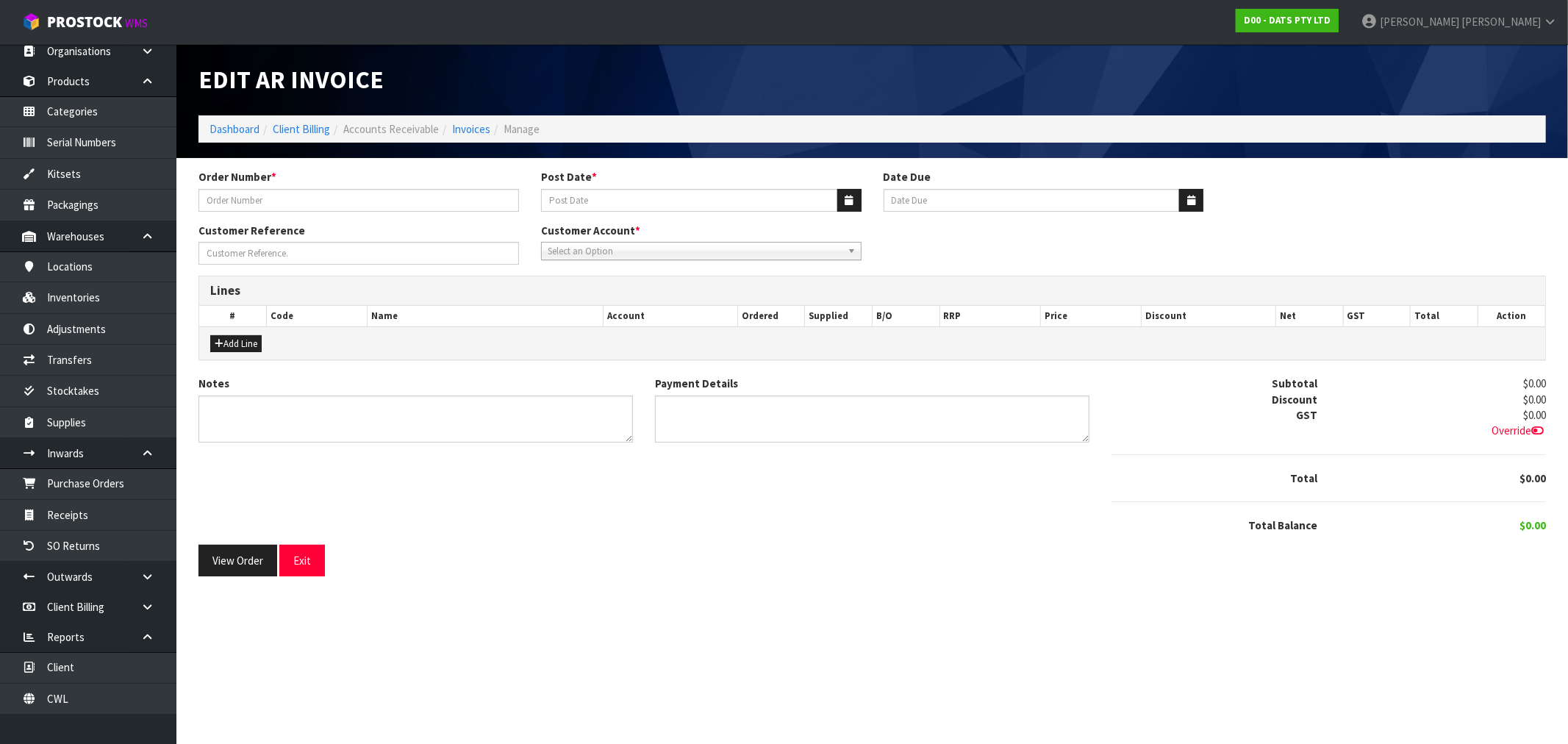
type input "9483Y100256676"
type input "[DATE]"
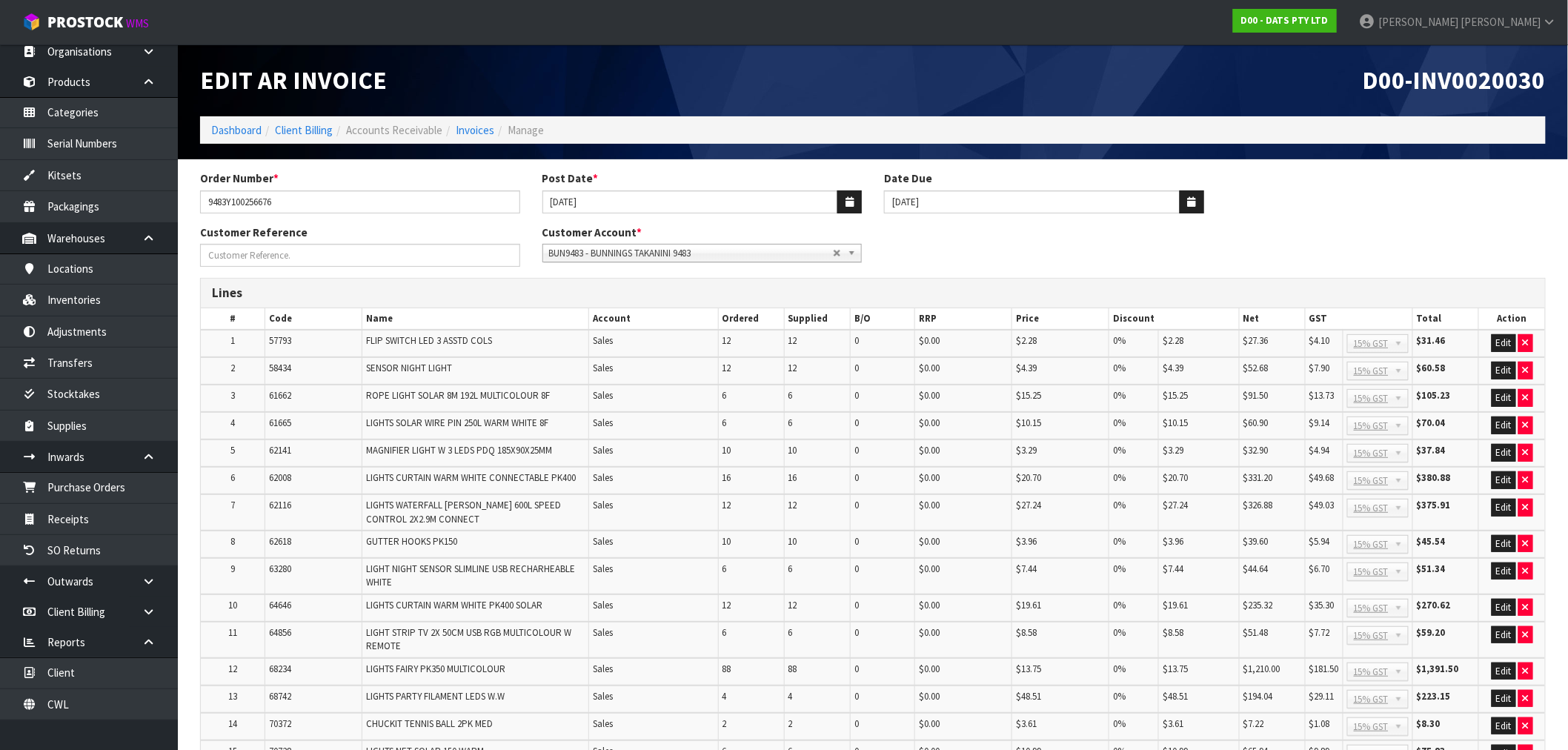
click at [1444, 91] on span "D00-INV0020030" at bounding box center [1454, 80] width 183 height 31
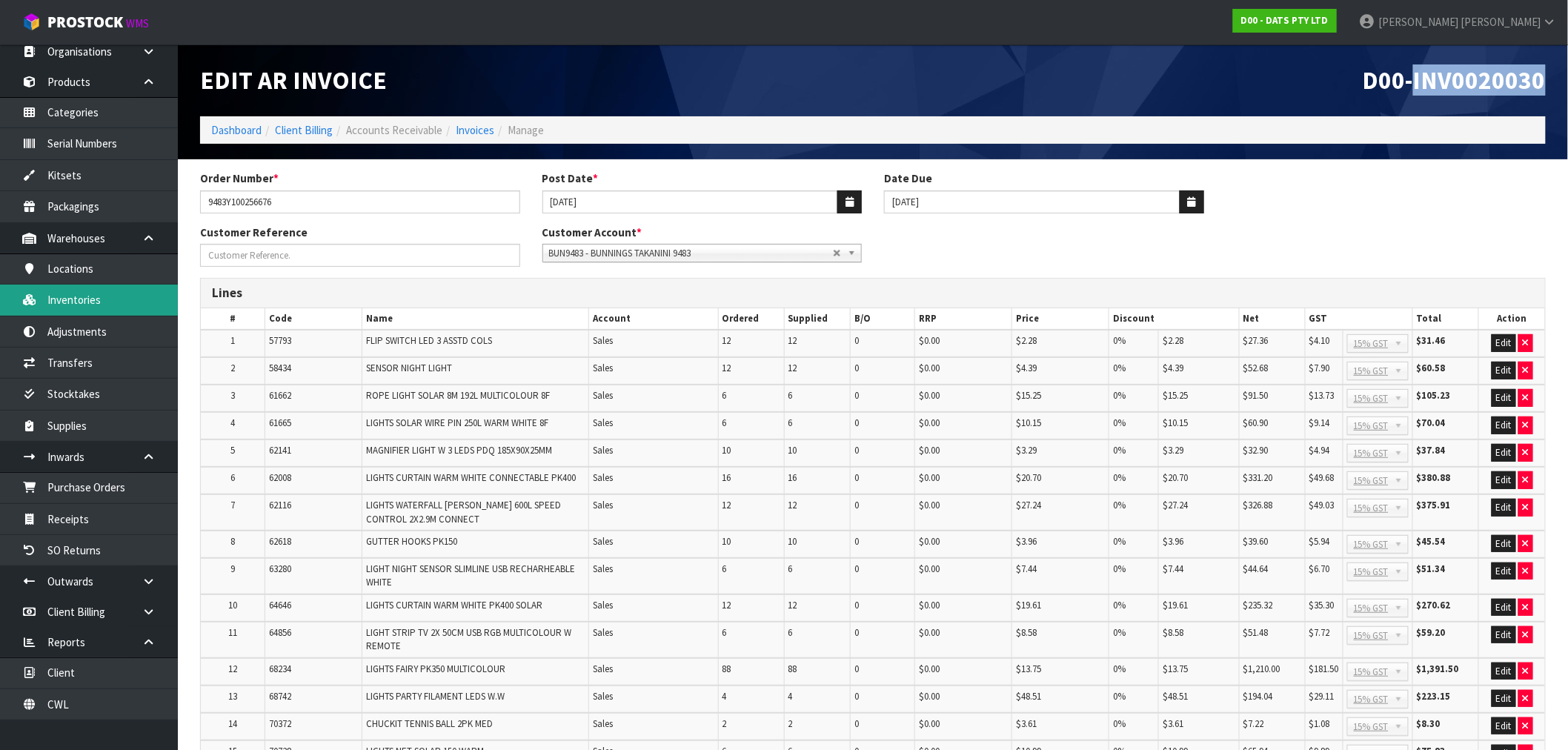
copy span "INV0020030"
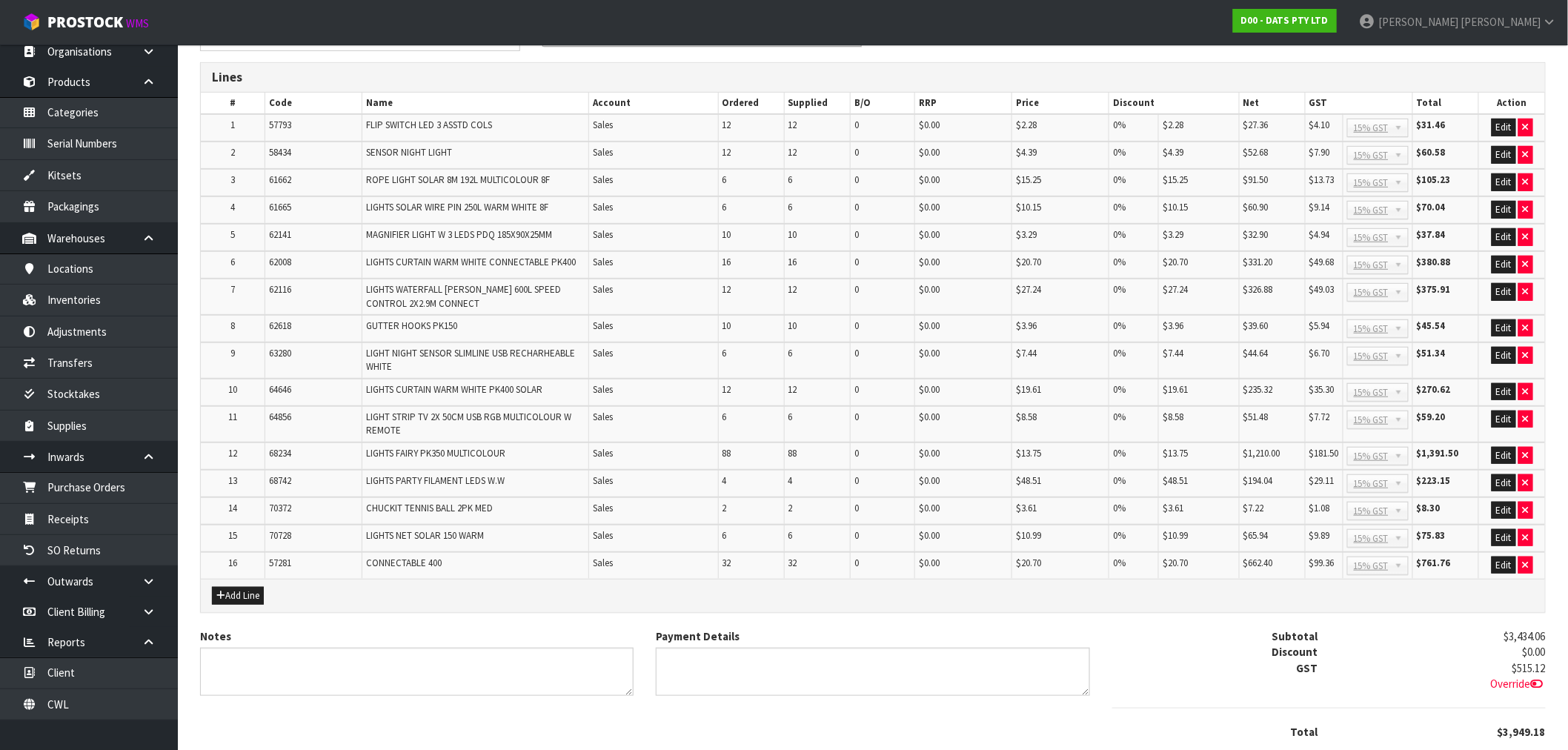
scroll to position [308, 0]
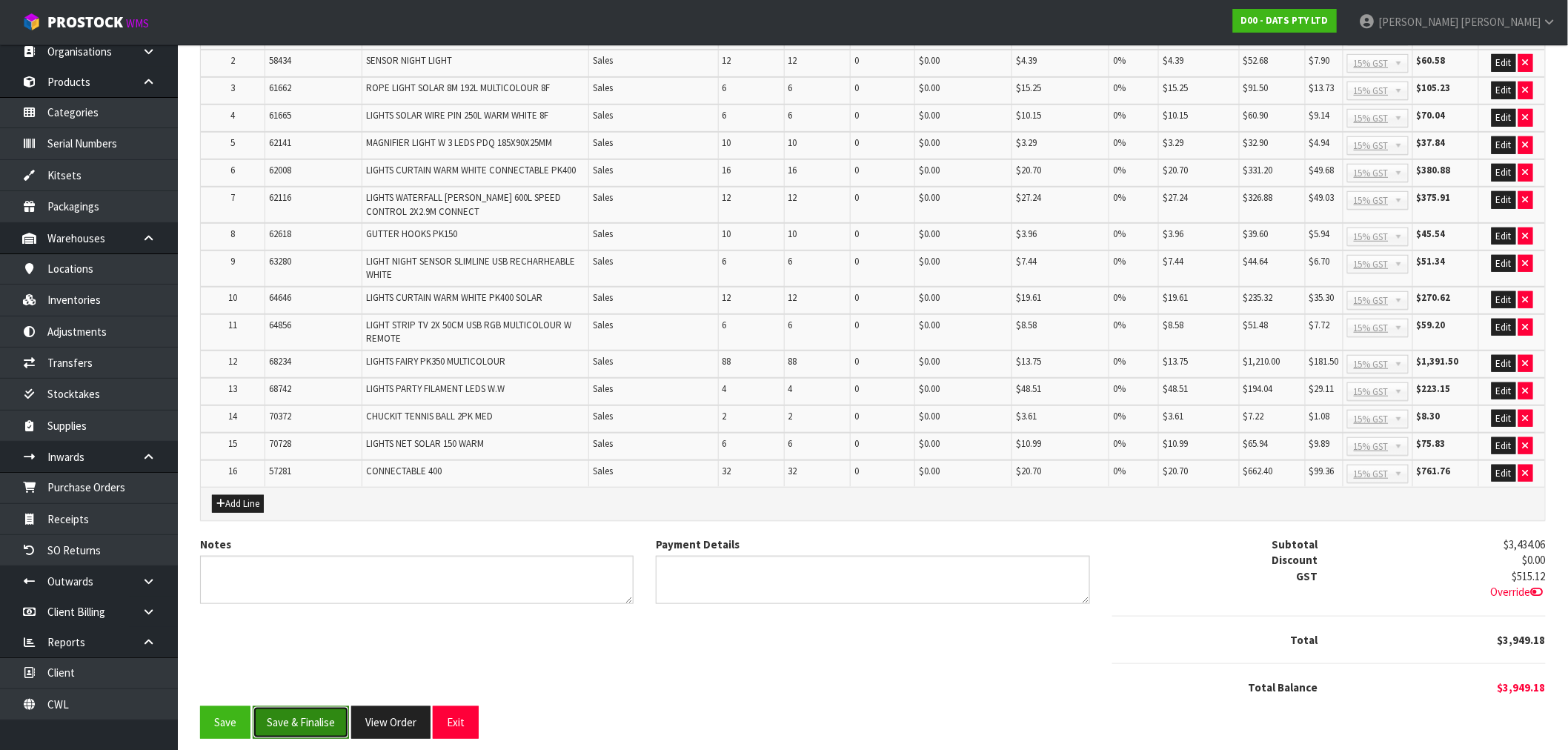
click at [313, 715] on button "Save & Finalise" at bounding box center [301, 721] width 96 height 32
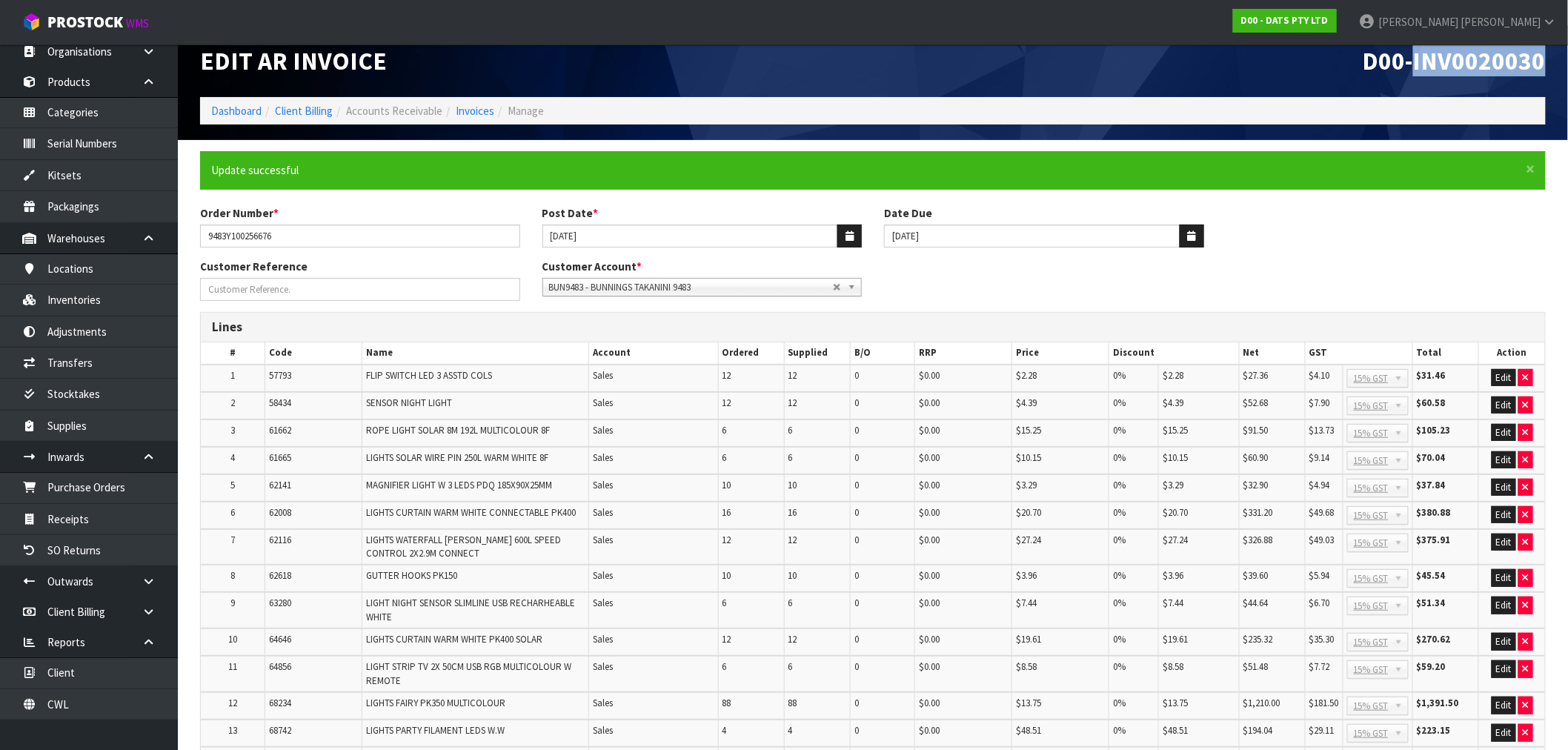
scroll to position [313, 0]
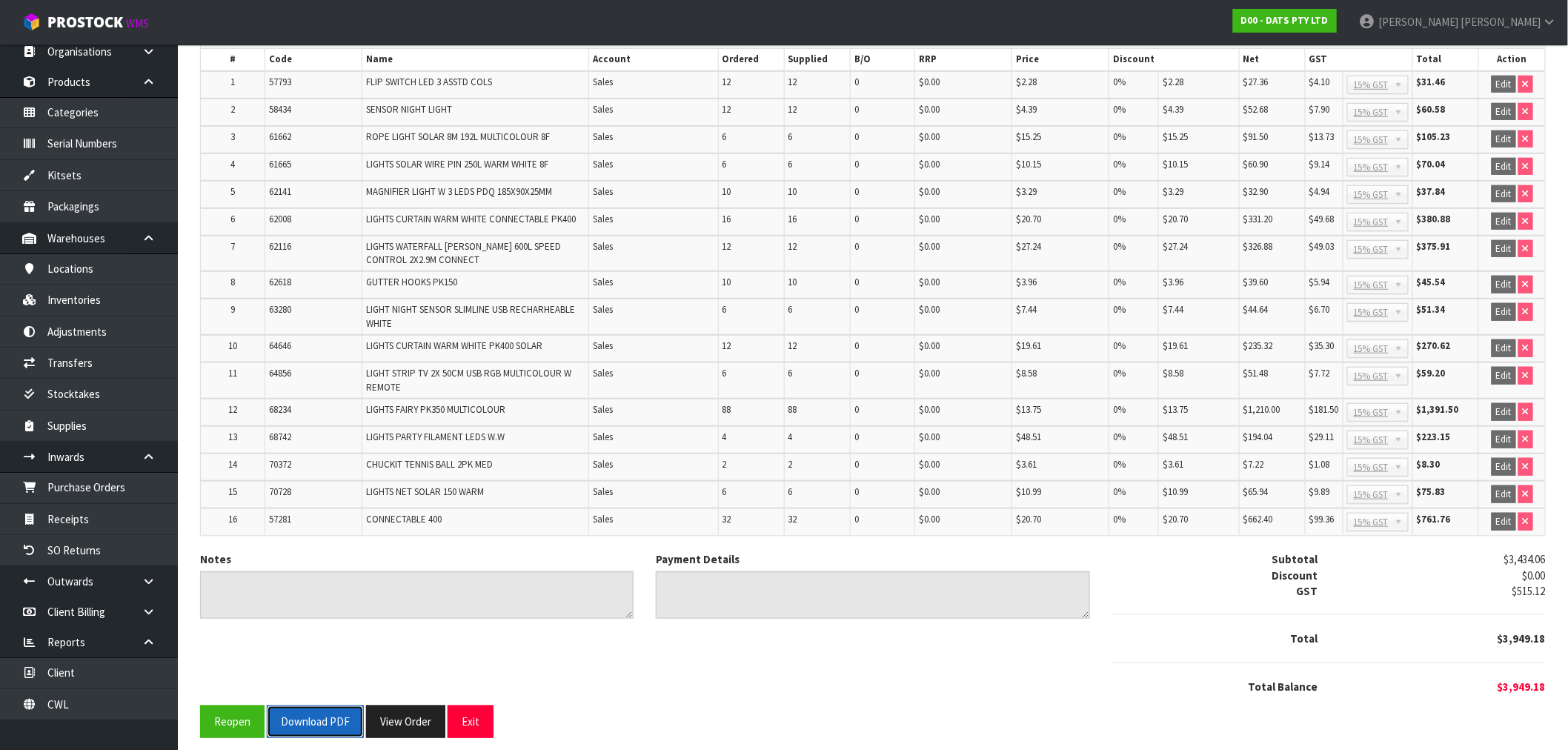
click at [312, 708] on button "Download PDF" at bounding box center [316, 721] width 97 height 32
click at [396, 711] on button "View Order" at bounding box center [405, 721] width 79 height 32
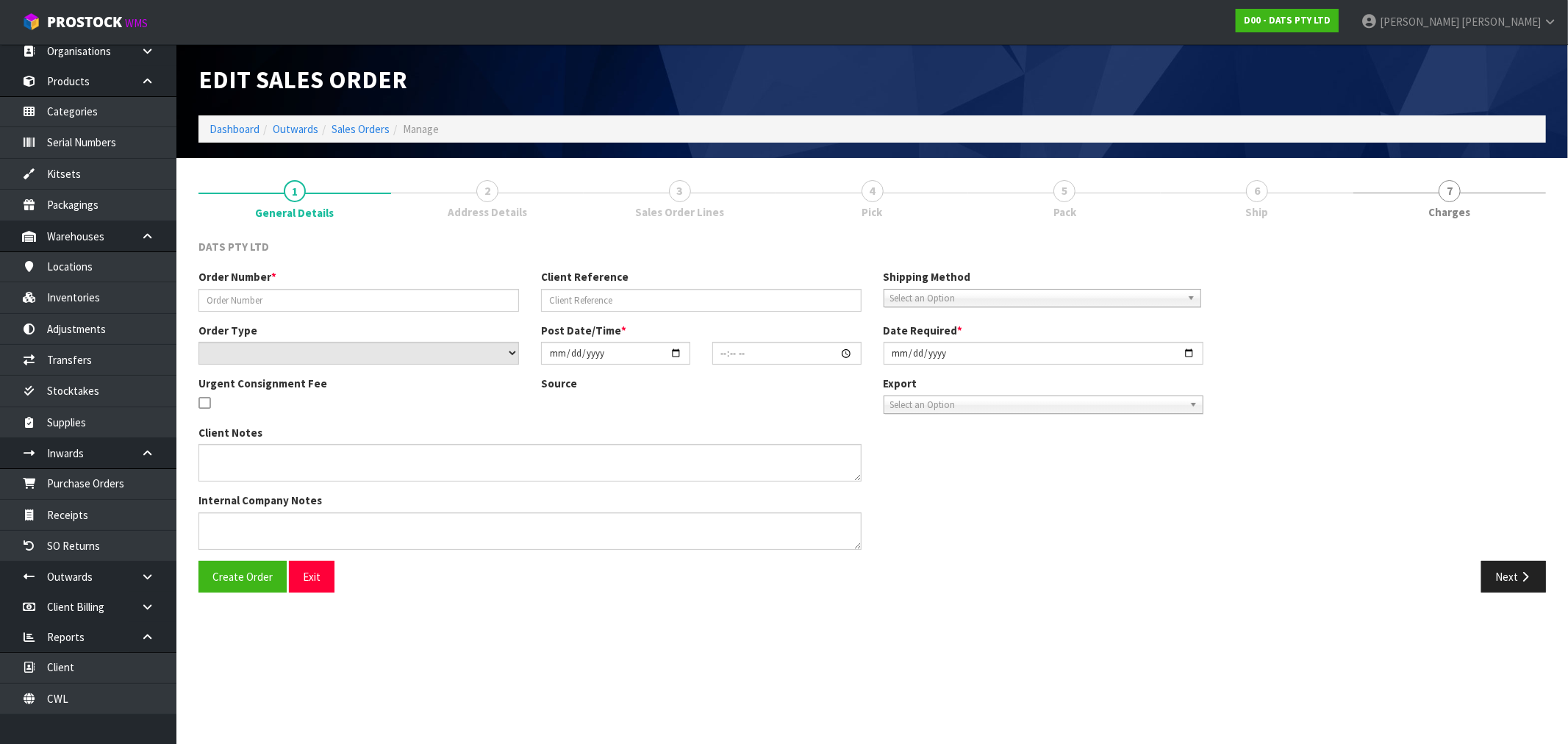
type input "9483Y100256676"
select select "number:0"
type input "[DATE]"
type input "09:06:00.000"
type input "[DATE]"
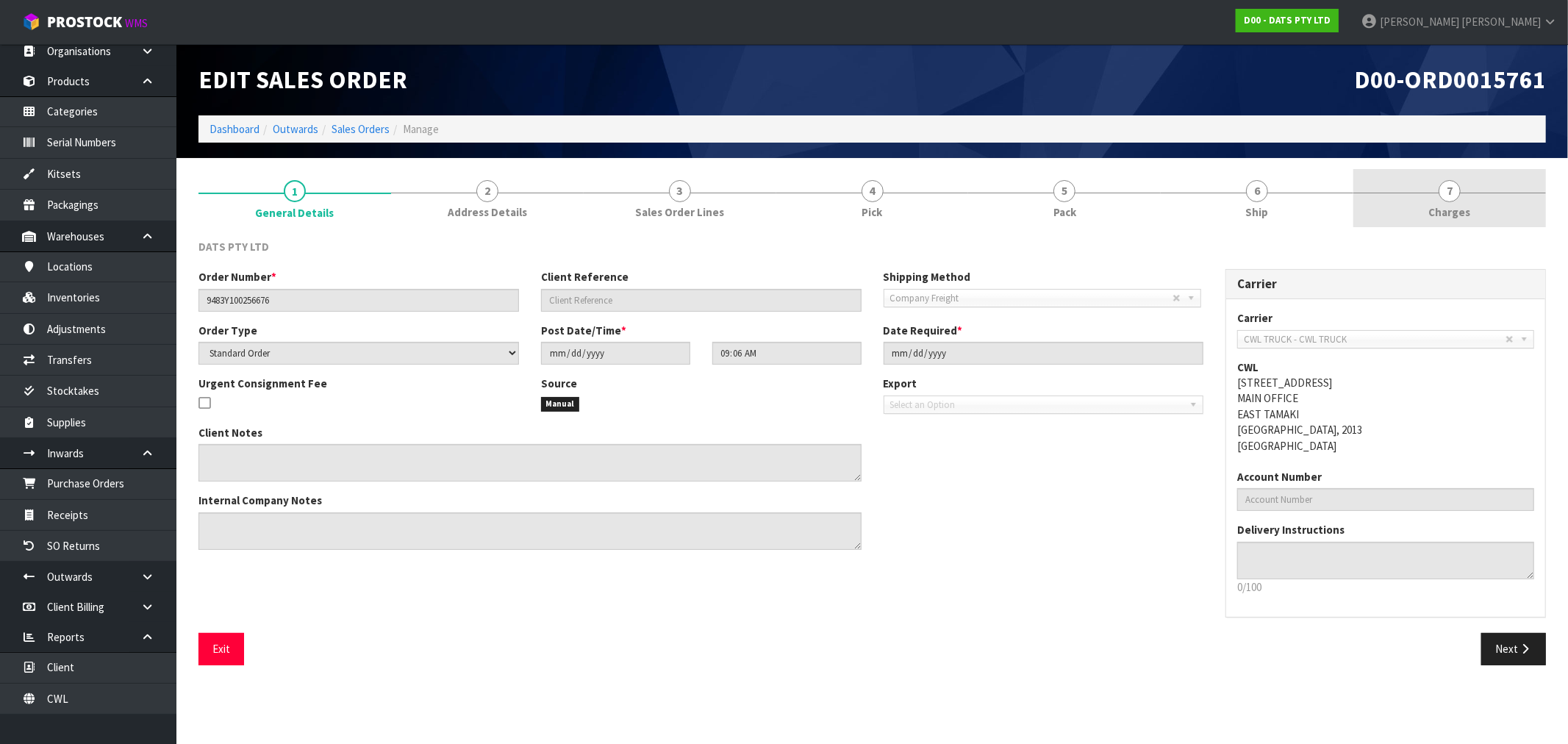
click at [1535, 184] on link "7 [GEOGRAPHIC_DATA]" at bounding box center [1449, 197] width 192 height 58
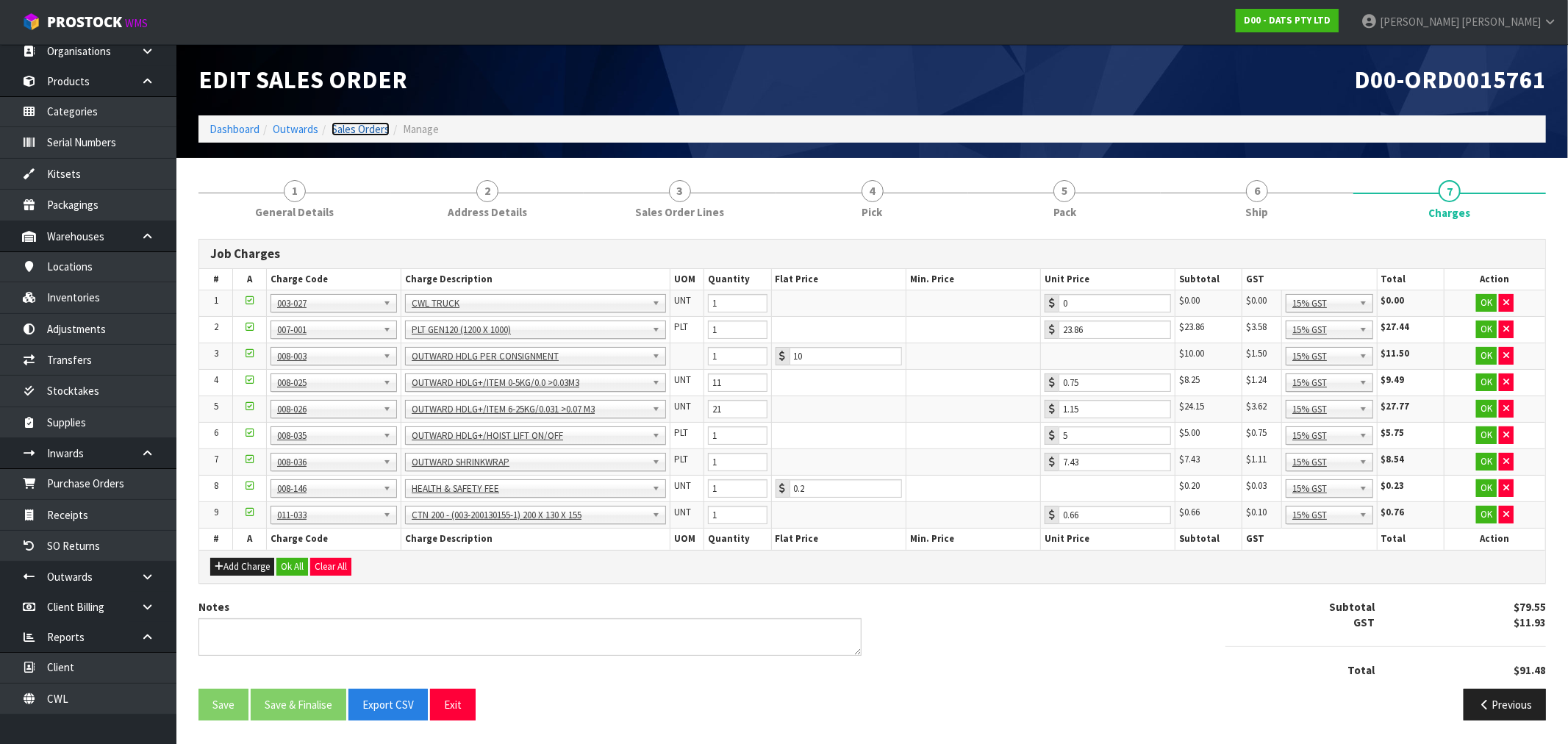
click at [362, 128] on link "Sales Orders" at bounding box center [360, 129] width 58 height 14
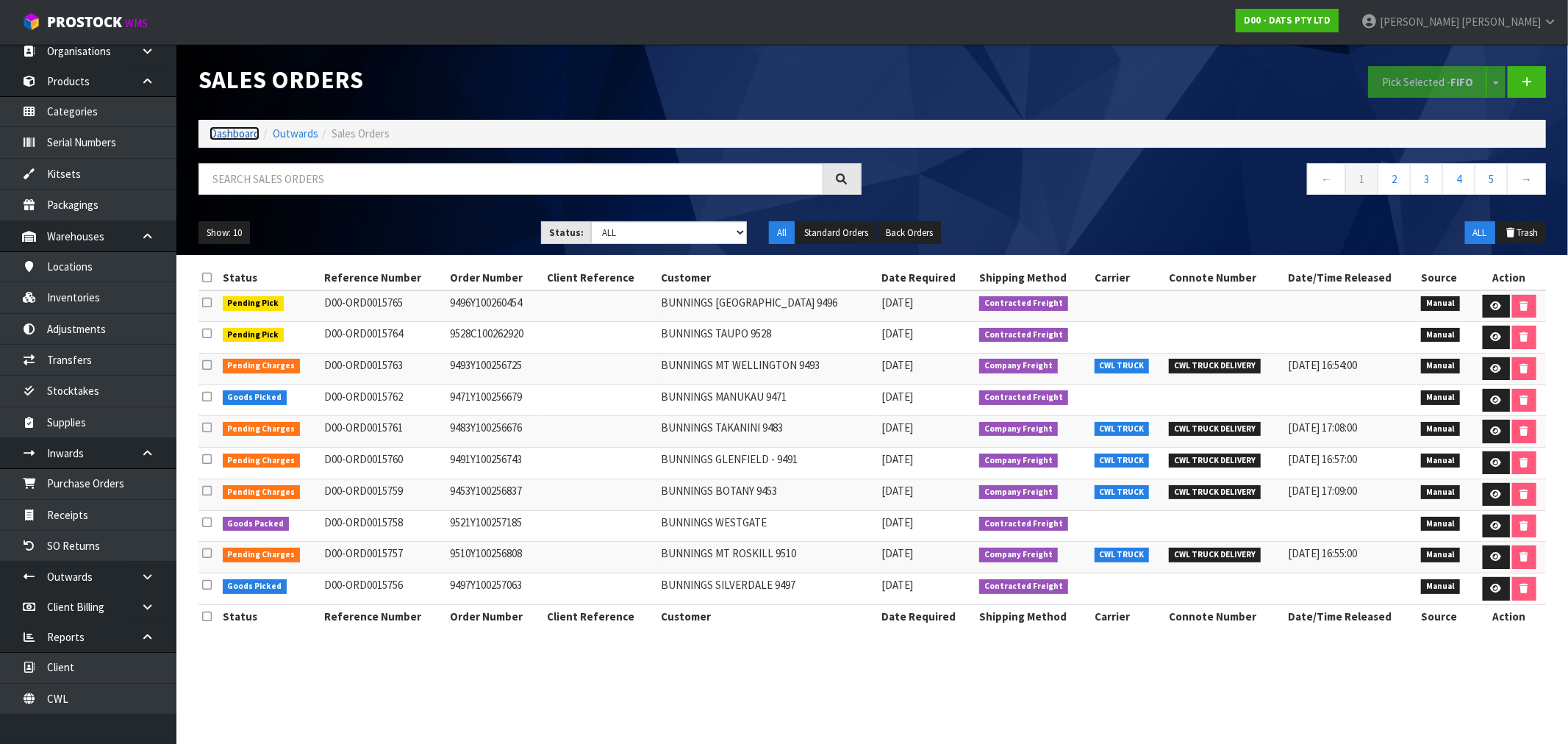
click at [243, 141] on link "Dashboard" at bounding box center [235, 134] width 50 height 14
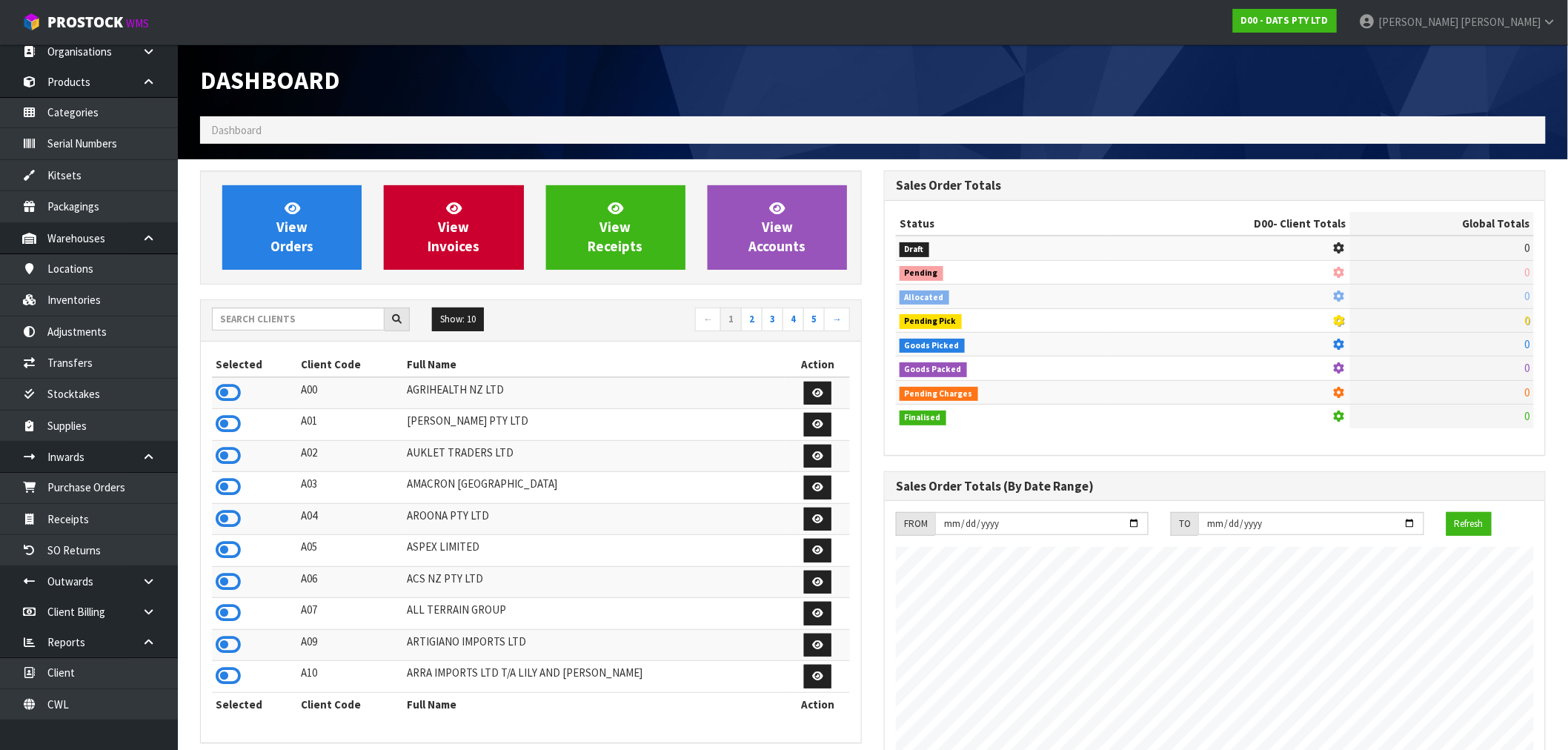
scroll to position [924, 684]
drag, startPoint x: 457, startPoint y: 214, endPoint x: 683, endPoint y: 227, distance: 226.4
click at [458, 214] on icon at bounding box center [454, 208] width 16 height 14
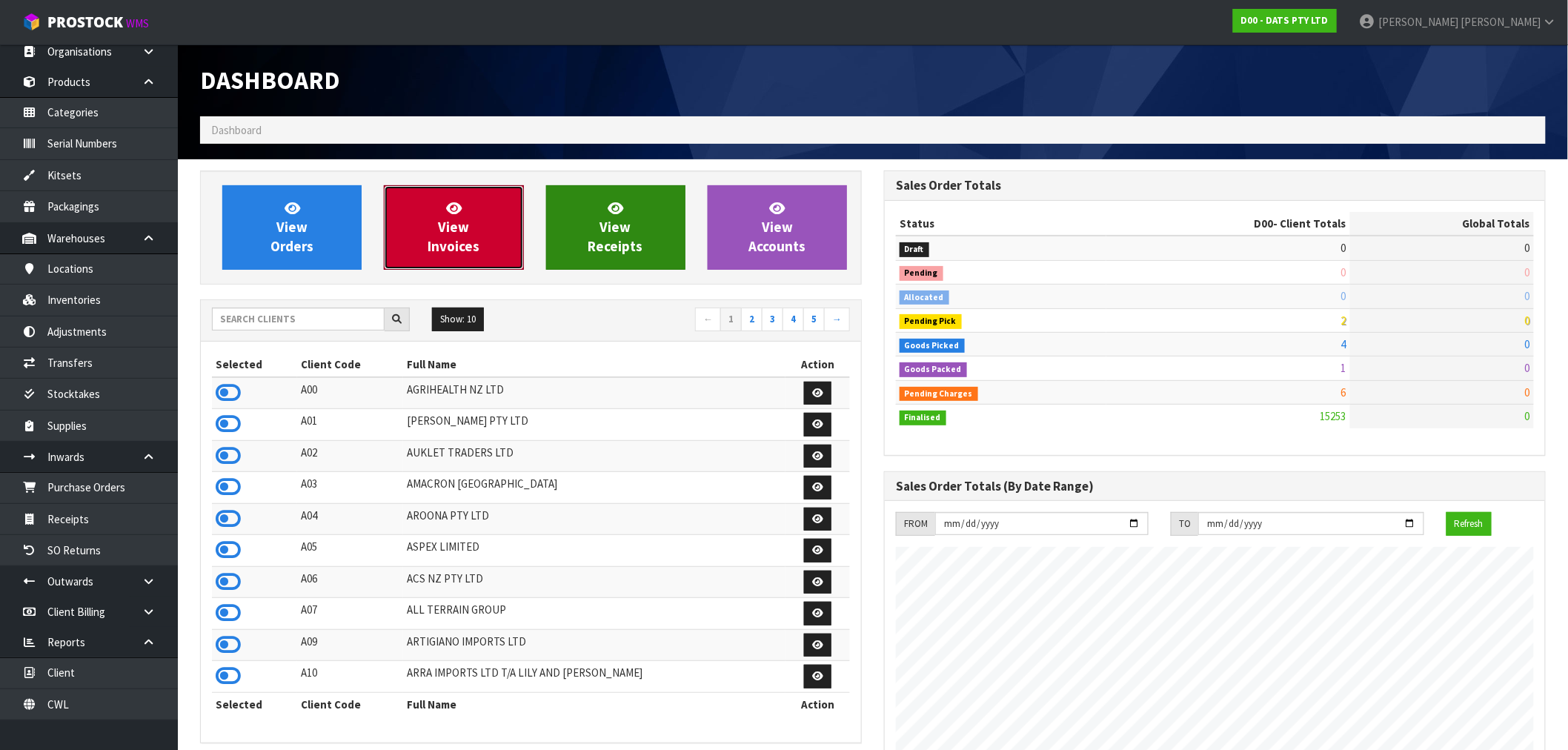
scroll to position [1122, 684]
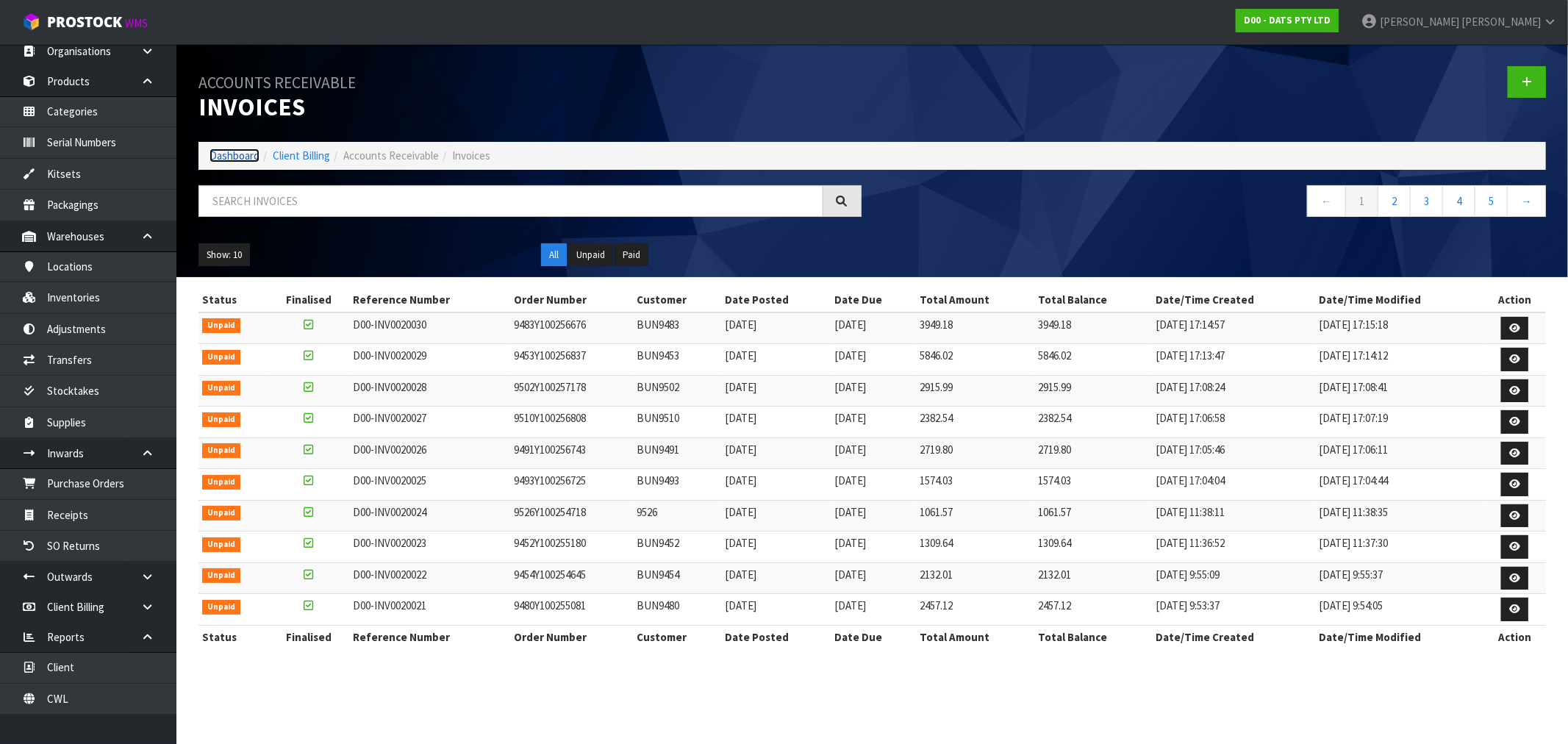
click at [244, 158] on link "Dashboard" at bounding box center [235, 155] width 50 height 14
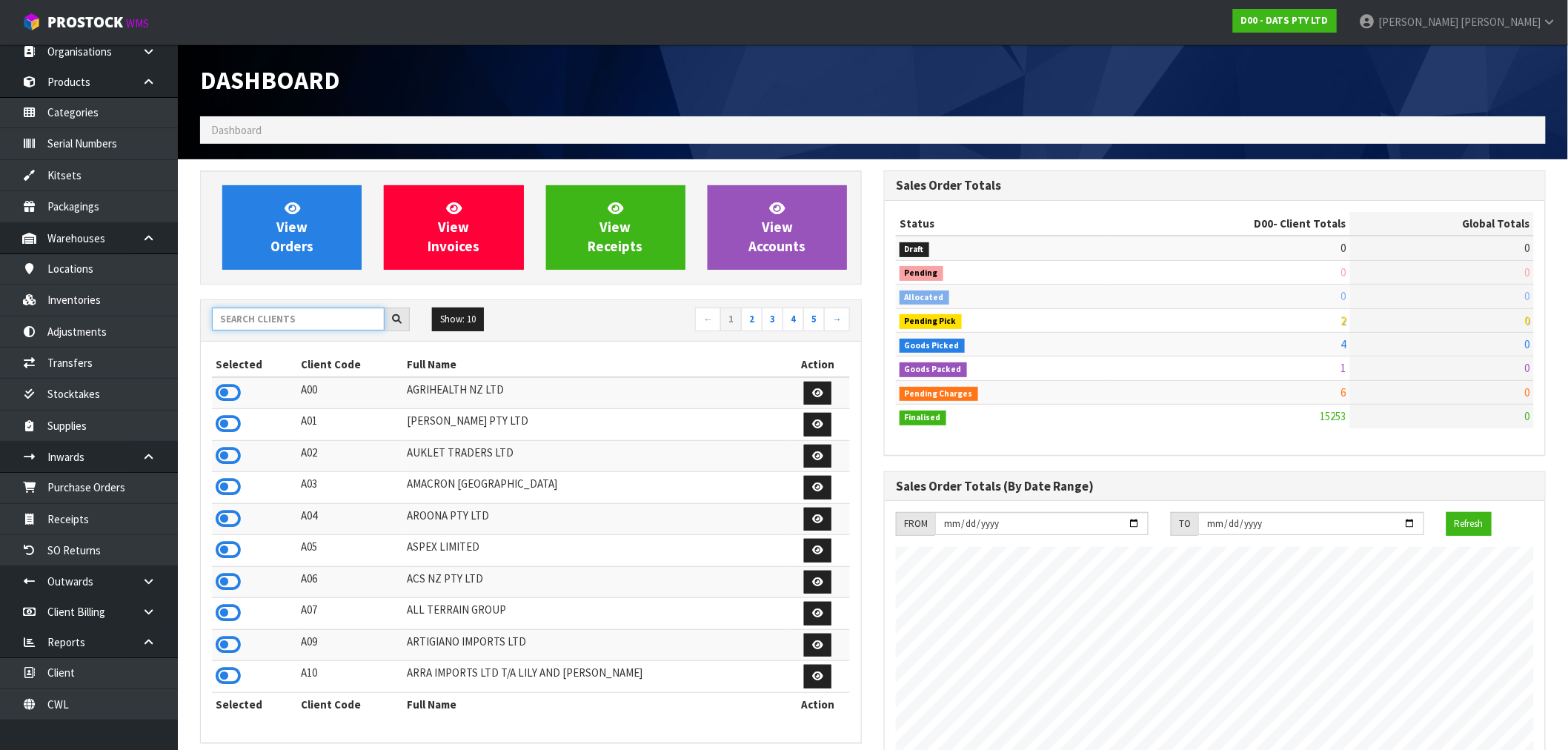
scroll to position [924, 684]
click at [316, 322] on input "text" at bounding box center [298, 319] width 173 height 23
type input "J01"
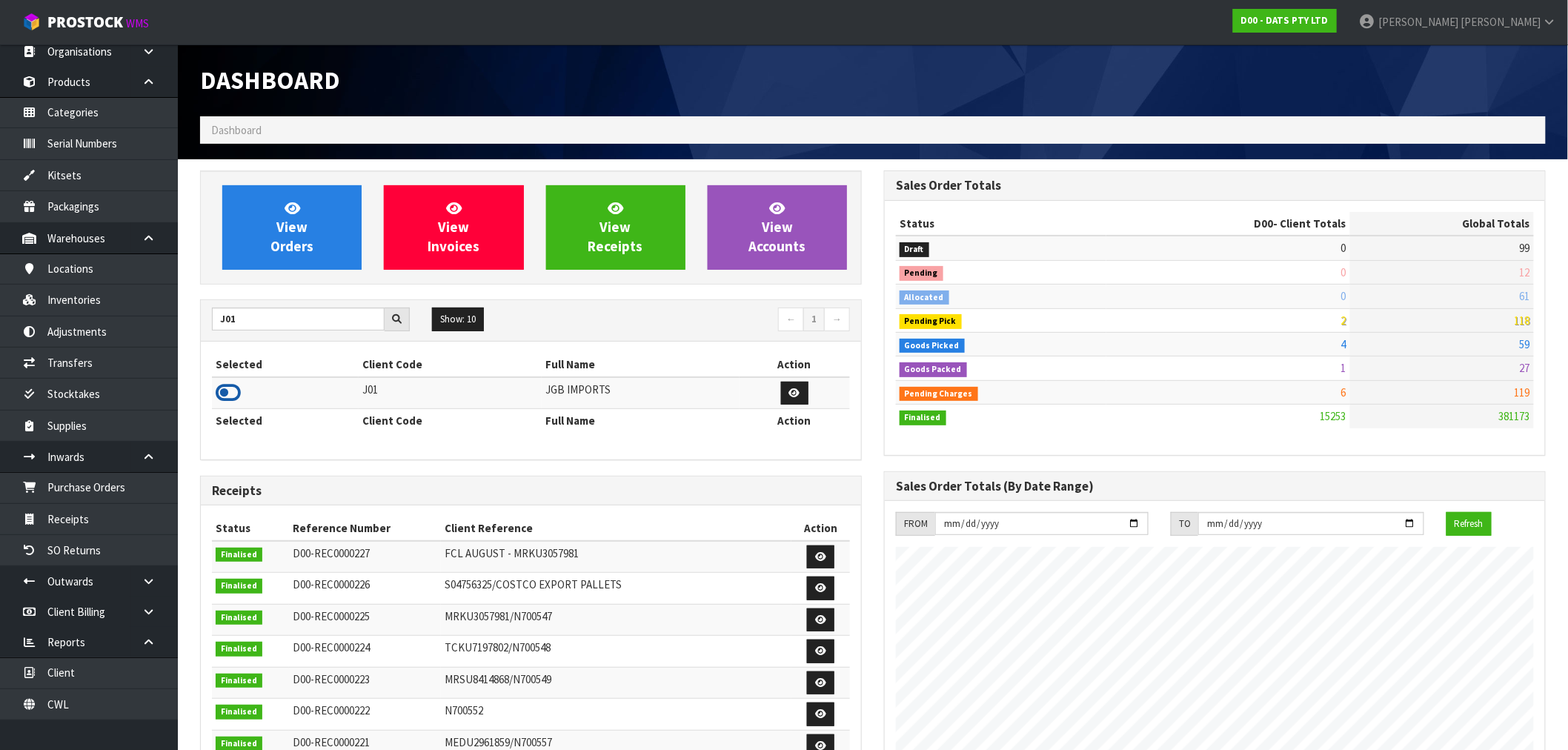
drag, startPoint x: 229, startPoint y: 393, endPoint x: 449, endPoint y: 239, distance: 268.5
click at [231, 389] on icon at bounding box center [228, 393] width 25 height 23
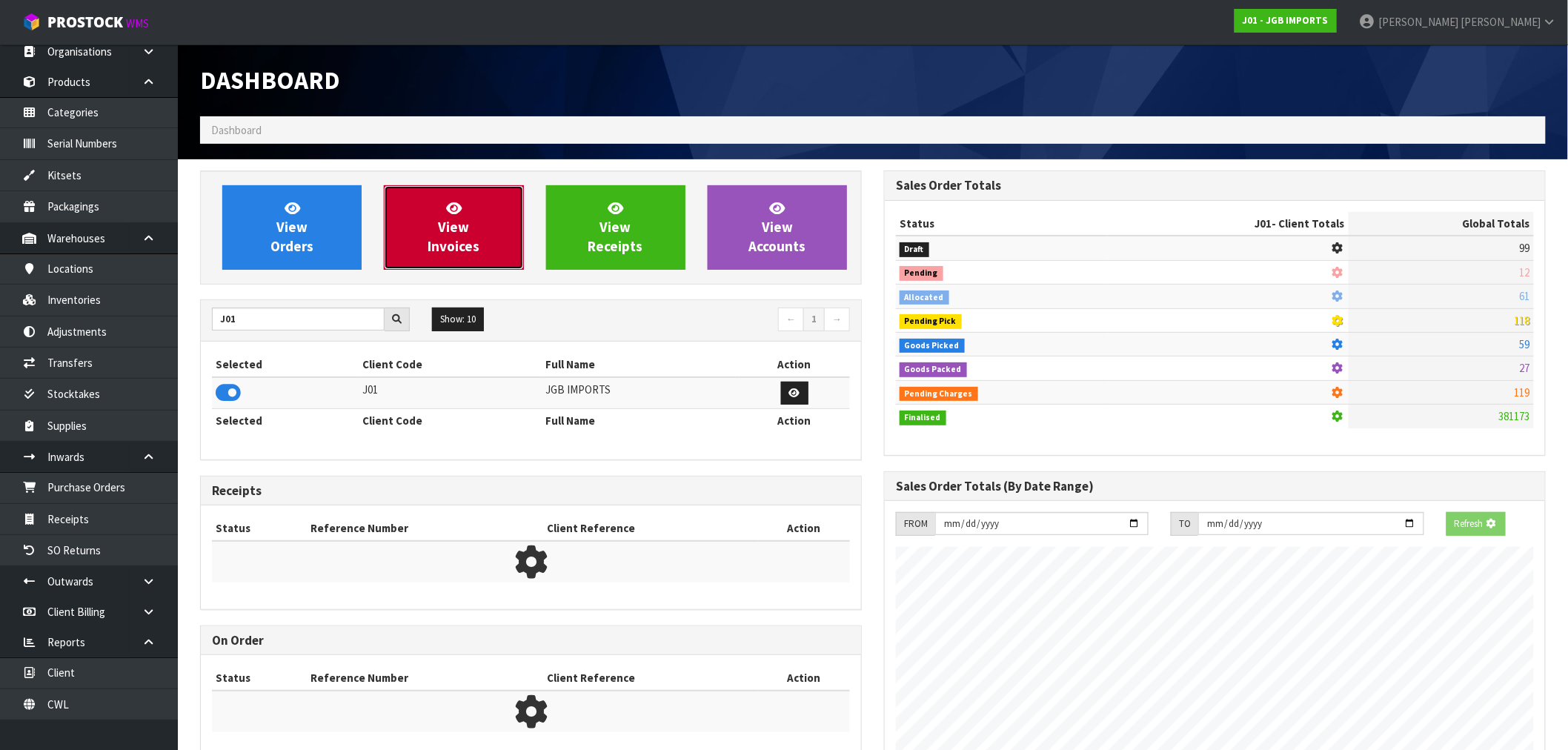
scroll to position [739909, 740249]
click at [470, 215] on link "View Invoices" at bounding box center [454, 227] width 139 height 84
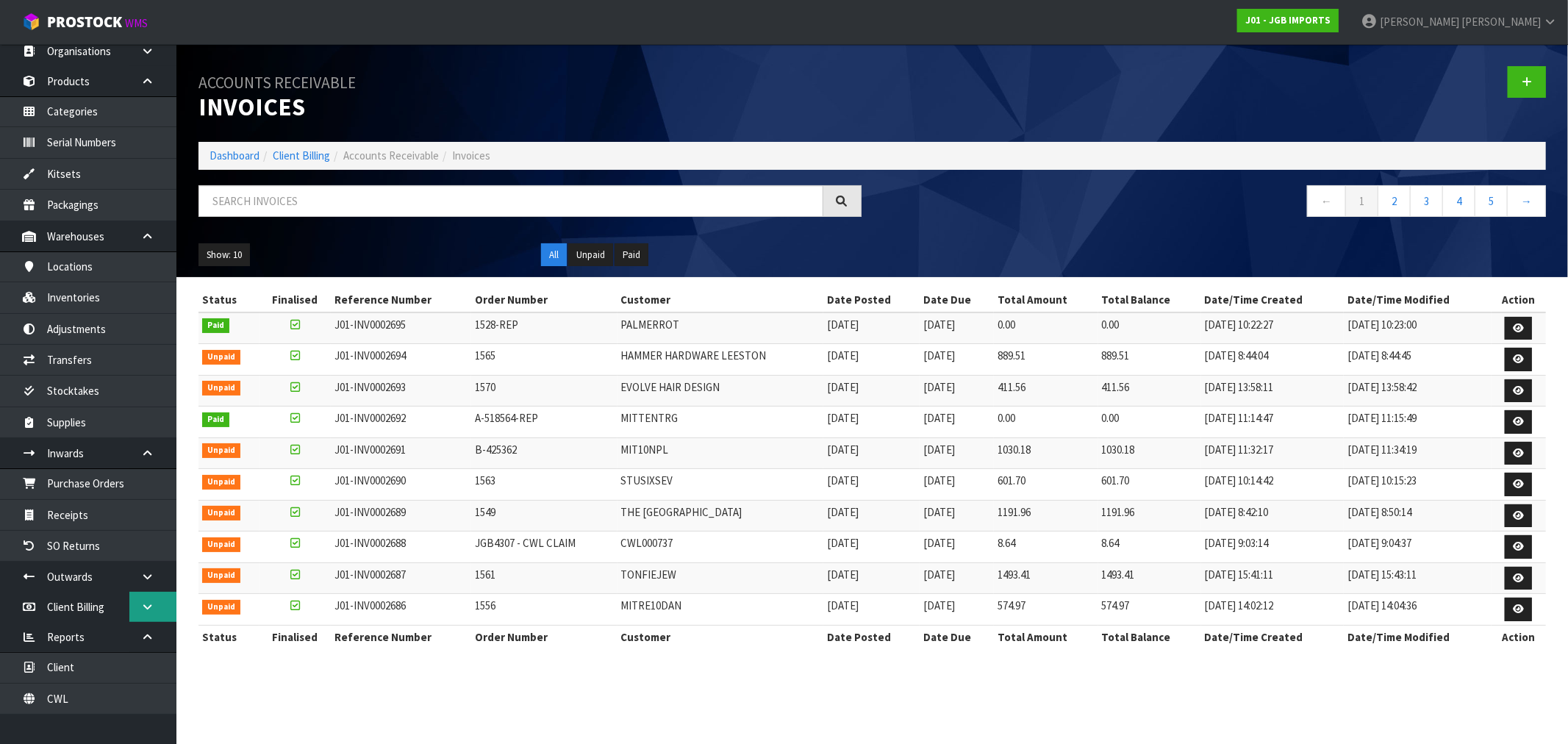
click at [137, 612] on link at bounding box center [153, 606] width 47 height 30
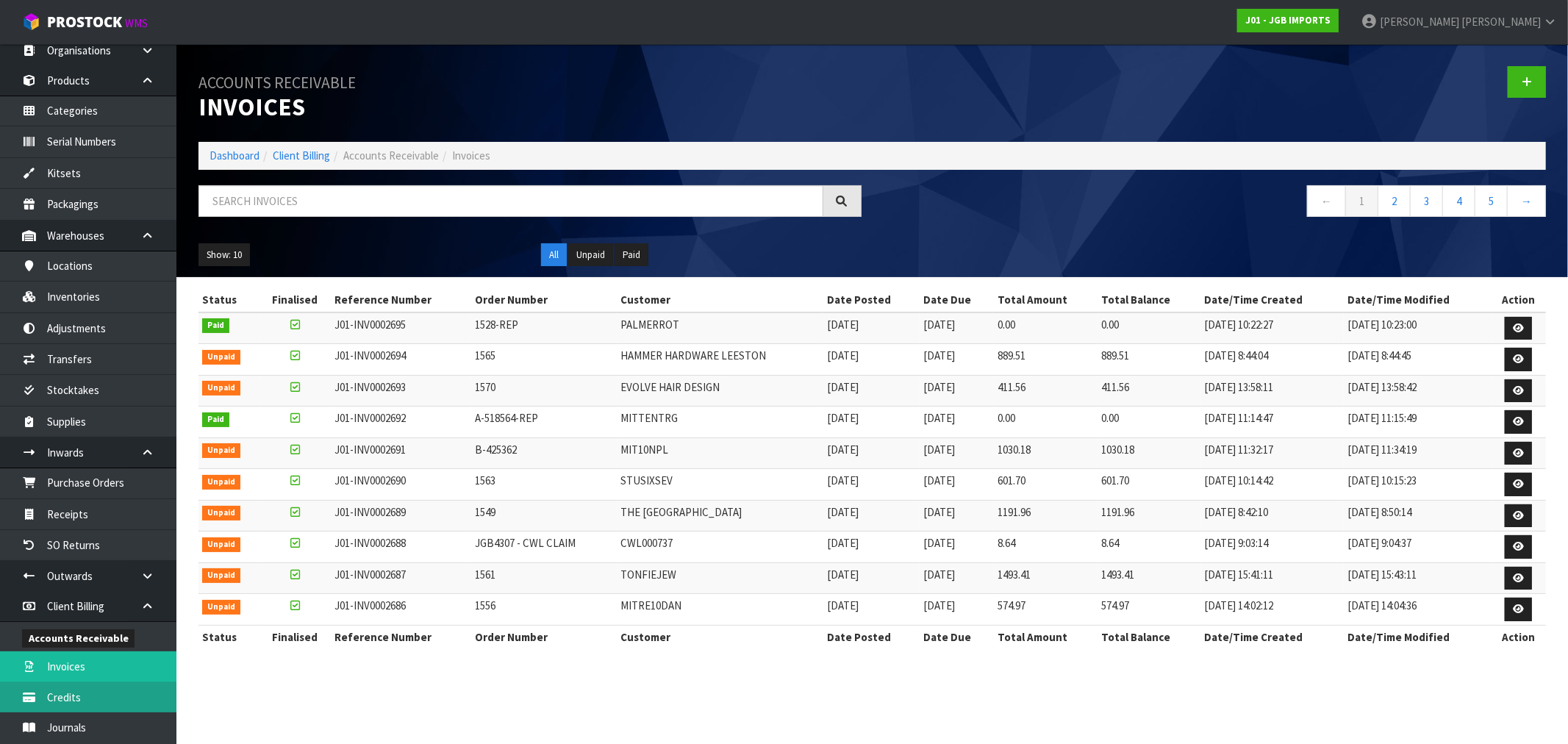
click at [63, 700] on link "Credits" at bounding box center [88, 697] width 177 height 30
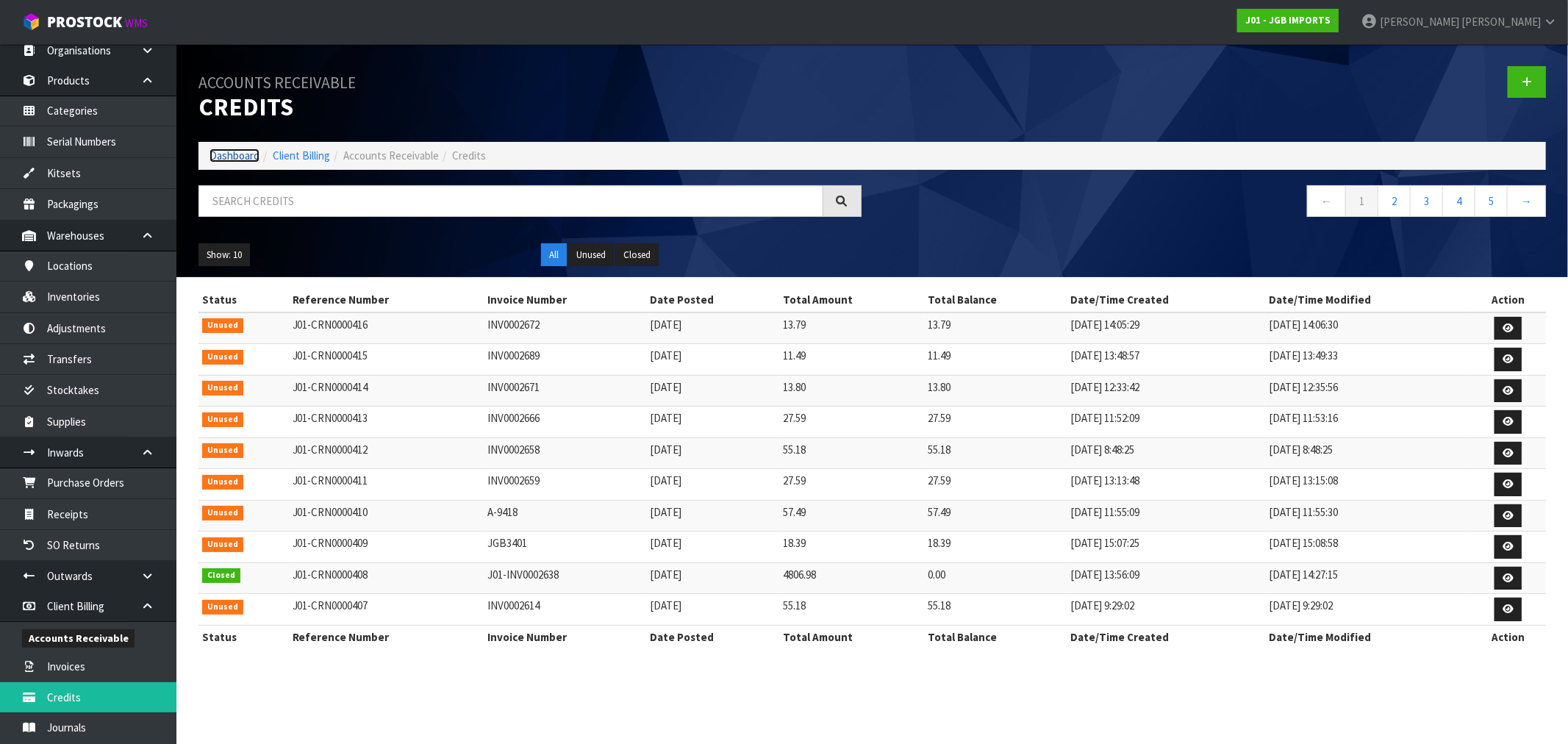
click at [243, 157] on link "Dashboard" at bounding box center [235, 155] width 50 height 14
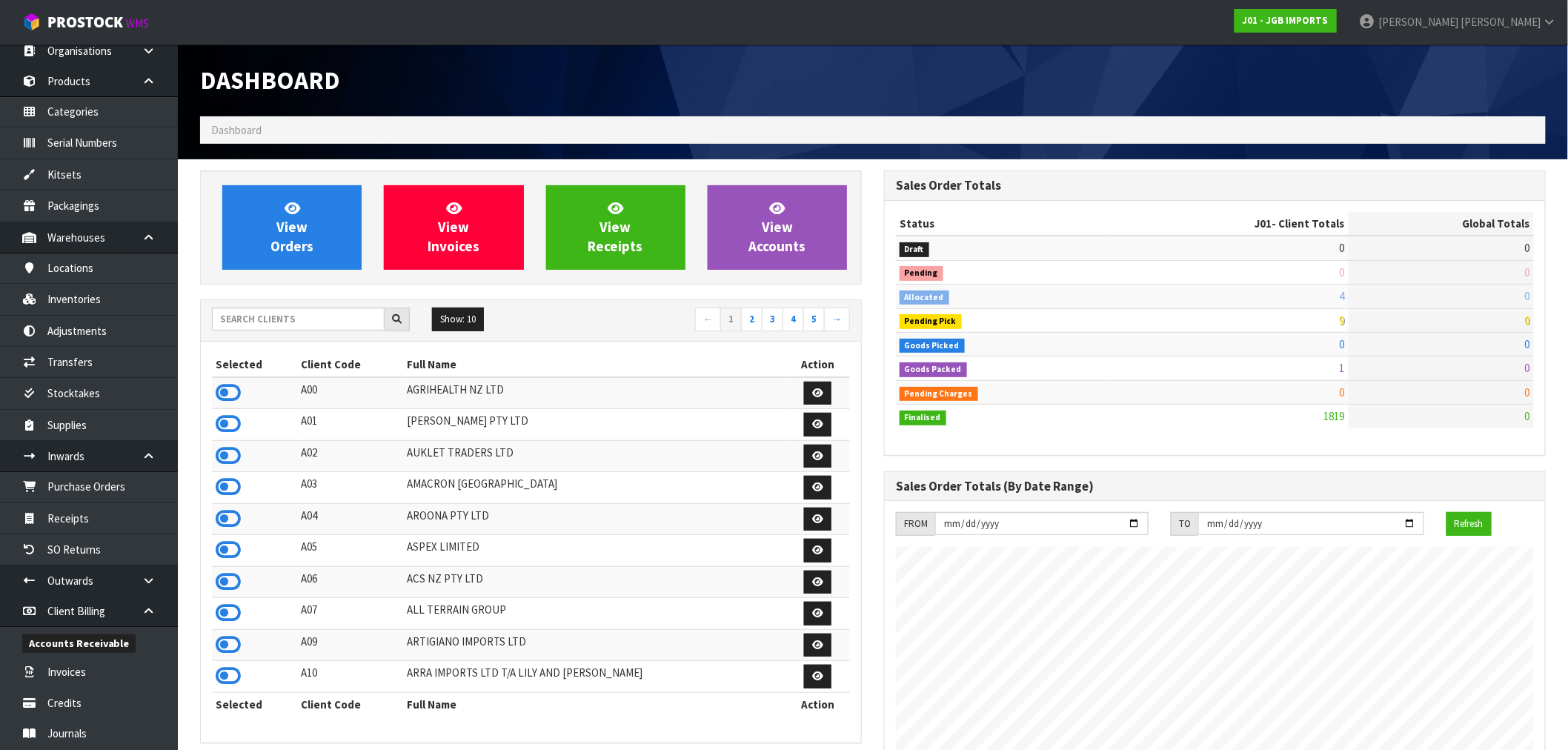
scroll to position [1122, 684]
click at [269, 316] on input "text" at bounding box center [298, 319] width 173 height 23
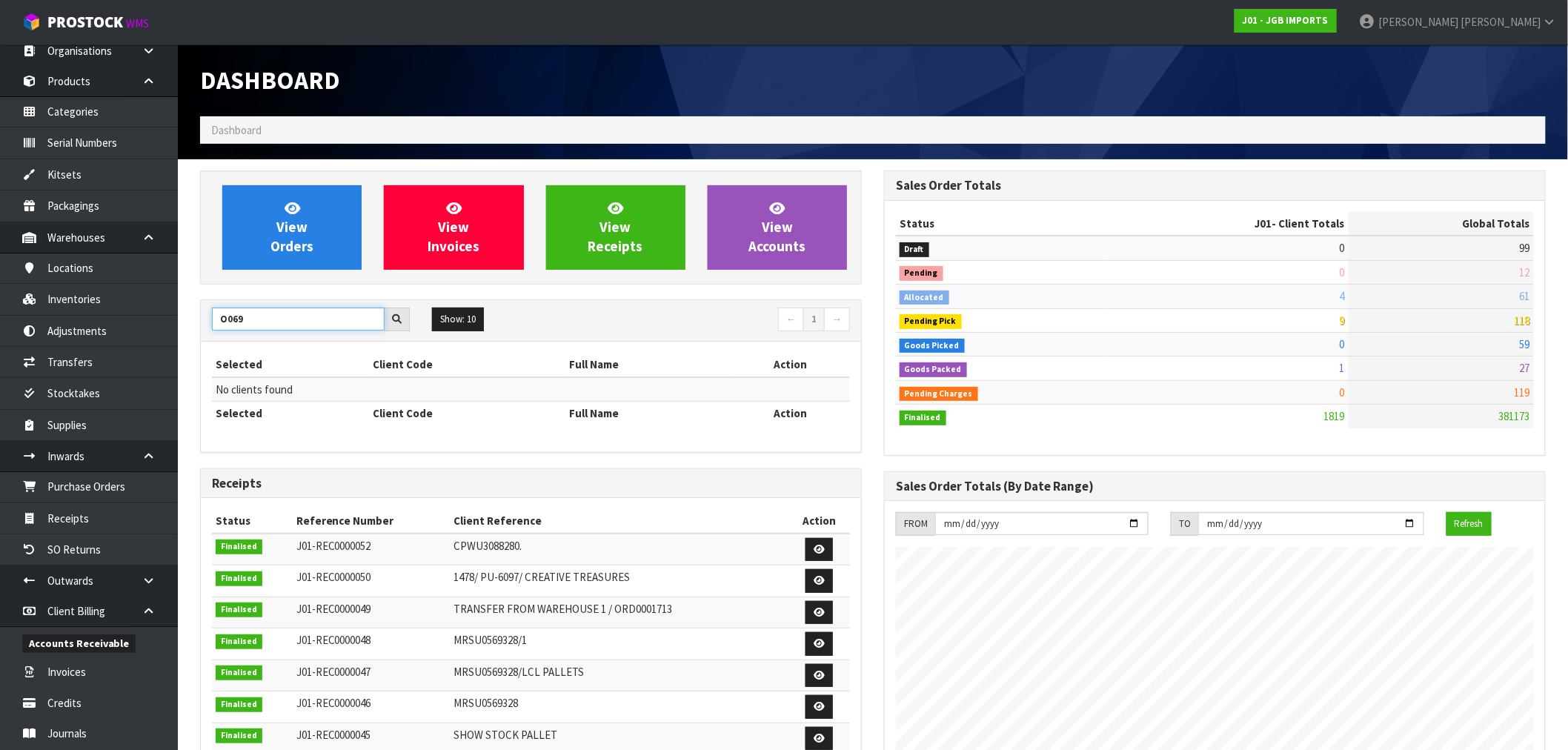
drag, startPoint x: 250, startPoint y: 314, endPoint x: 170, endPoint y: 332, distance: 82.0
click at [170, 332] on body "Toggle navigation ProStock WMS J01 - JGB IMPORTS [PERSON_NAME] Logout Dashboard…" at bounding box center [784, 375] width 1568 height 750
type input "P09"
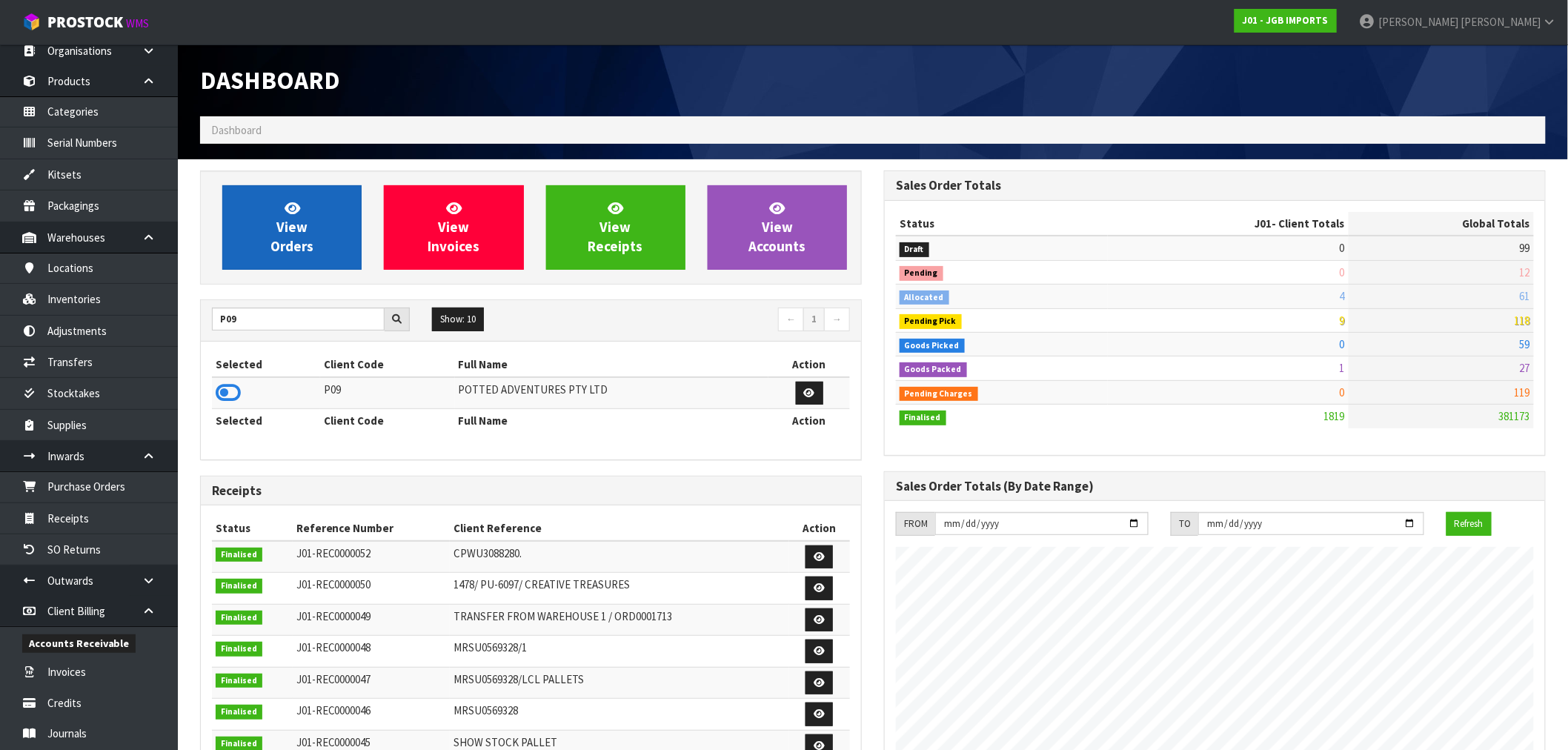
drag, startPoint x: 220, startPoint y: 389, endPoint x: 296, endPoint y: 223, distance: 182.6
click at [220, 389] on icon at bounding box center [228, 393] width 25 height 23
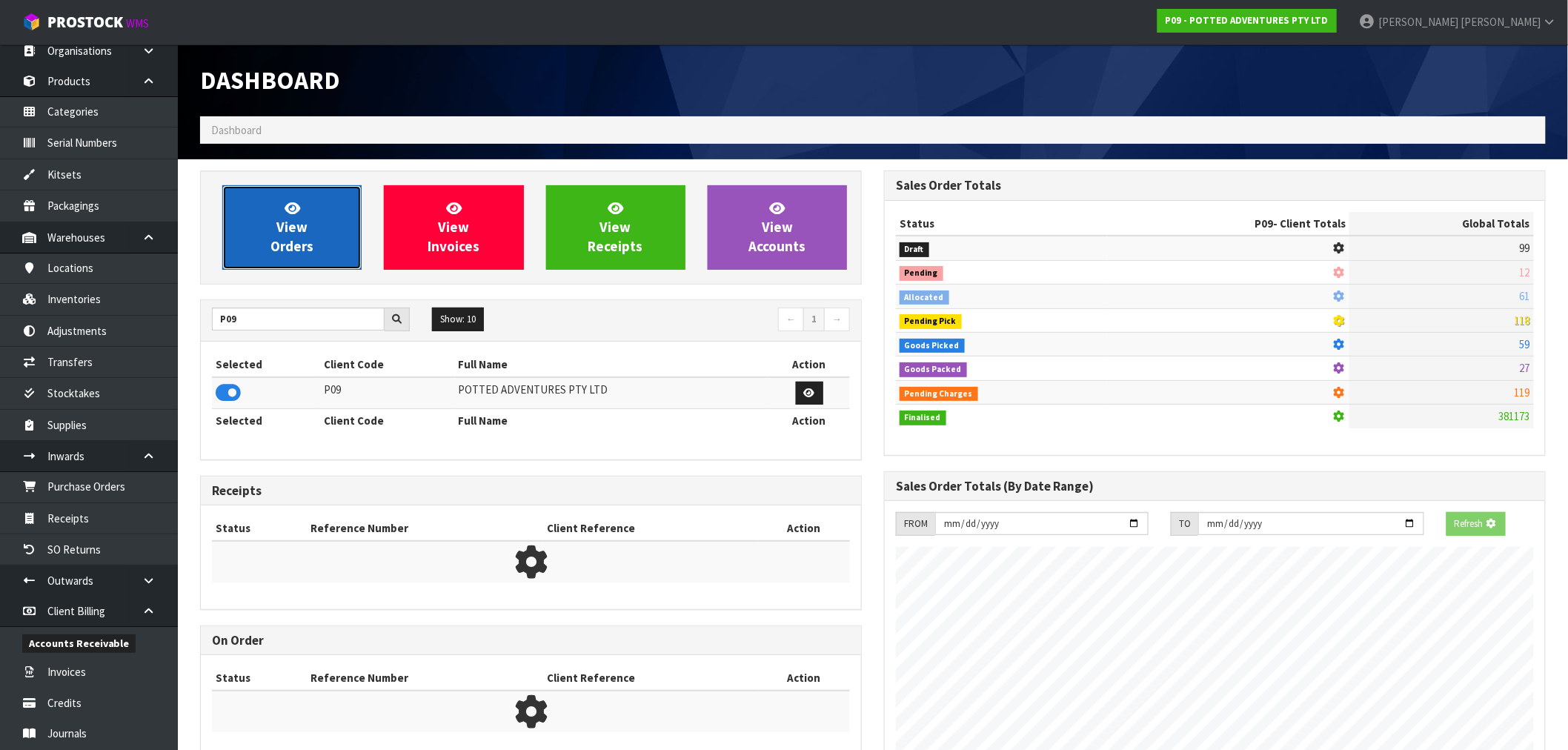
scroll to position [739909, 740249]
click at [304, 200] on link "View Orders" at bounding box center [292, 227] width 139 height 84
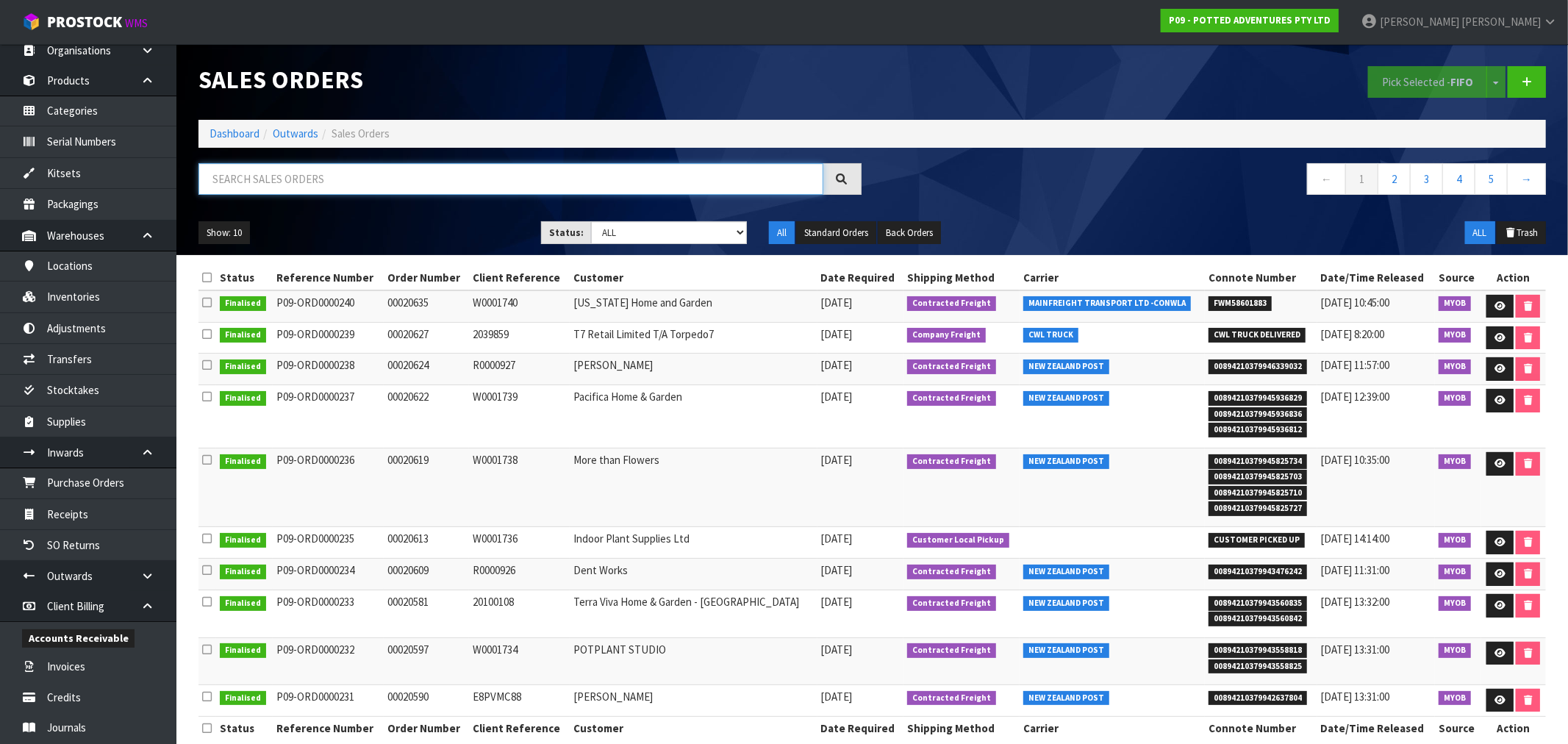
click at [367, 175] on input "text" at bounding box center [511, 178] width 625 height 32
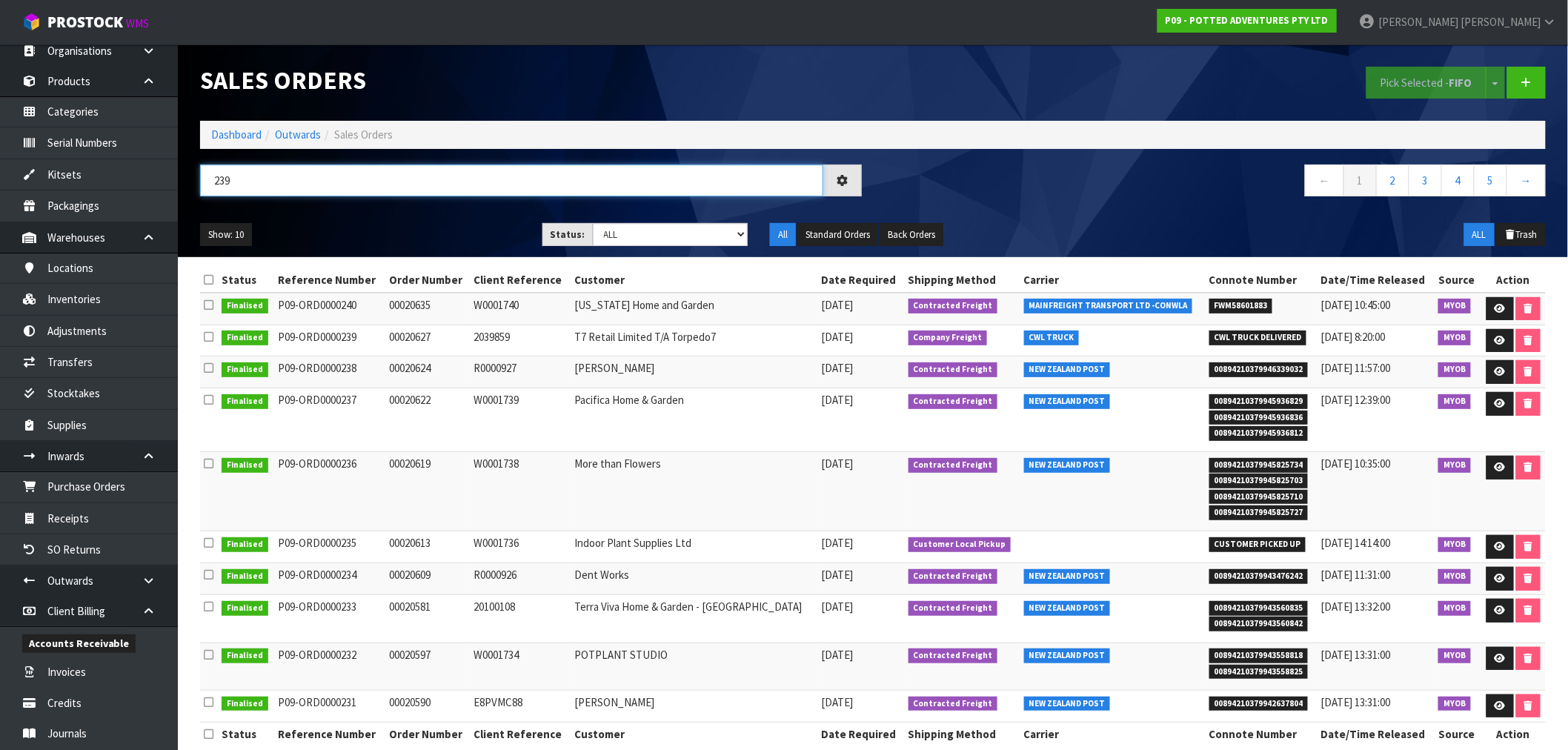
type input "239"
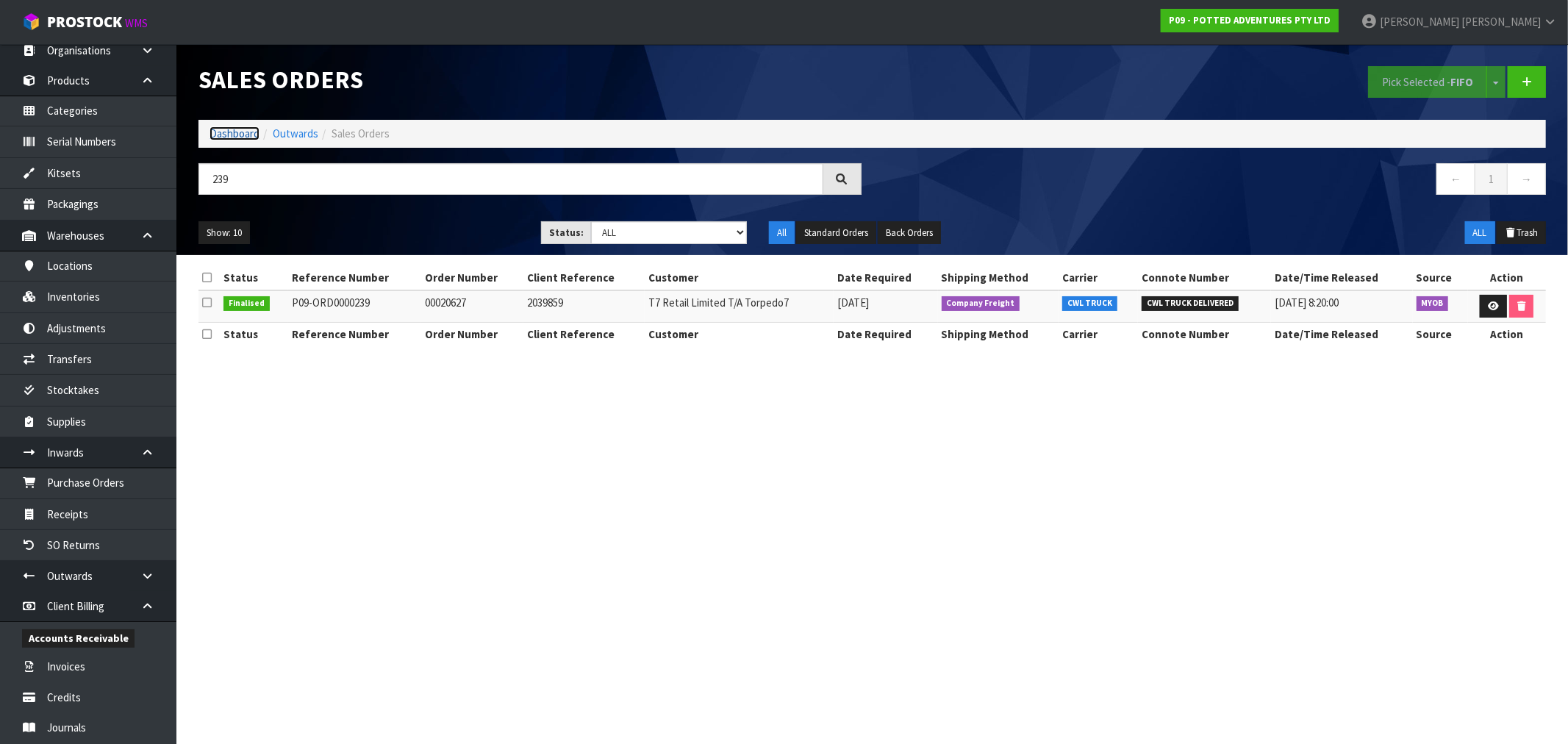
click at [224, 134] on link "Dashboard" at bounding box center [235, 134] width 50 height 14
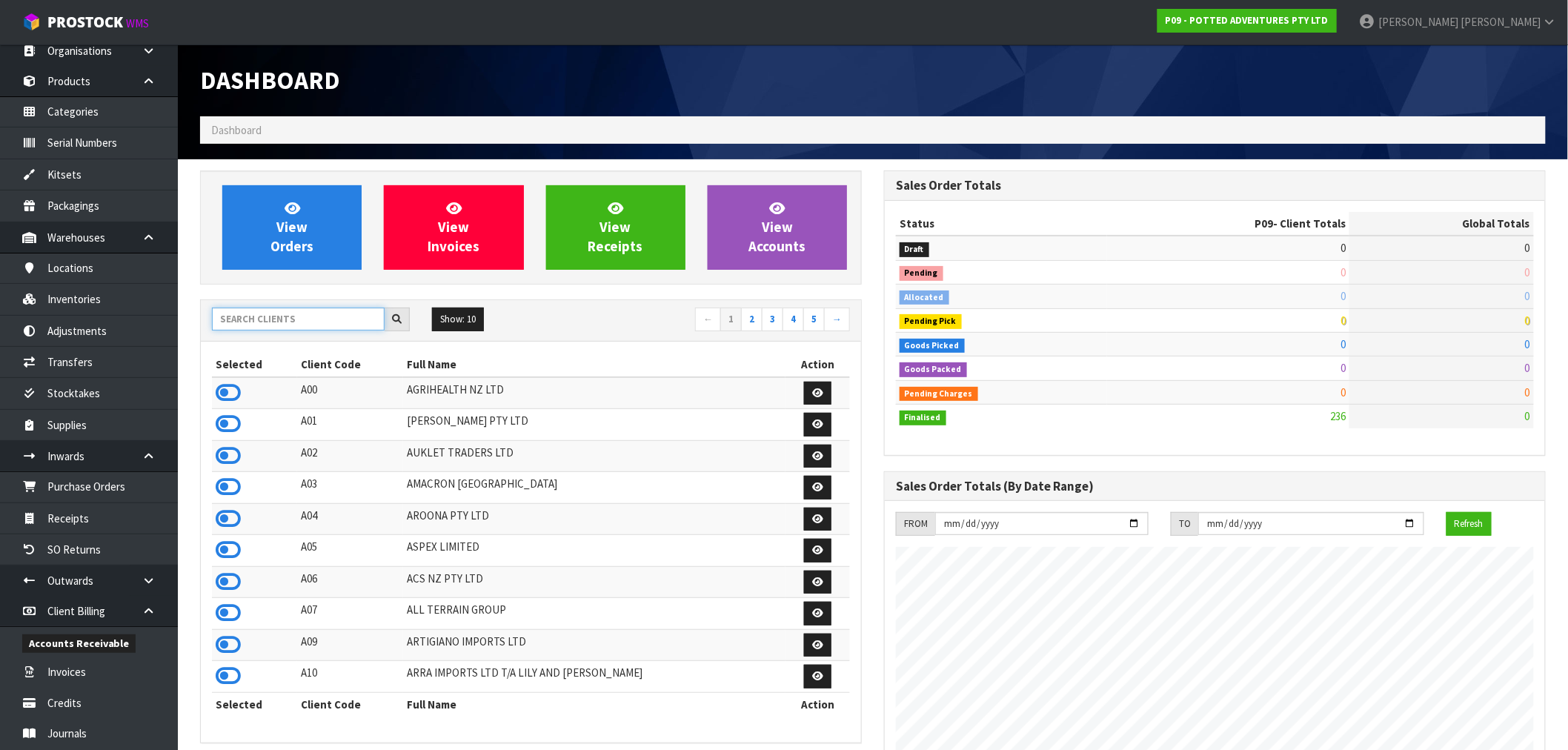
click at [248, 319] on input "text" at bounding box center [298, 319] width 173 height 23
type input "Y01"
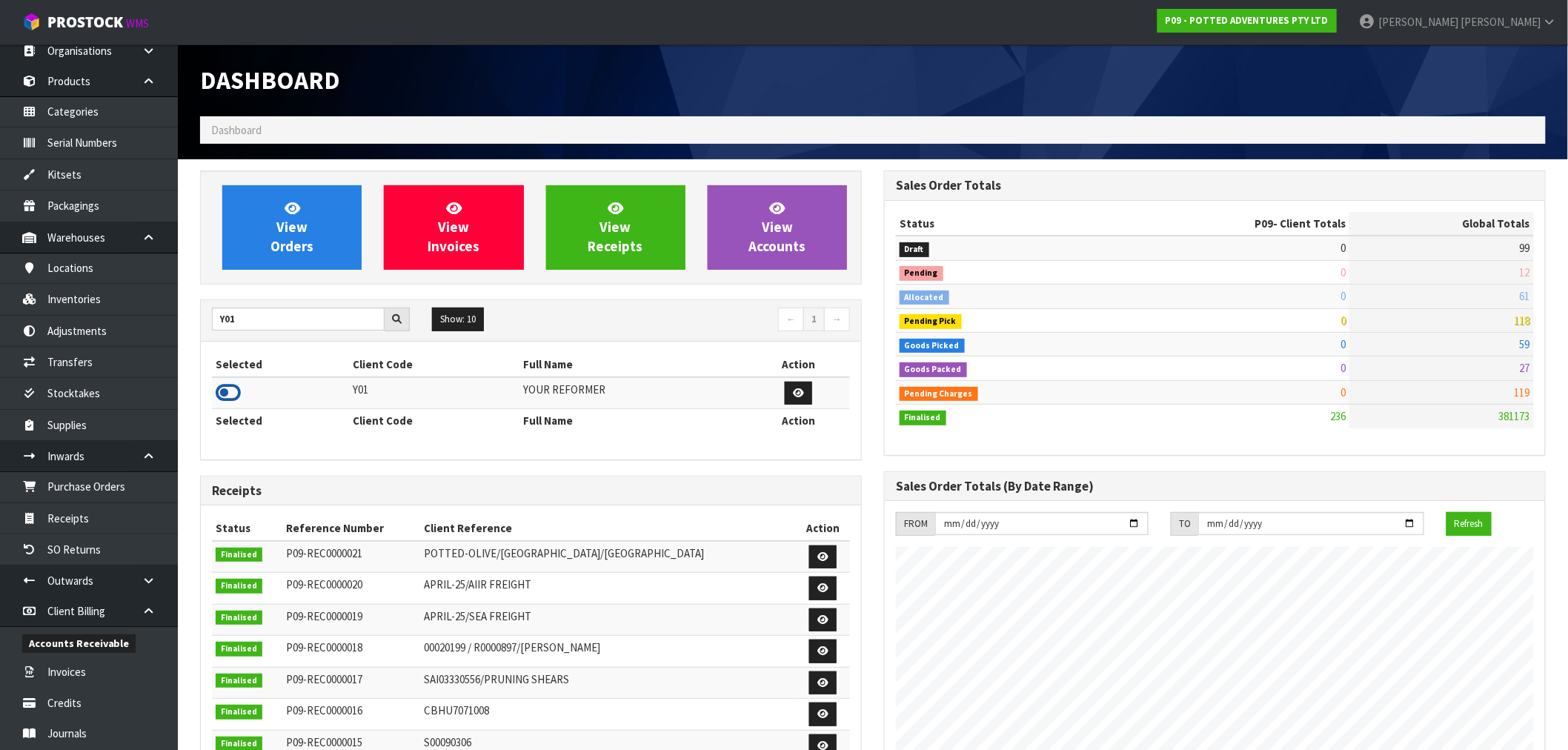
click at [234, 389] on icon at bounding box center [228, 393] width 25 height 23
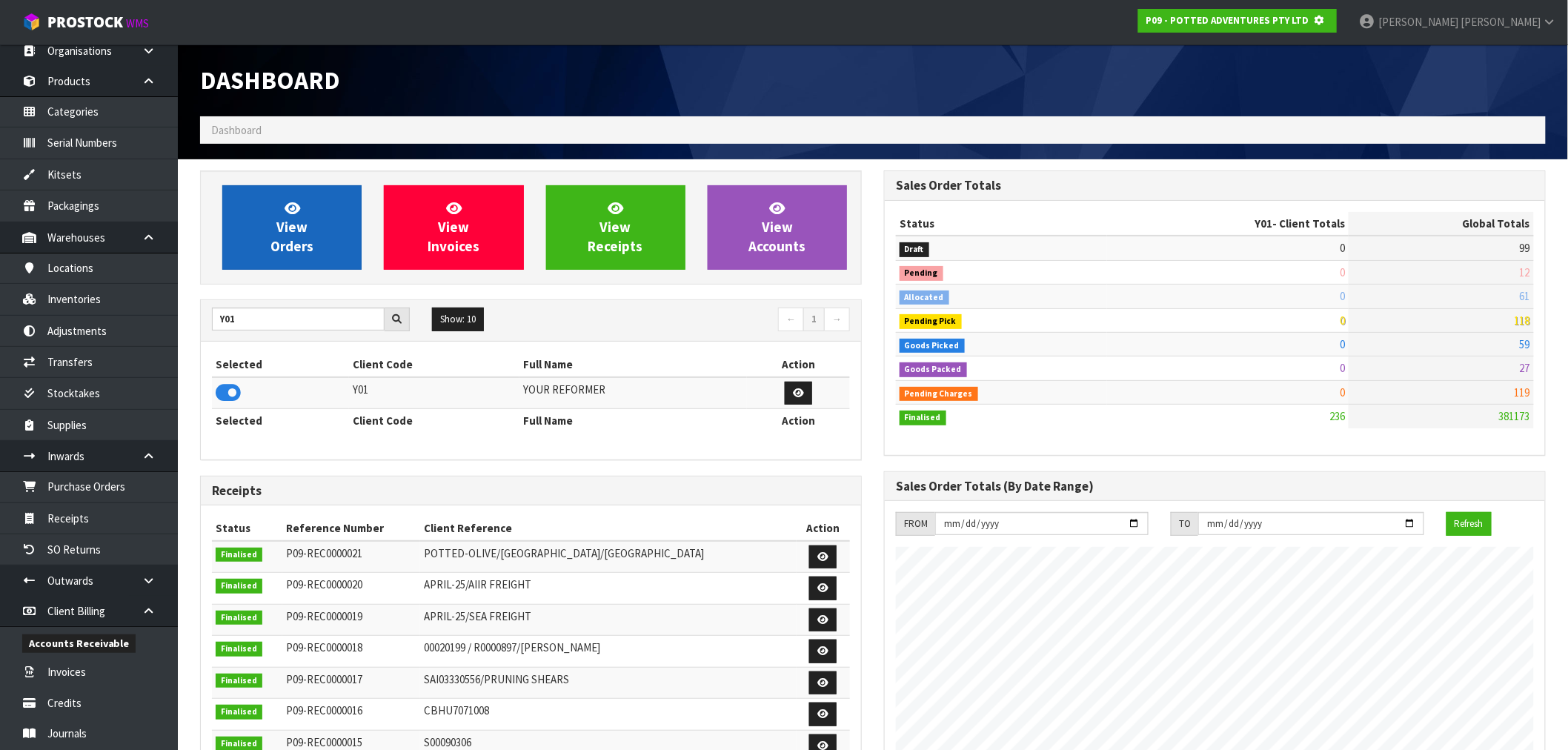
scroll to position [739909, 740249]
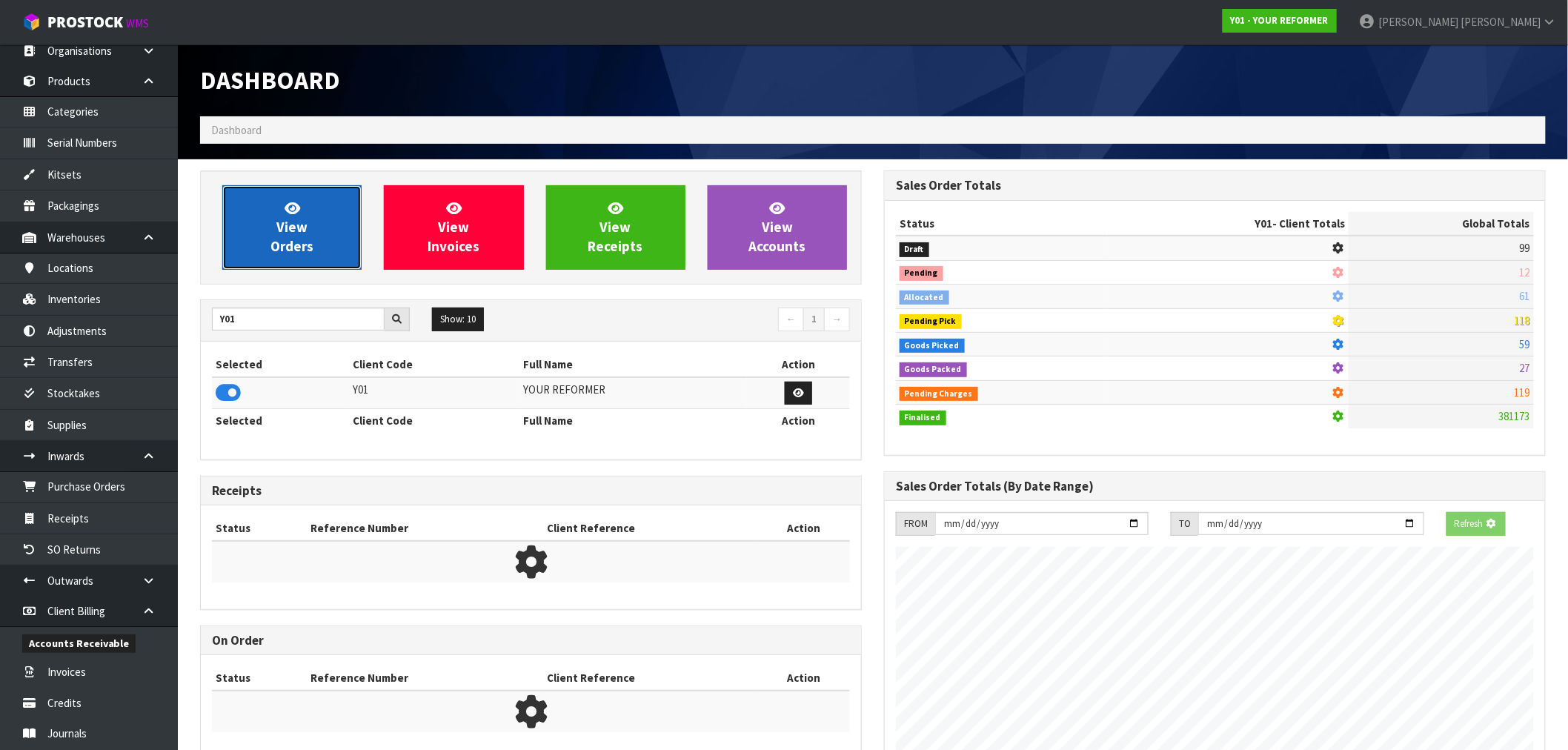
click at [290, 218] on span "View Orders" at bounding box center [291, 227] width 43 height 56
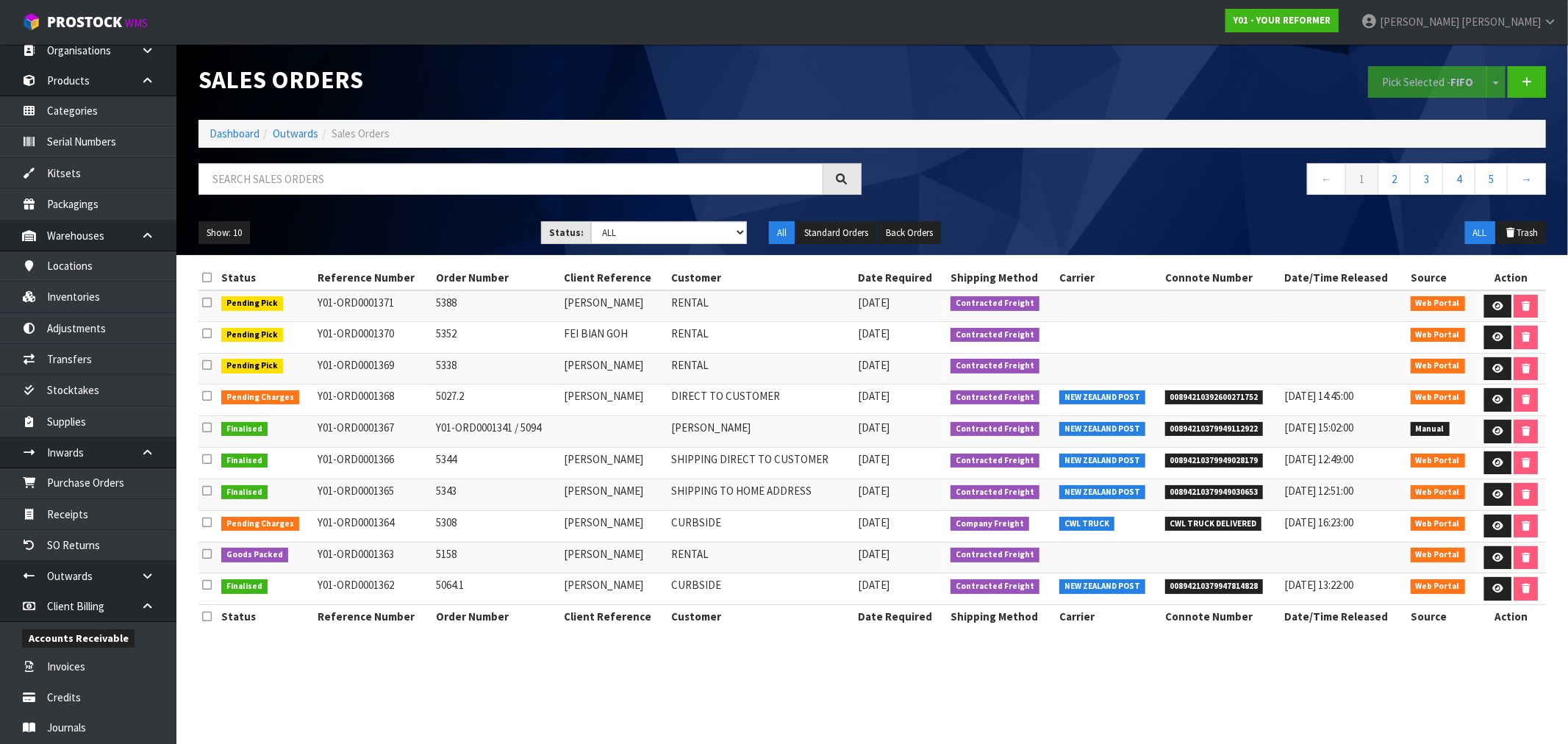
click at [370, 195] on div at bounding box center [530, 184] width 685 height 42
click at [372, 193] on input "text" at bounding box center [511, 178] width 625 height 32
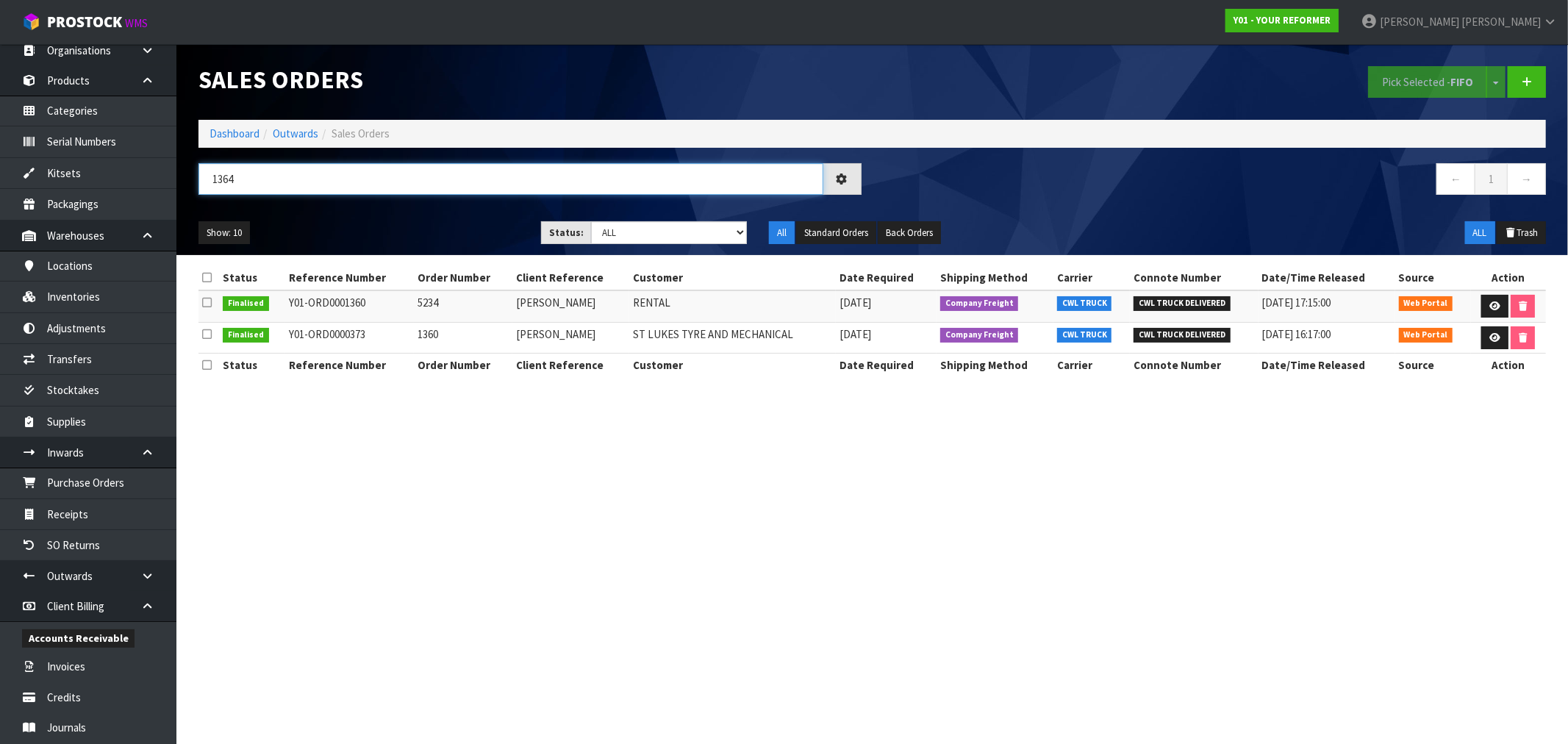
type input "1364"
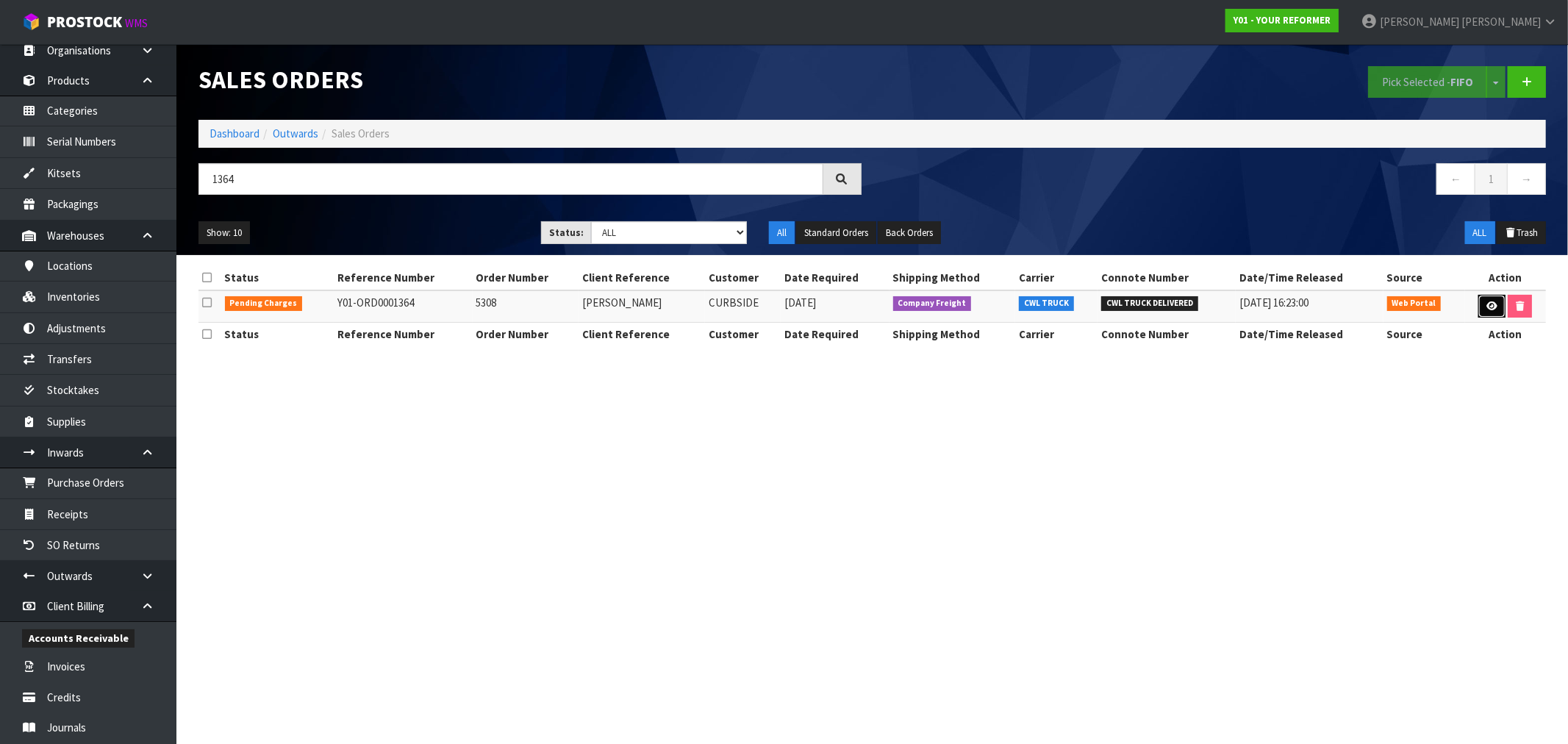
click at [1488, 312] on link at bounding box center [1492, 306] width 28 height 23
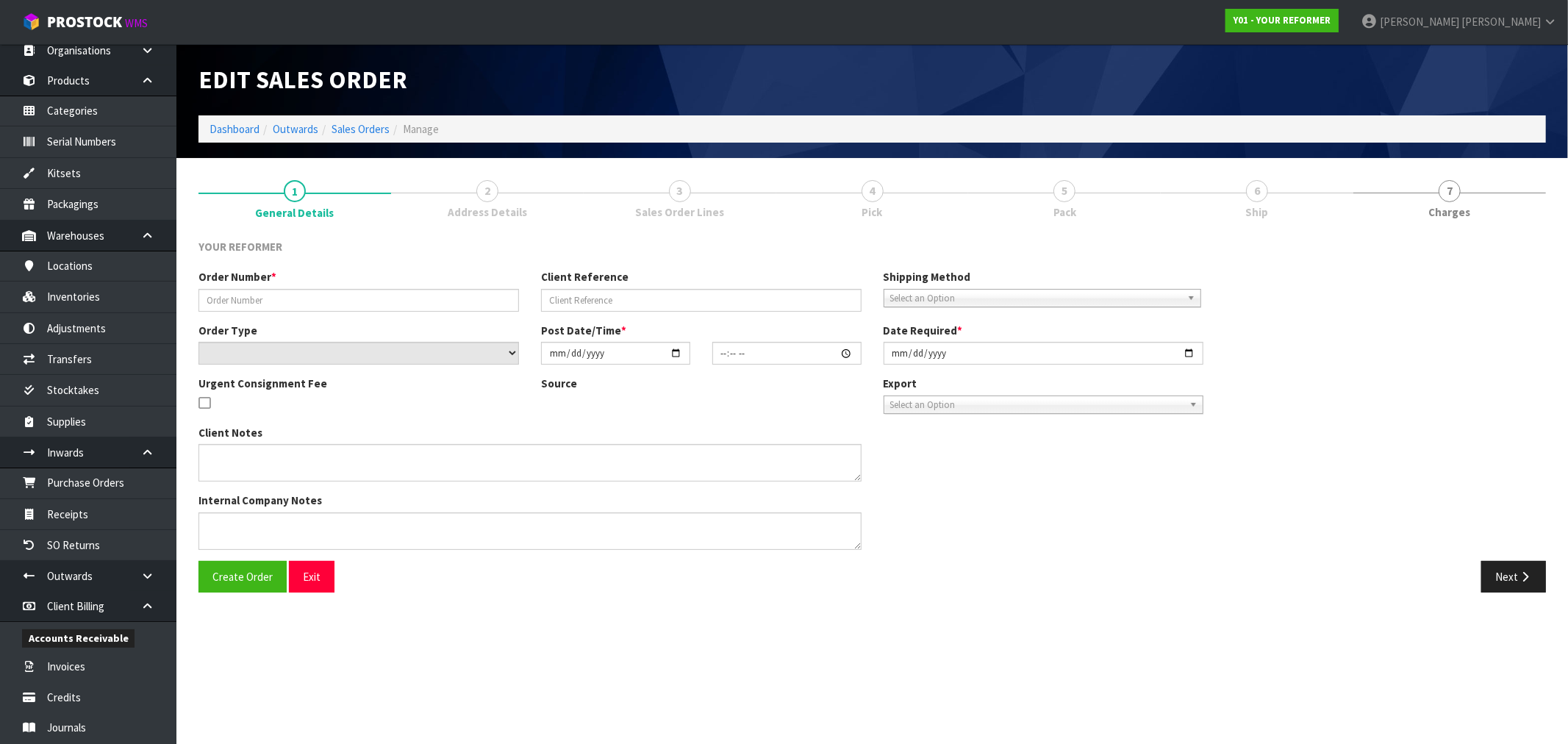
type input "5308"
type input "[PERSON_NAME]"
select select "number:0"
type input "[DATE]"
type input "11:53:00.000"
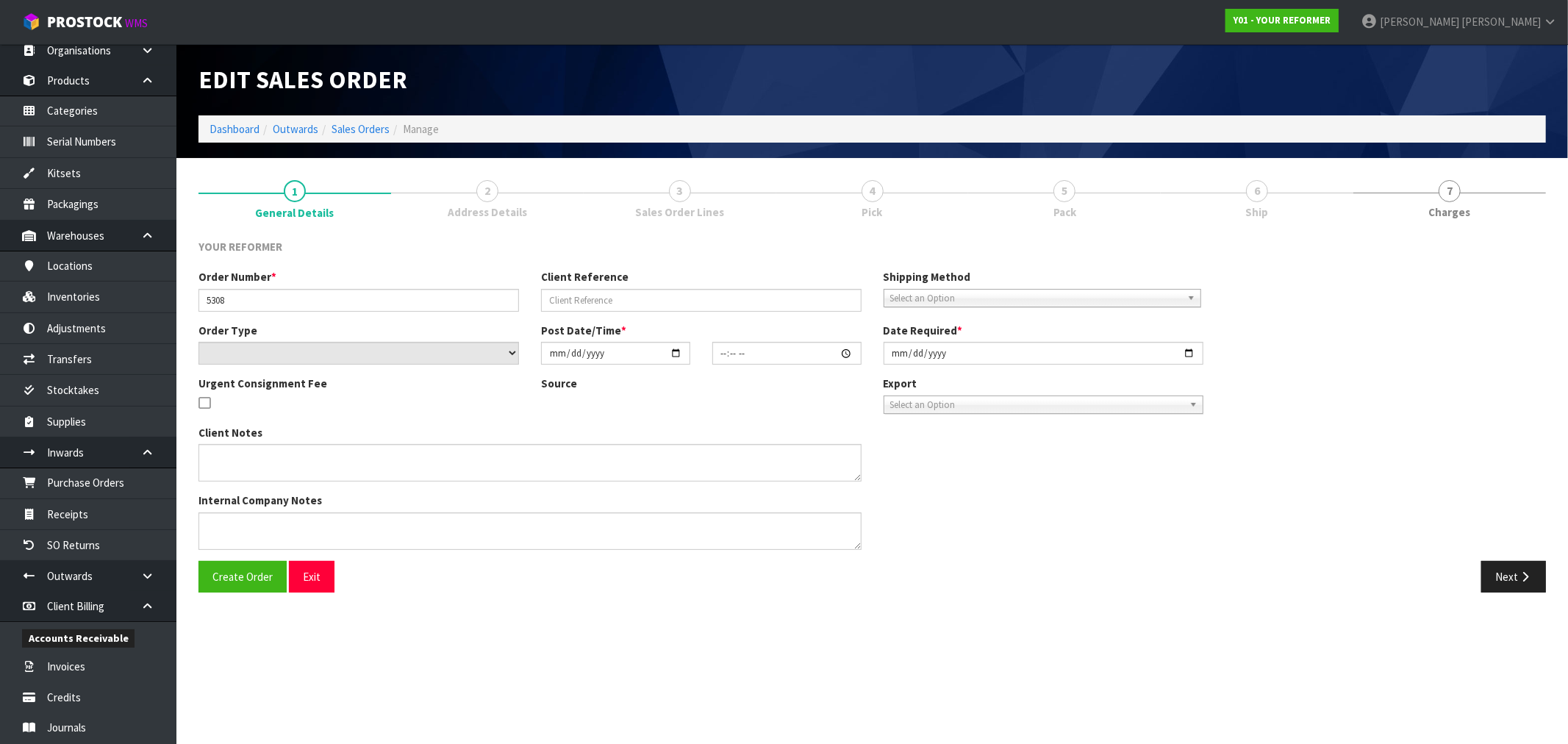
type input "[DATE]"
type textarea "[PERSON_NAME] [STREET_ADDRESS][PERSON_NAME] [PHONE_NUMBER]"
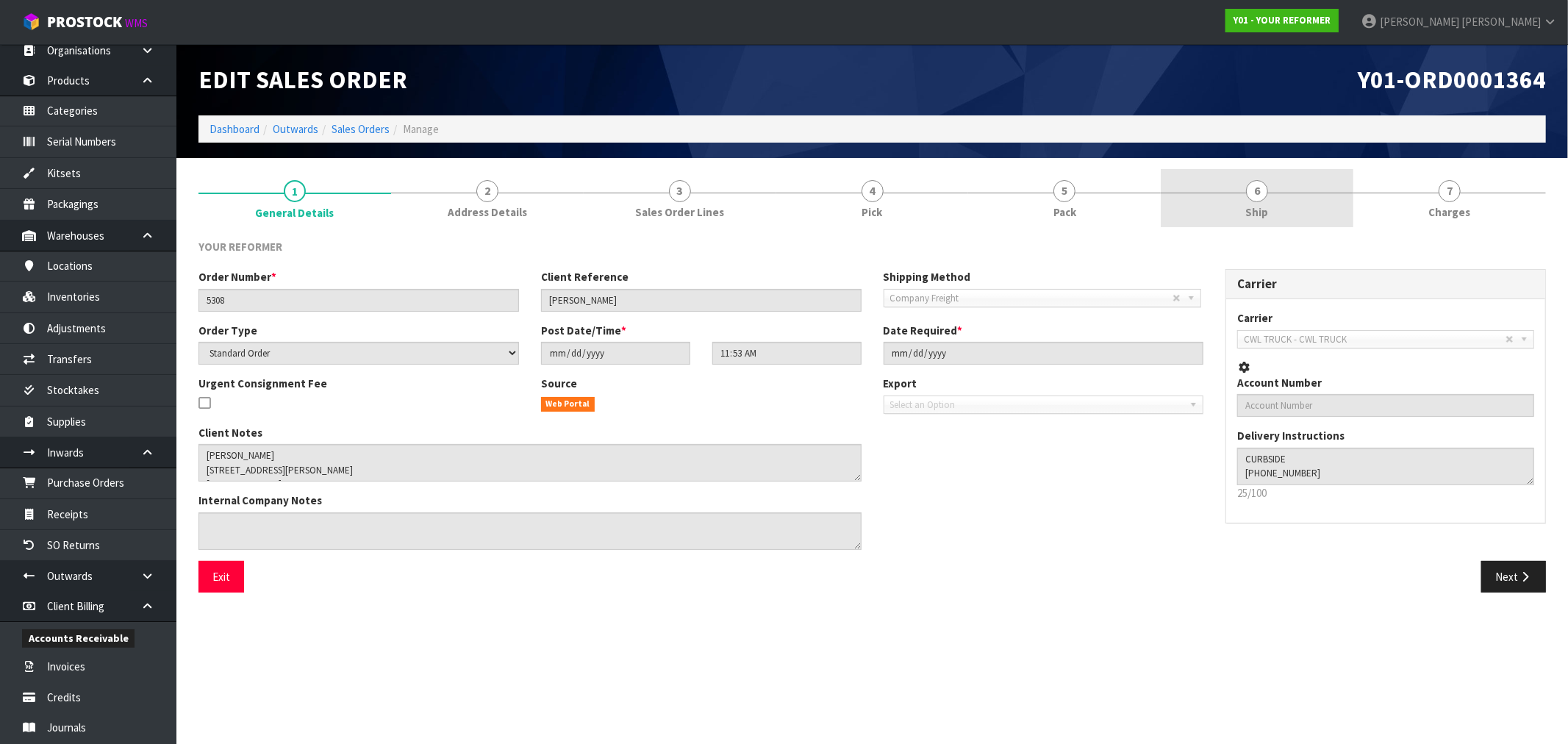
click at [1305, 199] on link "6 Ship" at bounding box center [1257, 197] width 192 height 58
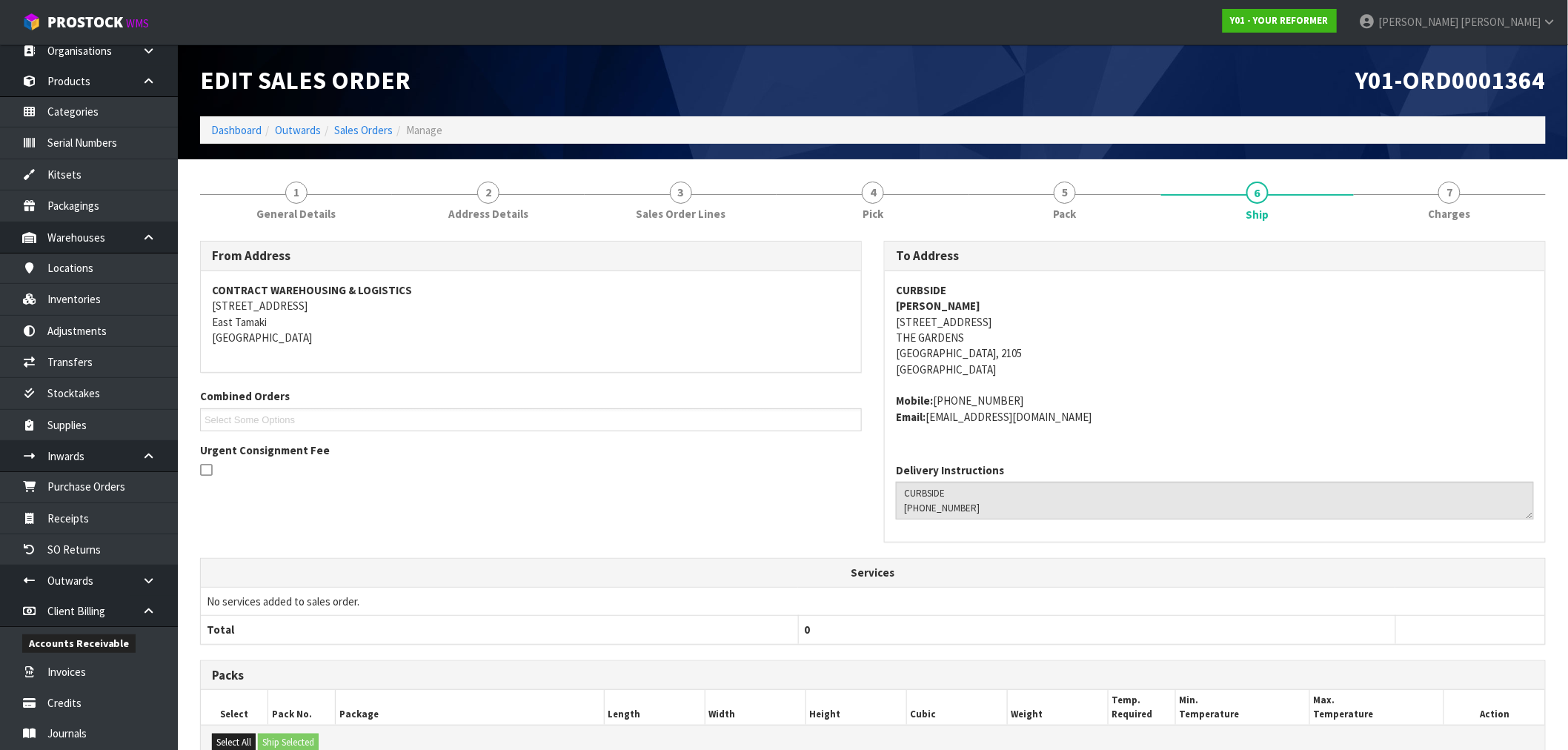
click at [1442, 209] on span "Charges" at bounding box center [1450, 214] width 43 height 16
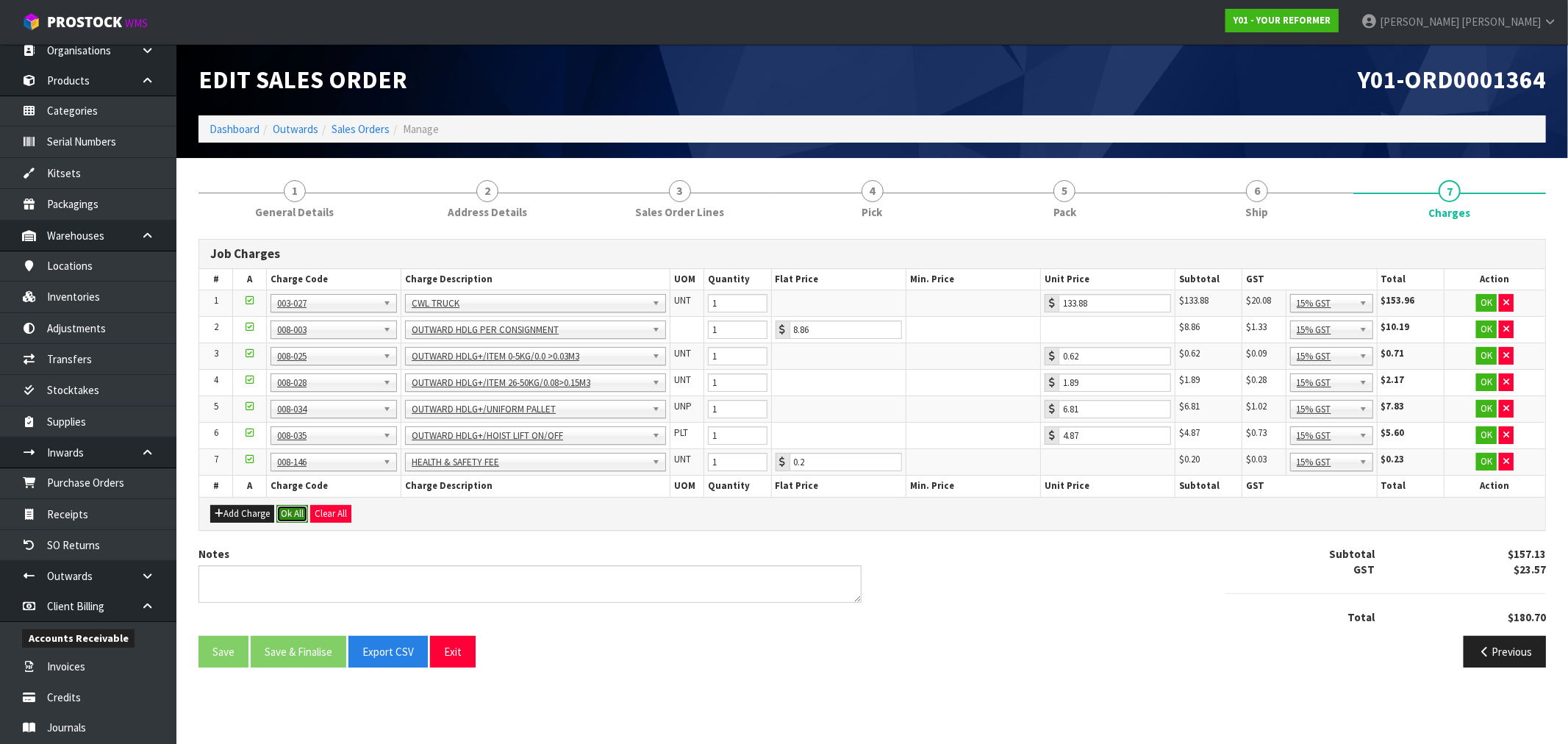
click at [285, 516] on button "Ok All" at bounding box center [292, 514] width 32 height 17
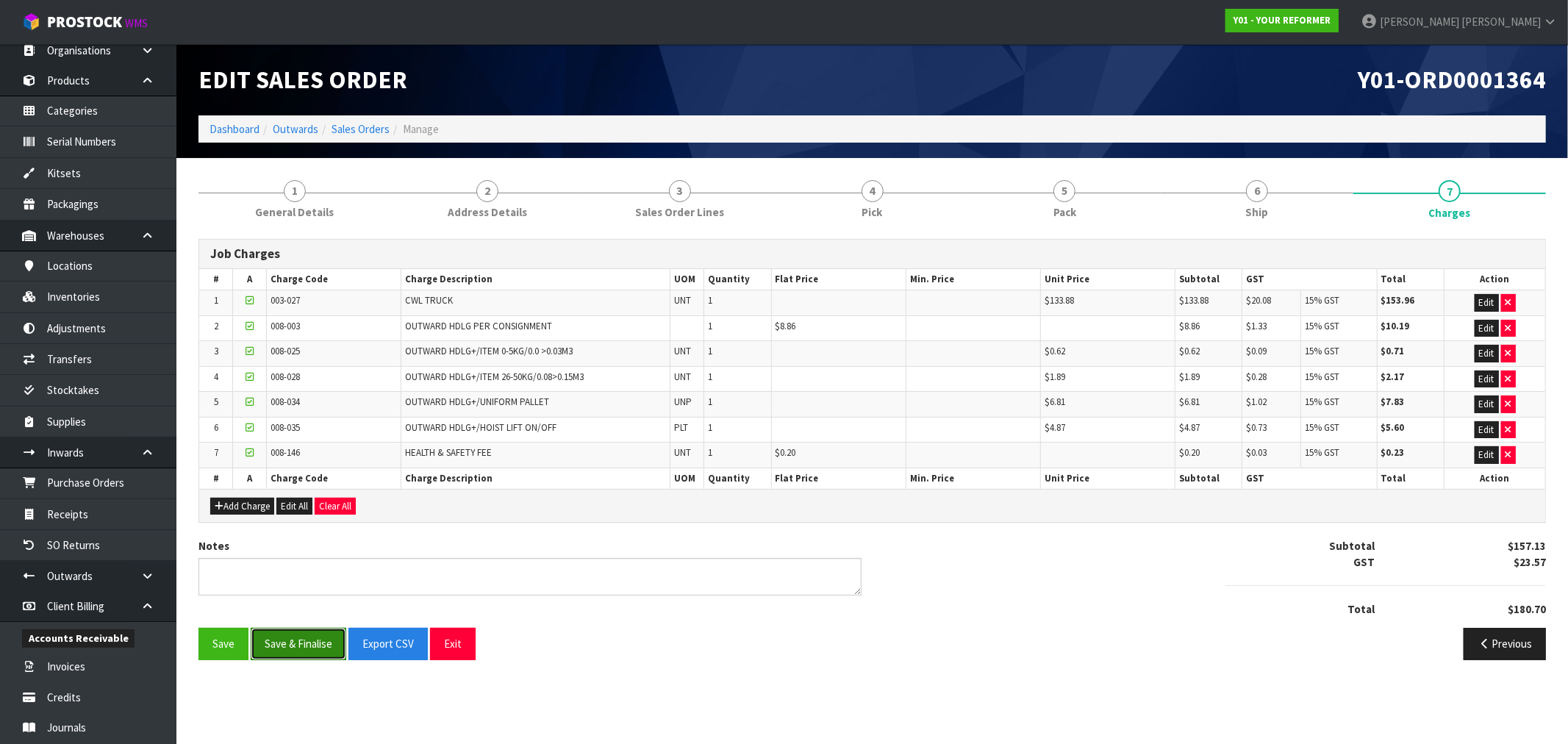
click at [306, 647] on button "Save & Finalise" at bounding box center [298, 643] width 96 height 32
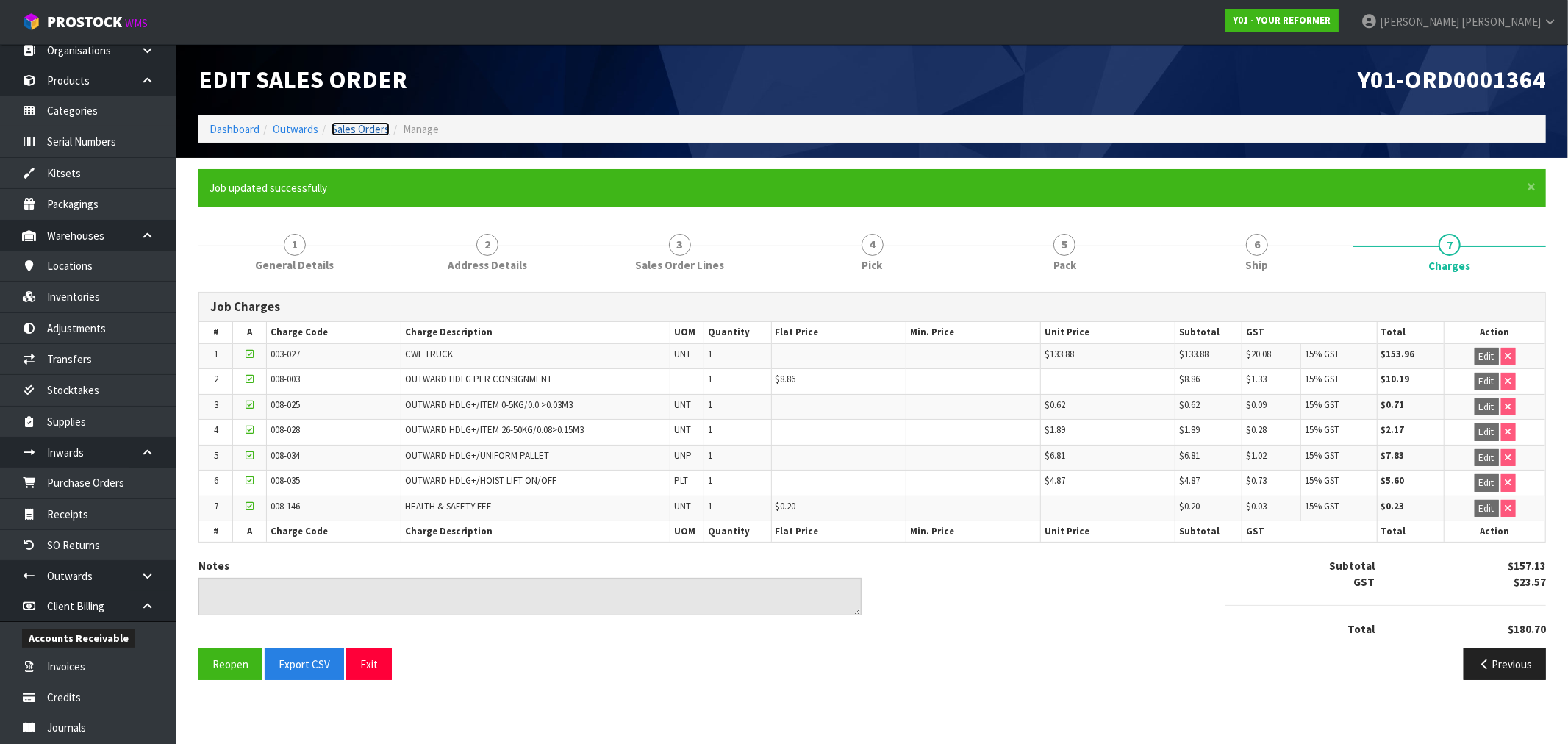
click at [363, 134] on link "Sales Orders" at bounding box center [360, 129] width 58 height 14
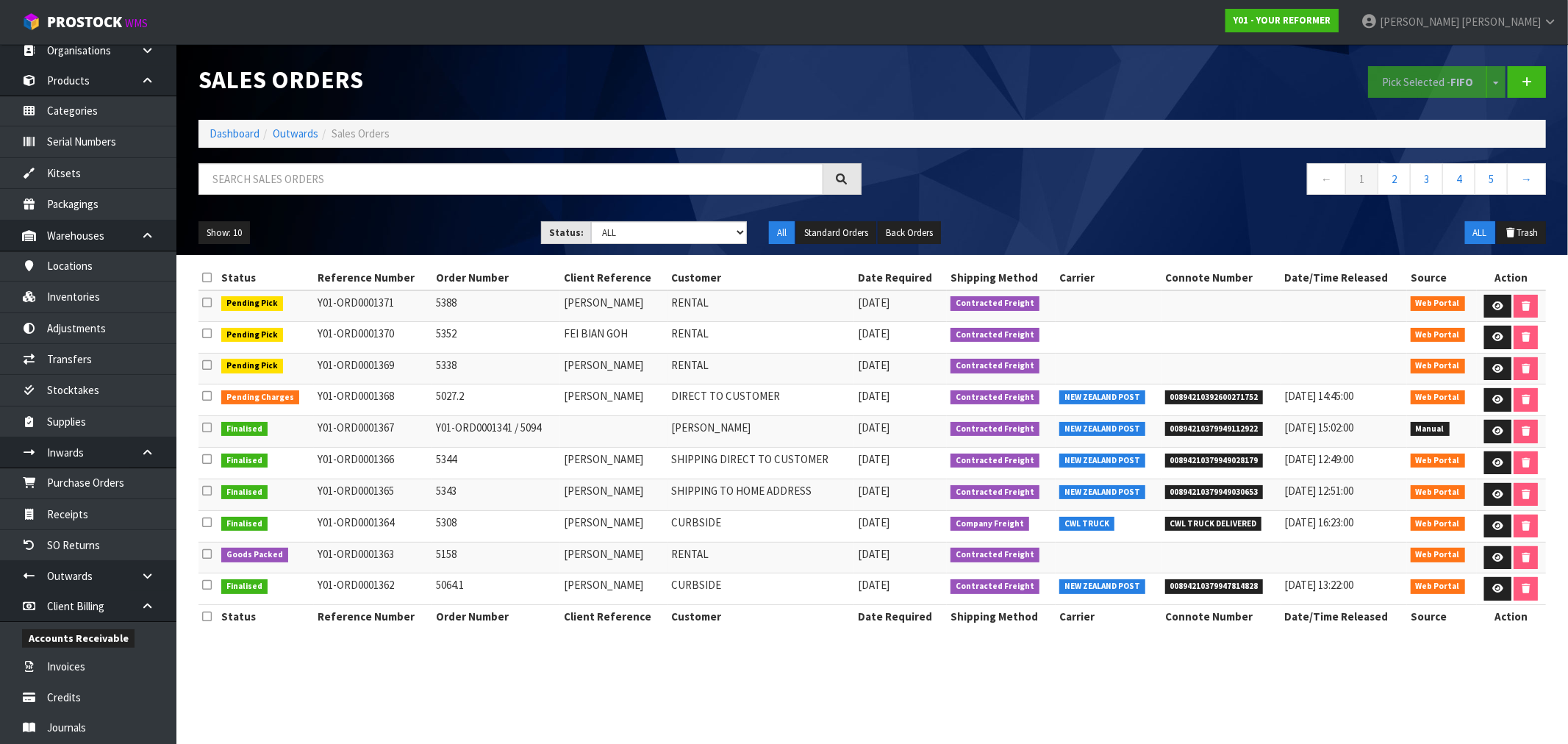
click at [262, 129] on li "Outwards" at bounding box center [289, 134] width 59 height 16
click at [255, 132] on link "Dashboard" at bounding box center [235, 134] width 50 height 14
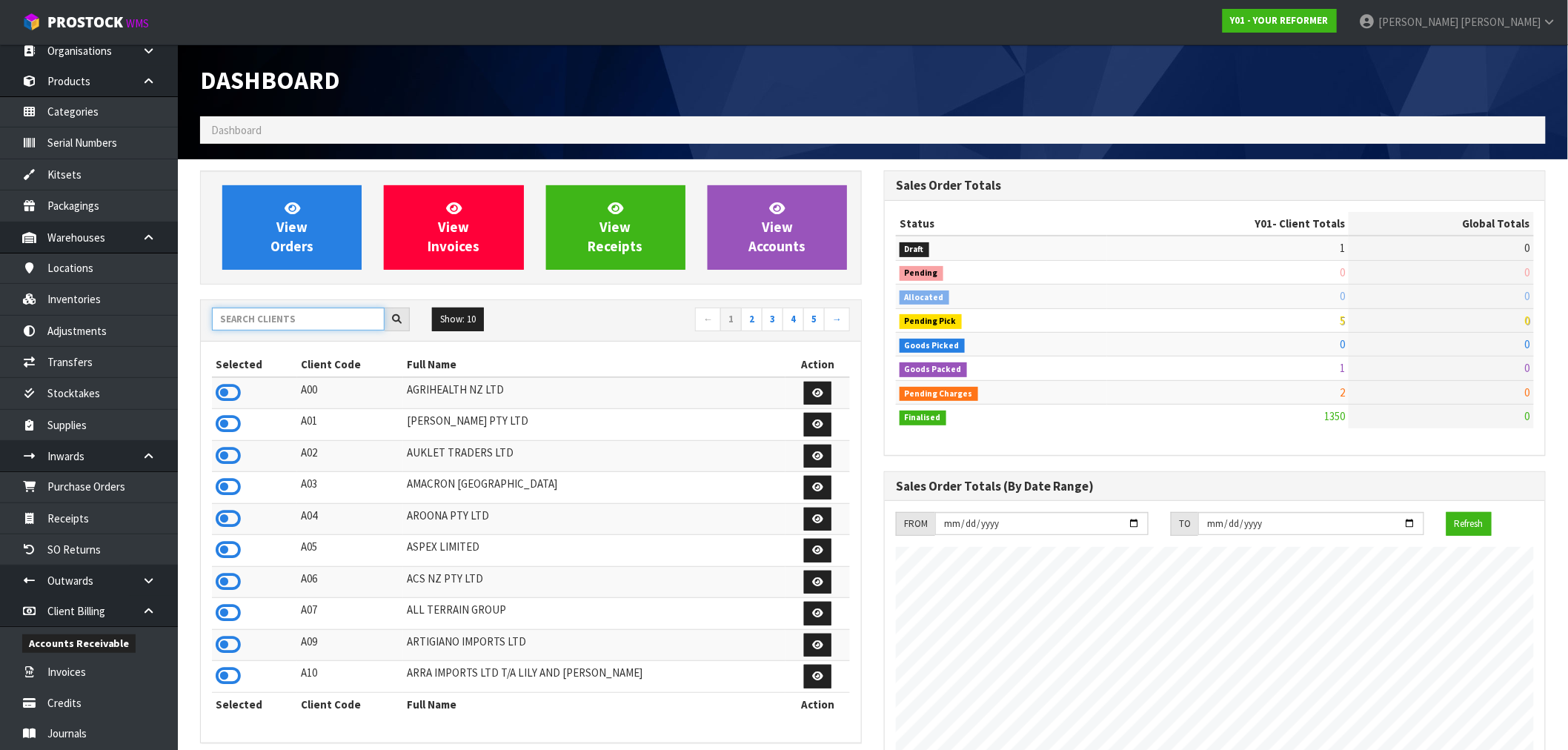
click at [309, 317] on input "text" at bounding box center [298, 319] width 173 height 23
type input "V04"
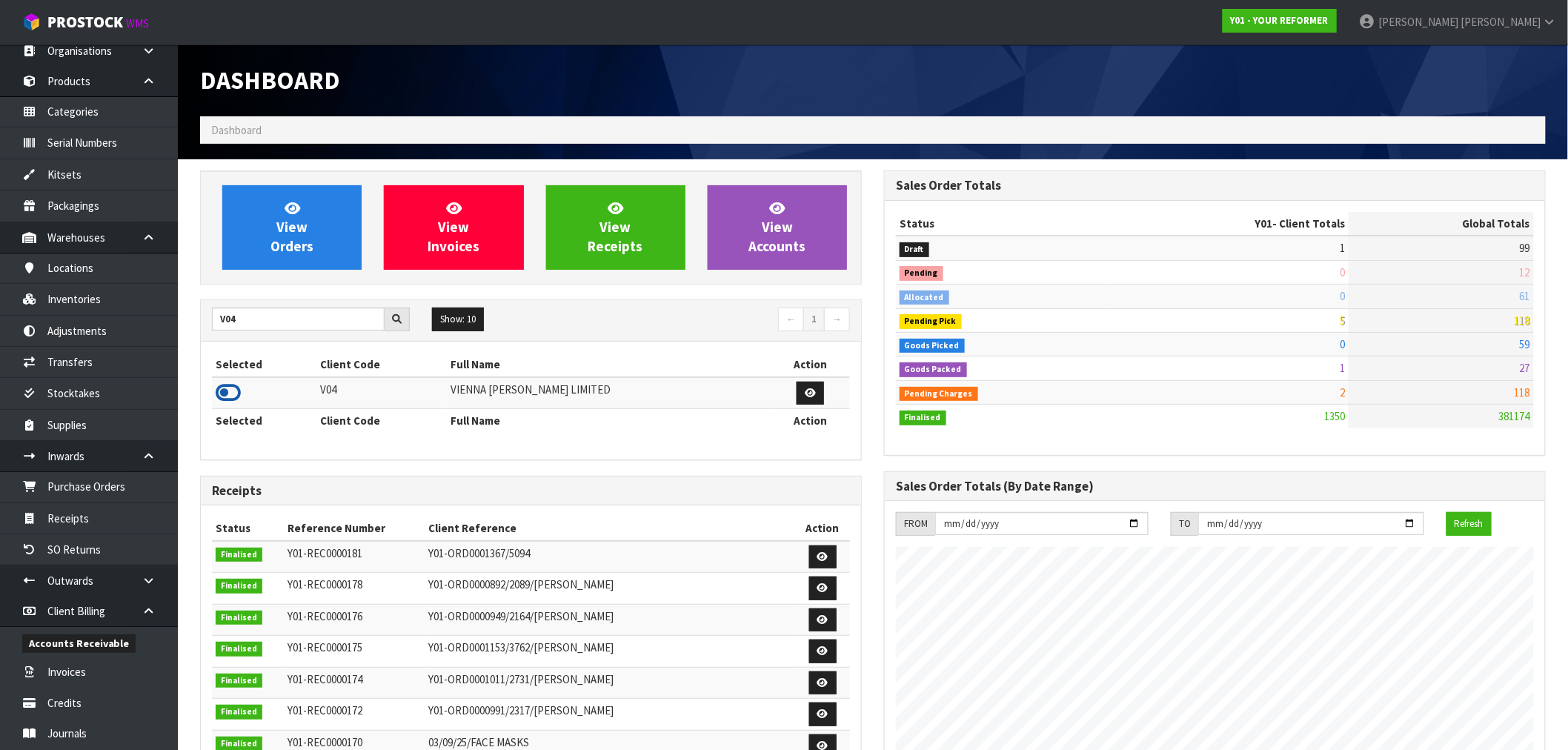
drag, startPoint x: 228, startPoint y: 390, endPoint x: 243, endPoint y: 352, distance: 40.9
click at [228, 389] on icon at bounding box center [228, 393] width 25 height 23
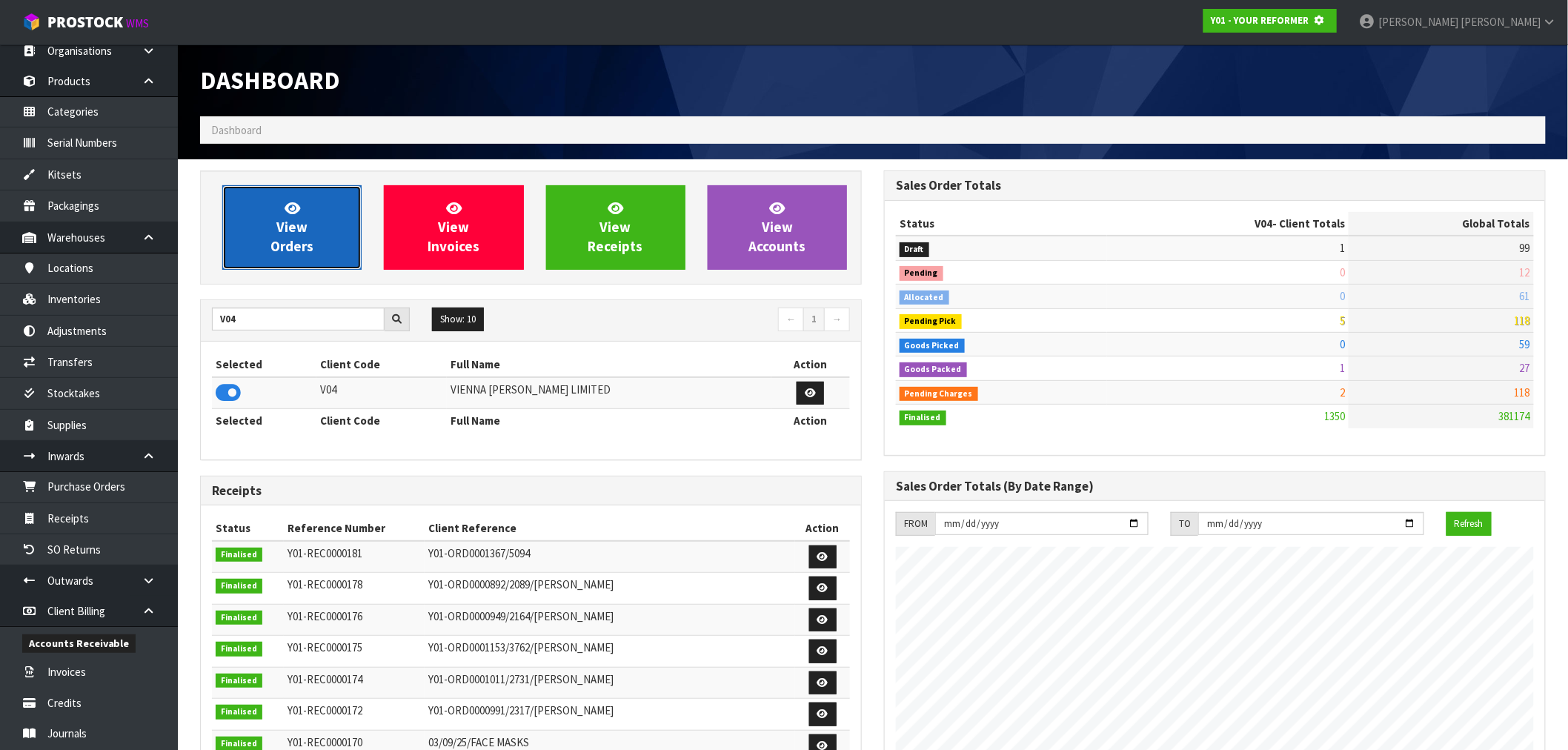
scroll to position [739909, 740249]
click at [309, 231] on link "View Orders" at bounding box center [292, 227] width 139 height 84
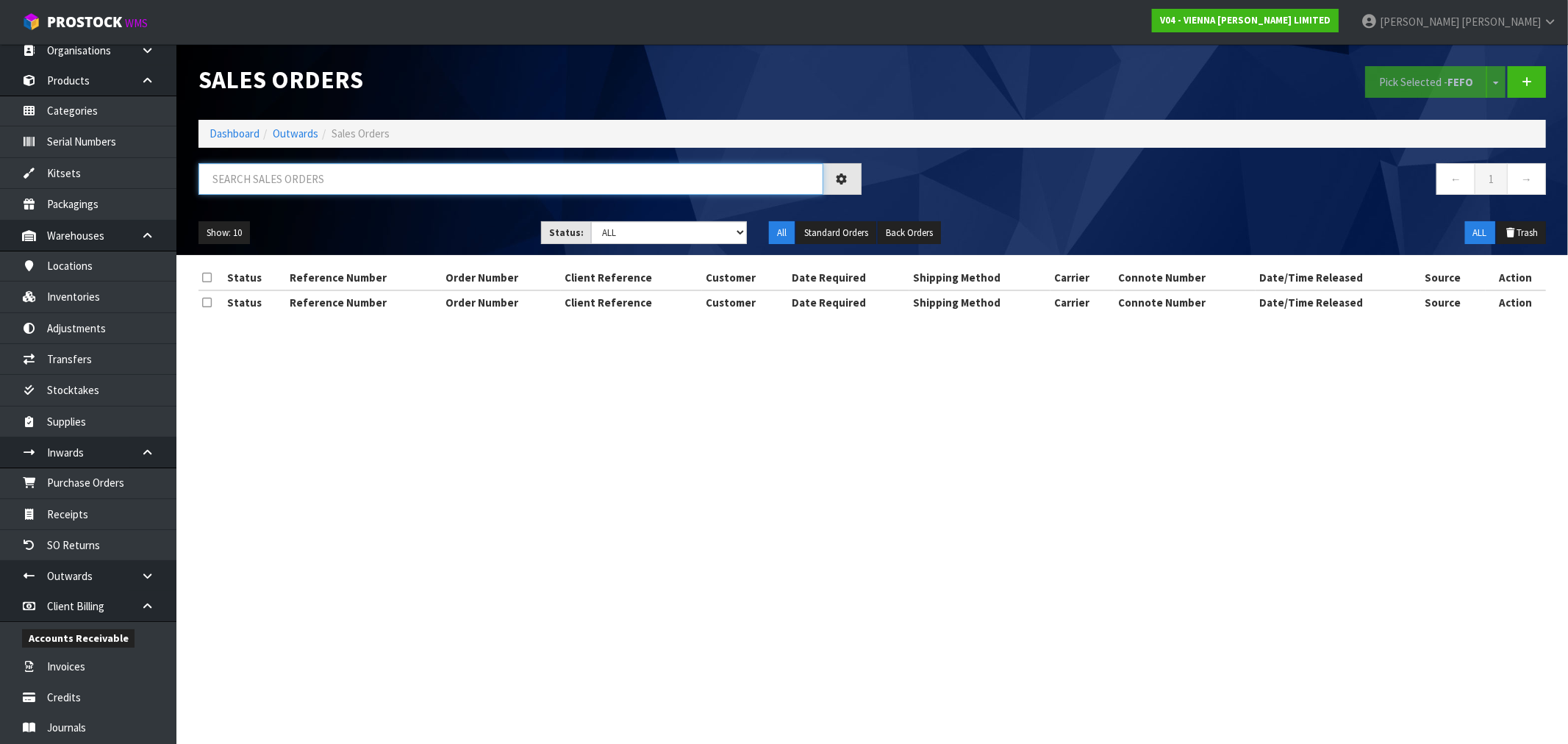
click at [343, 170] on input "text" at bounding box center [511, 178] width 625 height 32
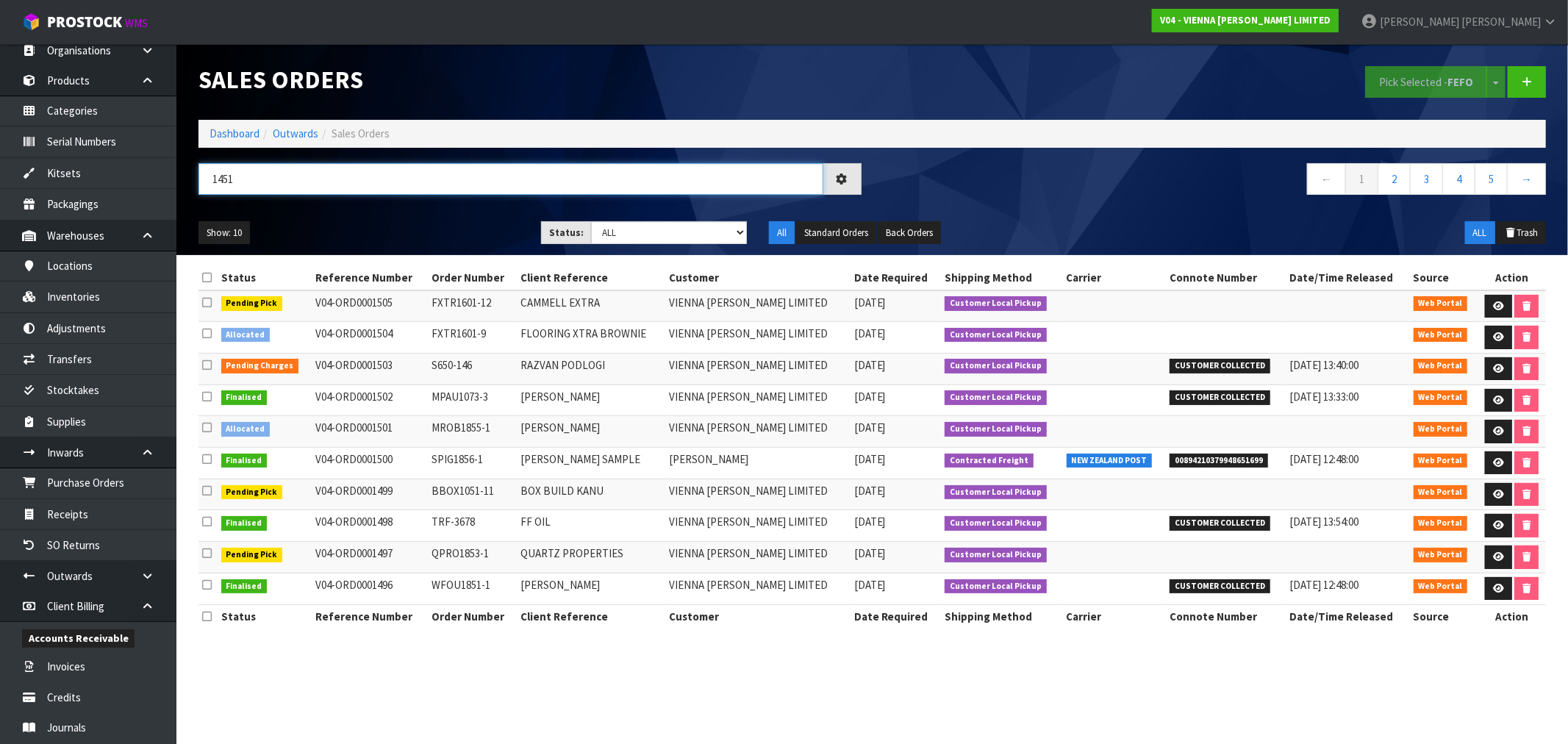
type input "1451"
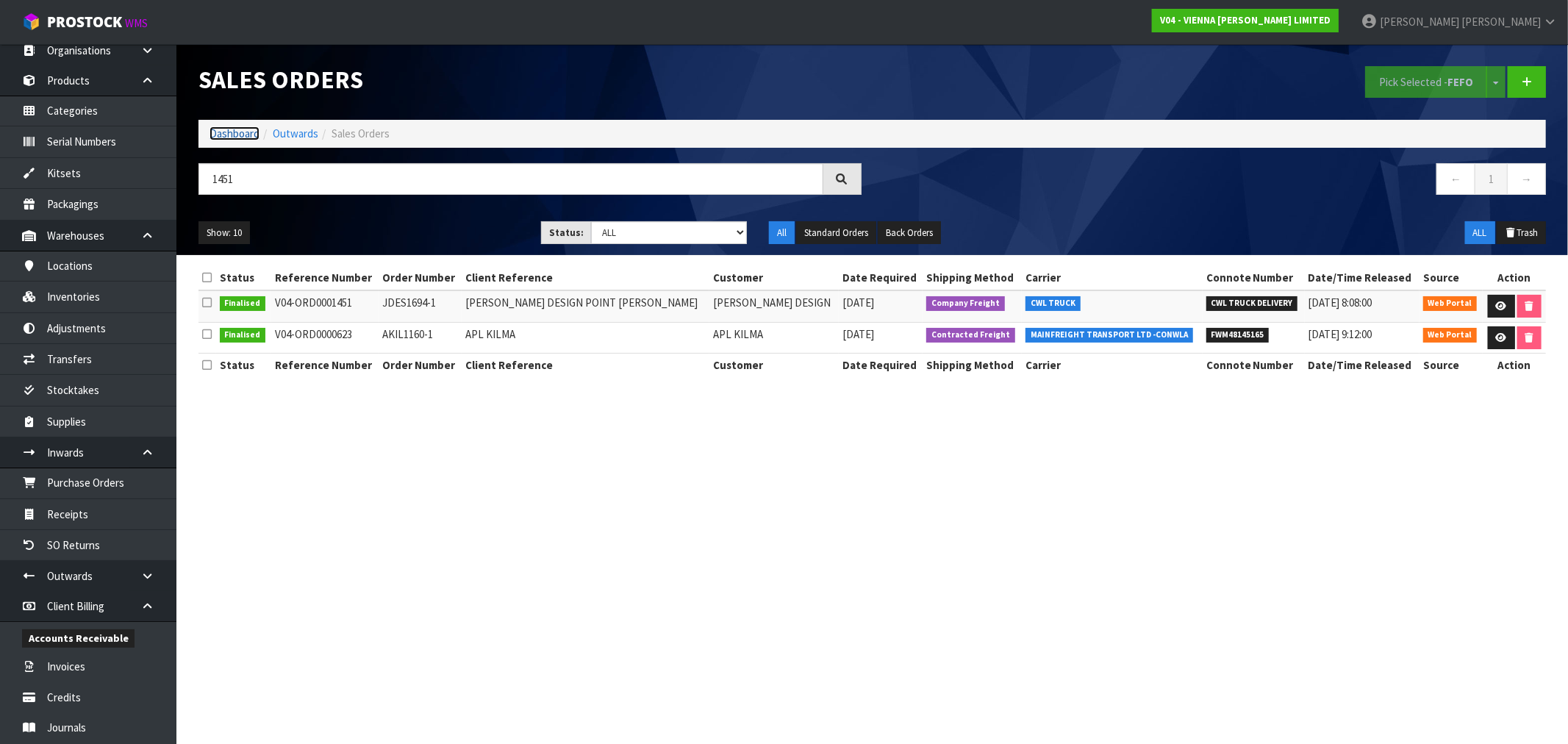
click at [236, 137] on link "Dashboard" at bounding box center [235, 134] width 50 height 14
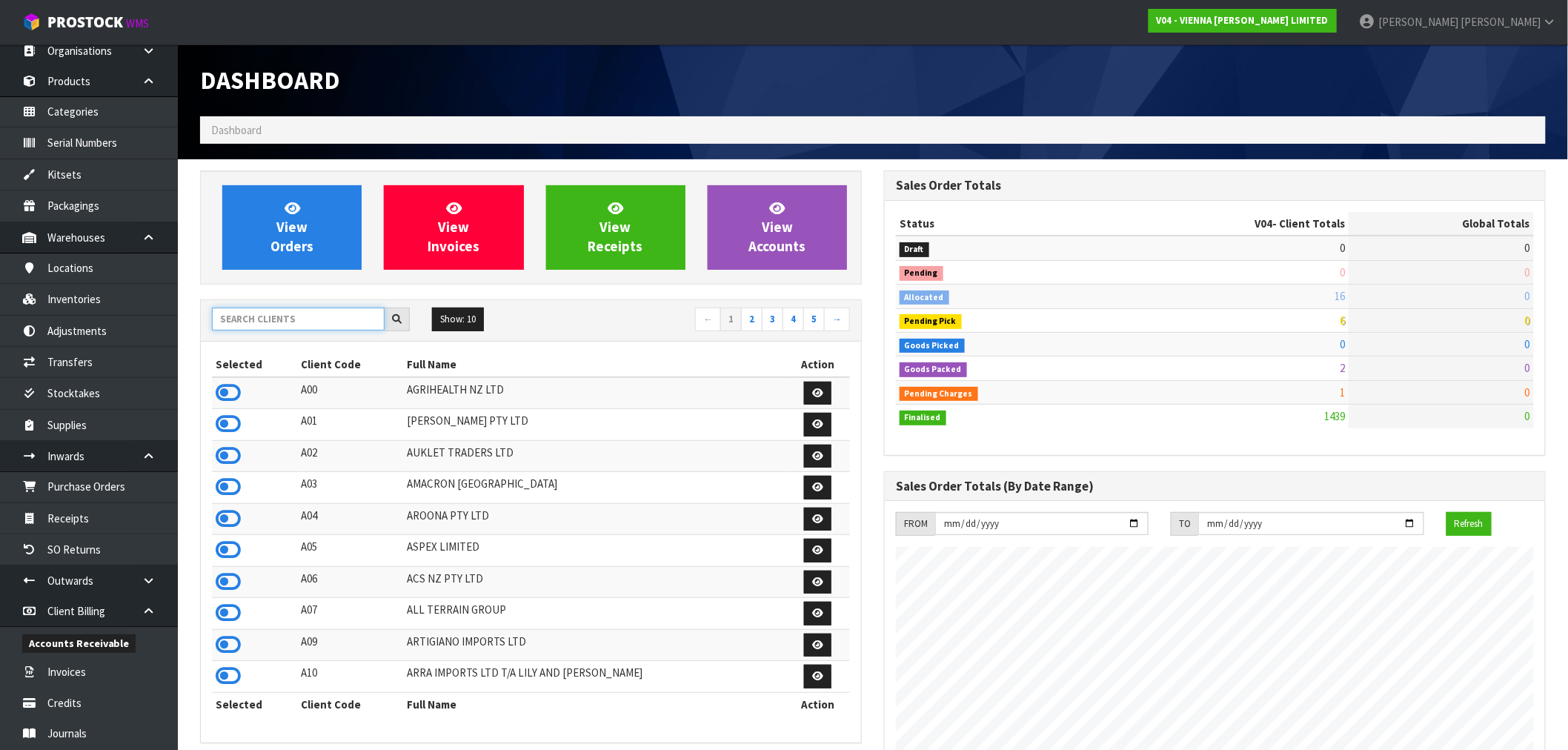
scroll to position [1122, 684]
click at [289, 321] on input "text" at bounding box center [298, 319] width 173 height 23
click at [288, 321] on input "text" at bounding box center [298, 319] width 173 height 23
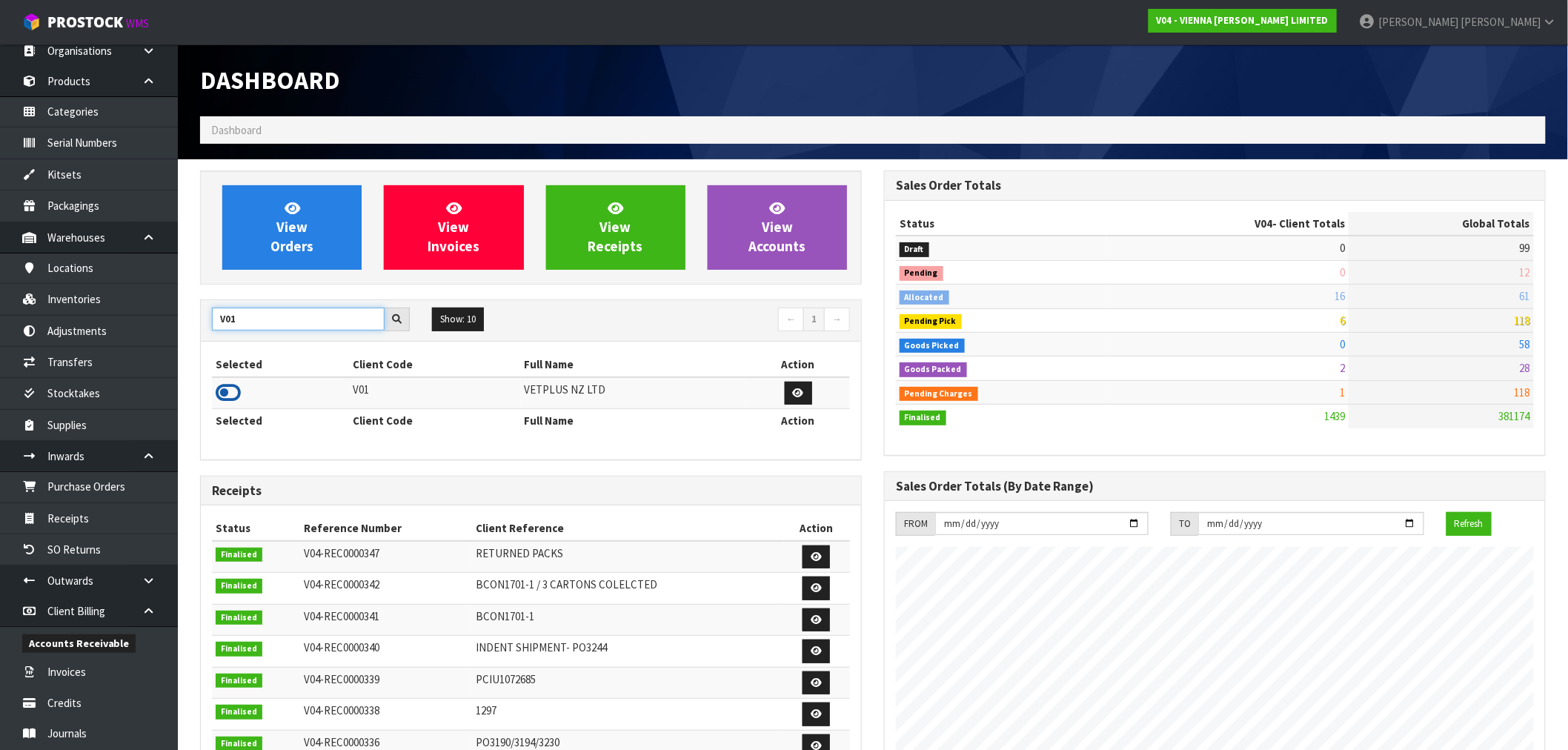
type input "V01"
click at [235, 395] on icon at bounding box center [228, 393] width 25 height 23
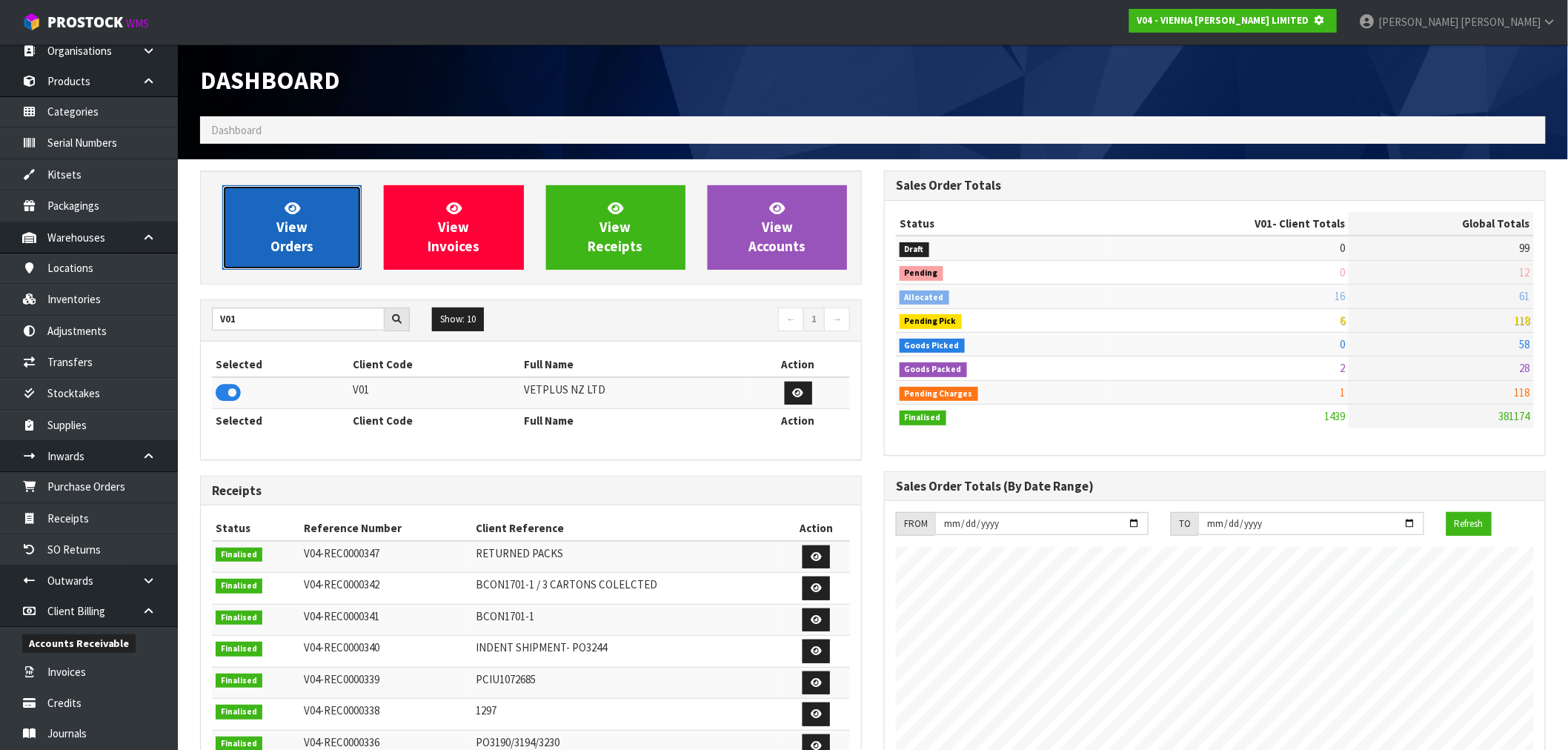
scroll to position [739909, 740249]
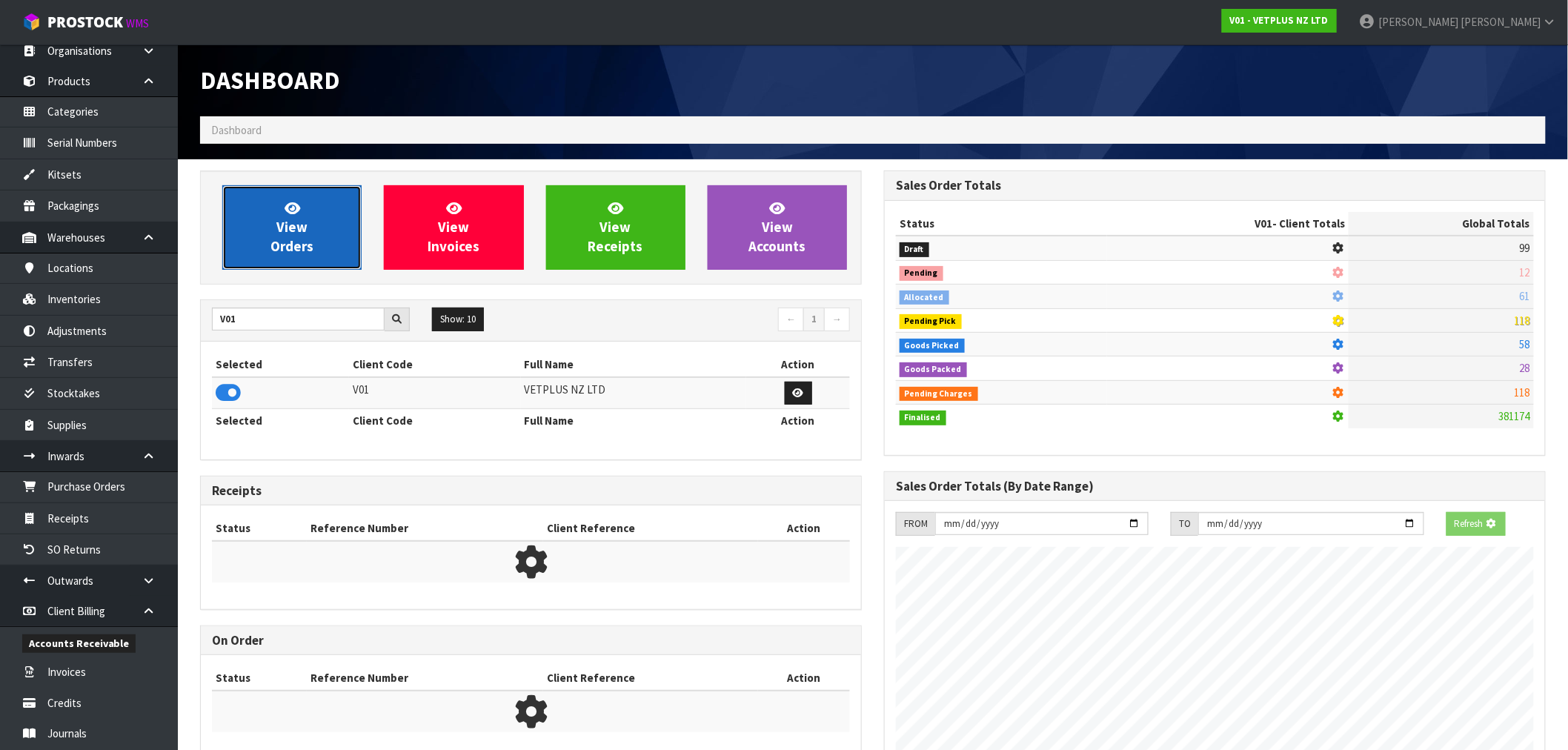
click at [290, 253] on span "View Orders" at bounding box center [291, 227] width 43 height 56
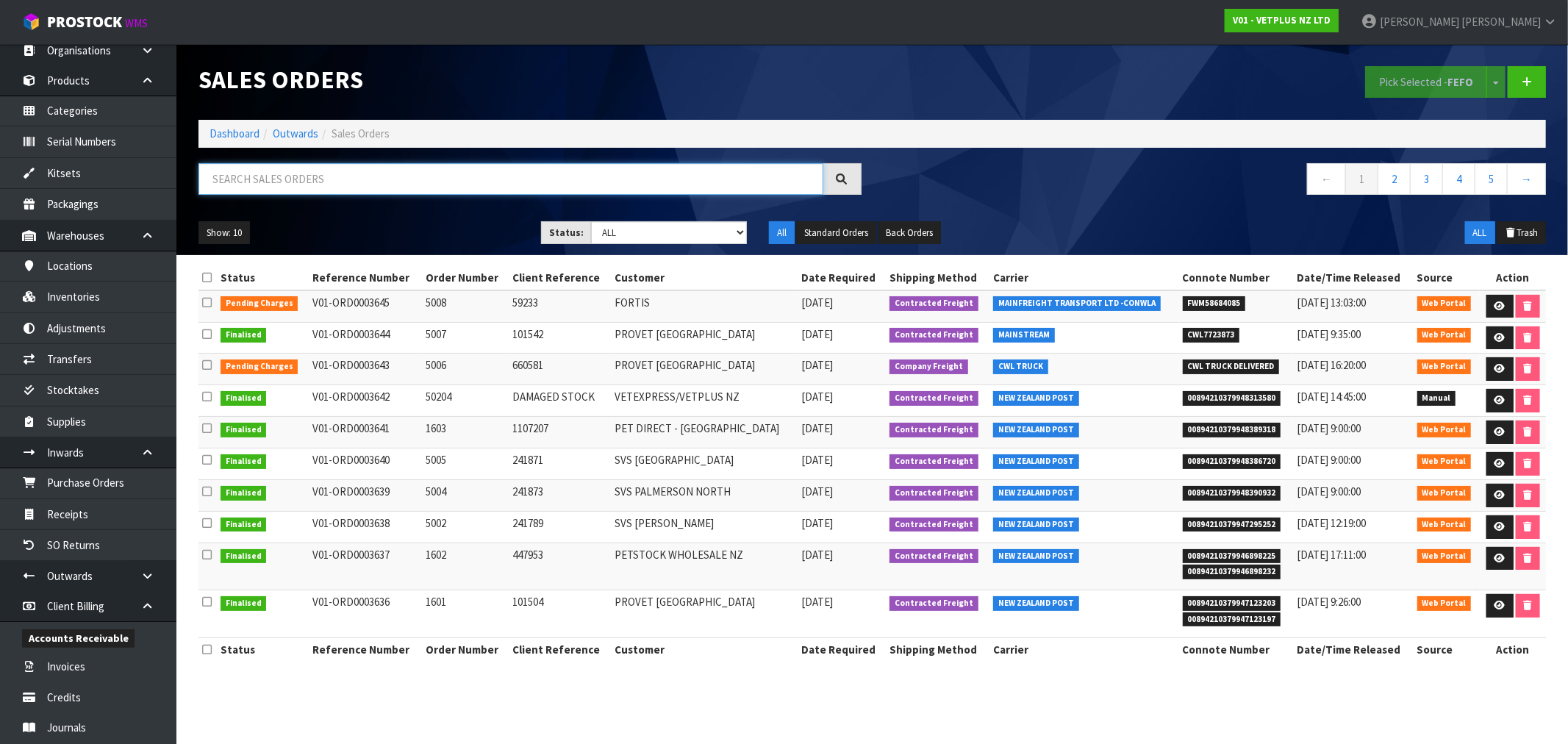
click at [362, 178] on input "text" at bounding box center [511, 178] width 625 height 32
type input "3643"
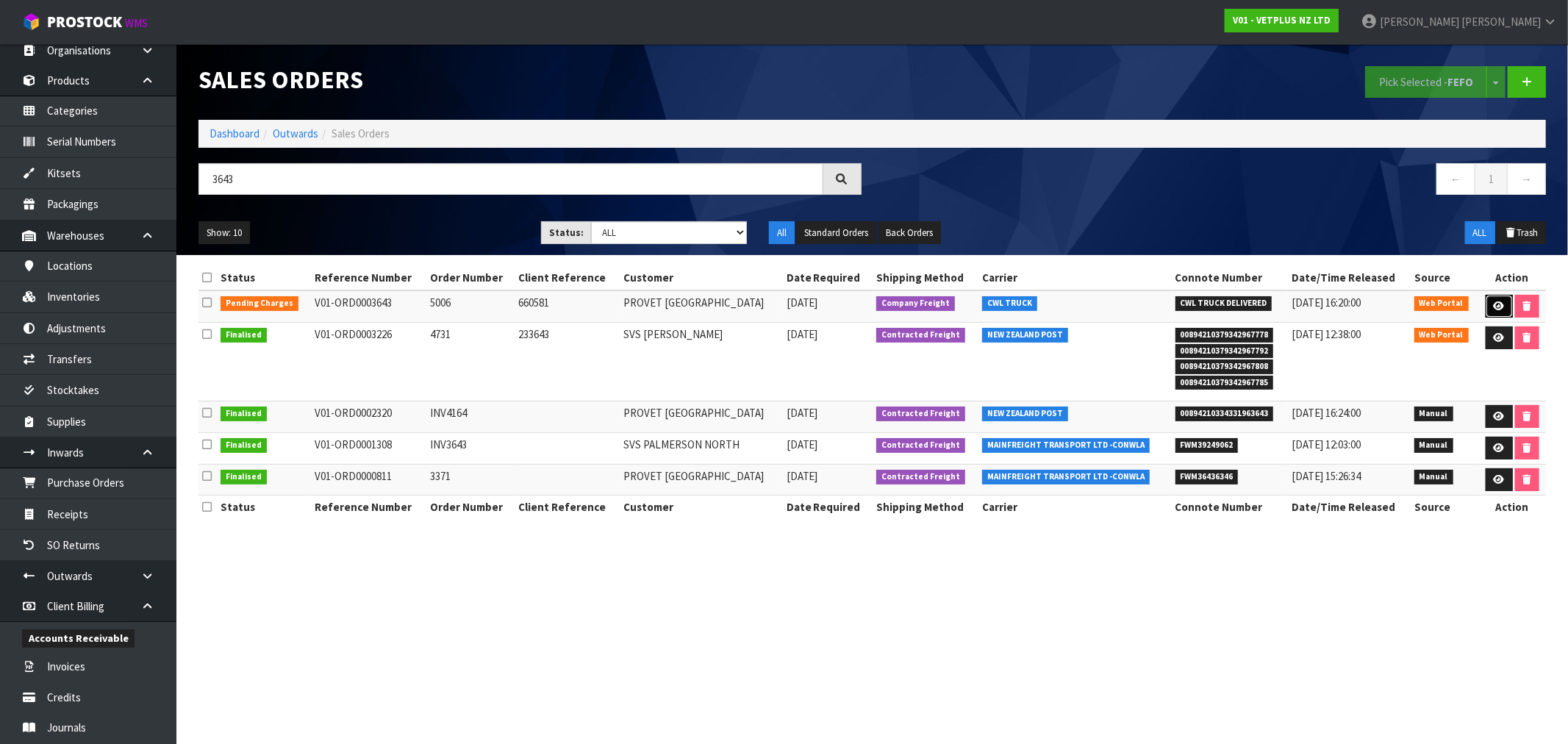
click at [1494, 304] on icon at bounding box center [1499, 306] width 11 height 9
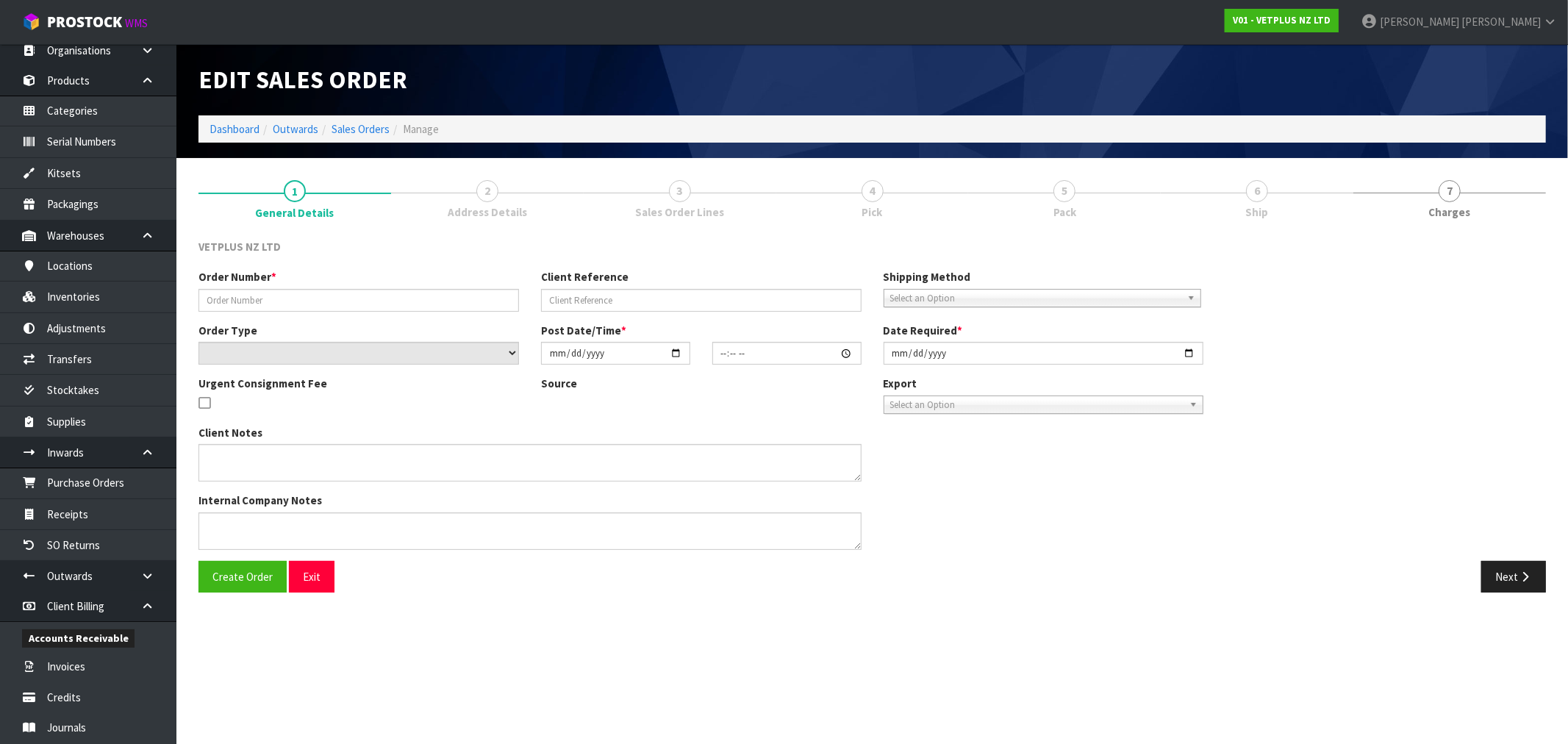
type input "5006"
type input "660581"
select select "number:0"
type input "[DATE]"
type input "14:25:00.000"
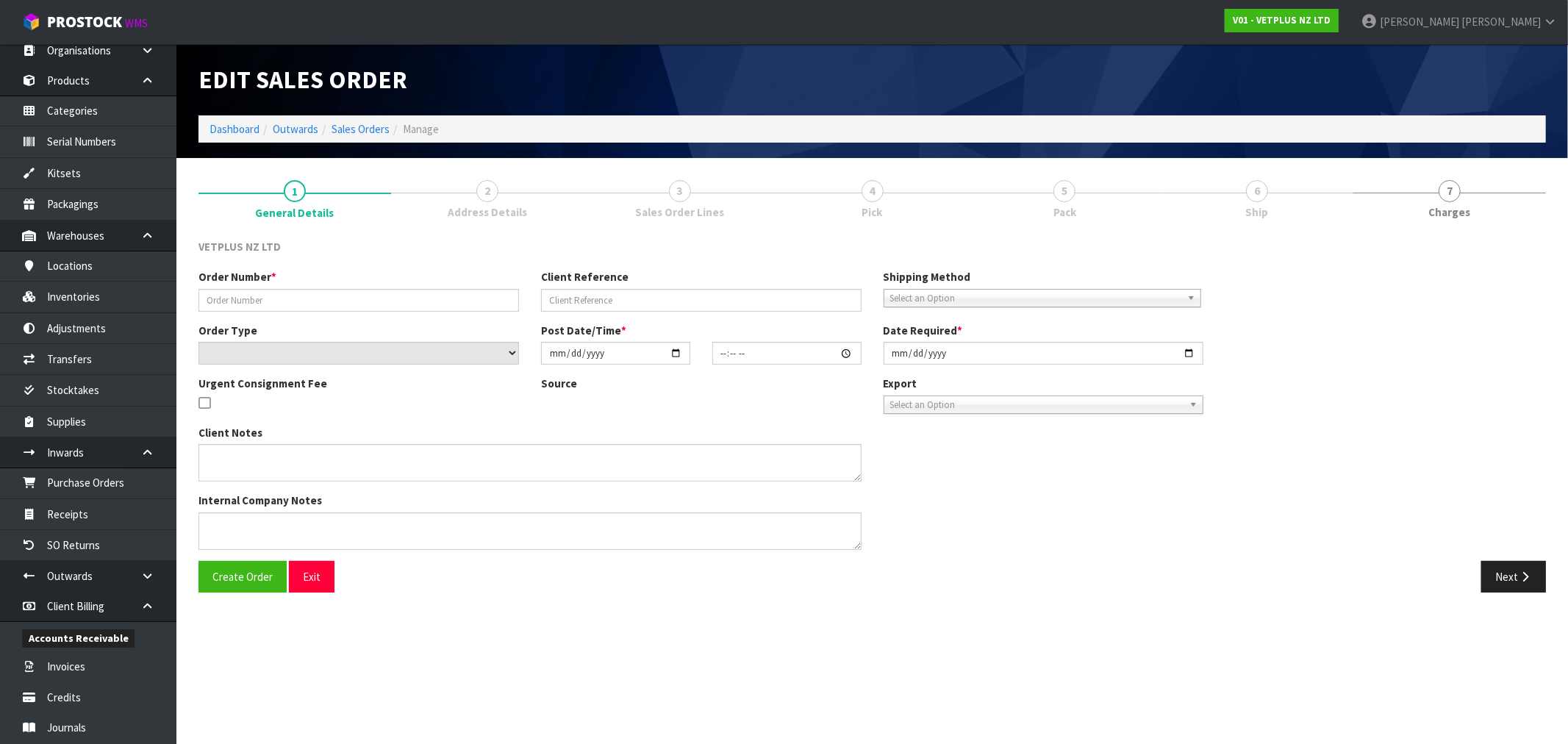
type input "[DATE]"
type textarea "BACK ORDER: 50107 AKTIVAIT MED & LGE BREED CAPS 60 X 20 50840 COMPLIVIT 150G X …"
type textarea "REMOVED - 50907 X 4"
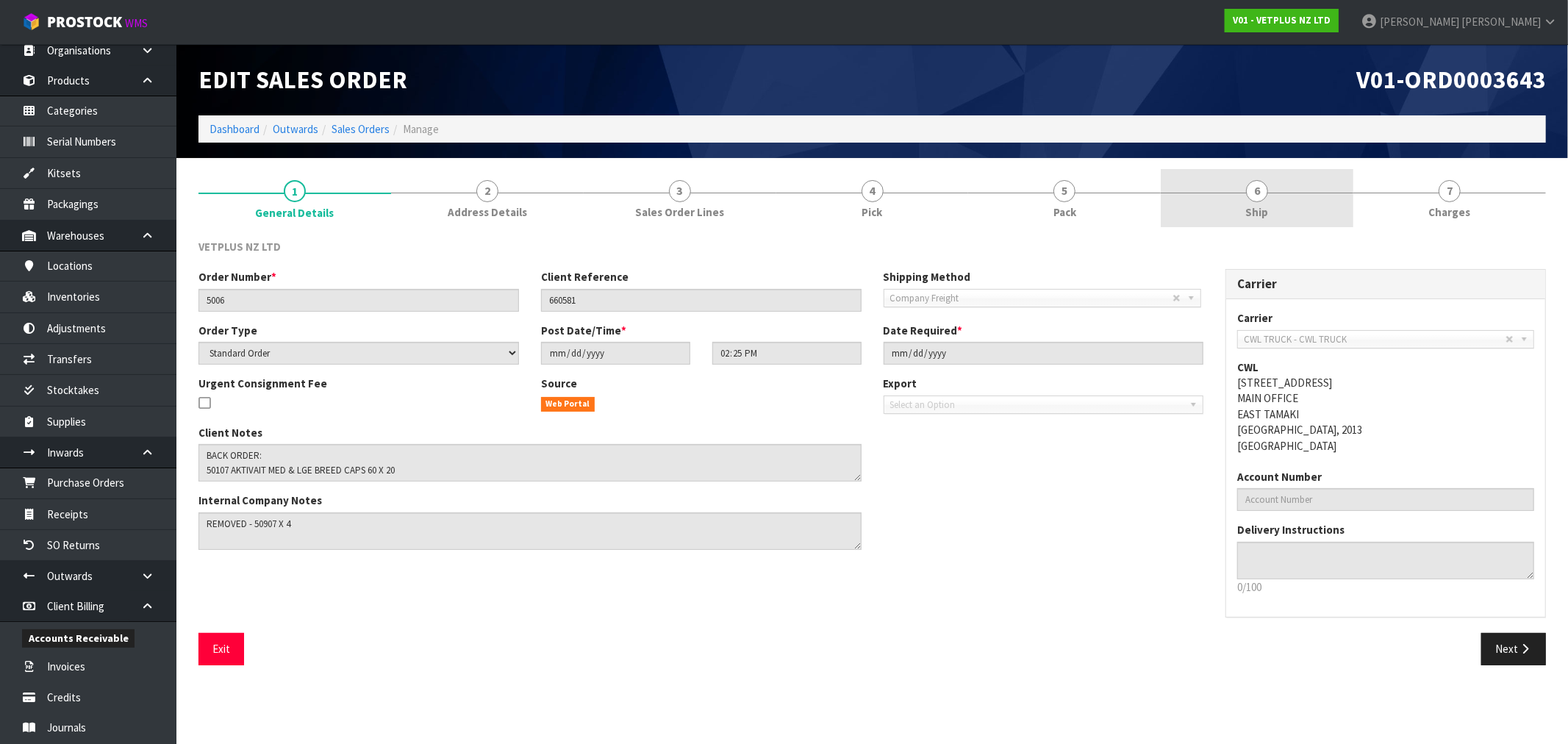
click at [1239, 209] on link "6 Ship" at bounding box center [1257, 197] width 192 height 58
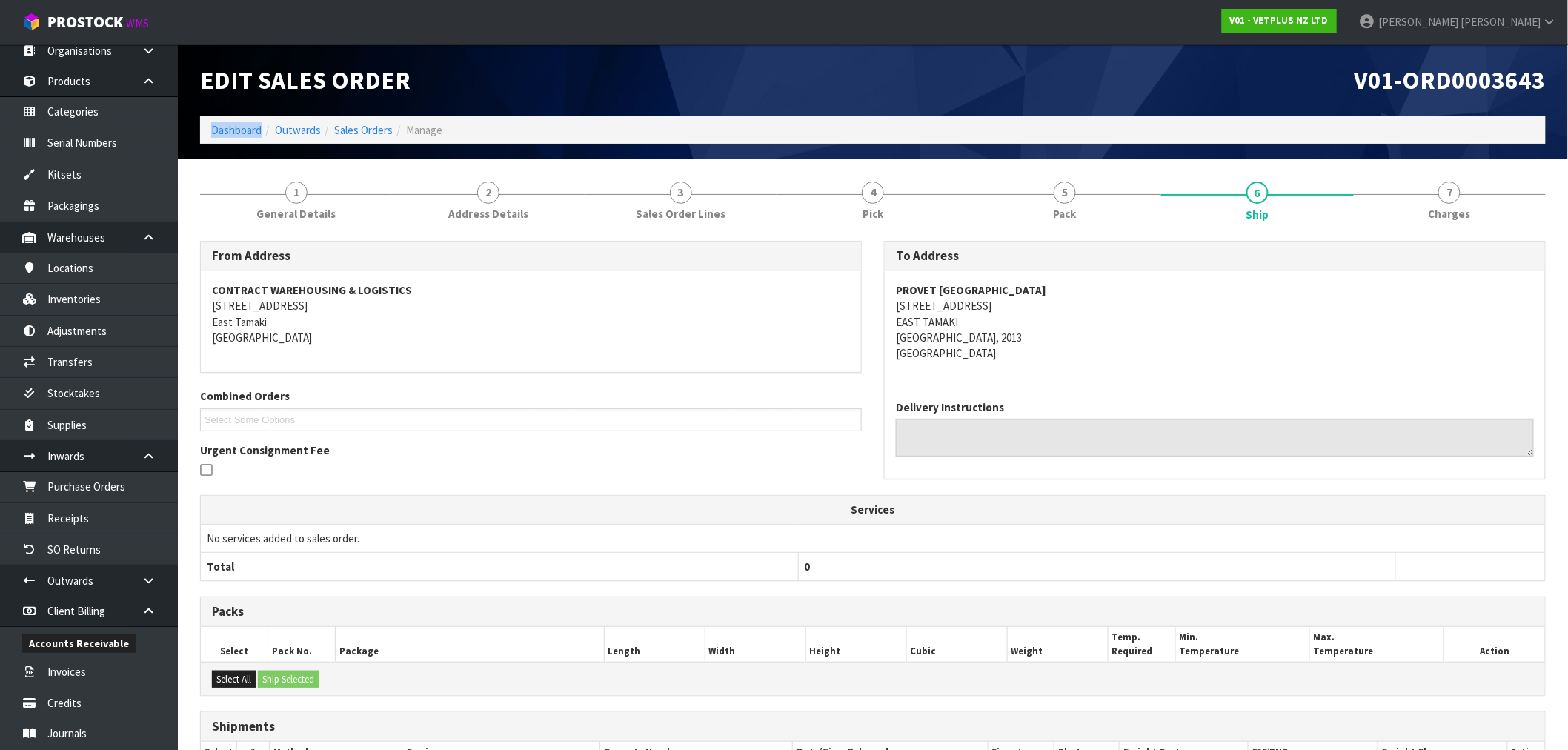
click at [262, 119] on ol "Dashboard Outwards Sales Orders Manage" at bounding box center [873, 130] width 1345 height 28
click at [256, 126] on link "Dashboard" at bounding box center [236, 130] width 50 height 14
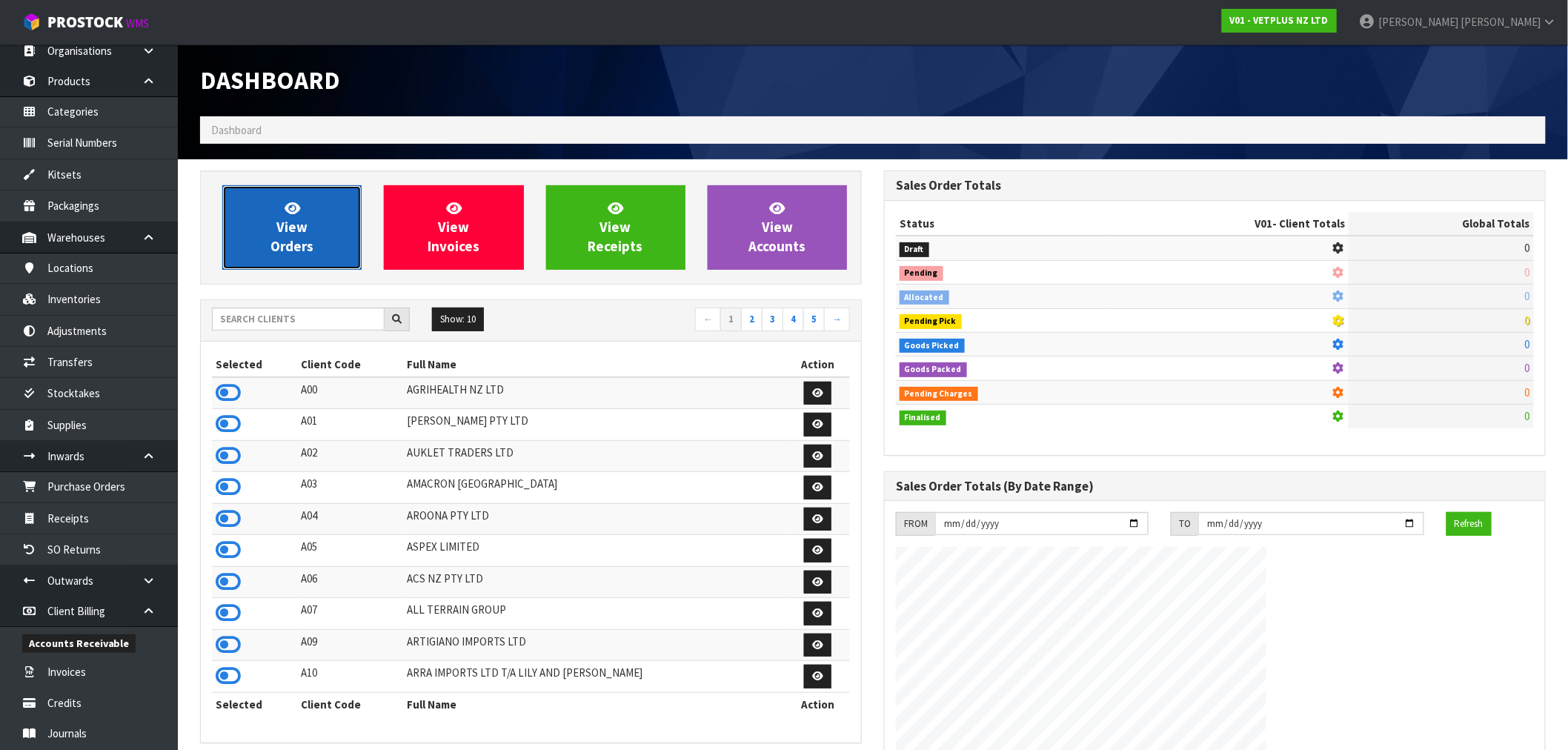
click at [345, 213] on link "View Orders" at bounding box center [292, 227] width 139 height 84
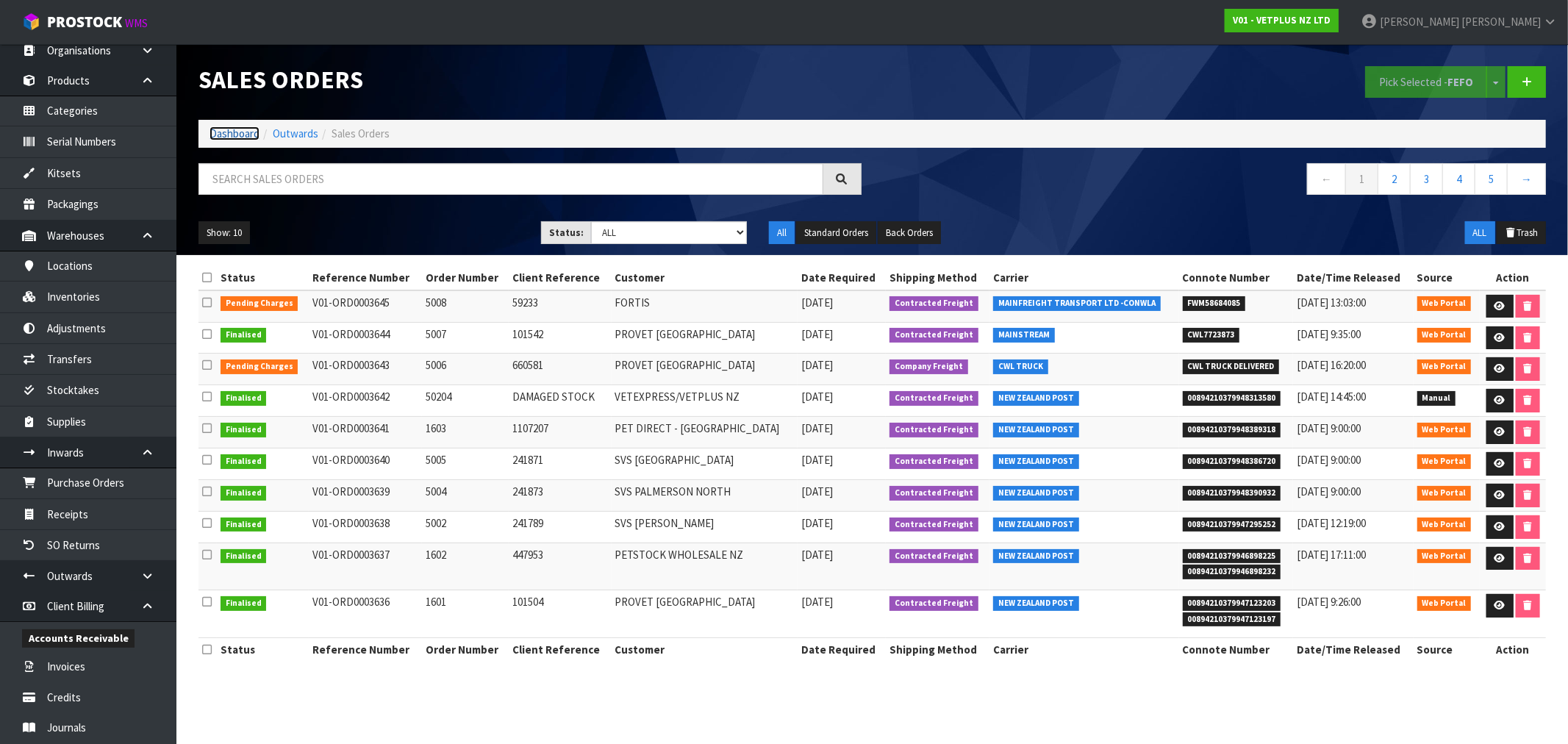
click at [230, 129] on link "Dashboard" at bounding box center [235, 134] width 50 height 14
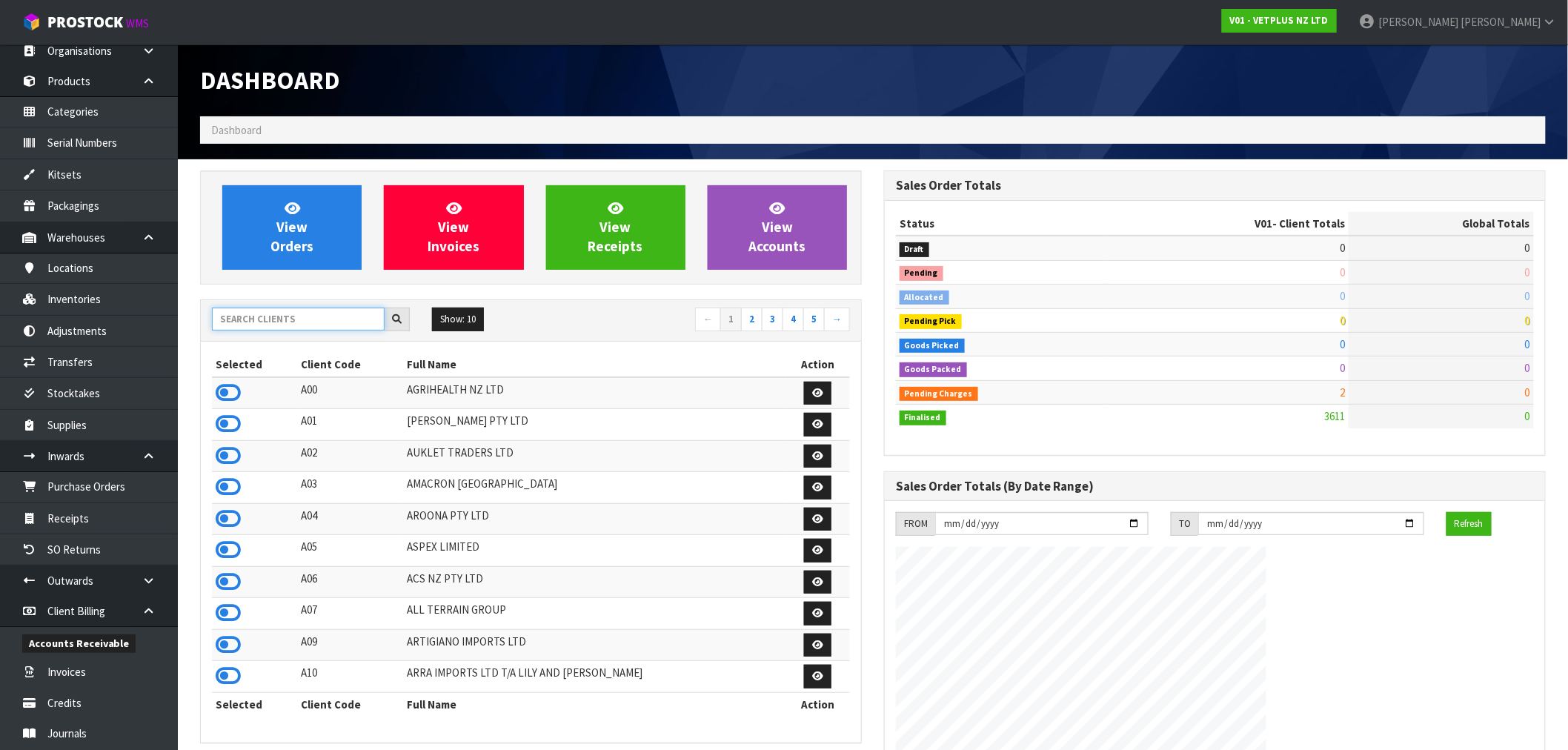
click at [304, 317] on input "text" at bounding box center [298, 319] width 173 height 23
type input "S01"
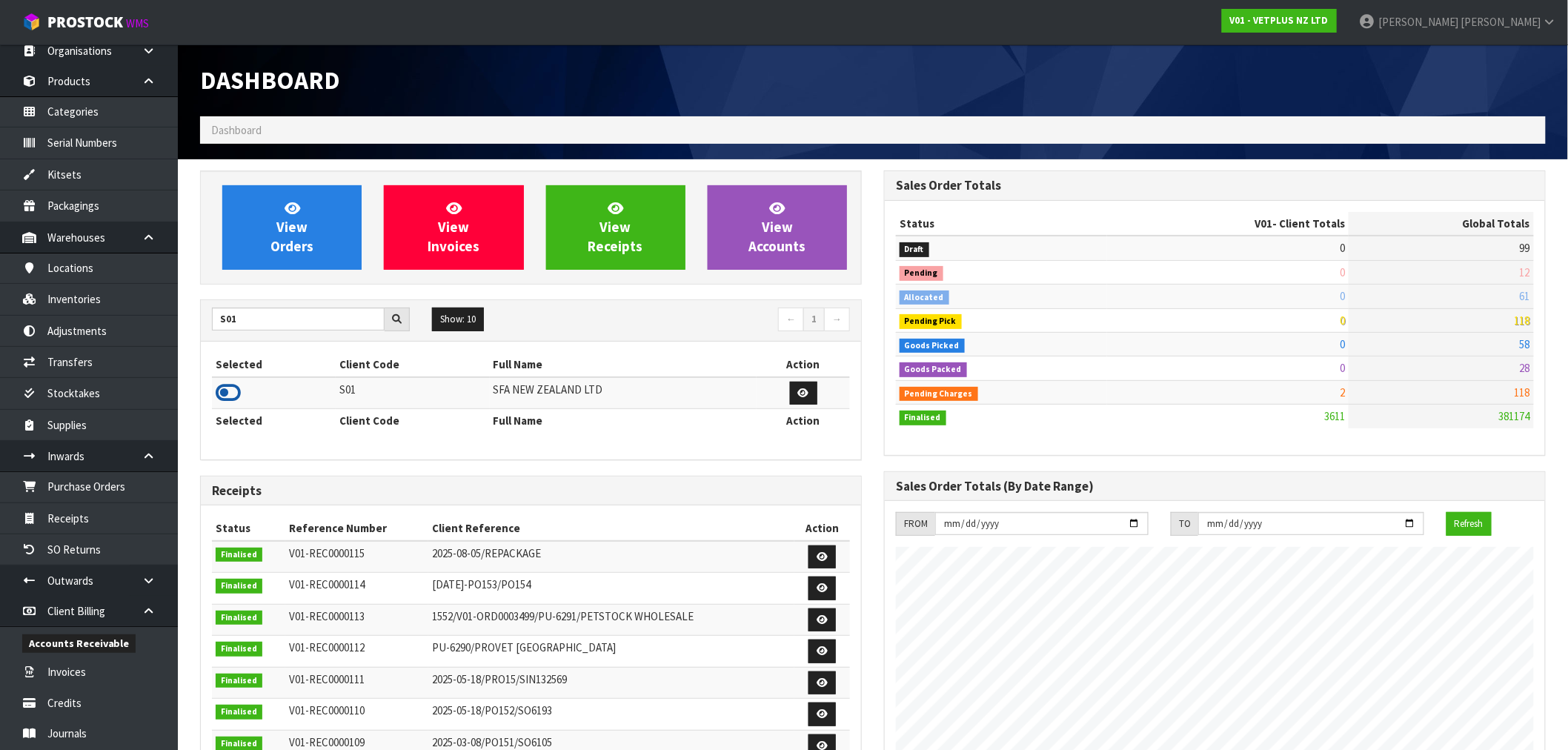
click at [230, 388] on icon at bounding box center [228, 393] width 25 height 23
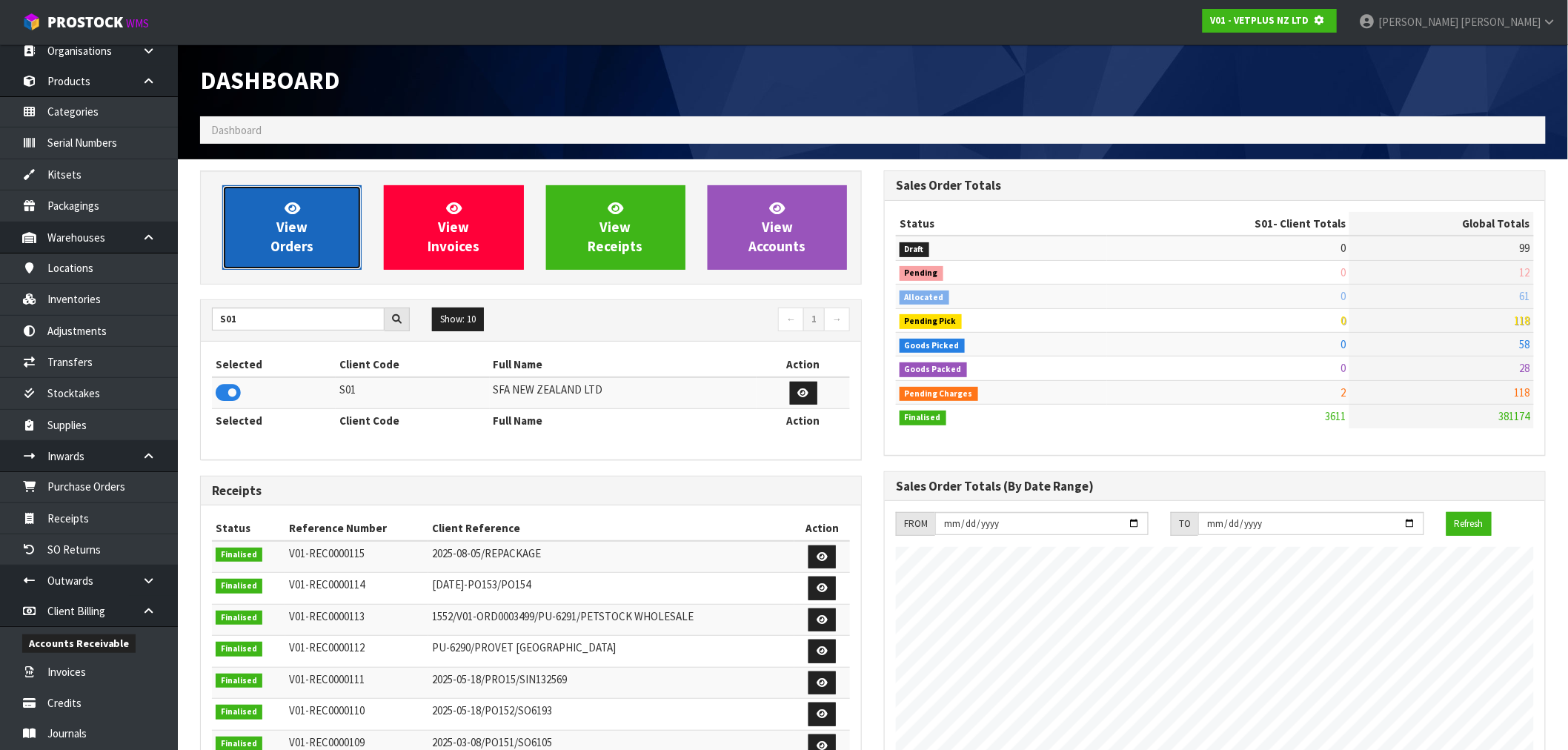
scroll to position [739909, 740249]
click at [304, 212] on link "View Orders" at bounding box center [292, 227] width 139 height 84
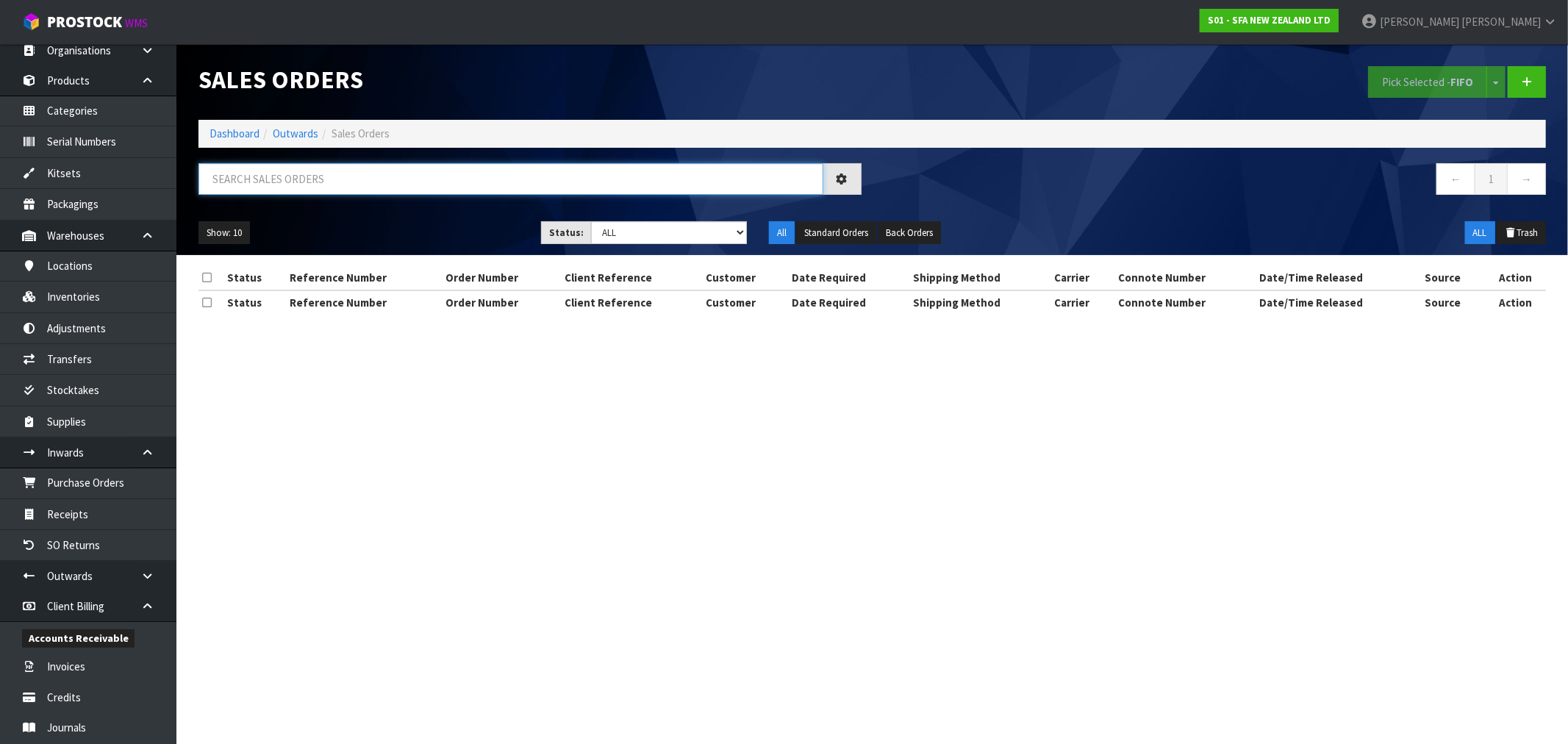
click at [322, 182] on input "text" at bounding box center [511, 178] width 625 height 32
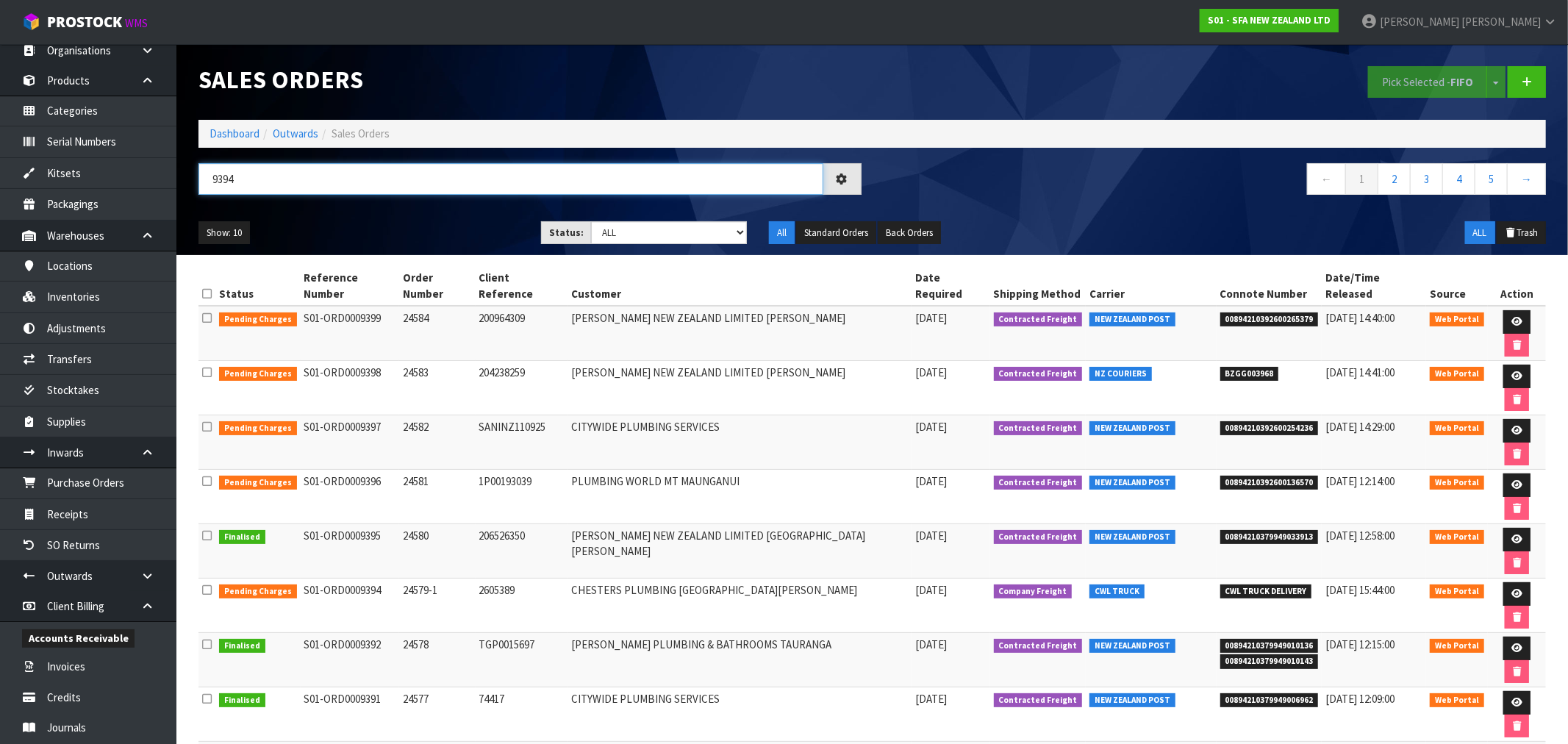
type input "9394"
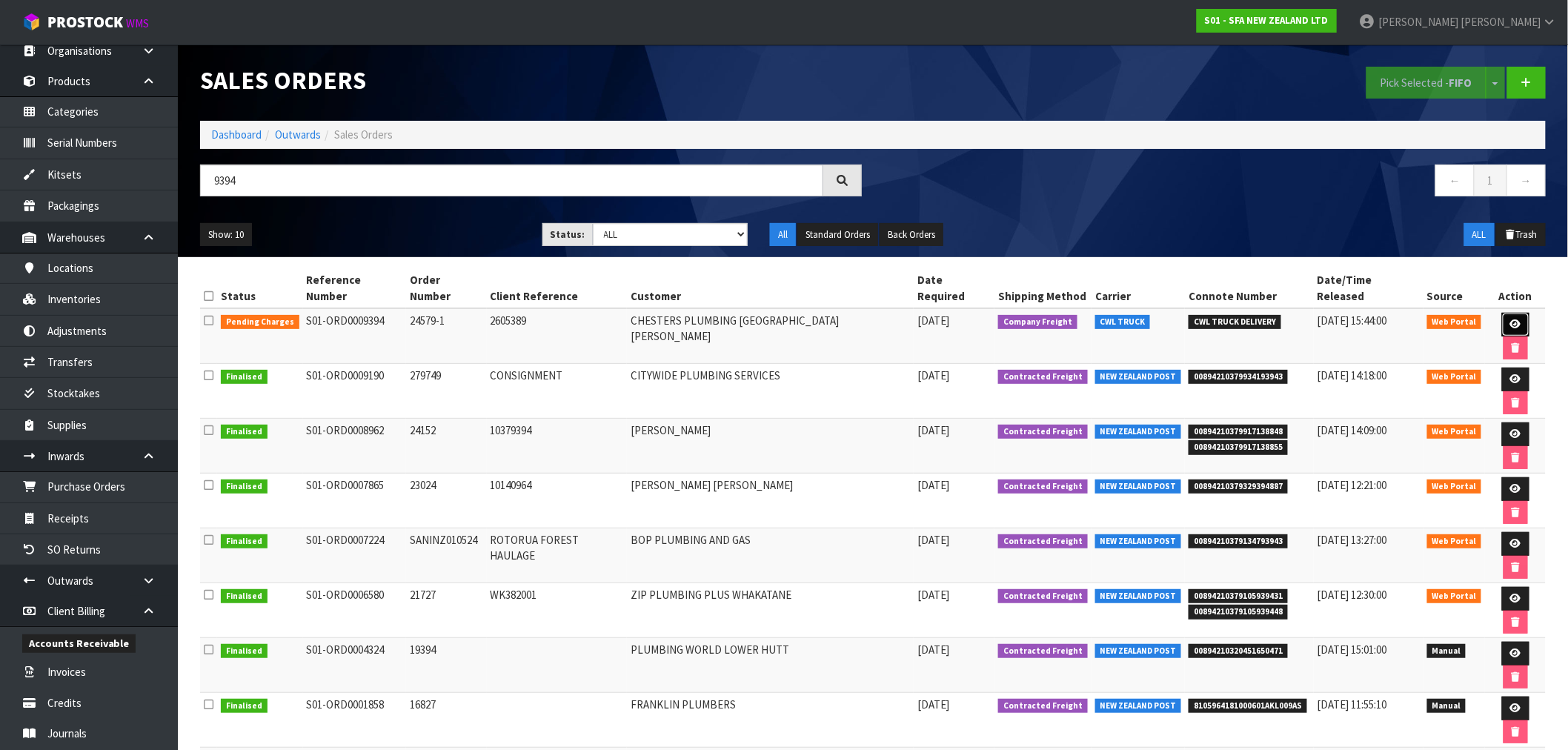
click at [1502, 313] on link at bounding box center [1516, 324] width 28 height 23
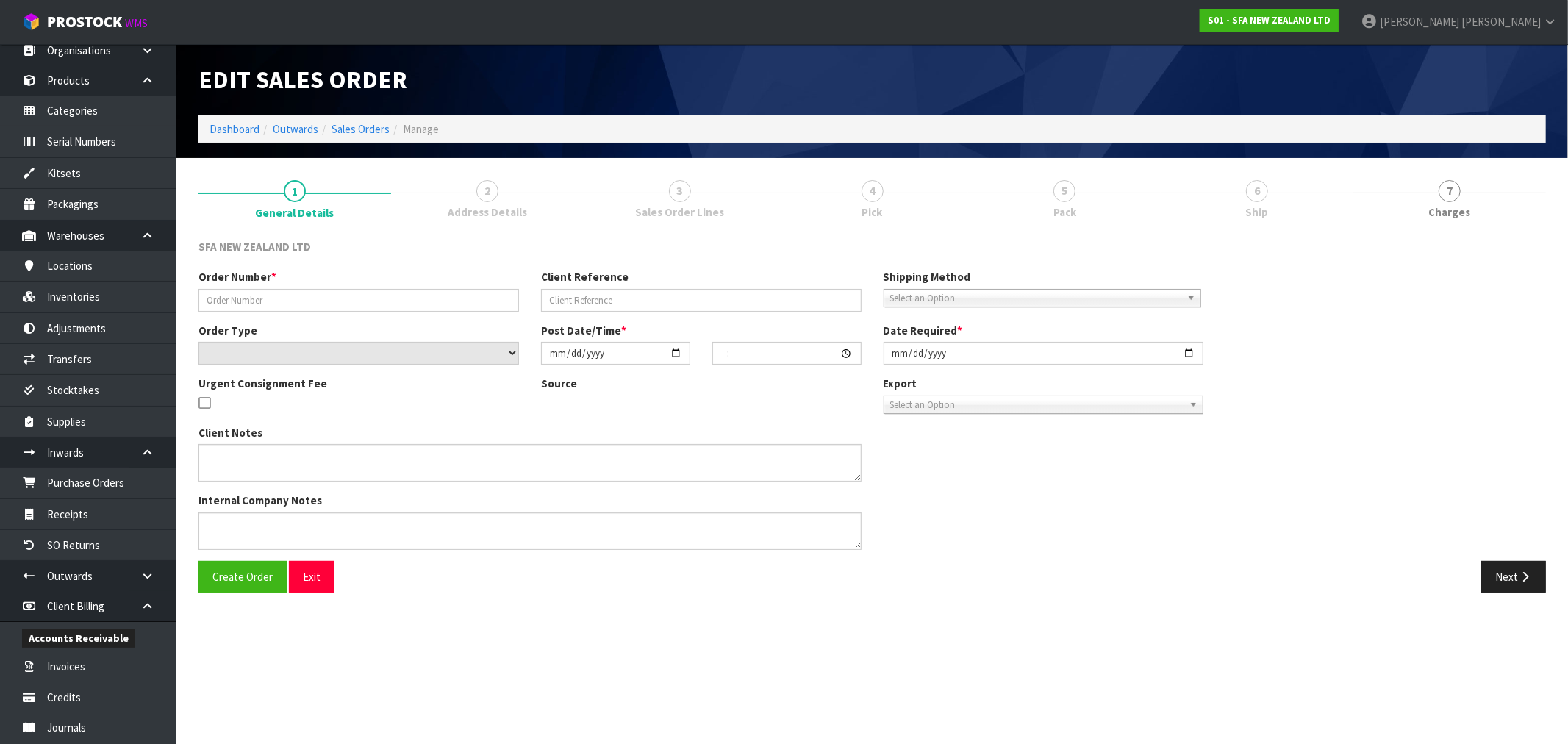
type input "24579-1"
type input "2605389"
select select "number:0"
type input "[DATE]"
type input "10:15:00.000"
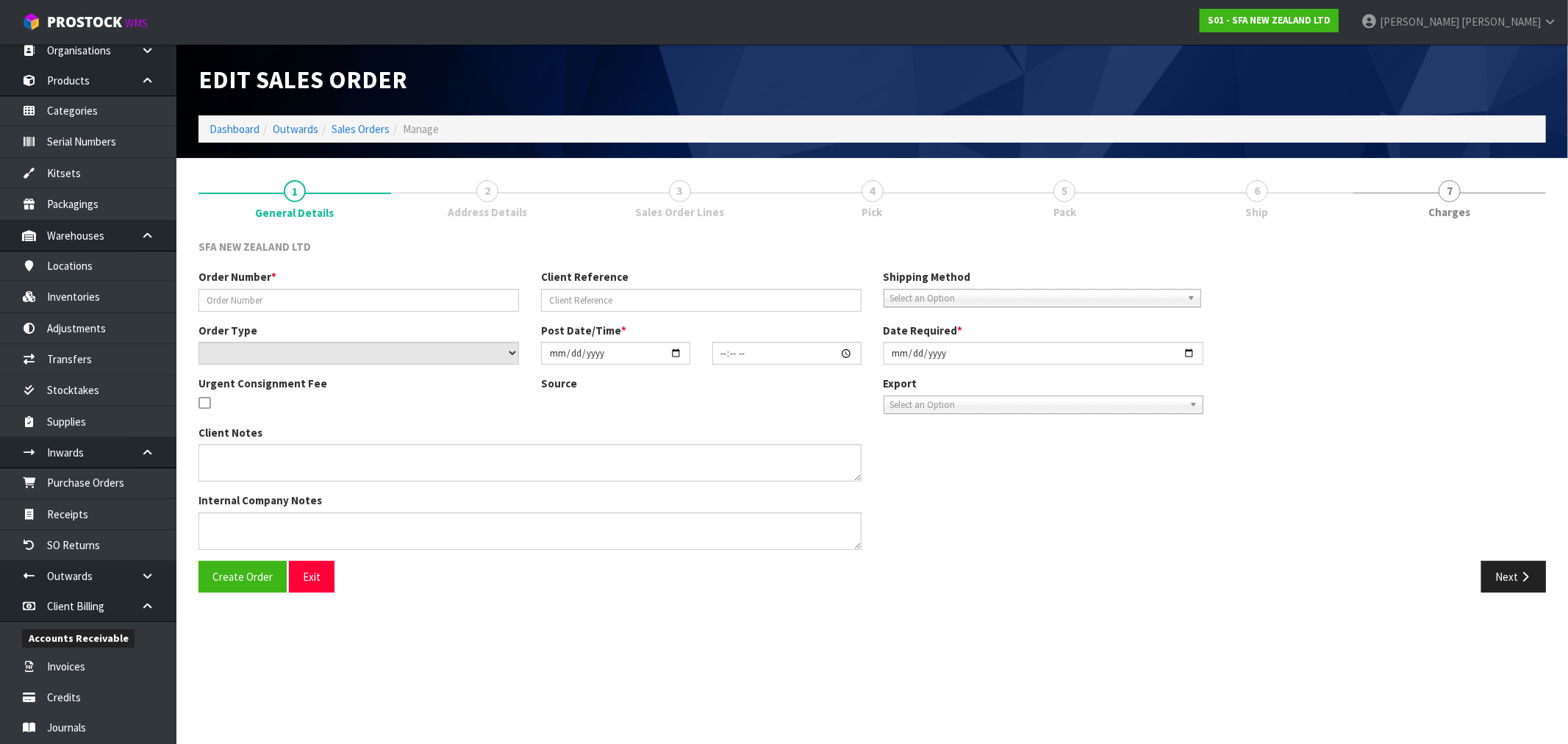
type input "[DATE]"
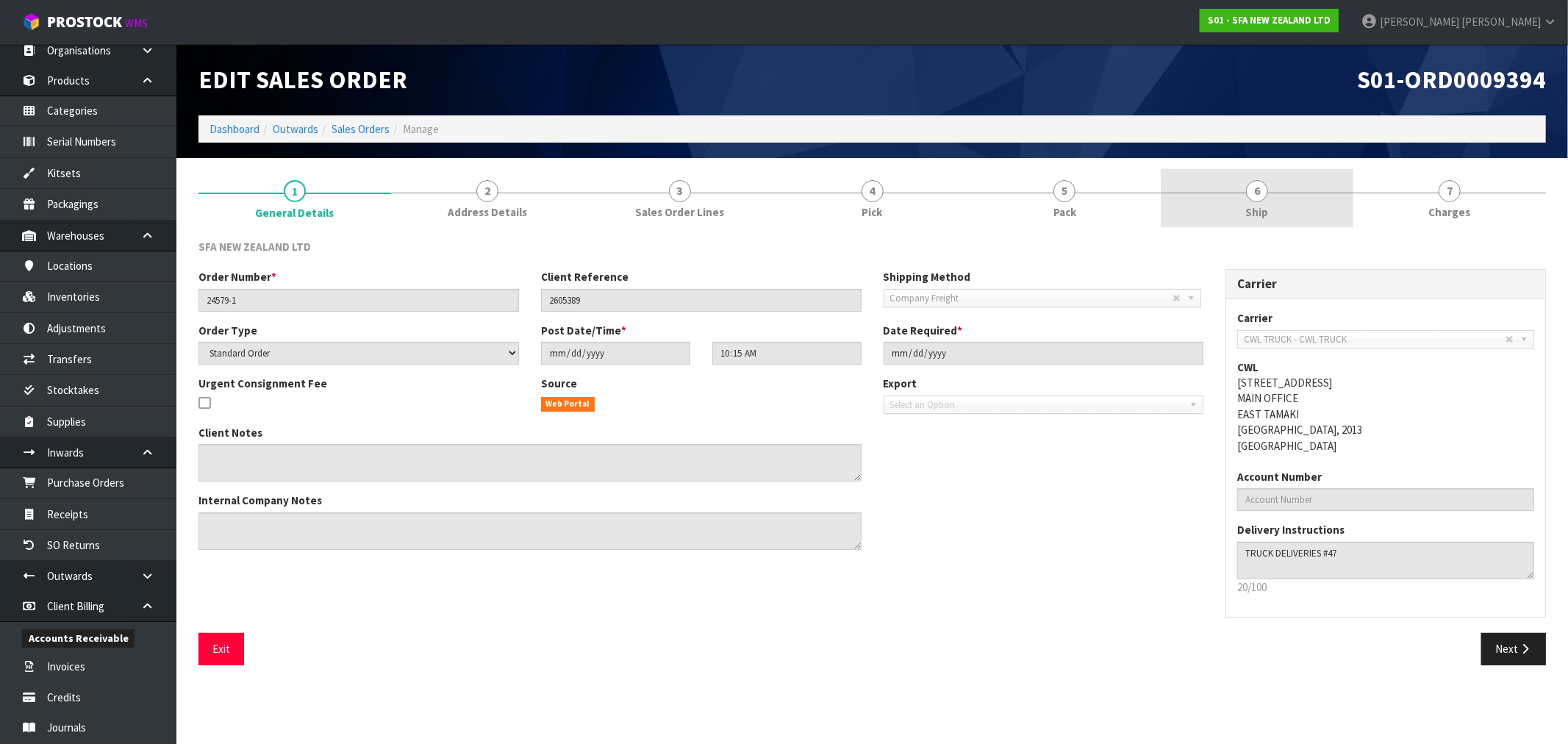
click at [1292, 201] on link "6 Ship" at bounding box center [1257, 197] width 192 height 58
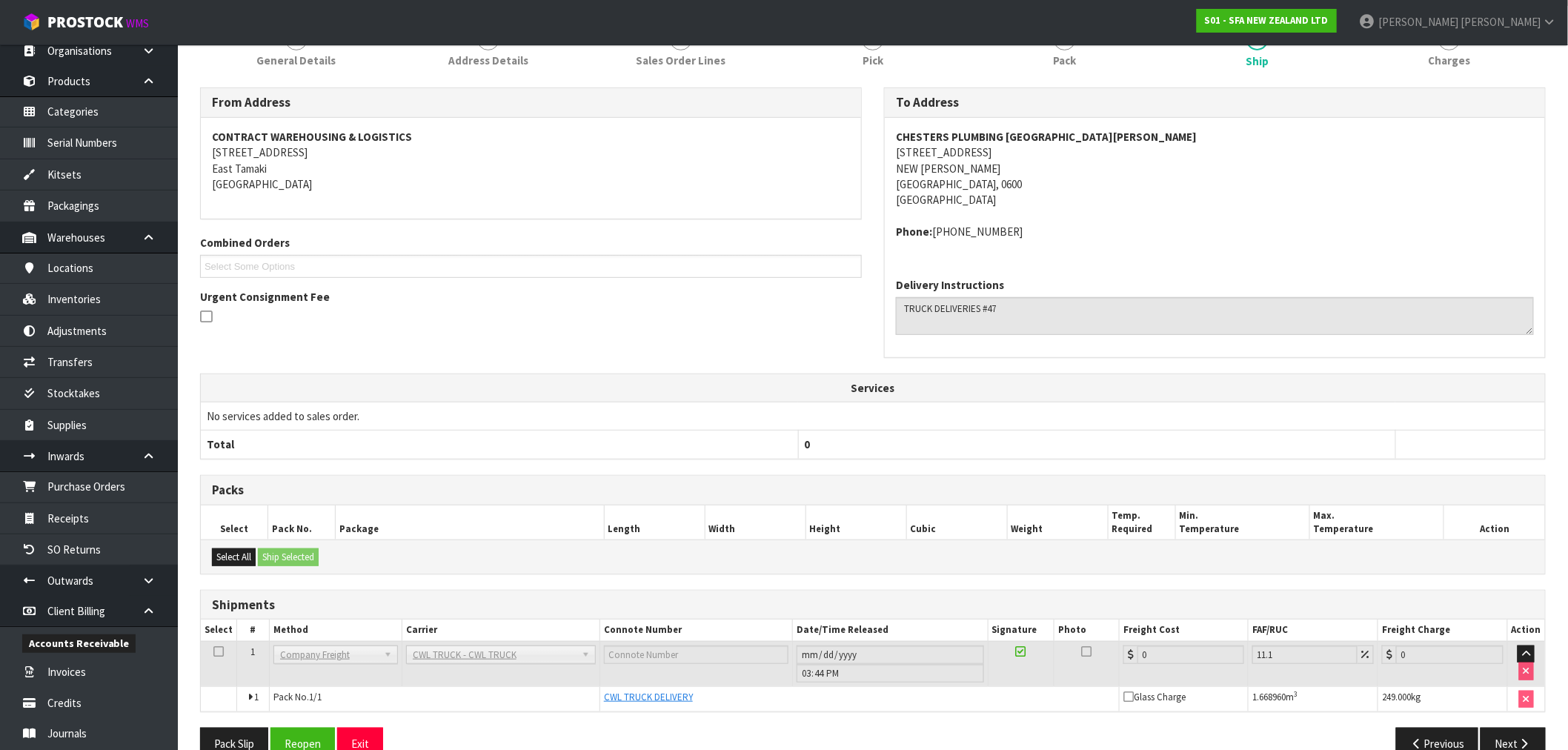
scroll to position [186, 0]
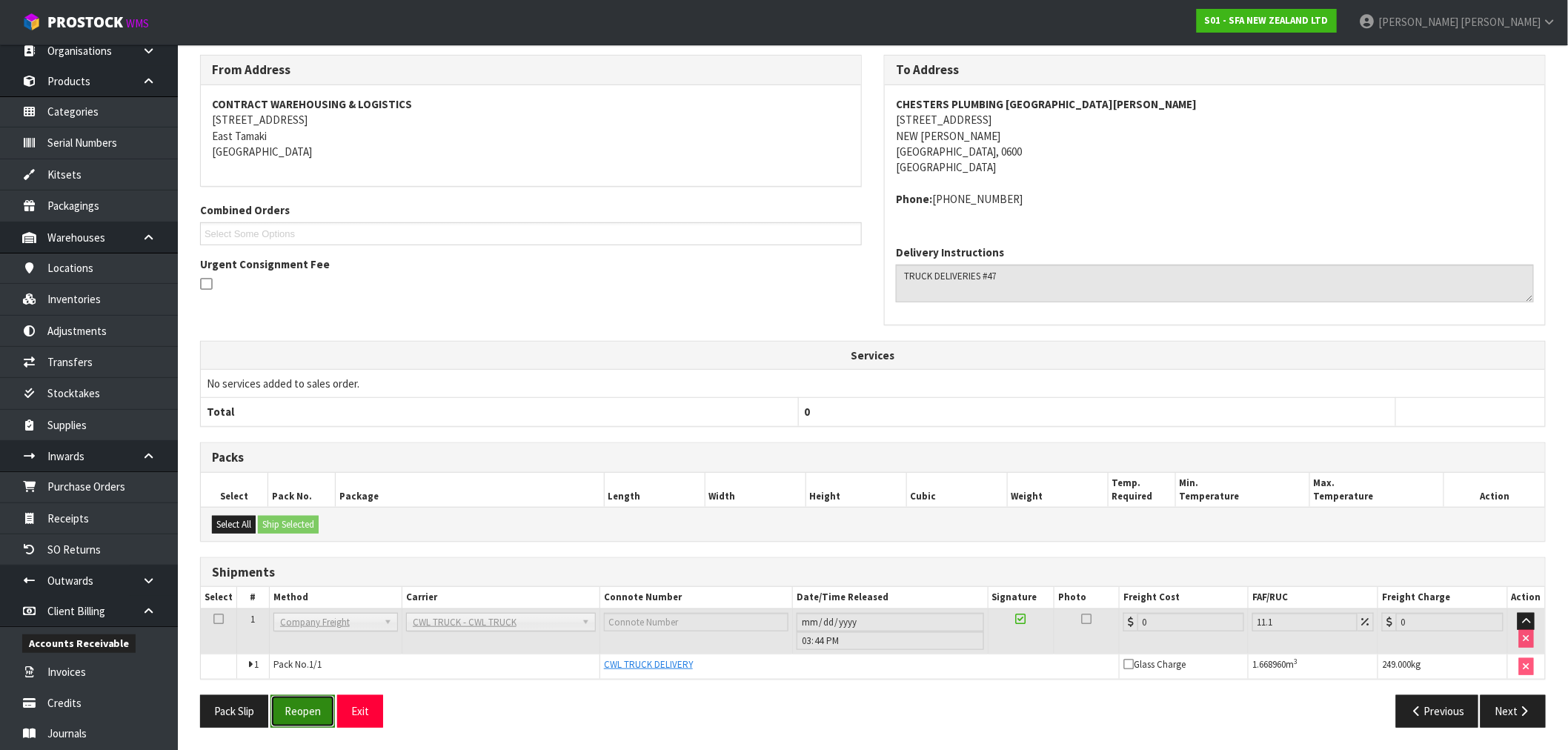
click at [316, 715] on button "Reopen" at bounding box center [302, 711] width 64 height 32
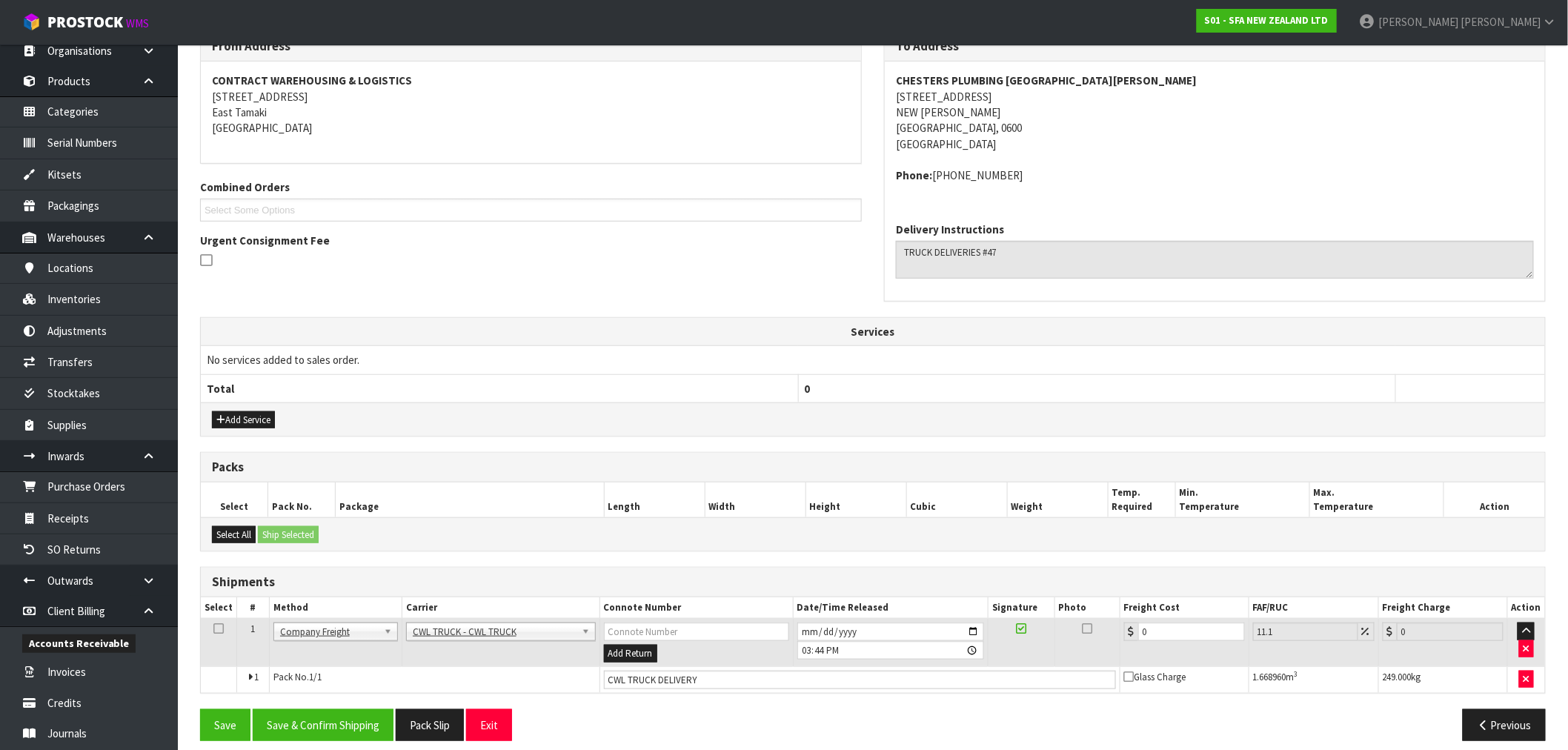
scroll to position [276, 0]
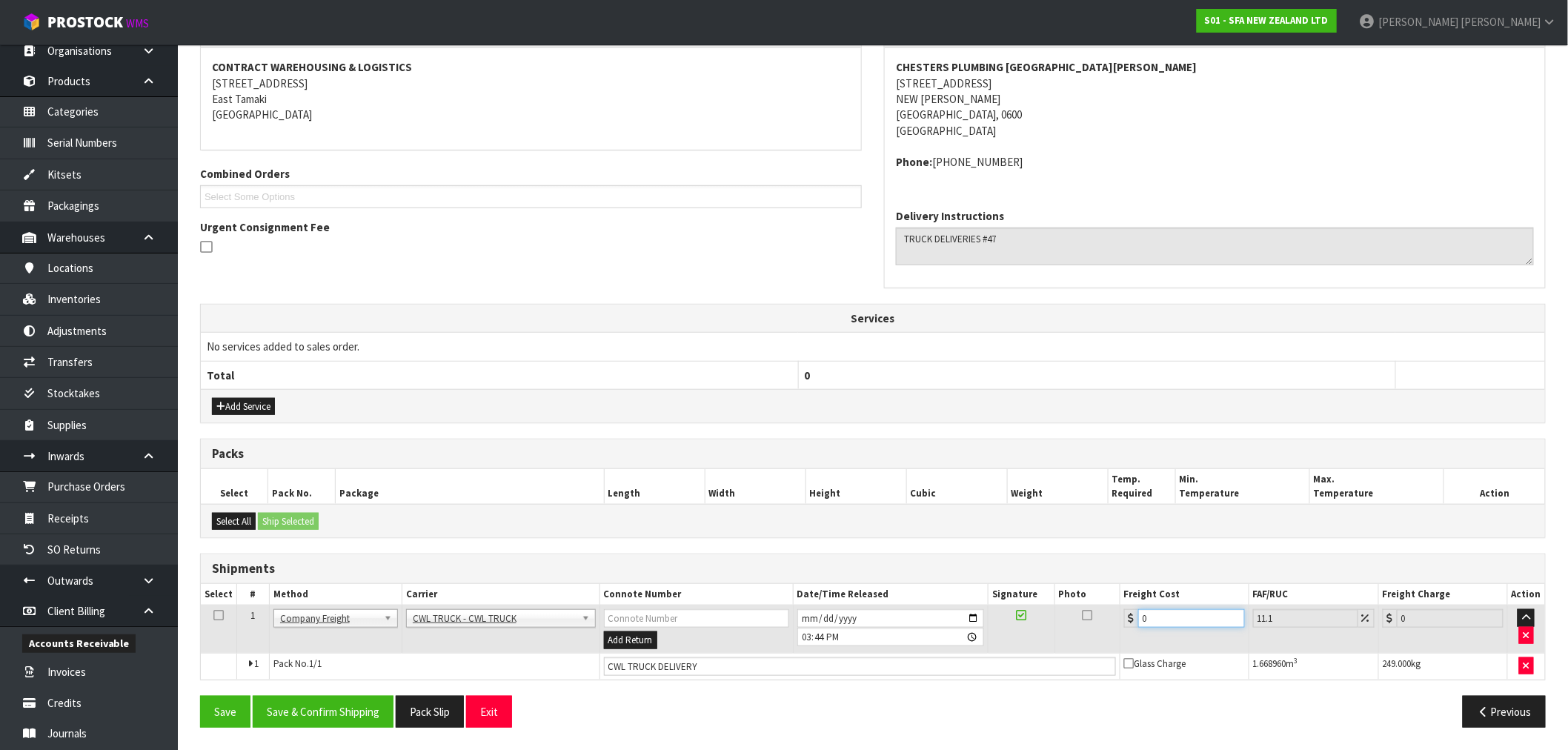
click at [1198, 621] on input "0" at bounding box center [1191, 618] width 107 height 18
type input "05"
type input "5.55"
type input "052"
type input "57.77"
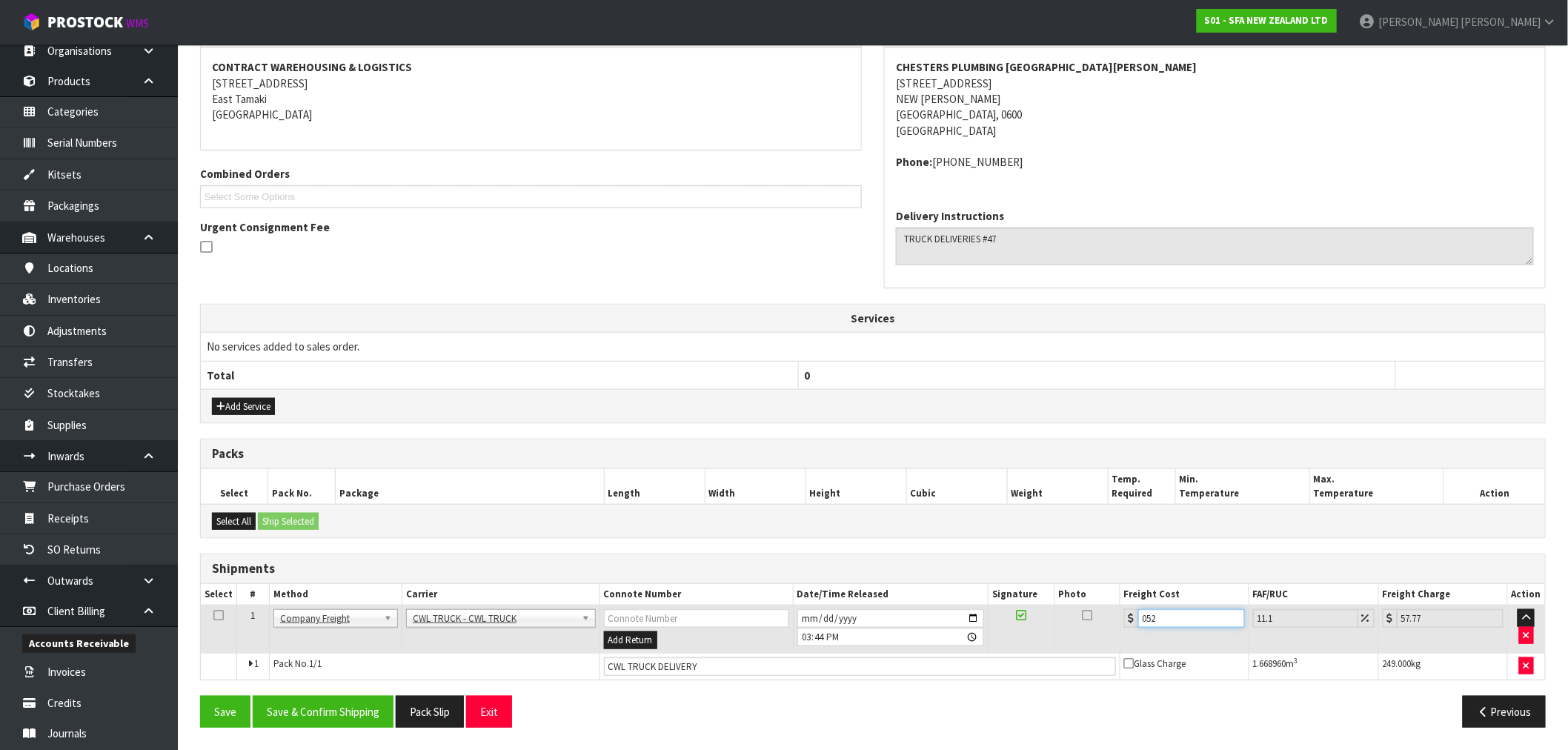
type input "052.3"
type input "58.11"
type input "052"
type input "57.77"
type input "052.2"
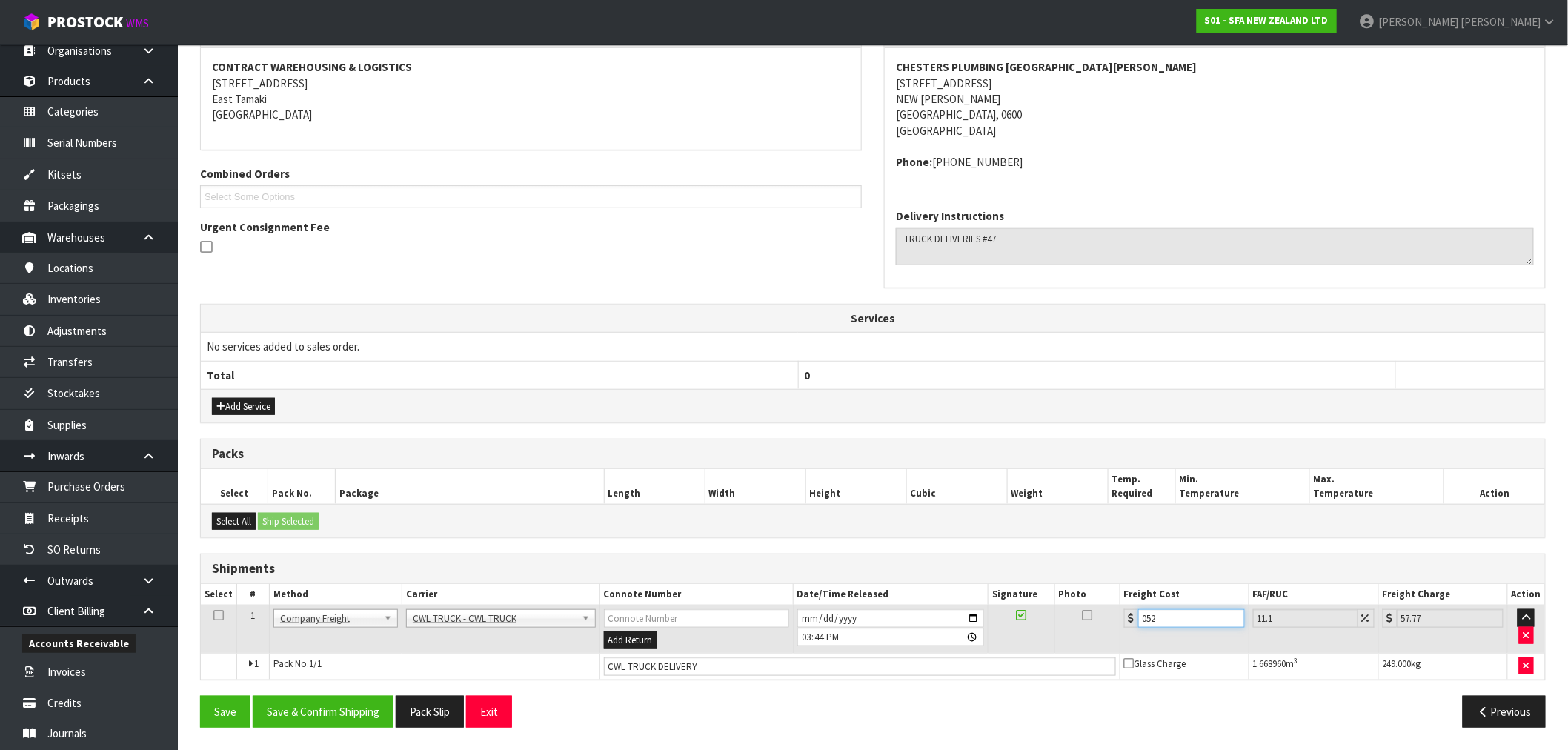
type input "57.99"
type input "052.20"
drag, startPoint x: 322, startPoint y: 720, endPoint x: 344, endPoint y: 710, distance: 24.2
click at [321, 720] on button "Save & Confirm Shipping" at bounding box center [323, 711] width 141 height 32
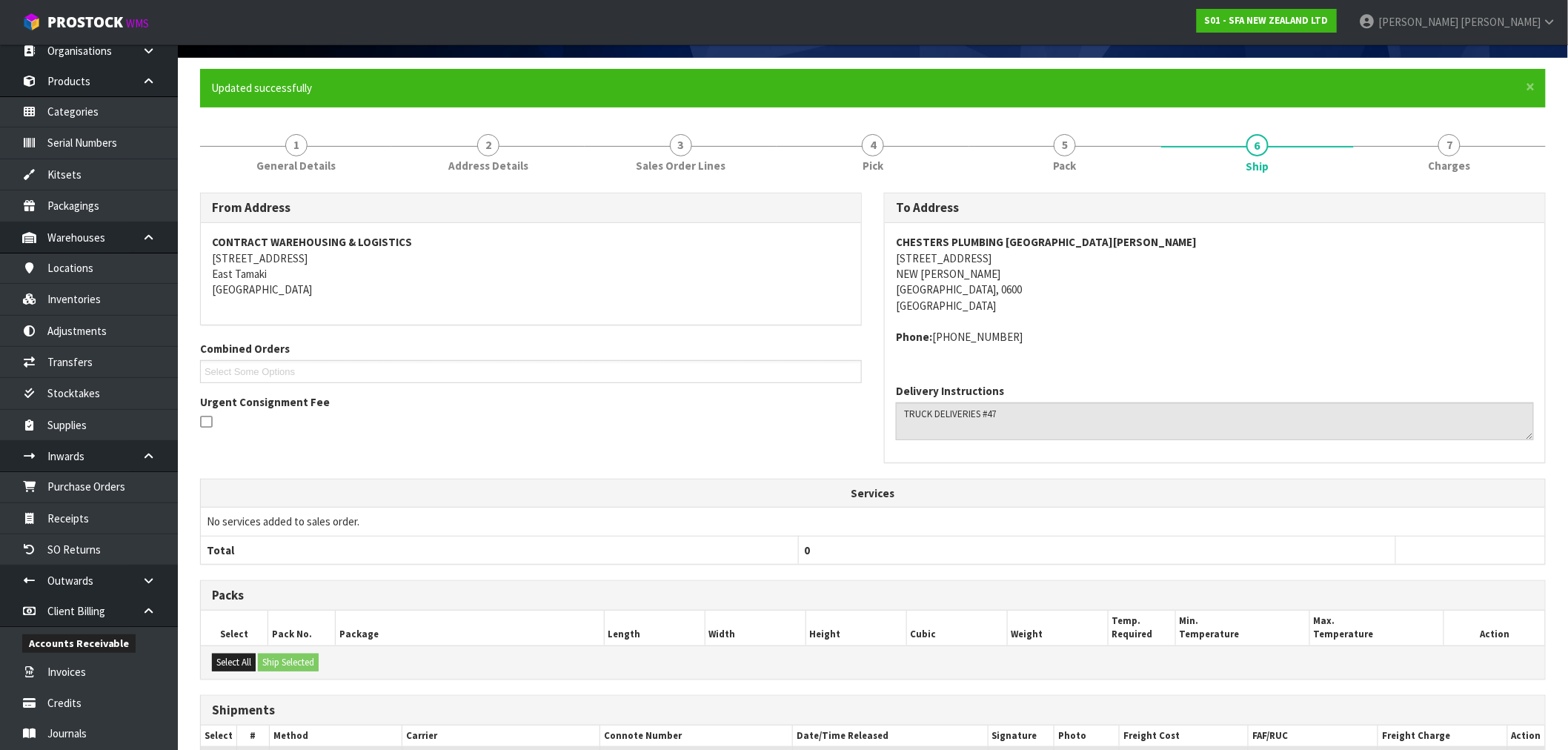
scroll to position [0, 0]
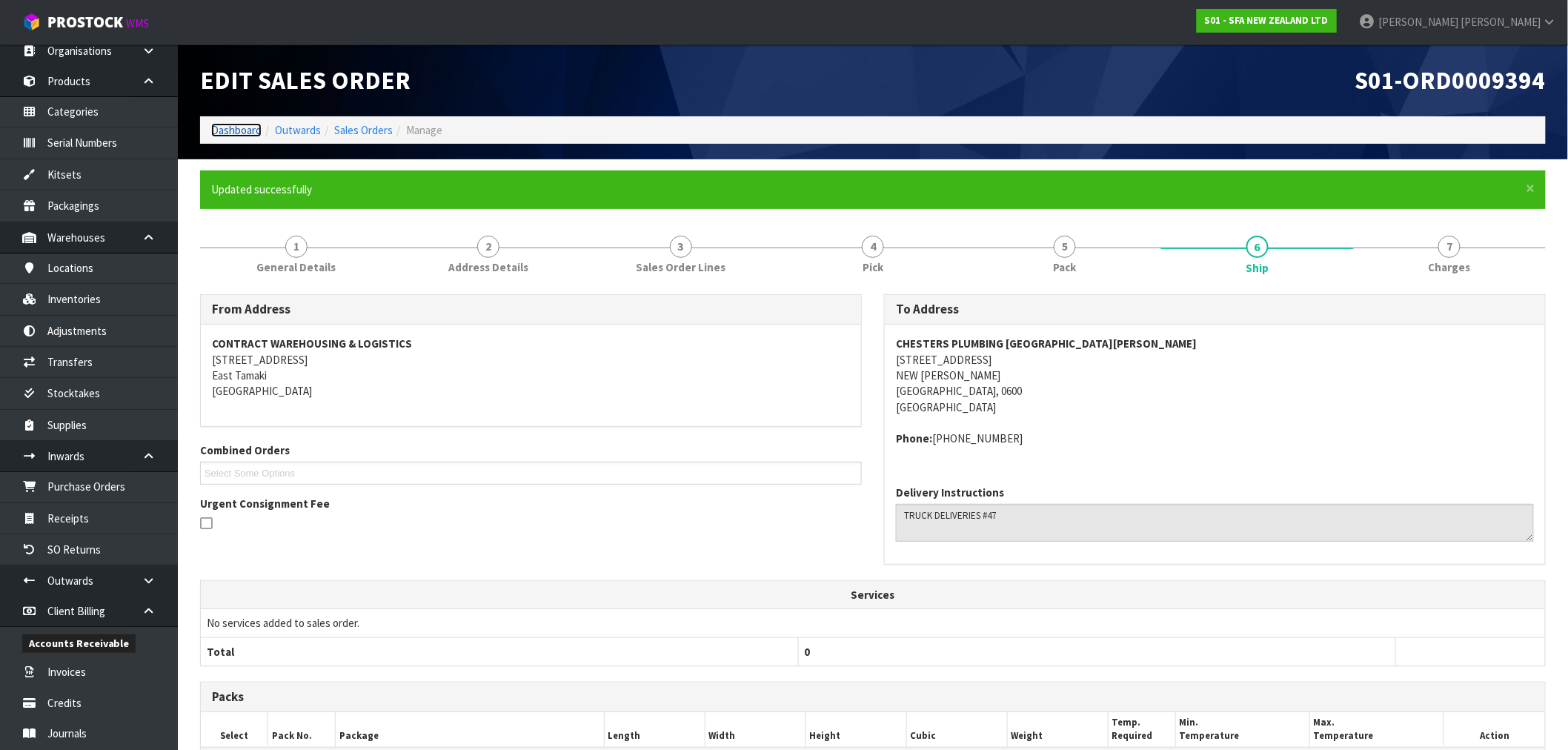
drag, startPoint x: 238, startPoint y: 132, endPoint x: 249, endPoint y: 142, distance: 14.9
click at [238, 132] on link "Dashboard" at bounding box center [236, 130] width 50 height 14
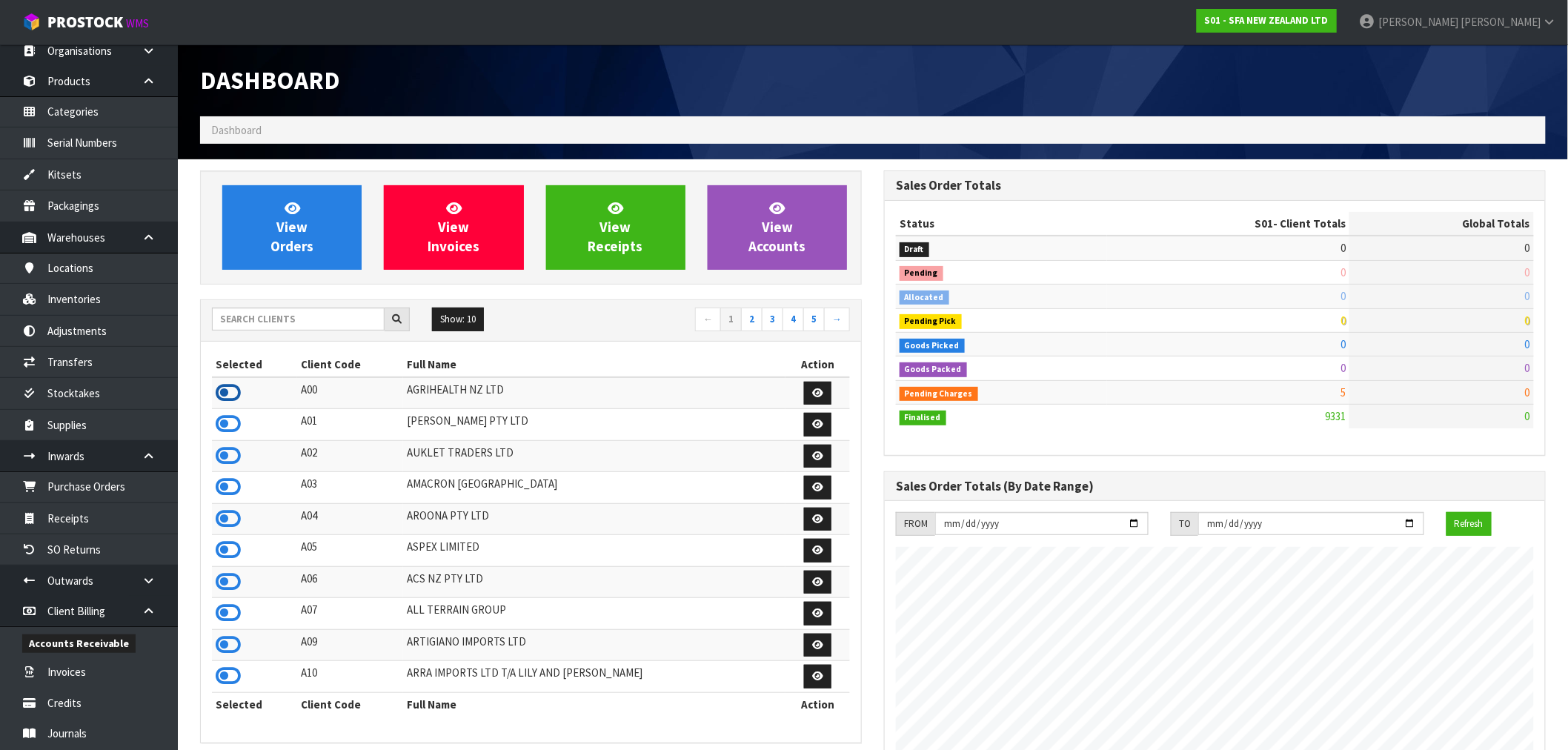
click at [229, 391] on icon at bounding box center [228, 393] width 25 height 23
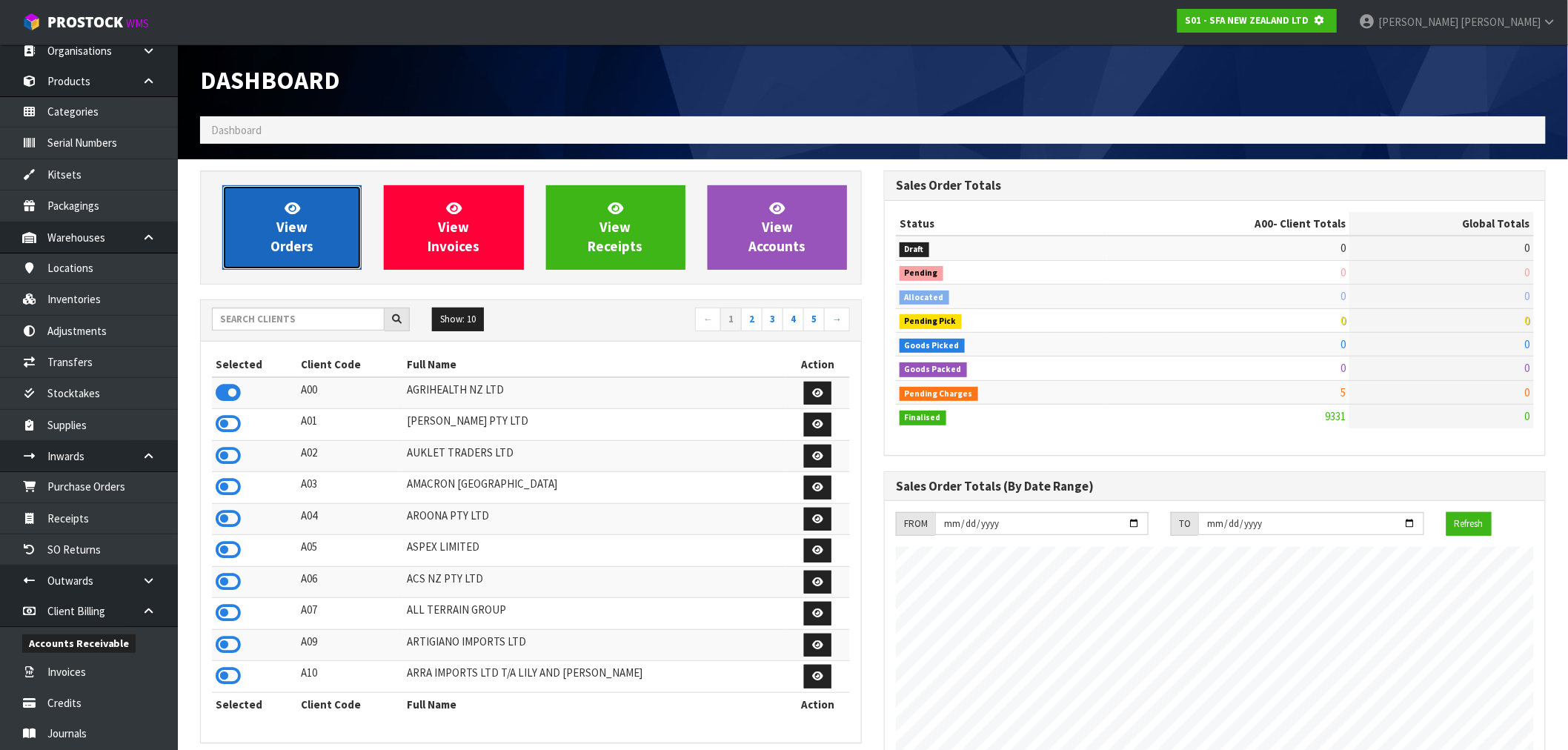
scroll to position [739909, 740249]
click at [301, 248] on span "View Orders" at bounding box center [291, 227] width 43 height 56
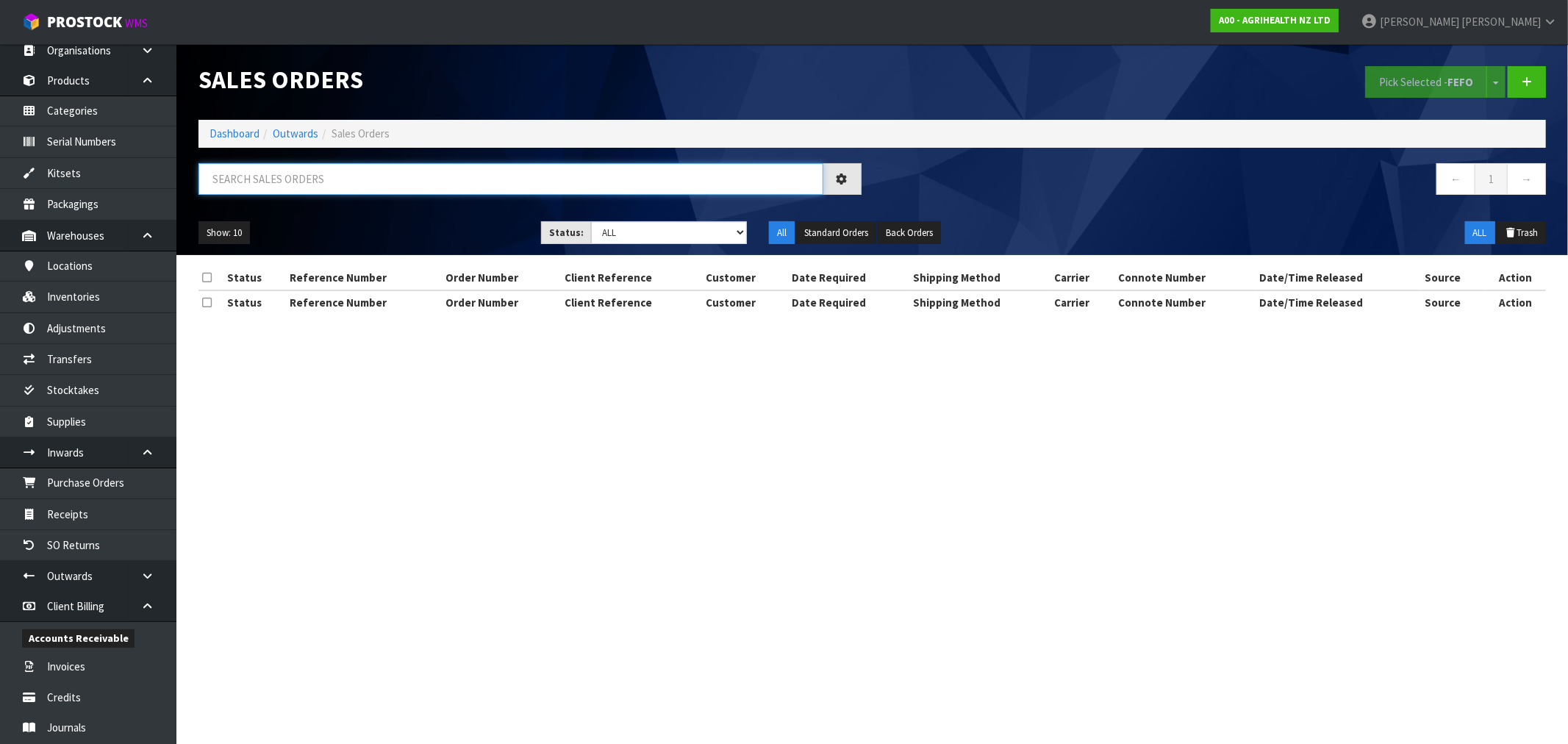
click at [333, 186] on input "text" at bounding box center [511, 178] width 625 height 32
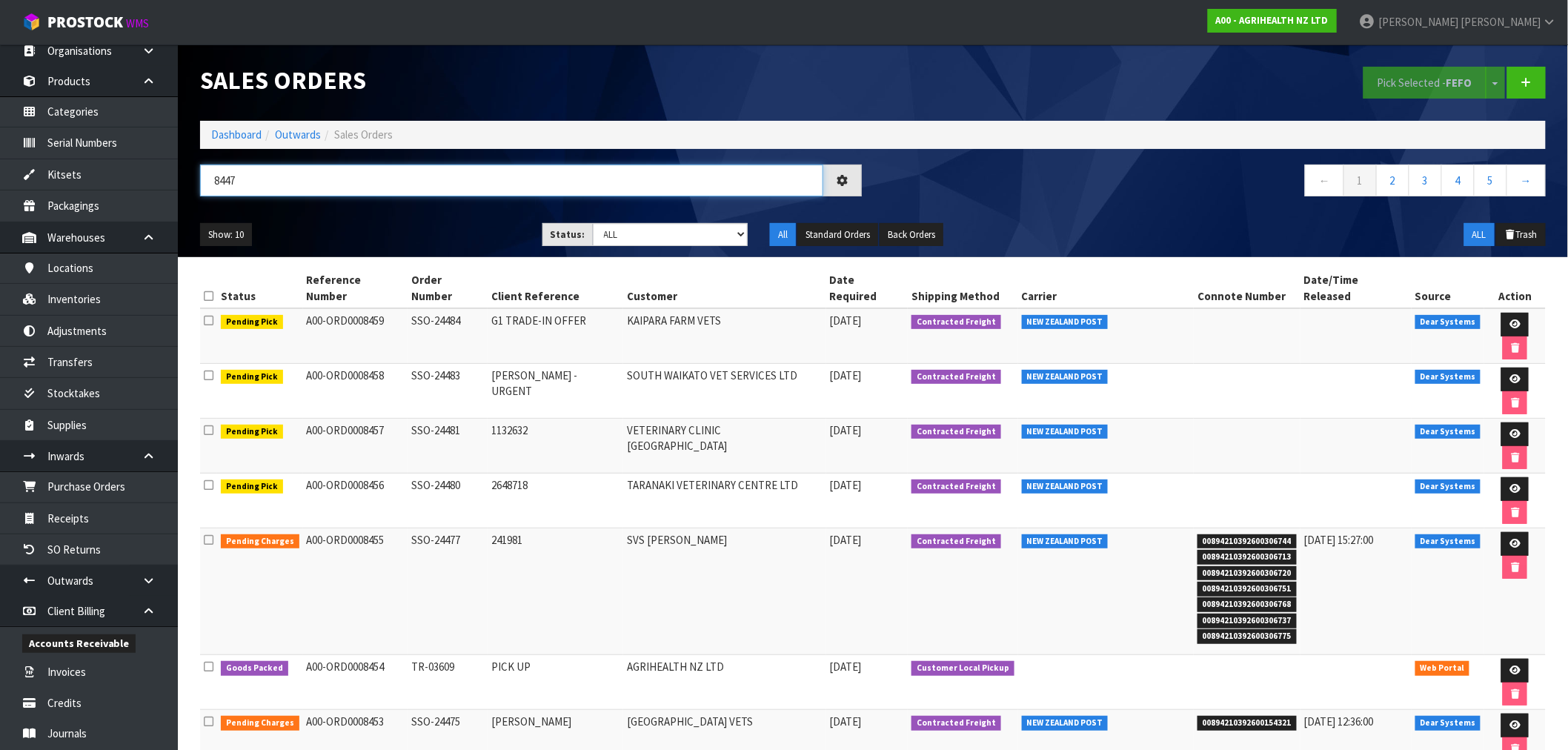
type input "8447"
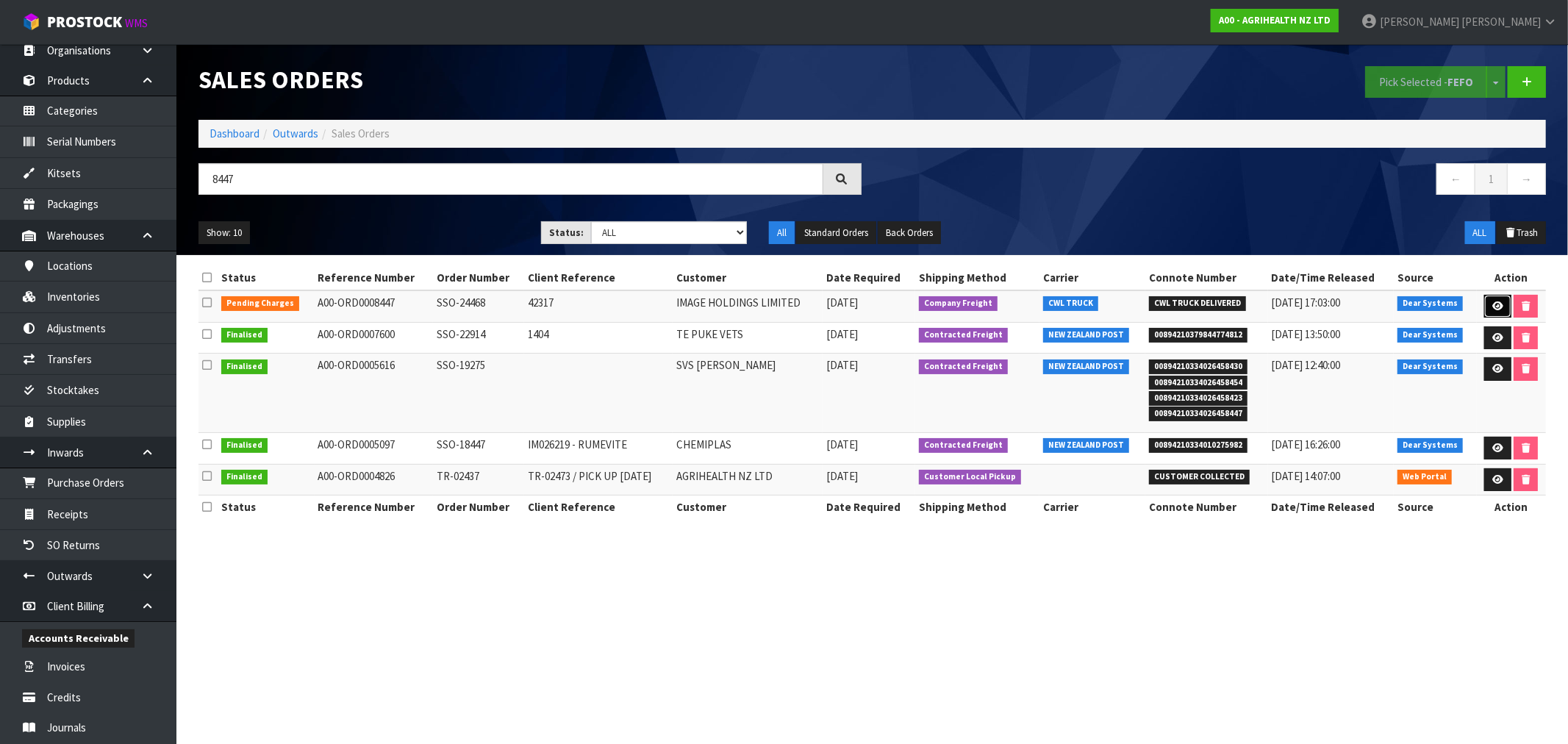
click at [1497, 302] on icon at bounding box center [1497, 306] width 11 height 9
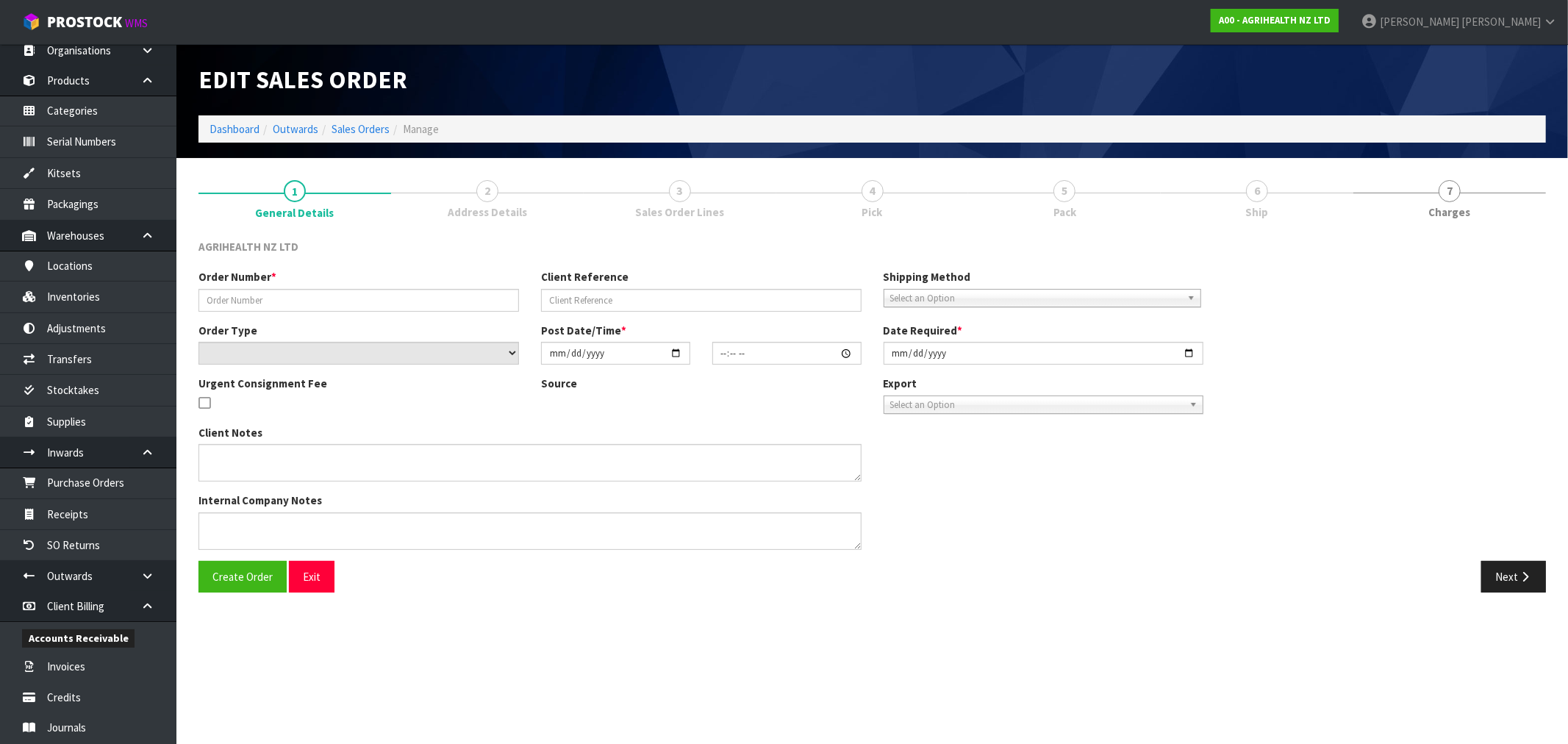
type input "SSO-24468"
type input "42317"
select select "number:0"
type input "[DATE]"
type input "11:22:59.000"
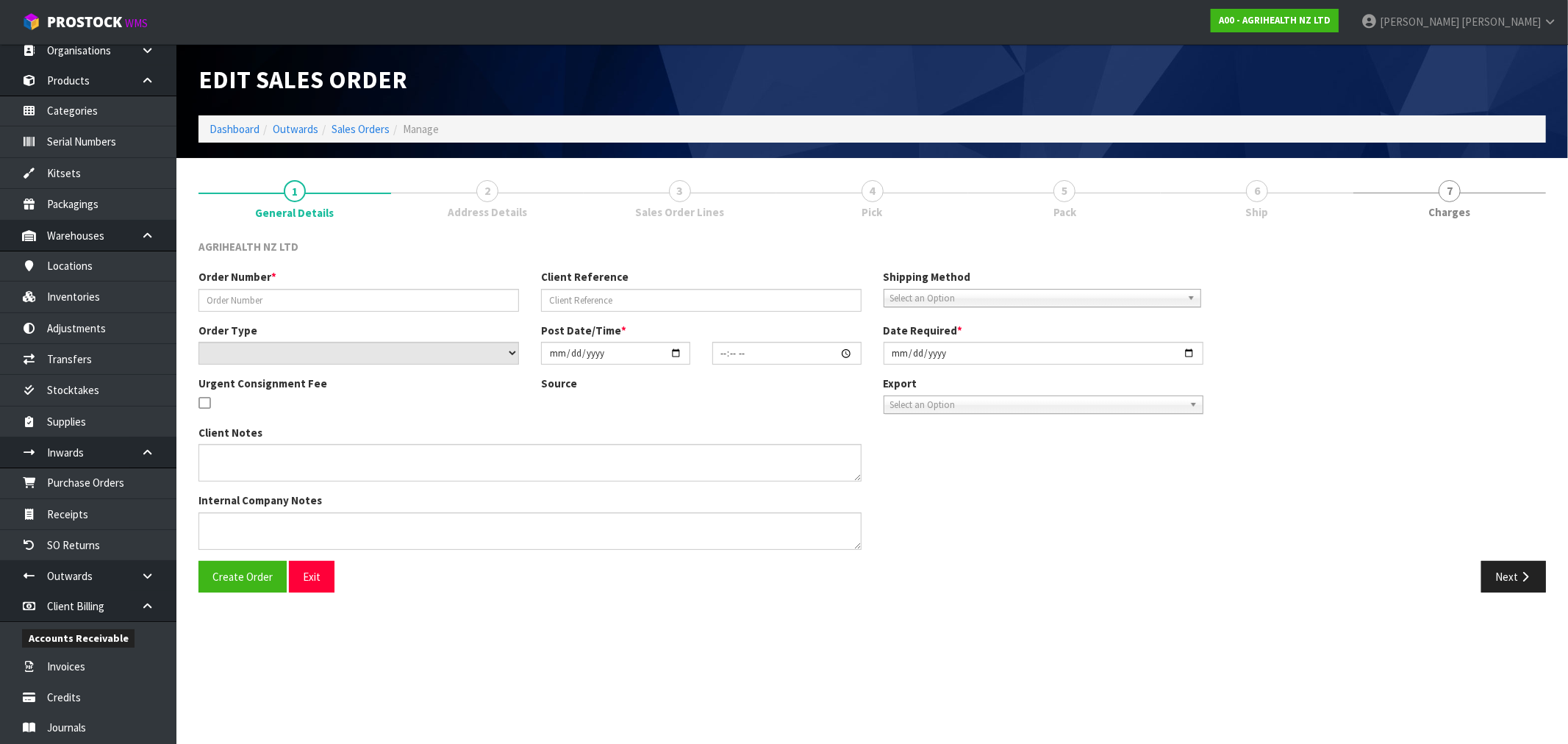
type input "[DATE]"
type textarea "SHIP BY: Freight"
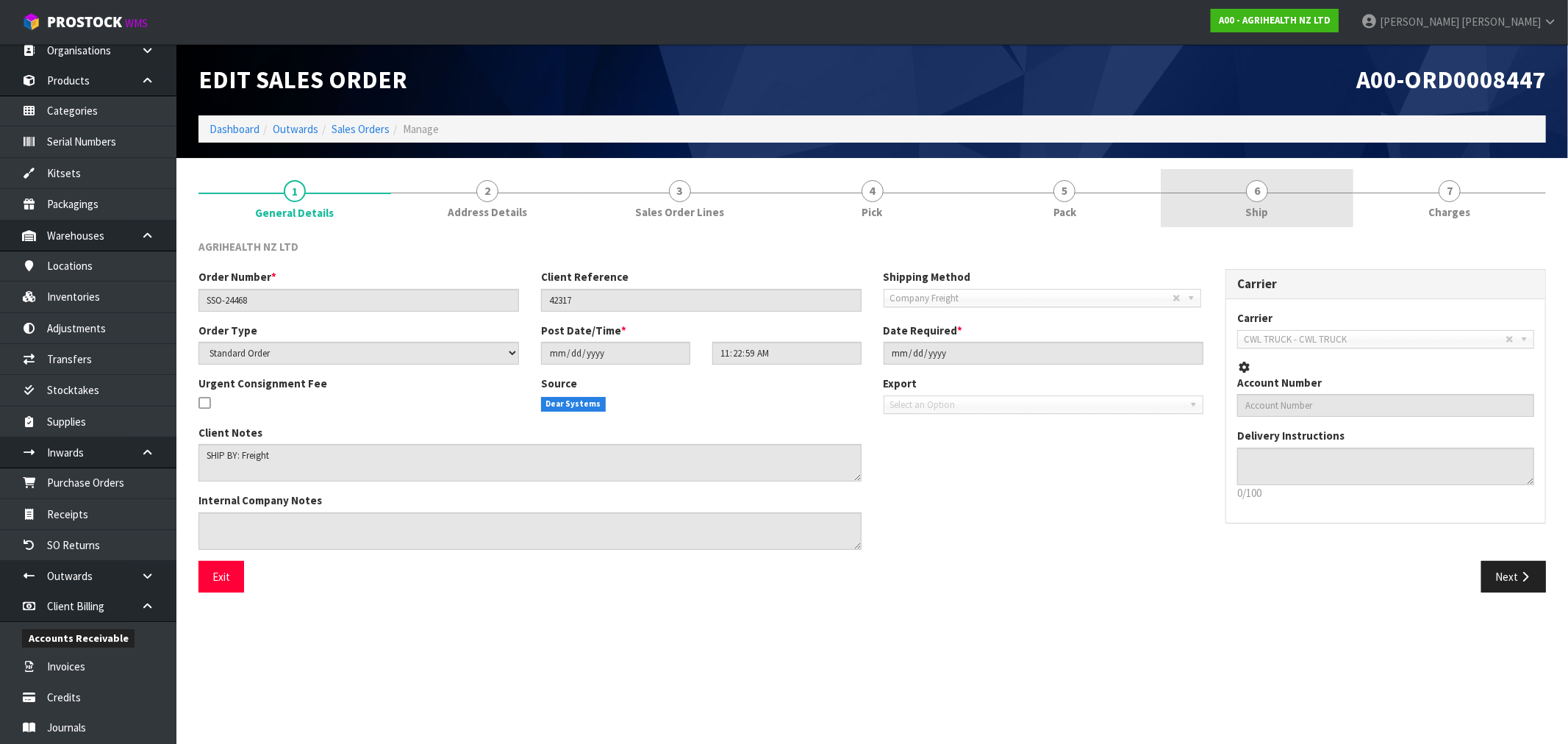
click at [1260, 184] on span "6" at bounding box center [1258, 191] width 22 height 22
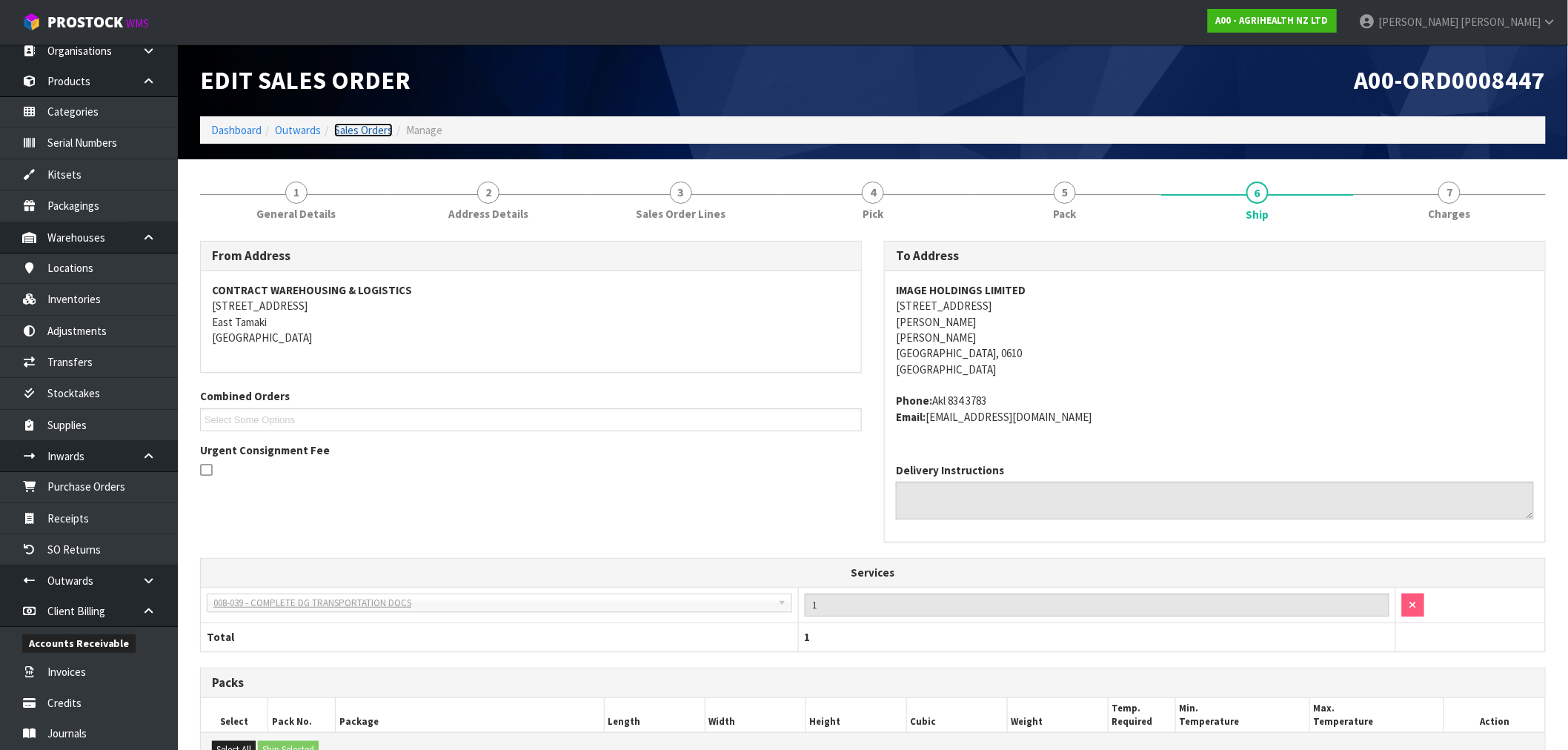
click at [372, 128] on link "Sales Orders" at bounding box center [362, 130] width 58 height 14
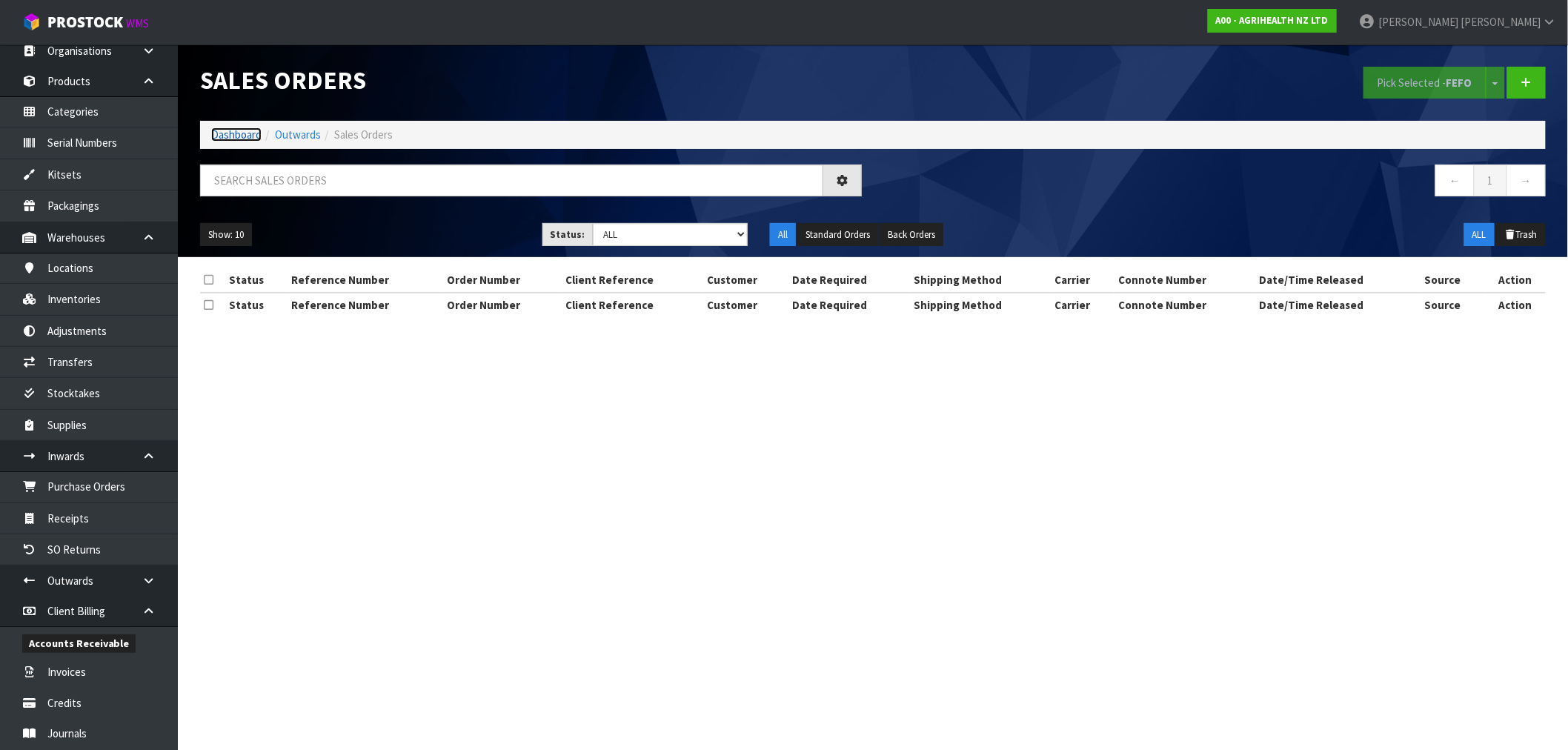
click at [245, 128] on link "Dashboard" at bounding box center [236, 135] width 50 height 14
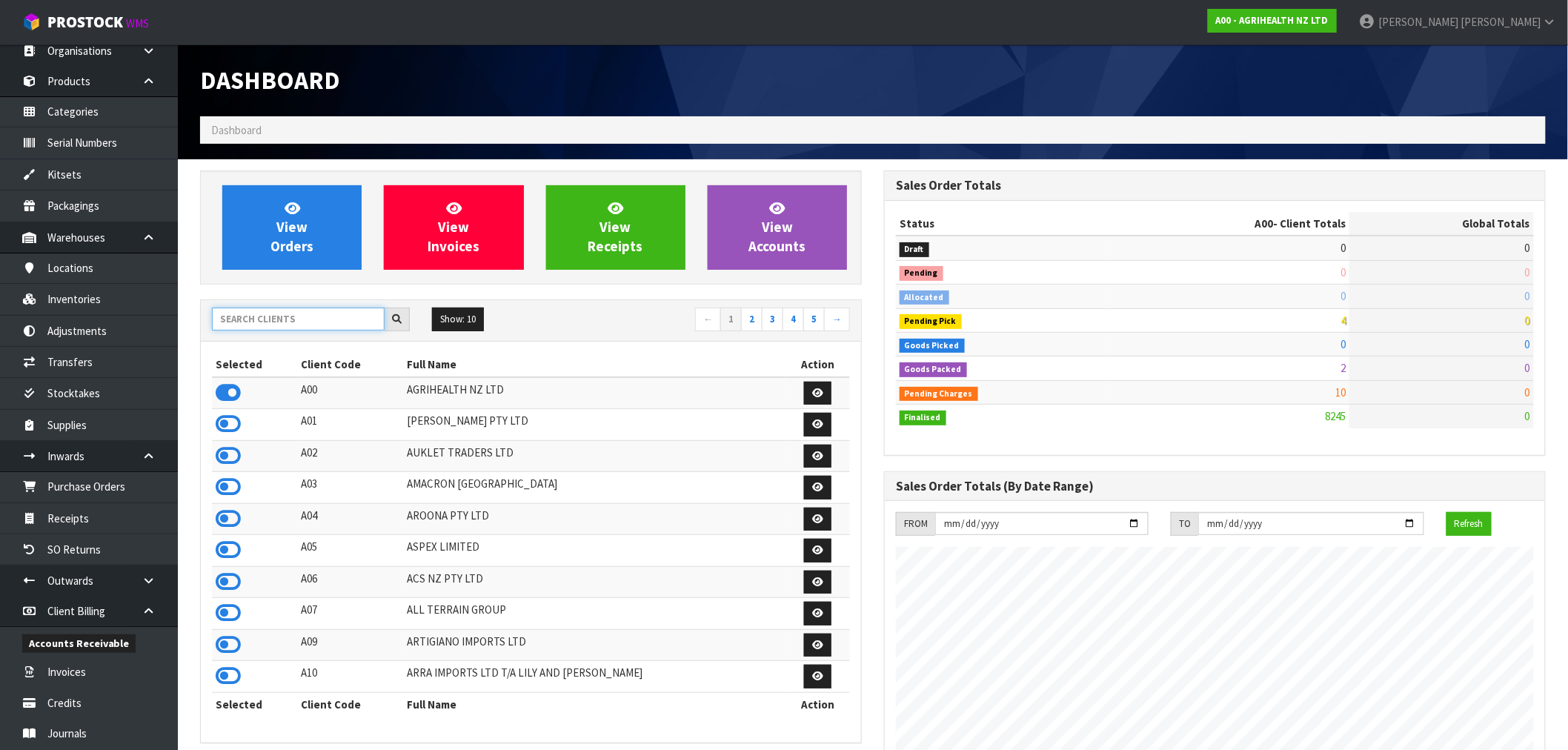
click at [289, 317] on input "text" at bounding box center [298, 319] width 173 height 23
type input "B07"
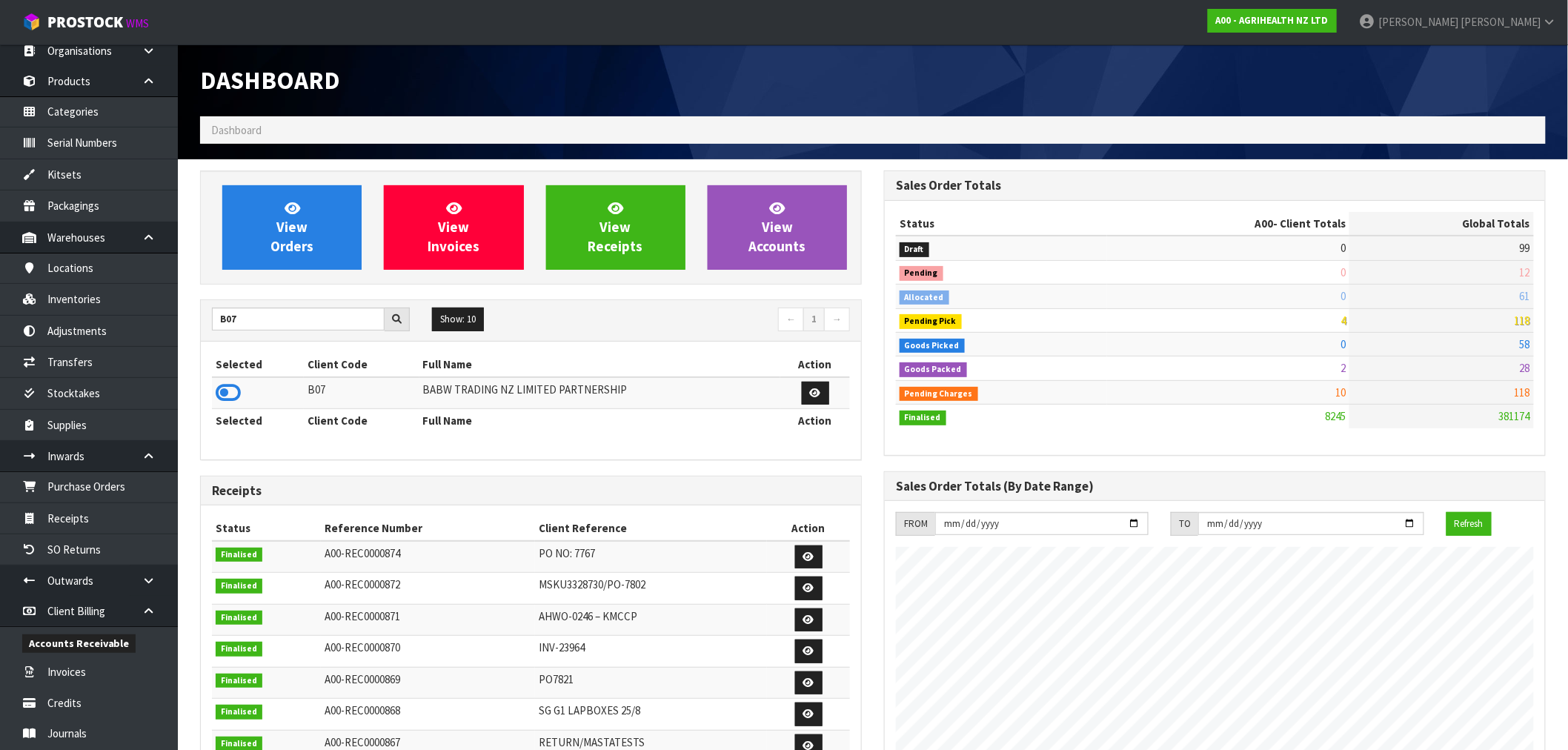
click at [242, 400] on td at bounding box center [258, 393] width 92 height 32
click at [240, 400] on icon at bounding box center [228, 393] width 25 height 23
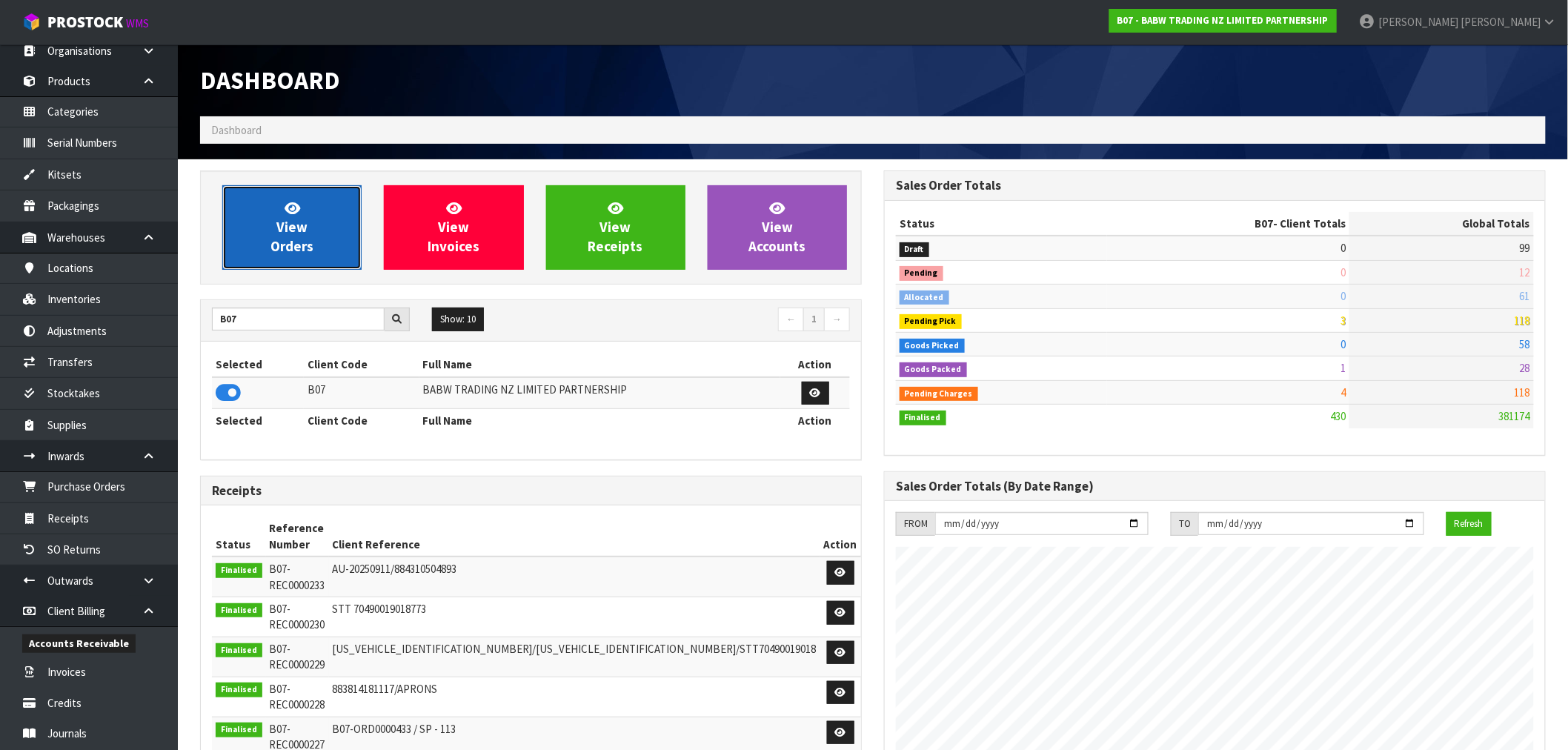
click at [283, 229] on span "View Orders" at bounding box center [291, 227] width 43 height 56
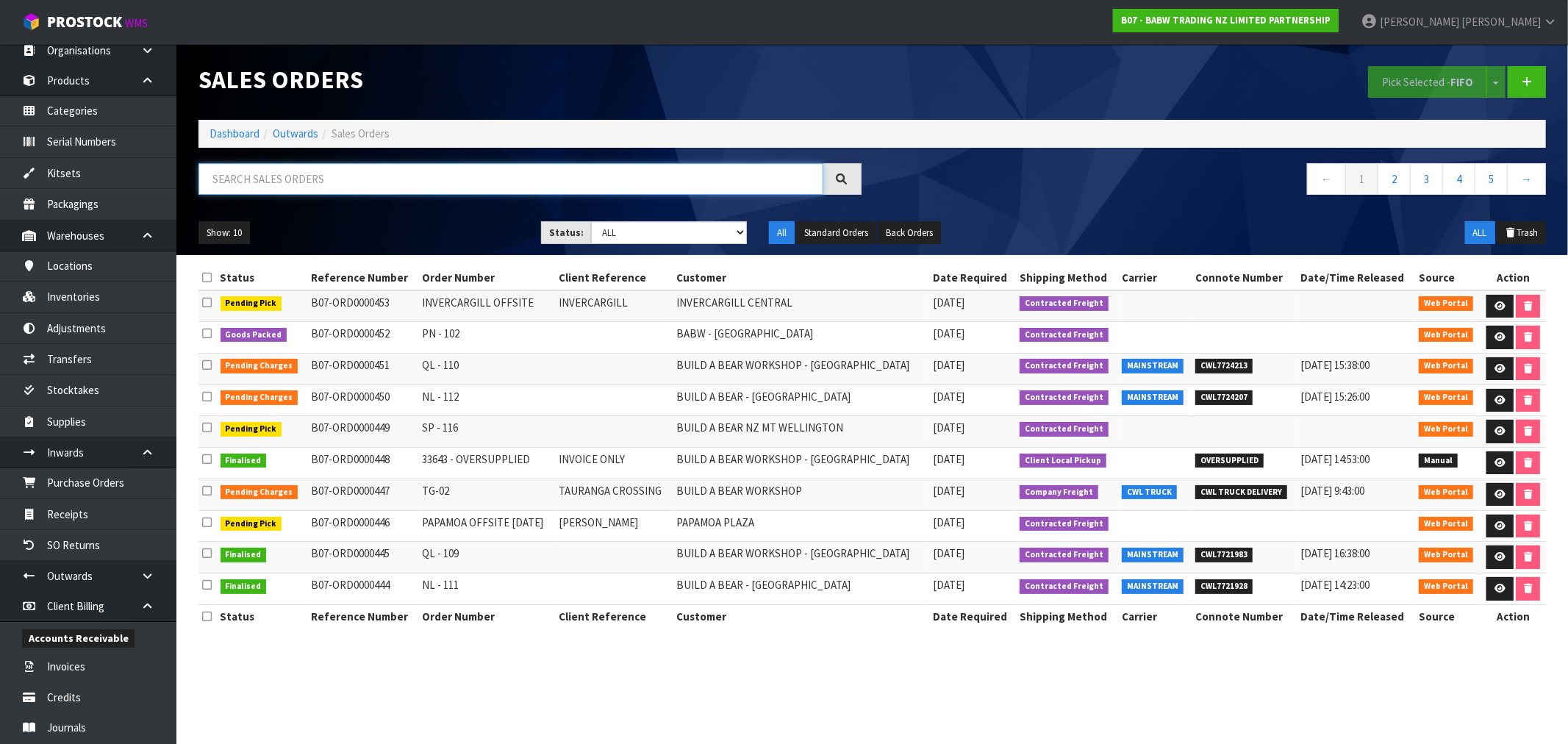
click at [381, 180] on input "text" at bounding box center [511, 178] width 625 height 32
type input "447"
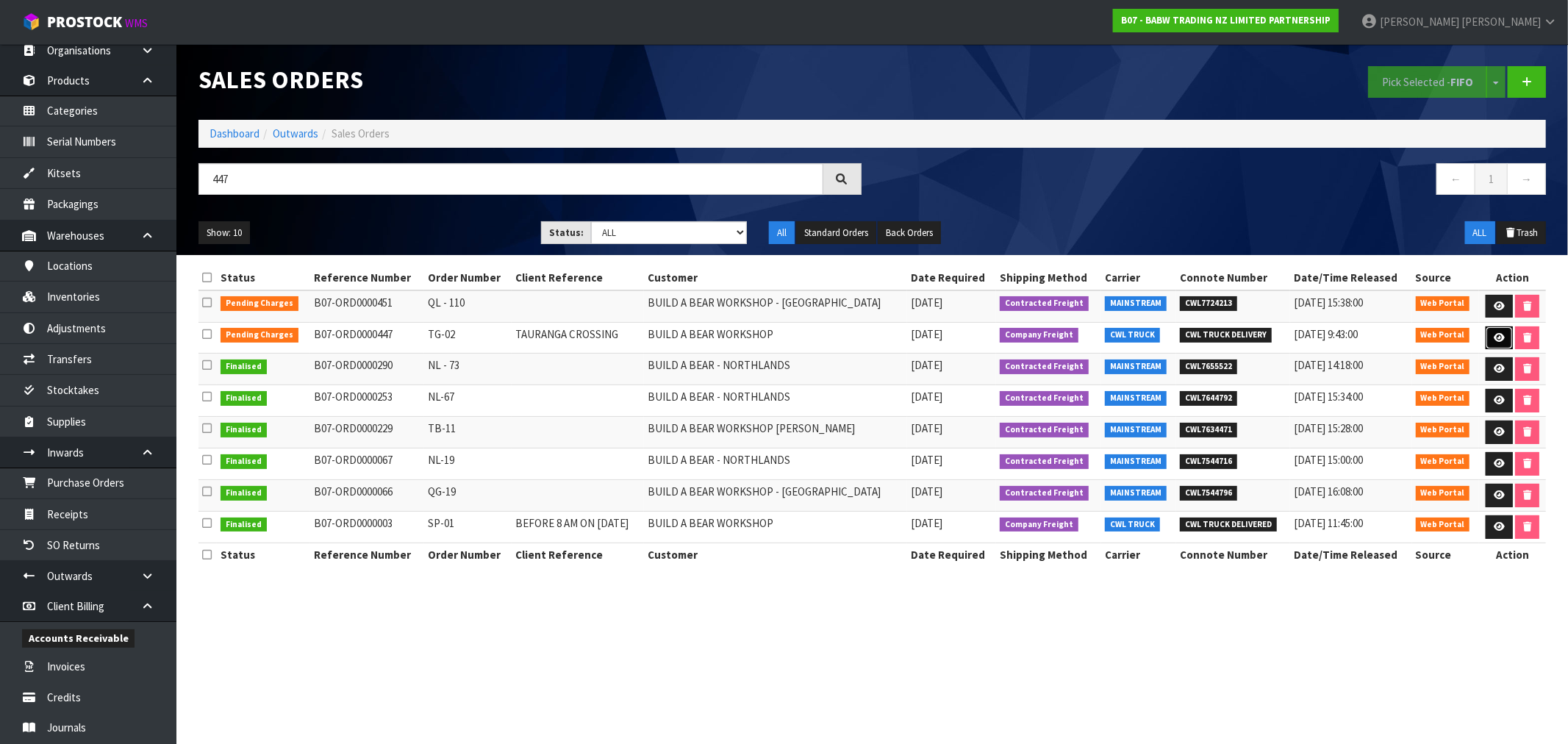
click at [1504, 341] on link at bounding box center [1500, 337] width 28 height 23
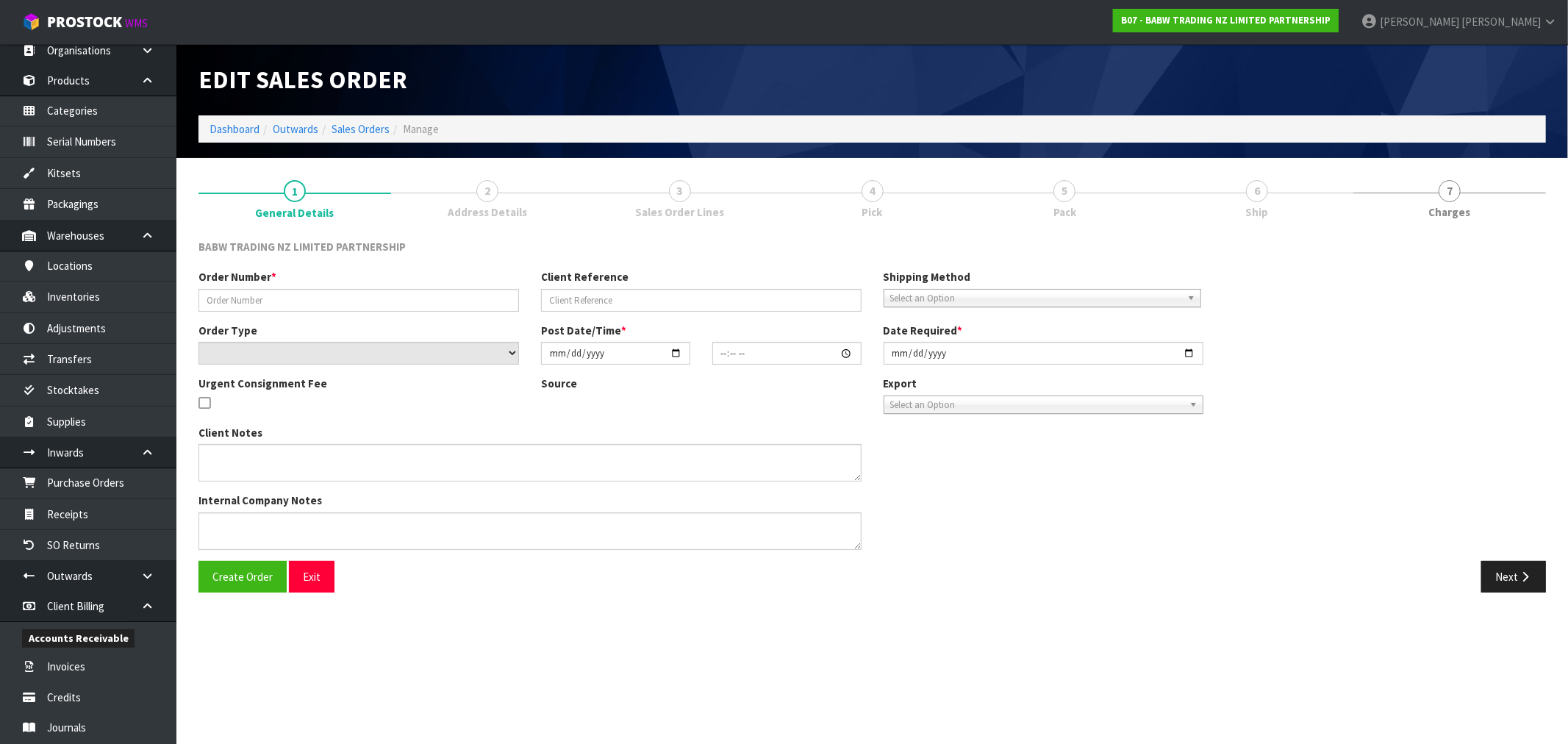
type input "TG-02"
type input "TAURANGA CROSSING"
select select "number:0"
type input "[DATE]"
type input "18:12:00.000"
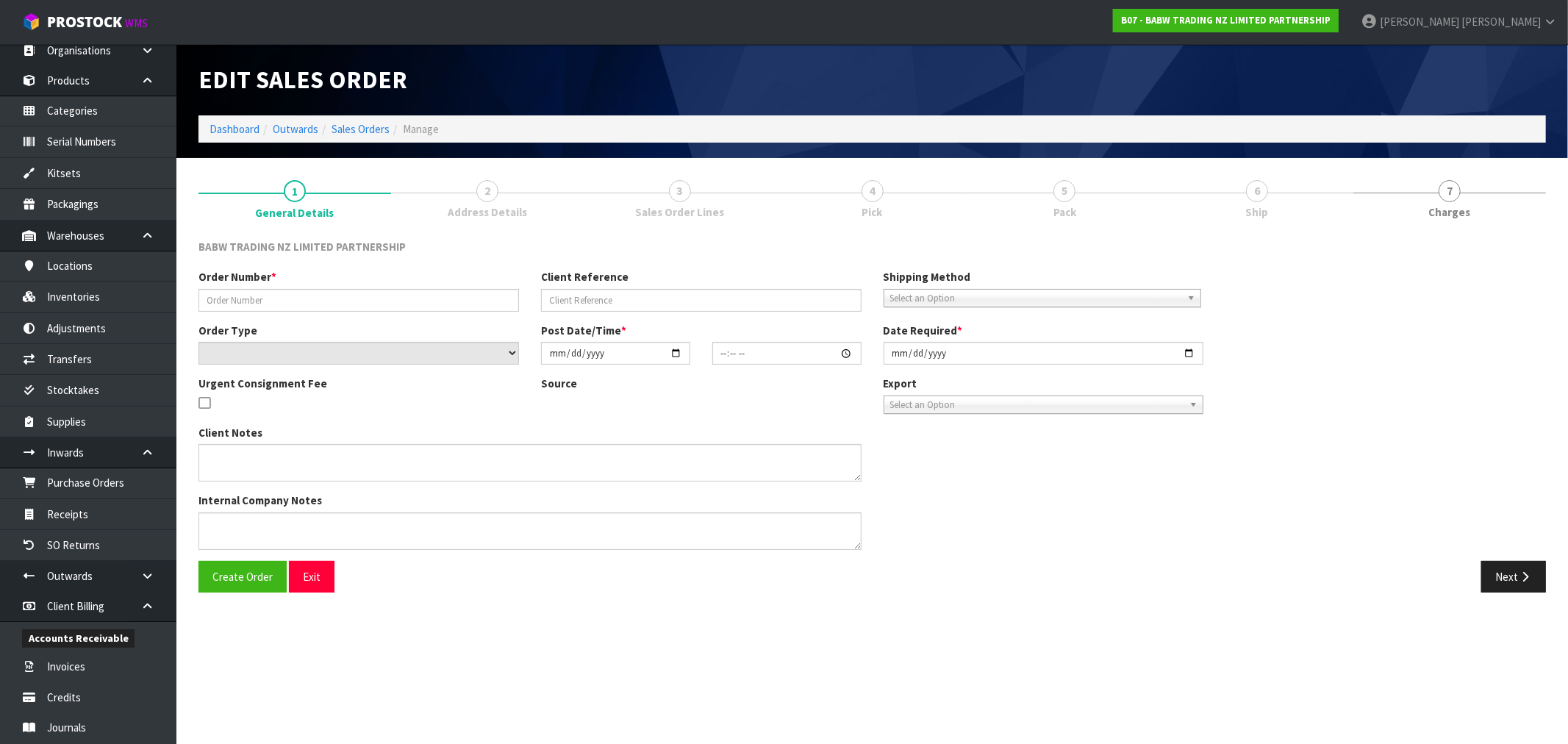
type input "[DATE]"
type textarea "NOT FOUND 33643 X 12"
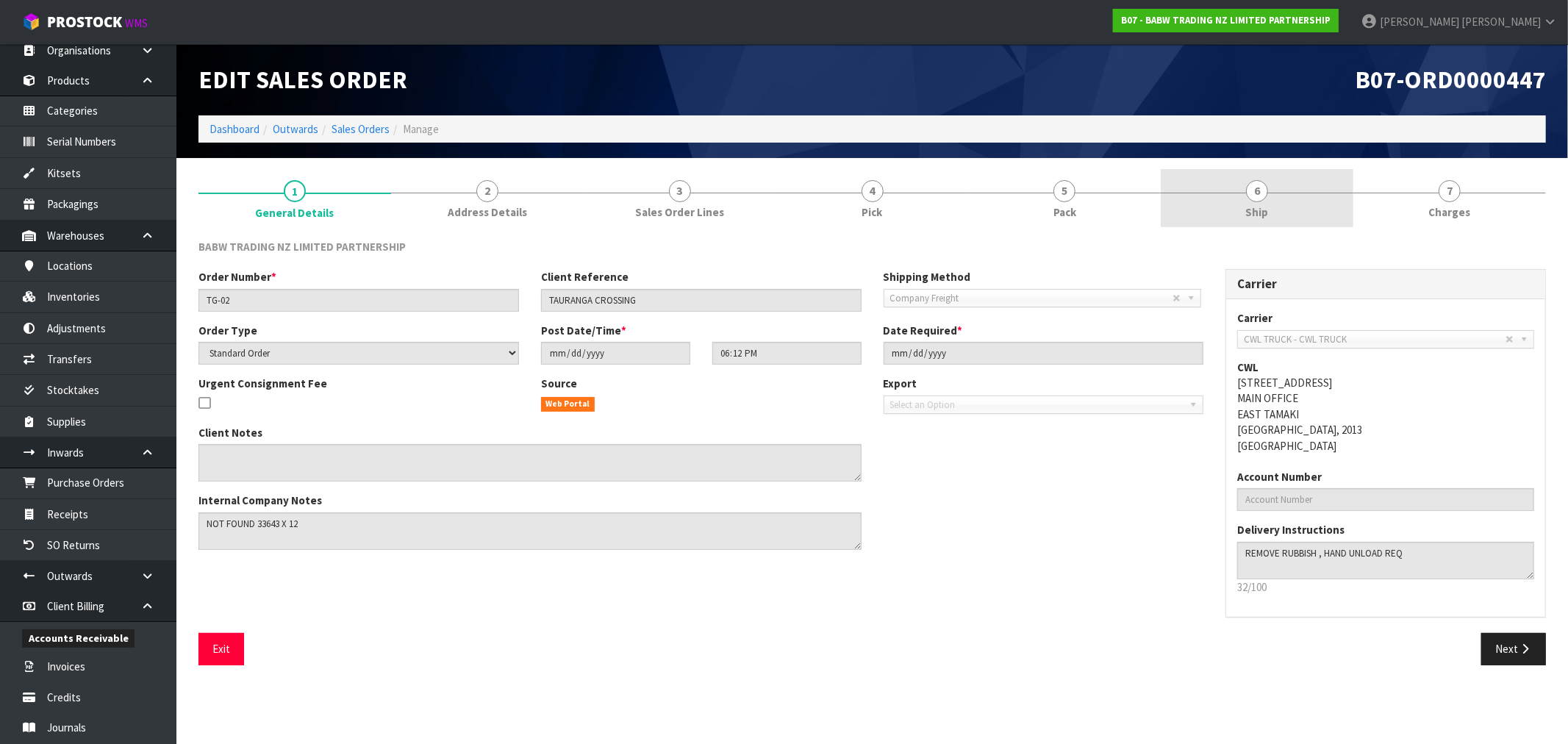
click at [1270, 207] on link "6 Ship" at bounding box center [1257, 197] width 192 height 58
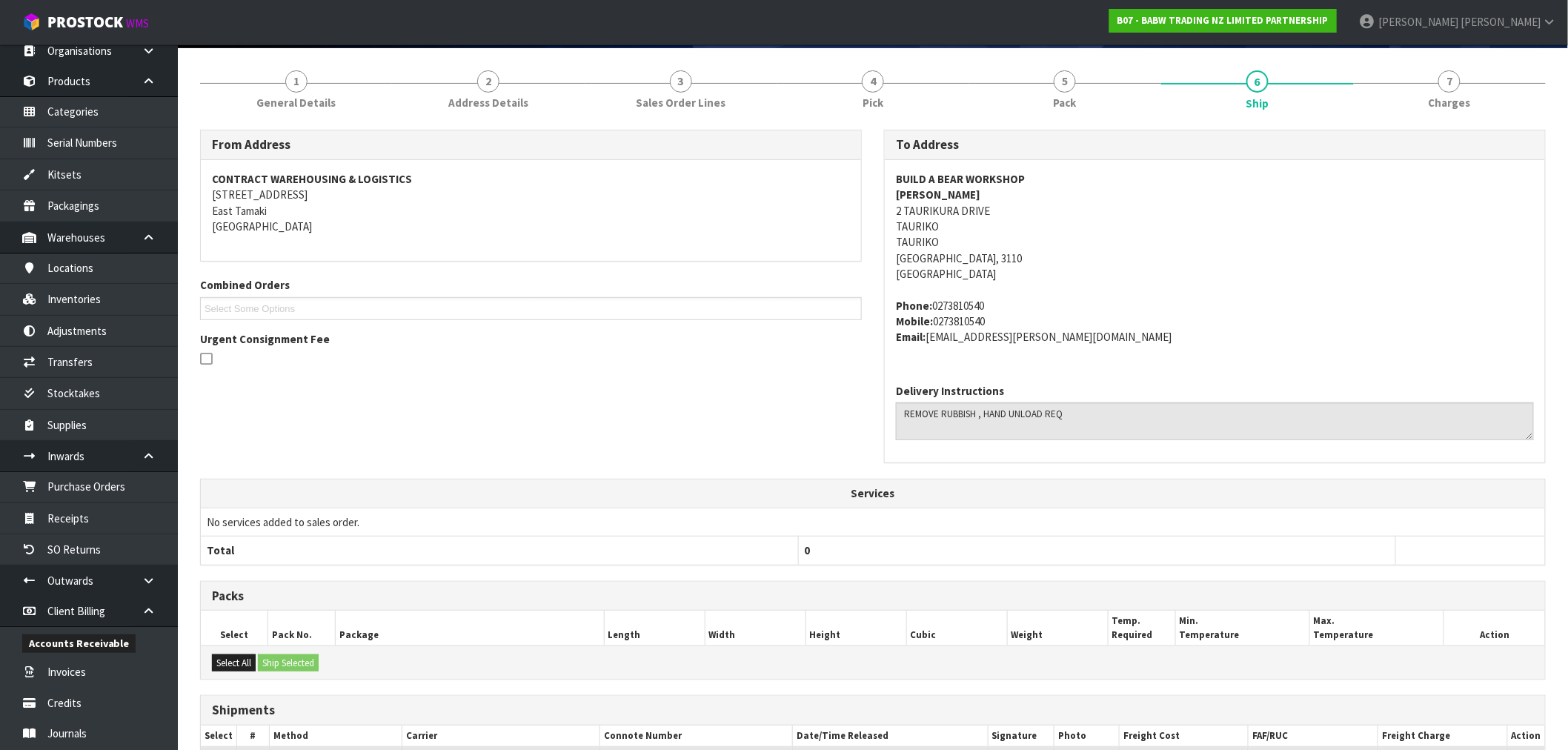
scroll to position [379, 0]
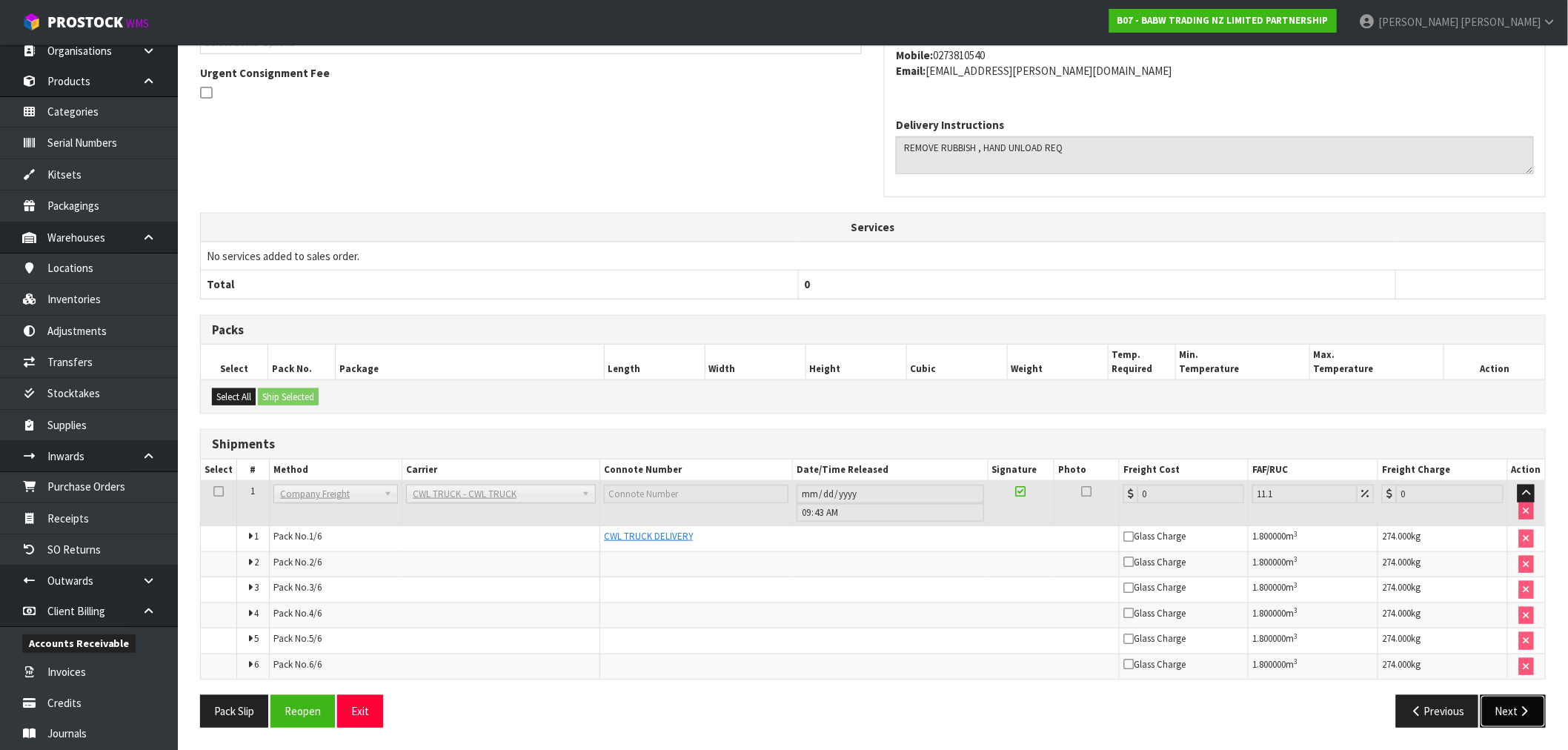
click at [1515, 719] on button "Next" at bounding box center [1512, 711] width 65 height 32
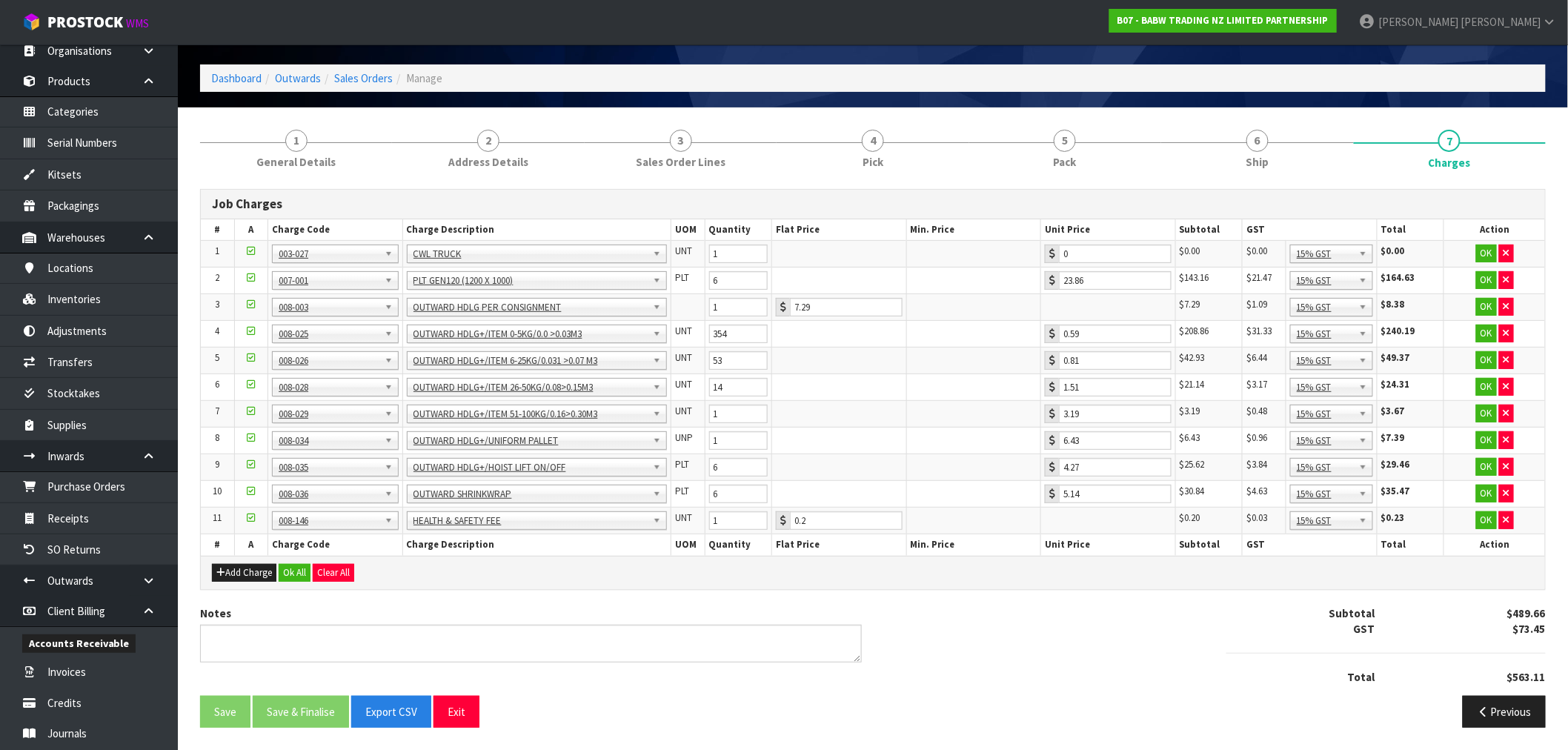
scroll to position [0, 0]
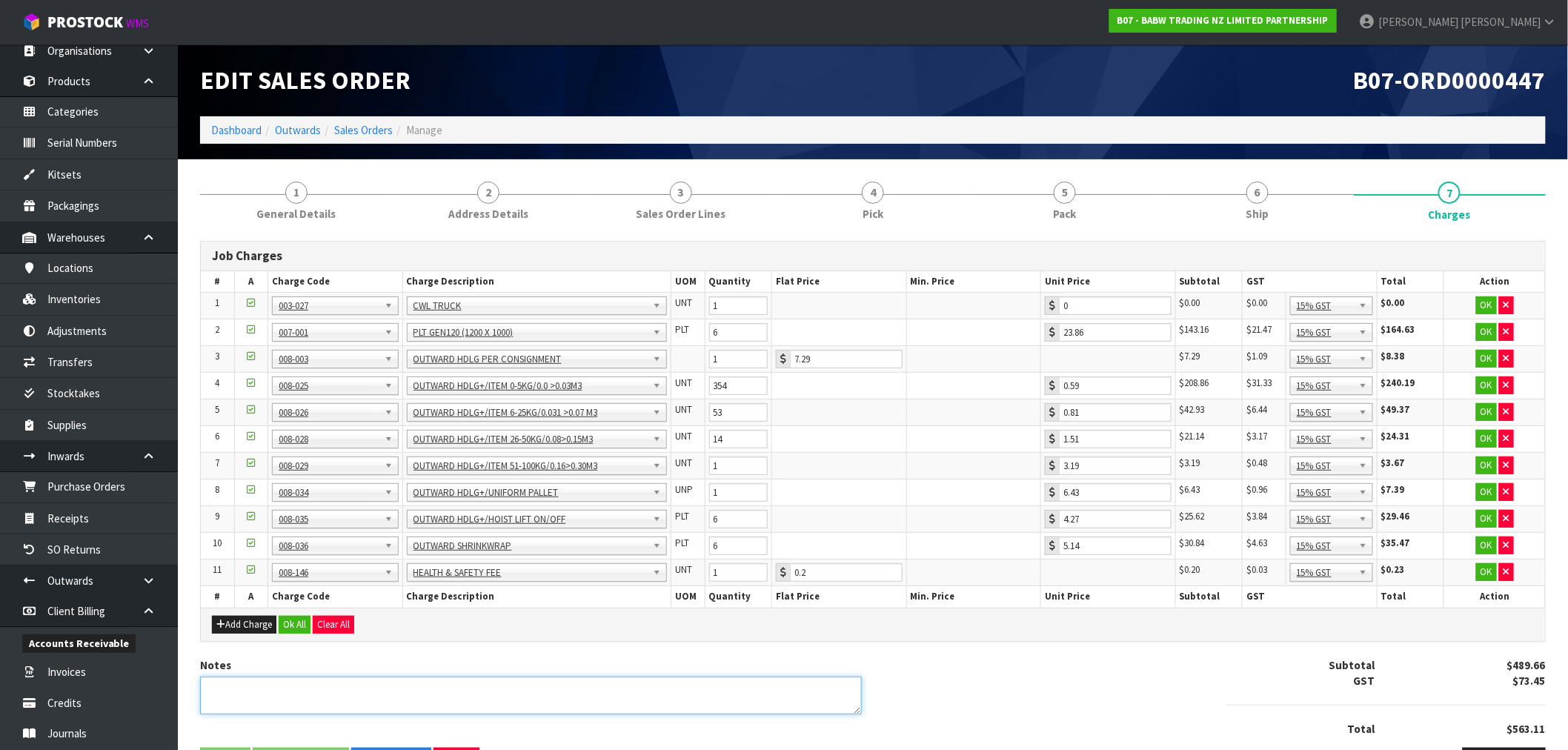
click at [371, 693] on textarea at bounding box center [530, 694] width 661 height 37
click at [1509, 302] on button "button" at bounding box center [1506, 305] width 15 height 17
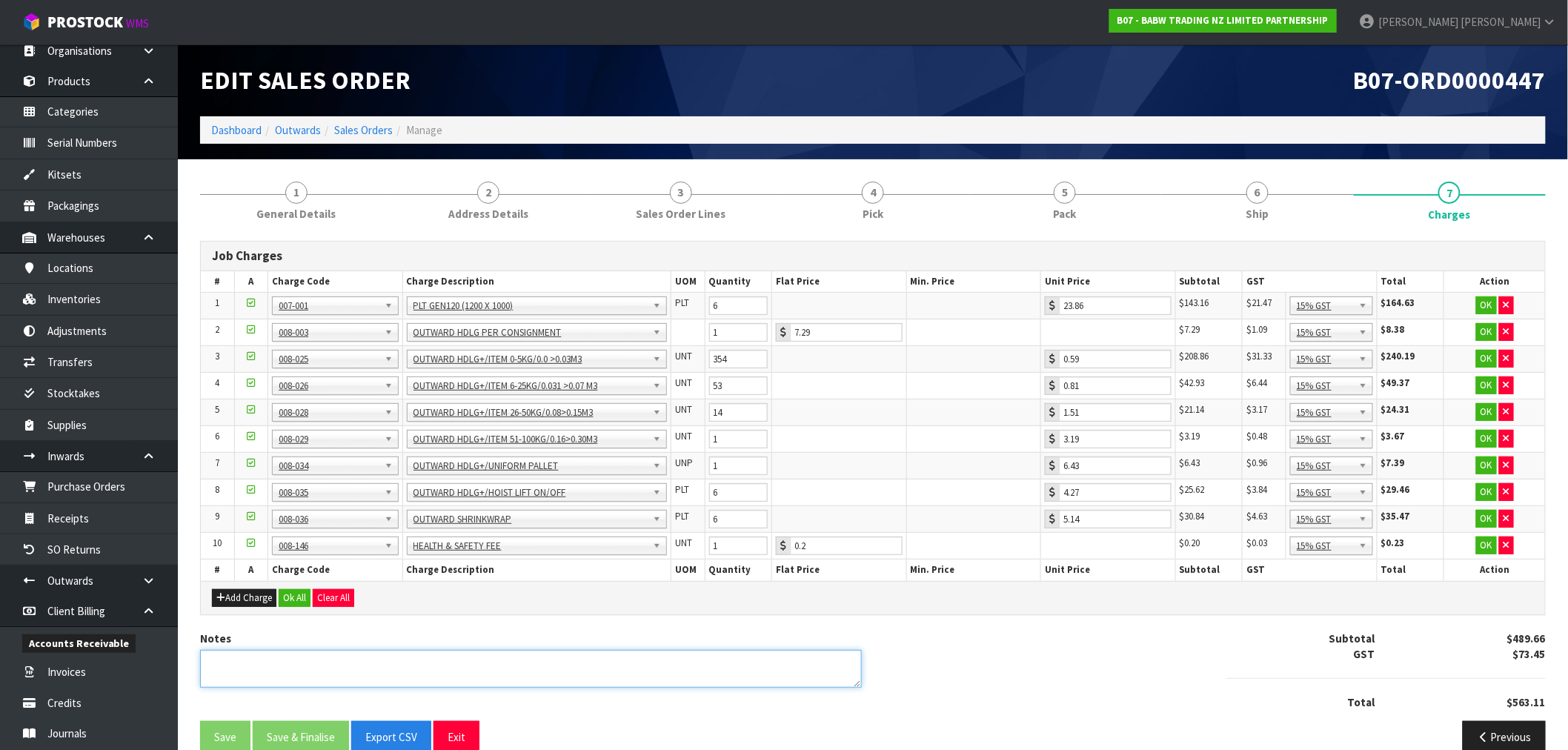
click at [431, 666] on textarea at bounding box center [530, 668] width 661 height 37
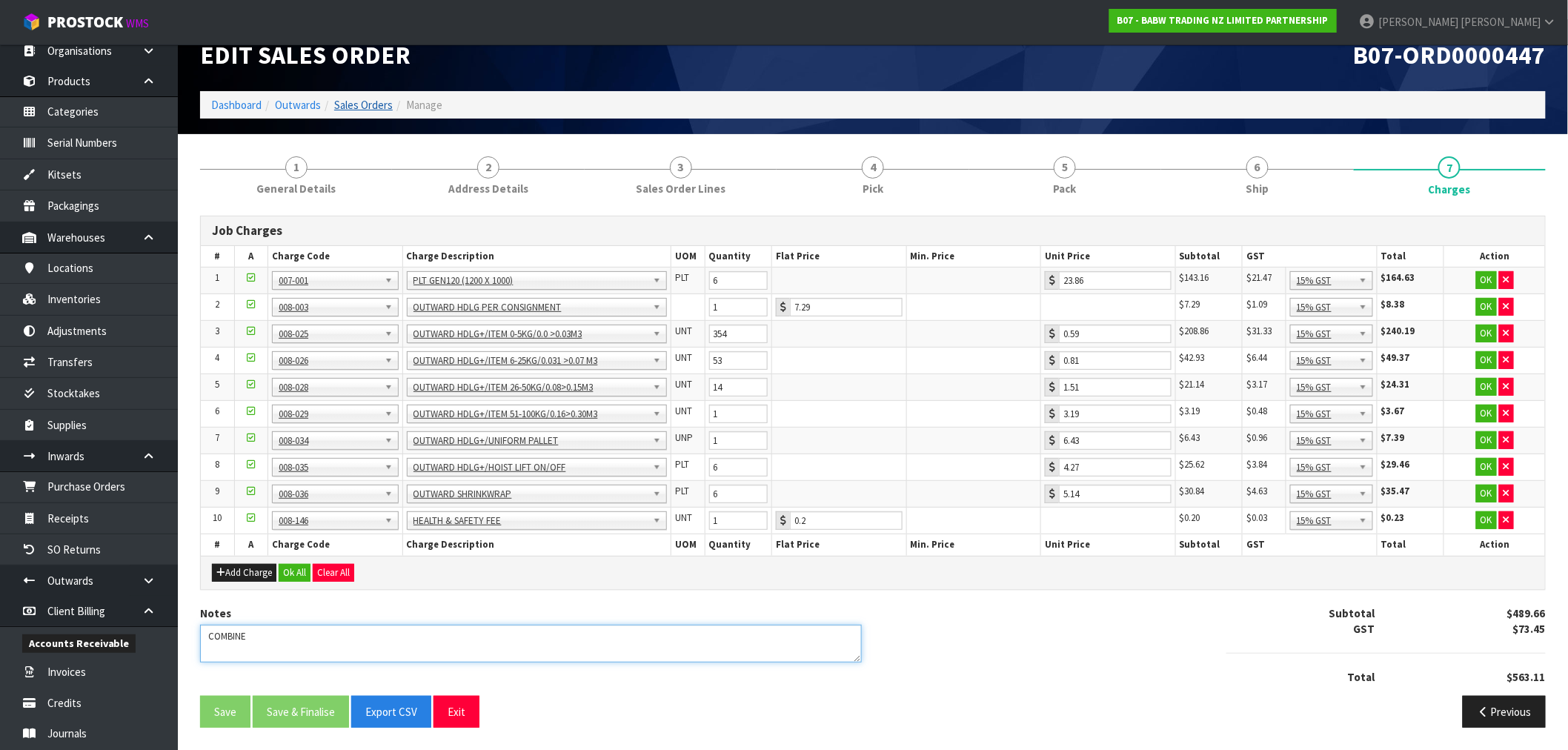
type textarea "COMBINE"
drag, startPoint x: 376, startPoint y: 103, endPoint x: 395, endPoint y: 102, distance: 19.0
click at [376, 103] on link "Sales Orders" at bounding box center [362, 105] width 58 height 14
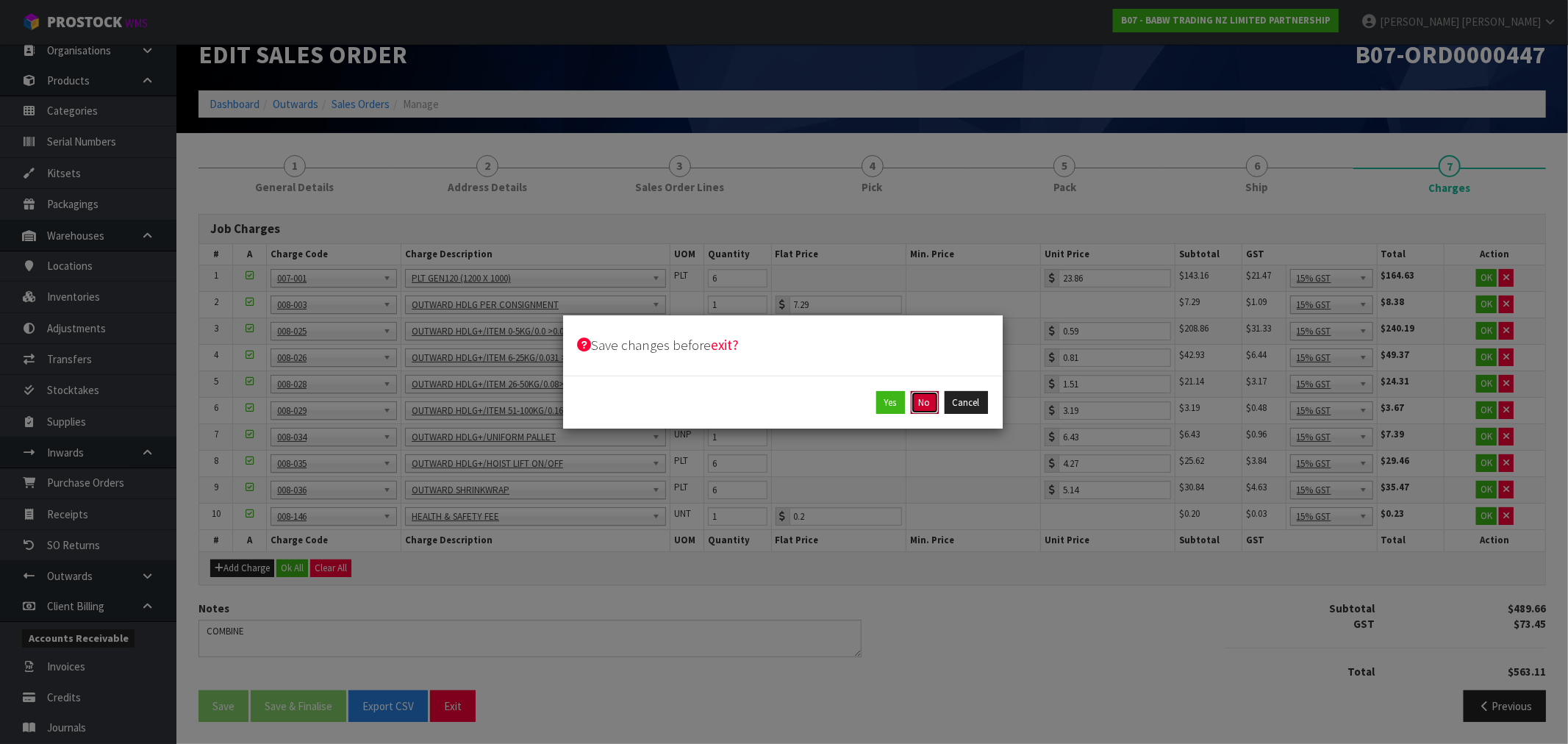
click at [934, 401] on button "No" at bounding box center [925, 403] width 28 height 23
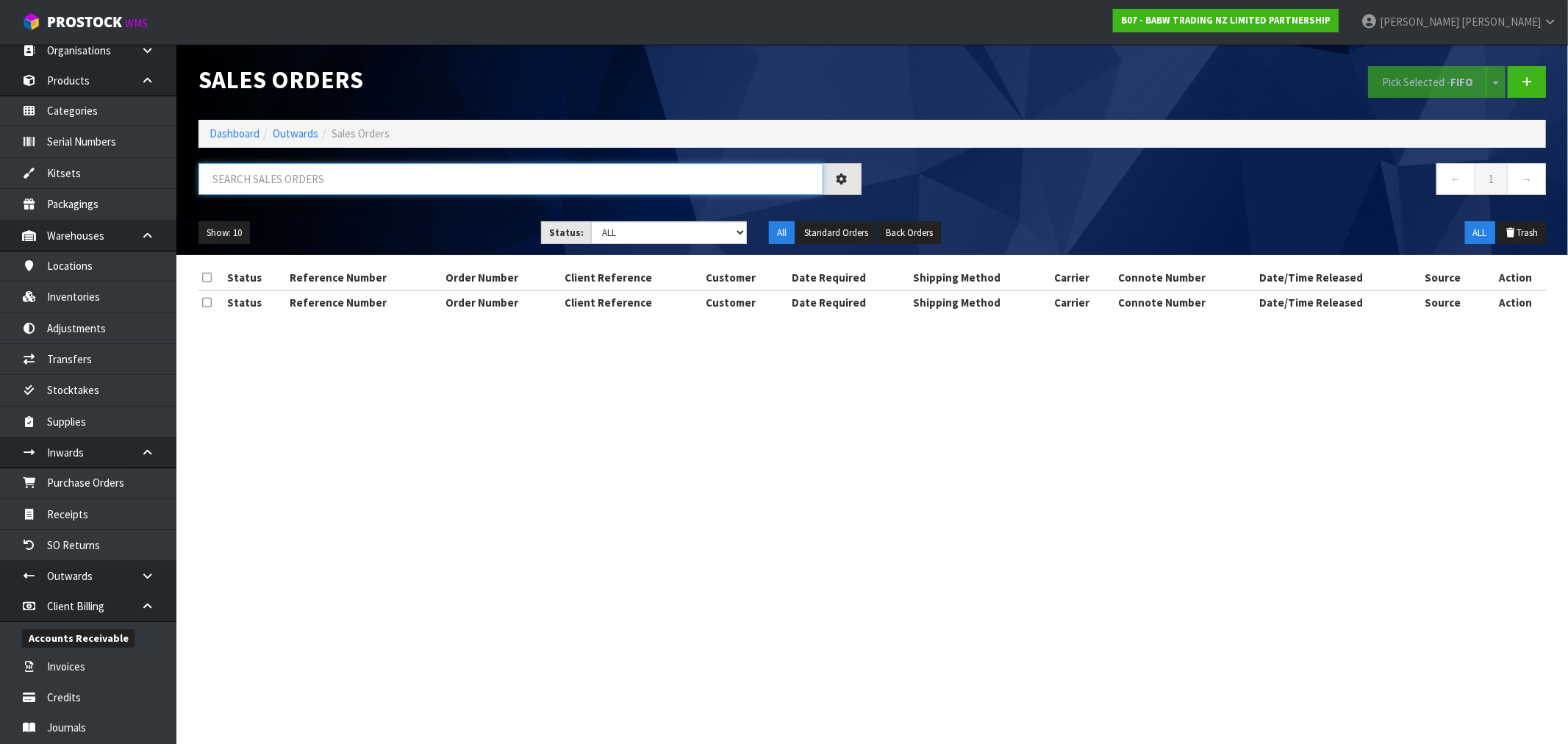
click at [416, 179] on input "text" at bounding box center [511, 178] width 625 height 32
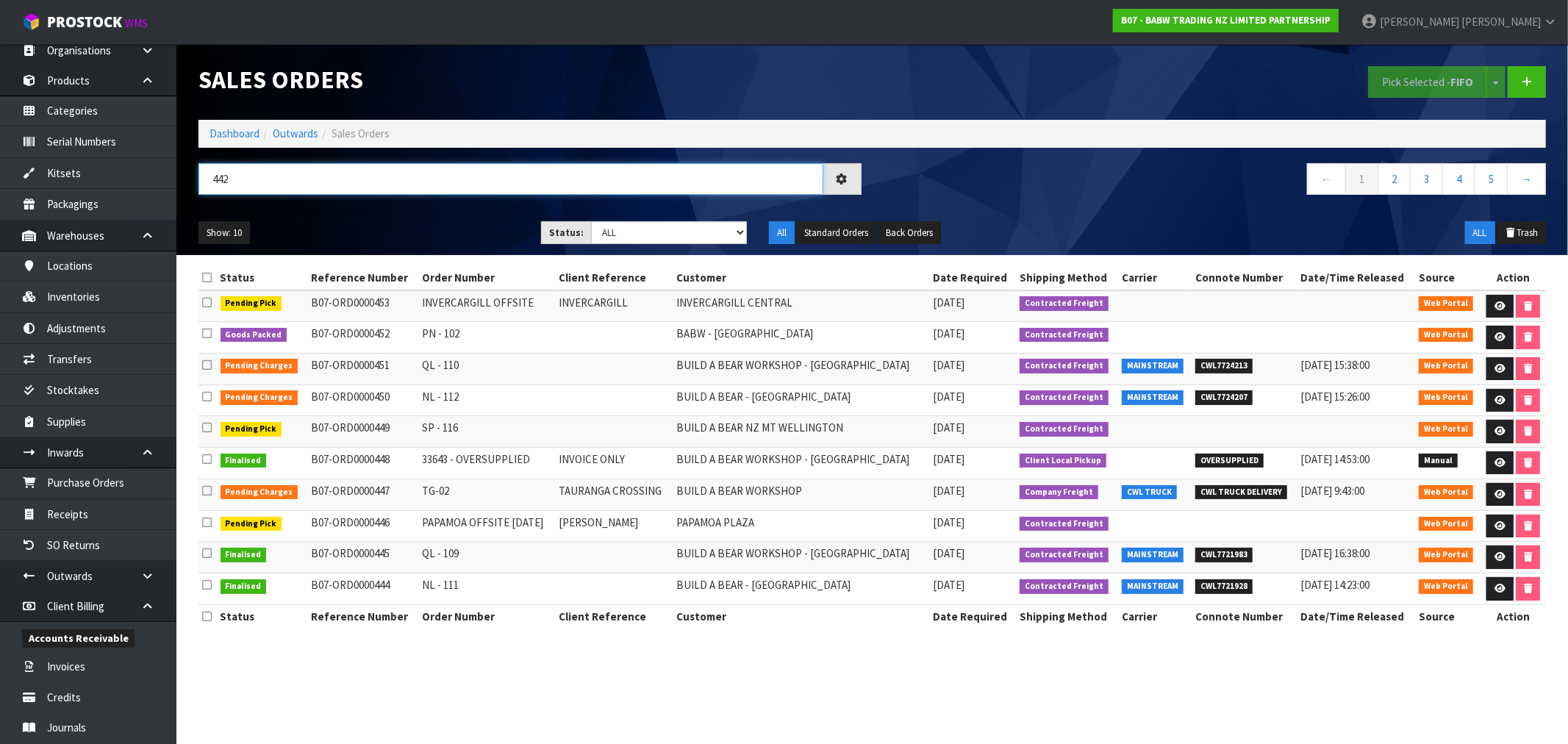
type input "442"
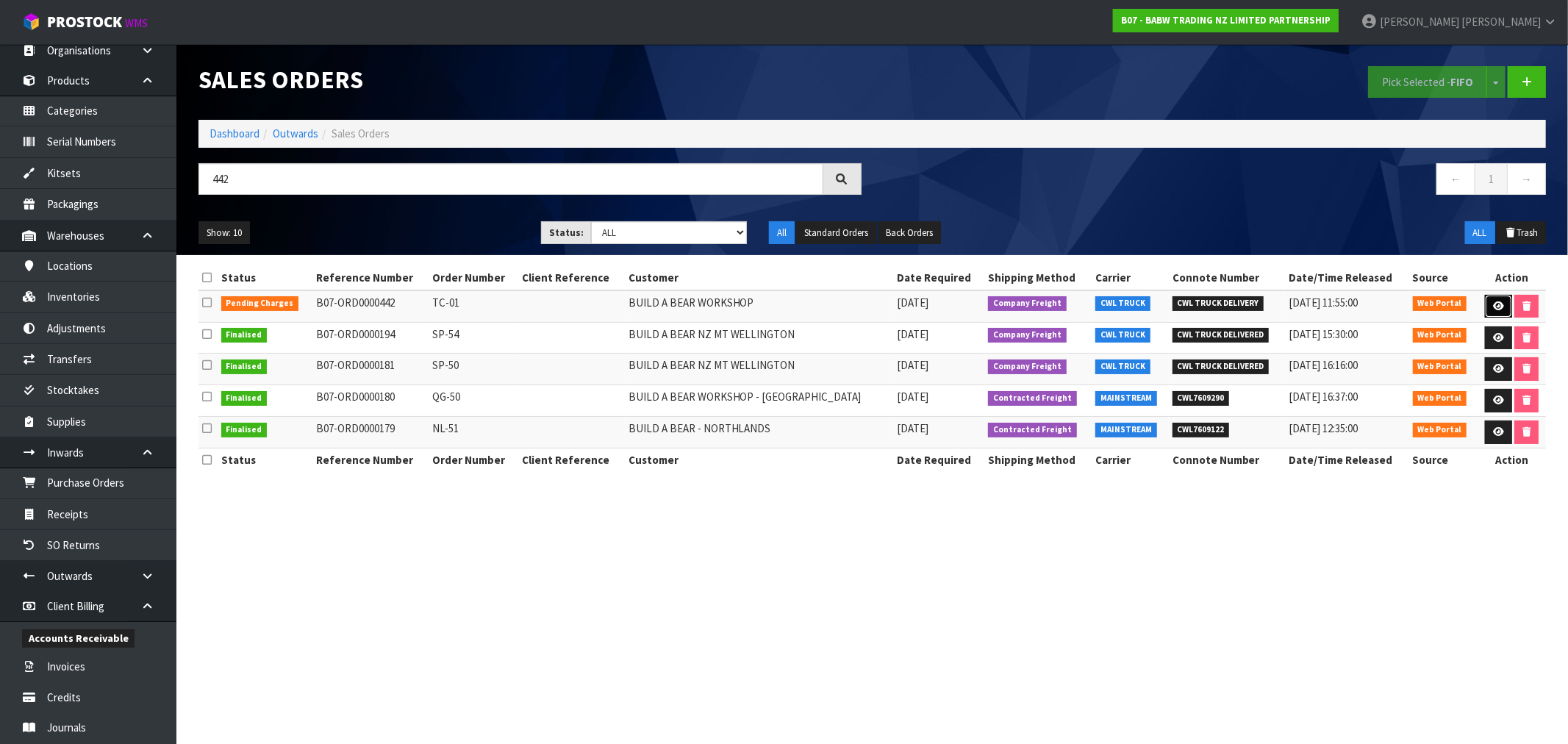
click at [1487, 306] on link at bounding box center [1499, 306] width 28 height 23
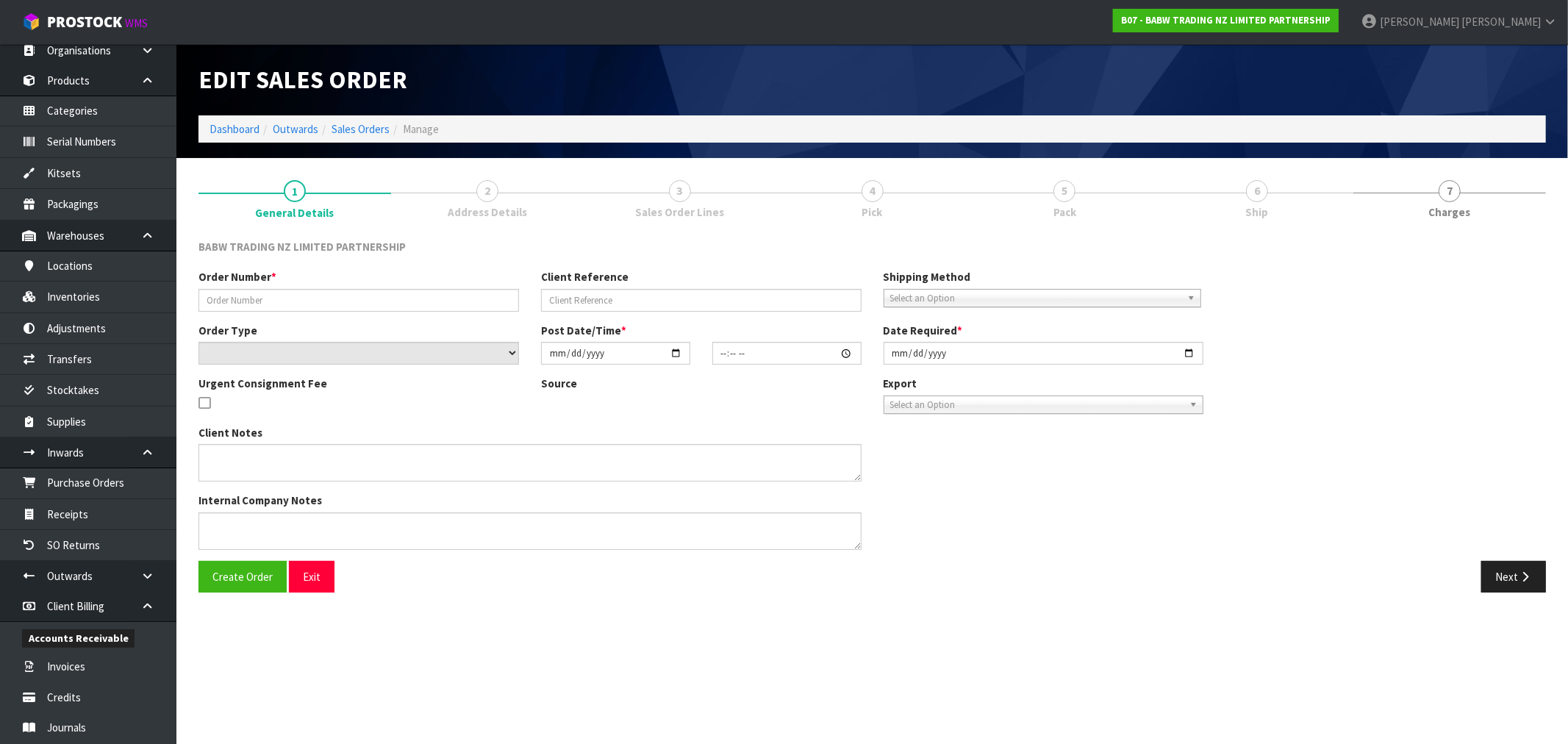
type input "TC-01"
select select "number:0"
type input "[DATE]"
type input "14:37:00.000"
type input "[DATE]"
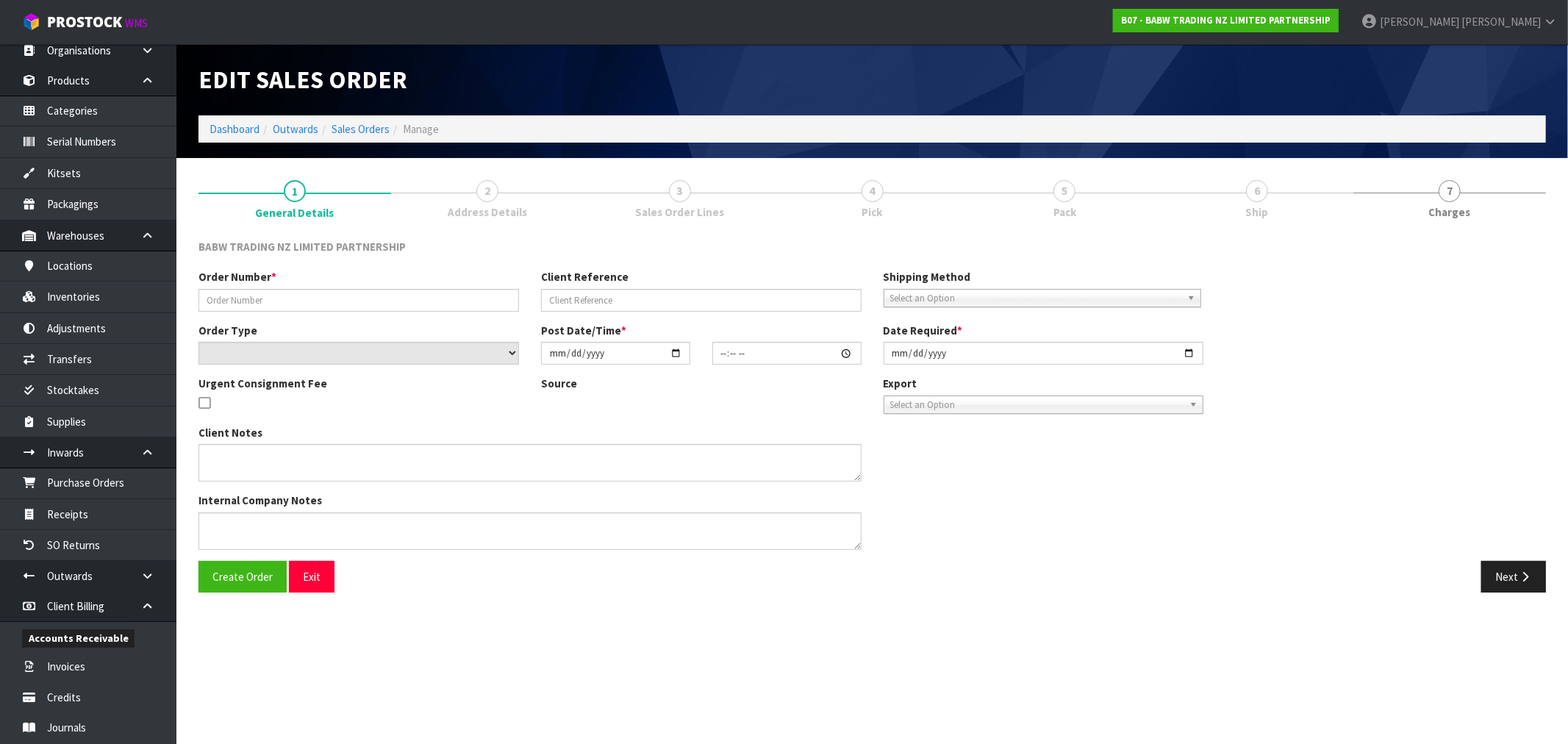
type textarea "I WAS JUST SORTING IT OUT WITH THE SHOPFITTER AND THE CENTRE, AS INSTALL IS PLA…"
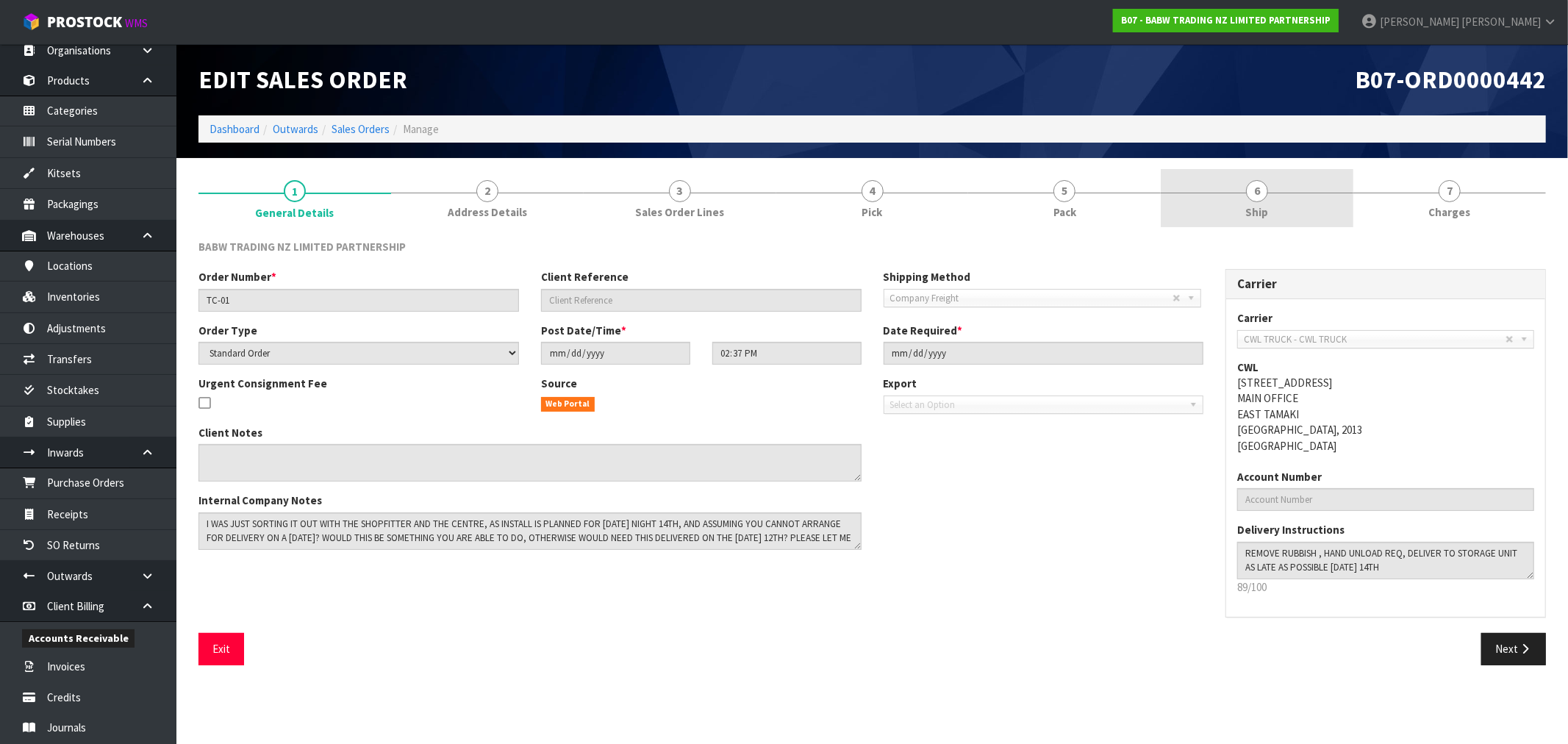
drag, startPoint x: 1241, startPoint y: 197, endPoint x: 1219, endPoint y: 216, distance: 29.1
click at [1243, 197] on link "6 Ship" at bounding box center [1257, 197] width 192 height 58
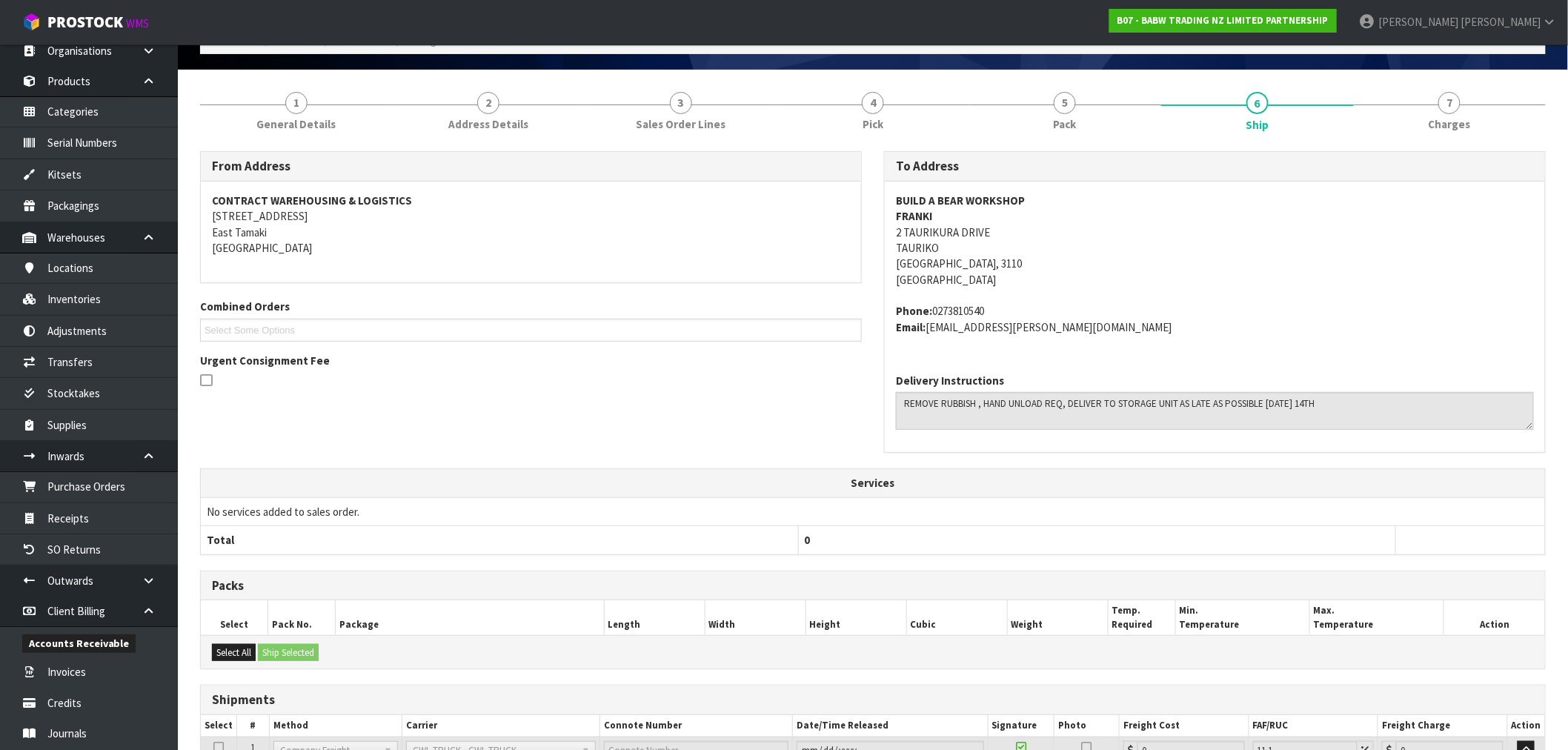
scroll to position [494, 0]
